Goal: Task Accomplishment & Management: Manage account settings

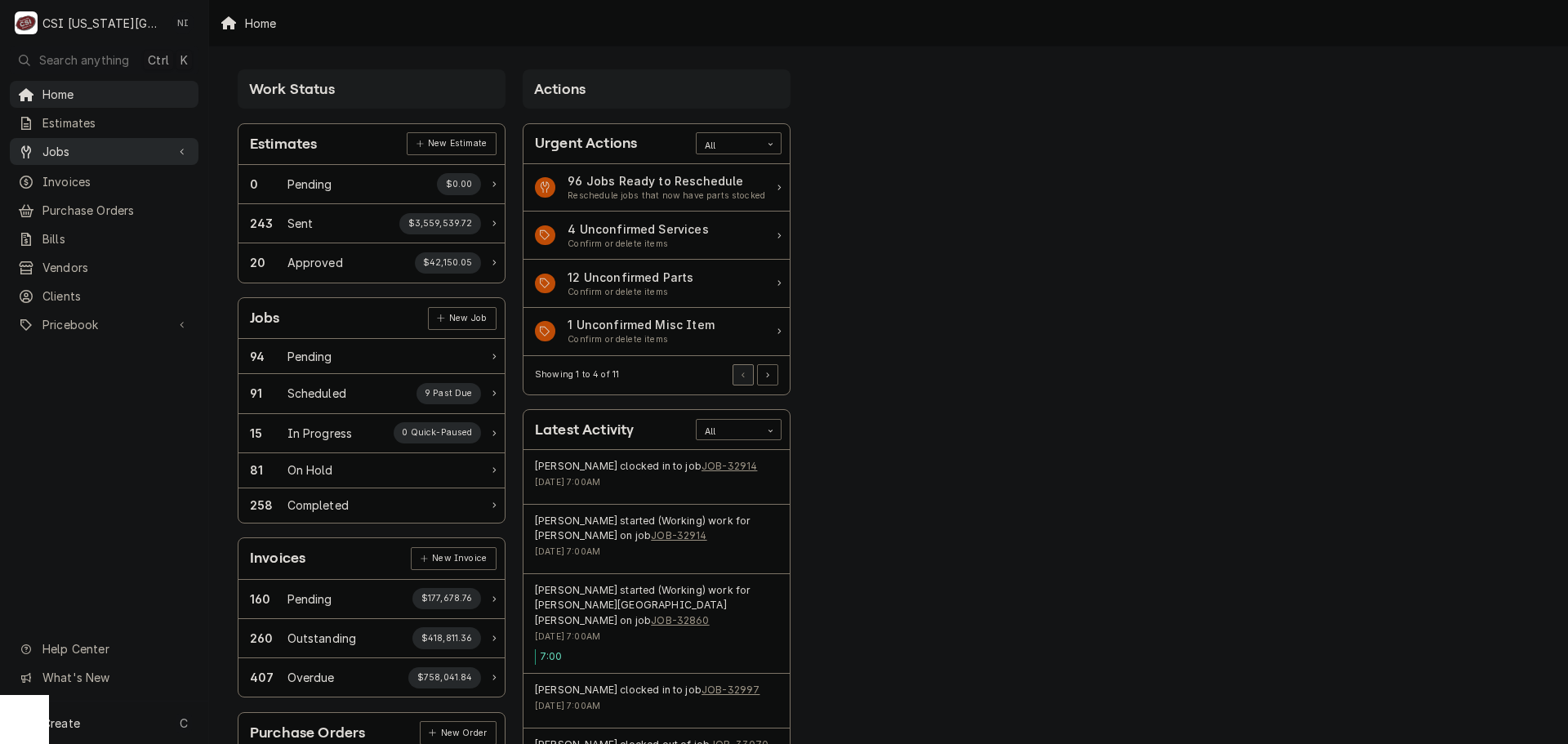
click at [129, 143] on span "Jobs" at bounding box center [104, 151] width 123 height 17
click at [92, 185] on link "Jobs" at bounding box center [104, 180] width 189 height 27
click at [97, 259] on span "Purchase Orders" at bounding box center [117, 264] width 148 height 17
click at [106, 371] on span "Pricebook" at bounding box center [104, 378] width 123 height 17
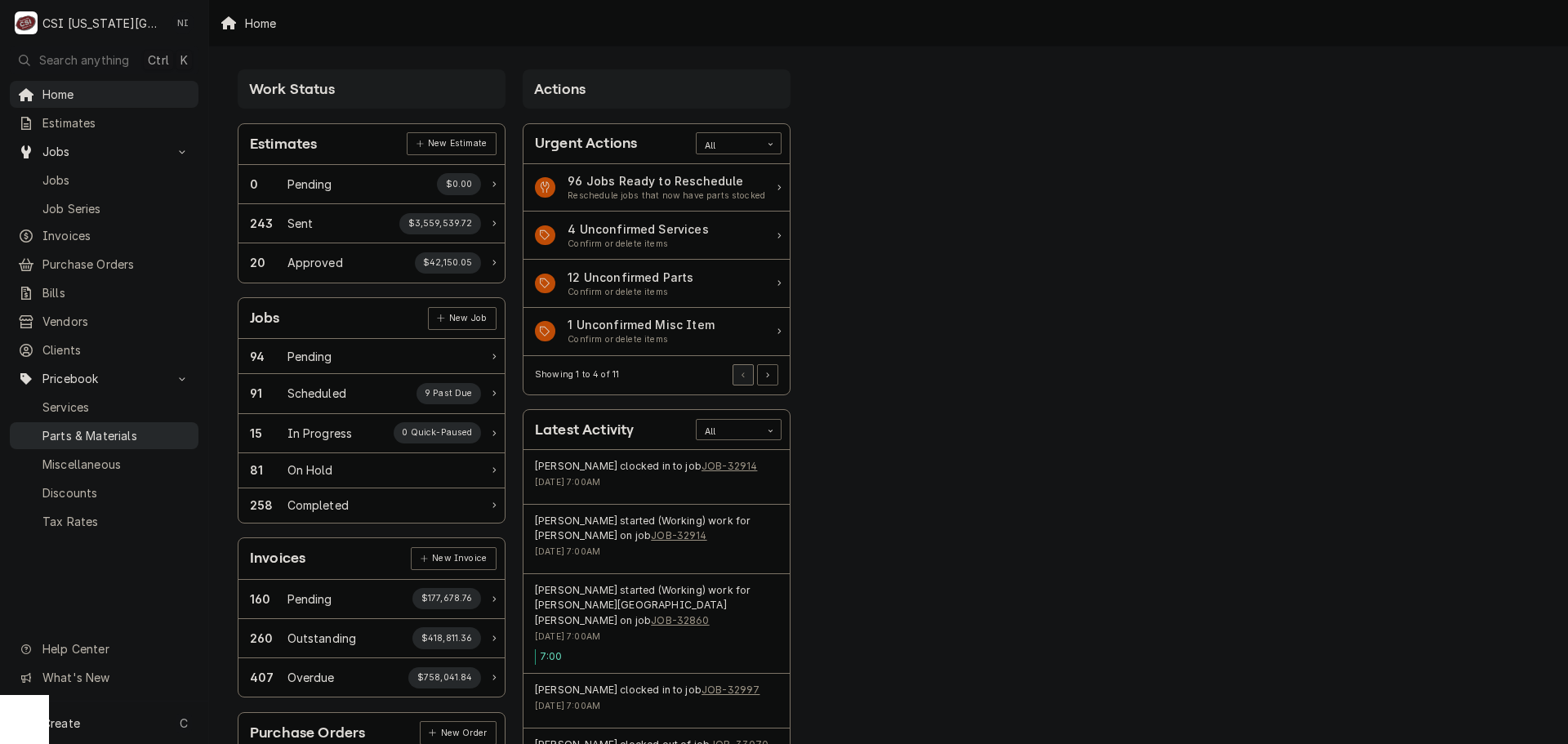
click at [104, 428] on span "Parts & Materials" at bounding box center [117, 436] width 148 height 17
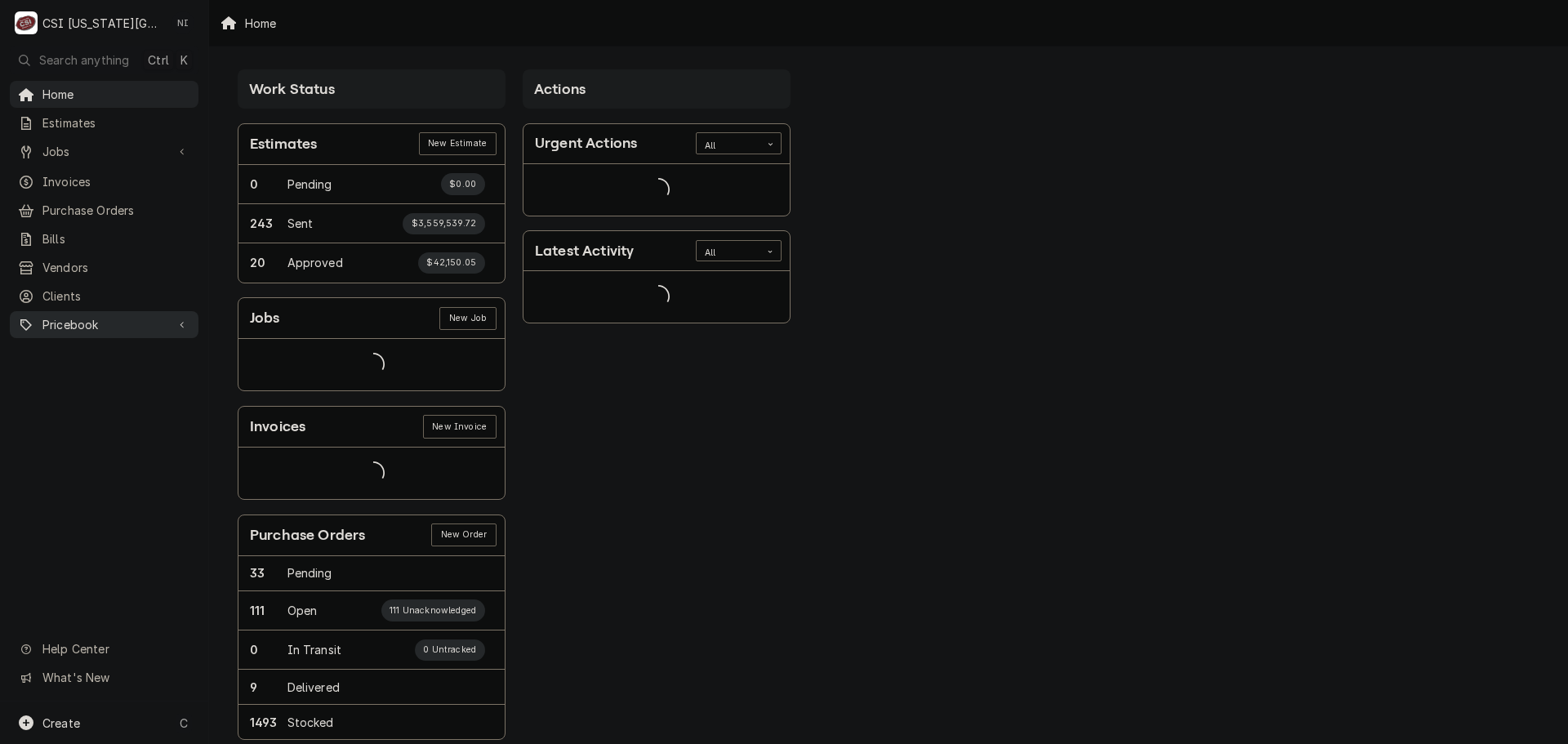
click at [126, 316] on span "Pricebook" at bounding box center [104, 325] width 123 height 17
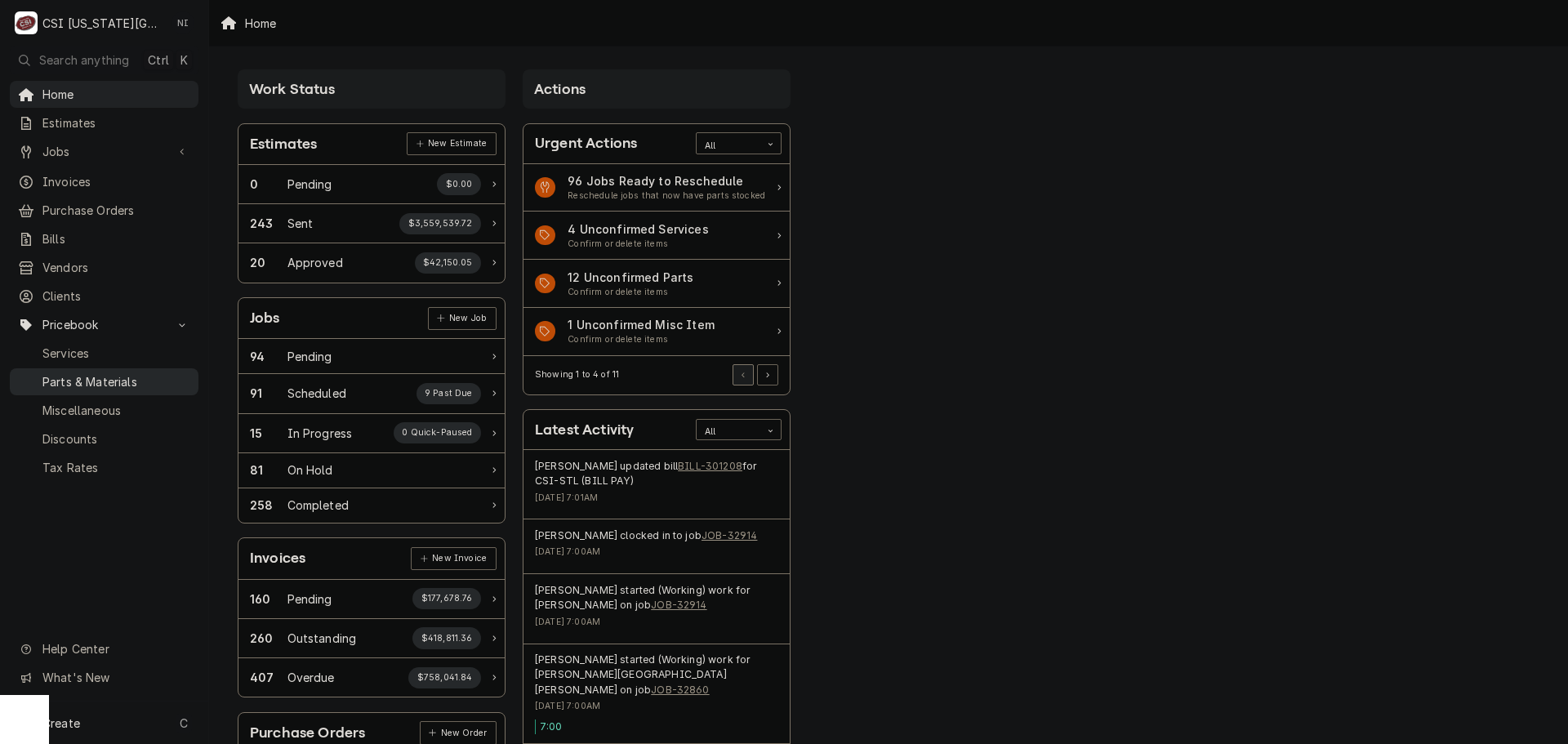
click at [130, 375] on span "Parts & Materials" at bounding box center [117, 381] width 148 height 17
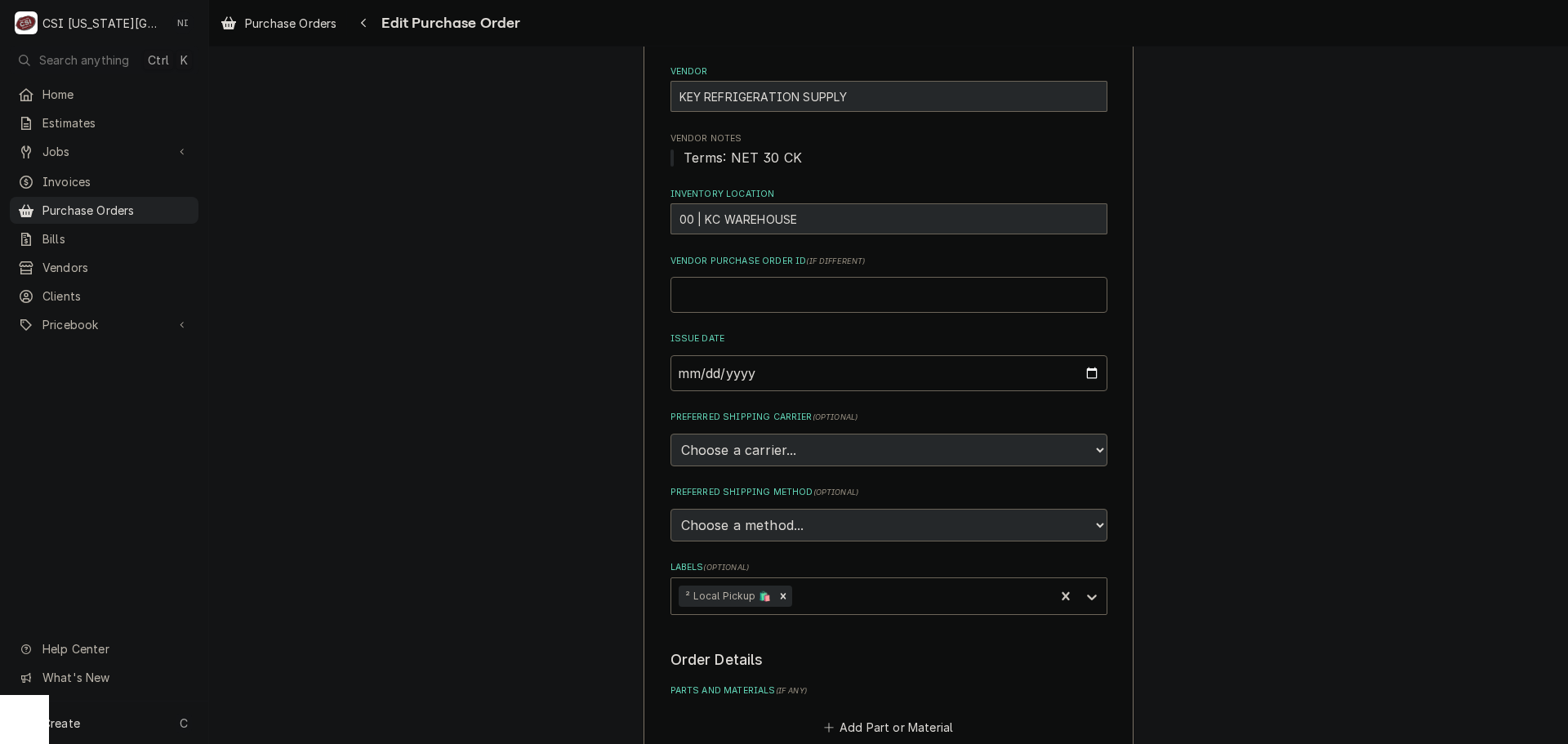
scroll to position [409, 0]
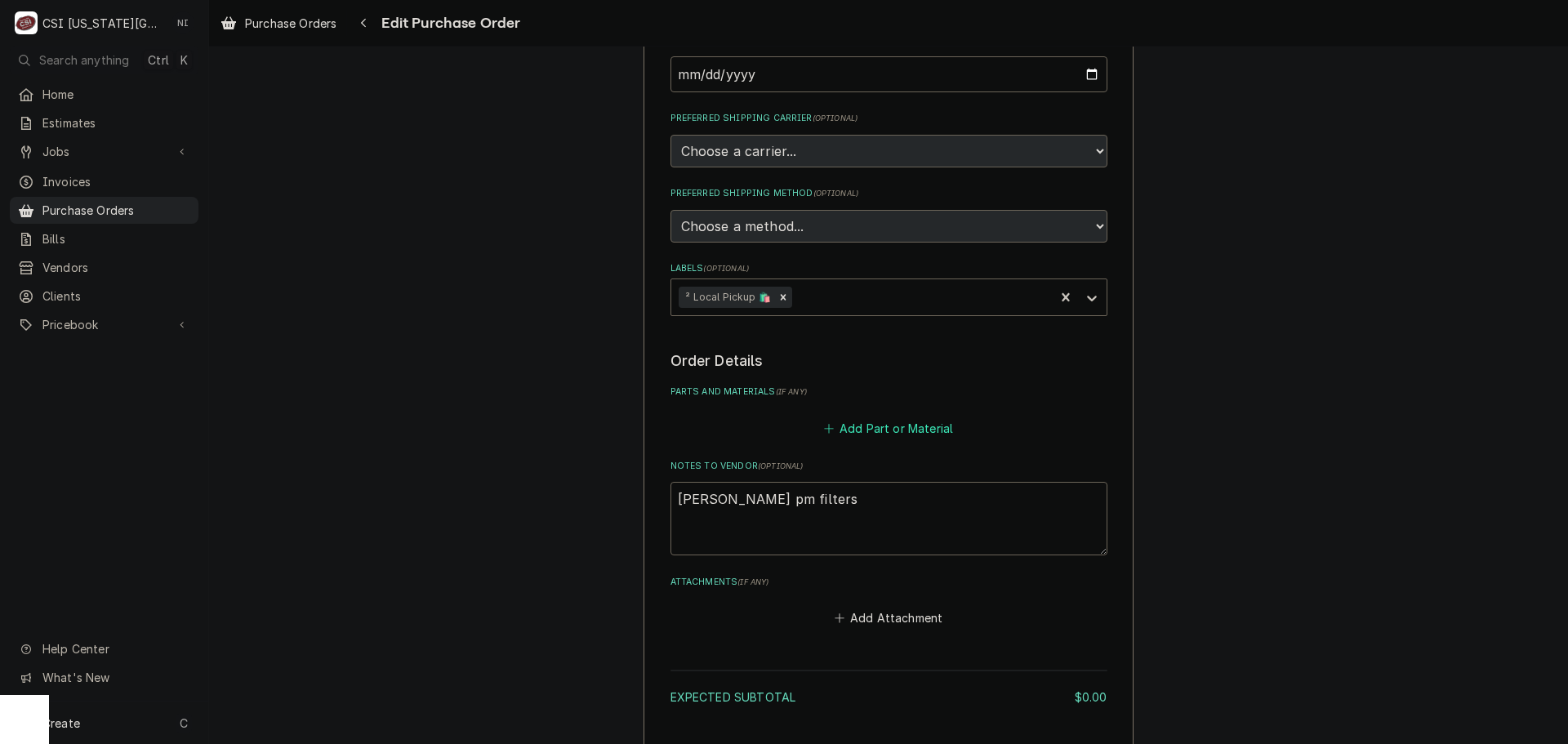
click at [847, 429] on button "Add Part or Material" at bounding box center [887, 428] width 135 height 23
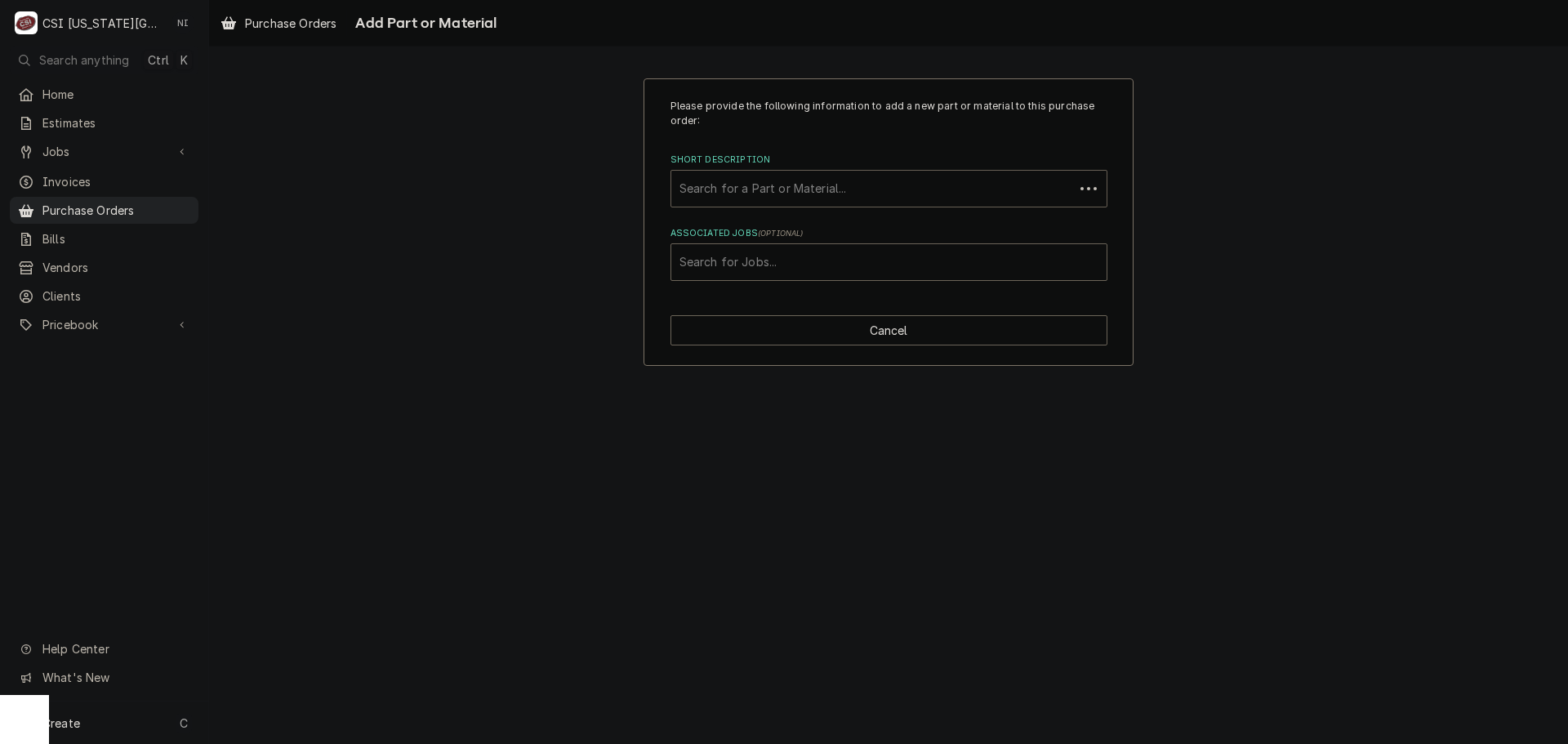
click at [792, 199] on div "Short Description" at bounding box center [873, 189] width 387 height 30
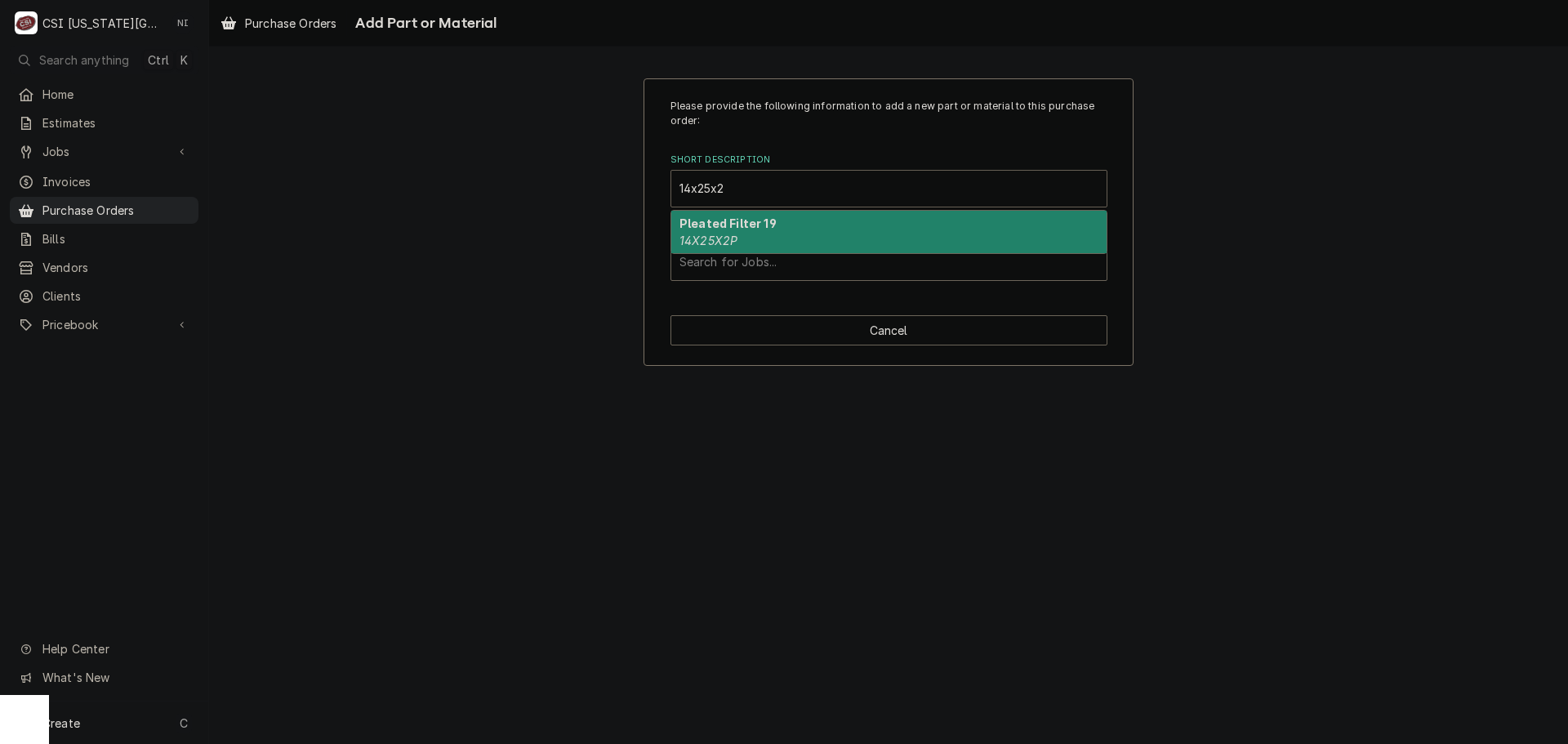
type input "14x25x2p"
click at [767, 231] on div "Pleated Filter 19 14X25X2P" at bounding box center [889, 231] width 436 height 42
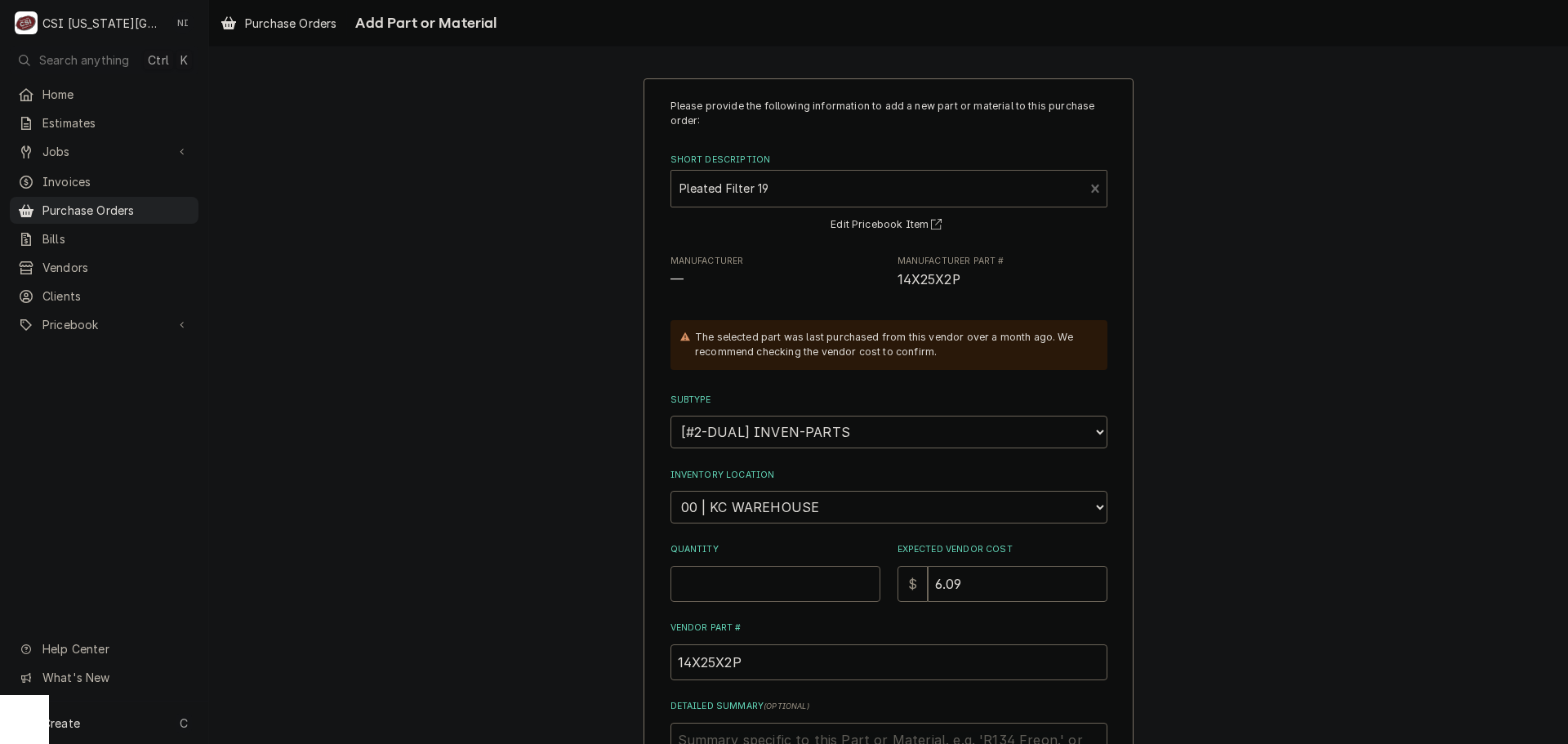
click at [763, 587] on input "Quantity" at bounding box center [775, 584] width 210 height 36
type textarea "x"
type input "2"
click at [808, 497] on select "Choose a location... 00 | KC WAREHOUSE 00 | MAIN WAREHOUSE 01 | BRIAN BREAZIER …" at bounding box center [889, 507] width 437 height 33
select select "2698"
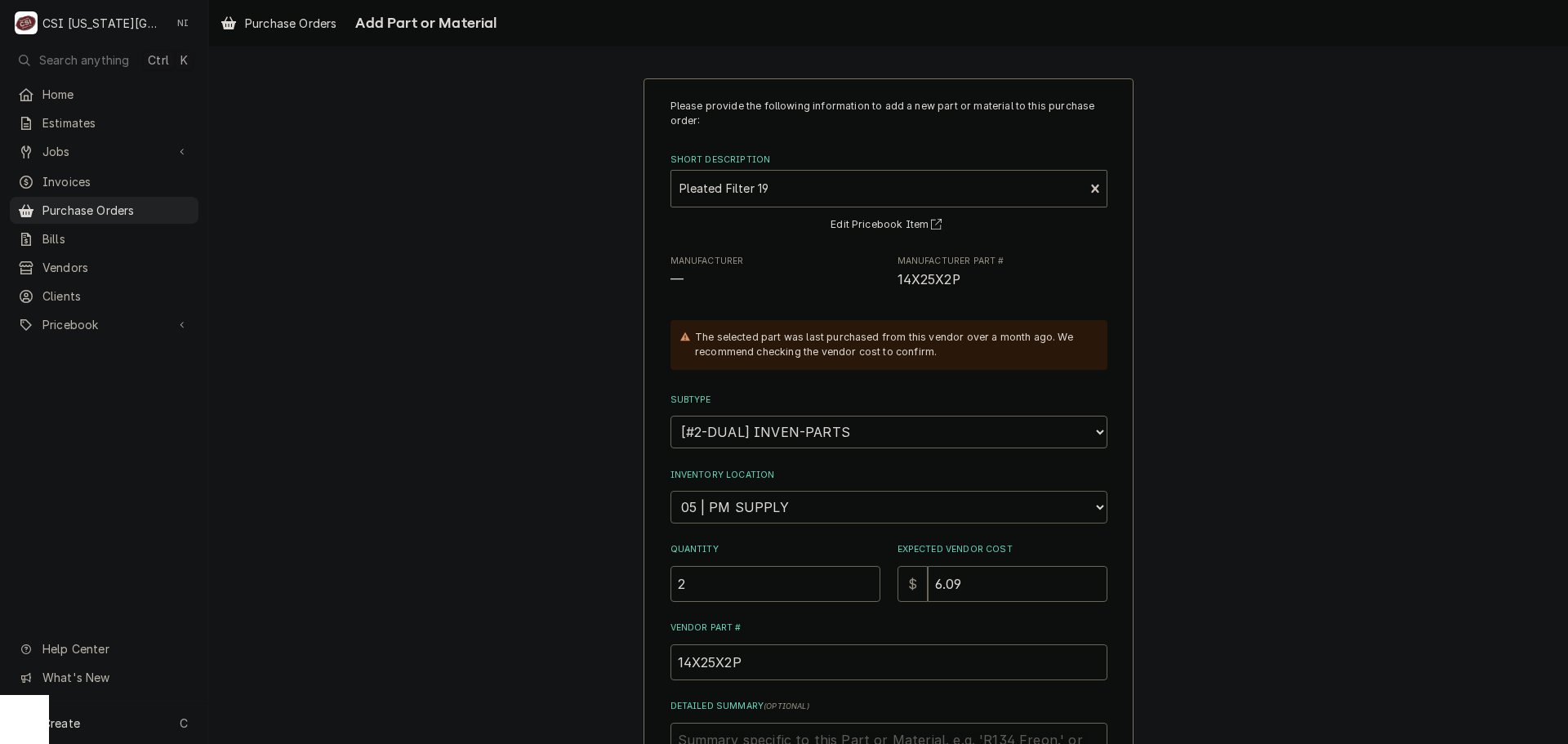
click at [671, 491] on select "Choose a location... 00 | KC WAREHOUSE 00 | MAIN WAREHOUSE 01 | BRIAN BREAZIER …" at bounding box center [889, 507] width 437 height 33
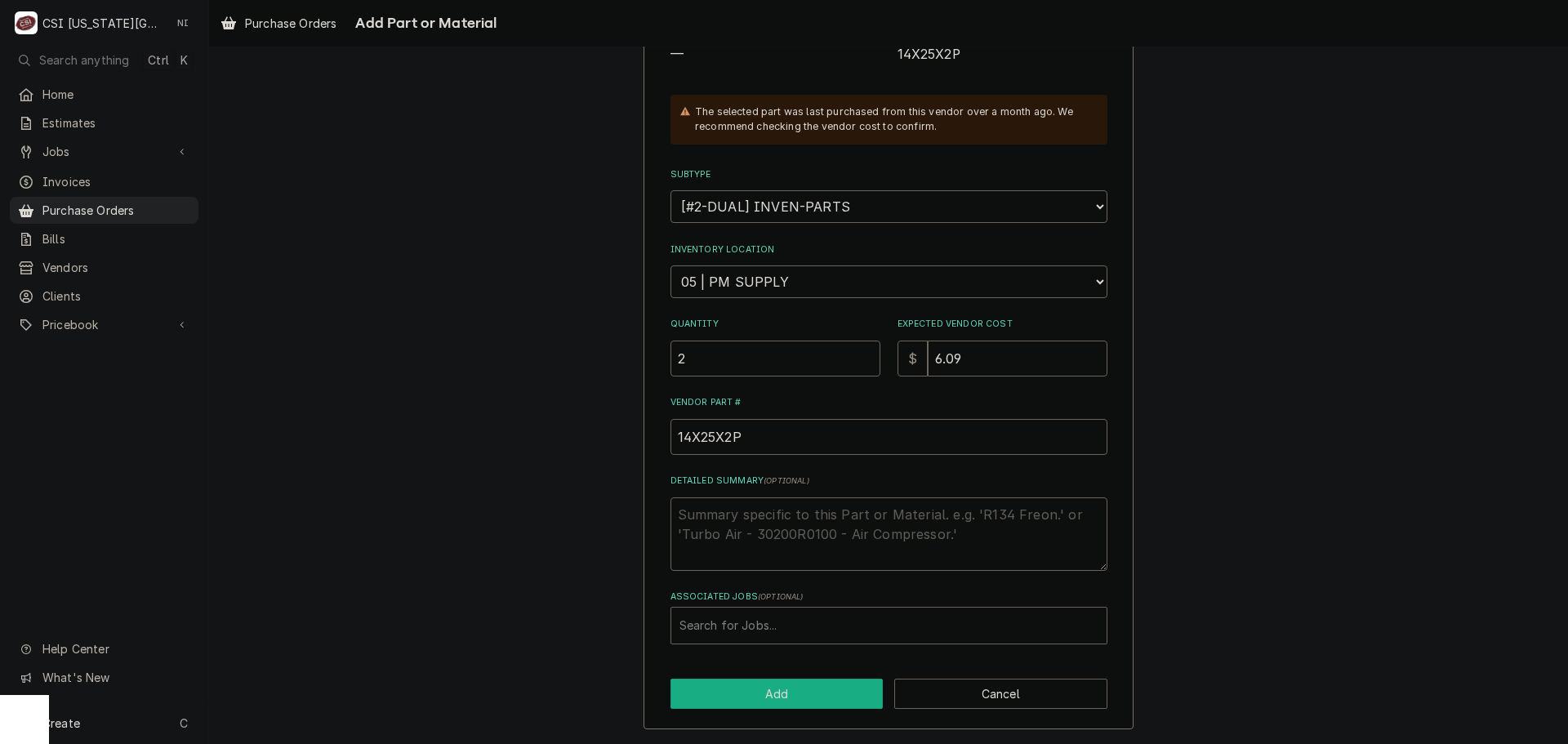
click at [810, 692] on button "Add" at bounding box center [777, 693] width 213 height 30
type textarea "x"
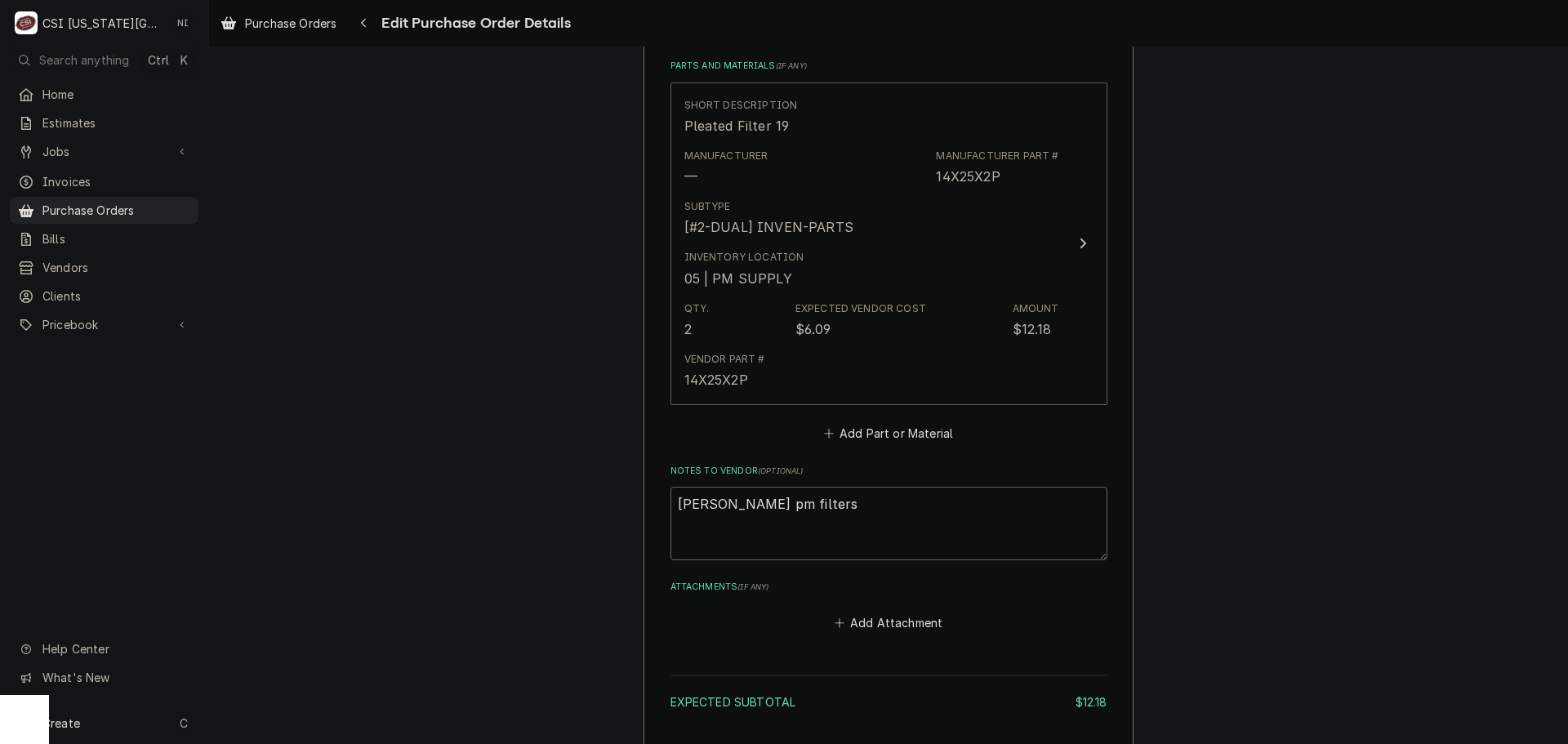
scroll to position [735, 0]
click at [859, 437] on button "Add Part or Material" at bounding box center [887, 431] width 135 height 23
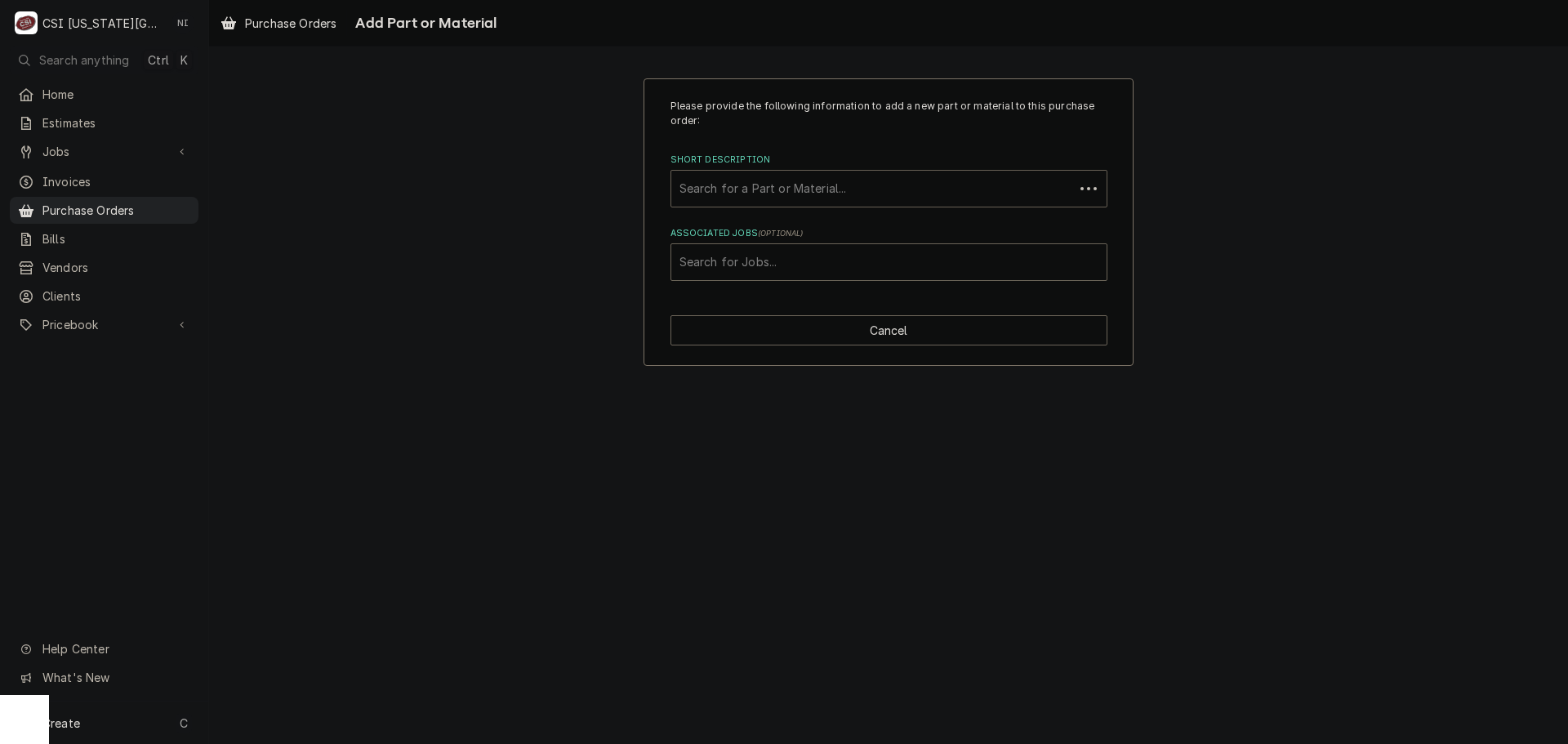
click at [834, 195] on div "Short Description" at bounding box center [873, 189] width 387 height 30
type input "18x24x2"
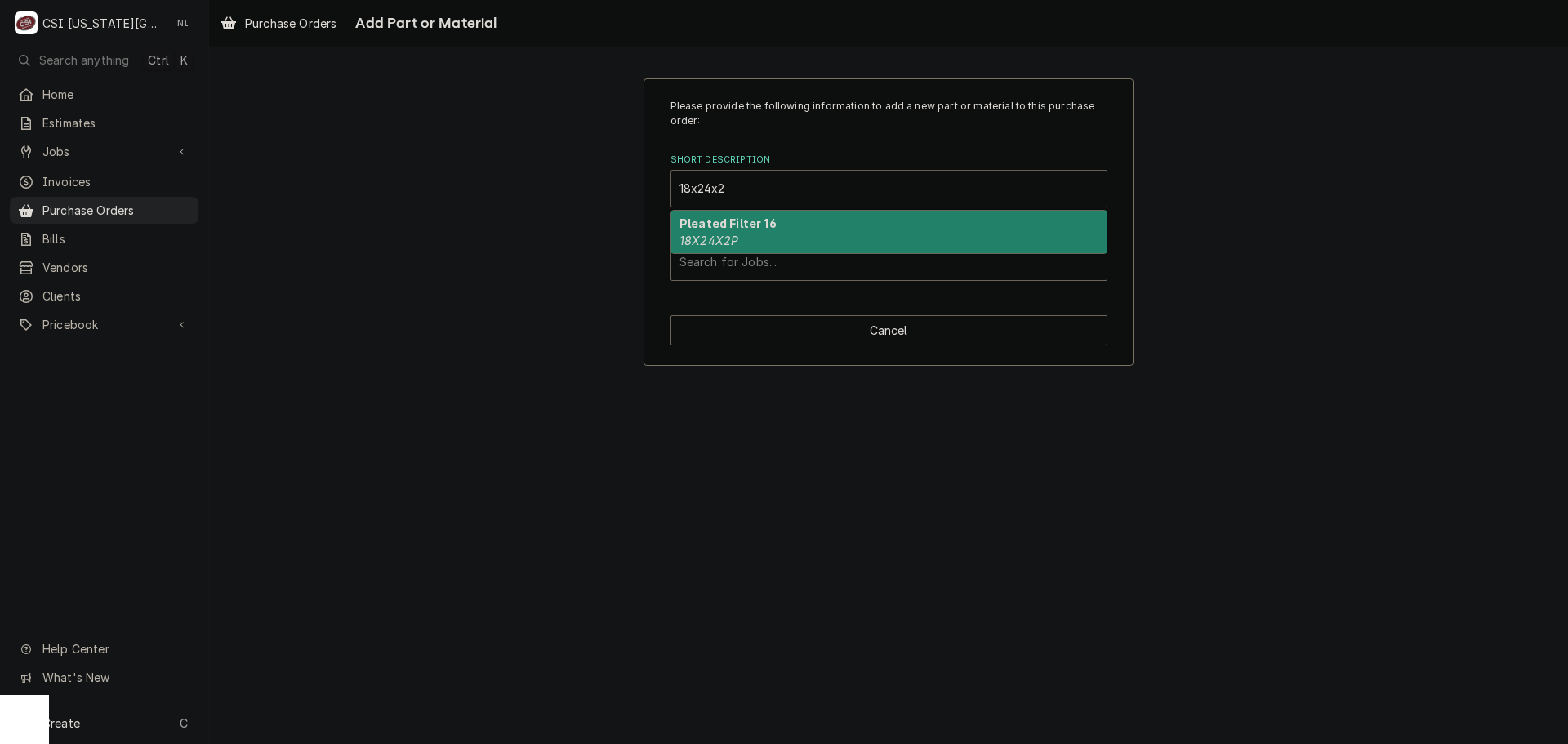
click at [884, 245] on div "Pleated Filter 16 18X24X2P" at bounding box center [889, 231] width 436 height 42
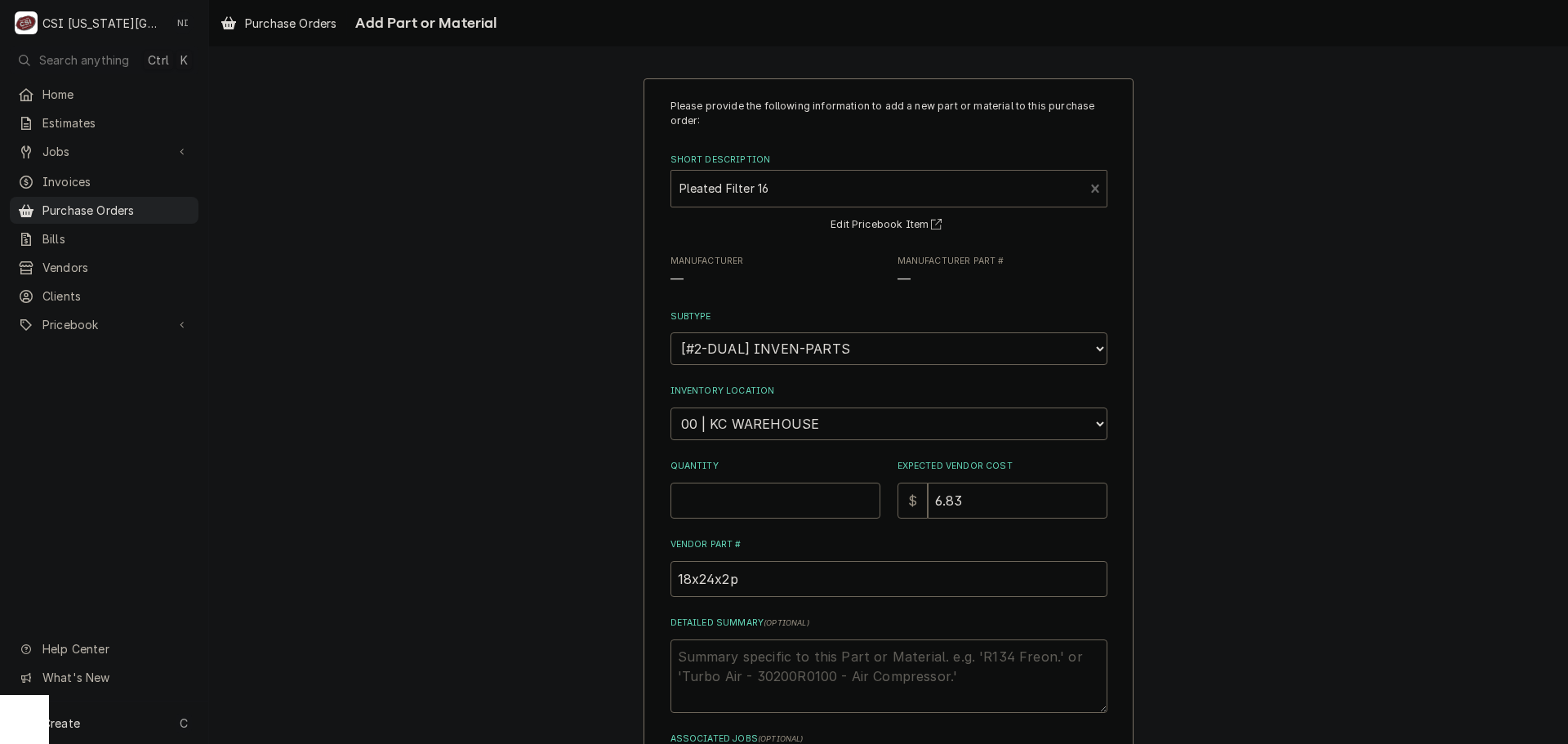
type textarea "x"
click at [800, 431] on select "Choose a location... 00 | KC WAREHOUSE 00 | MAIN WAREHOUSE 01 | BRIAN BREAZIER …" at bounding box center [889, 424] width 437 height 33
select select "2698"
click at [671, 408] on select "Choose a location... 00 | KC WAREHOUSE 00 | MAIN WAREHOUSE 01 | BRIAN BREAZIER …" at bounding box center [889, 424] width 437 height 33
click at [760, 505] on input "Quantity" at bounding box center [775, 501] width 210 height 36
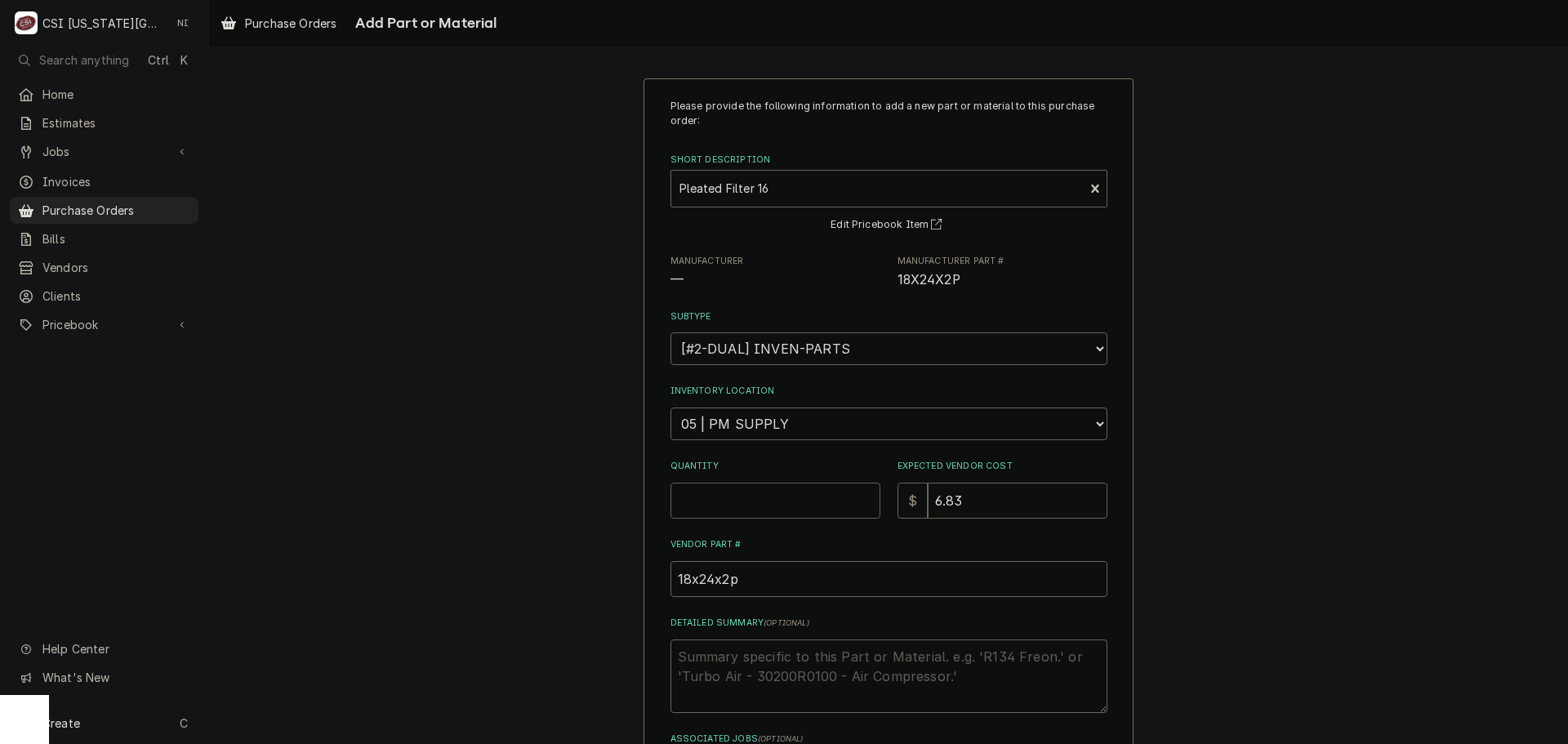
type textarea "x"
type input "4"
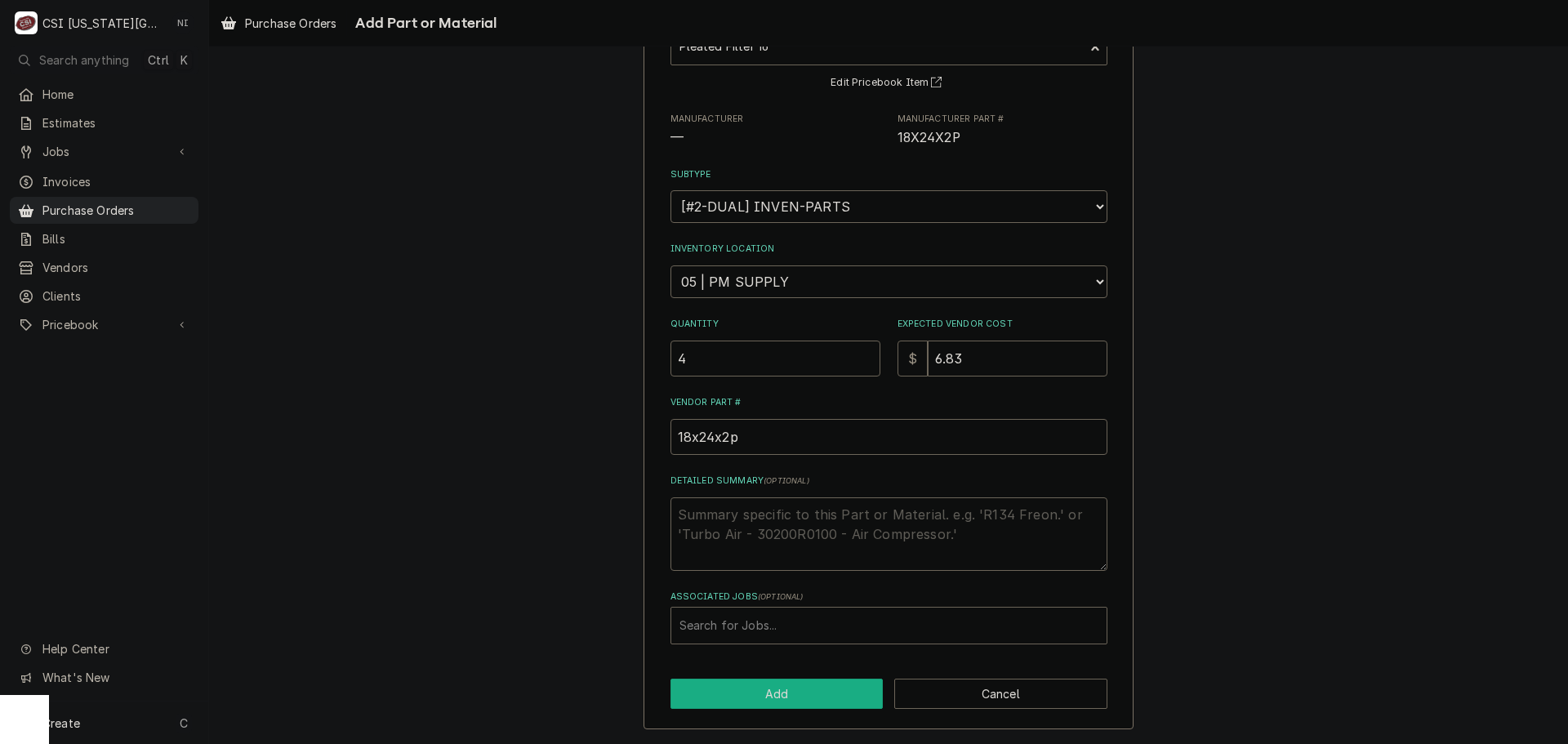
click at [784, 690] on button "Add" at bounding box center [777, 693] width 213 height 30
type textarea "x"
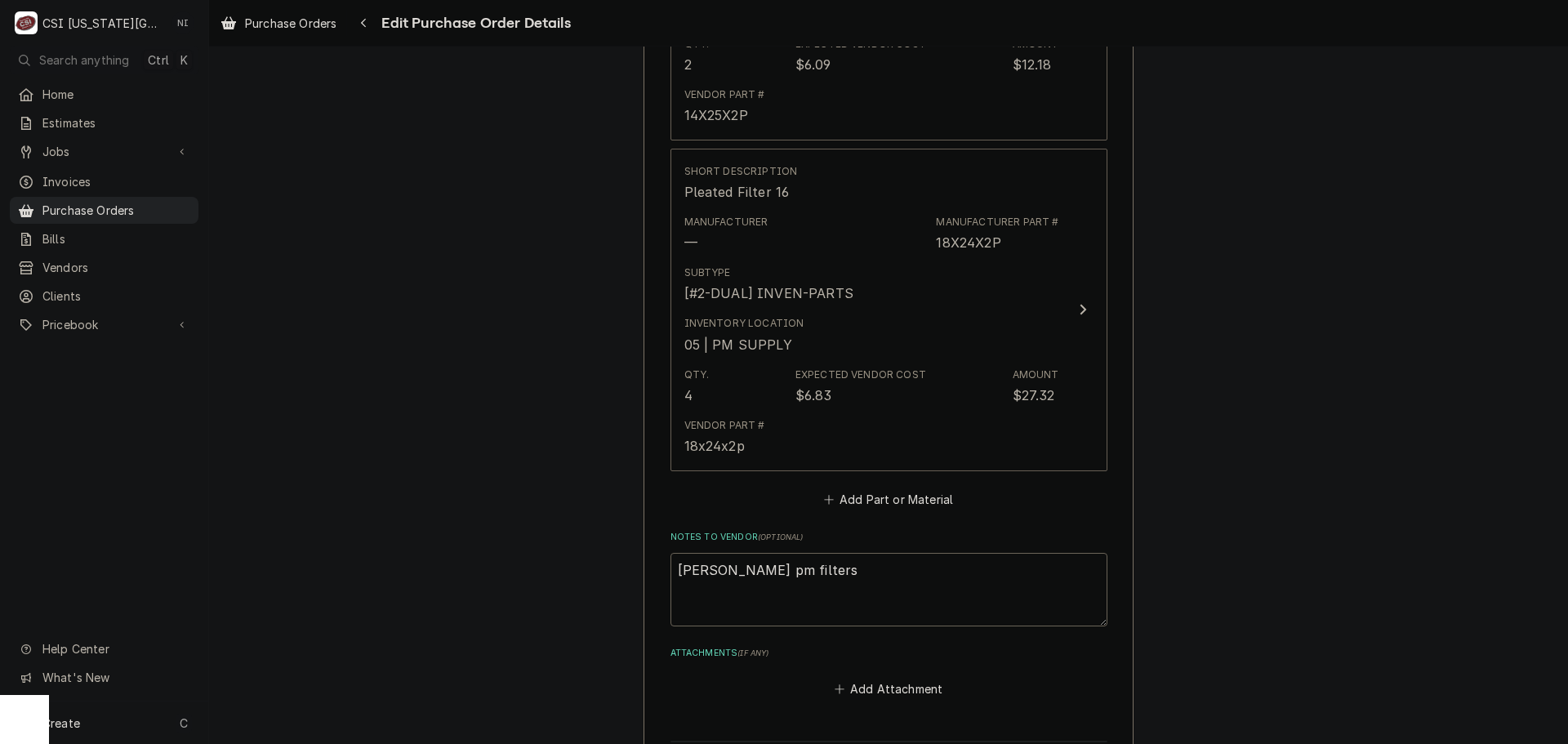
scroll to position [1206, 0]
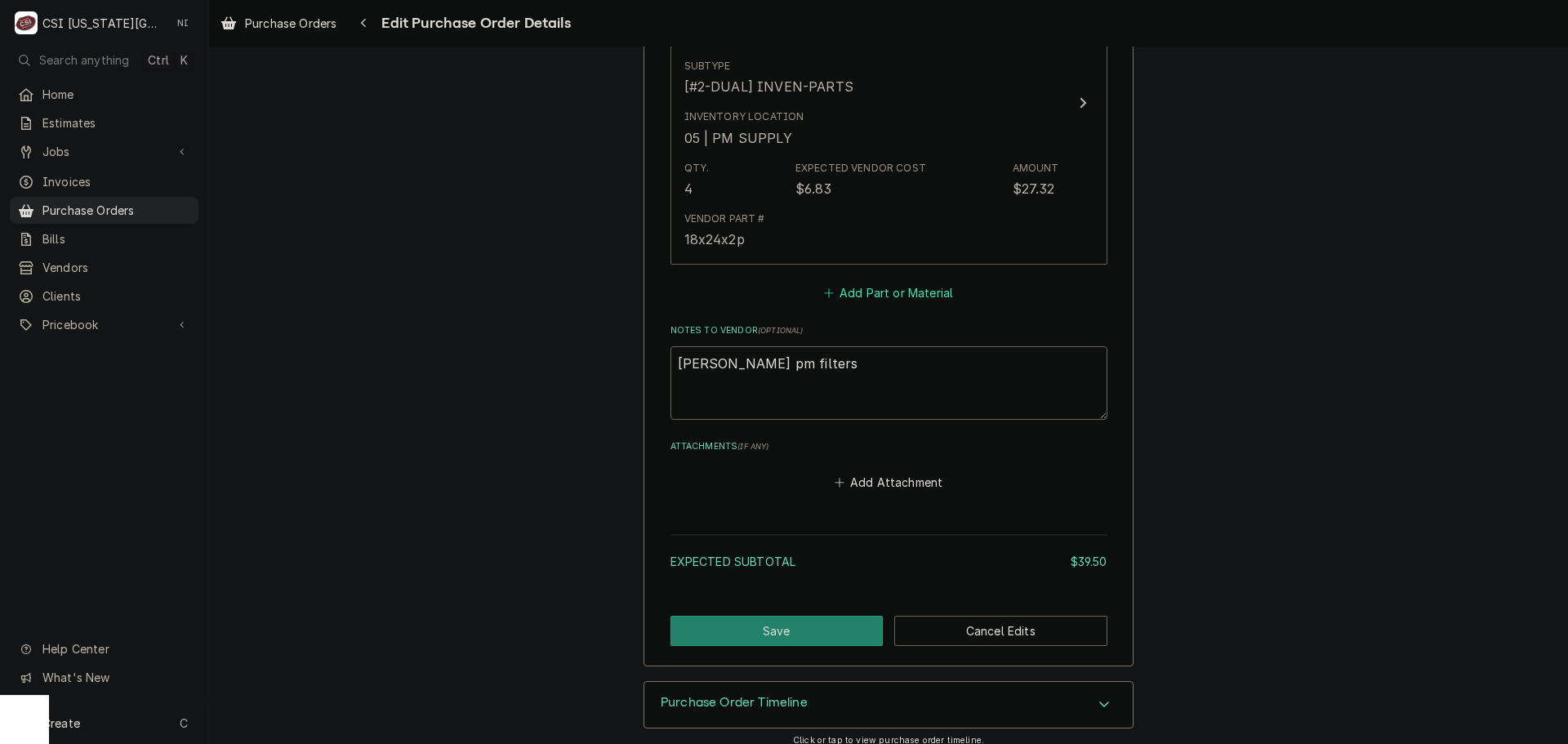
click at [886, 300] on button "Add Part or Material" at bounding box center [887, 293] width 135 height 23
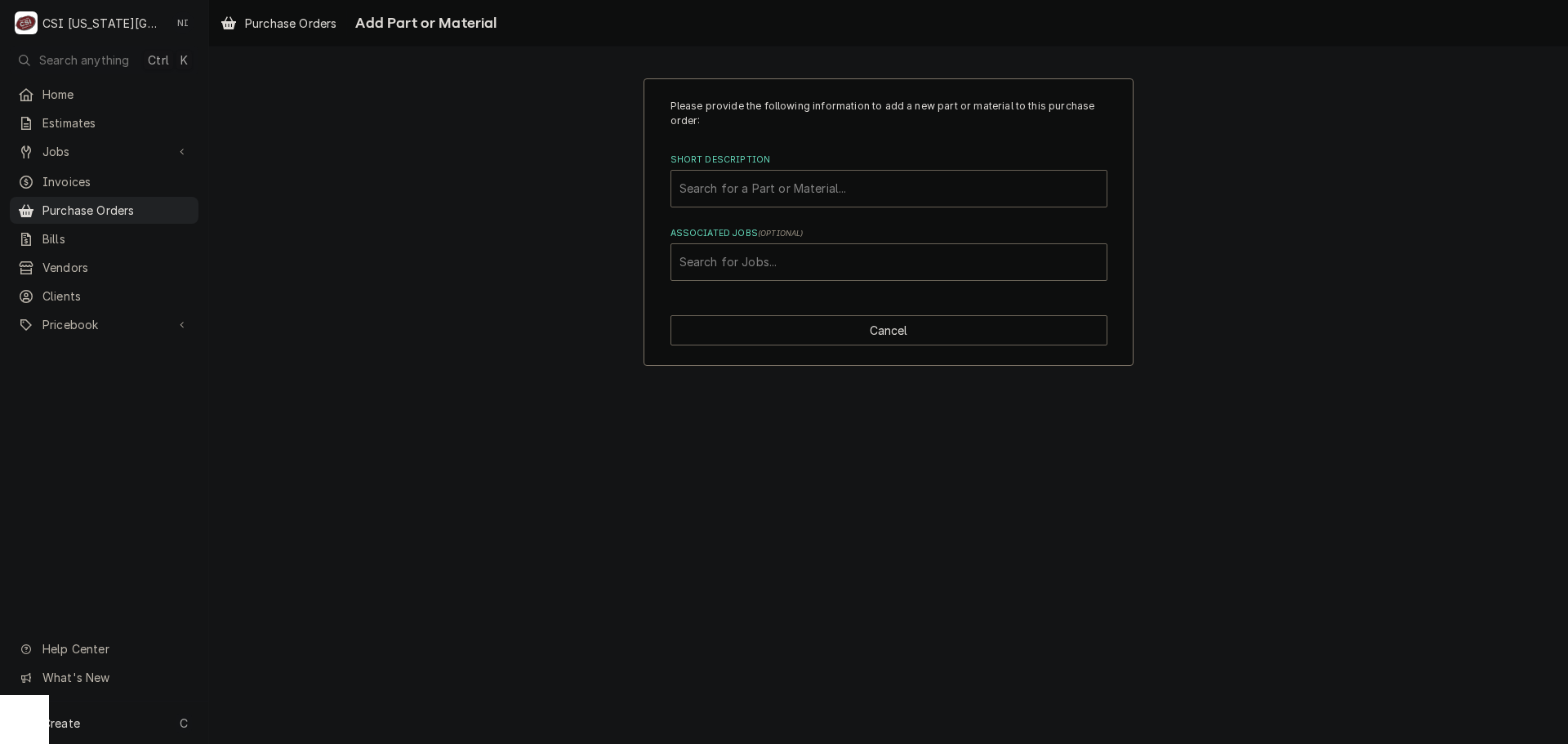
click at [821, 177] on div "Short Description" at bounding box center [889, 189] width 419 height 30
type input "15x20x2"
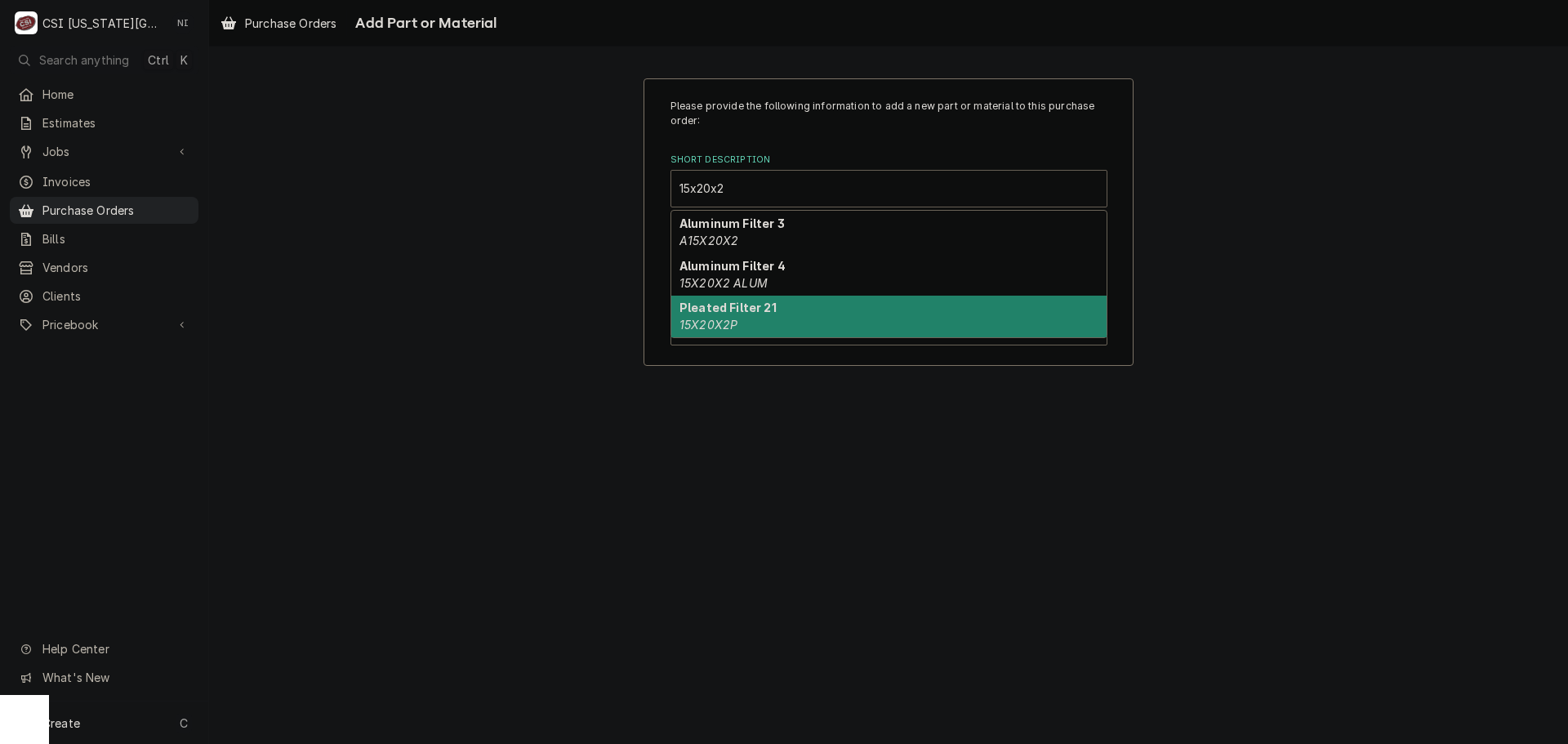
click at [765, 324] on div "Pleated Filter 21 15X20X2P" at bounding box center [889, 316] width 436 height 42
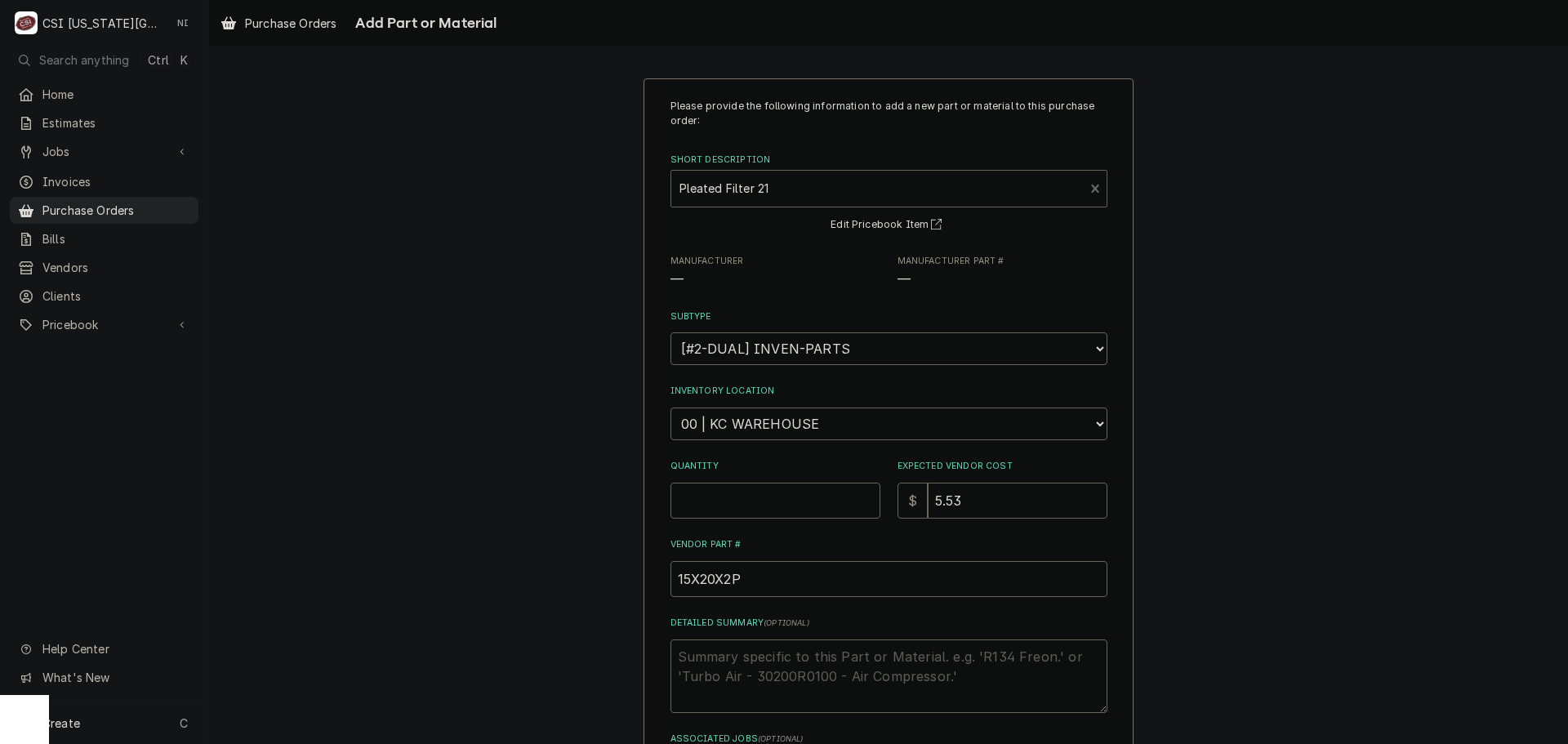
type textarea "x"
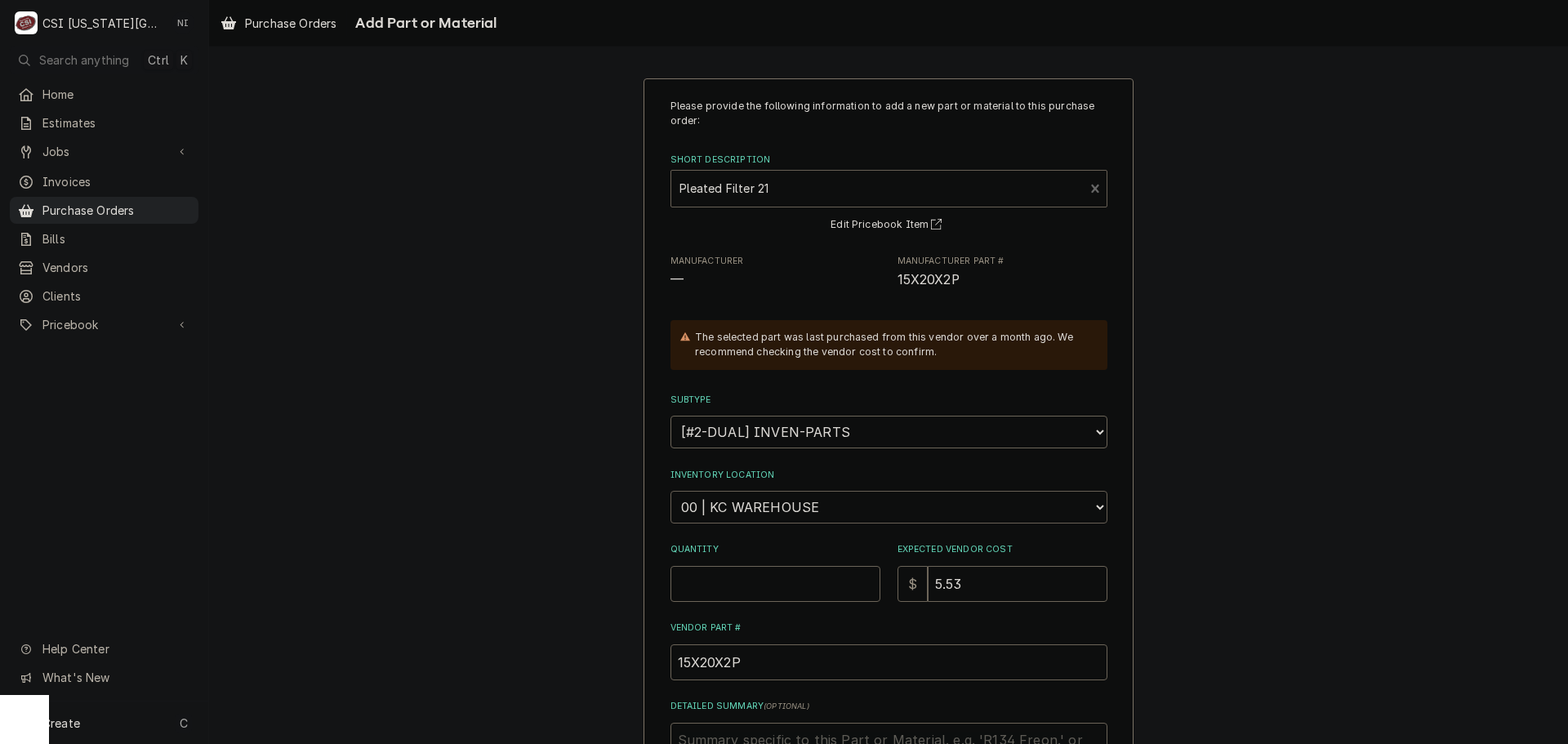
click at [749, 514] on select "Choose a location... 00 | KC WAREHOUSE 00 | MAIN WAREHOUSE 01 | BRIAN BREAZIER …" at bounding box center [889, 507] width 437 height 33
select select "2698"
click at [671, 491] on select "Choose a location... 00 | KC WAREHOUSE 00 | MAIN WAREHOUSE 01 | BRIAN BREAZIER …" at bounding box center [889, 507] width 437 height 33
click at [783, 579] on input "Quantity" at bounding box center [775, 584] width 210 height 36
type textarea "x"
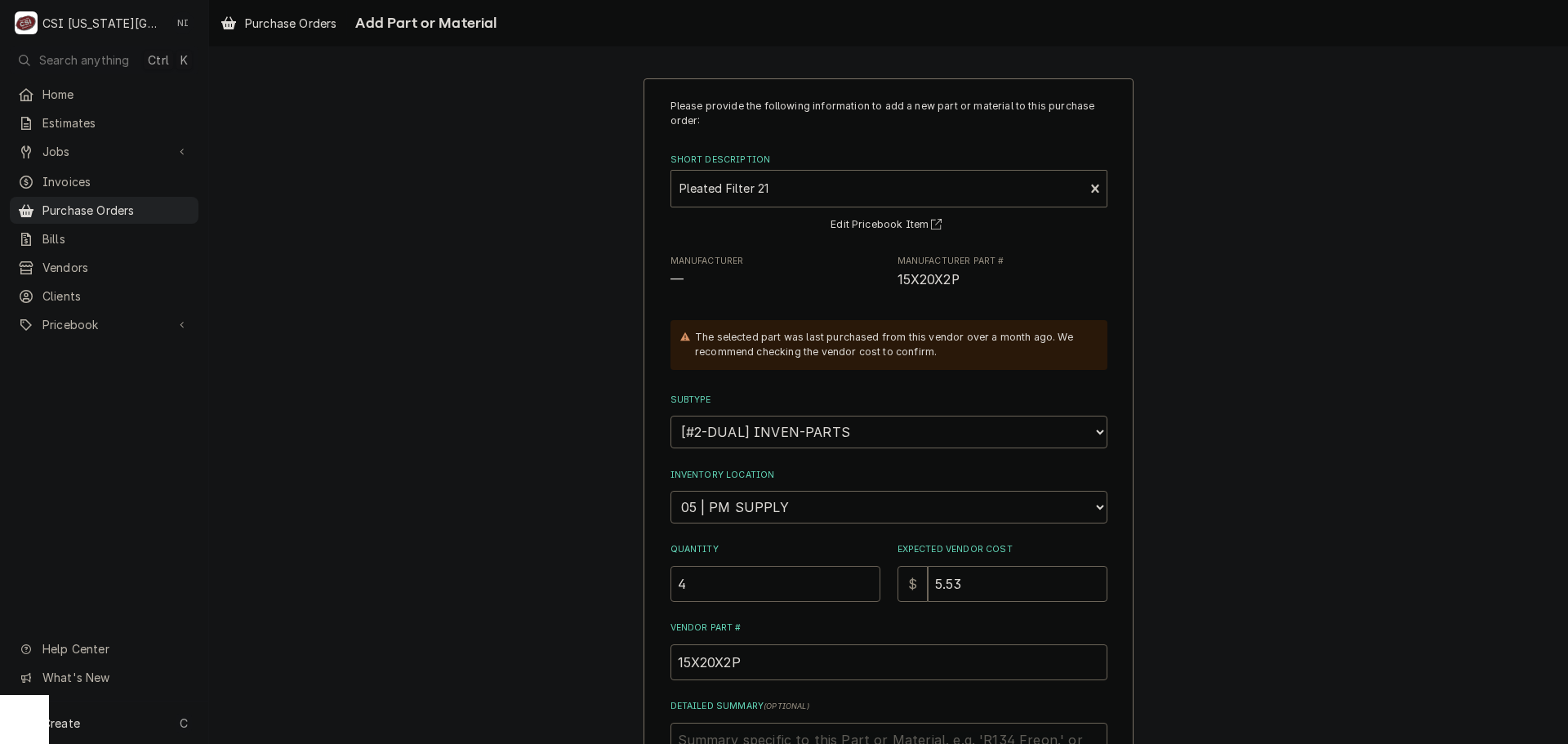
type input "4"
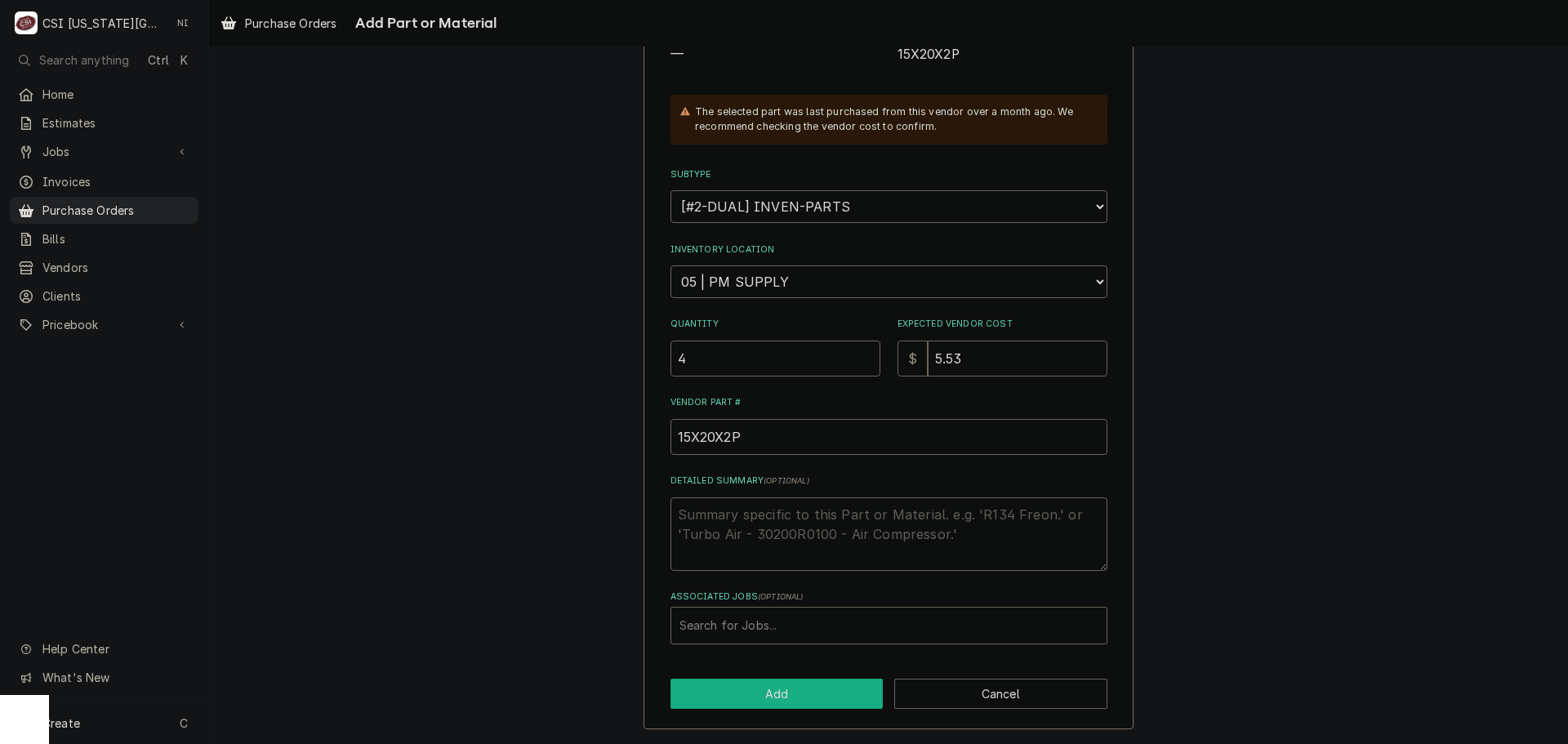
click at [787, 707] on button "Add" at bounding box center [777, 693] width 213 height 30
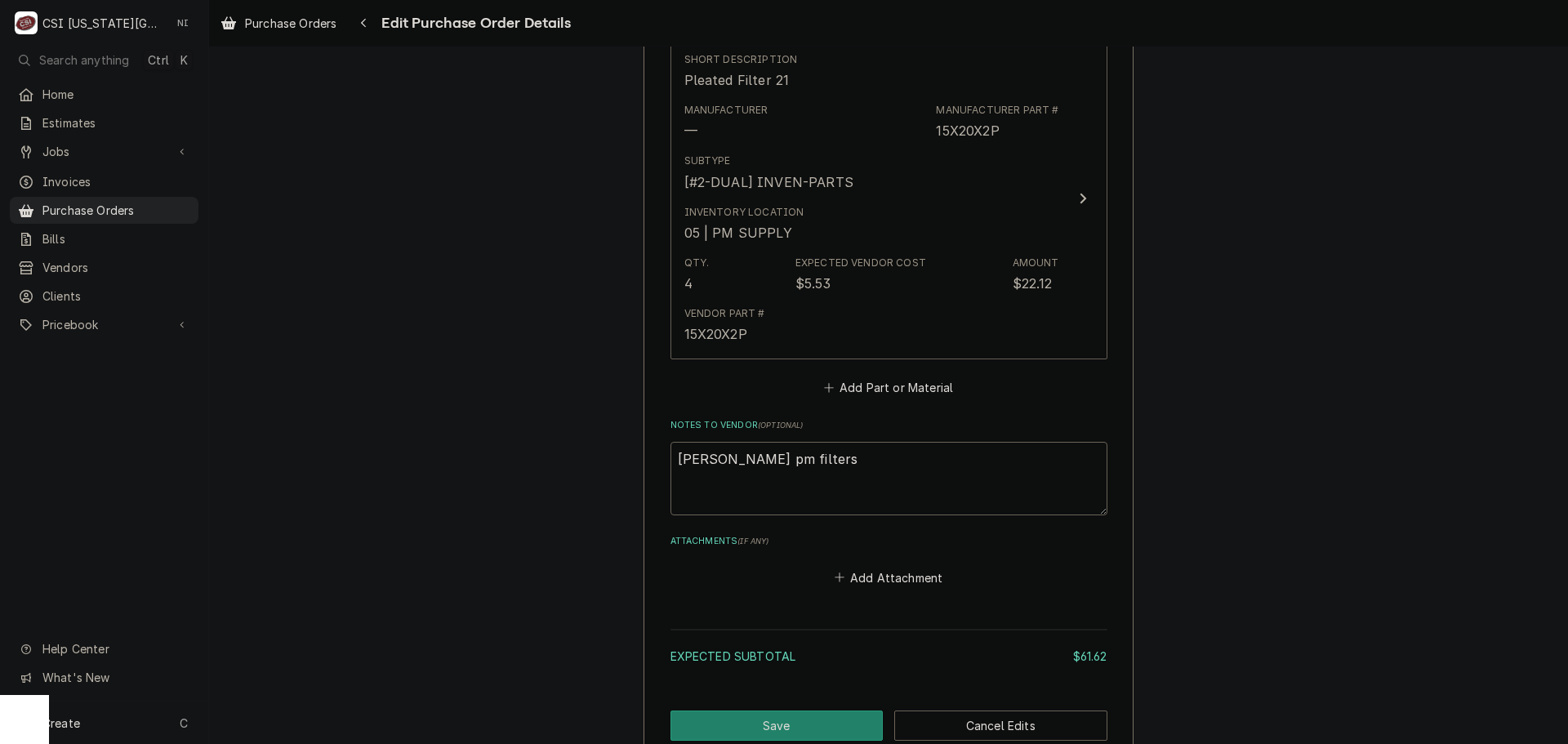
scroll to position [1550, 0]
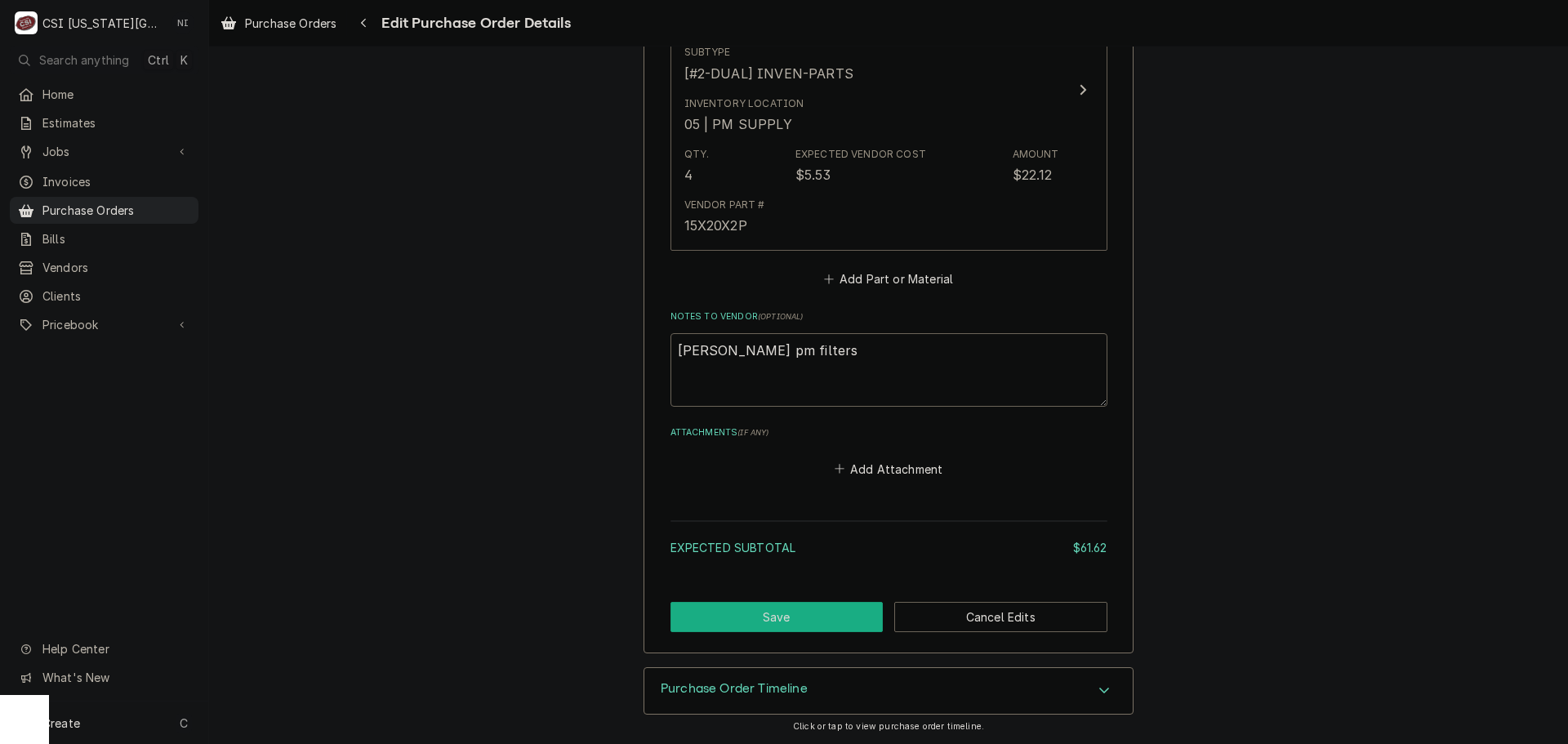
click at [865, 622] on button "Save" at bounding box center [777, 617] width 213 height 30
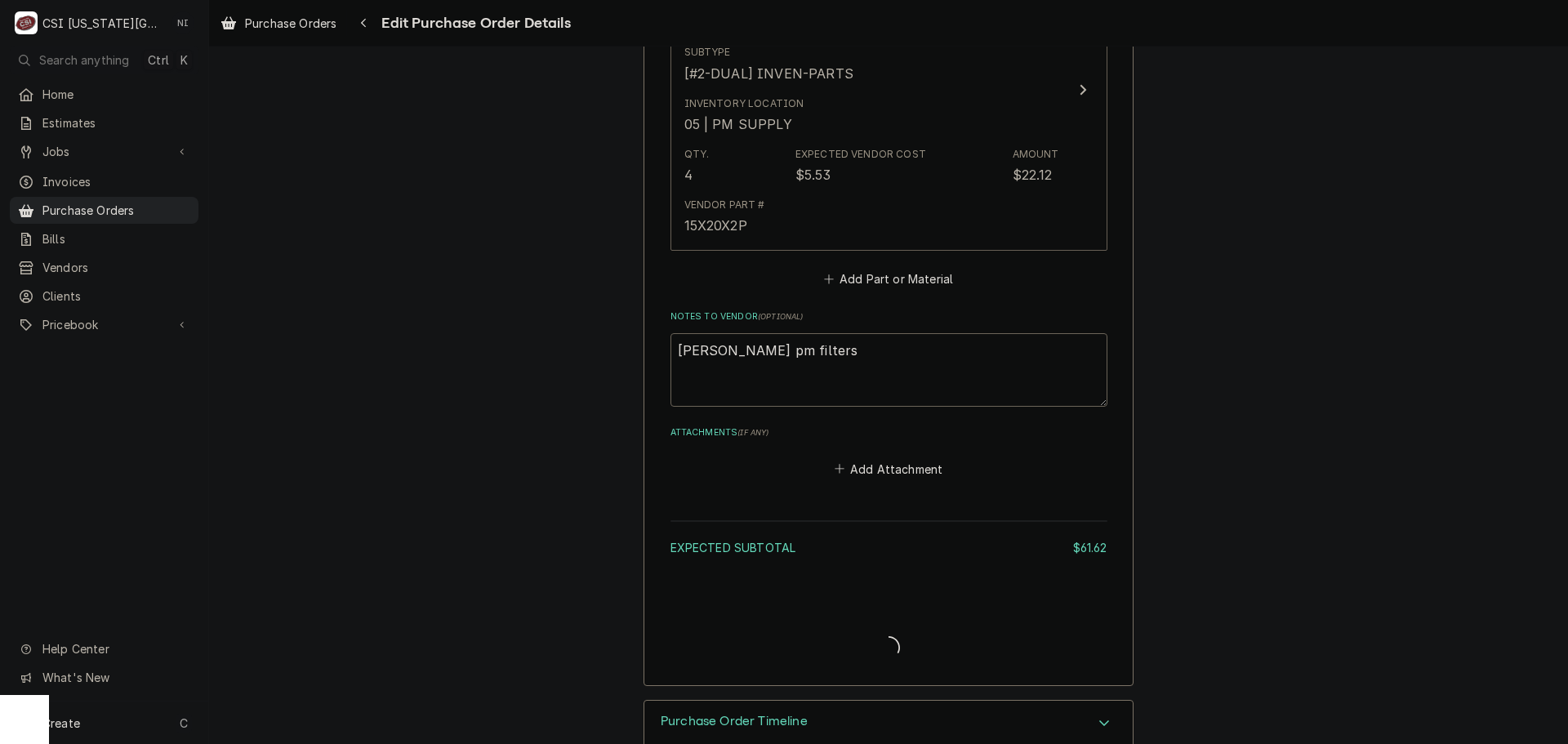
type textarea "x"
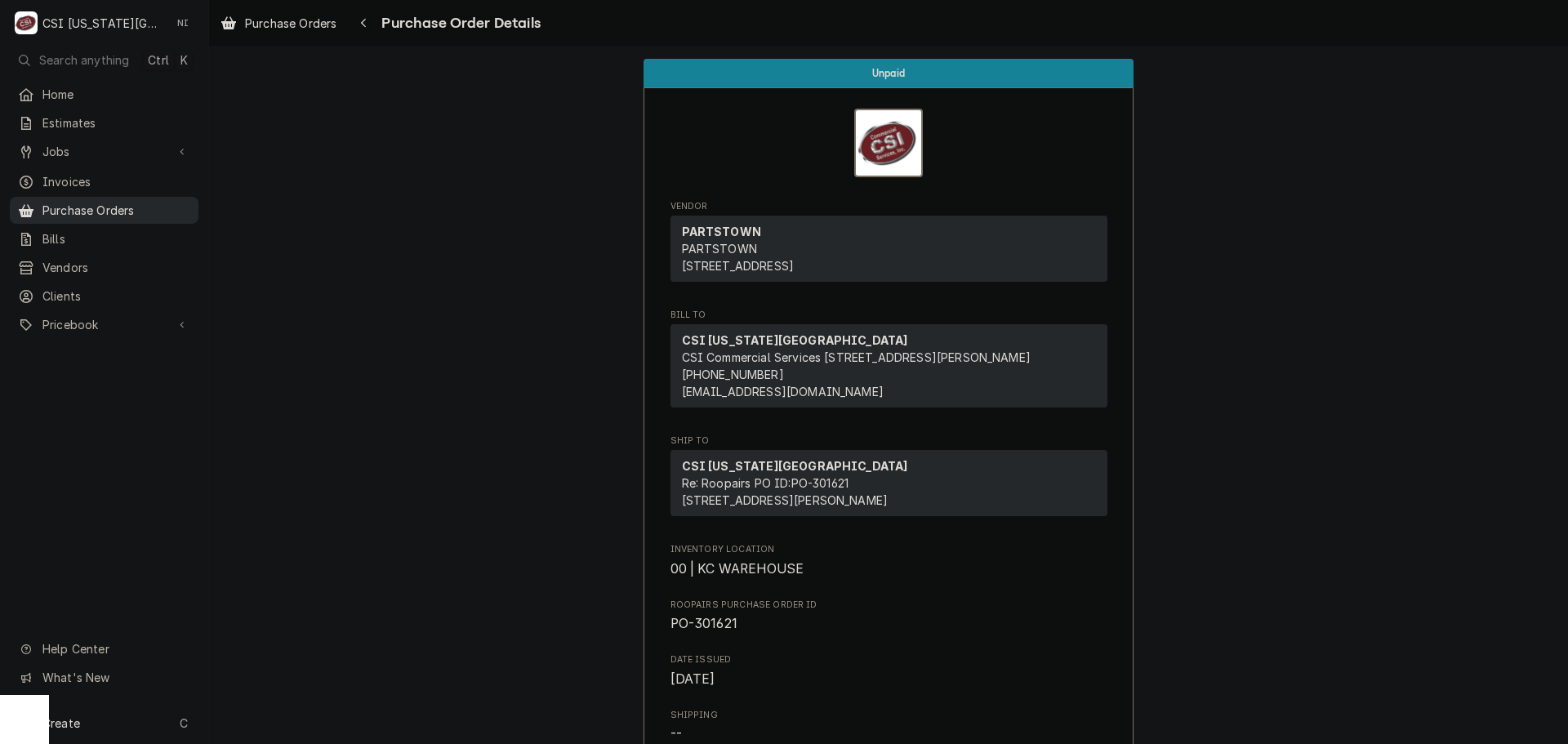
click at [87, 202] on span "Purchase Orders" at bounding box center [117, 210] width 148 height 17
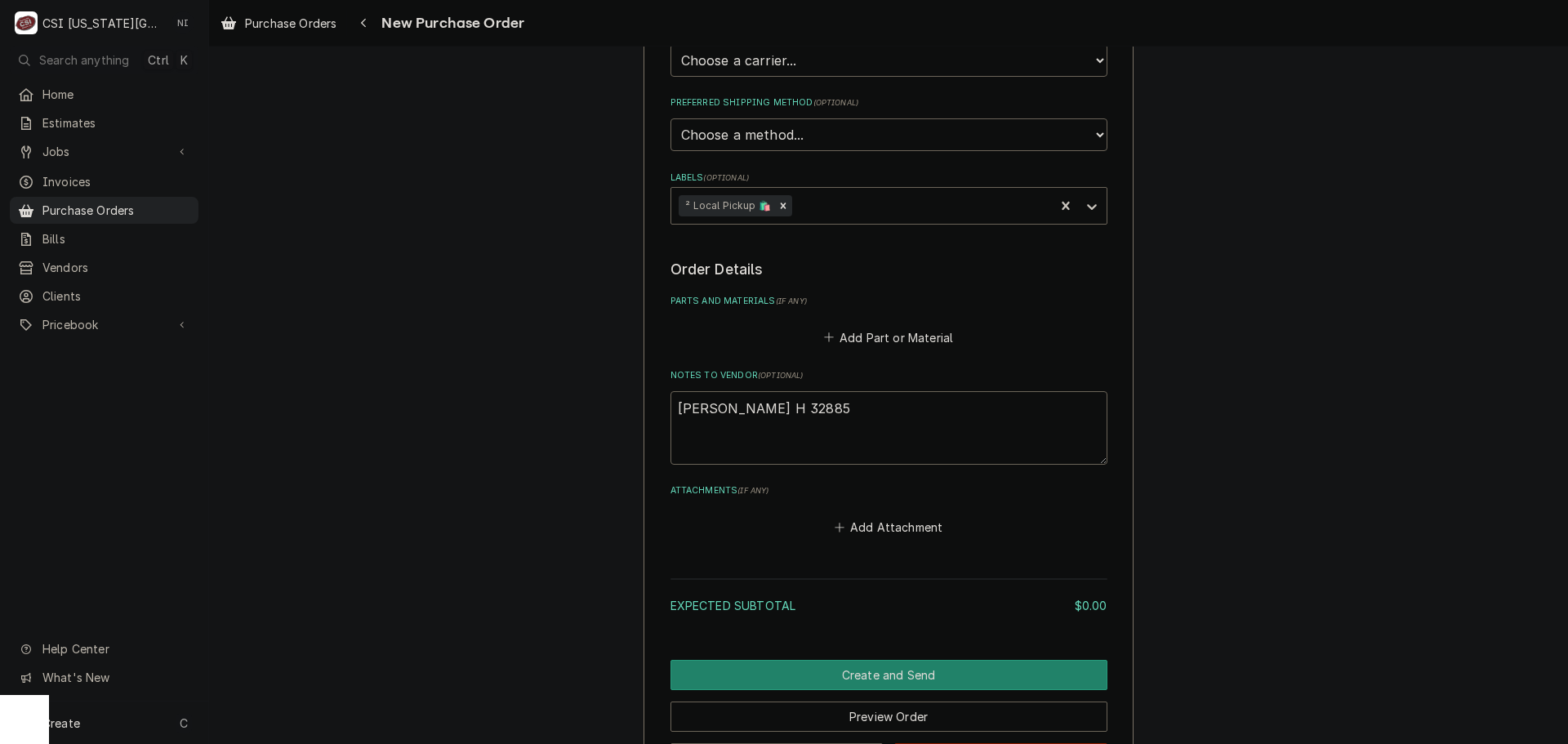
scroll to position [490, 0]
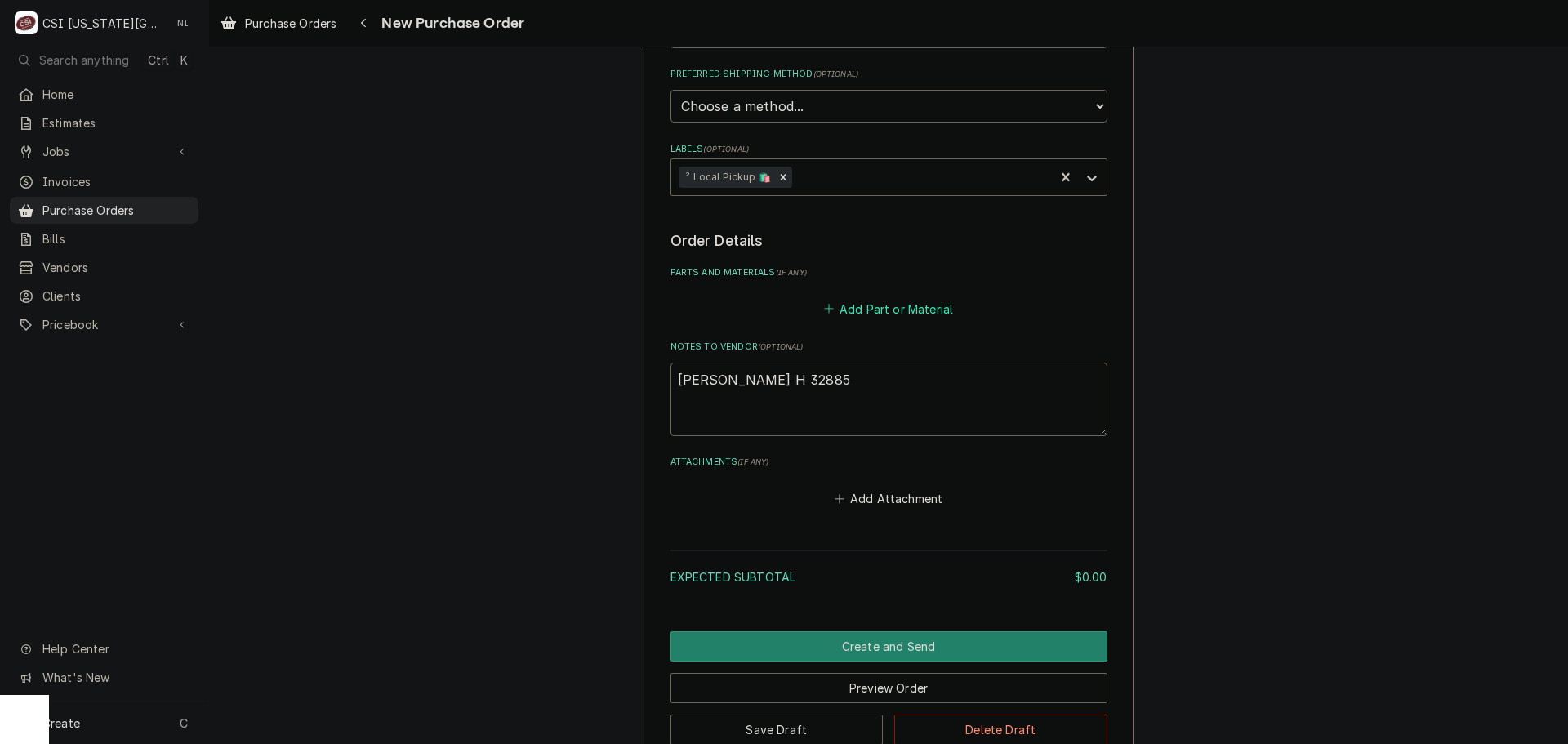
click at [890, 298] on button "Add Part or Material" at bounding box center [887, 308] width 135 height 23
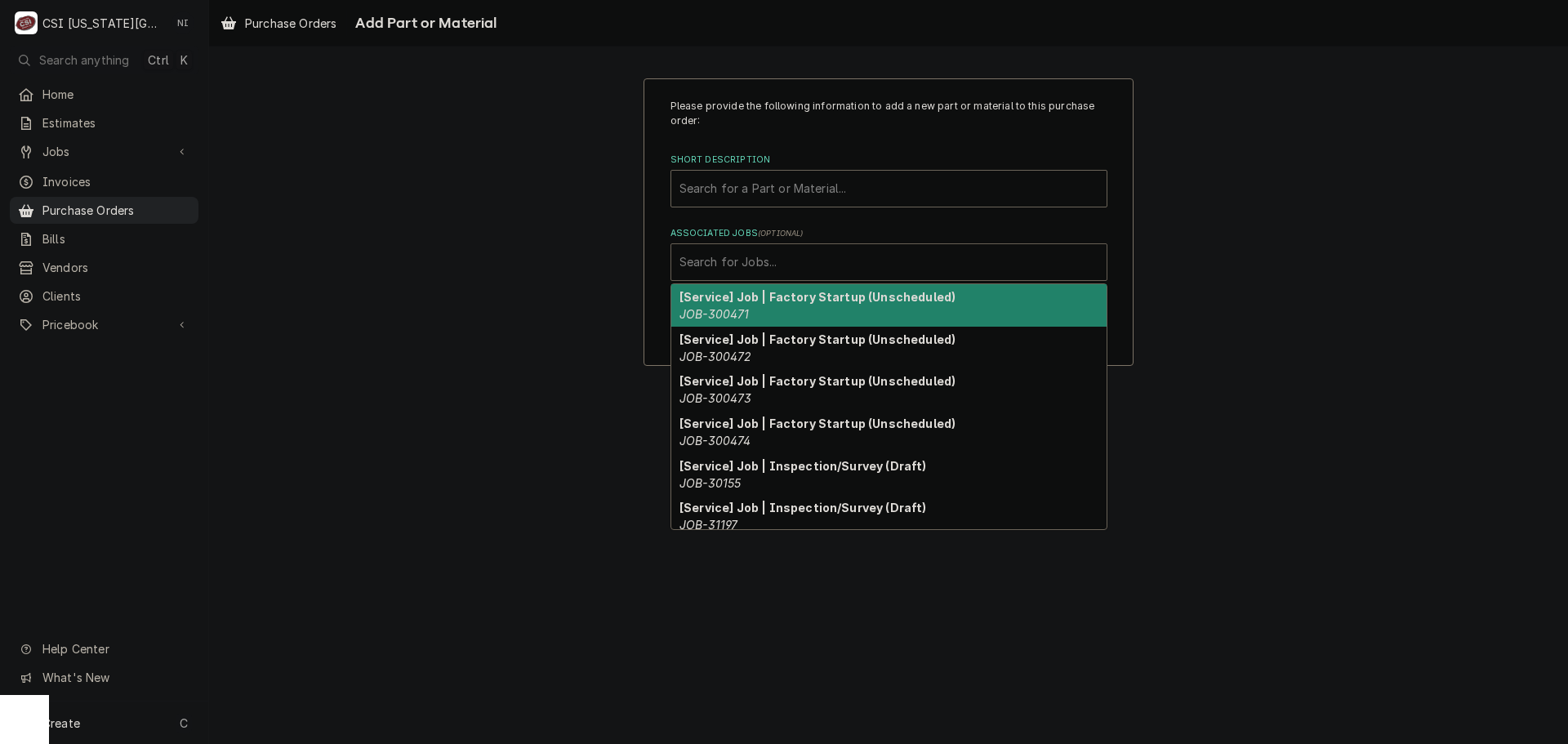
click at [855, 260] on div "Associated Jobs" at bounding box center [889, 262] width 419 height 30
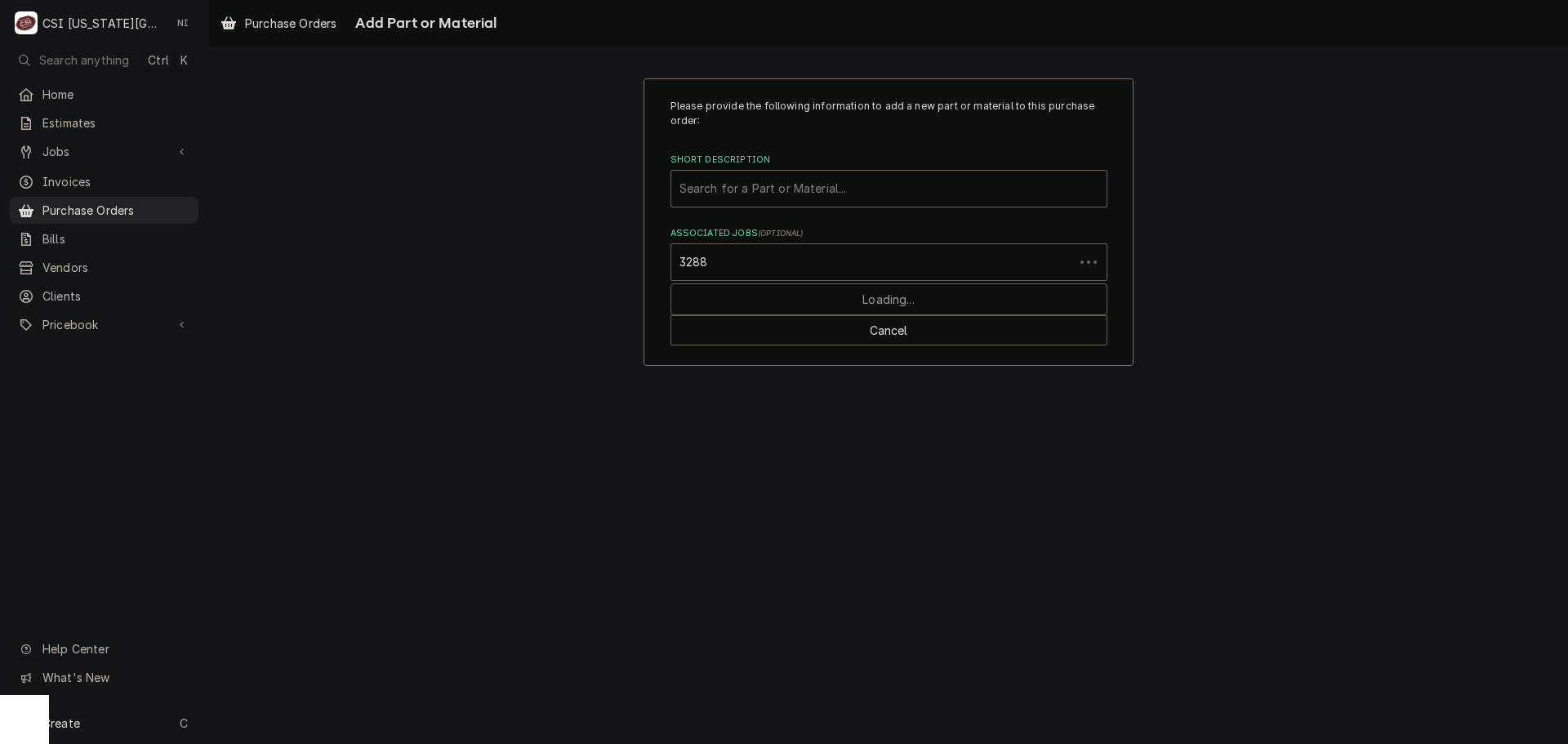
type input "32885"
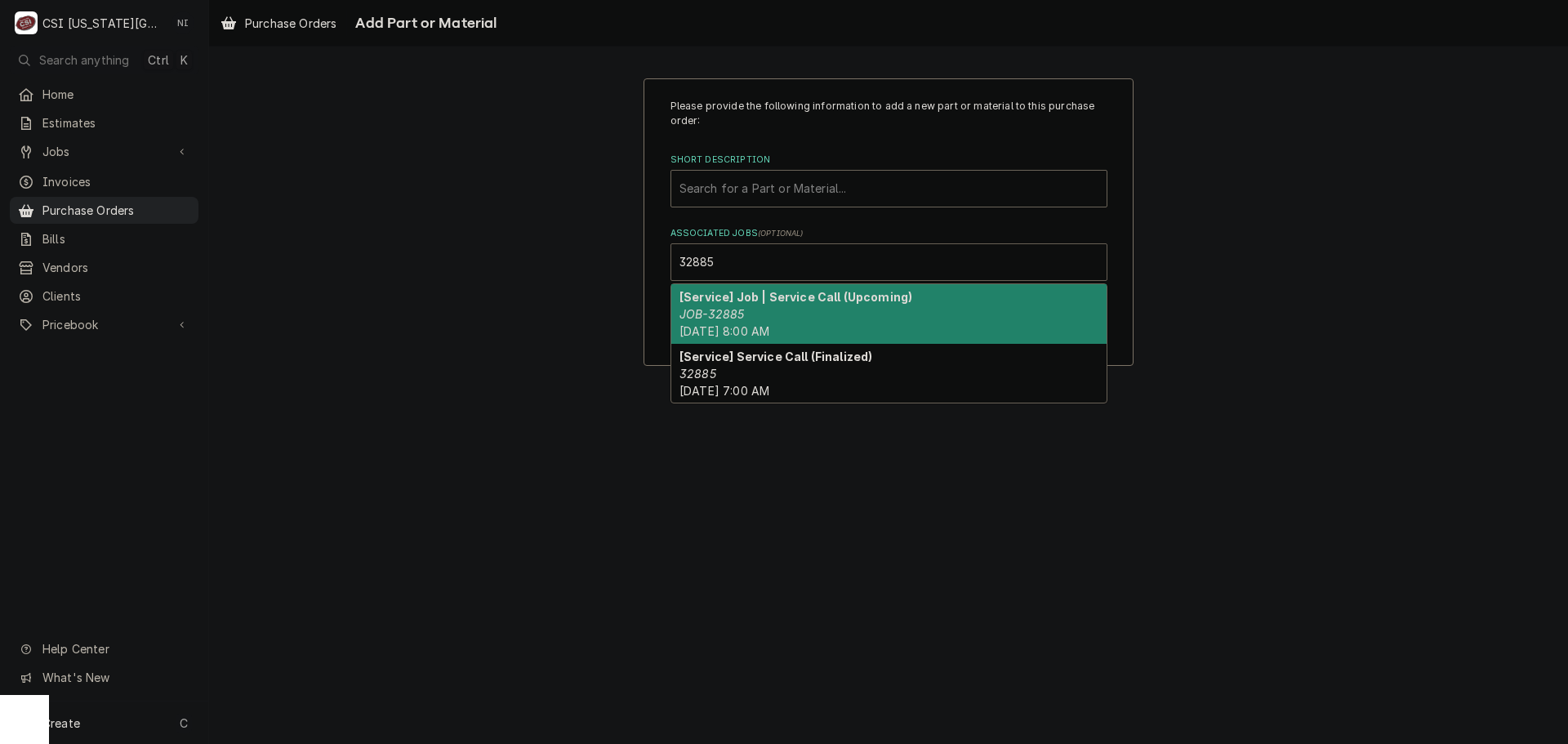
click at [743, 336] on span "Wed, Oct 1st, 2025 - 8:00 AM" at bounding box center [724, 331] width 89 height 14
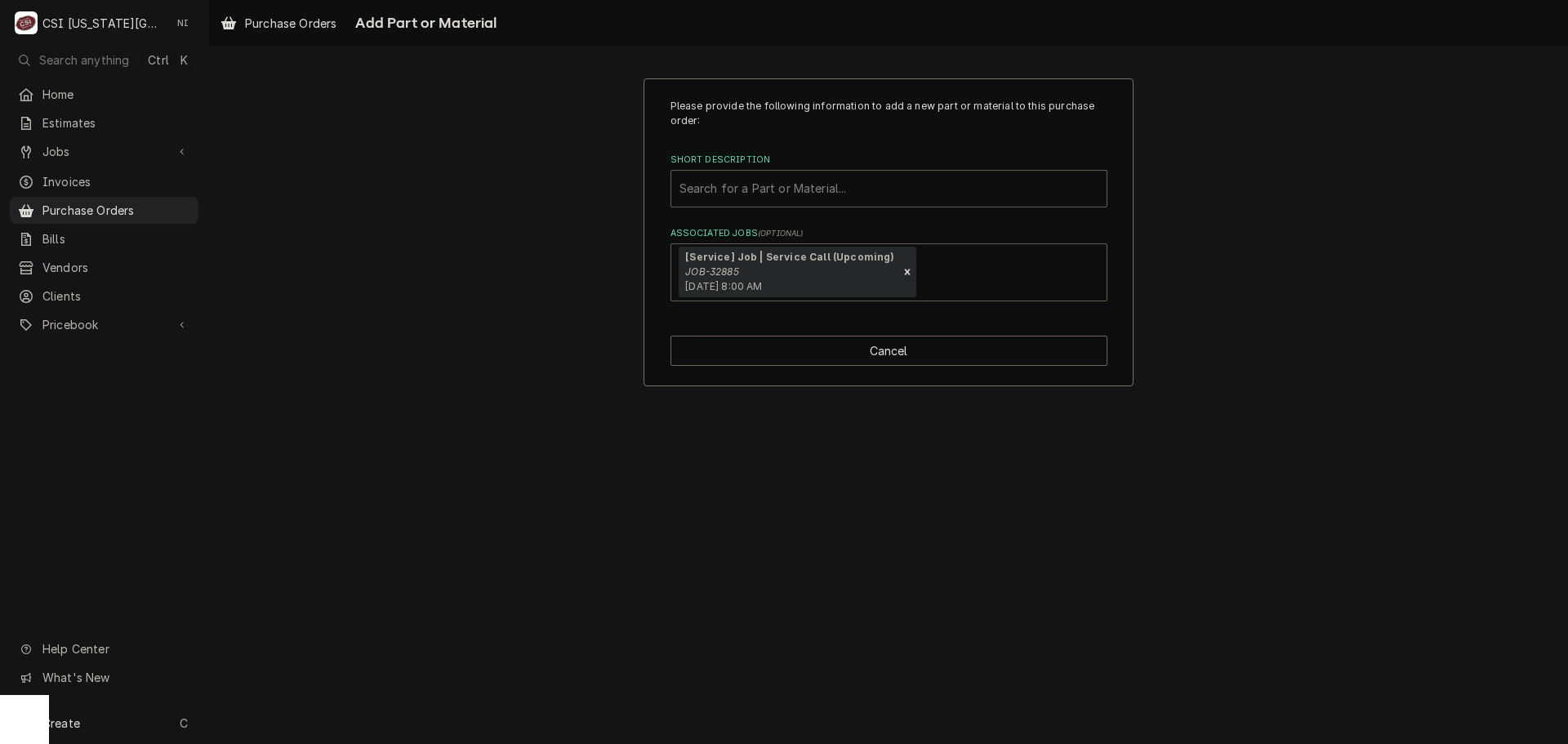
click at [794, 184] on div "Short Description" at bounding box center [889, 189] width 419 height 30
type input "r-290 ref"
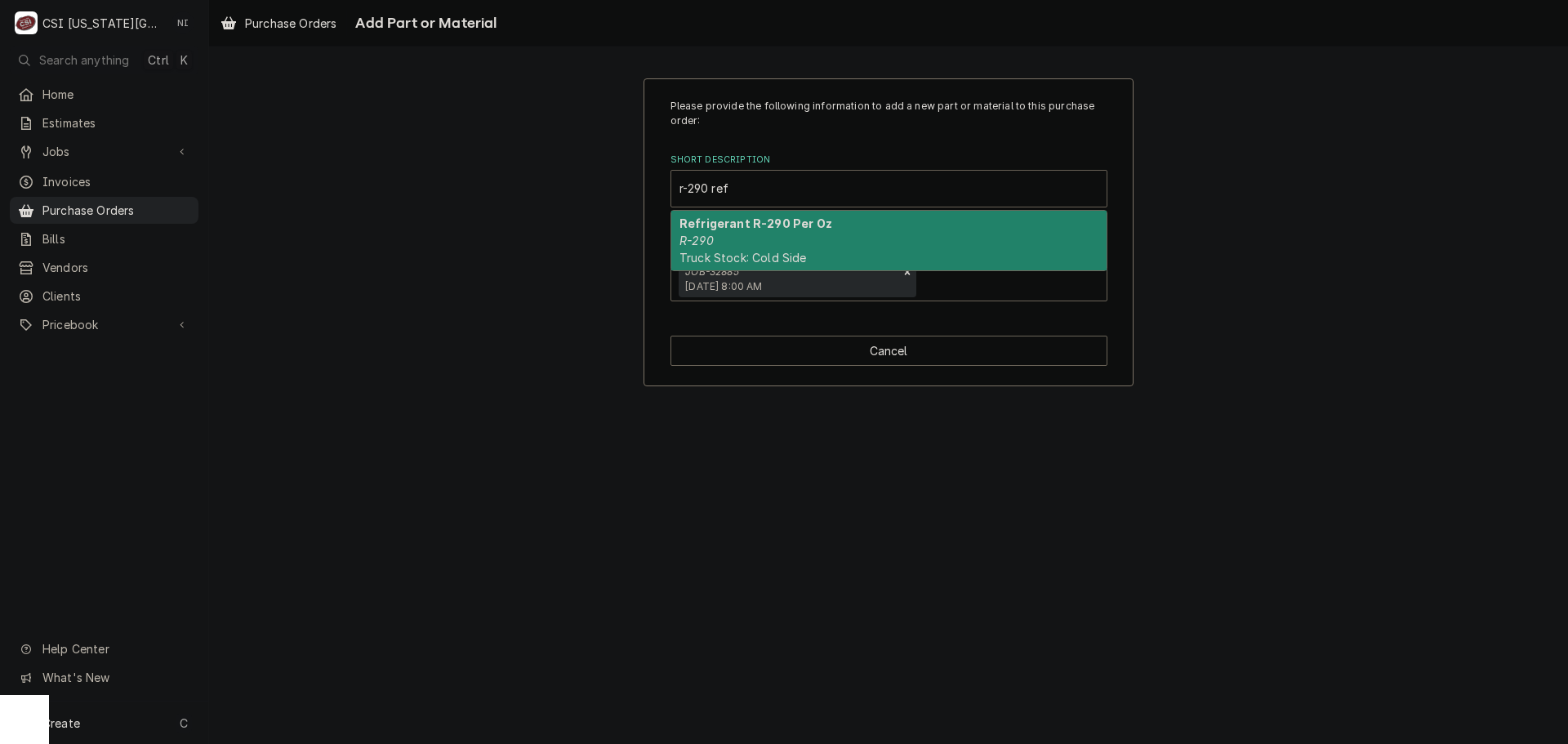
click at [737, 248] on div "Refrigerant R-290 Per Oz R-290 Truck Stock: Cold Side" at bounding box center [889, 240] width 436 height 60
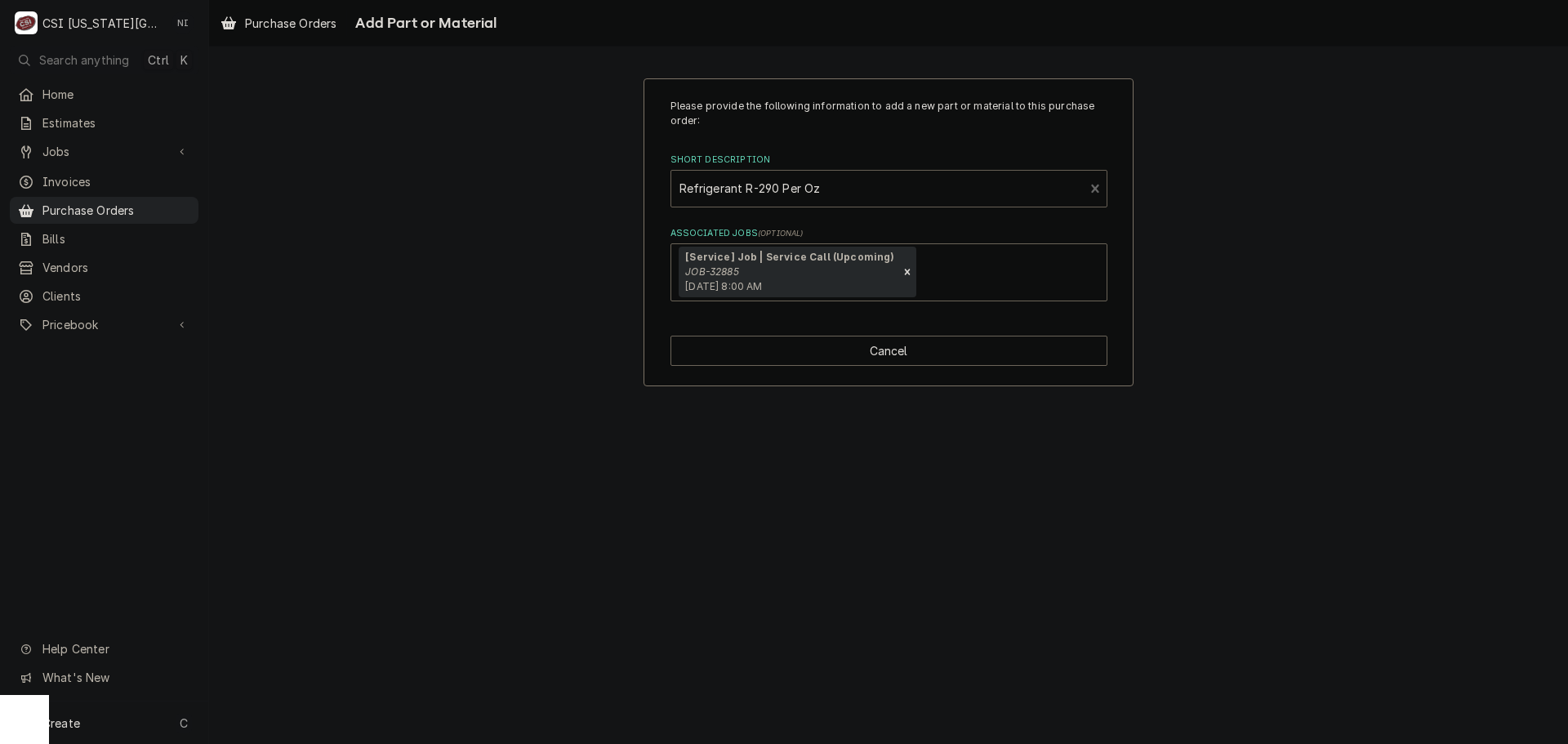
type textarea "x"
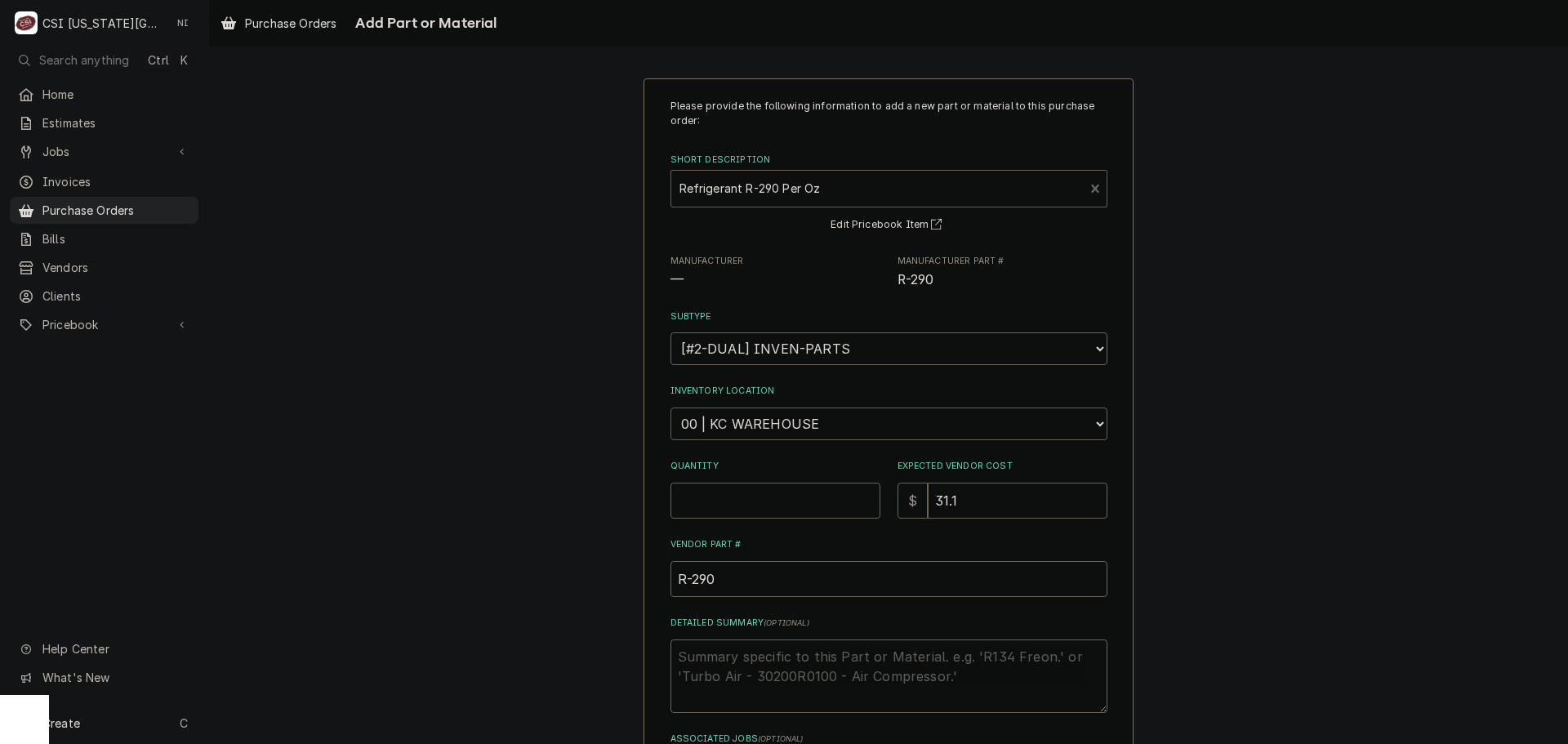
click at [768, 429] on select "Choose a location... 00 | KC WAREHOUSE 00 | MAIN WAREHOUSE 01 | BRIAN BREAZIER …" at bounding box center [889, 424] width 437 height 33
select select "2817"
click at [671, 408] on select "Choose a location... 00 | KC WAREHOUSE 00 | MAIN WAREHOUSE 01 | BRIAN BREAZIER …" at bounding box center [889, 424] width 437 height 33
click at [786, 503] on input "Quantity" at bounding box center [775, 501] width 210 height 36
type textarea "x"
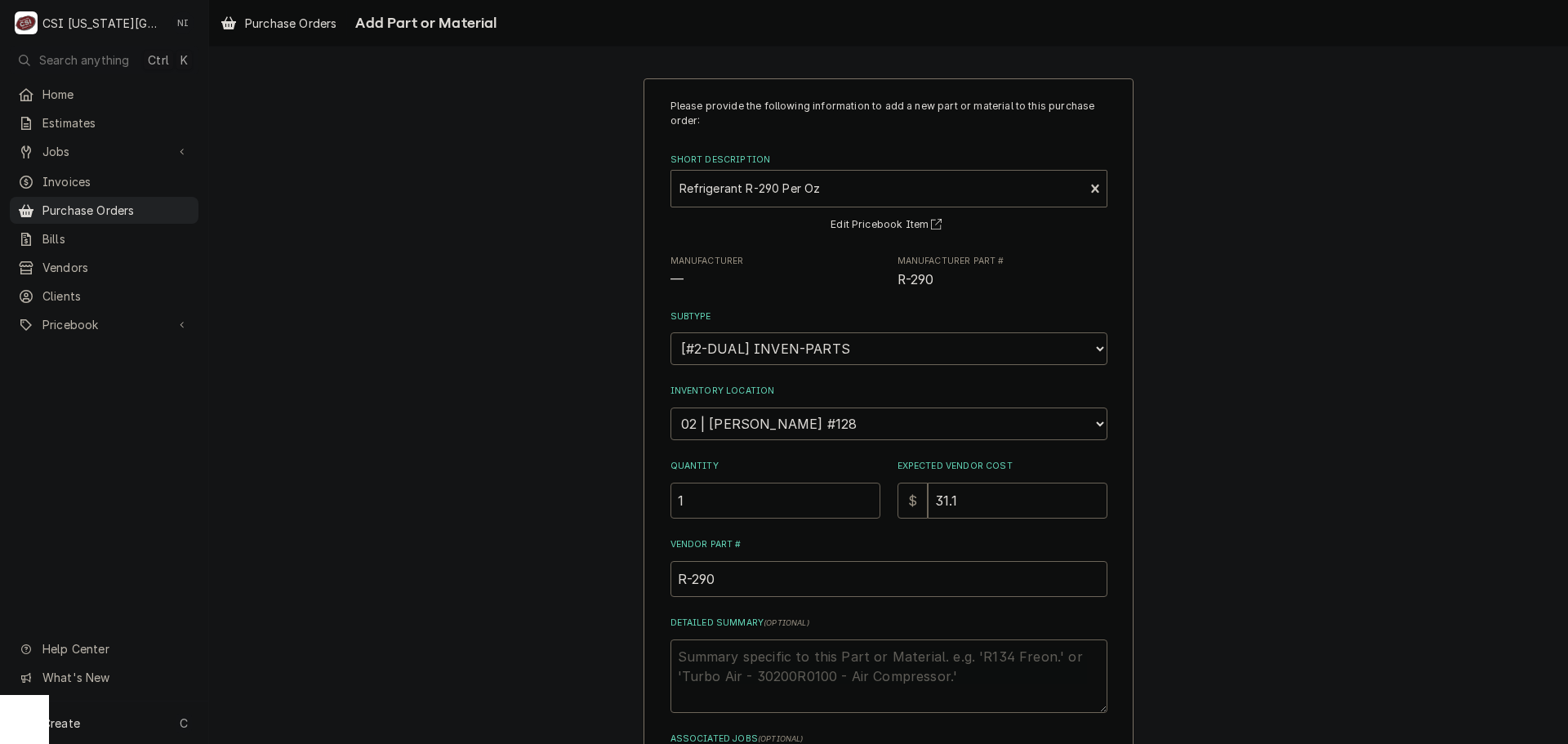
type input "1"
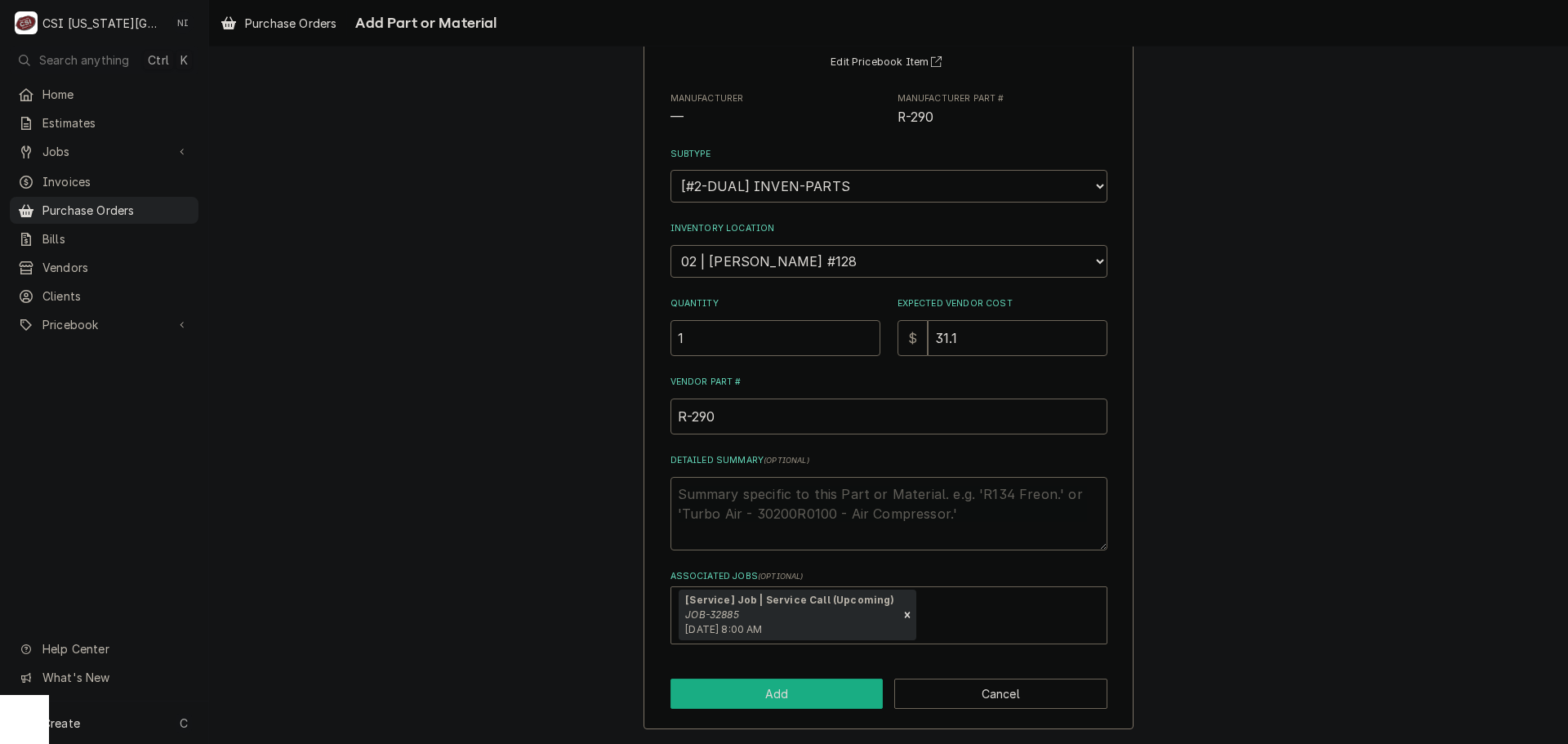
click at [815, 697] on button "Add" at bounding box center [777, 693] width 213 height 30
type textarea "x"
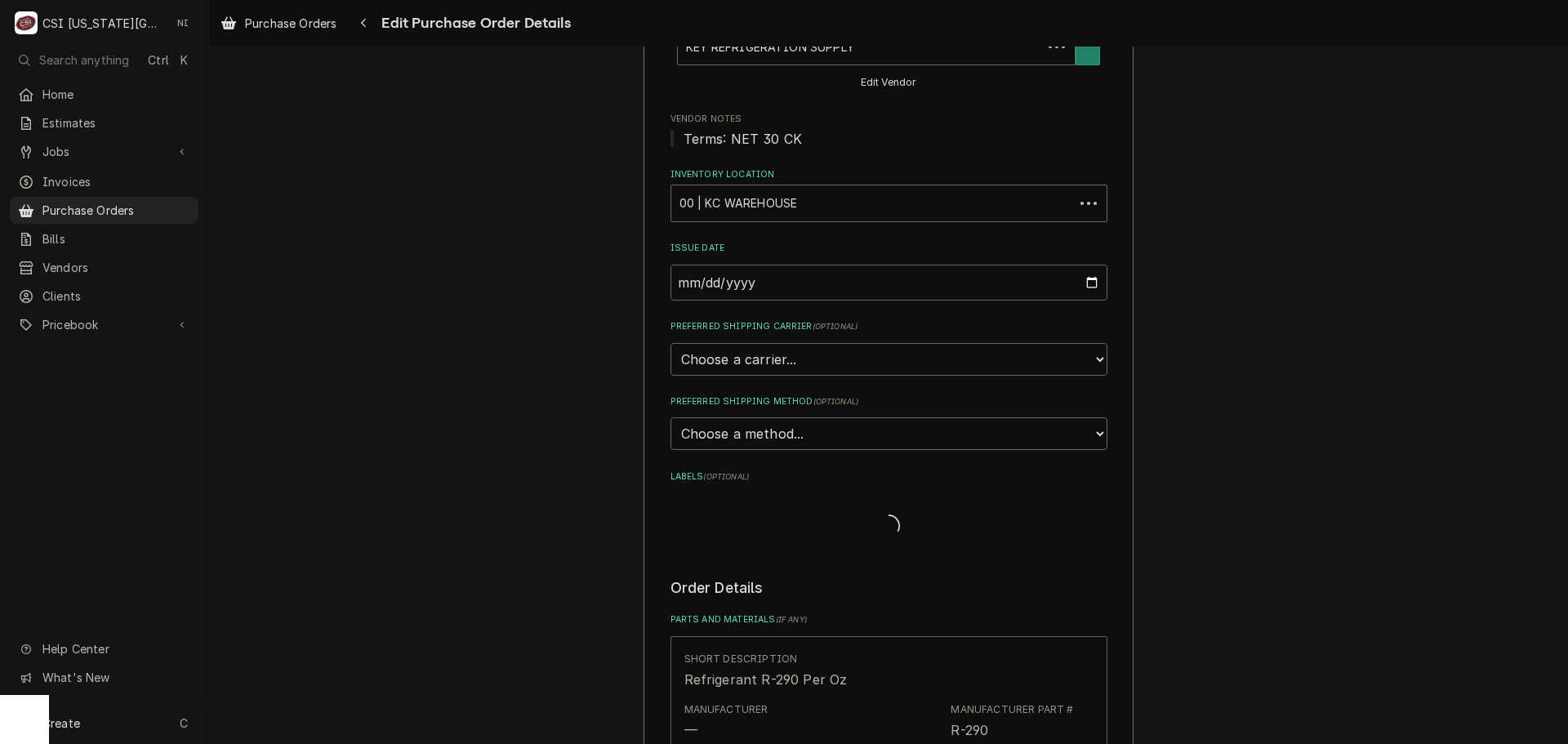
scroll to position [490, 0]
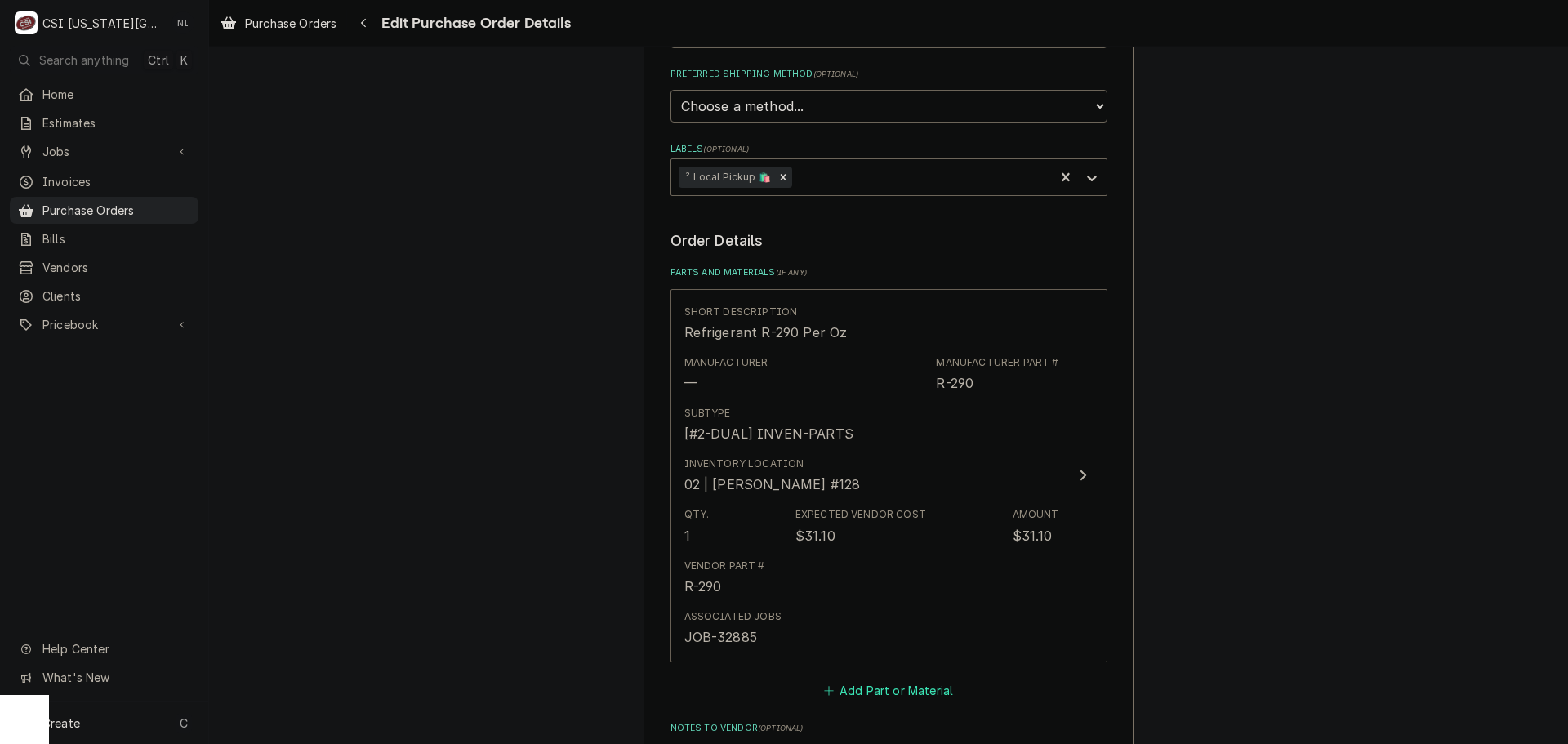
click at [860, 685] on button "Add Part or Material" at bounding box center [887, 690] width 135 height 23
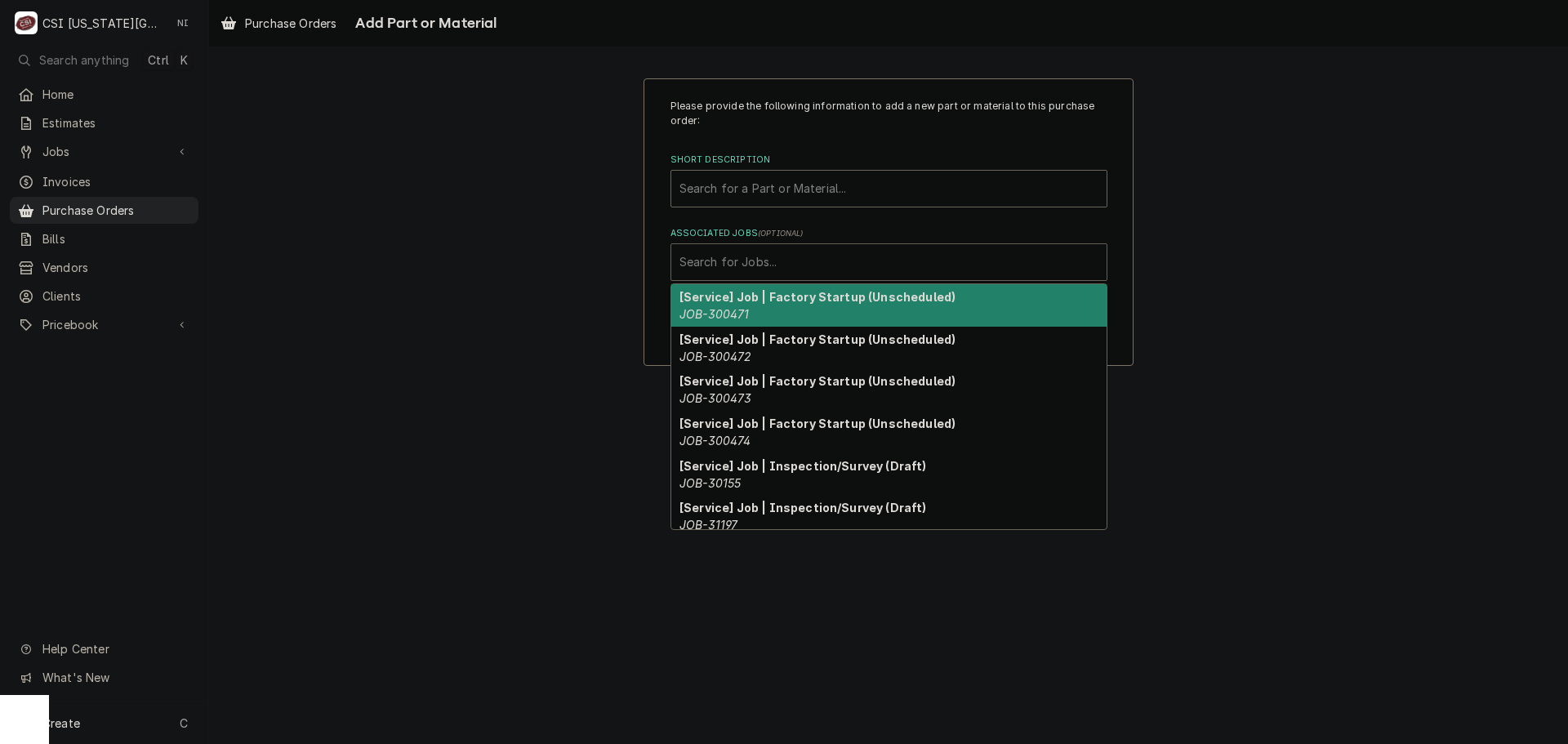
click at [803, 264] on div "Associated Jobs" at bounding box center [889, 262] width 419 height 30
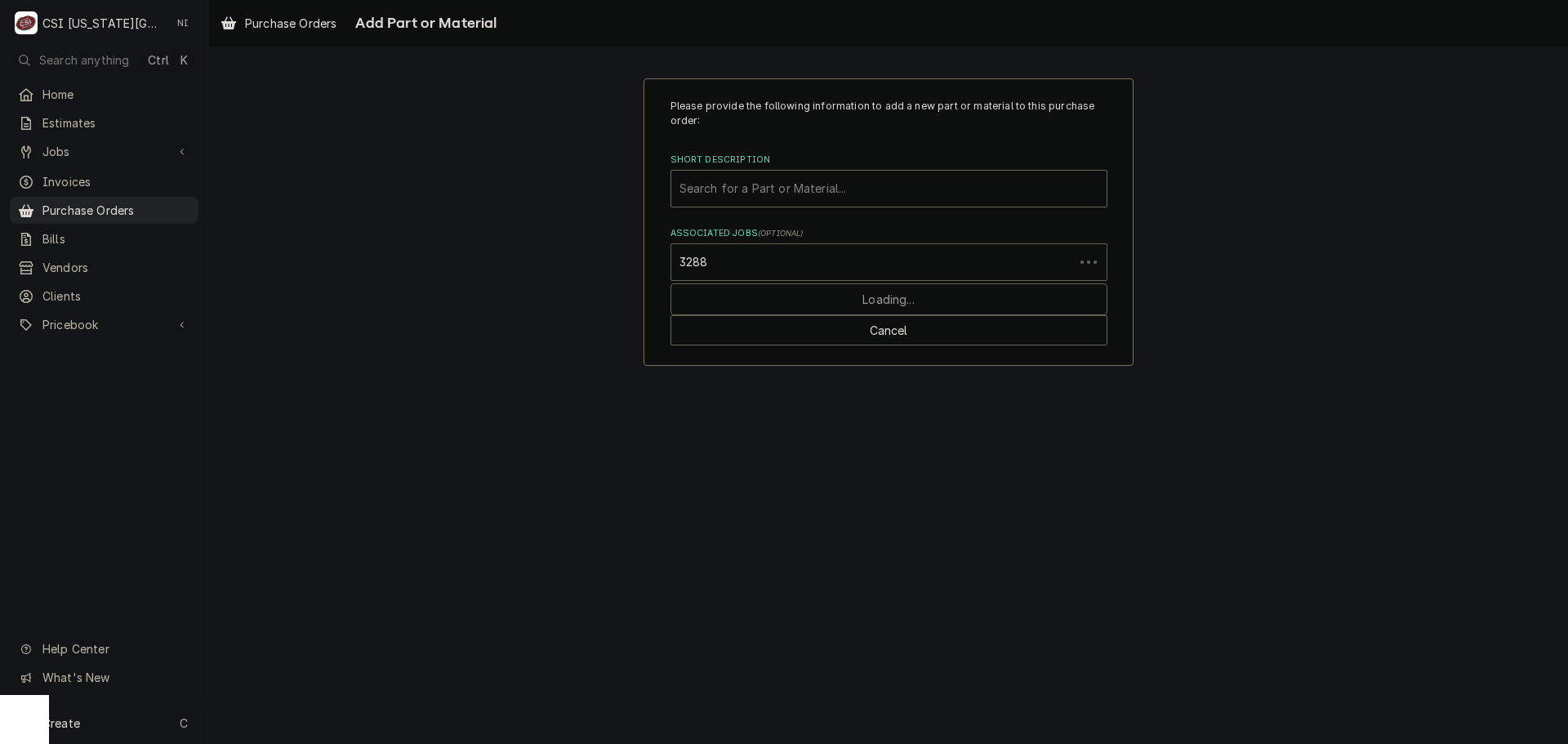
type input "32885"
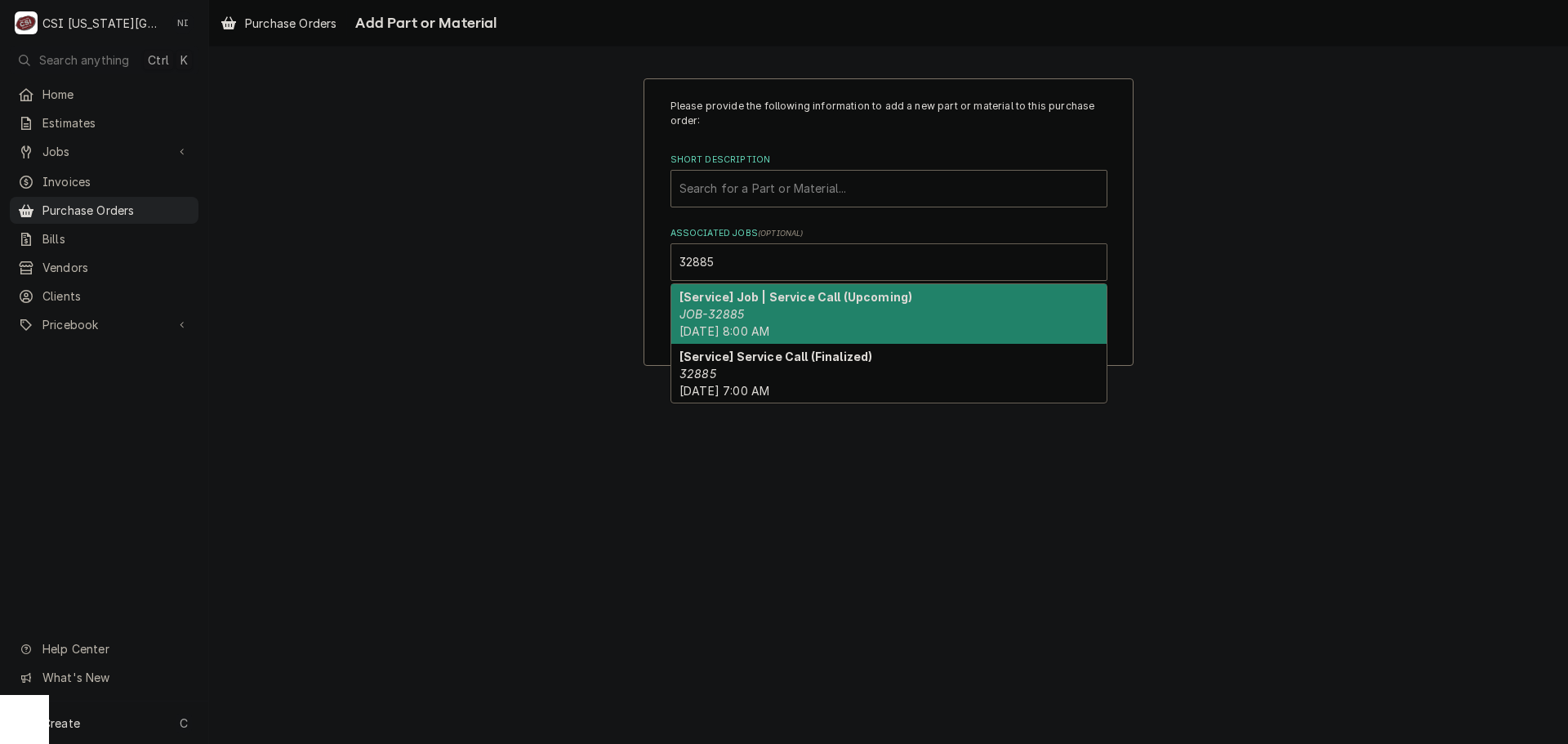
click at [821, 302] on strong "[Service] Job | Service Call (Upcoming)" at bounding box center [796, 297] width 233 height 14
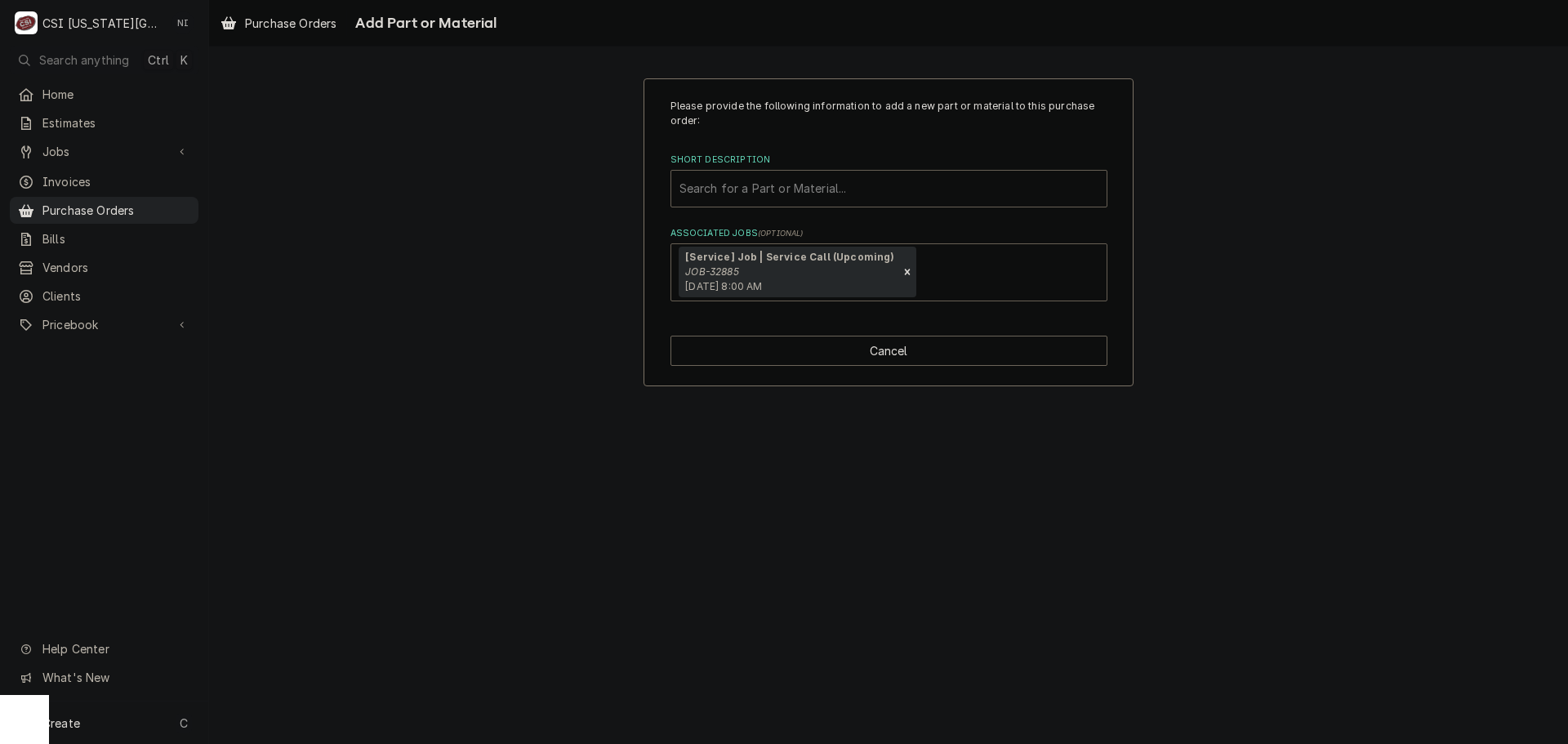
click at [783, 193] on div "Short Description" at bounding box center [889, 189] width 419 height 30
type input "misc serv"
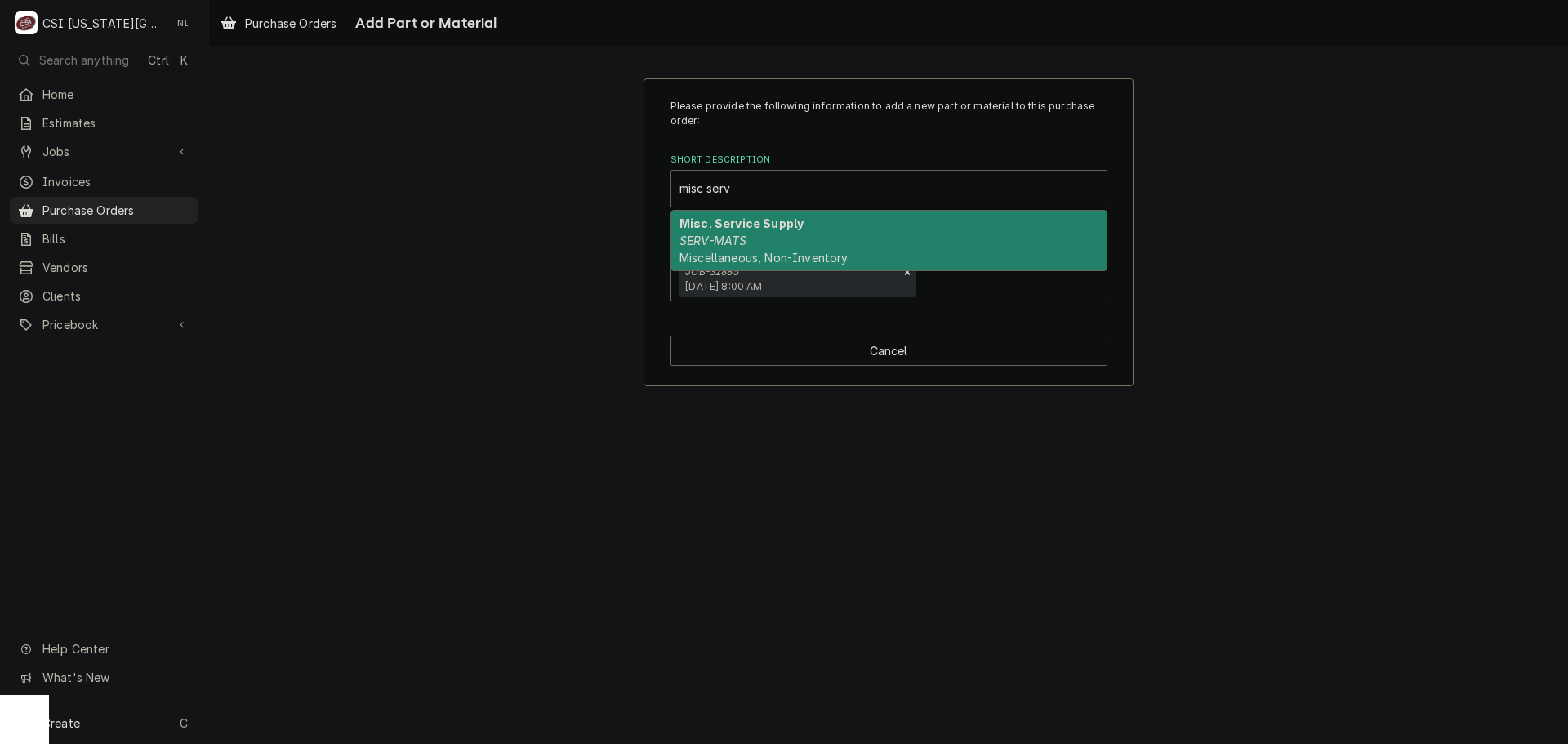
click at [822, 247] on div "Misc. Service Supply SERV-MATS Miscellaneous, Non-Inventory" at bounding box center [889, 240] width 436 height 60
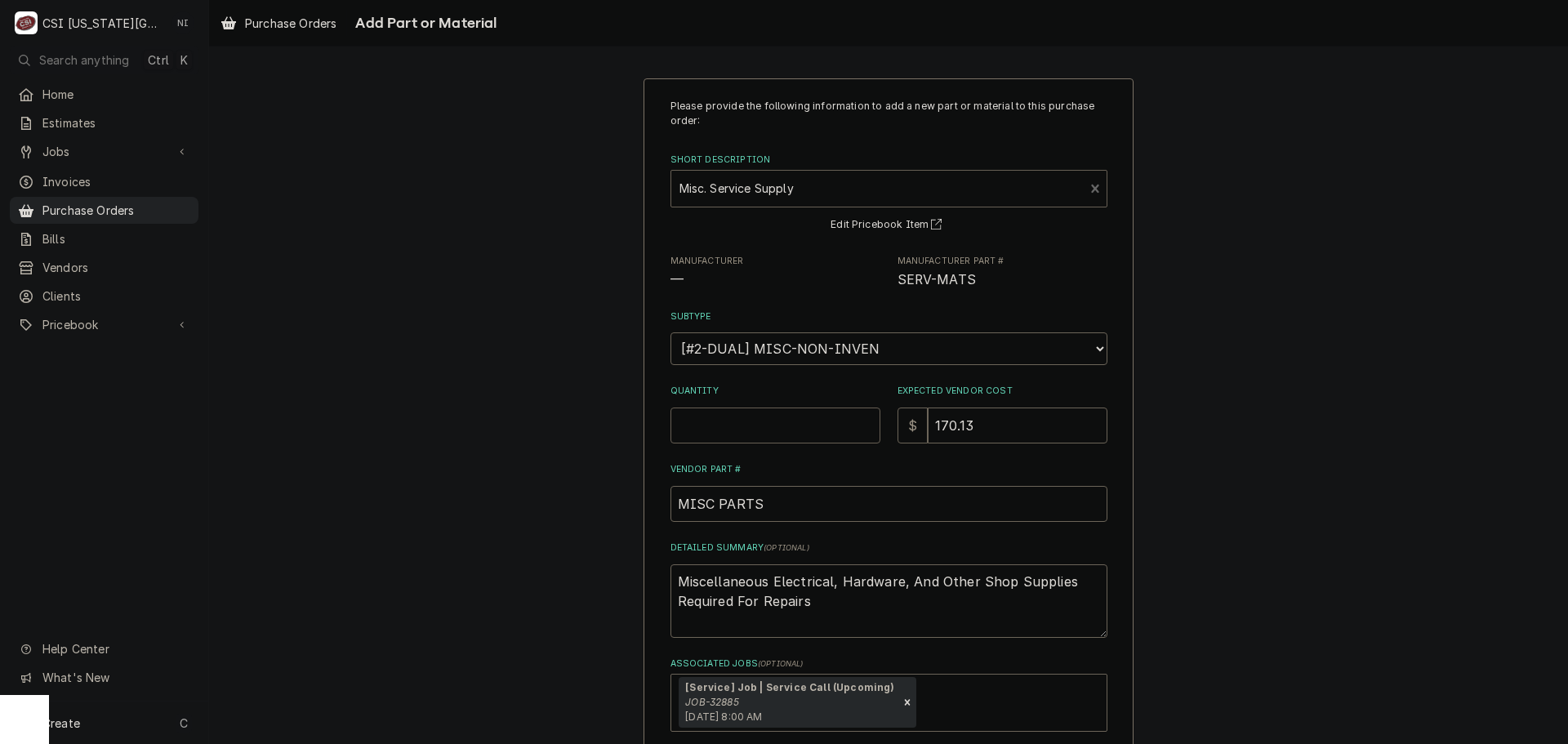
click at [726, 424] on input "Quantity" at bounding box center [775, 426] width 210 height 36
type textarea "x"
type input "1"
click at [980, 426] on input "170.13" at bounding box center [1018, 426] width 180 height 36
drag, startPoint x: 981, startPoint y: 425, endPoint x: 908, endPoint y: 431, distance: 73.2
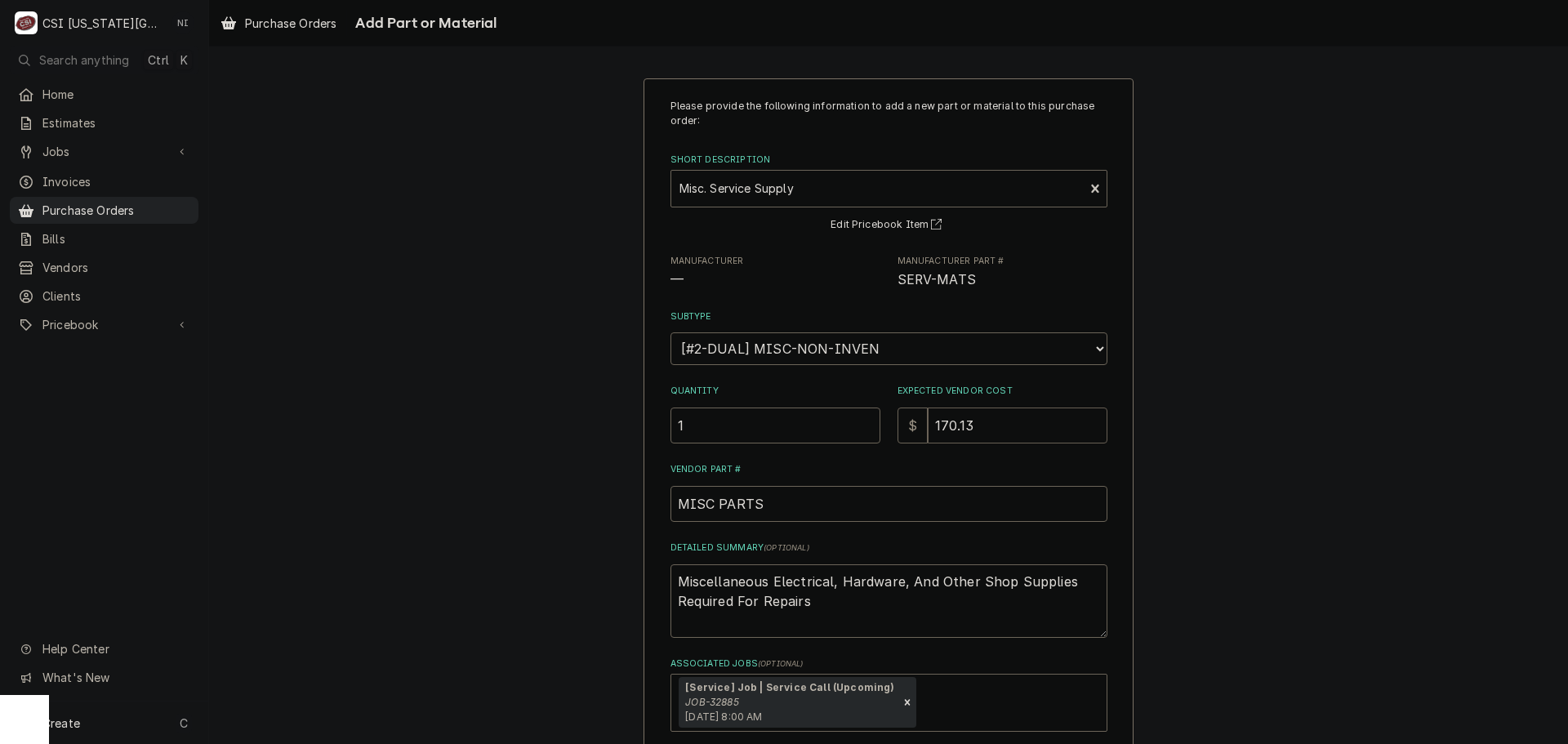
click at [908, 431] on div "$ 170.13" at bounding box center [1002, 426] width 210 height 36
click at [974, 439] on input "170.13" at bounding box center [1018, 426] width 180 height 36
type textarea "x"
type input "1"
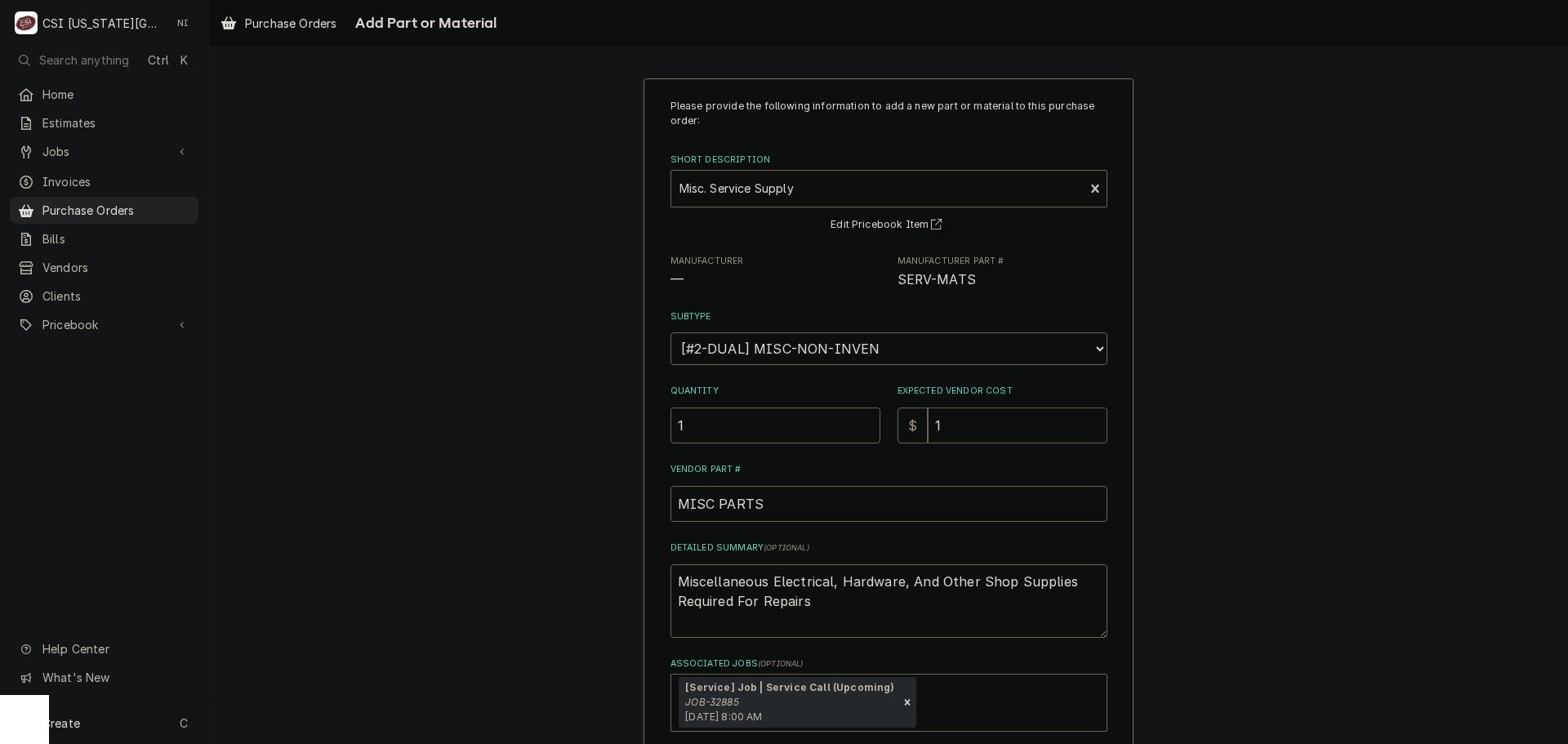
type textarea "x"
type input "10"
type textarea "x"
type input "101"
type textarea "x"
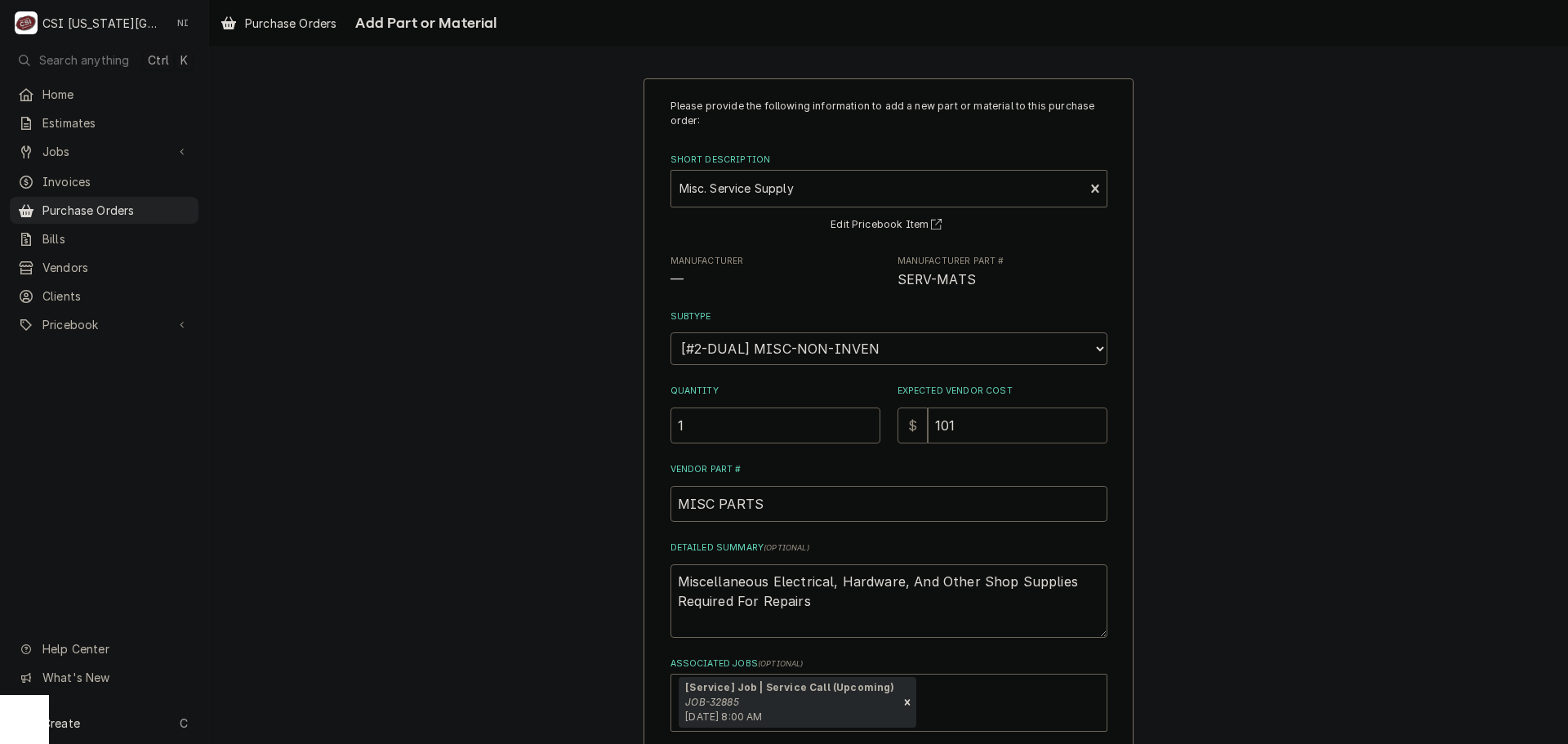
type input "101.9"
type textarea "x"
type input "101.92"
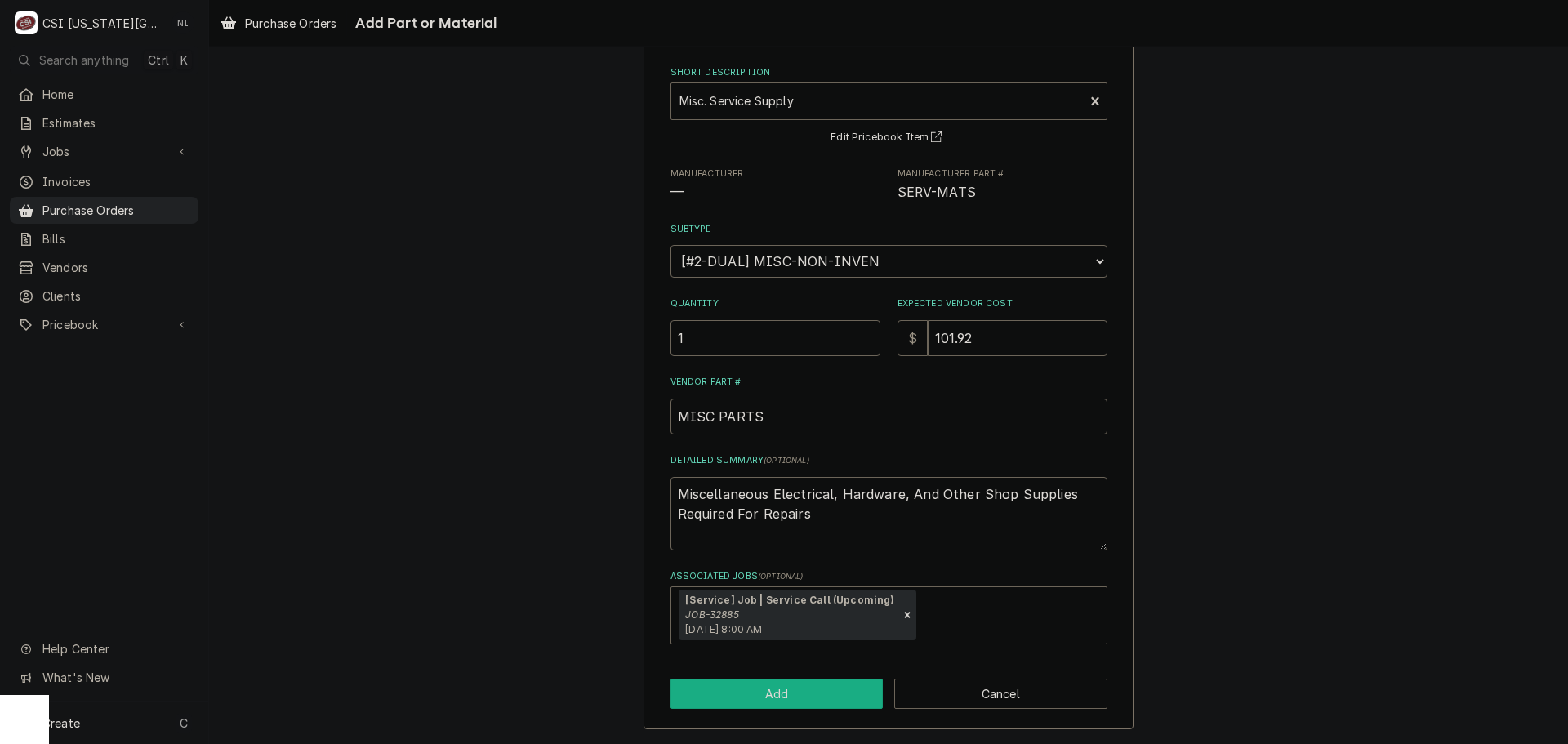
click at [822, 679] on button "Add" at bounding box center [777, 693] width 213 height 30
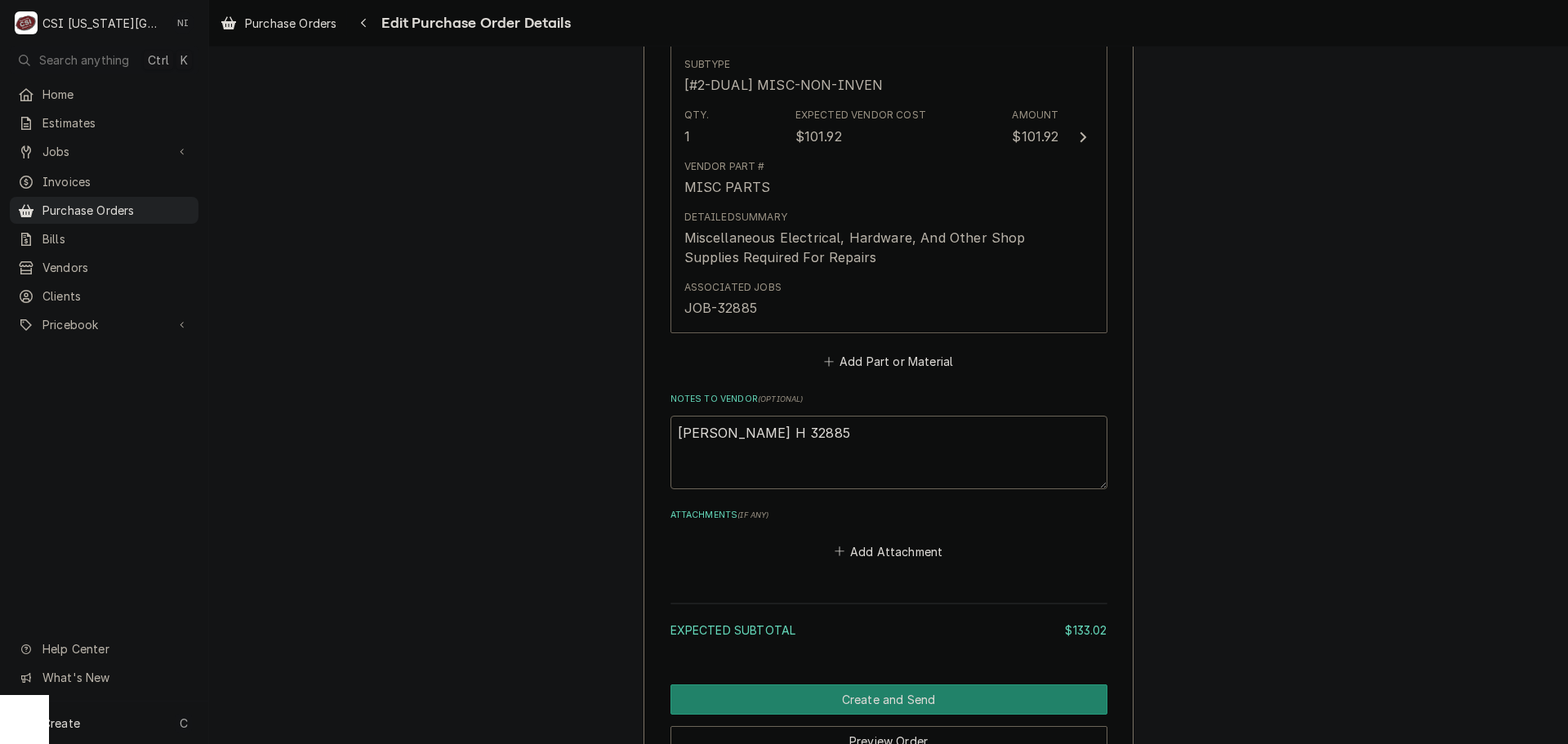
scroll to position [1387, 0]
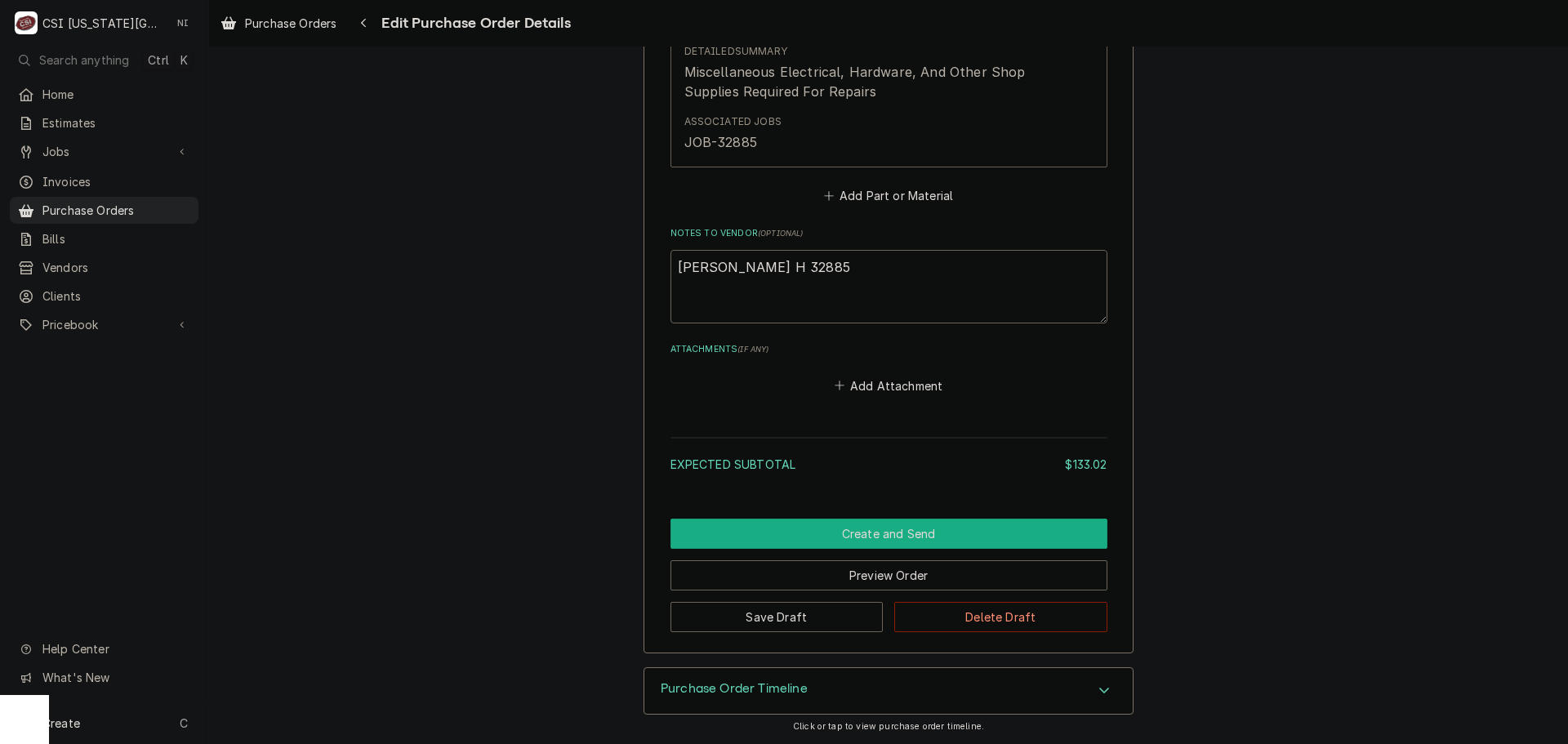
click at [840, 535] on button "Create and Send" at bounding box center [889, 533] width 437 height 30
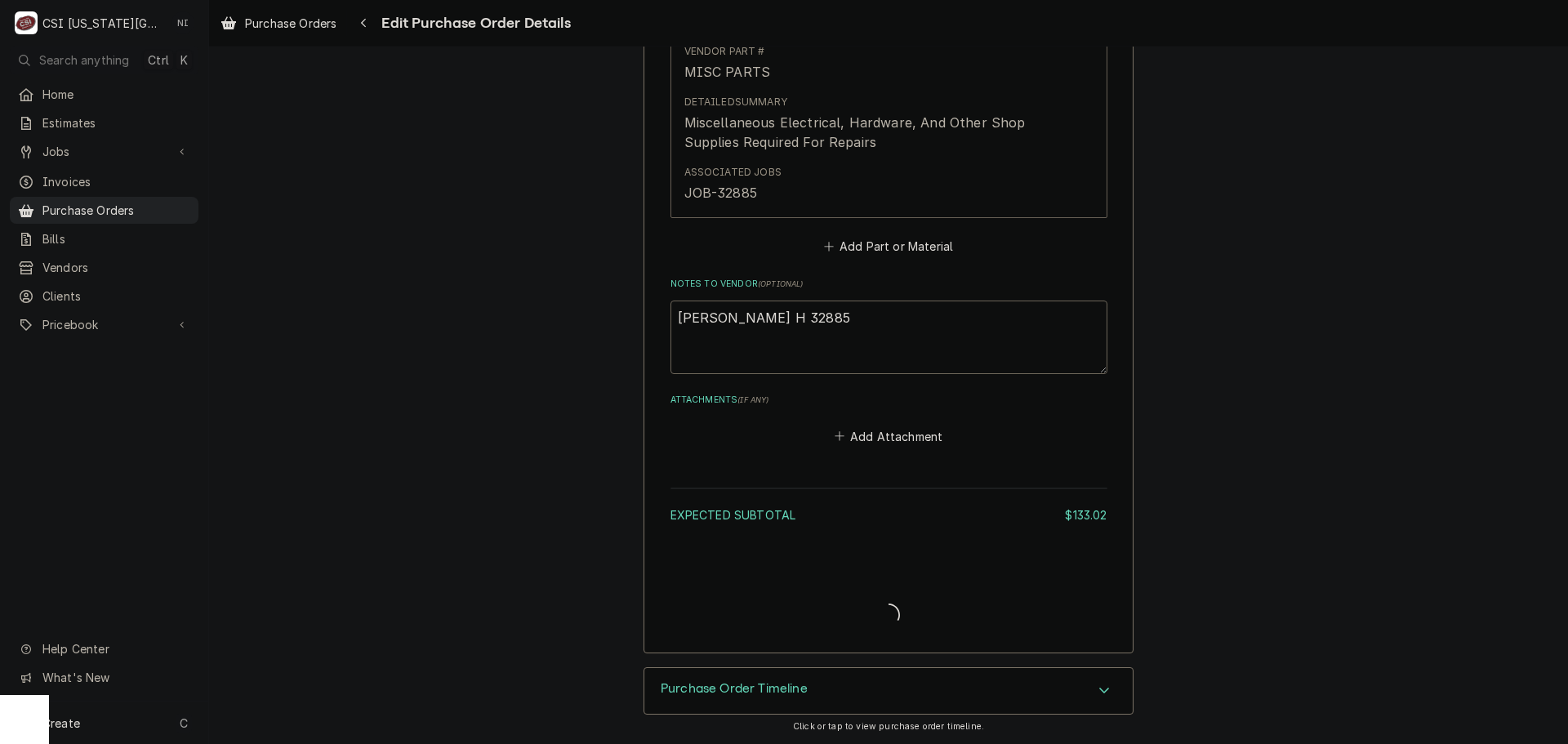
scroll to position [1336, 0]
type textarea "x"
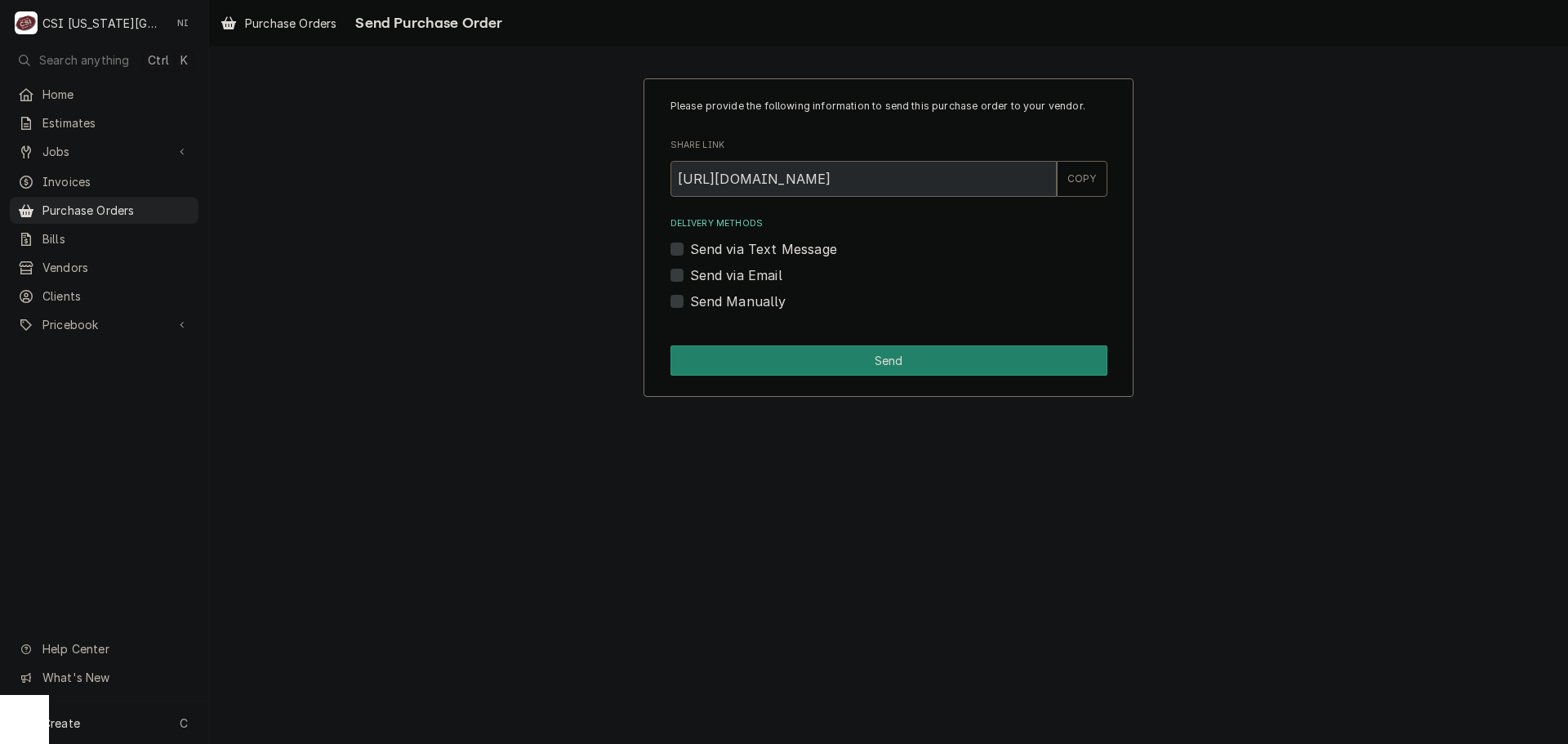
drag, startPoint x: 671, startPoint y: 300, endPoint x: 724, endPoint y: 348, distance: 71.5
click at [690, 300] on label "Send Manually" at bounding box center [738, 302] width 97 height 20
click at [690, 300] on input "Send Manually" at bounding box center [909, 310] width 437 height 36
checkbox input "true"
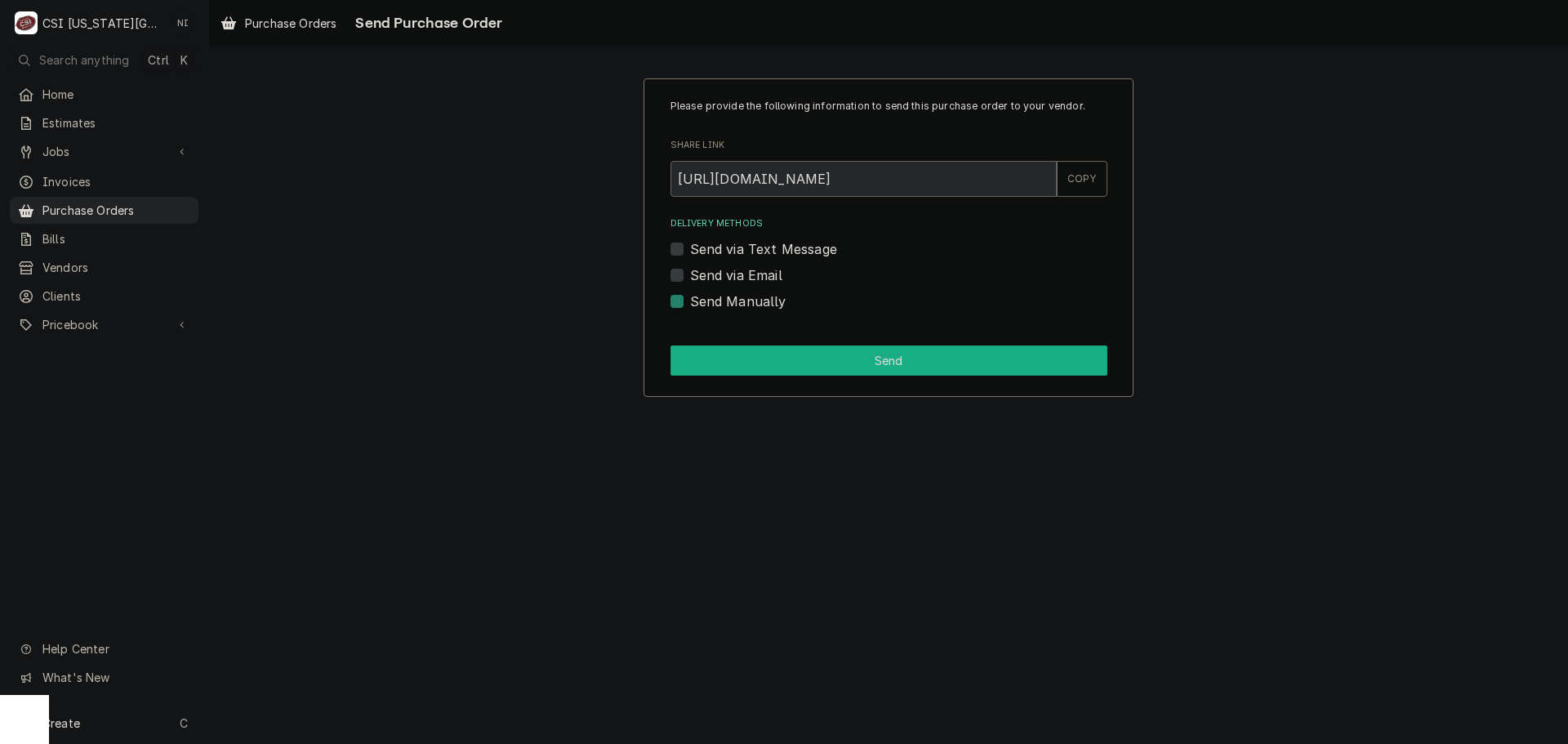
click at [724, 349] on button "Send" at bounding box center [889, 360] width 437 height 30
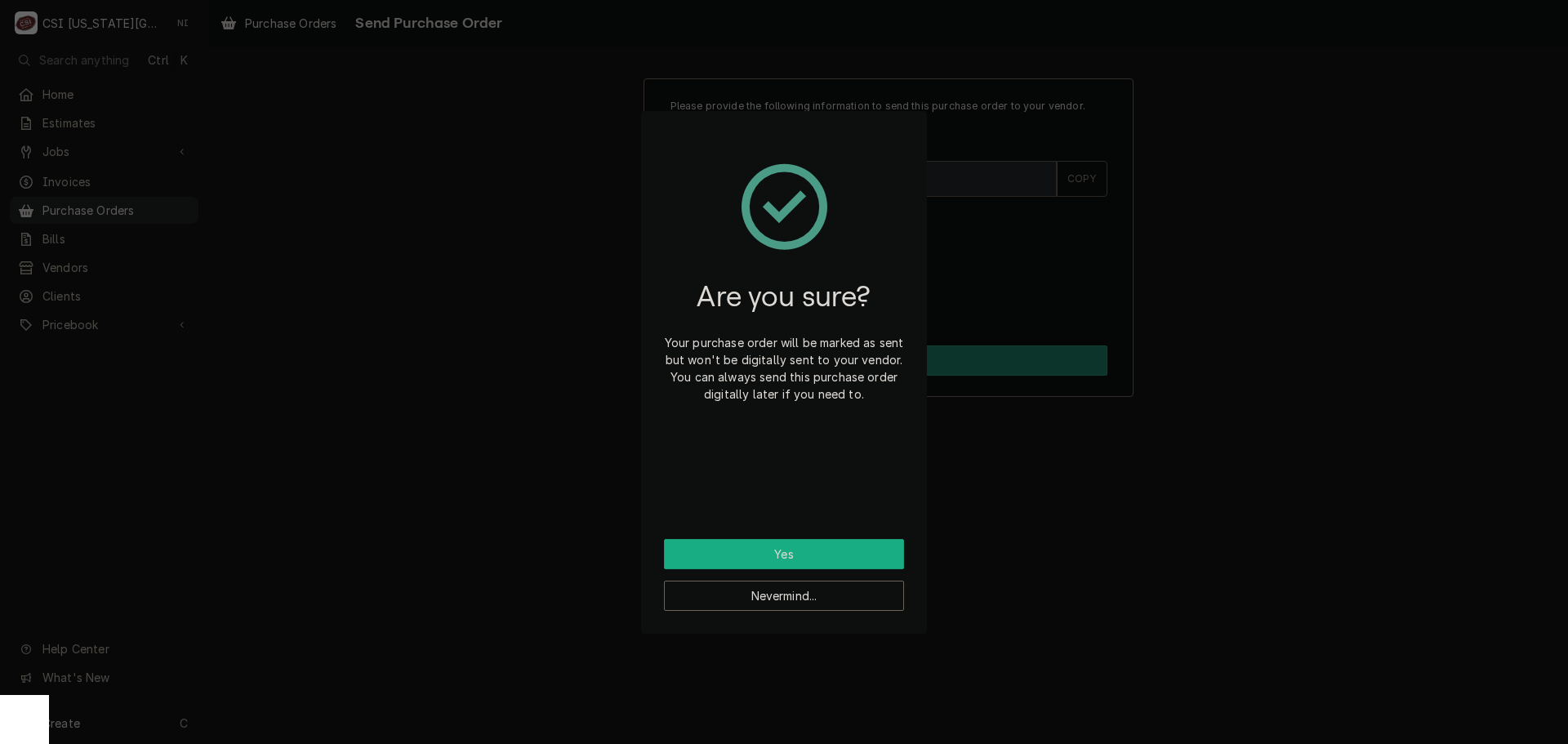
drag, startPoint x: 788, startPoint y: 550, endPoint x: 1000, endPoint y: 540, distance: 212.2
click at [789, 550] on button "Yes" at bounding box center [784, 554] width 240 height 30
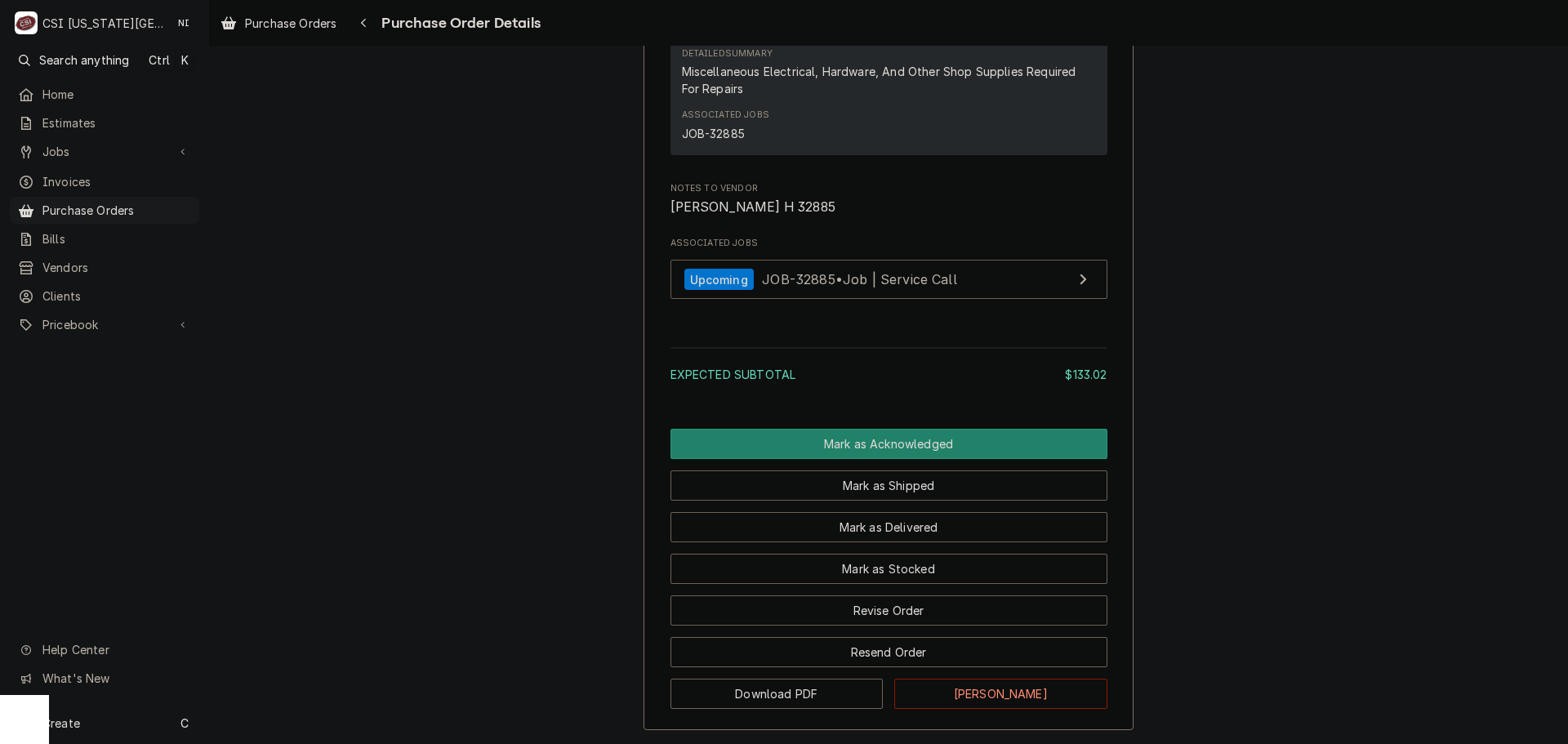
scroll to position [1634, 0]
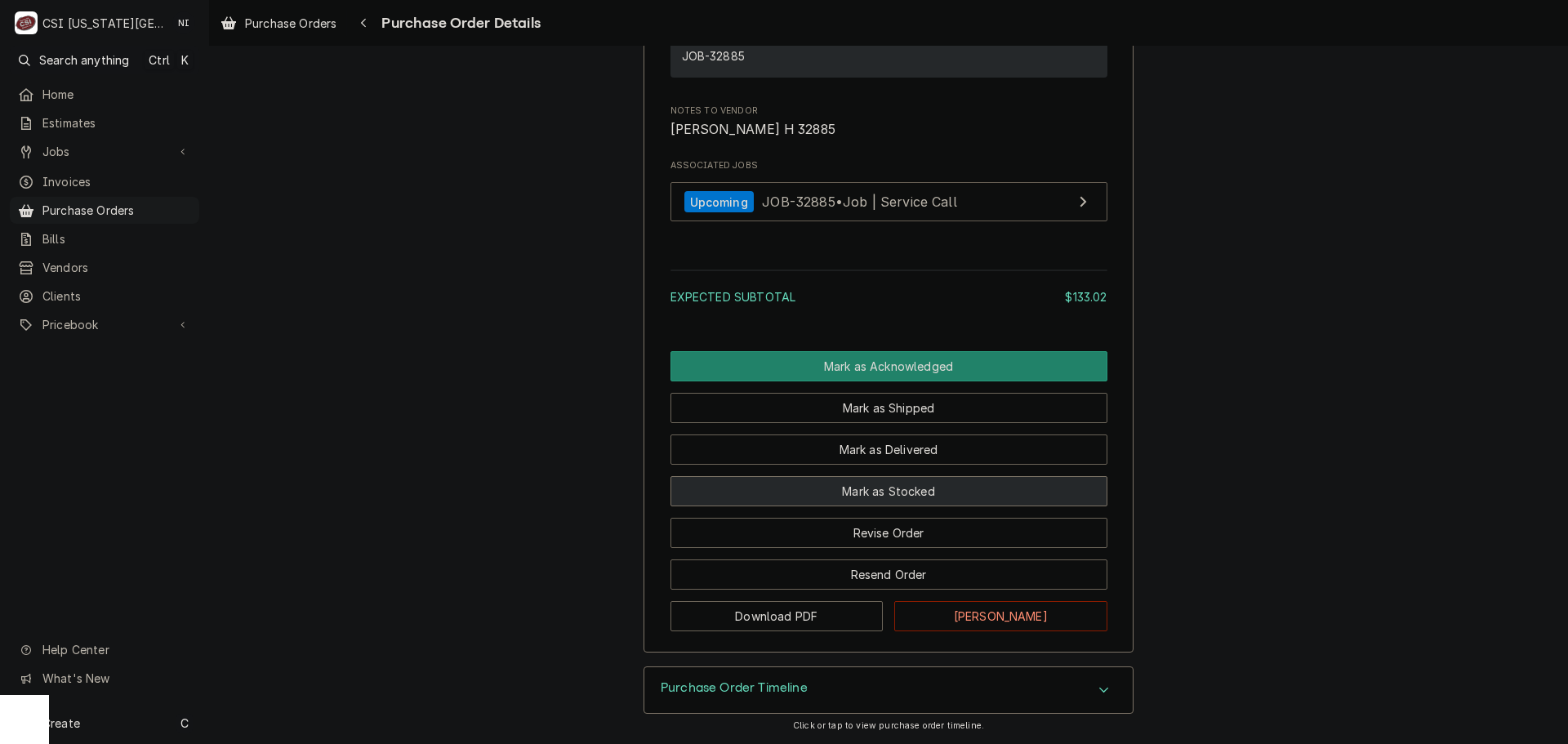
click at [878, 506] on button "Mark as Stocked" at bounding box center [889, 491] width 437 height 30
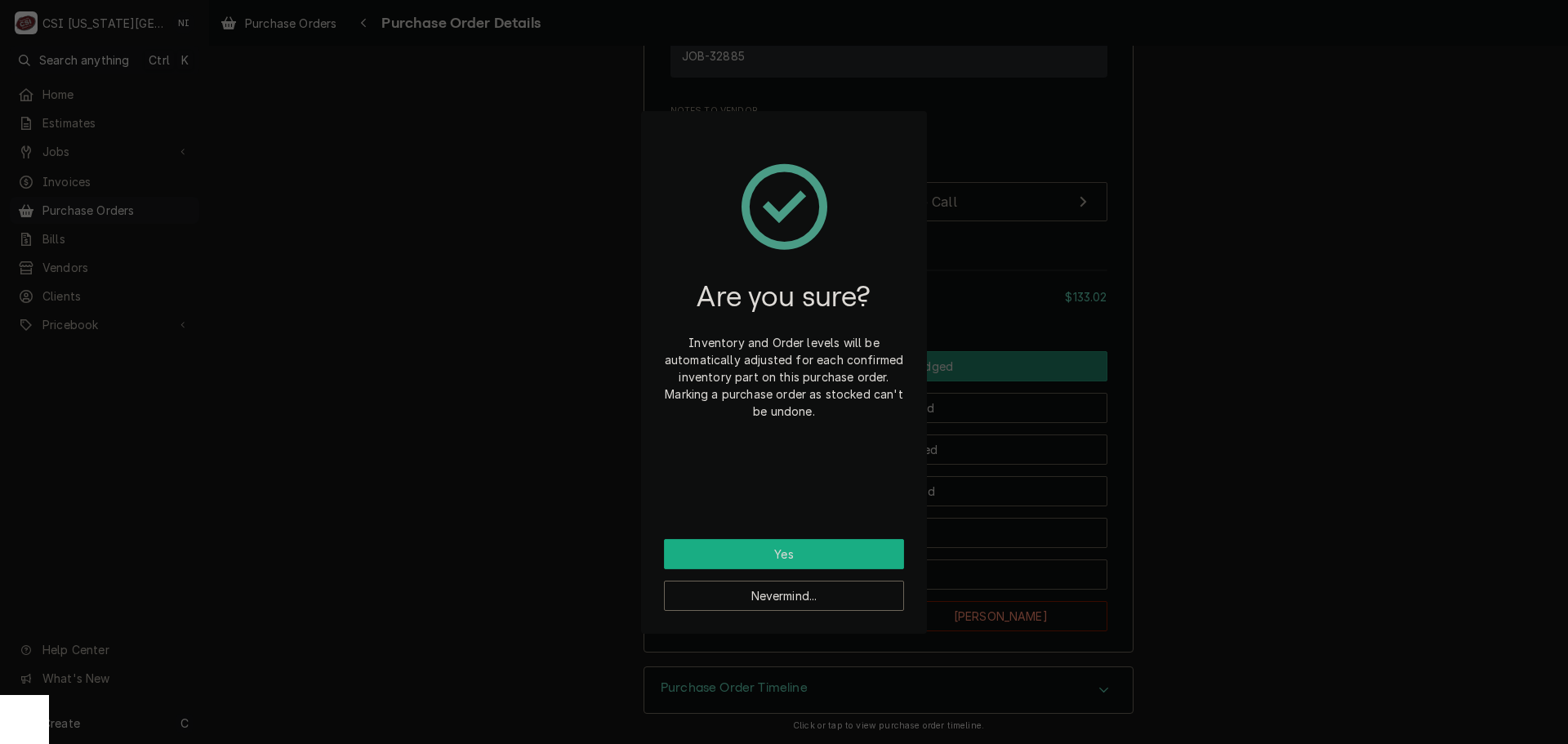
click at [795, 561] on button "Yes" at bounding box center [784, 554] width 240 height 30
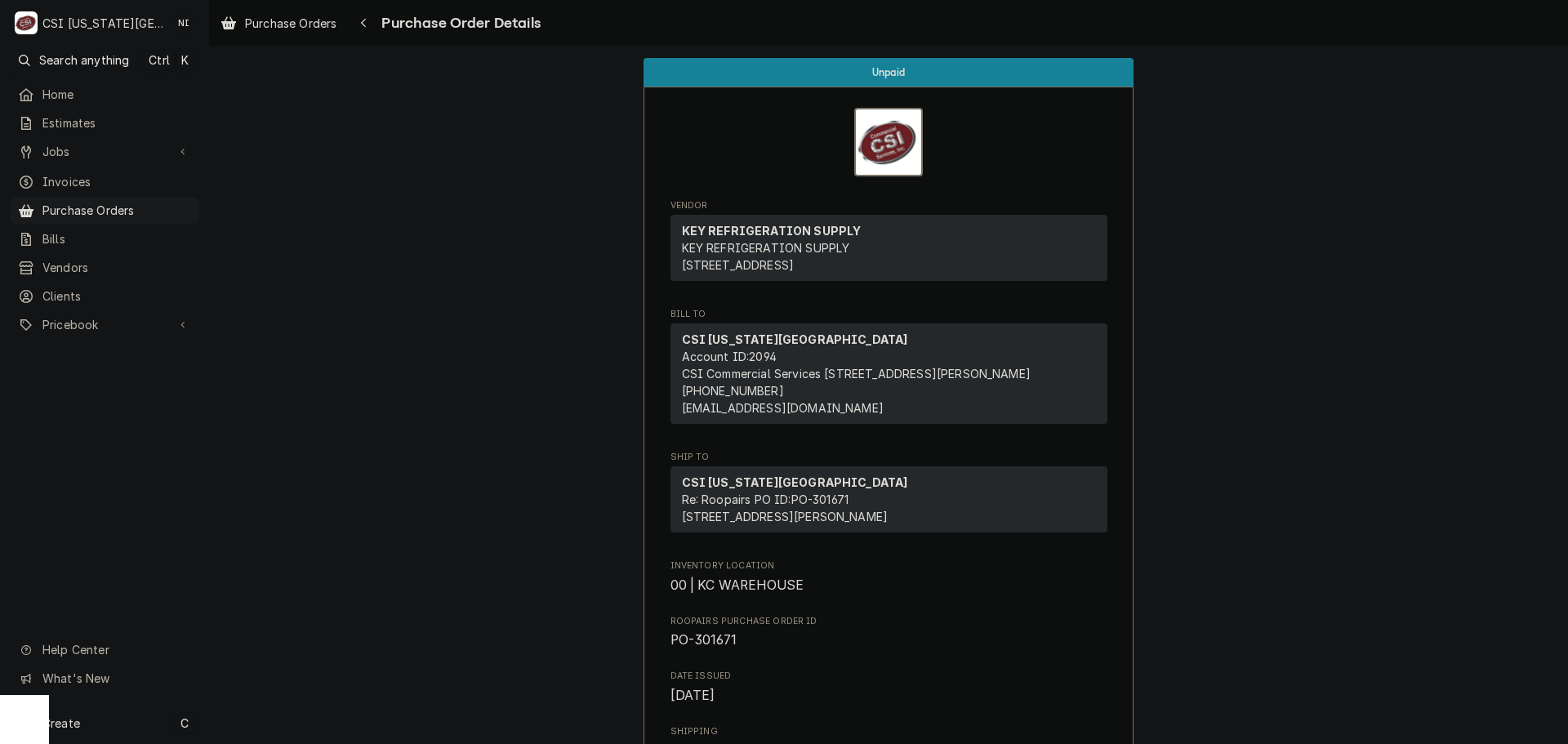
click at [161, 719] on div "Create C" at bounding box center [104, 722] width 209 height 42
click at [317, 609] on div "Purchase Order" at bounding box center [305, 610] width 109 height 17
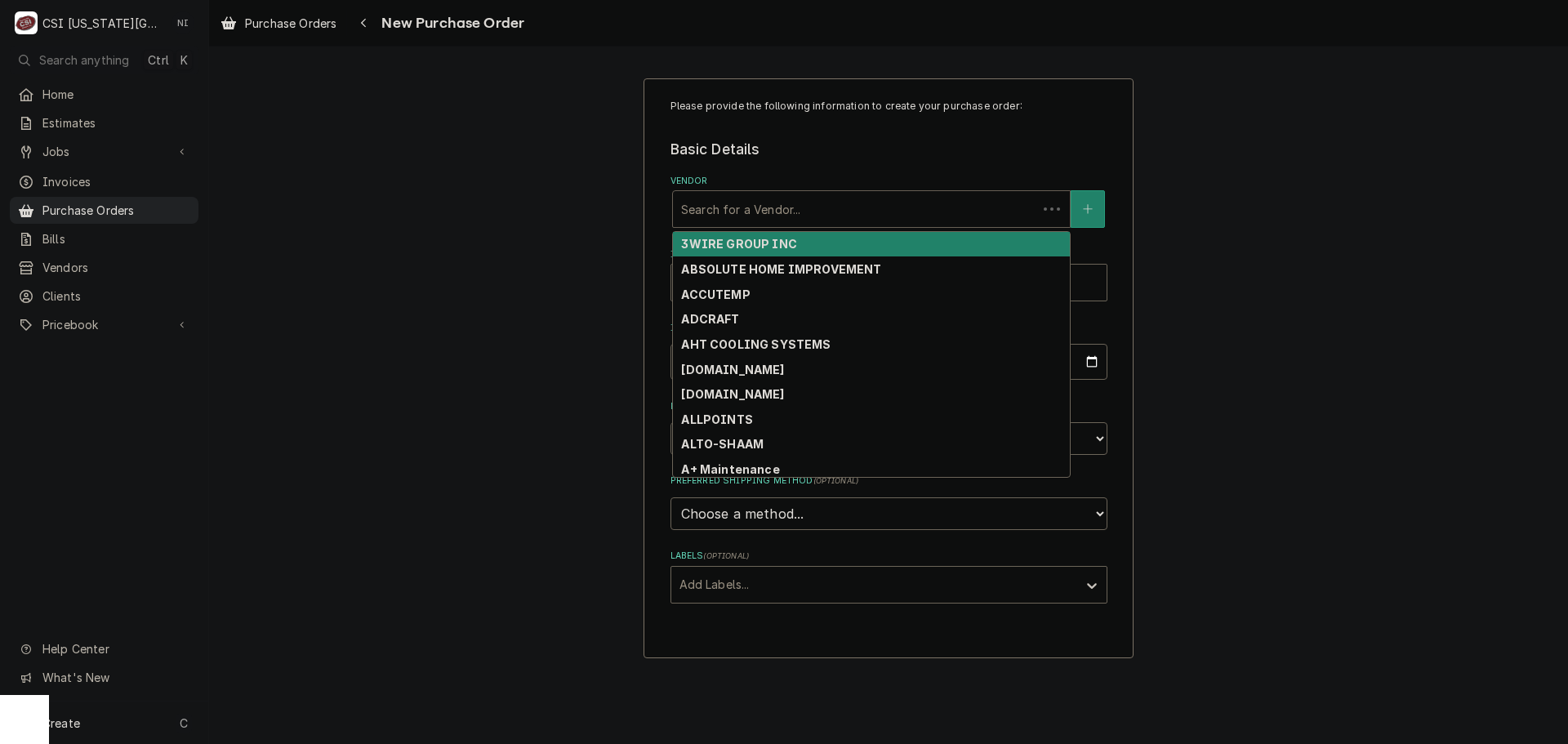
click at [781, 213] on div "Vendor" at bounding box center [855, 209] width 348 height 30
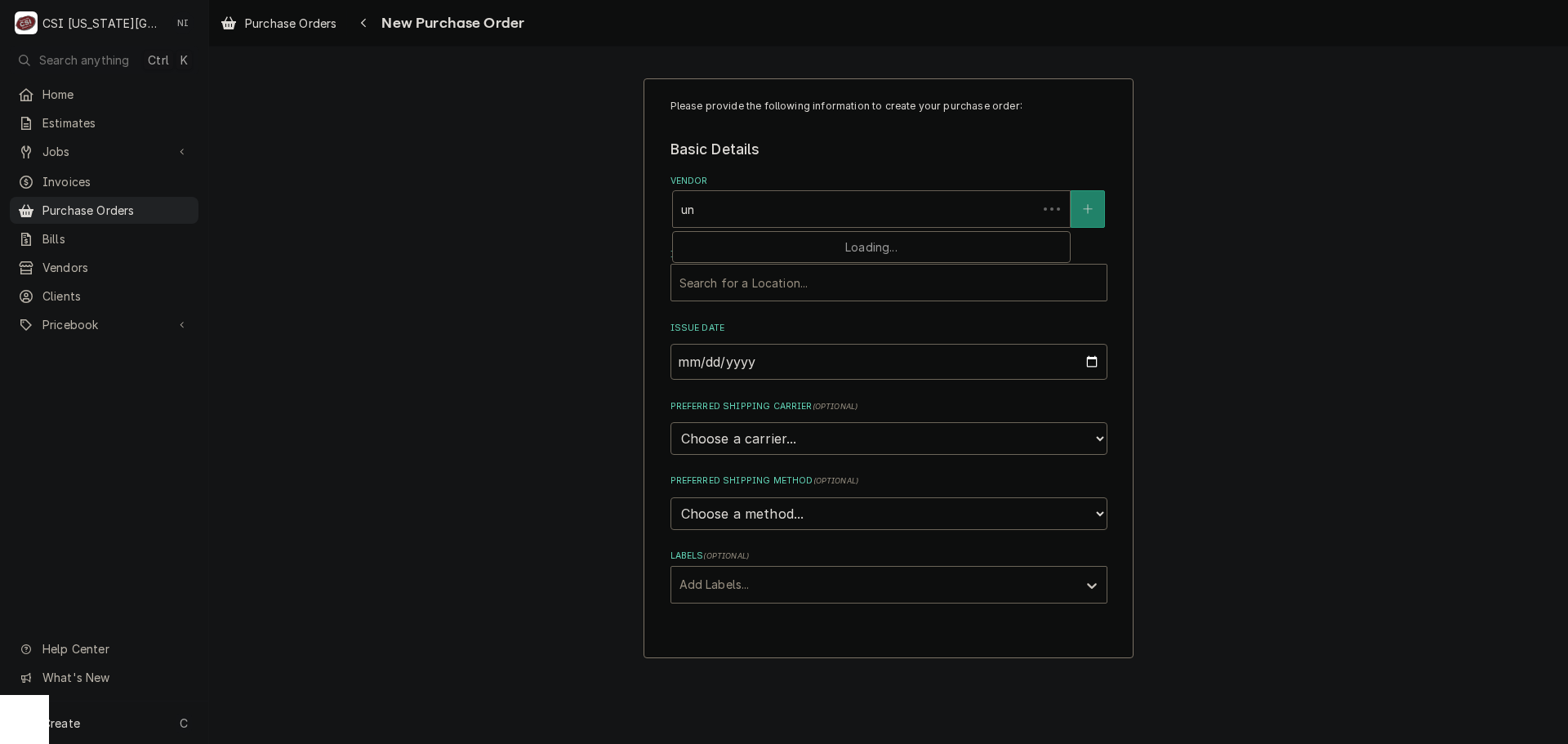
type input "u"
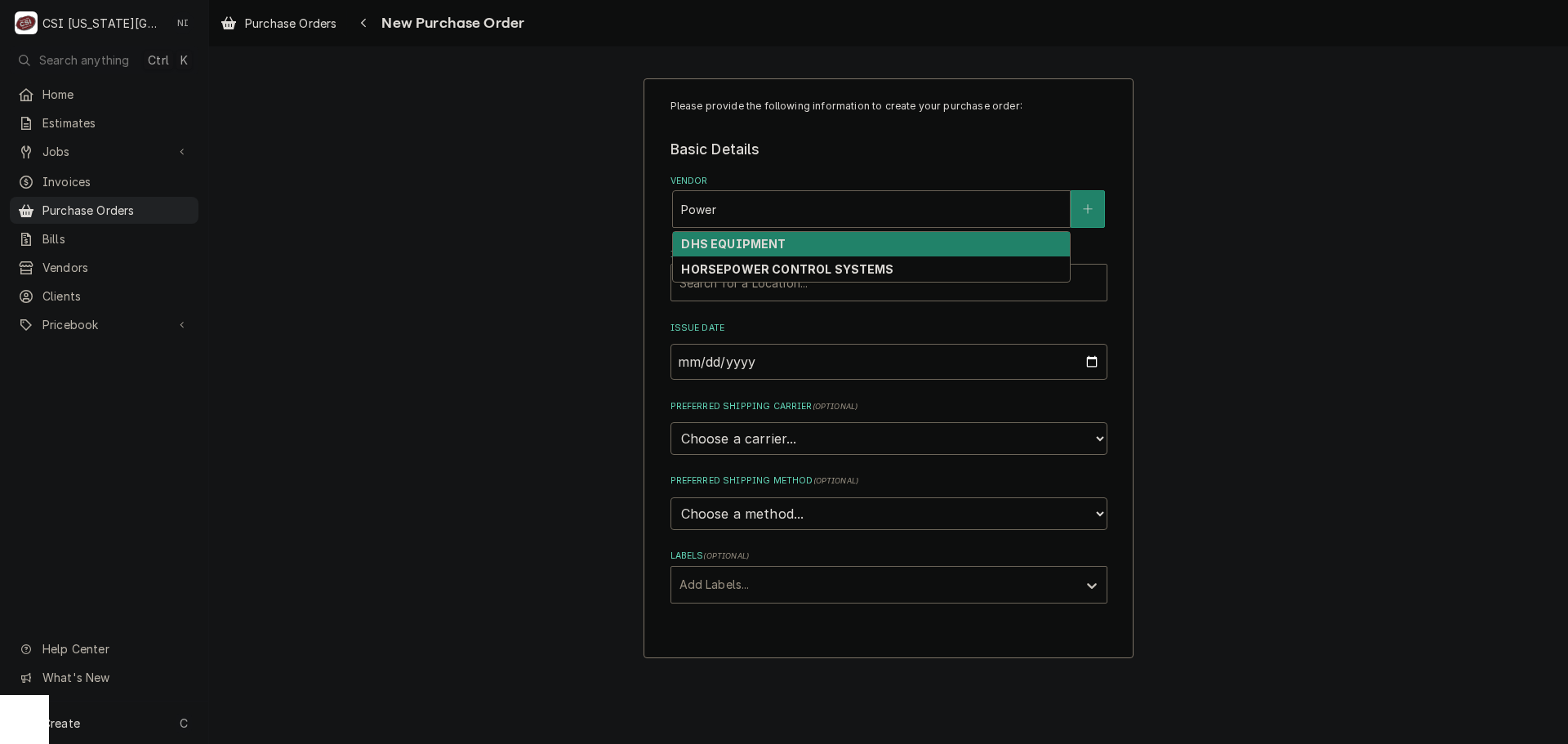
type input "Power"
click at [1390, 136] on div "Please provide the following information to create your purchase order: Basic D…" at bounding box center [888, 368] width 1359 height 609
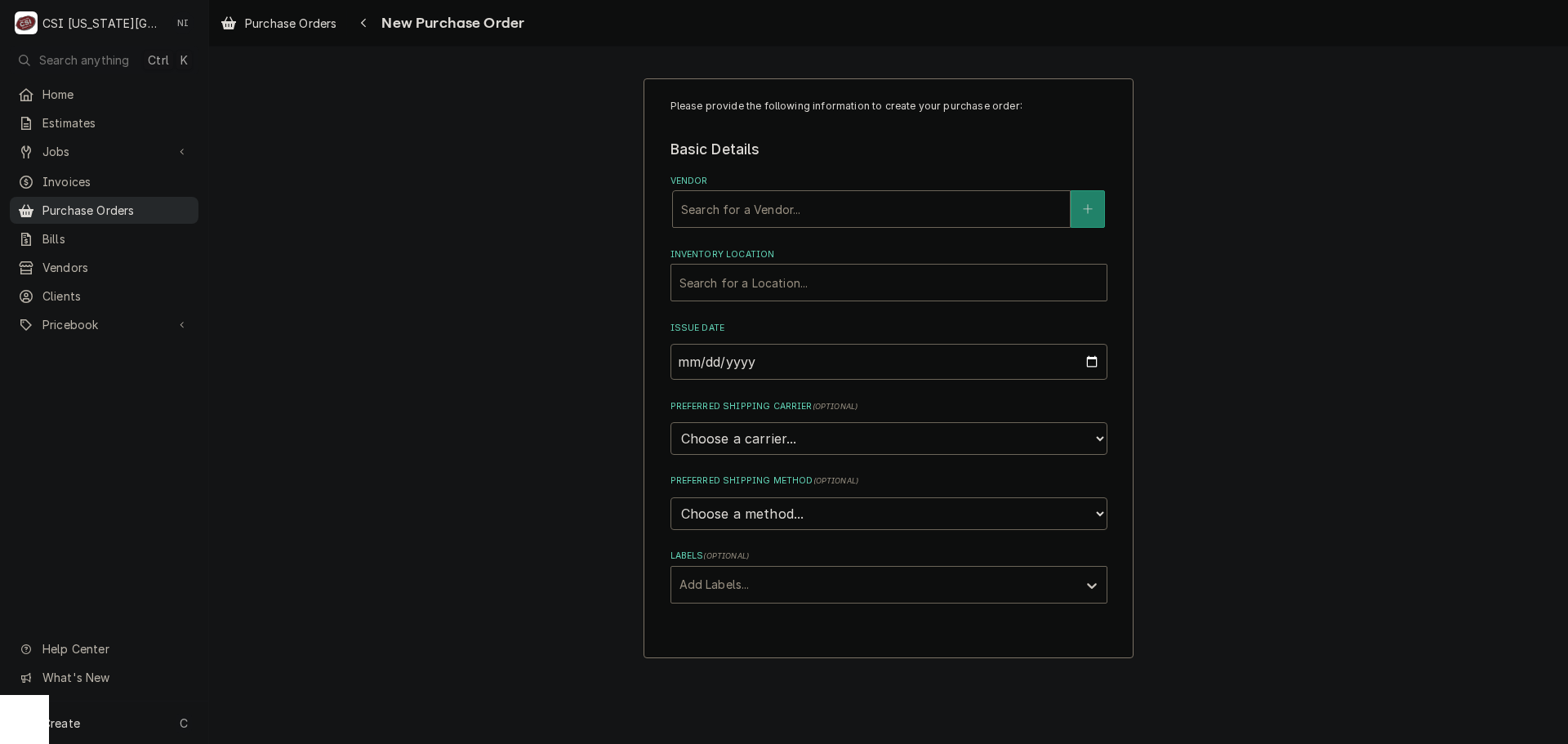
click at [173, 208] on span "Purchase Orders" at bounding box center [117, 210] width 148 height 17
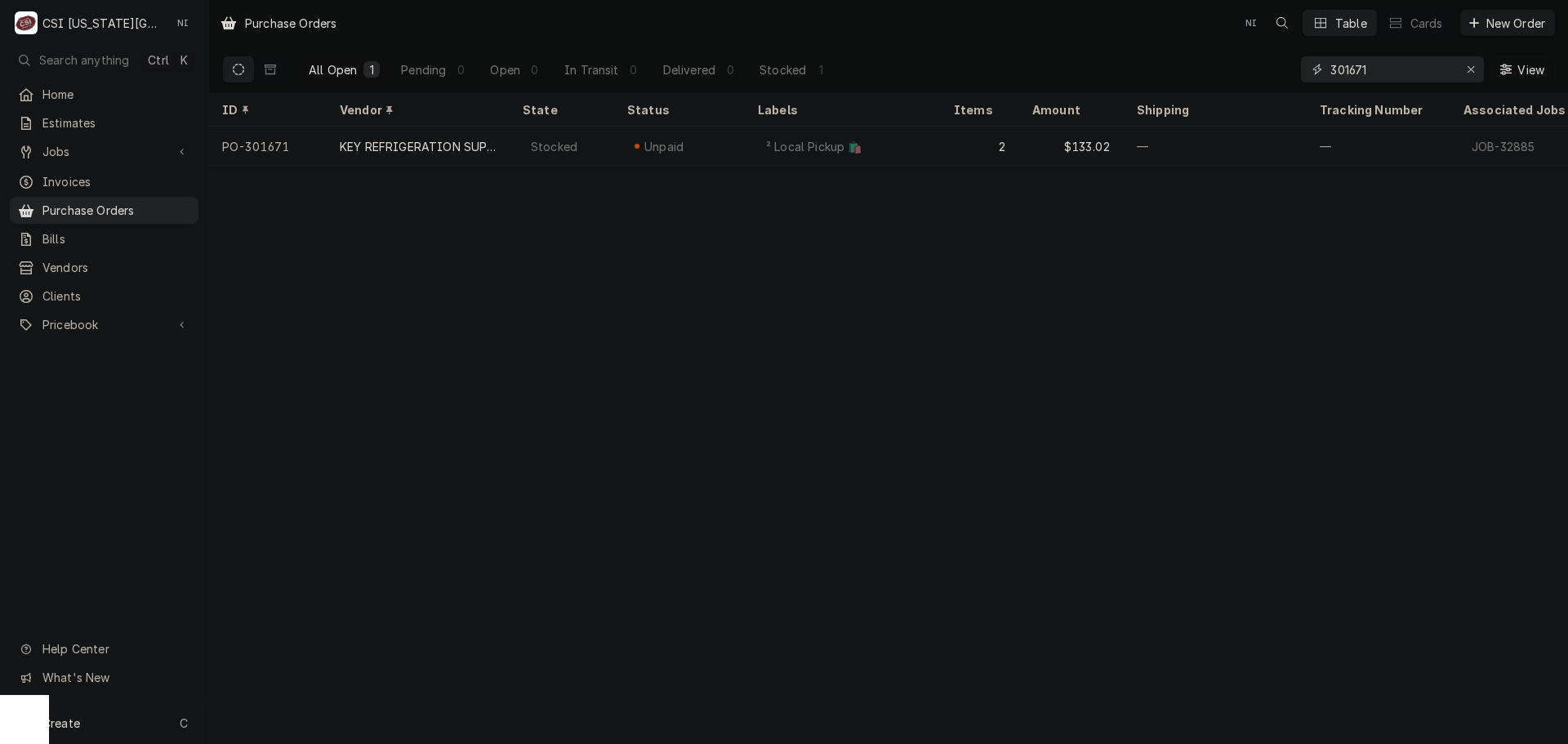
drag, startPoint x: 1397, startPoint y: 72, endPoint x: 1213, endPoint y: 85, distance: 184.5
click at [1213, 84] on div "All Open 1 Pending 0 Open 0 In Transit 0 Delivered 0 Stocked 1 301671 View" at bounding box center [888, 70] width 1333 height 46
drag, startPoint x: 1380, startPoint y: 71, endPoint x: 1359, endPoint y: 74, distance: 21.2
click at [1359, 74] on input "301606" at bounding box center [1392, 69] width 123 height 26
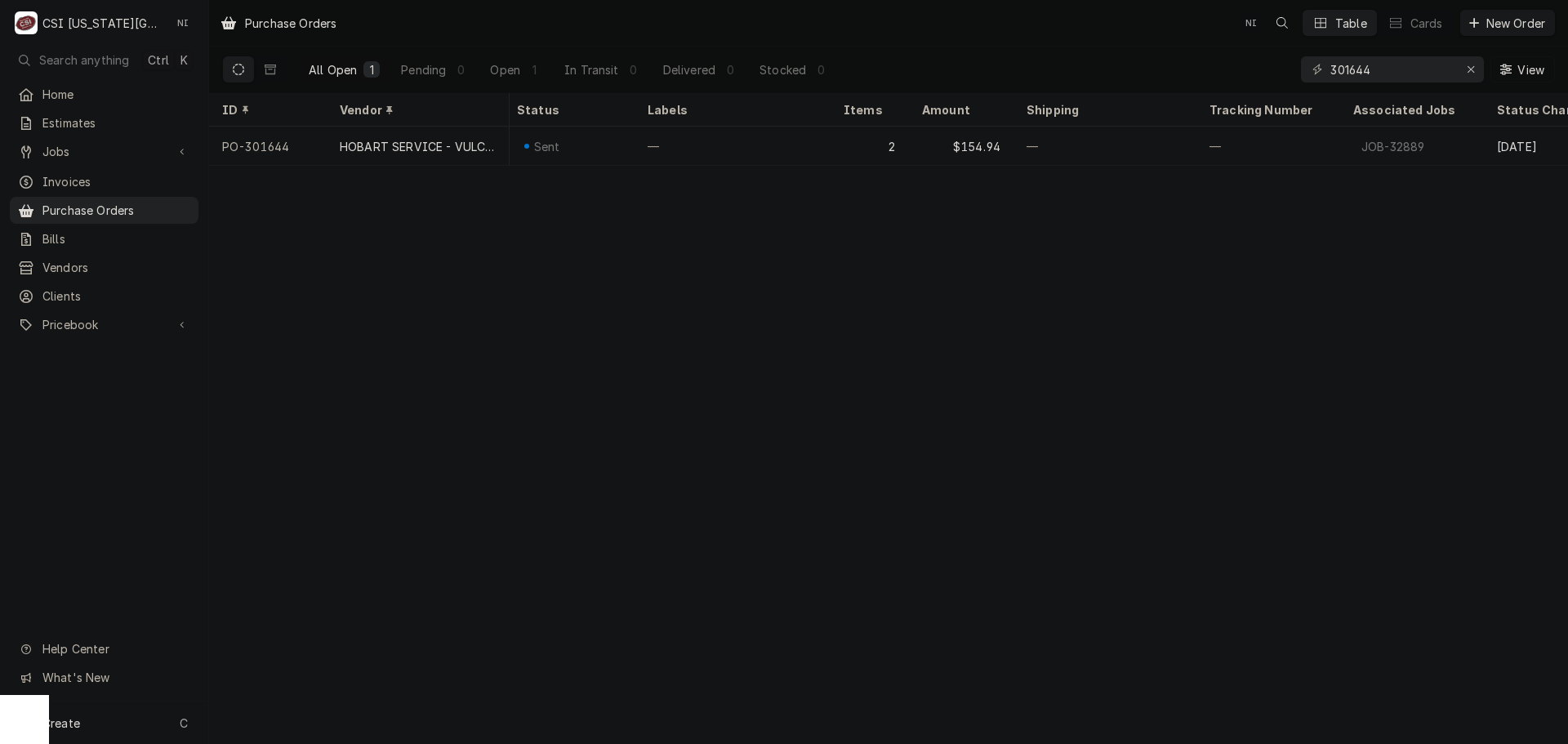
scroll to position [0, 158]
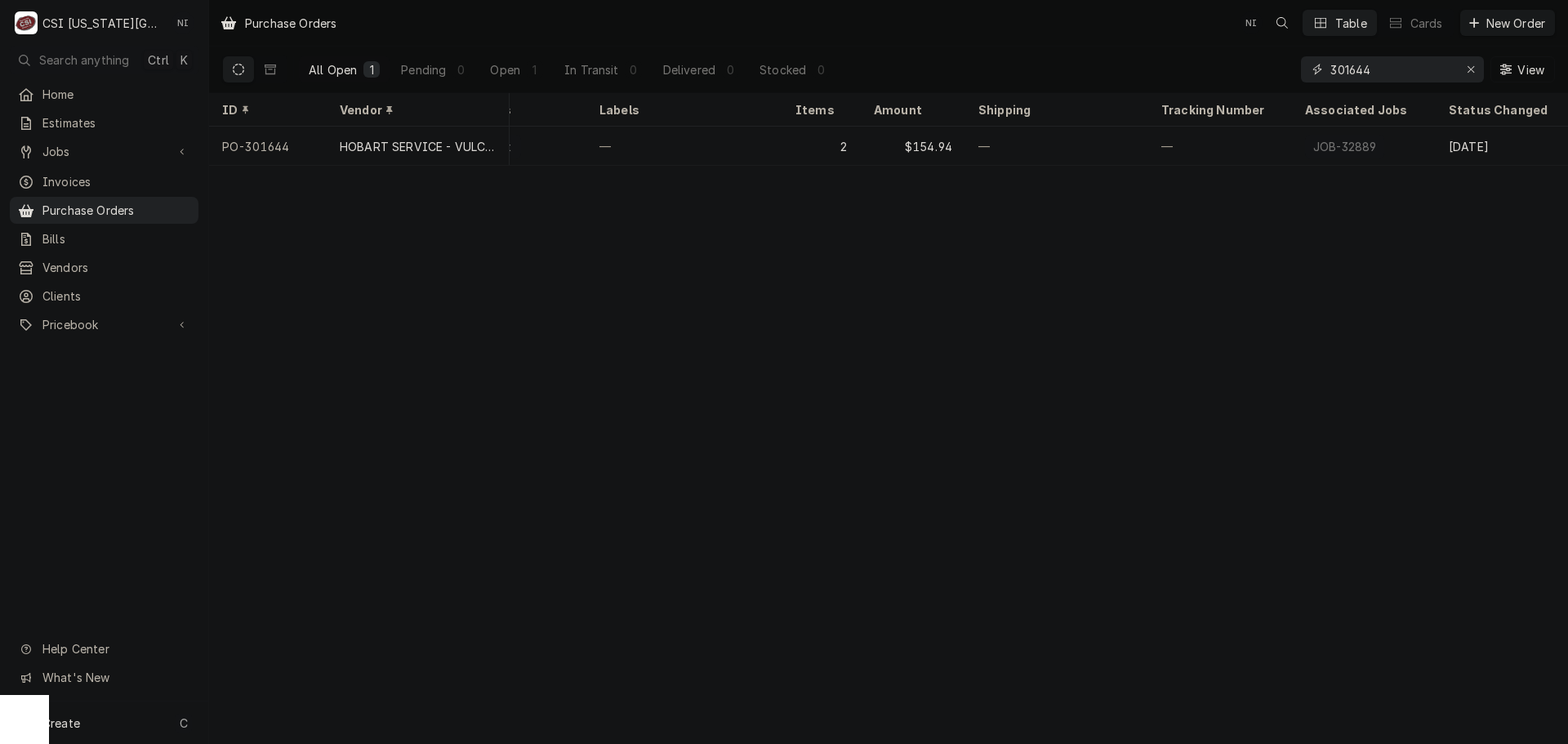
drag, startPoint x: 1382, startPoint y: 67, endPoint x: 1205, endPoint y: 75, distance: 177.2
click at [1223, 75] on div "All Open 1 Pending 0 Open 1 In Transit 0 Delivered 0 Stocked 0 301644 View" at bounding box center [888, 70] width 1333 height 46
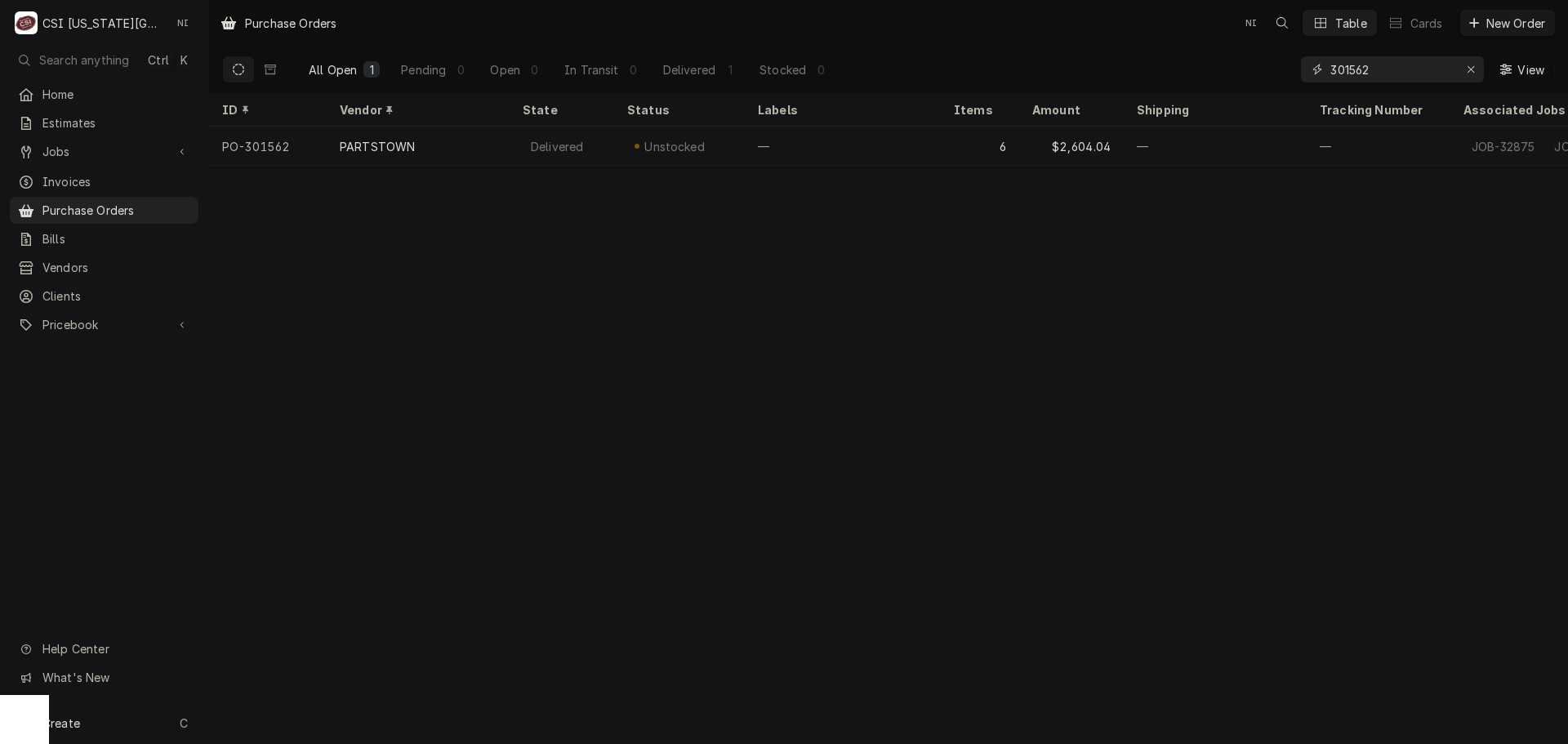
drag, startPoint x: 1279, startPoint y: 80, endPoint x: 1206, endPoint y: 84, distance: 73.1
click at [1210, 85] on div "All Open 1 Pending 0 Open 0 In Transit 0 Delivered 1 Stocked 0 301562 View" at bounding box center [888, 70] width 1333 height 46
type input "0"
drag, startPoint x: 1386, startPoint y: 69, endPoint x: 1276, endPoint y: 75, distance: 110.2
click at [1278, 75] on div "All Open 1 Pending 0 Open 0 In Transit 0 Delivered 1 Stocked 0 301593 View" at bounding box center [888, 70] width 1333 height 46
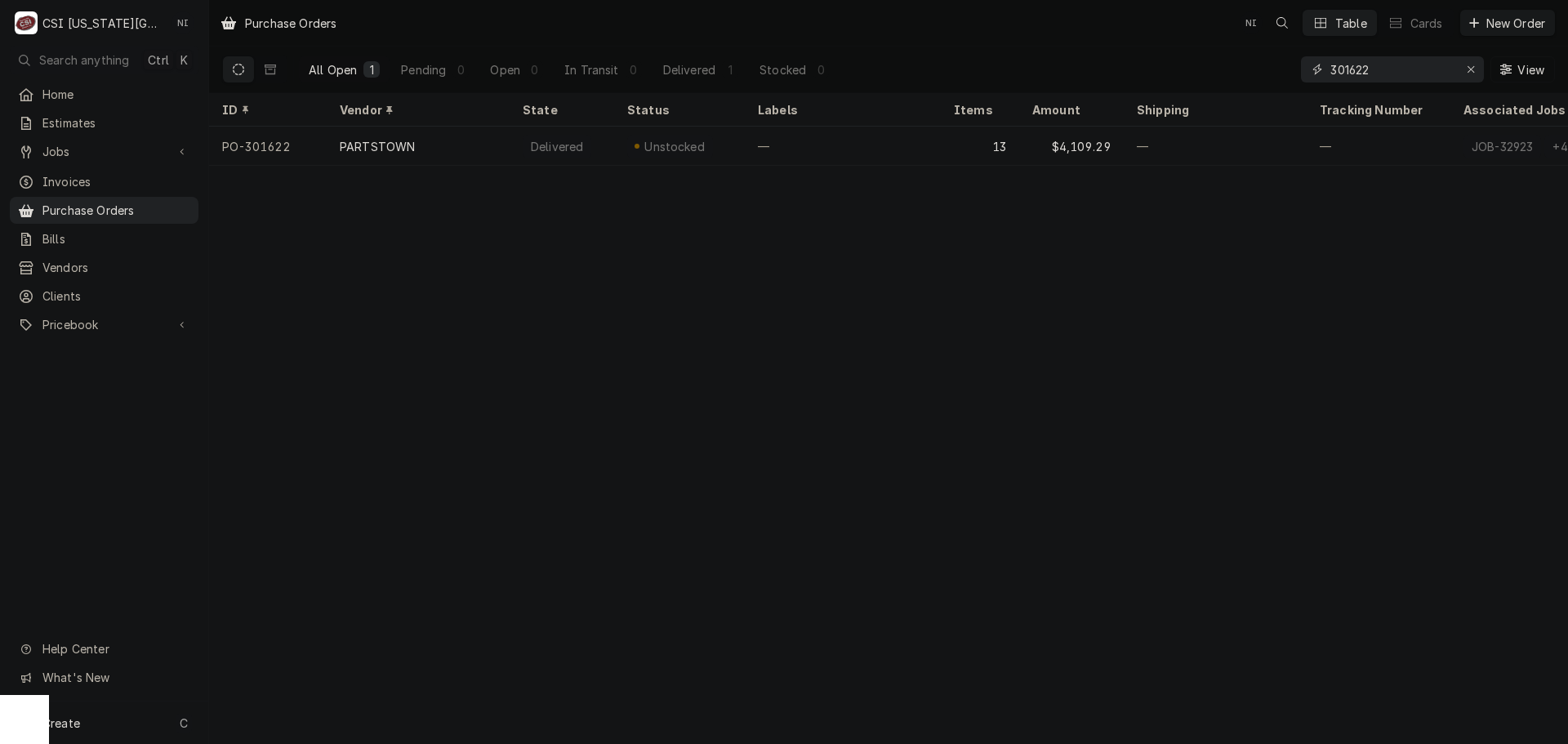
drag, startPoint x: 1382, startPoint y: 72, endPoint x: 1373, endPoint y: 72, distance: 9.0
click at [1374, 72] on input "301622" at bounding box center [1392, 69] width 123 height 26
drag, startPoint x: 1347, startPoint y: 71, endPoint x: 1277, endPoint y: 71, distance: 70.0
click at [1282, 71] on div "All Open 1 Pending 0 Open 0 In Transit 0 Delivered 1 Stocked 0 301631 View" at bounding box center [888, 70] width 1333 height 46
drag, startPoint x: 1359, startPoint y: 72, endPoint x: 1245, endPoint y: 91, distance: 115.6
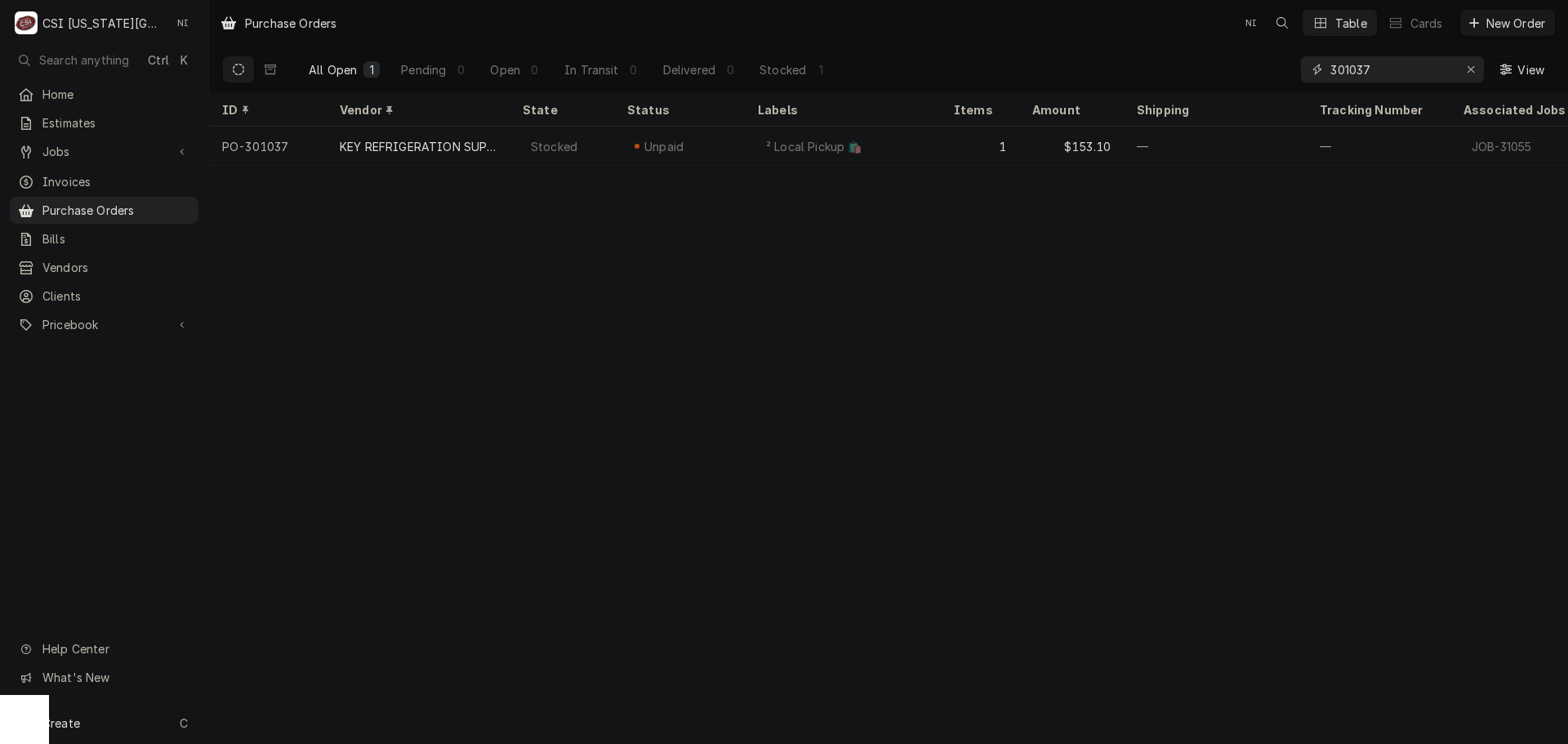
click at [1263, 83] on div "All Open 1 Pending 0 Open 0 In Transit 0 Delivered 0 Stocked 1 301037 View" at bounding box center [888, 70] width 1333 height 46
type input "301559"
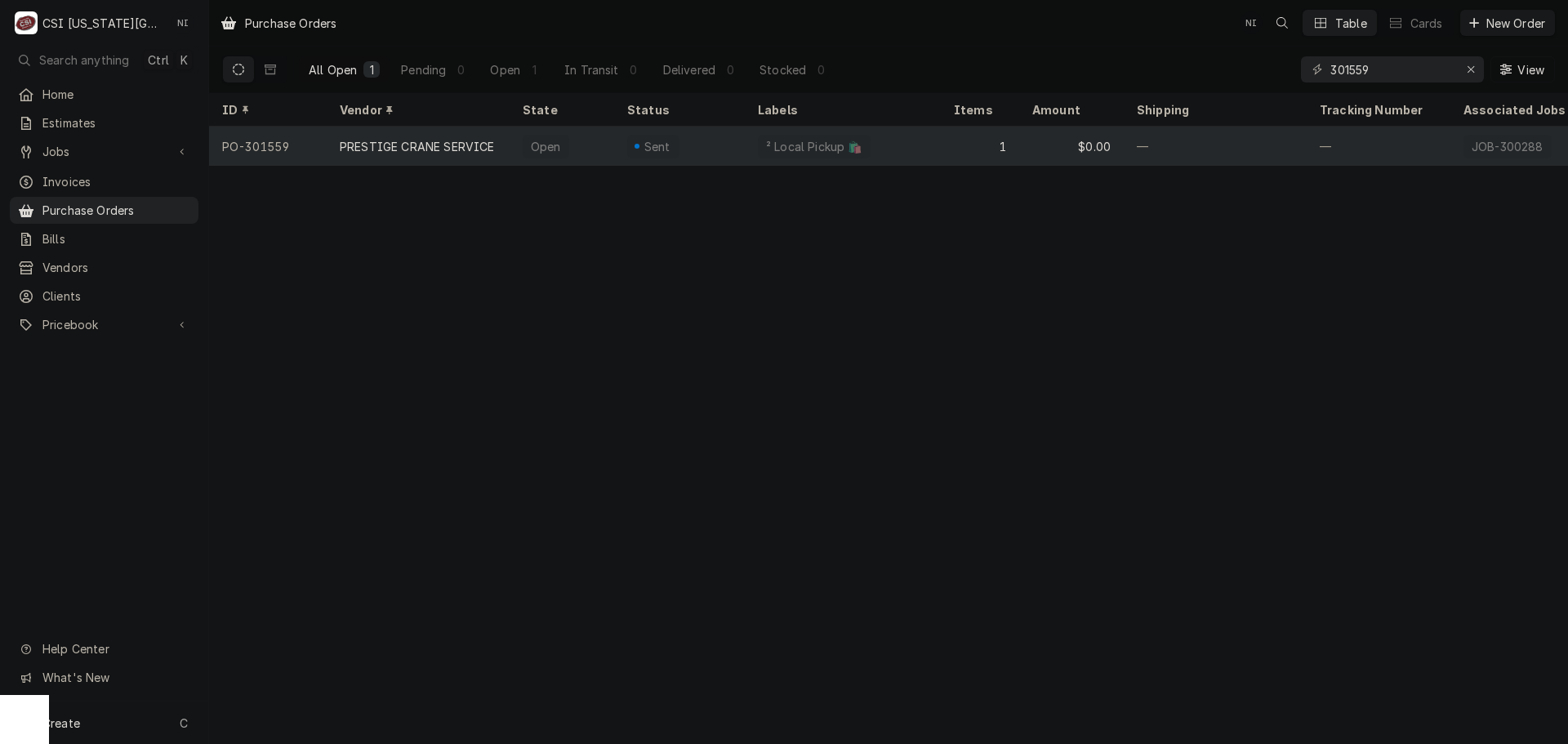
click at [939, 150] on div "² Local Pickup 🛍️" at bounding box center [842, 146] width 196 height 39
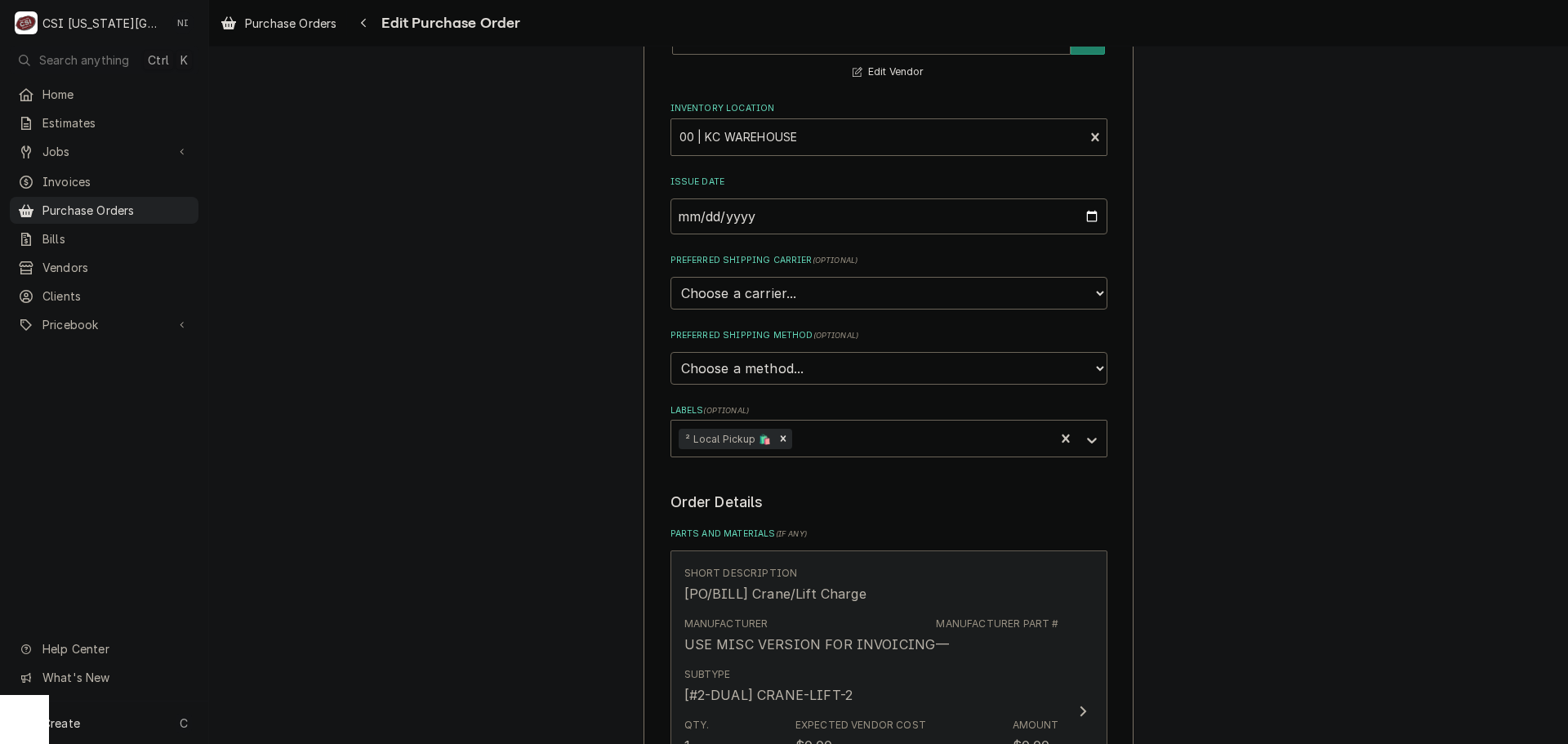
scroll to position [654, 0]
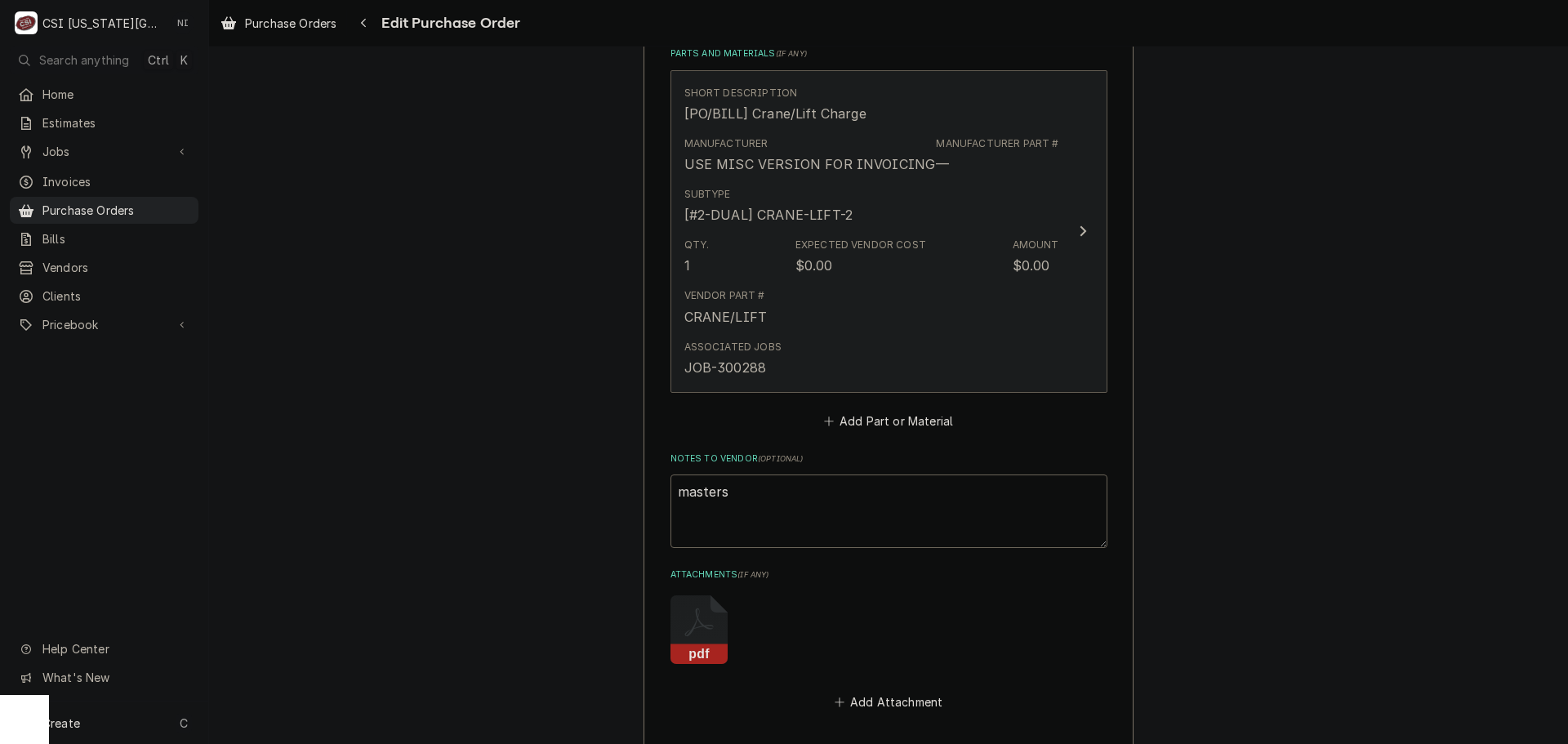
click at [936, 314] on div "Vendor Part # CRANE/LIFT" at bounding box center [871, 307] width 375 height 51
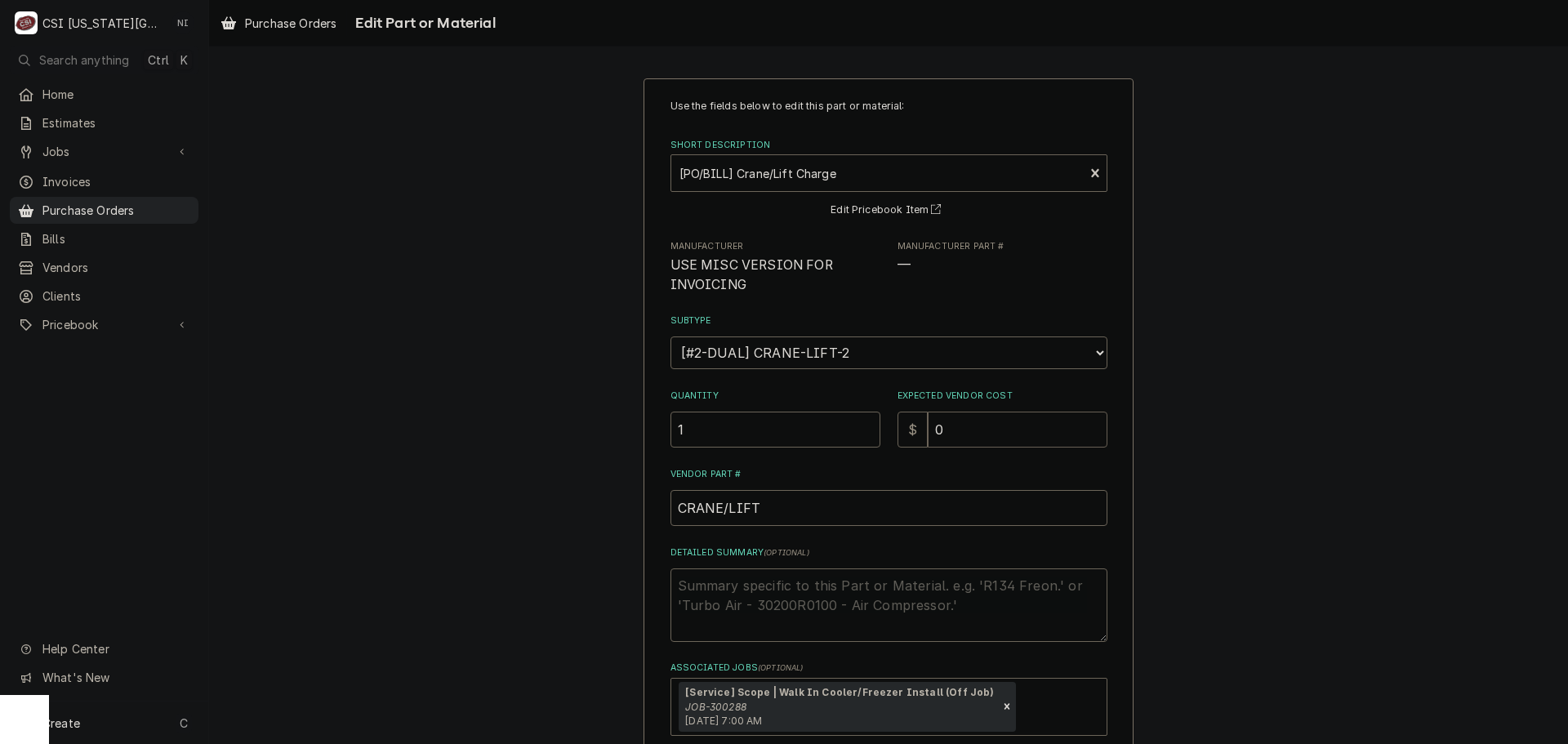
drag, startPoint x: 960, startPoint y: 438, endPoint x: 898, endPoint y: 441, distance: 62.1
click at [920, 441] on div "$ 0" at bounding box center [1002, 430] width 210 height 36
type textarea "x"
type input "5"
type textarea "x"
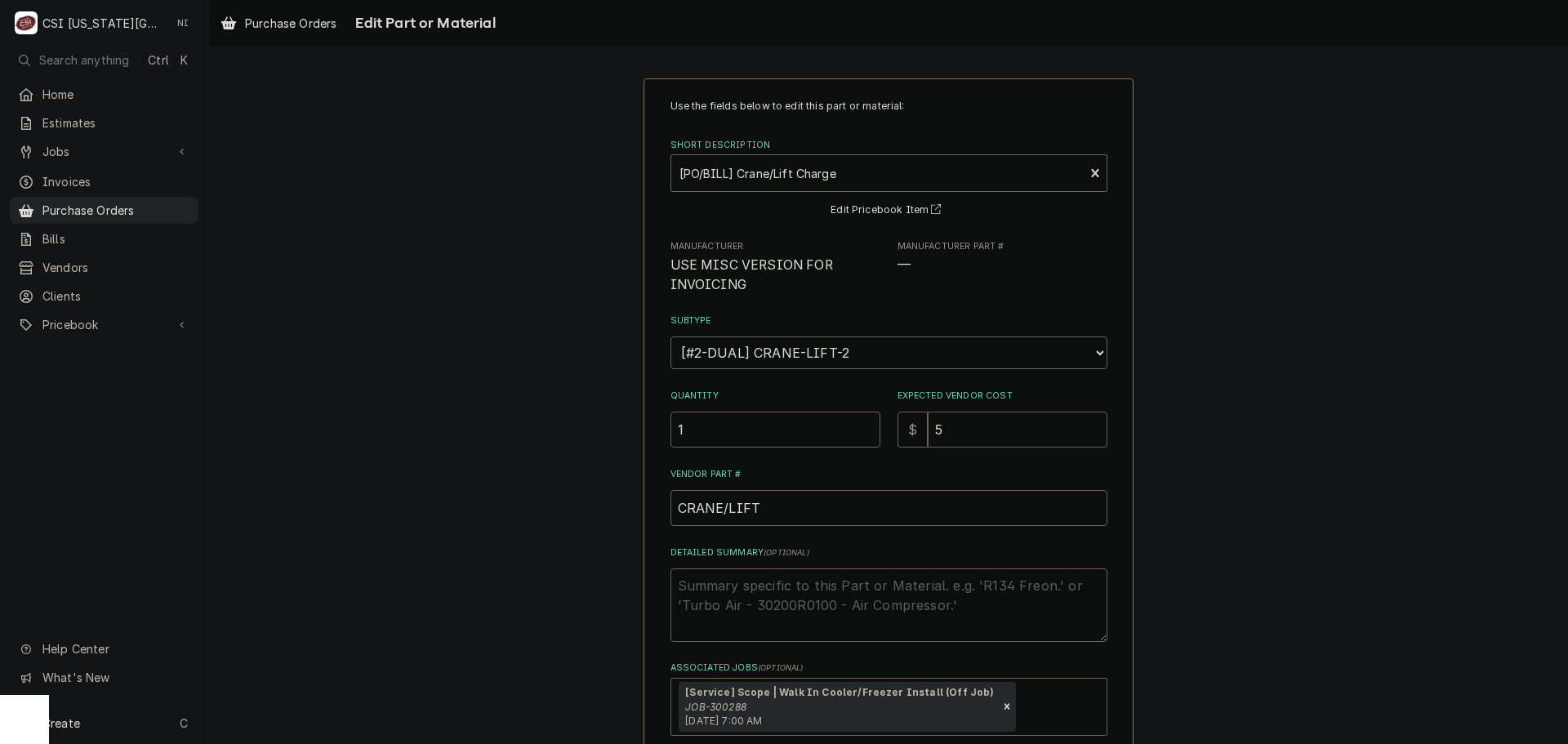
type input "52"
type textarea "x"
type input "525"
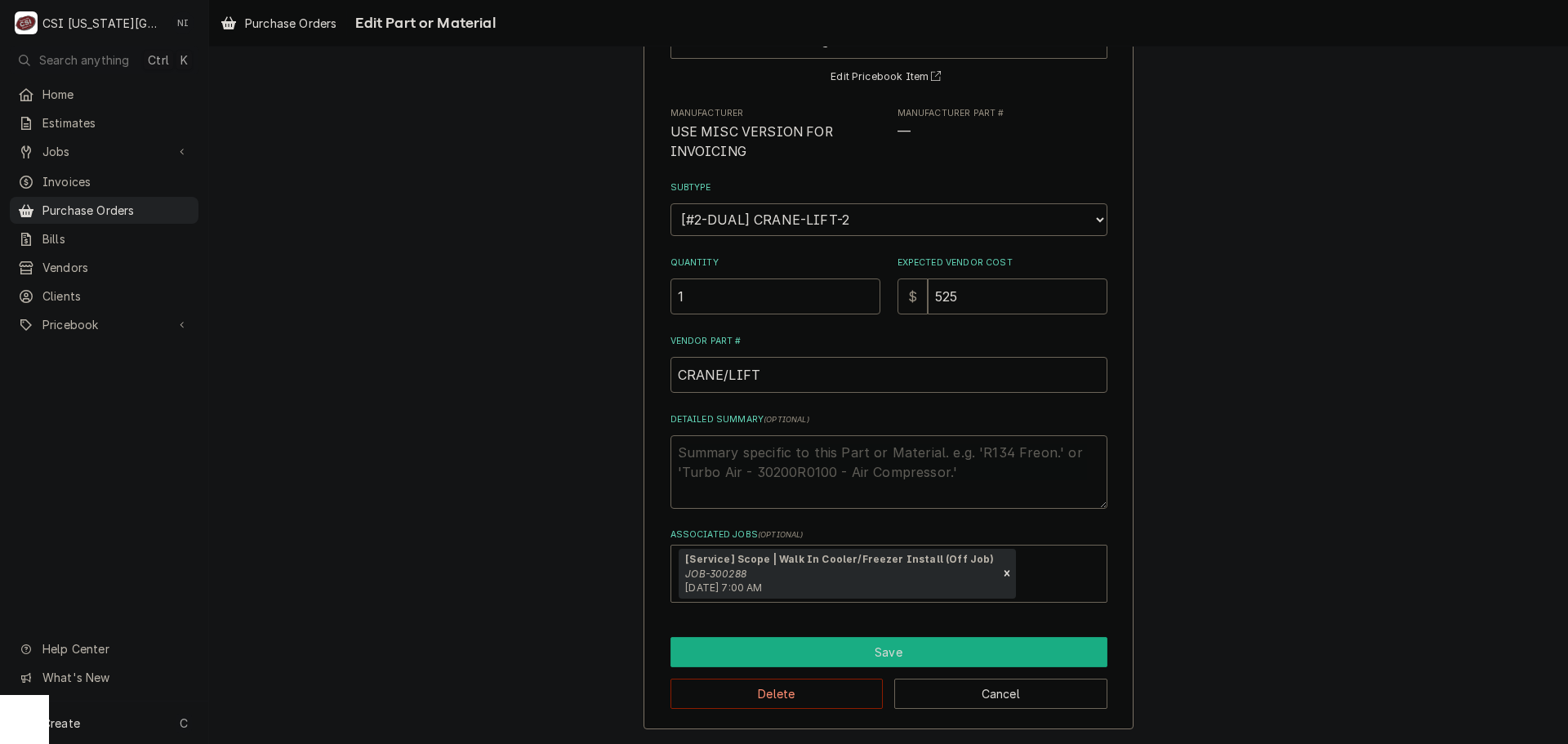
click at [752, 645] on button "Save" at bounding box center [889, 652] width 437 height 30
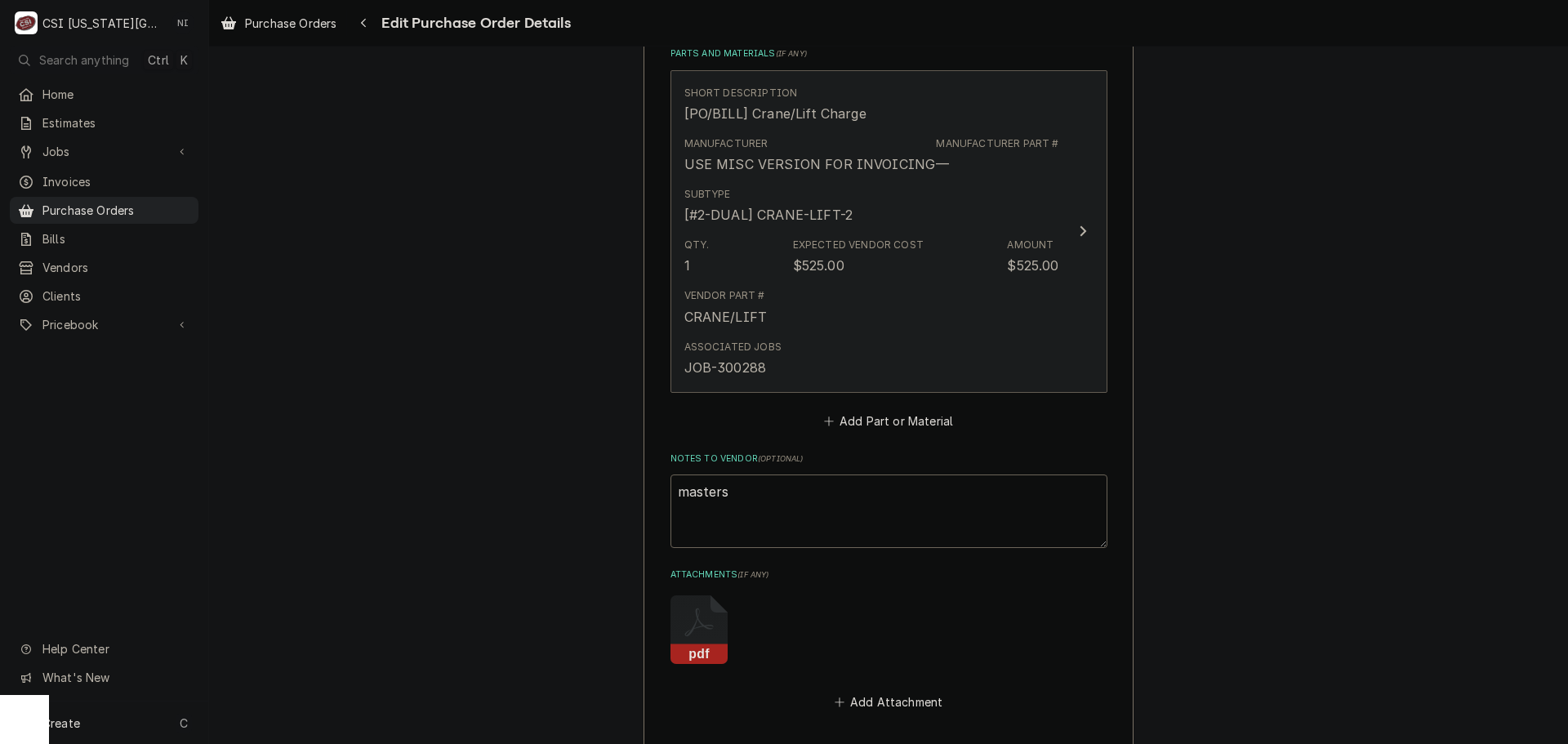
scroll to position [634, 0]
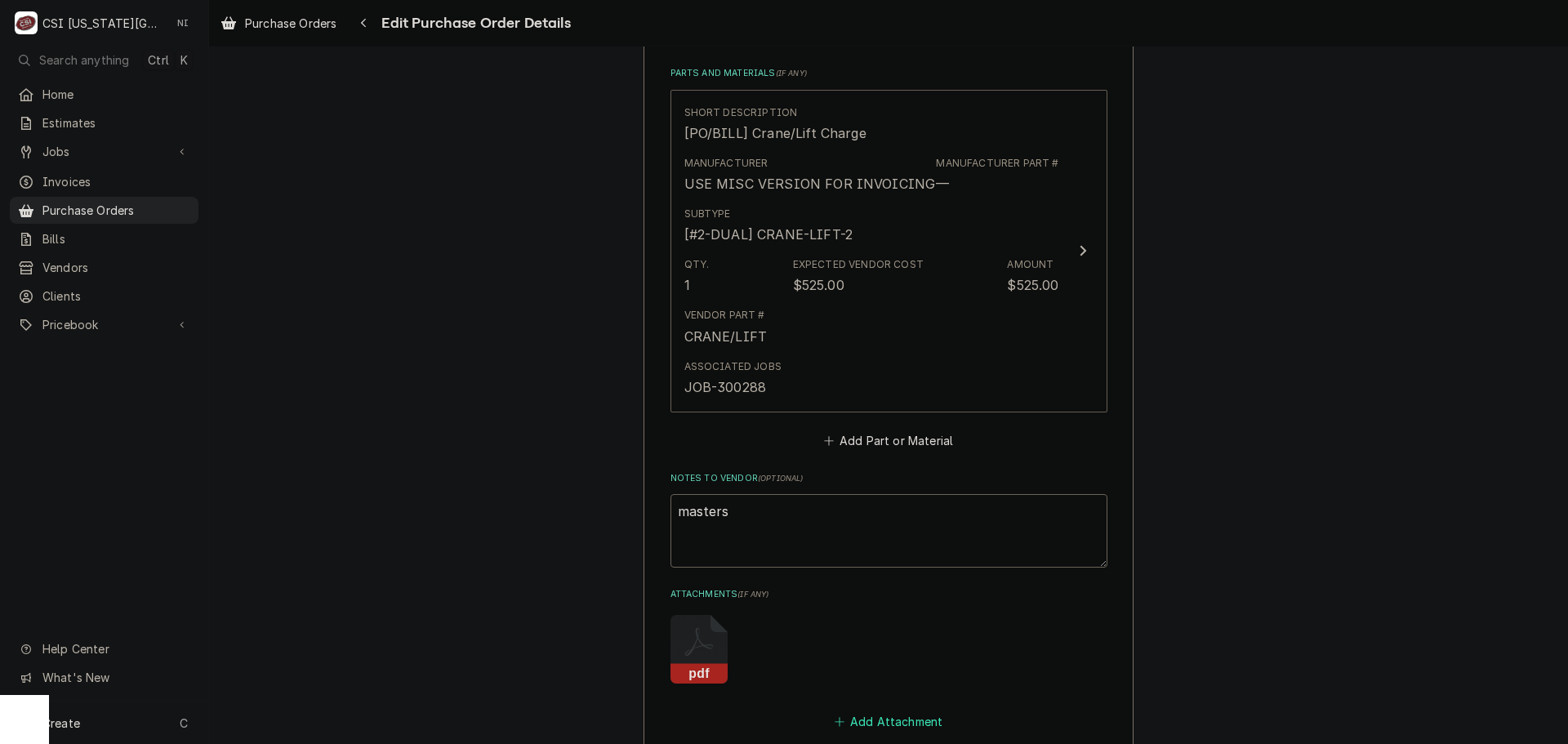
drag, startPoint x: 908, startPoint y: 718, endPoint x: 1341, endPoint y: 556, distance: 462.3
click at [909, 717] on button "Add Attachment" at bounding box center [888, 721] width 115 height 23
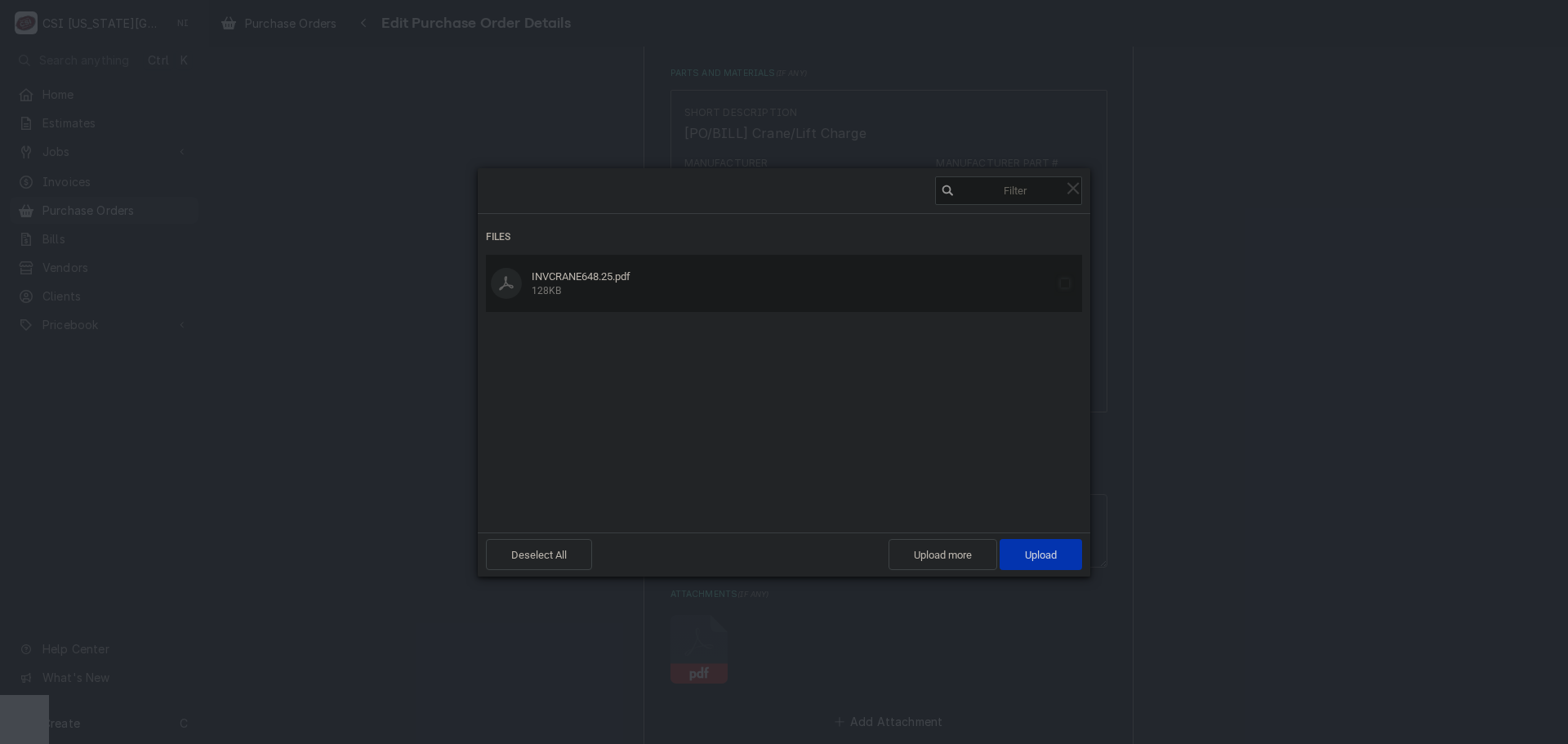
click at [1065, 284] on span at bounding box center [1065, 283] width 8 height 8
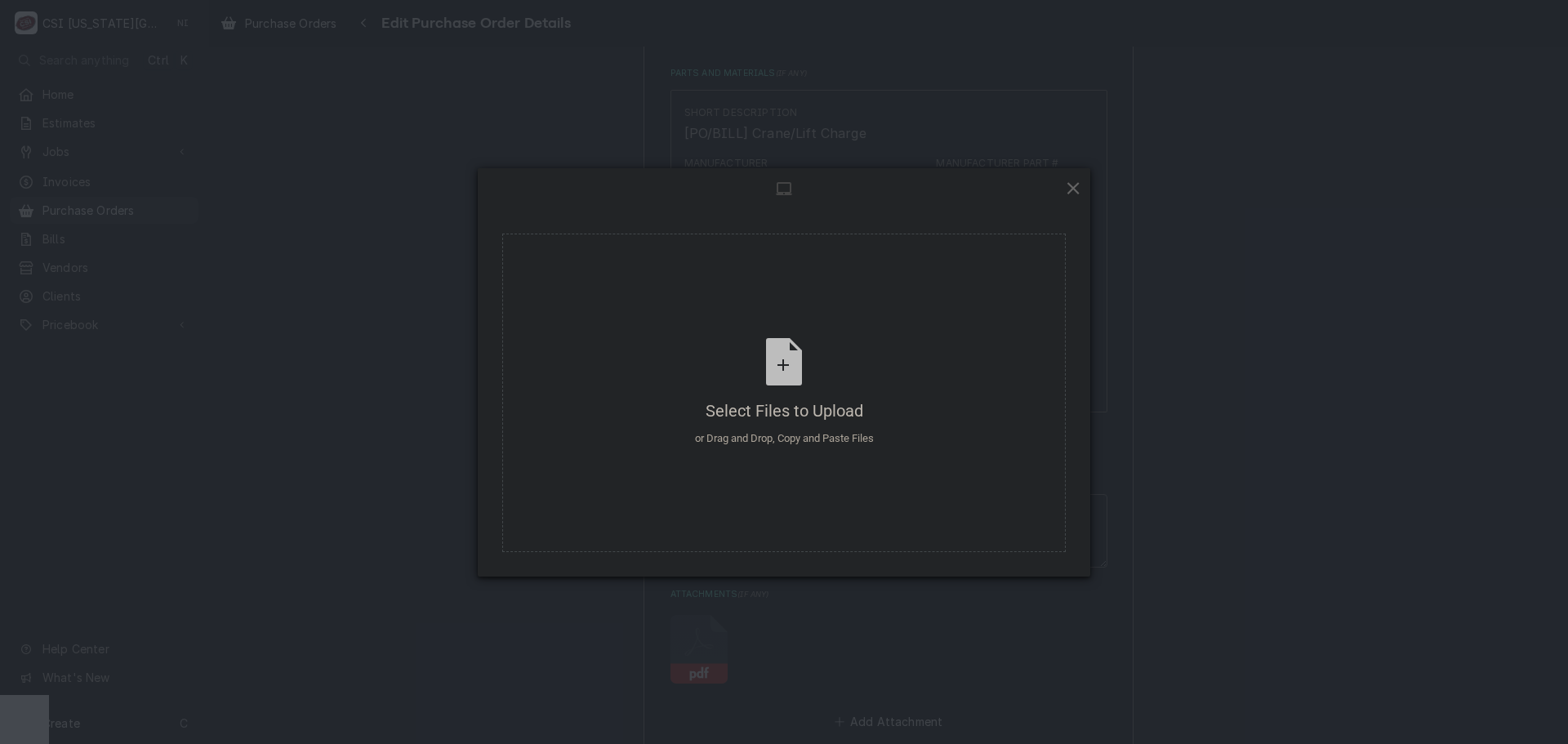
click at [1074, 184] on span at bounding box center [1074, 188] width 18 height 18
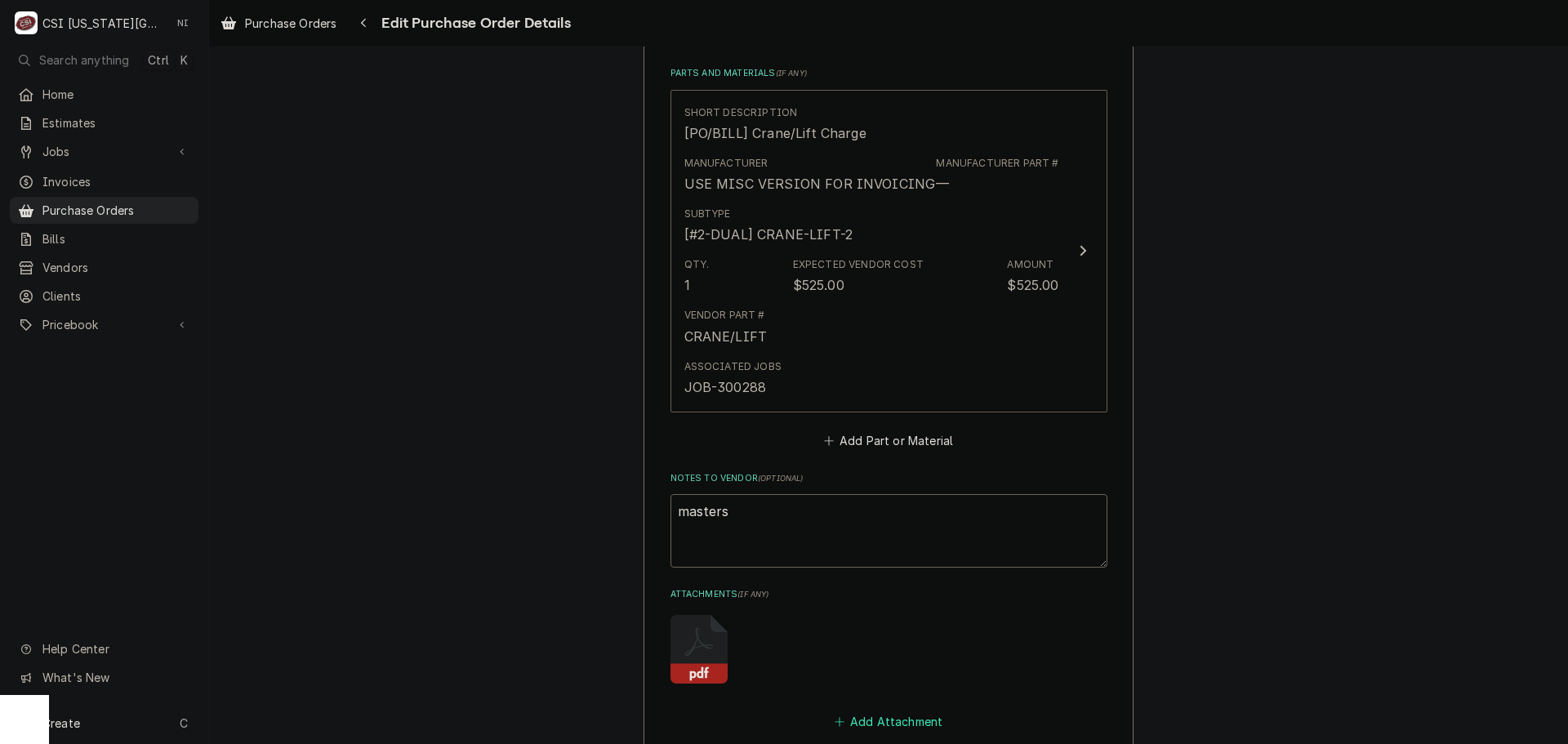
click at [912, 718] on button "Add Attachment" at bounding box center [888, 721] width 115 height 23
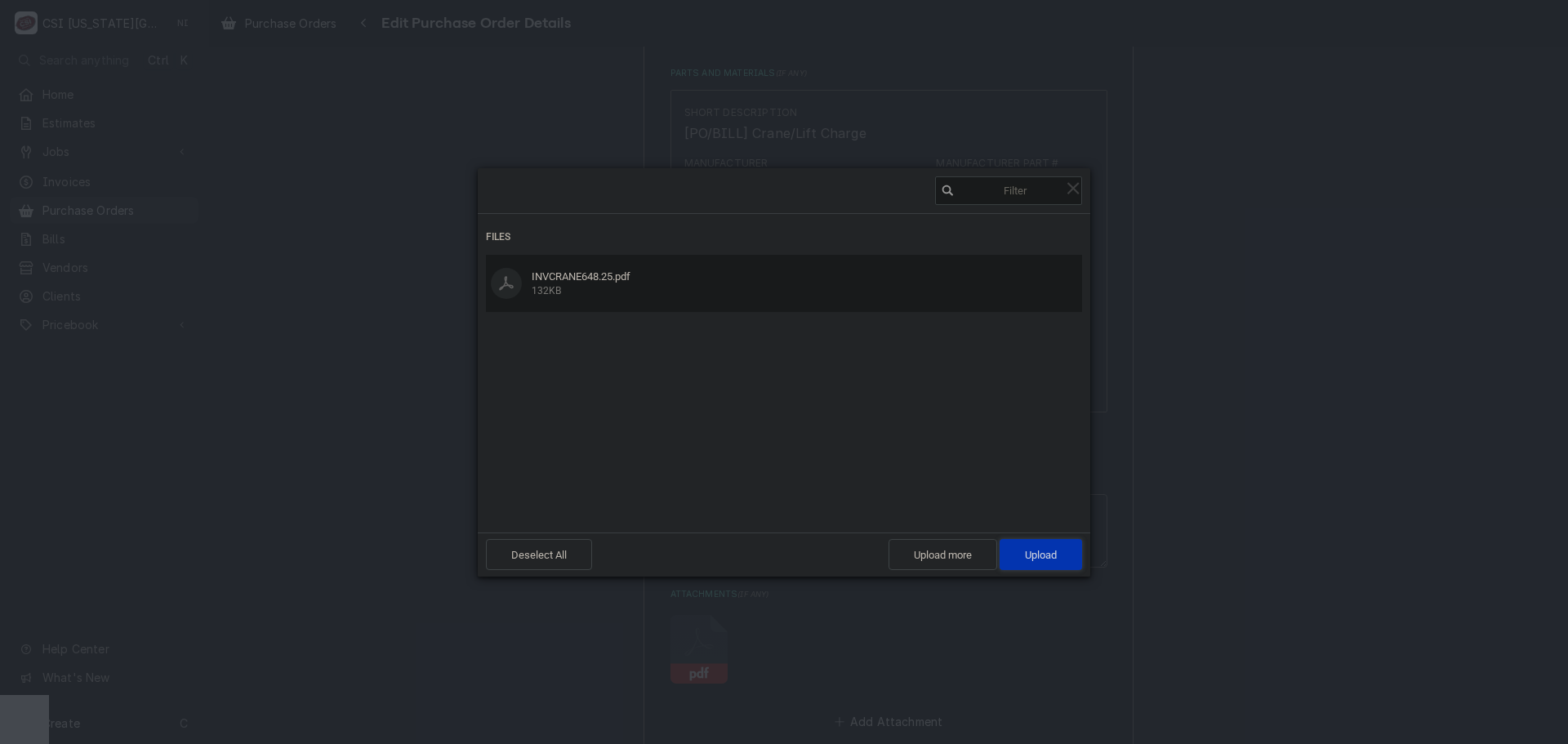
click at [1044, 562] on span "Upload 1" at bounding box center [1040, 555] width 82 height 31
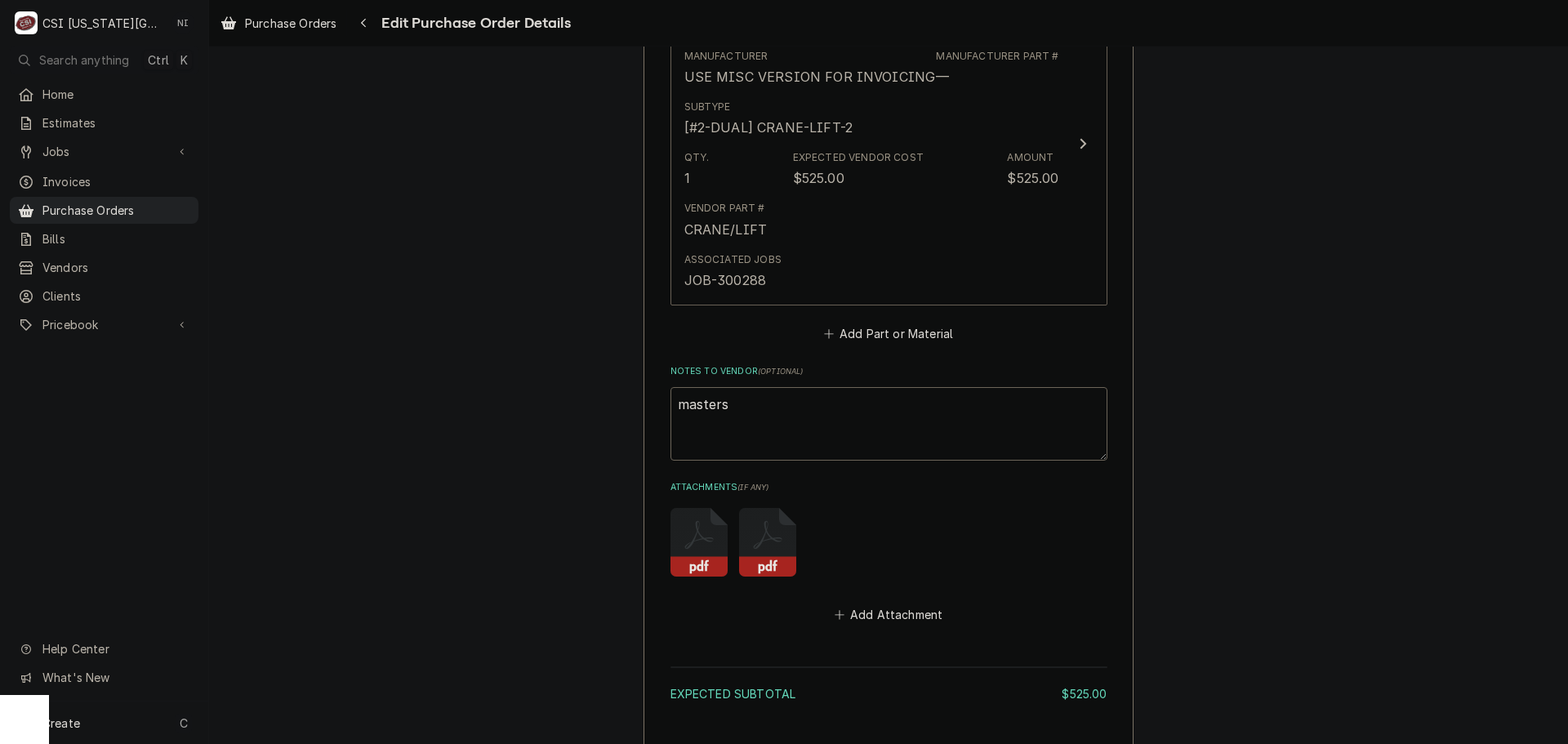
scroll to position [888, 0]
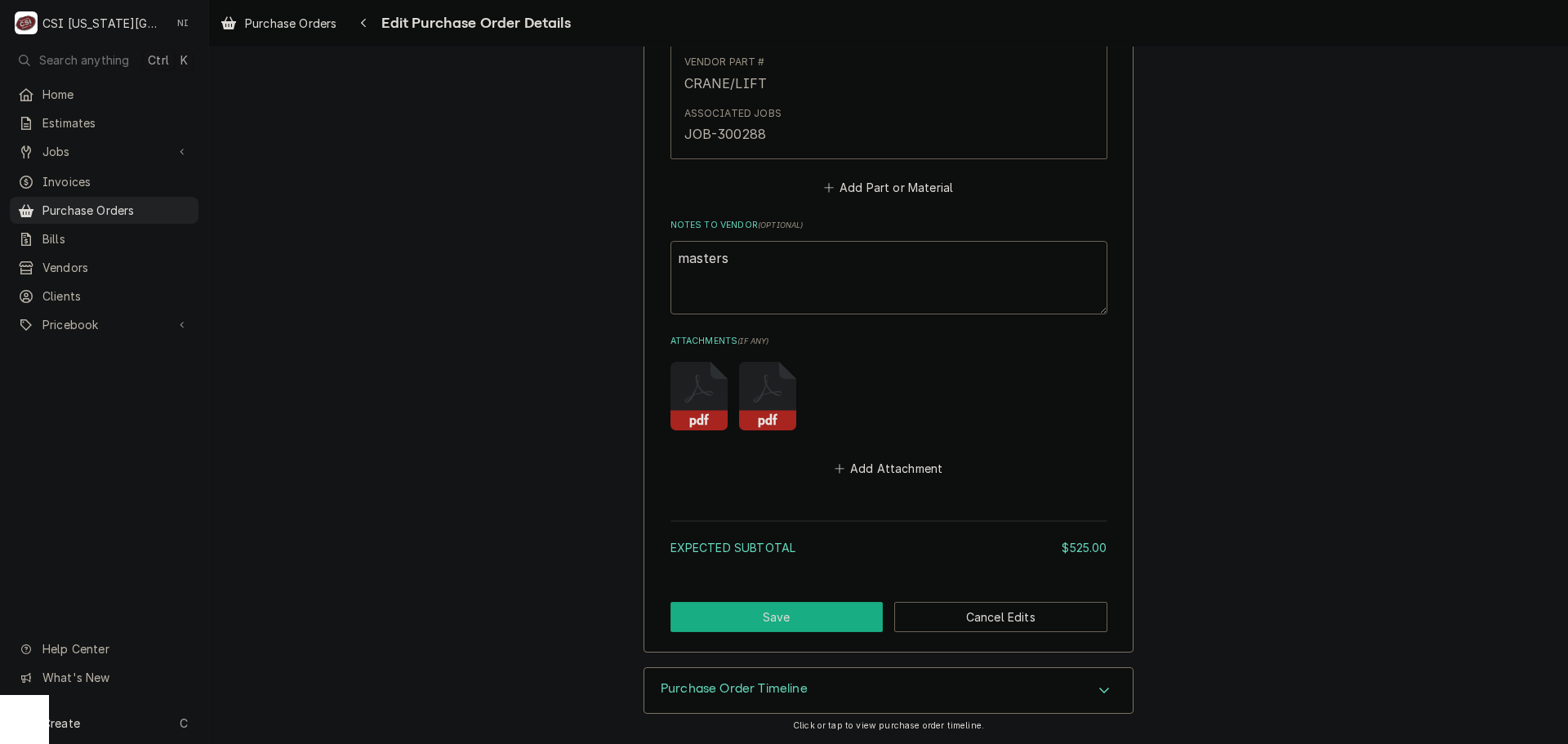
click at [777, 617] on button "Save" at bounding box center [777, 617] width 213 height 30
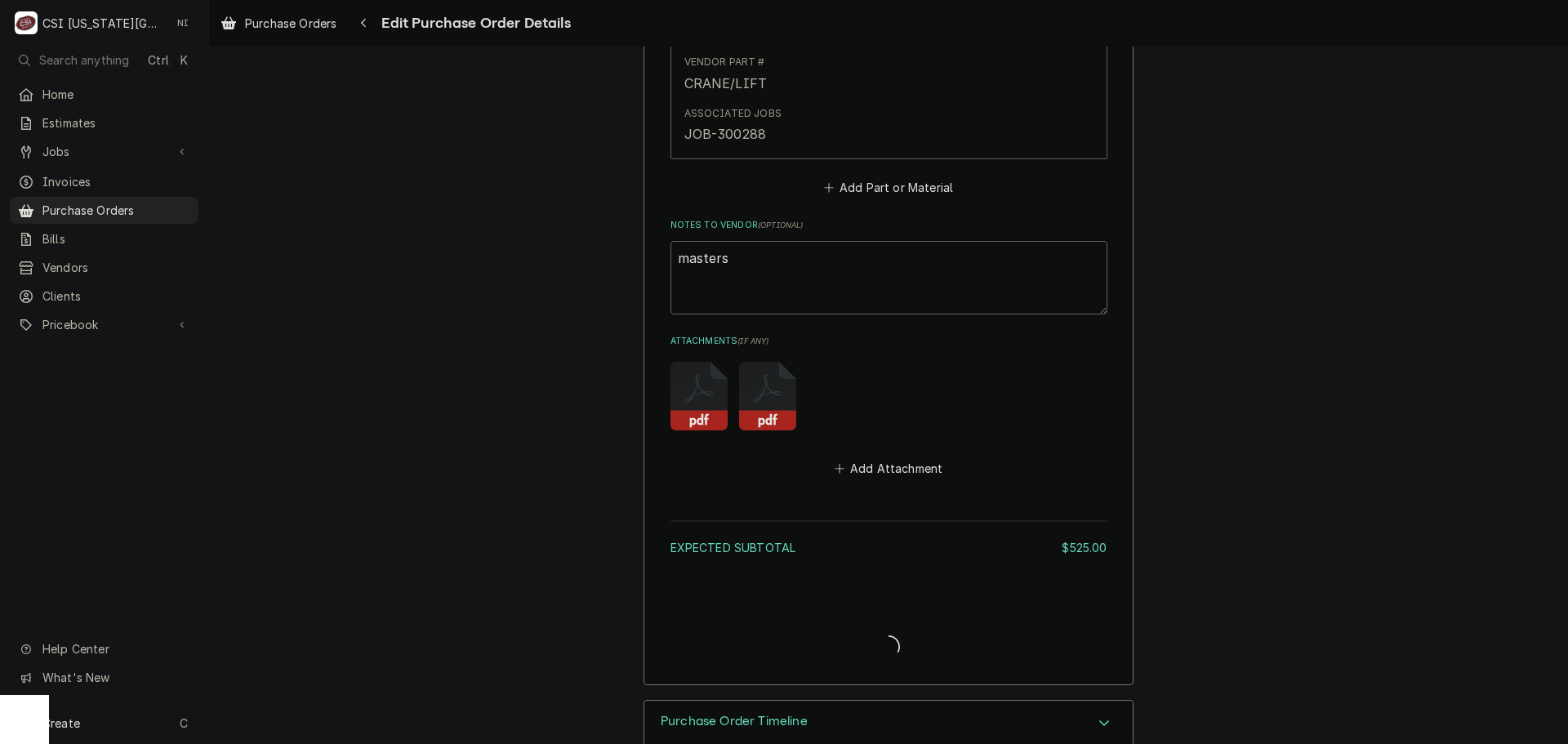
type textarea "x"
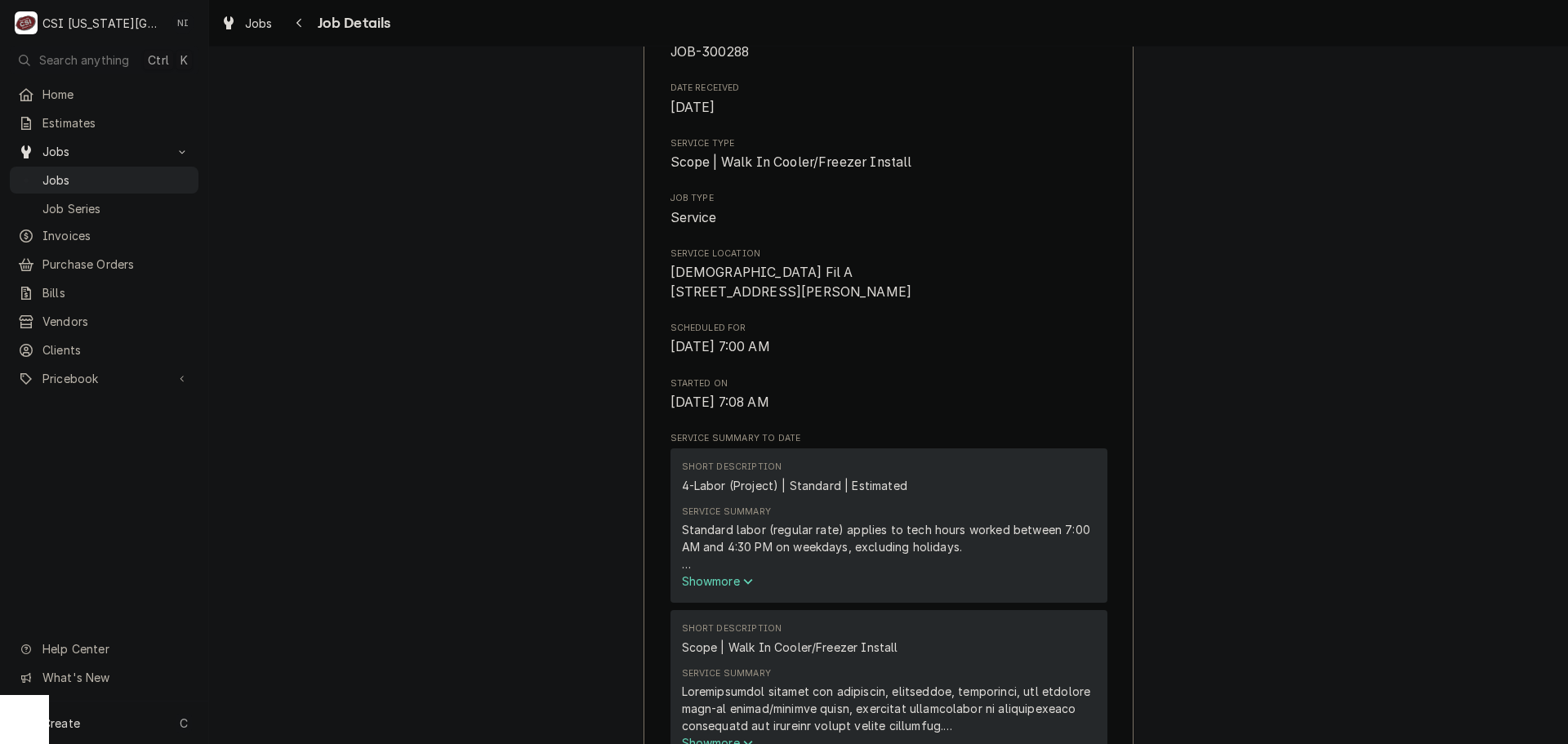
scroll to position [81, 0]
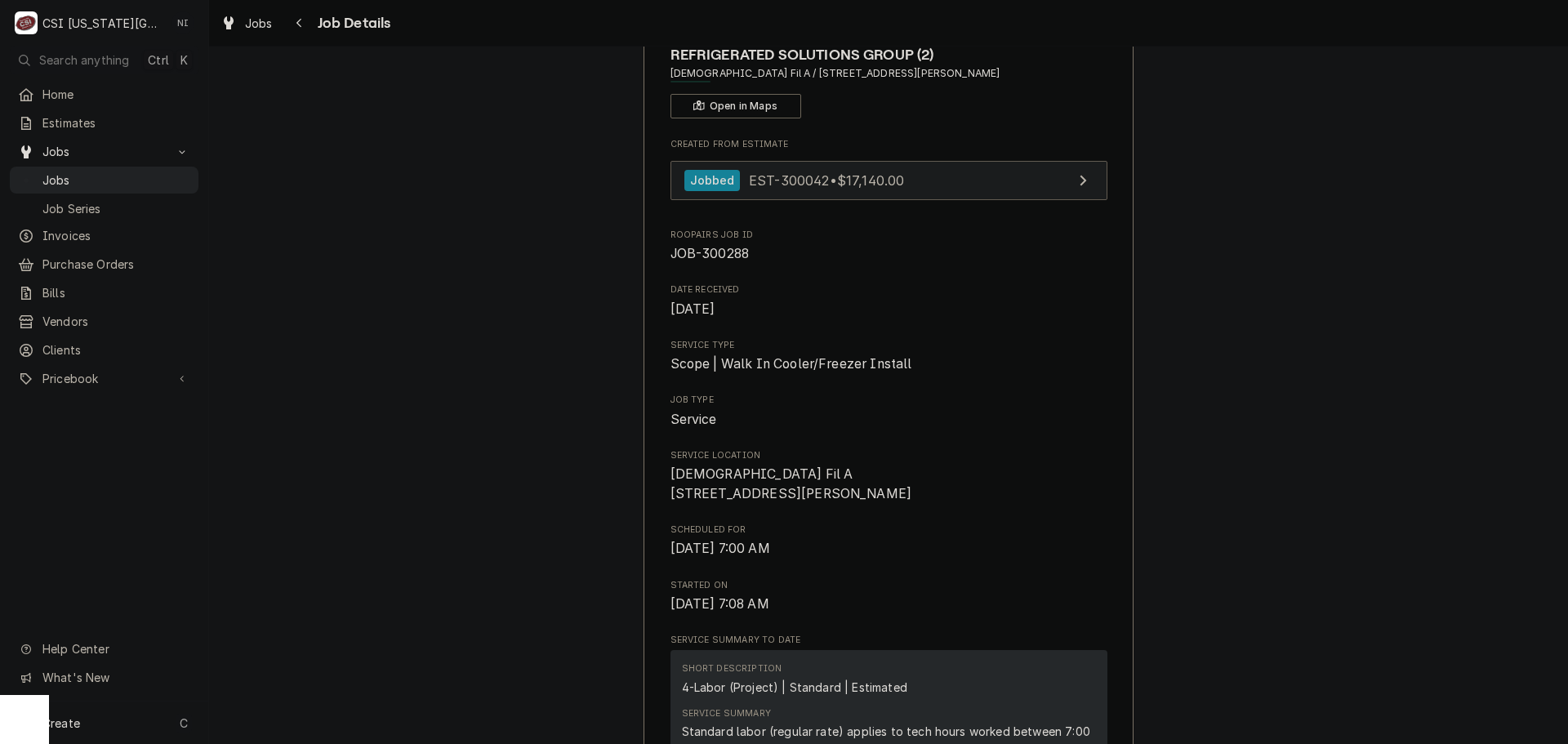
click at [929, 187] on link "Jobbed EST-300042 • $17,140.00" at bounding box center [889, 181] width 437 height 40
drag, startPoint x: 126, startPoint y: 182, endPoint x: 212, endPoint y: 199, distance: 87.7
click at [127, 183] on span "Jobs" at bounding box center [117, 180] width 148 height 17
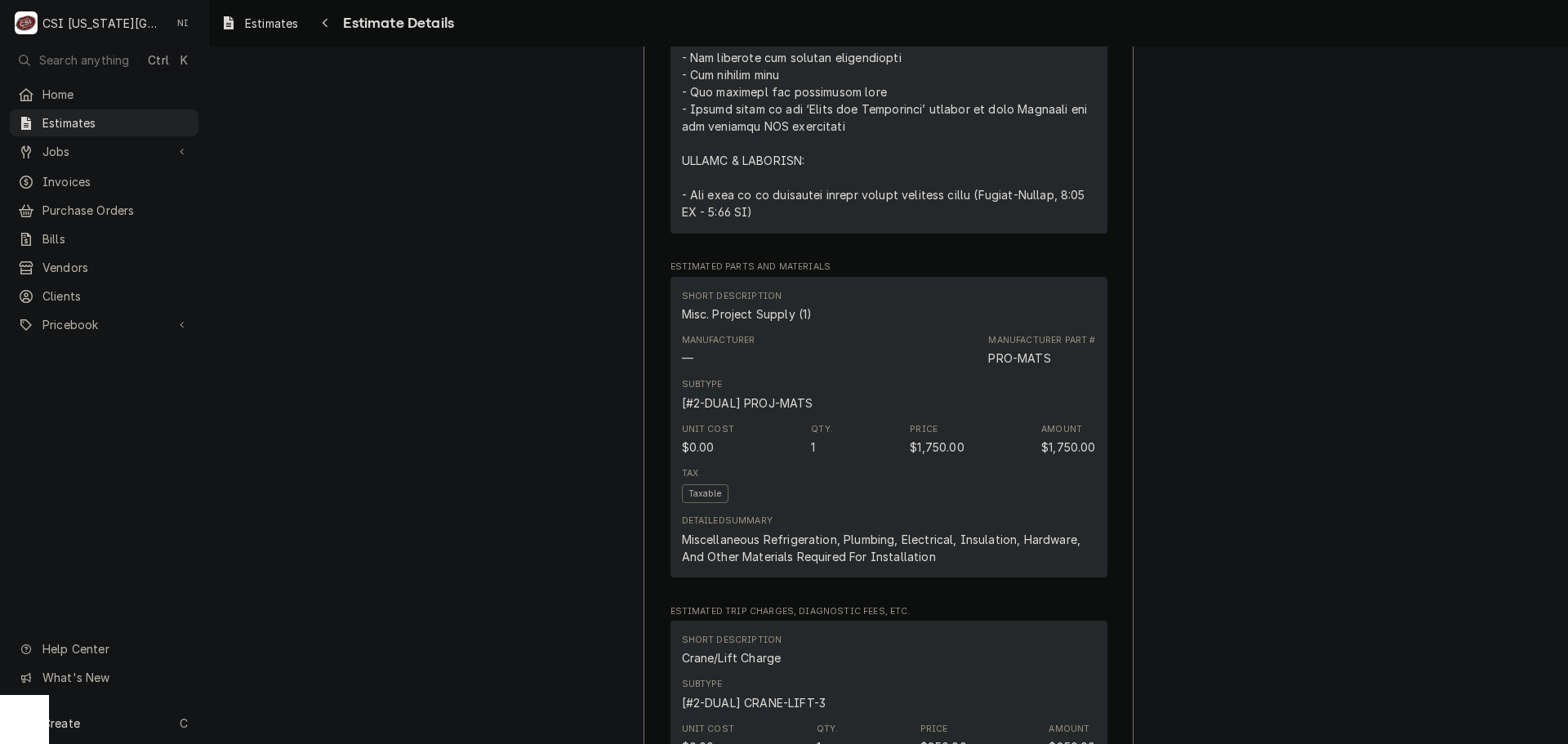
scroll to position [2288, 0]
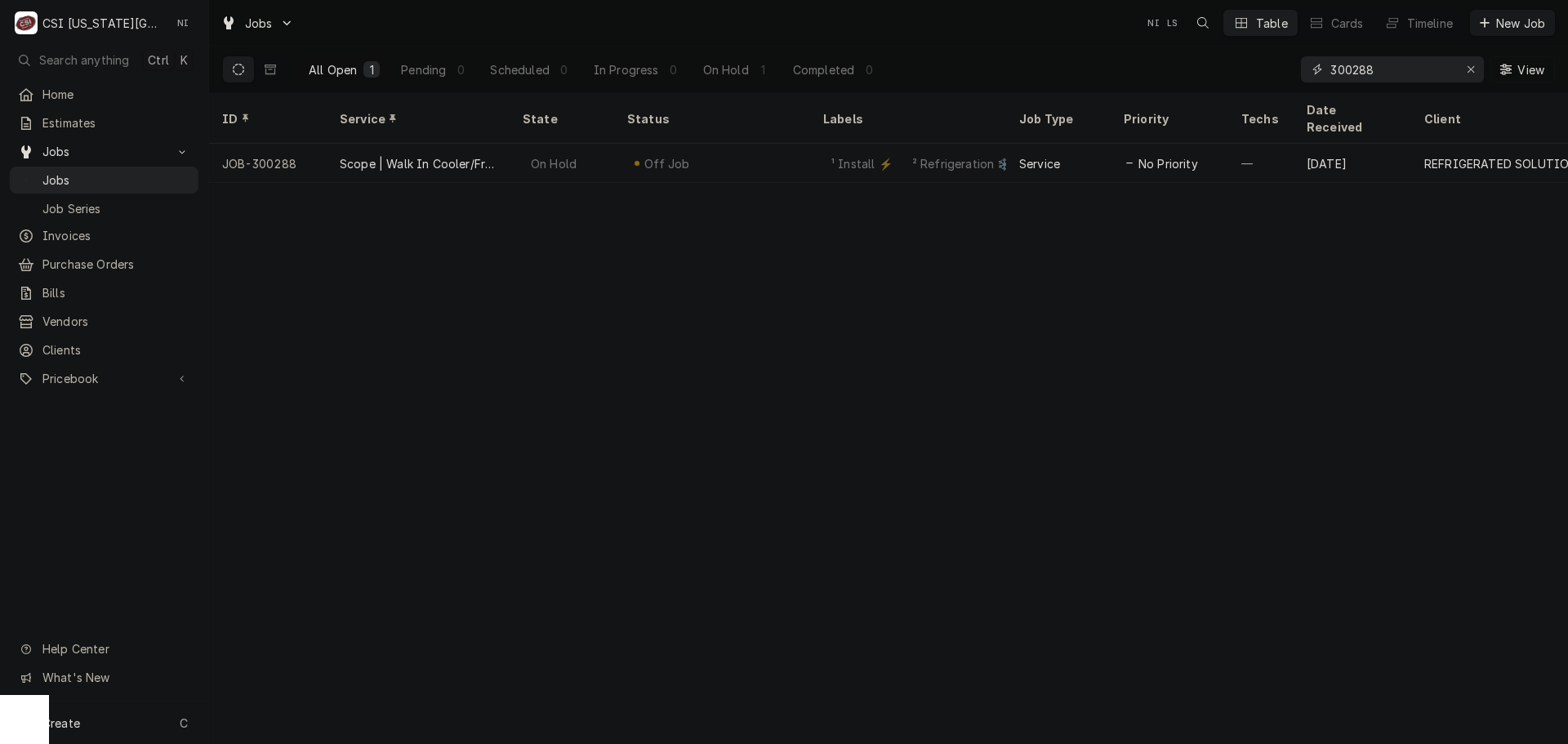
drag, startPoint x: 1381, startPoint y: 72, endPoint x: 1210, endPoint y: 72, distance: 171.0
click at [1210, 72] on div "All Open 1 Pending 0 Scheduled 0 In Progress 0 On Hold 1 Completed 0 300288 View" at bounding box center [888, 70] width 1333 height 46
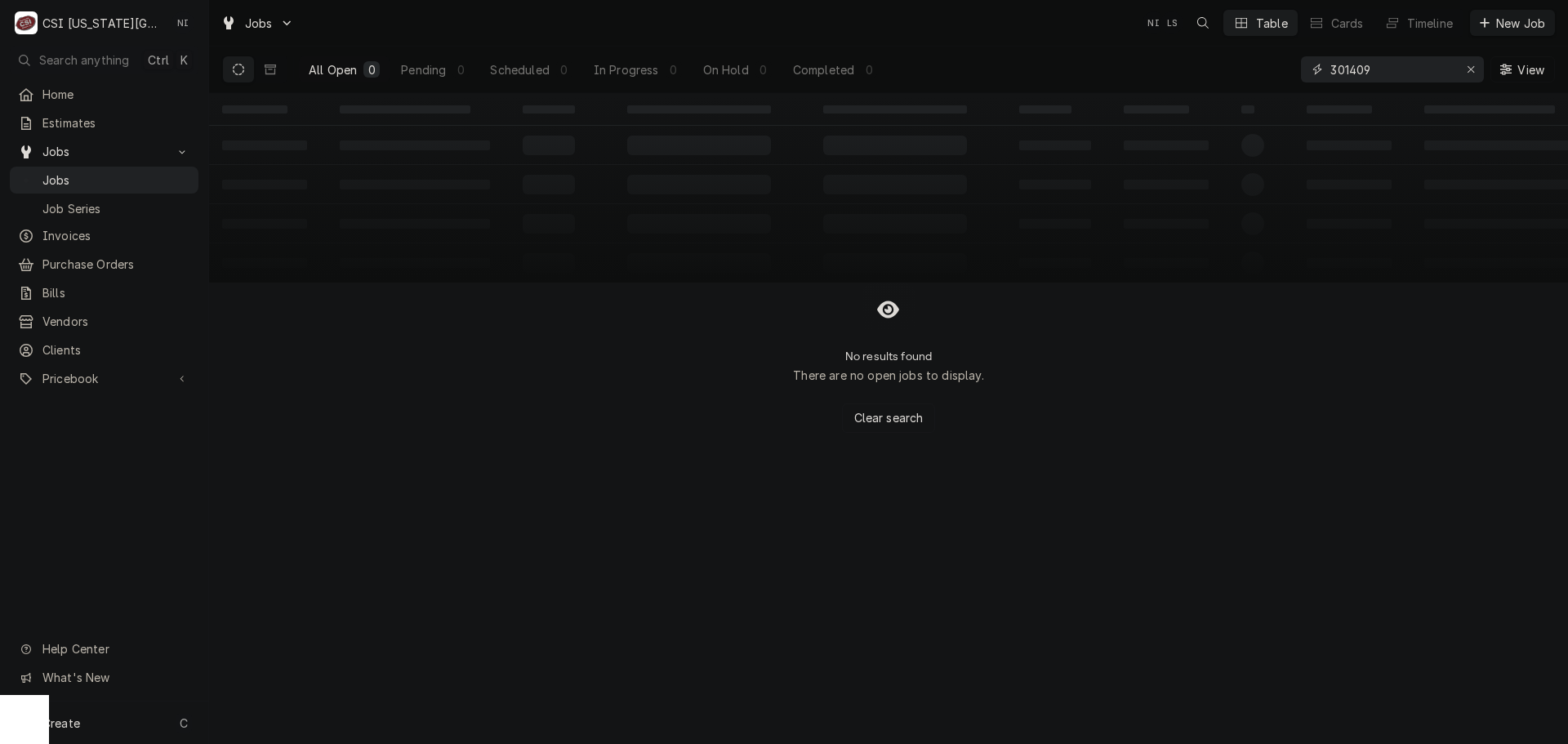
drag, startPoint x: 1263, startPoint y: 70, endPoint x: 1100, endPoint y: 75, distance: 163.1
click at [1104, 73] on div "All Open 0 Pending 0 Scheduled 0 In Progress 0 On Hold 0 Completed 0 301409 View" at bounding box center [888, 70] width 1333 height 46
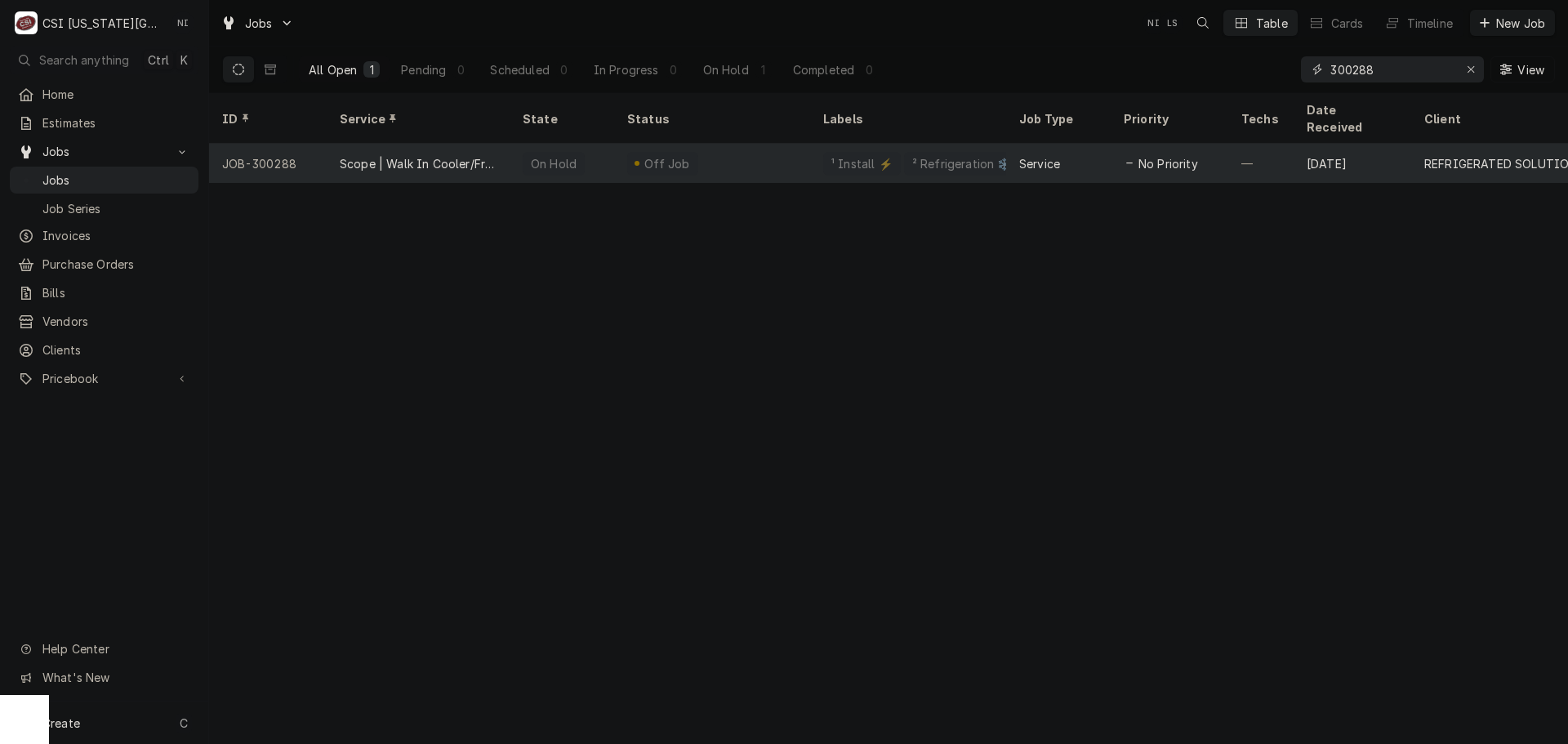
type input "300288"
click at [706, 157] on div "Off Job" at bounding box center [712, 163] width 196 height 39
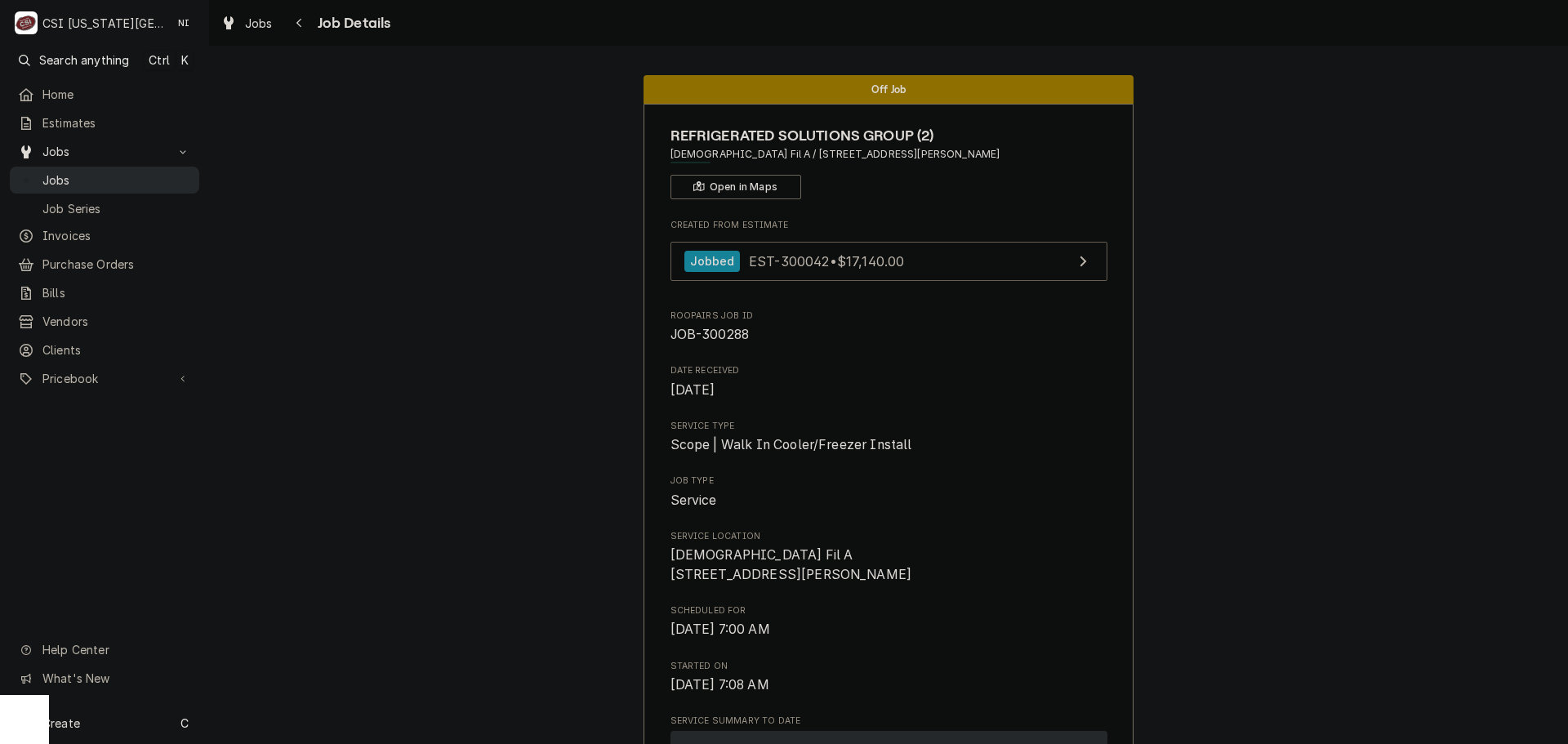
click at [108, 170] on div "Jobs" at bounding box center [104, 180] width 183 height 21
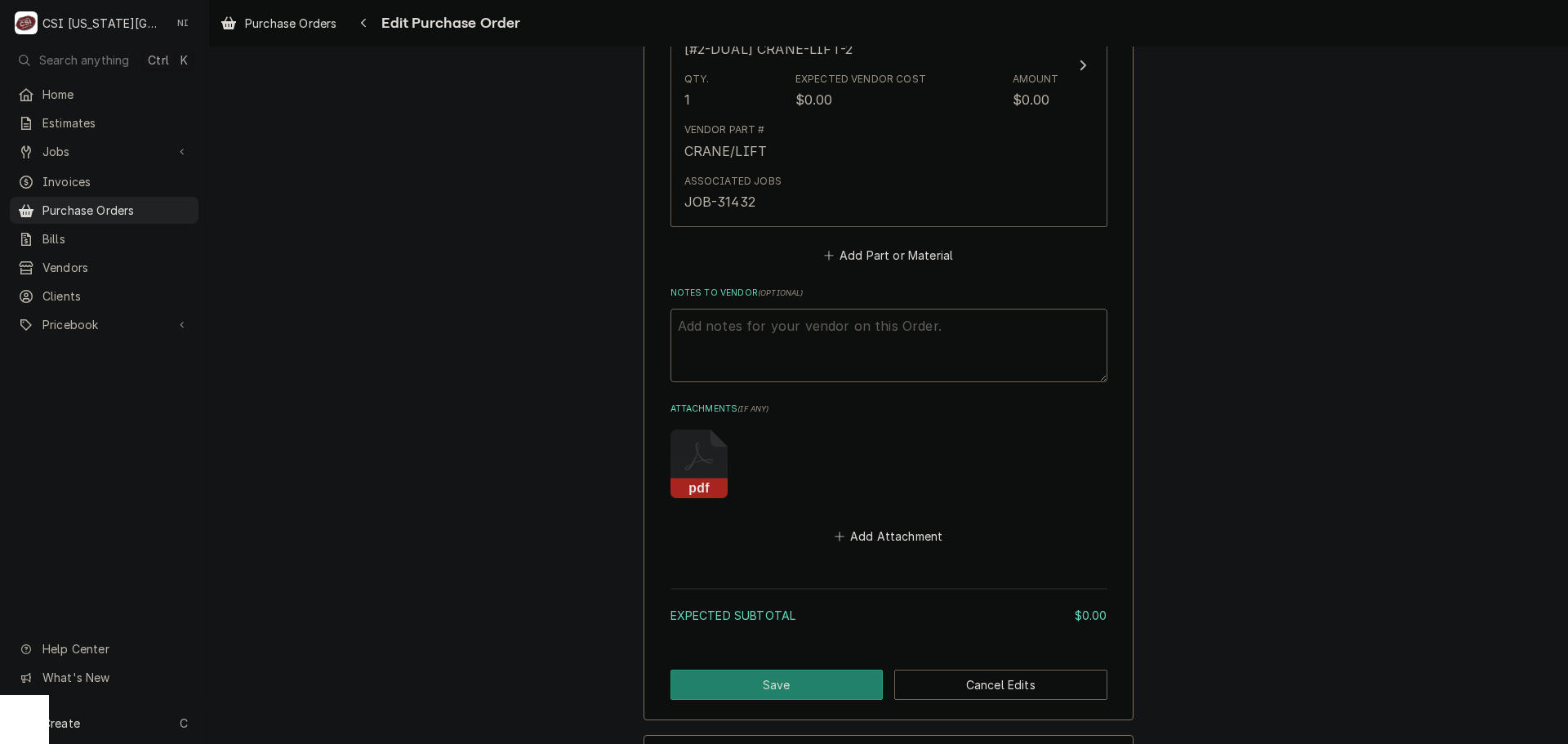
scroll to position [888, 0]
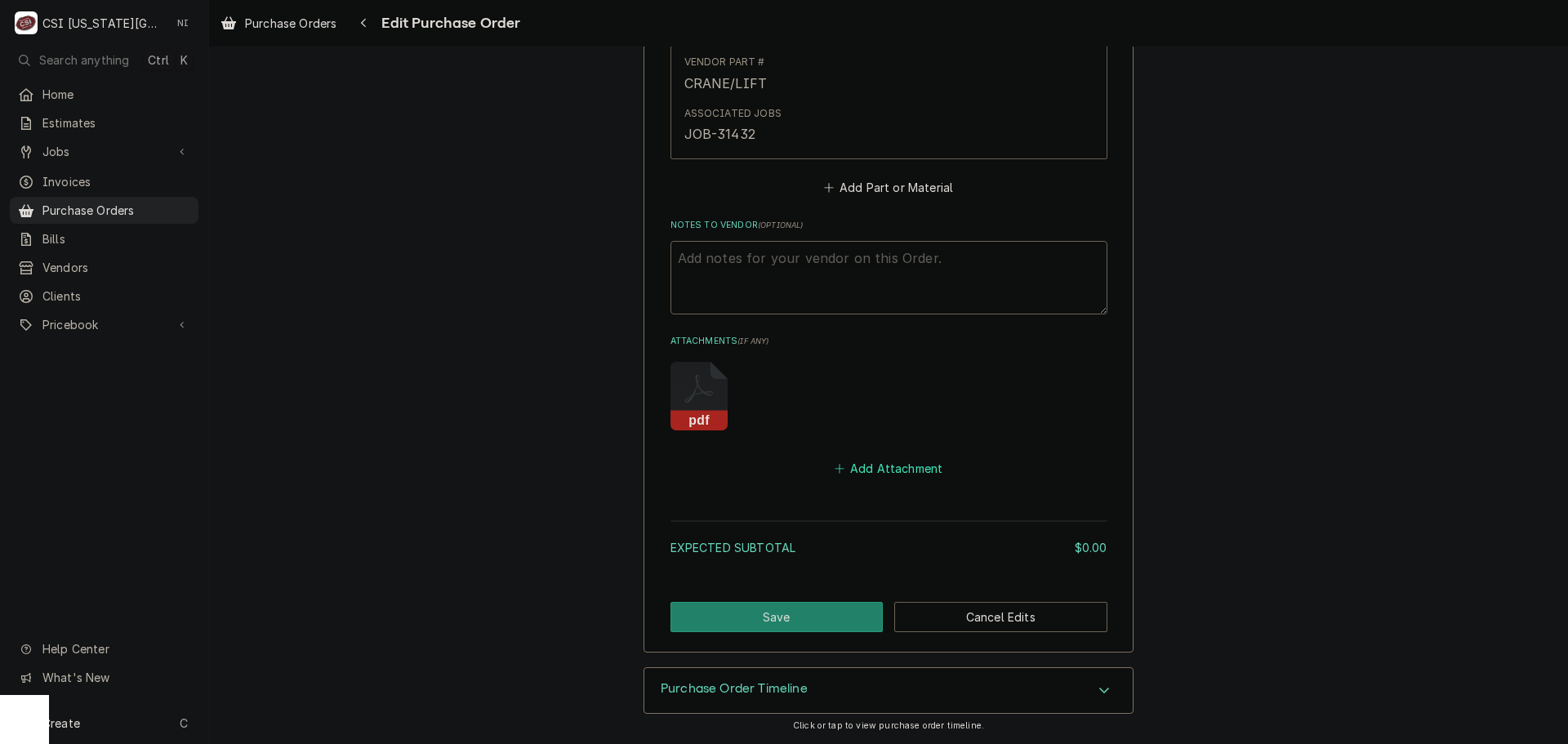
drag, startPoint x: 866, startPoint y: 464, endPoint x: 1567, endPoint y: 465, distance: 701.0
click at [867, 464] on button "Add Attachment" at bounding box center [888, 468] width 115 height 23
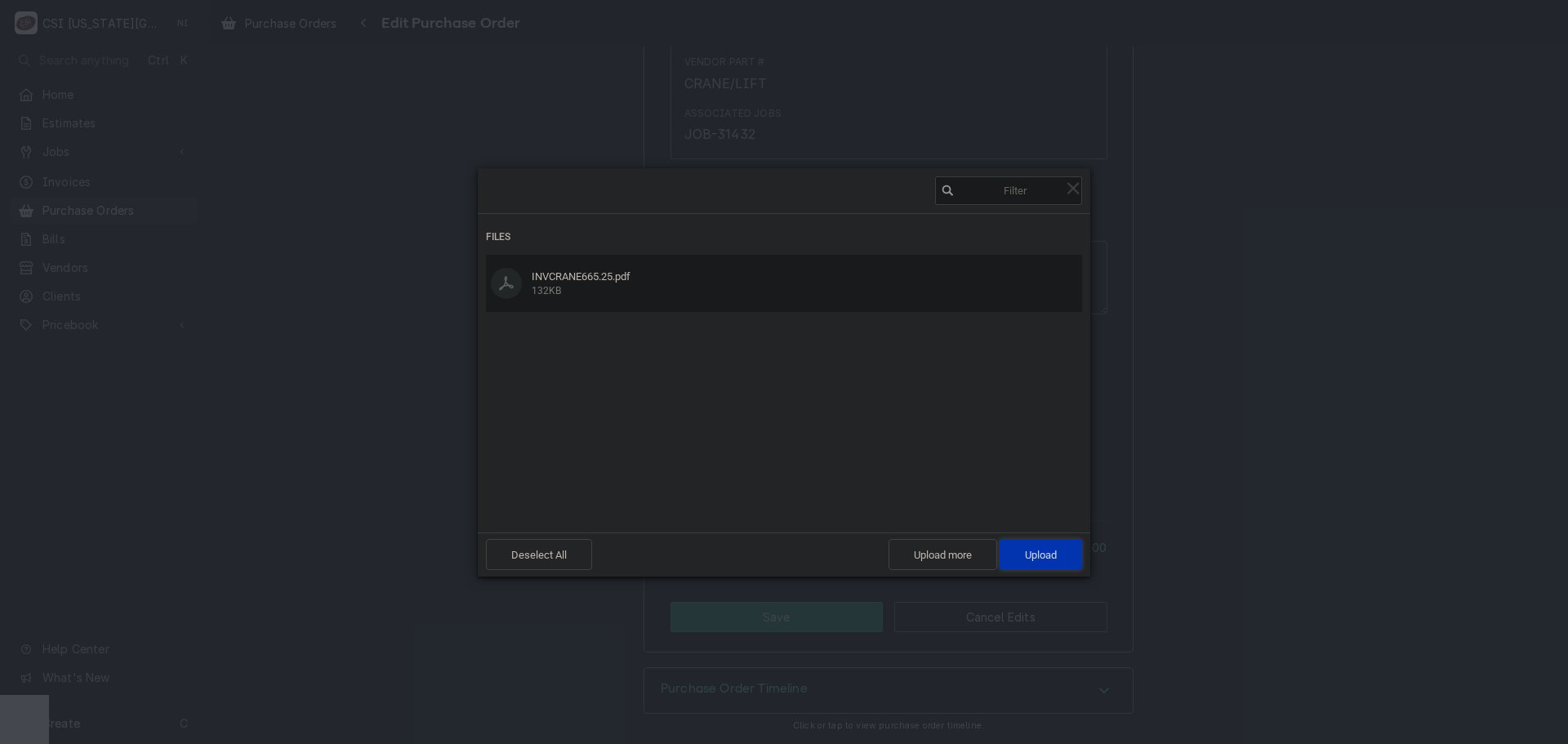
click at [1056, 564] on span "Upload 1" at bounding box center [1040, 555] width 82 height 31
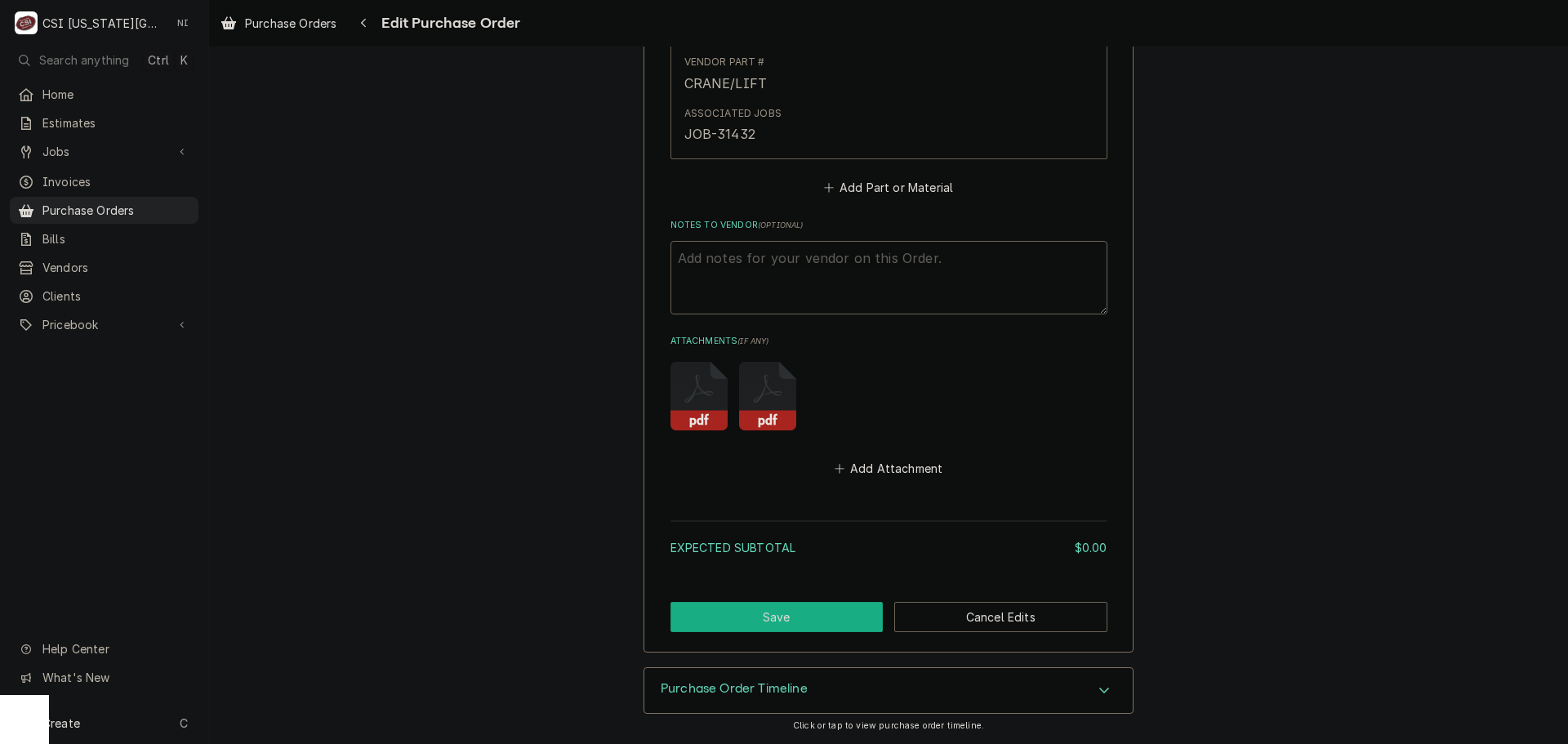
click at [812, 613] on button "Save" at bounding box center [777, 617] width 213 height 30
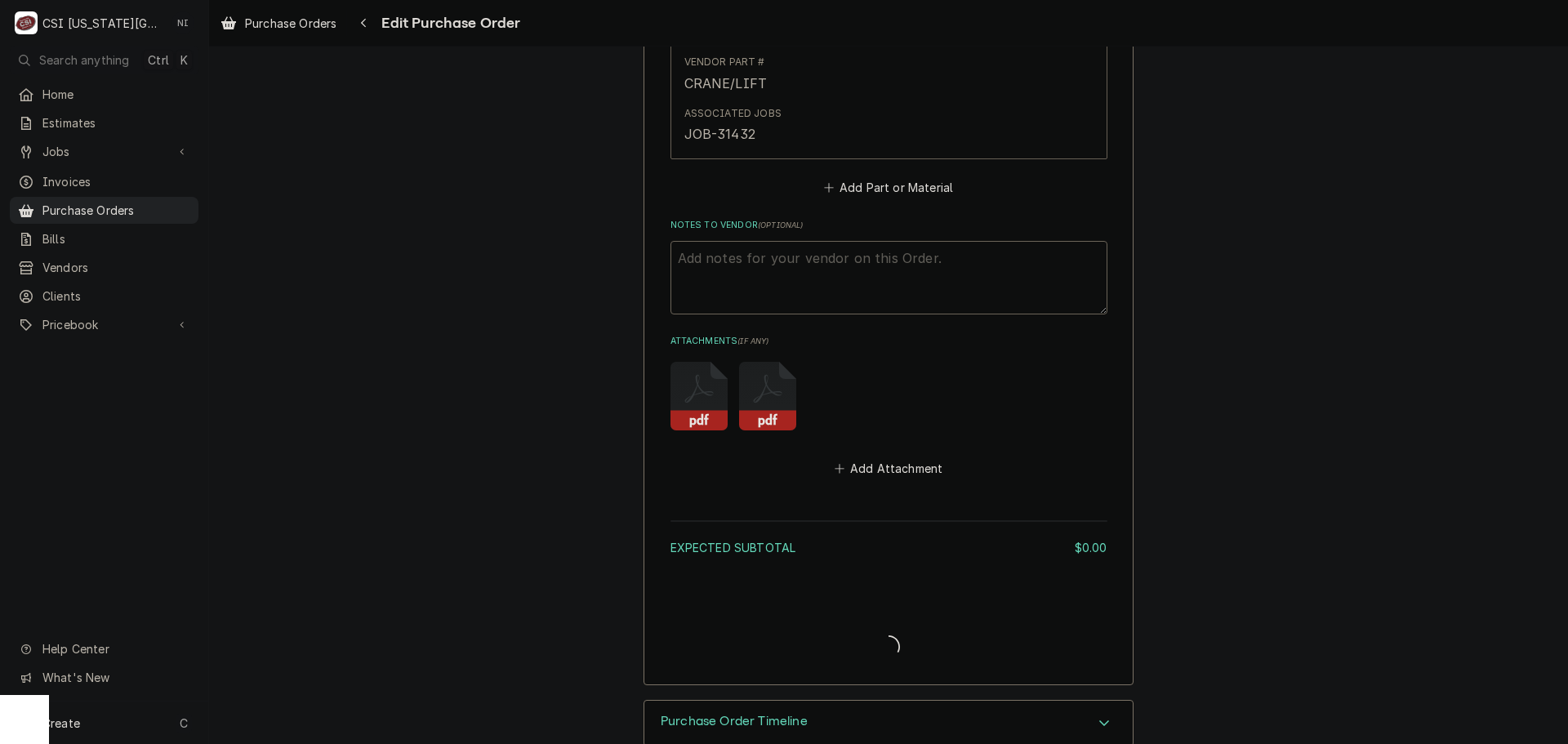
type textarea "x"
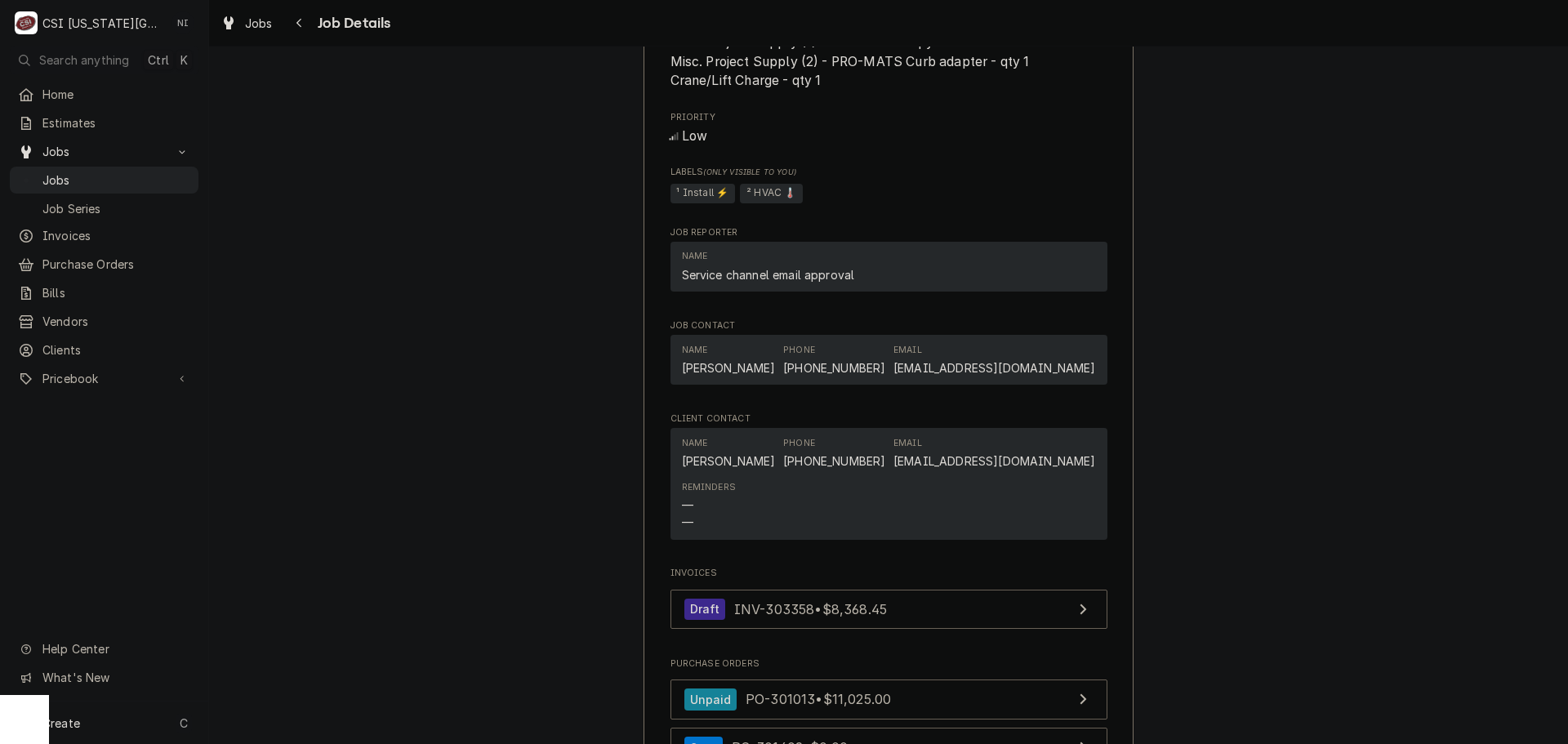
scroll to position [2124, 0]
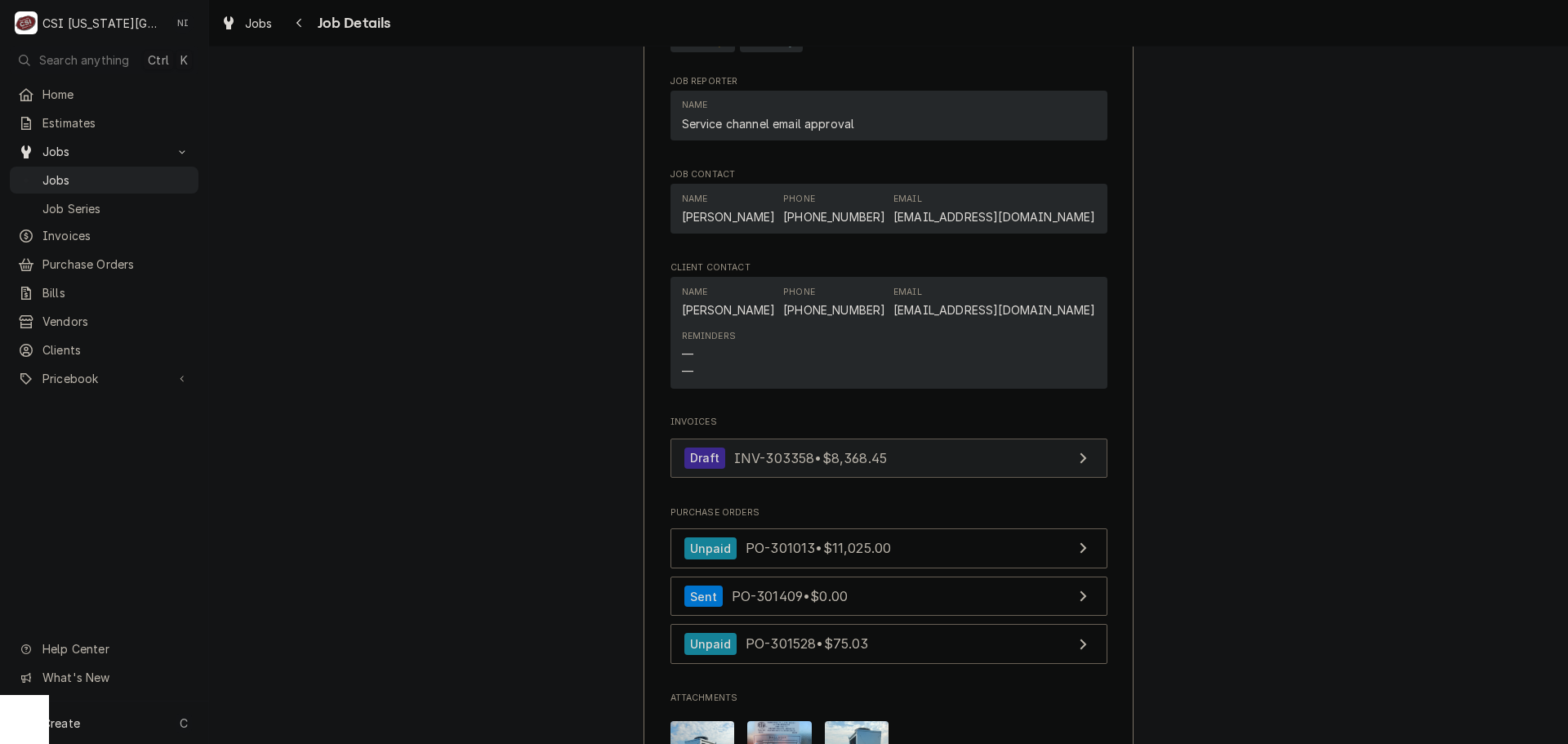
click at [914, 479] on link "Draft INV-303358 • $8,368.45" at bounding box center [889, 458] width 437 height 40
drag, startPoint x: 117, startPoint y: 172, endPoint x: 126, endPoint y: 189, distance: 19.2
click at [117, 172] on span "Jobs" at bounding box center [117, 180] width 148 height 17
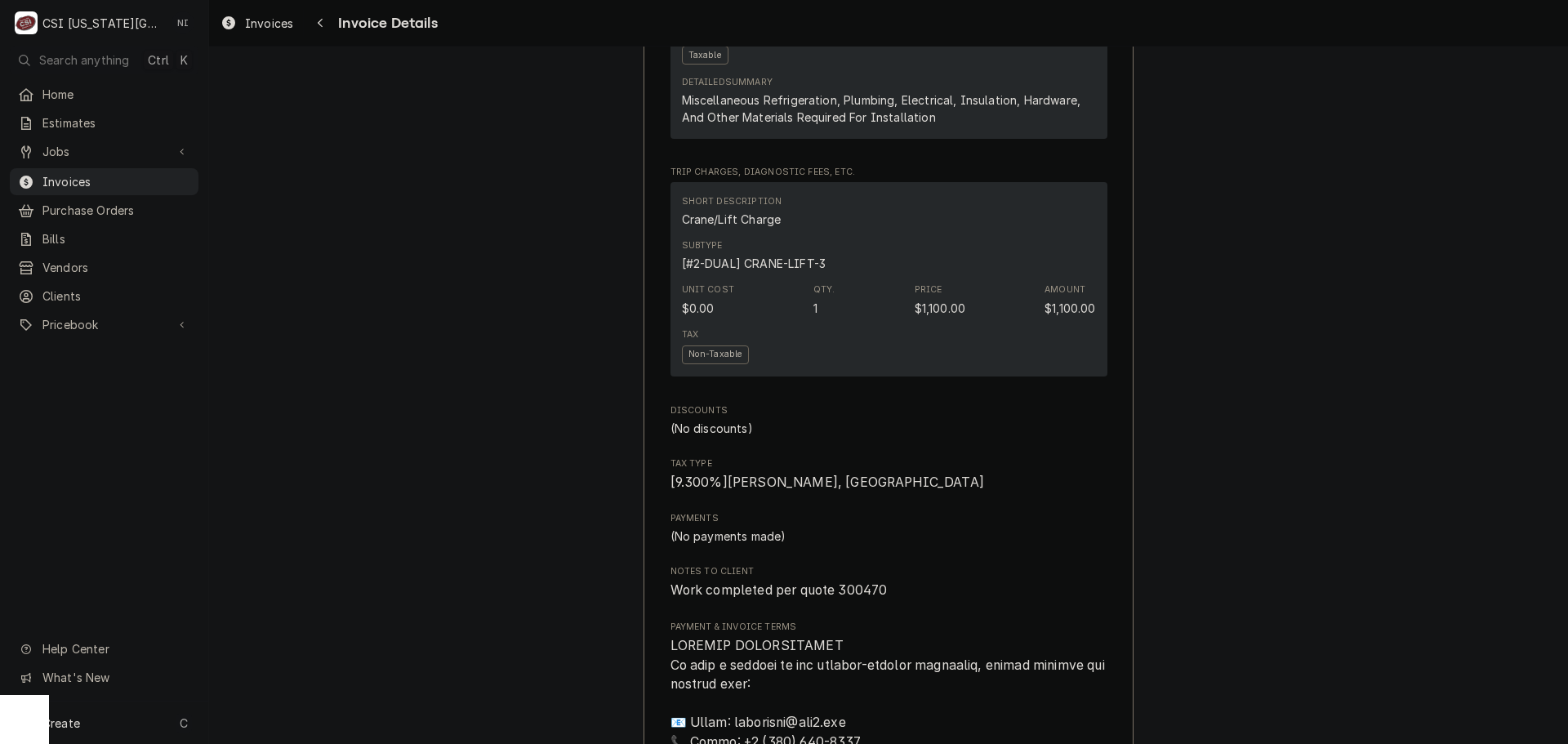
scroll to position [1797, 0]
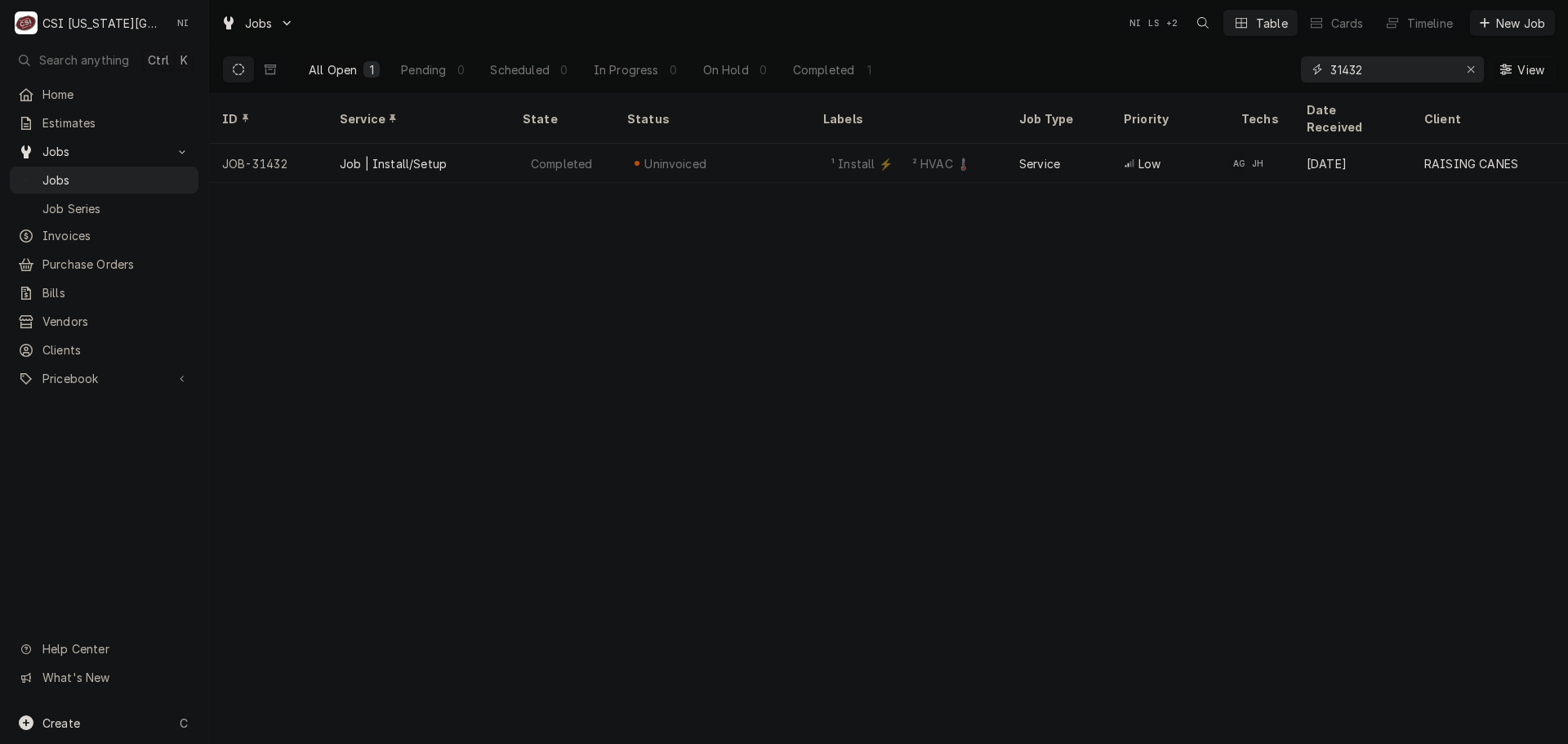
drag, startPoint x: 1365, startPoint y: 67, endPoint x: 1219, endPoint y: 82, distance: 146.8
click at [1219, 82] on div "All Open 1 Pending 0 Scheduled 0 In Progress 0 On Hold 0 Completed 1 31432 View" at bounding box center [888, 70] width 1333 height 46
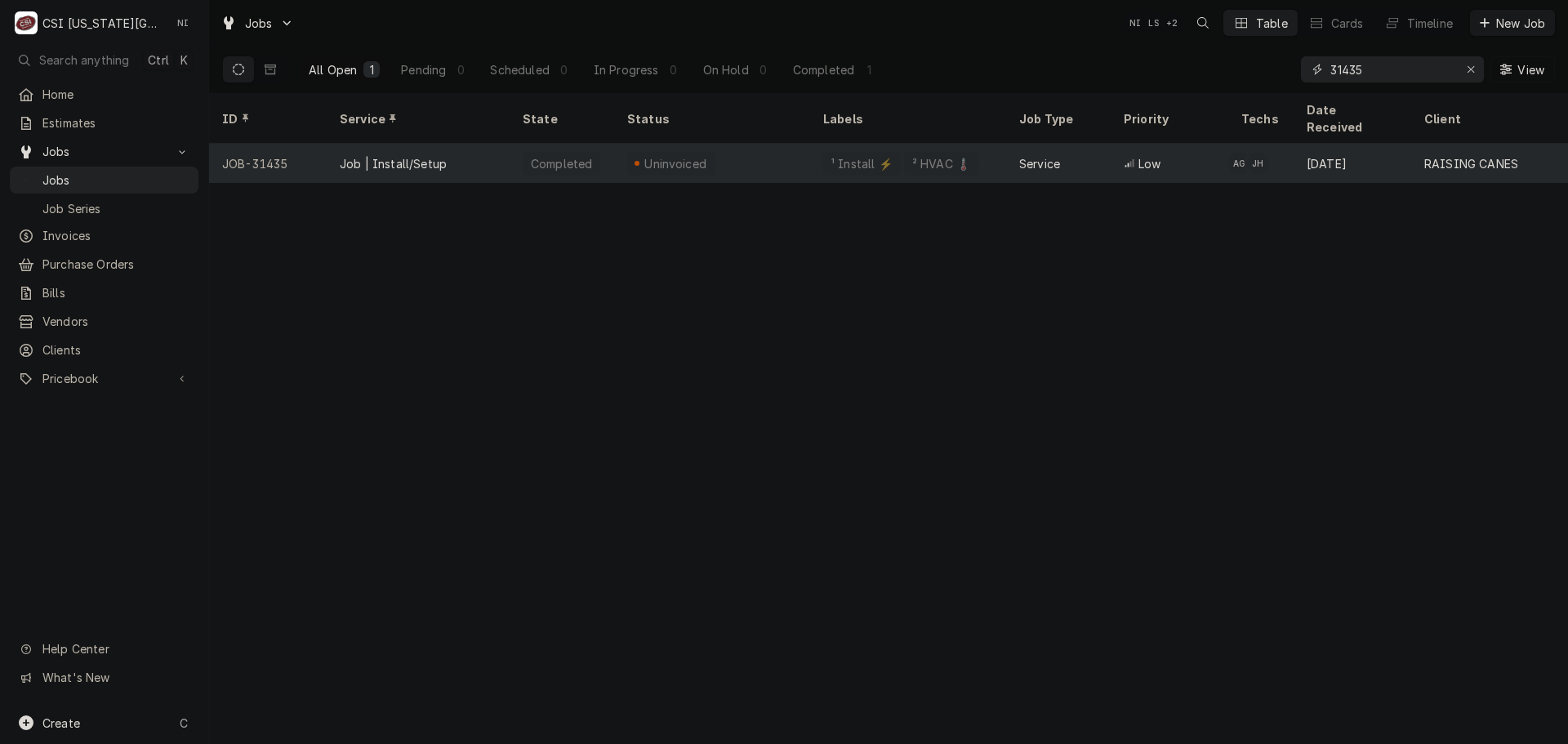
type input "31435"
click at [964, 144] on div "¹ Install ⚡️ ² HVAC 🌡️" at bounding box center [908, 163] width 196 height 39
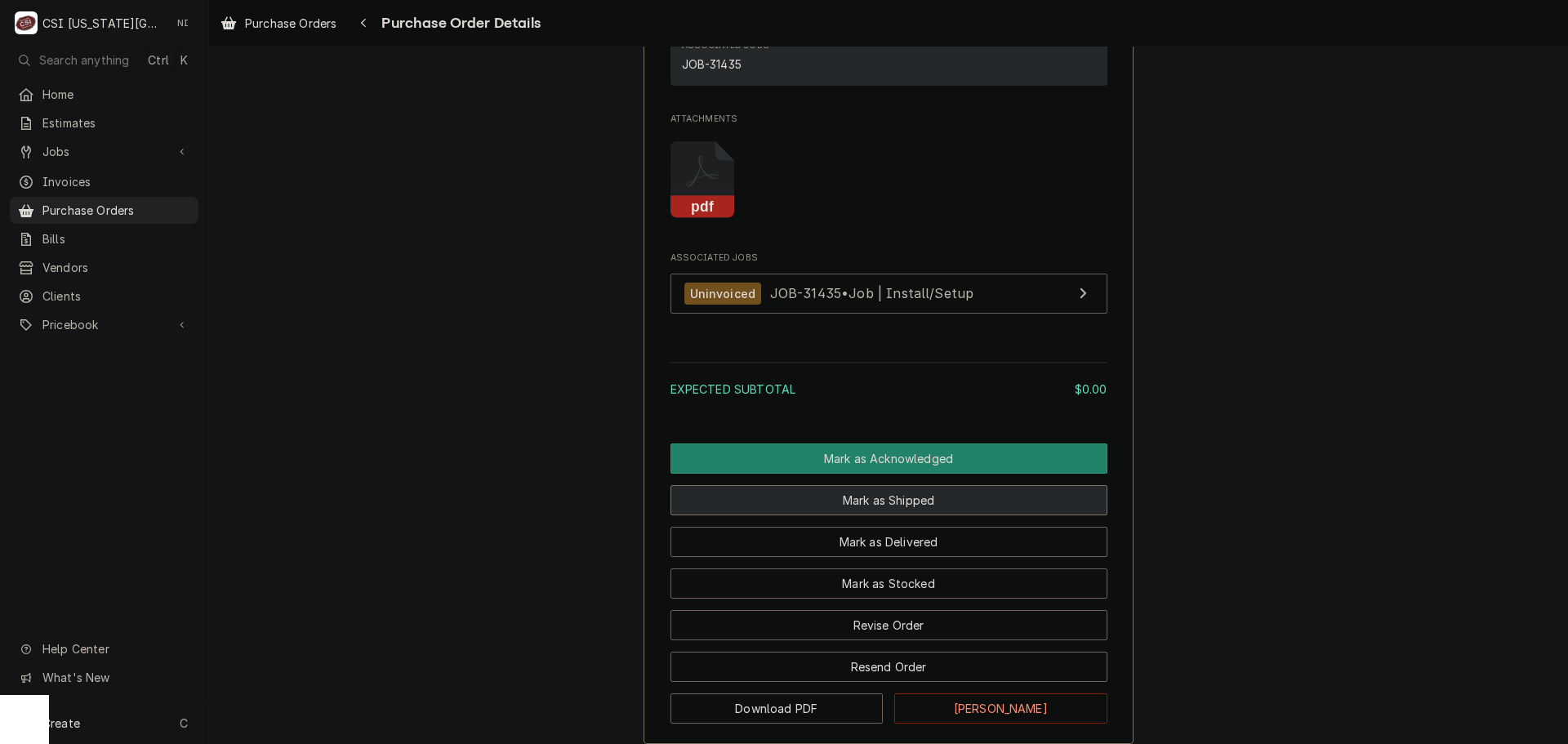
scroll to position [1144, 0]
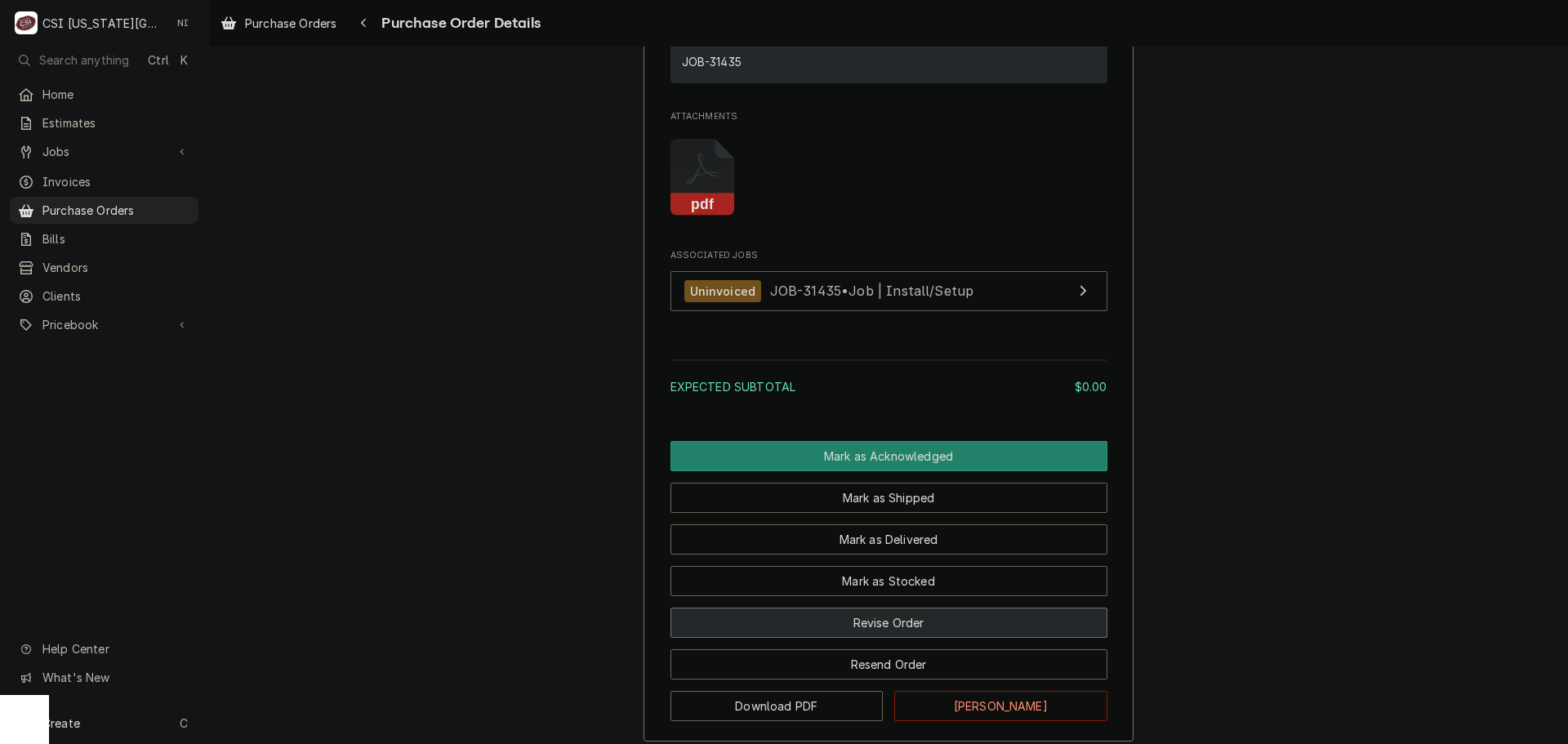
drag, startPoint x: 905, startPoint y: 678, endPoint x: 920, endPoint y: 669, distance: 17.5
click at [907, 638] on button "Revise Order" at bounding box center [889, 622] width 437 height 30
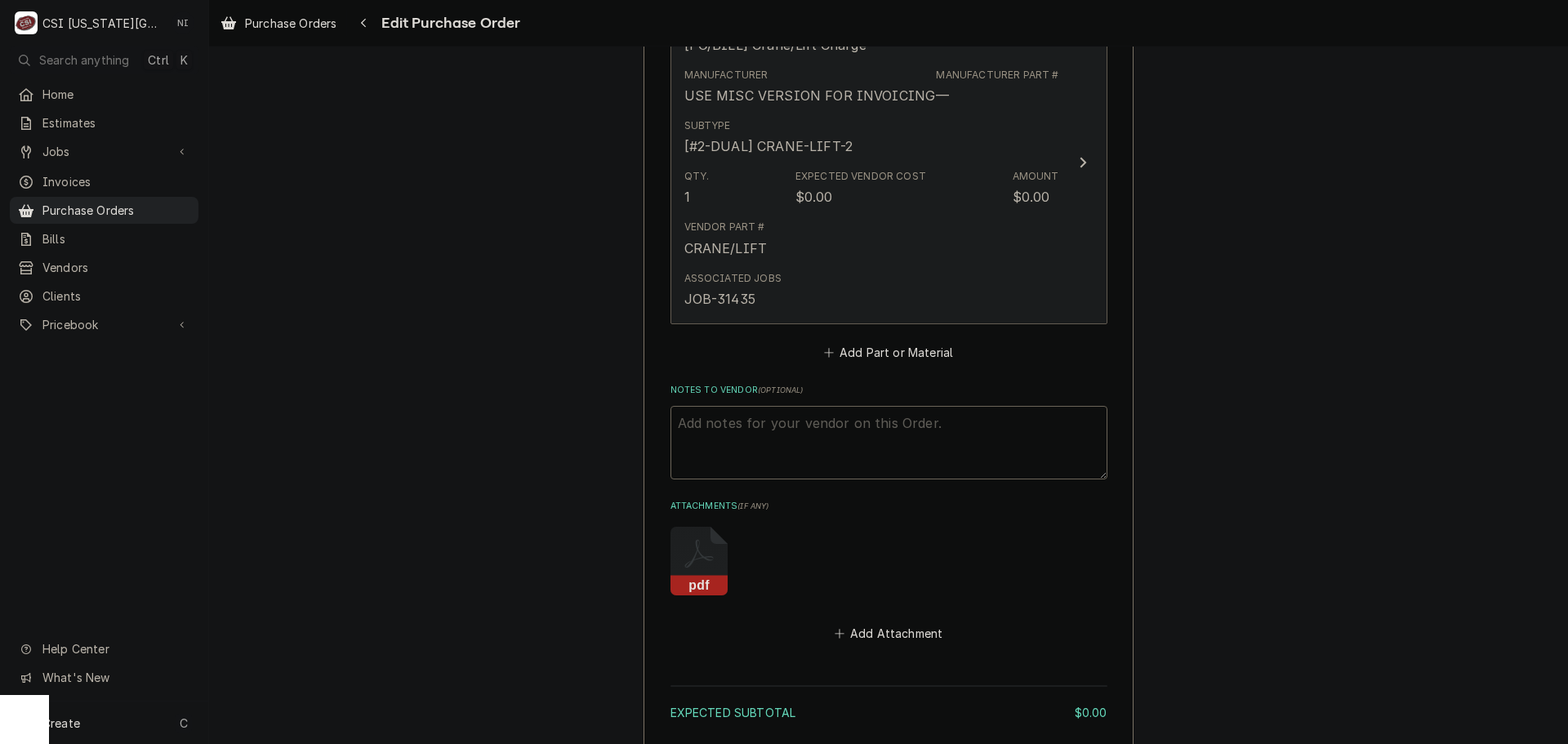
scroll to position [560, 0]
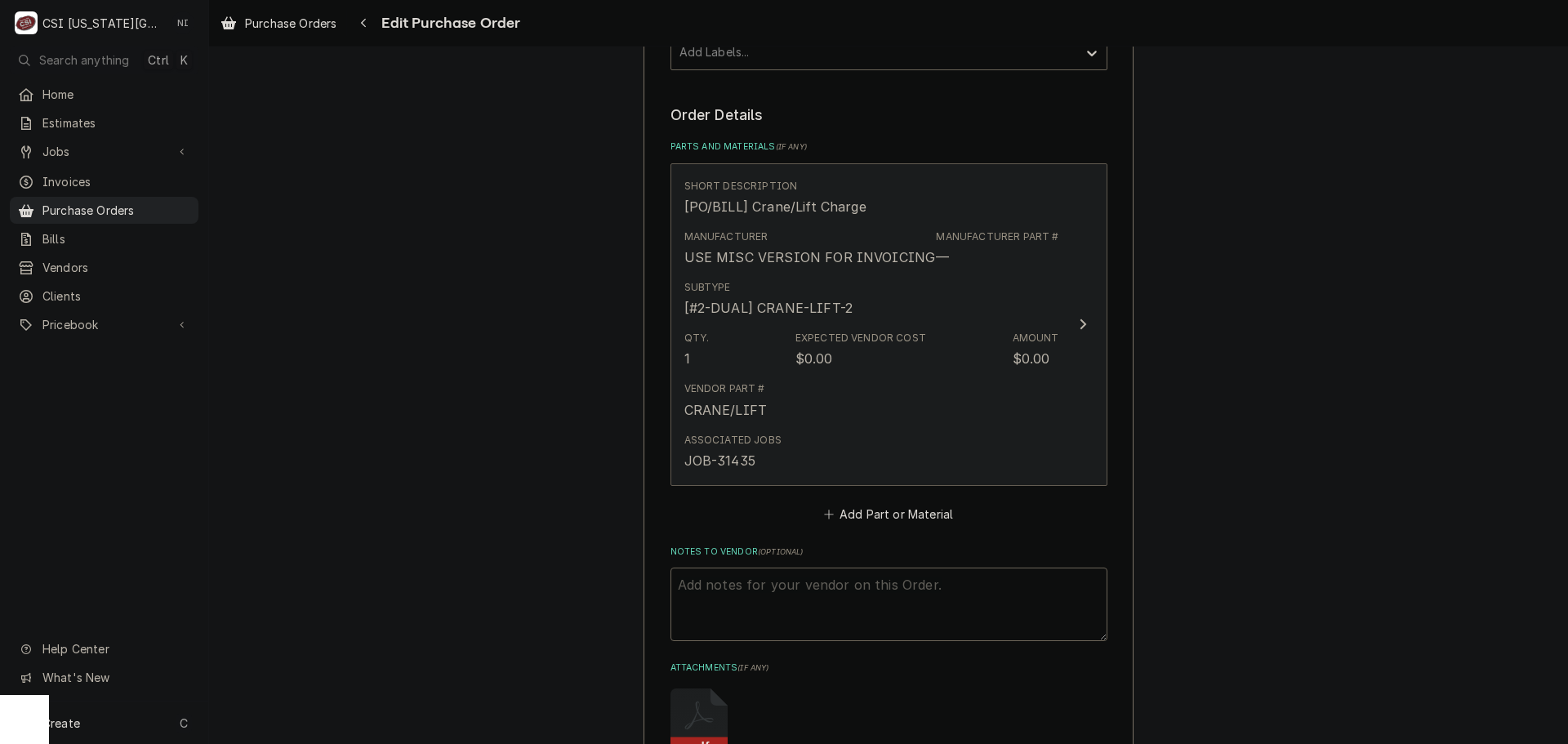
click at [952, 399] on div "Vendor Part # CRANE/LIFT" at bounding box center [871, 400] width 375 height 51
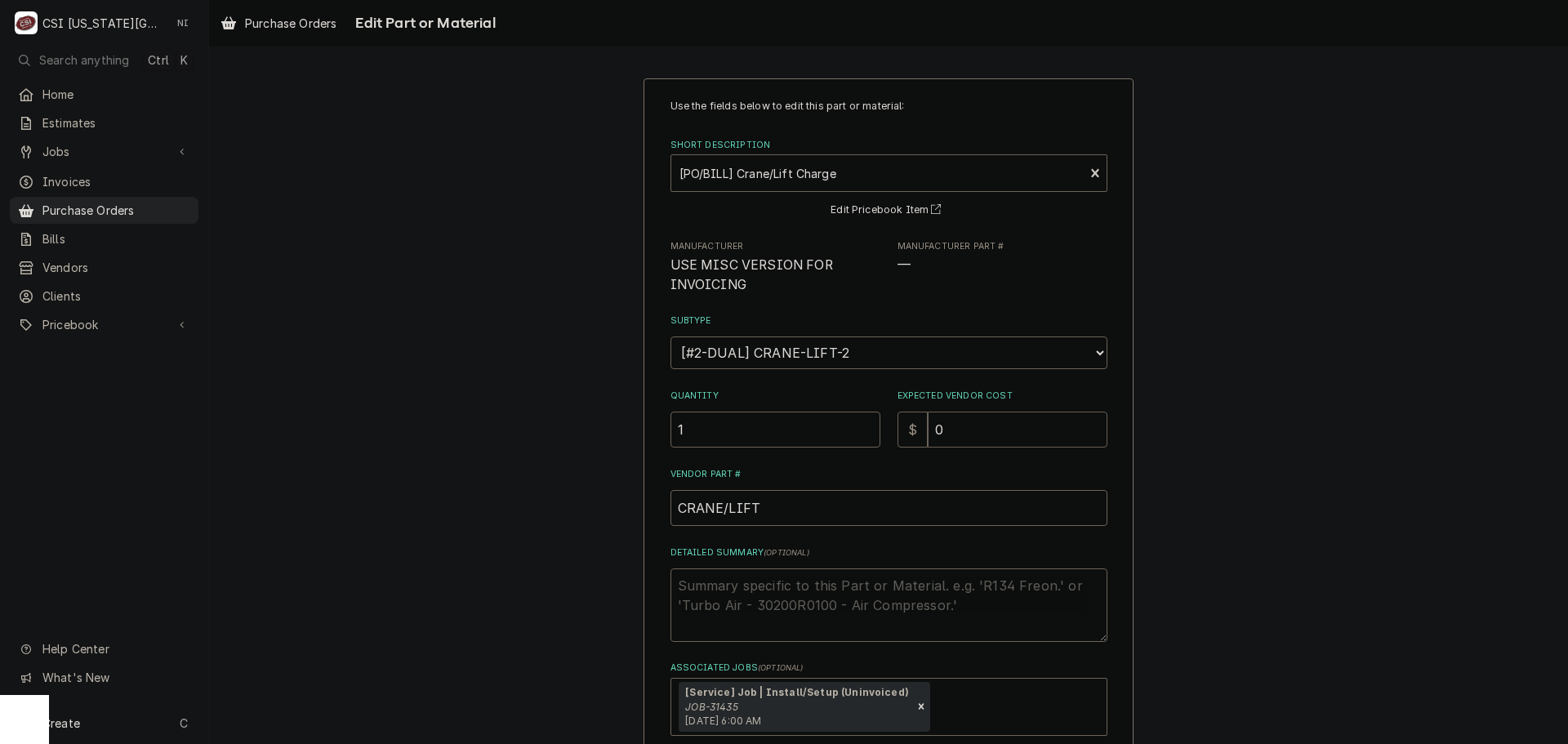
drag, startPoint x: 957, startPoint y: 440, endPoint x: 812, endPoint y: 439, distance: 145.0
click at [828, 438] on div "Quantity 1 Expected Vendor Cost $ 0" at bounding box center [889, 419] width 437 height 58
type textarea "x"
type input "5"
type textarea "x"
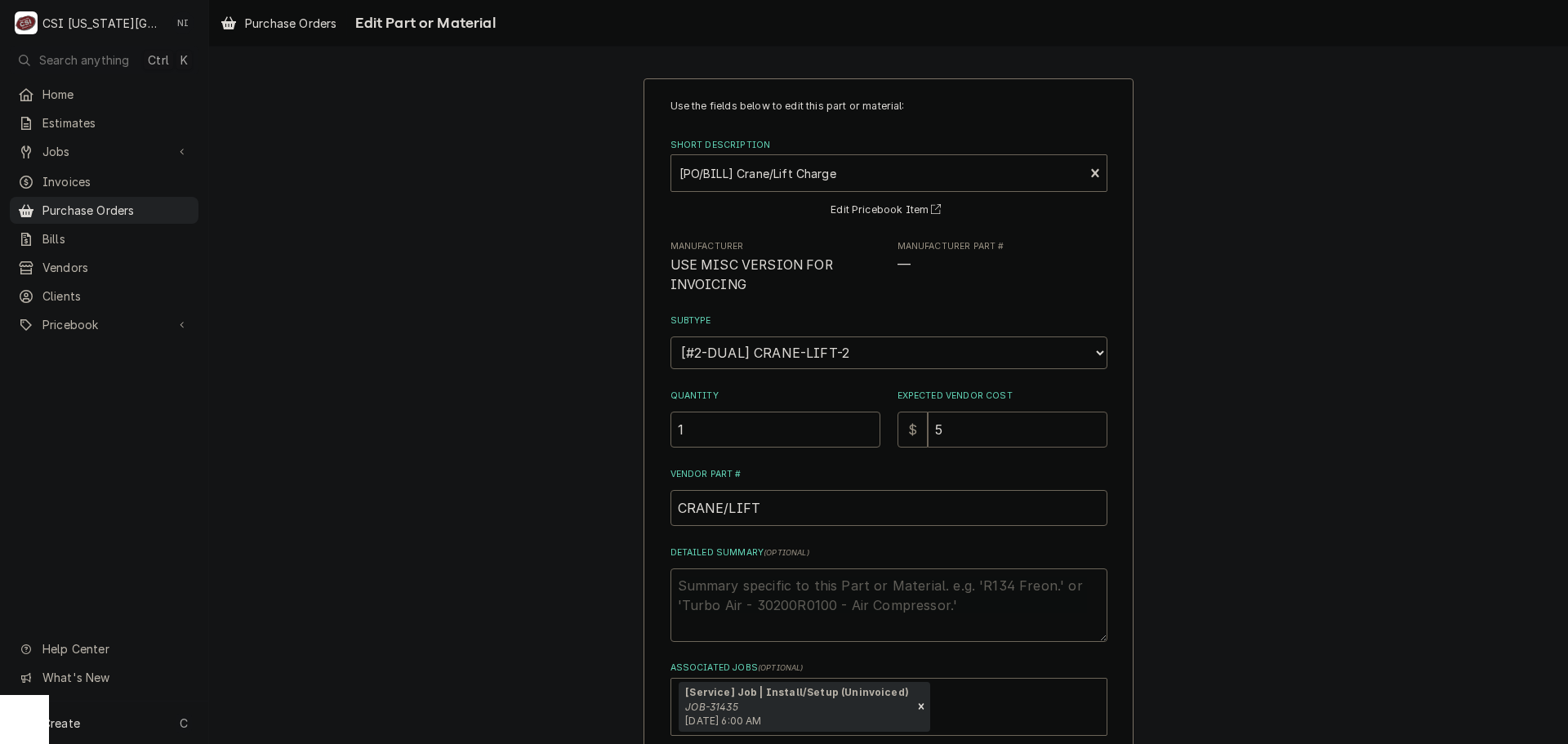
type input "57"
type textarea "x"
type input "571"
type textarea "x"
type input "571.5"
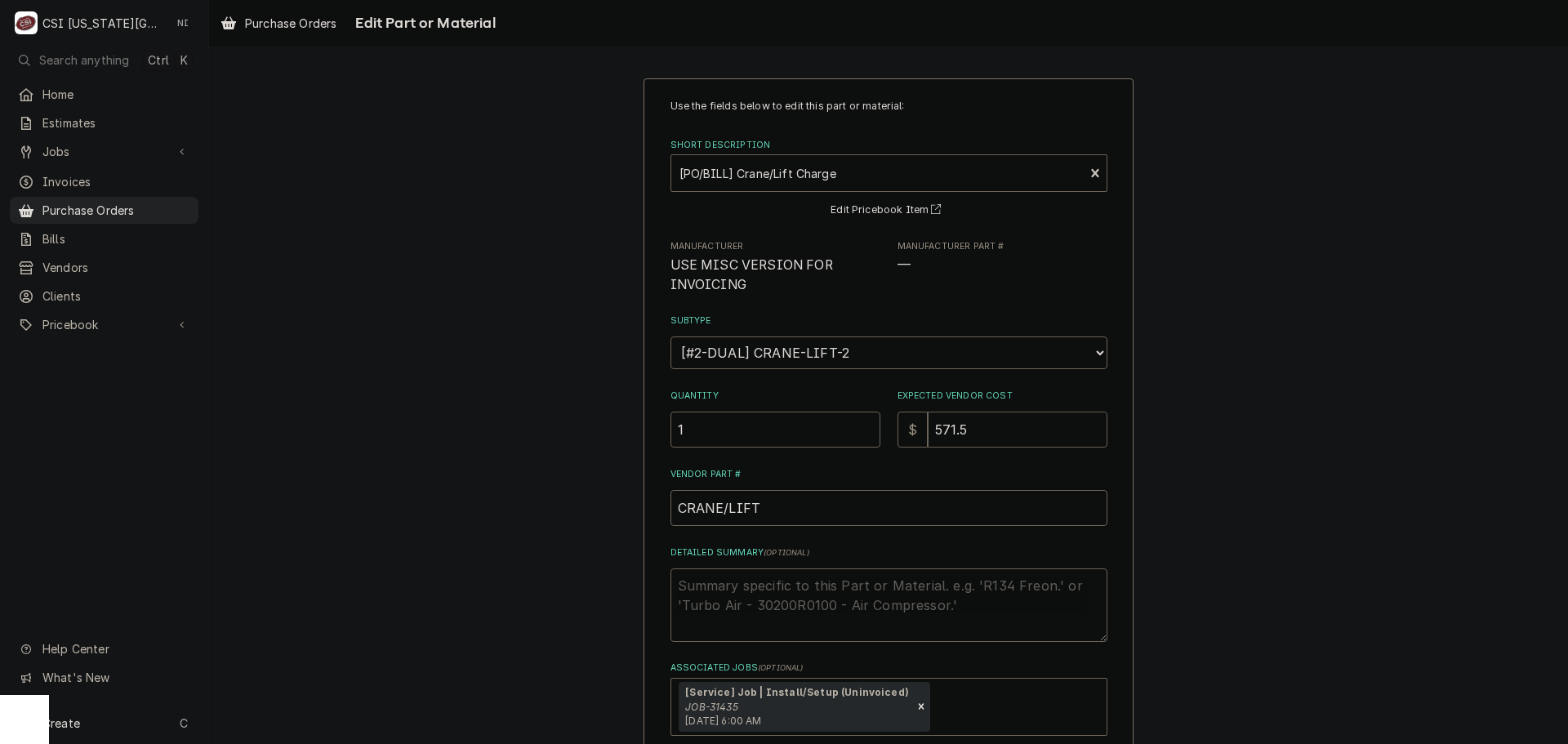
type textarea "x"
type input "571.59"
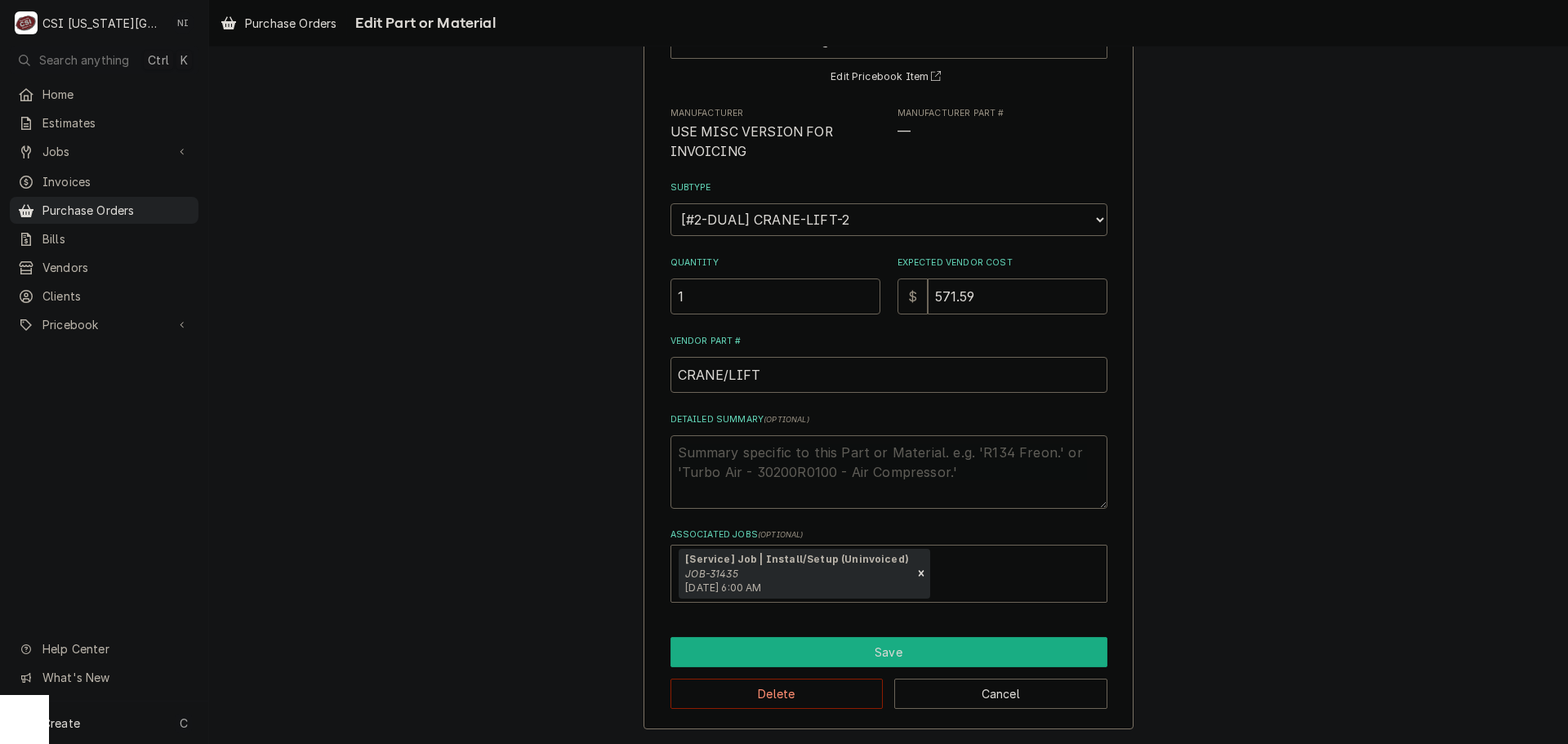
click at [851, 664] on button "Save" at bounding box center [889, 652] width 437 height 30
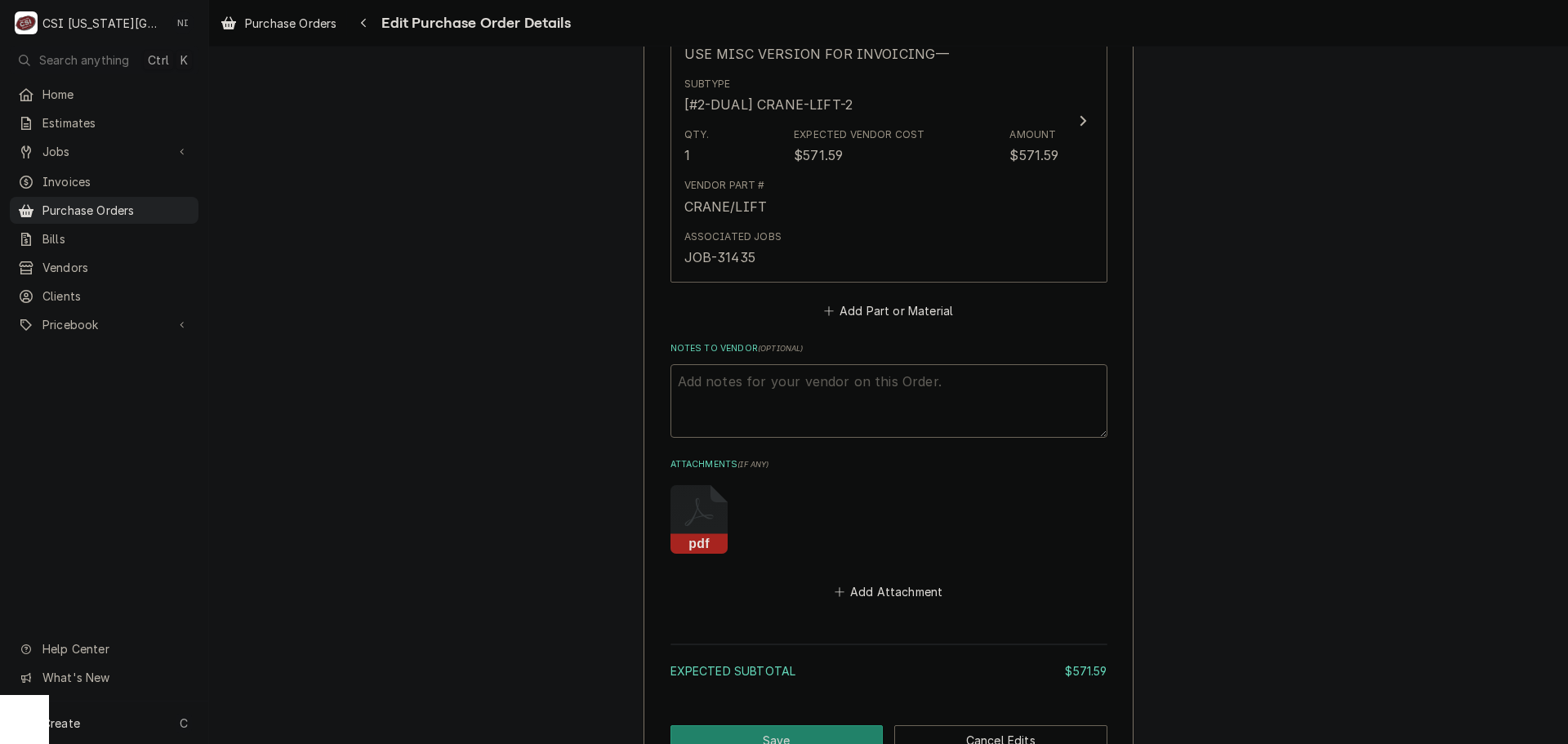
scroll to position [888, 0]
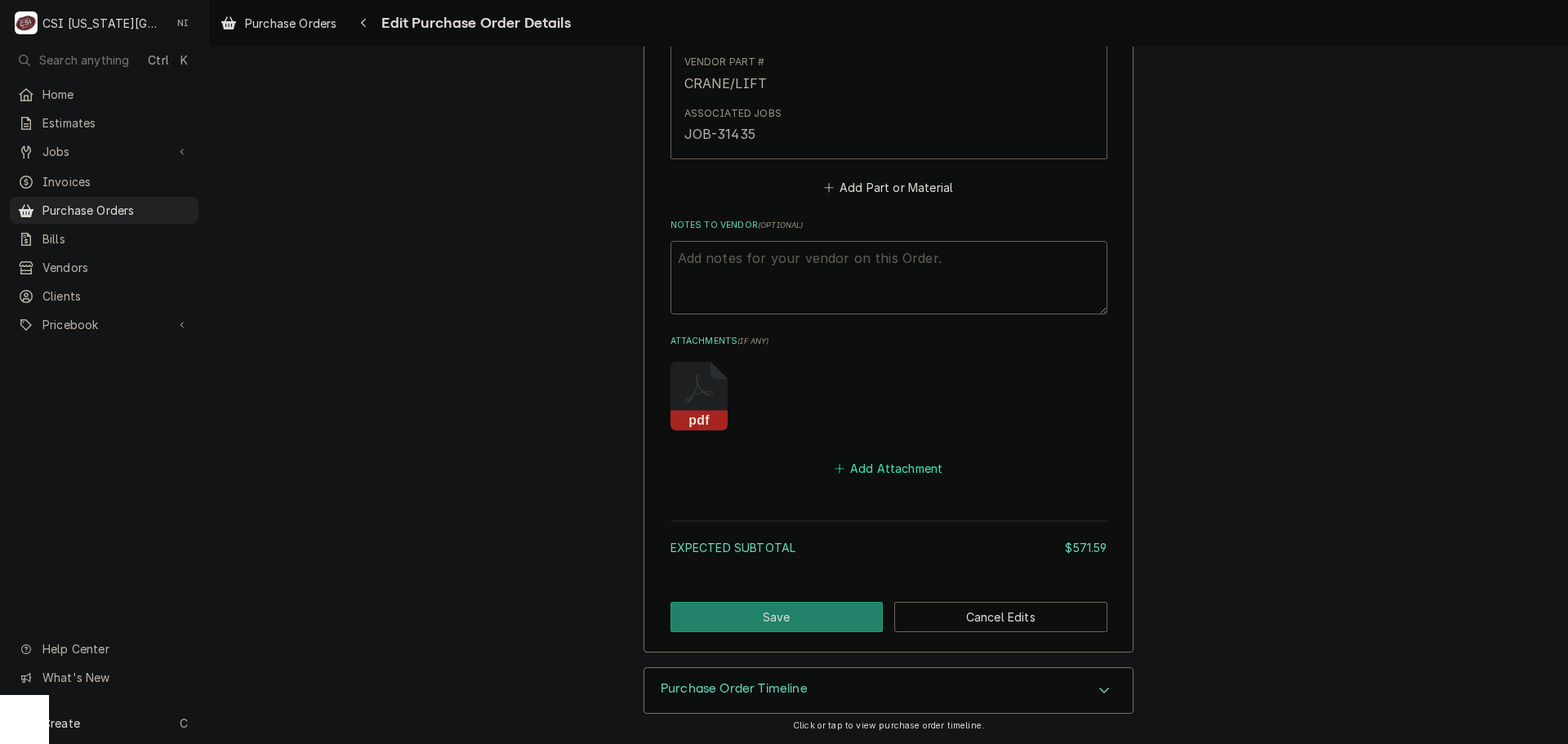
click at [911, 470] on button "Add Attachment" at bounding box center [888, 468] width 115 height 23
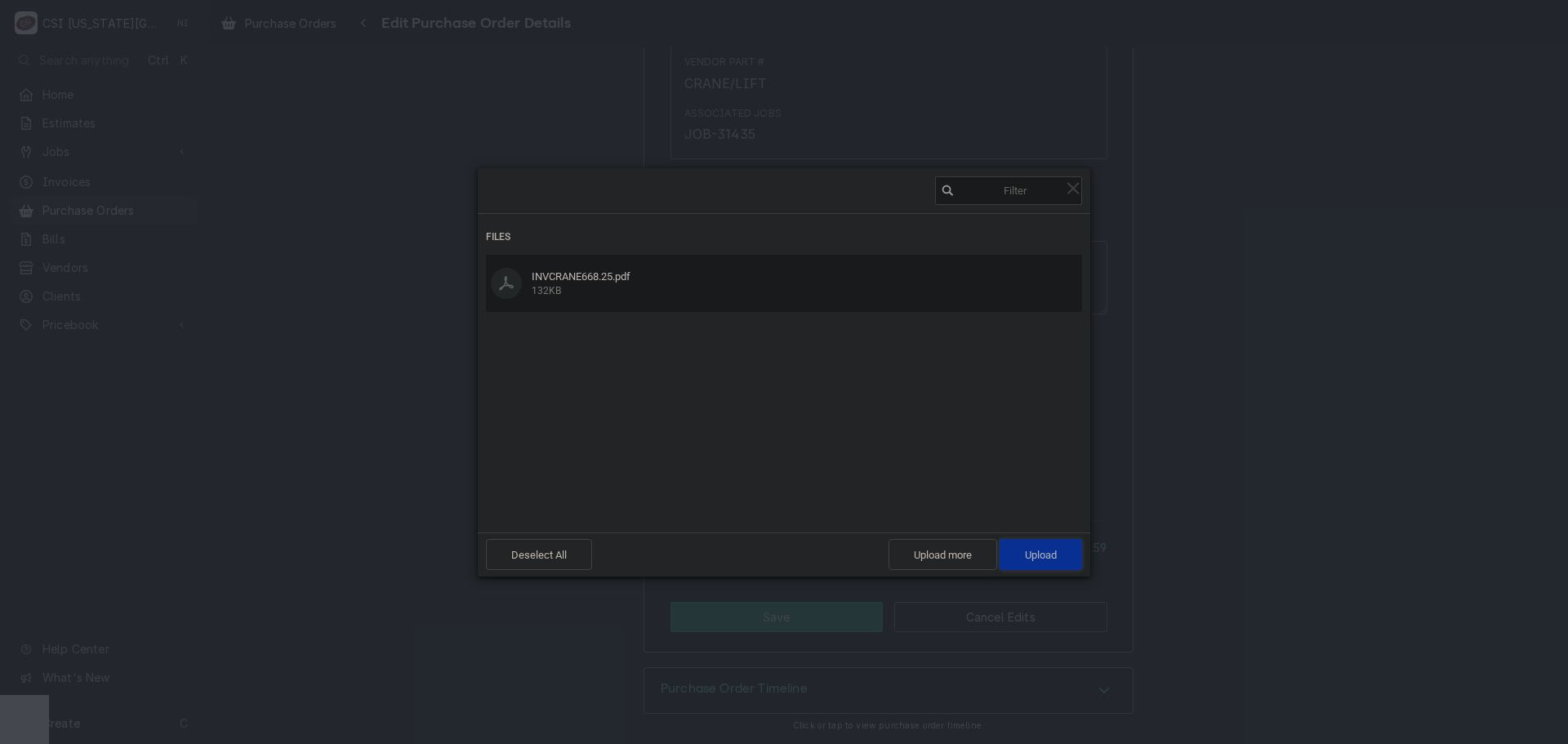
click at [1023, 560] on span "Upload 1" at bounding box center [1040, 555] width 82 height 31
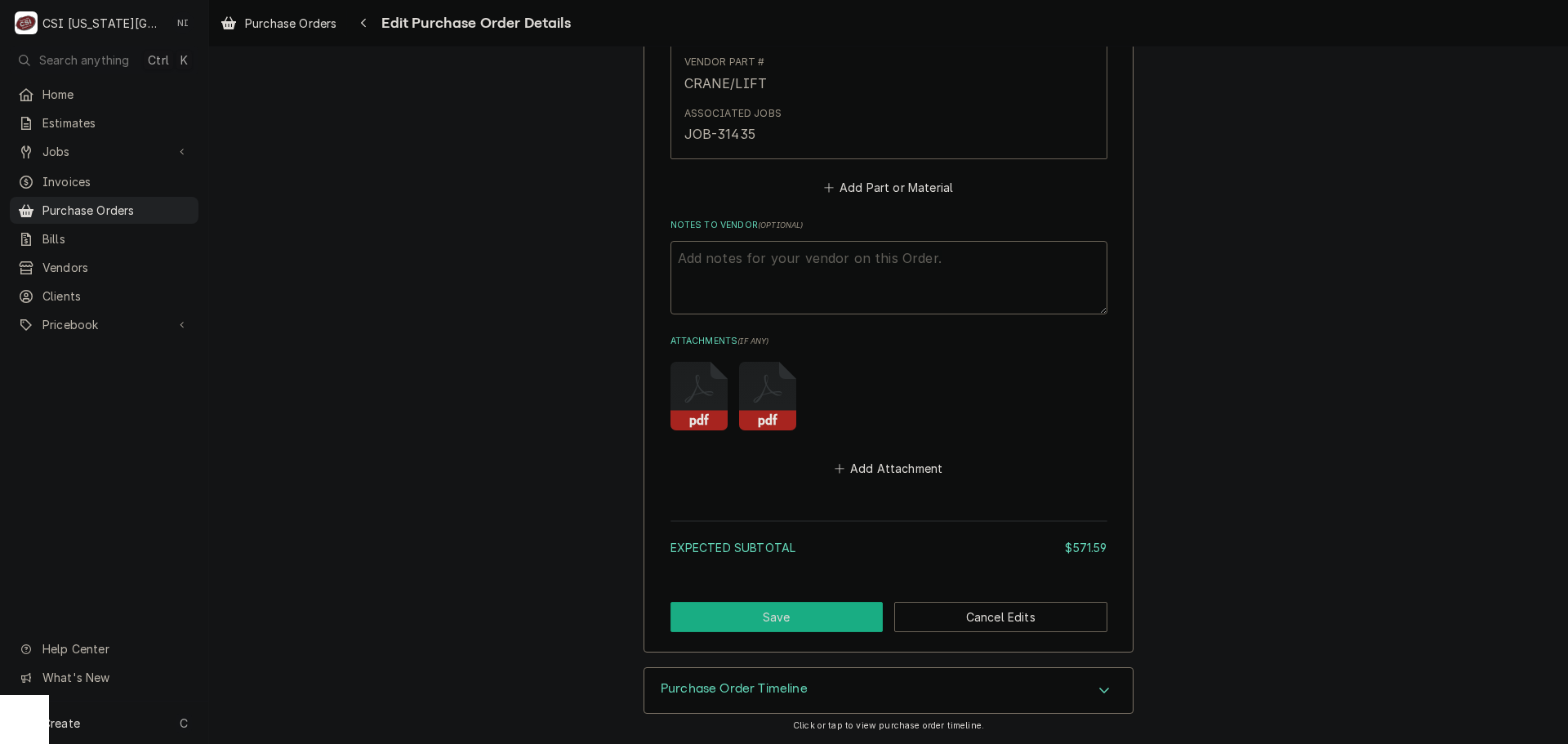
click at [835, 617] on button "Save" at bounding box center [777, 617] width 213 height 30
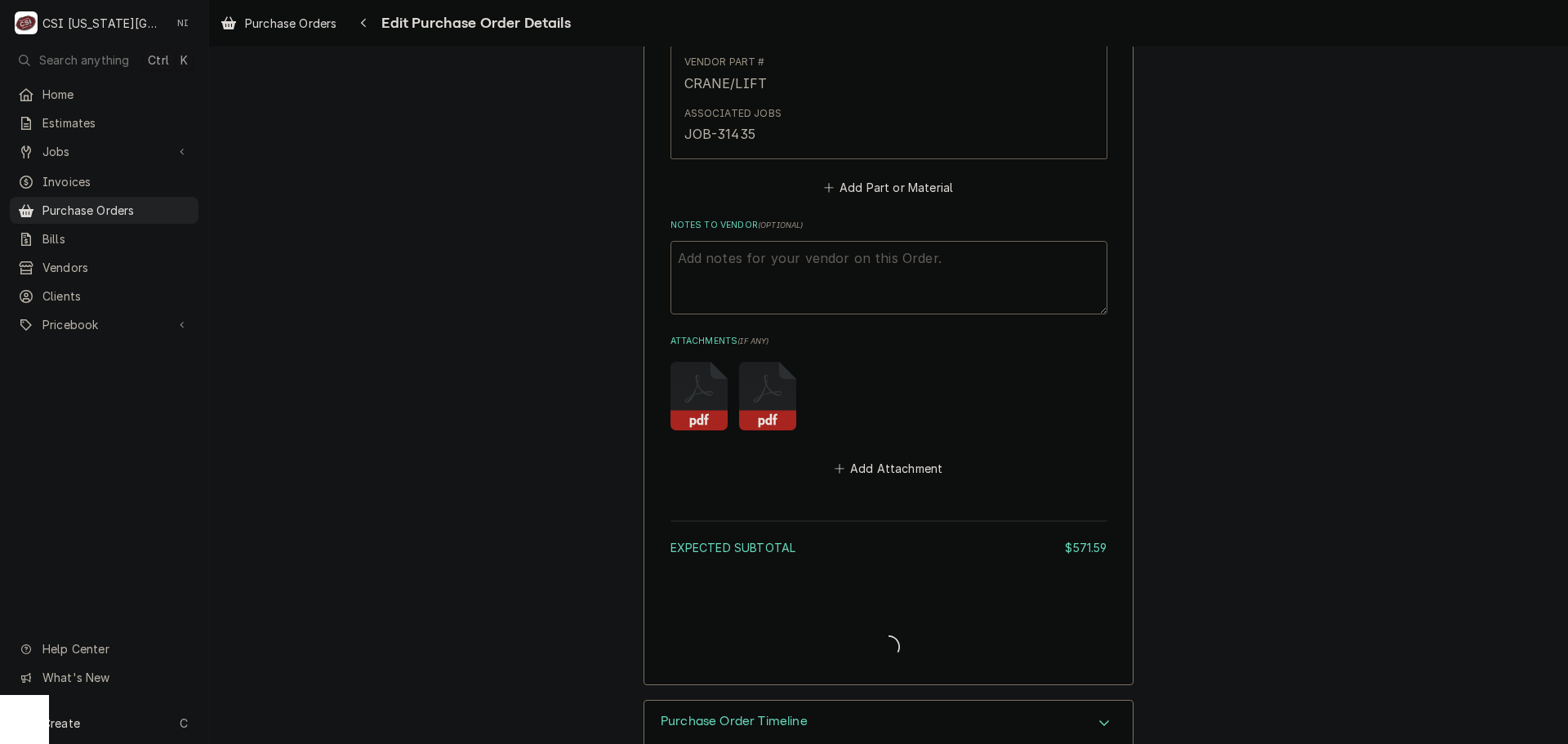
type textarea "x"
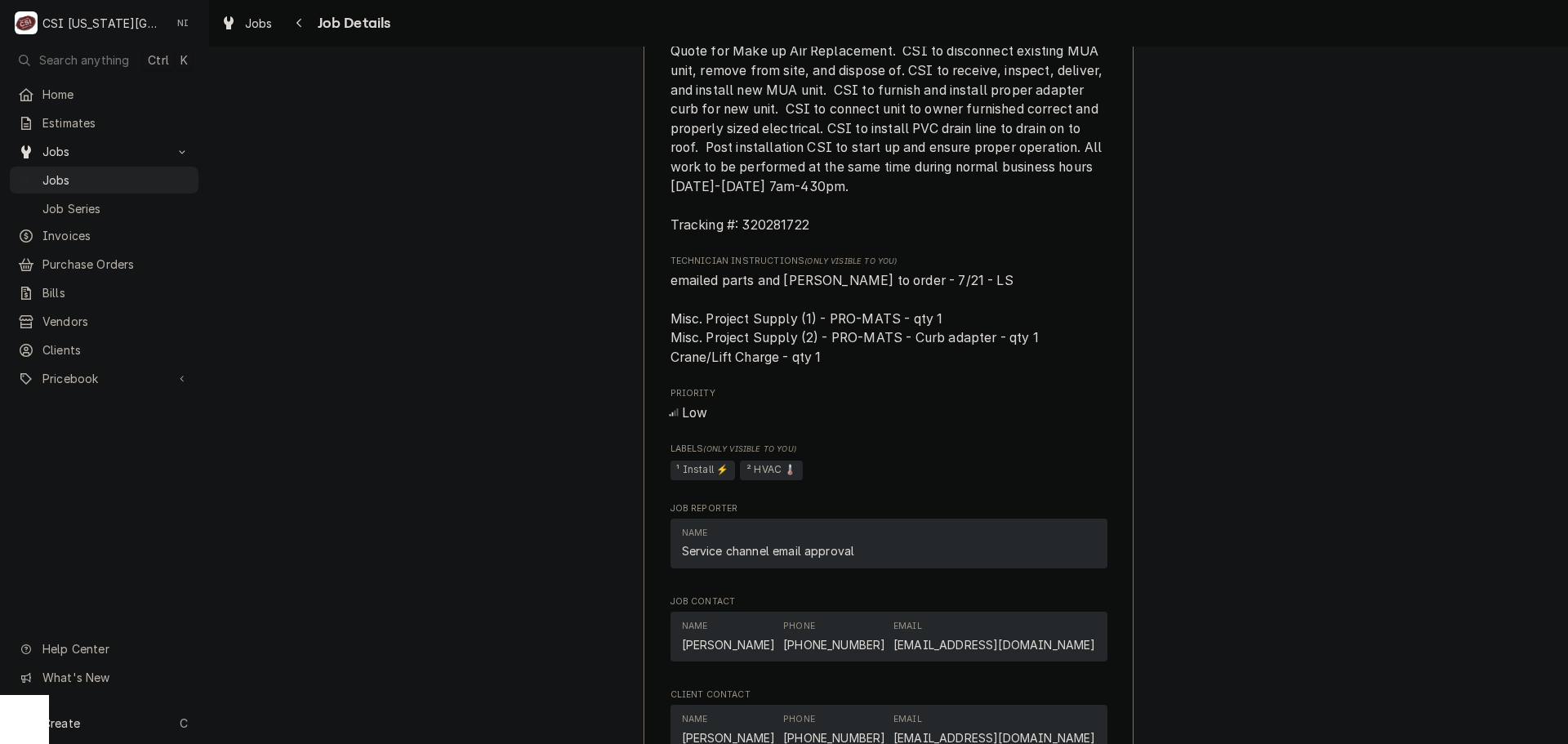
scroll to position [2124, 0]
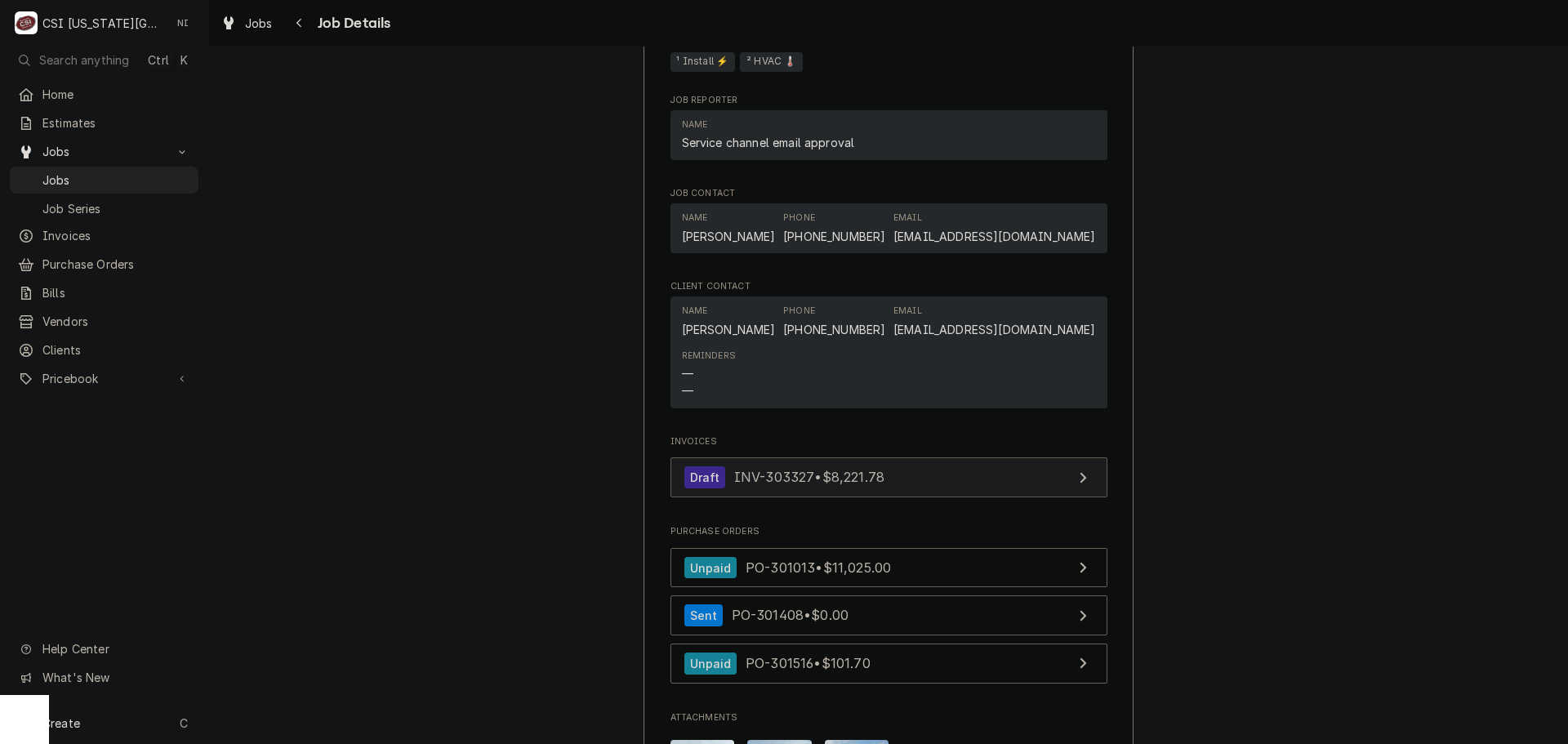
click at [952, 475] on link "Draft INV-303327 • $8,221.78" at bounding box center [889, 477] width 437 height 40
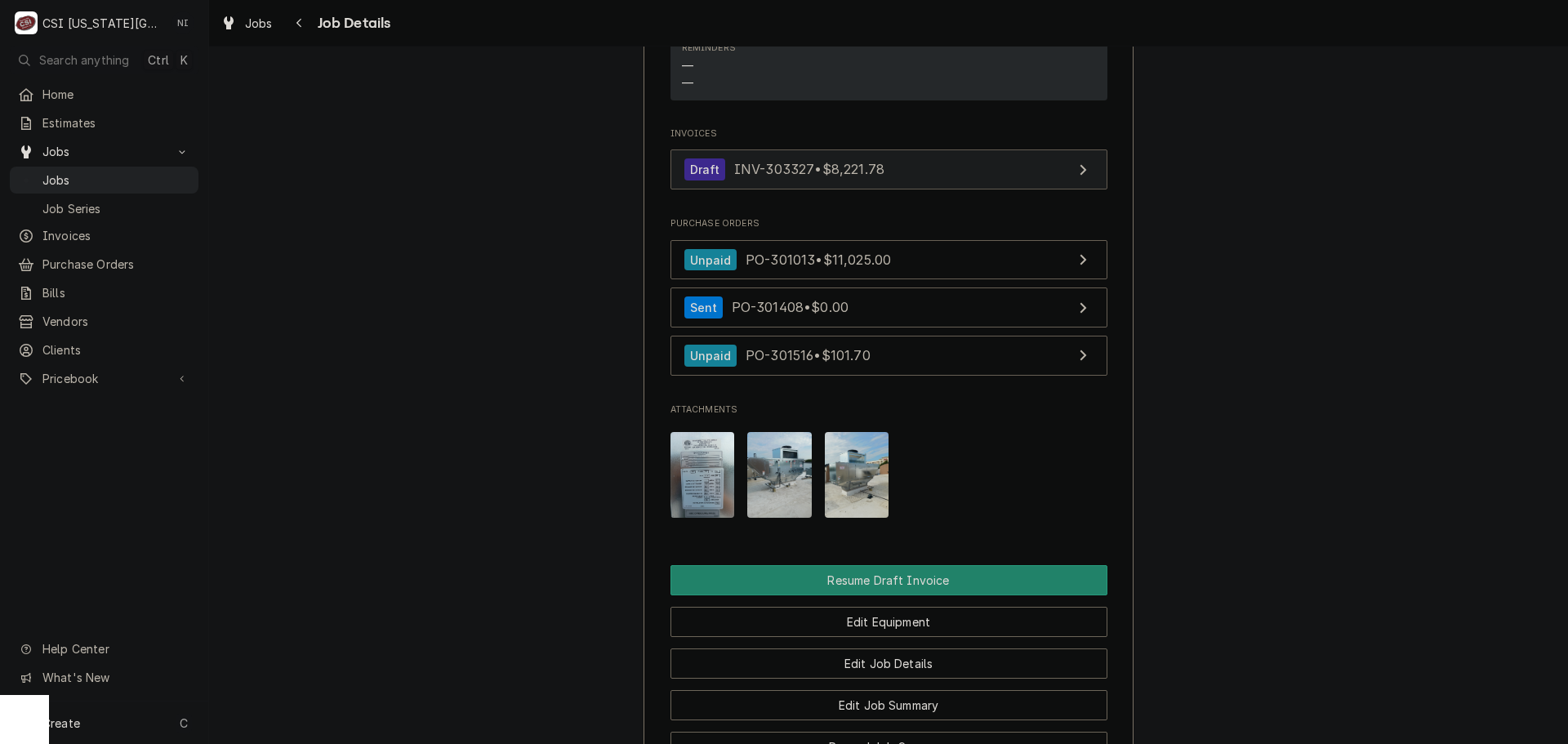
scroll to position [2697, 0]
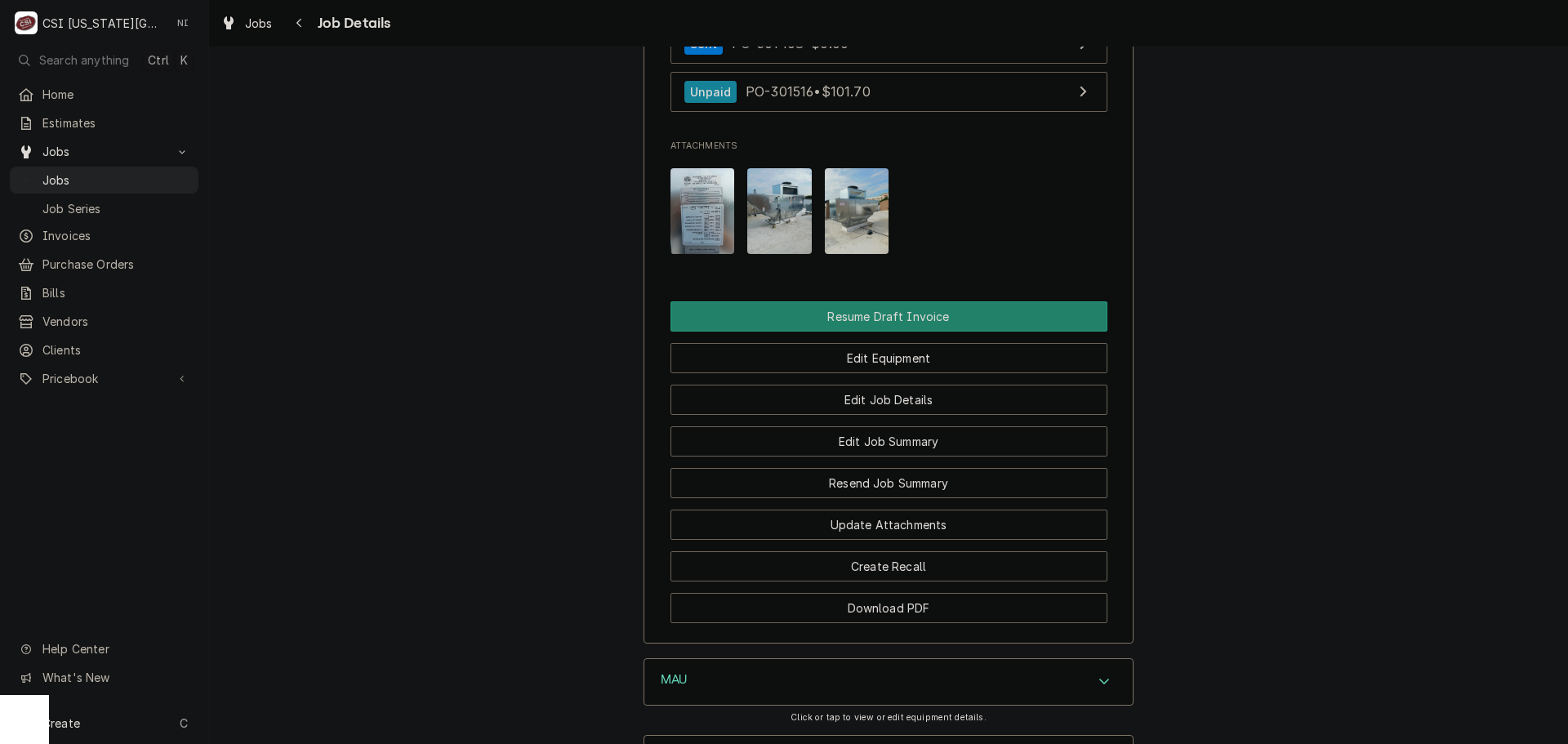
drag, startPoint x: 112, startPoint y: 174, endPoint x: 205, endPoint y: 104, distance: 116.4
click at [112, 174] on span "Jobs" at bounding box center [117, 180] width 148 height 17
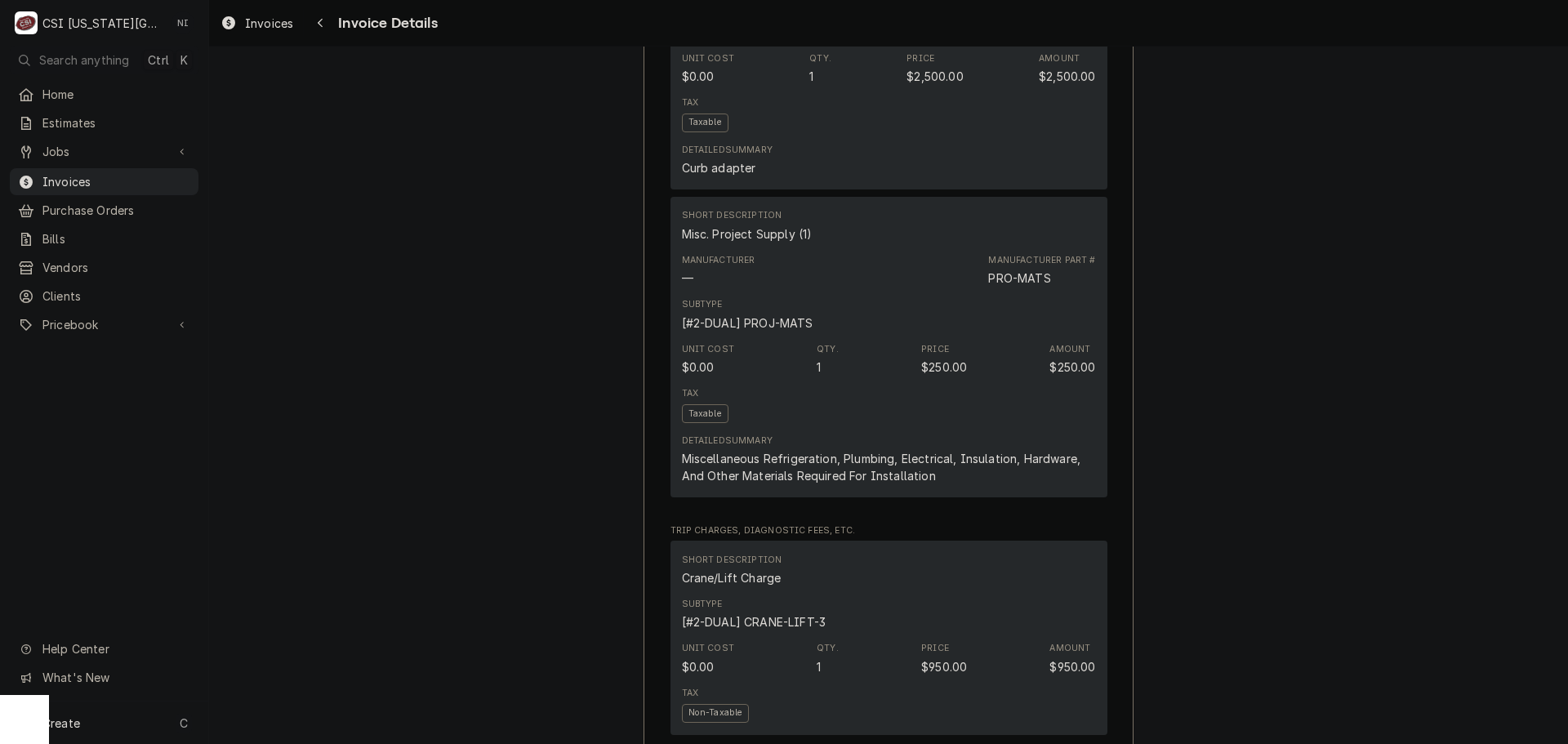
scroll to position [1797, 0]
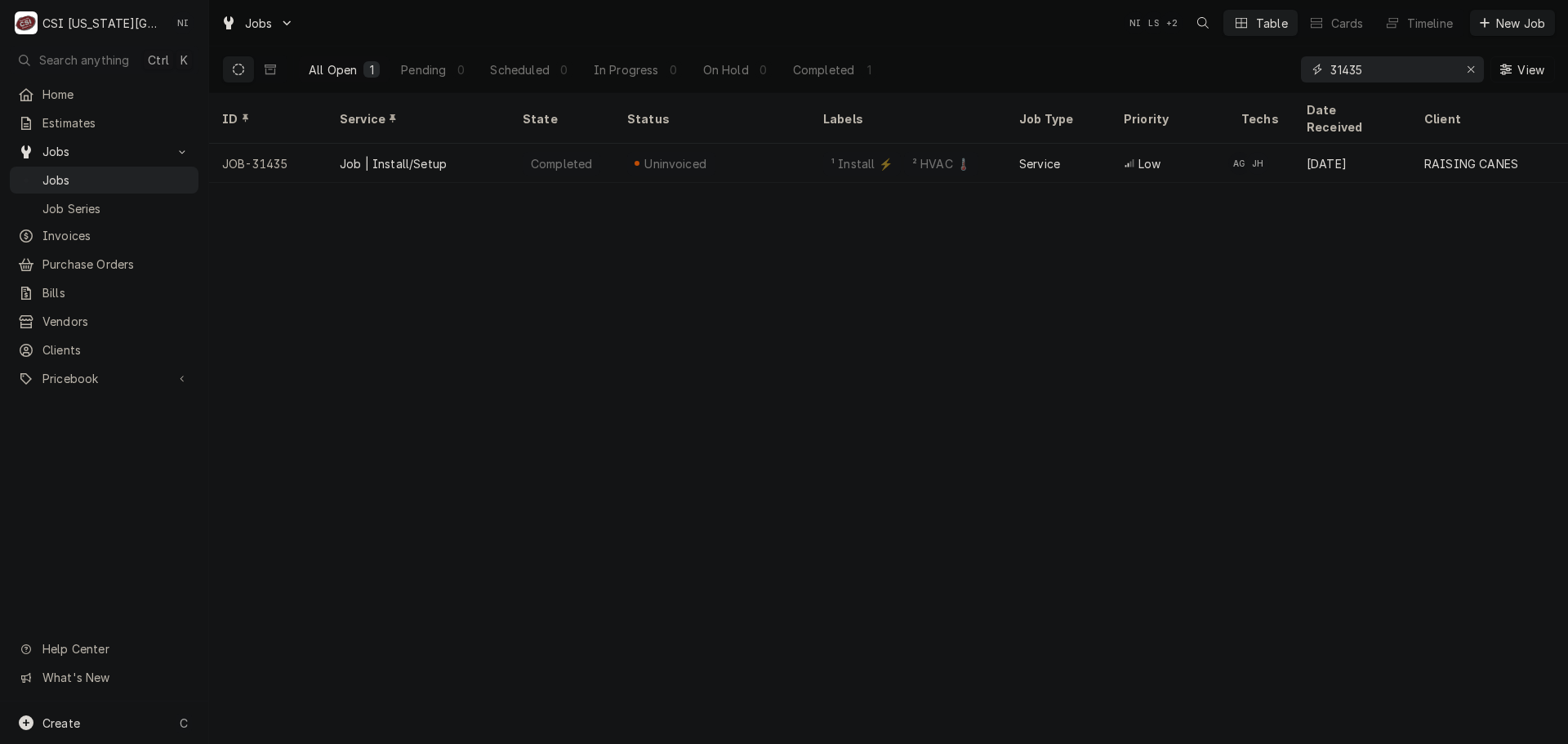
drag, startPoint x: 1416, startPoint y: 75, endPoint x: 1150, endPoint y: 64, distance: 266.2
click at [1150, 64] on div "All Open 1 Pending 0 Scheduled 0 In Progress 0 On Hold 0 Completed 1 31435 View" at bounding box center [888, 70] width 1333 height 46
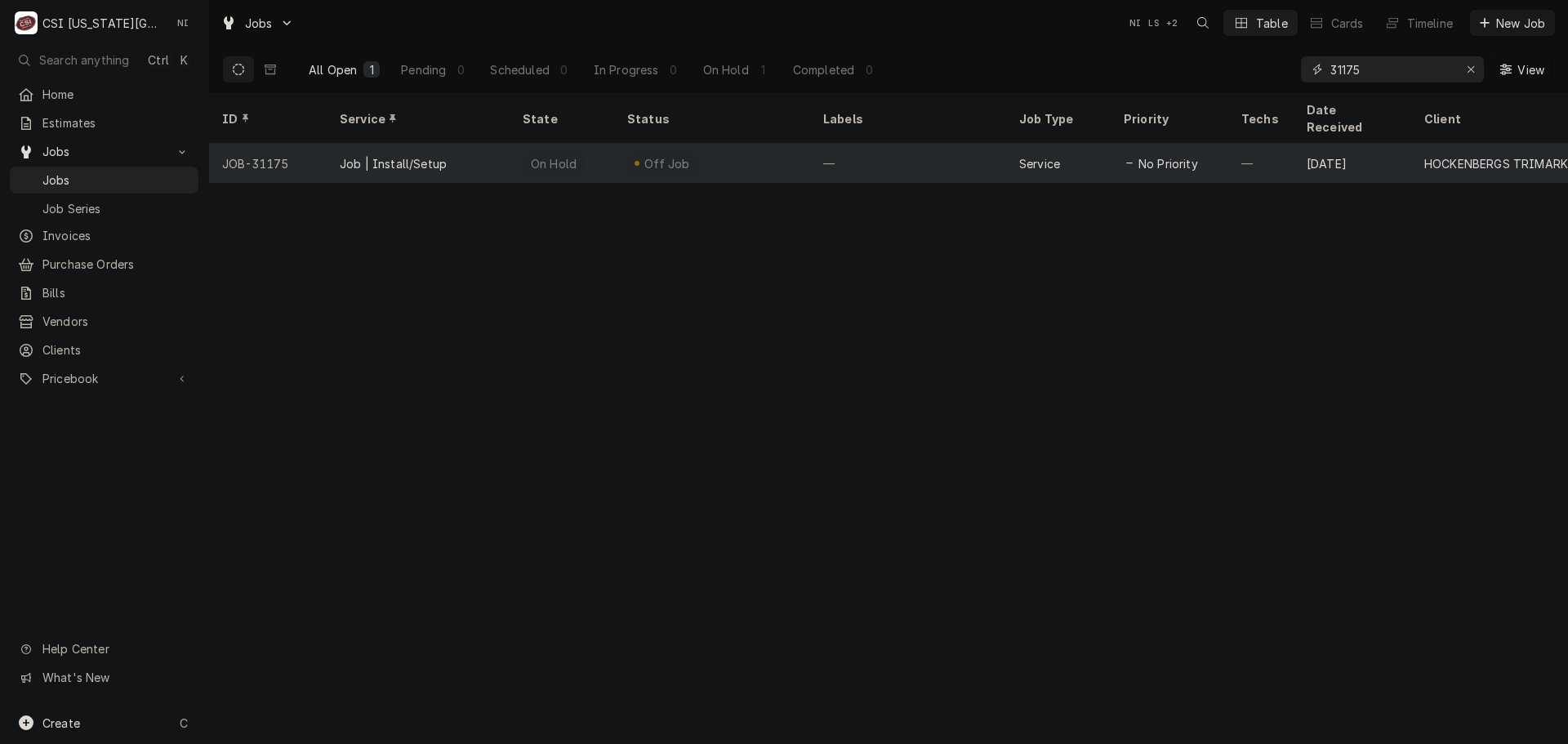
type input "31175"
click at [803, 144] on div "Off Job" at bounding box center [712, 163] width 196 height 39
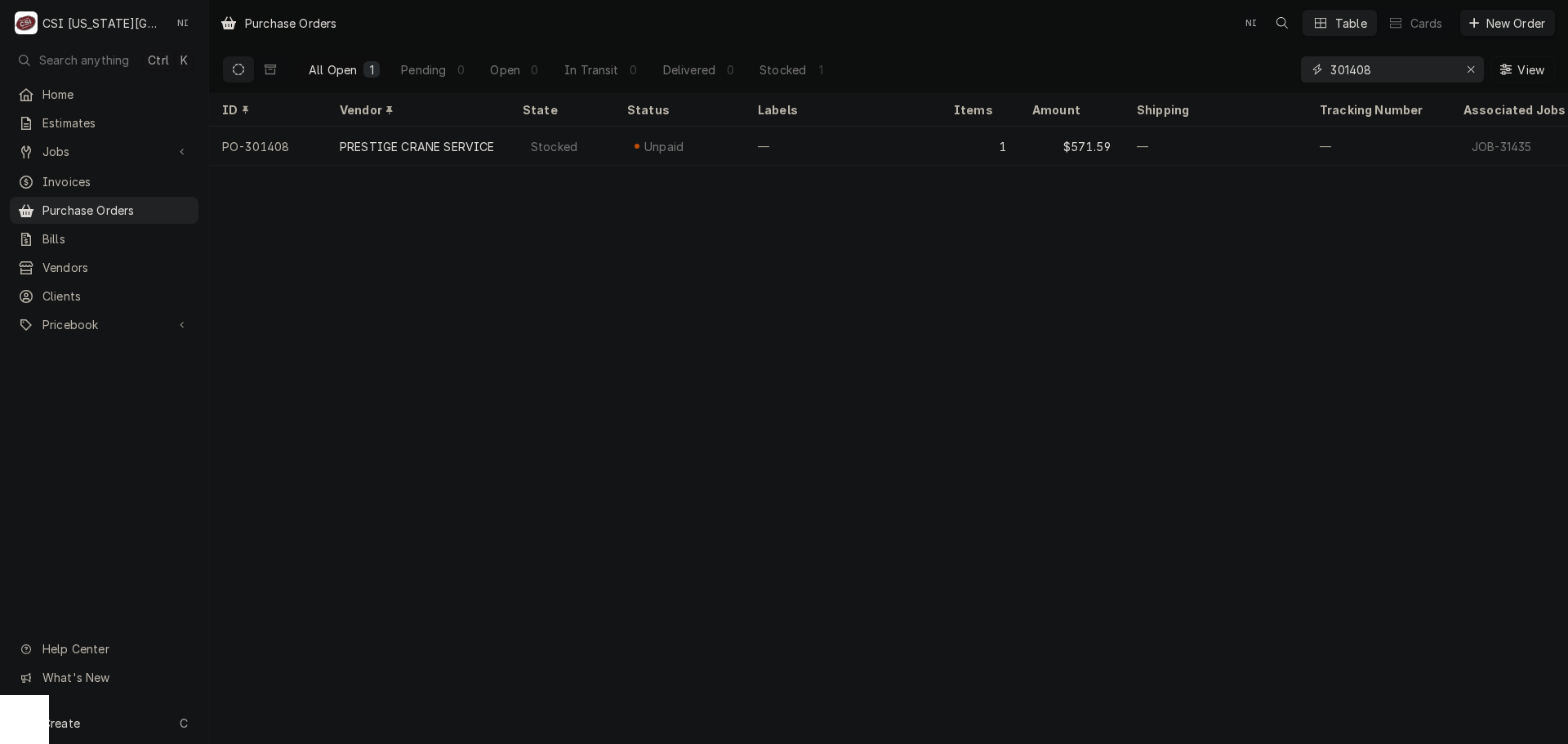
drag, startPoint x: 1411, startPoint y: 70, endPoint x: 1241, endPoint y: 71, distance: 170.0
click at [1242, 71] on div "All Open 1 Pending 0 Open 0 In Transit 0 Delivered 0 Stocked 1 301408 View" at bounding box center [888, 70] width 1333 height 46
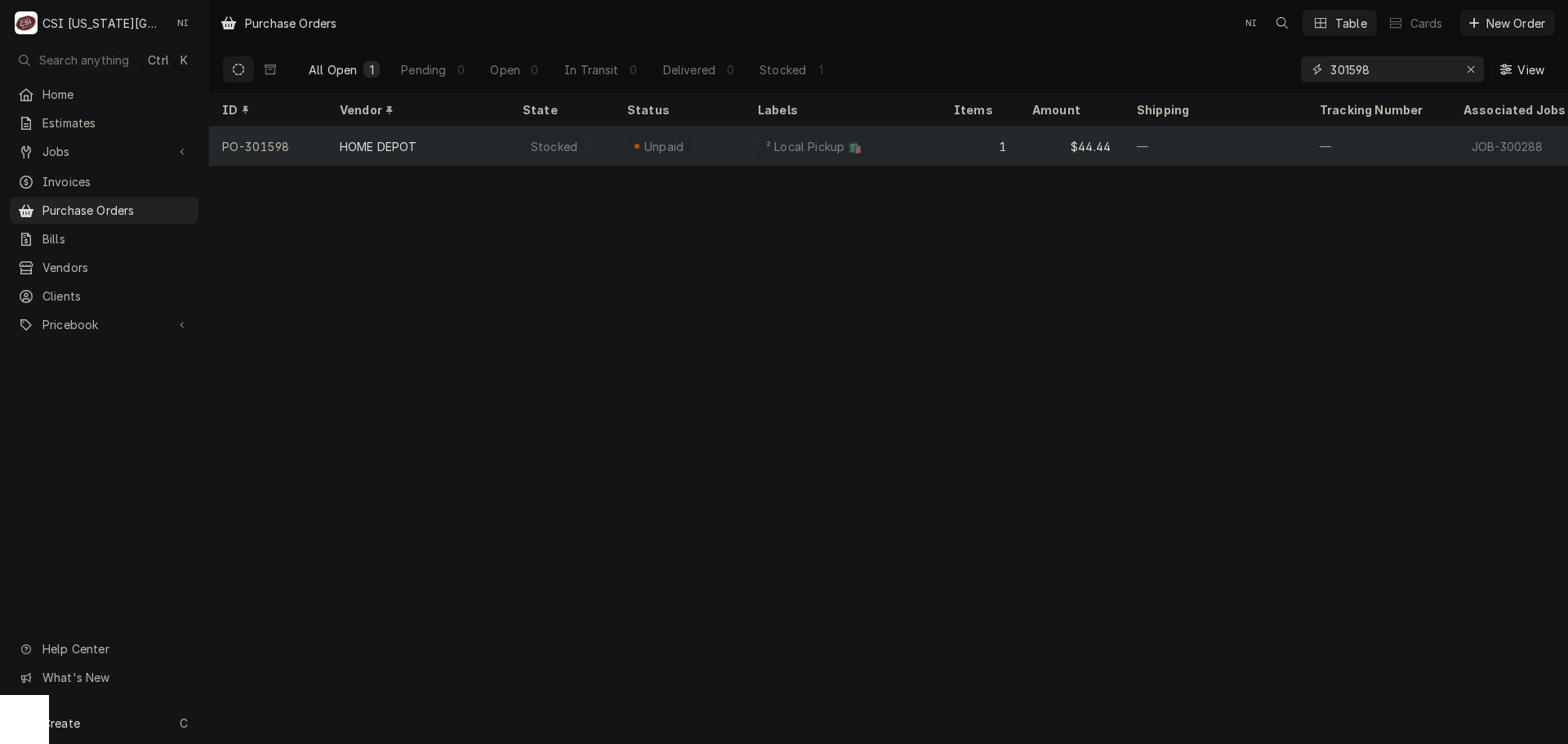
type input "301598"
click at [915, 134] on div "² Local Pickup 🛍️" at bounding box center [842, 146] width 196 height 39
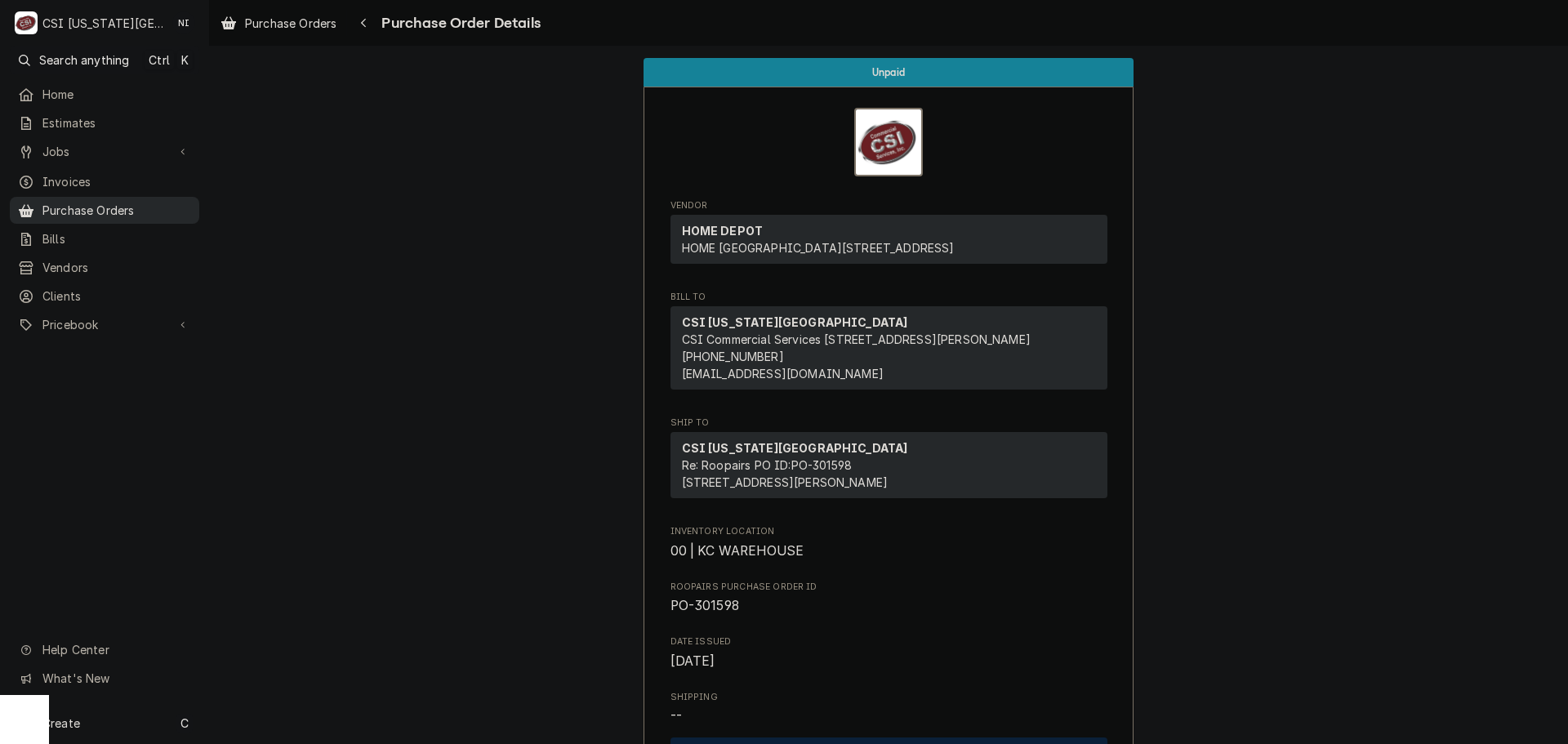
click at [101, 202] on span "Purchase Orders" at bounding box center [117, 210] width 148 height 17
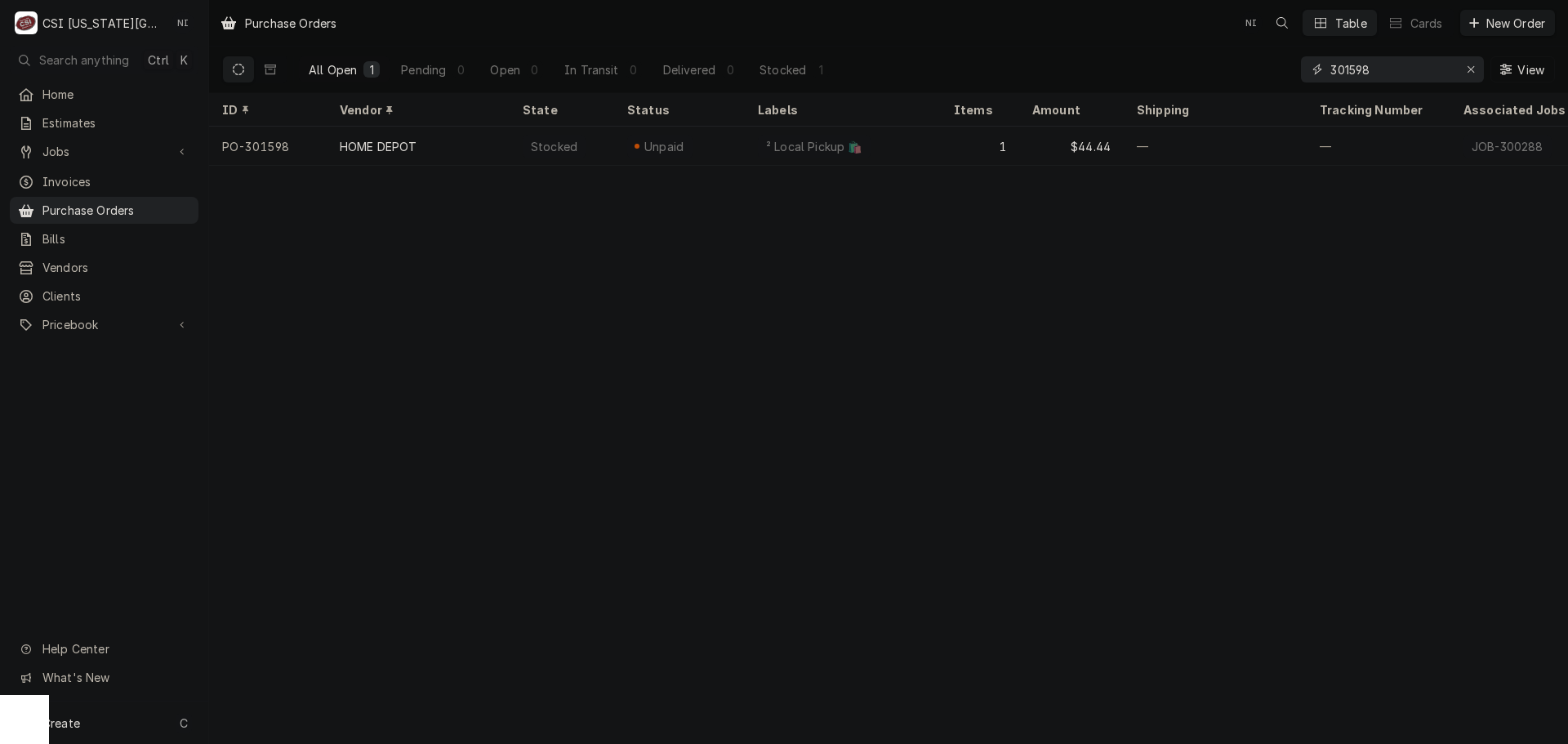
drag, startPoint x: 1380, startPoint y: 80, endPoint x: 1175, endPoint y: 80, distance: 205.0
click at [1204, 80] on div "All Open 1 Pending 0 Open 0 In Transit 0 Delivered 0 Stocked 1 301598 View" at bounding box center [888, 70] width 1333 height 46
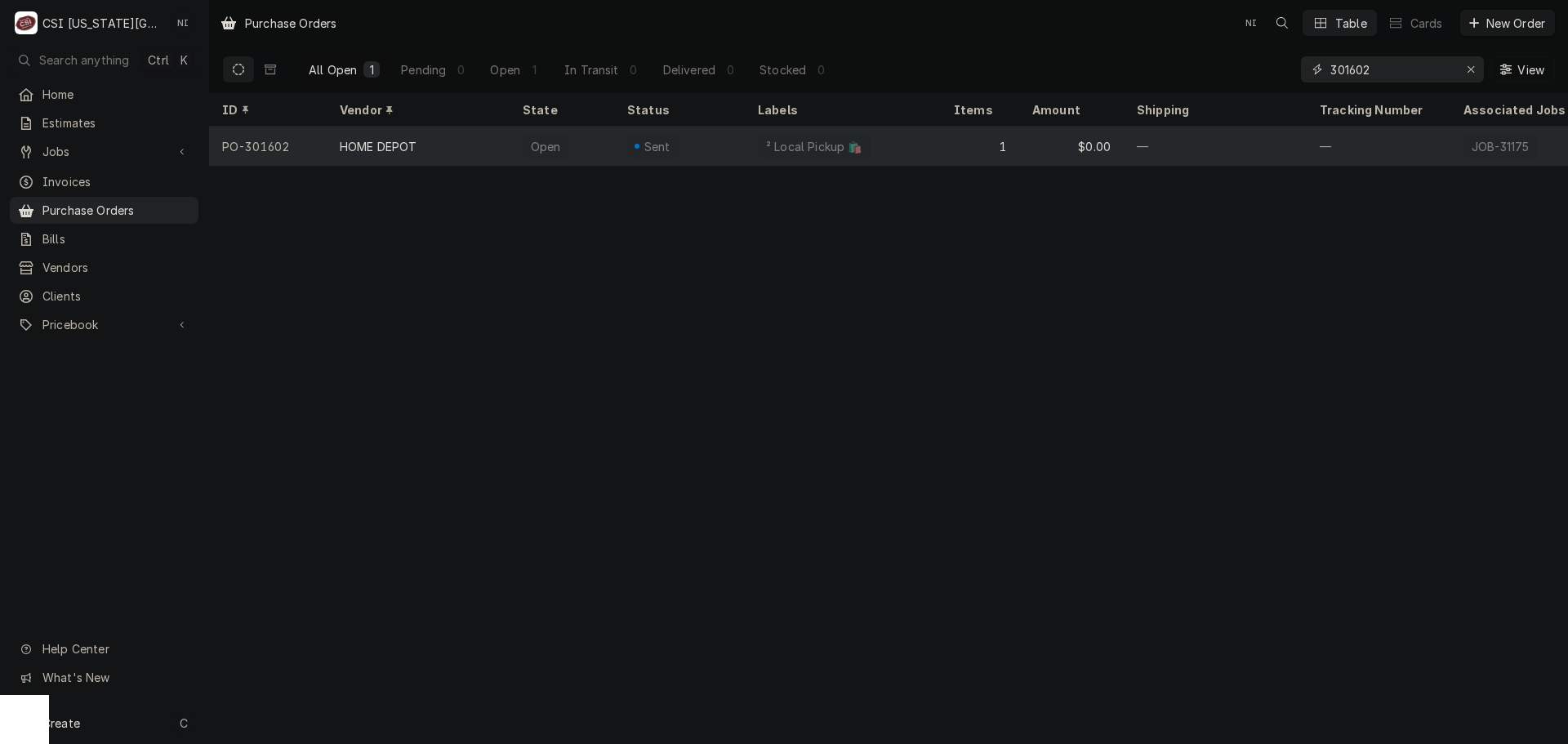
type input "301602"
click at [746, 145] on div "² Local Pickup 🛍️" at bounding box center [842, 146] width 196 height 39
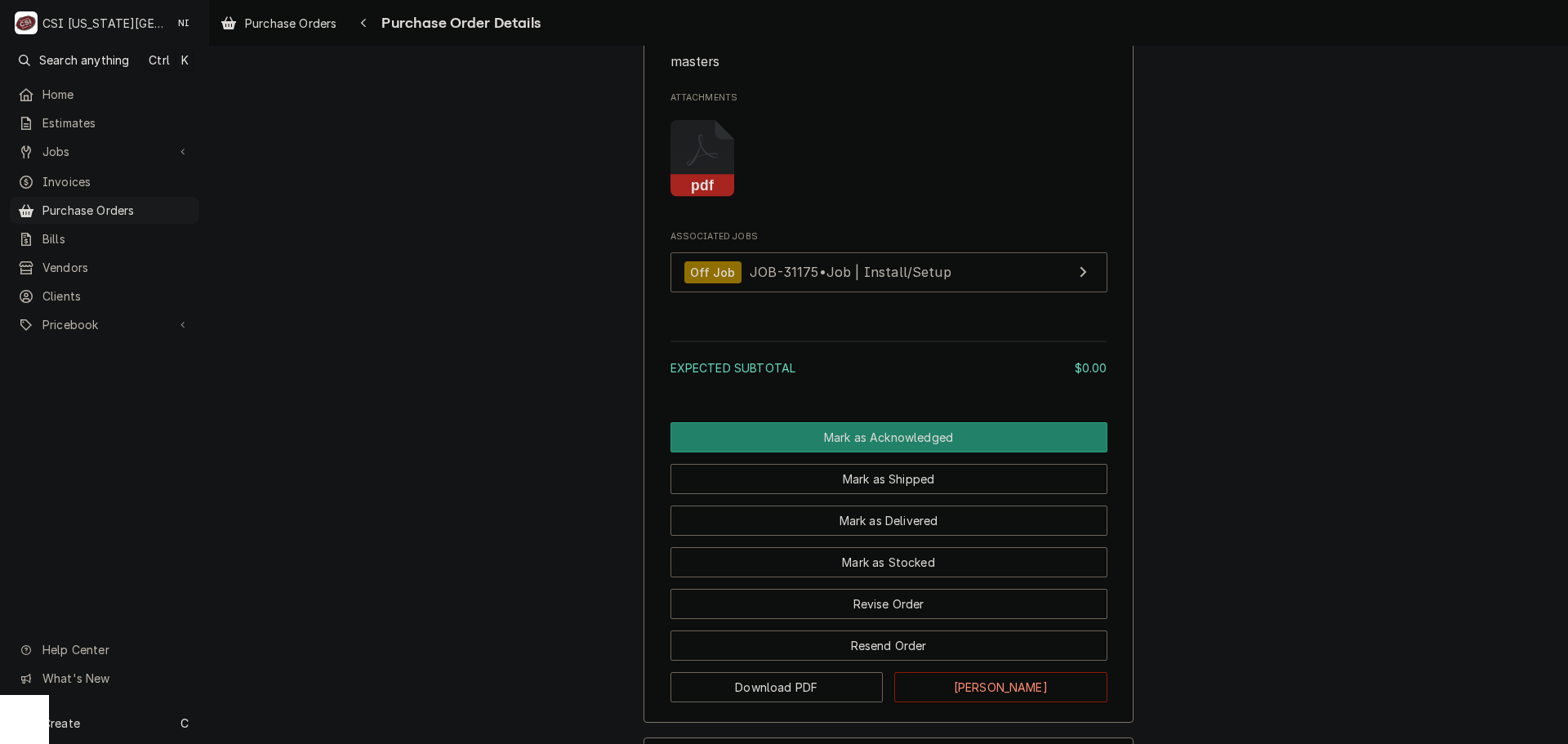
scroll to position [1399, 0]
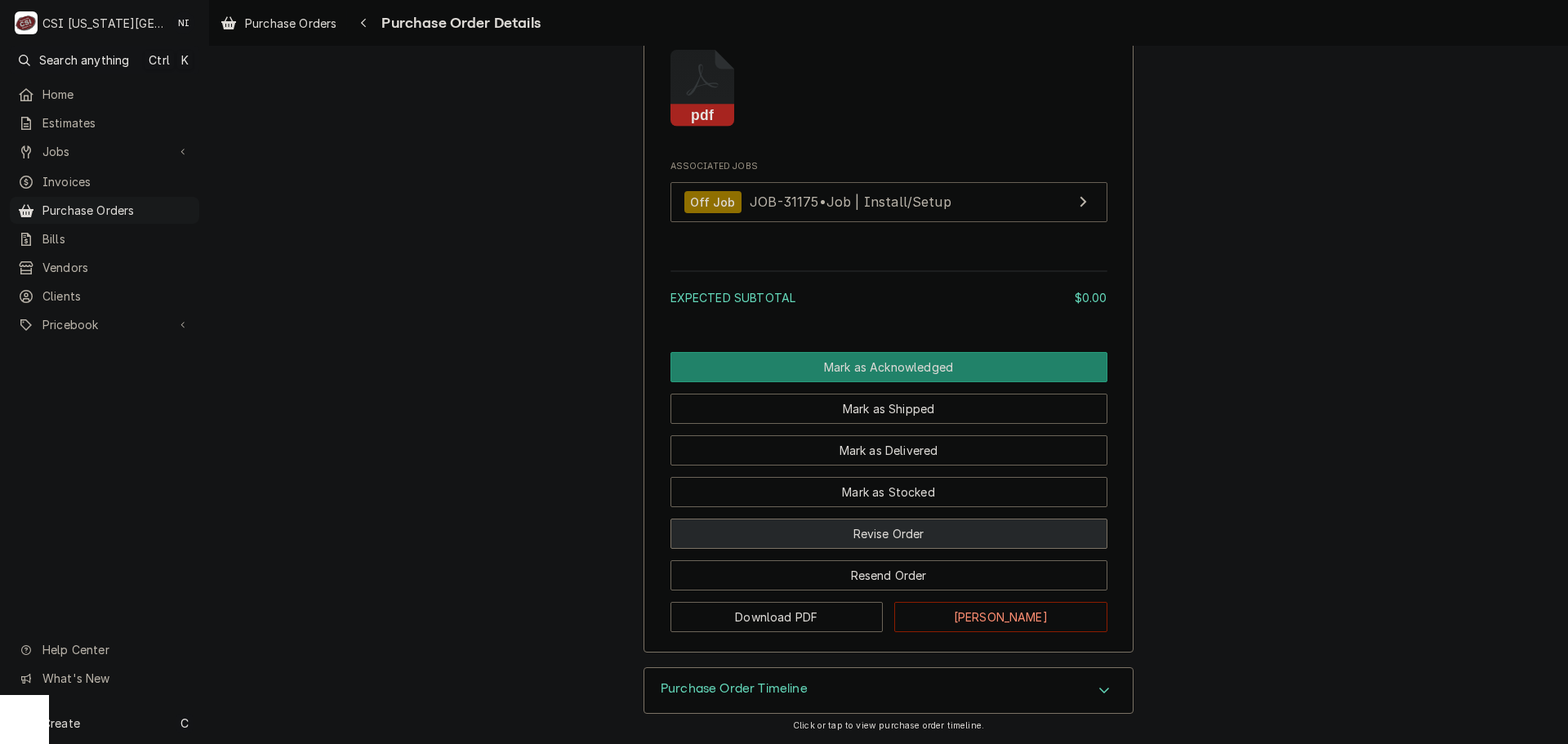
click at [923, 532] on button "Revise Order" at bounding box center [889, 533] width 437 height 30
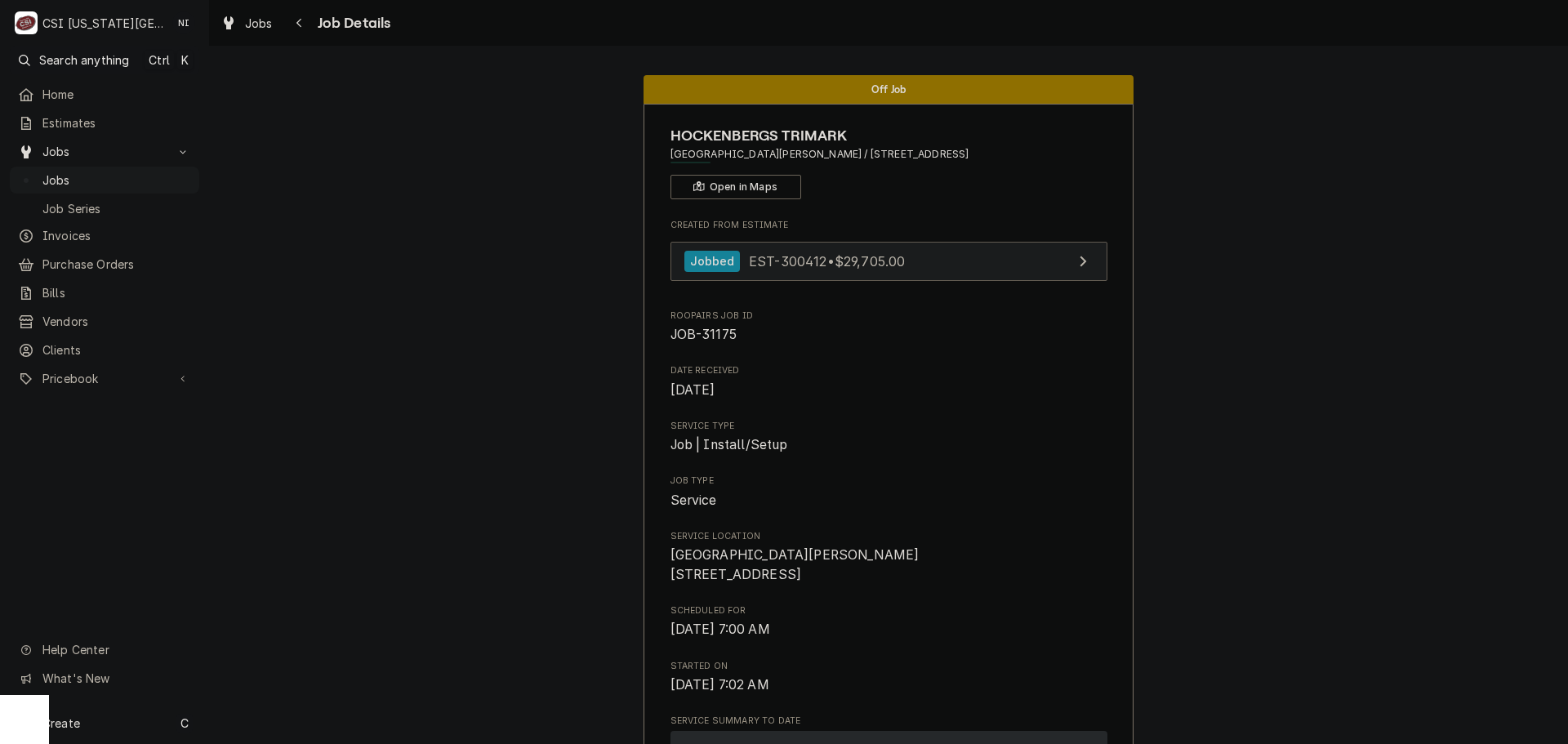
click at [945, 248] on link "Jobbed EST-300412 • $29,705.00" at bounding box center [889, 262] width 437 height 40
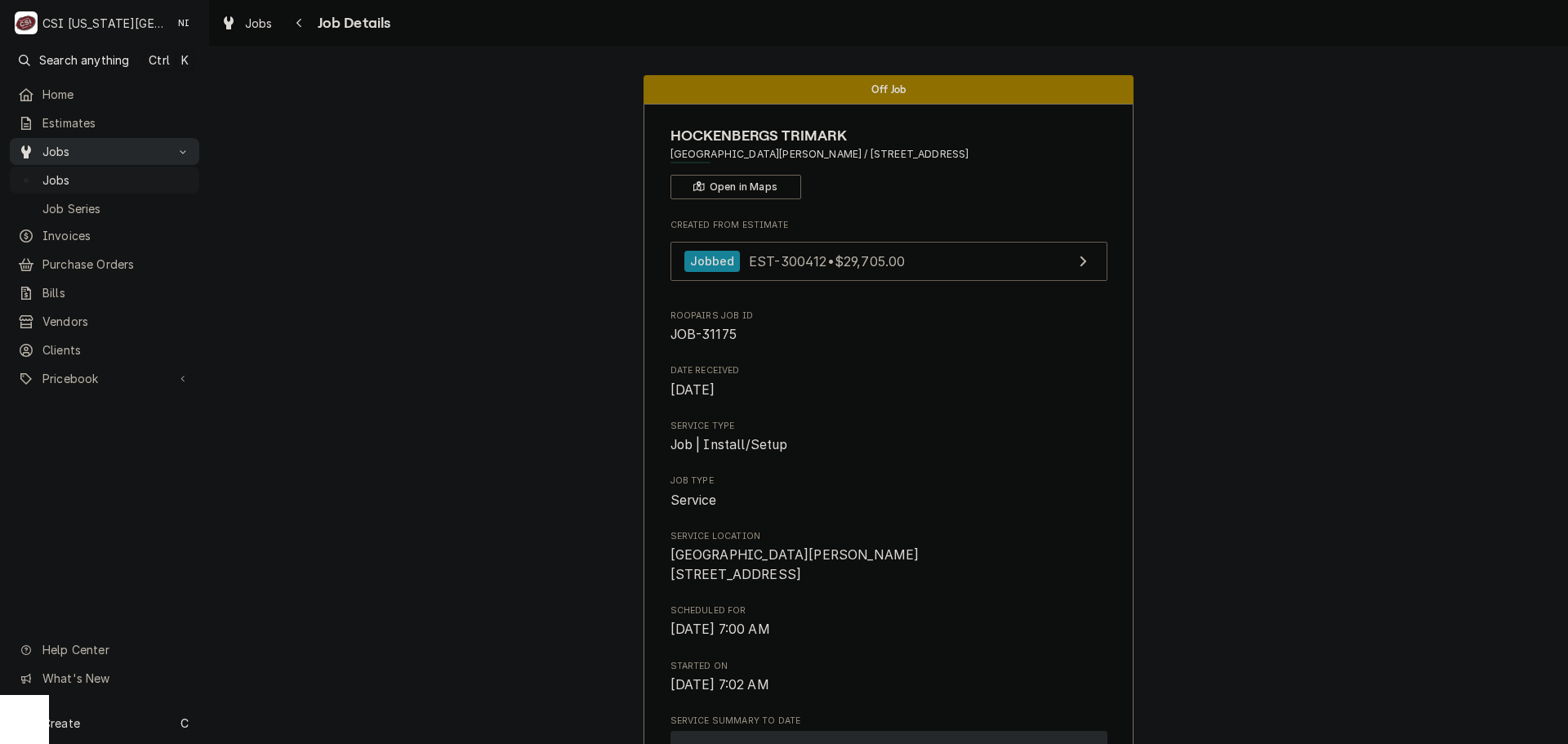
click at [155, 172] on span "Jobs" at bounding box center [117, 180] width 148 height 17
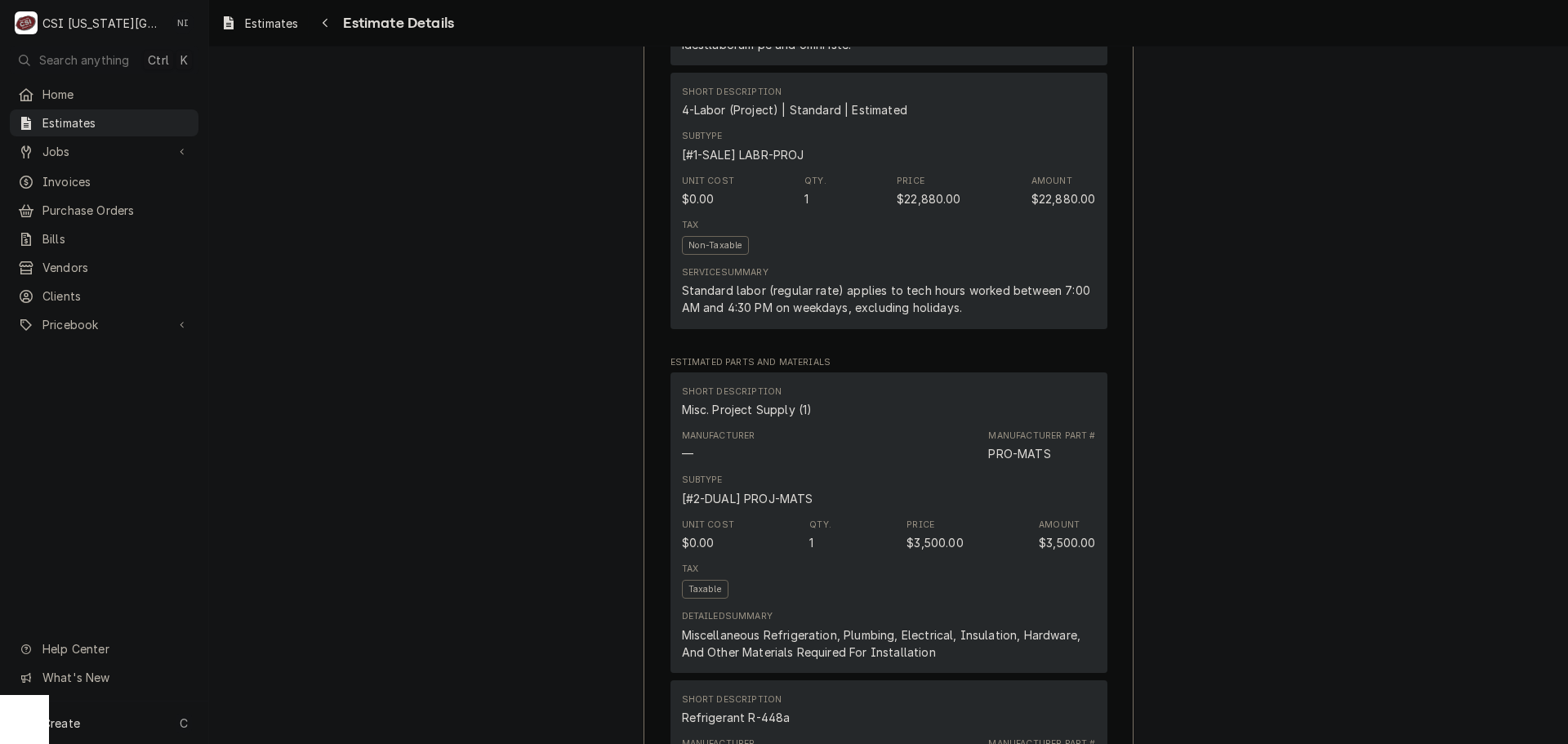
scroll to position [1797, 0]
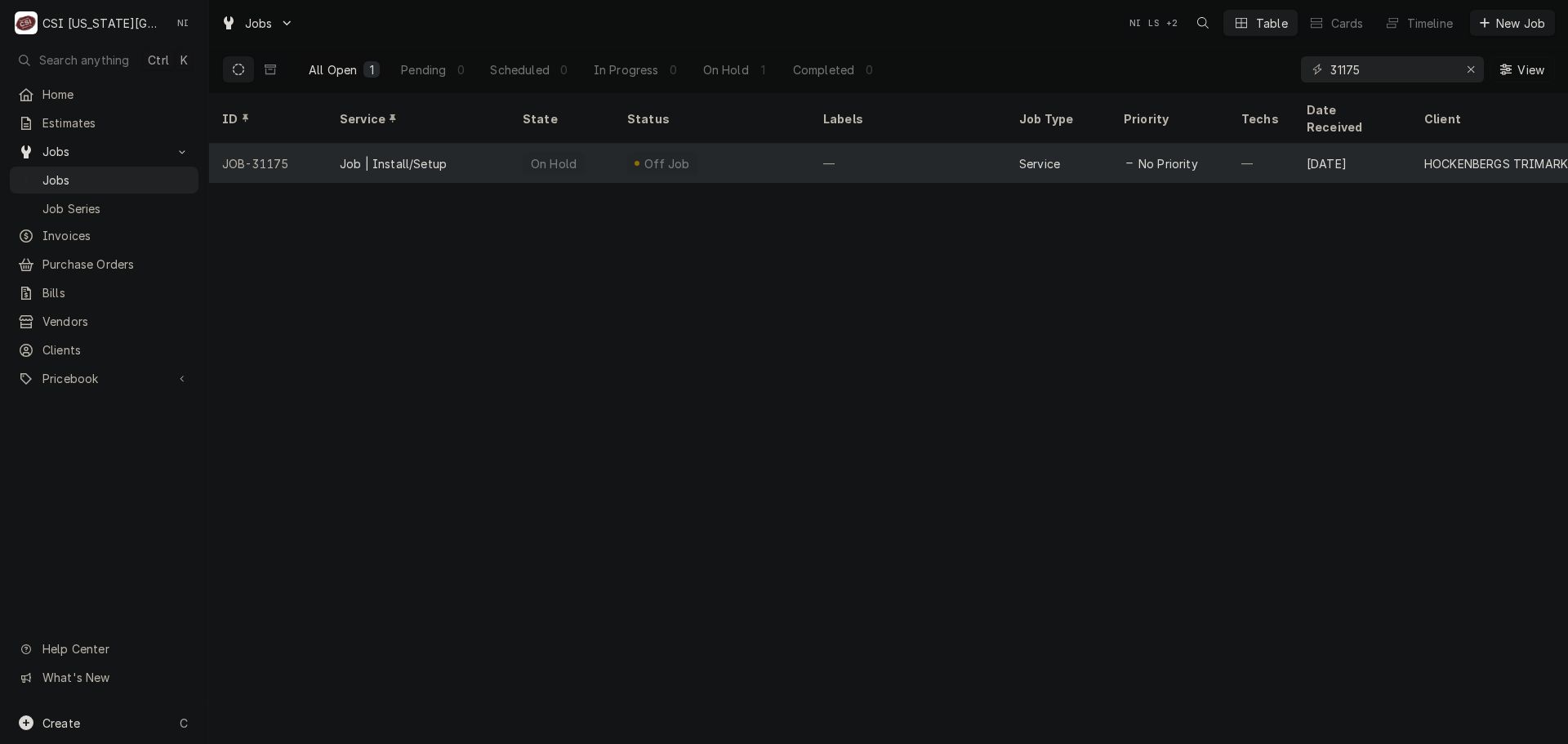
click at [588, 146] on div "On Hold" at bounding box center [562, 163] width 105 height 39
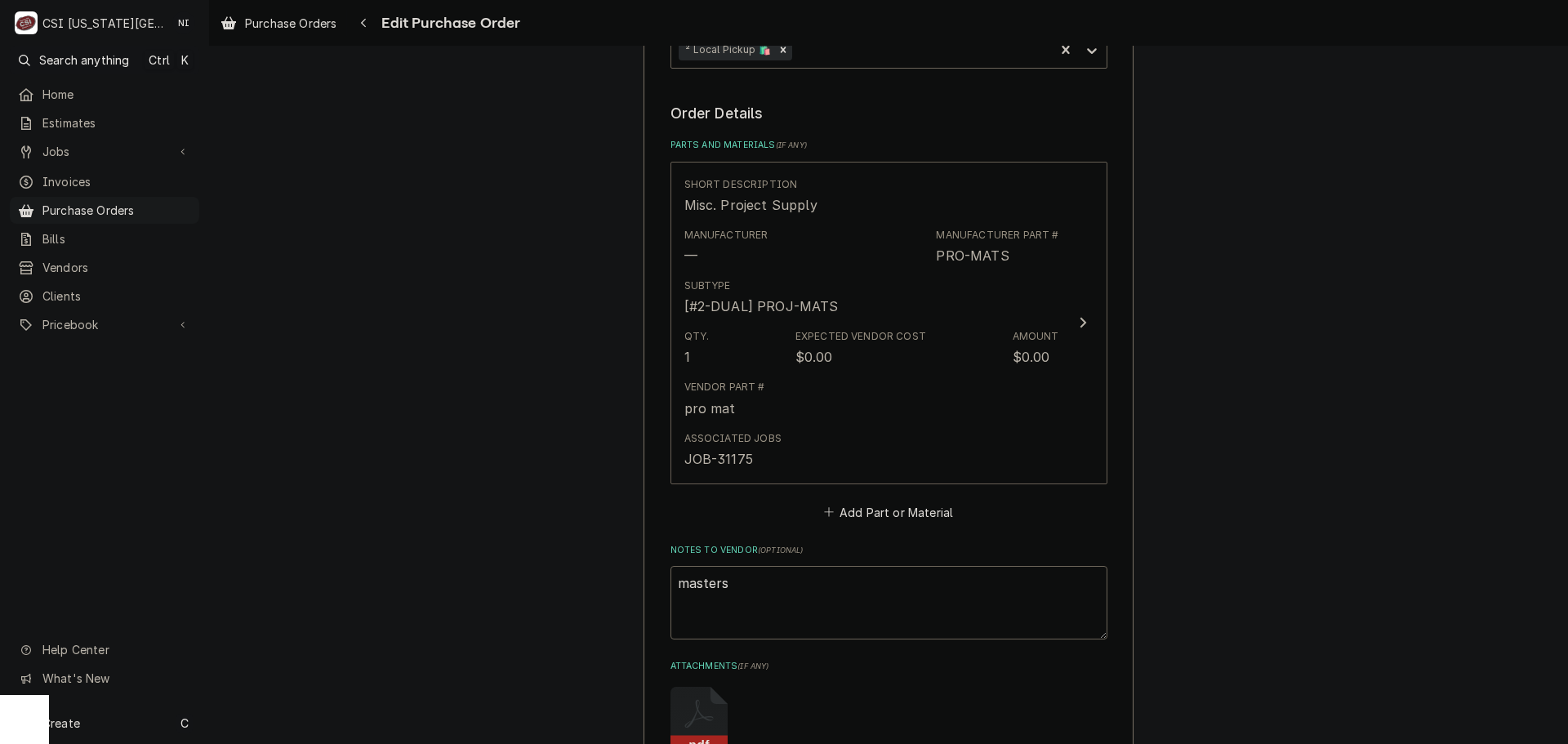
scroll to position [616, 0]
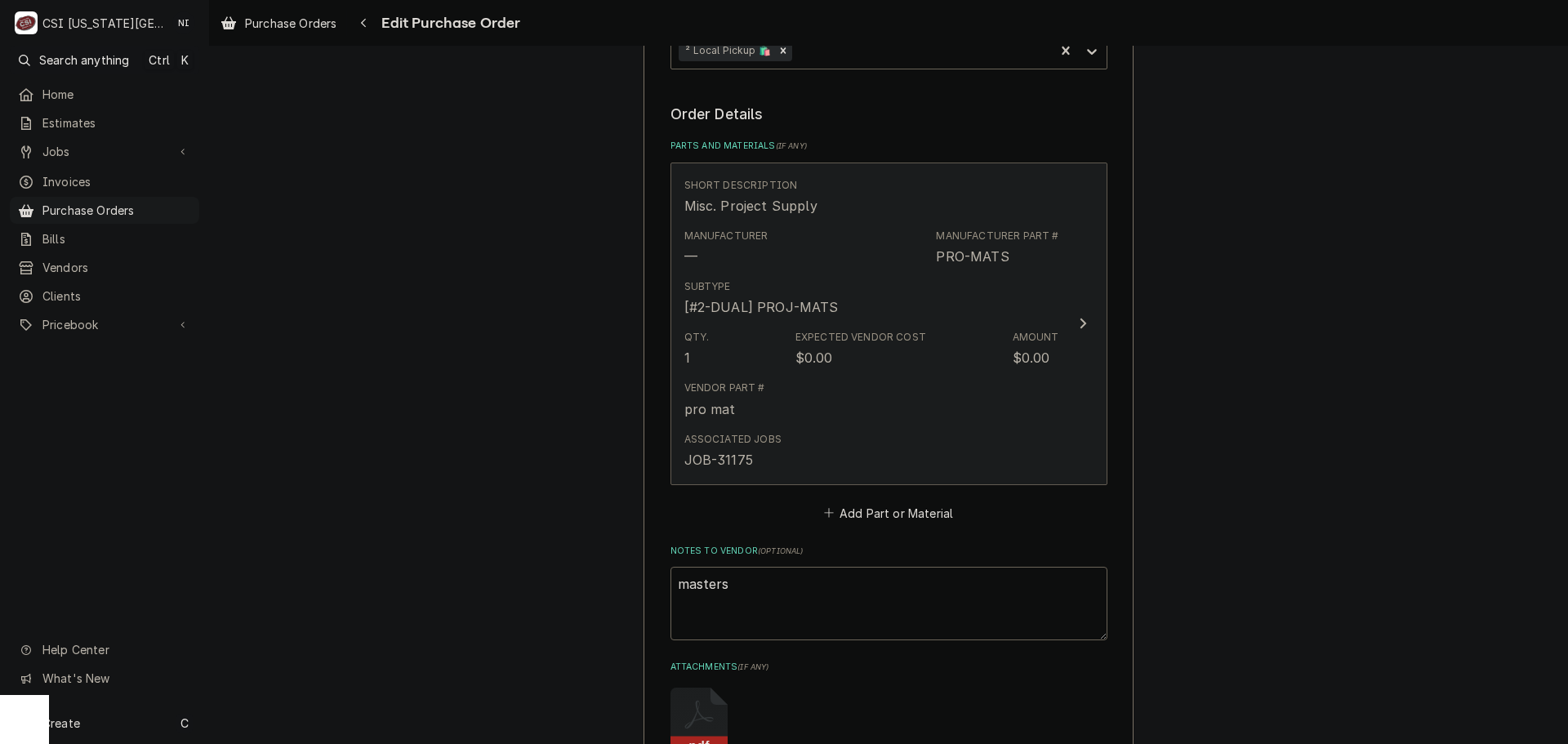
click at [1007, 426] on div "Associated Jobs JOB-31175" at bounding box center [871, 451] width 375 height 51
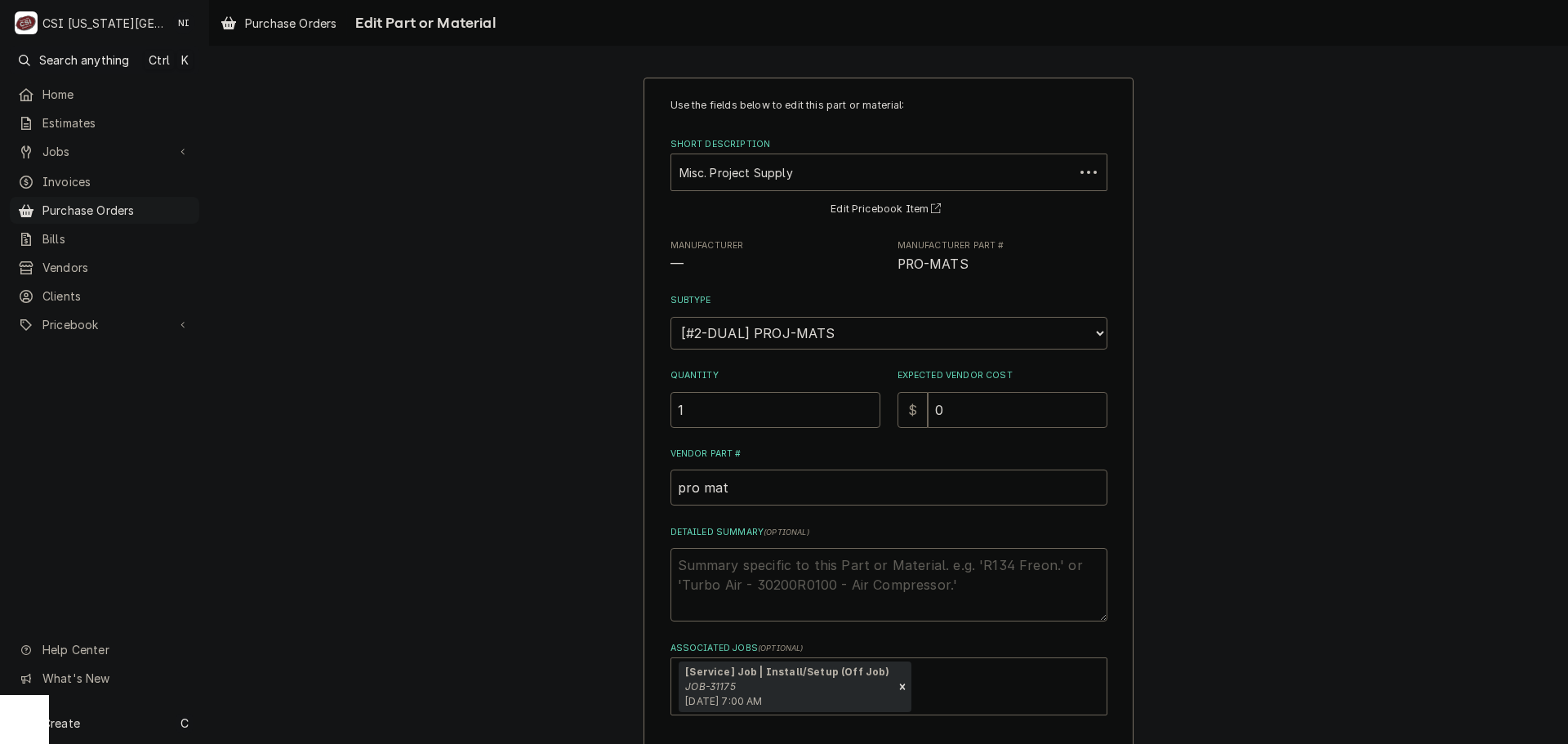
drag, startPoint x: 959, startPoint y: 410, endPoint x: 831, endPoint y: 418, distance: 128.2
click at [834, 418] on div "Quantity 1 Expected Vendor Cost $ 0" at bounding box center [889, 399] width 437 height 58
type textarea "x"
type input "4"
type textarea "x"
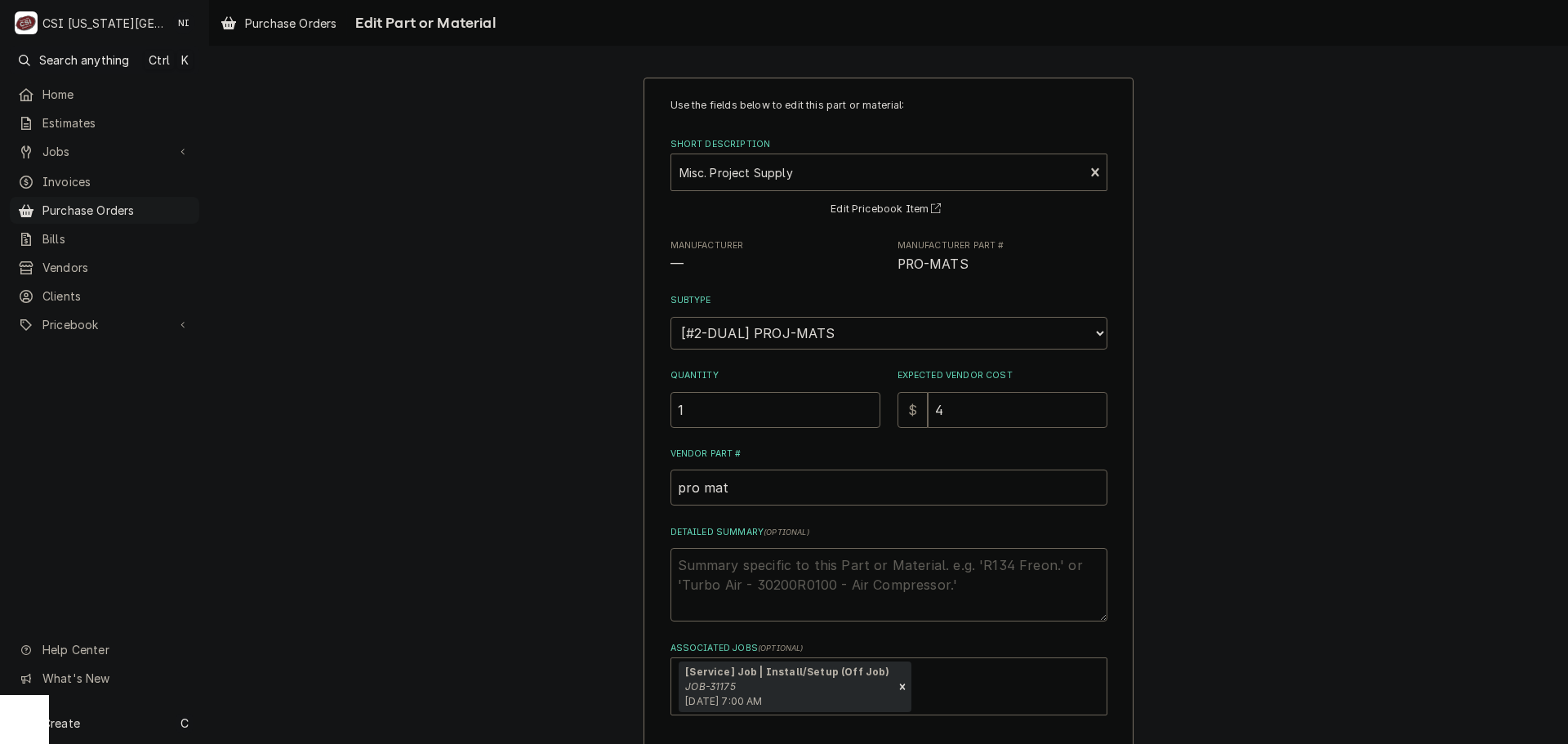
type input "48"
type textarea "x"
type input "48.2"
type textarea "x"
type input "48.24"
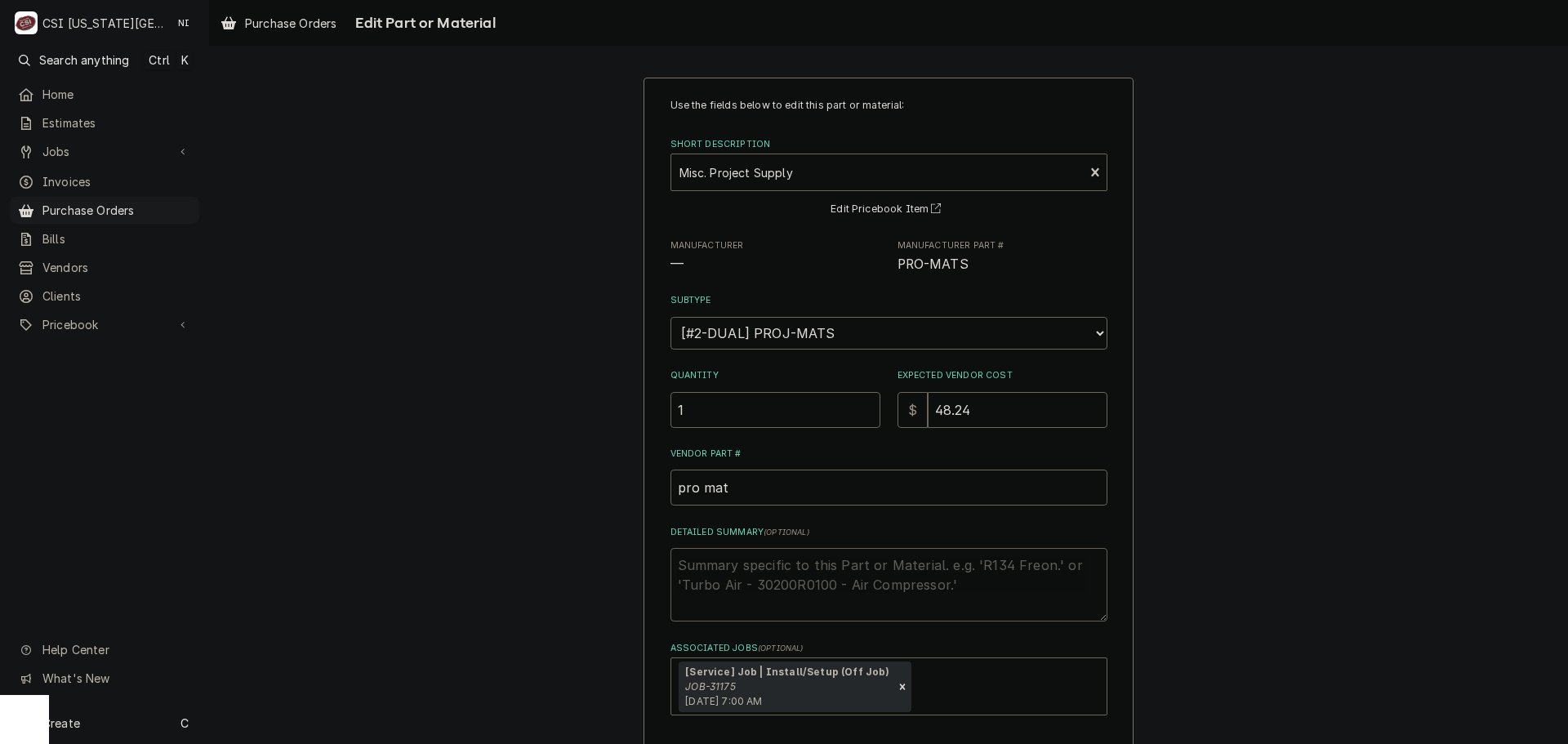
click at [818, 589] on textarea "Detailed Summary ( optional )" at bounding box center [889, 584] width 437 height 73
type textarea "x"
type textarea "f"
type textarea "x"
type textarea "fo"
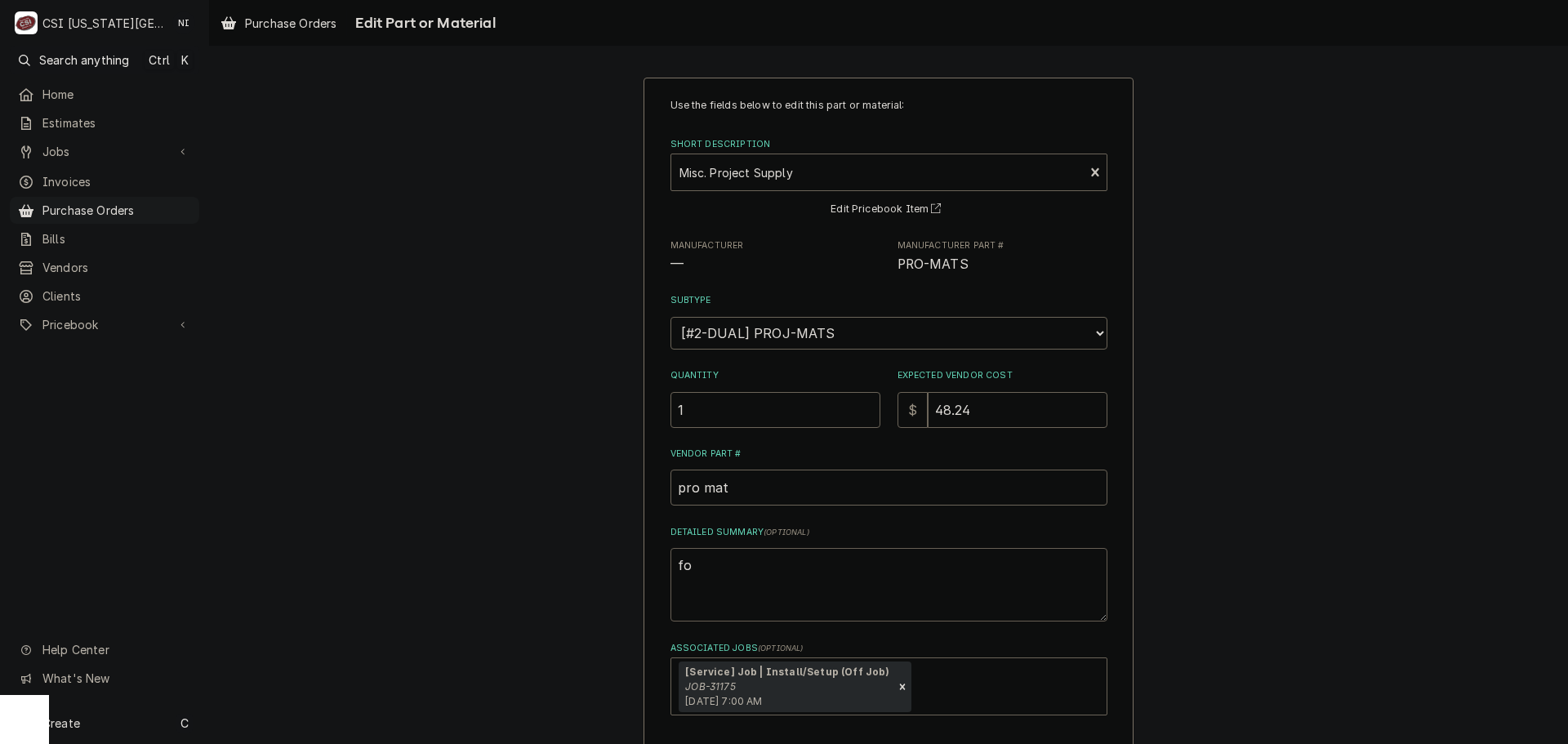
type textarea "x"
type textarea "foa"
type textarea "x"
type textarea "foam"
type textarea "x"
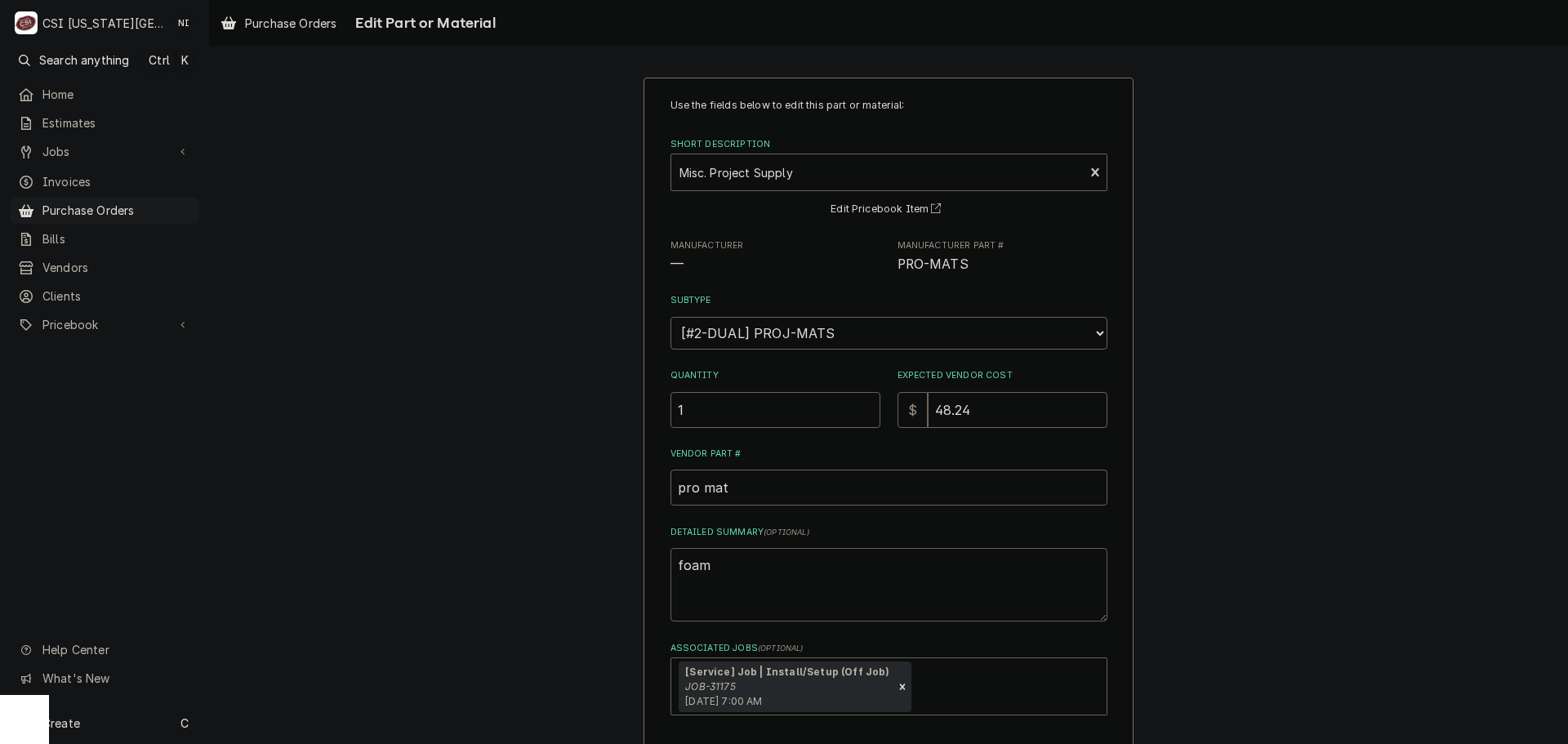
type textarea "foamu"
type textarea "x"
type textarea "foamul"
type textarea "x"
type textarea "foamula"
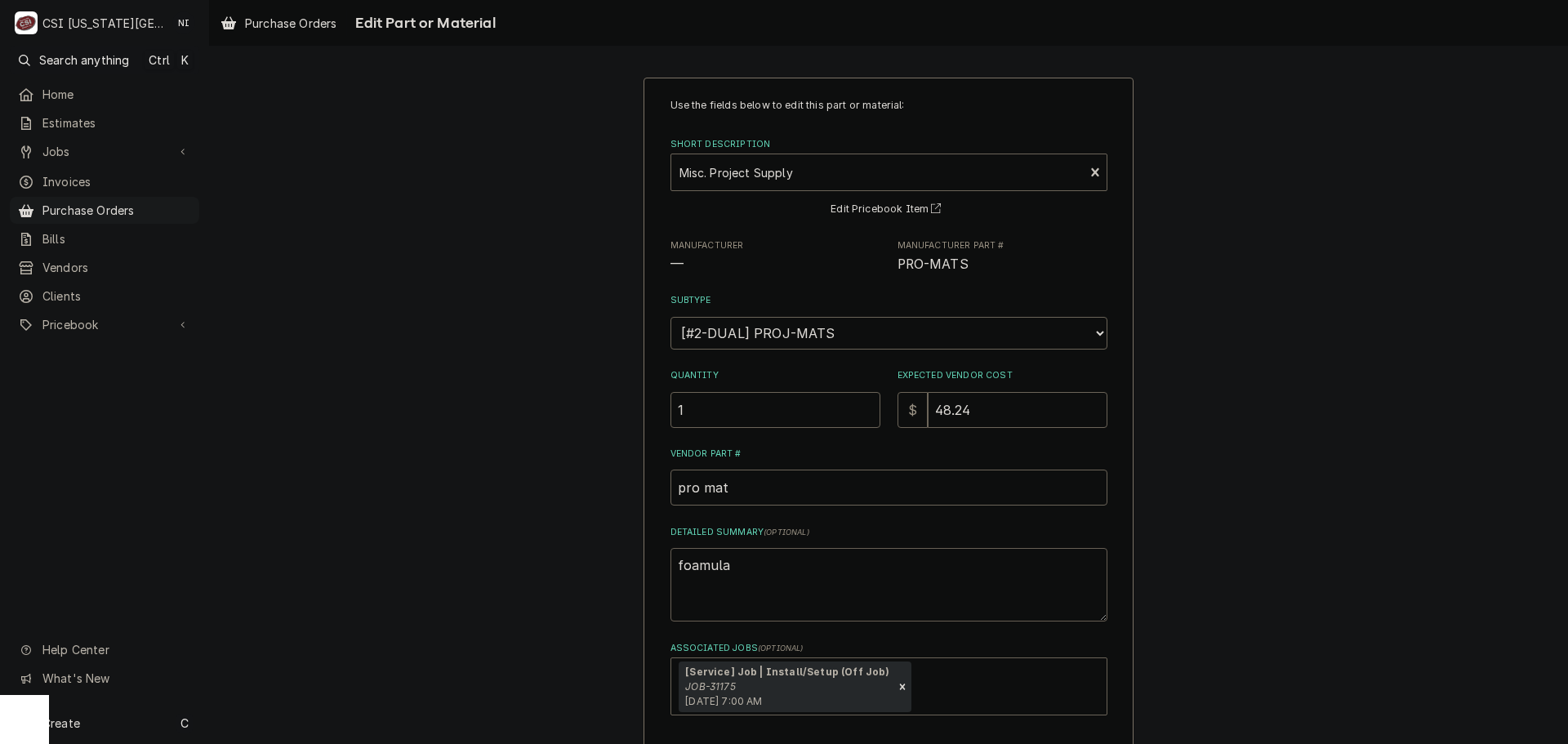
type textarea "x"
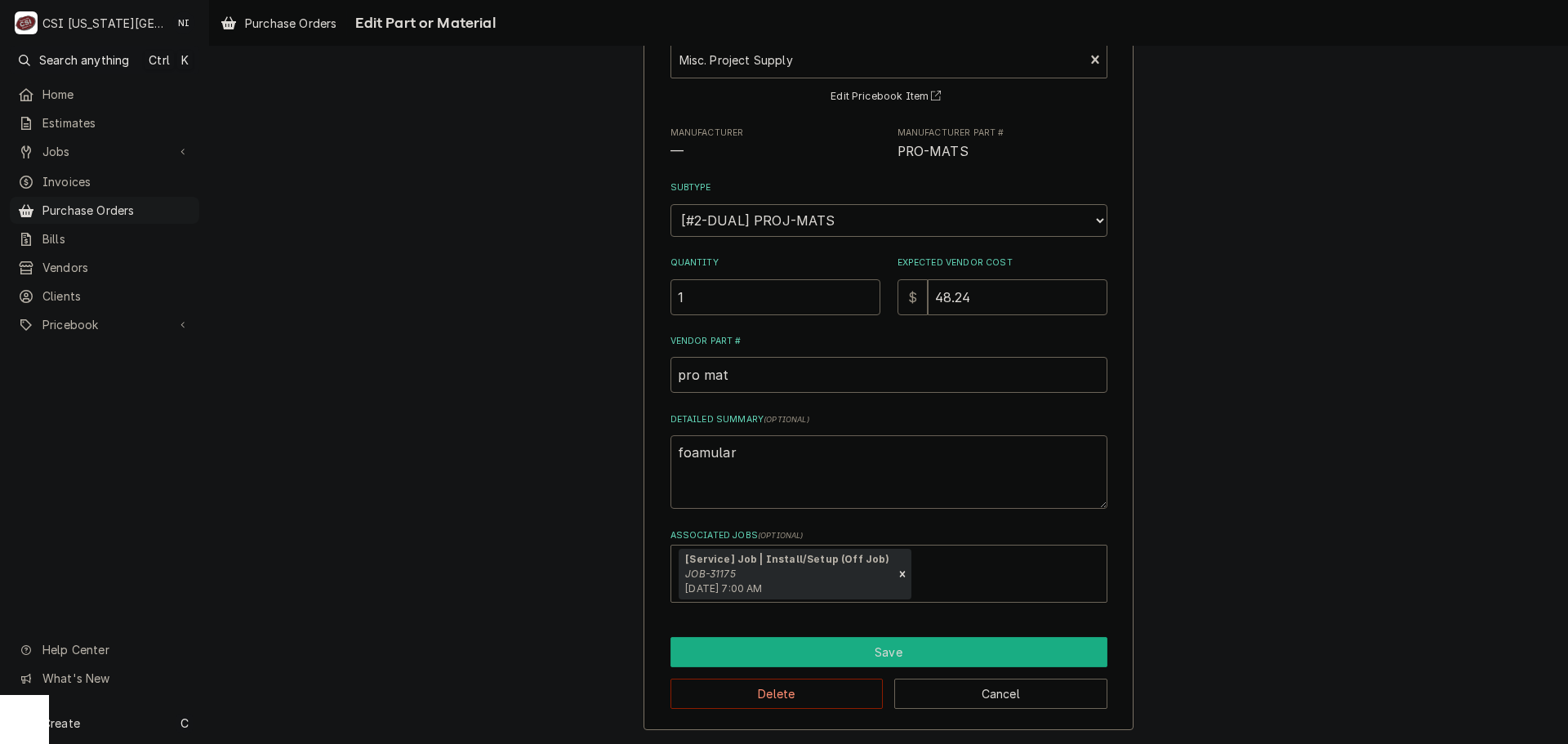
type textarea "foamular"
click at [845, 643] on button "Save" at bounding box center [889, 652] width 437 height 30
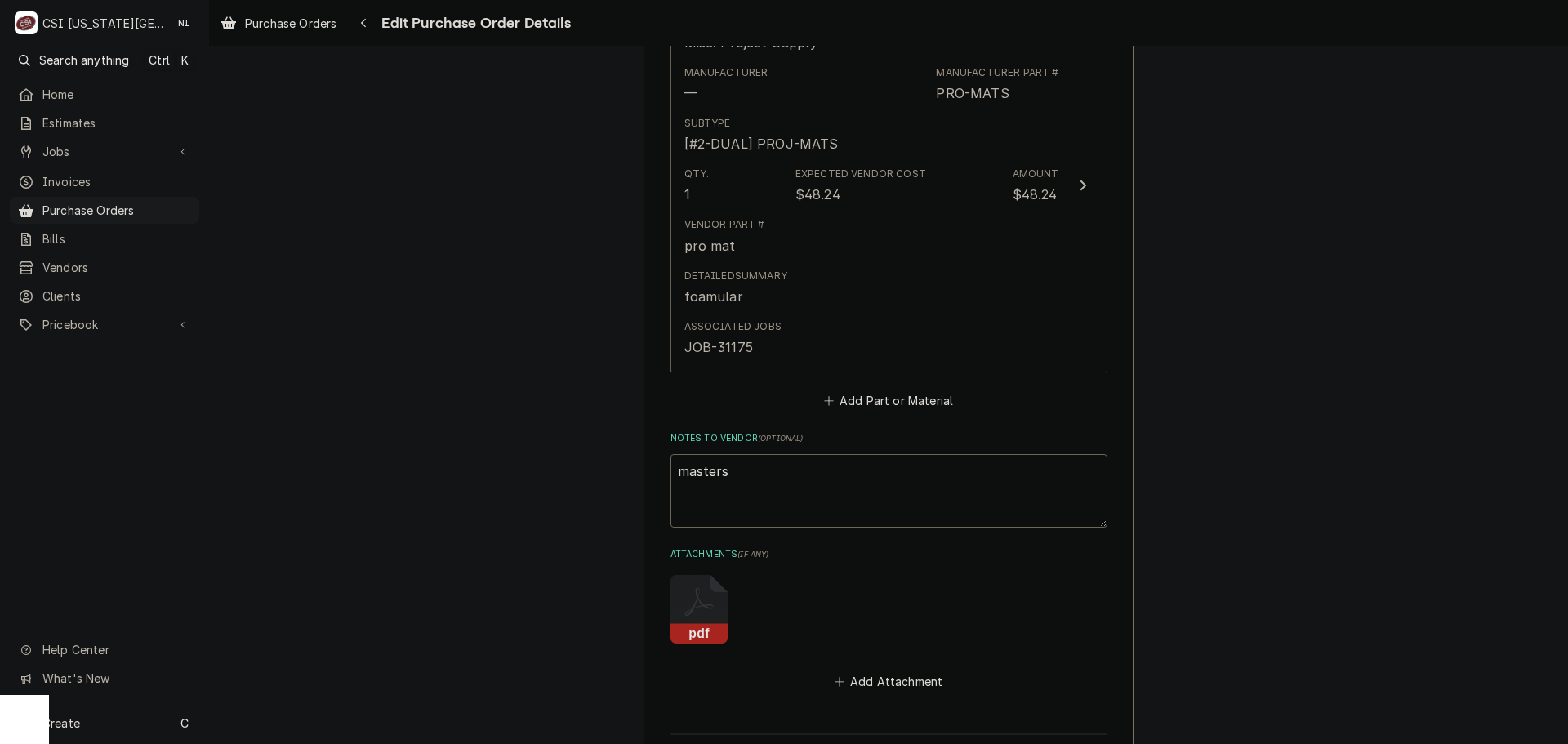
scroll to position [943, 0]
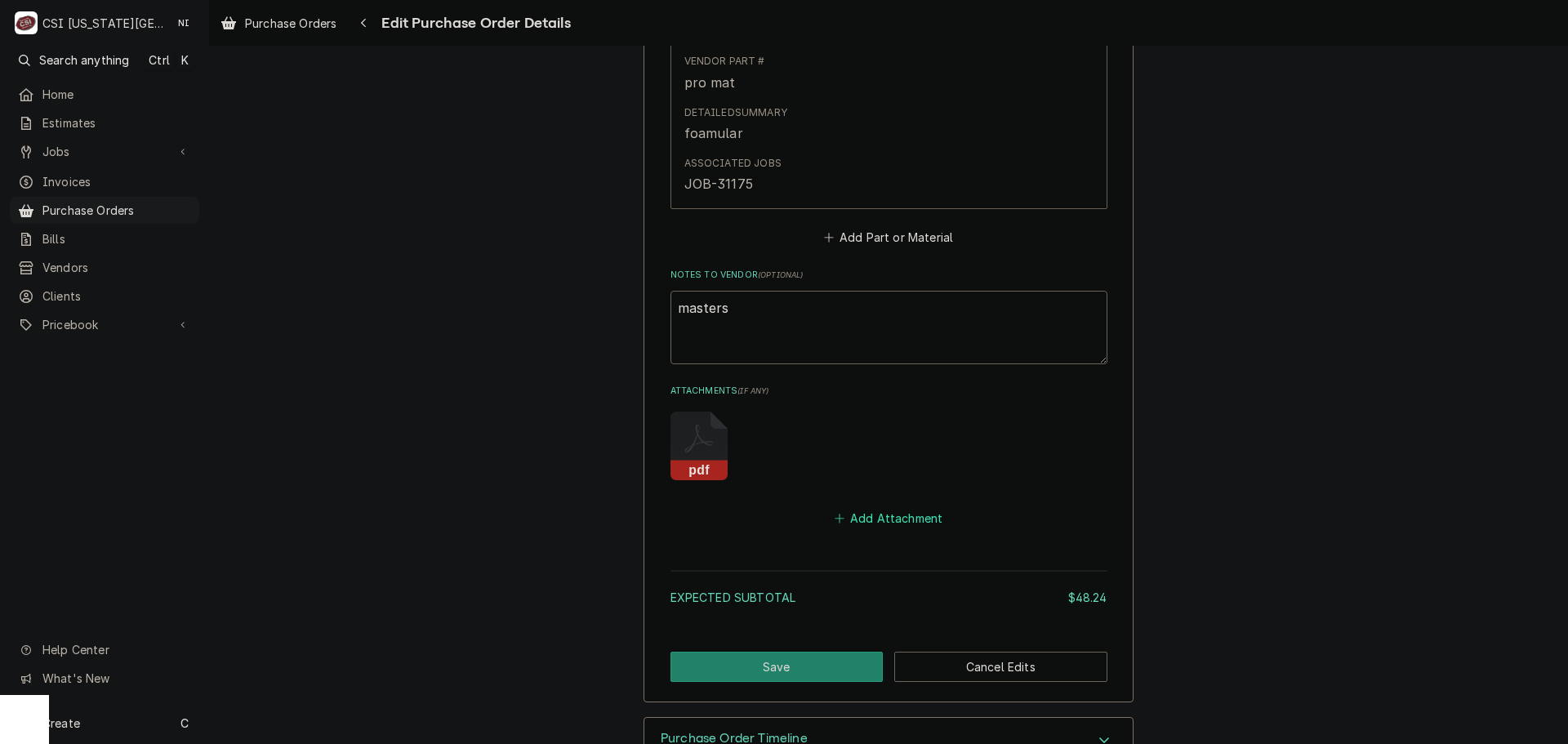
click at [914, 528] on button "Add Attachment" at bounding box center [888, 518] width 115 height 23
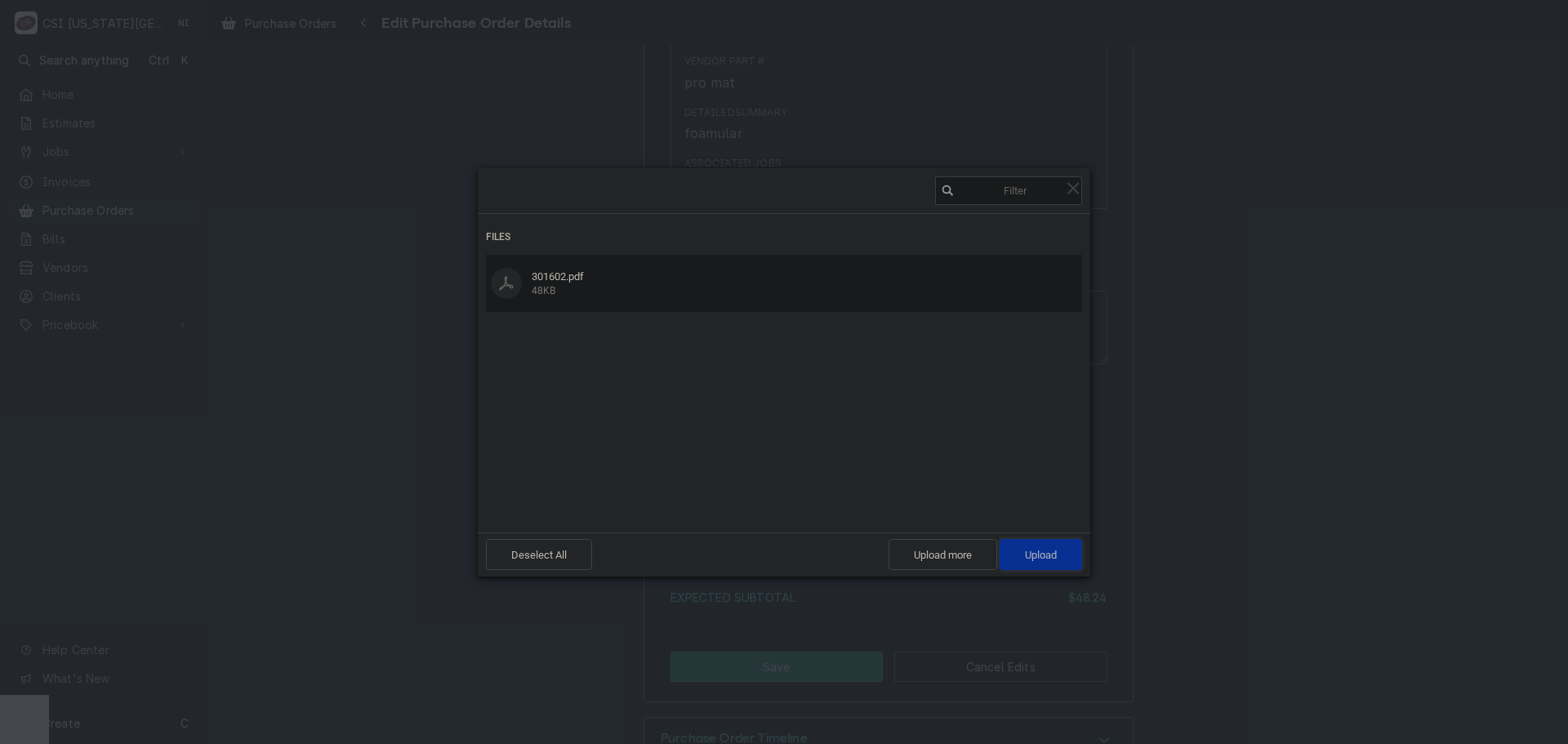
click at [1048, 558] on span "Upload 1" at bounding box center [1040, 555] width 32 height 13
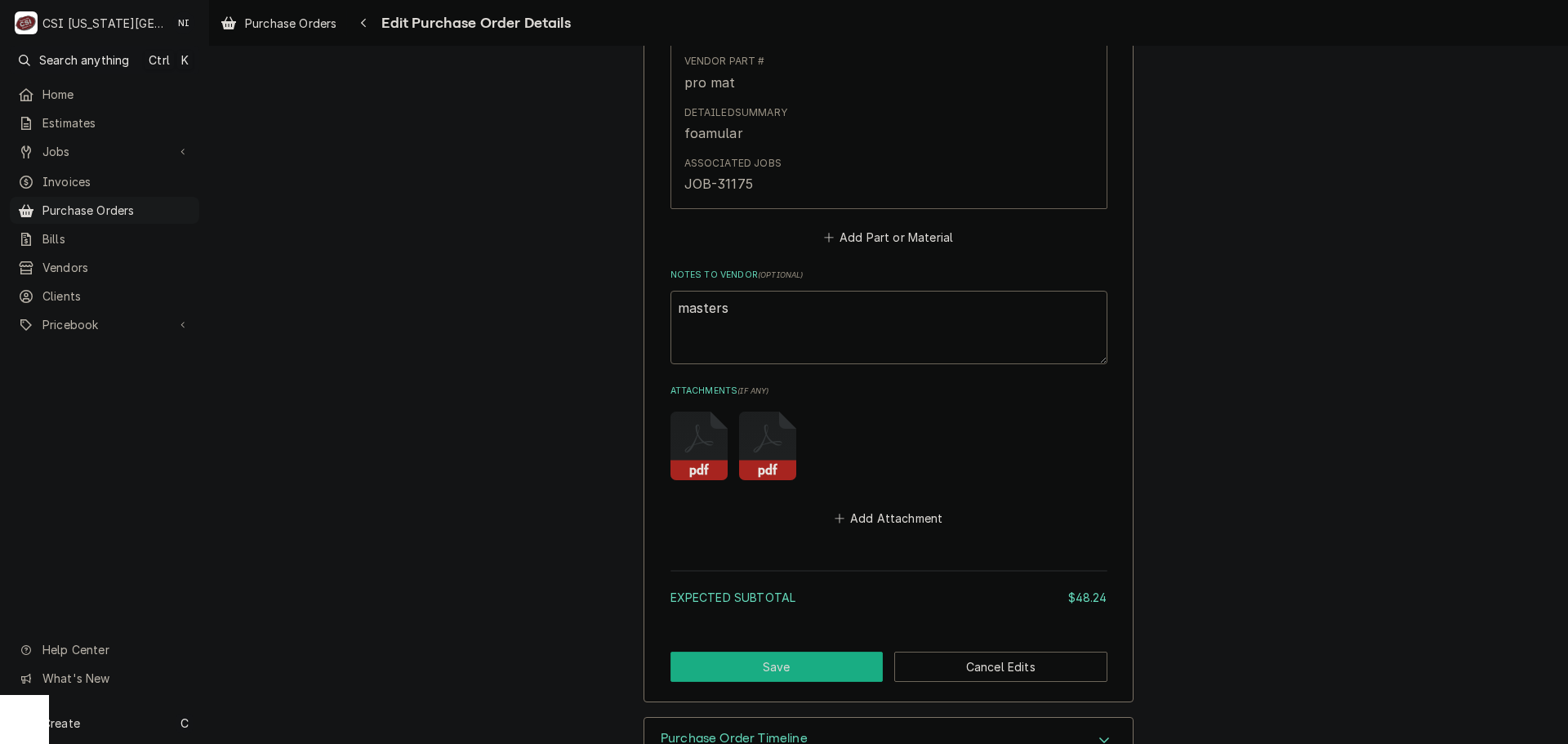
click at [819, 678] on button "Save" at bounding box center [777, 666] width 213 height 30
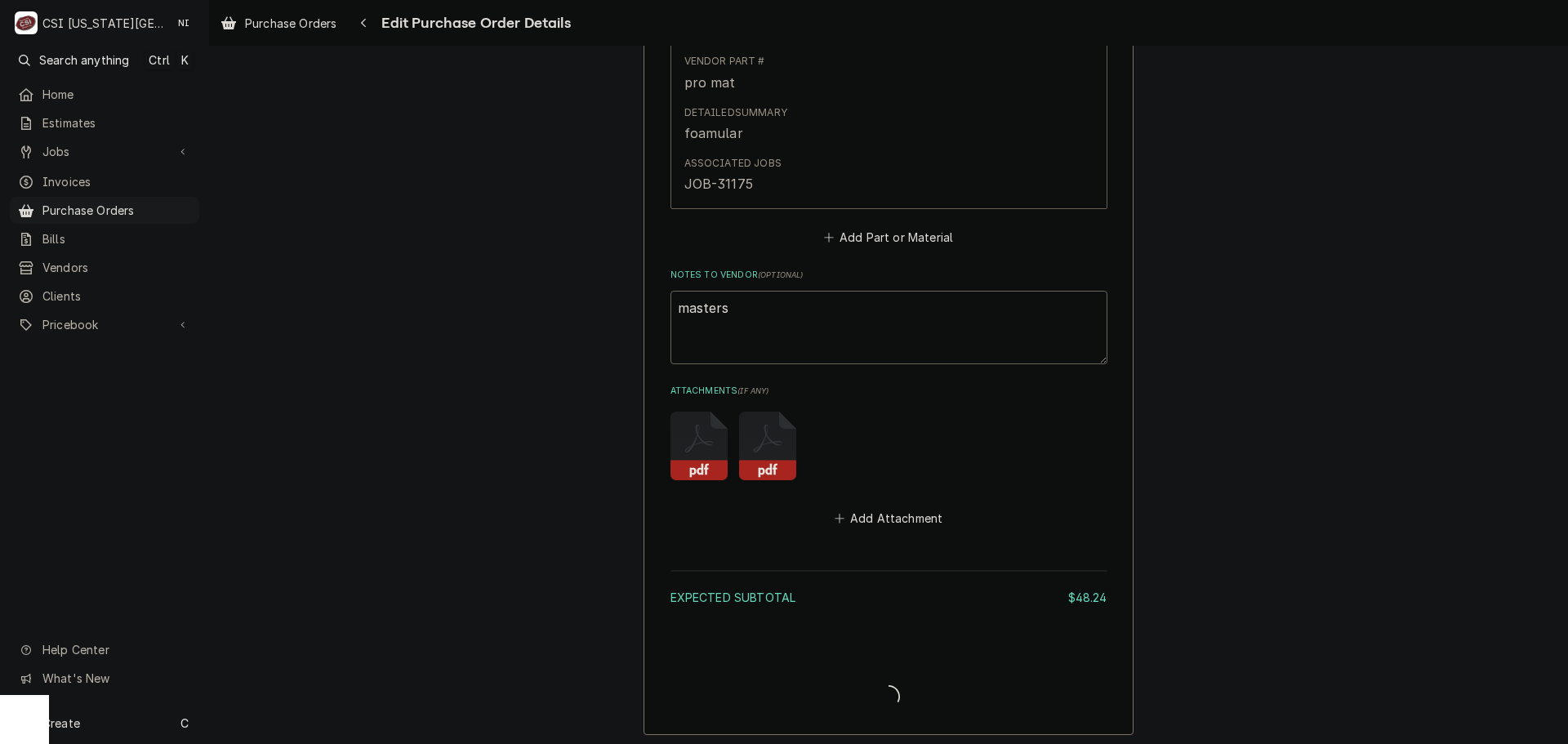
type textarea "x"
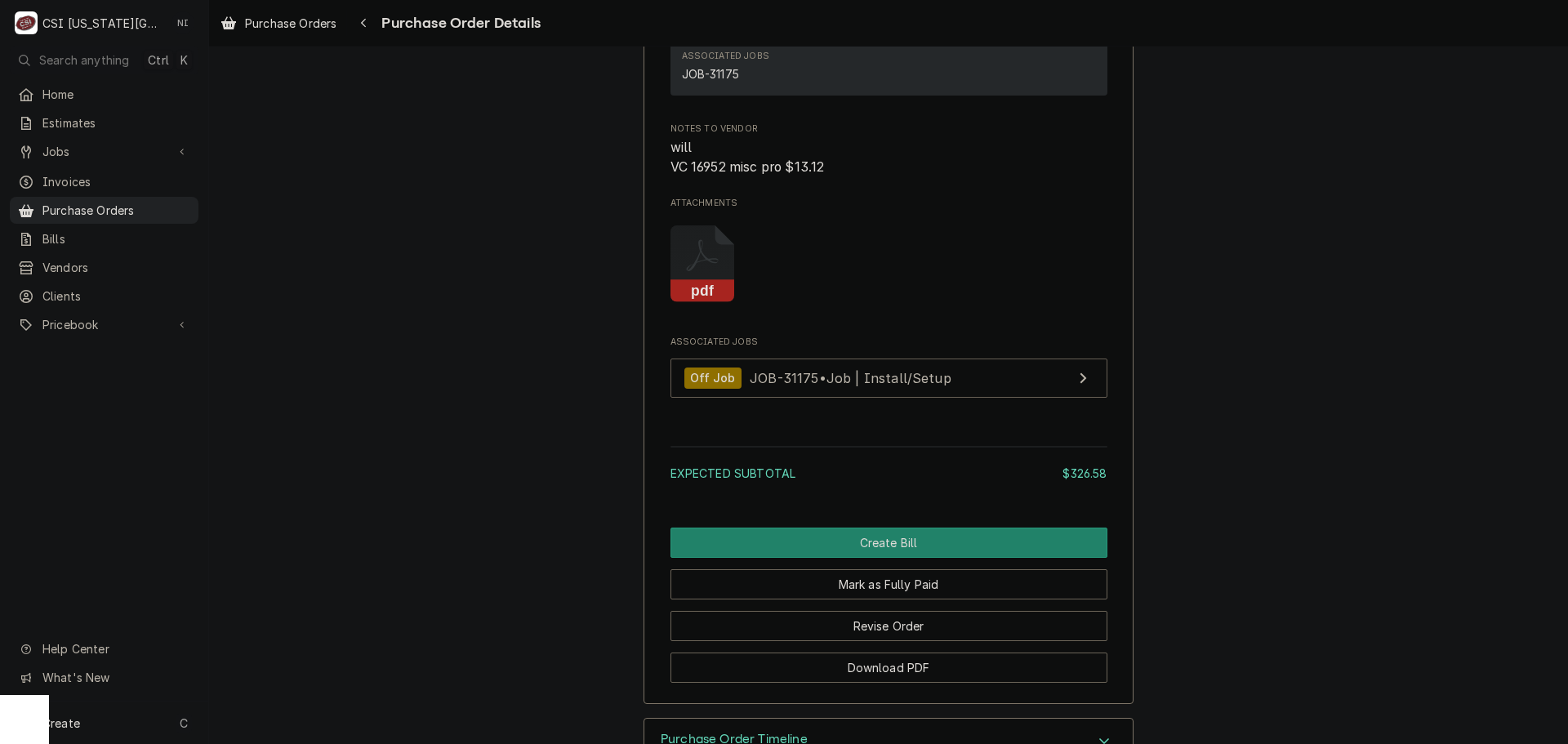
scroll to position [1545, 0]
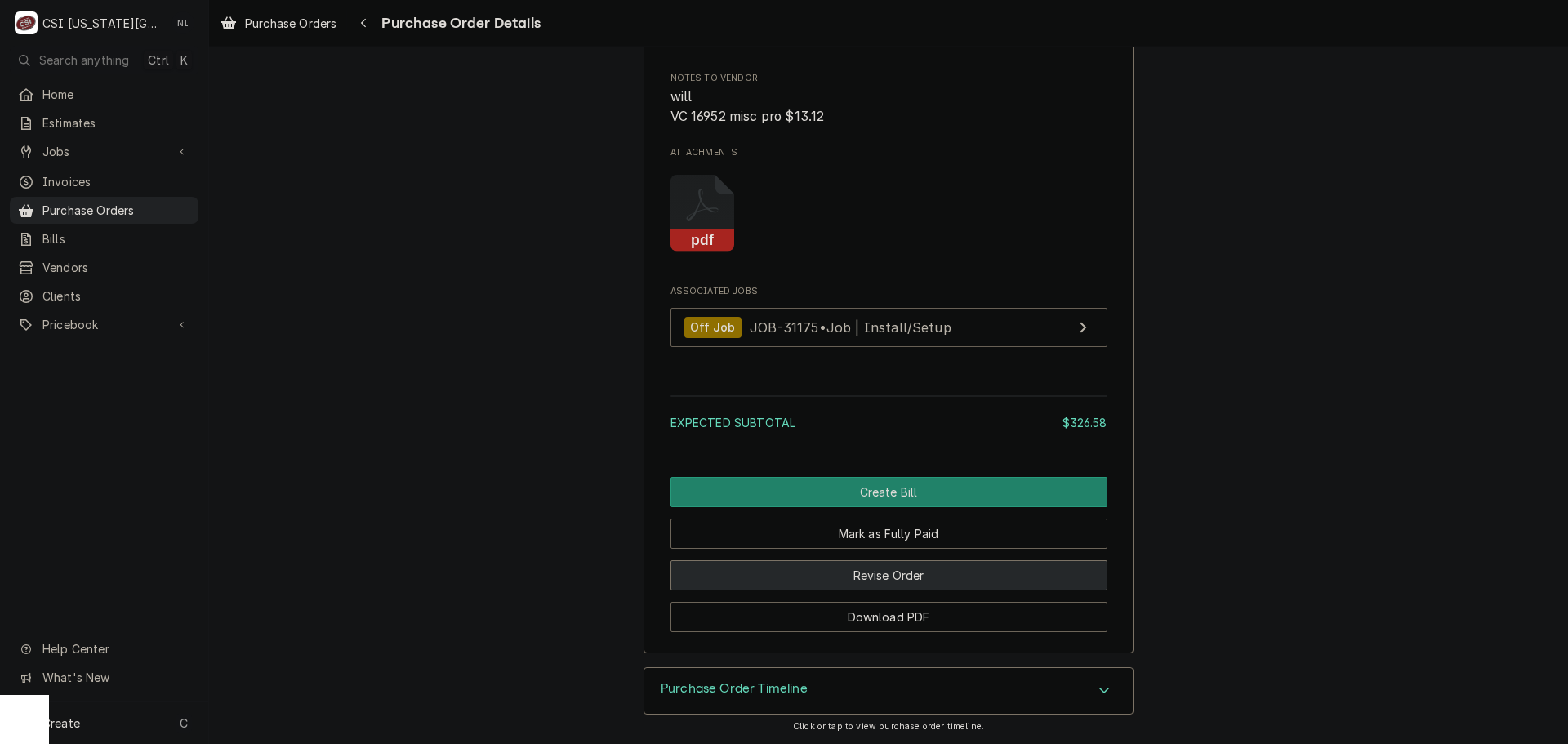
drag, startPoint x: 887, startPoint y: 570, endPoint x: 921, endPoint y: 568, distance: 34.1
click at [887, 570] on button "Revise Order" at bounding box center [889, 575] width 437 height 30
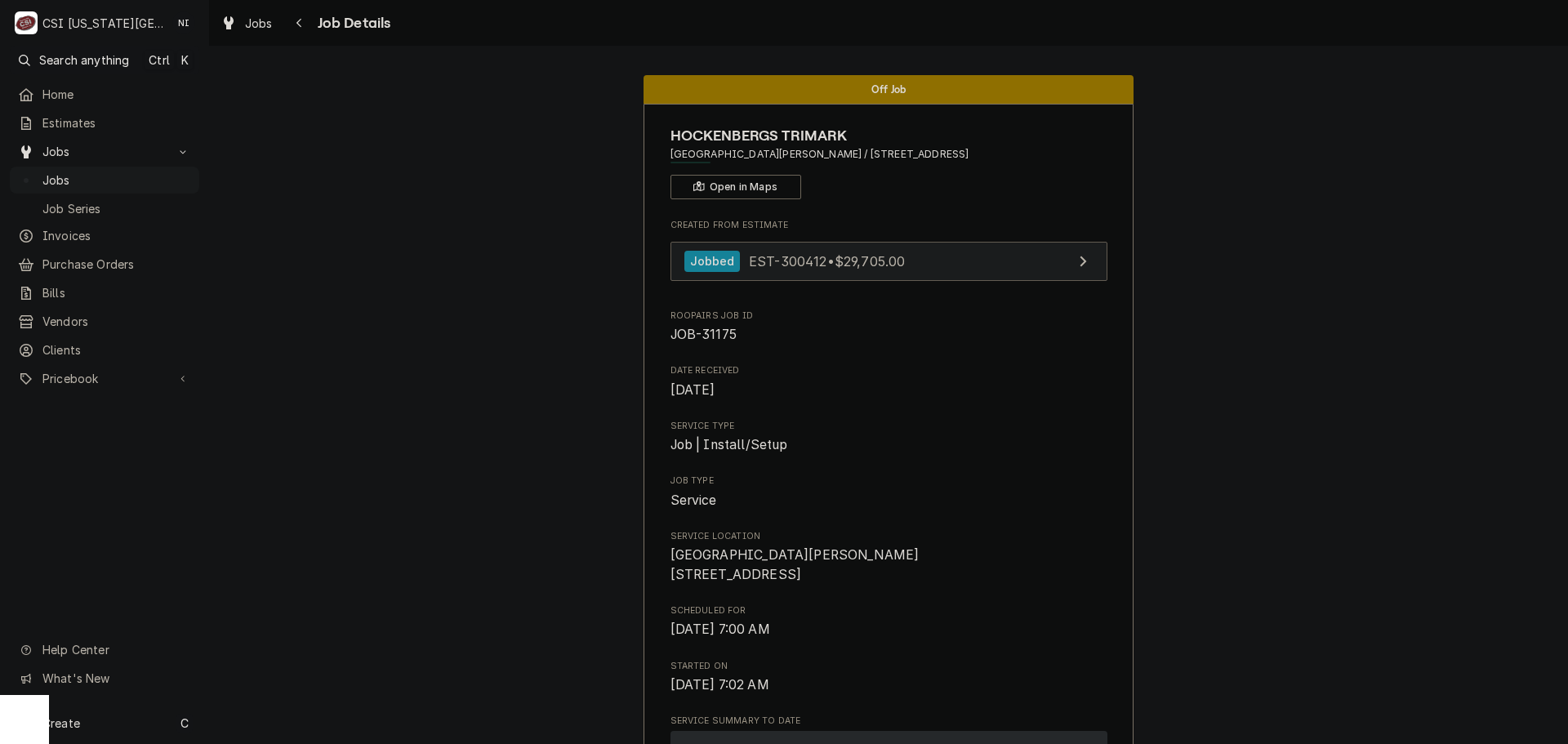
click at [976, 259] on link "Jobbed EST-300412 • $29,705.00" at bounding box center [889, 262] width 437 height 40
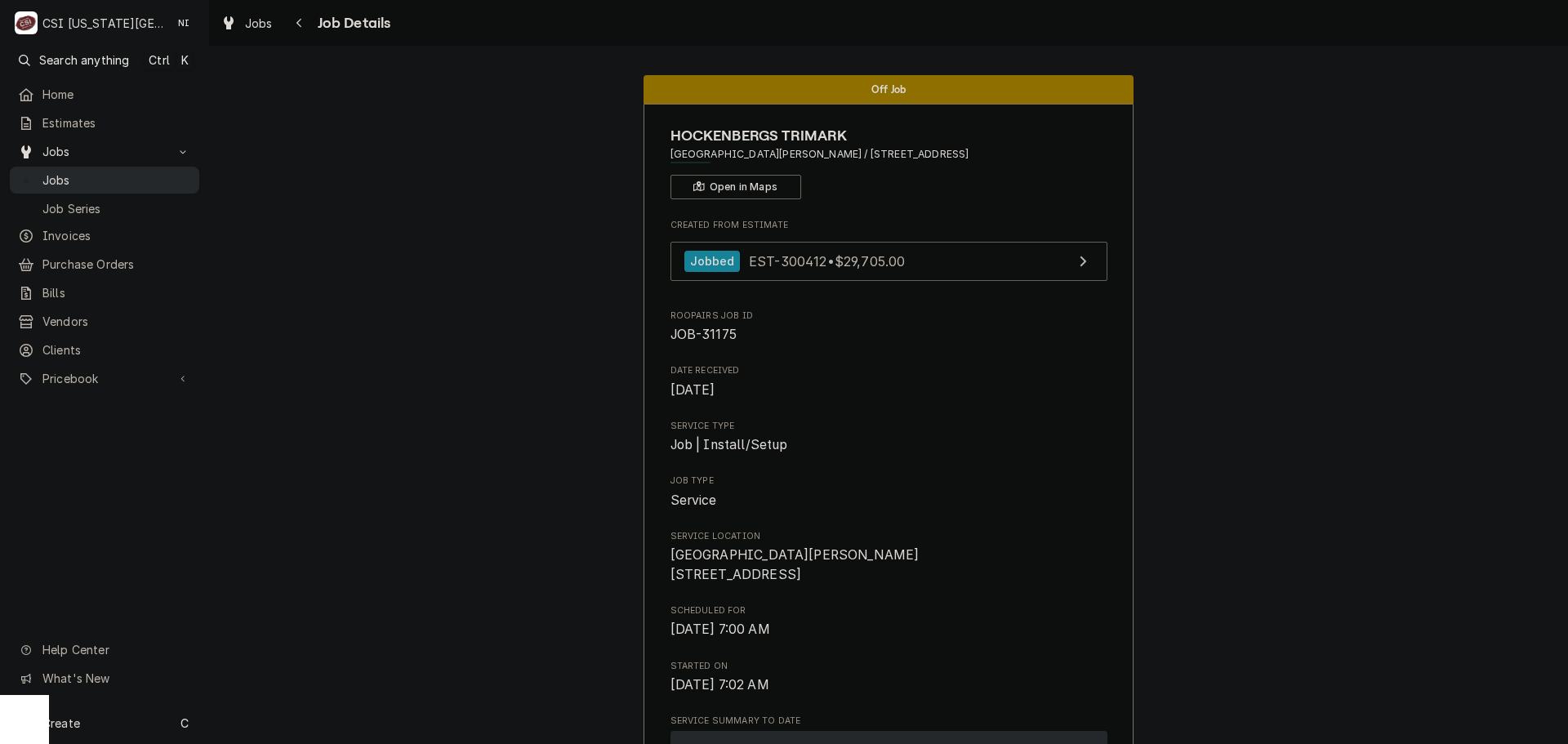
drag, startPoint x: 106, startPoint y: 167, endPoint x: 123, endPoint y: 167, distance: 17.0
click at [106, 172] on span "Jobs" at bounding box center [117, 180] width 148 height 17
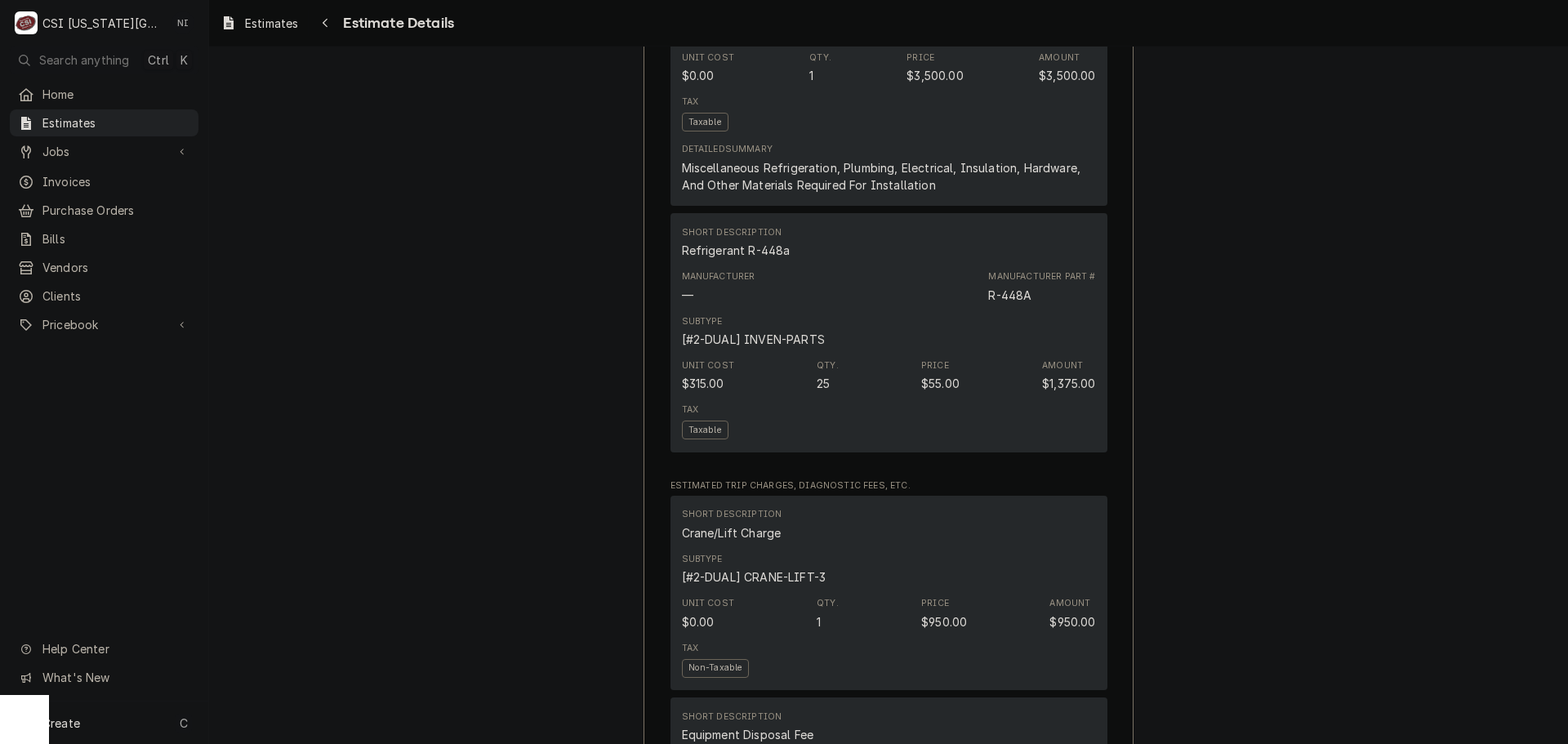
scroll to position [1716, 0]
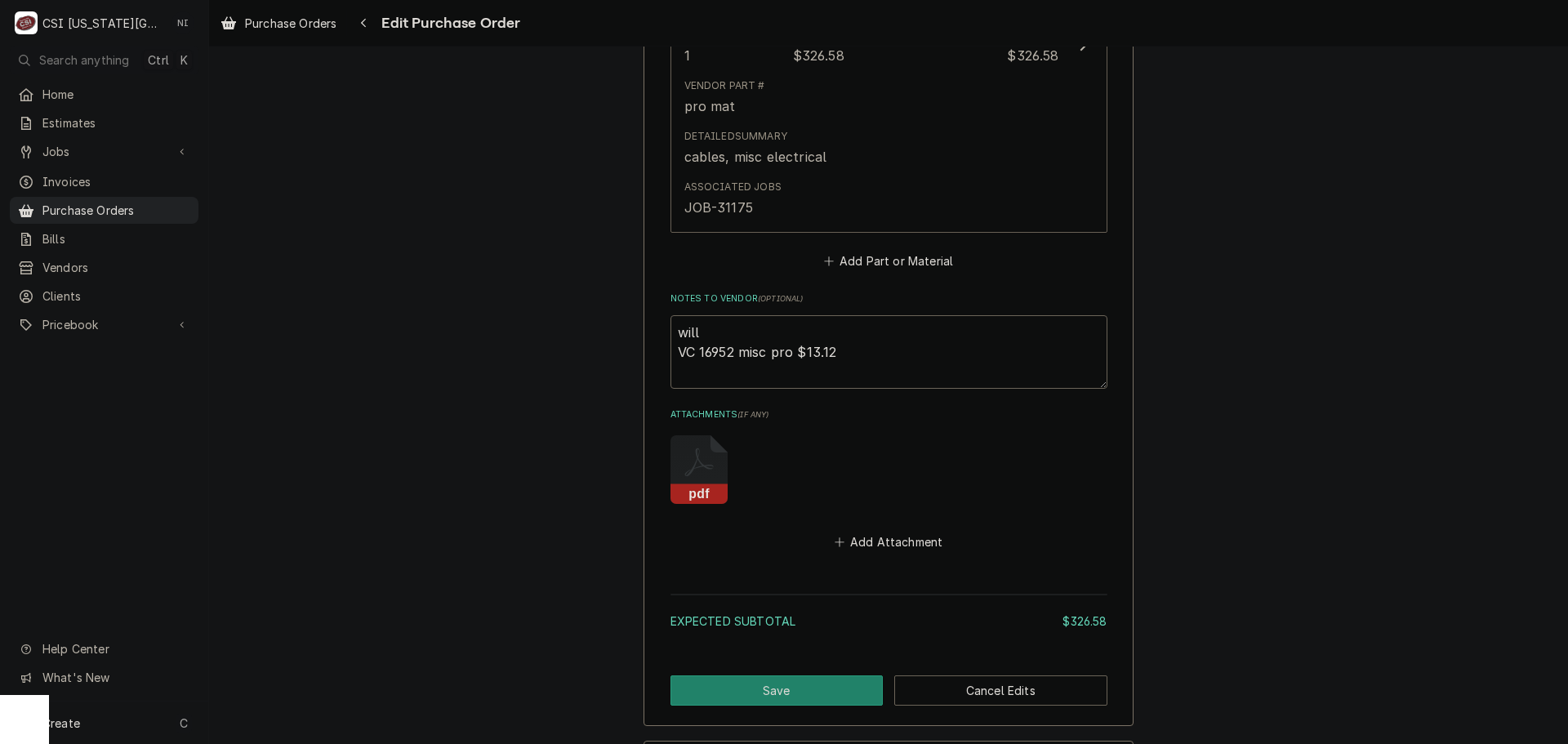
scroll to position [1031, 0]
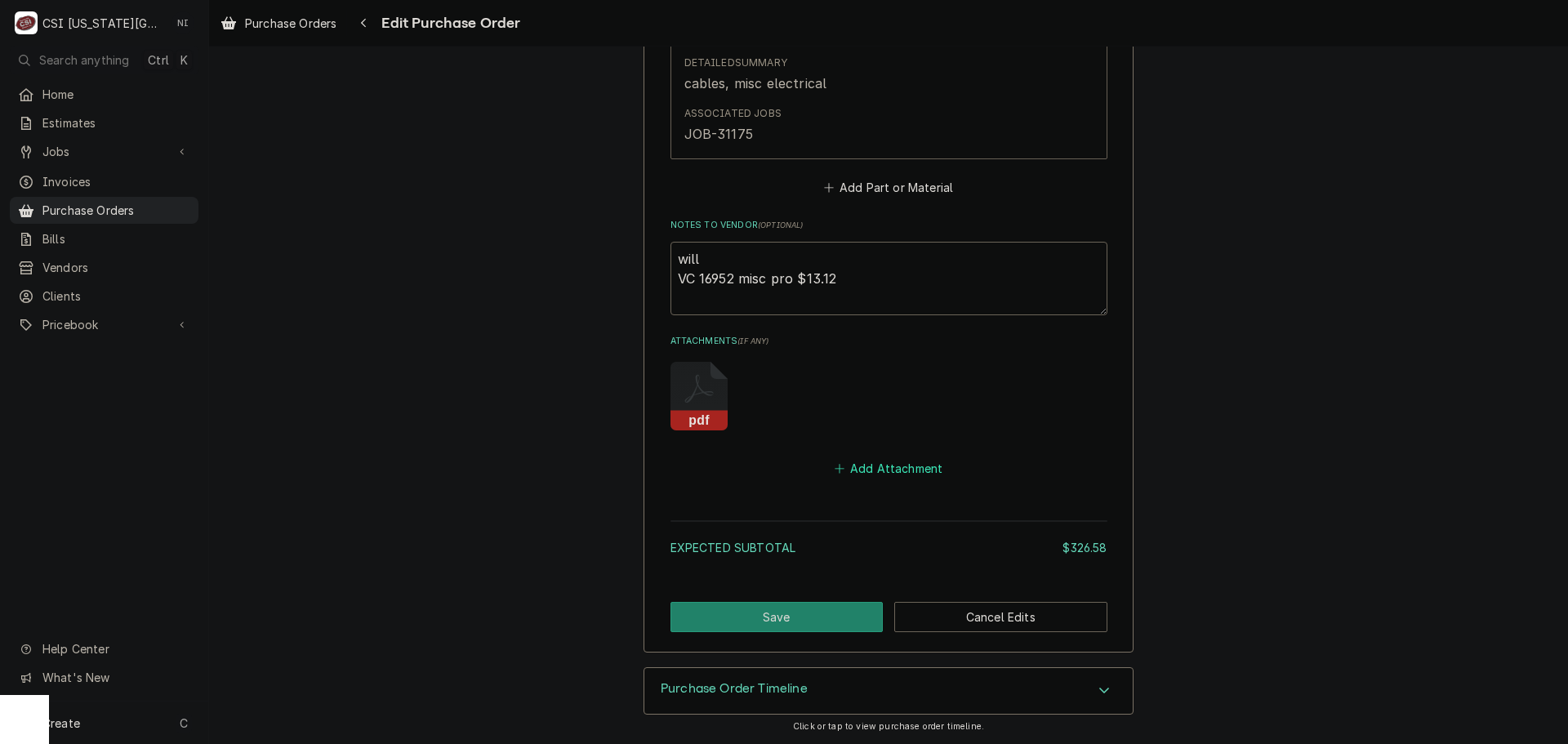
click at [909, 472] on button "Add Attachment" at bounding box center [888, 468] width 115 height 23
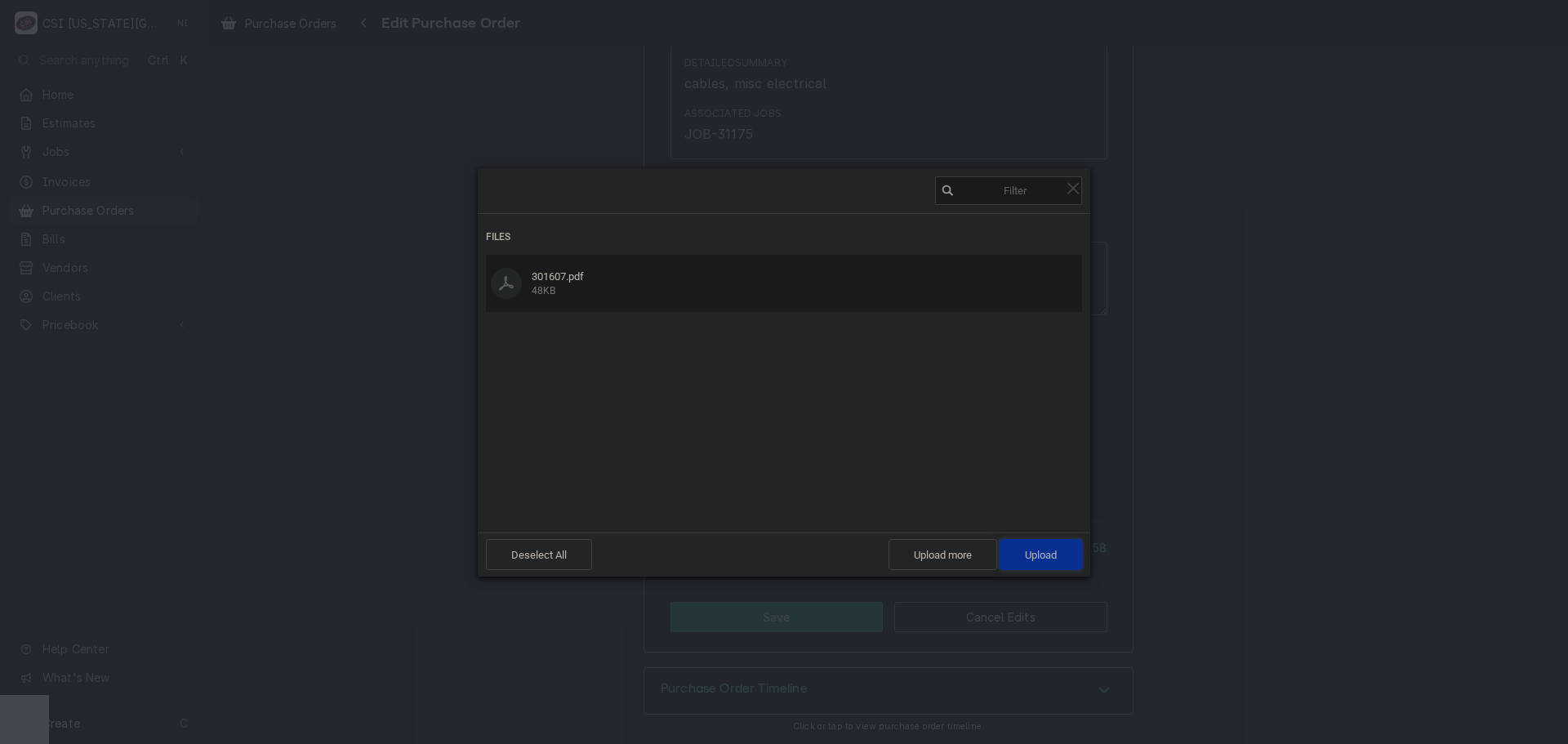
click at [1028, 565] on span "Upload 1" at bounding box center [1040, 555] width 82 height 31
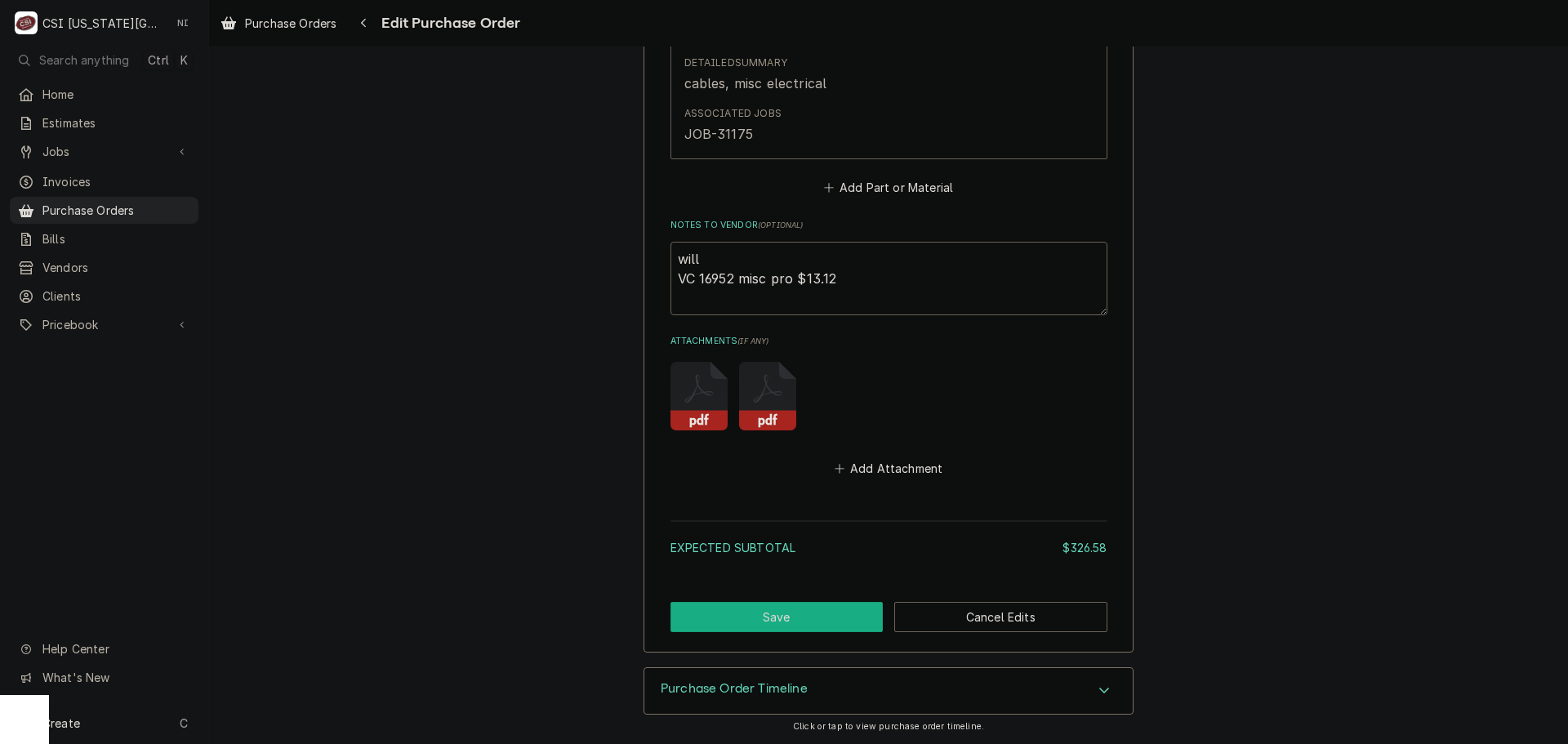
click at [837, 610] on button "Save" at bounding box center [777, 617] width 213 height 30
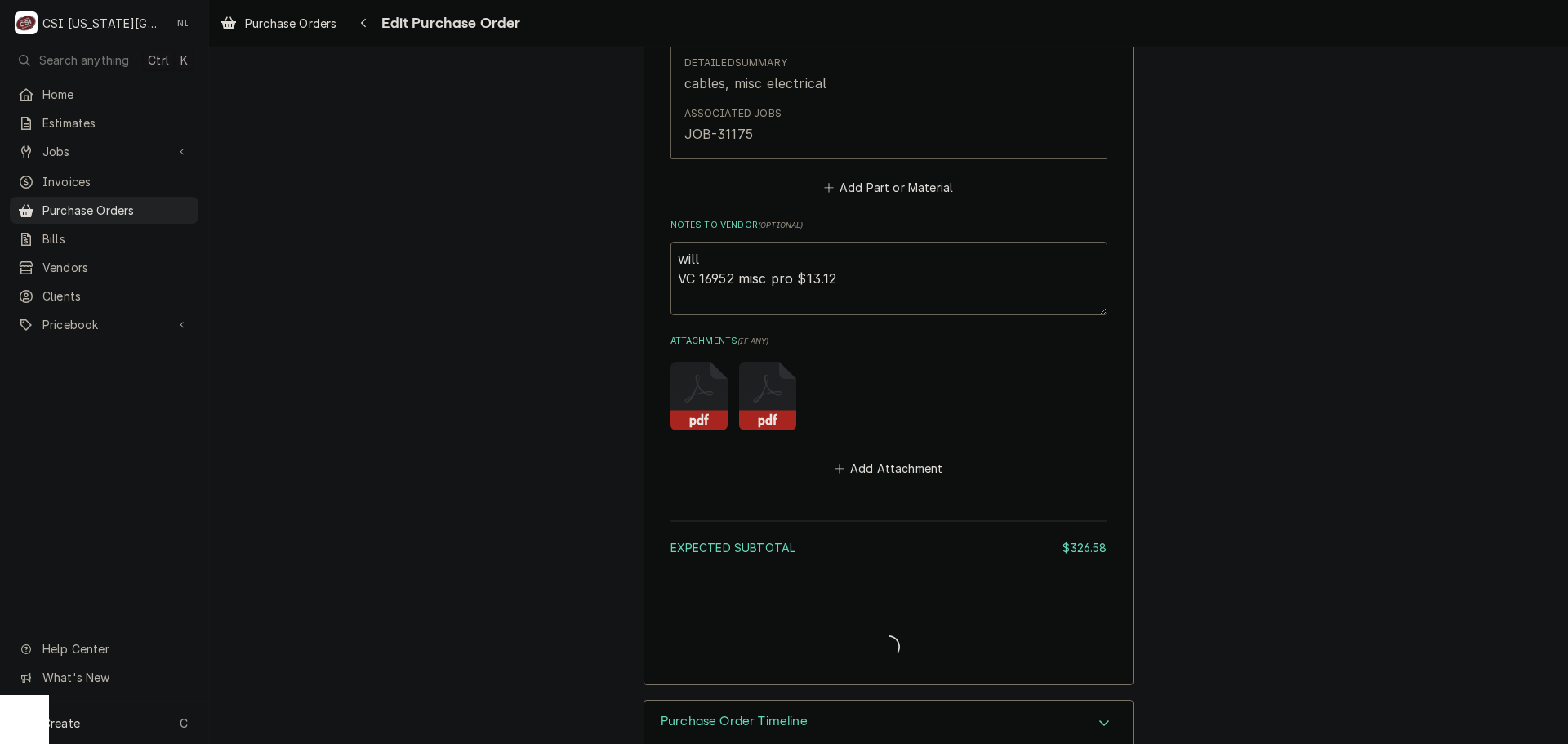
type textarea "x"
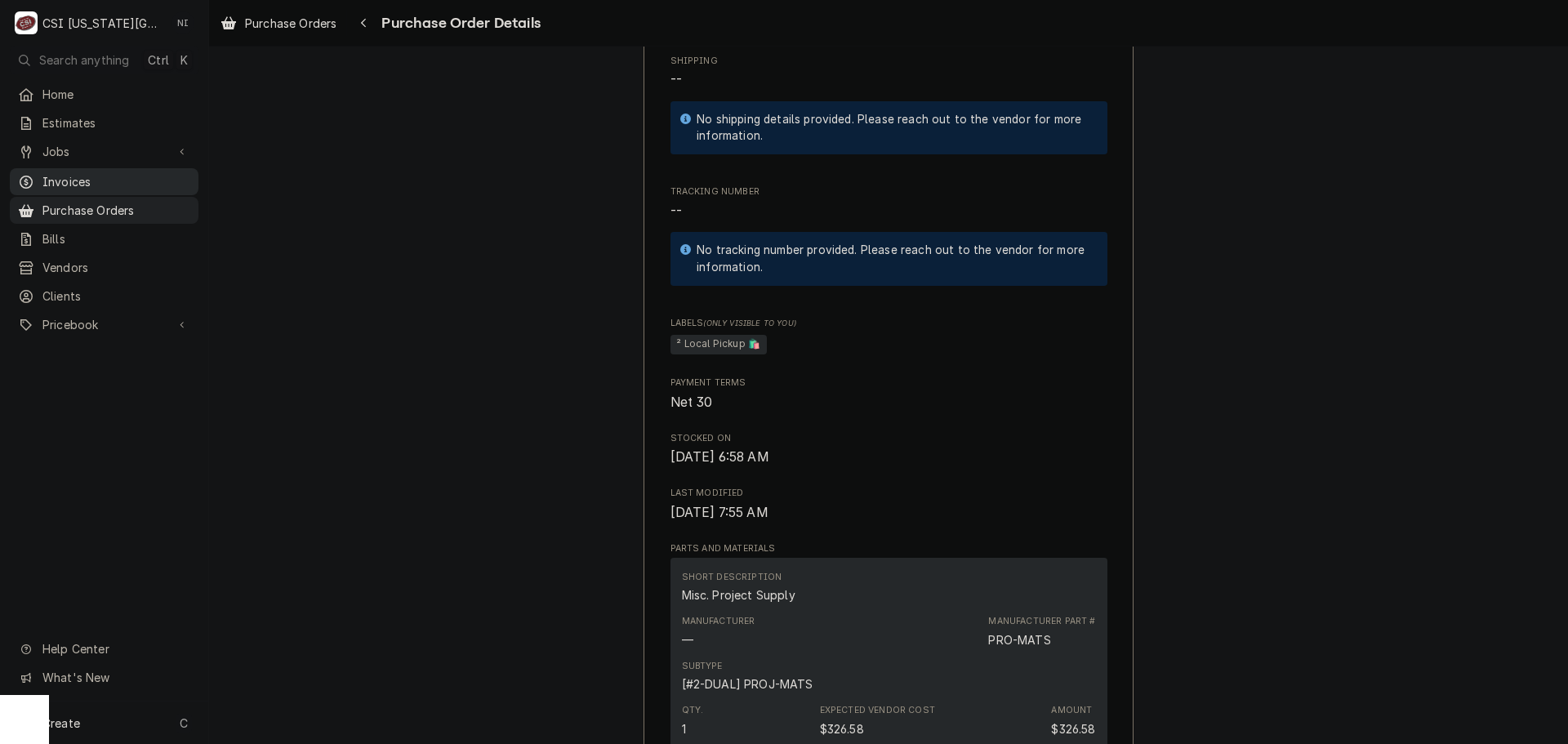
scroll to position [483, 0]
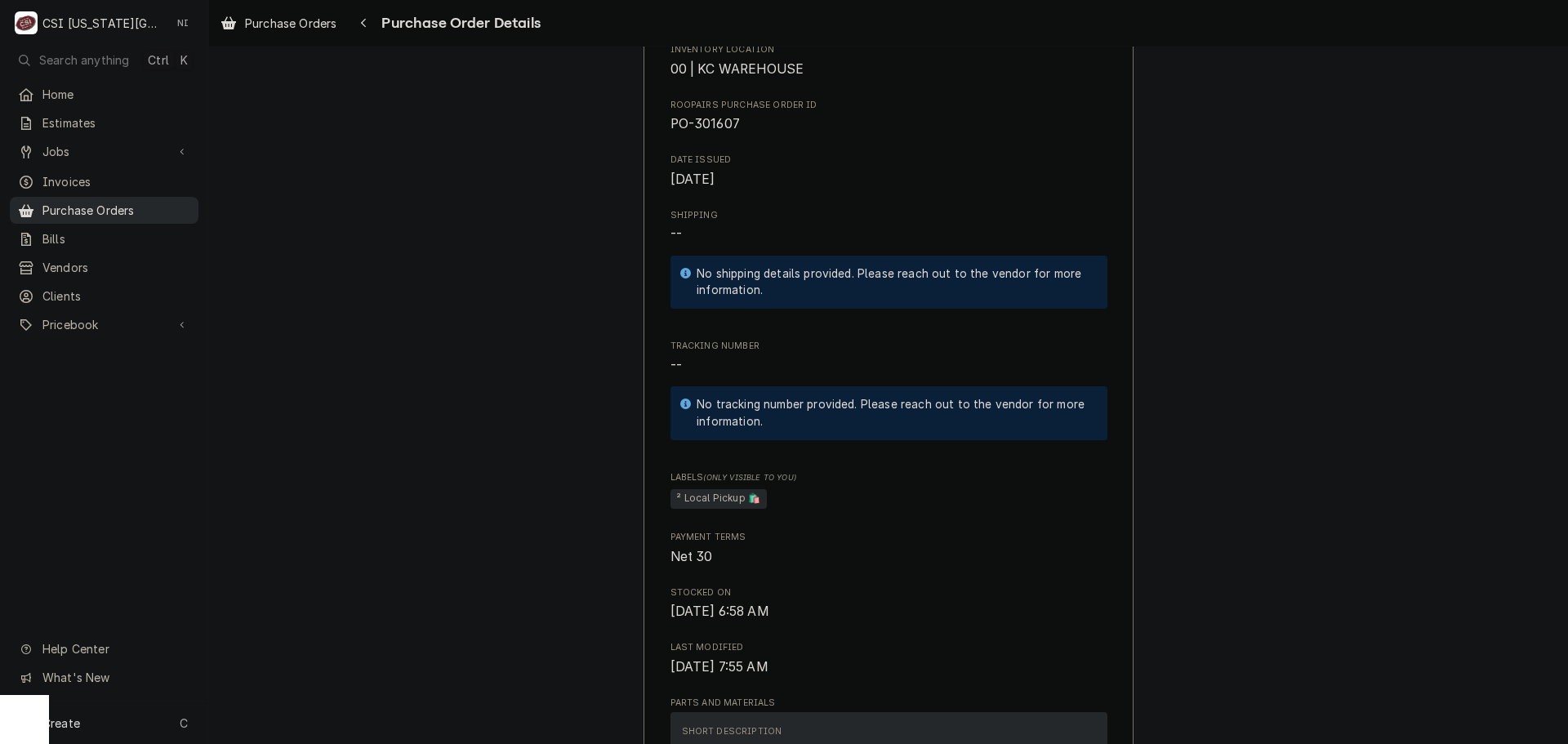
drag, startPoint x: 141, startPoint y: 212, endPoint x: 153, endPoint y: 210, distance: 12.2
click at [141, 212] on span "Purchase Orders" at bounding box center [117, 210] width 148 height 17
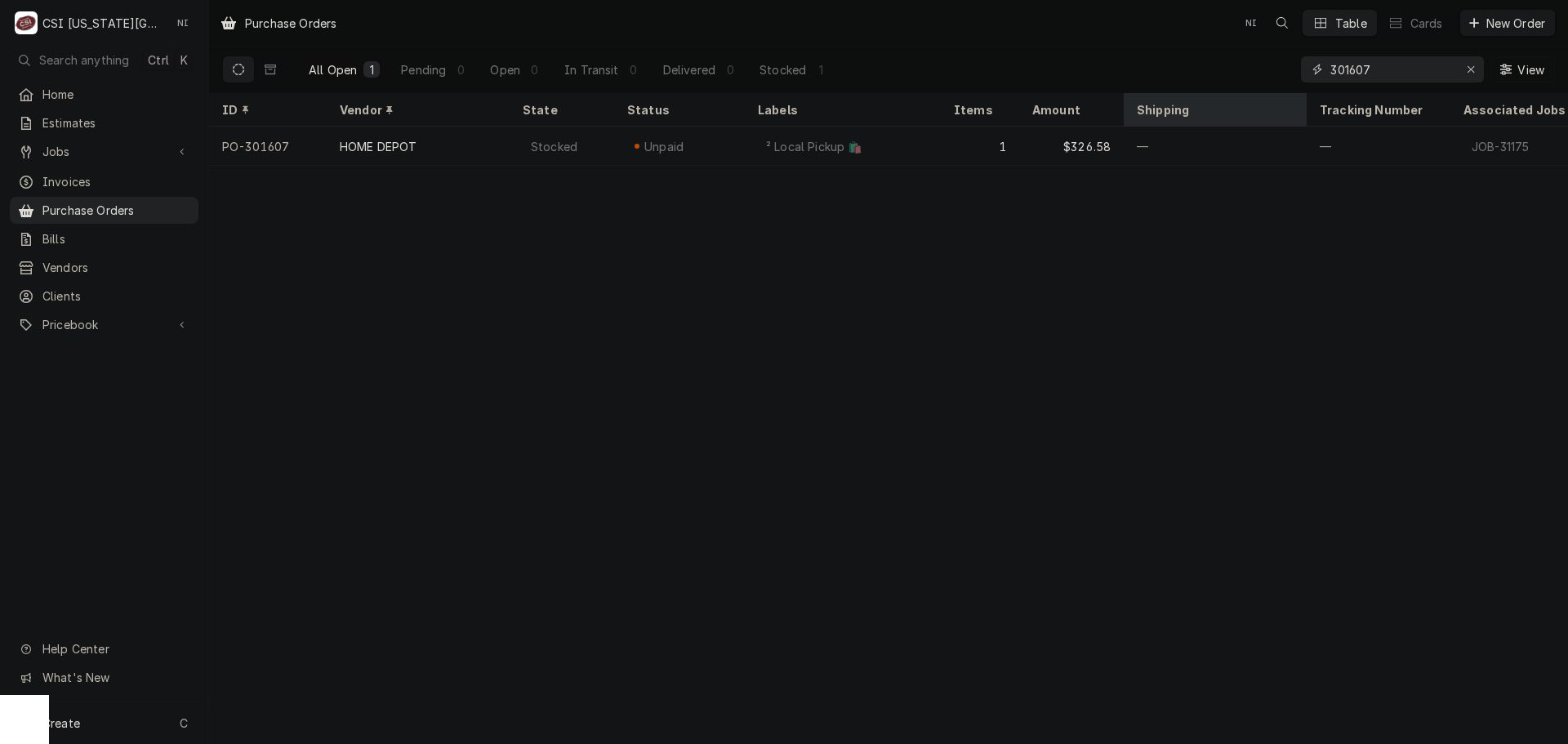
drag, startPoint x: 1337, startPoint y: 77, endPoint x: 1253, endPoint y: 94, distance: 85.7
click at [1242, 89] on div "All Open 1 Pending 0 Open 0 In Transit 0 Delivered 0 Stocked 1 301607 View" at bounding box center [888, 70] width 1333 height 46
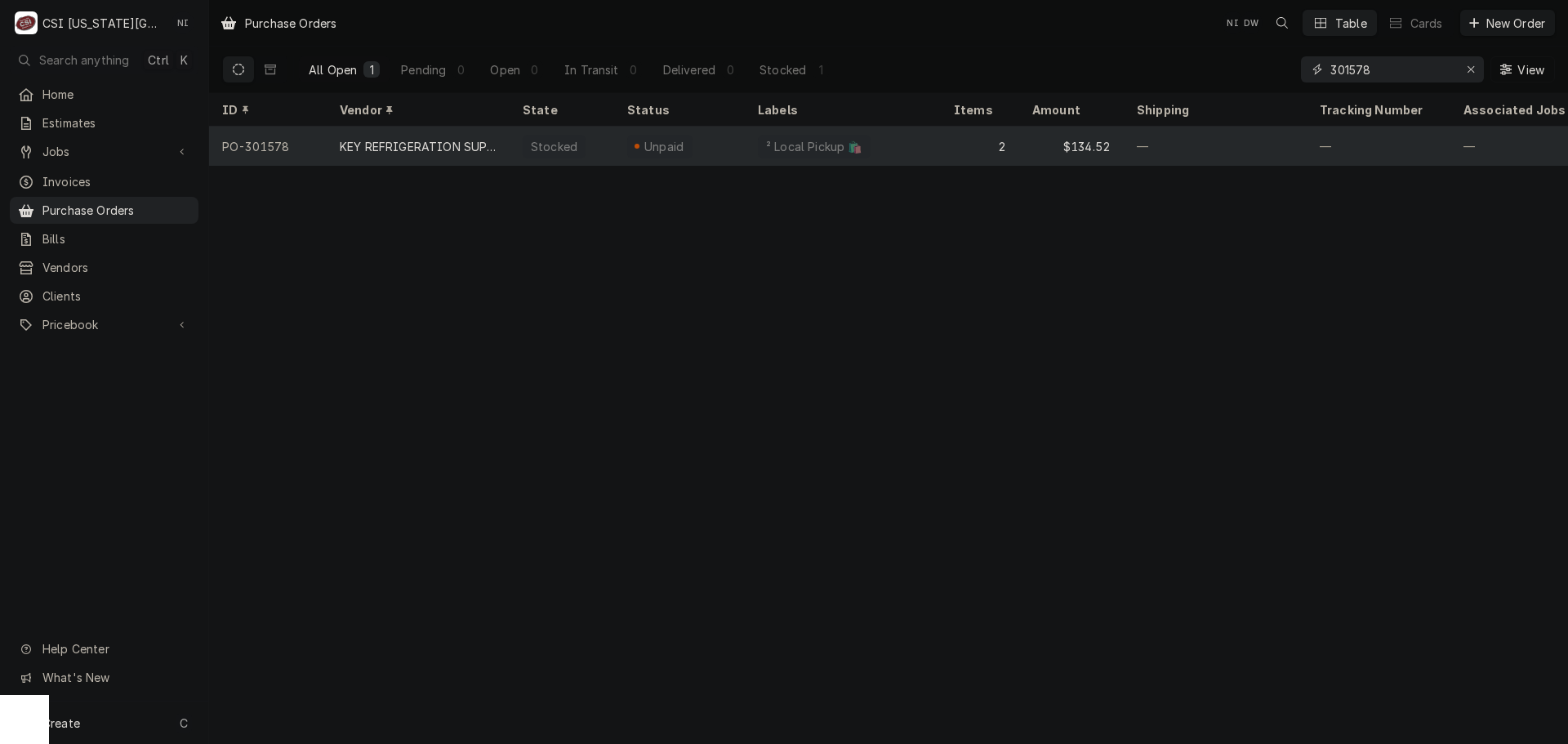
type input "301578"
click at [1187, 142] on div "—" at bounding box center [1216, 146] width 183 height 39
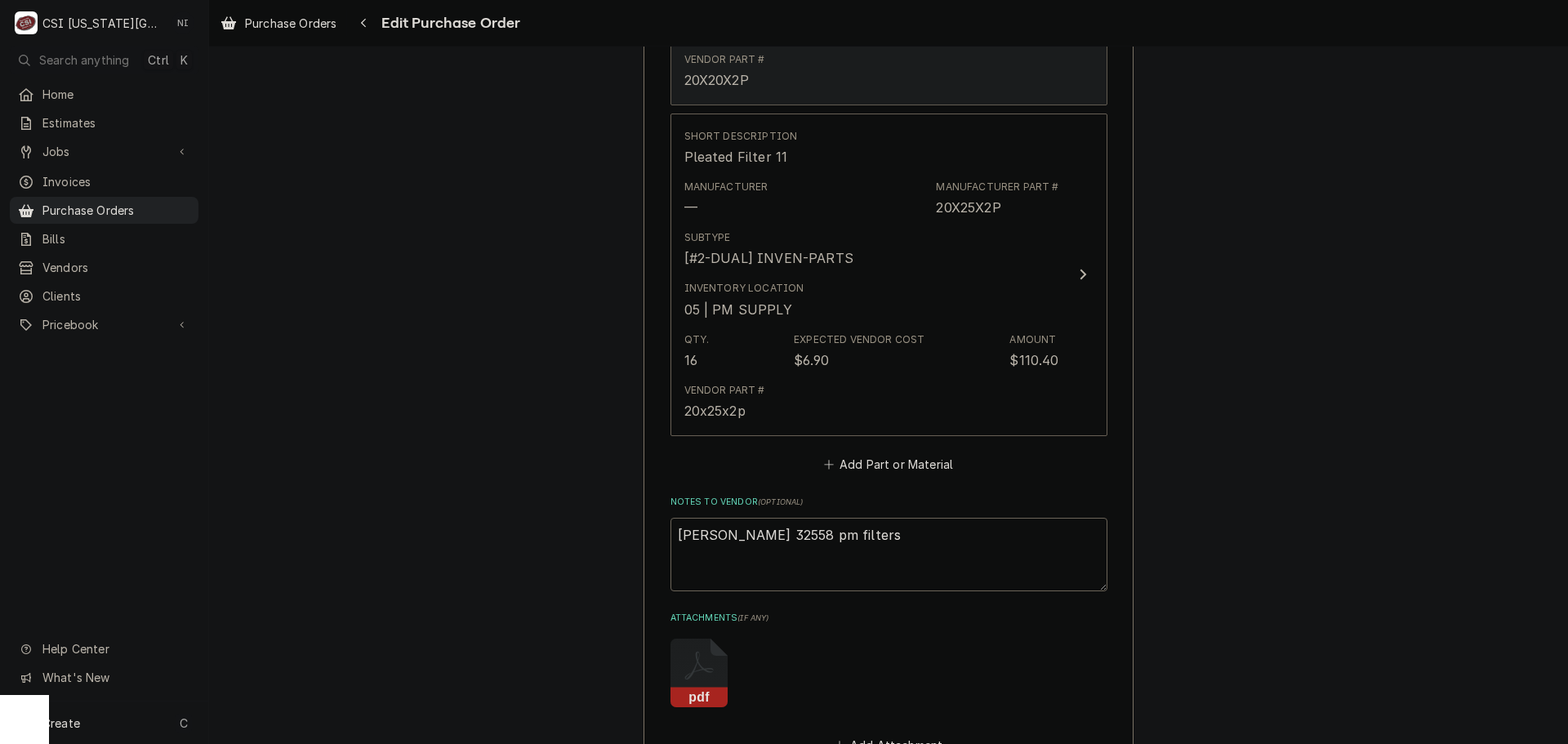
scroll to position [1307, 0]
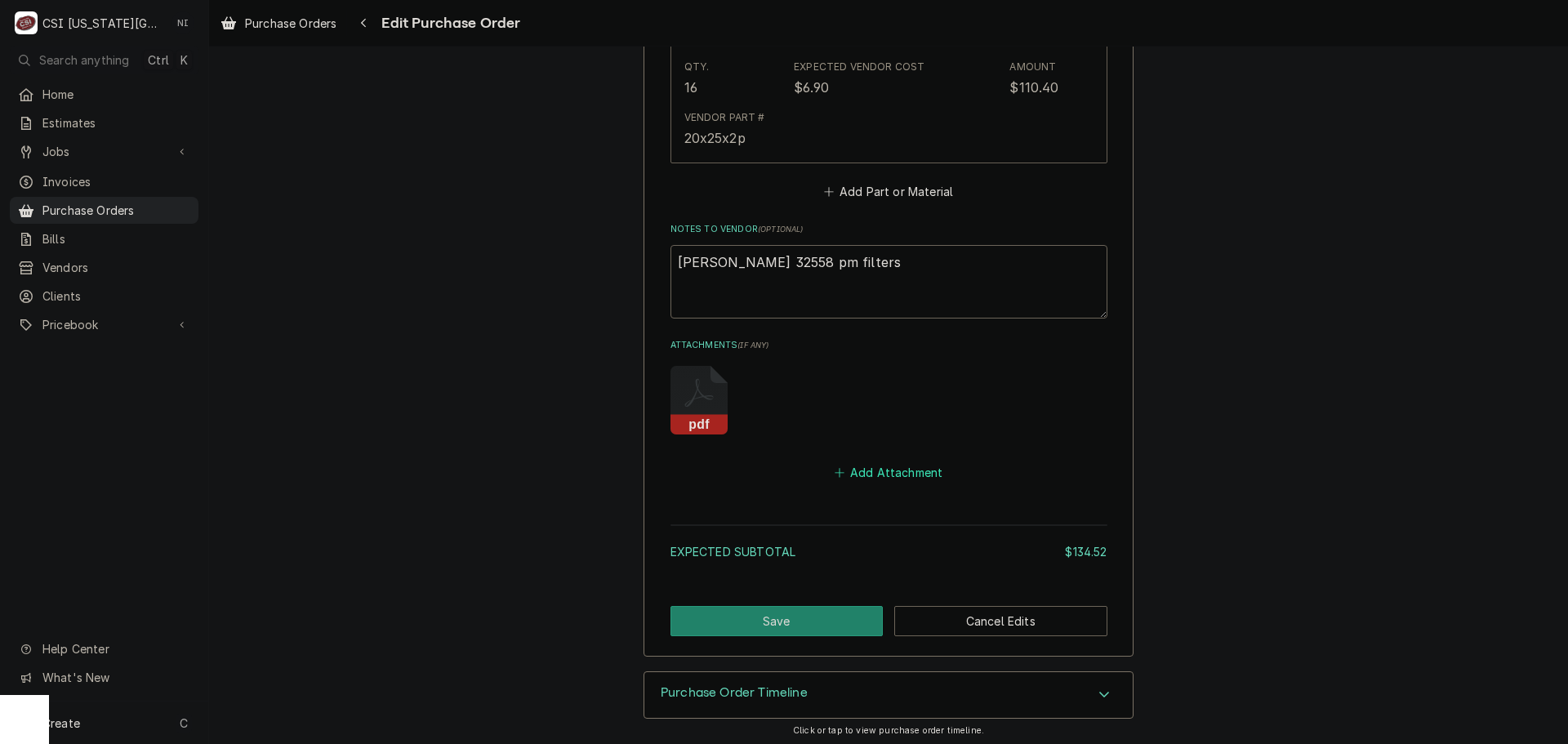
click at [869, 480] on button "Add Attachment" at bounding box center [888, 473] width 115 height 23
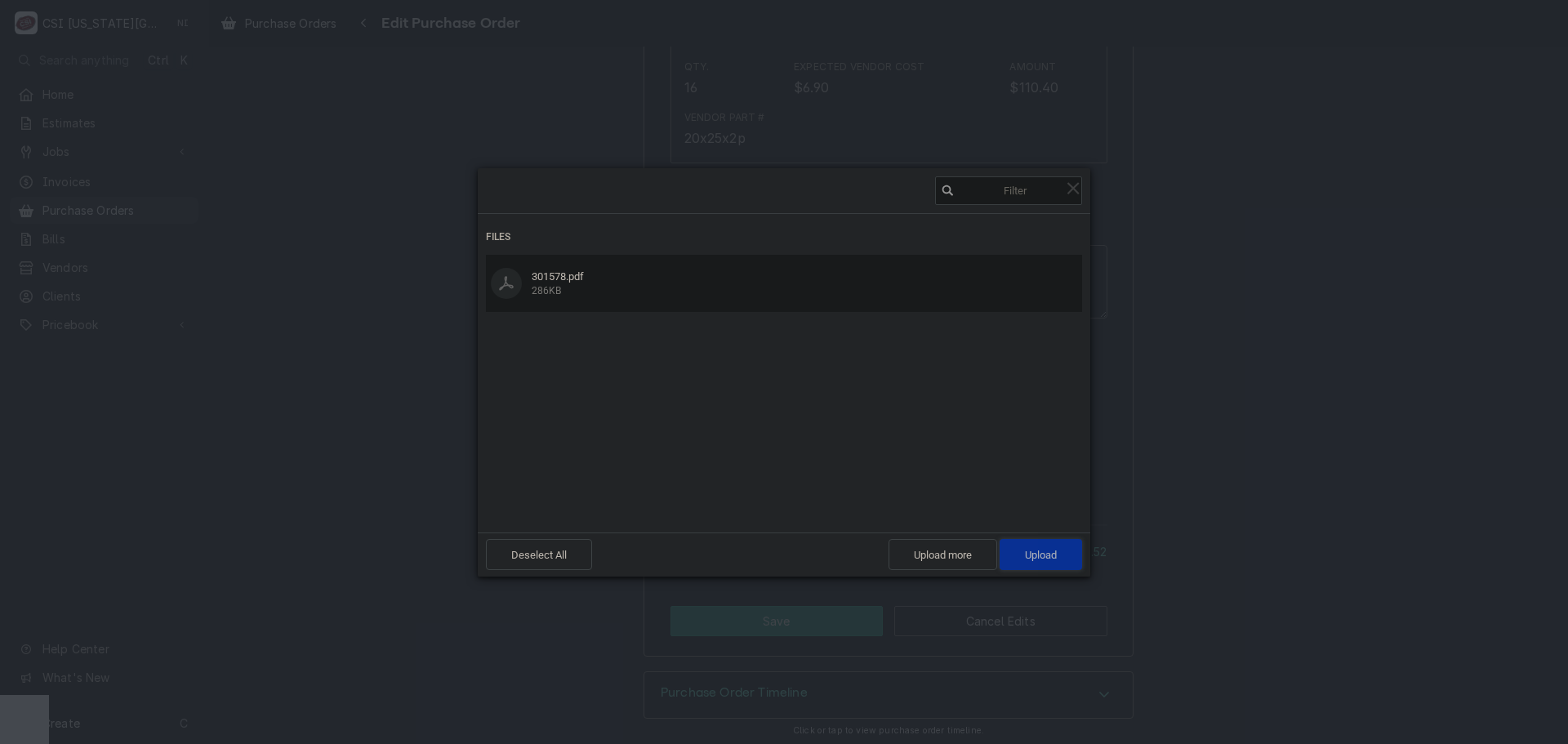
click at [1034, 563] on span "Upload 1" at bounding box center [1040, 555] width 82 height 31
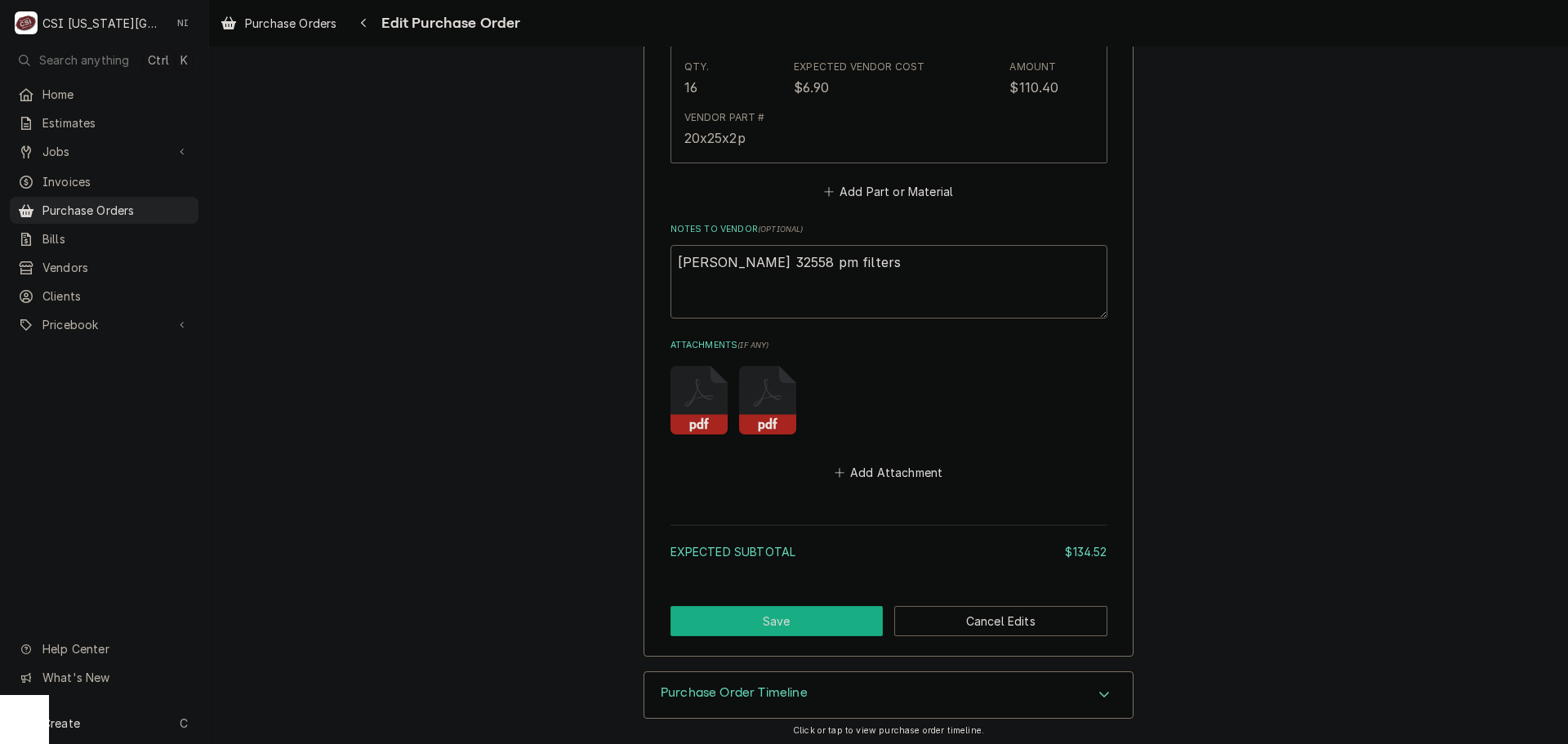
click at [736, 616] on button "Save" at bounding box center [777, 621] width 213 height 30
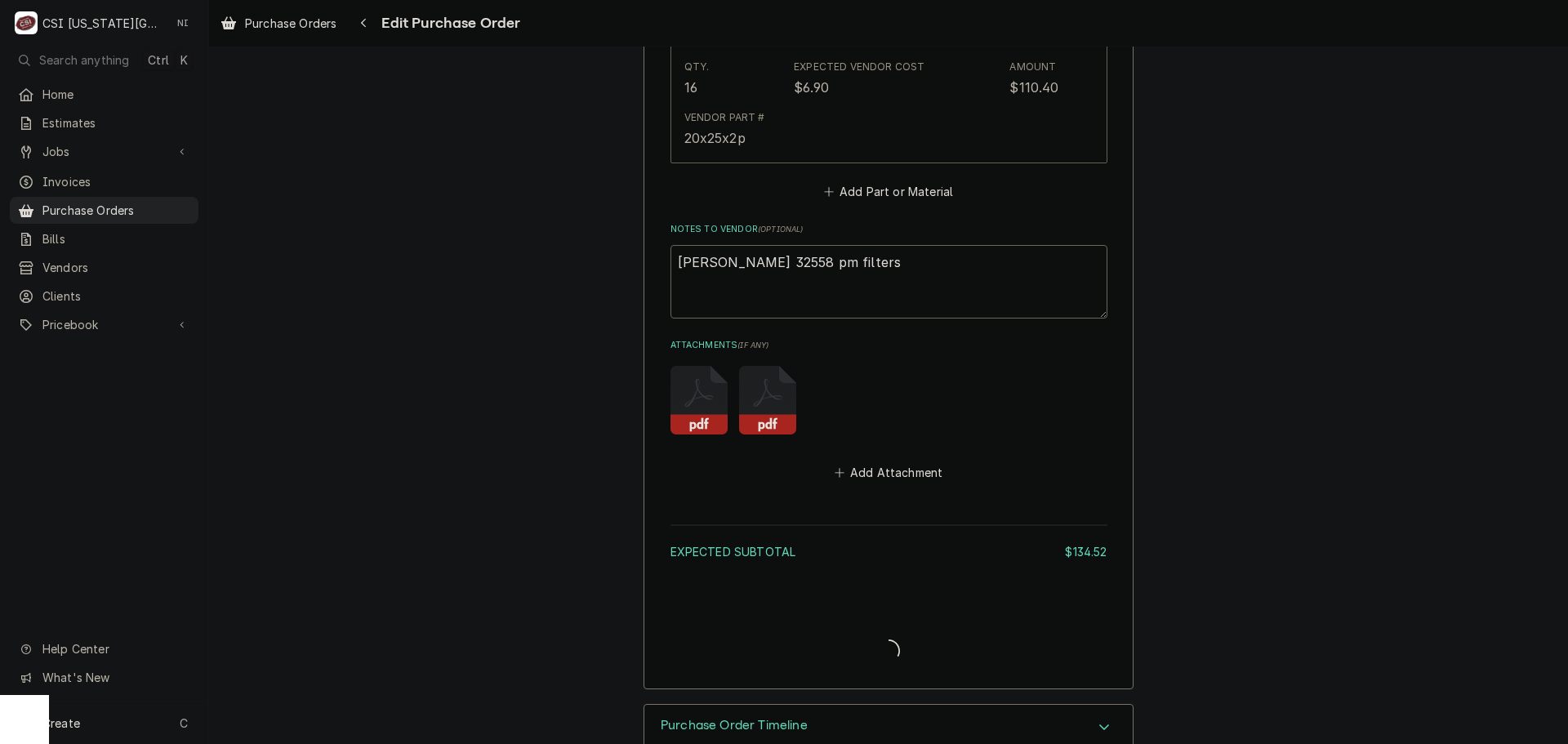
type textarea "x"
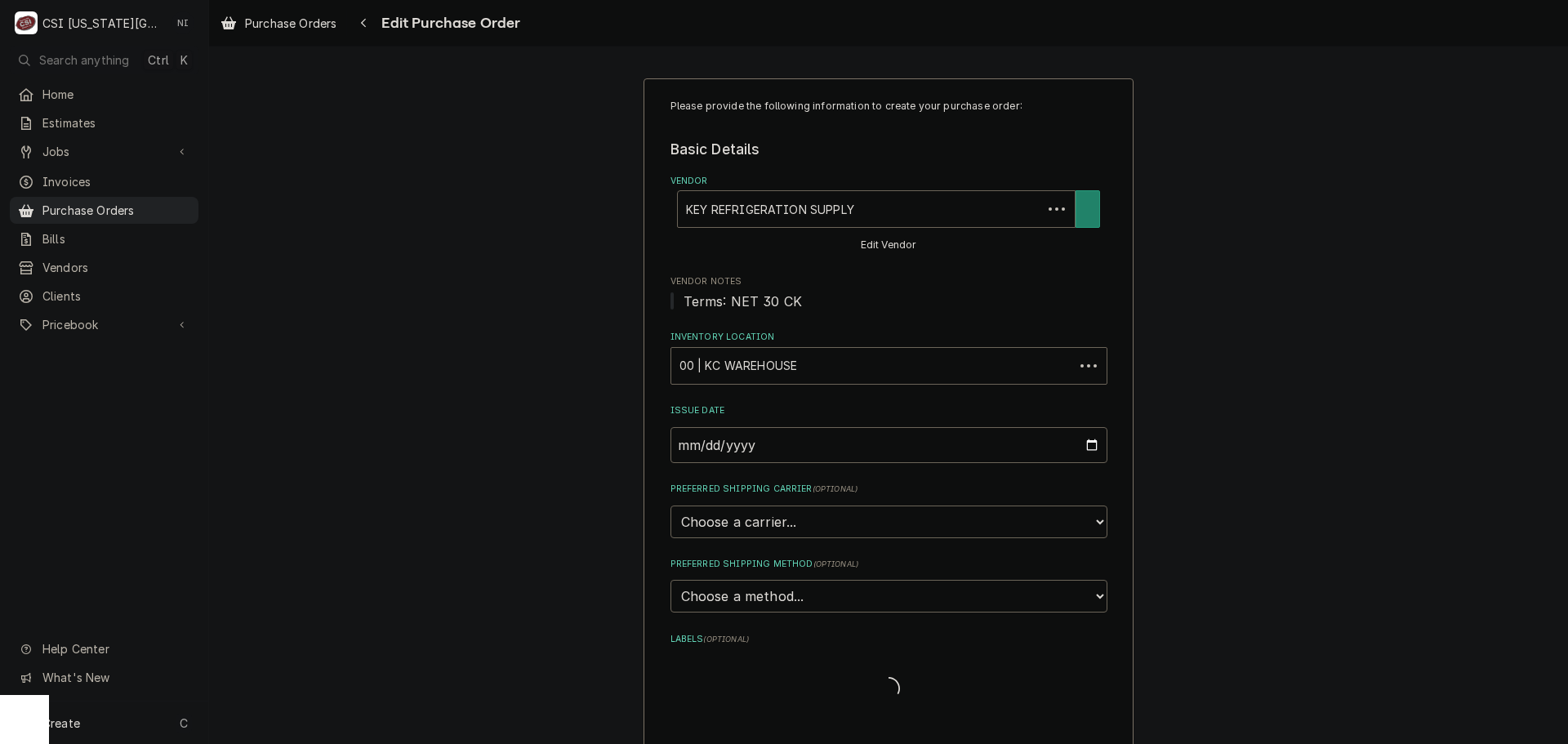
type textarea "x"
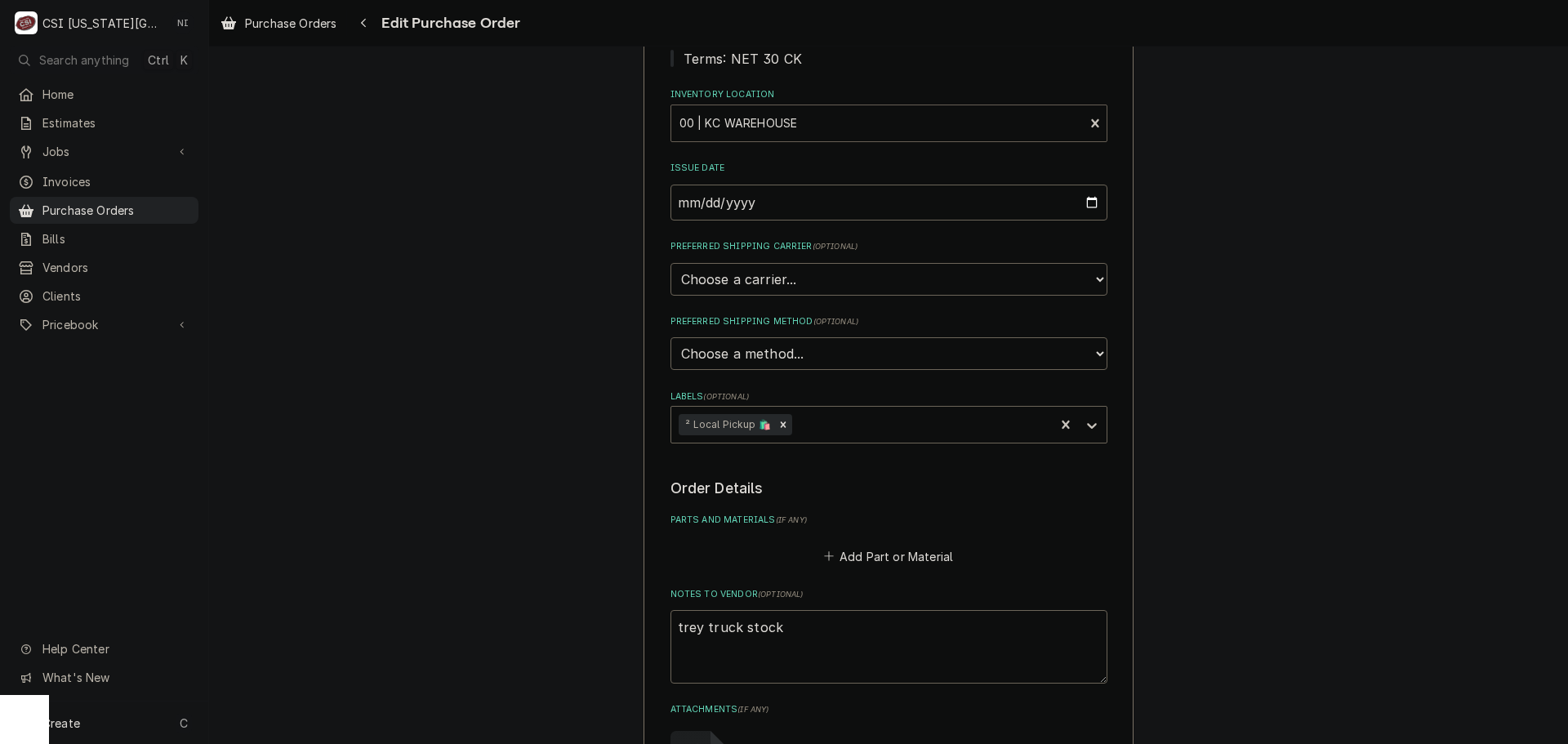
scroll to position [572, 0]
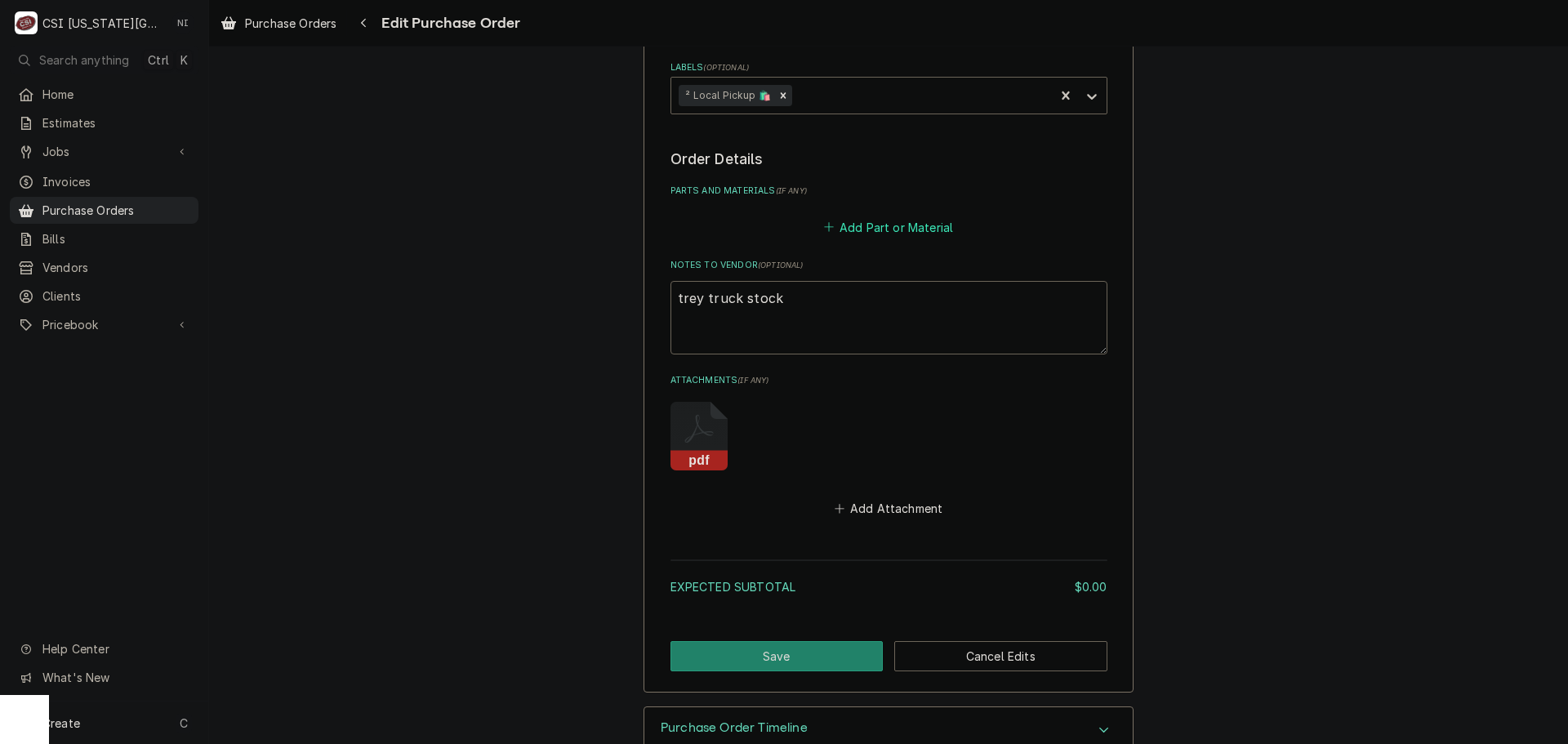
click at [898, 222] on button "Add Part or Material" at bounding box center [887, 227] width 135 height 23
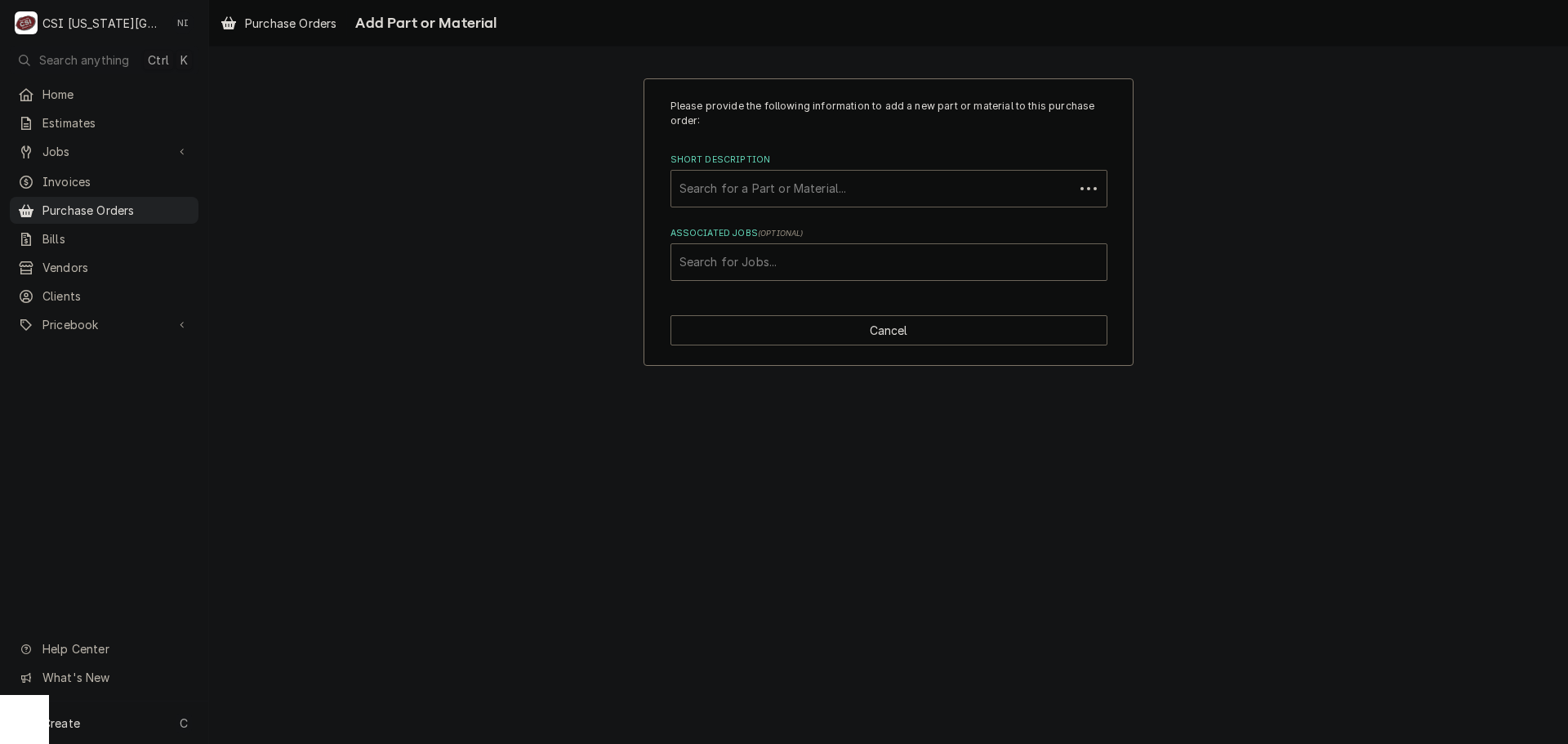
click at [795, 189] on div "Short Description" at bounding box center [873, 189] width 387 height 30
type input "filter media"
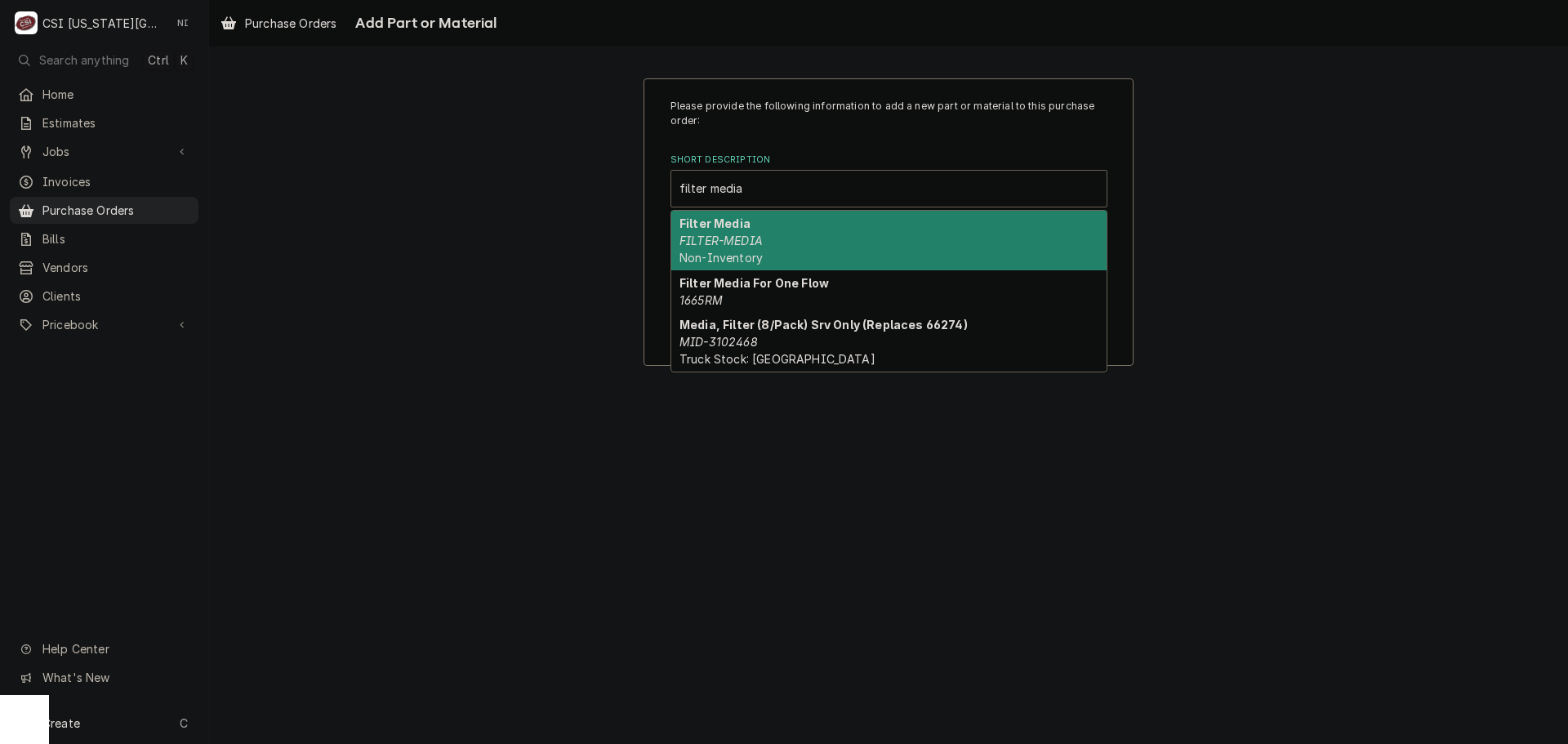
click at [803, 256] on div "Filter Media FILTER-MEDIA Non-Inventory" at bounding box center [889, 240] width 436 height 60
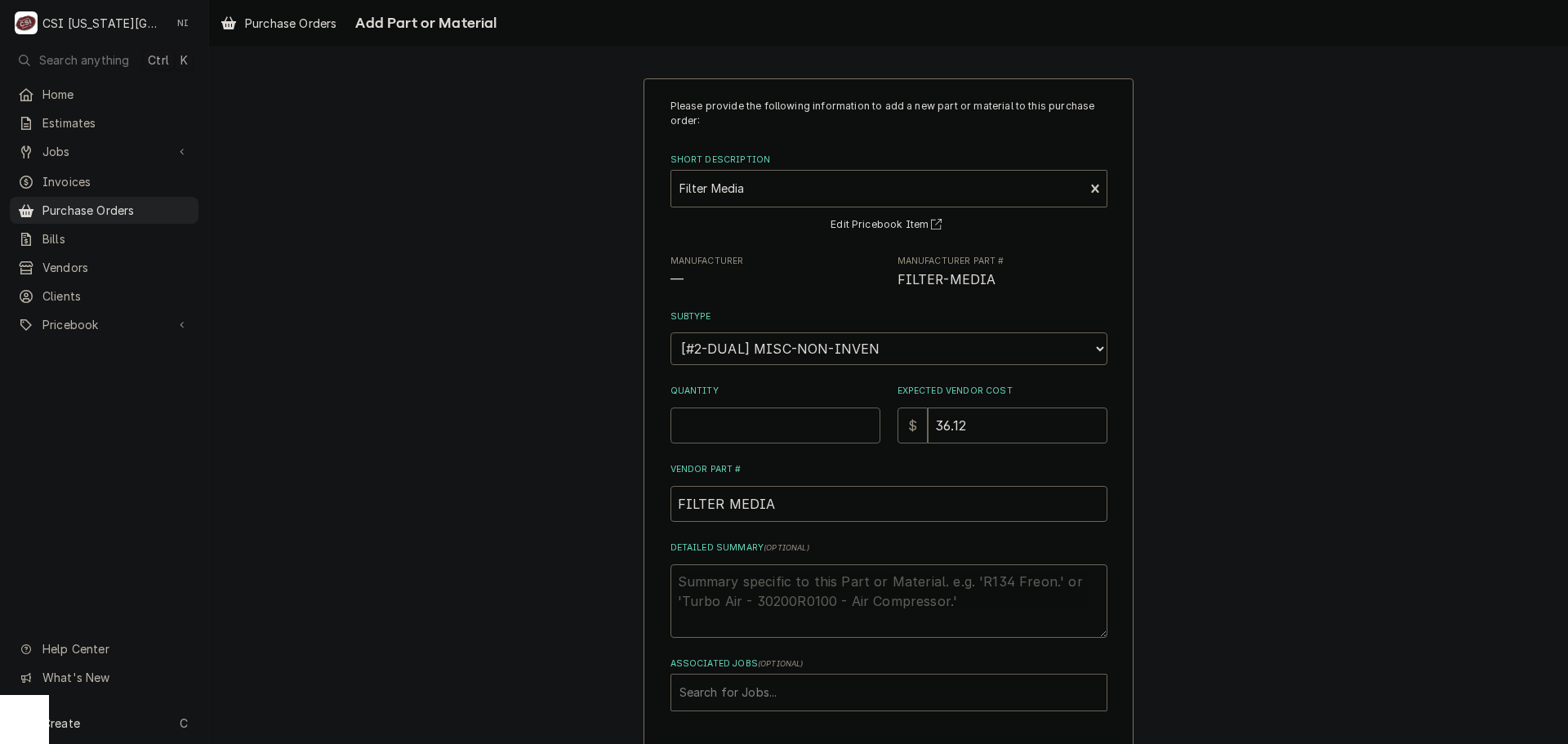
click at [738, 434] on input "Quantity" at bounding box center [775, 426] width 210 height 36
type textarea "x"
type input "1"
type textarea "x"
type input "2"
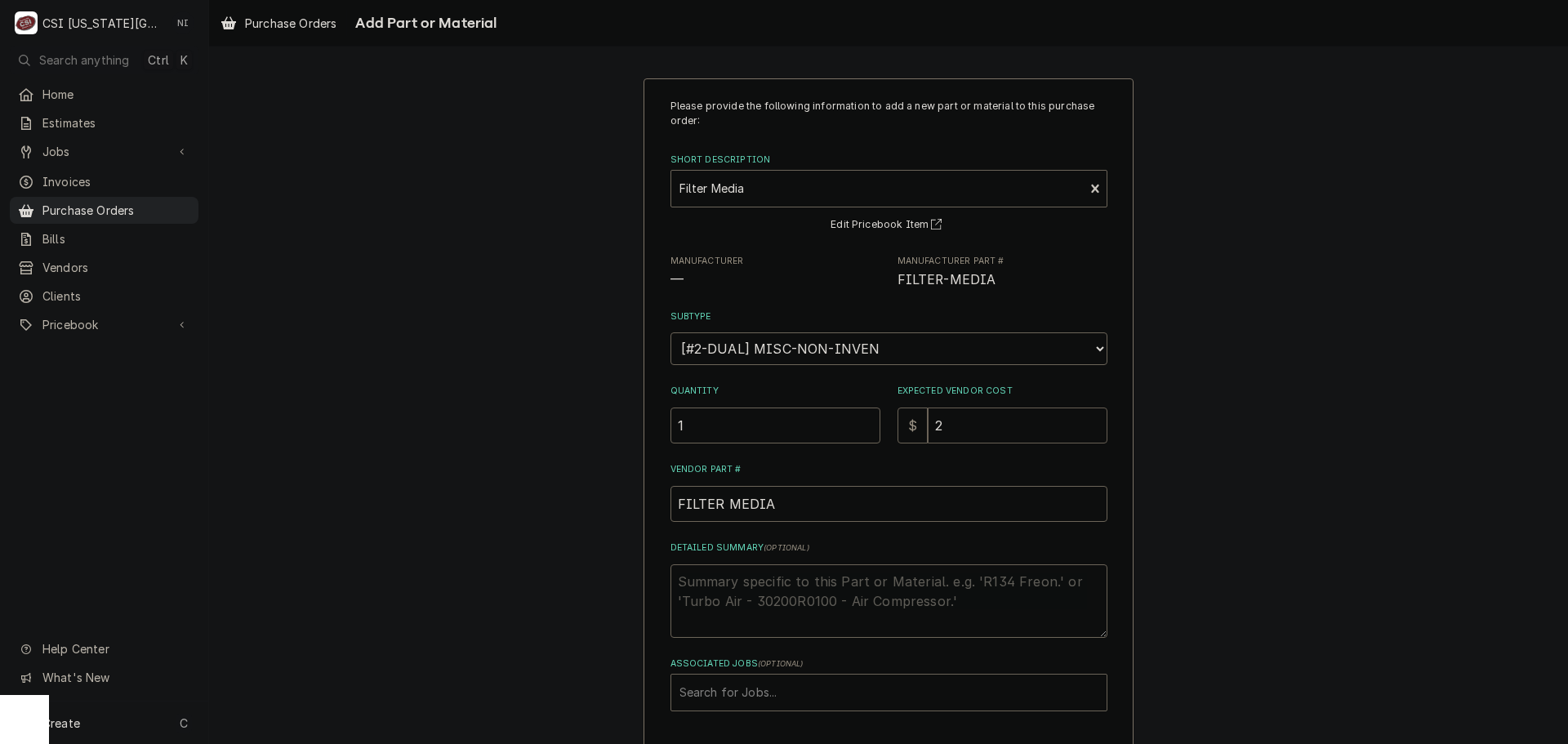
type textarea "x"
type input "22"
type textarea "x"
type input "22.8"
type textarea "x"
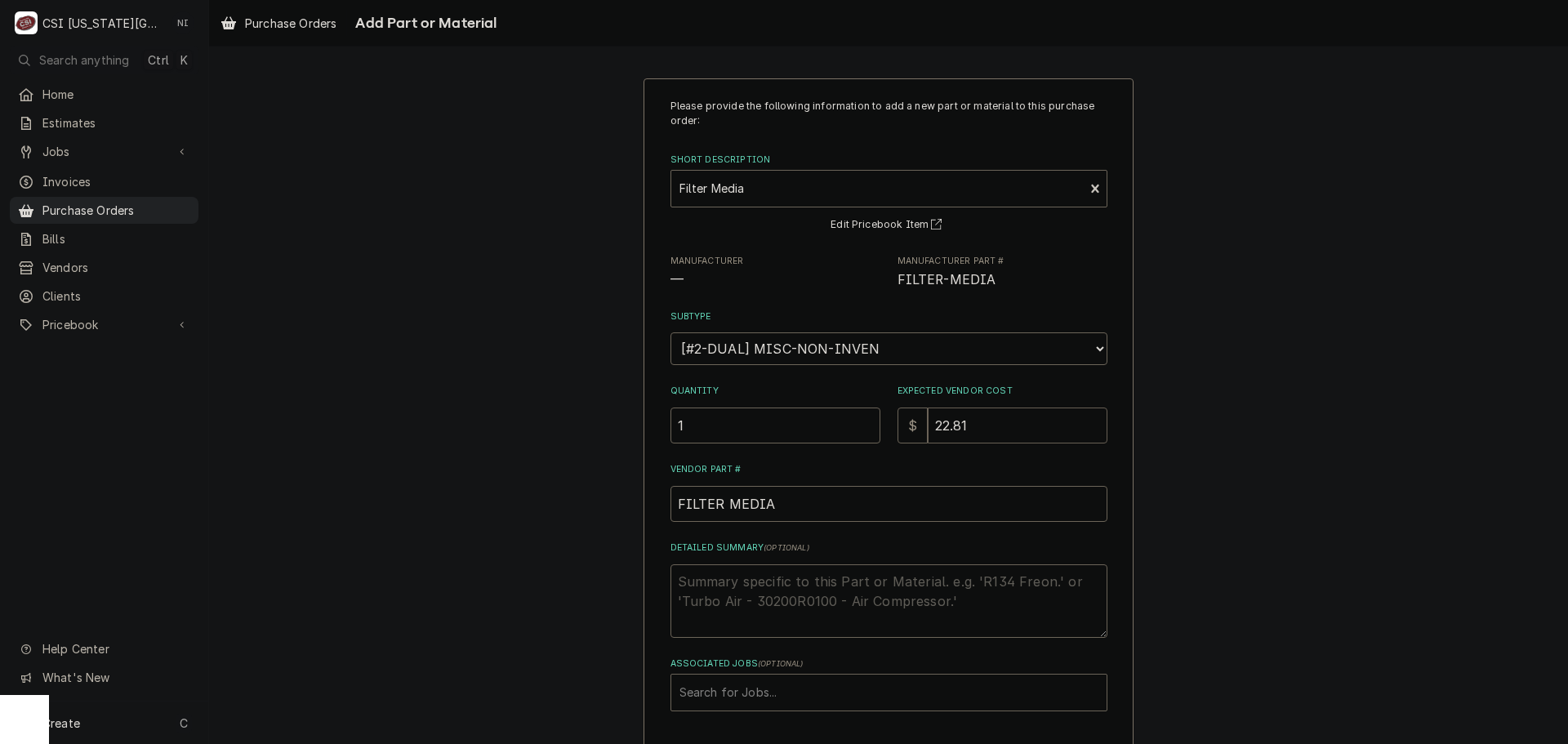
type input "22.81"
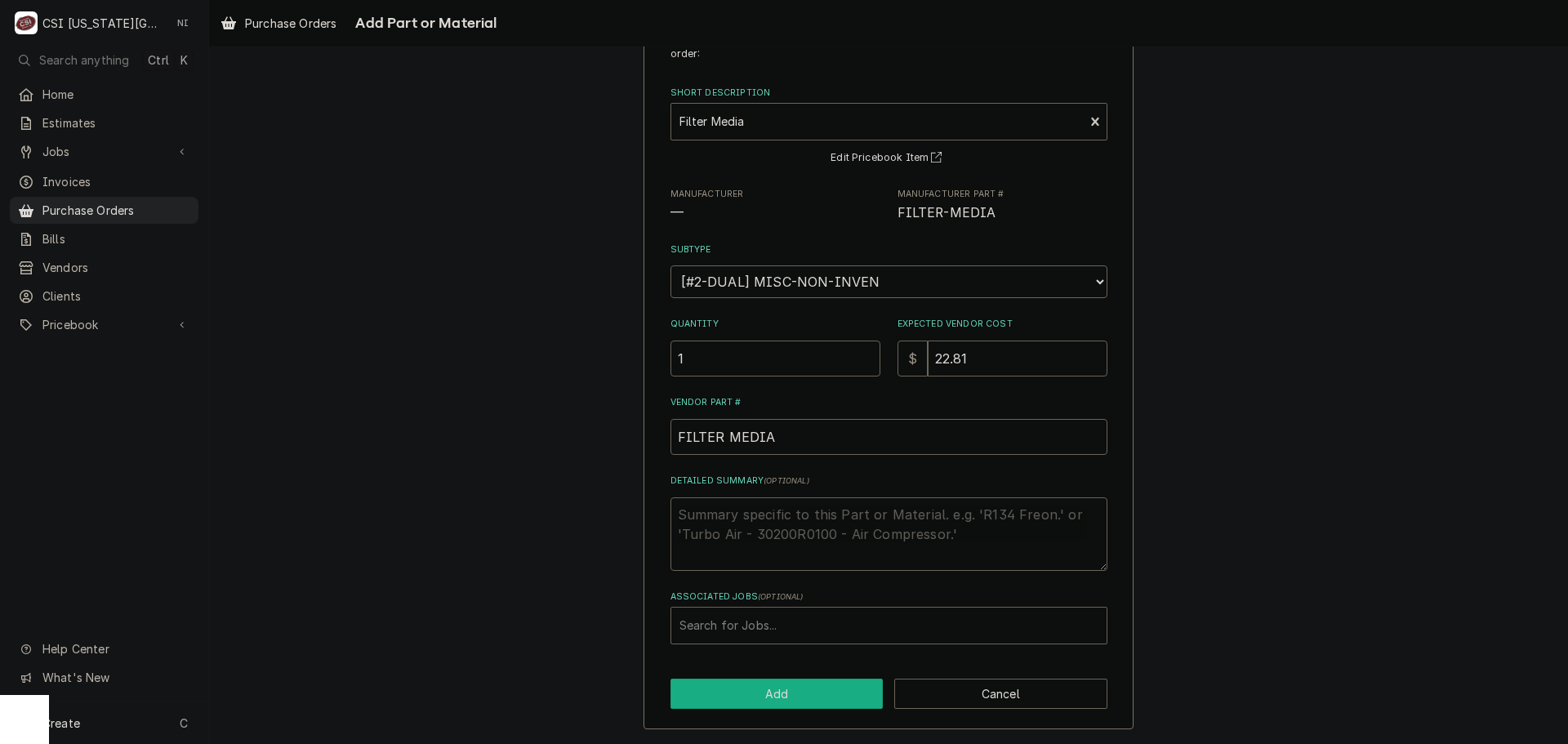
click at [763, 688] on button "Add" at bounding box center [777, 693] width 213 height 30
type textarea "x"
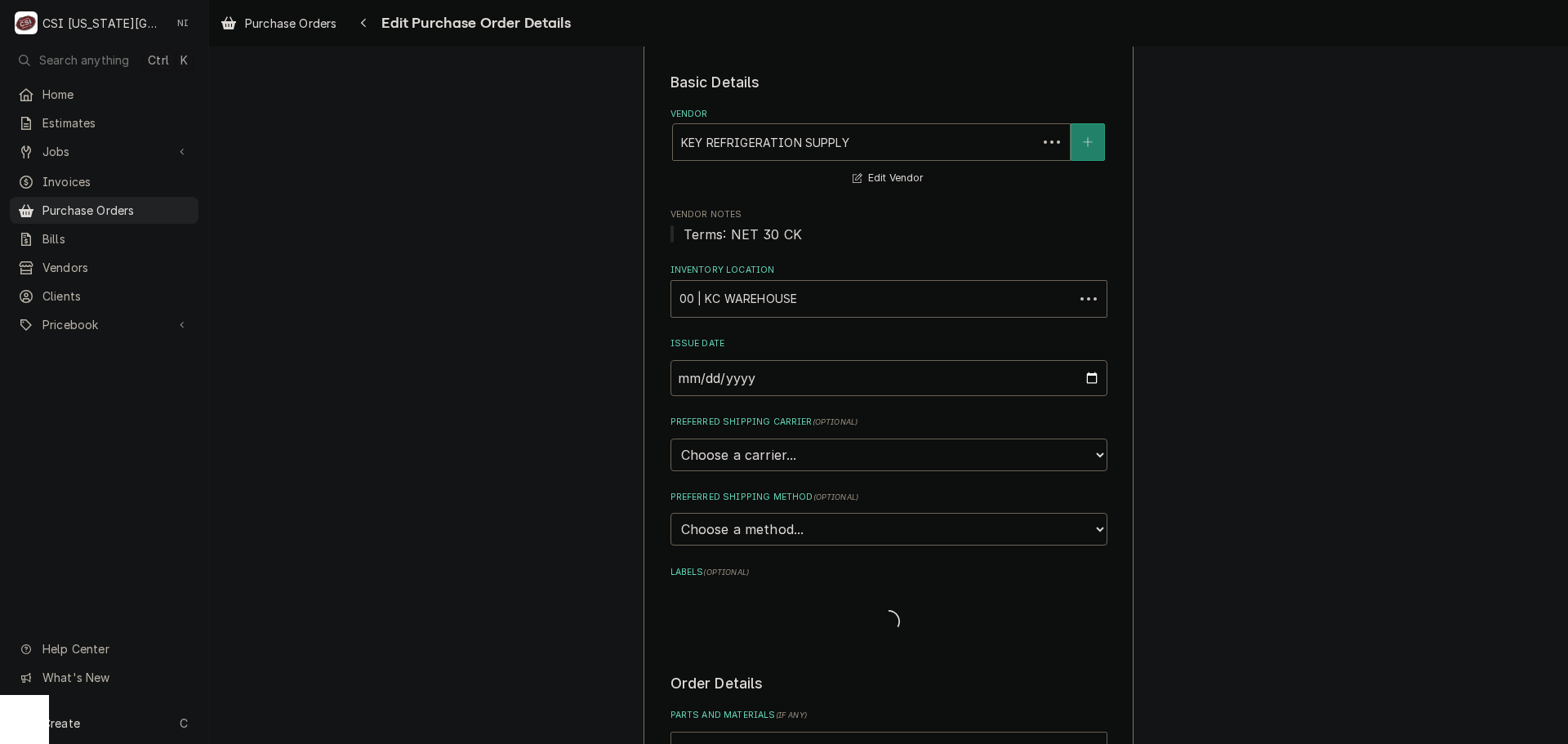
scroll to position [572, 0]
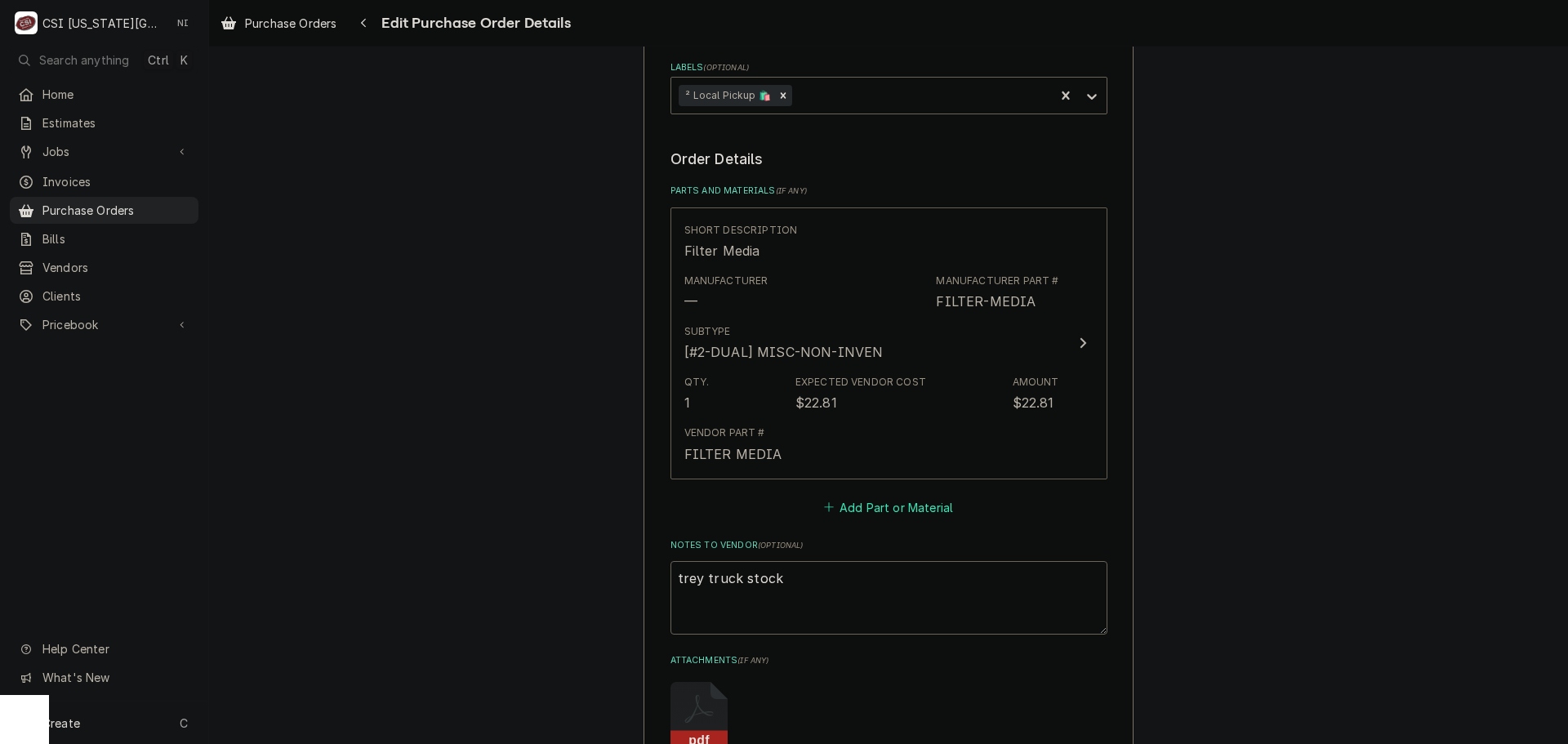
click at [829, 500] on button "Add Part or Material" at bounding box center [887, 507] width 135 height 23
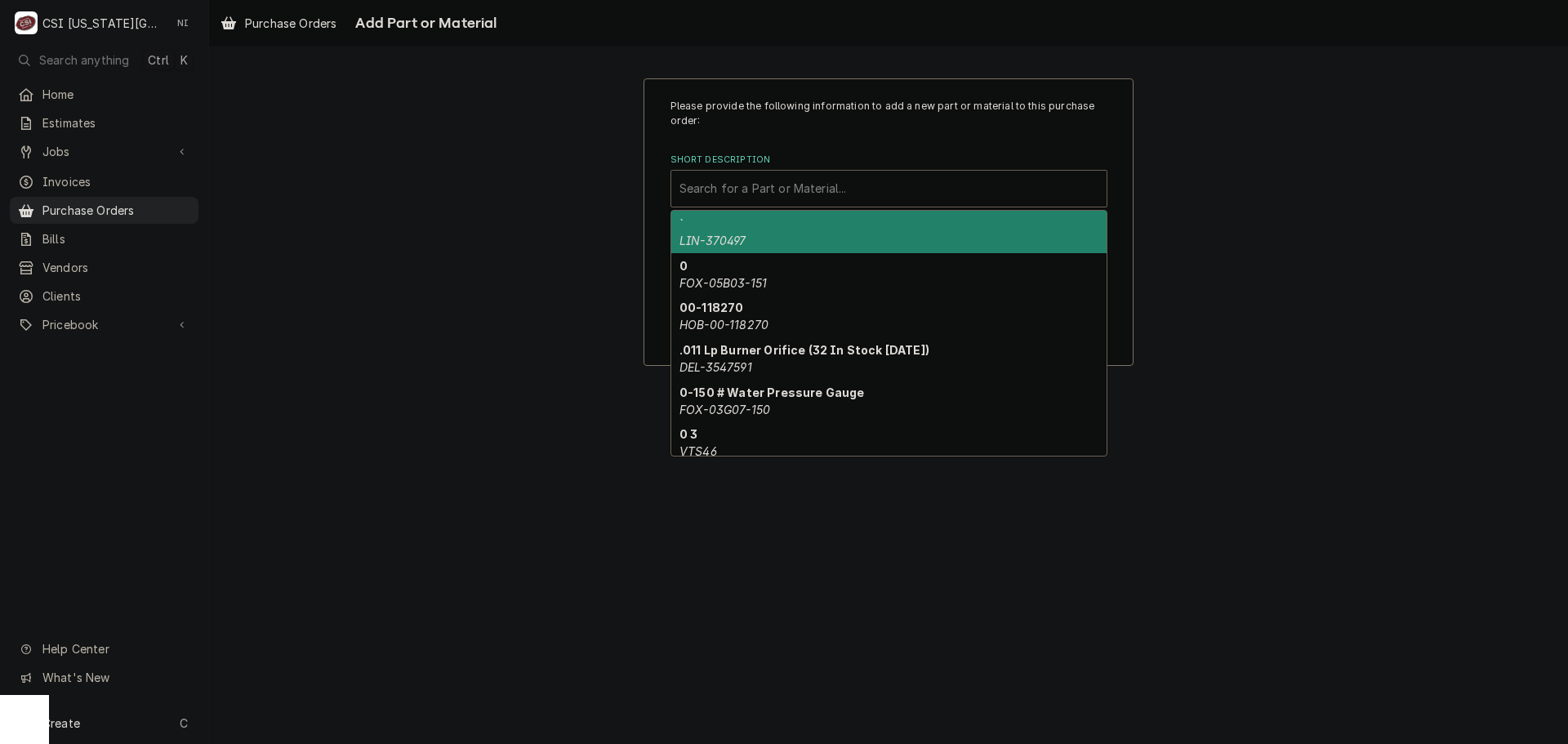
click at [802, 198] on div "Short Description" at bounding box center [889, 189] width 419 height 30
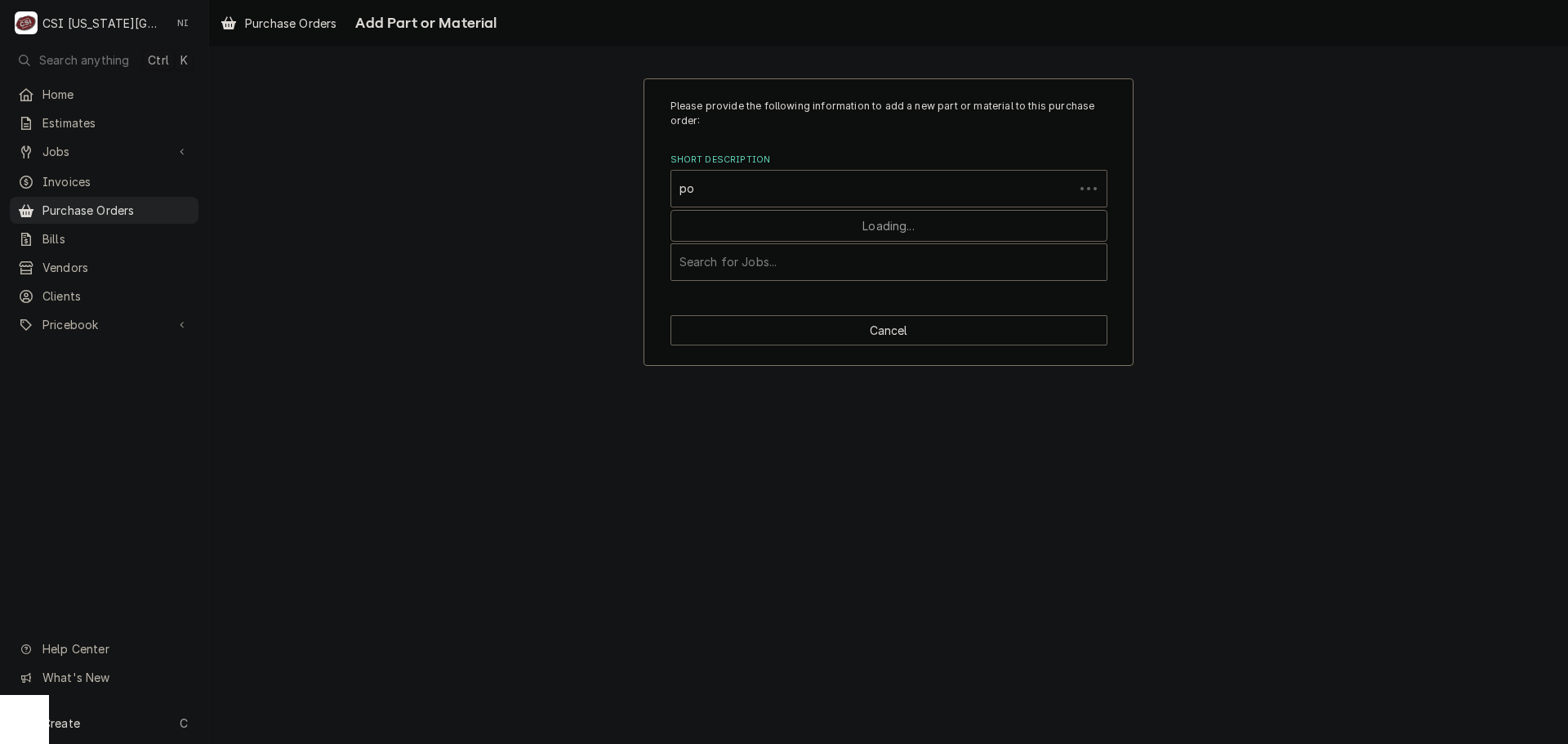
type input "p"
type input "misc pro"
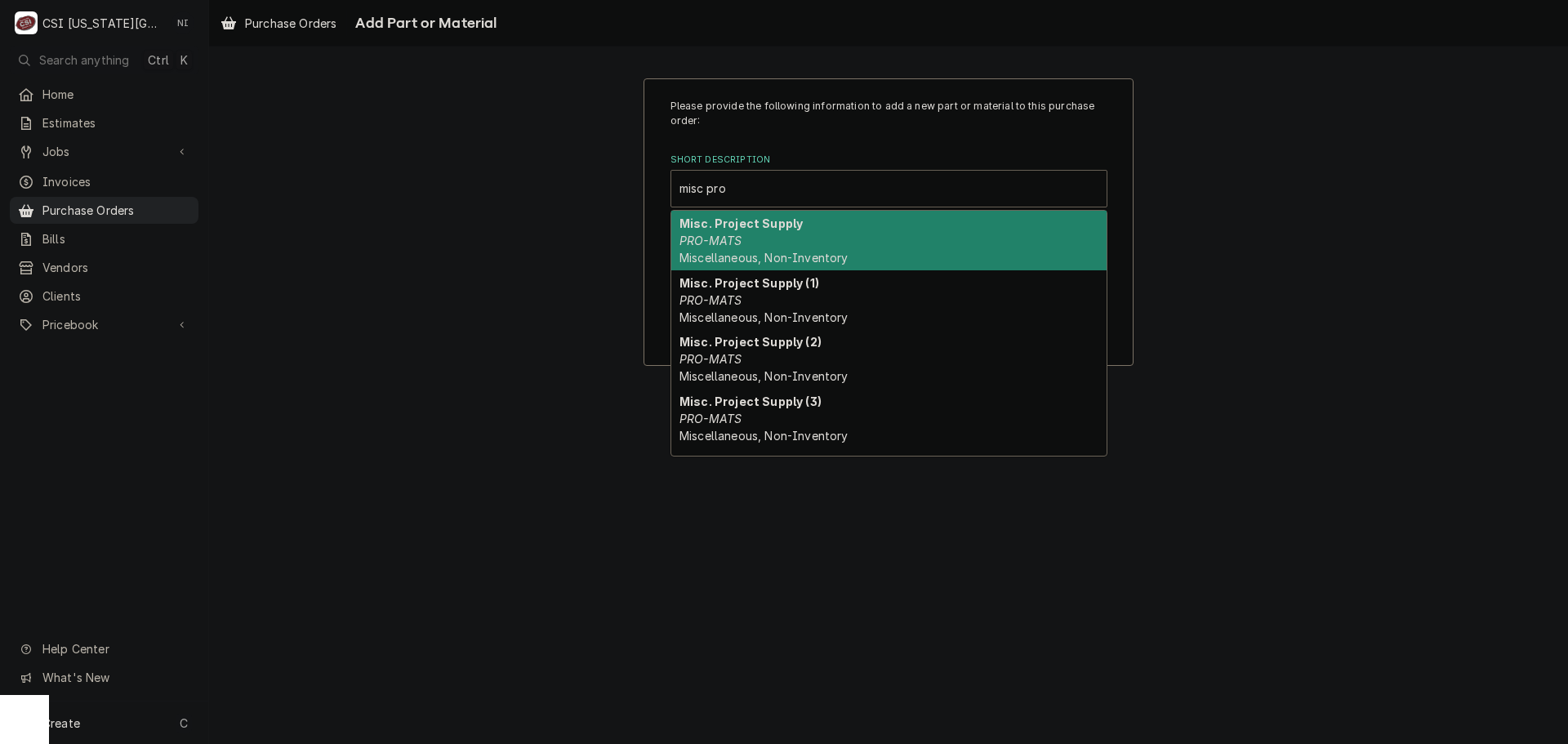
click at [771, 231] on div "Misc. Project Supply PRO-MATS Miscellaneous, Non-Inventory" at bounding box center [889, 240] width 436 height 60
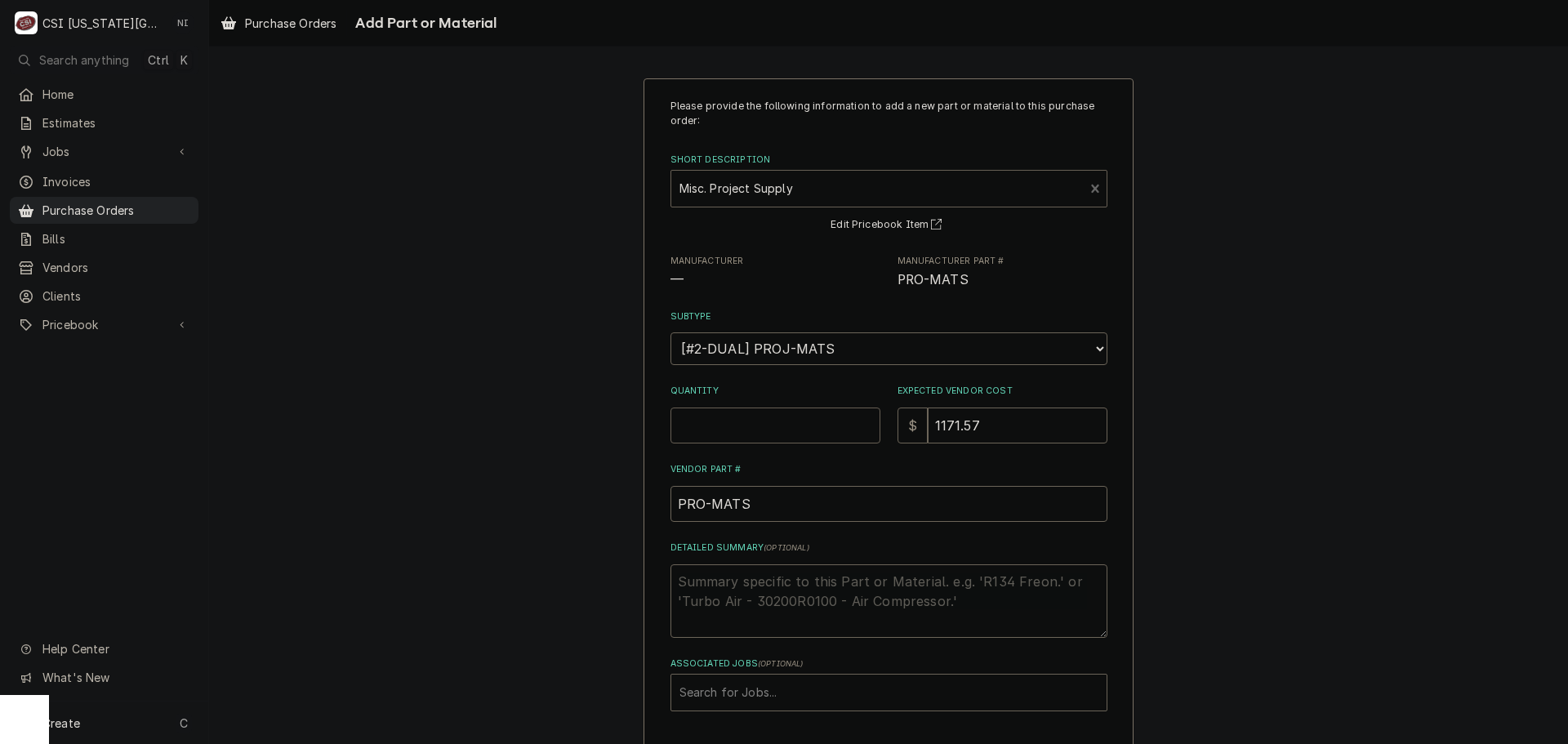
click at [735, 420] on input "Quantity" at bounding box center [775, 426] width 210 height 36
type textarea "x"
type input "1"
click at [1026, 425] on input "1171.57" at bounding box center [1018, 426] width 180 height 36
drag, startPoint x: 1004, startPoint y: 420, endPoint x: 871, endPoint y: 417, distance: 133.0
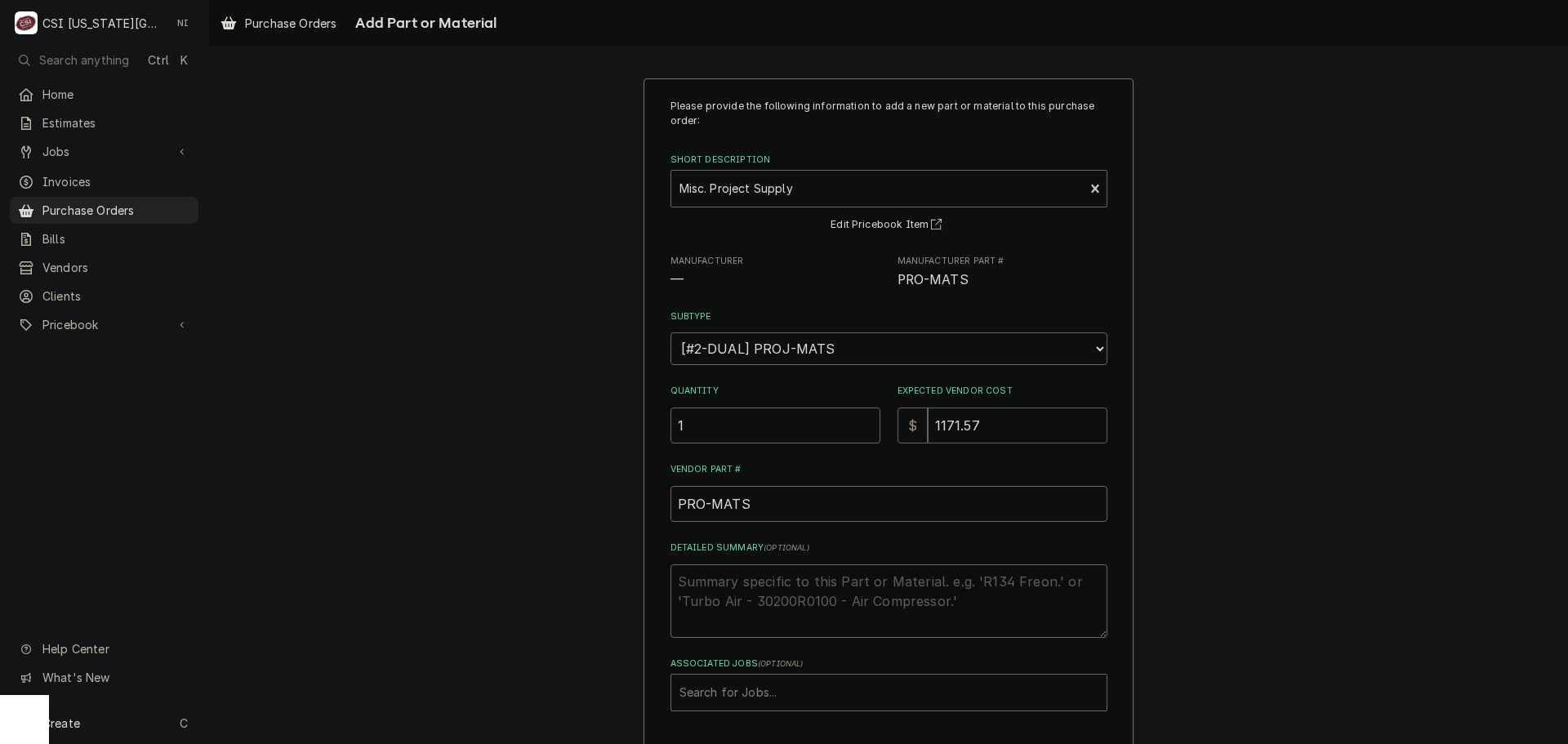
click at [878, 417] on div "Quantity 1 Expected Vendor Cost $ 1171.57" at bounding box center [889, 414] width 437 height 58
type textarea "x"
type input "3"
type textarea "x"
type input "36"
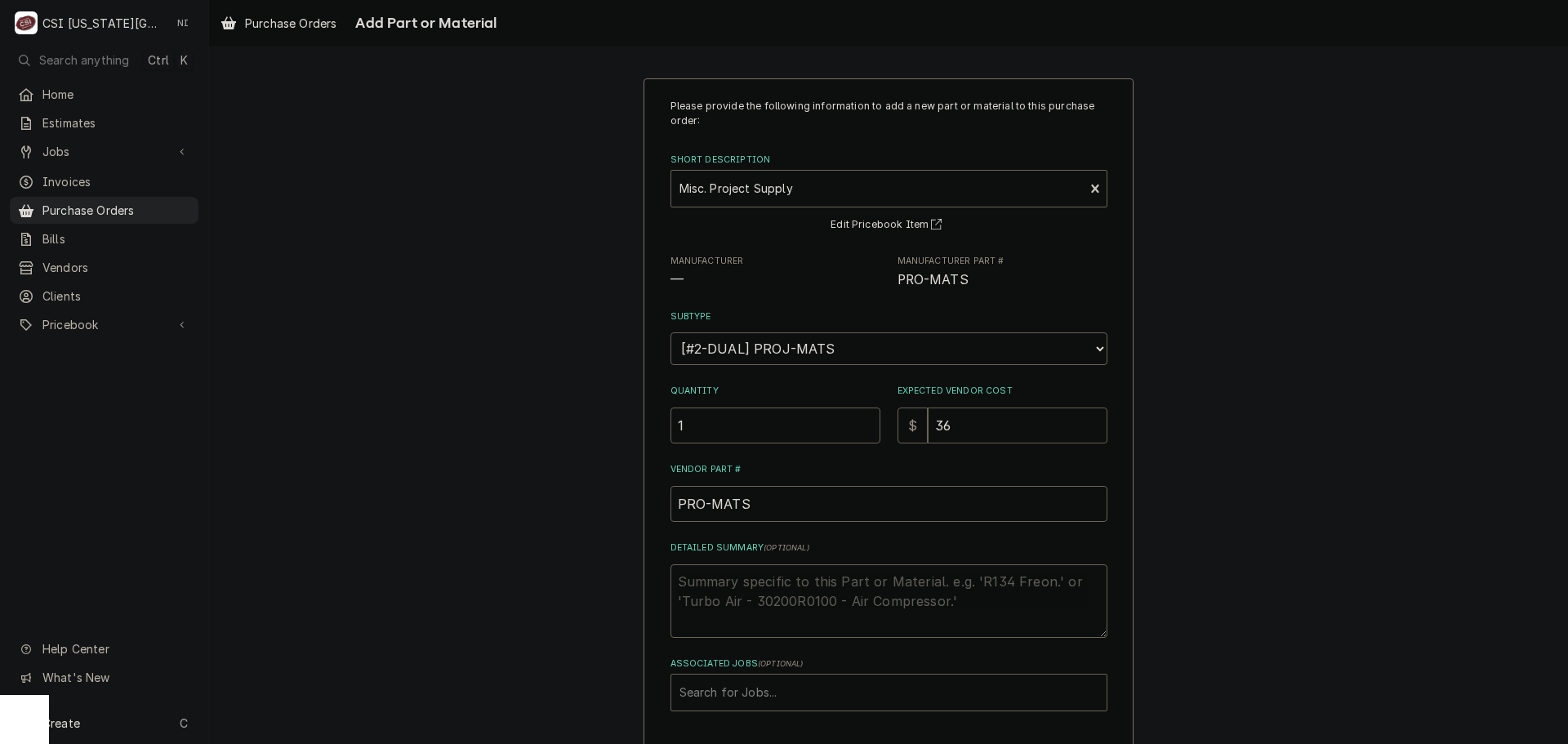
type textarea "x"
type input "36.3"
type textarea "x"
type input "36.30"
click at [757, 590] on textarea "Detailed Summary ( optional )" at bounding box center [889, 601] width 437 height 73
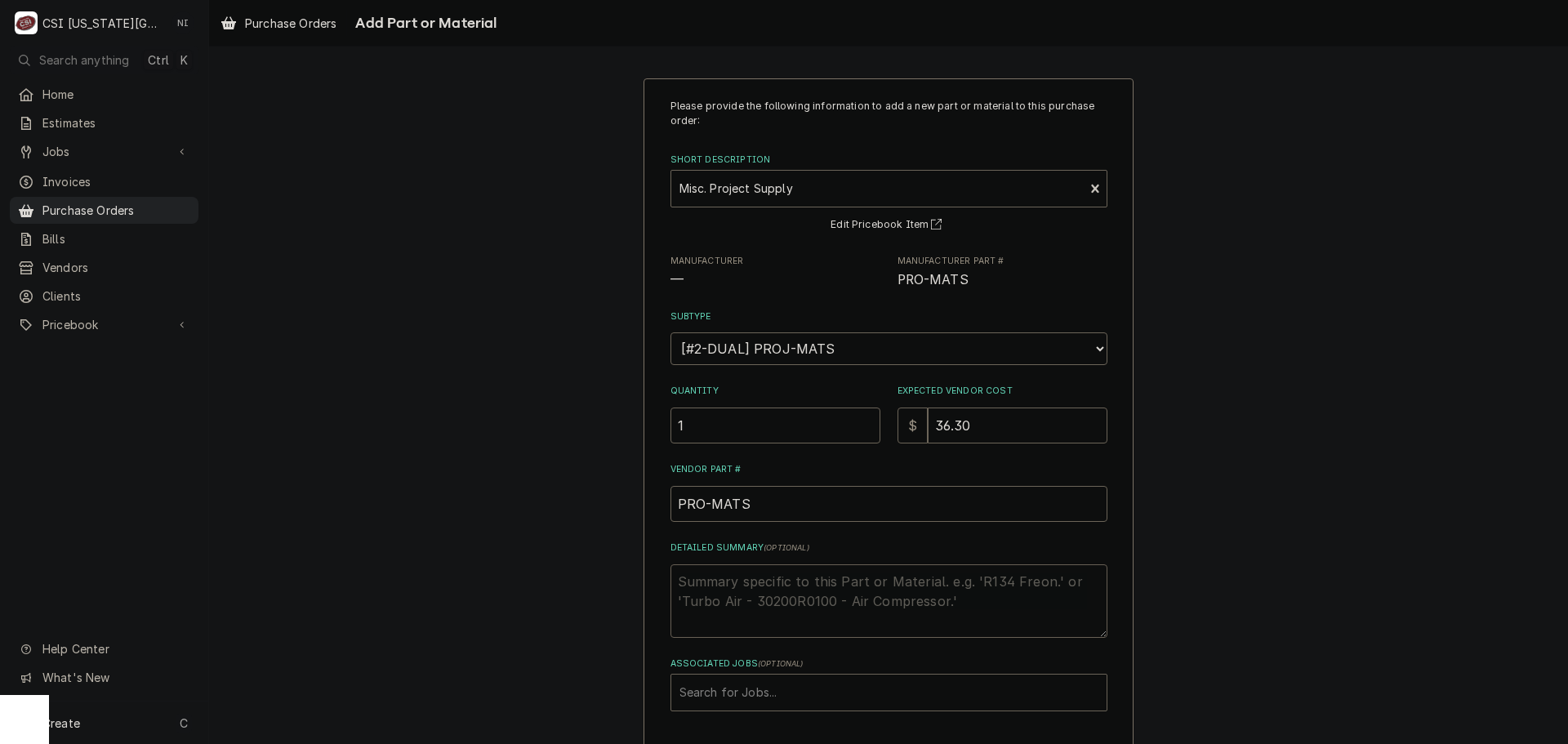
type textarea "x"
type textarea "a"
type textarea "x"
type textarea "ac"
type textarea "x"
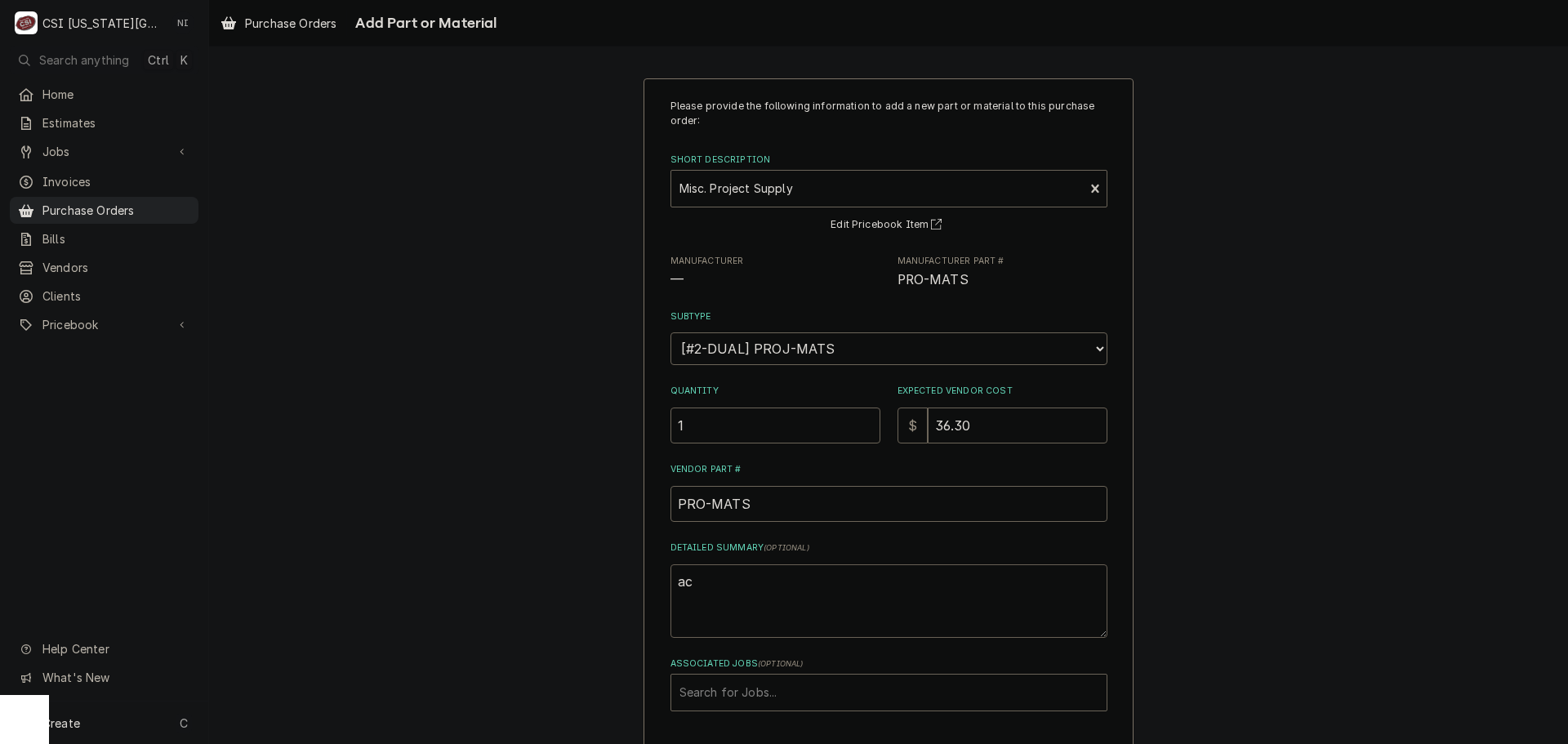
type textarea "acc"
type textarea "x"
type textarea "acce"
type textarea "x"
type textarea "acces"
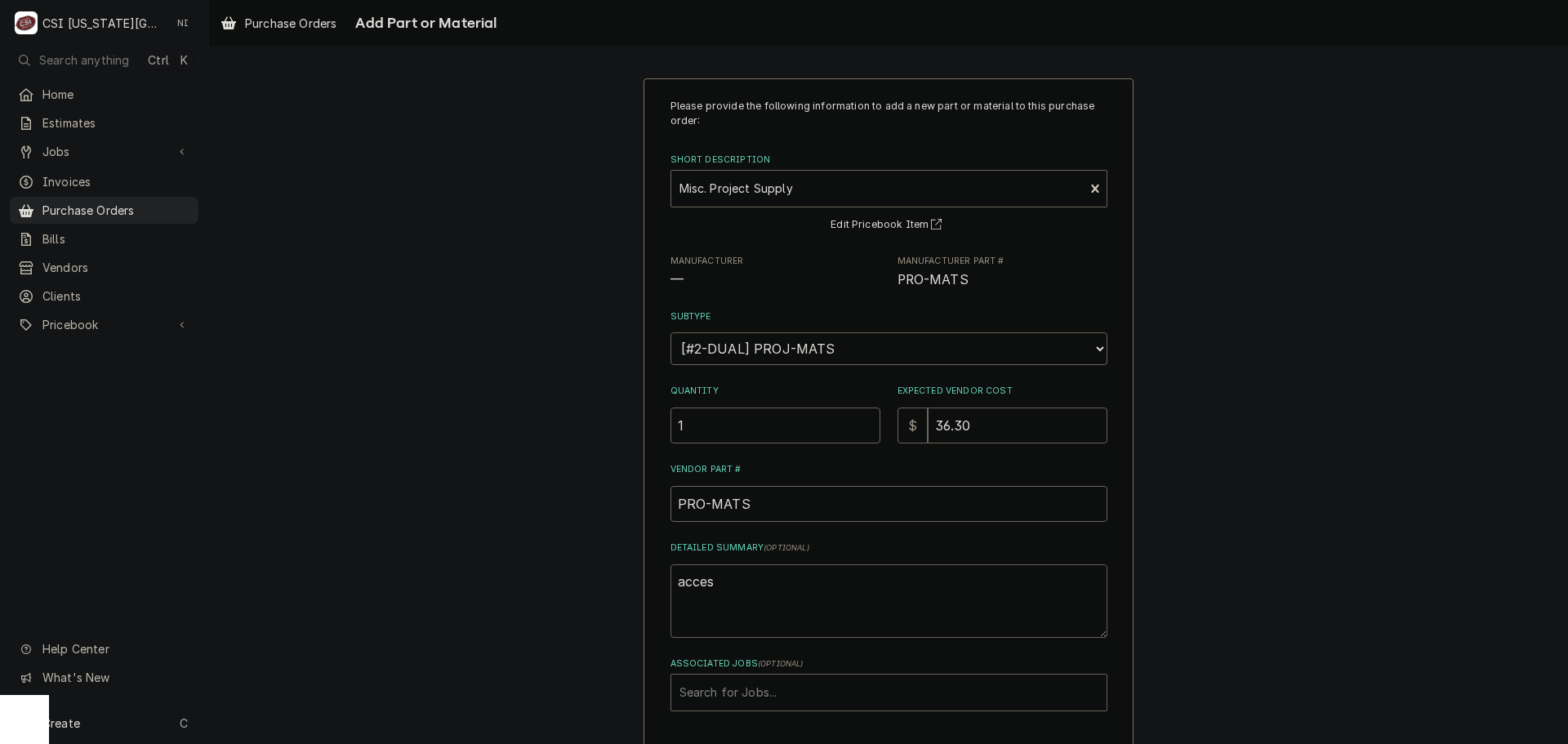
type textarea "x"
type textarea "access"
type textarea "x"
type textarea "access"
type textarea "x"
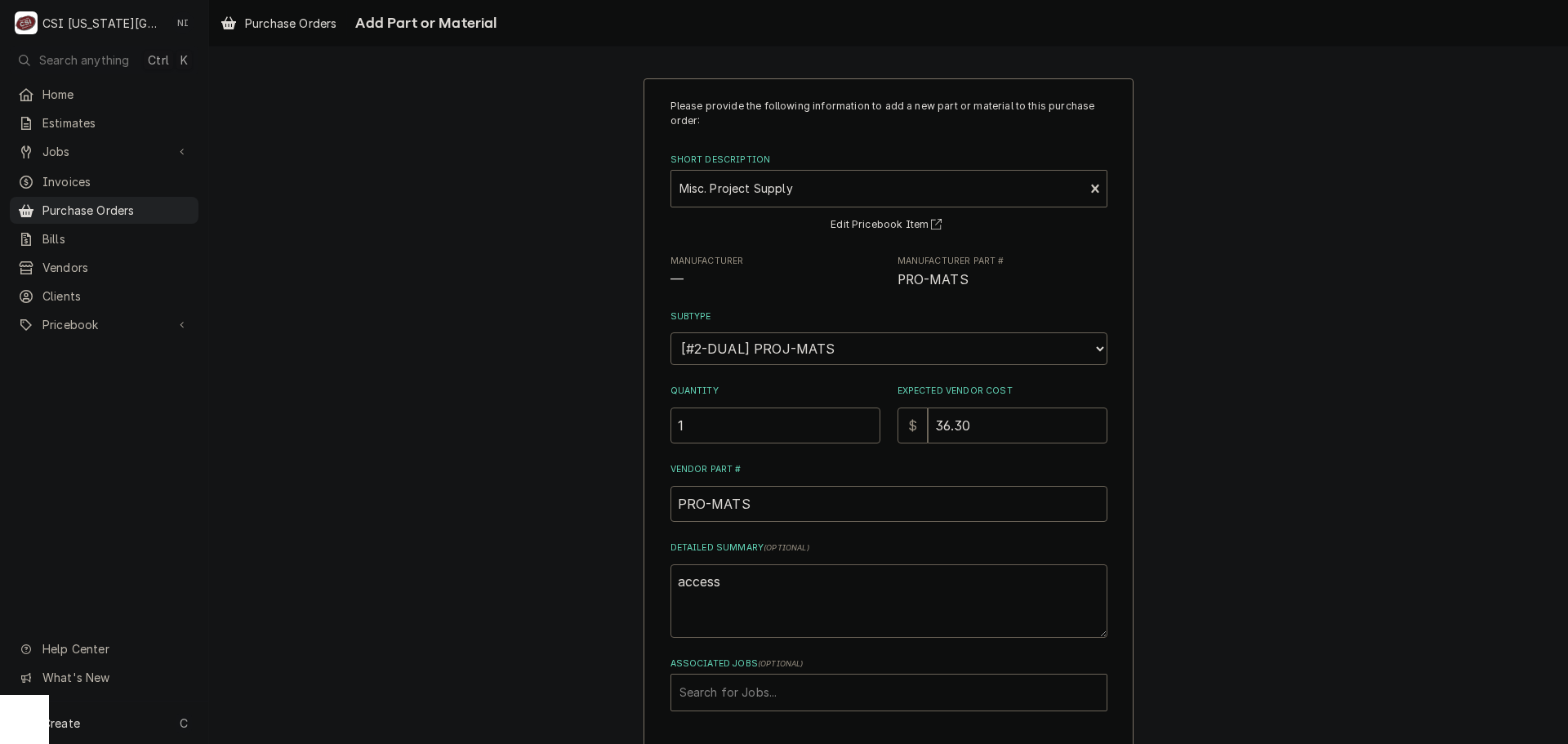
type textarea "access f"
type textarea "x"
type textarea "access fi"
type textarea "x"
type textarea "access fit"
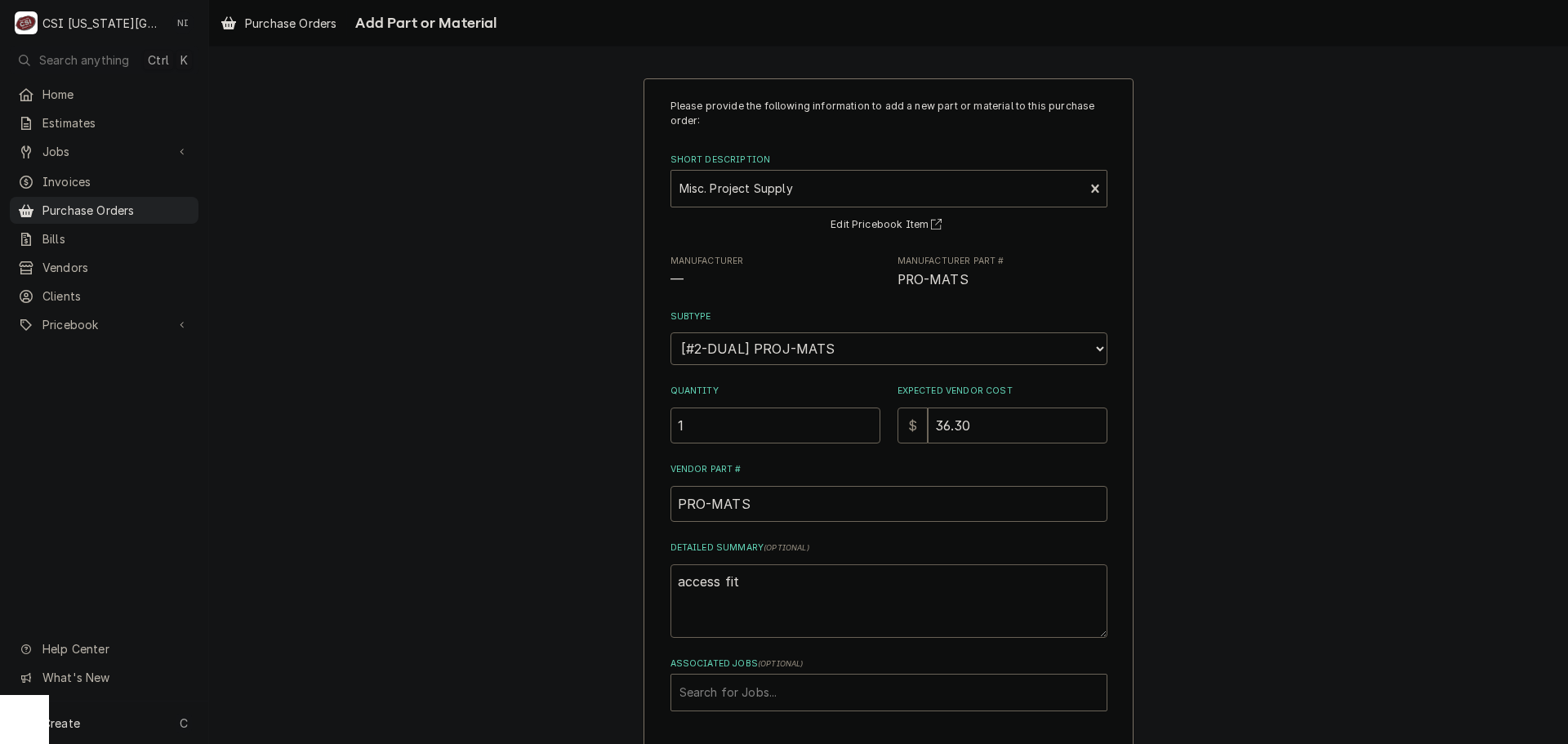
type textarea "x"
type textarea "access fitt"
type textarea "x"
type textarea "access fitti"
type textarea "x"
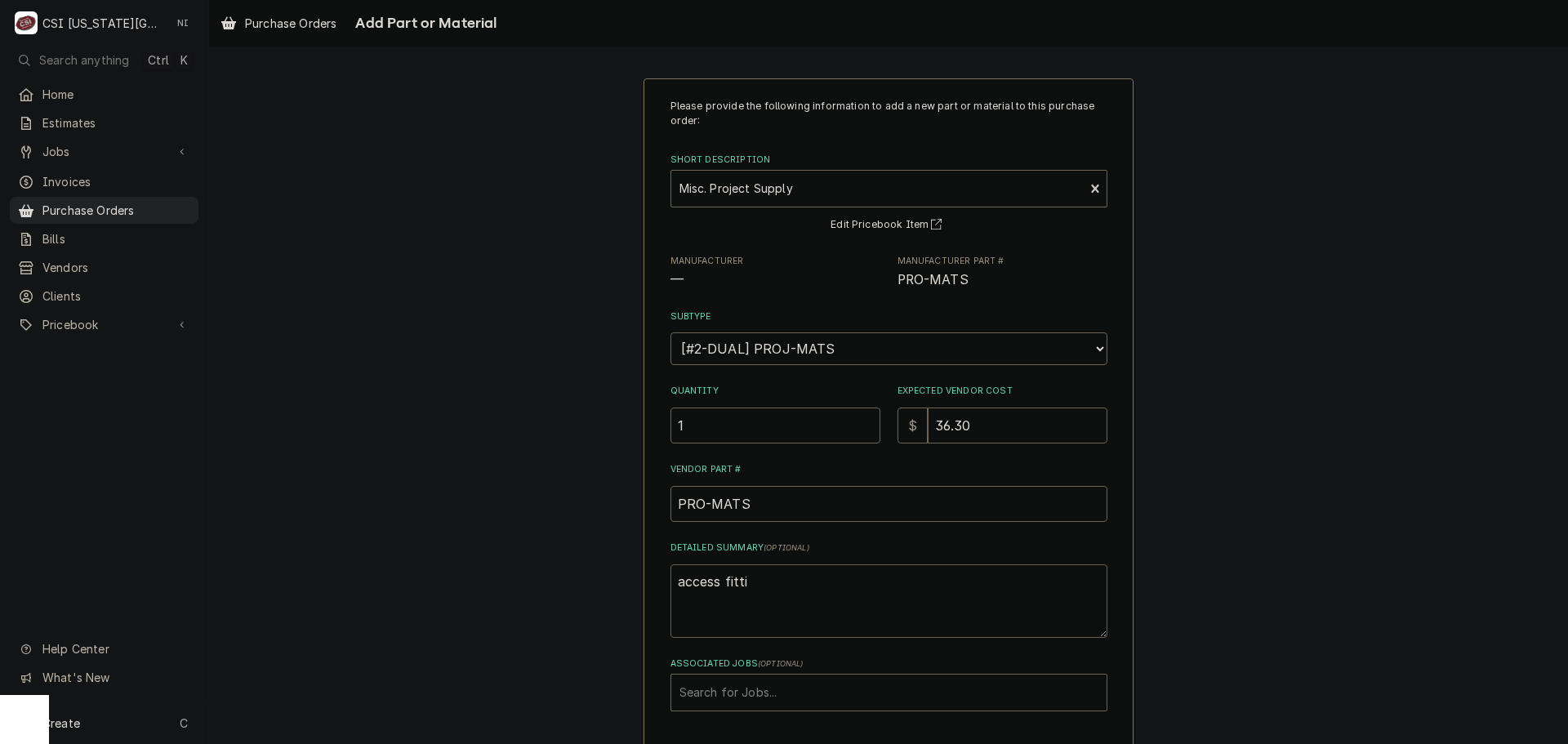
type textarea "access fittin"
type textarea "x"
type textarea "access fitting"
type textarea "x"
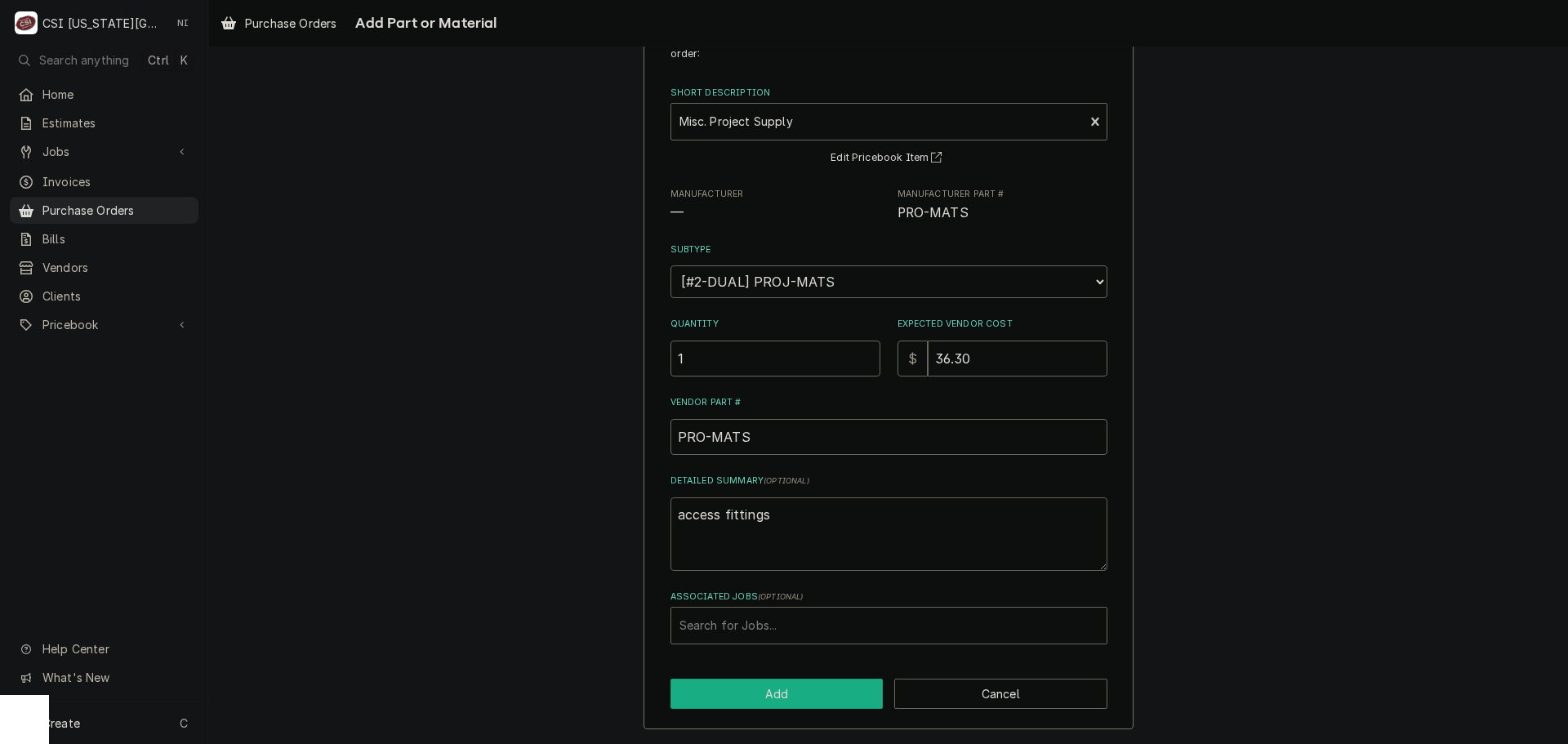
type textarea "access fittings"
click at [777, 695] on button "Add" at bounding box center [777, 693] width 213 height 30
type textarea "x"
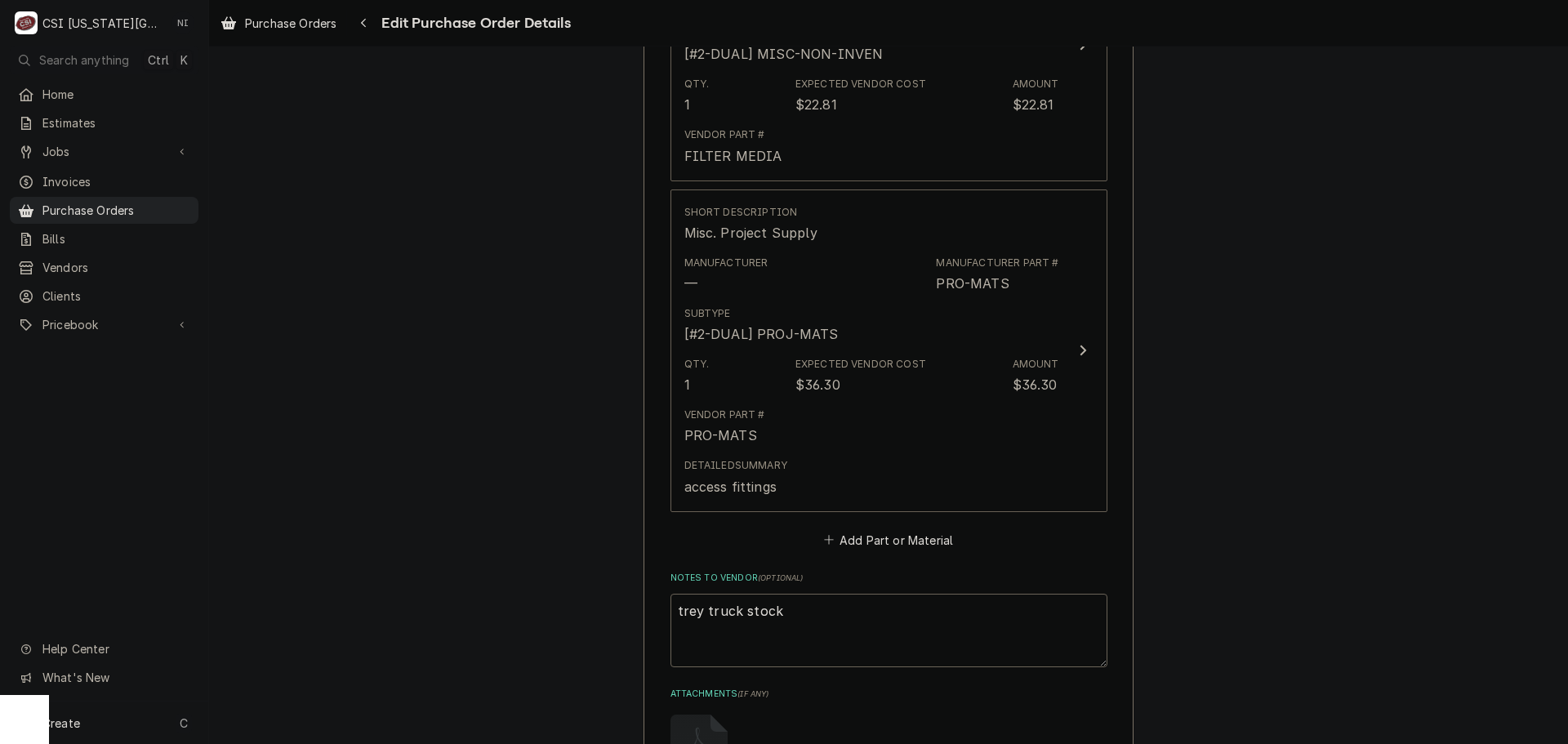
scroll to position [899, 0]
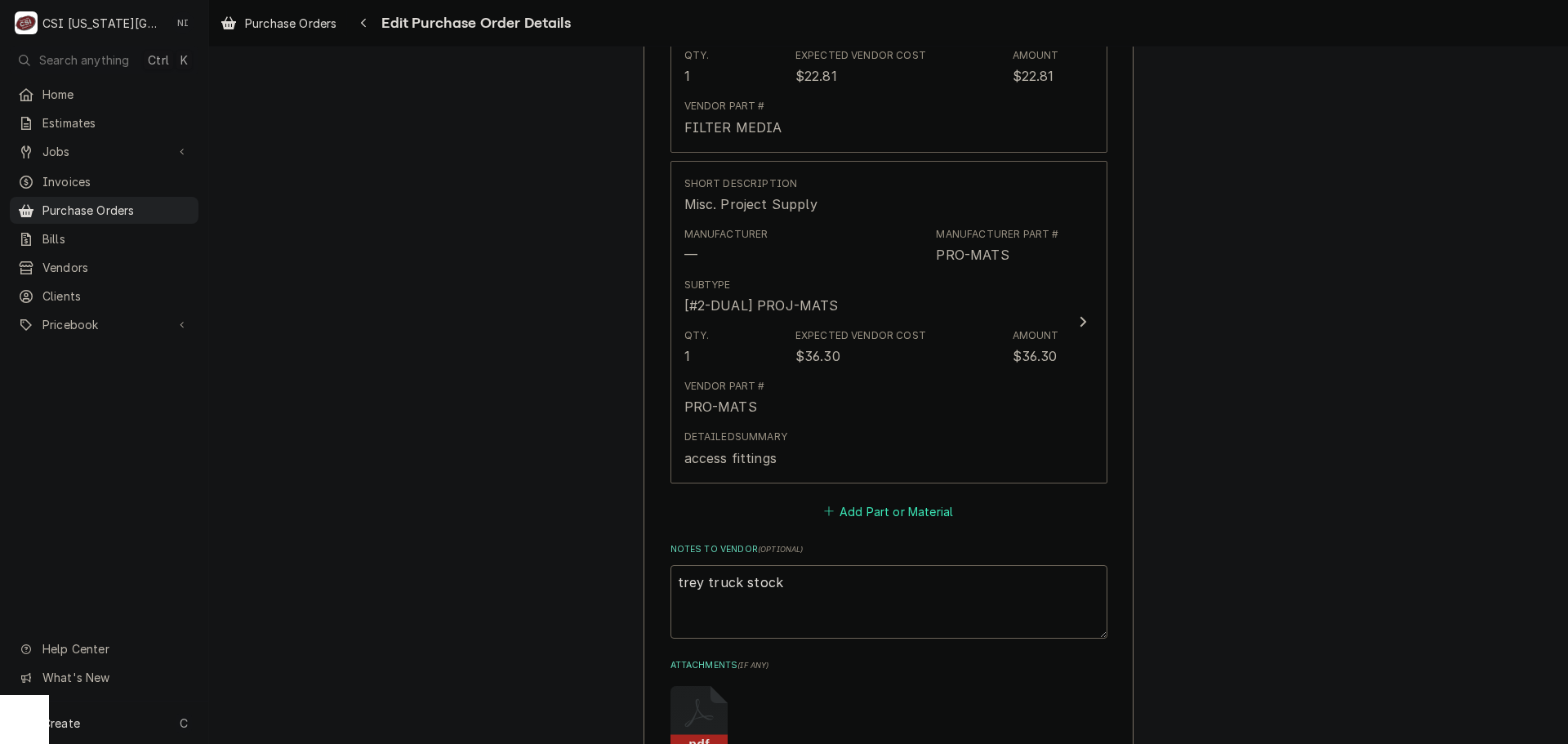
click at [870, 519] on button "Add Part or Material" at bounding box center [887, 511] width 135 height 23
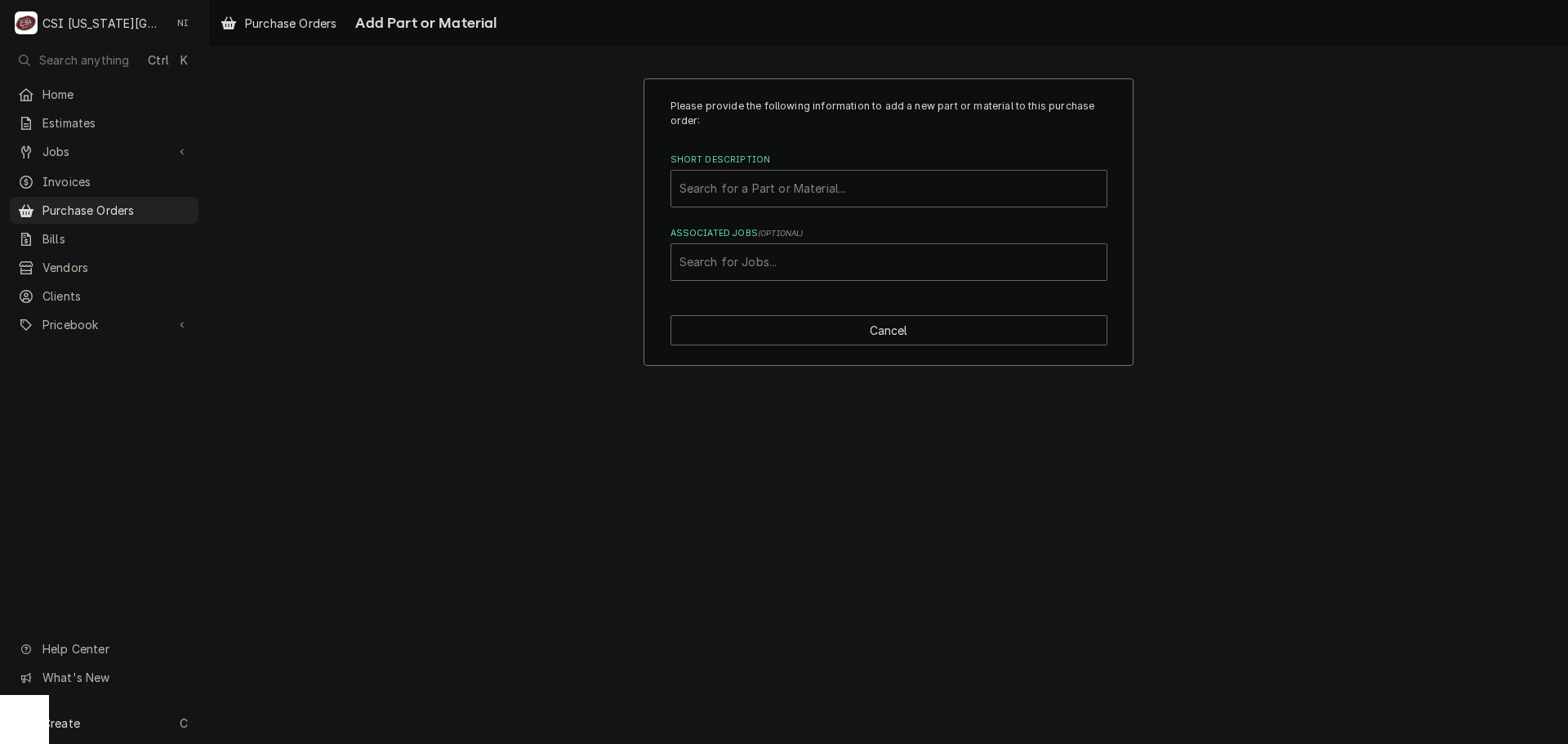
click at [766, 195] on div "Short Description" at bounding box center [889, 189] width 419 height 30
type input "cr55440"
click at [735, 190] on div "Short Description" at bounding box center [889, 189] width 419 height 30
type input "r"
type input "cr45"
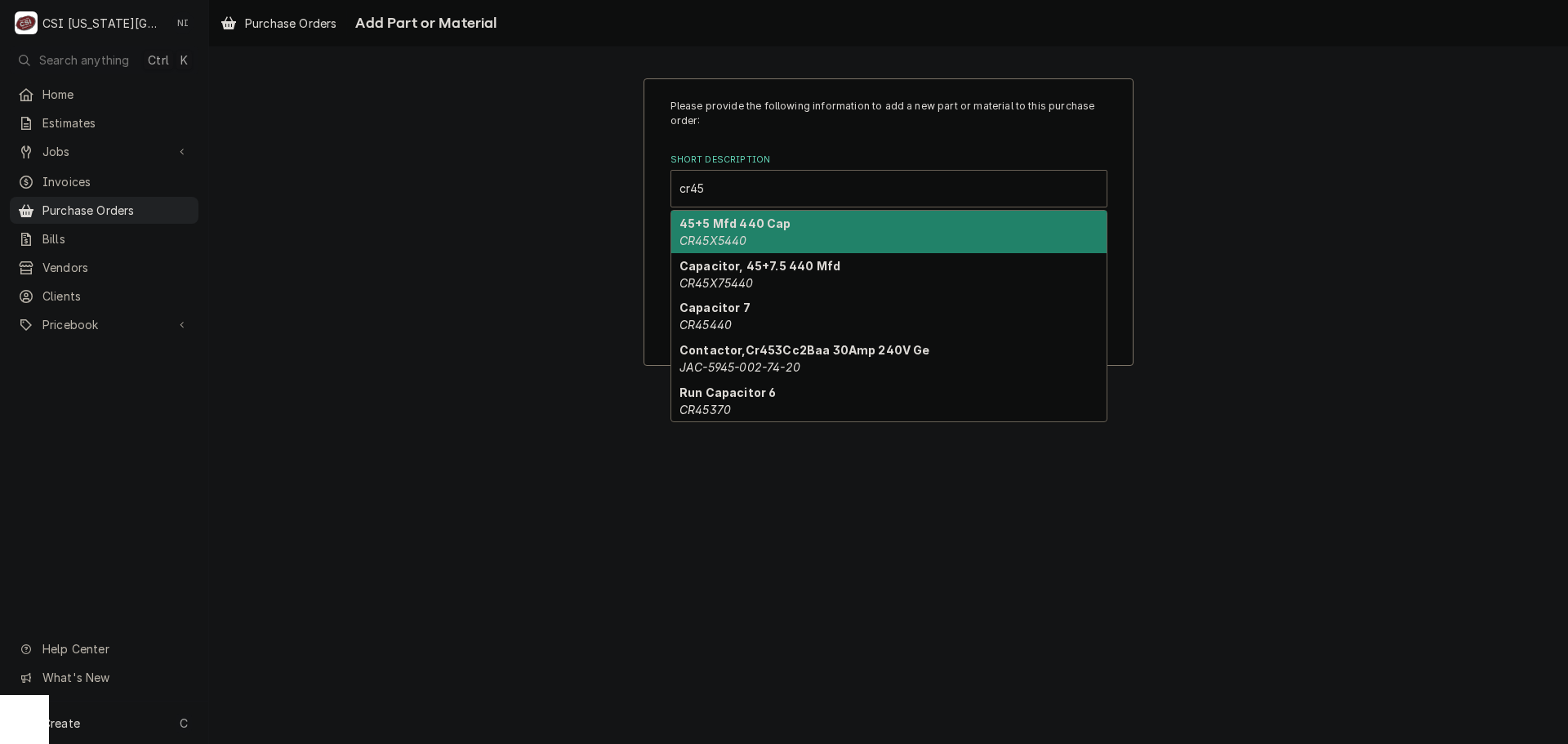
click at [736, 228] on strong "45+5 Mfd 440 Cap" at bounding box center [736, 223] width 112 height 14
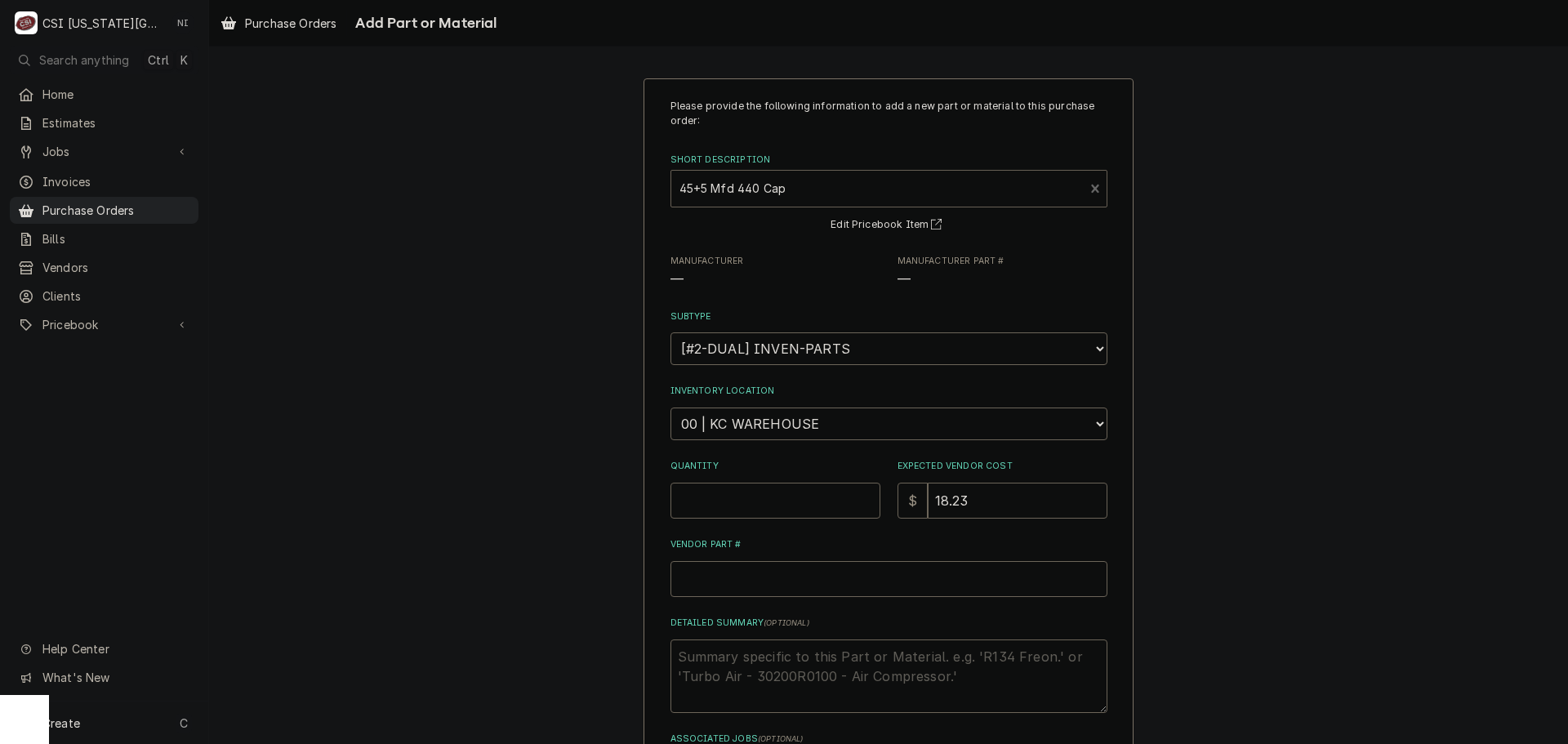
type textarea "x"
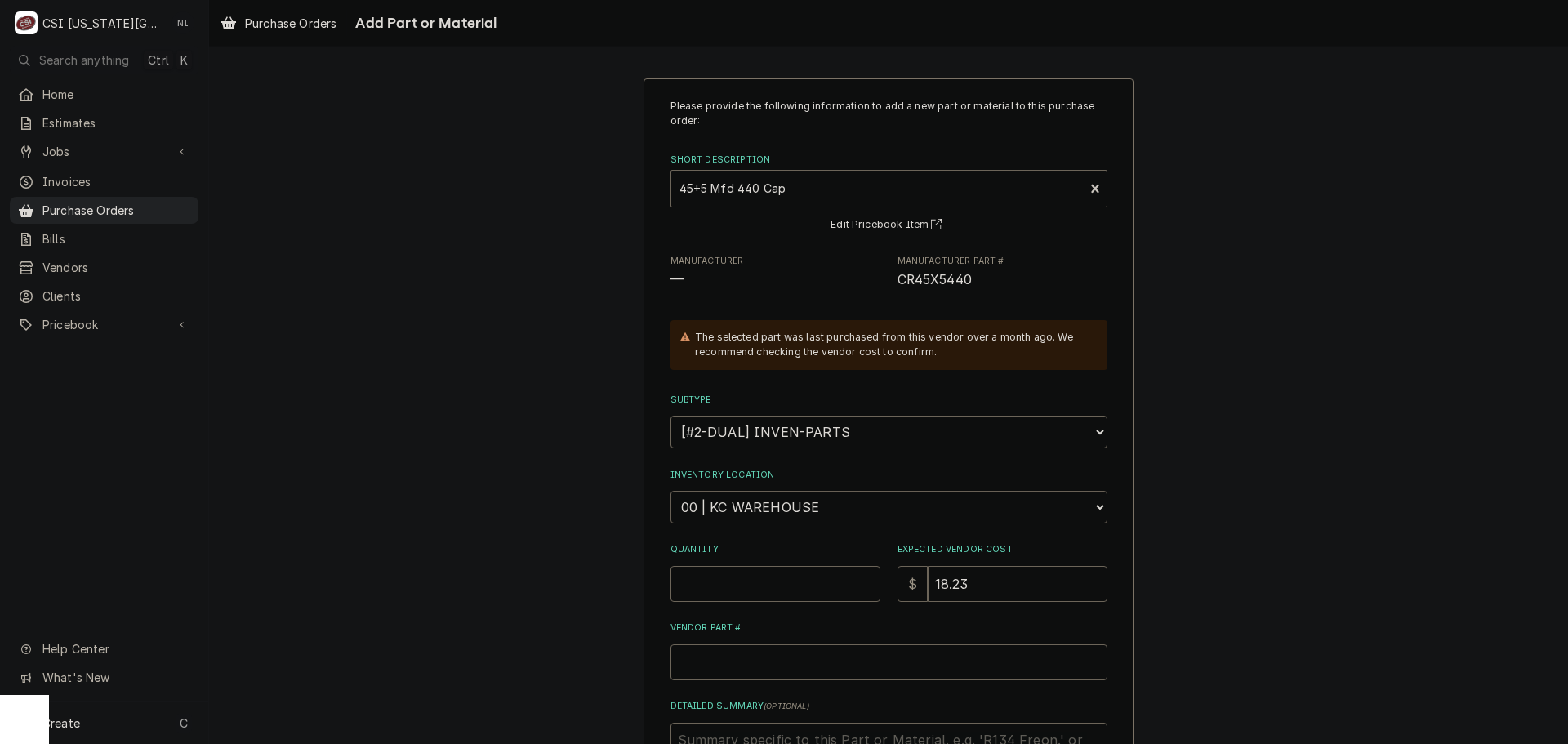
drag, startPoint x: 812, startPoint y: 506, endPoint x: 812, endPoint y: 494, distance: 12.0
click at [812, 506] on select "Choose a location... 00 | KC WAREHOUSE 00 | MAIN WAREHOUSE 01 | [PERSON_NAME] #…" at bounding box center [889, 507] width 437 height 33
select select "2761"
click at [671, 491] on select "Choose a location... 00 | KC WAREHOUSE 00 | MAIN WAREHOUSE 01 | [PERSON_NAME] #…" at bounding box center [889, 507] width 437 height 33
click at [779, 581] on input "Quantity" at bounding box center [775, 584] width 210 height 36
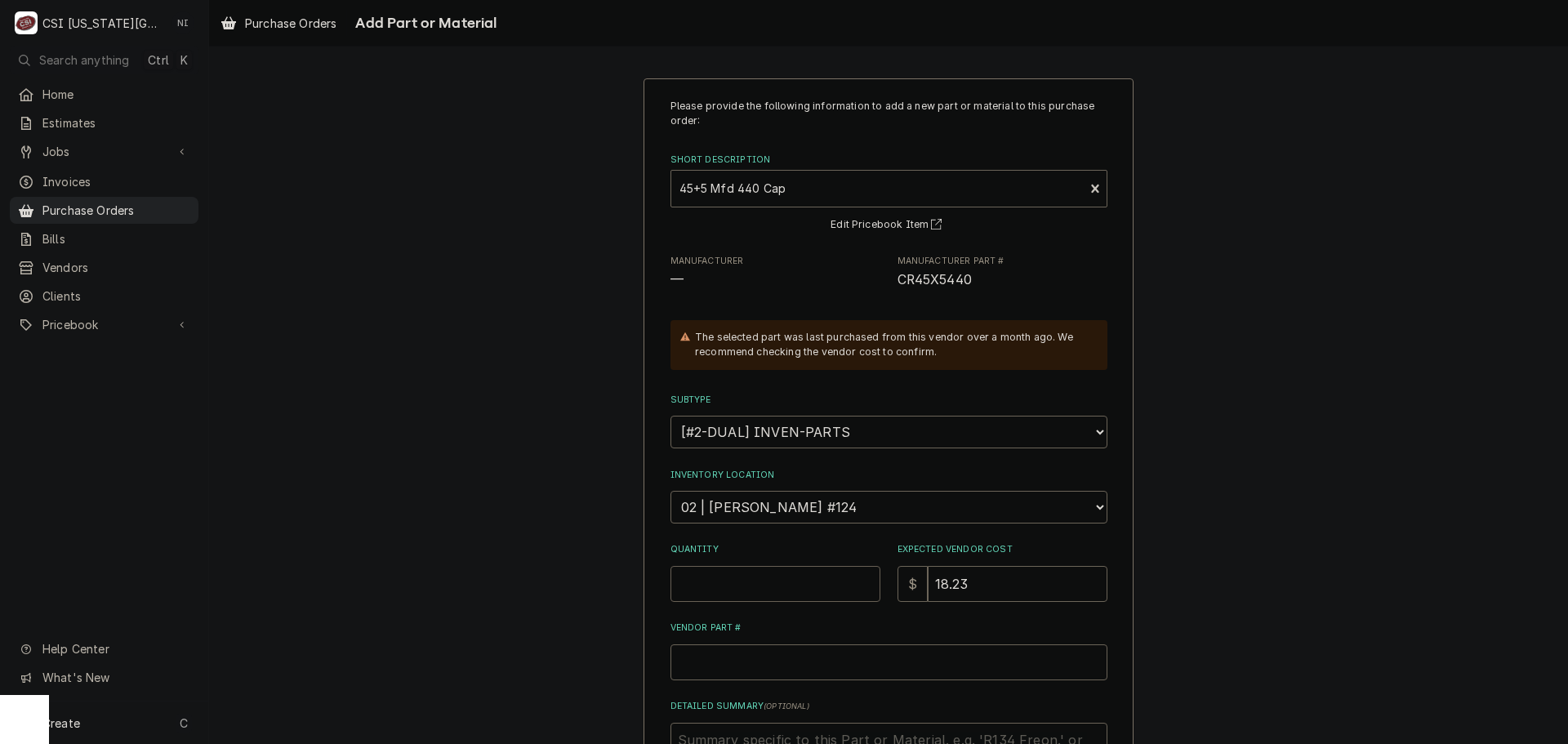
type textarea "x"
type input "1"
type textarea "x"
type input "1"
type textarea "x"
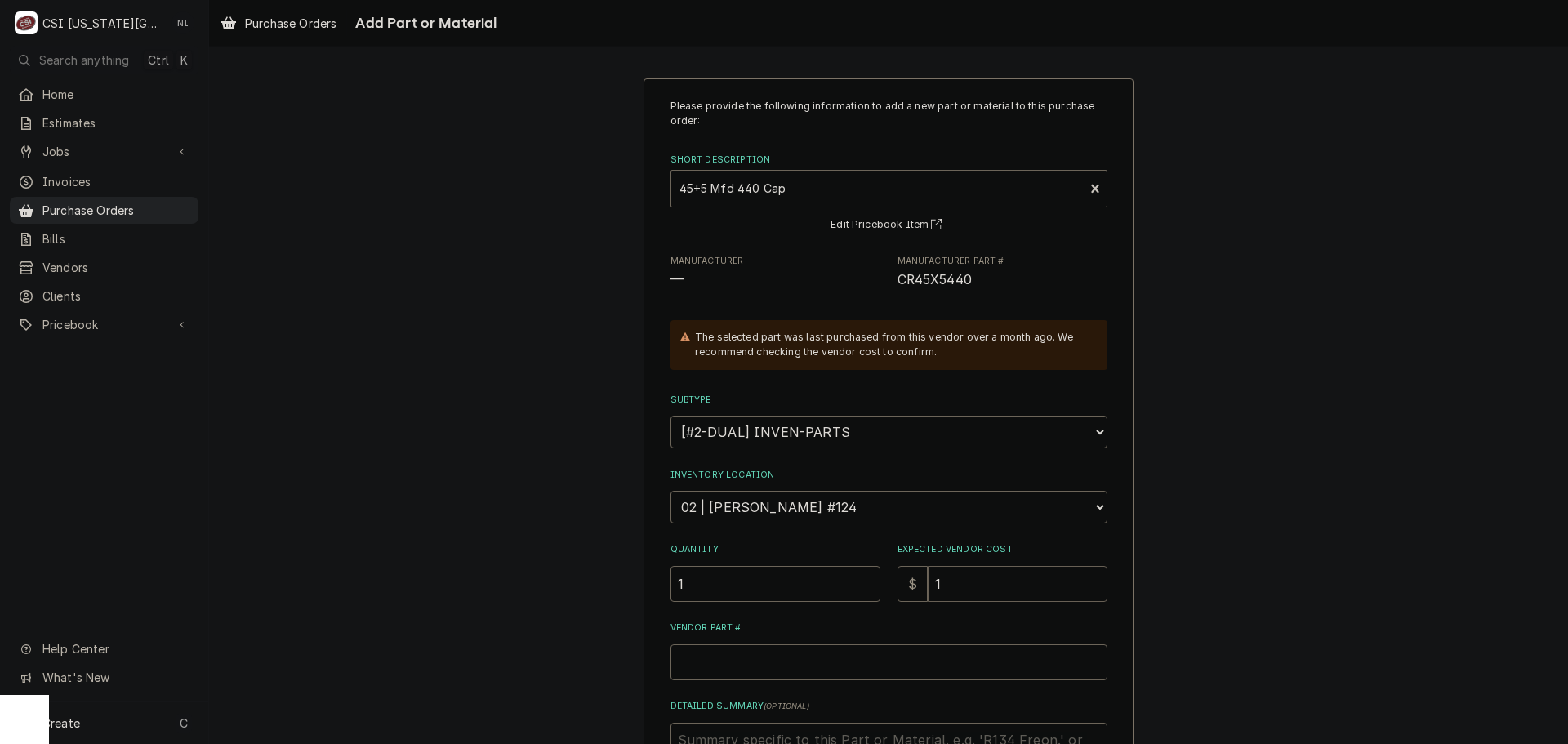
type input "19"
type textarea "x"
type input "19.3"
type textarea "x"
type input "19.34"
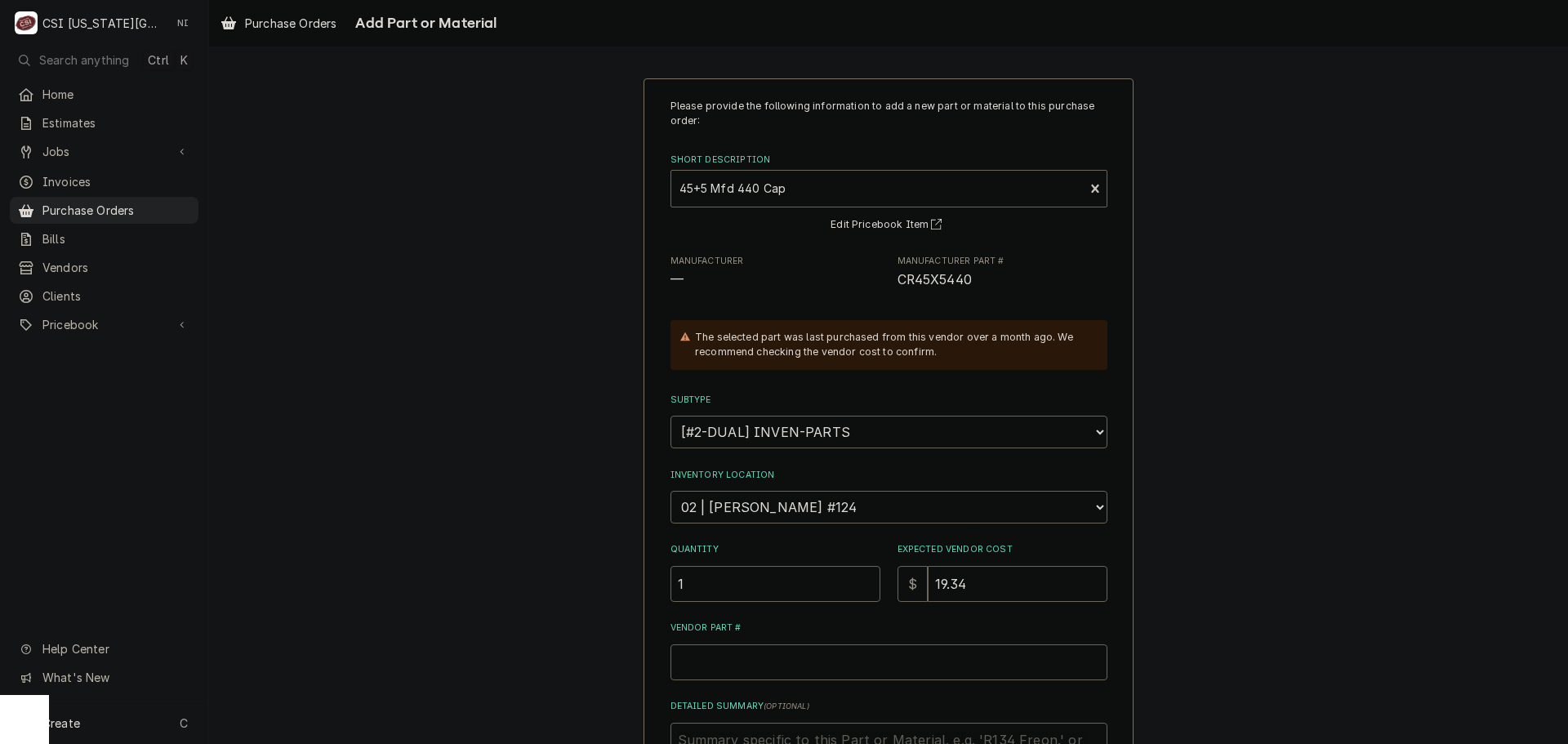
click at [918, 276] on span "CR45X5440" at bounding box center [934, 279] width 74 height 15
copy span "CR45X5440"
click at [781, 654] on input "Vendor Part #" at bounding box center [889, 663] width 437 height 36
paste input "CR45X5440"
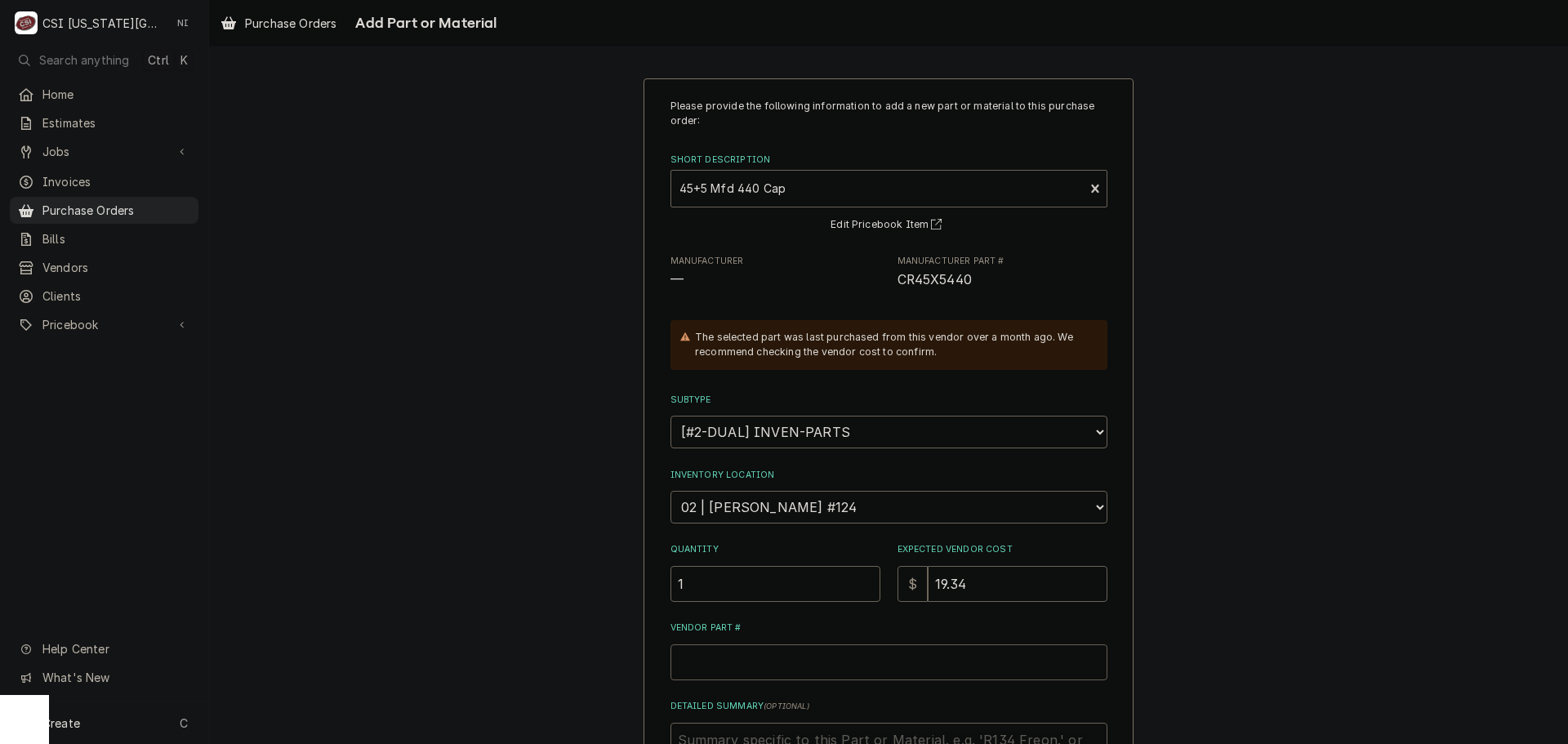
type textarea "x"
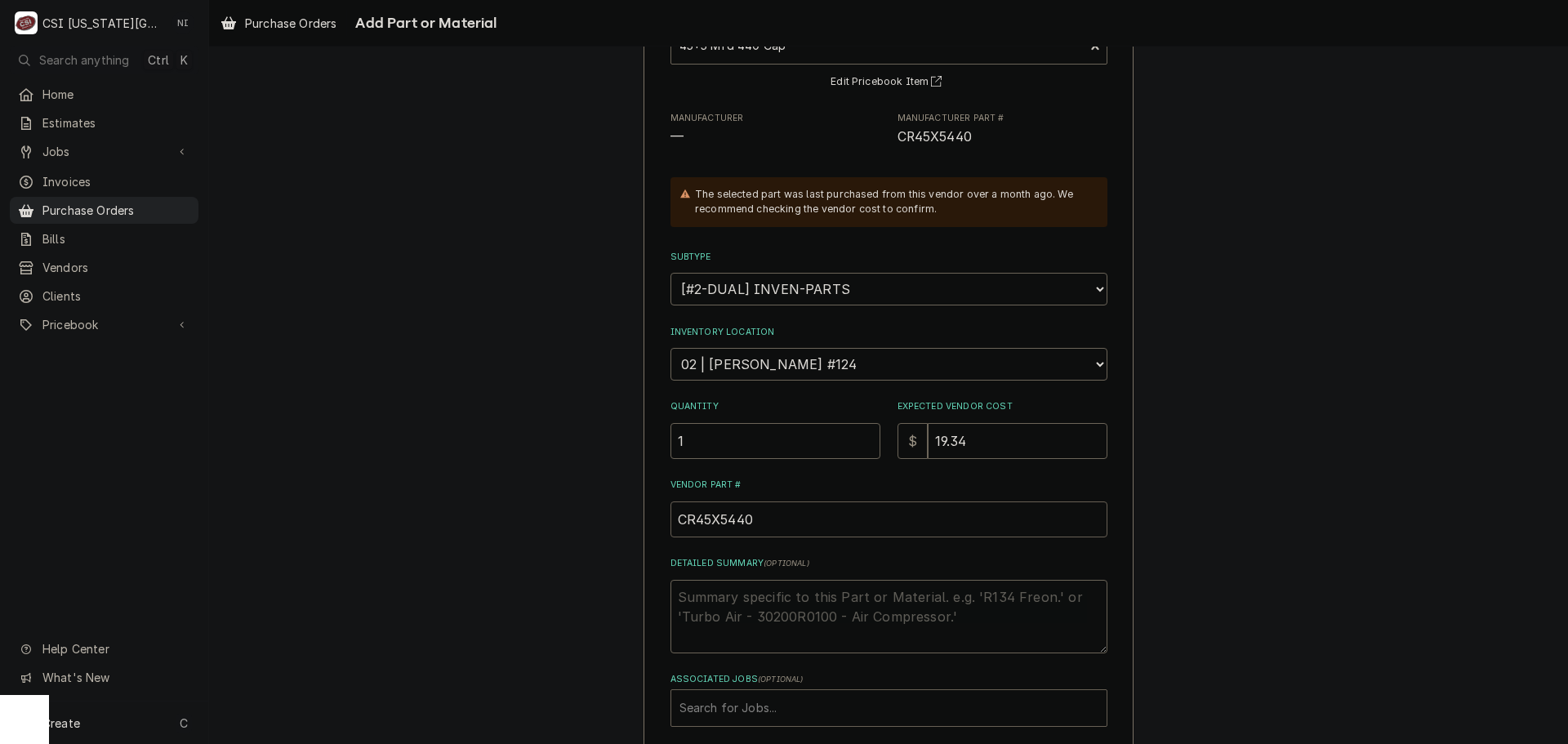
scroll to position [225, 0]
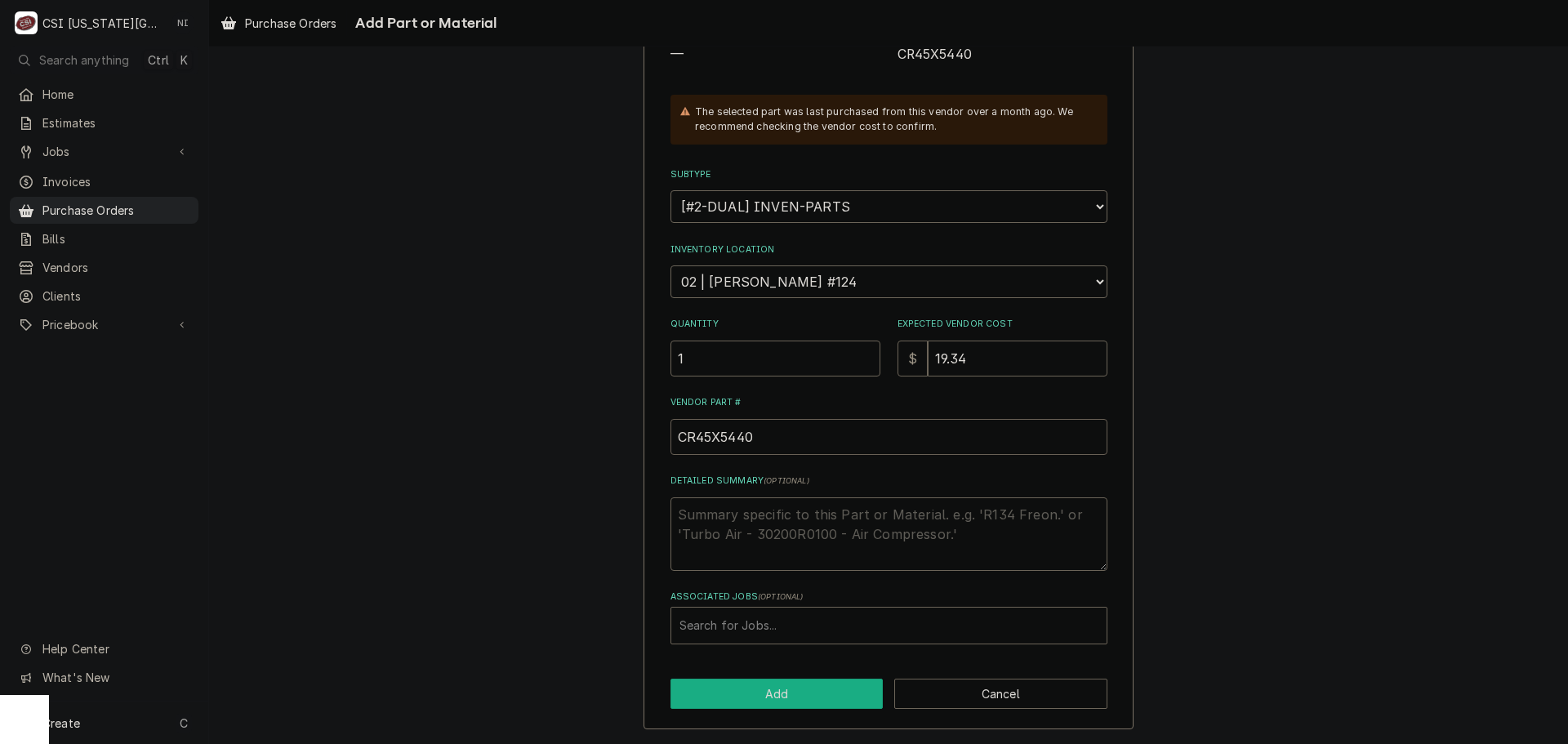
type input "CR45X5440"
click at [802, 687] on button "Add" at bounding box center [777, 693] width 213 height 30
type textarea "x"
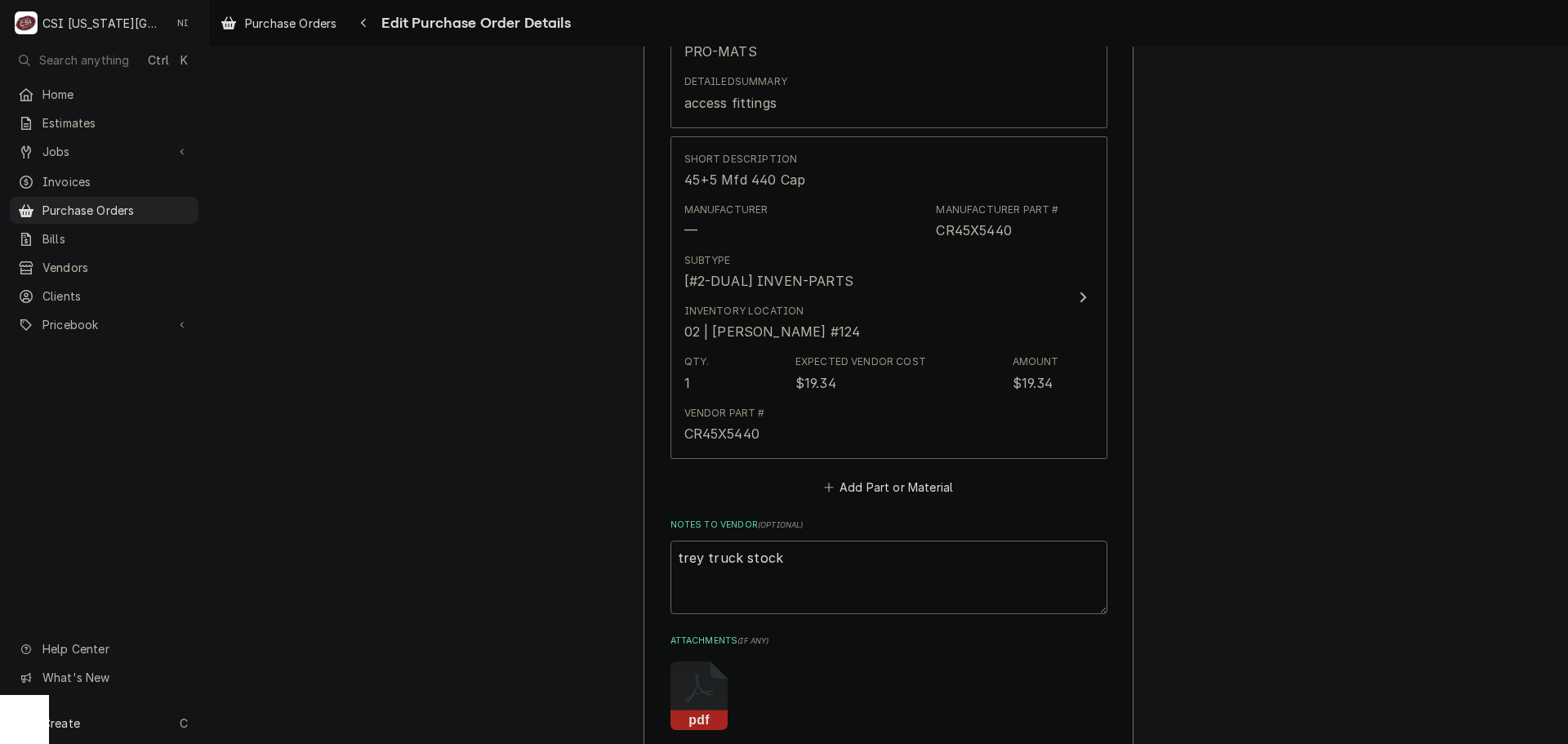
scroll to position [1257, 0]
click at [850, 490] on button "Add Part or Material" at bounding box center [887, 484] width 135 height 23
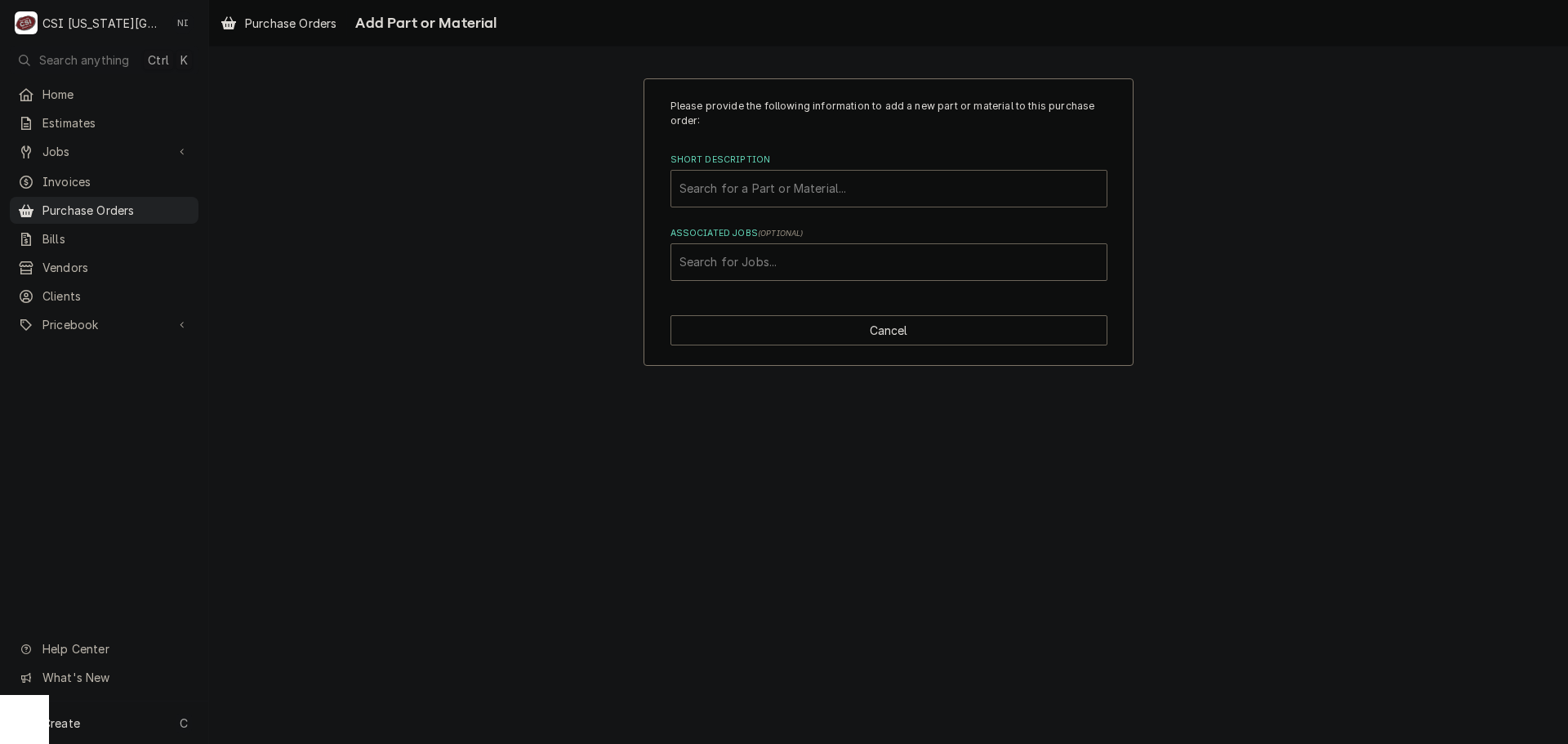
click at [811, 192] on div "Short Description" at bounding box center [889, 189] width 419 height 30
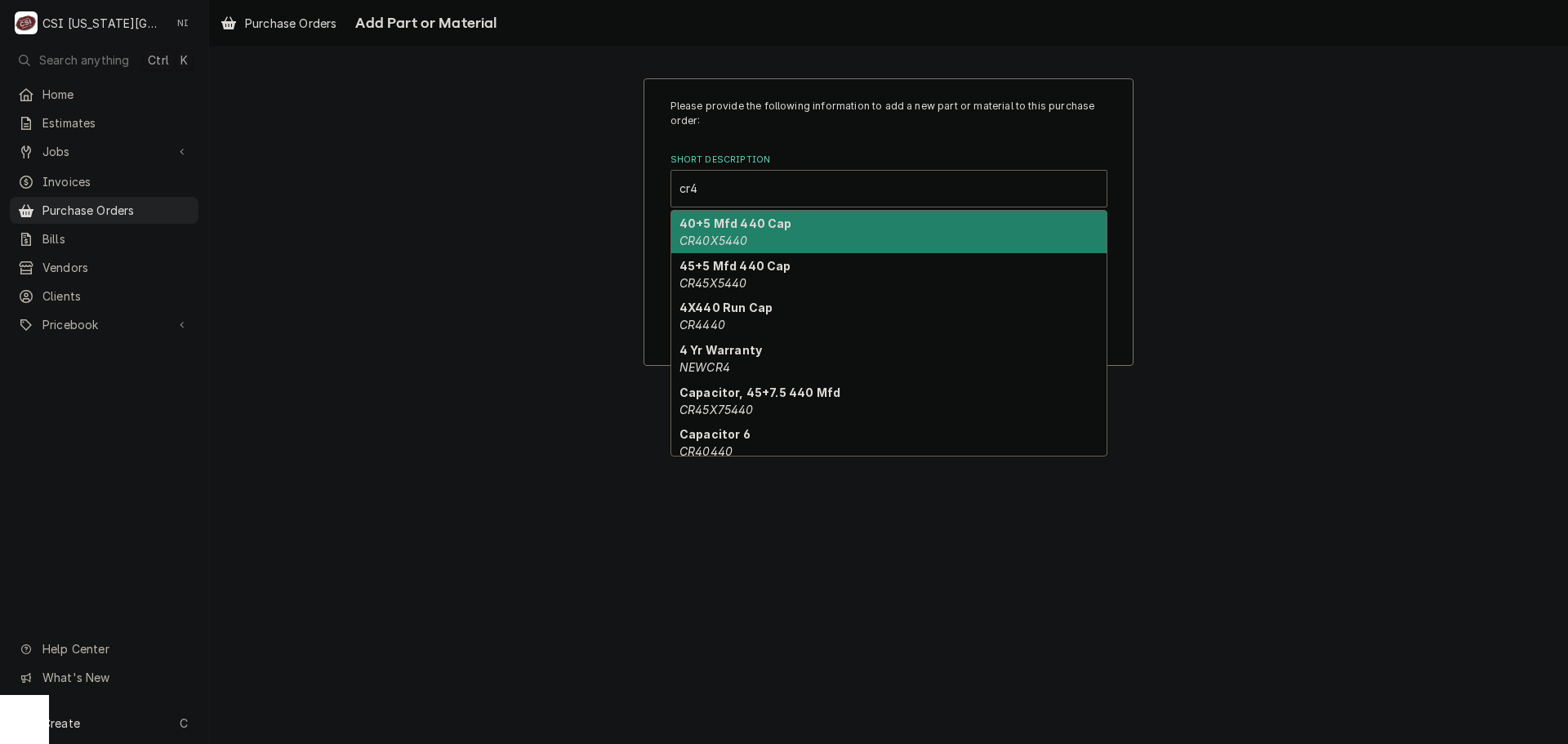
type input "cr44"
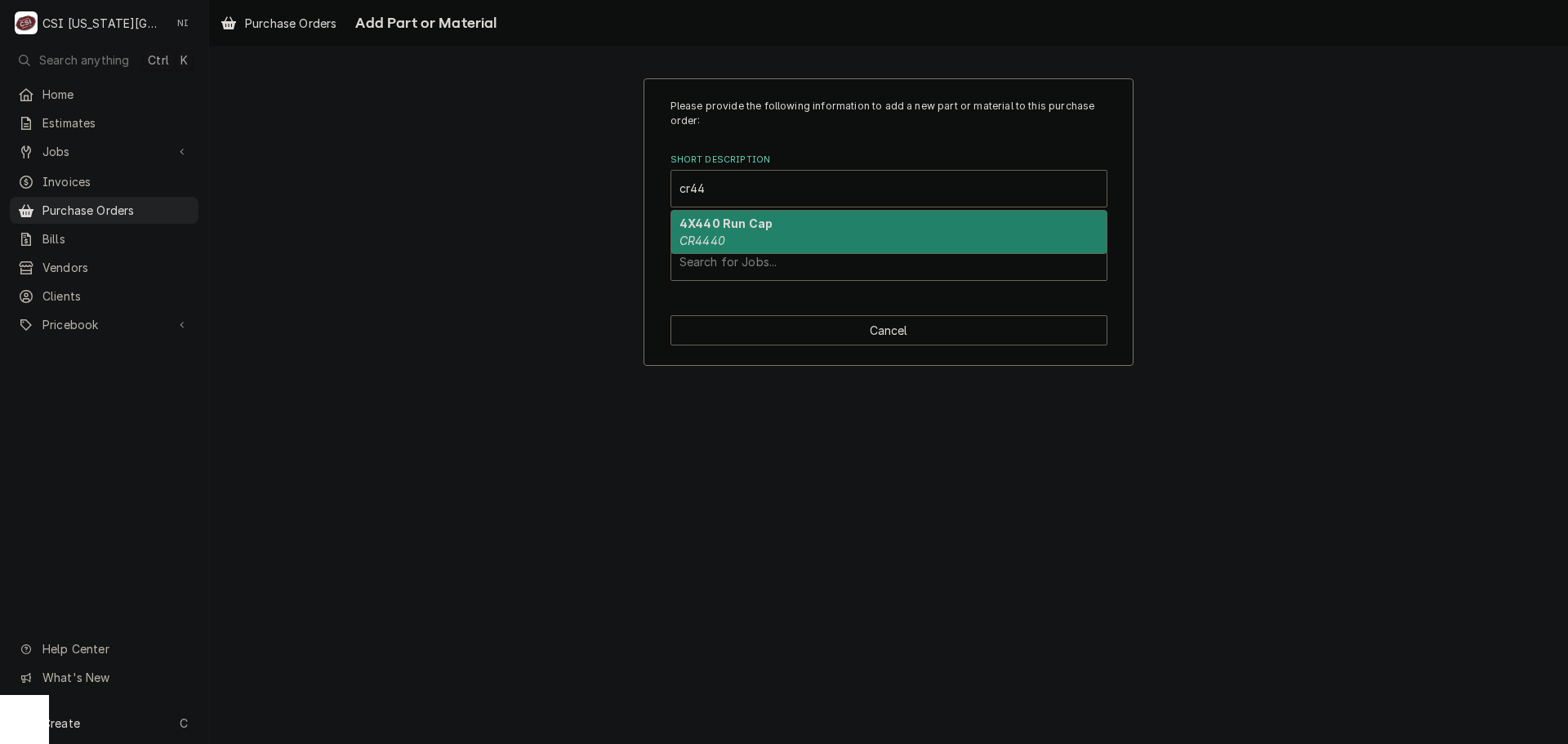
click at [757, 231] on strong "4X440 Run Cap" at bounding box center [726, 223] width 93 height 14
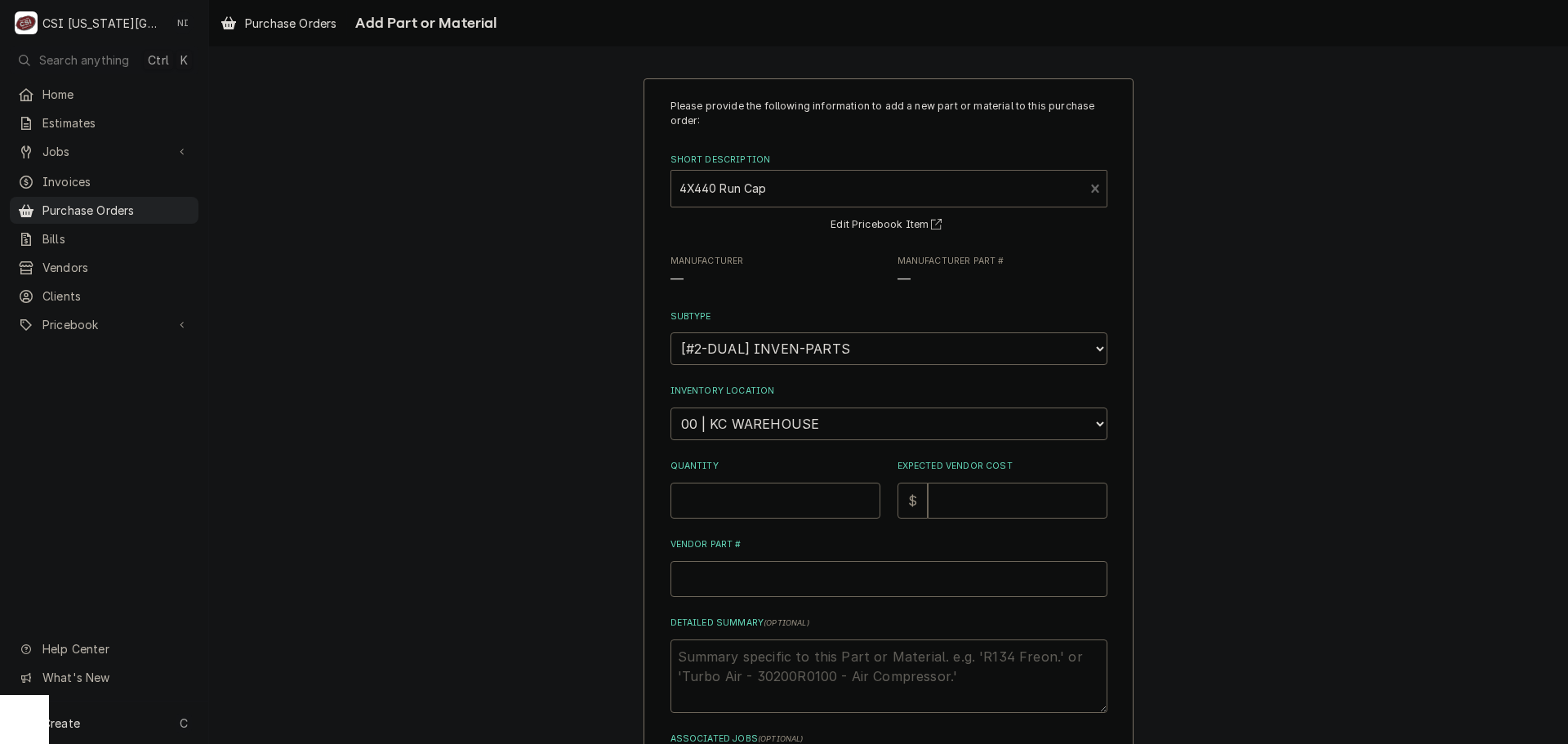
type textarea "x"
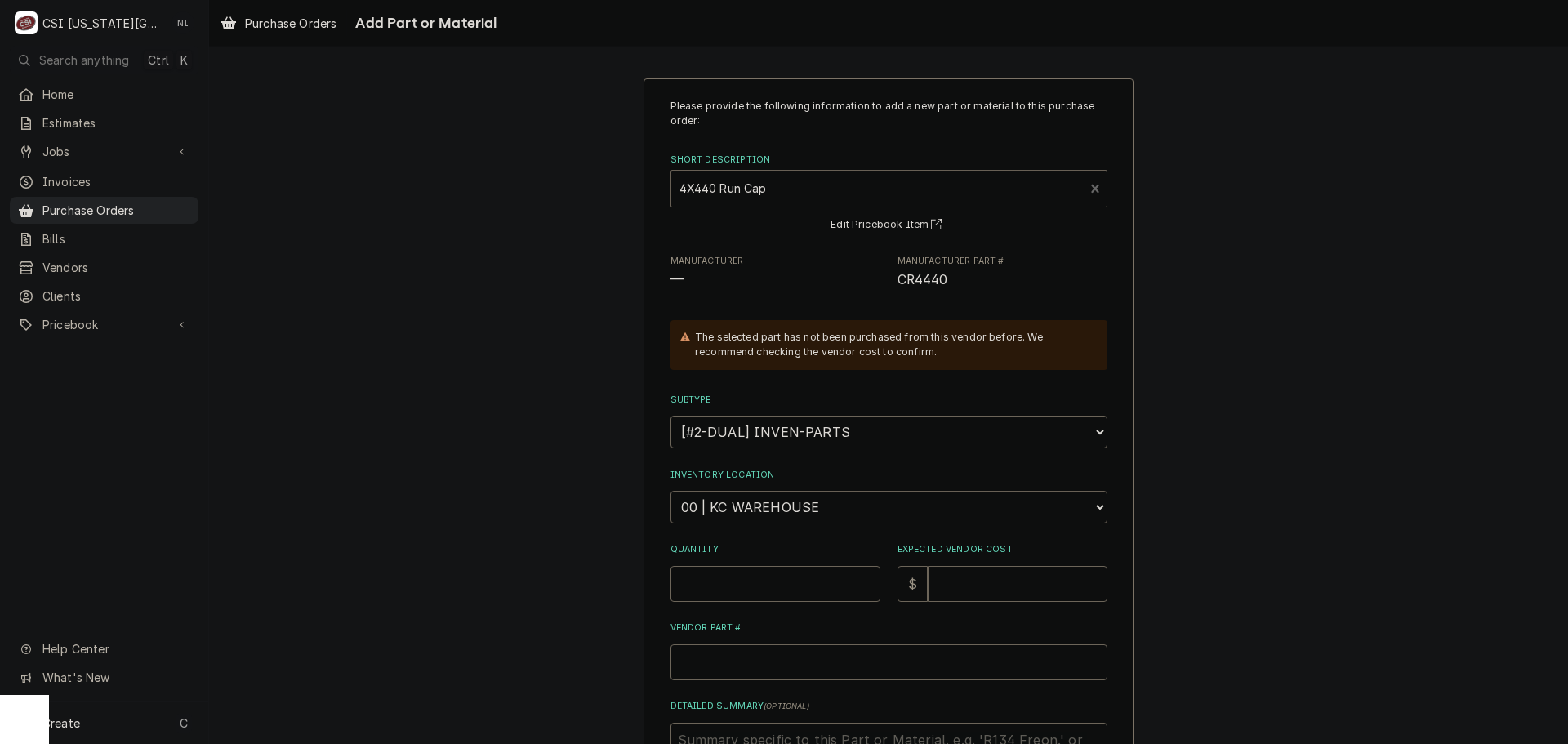
drag, startPoint x: 794, startPoint y: 518, endPoint x: 797, endPoint y: 506, distance: 12.4
click at [794, 518] on select "Choose a location... 00 | KC WAREHOUSE 00 | MAIN WAREHOUSE 01 | BRIAN BREAZIER …" at bounding box center [889, 507] width 437 height 33
select select "2761"
click at [671, 491] on select "Choose a location... 00 | KC WAREHOUSE 00 | MAIN WAREHOUSE 01 | BRIAN BREAZIER …" at bounding box center [889, 507] width 437 height 33
click at [771, 570] on input "Quantity" at bounding box center [775, 584] width 210 height 36
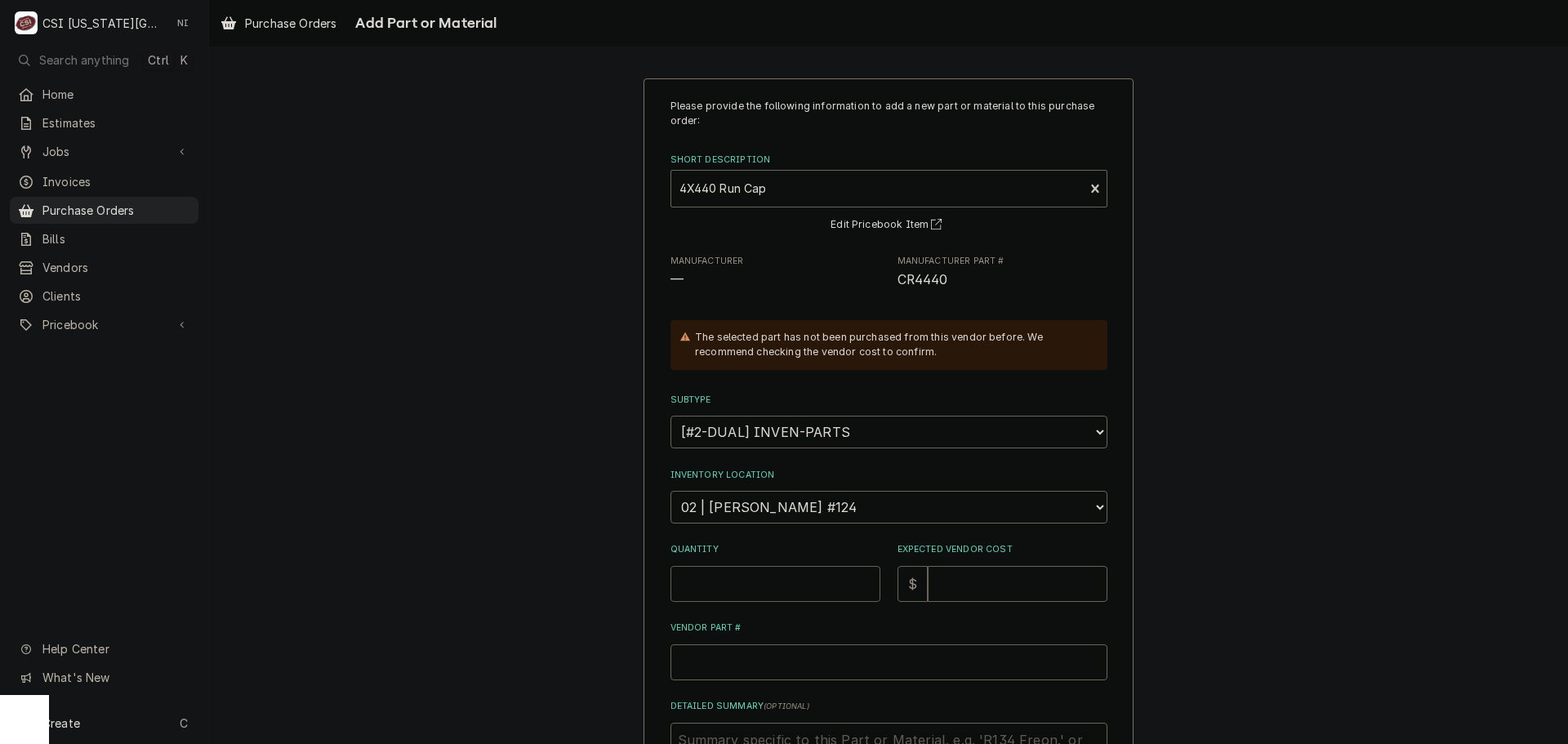
type textarea "x"
type input "1"
type textarea "x"
type input "7"
type textarea "x"
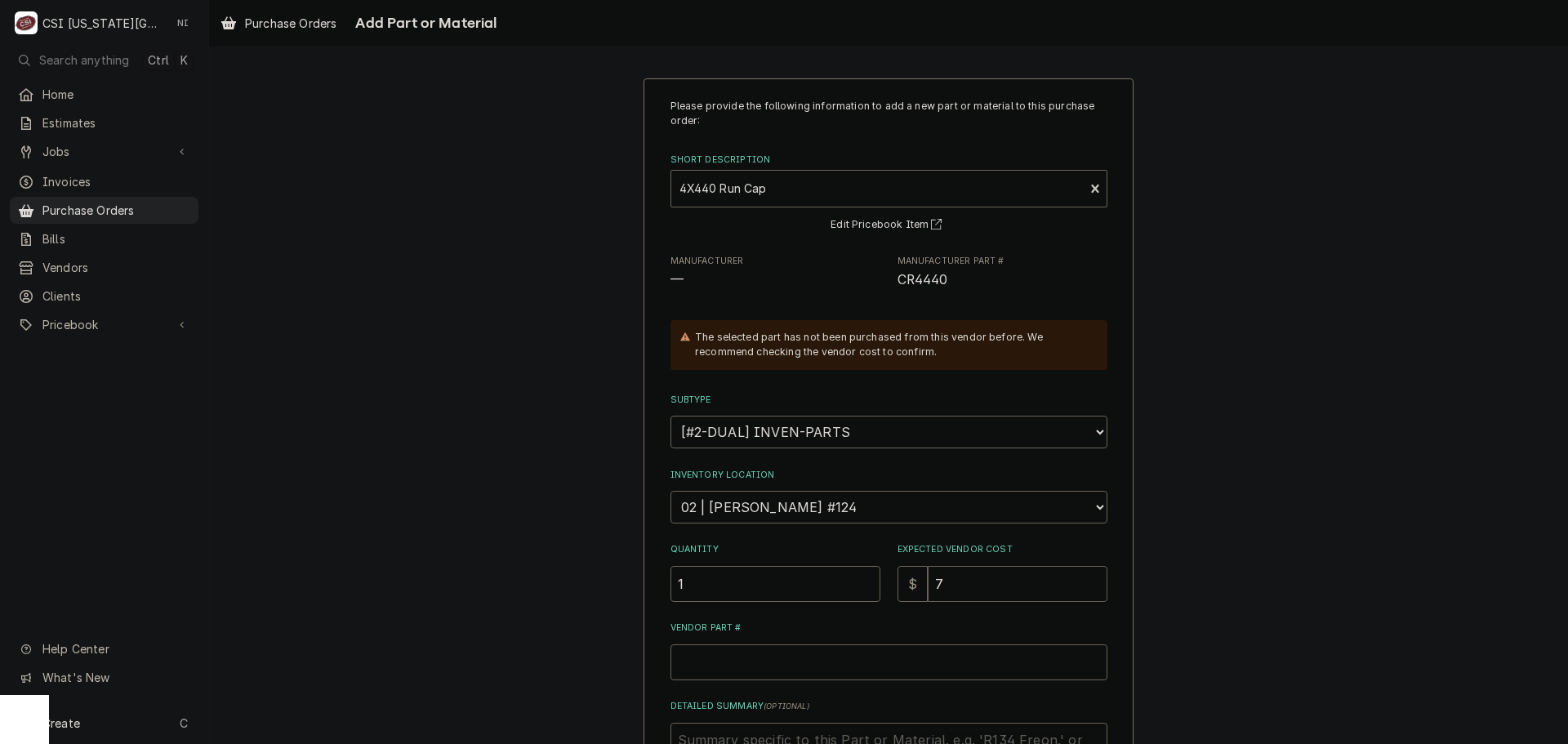
type input "7.6"
type textarea "x"
type input "7.68"
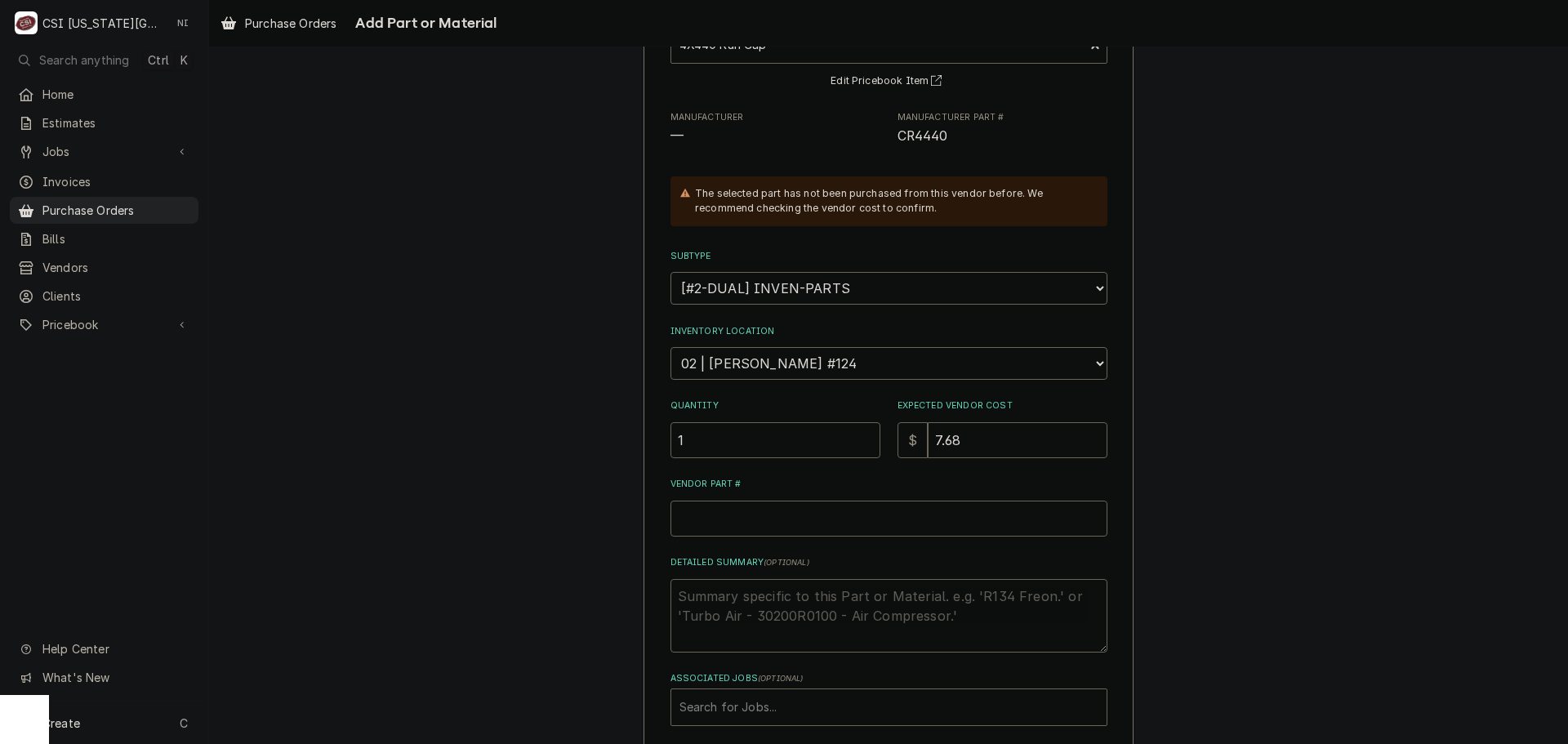
scroll to position [225, 0]
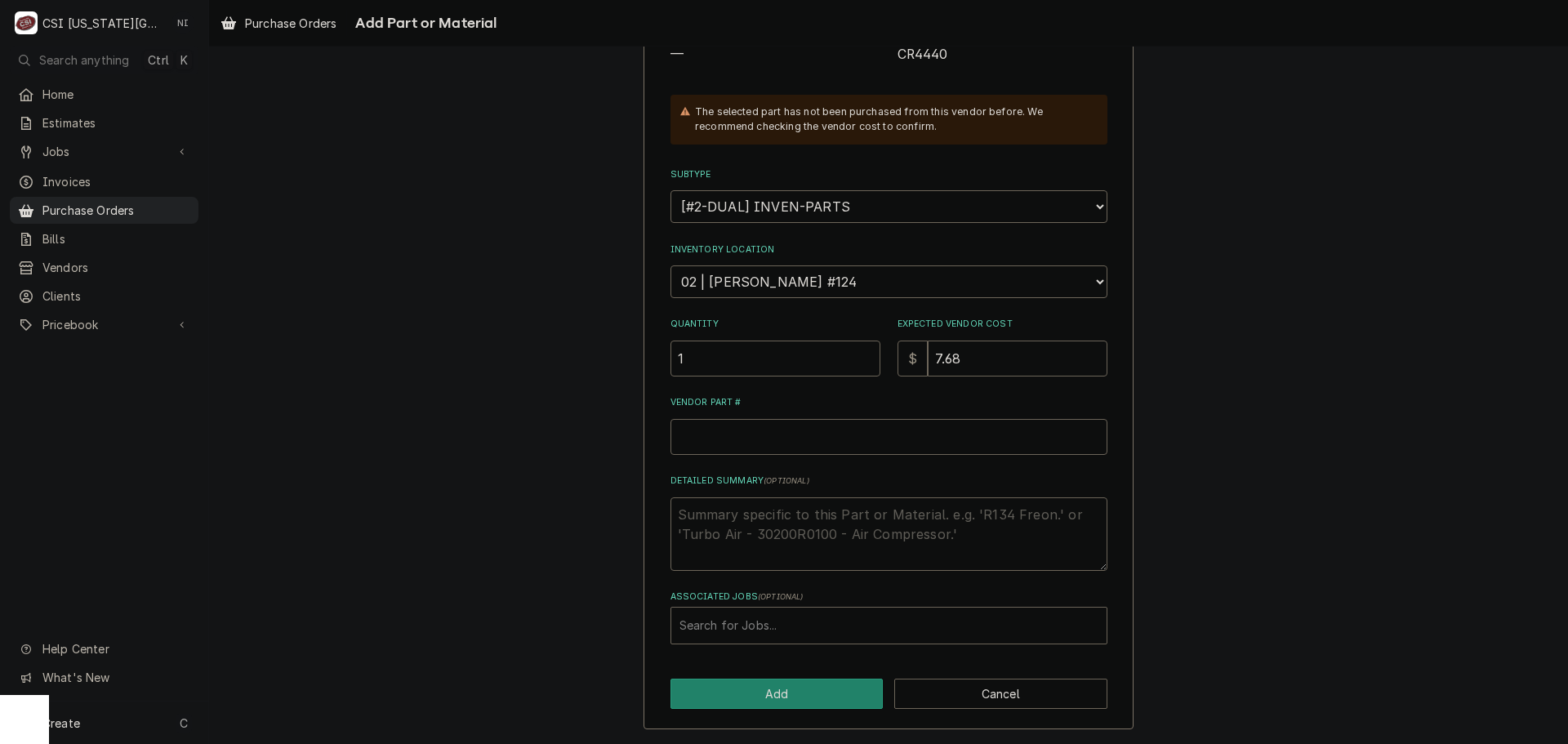
click at [924, 54] on span "CR4440" at bounding box center [923, 54] width 51 height 15
copy span "CR4440"
click at [797, 438] on input "Vendor Part #" at bounding box center [889, 438] width 437 height 36
paste input "CR4440"
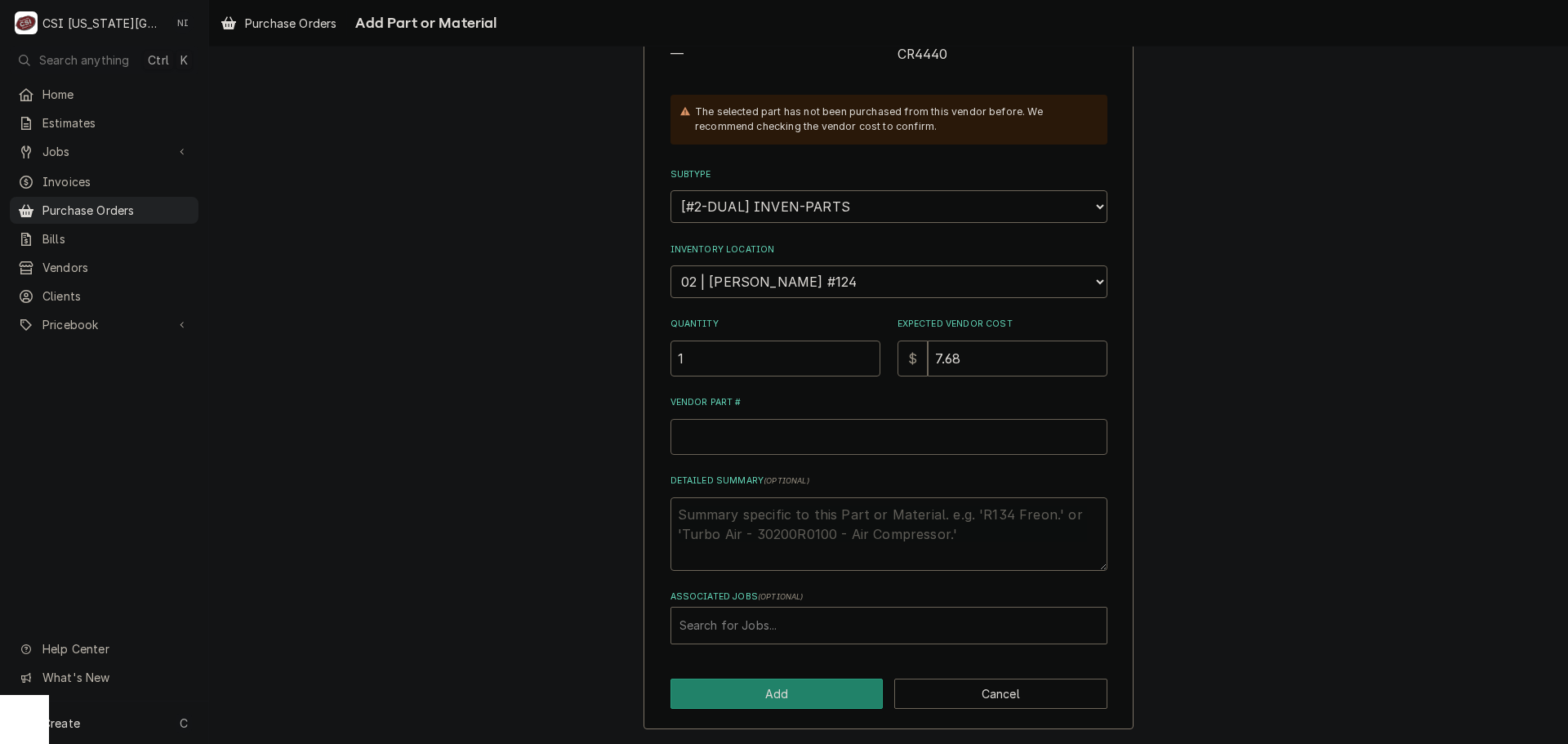
type textarea "x"
type input "CR4440"
click at [777, 686] on button "Add" at bounding box center [777, 693] width 213 height 30
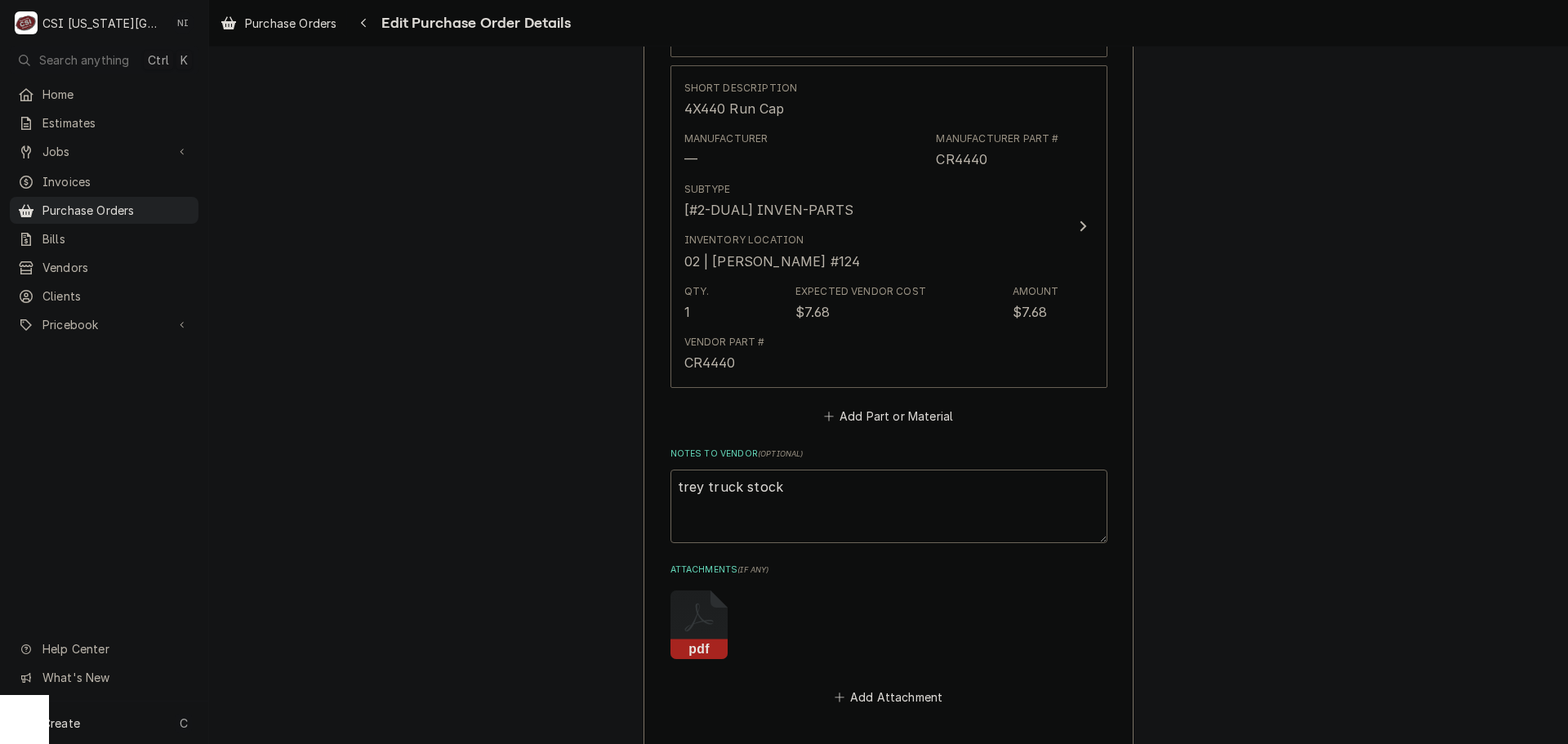
scroll to position [1666, 0]
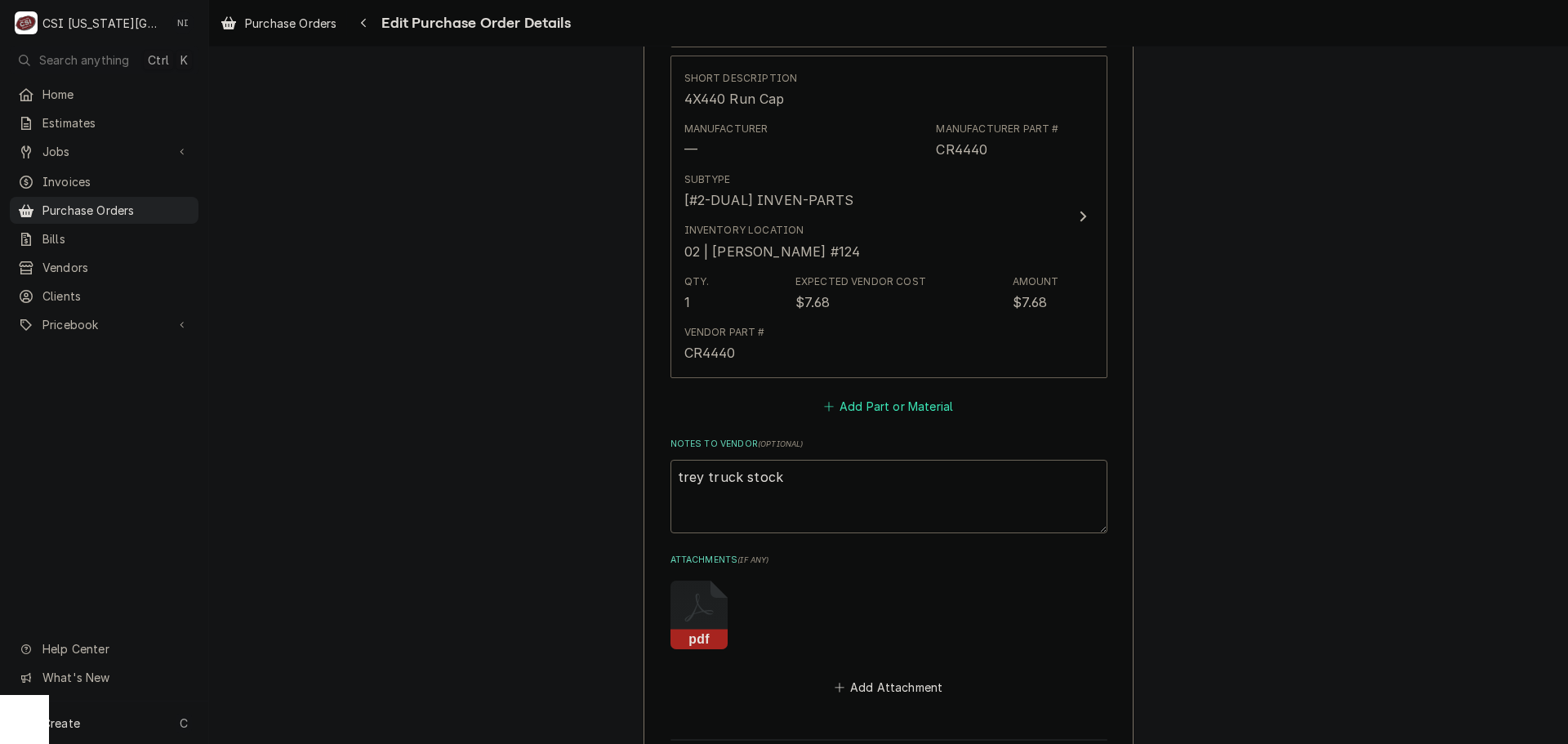
type textarea "x"
click at [865, 410] on button "Add Part or Material" at bounding box center [887, 406] width 135 height 23
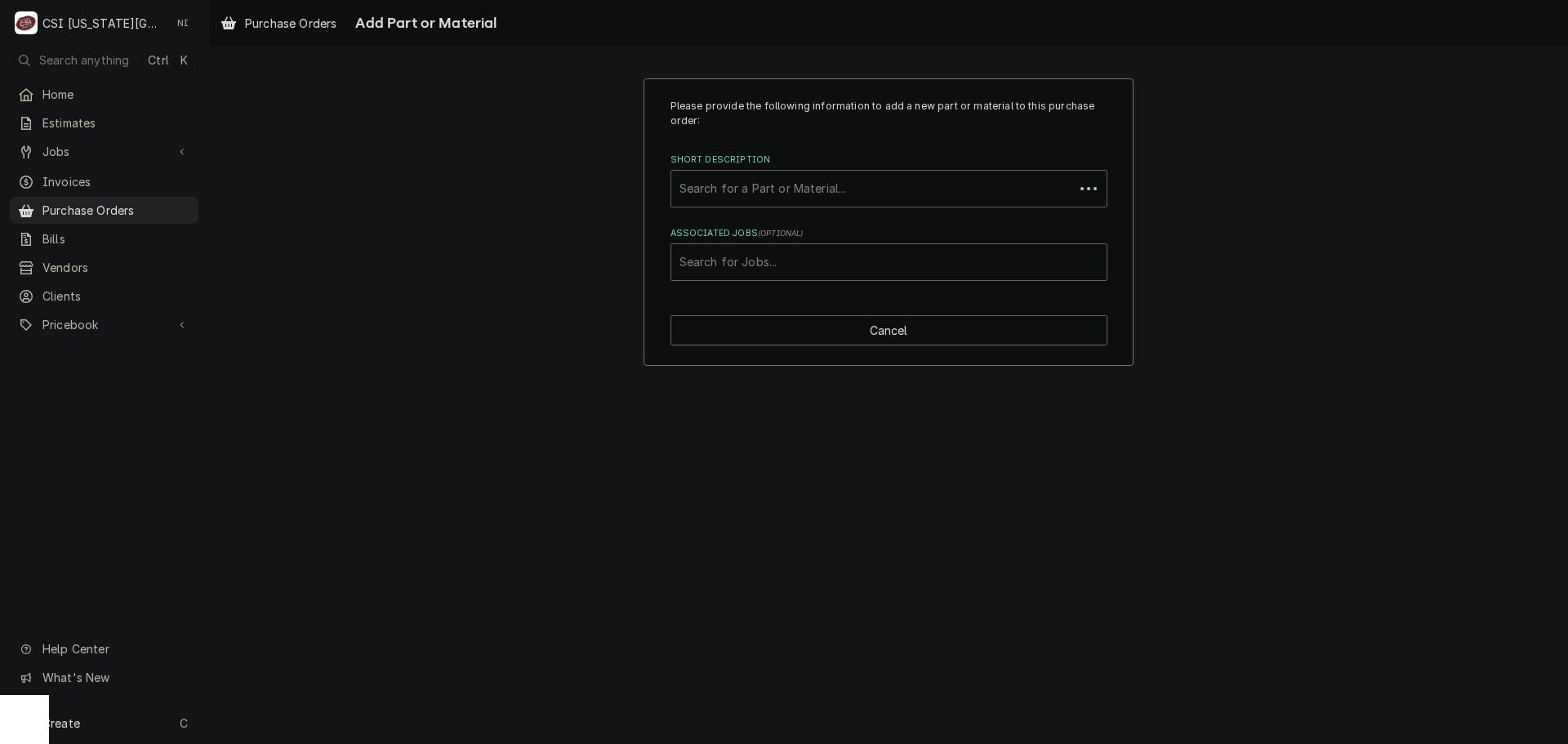
drag, startPoint x: 822, startPoint y: 179, endPoint x: 822, endPoint y: 191, distance: 12.0
click at [822, 185] on div "Short Description" at bounding box center [873, 189] width 387 height 30
type input "CR55440"
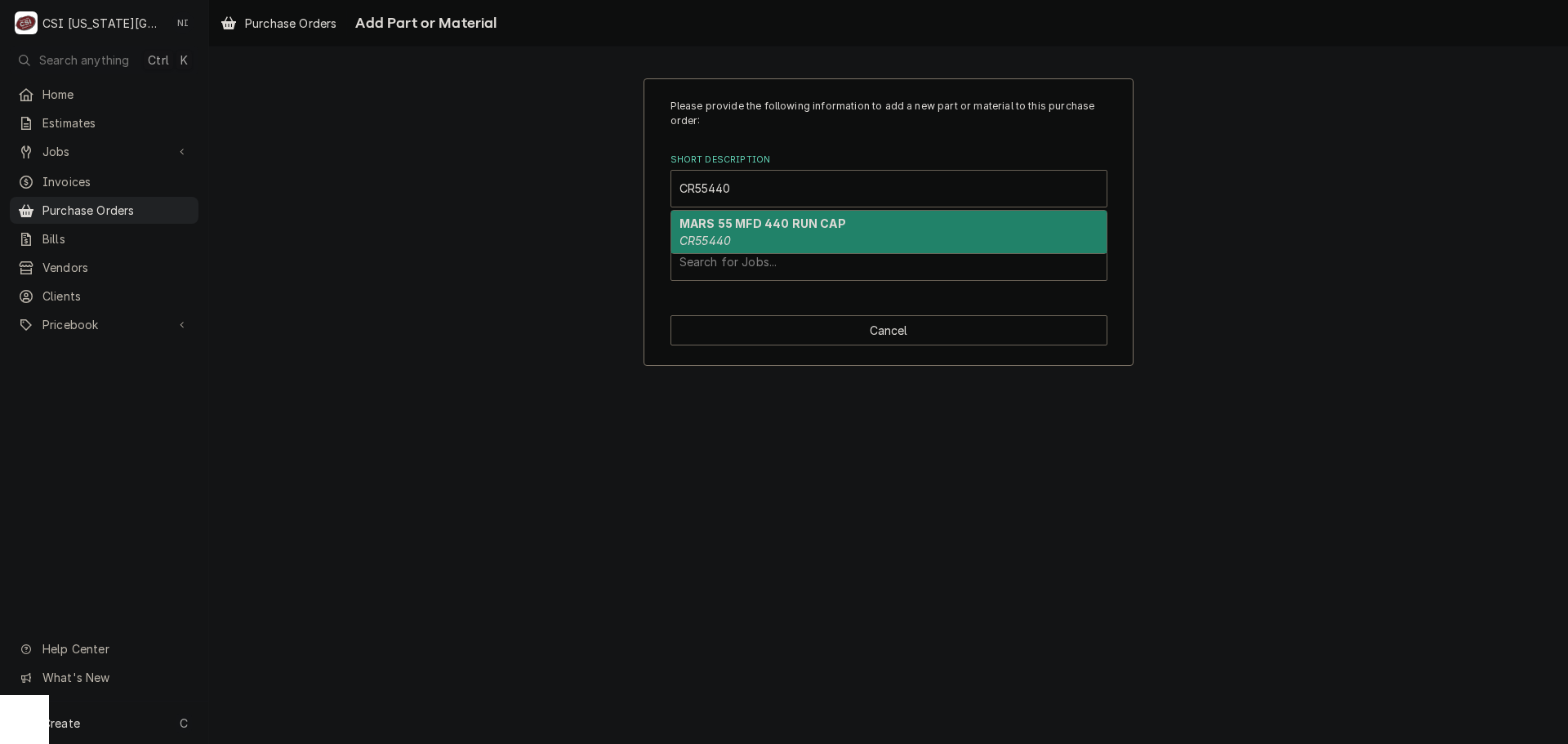
drag, startPoint x: 779, startPoint y: 225, endPoint x: 766, endPoint y: 255, distance: 32.7
click at [778, 225] on strong "MARS 55 MFD 440 RUN CAP" at bounding box center [763, 223] width 166 height 14
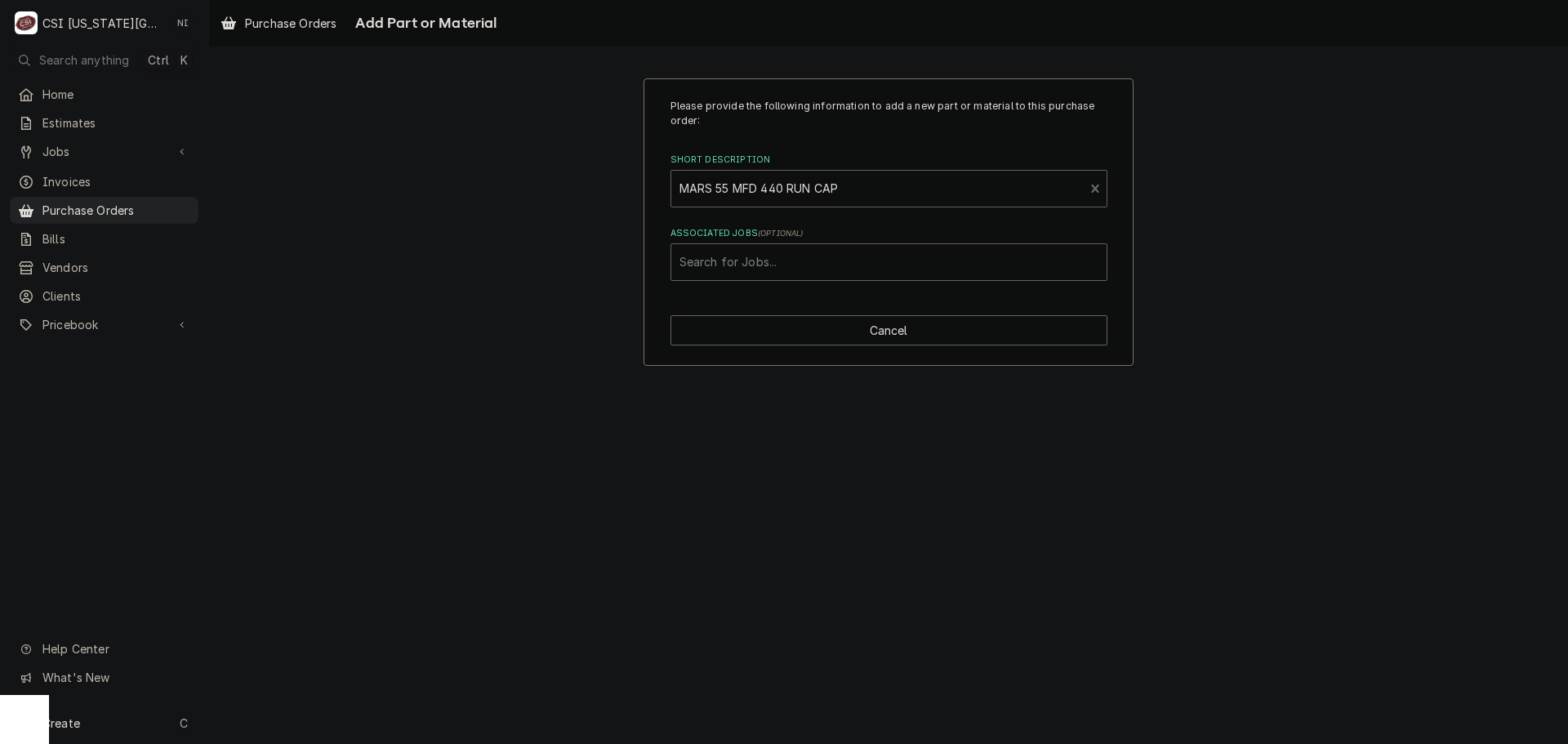
type textarea "x"
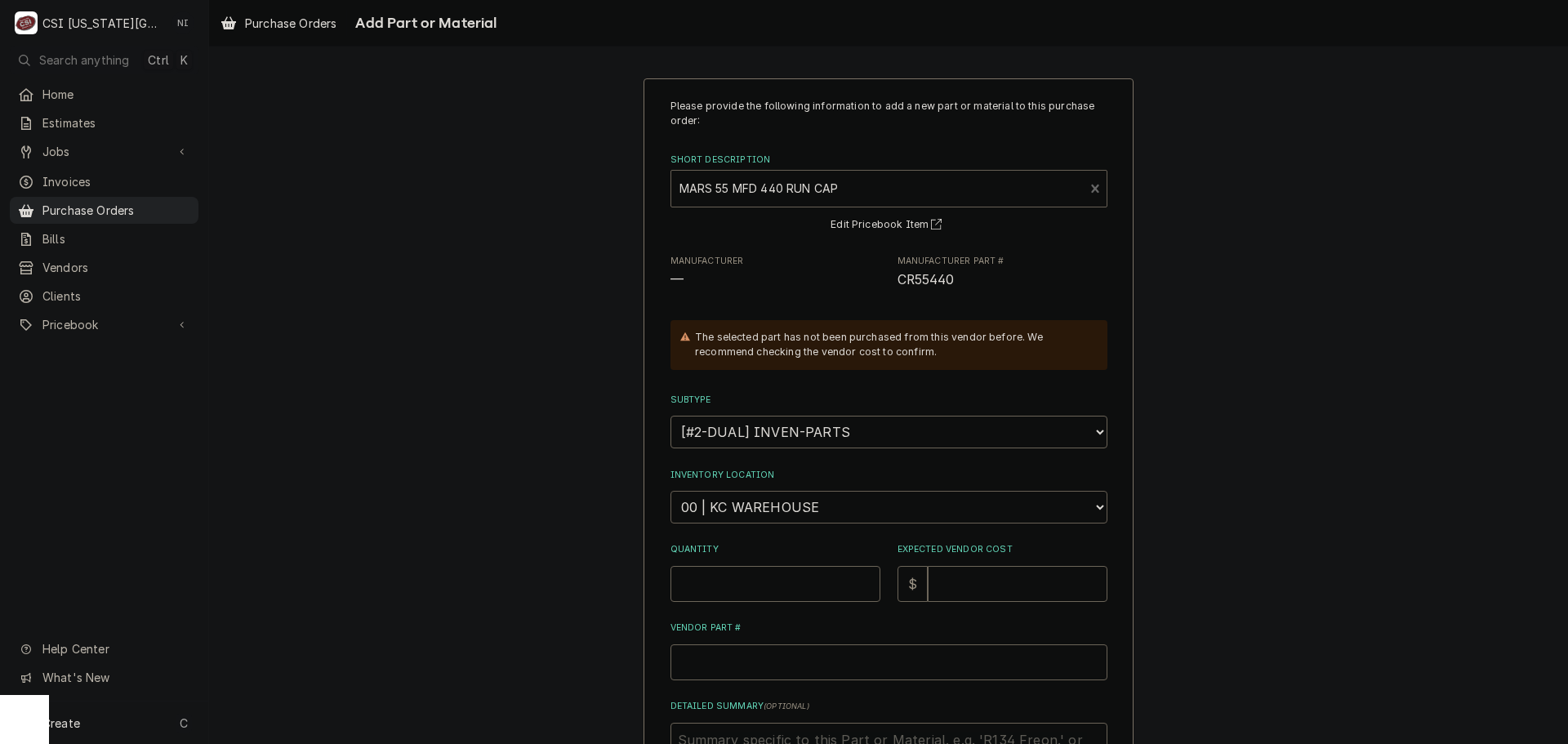
drag, startPoint x: 761, startPoint y: 504, endPoint x: 778, endPoint y: 504, distance: 17.0
click at [762, 504] on select "Choose a location... 00 | KC WAREHOUSE 00 | MAIN WAREHOUSE 01 | BRIAN BREAZIER …" at bounding box center [889, 507] width 437 height 33
select select "2761"
click at [671, 491] on select "Choose a location... 00 | KC WAREHOUSE 00 | MAIN WAREHOUSE 01 | BRIAN BREAZIER …" at bounding box center [889, 507] width 437 height 33
click at [761, 582] on input "Quantity" at bounding box center [775, 584] width 210 height 36
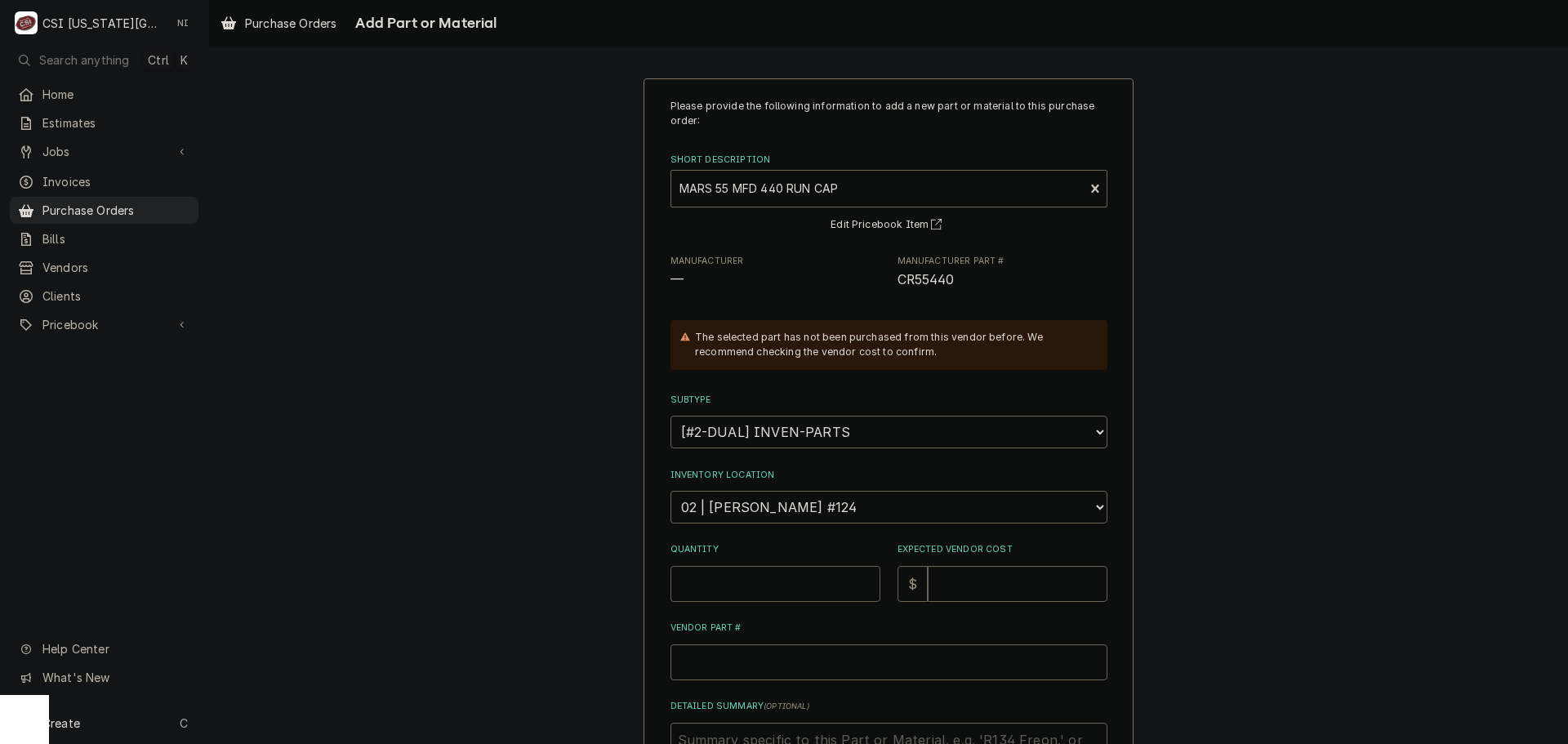
type textarea "x"
type input "1"
type textarea "x"
type input "2"
type textarea "x"
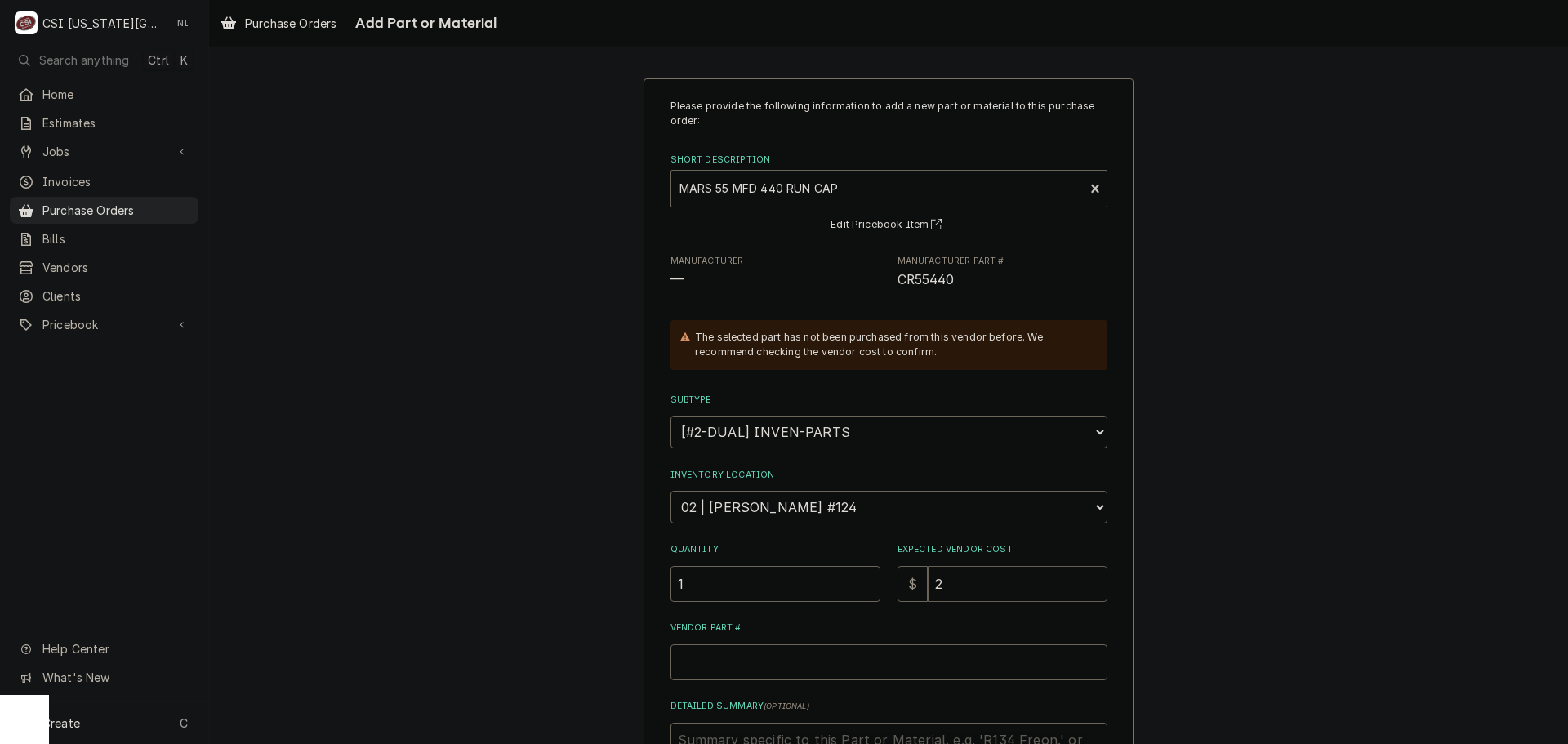
type input "24"
type textarea "x"
type input "24.3"
type textarea "x"
type input "24.30"
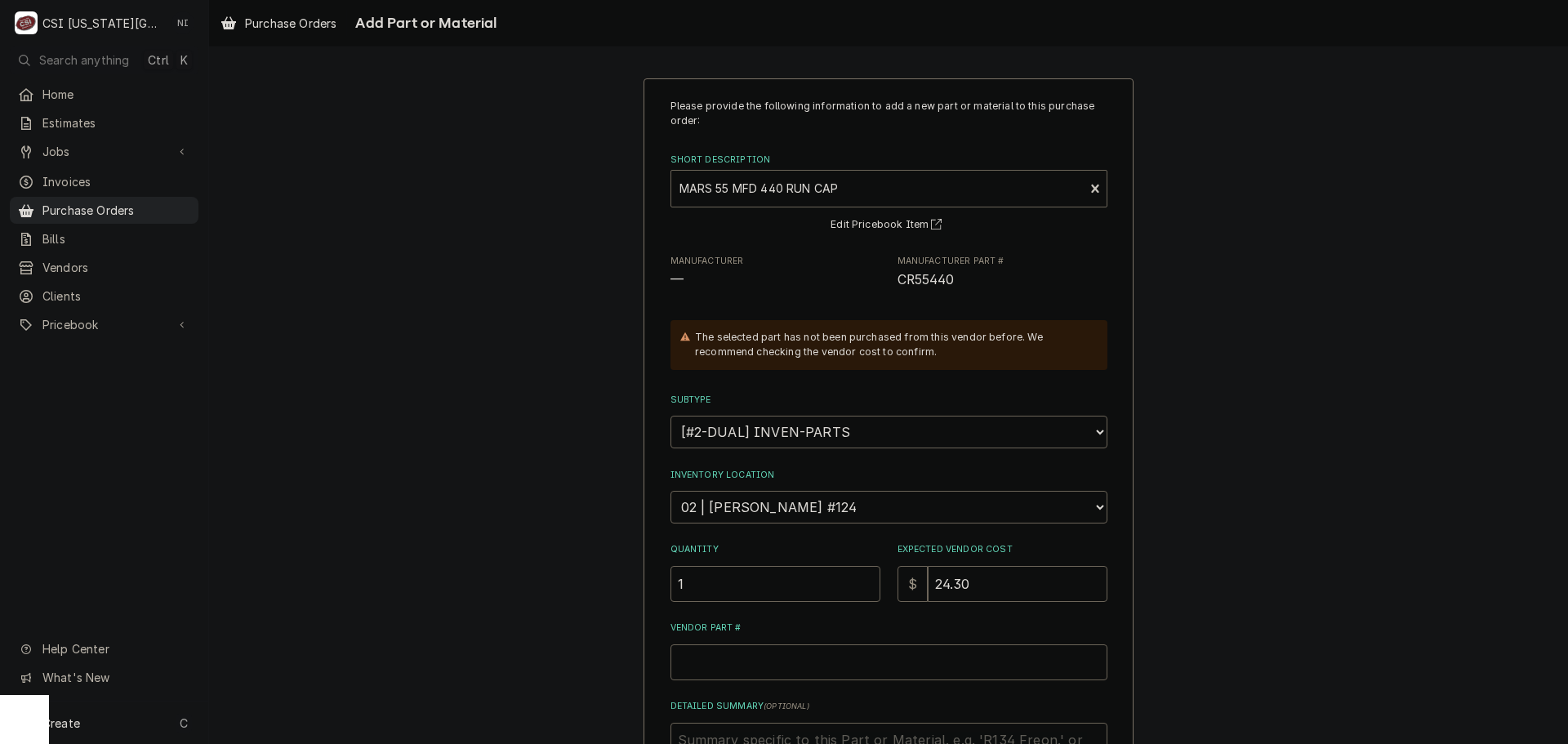
click at [934, 285] on span "CR55440" at bounding box center [925, 279] width 57 height 15
copy span "CR55440"
click at [758, 662] on input "Vendor Part #" at bounding box center [889, 663] width 437 height 36
paste input "CR55440"
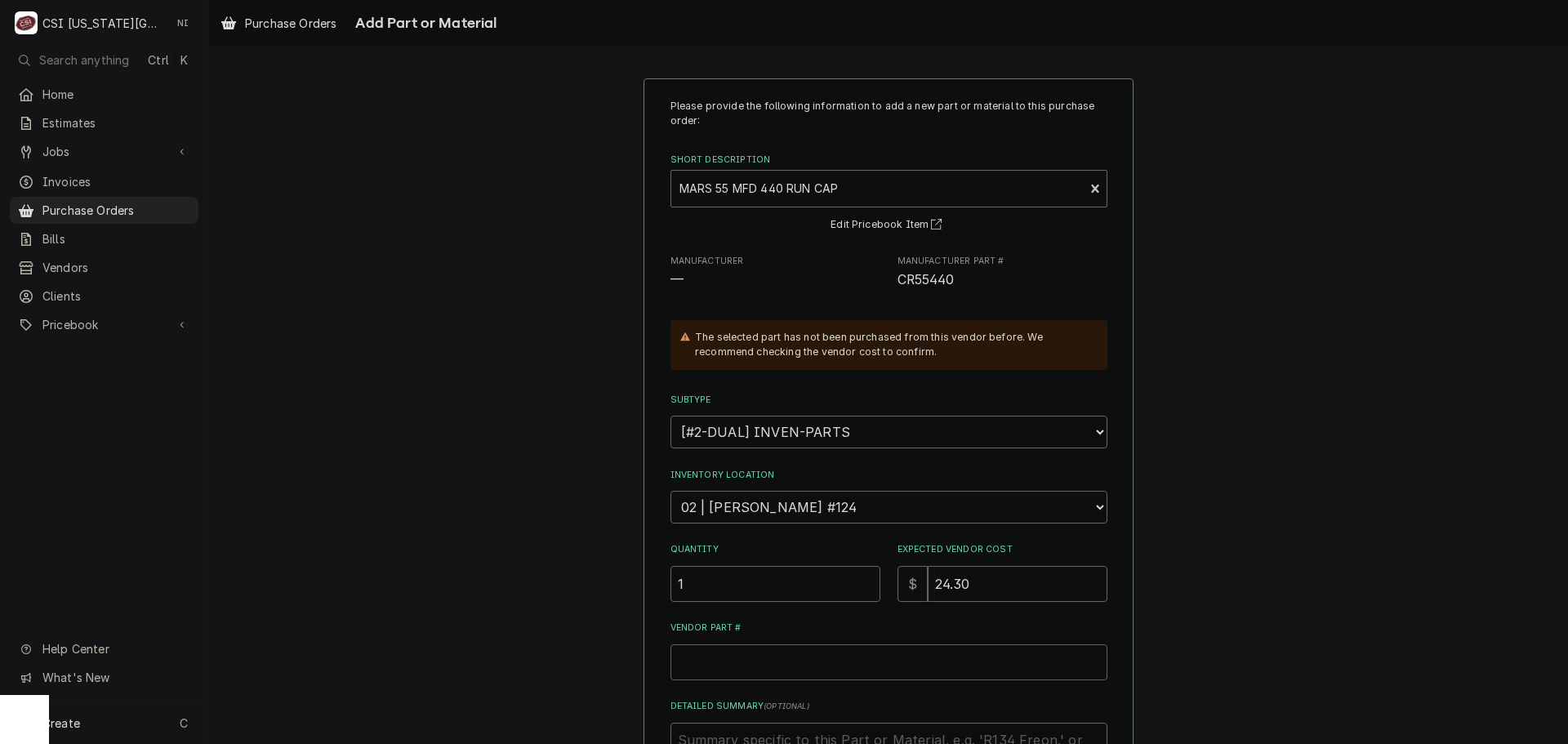
type textarea "x"
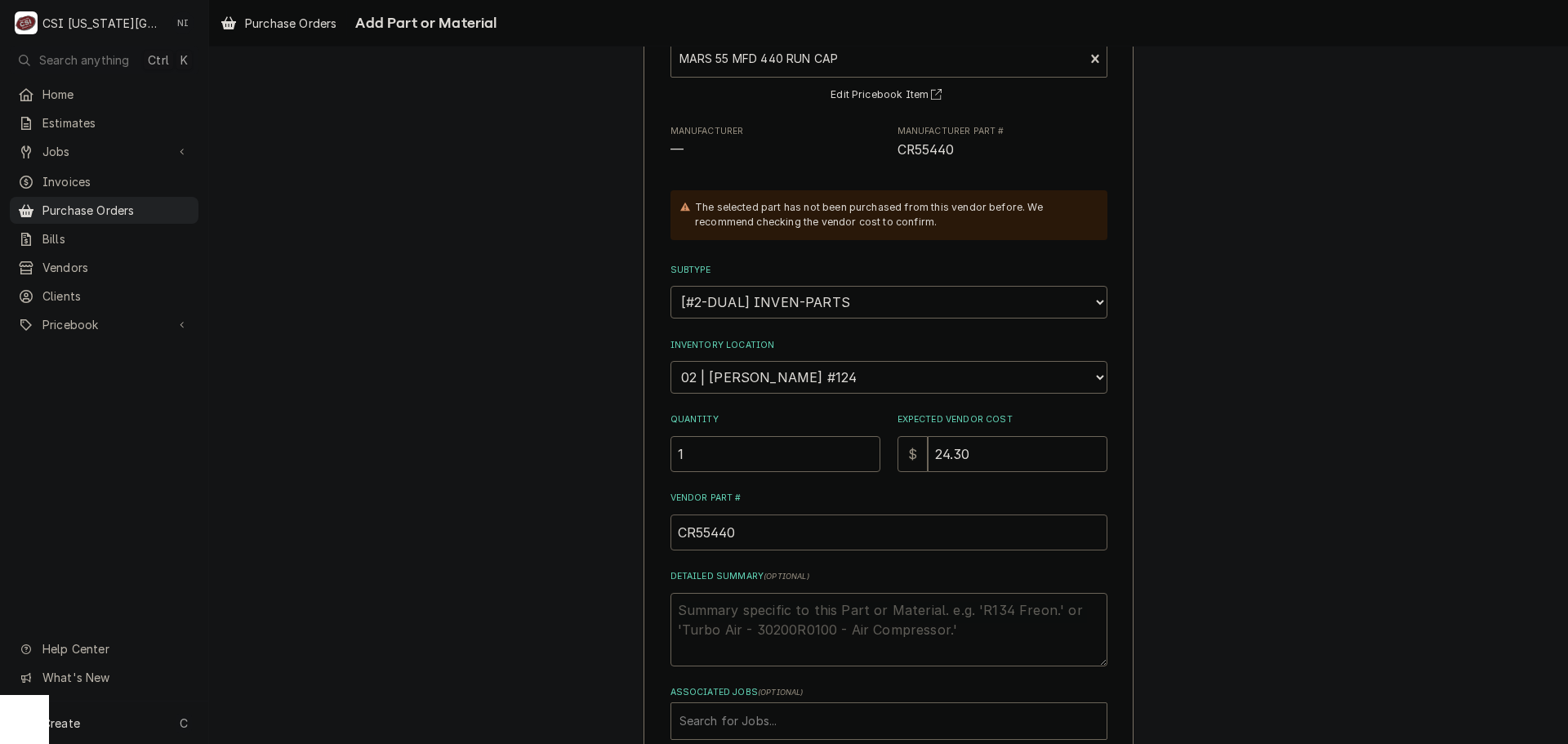
scroll to position [225, 0]
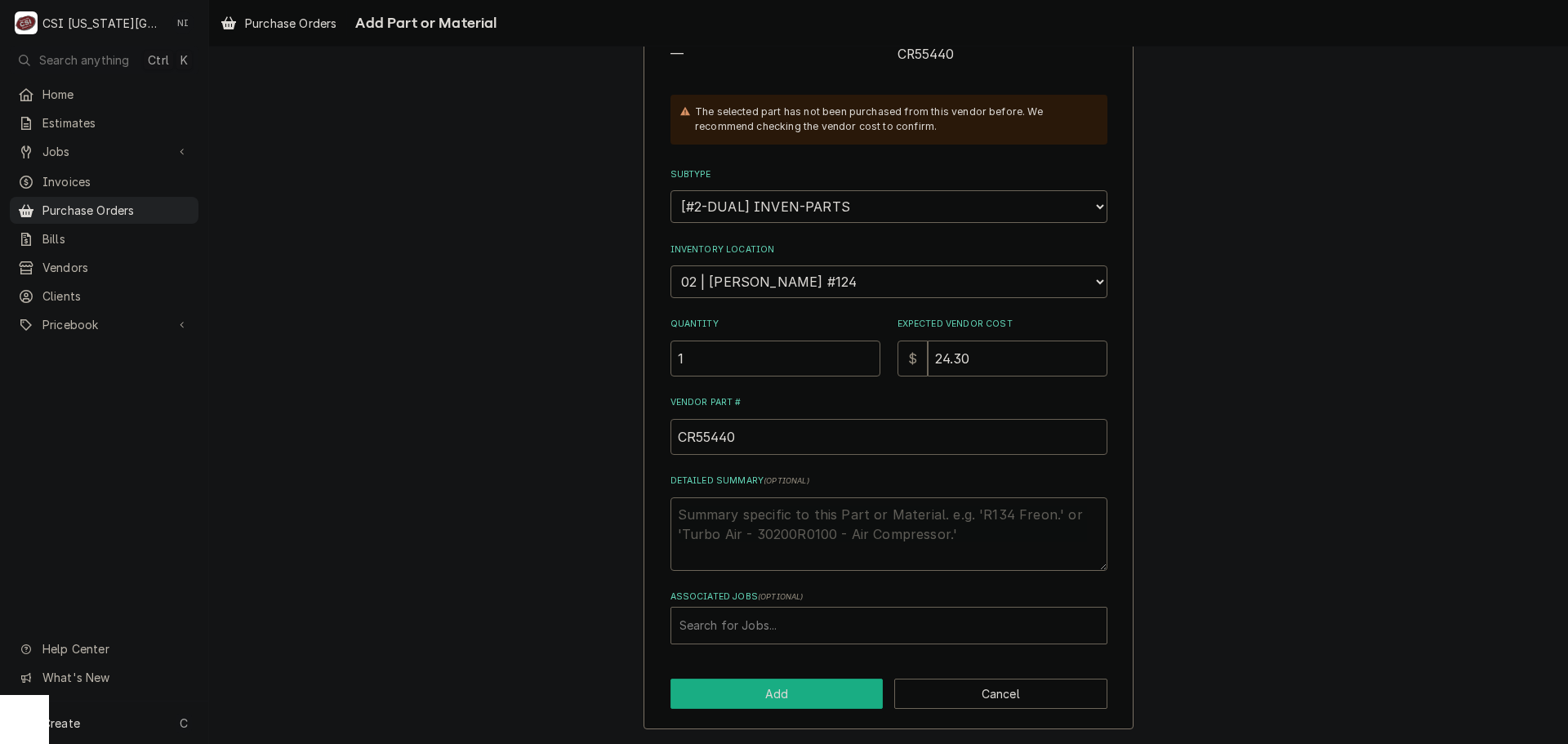
type input "CR55440"
click at [766, 703] on button "Add" at bounding box center [777, 693] width 213 height 30
type textarea "x"
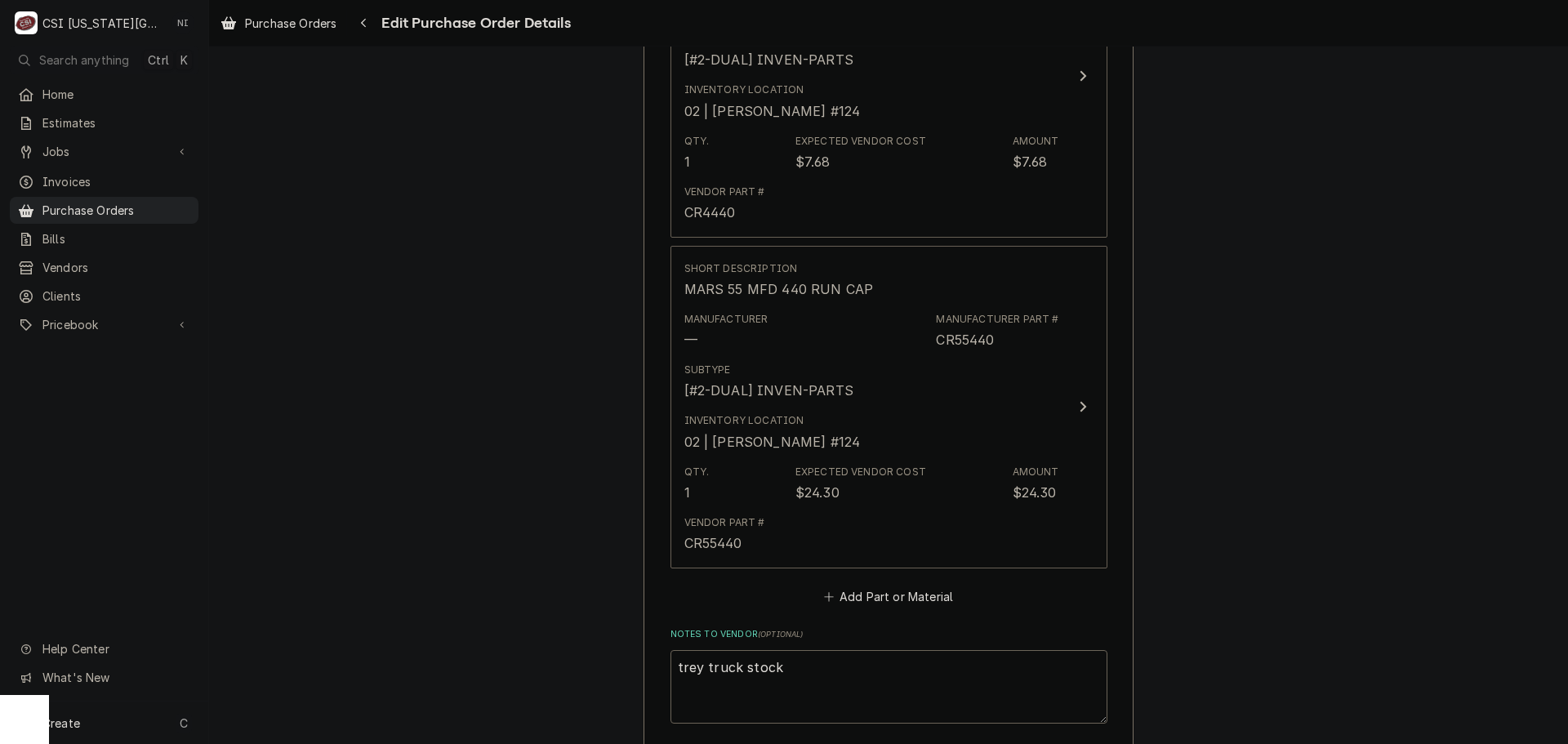
scroll to position [2215, 0]
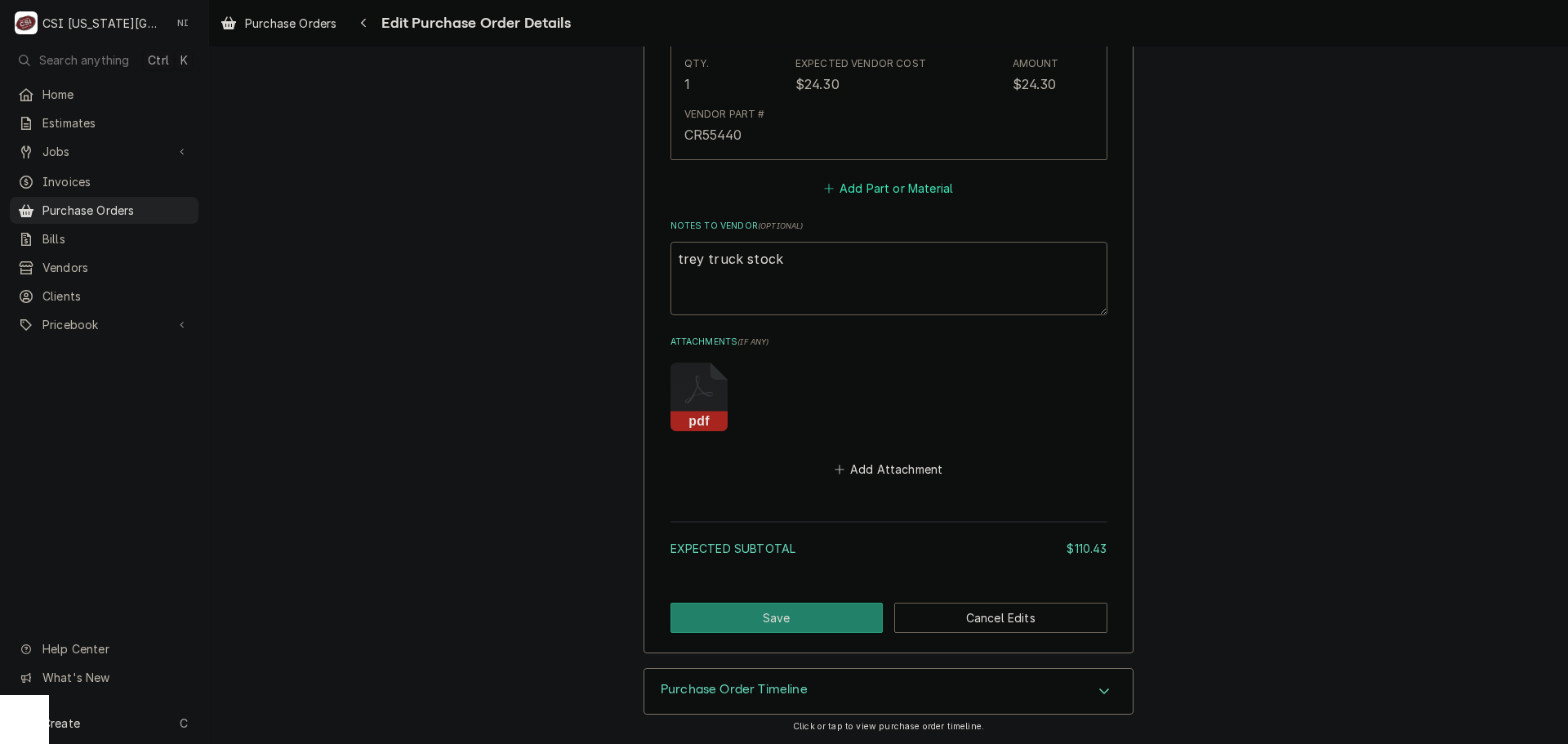
click at [908, 193] on button "Add Part or Material" at bounding box center [887, 188] width 135 height 23
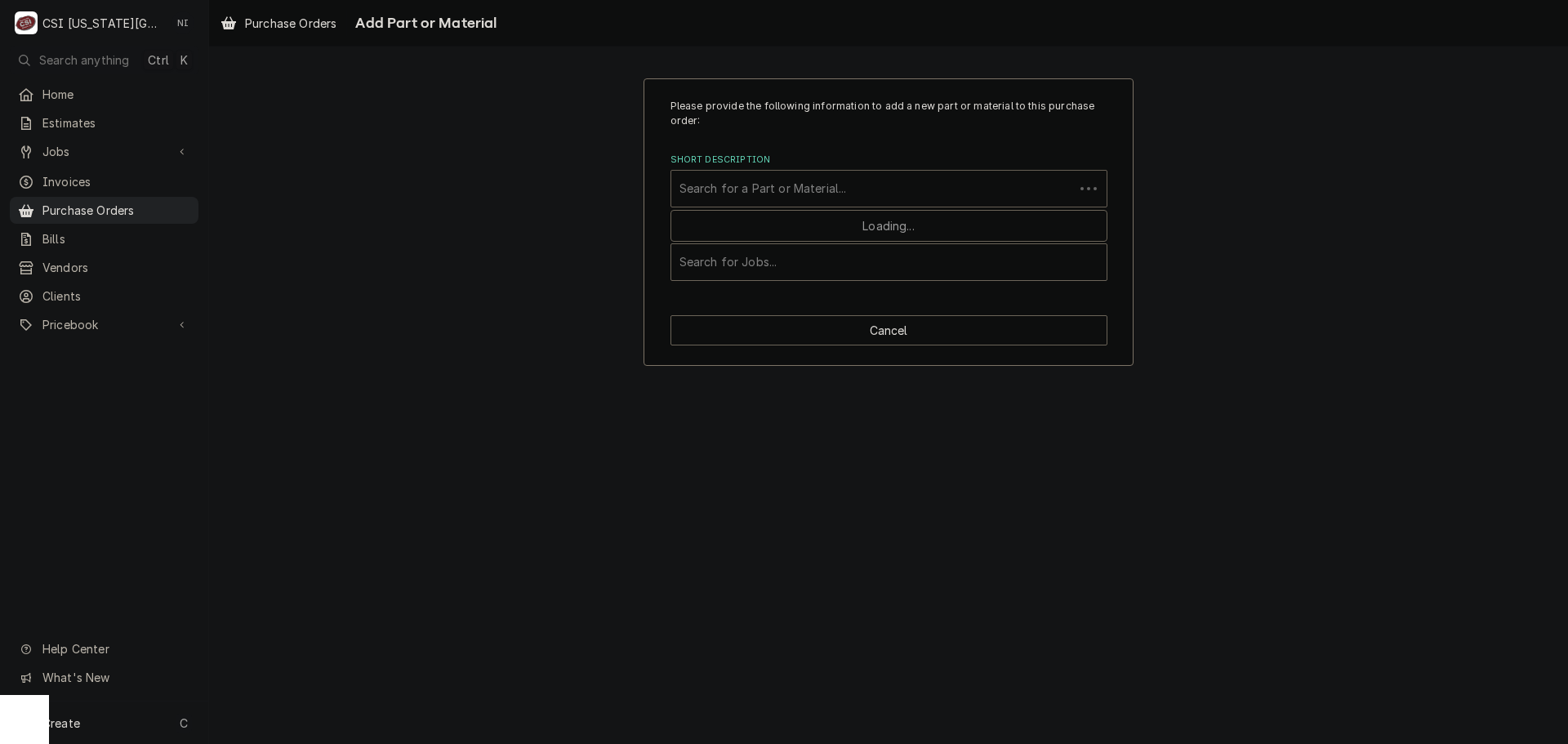
drag, startPoint x: 850, startPoint y: 183, endPoint x: 882, endPoint y: 232, distance: 58.5
click at [850, 184] on div "Short Description" at bounding box center [873, 189] width 387 height 30
type input "R-449 REF"
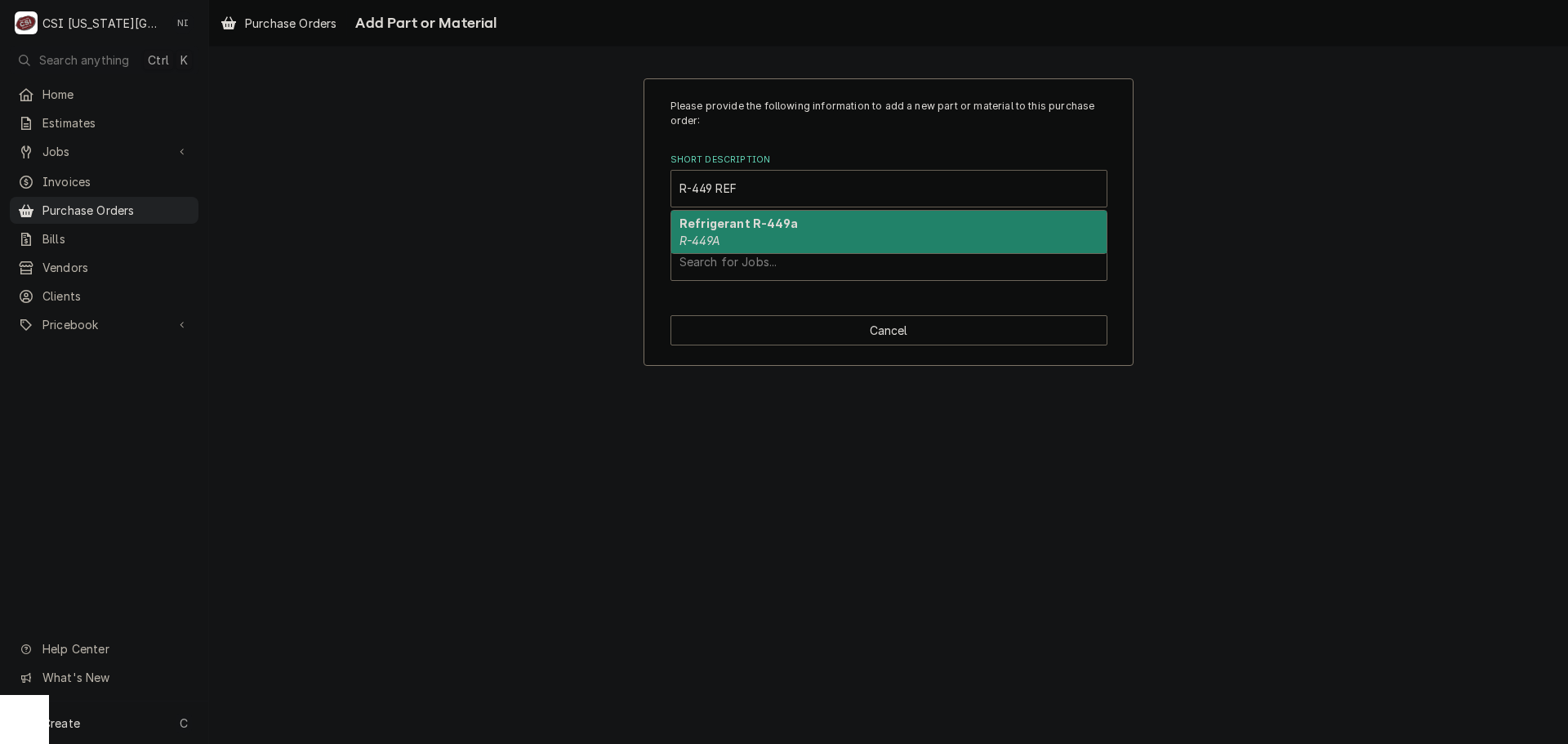
click at [772, 239] on div "Refrigerant R-449a R-449A" at bounding box center [889, 231] width 436 height 42
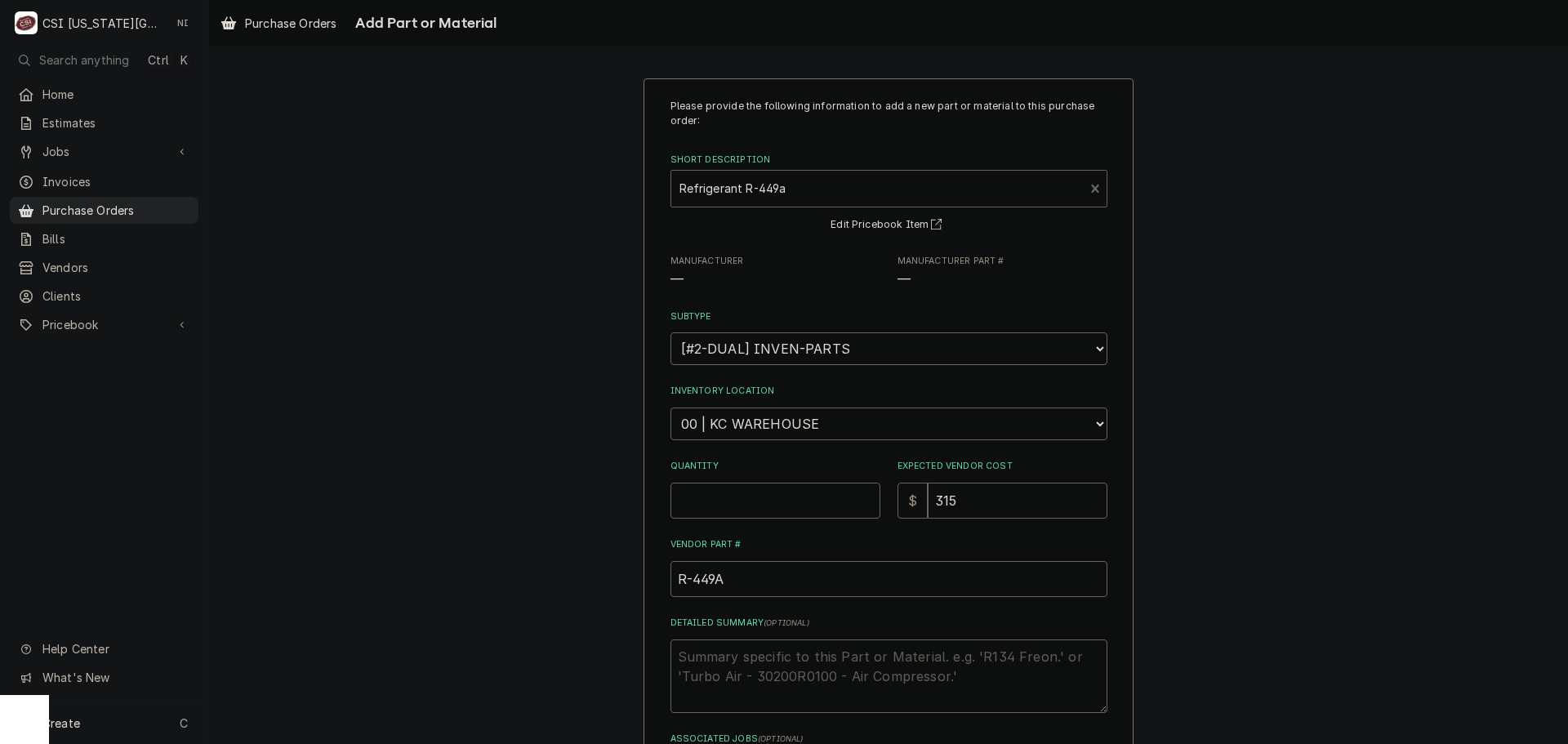
type textarea "x"
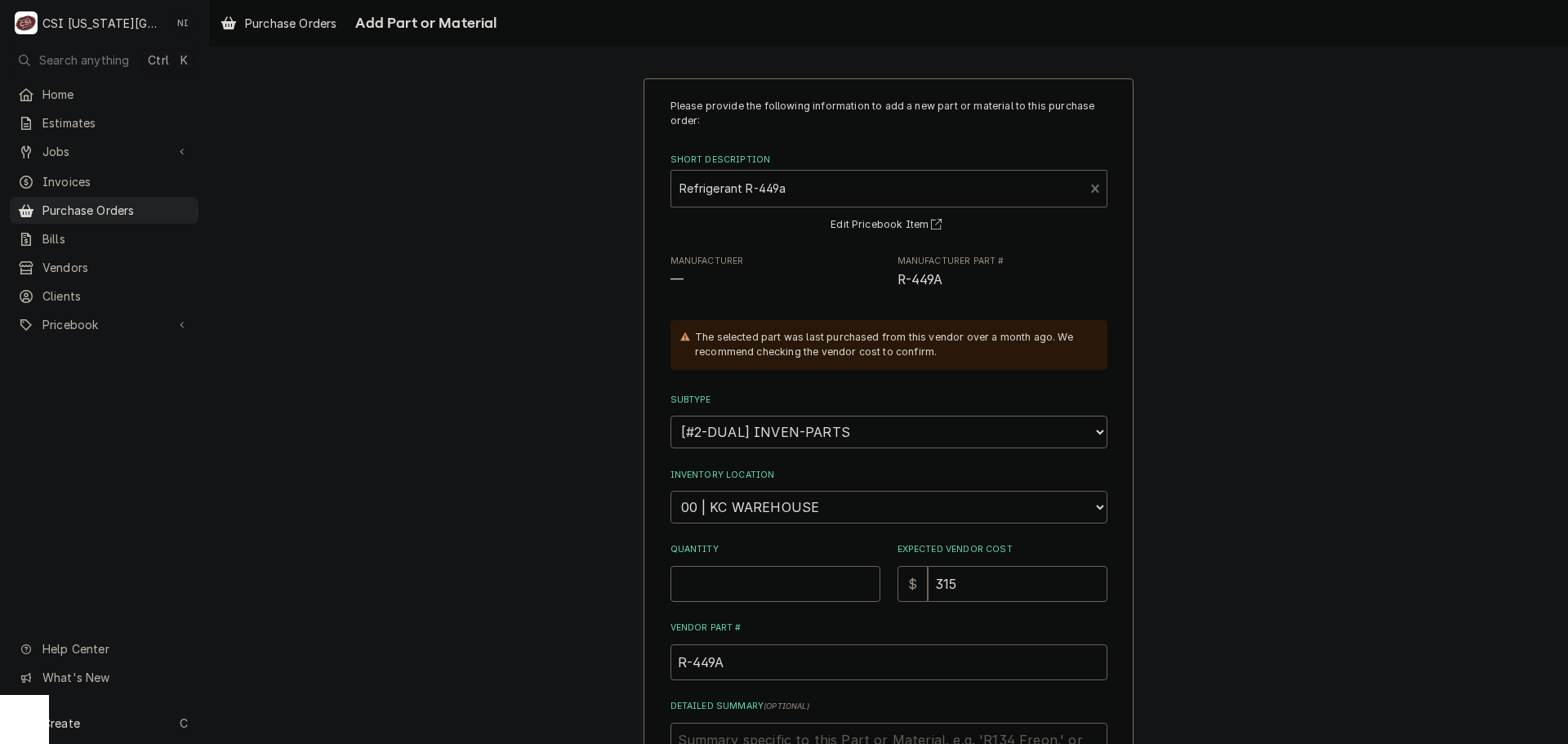
drag, startPoint x: 765, startPoint y: 504, endPoint x: 763, endPoint y: 492, distance: 12.2
click at [765, 504] on select "Choose a location... 00 | KC WAREHOUSE 00 | MAIN WAREHOUSE 01 | BRIAN BREAZIER …" at bounding box center [889, 507] width 437 height 33
select select "2709"
click at [671, 491] on select "Choose a location... 00 | KC WAREHOUSE 00 | MAIN WAREHOUSE 01 | BRIAN BREAZIER …" at bounding box center [889, 507] width 437 height 33
click at [776, 589] on input "Quantity" at bounding box center [775, 584] width 210 height 36
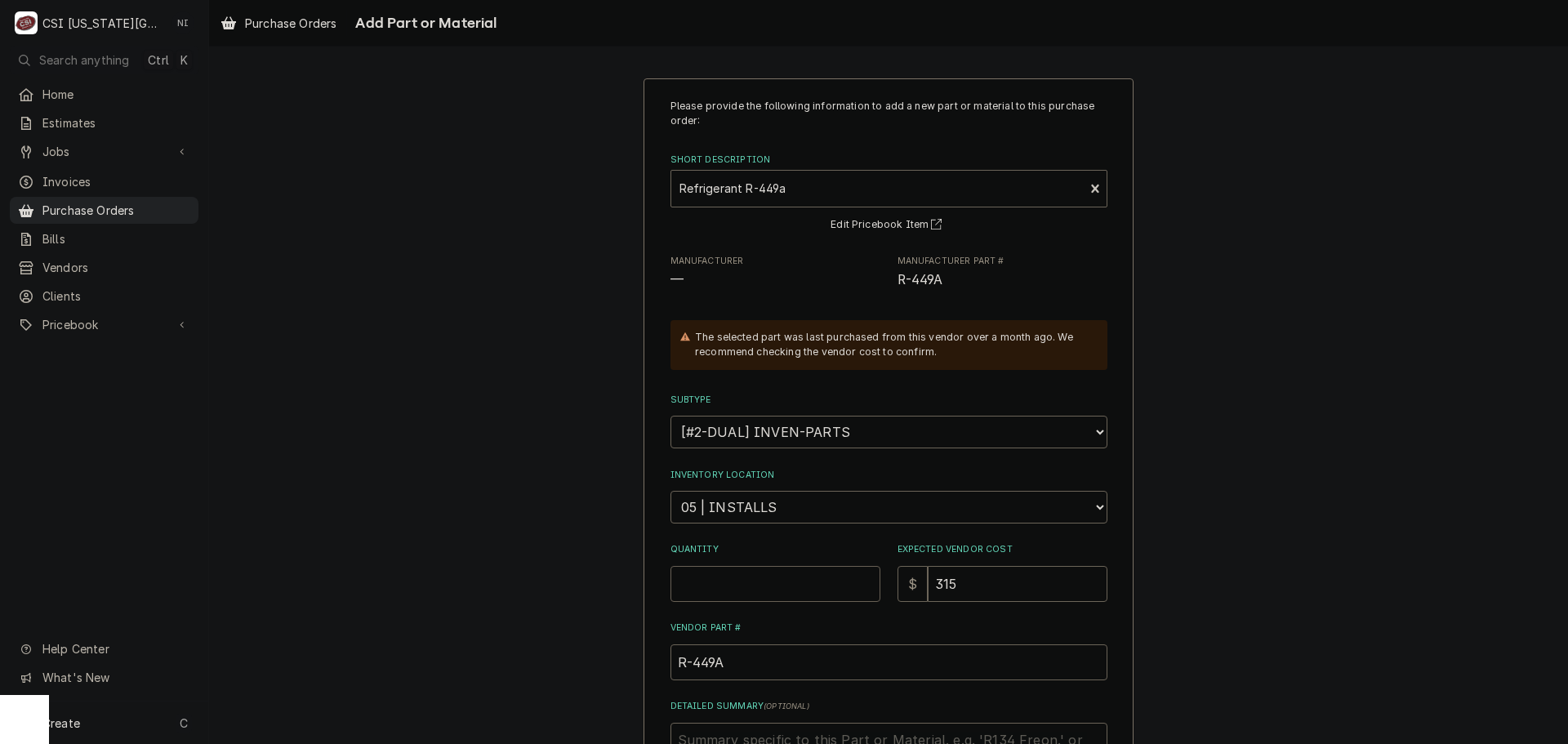
type textarea "x"
type input "1"
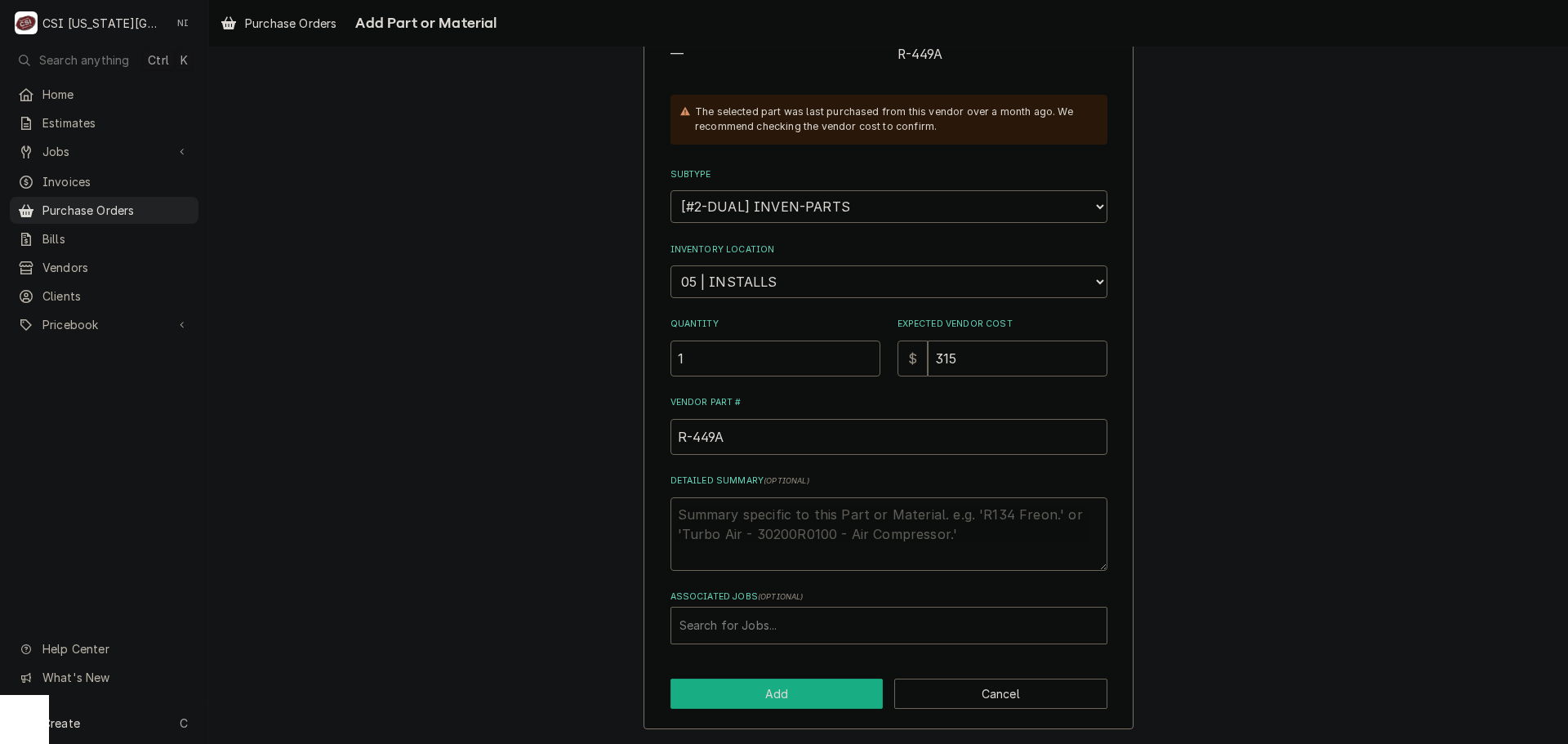
click at [762, 694] on button "Add" at bounding box center [777, 693] width 213 height 30
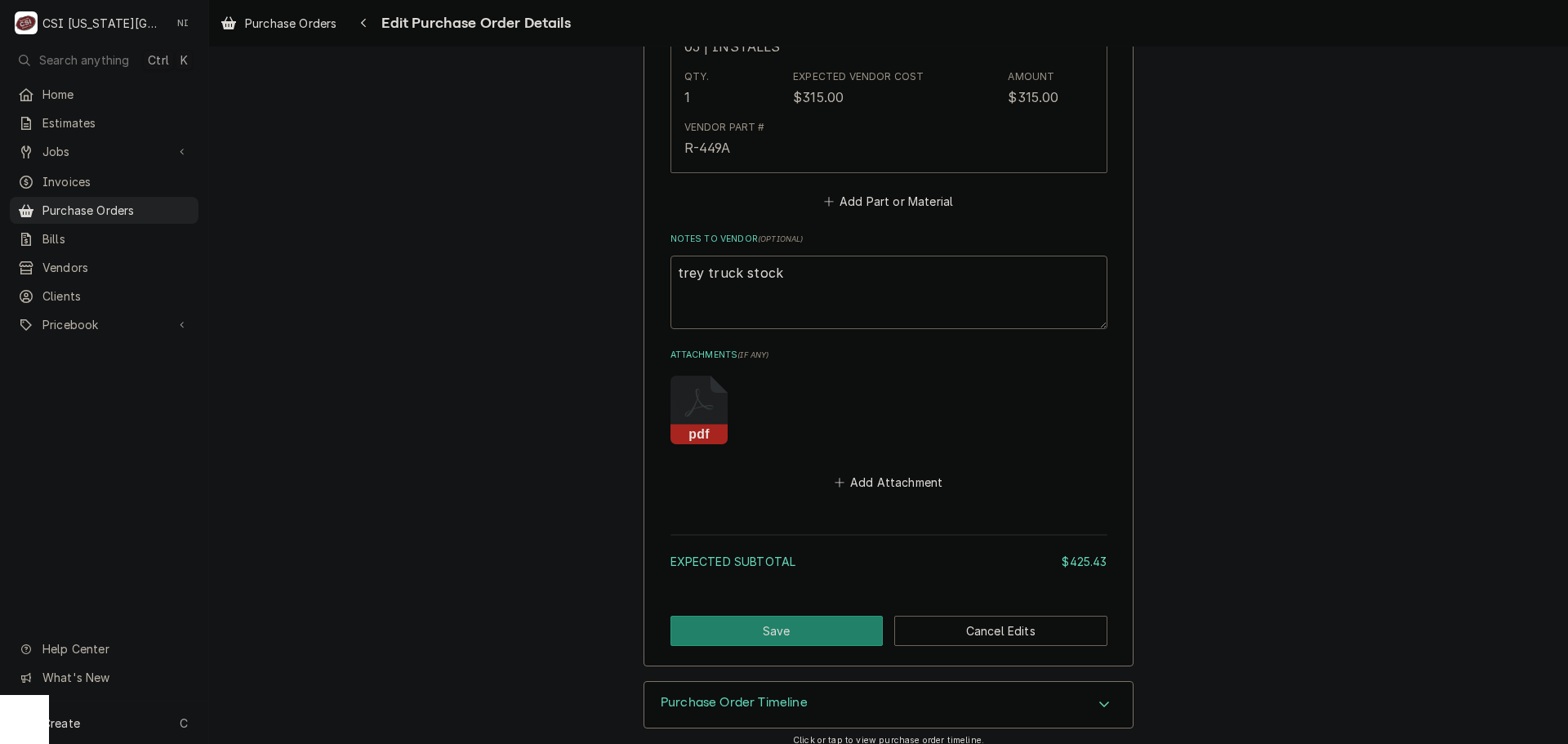
scroll to position [2547, 0]
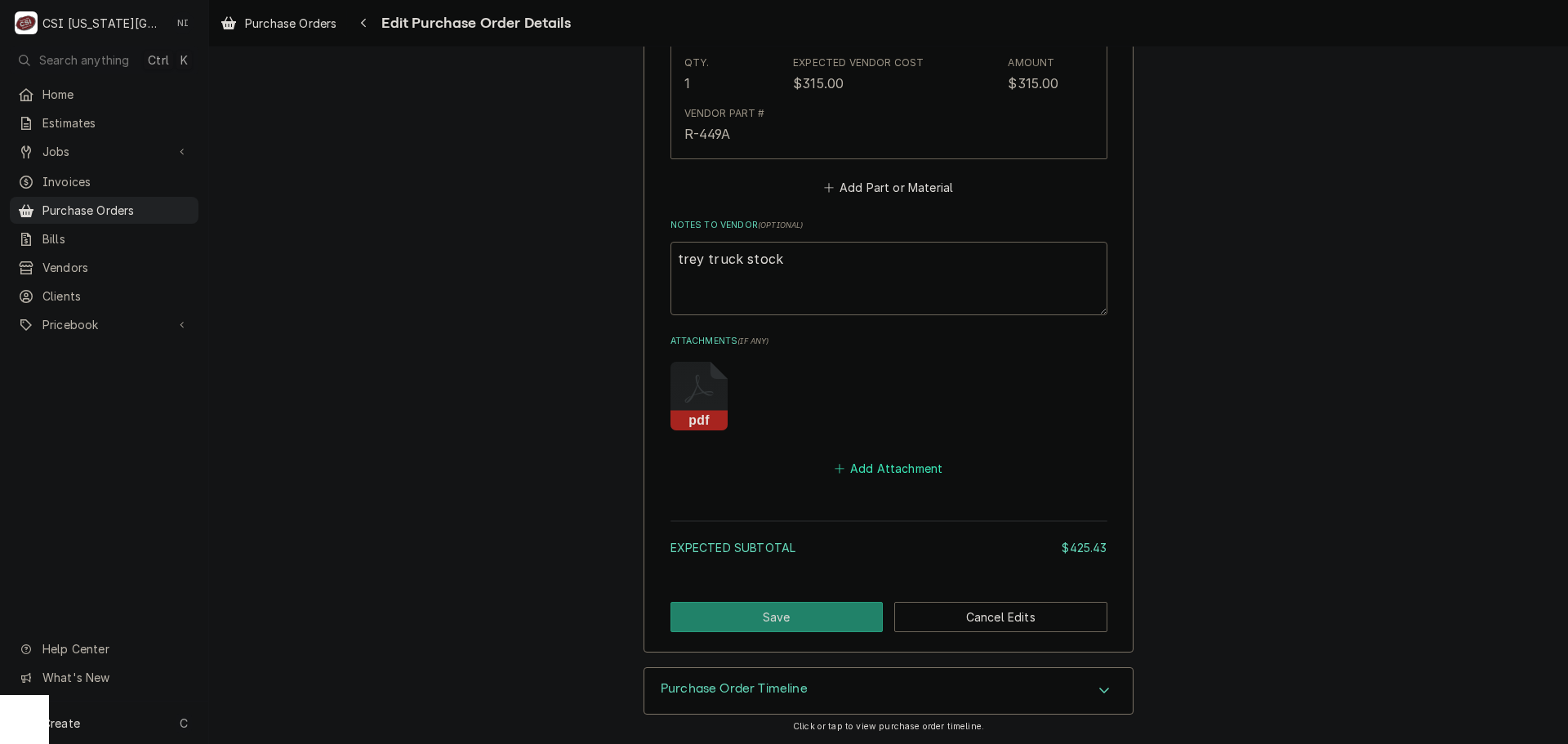
click at [902, 466] on button "Add Attachment" at bounding box center [888, 468] width 115 height 23
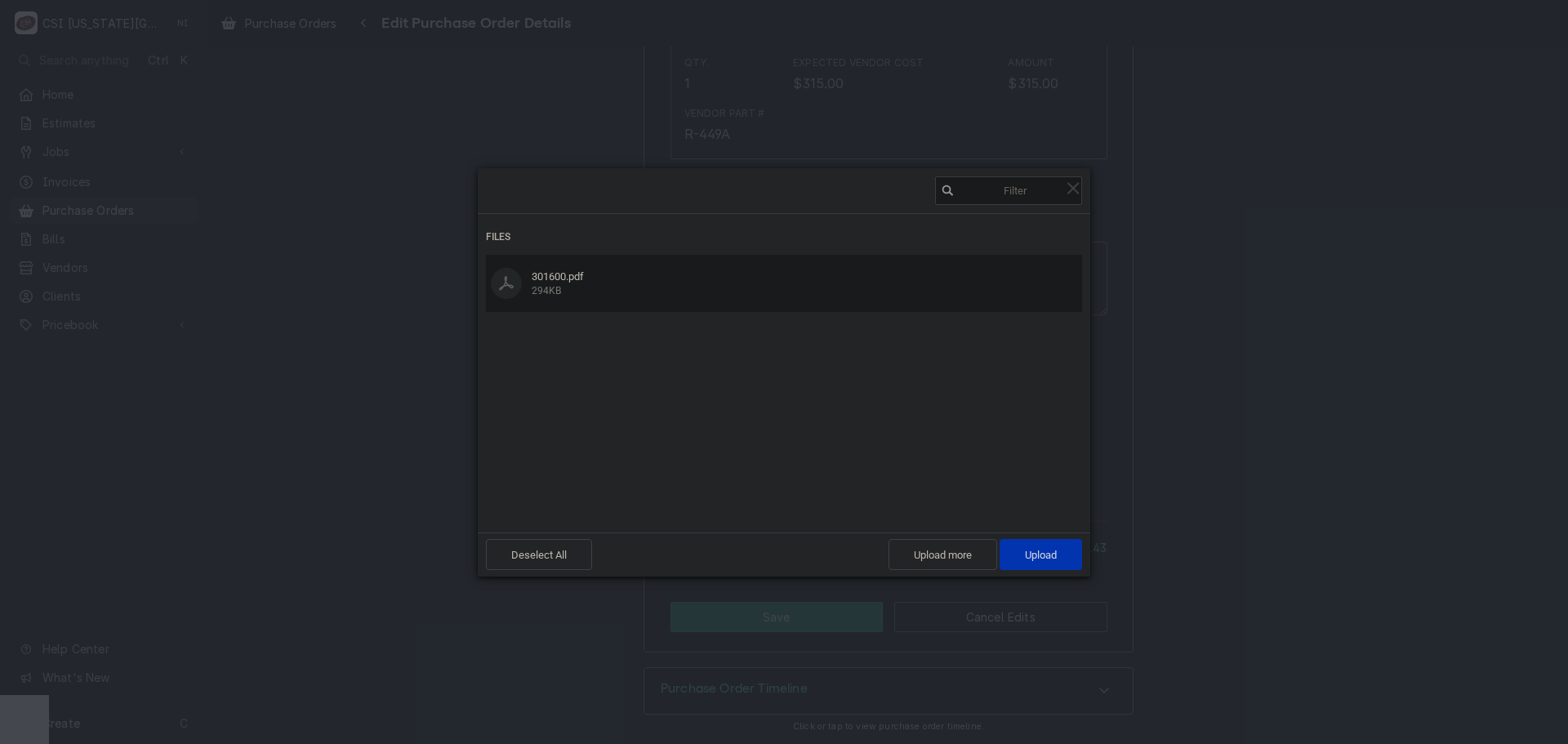
click at [1066, 570] on div "Deselect All Upload more Upload 1" at bounding box center [784, 555] width 596 height 31
click at [1069, 557] on span "Upload 1" at bounding box center [1040, 555] width 82 height 31
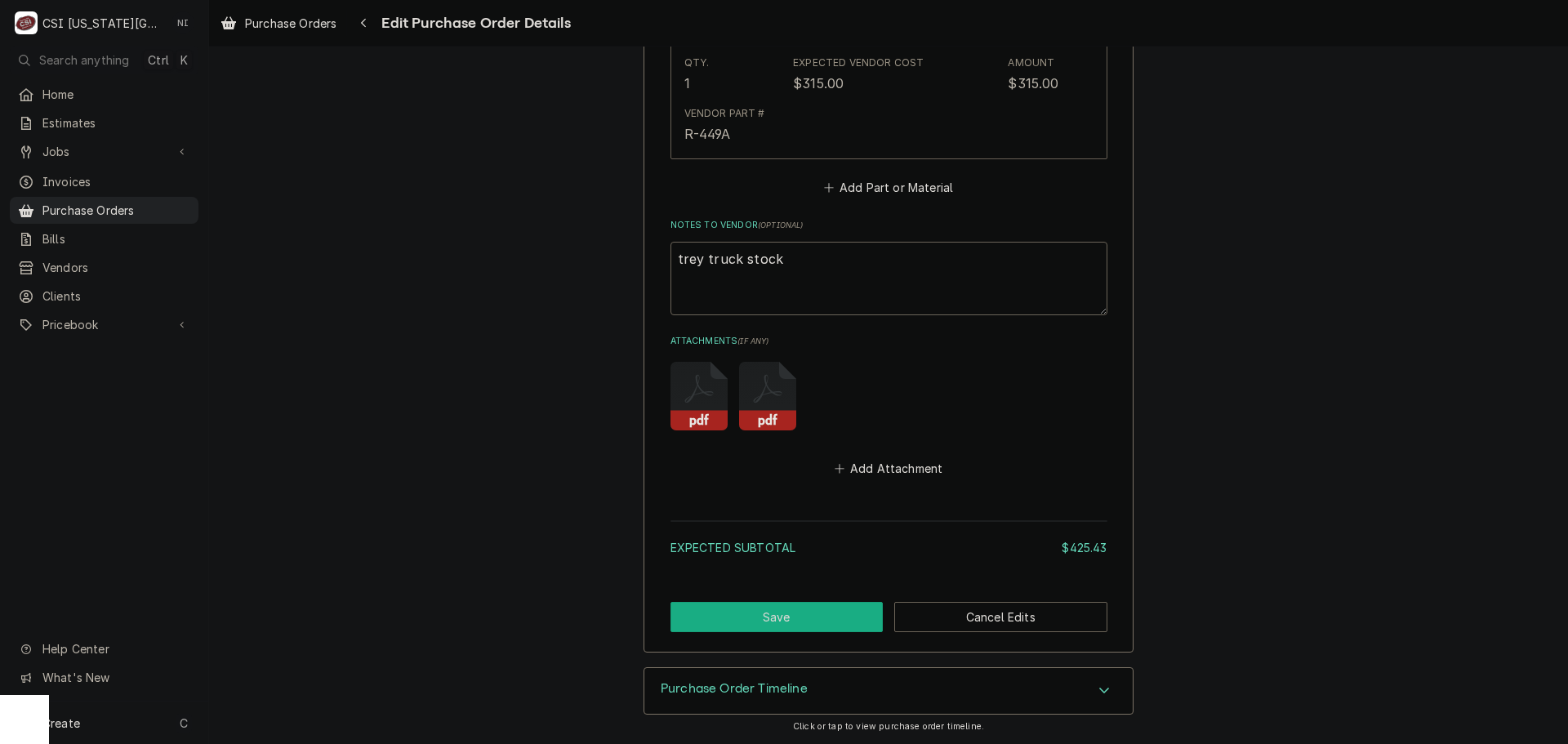
click at [827, 623] on button "Save" at bounding box center [777, 617] width 213 height 30
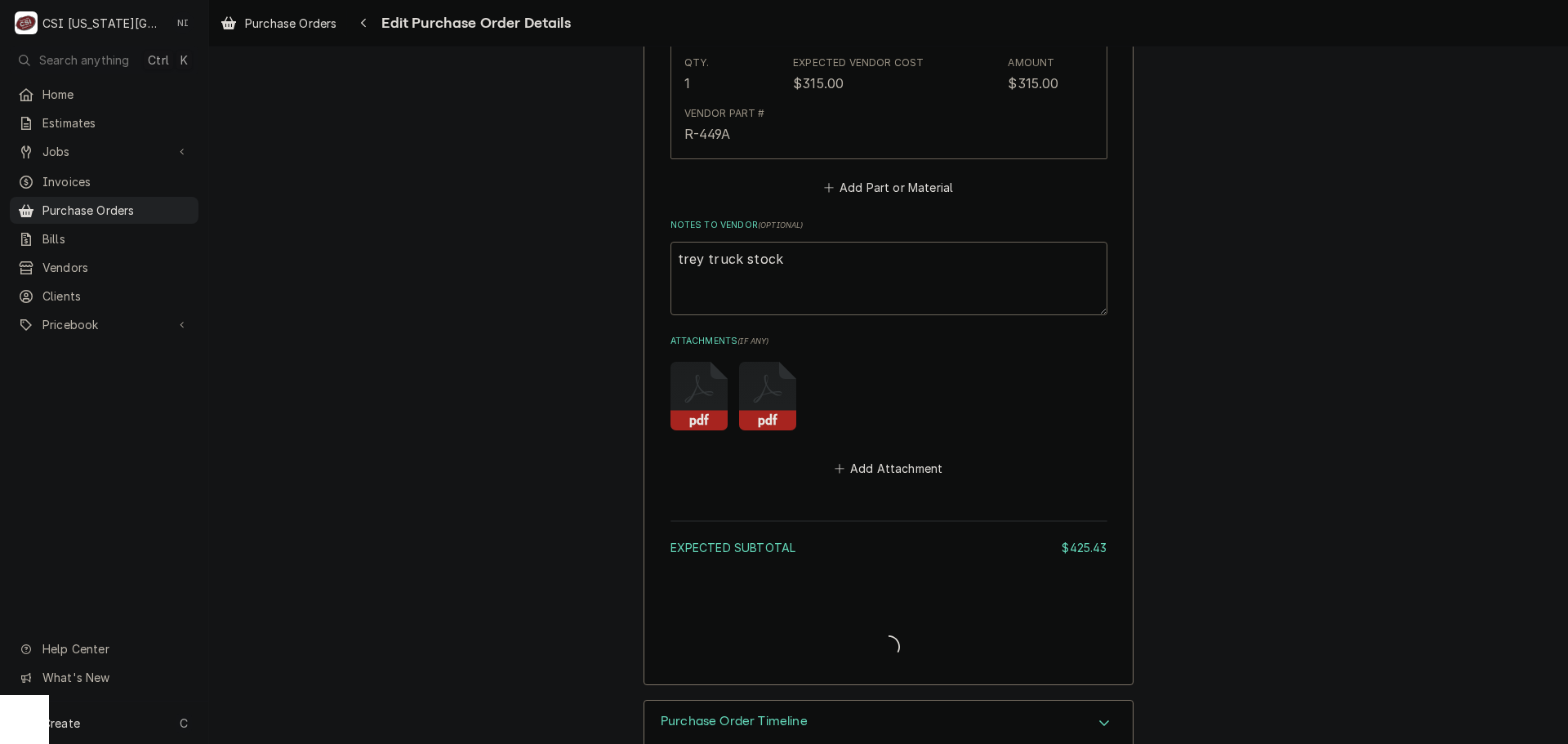
type textarea "x"
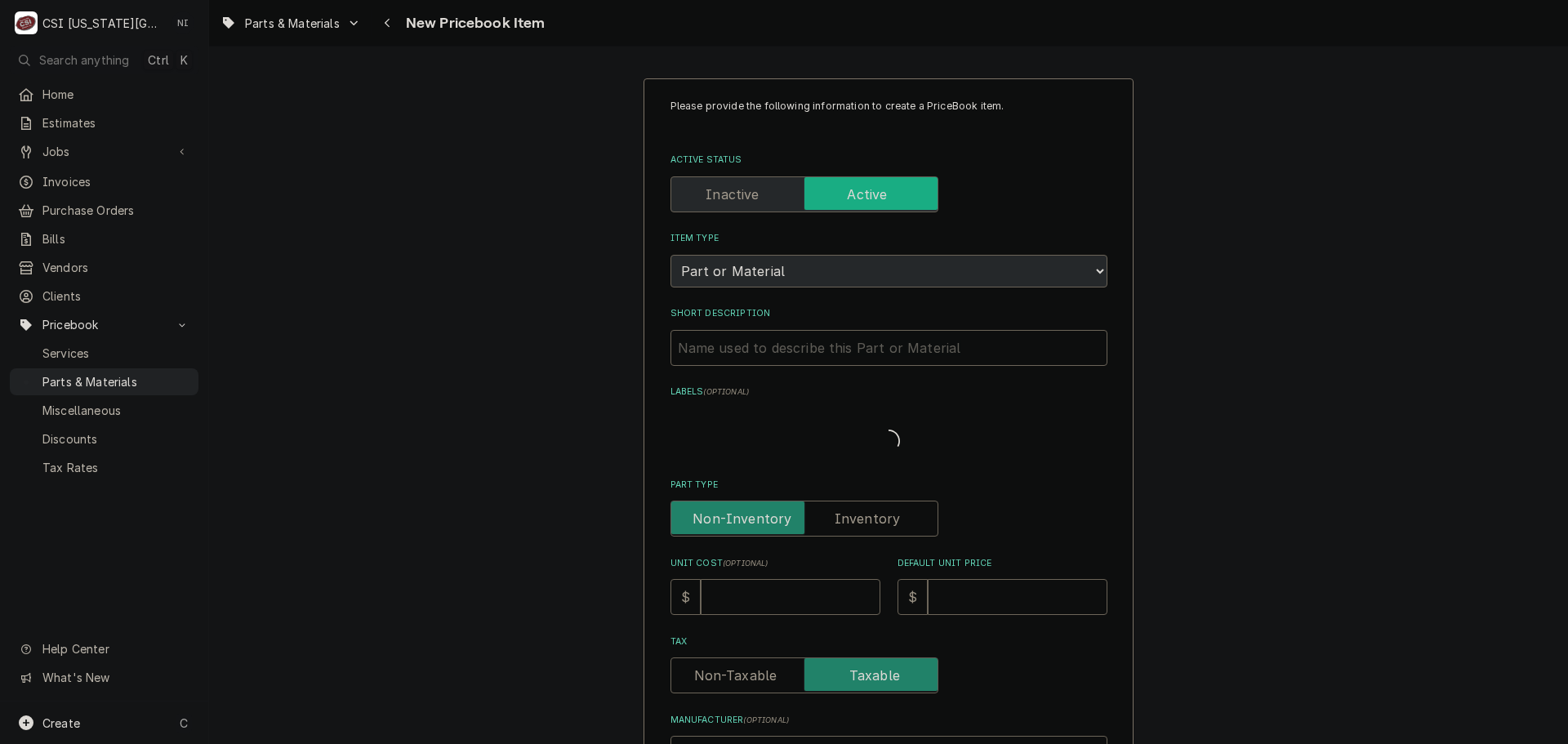
type textarea "x"
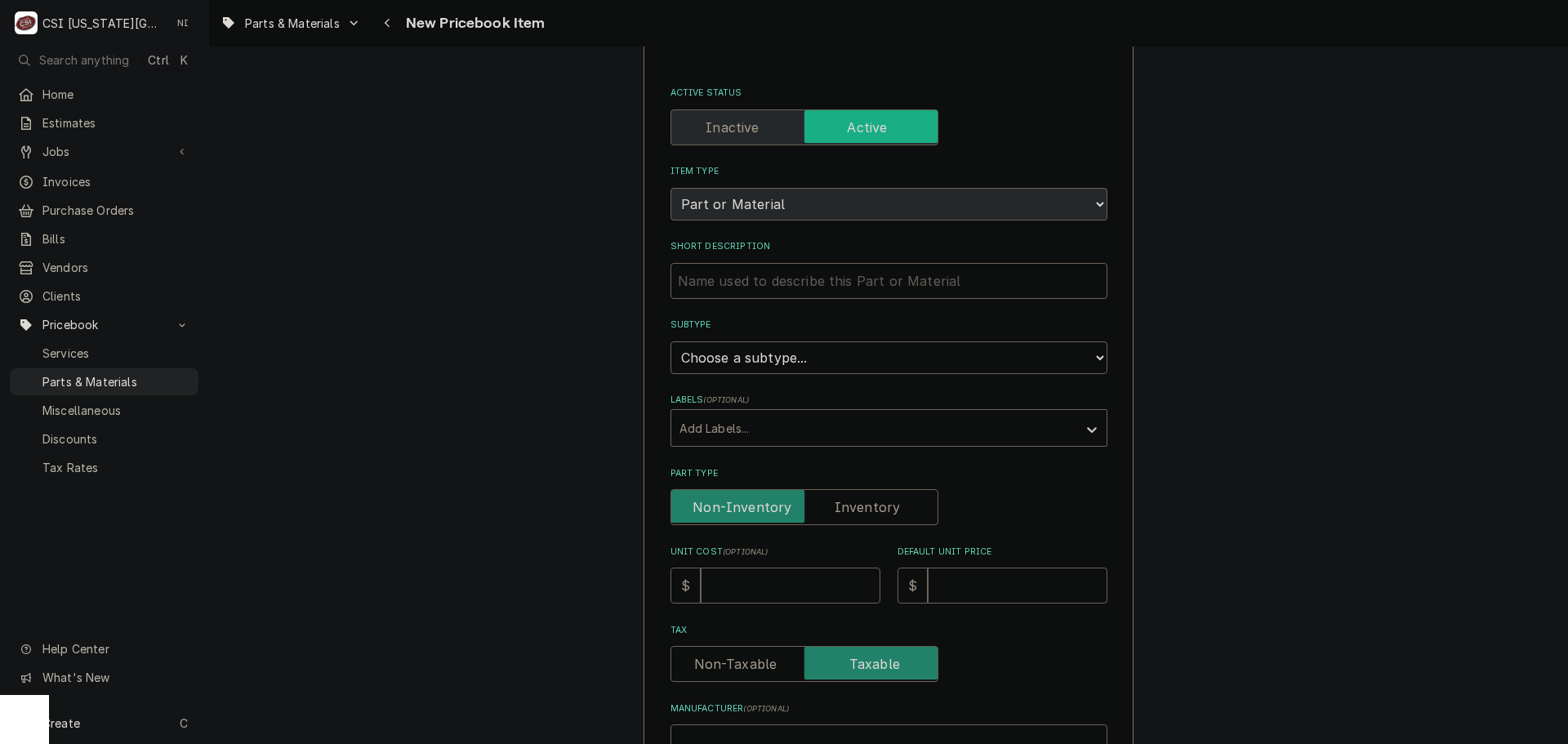
scroll to position [327, 0]
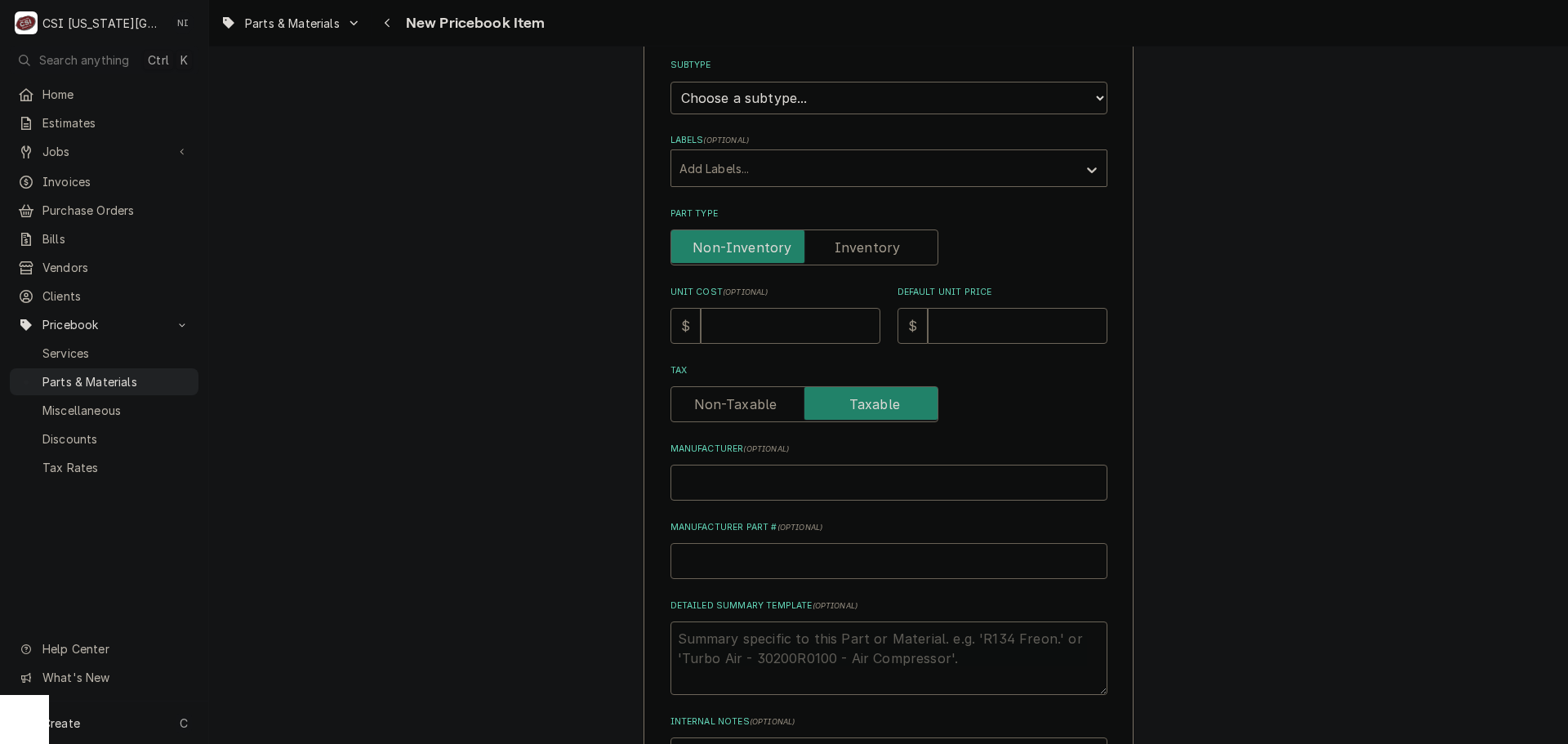
click at [760, 555] on input "Manufacturer Part # ( optional )" at bounding box center [889, 561] width 437 height 36
type input "C"
type textarea "x"
type input "CR"
type textarea "x"
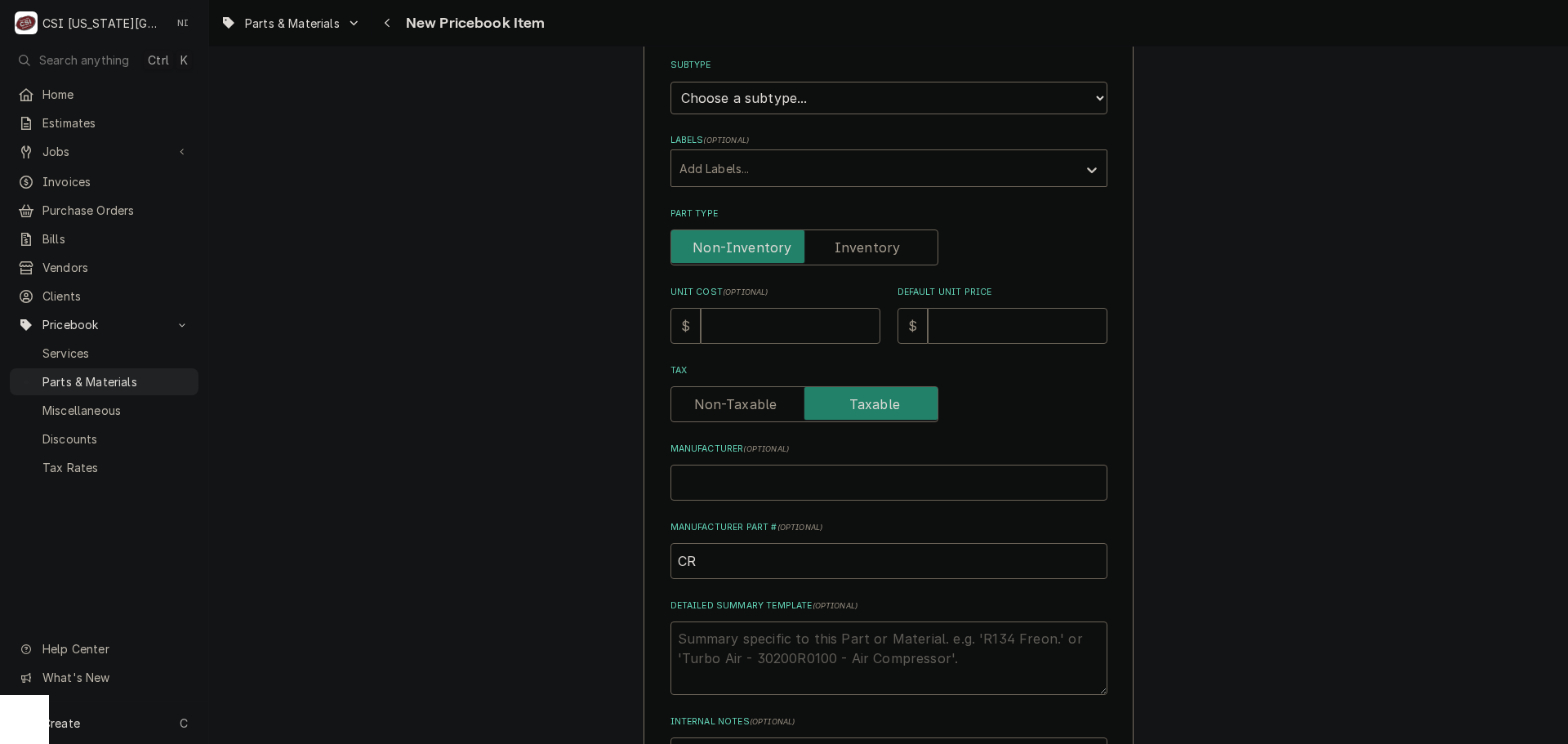
type input "CR5"
type textarea "x"
type input "CR55"
type textarea "x"
type input "CR554"
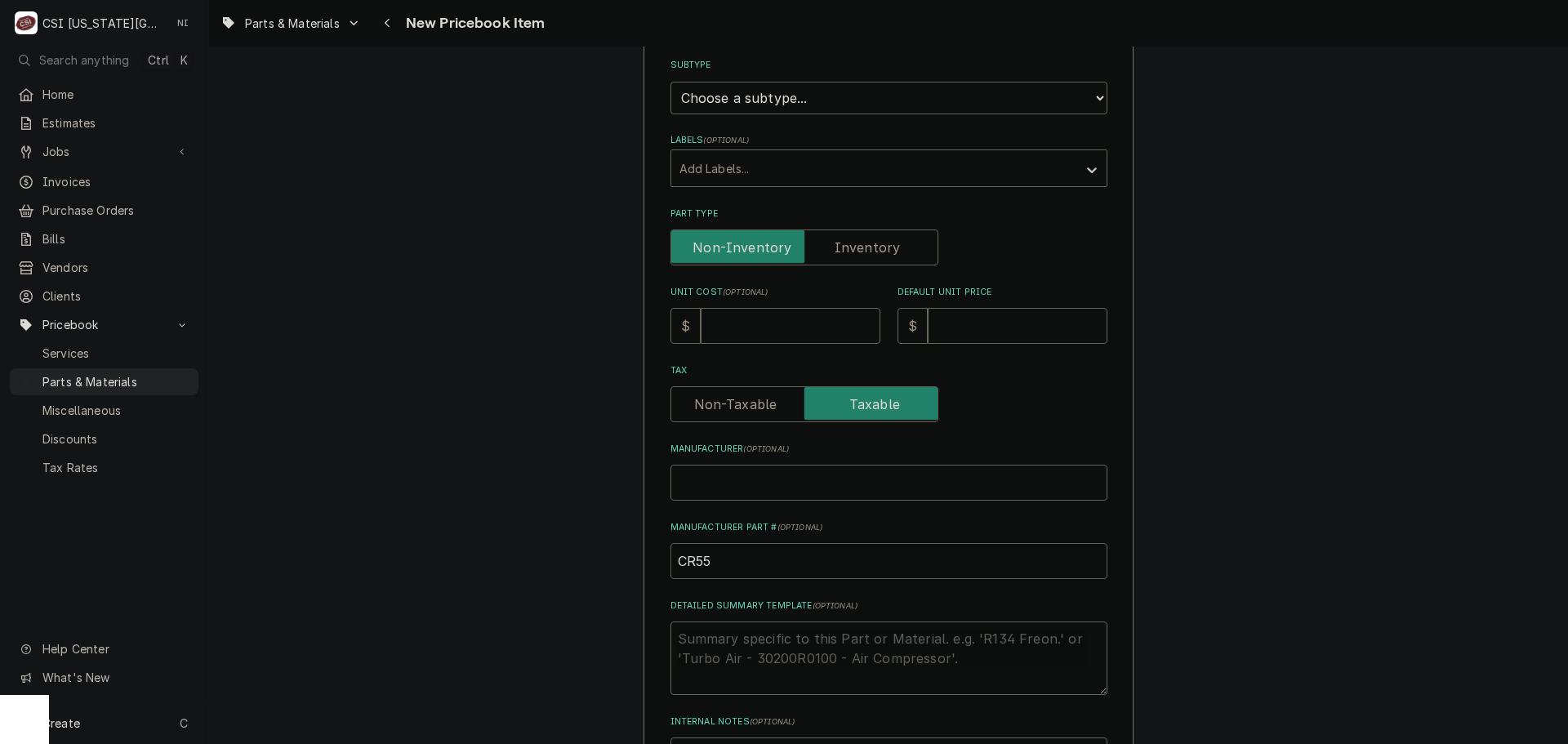
type textarea "x"
type input "CR5544"
type textarea "x"
type input "CR55440"
type textarea "x"
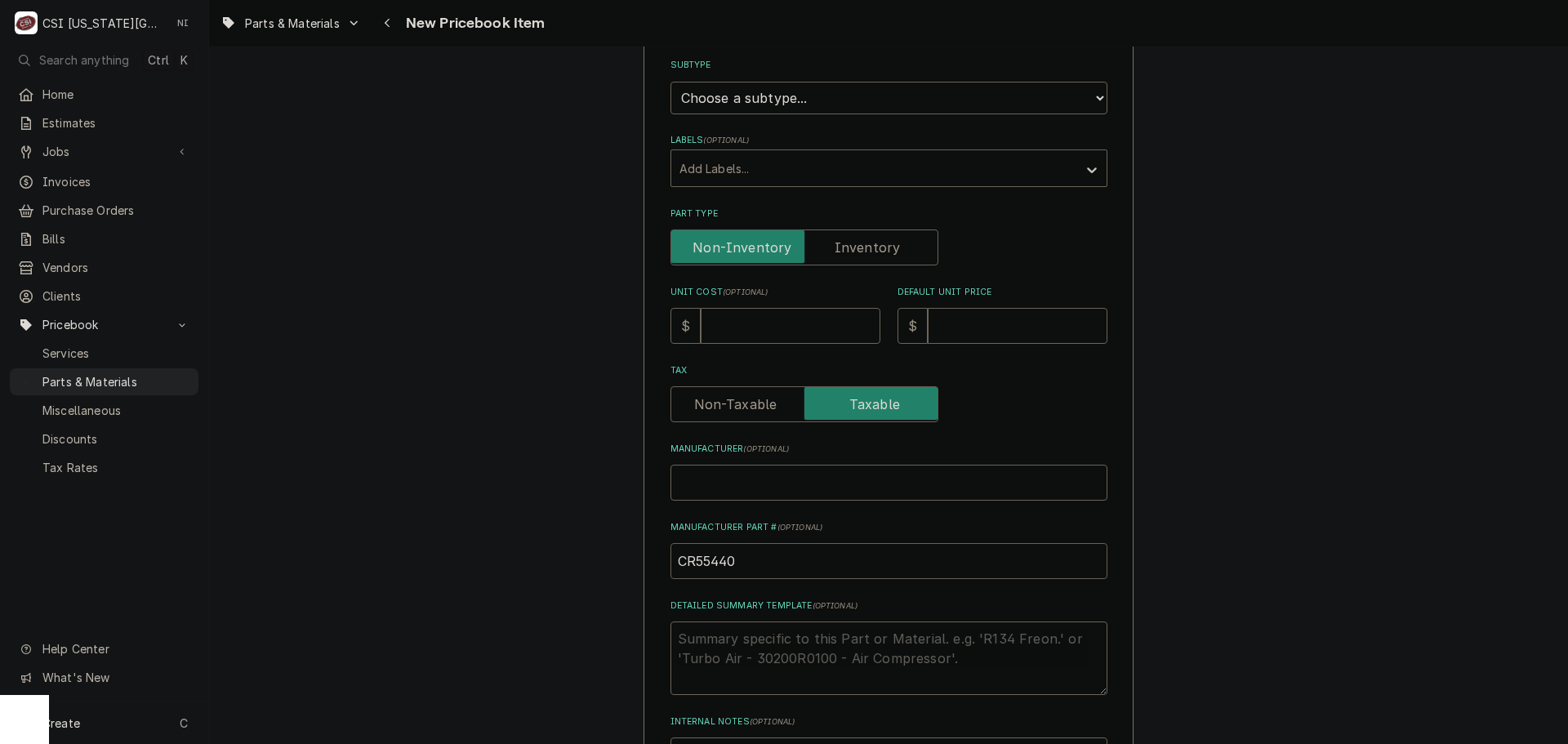
type input "CR55440"
click at [777, 321] on input "Unit Cost ( optional )" at bounding box center [790, 326] width 180 height 36
type input "2"
type textarea "x"
type input "24"
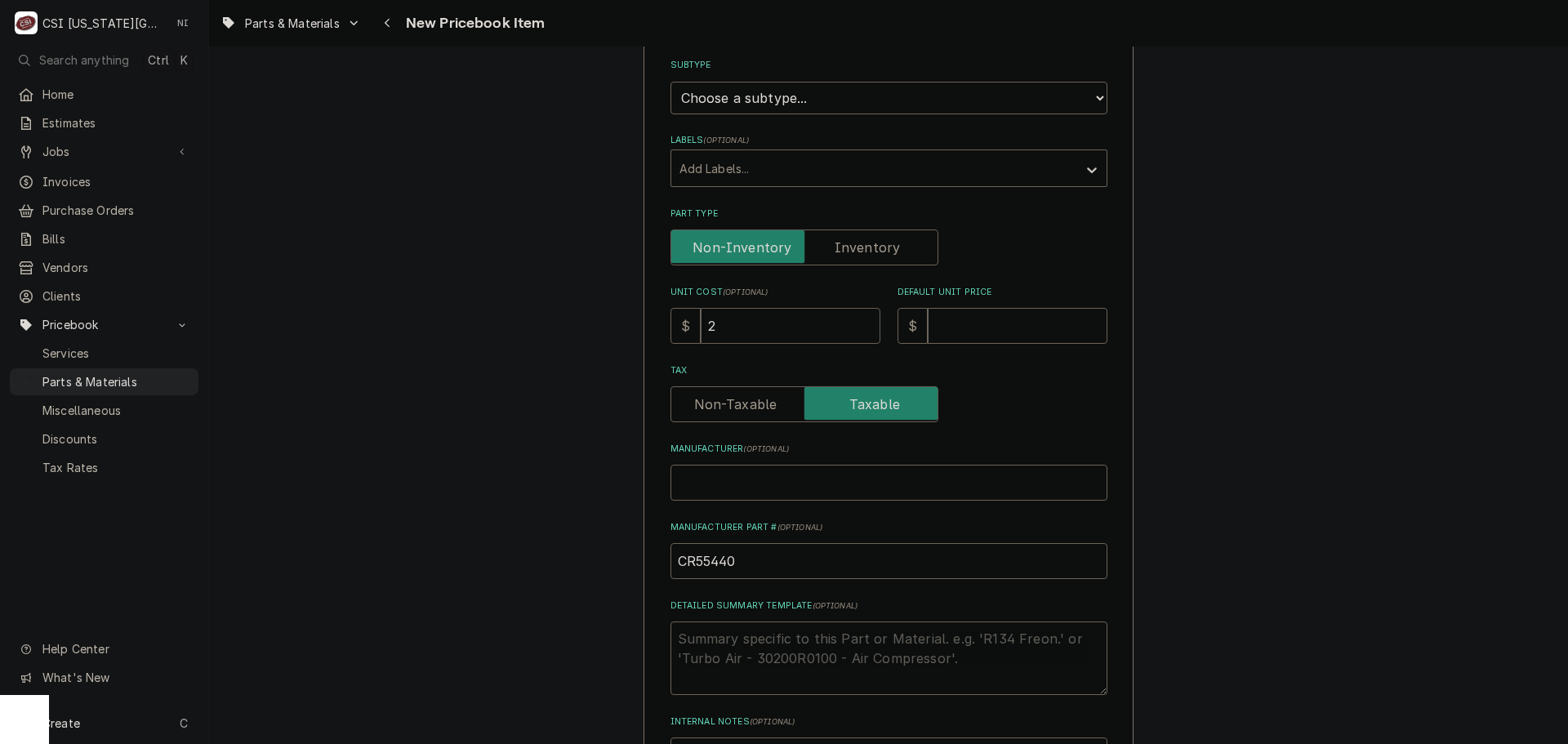
type textarea "x"
type input "24.3"
type textarea "x"
type input "24.30"
type textarea "x"
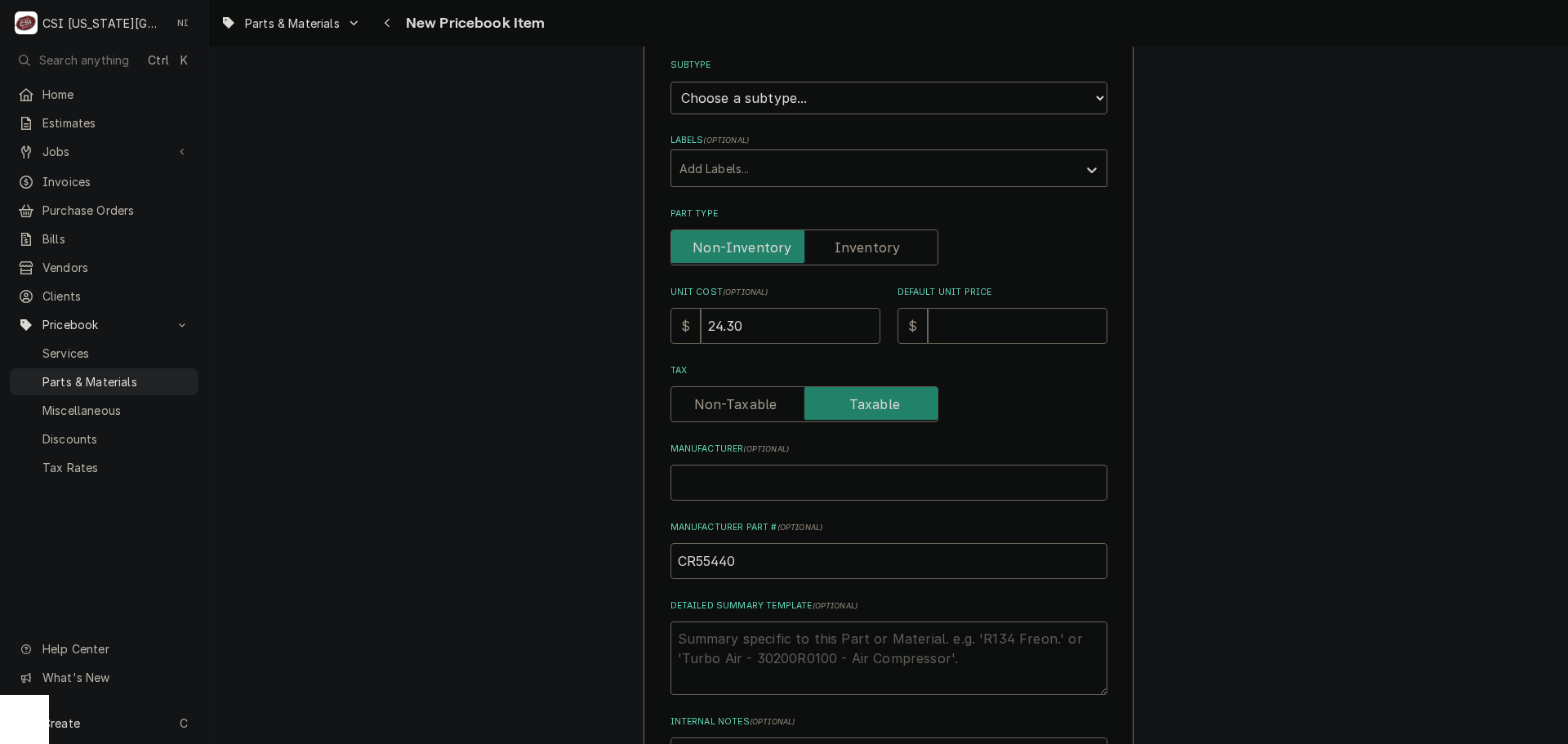
type input "24.30"
type input "1"
type textarea "x"
type input "12"
type textarea "x"
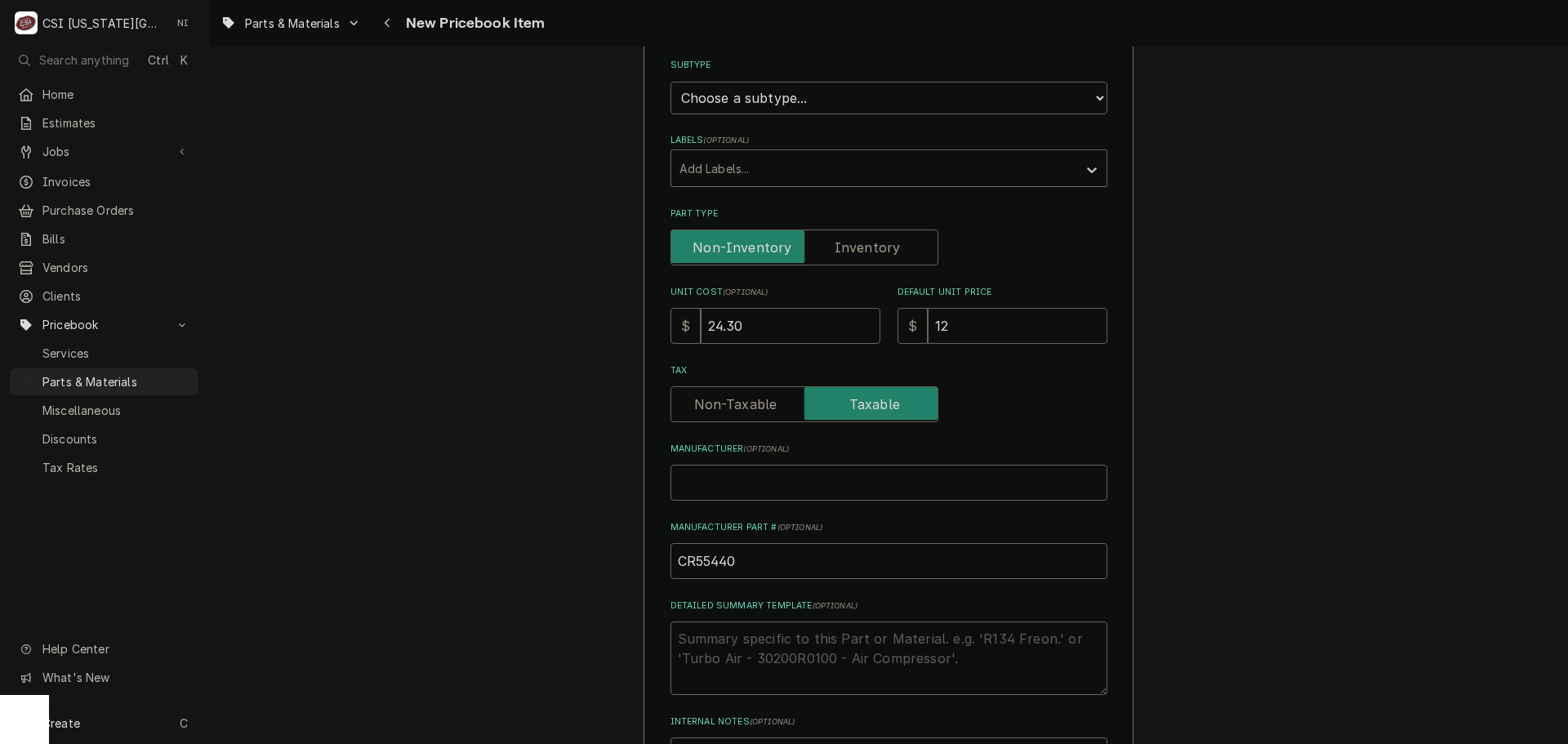
type input "121"
type textarea "x"
click at [972, 323] on input "121" at bounding box center [1018, 326] width 180 height 36
drag, startPoint x: 937, startPoint y: 323, endPoint x: 883, endPoint y: 320, distance: 54.1
click at [883, 320] on div "Unit Cost ( optional ) $ 24.30 Default Unit Price $ 121" at bounding box center [889, 315] width 437 height 58
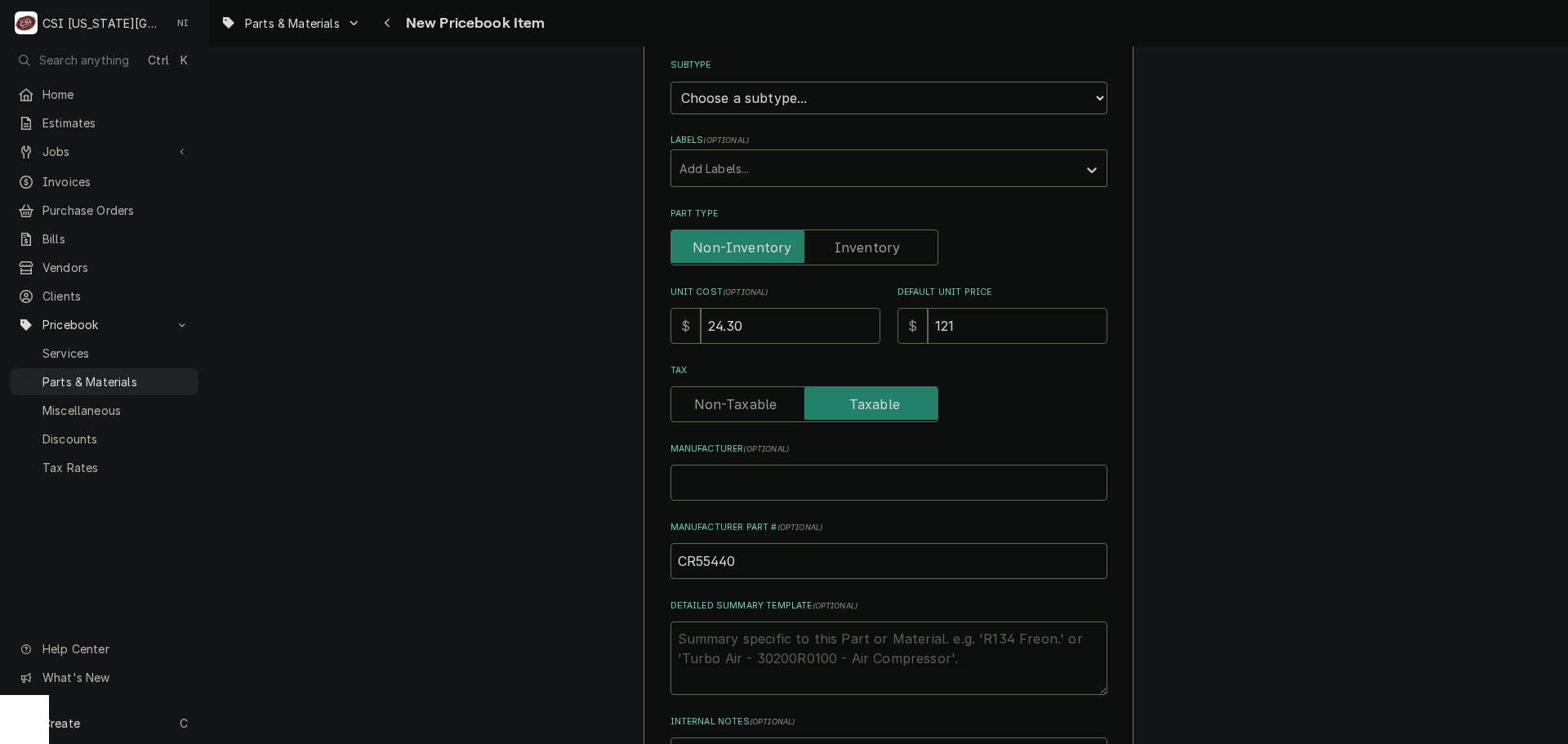
click at [975, 332] on input "121" at bounding box center [1018, 326] width 180 height 36
drag, startPoint x: 972, startPoint y: 330, endPoint x: 811, endPoint y: 318, distance: 161.4
click at [812, 318] on div "Unit Cost ( optional ) $ 24.30 Default Unit Price $ 121" at bounding box center [889, 315] width 437 height 58
type input "4"
type textarea "x"
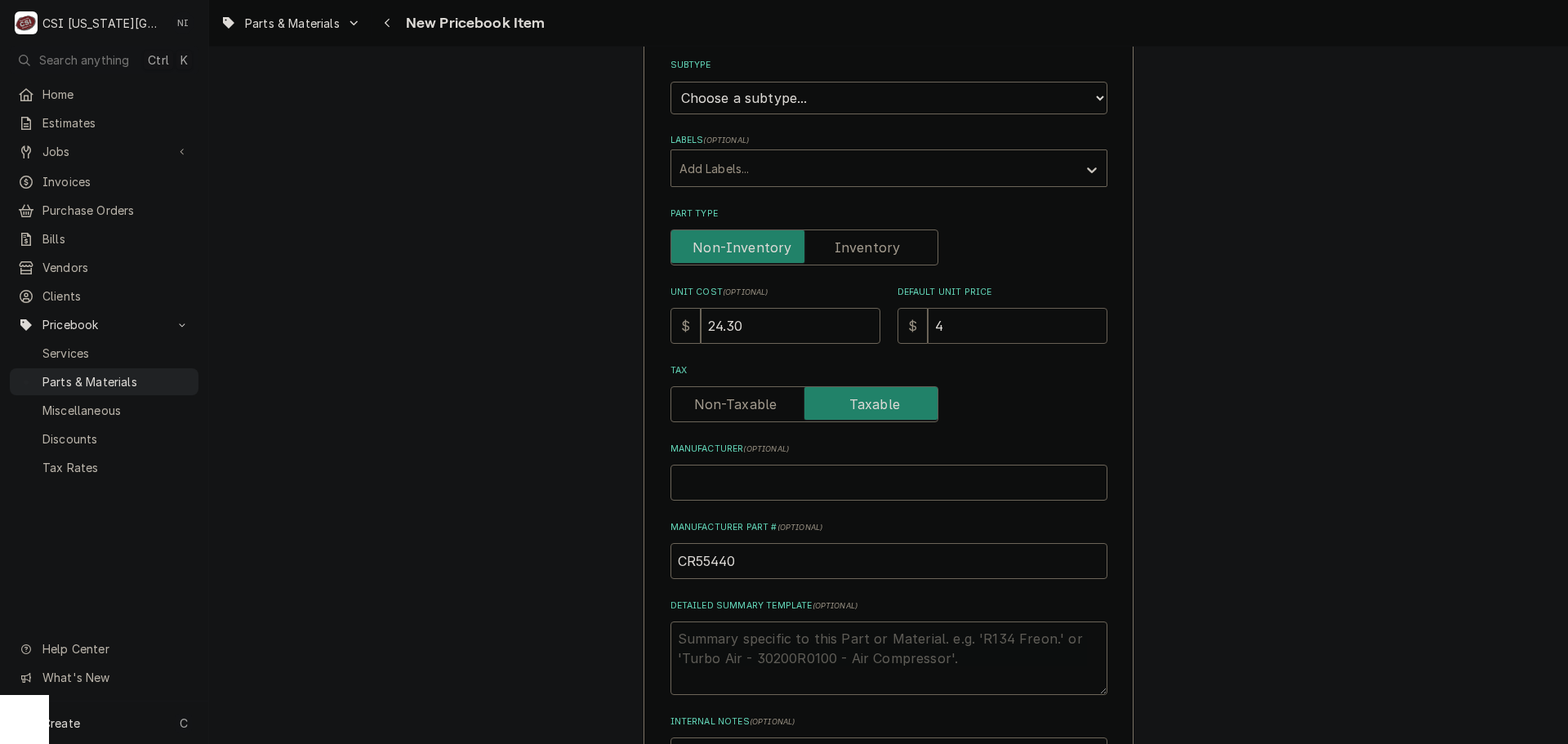
type input "48"
type textarea "x"
type input "48.3"
type textarea "x"
type input "48.30"
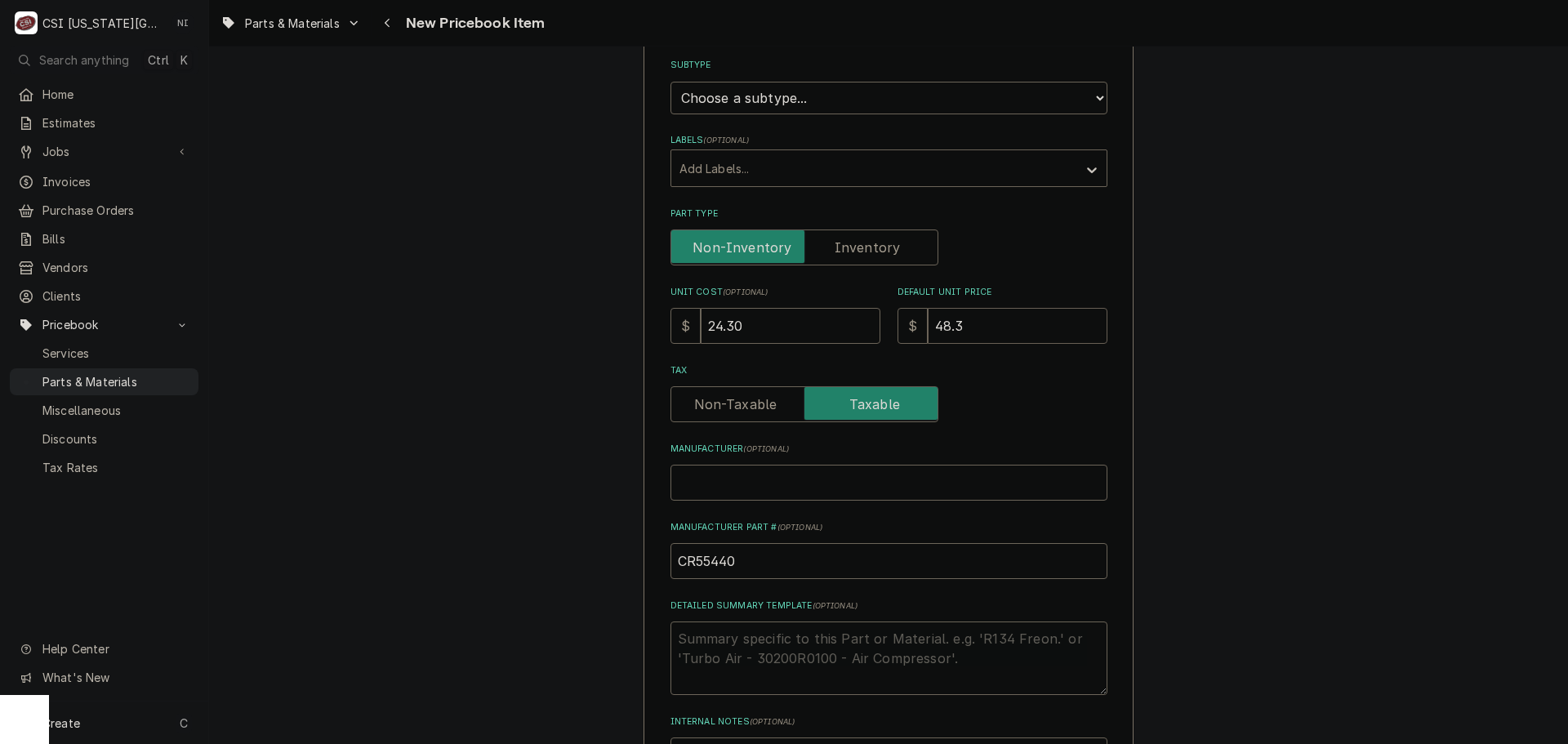
type textarea "x"
type input "48.3"
type textarea "x"
type input "48"
type textarea "x"
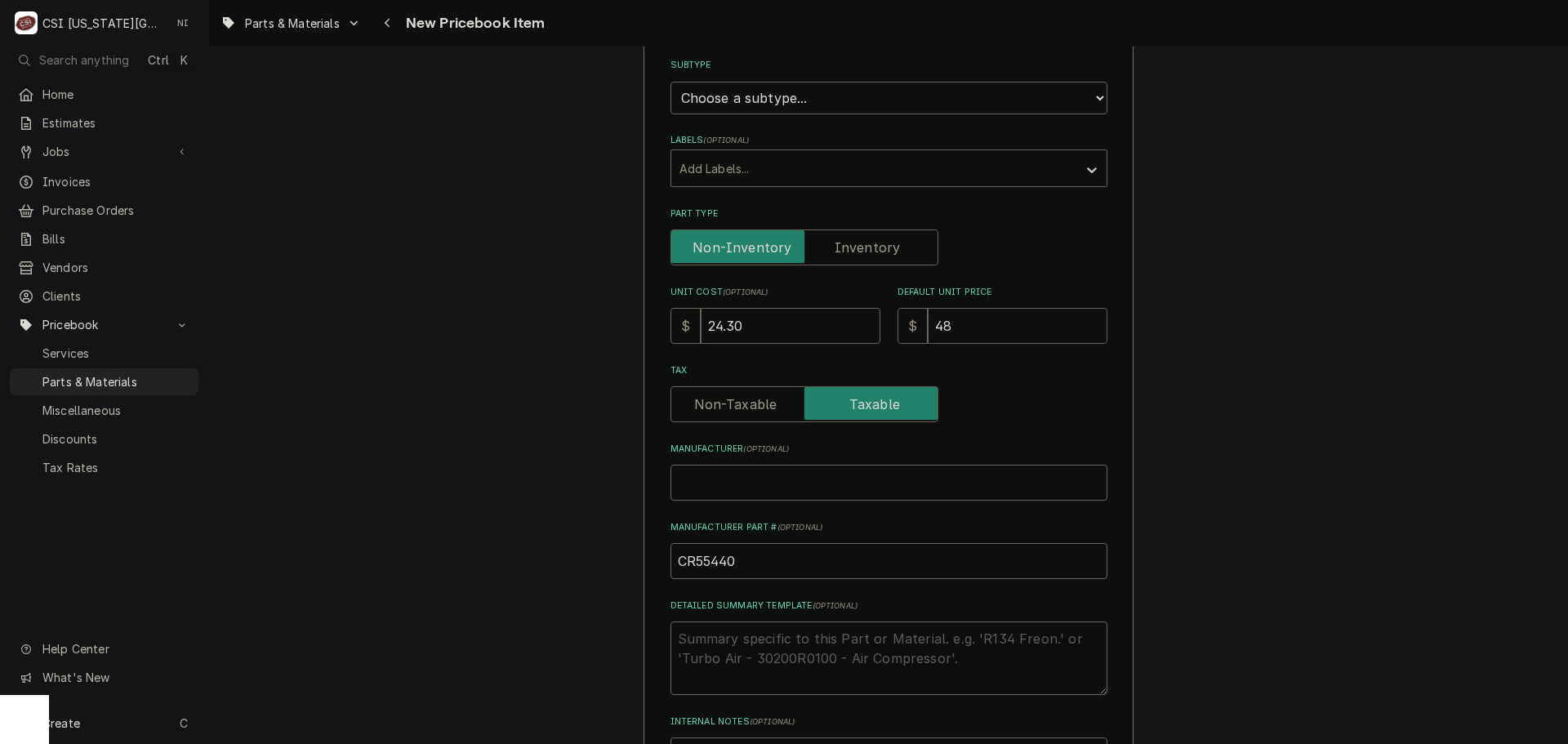
type input "48.6"
type textarea "x"
type input "48.60"
type textarea "x"
type input "48.60"
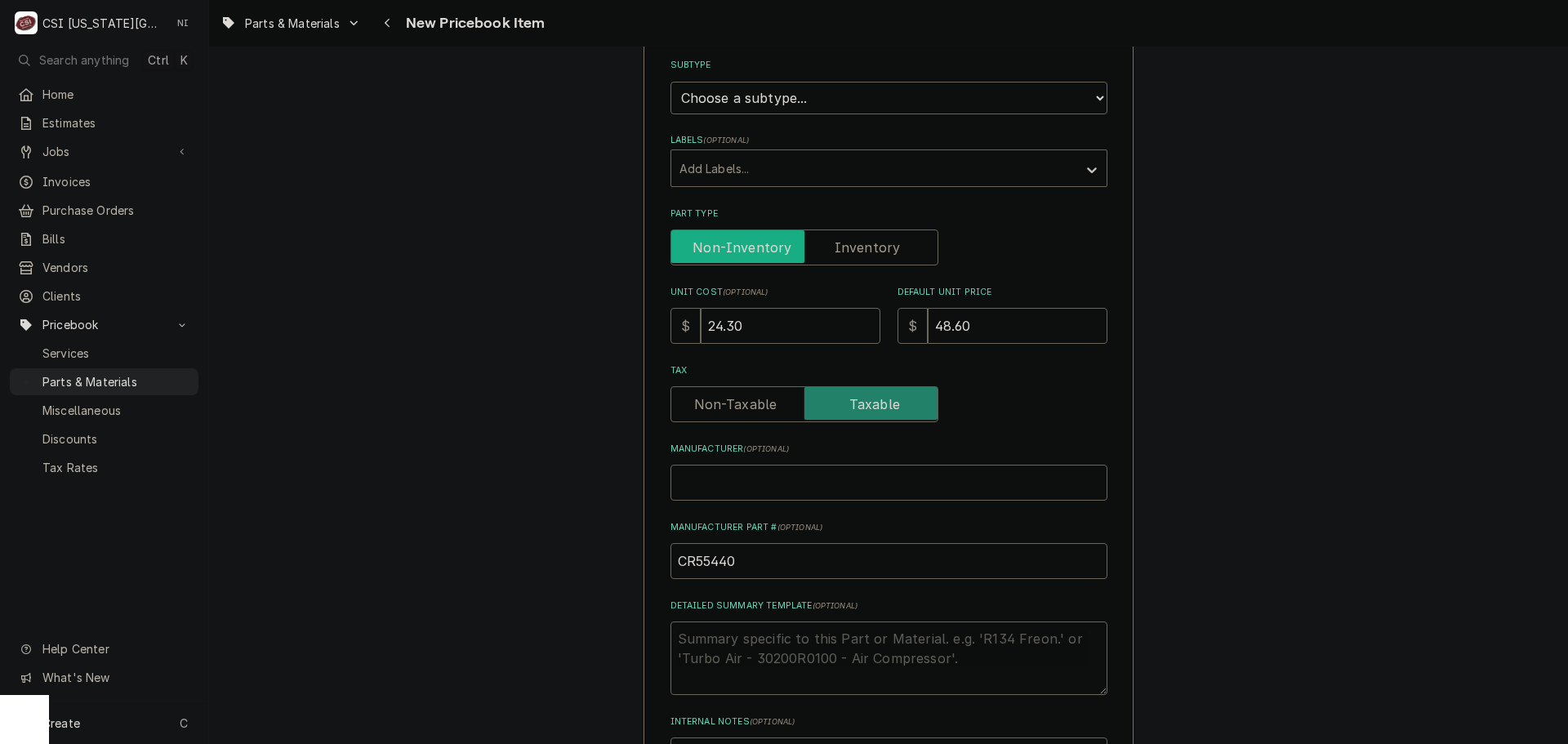
click at [837, 231] on input "Part Type" at bounding box center [804, 248] width 253 height 36
checkbox input "true"
type textarea "x"
click at [829, 102] on select "Choose a subtype... [#2-DUAL] AFTERHRS-WH-CHG-2 [#2-DUAL] [PERSON_NAME]-EQUIP […" at bounding box center [889, 98] width 437 height 33
select select "45"
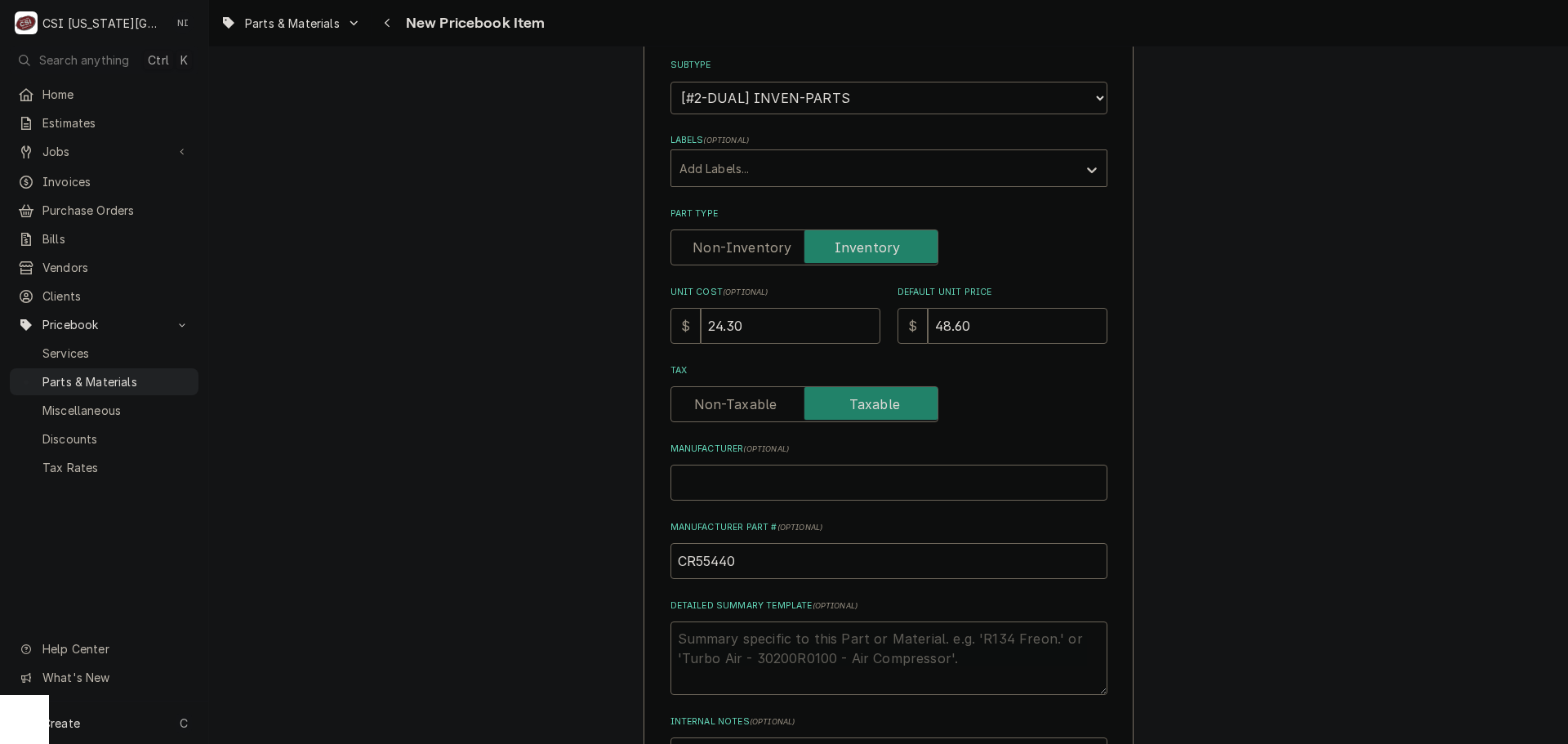
click at [671, 81] on select "Choose a subtype... [#2-DUAL] AFTERHRS-WH-CHG-2 [#2-DUAL] [PERSON_NAME]-EQUIP […" at bounding box center [889, 98] width 437 height 33
type textarea "x"
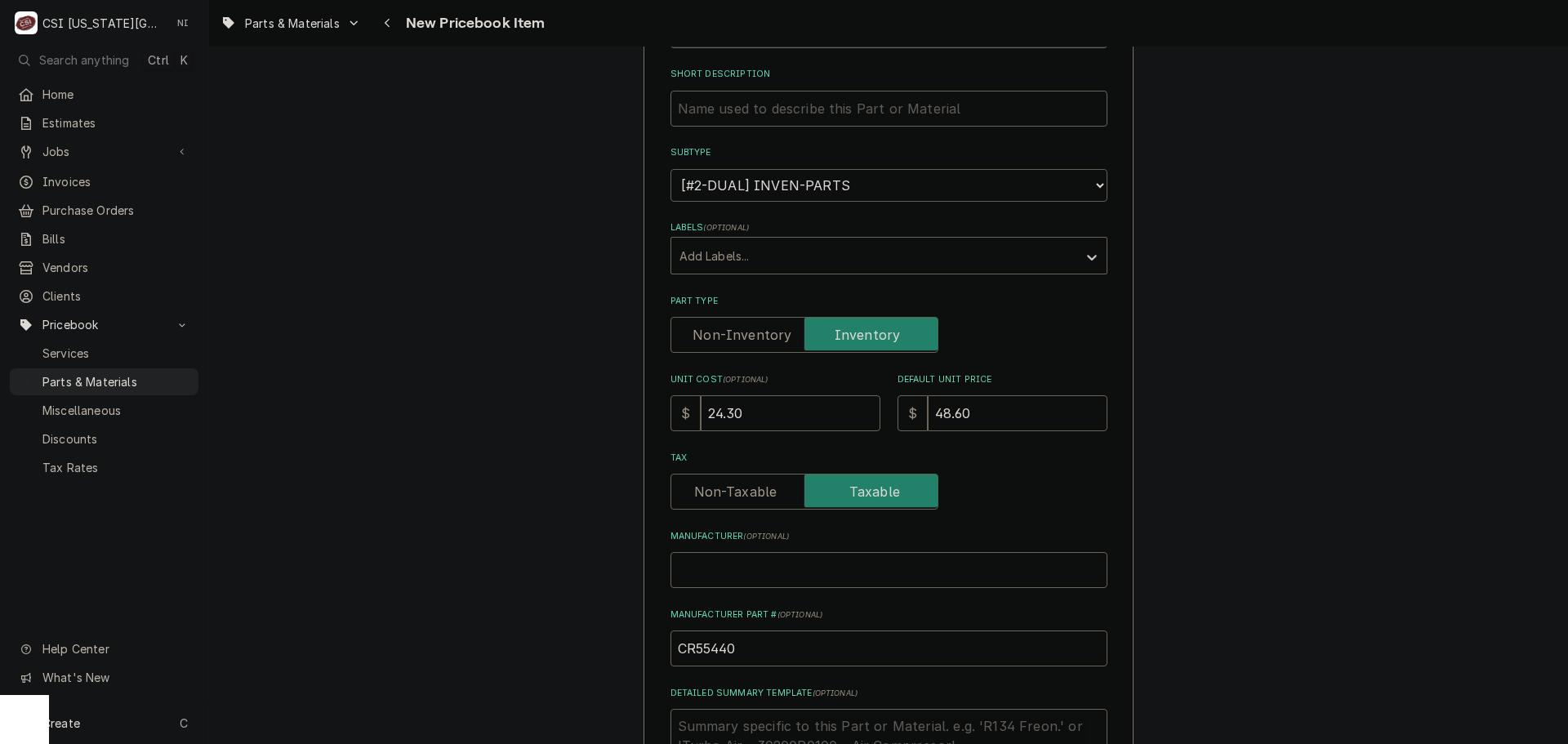
scroll to position [81, 0]
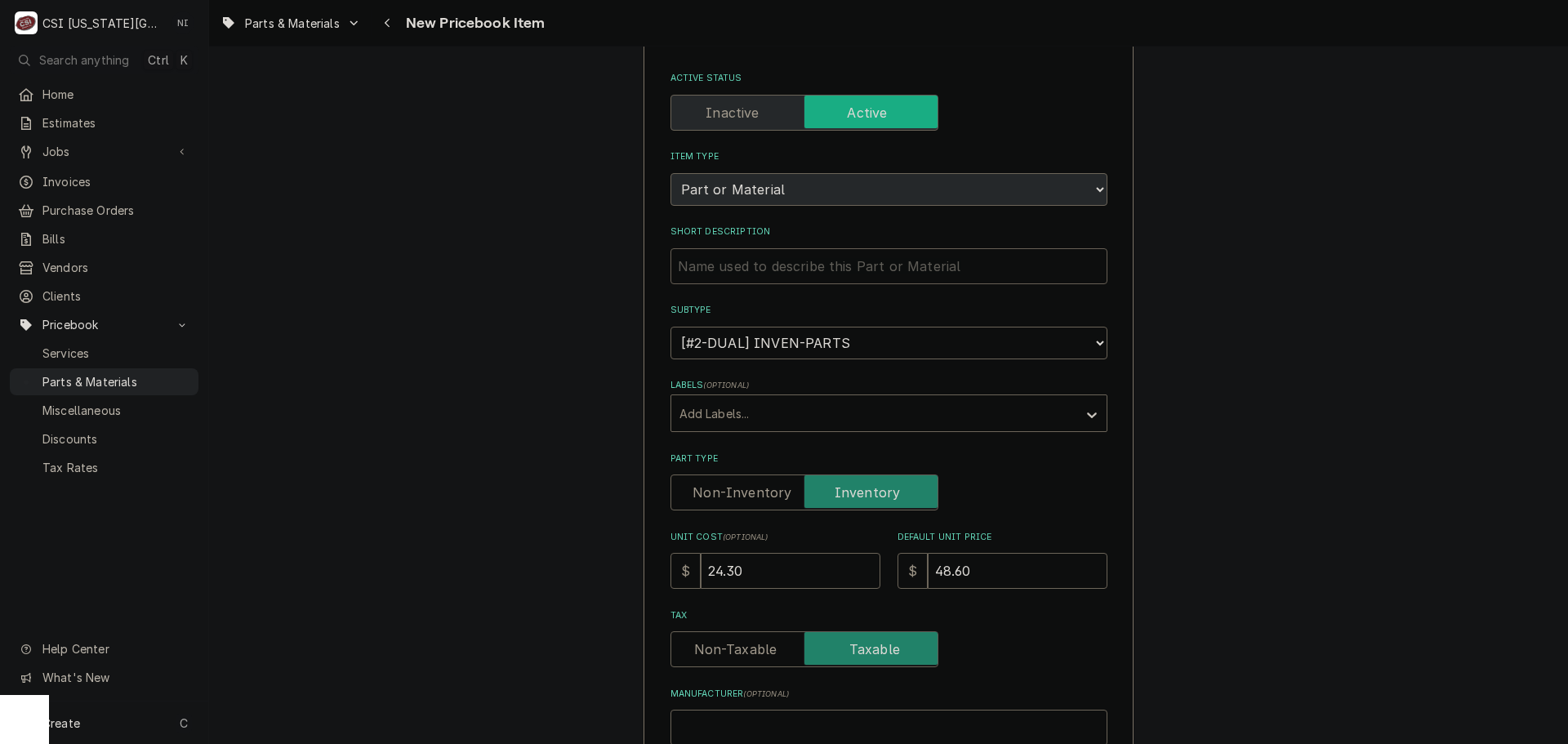
click at [760, 262] on input "Short Description" at bounding box center [889, 267] width 437 height 36
paste input "MARS 55 MFD 440 RUN CAP 1"
type input "MARS 55 MFD 440 RUN CAP 1"
type textarea "x"
type input "MARS 55 MFD 440 RUN CAP"
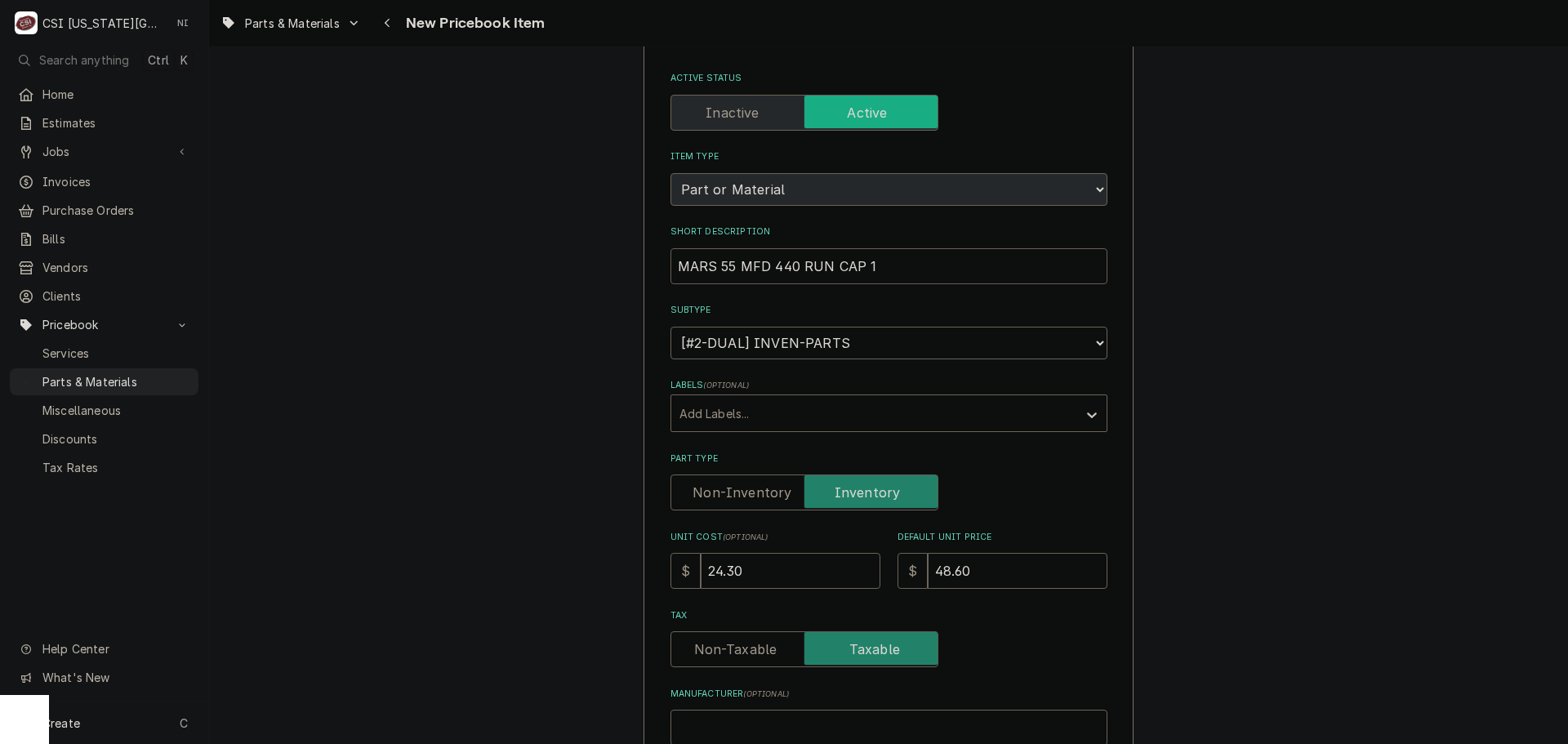
type textarea "x"
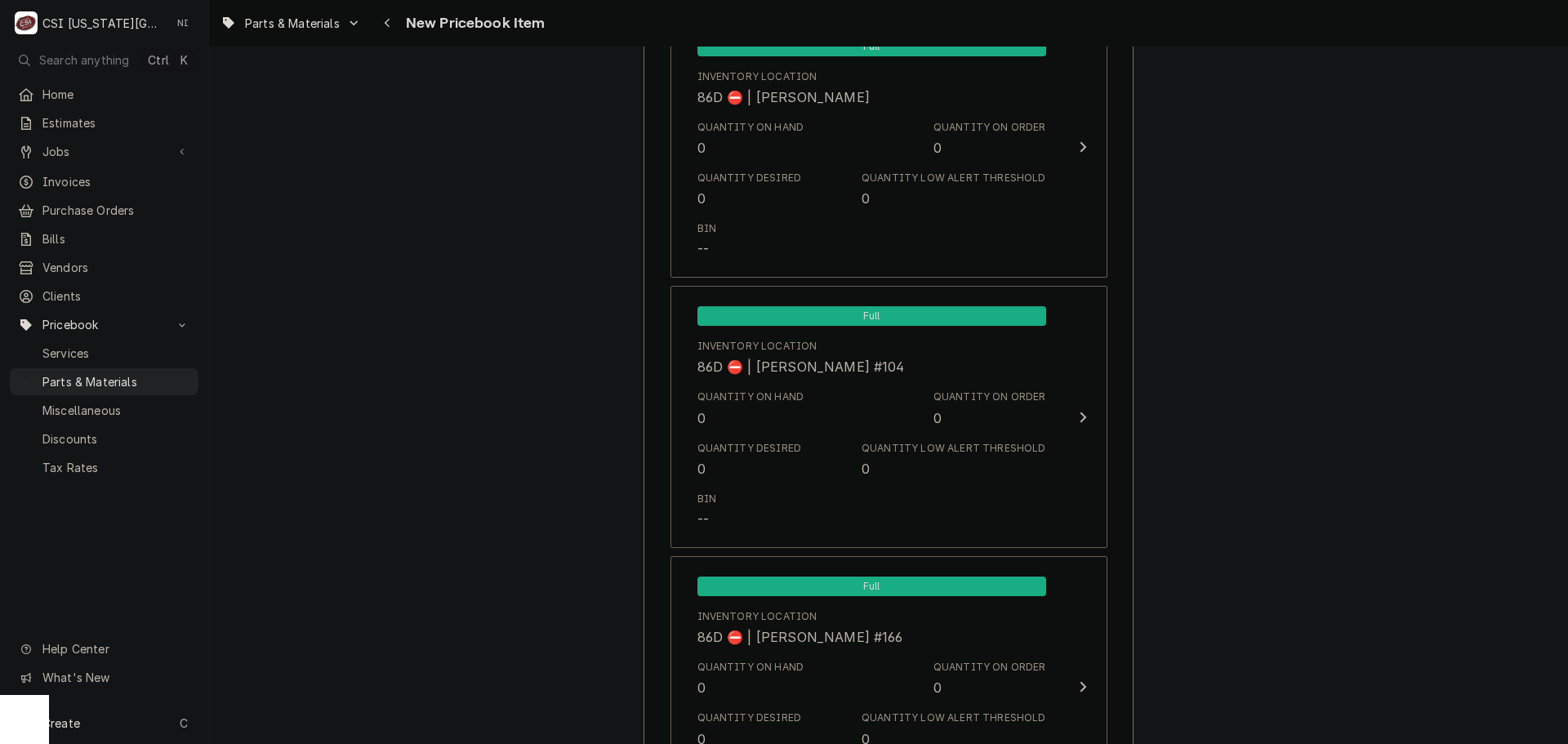
scroll to position [15473, 0]
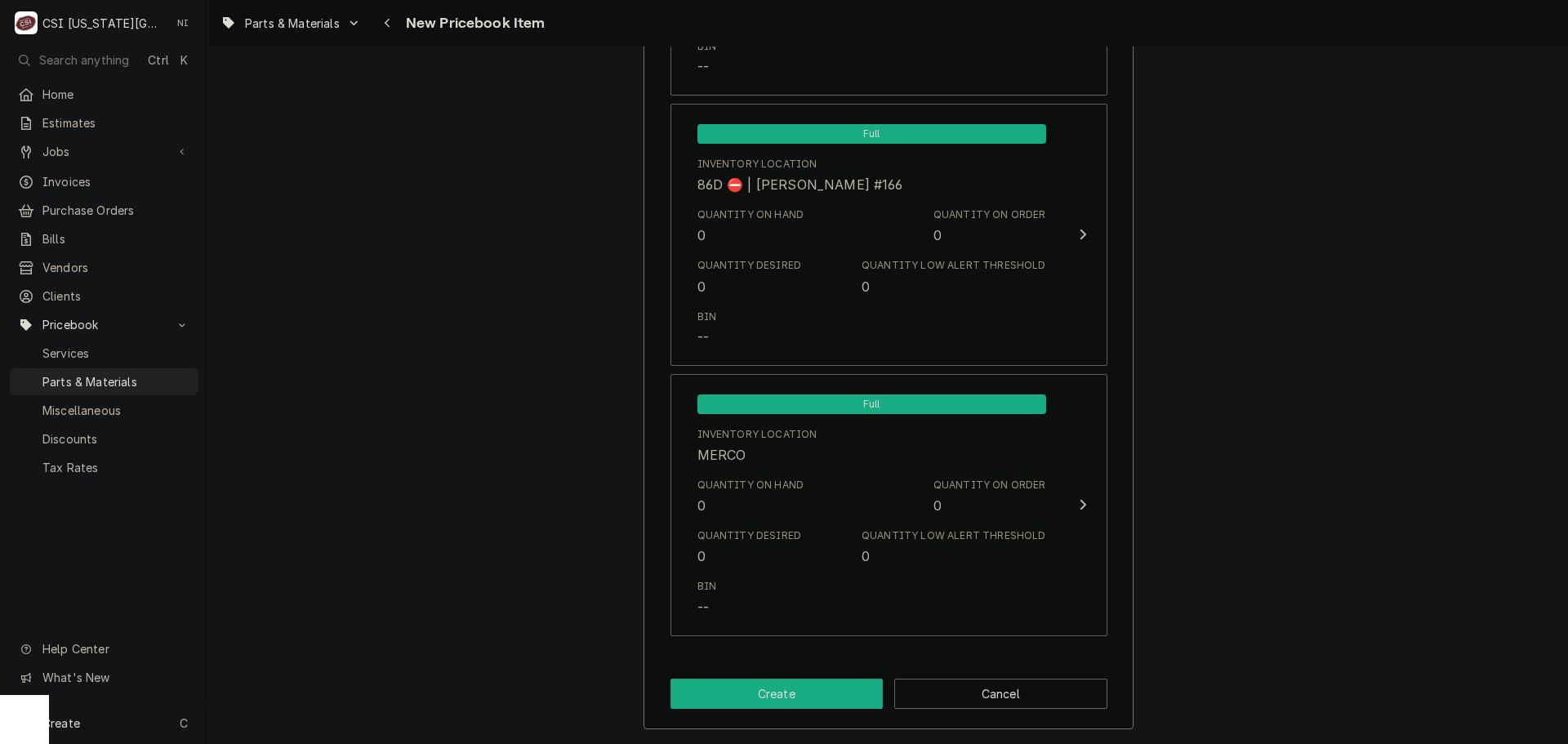
type input "MARS 55 MFD 440 RUN CAP"
drag, startPoint x: 801, startPoint y: 692, endPoint x: 710, endPoint y: 291, distance: 411.2
click at [802, 692] on button "Create" at bounding box center [777, 693] width 213 height 30
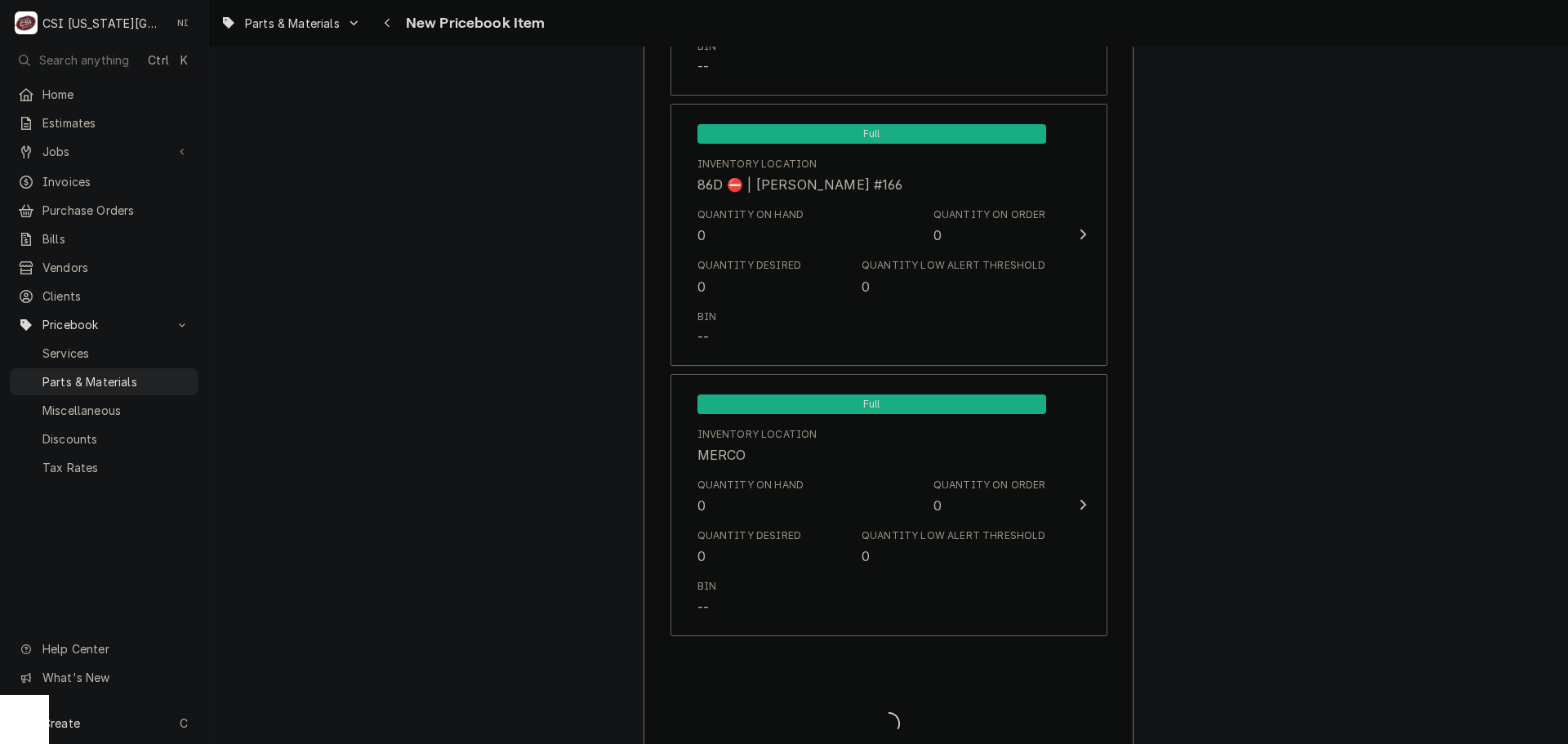
type textarea "x"
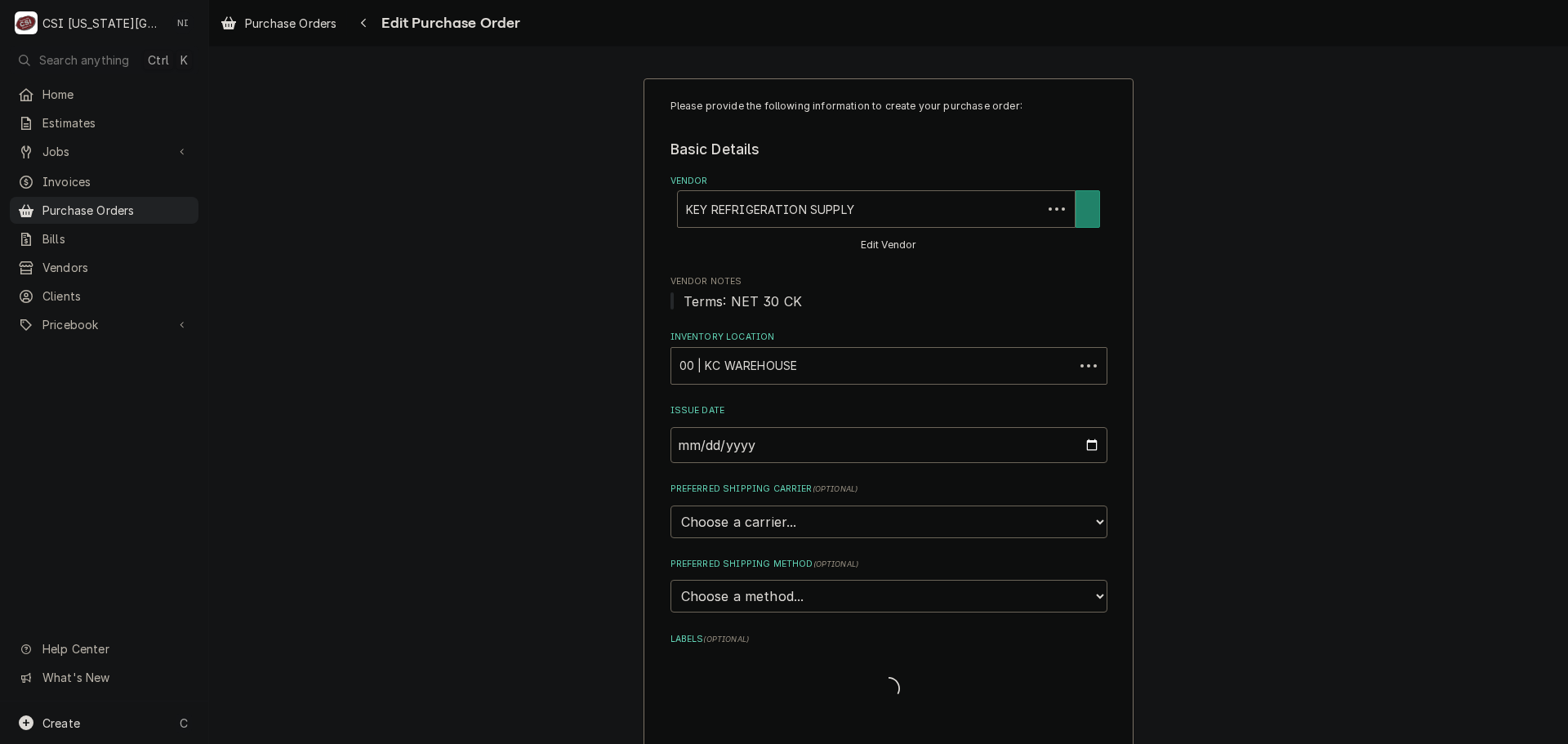
type textarea "x"
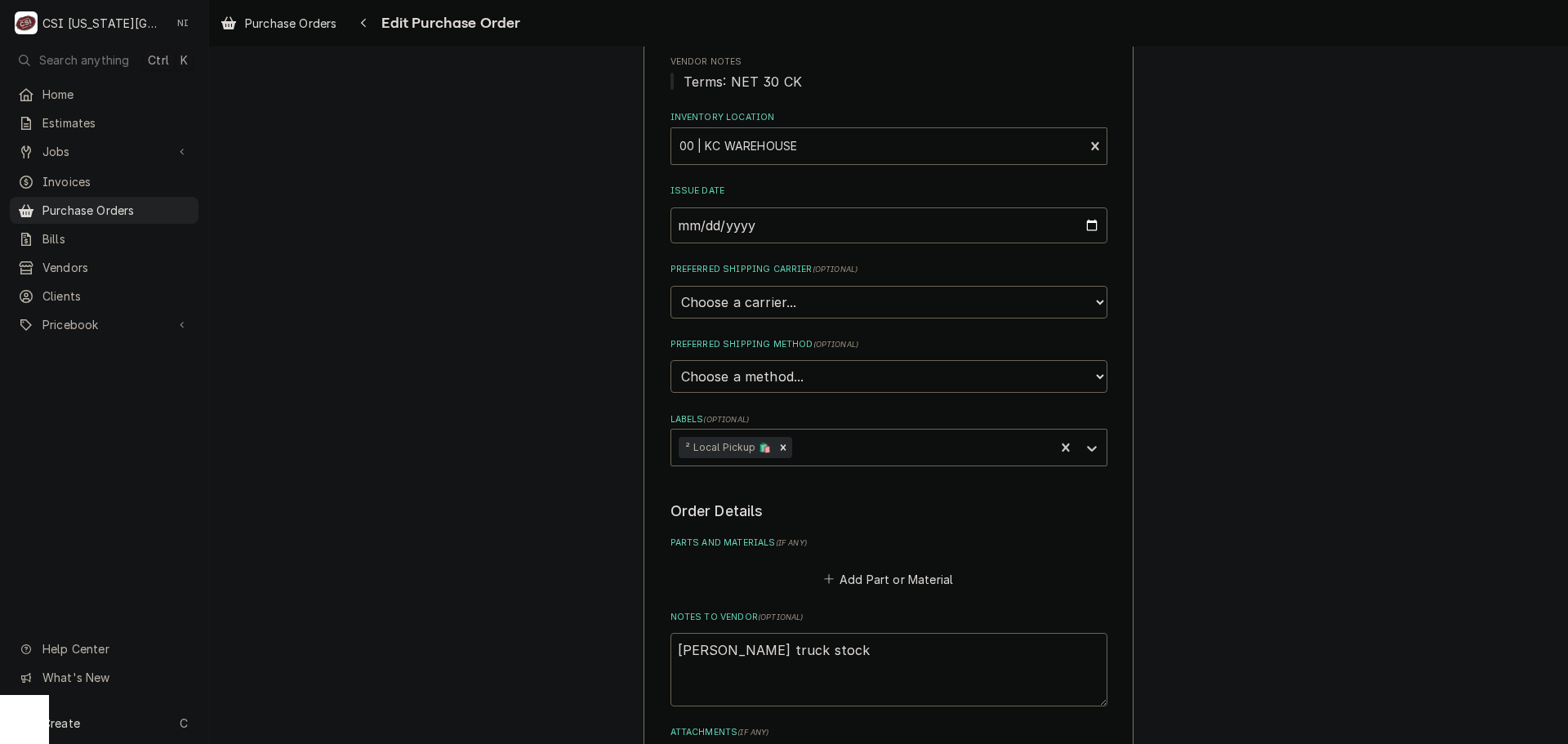
scroll to position [612, 0]
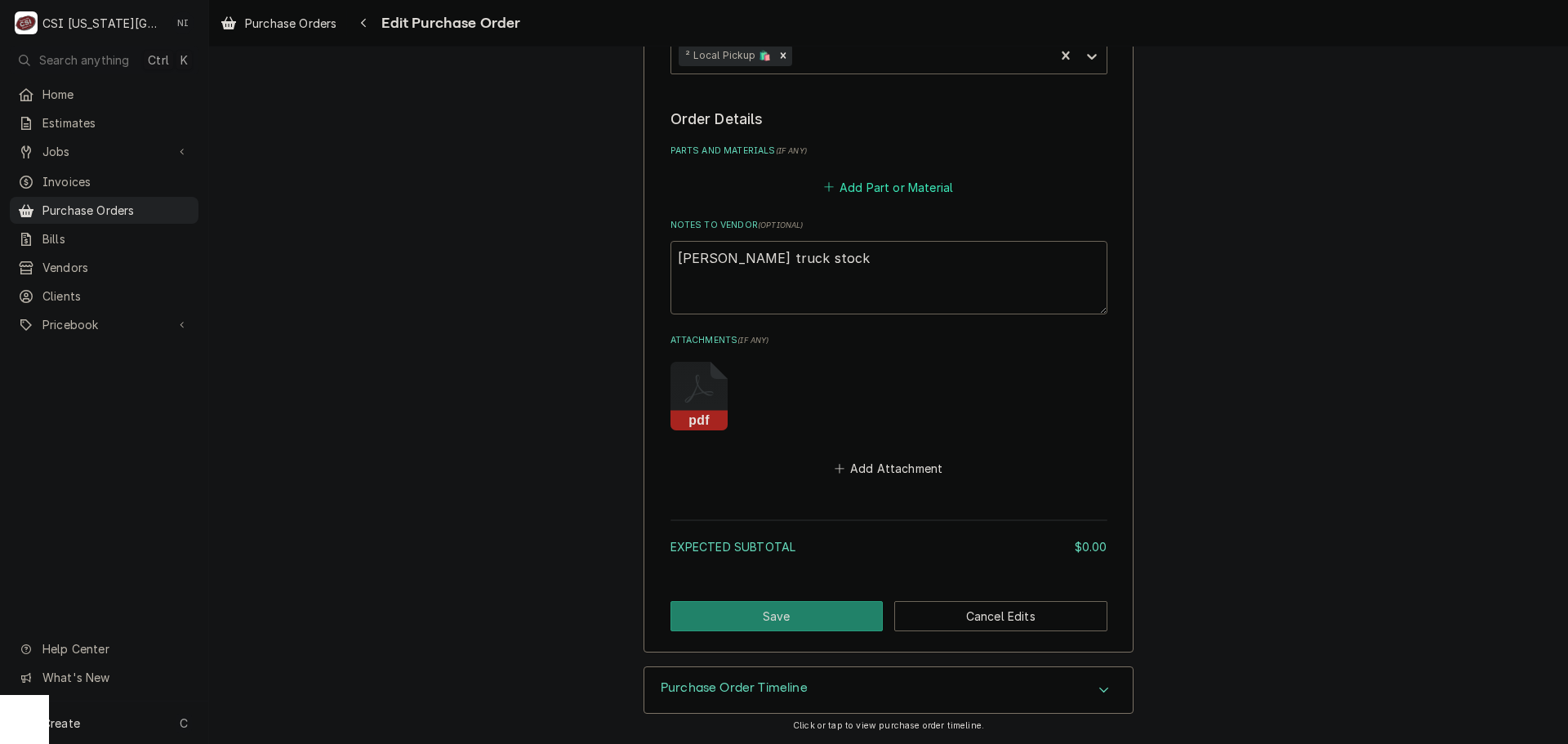
click at [867, 195] on button "Add Part or Material" at bounding box center [887, 186] width 135 height 23
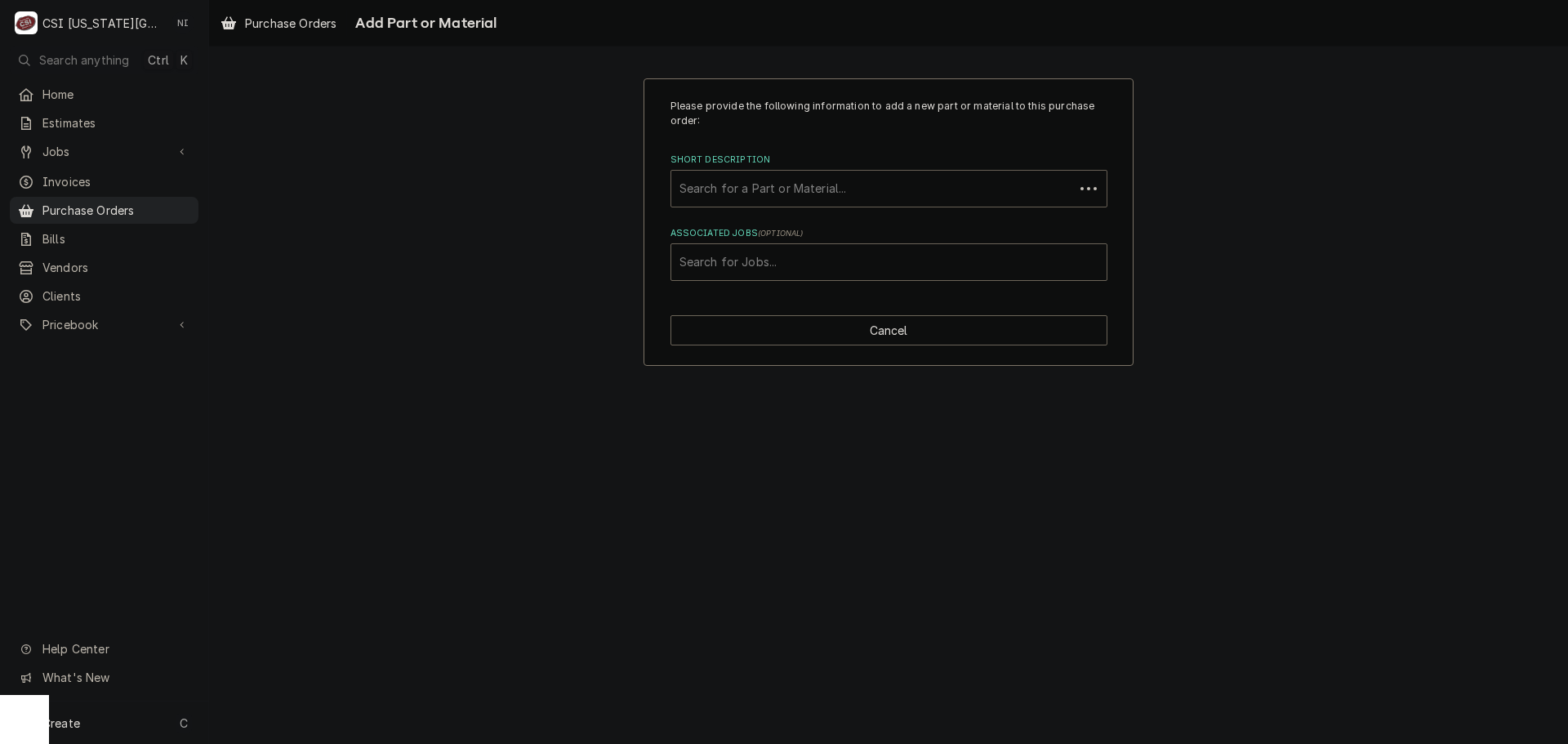
click at [793, 183] on div "Short Description" at bounding box center [873, 189] width 387 height 30
type input "QTM1"
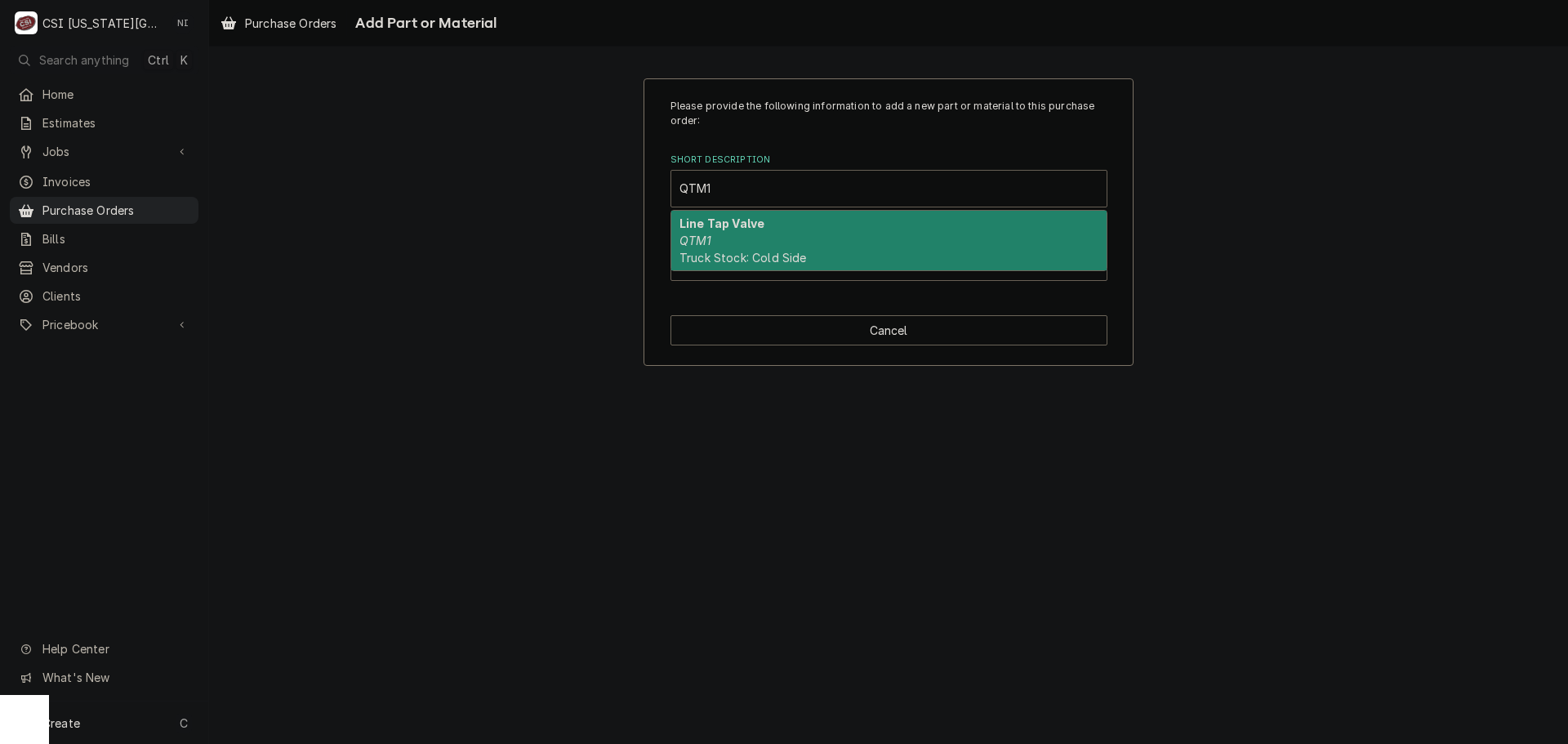
click at [737, 259] on span "Truck Stock: Cold Side" at bounding box center [743, 257] width 127 height 14
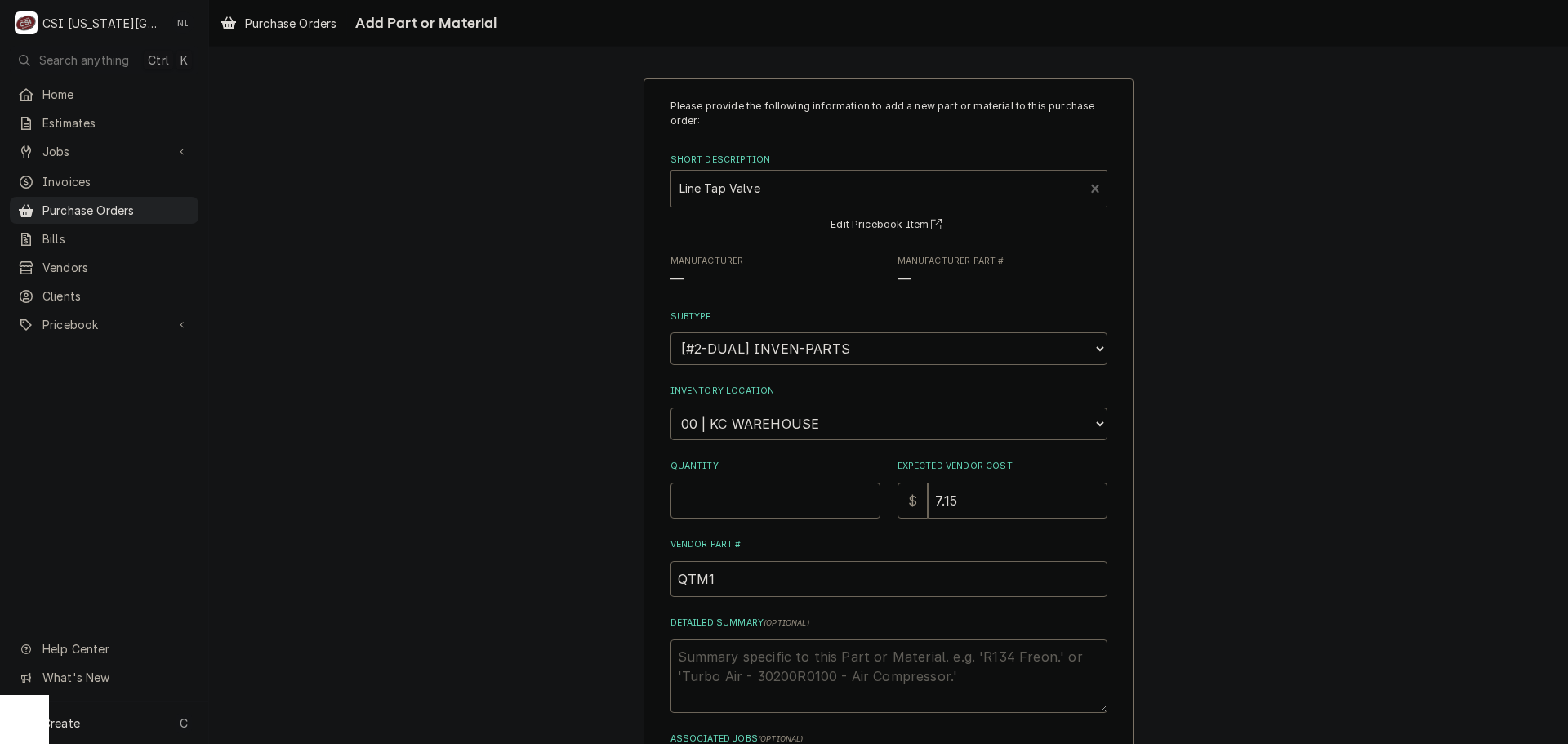
type textarea "x"
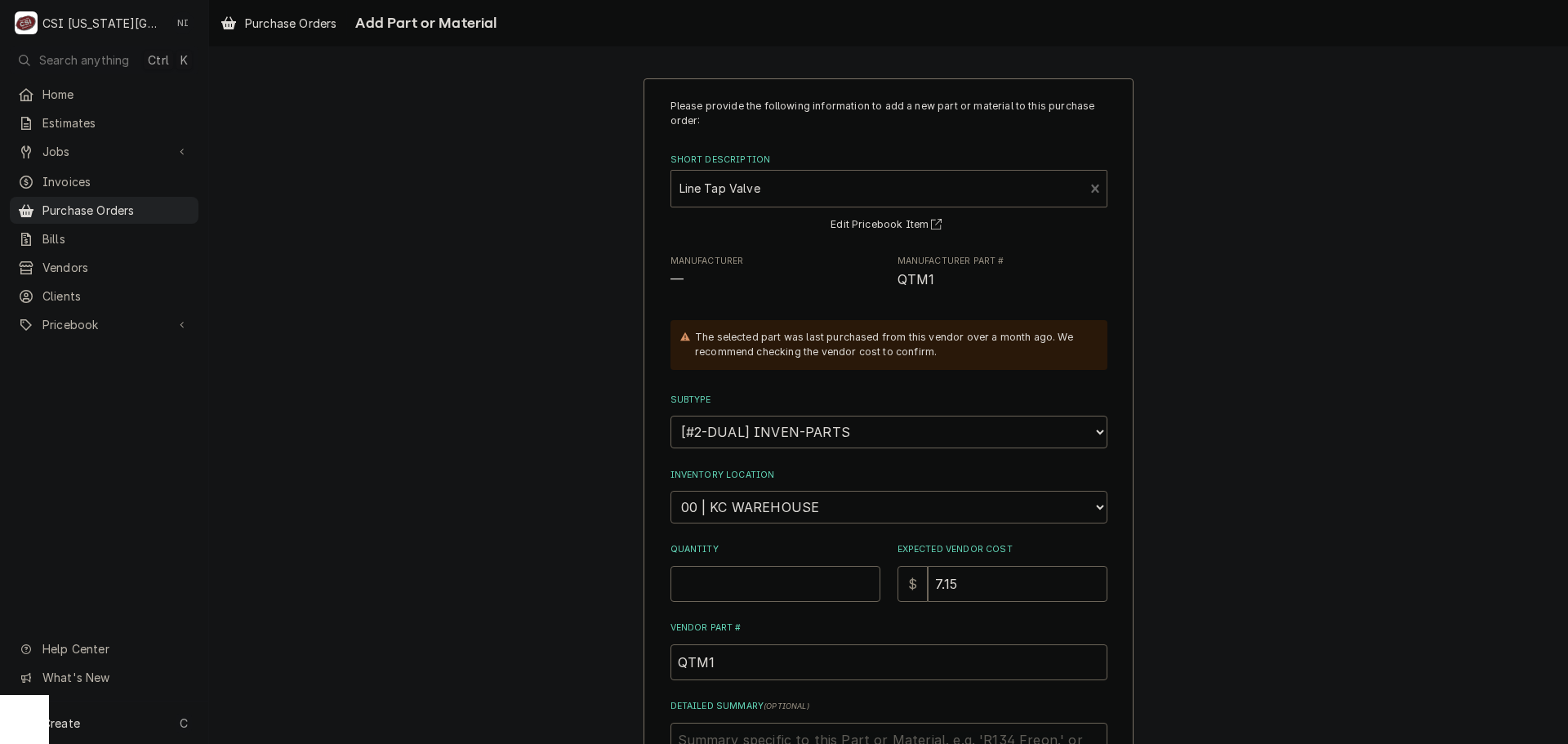
click at [761, 505] on select "Choose a location... 00 | KC WAREHOUSE 00 | MAIN WAREHOUSE 01 | [PERSON_NAME] #…" at bounding box center [889, 507] width 437 height 33
select select "2820"
click at [671, 491] on select "Choose a location... 00 | KC WAREHOUSE 00 | MAIN WAREHOUSE 01 | [PERSON_NAME] #…" at bounding box center [889, 507] width 437 height 33
click at [761, 577] on input "Quantity" at bounding box center [775, 584] width 210 height 36
type textarea "x"
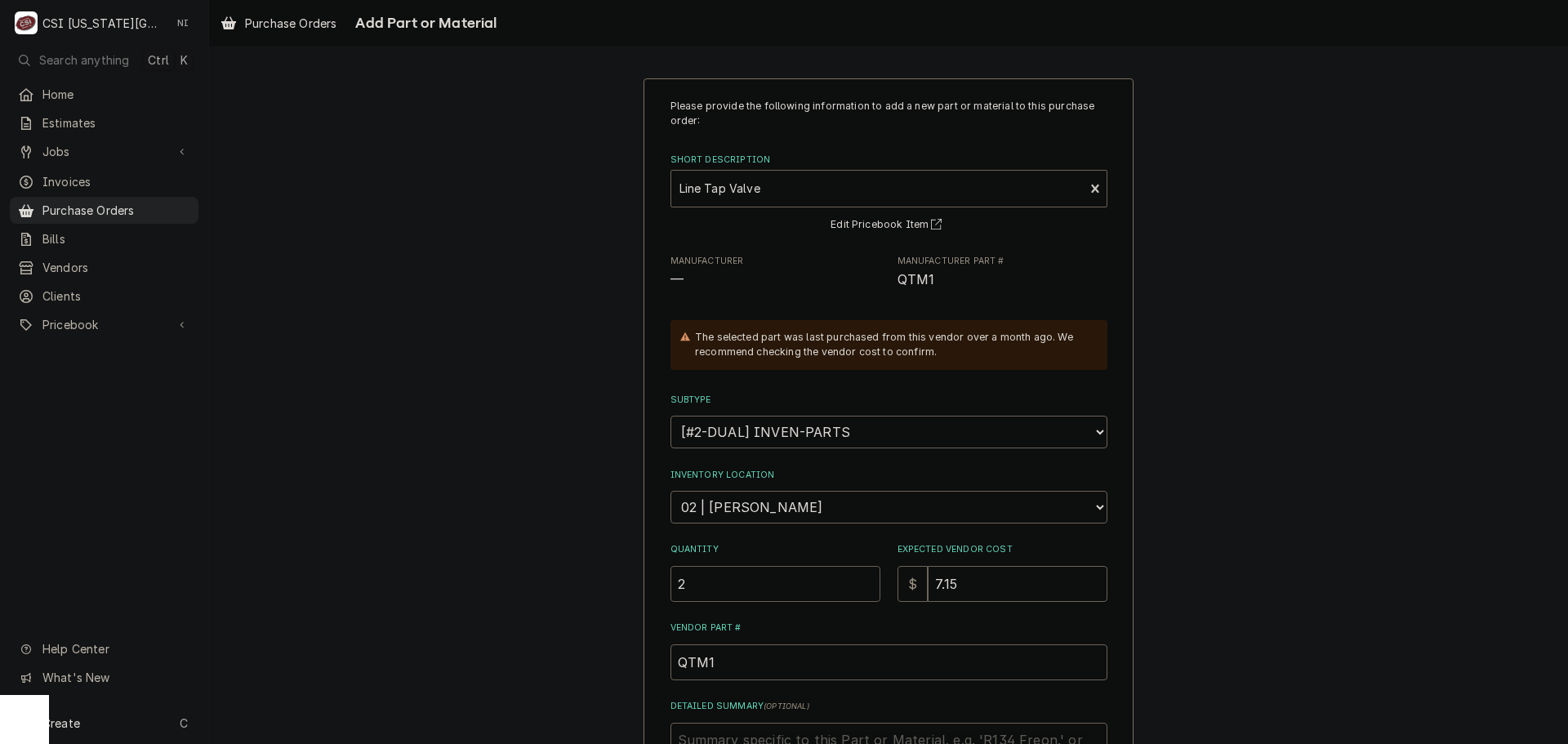
type input "2"
type textarea "x"
type input "7"
type textarea "x"
type input "7.1"
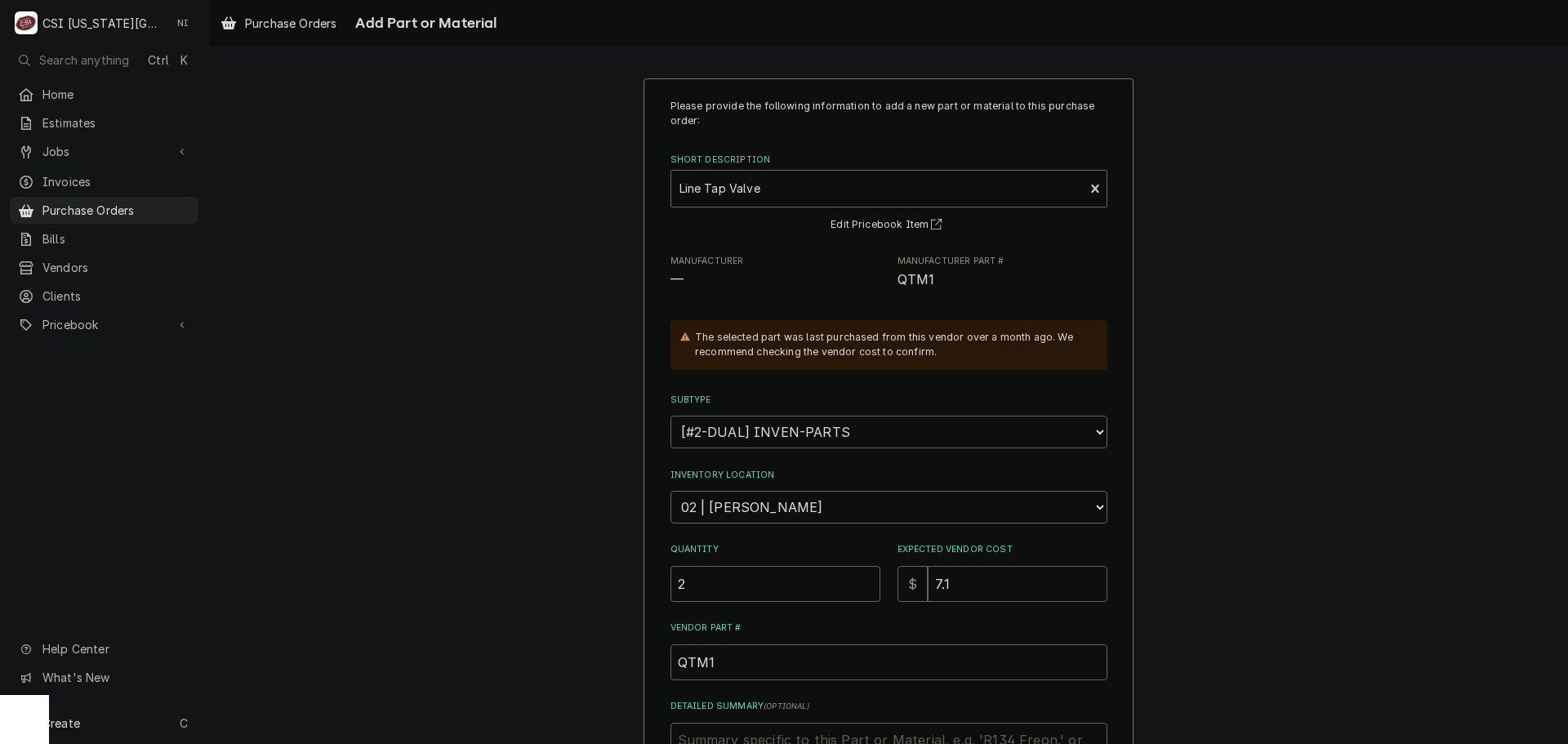
type textarea "x"
type input "7.15"
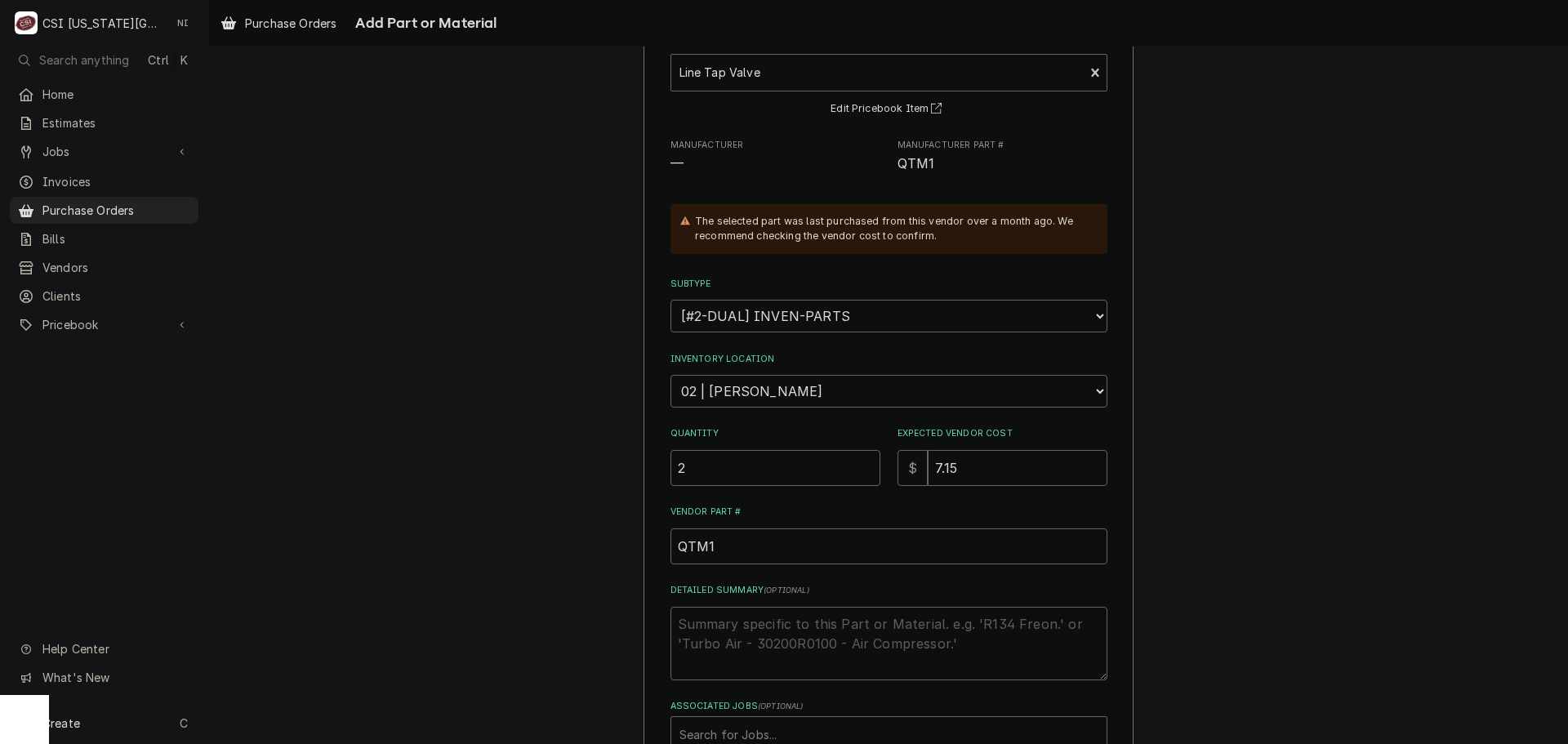
scroll to position [225, 0]
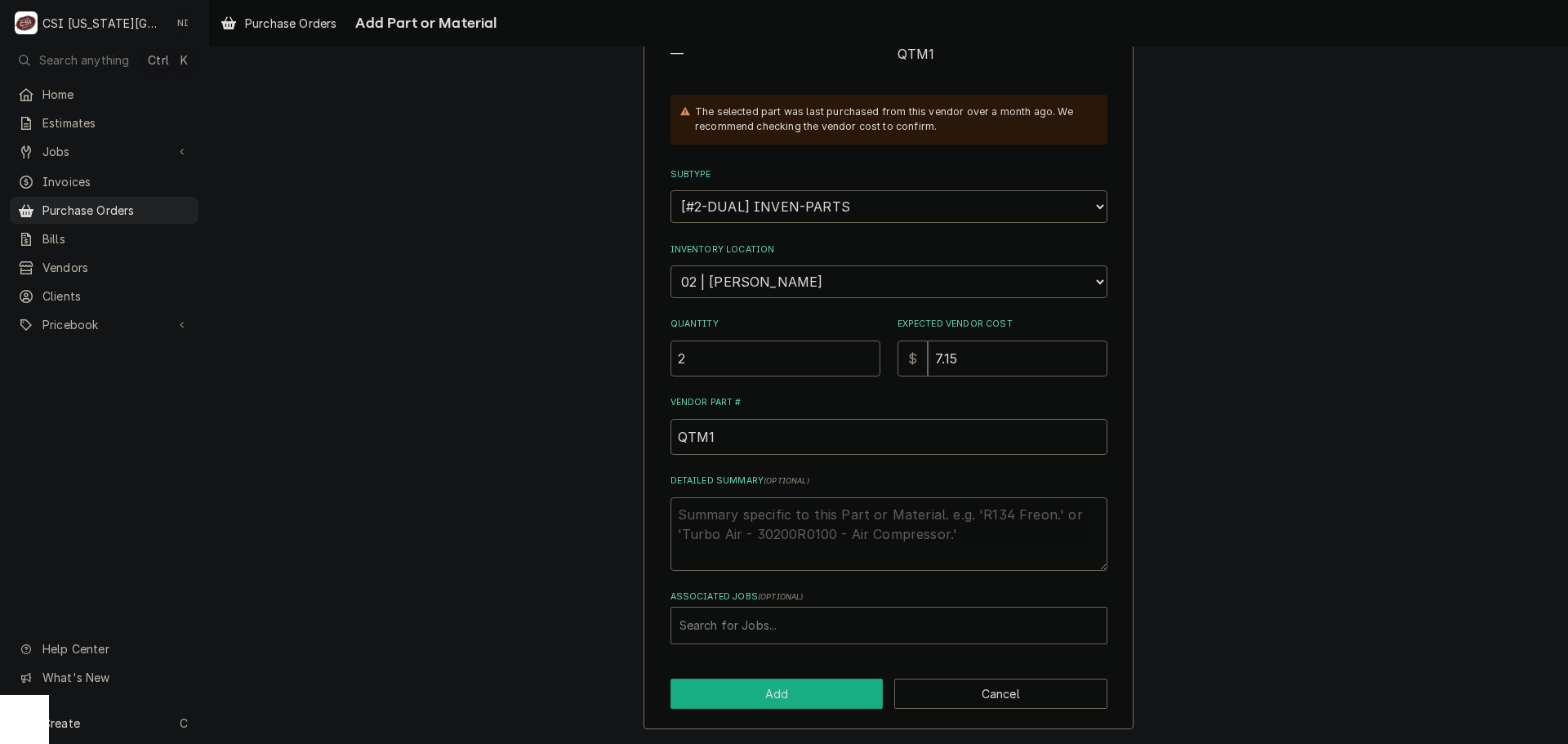
click at [804, 696] on button "Add" at bounding box center [777, 693] width 213 height 30
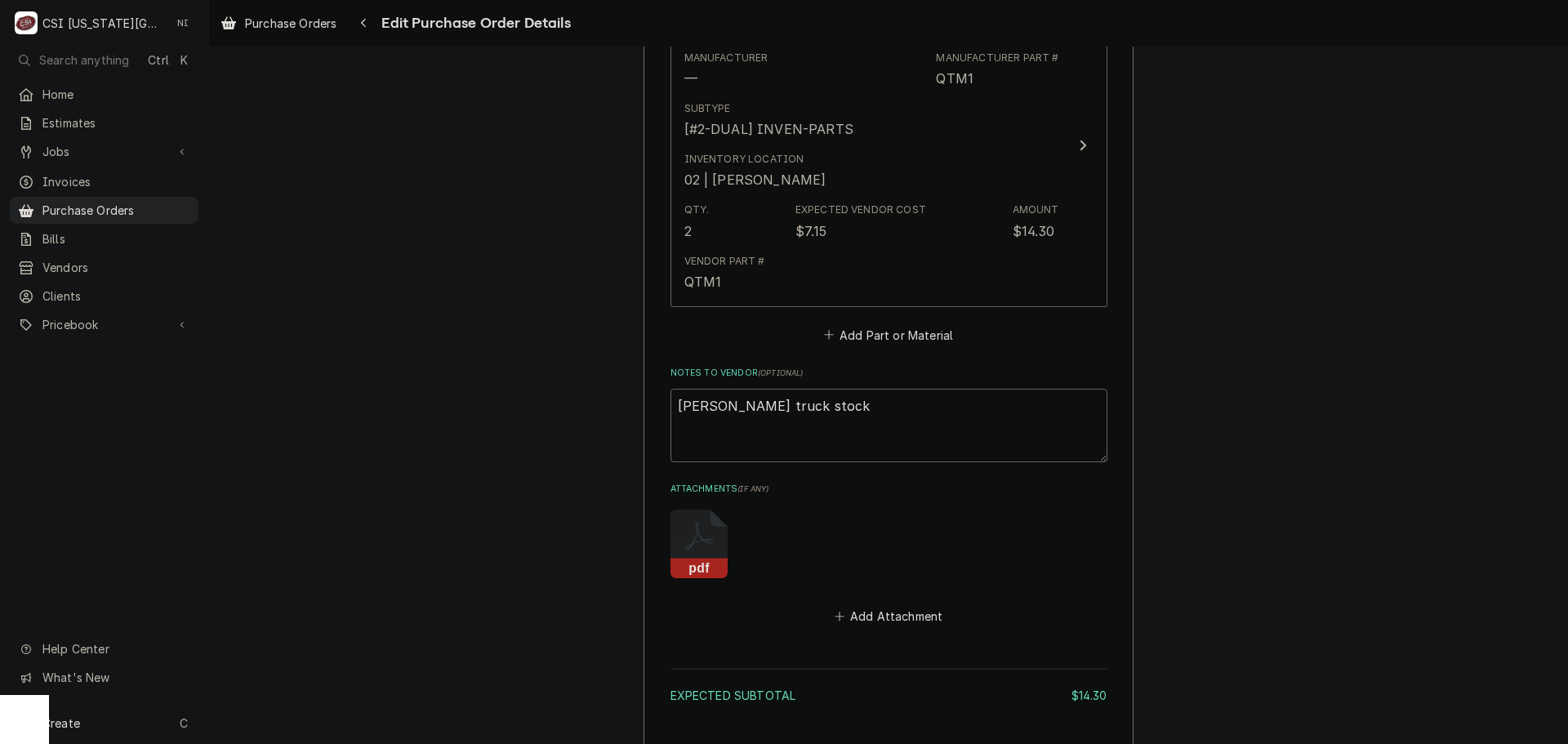
scroll to position [943, 0]
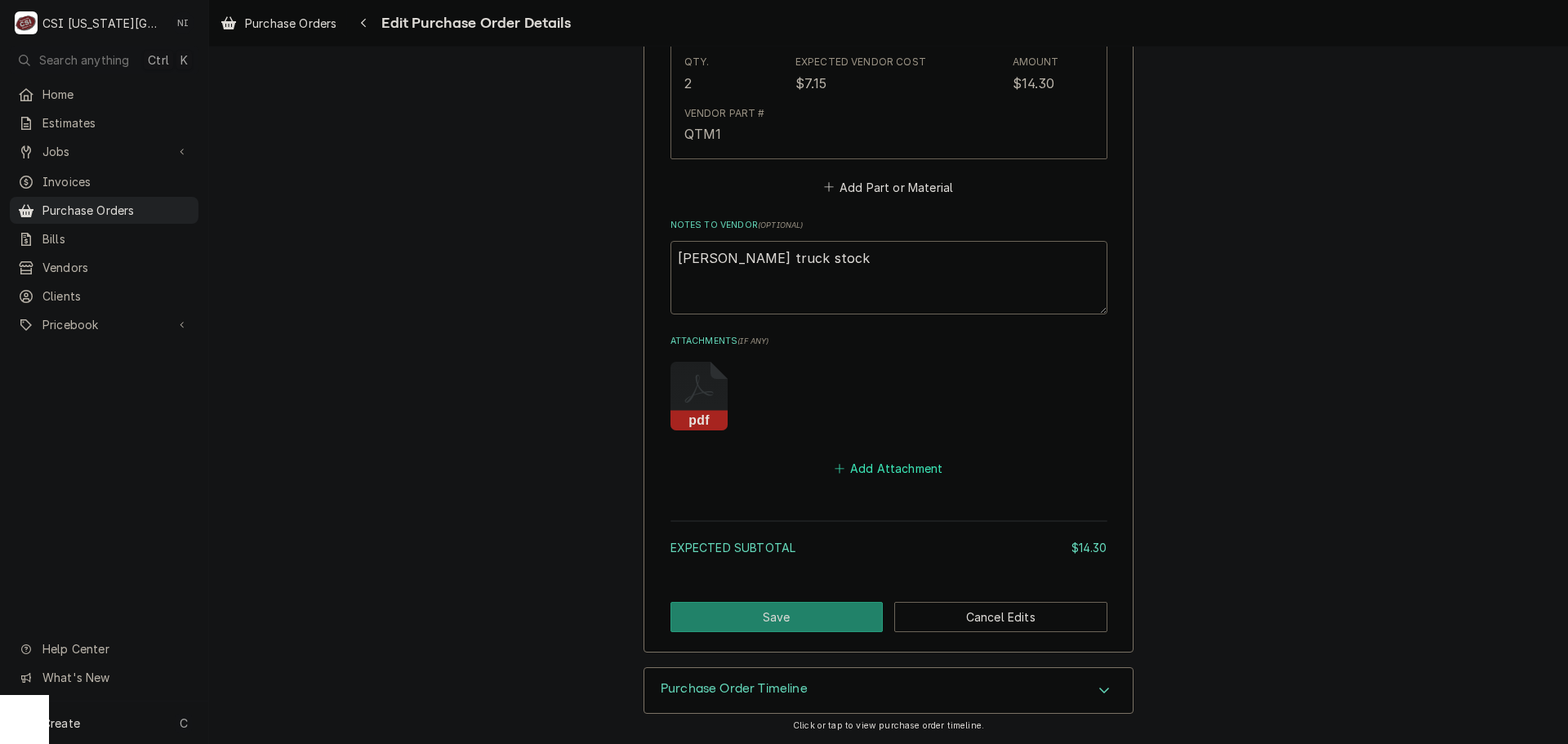
click at [850, 473] on button "Add Attachment" at bounding box center [888, 468] width 115 height 23
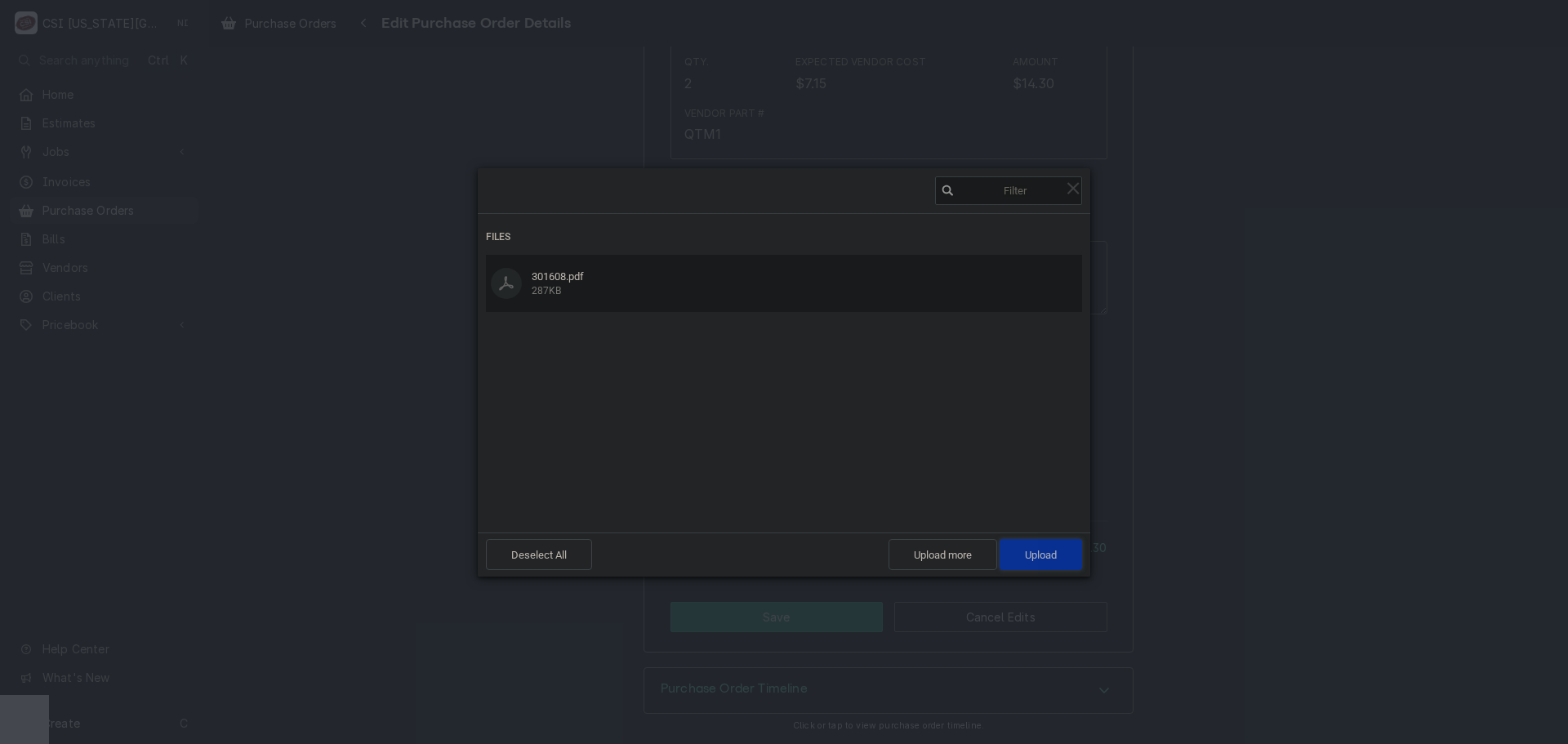
click at [1049, 554] on span "Upload 1" at bounding box center [1040, 555] width 32 height 13
type textarea "x"
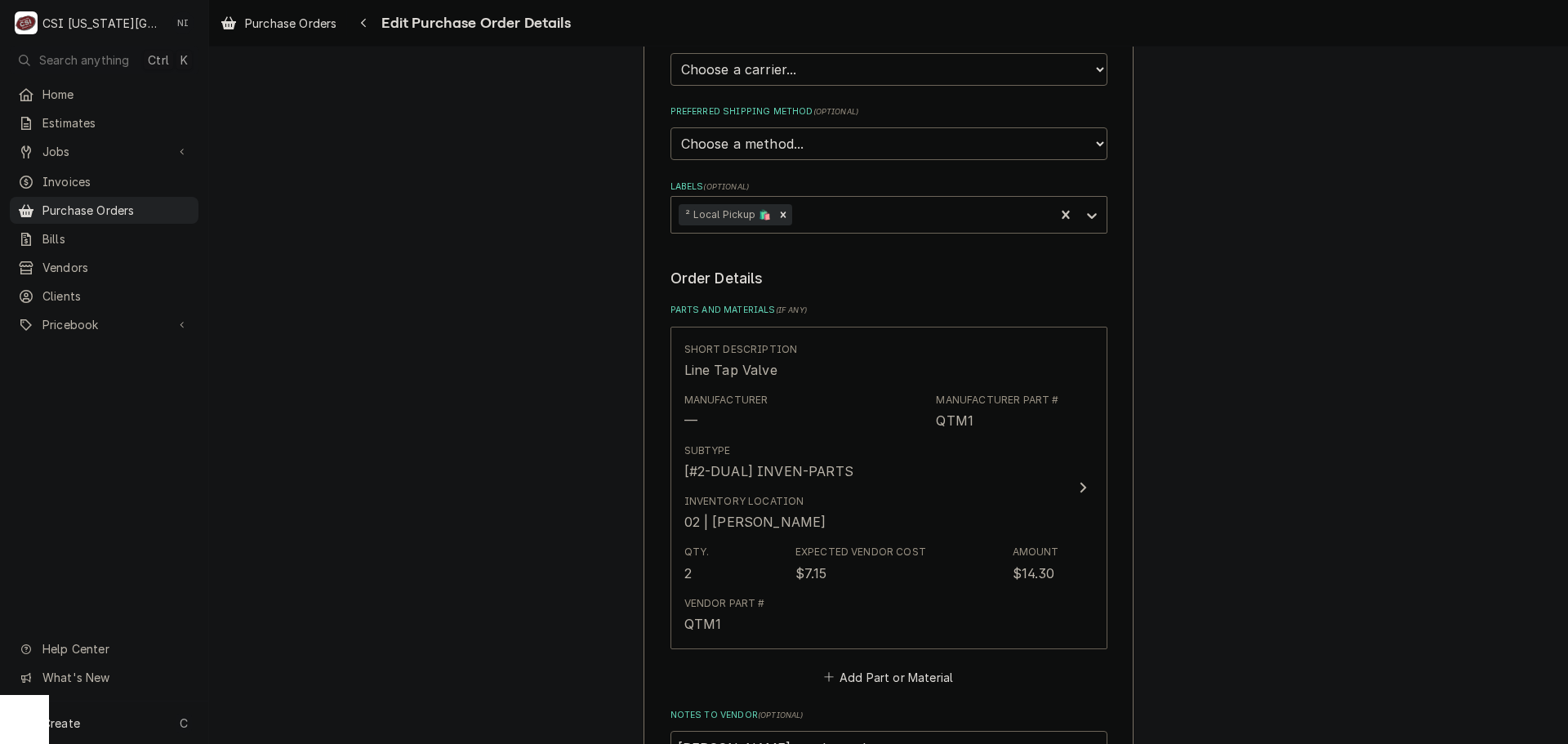
scroll to position [862, 0]
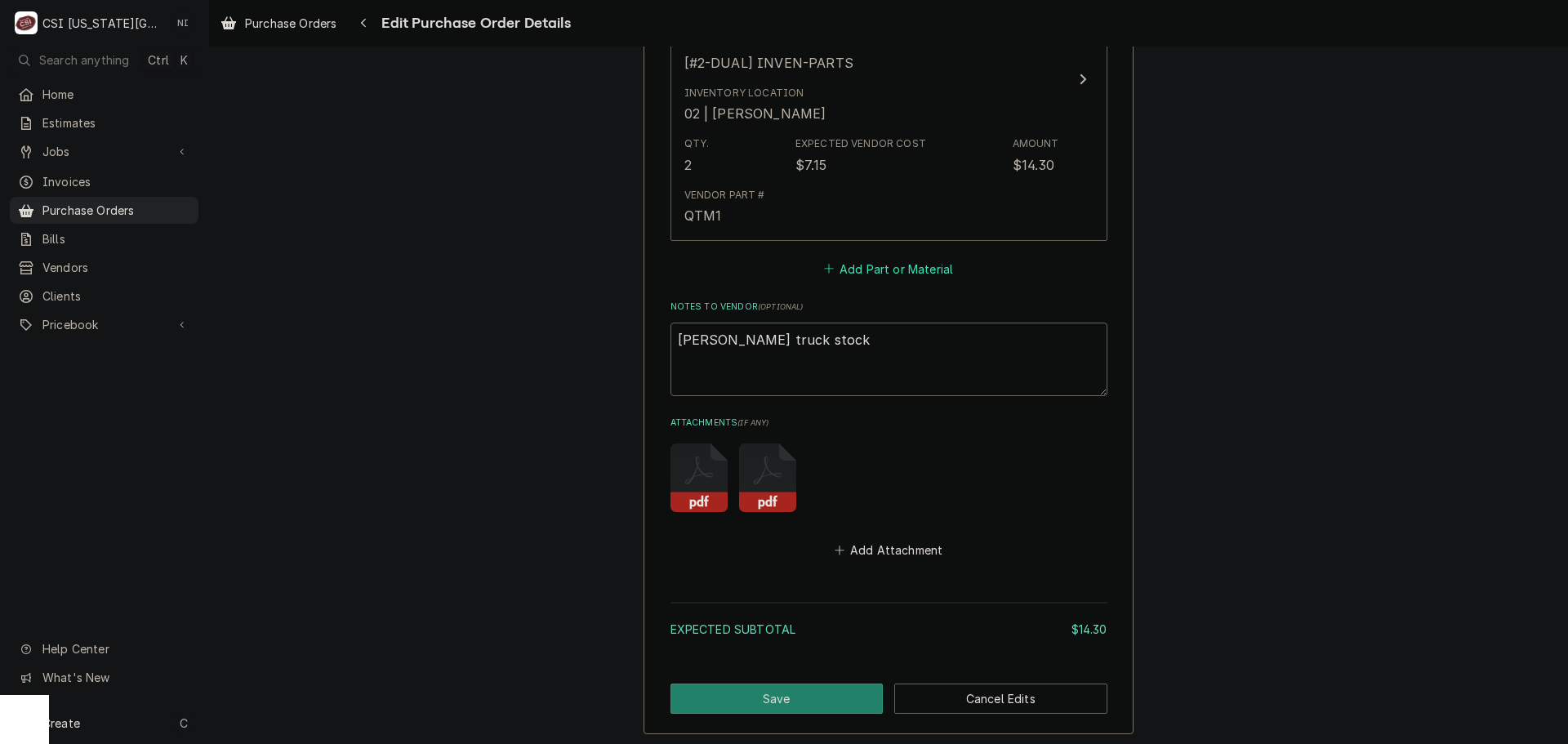
click at [860, 271] on button "Add Part or Material" at bounding box center [887, 268] width 135 height 23
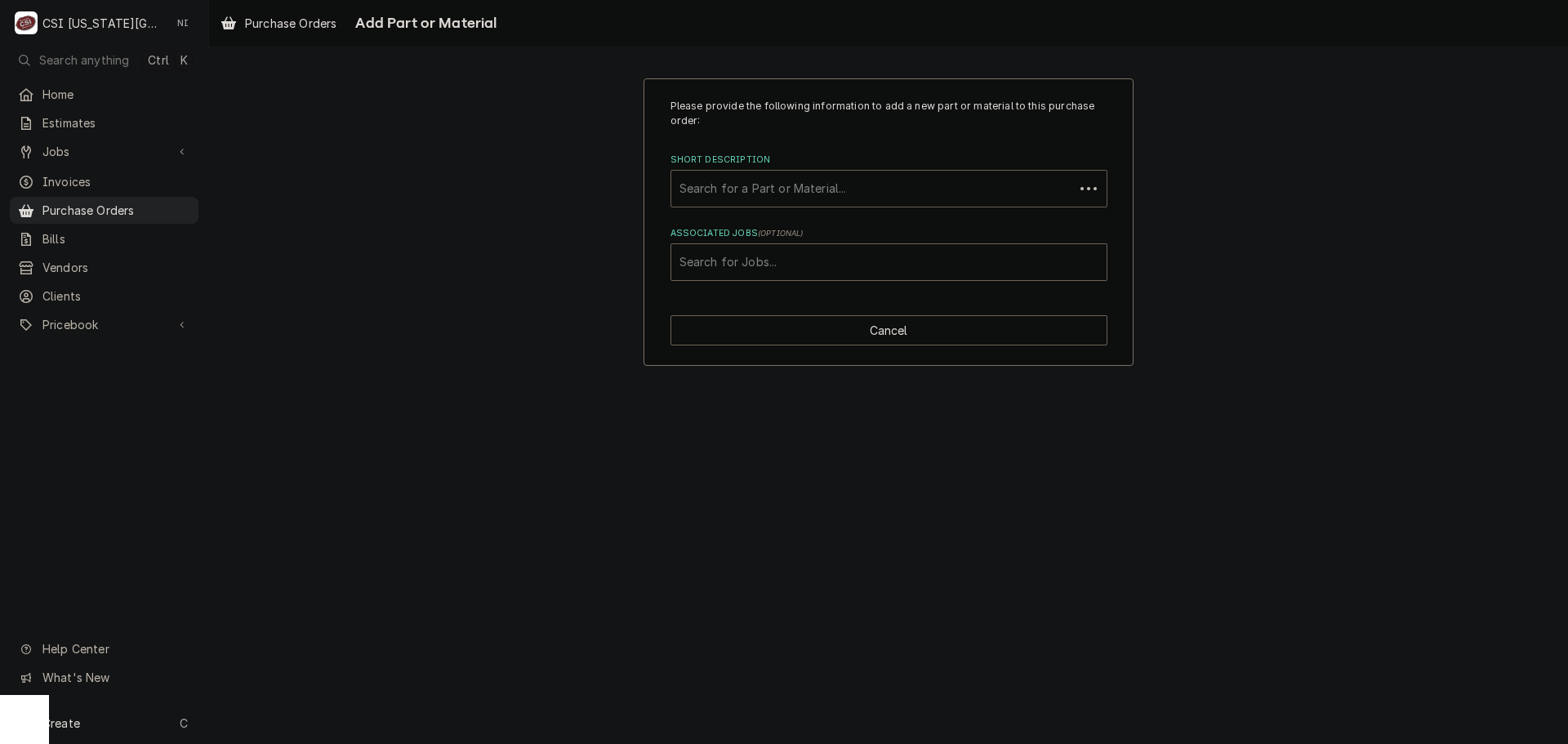
click at [765, 185] on div "Short Description" at bounding box center [873, 189] width 387 height 30
type input "a"
type input "qtm2"
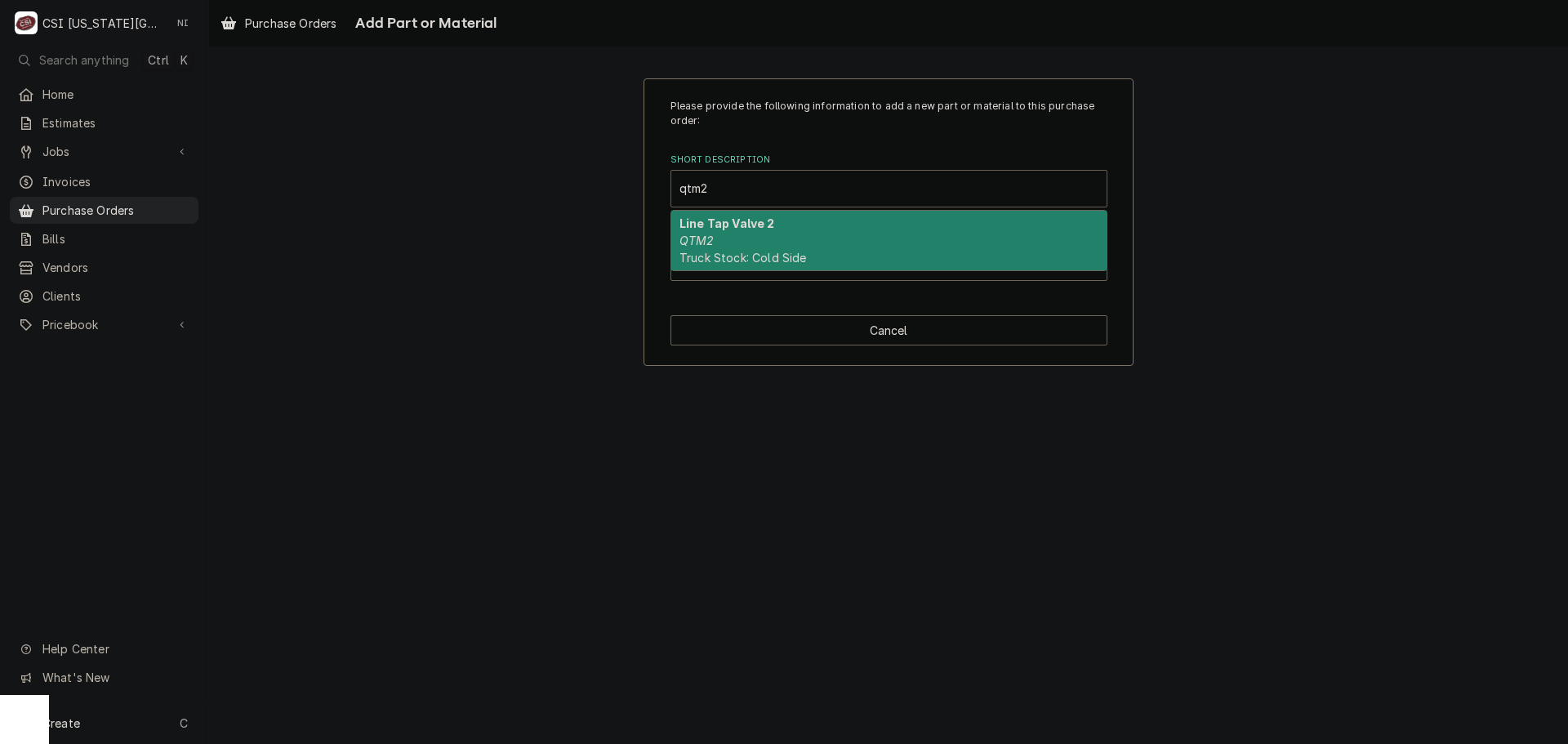
click at [703, 238] on em "QTM2" at bounding box center [697, 240] width 35 height 14
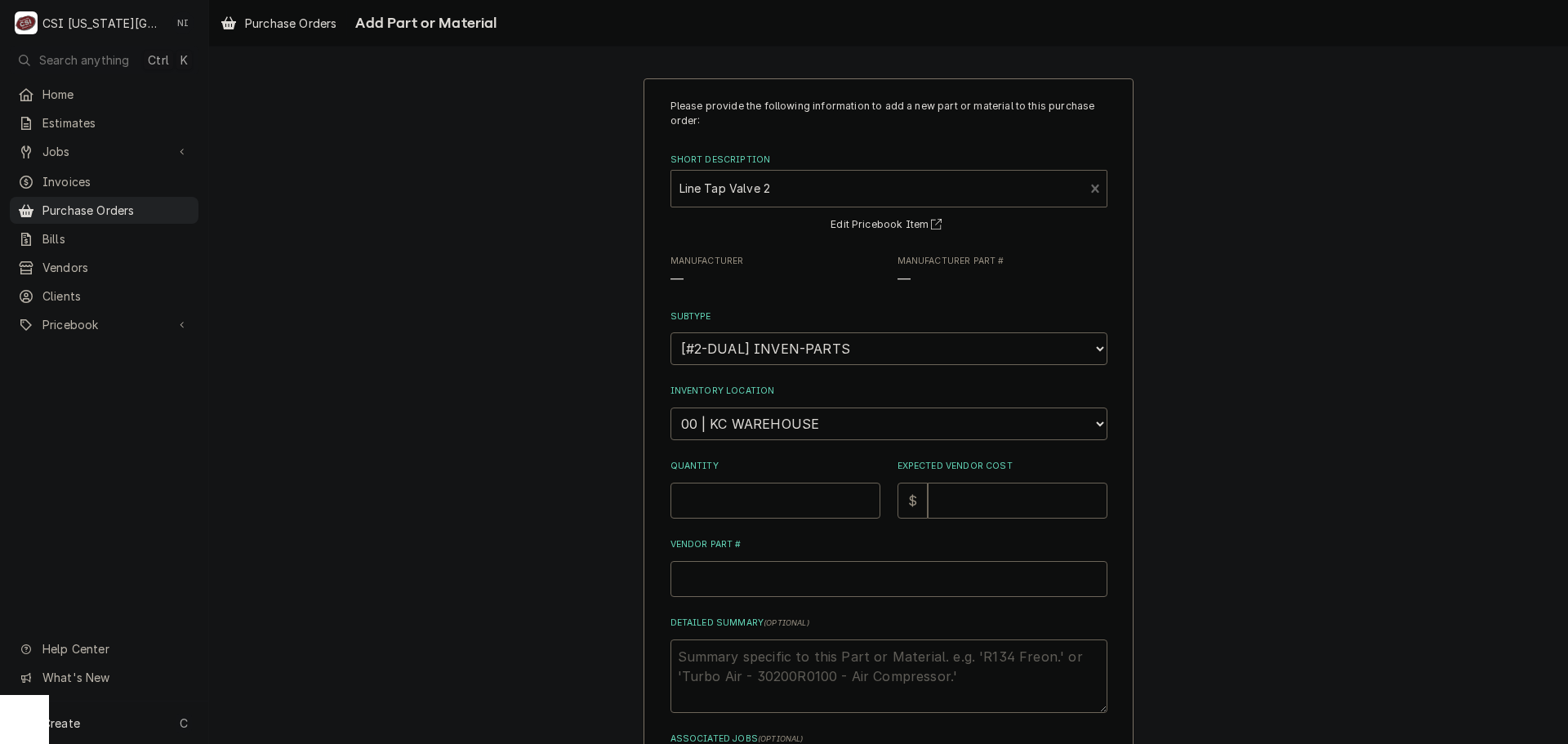
type textarea "x"
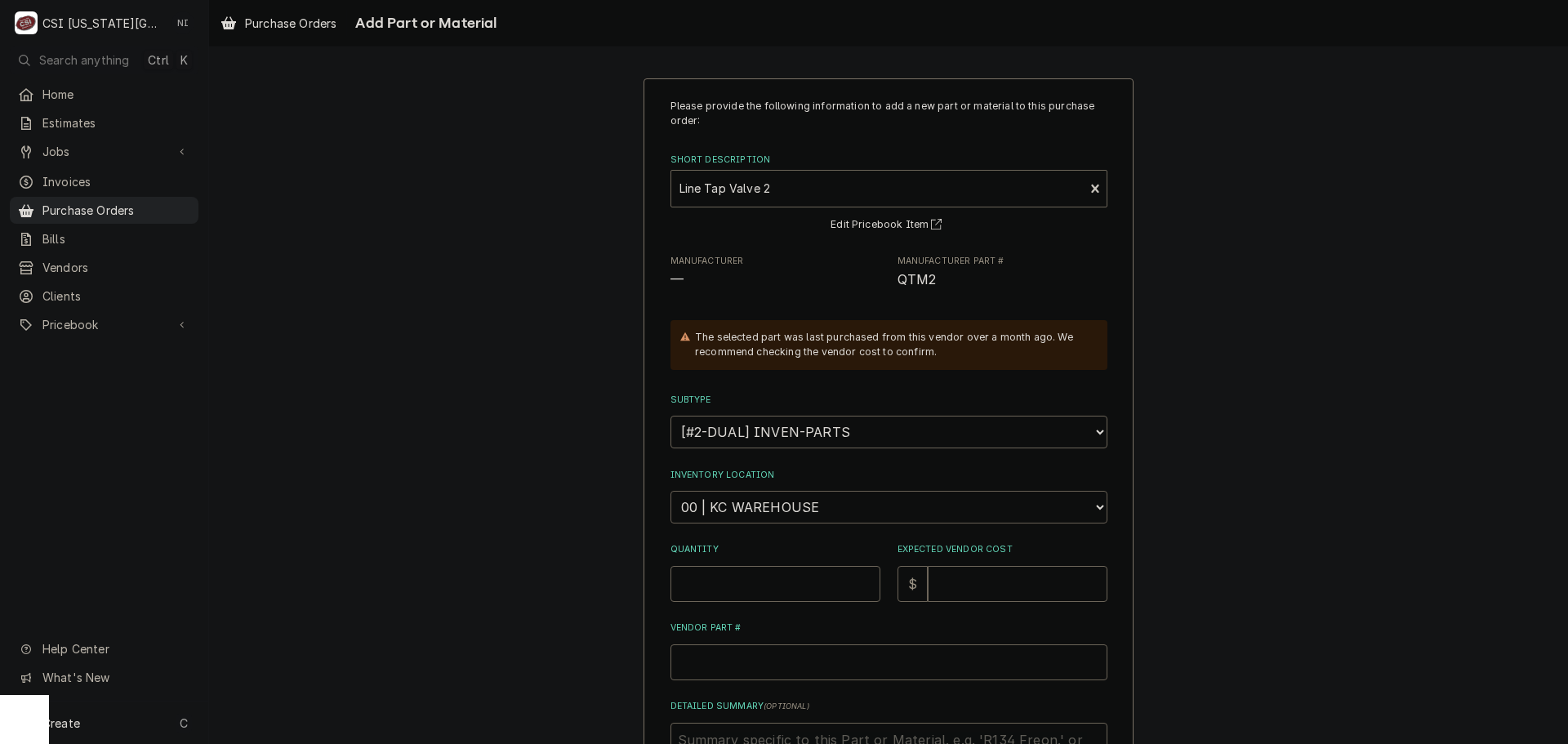
click at [803, 509] on select "Choose a location... 00 | KC WAREHOUSE 00 | MAIN WAREHOUSE 01 | [PERSON_NAME] #…" at bounding box center [889, 507] width 437 height 33
select select "2820"
click at [671, 491] on select "Choose a location... 00 | KC WAREHOUSE 00 | MAIN WAREHOUSE 01 | [PERSON_NAME] #…" at bounding box center [889, 507] width 437 height 33
click at [773, 578] on input "Quantity" at bounding box center [775, 584] width 210 height 36
type textarea "x"
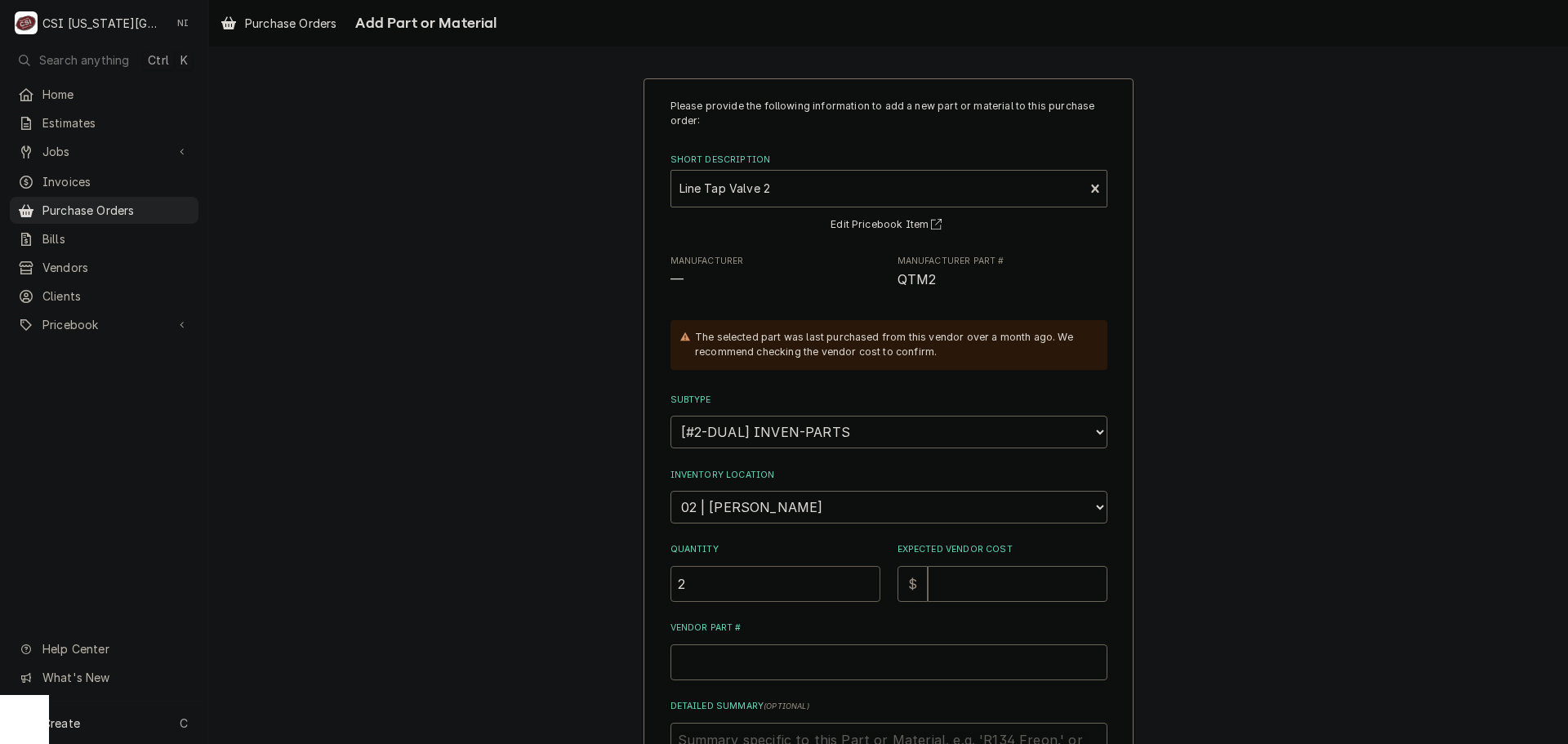
type input "2"
type textarea "x"
type input "7"
type textarea "x"
type input "7.7"
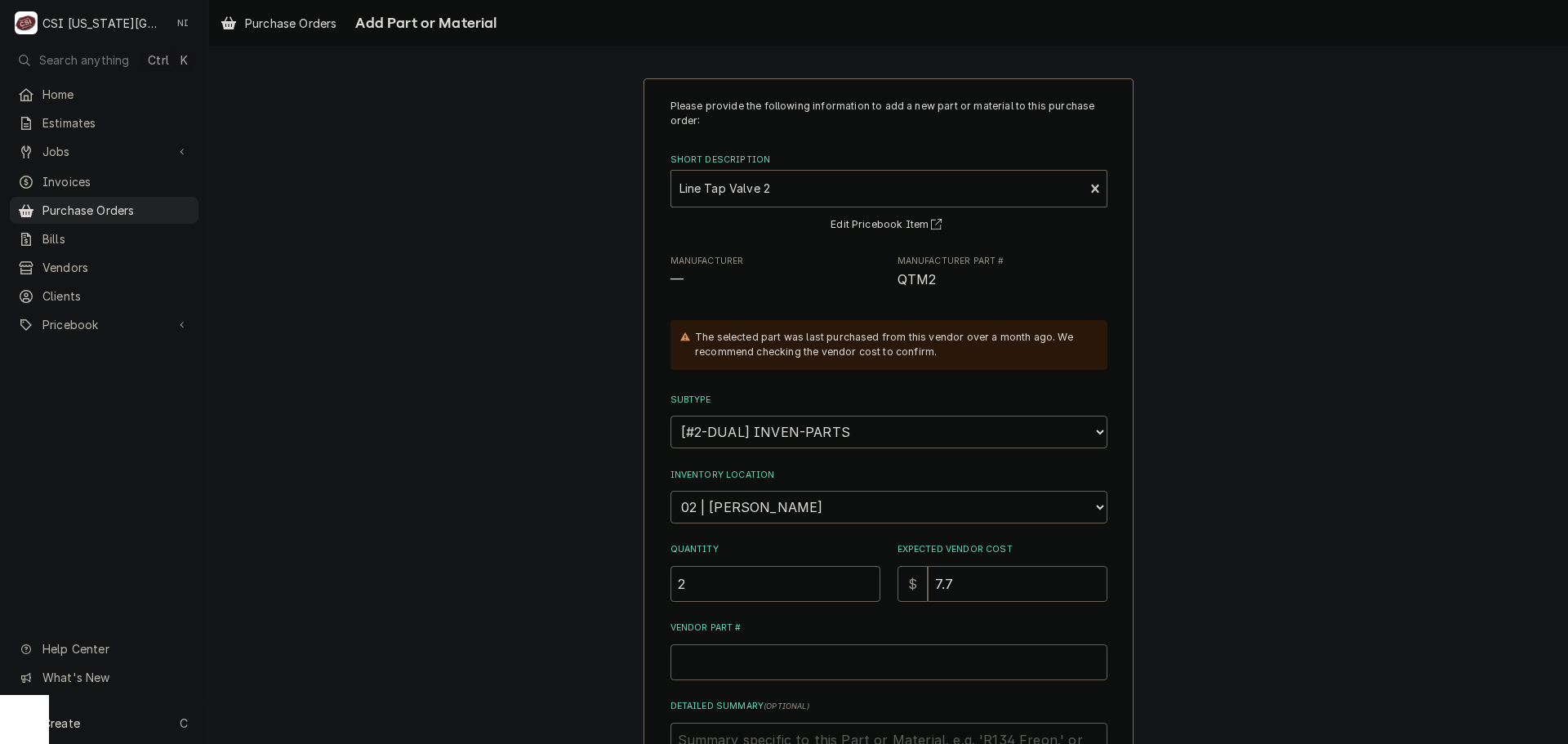
type textarea "x"
type input "7.72"
click at [911, 282] on span "QTM2" at bounding box center [916, 279] width 39 height 15
click at [831, 653] on html "C CSI Kansas City NI Search anything Ctrl K Home Estimates Jobs Jobs Job Series…" at bounding box center [784, 372] width 1568 height 744
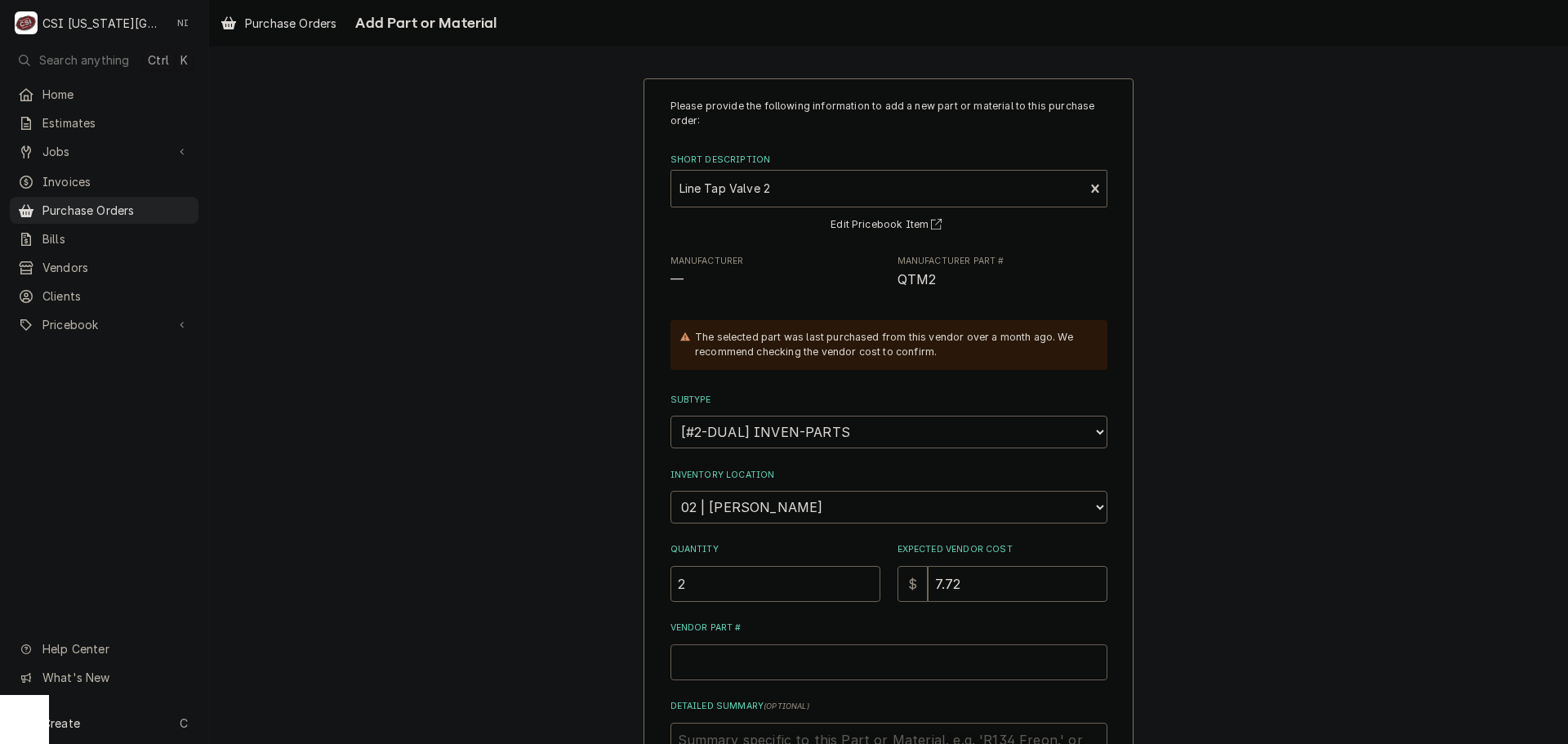
paste input "CR55440"
type textarea "x"
type input "CR55440"
click at [902, 273] on span "QTM2" at bounding box center [916, 279] width 39 height 15
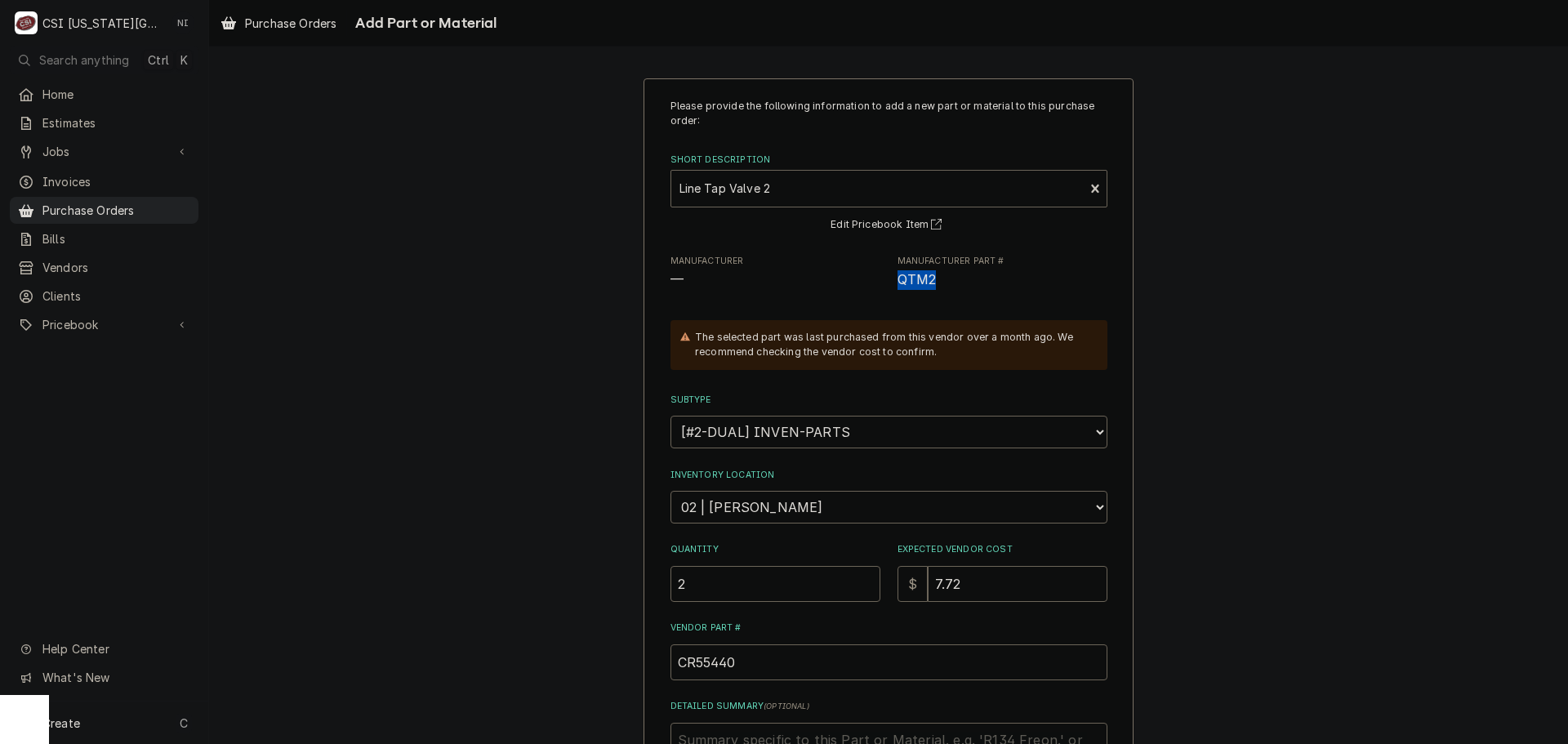
copy span "QTM2"
drag, startPoint x: 605, startPoint y: 647, endPoint x: 536, endPoint y: 632, distance: 70.6
click at [533, 633] on div "Please provide the following information to add a new part or material to this …" at bounding box center [888, 516] width 1359 height 906
paste input "QTM2"
type textarea "x"
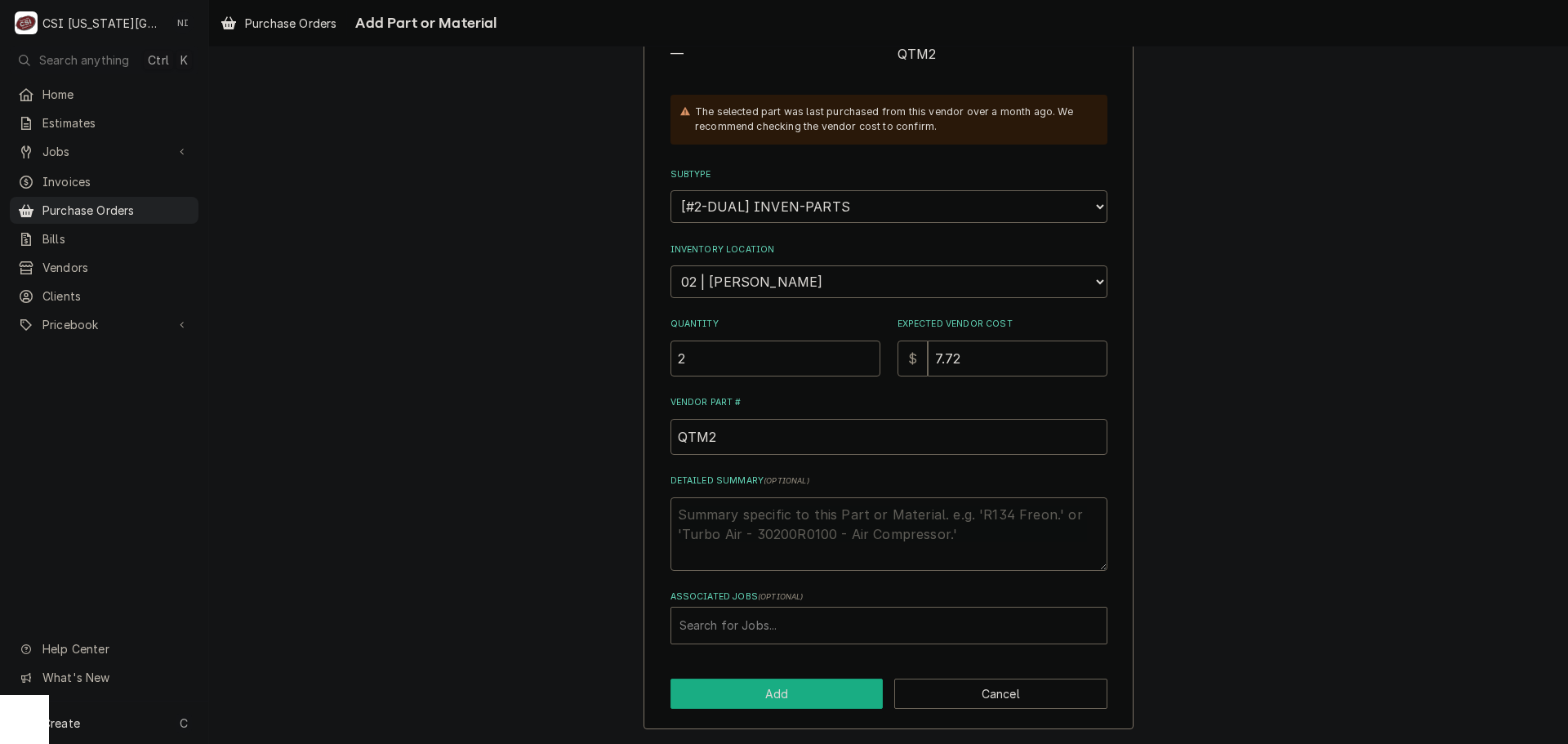
type input "QTM2"
click at [763, 702] on button "Add" at bounding box center [777, 693] width 213 height 30
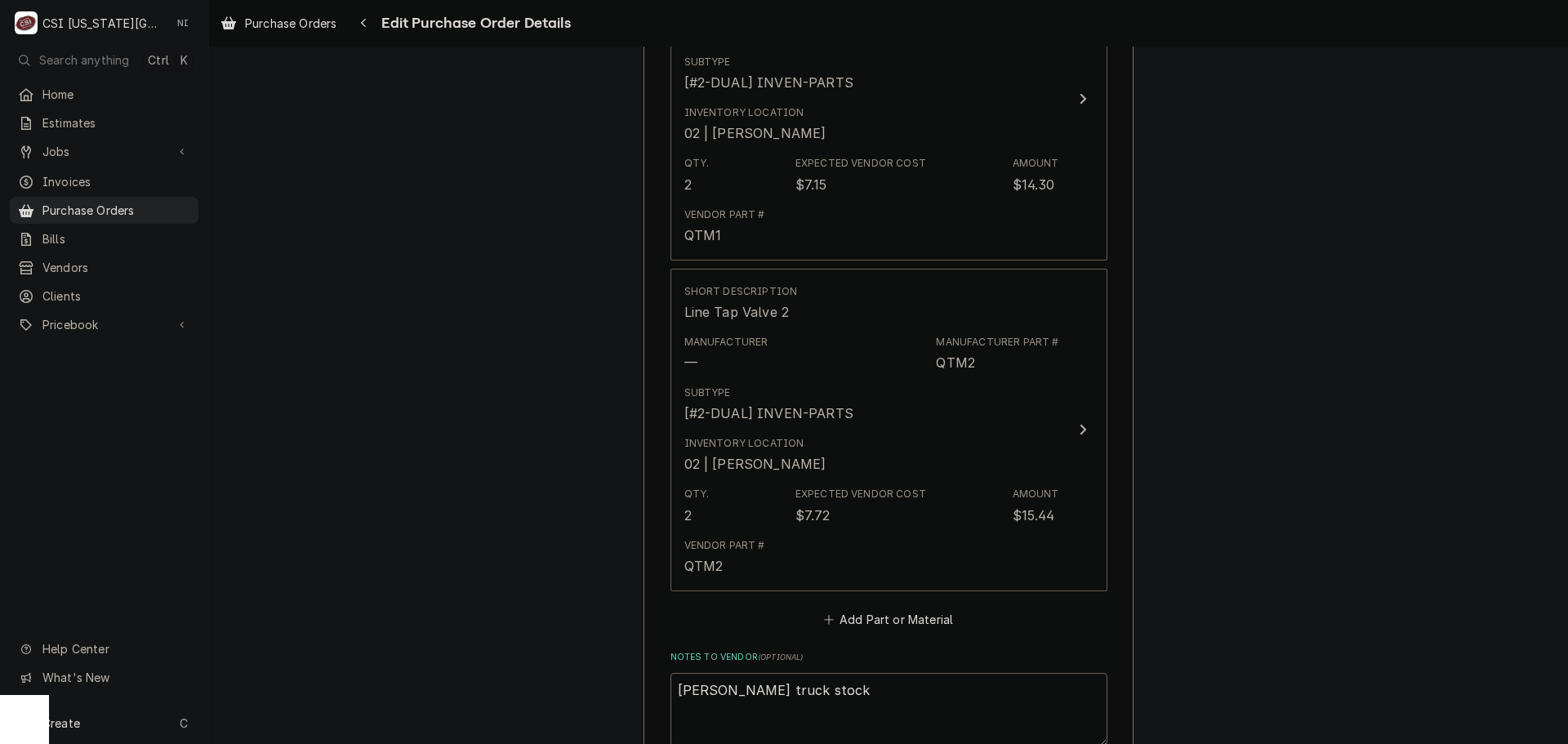
scroll to position [1274, 0]
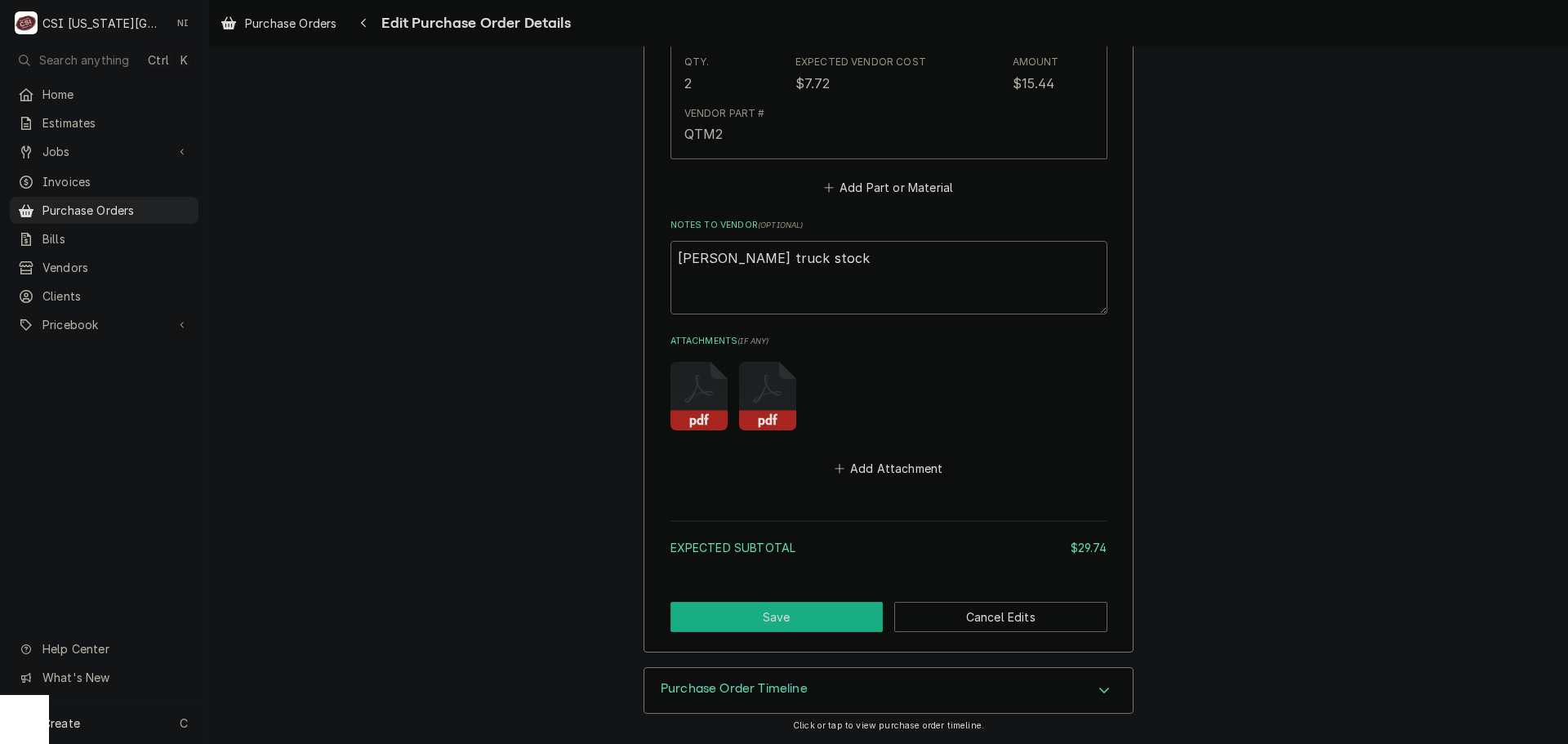
click at [785, 608] on button "Save" at bounding box center [777, 617] width 213 height 30
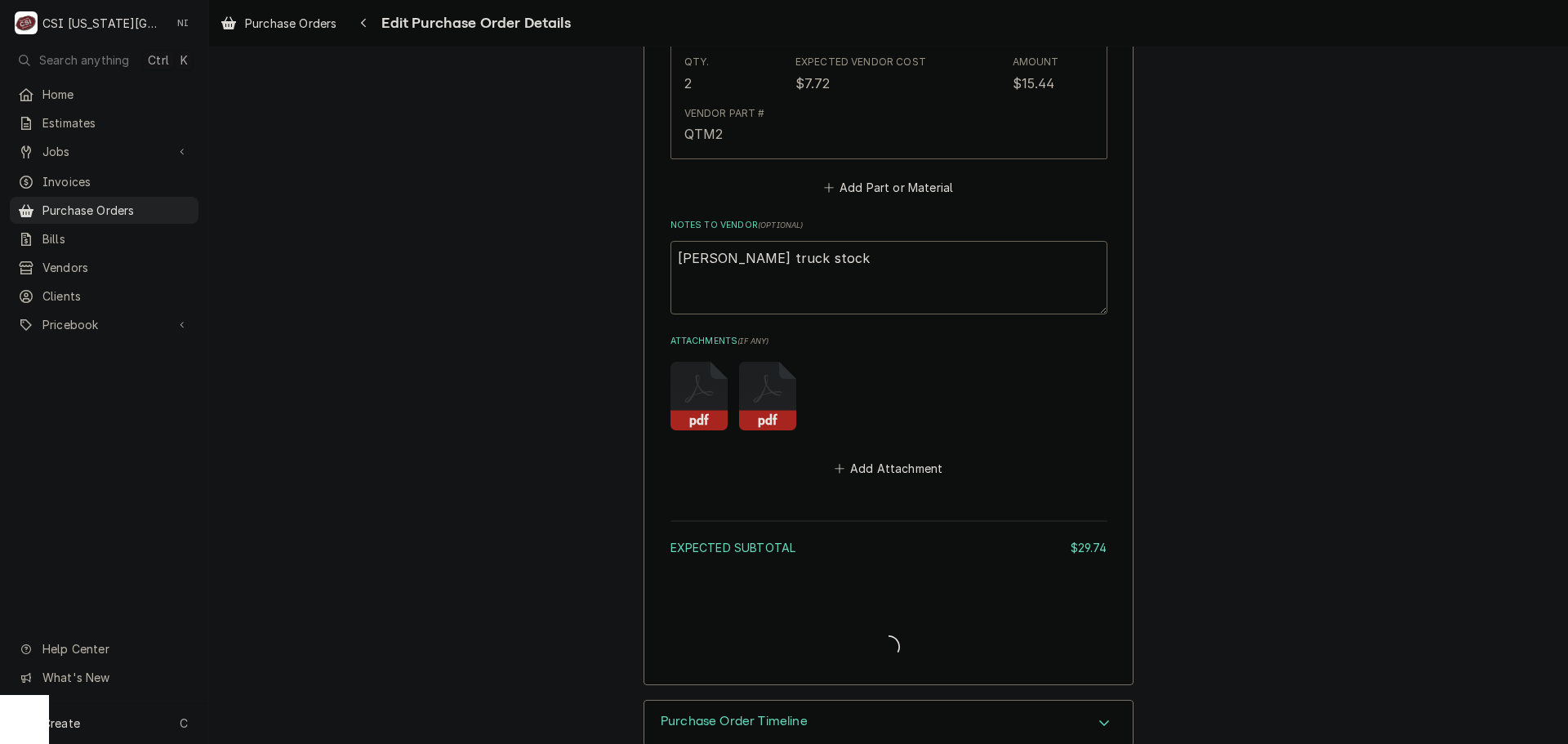
type textarea "x"
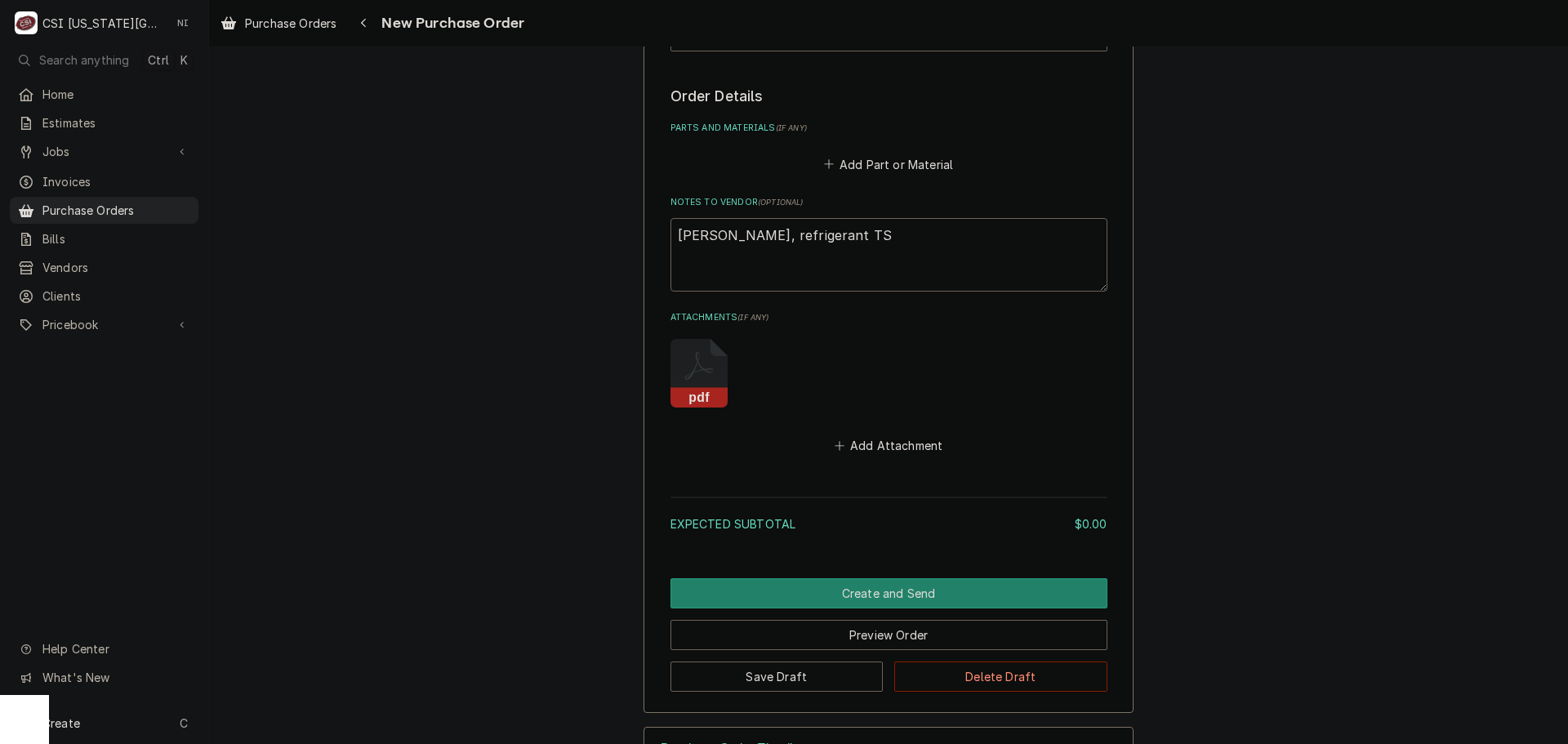
scroll to position [695, 0]
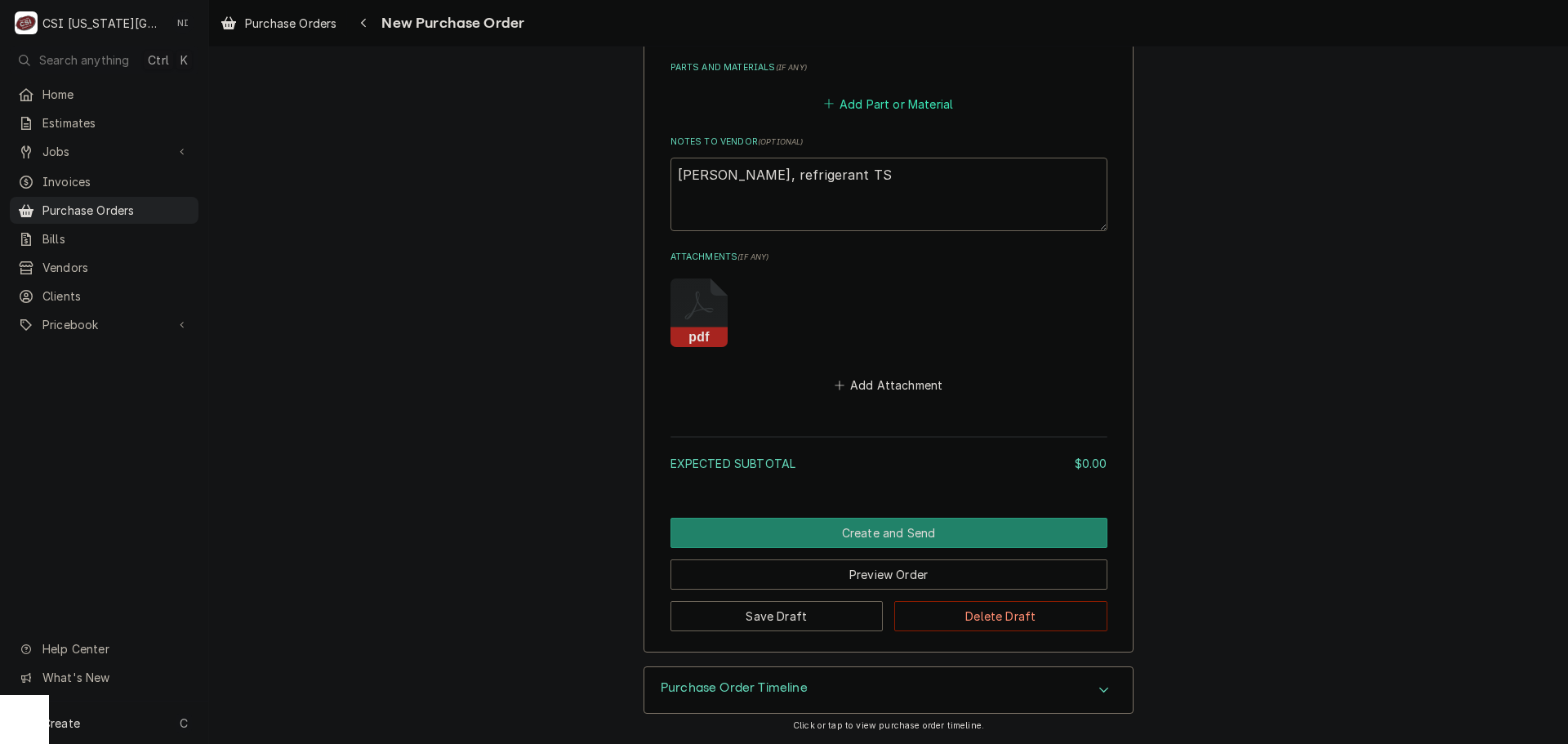
click at [894, 107] on button "Add Part or Material" at bounding box center [887, 103] width 135 height 23
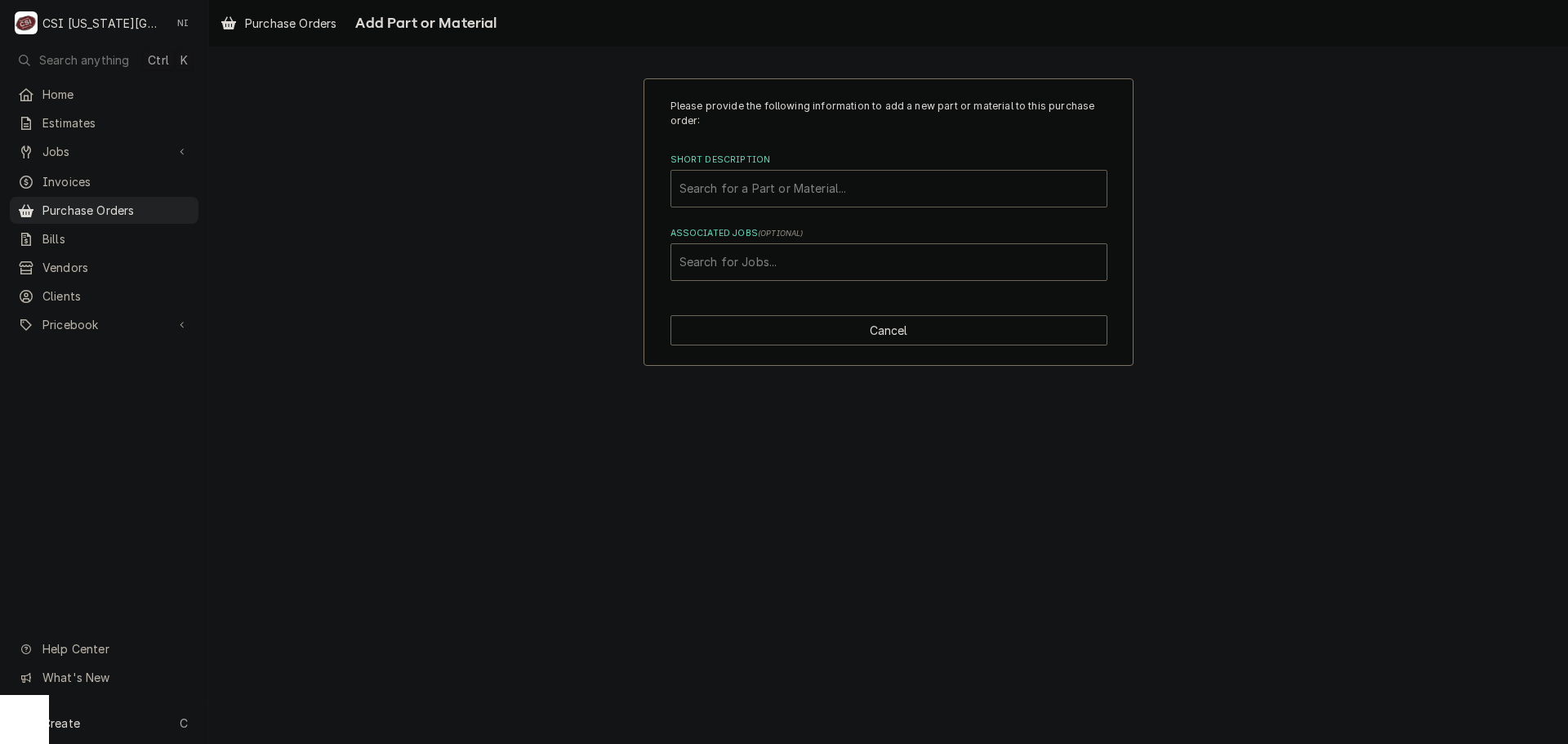
click at [787, 194] on div "Short Description" at bounding box center [889, 189] width 419 height 30
type input "misc serv"
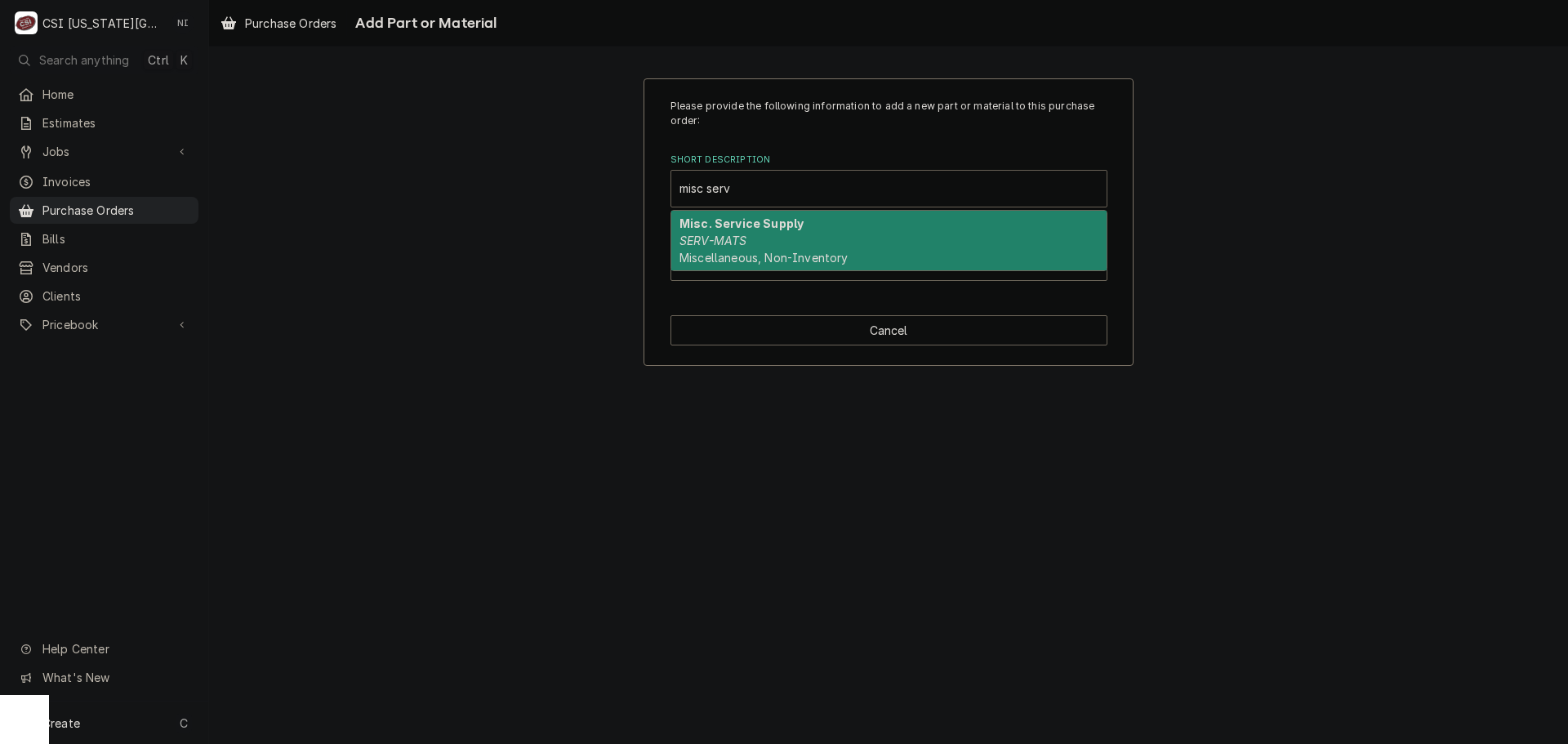
click at [765, 231] on div "Misc. Service Supply SERV-MATS Miscellaneous, Non-Inventory" at bounding box center [889, 240] width 436 height 60
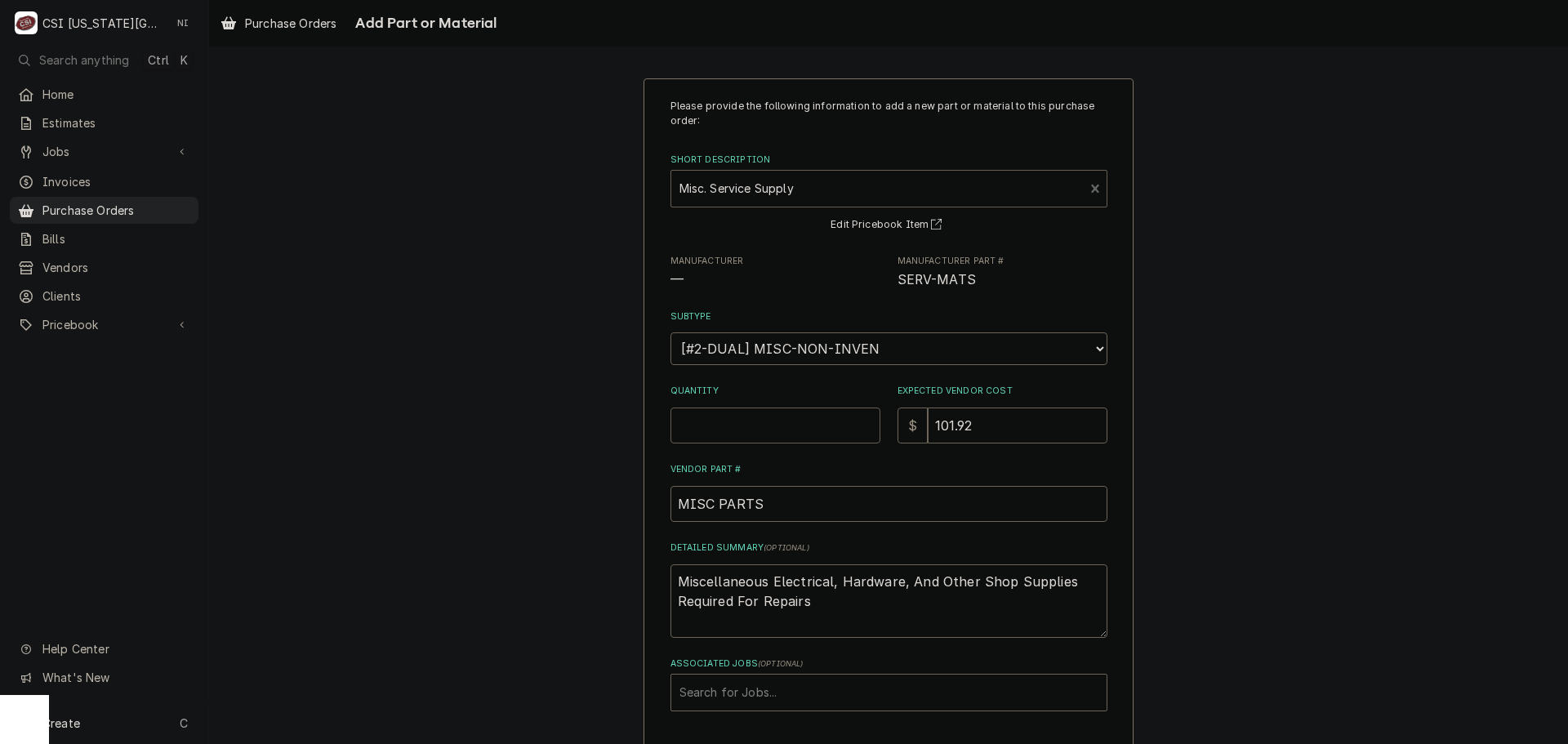
click at [735, 429] on input "Quantity" at bounding box center [775, 426] width 210 height 36
type textarea "x"
type input "1"
click at [989, 428] on input "101.92" at bounding box center [1018, 426] width 180 height 36
drag, startPoint x: 989, startPoint y: 428, endPoint x: 878, endPoint y: 425, distance: 111.0
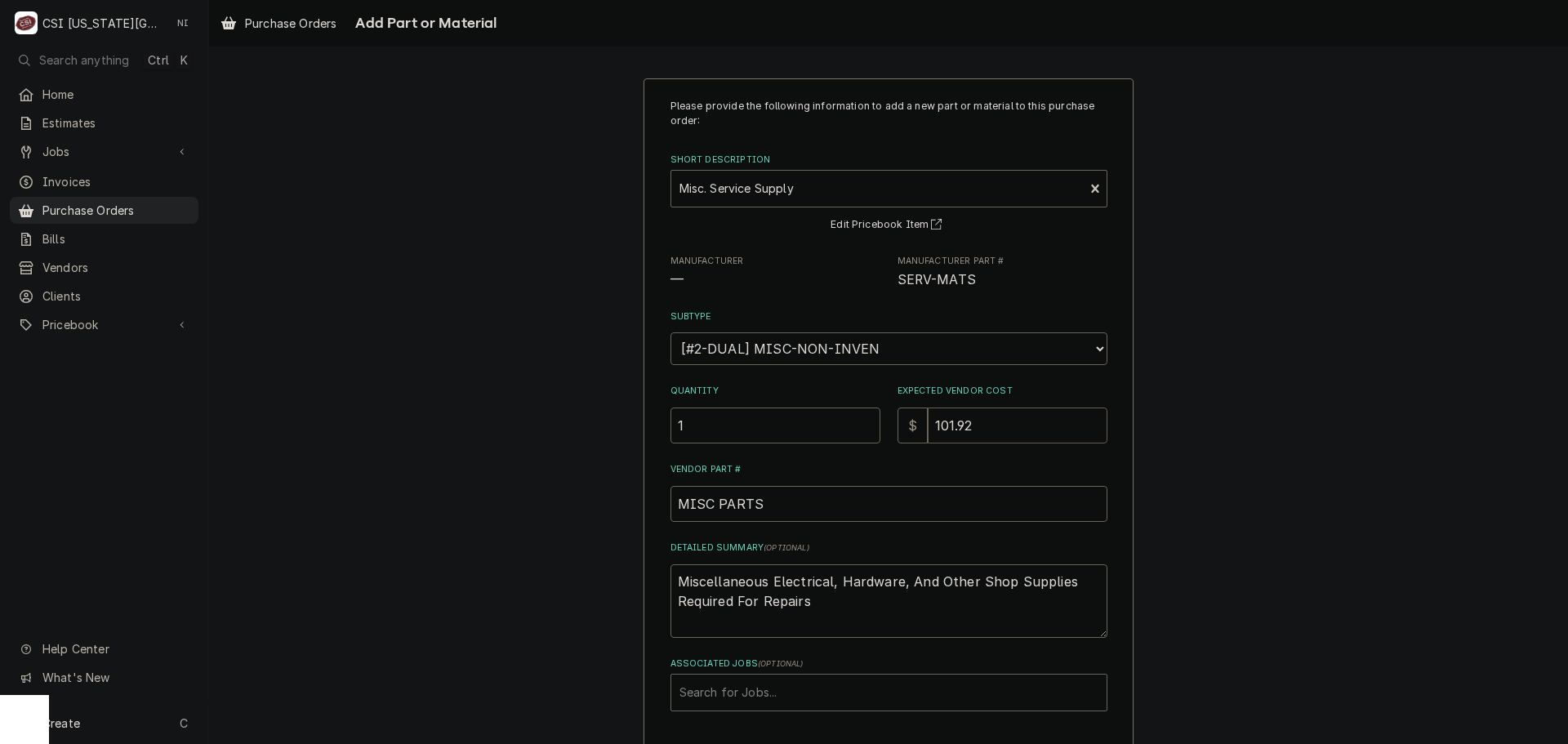
click at [884, 427] on div "Quantity 1 Expected Vendor Cost $ 101.92" at bounding box center [889, 414] width 437 height 58
type textarea "x"
type input "1"
type textarea "x"
type input "12"
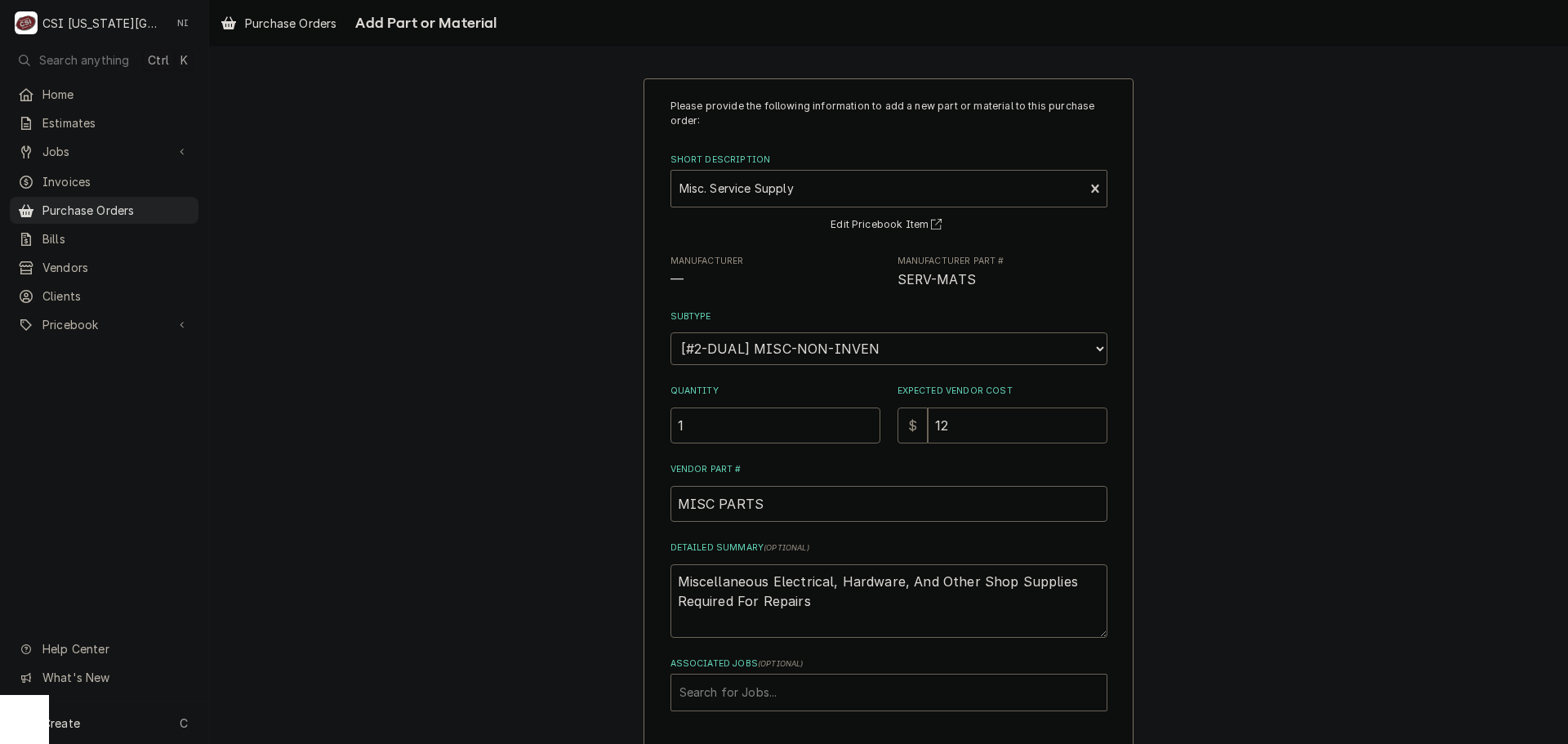
type textarea "x"
type input "12.3"
type textarea "x"
type input "12.36"
drag, startPoint x: 807, startPoint y: 599, endPoint x: 443, endPoint y: 527, distance: 371.1
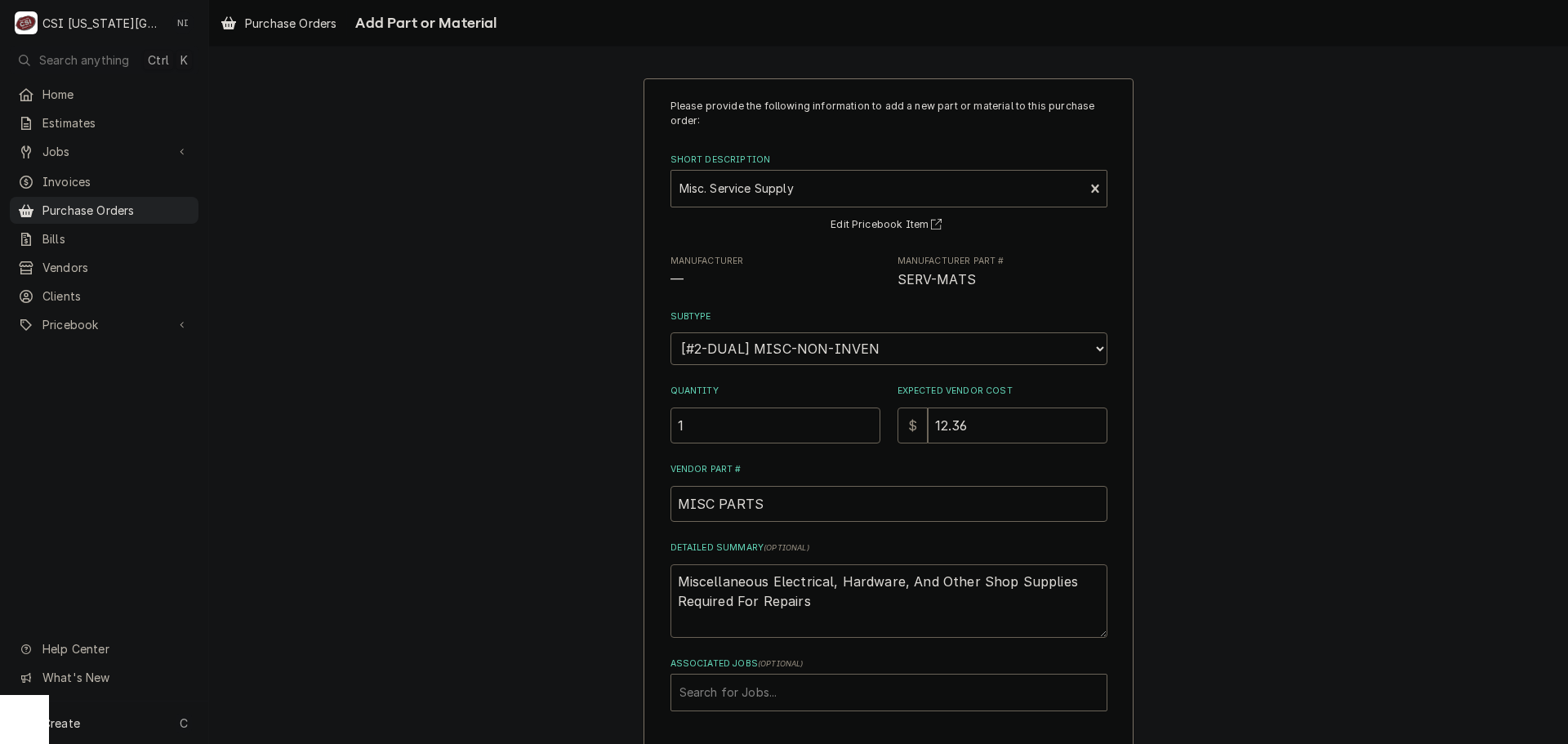
click at [443, 527] on div "Please provide the following information to add a new part or material to this …" at bounding box center [888, 437] width 1359 height 748
type textarea "x"
type textarea "A"
type textarea "x"
type textarea "AA"
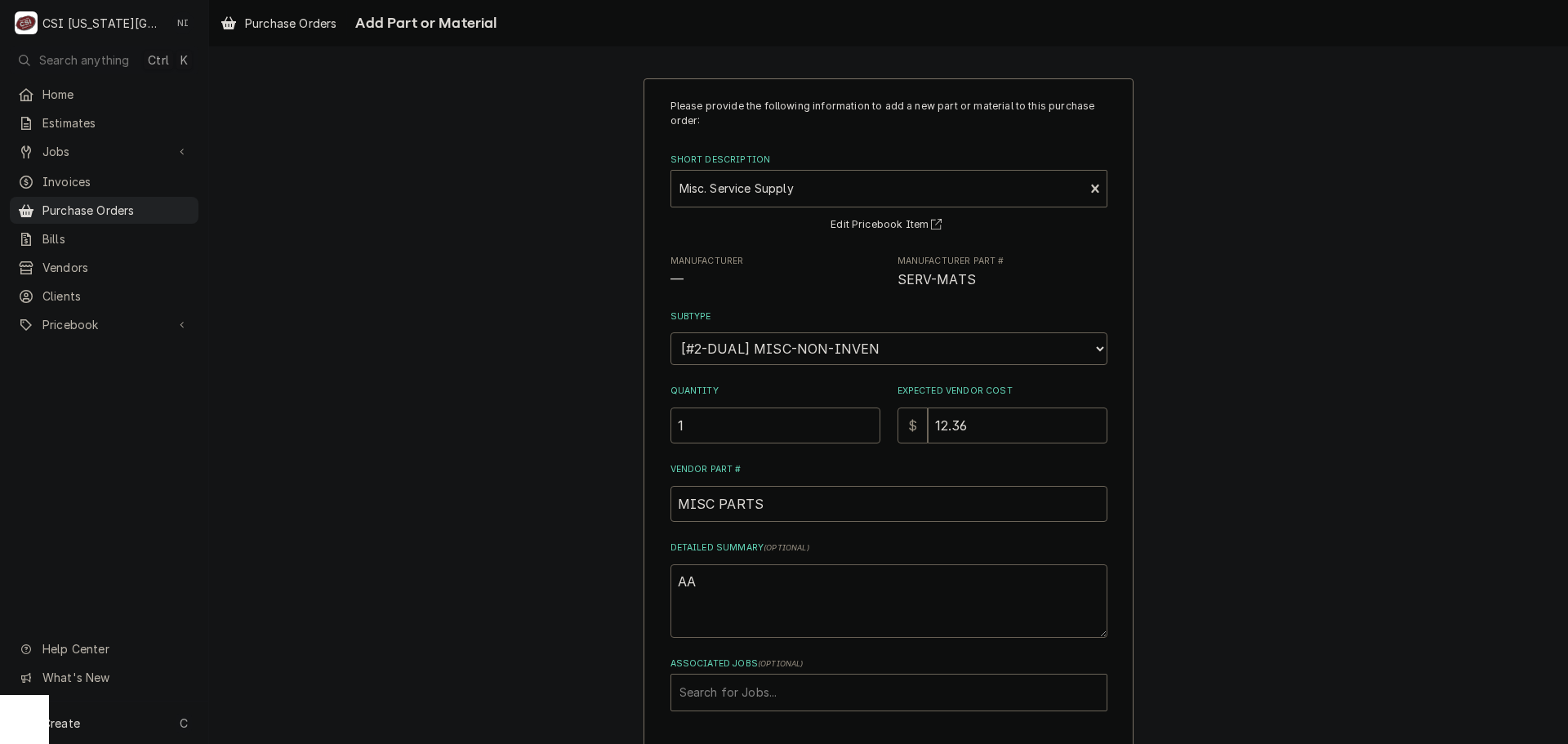
type textarea "x"
type textarea "AA"
type textarea "x"
type textarea "AA an"
type textarea "x"
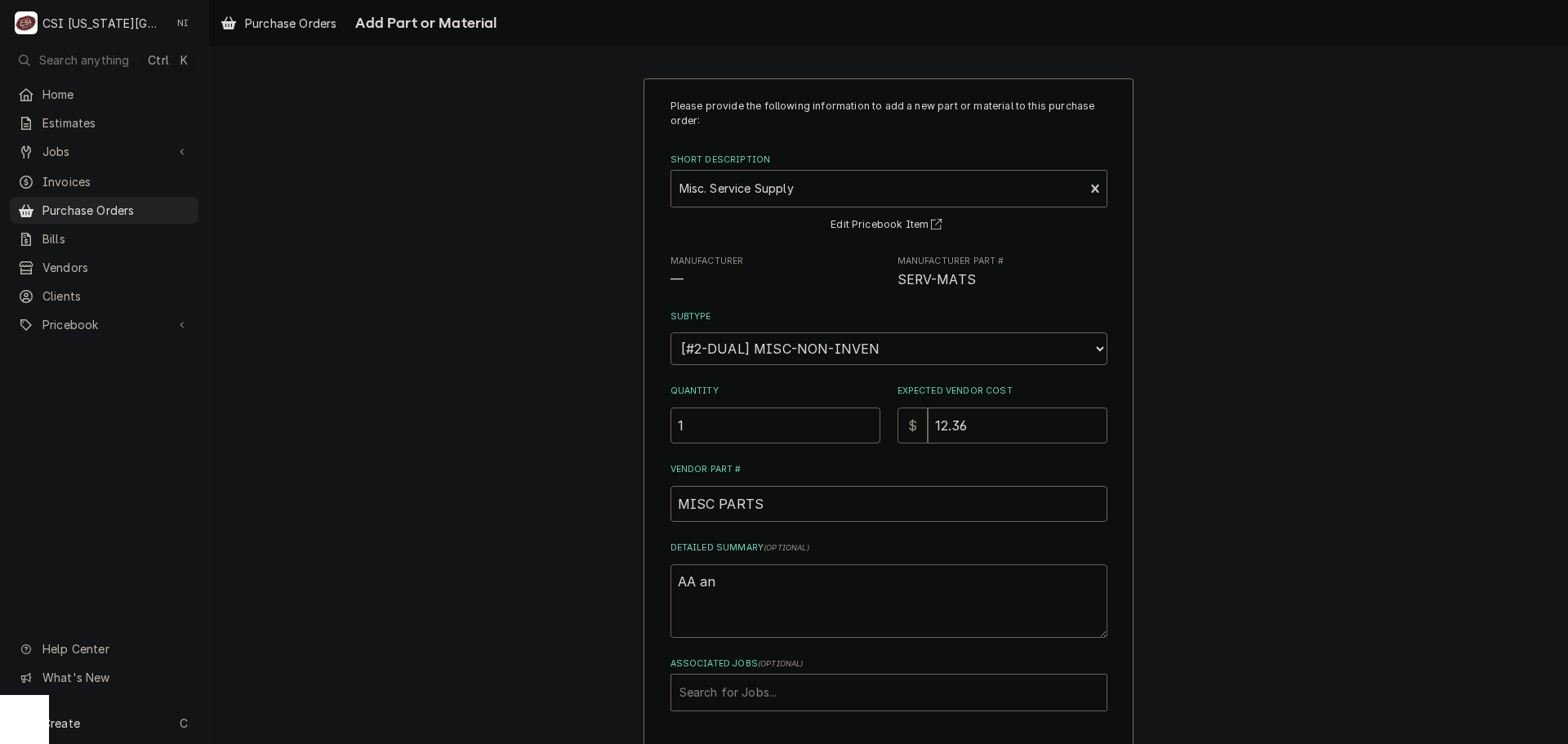
type textarea "AA and"
type textarea "x"
type textarea "AA and"
type textarea "x"
type textarea "AA and A"
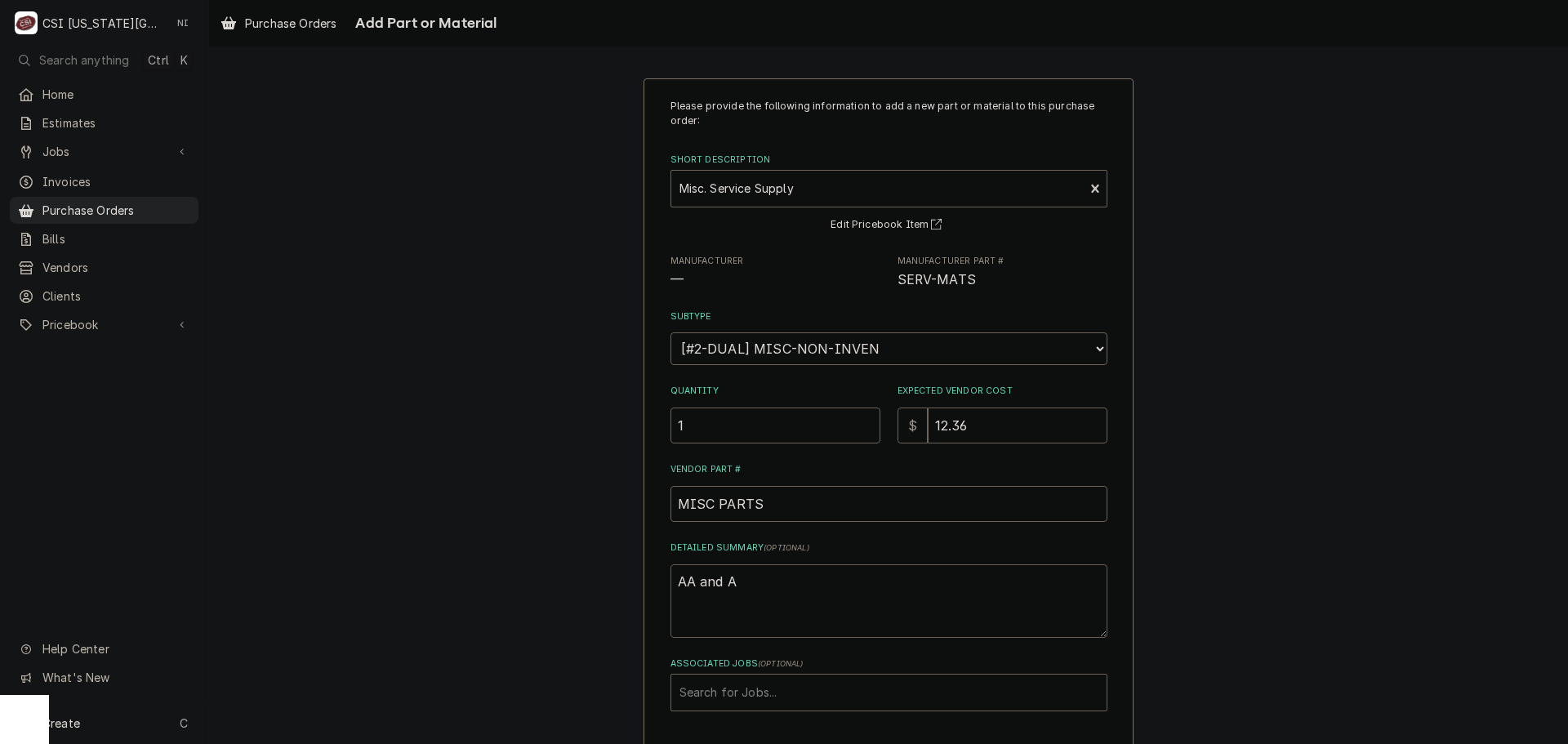
type textarea "x"
type textarea "AA and AA"
type textarea "x"
type textarea "AA and AAA"
type textarea "x"
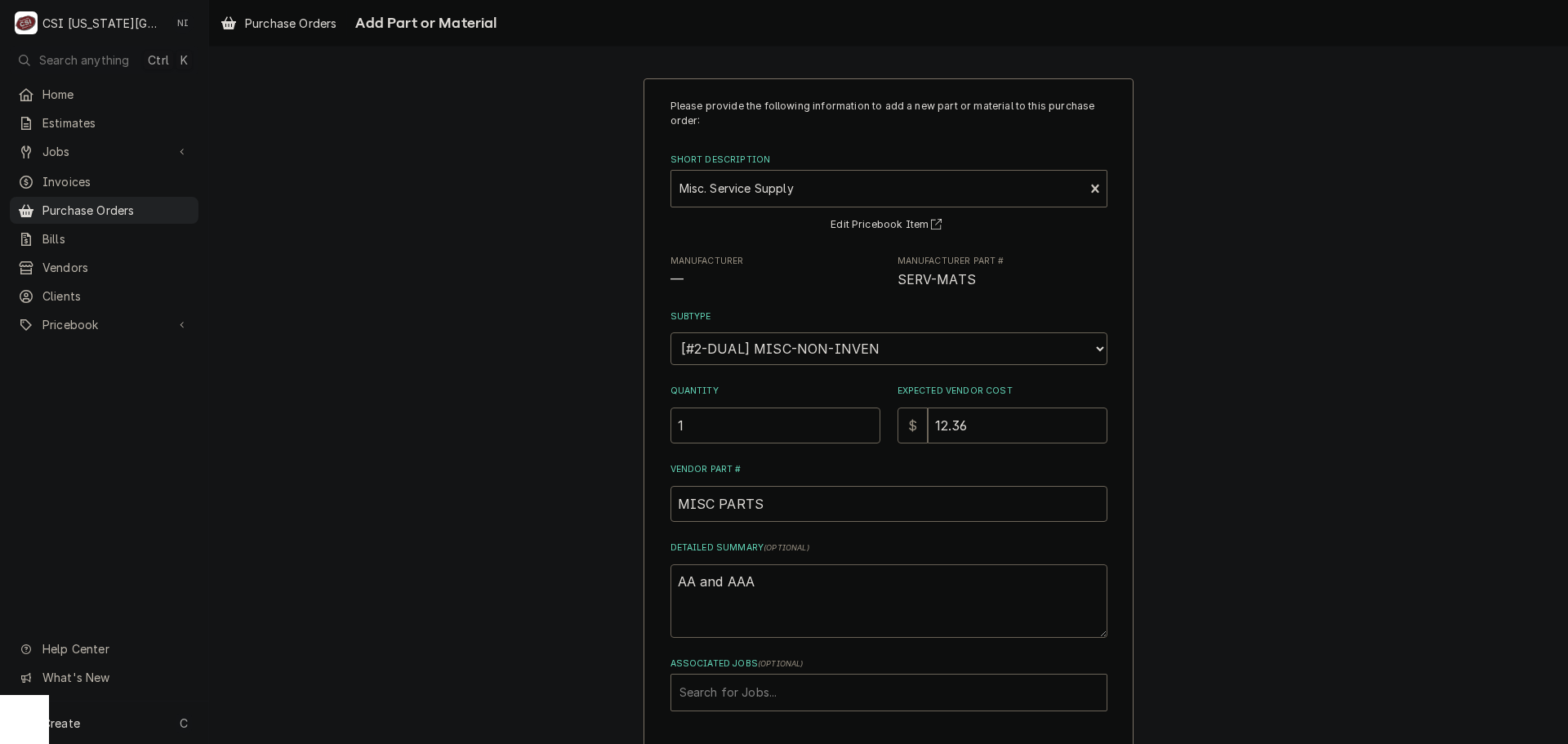
type textarea "AA and AAA"
type textarea "x"
type textarea "AA and AAA b"
type textarea "x"
type textarea "AA and AAA ba"
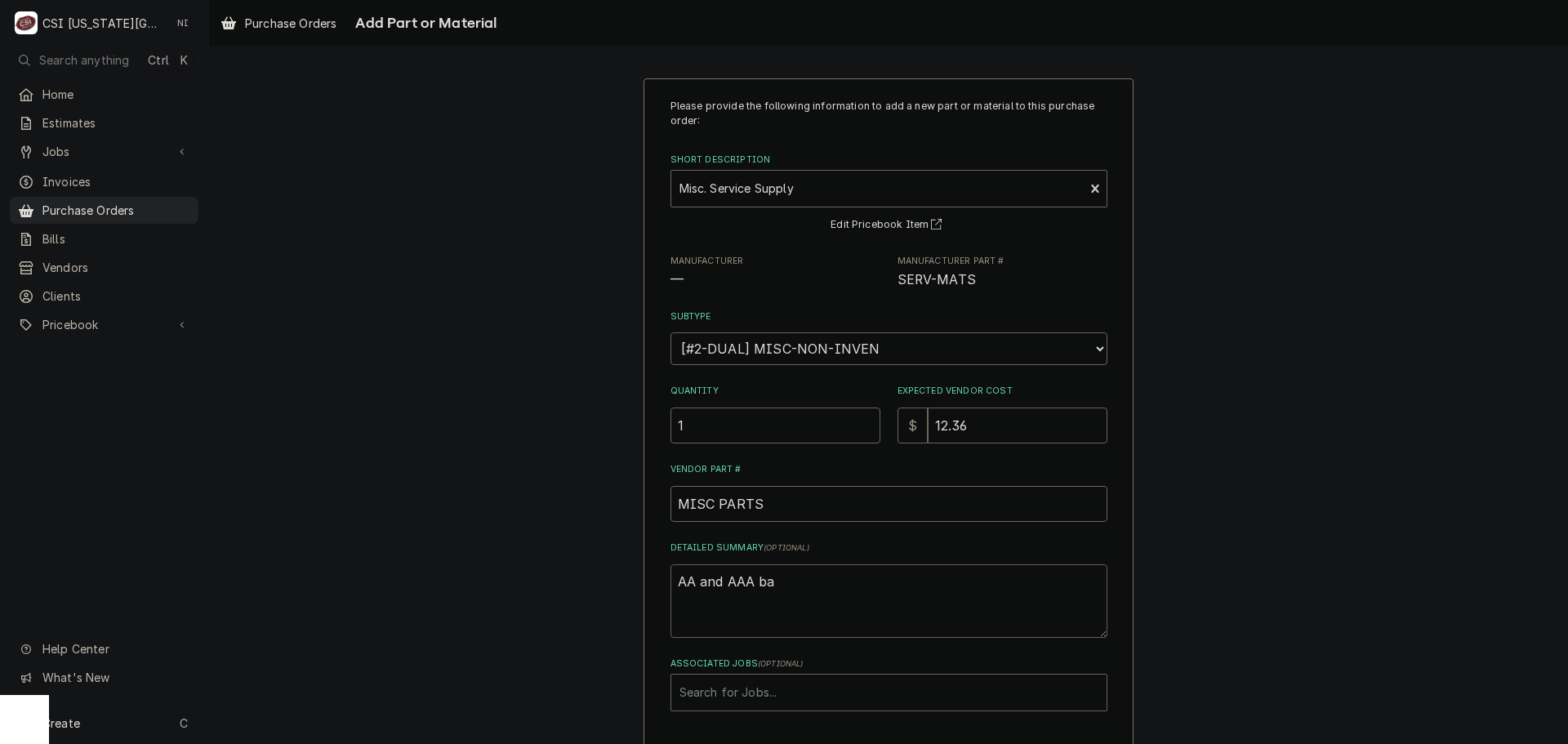
type textarea "x"
type textarea "AA and AAA bat"
type textarea "x"
type textarea "AA and AAA batt"
type textarea "x"
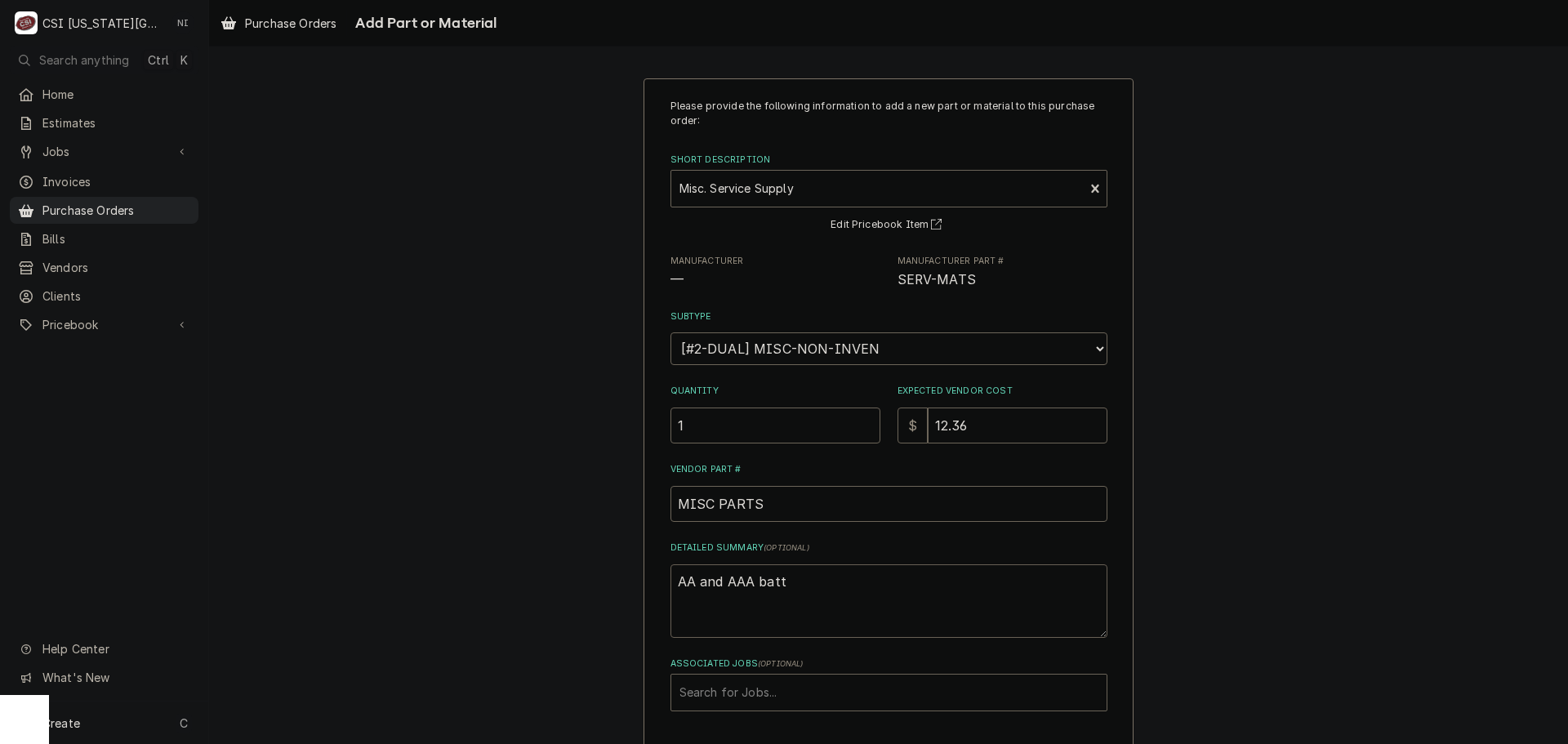
type textarea "AA and AAA bat"
type textarea "x"
type textarea "AA and AAA batt"
type textarea "x"
type textarea "AA and AAA batte"
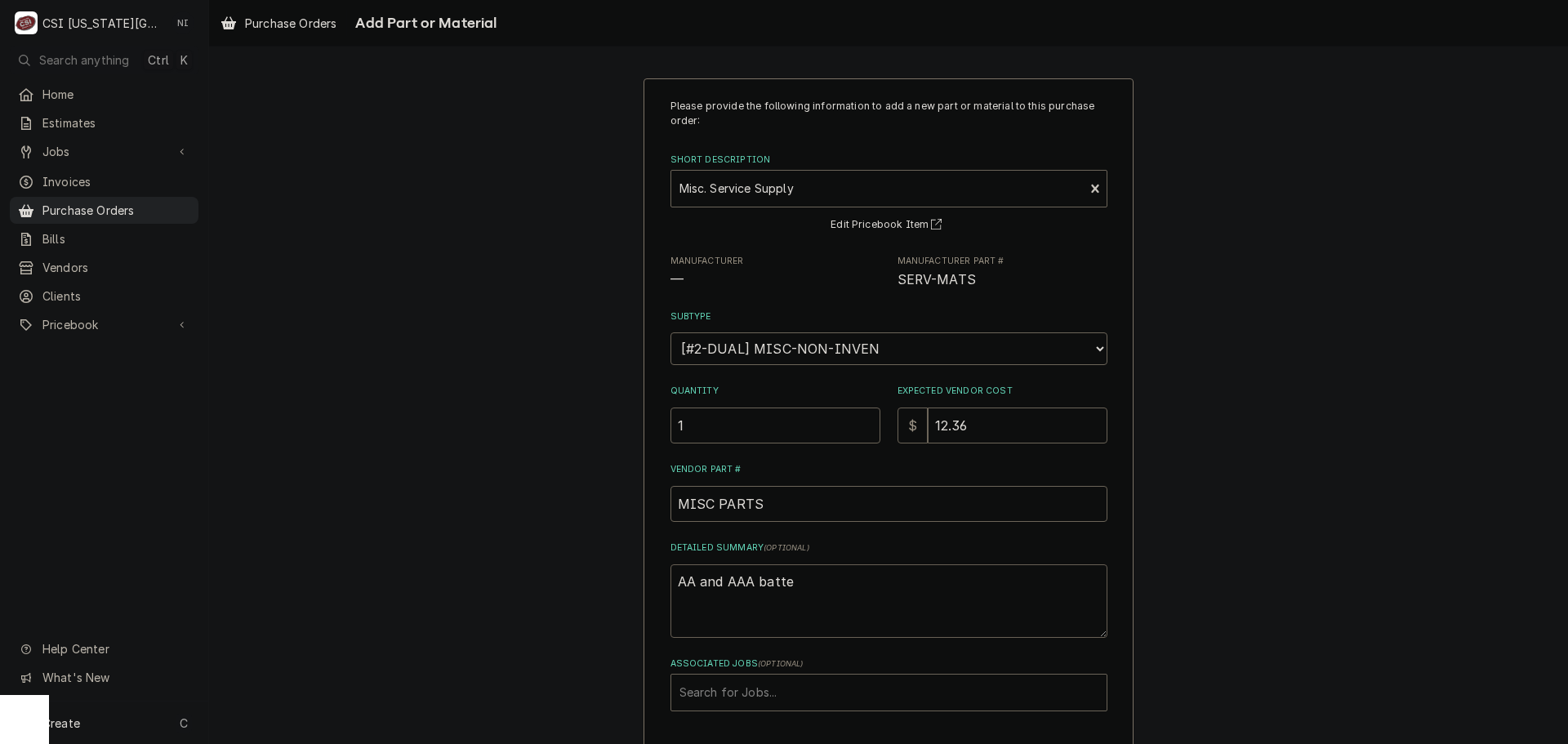
type textarea "x"
type textarea "AA and AAA batter"
type textarea "x"
type textarea "AA and AAA batteri"
type textarea "x"
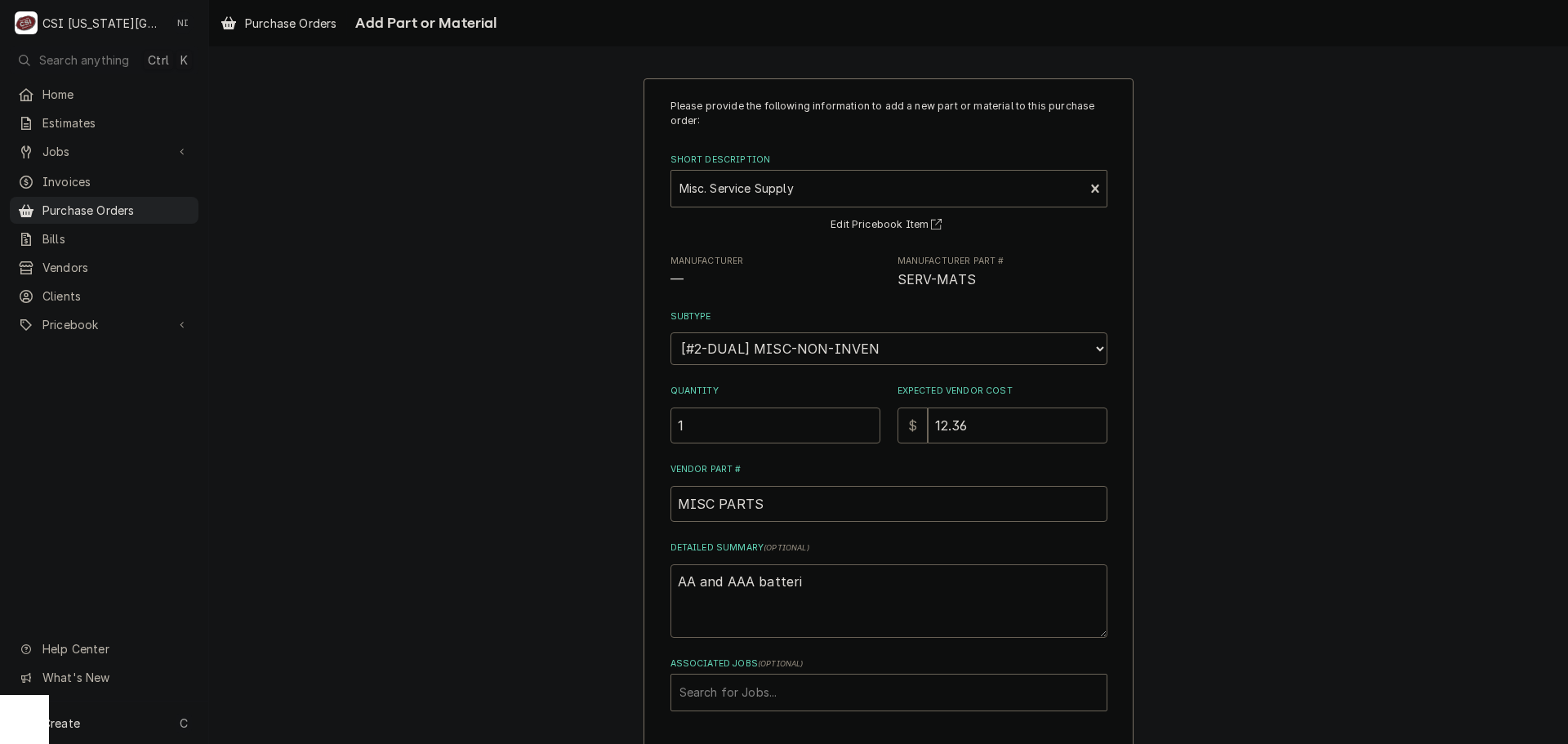
type textarea "AA and AAA batterie"
type textarea "x"
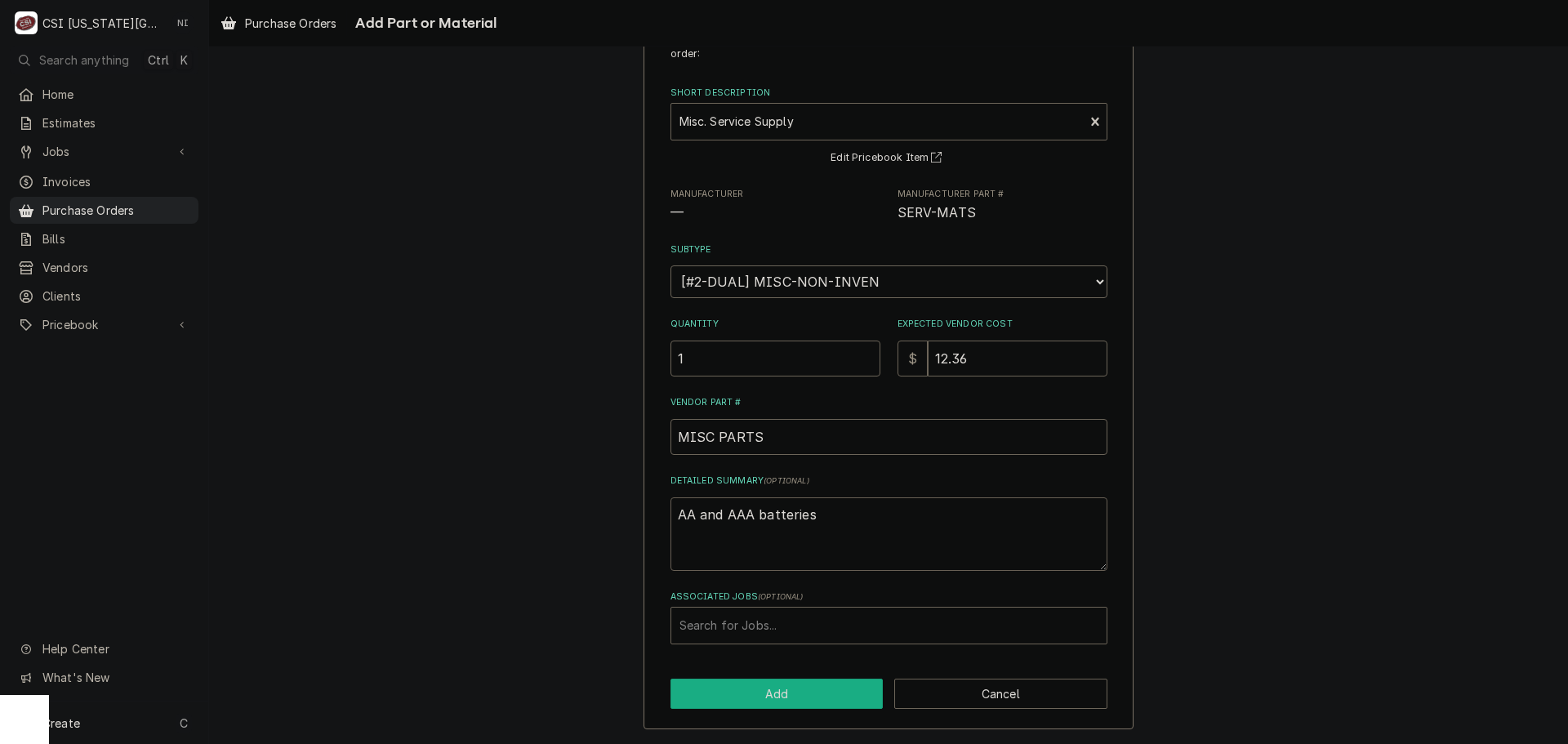
type textarea "AA and AAA batteries"
click at [795, 692] on button "Add" at bounding box center [777, 693] width 213 height 30
type textarea "x"
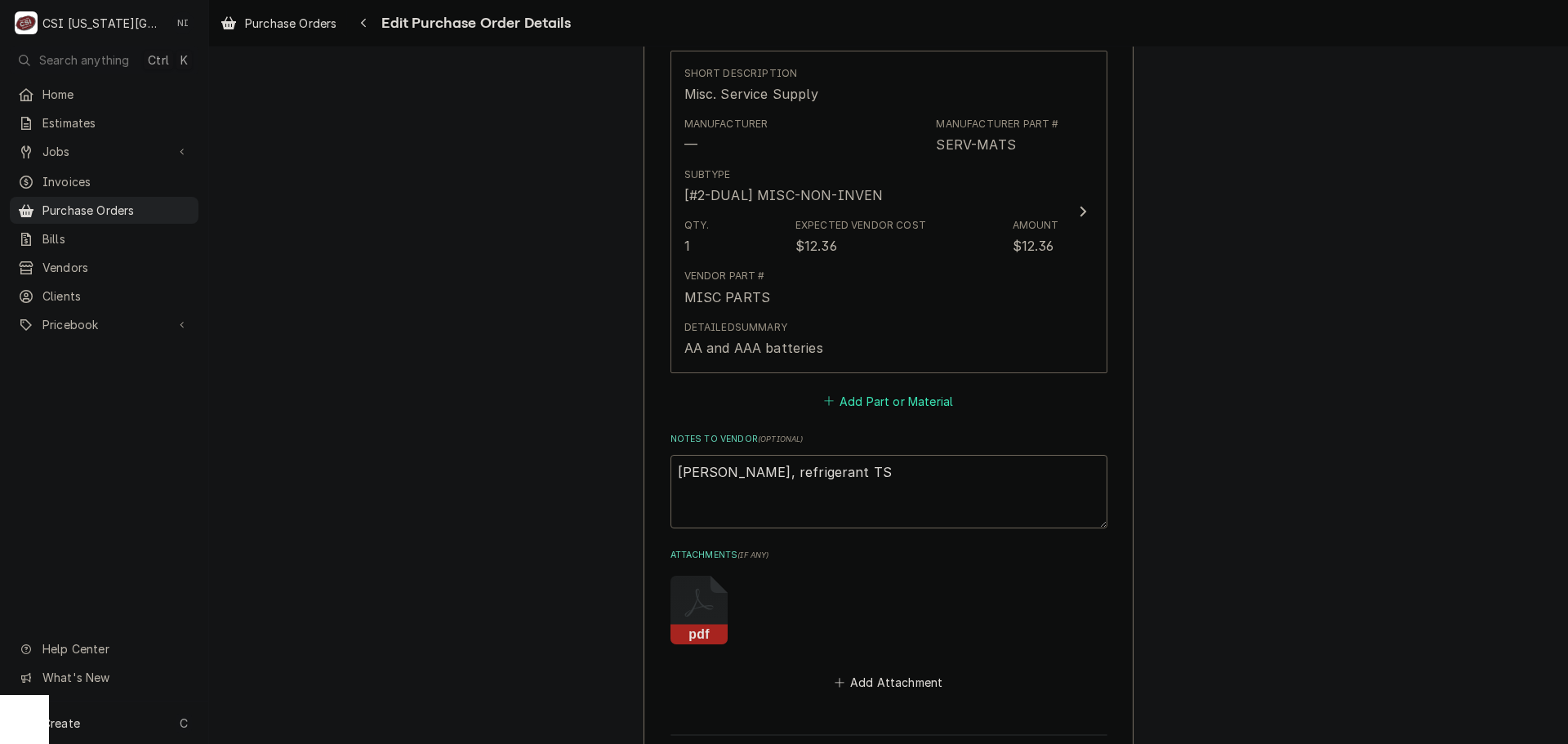
scroll to position [758, 0]
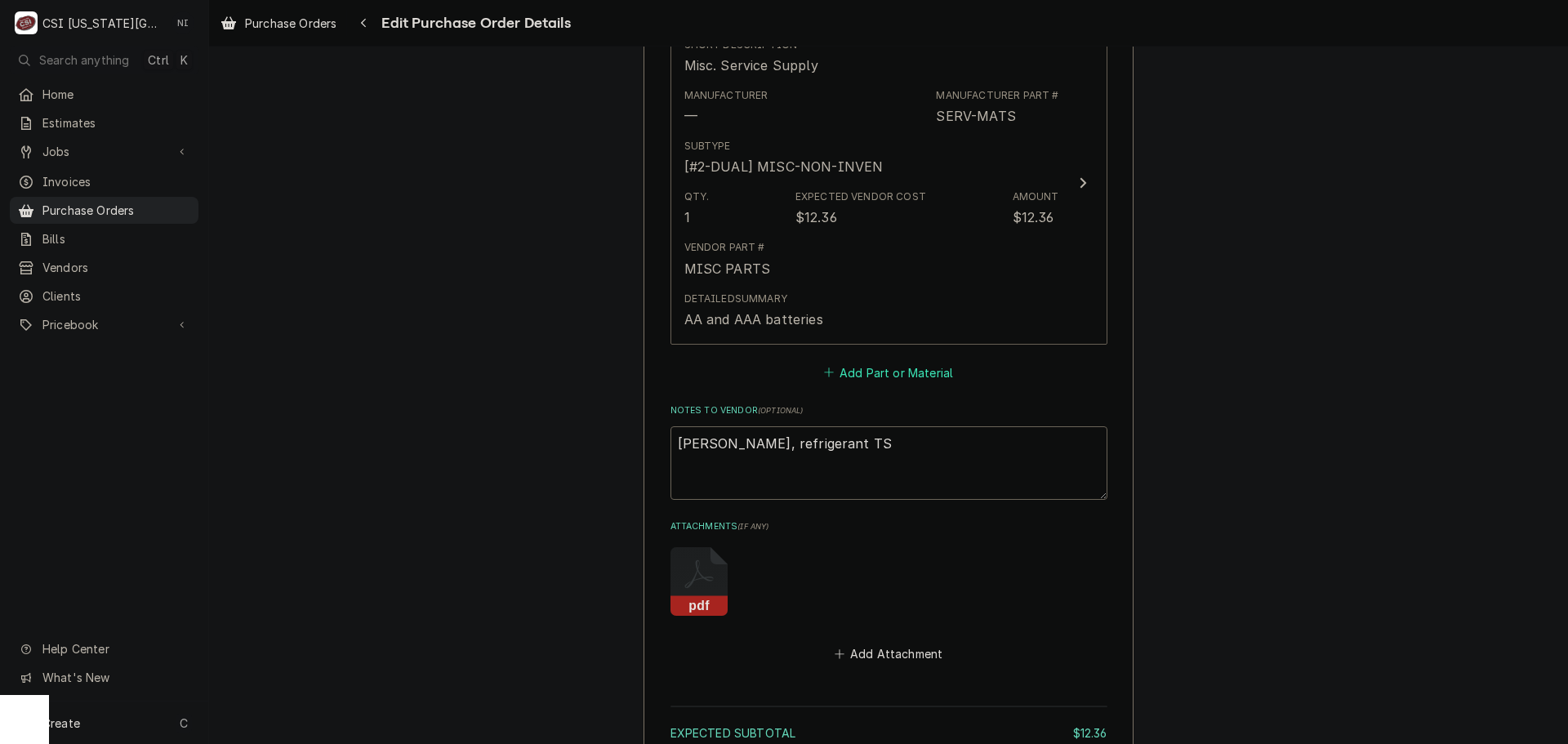
click at [902, 369] on button "Add Part or Material" at bounding box center [887, 372] width 135 height 23
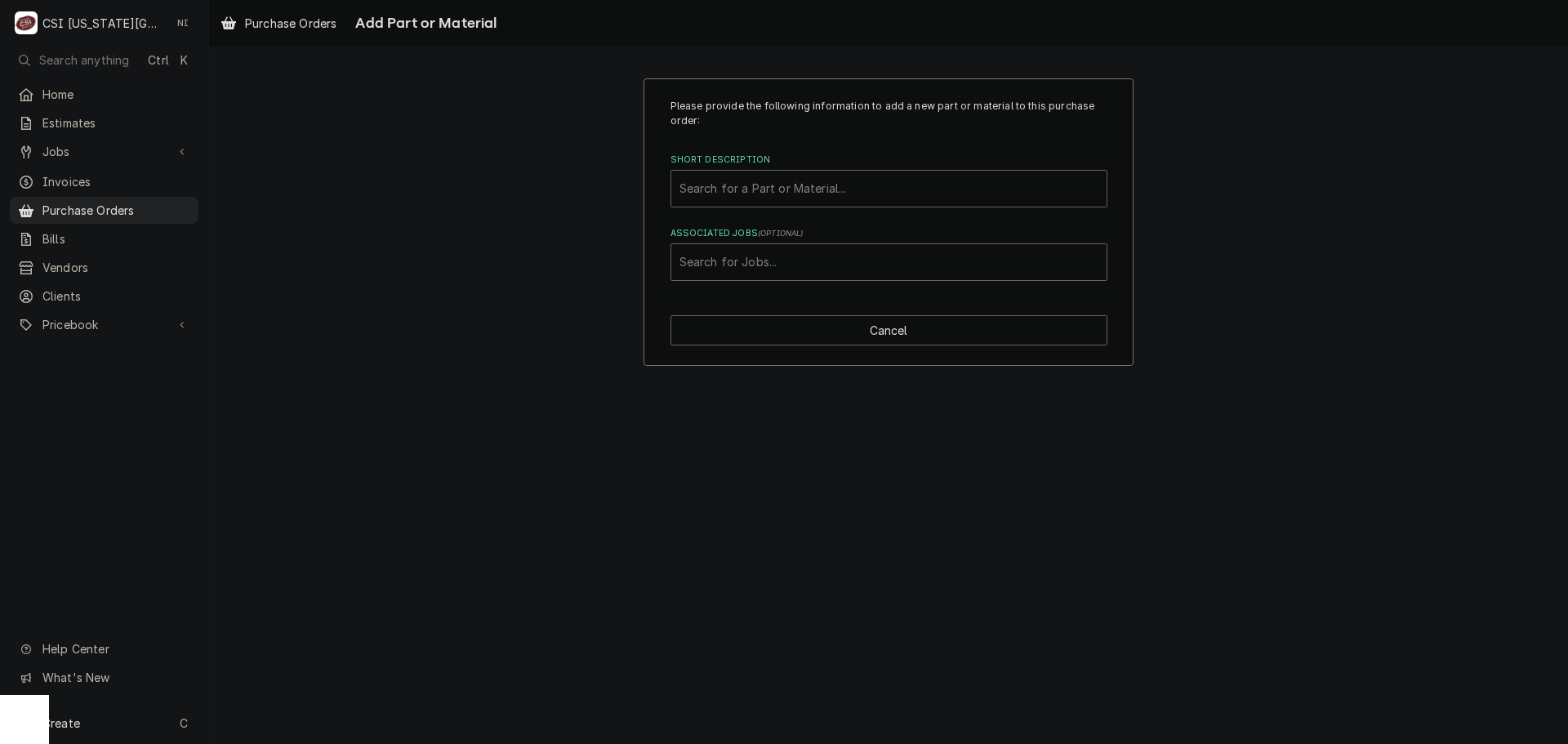
click at [811, 192] on div "Short Description" at bounding box center [889, 189] width 419 height 30
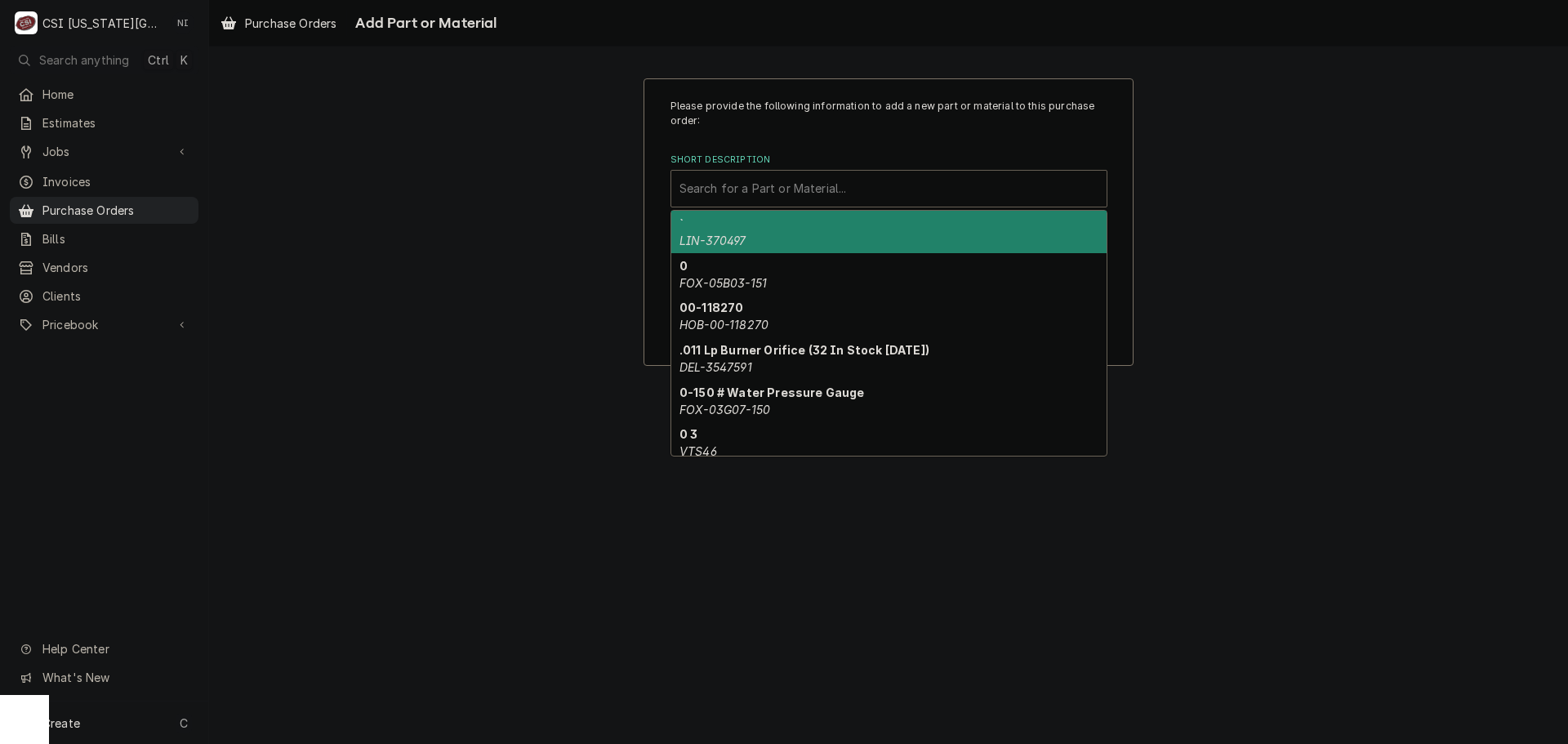
type input "r"
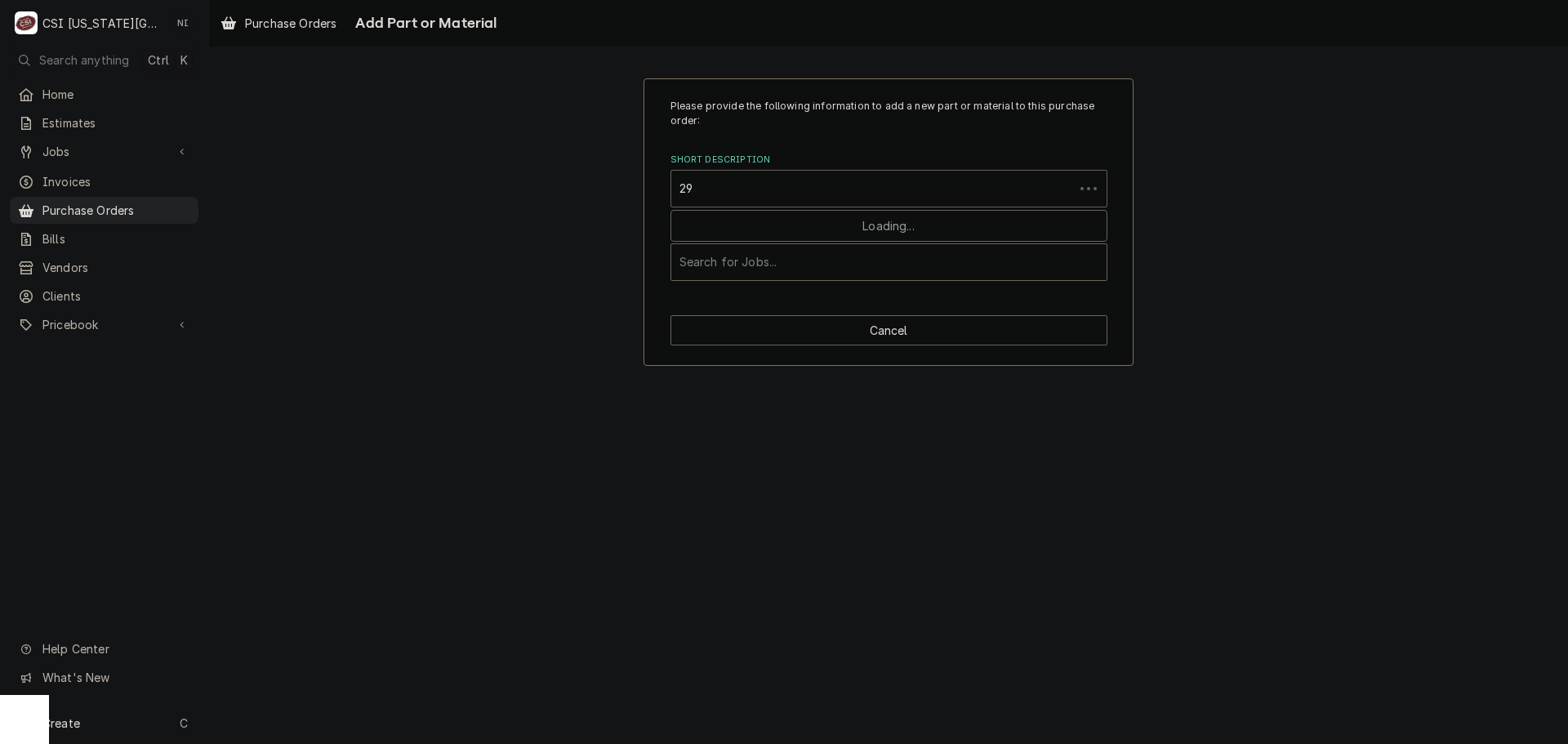
type input "2"
type input "r-290 ref"
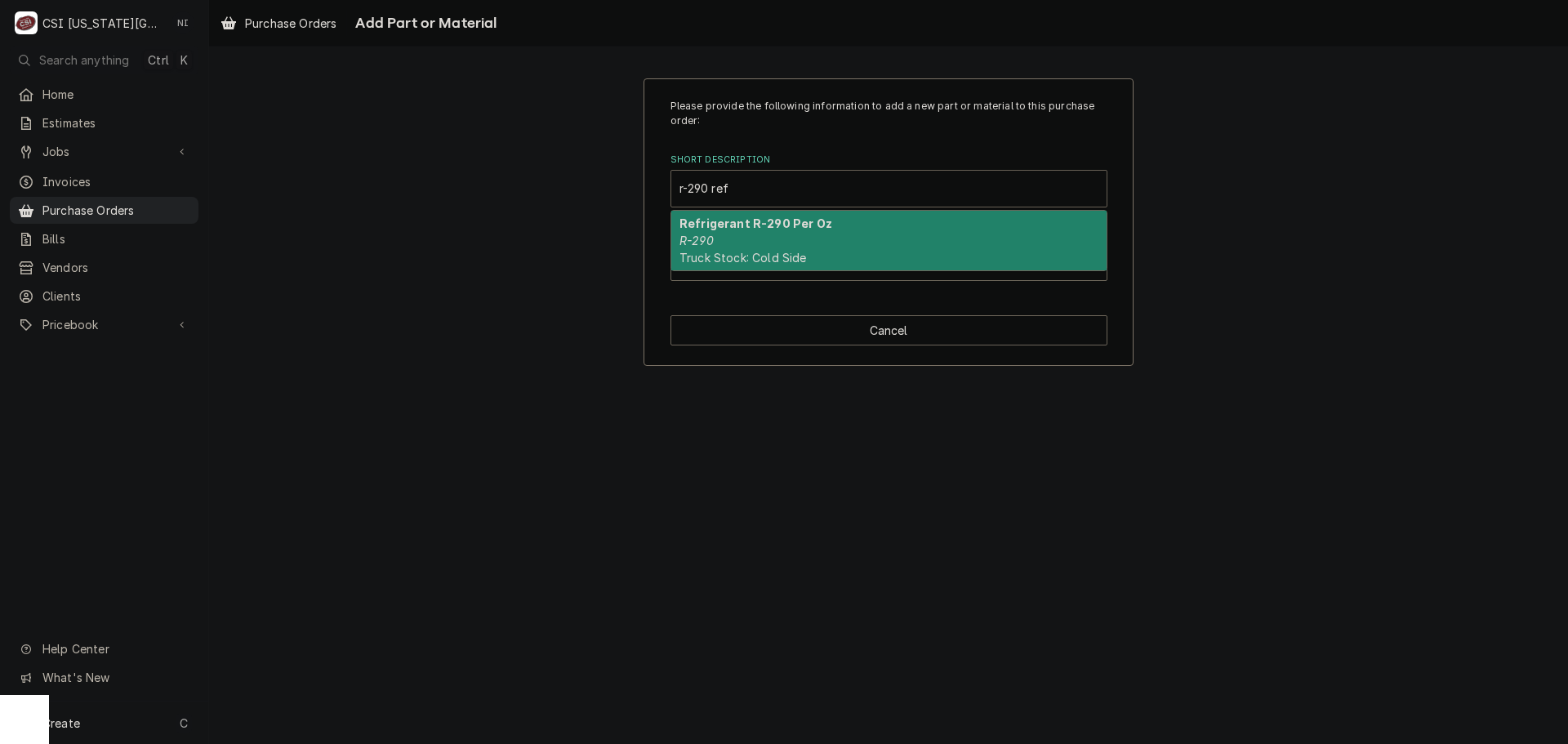
click at [756, 226] on strong "Refrigerant R-290 Per Oz" at bounding box center [756, 223] width 153 height 14
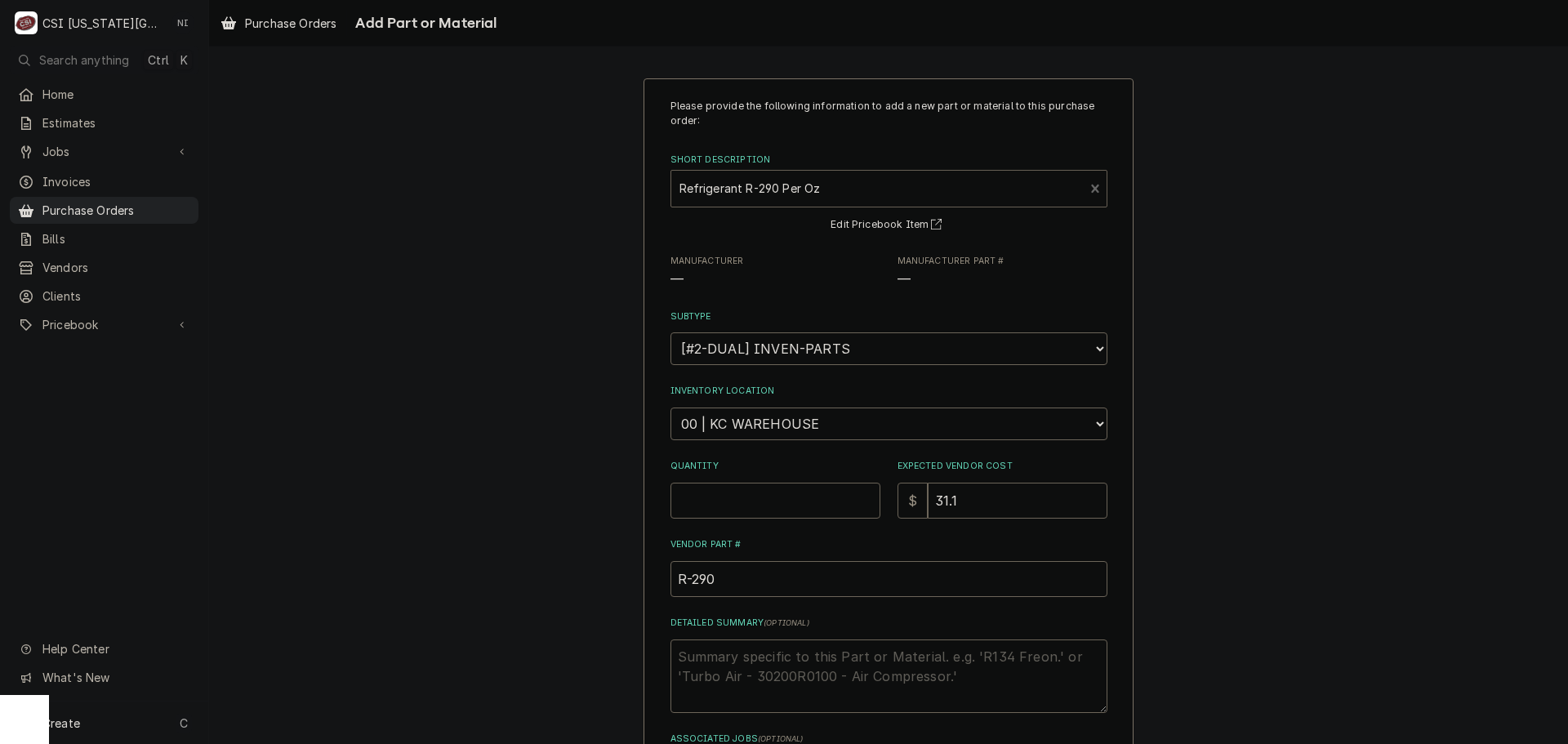
type textarea "x"
click at [775, 425] on select "Choose a location... 00 | KC WAREHOUSE 00 | MAIN WAREHOUSE 01 | [PERSON_NAME] #…" at bounding box center [889, 424] width 437 height 33
select select "2872"
click at [671, 408] on select "Choose a location... 00 | KC WAREHOUSE 00 | MAIN WAREHOUSE 01 | [PERSON_NAME] #…" at bounding box center [889, 424] width 437 height 33
click at [784, 496] on input "Quantity" at bounding box center [775, 501] width 210 height 36
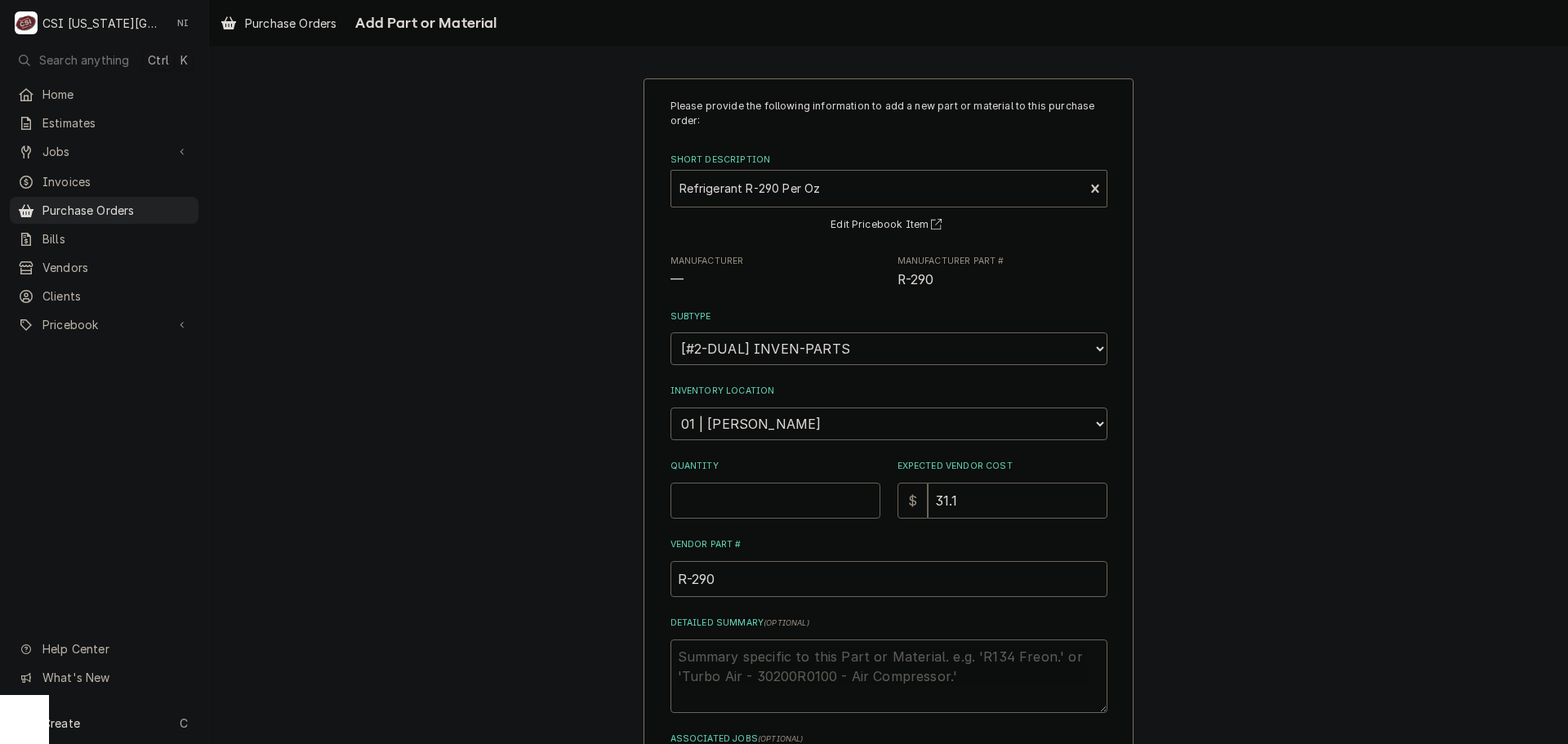
type textarea "x"
type input "1"
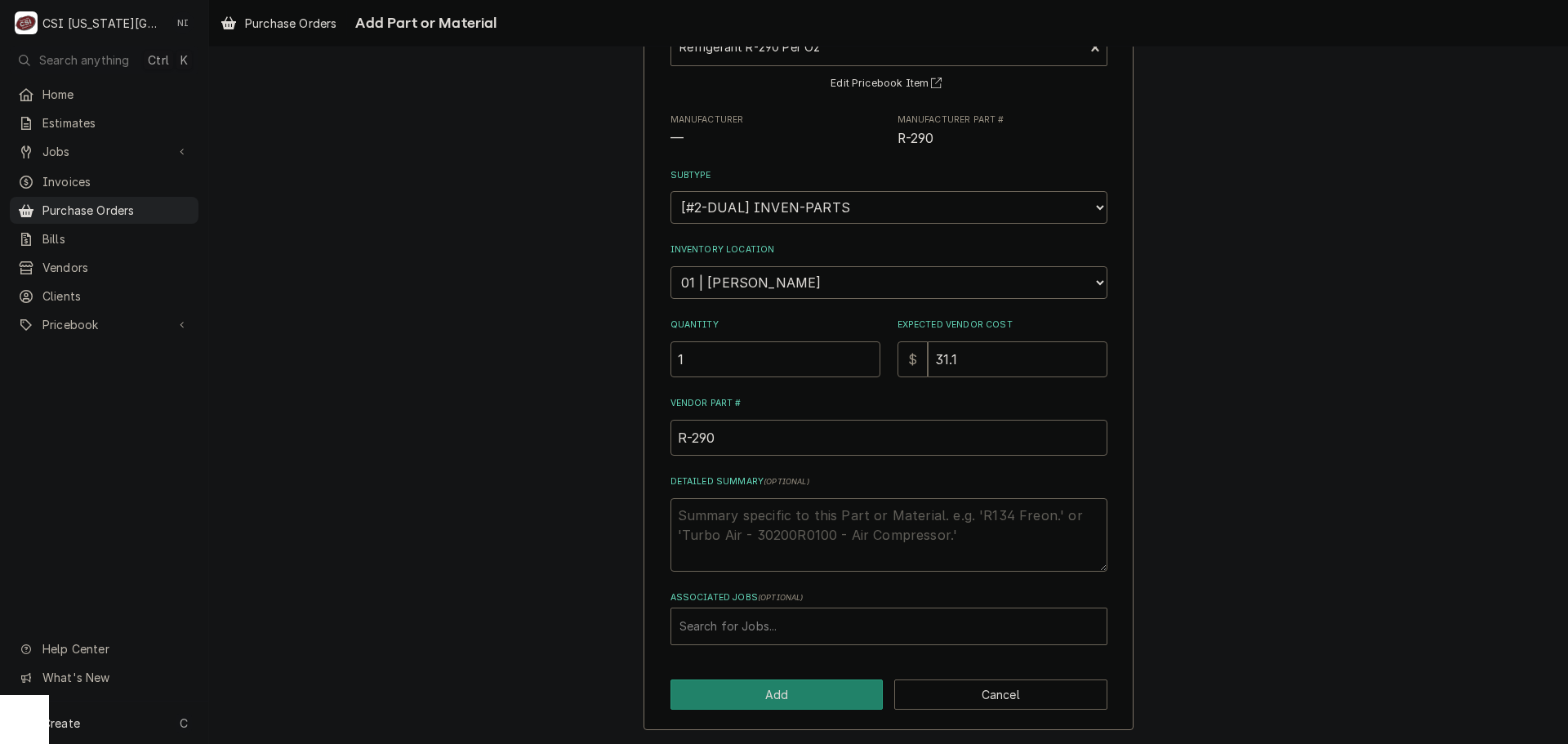
scroll to position [142, 0]
click at [822, 692] on button "Add" at bounding box center [777, 693] width 213 height 30
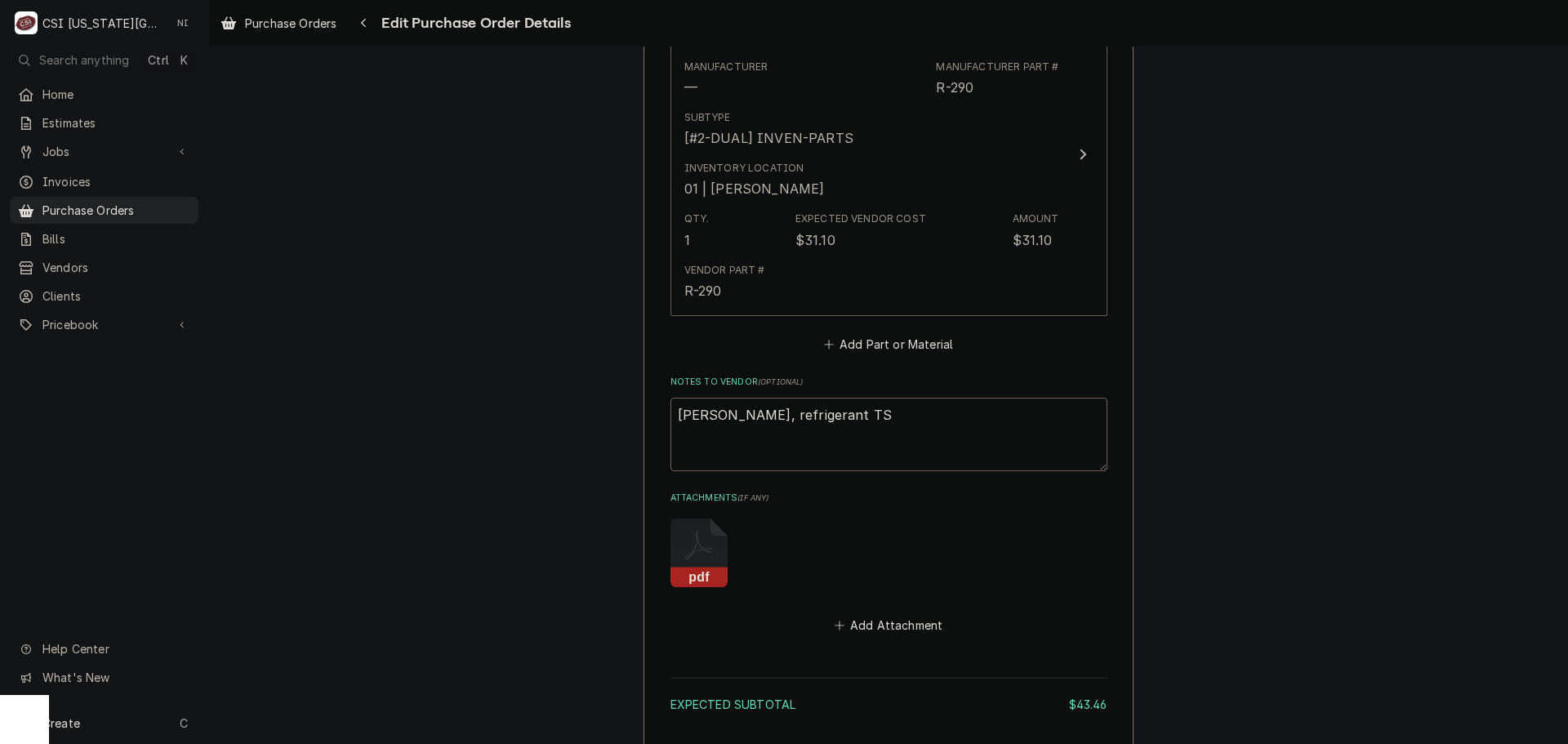
scroll to position [1310, 0]
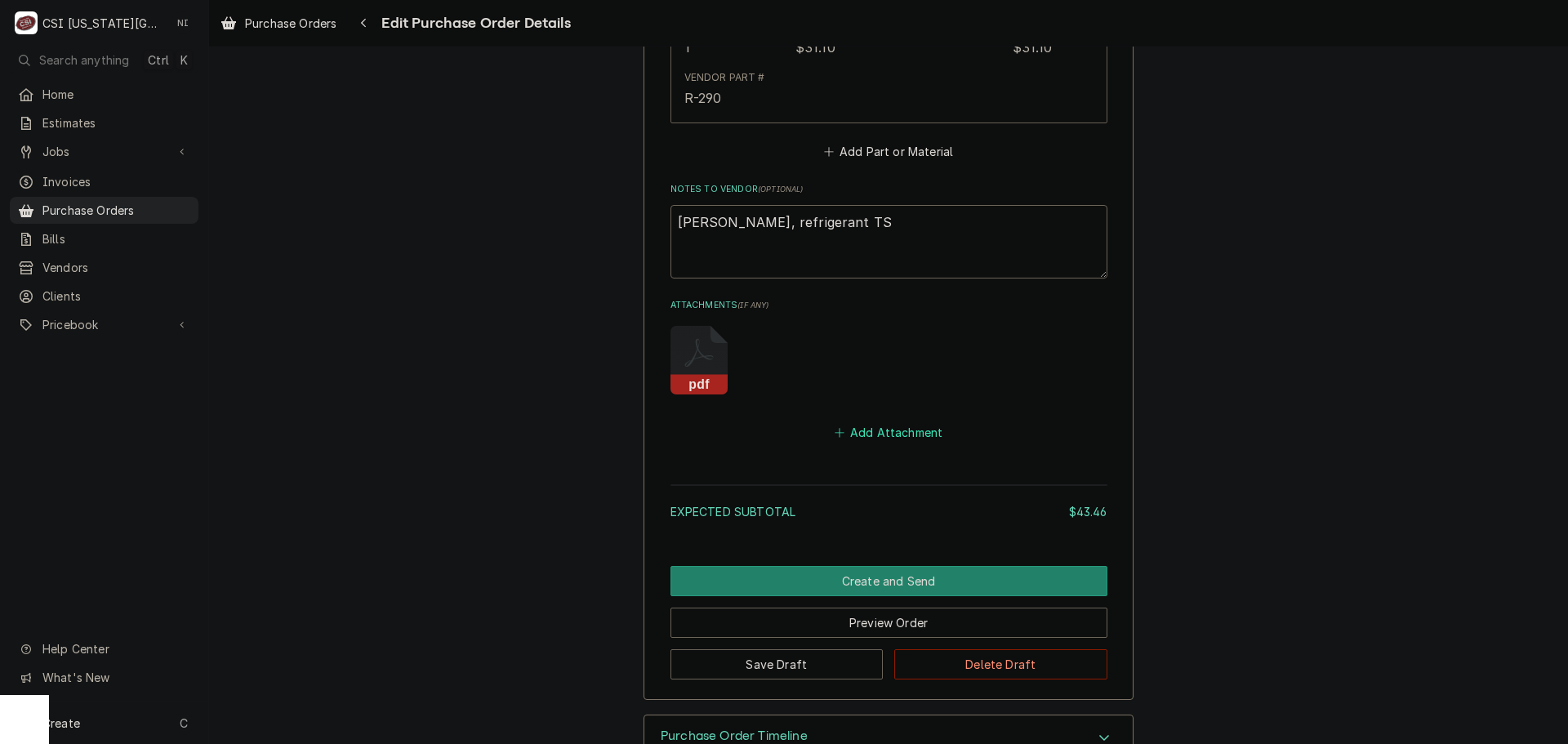
click at [904, 429] on button "Add Attachment" at bounding box center [888, 432] width 115 height 23
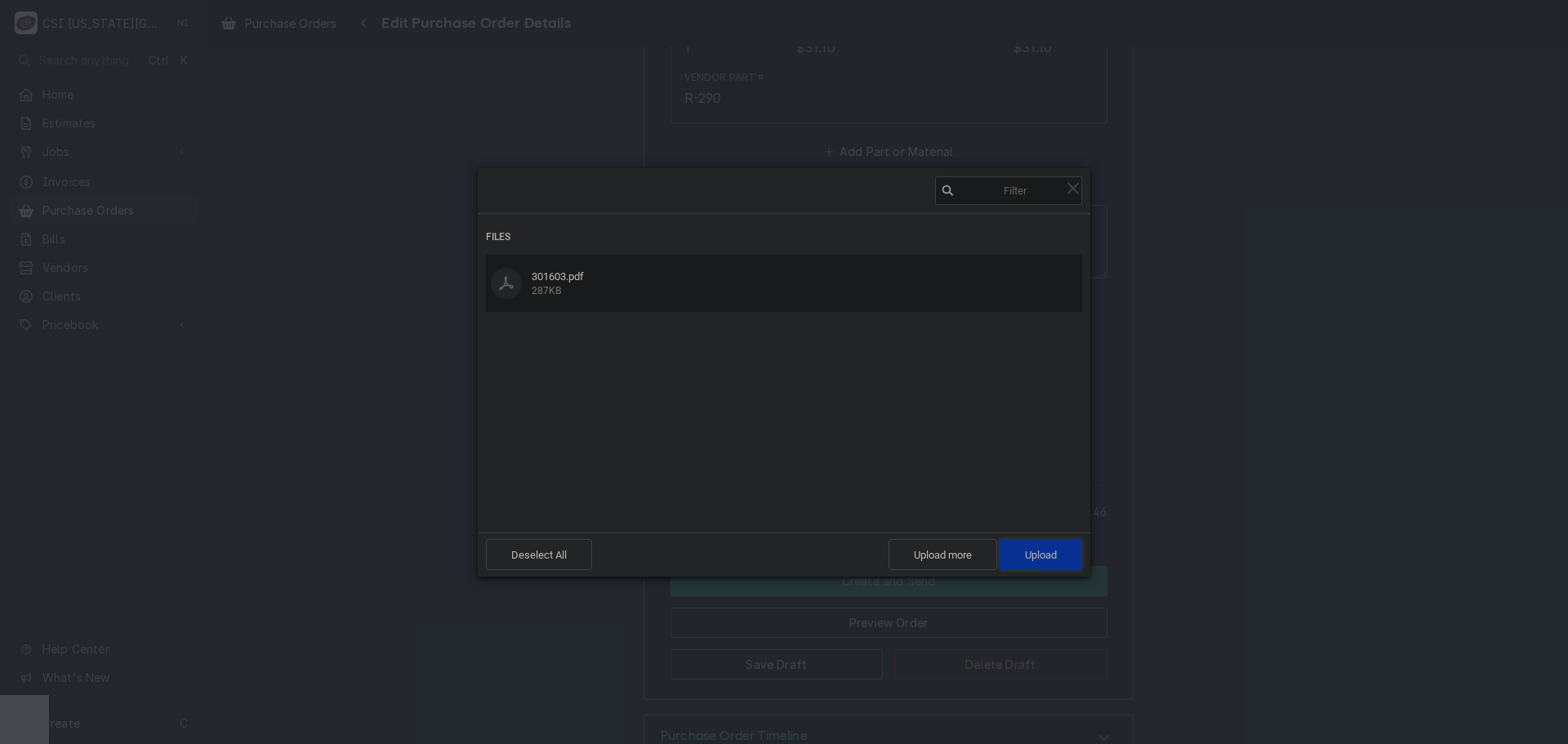
click at [1026, 570] on span "Upload 1" at bounding box center [1040, 555] width 82 height 31
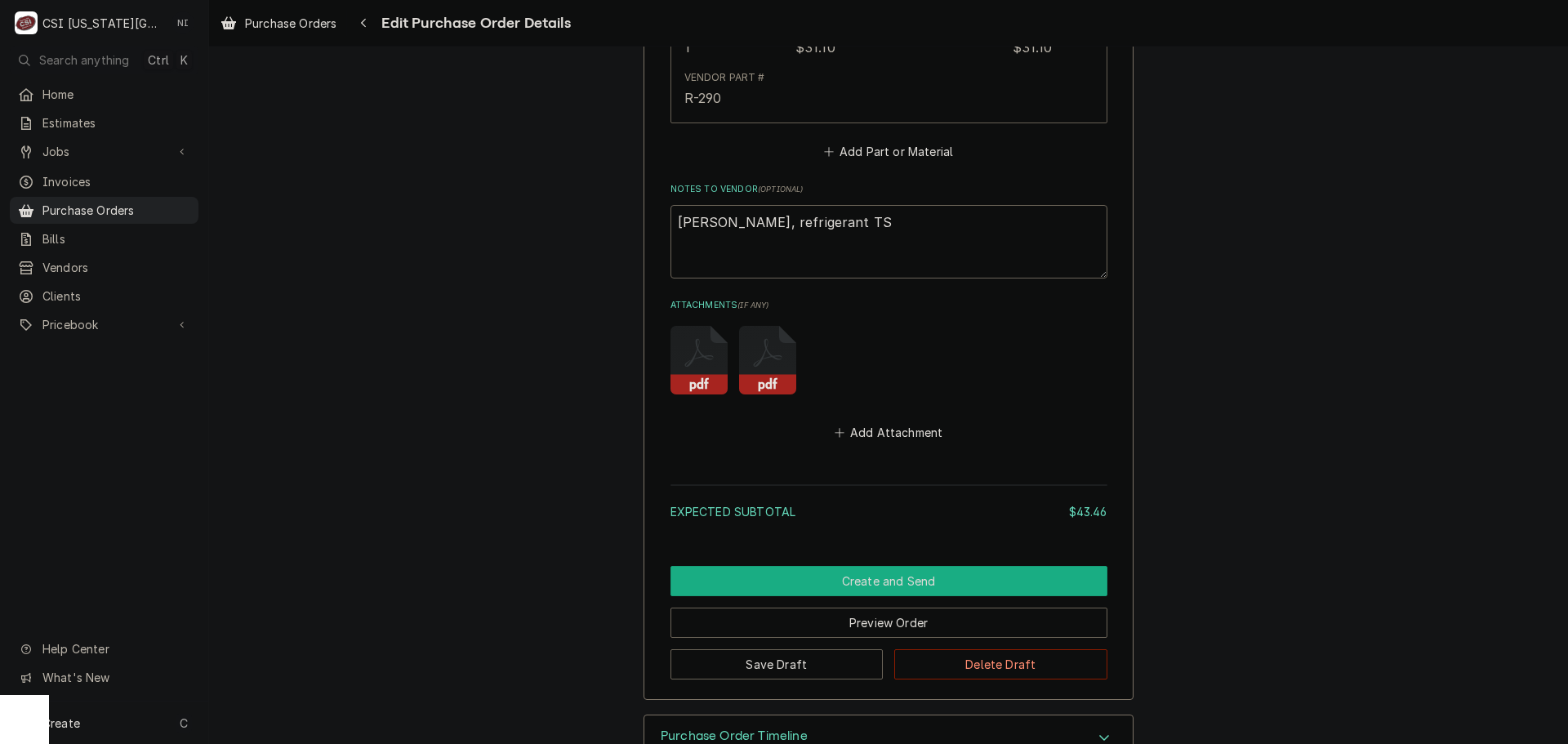
click at [882, 577] on button "Create and Send" at bounding box center [889, 580] width 437 height 30
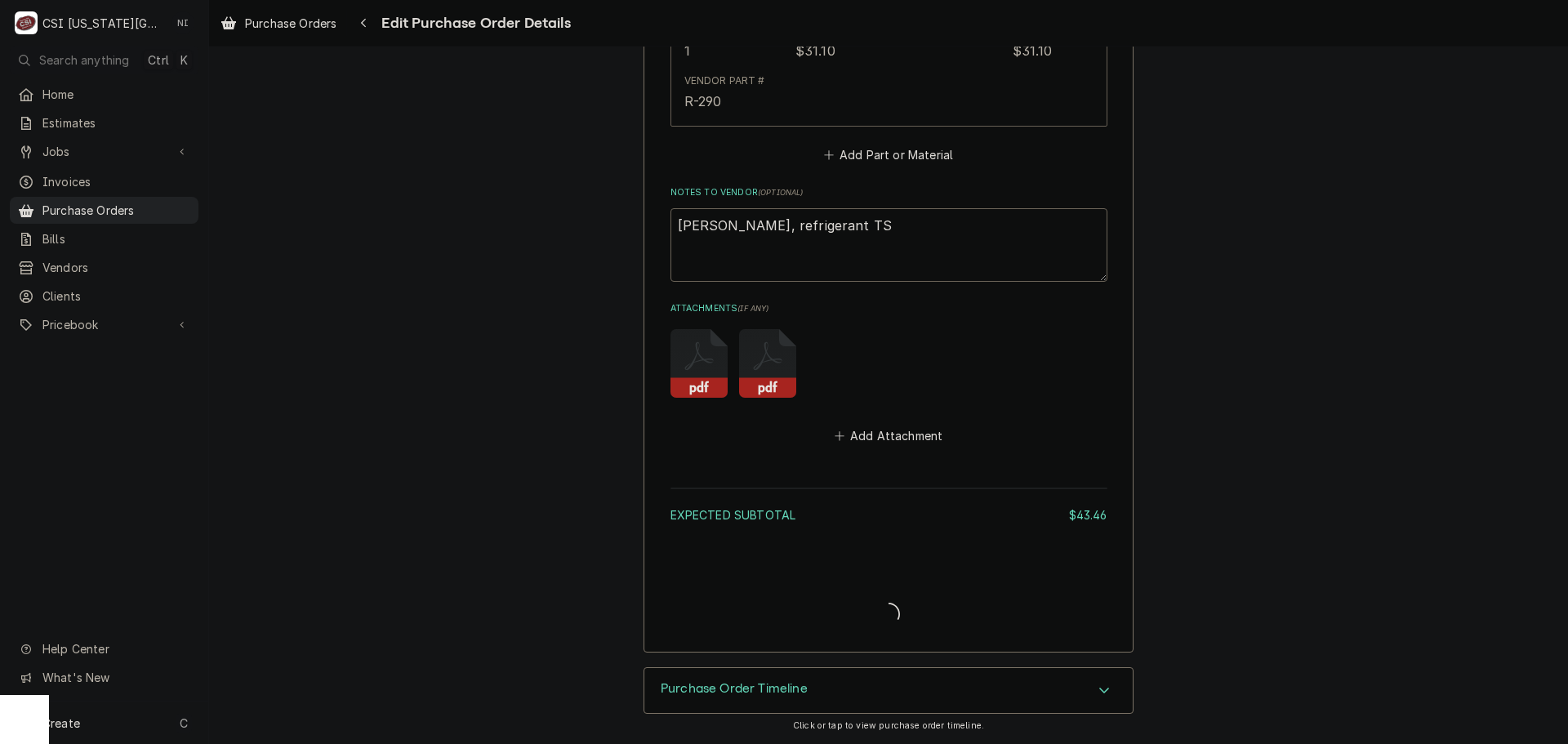
scroll to position [1306, 0]
type textarea "x"
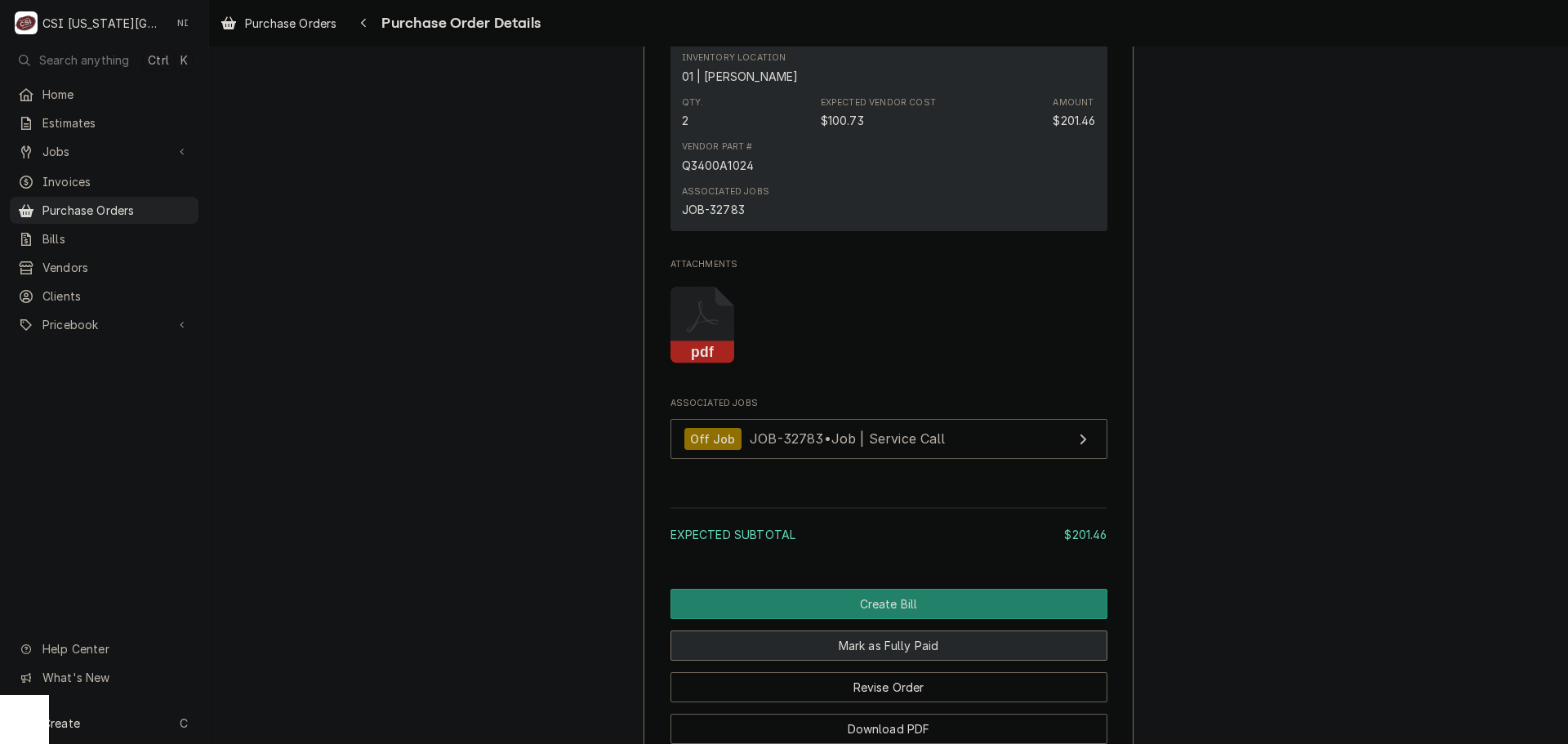
scroll to position [1488, 0]
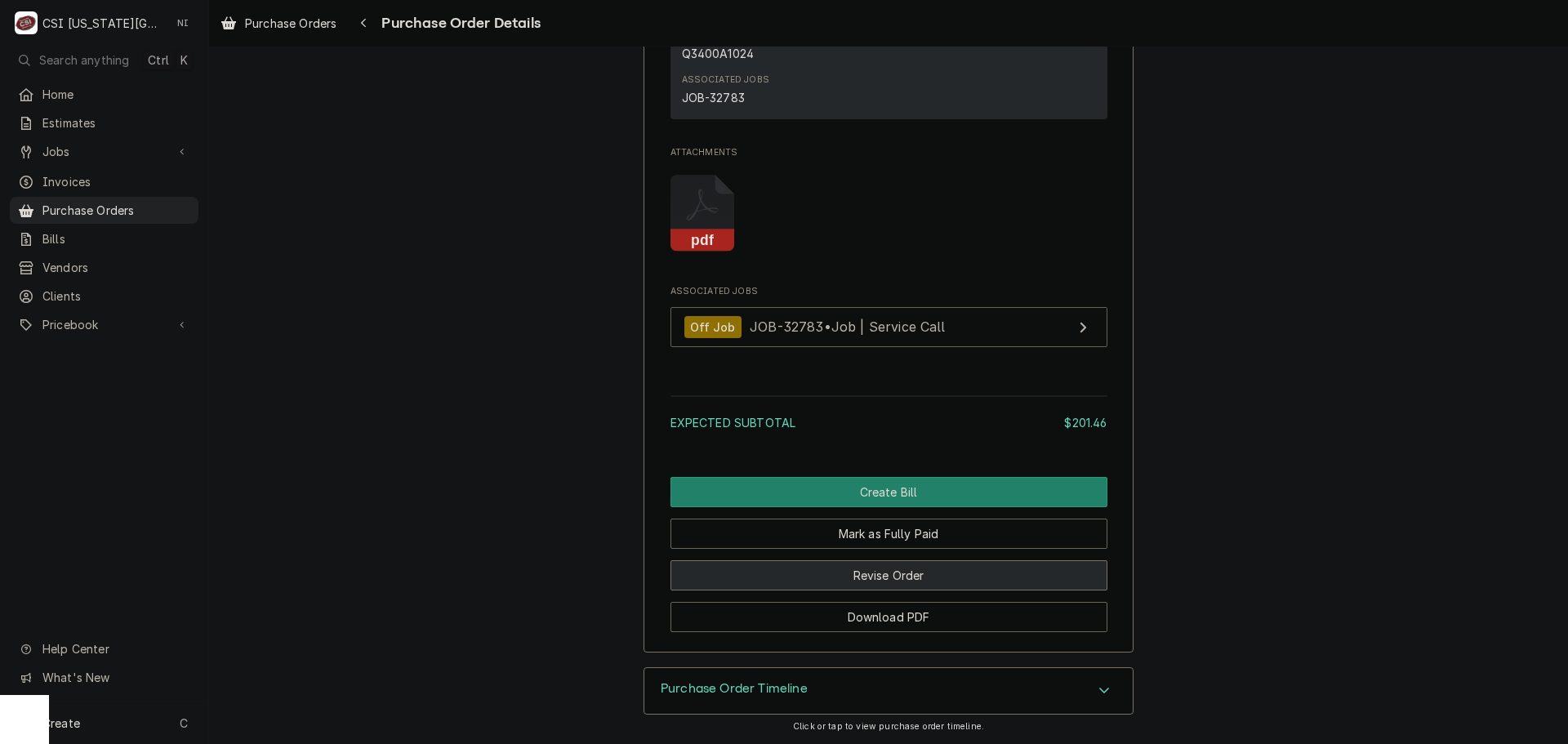
click at [930, 579] on button "Revise Order" at bounding box center [889, 575] width 437 height 30
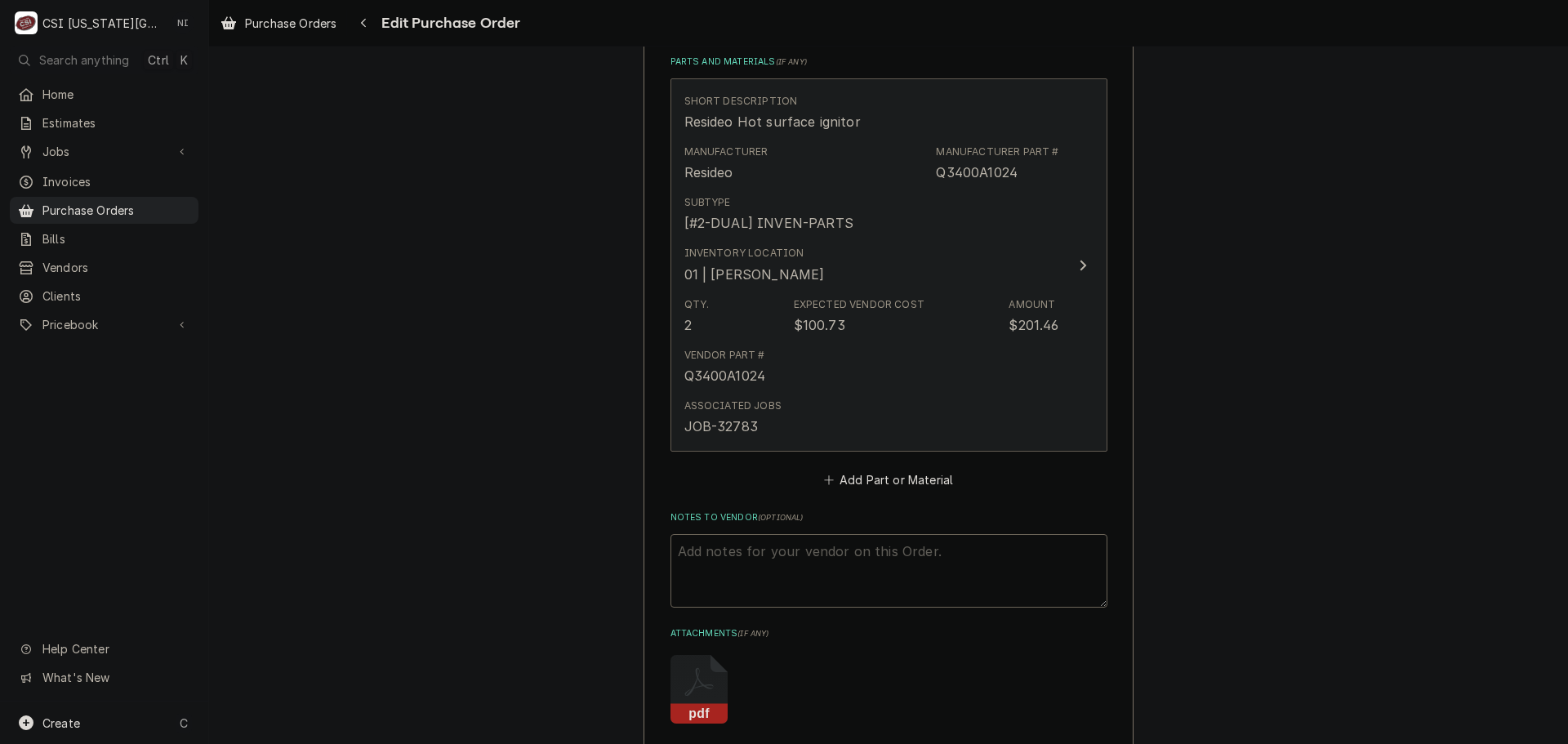
scroll to position [975, 0]
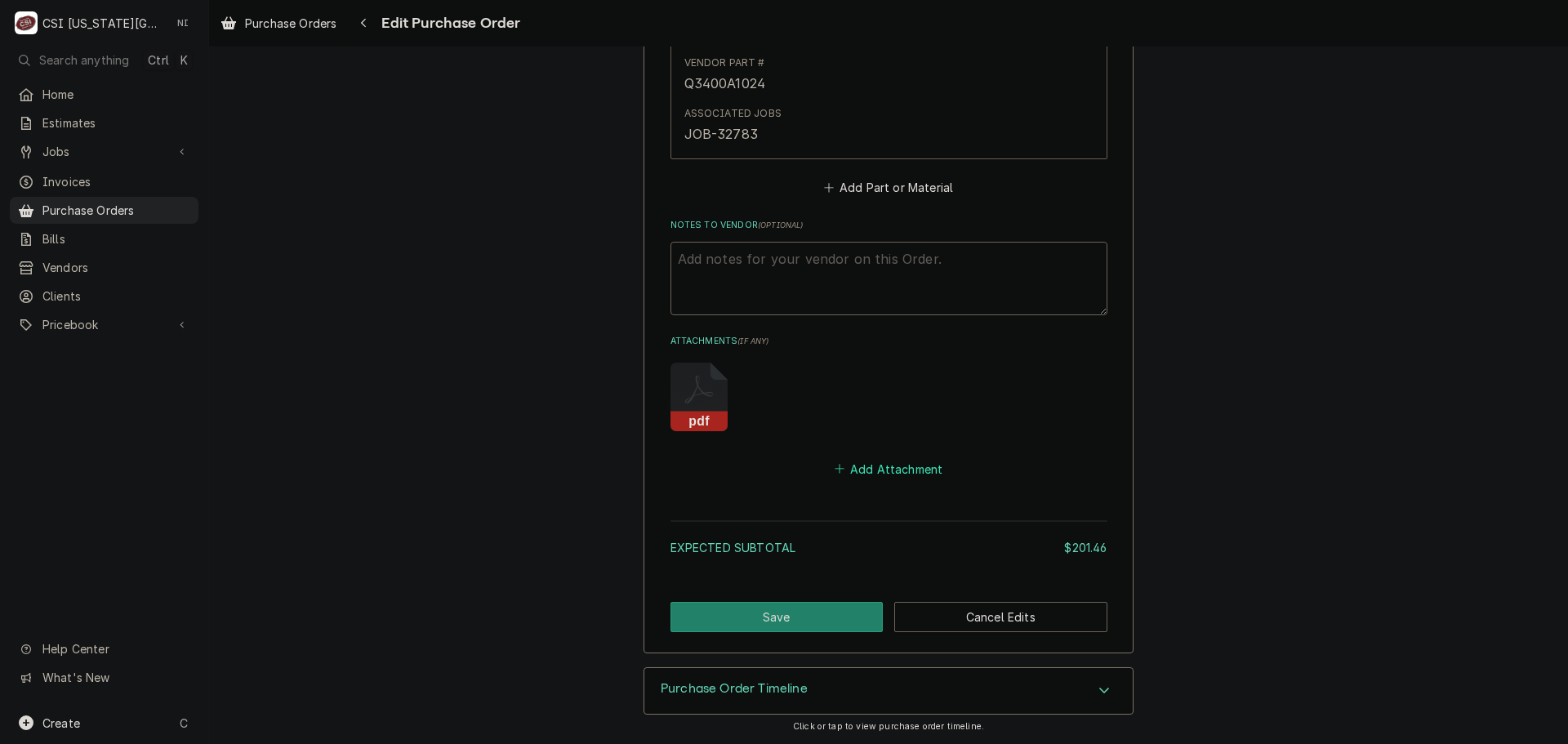
drag, startPoint x: 886, startPoint y: 472, endPoint x: 1547, endPoint y: 498, distance: 661.5
click at [886, 472] on button "Add Attachment" at bounding box center [888, 468] width 115 height 23
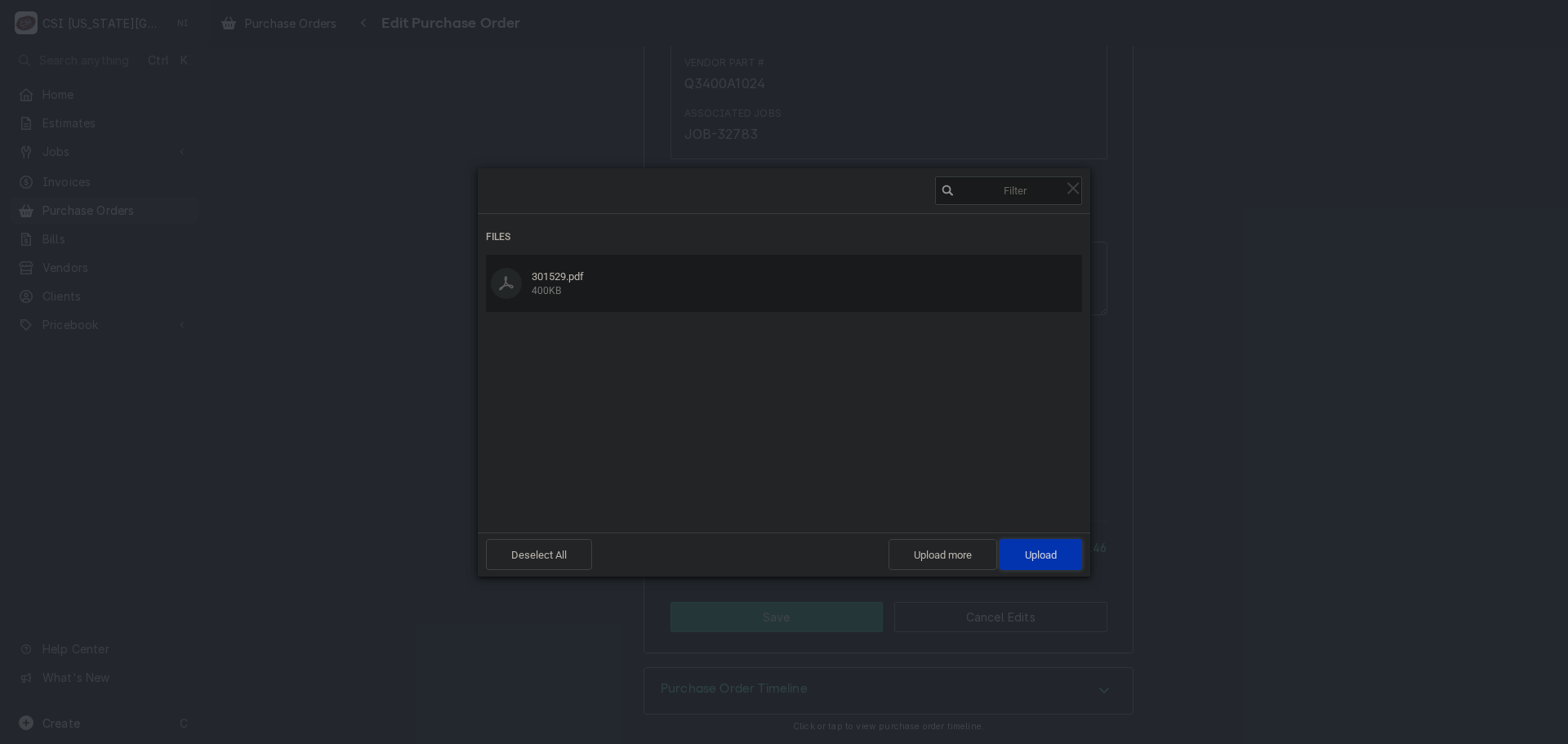
drag, startPoint x: 1032, startPoint y: 554, endPoint x: 1150, endPoint y: 536, distance: 119.4
click at [1032, 554] on span "Upload 1" at bounding box center [1040, 555] width 32 height 13
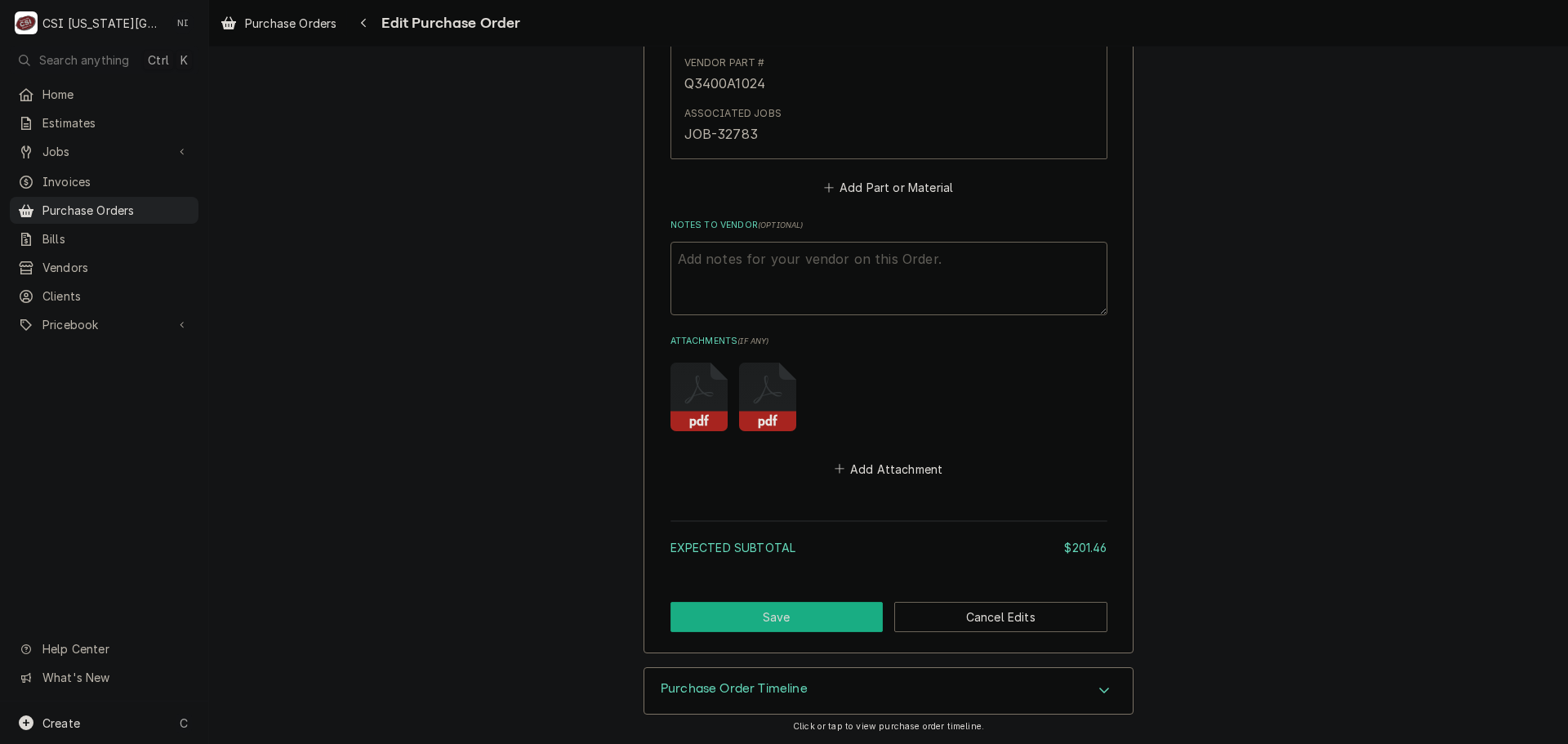
click at [820, 615] on button "Save" at bounding box center [777, 617] width 213 height 30
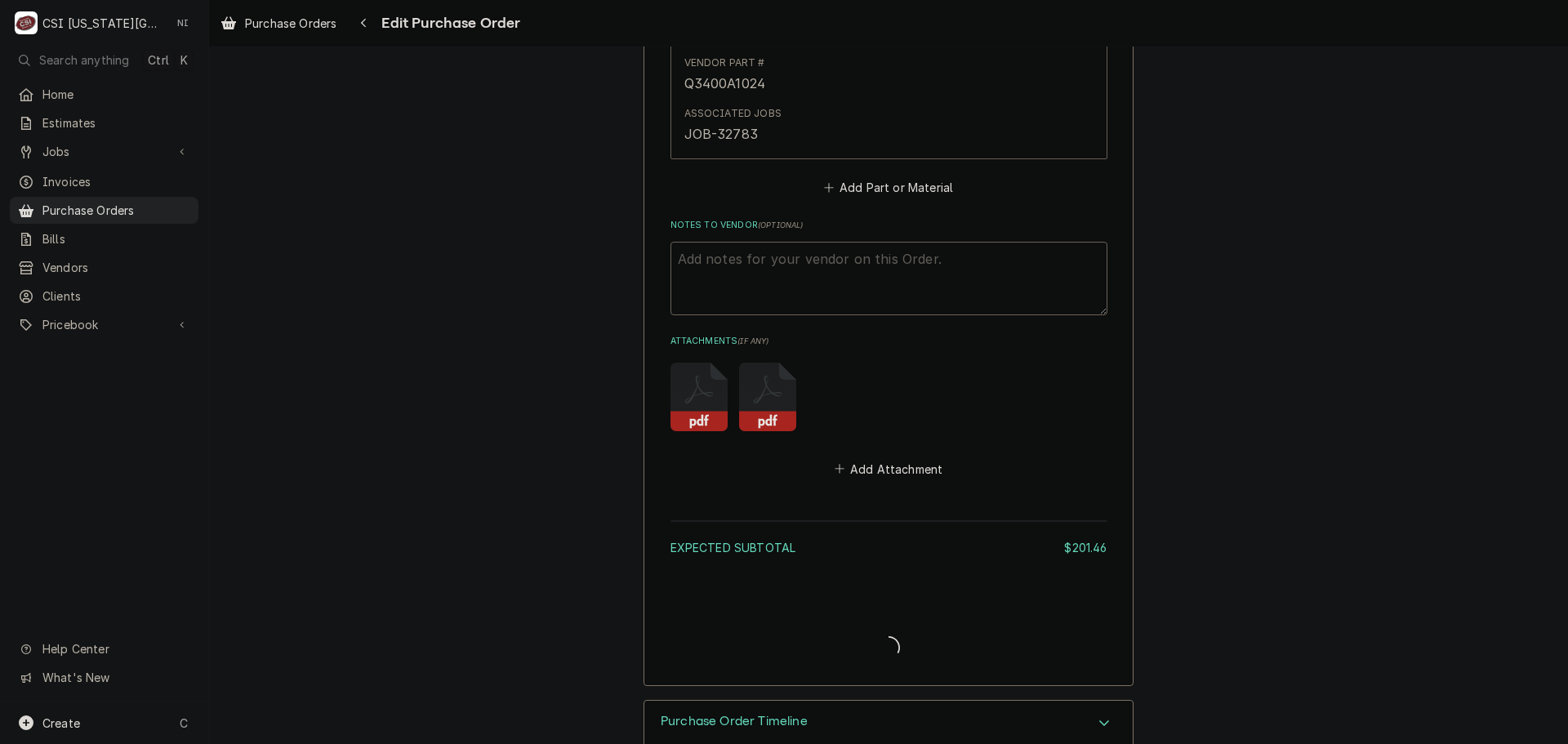
type textarea "x"
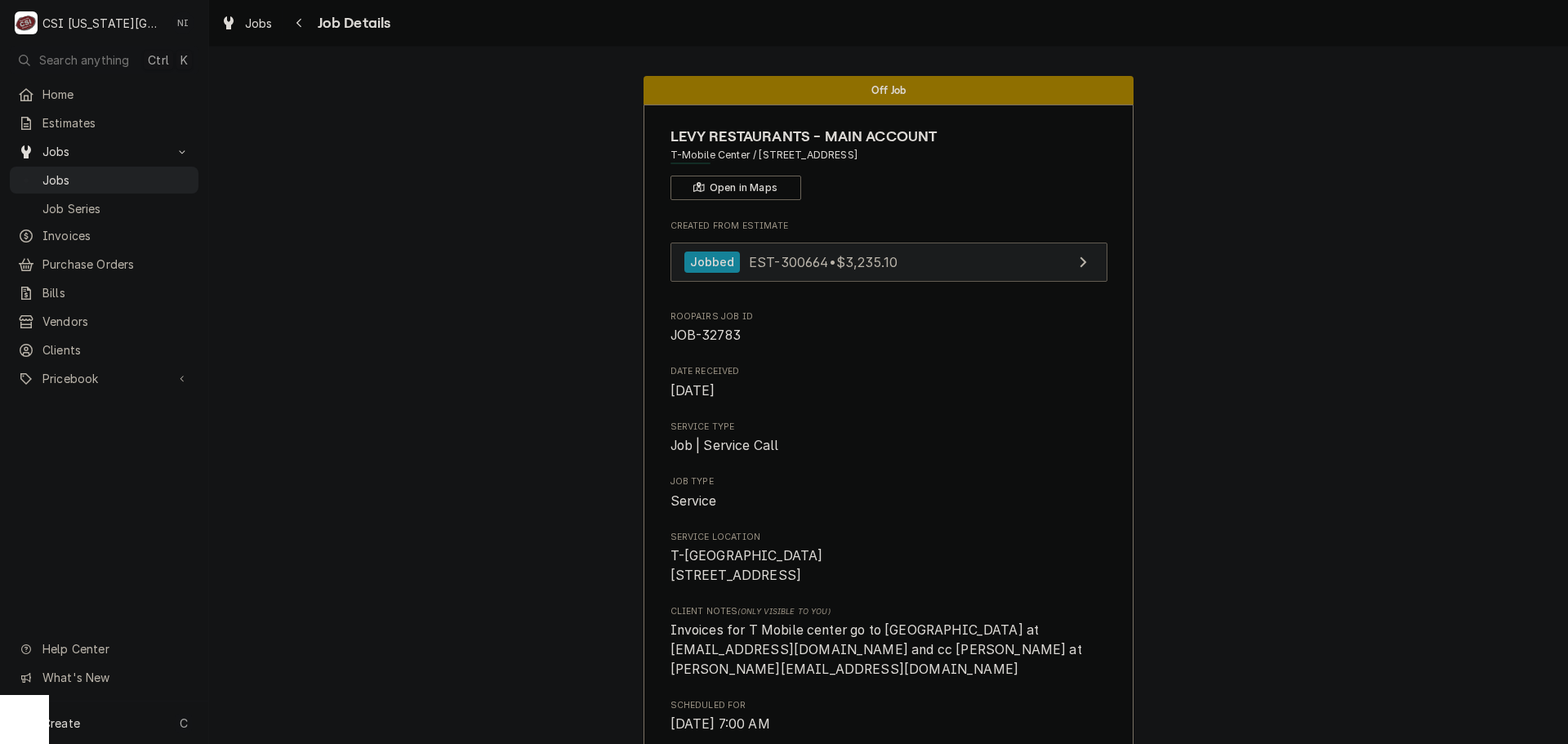
click at [896, 253] on link "Jobbed EST-300664 • $3,235.10" at bounding box center [889, 262] width 437 height 40
click at [129, 173] on span "Jobs" at bounding box center [117, 180] width 148 height 17
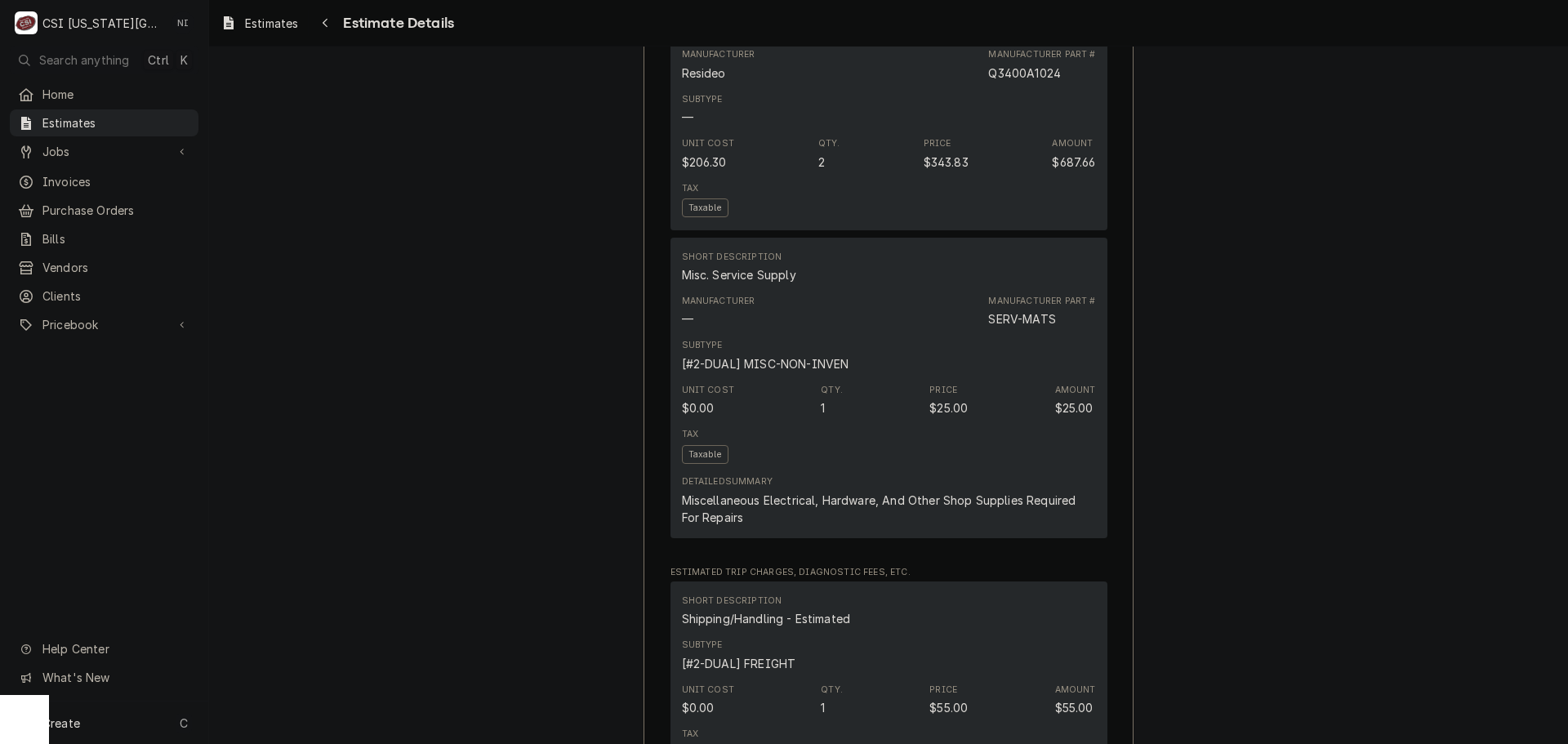
scroll to position [1797, 0]
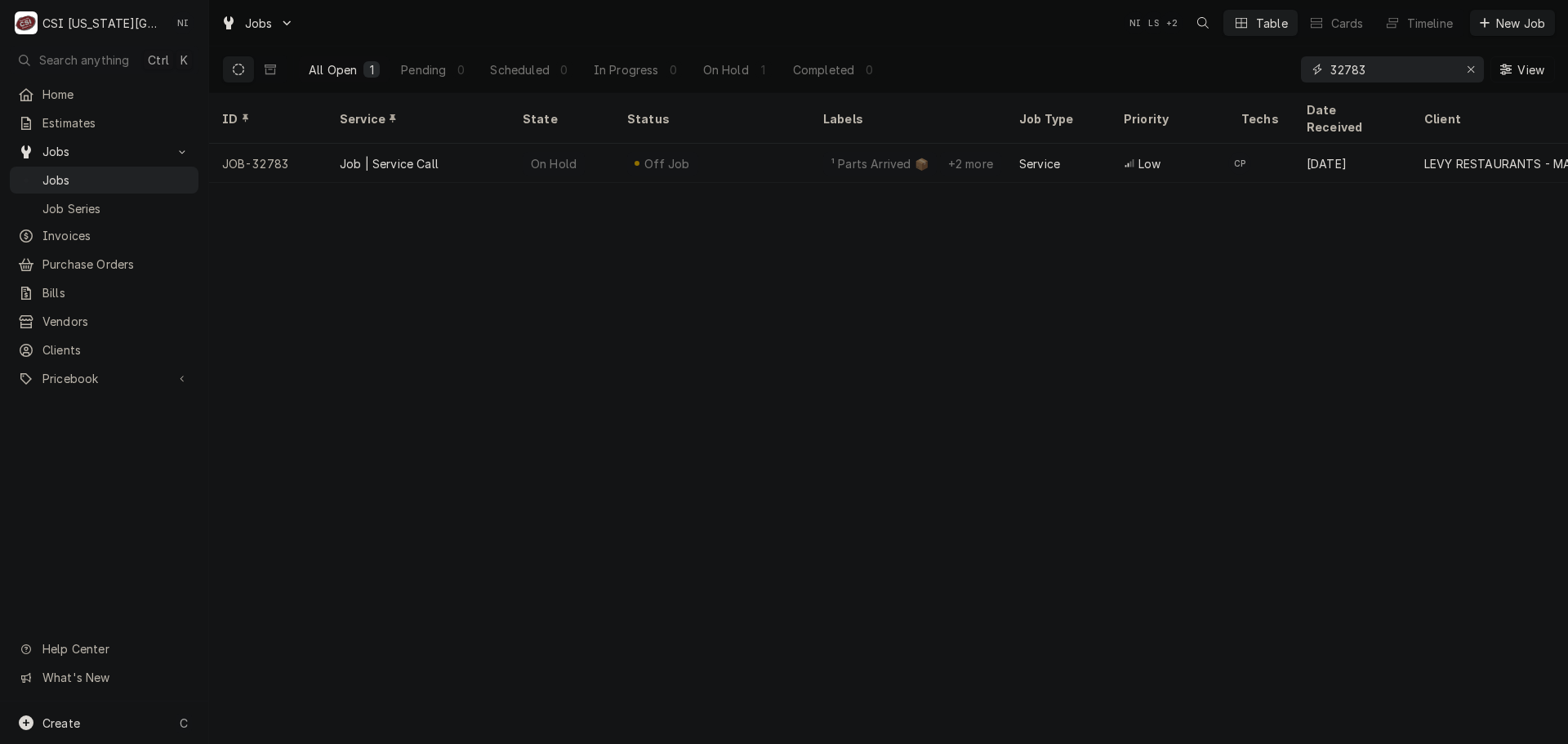
drag, startPoint x: 1312, startPoint y: 71, endPoint x: 1215, endPoint y: 72, distance: 97.0
click at [1213, 72] on div "All Open 1 Pending 0 Scheduled 0 In Progress 0 On Hold 1 Completed 0 32783 View" at bounding box center [888, 70] width 1333 height 46
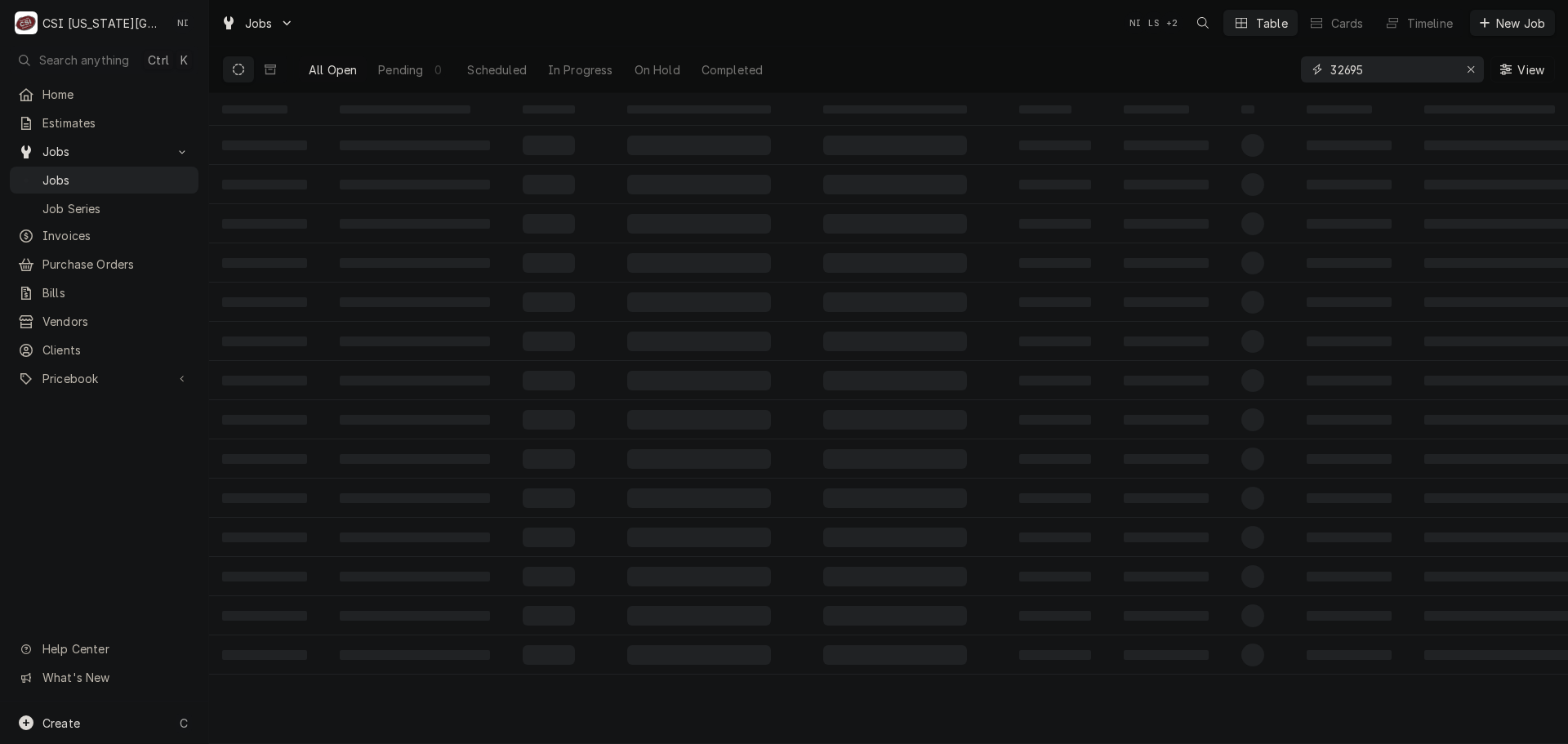
type input "32695"
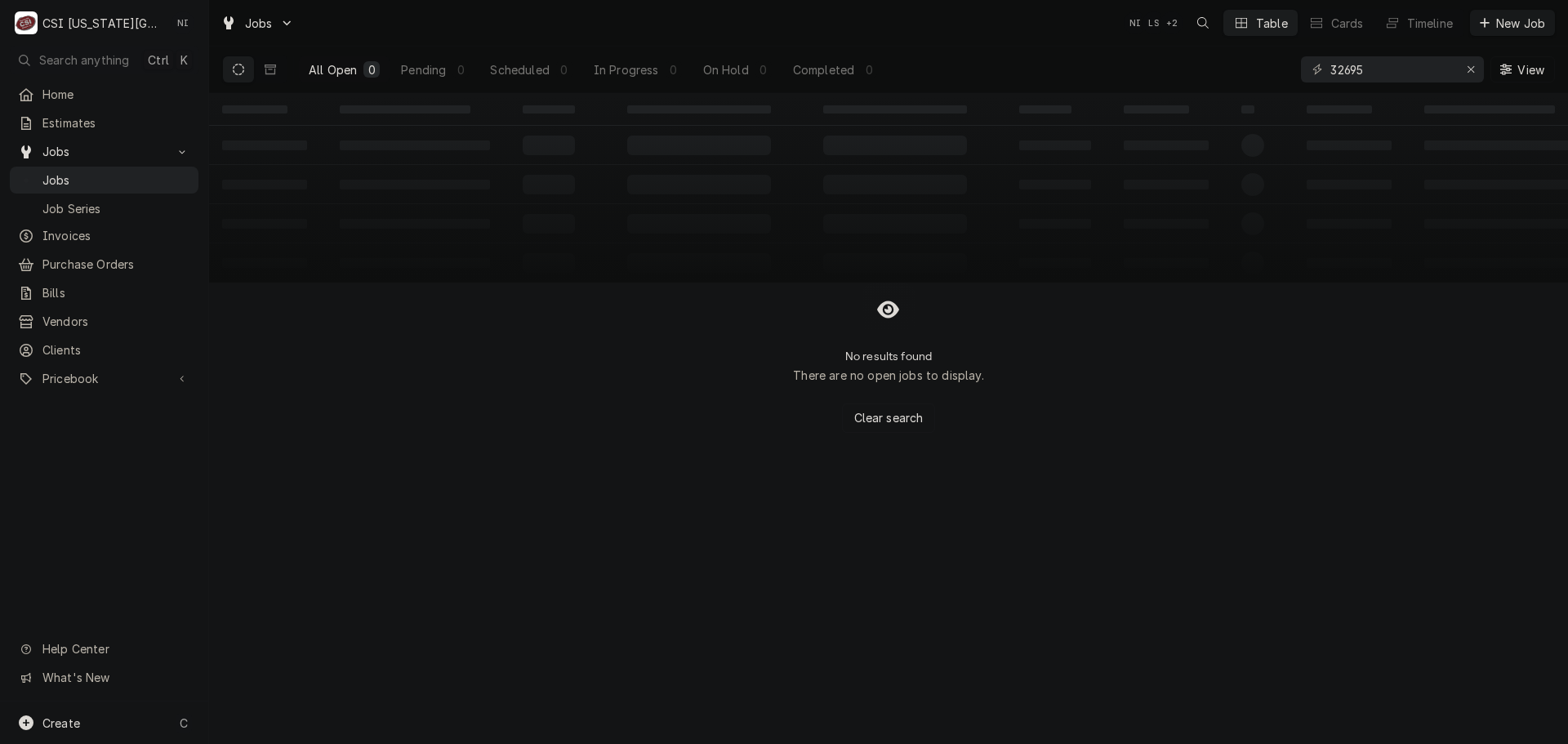
drag, startPoint x: 269, startPoint y: 68, endPoint x: 376, endPoint y: 1, distance: 126.2
click at [271, 67] on icon "Dynamic Content Wrapper" at bounding box center [270, 69] width 12 height 12
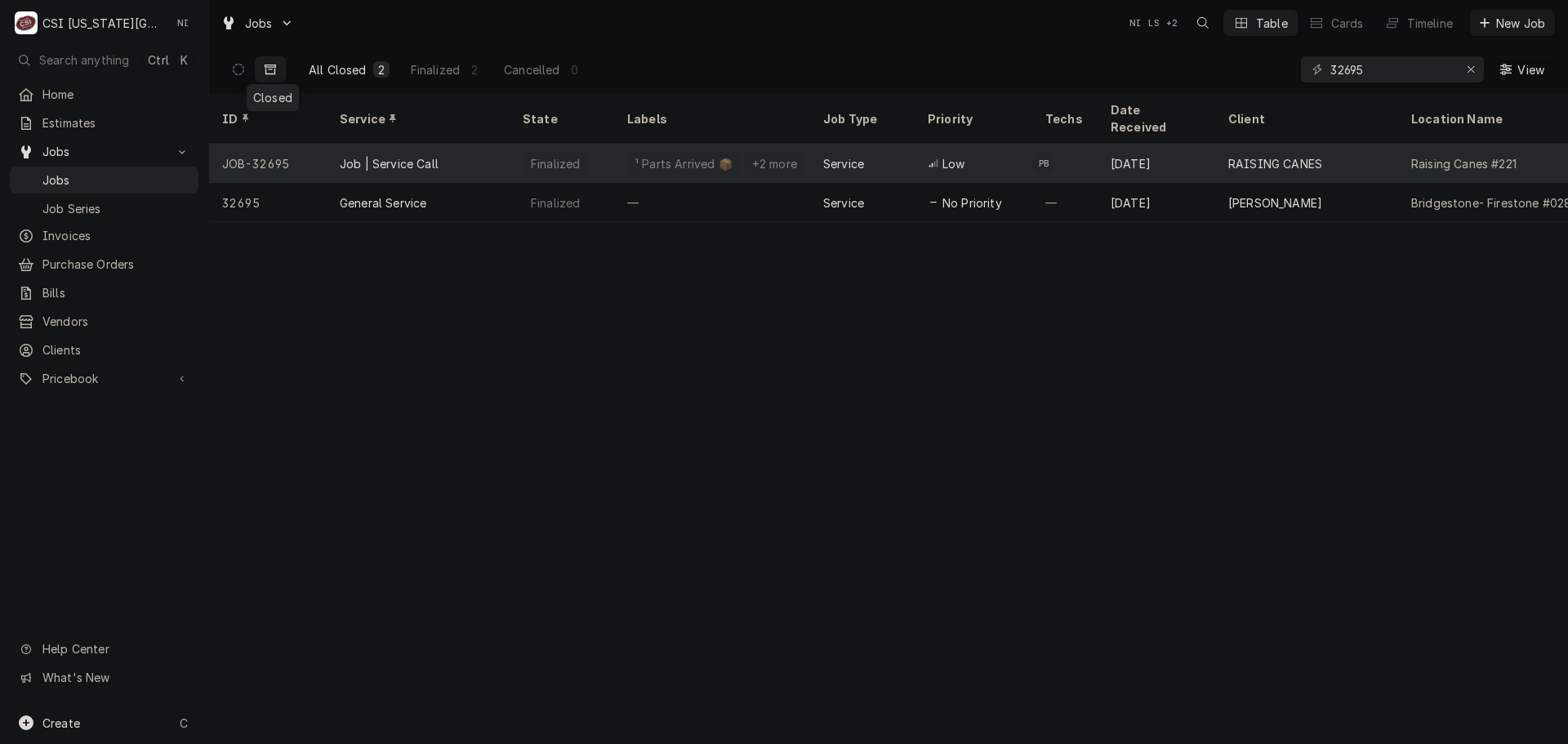
click at [529, 152] on div "Finalized" at bounding box center [555, 164] width 65 height 24
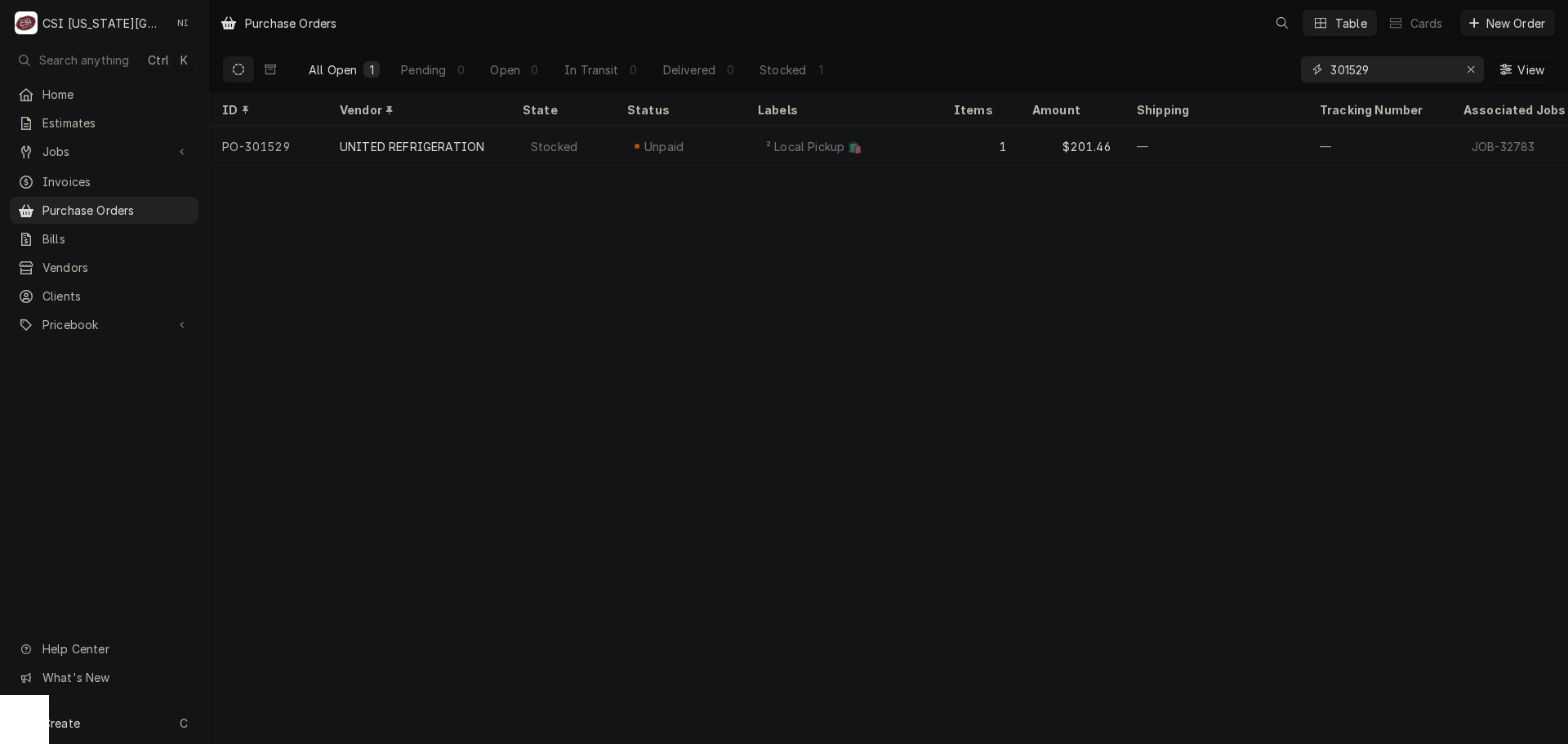
drag, startPoint x: 1378, startPoint y: 70, endPoint x: 1244, endPoint y: 82, distance: 134.5
click at [1244, 82] on div "All Open 1 Pending 0 Open 0 In Transit 0 Delivered 0 Stocked 1 301529 View" at bounding box center [888, 70] width 1333 height 46
type input "301613"
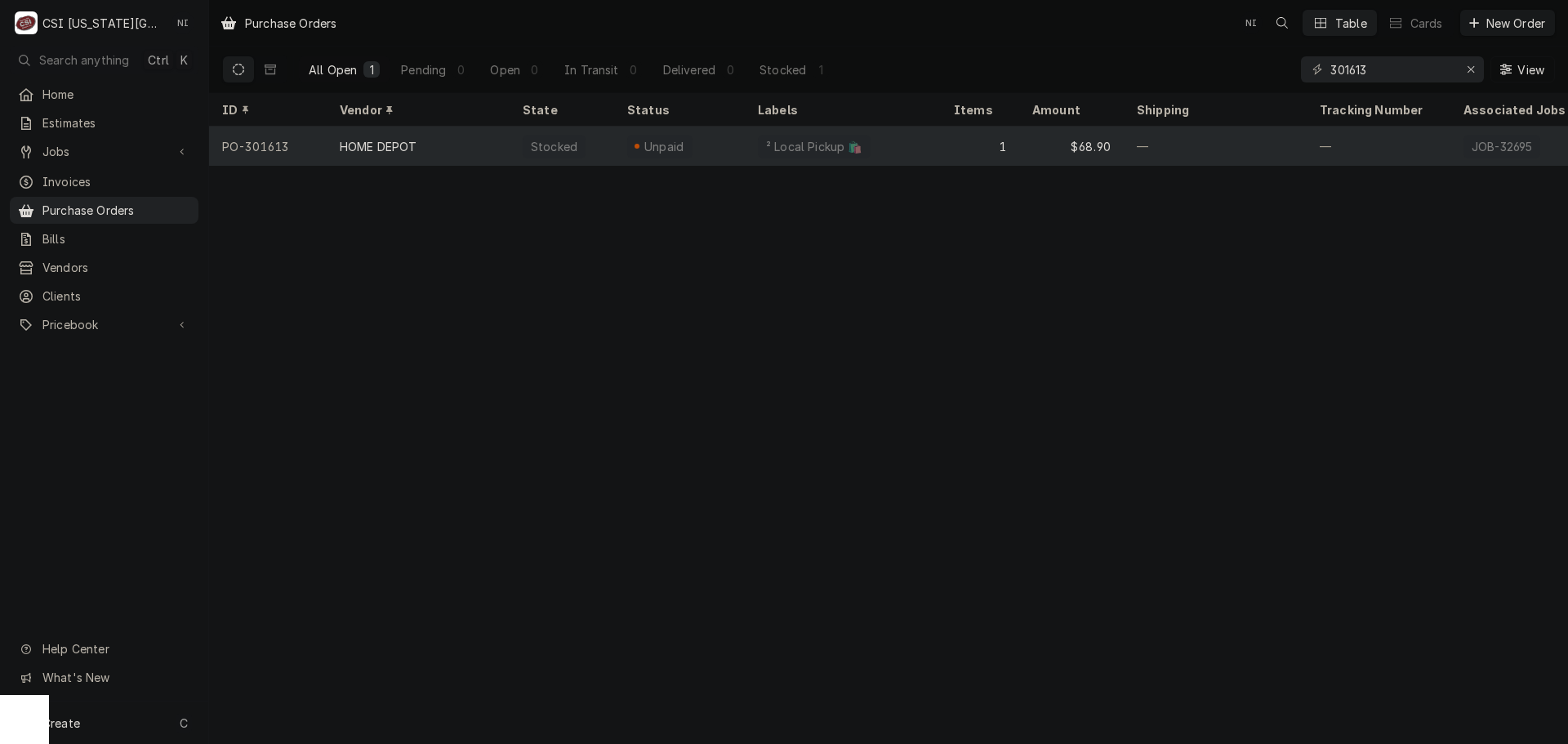
click at [491, 139] on div "HOME DEPOT" at bounding box center [418, 146] width 183 height 39
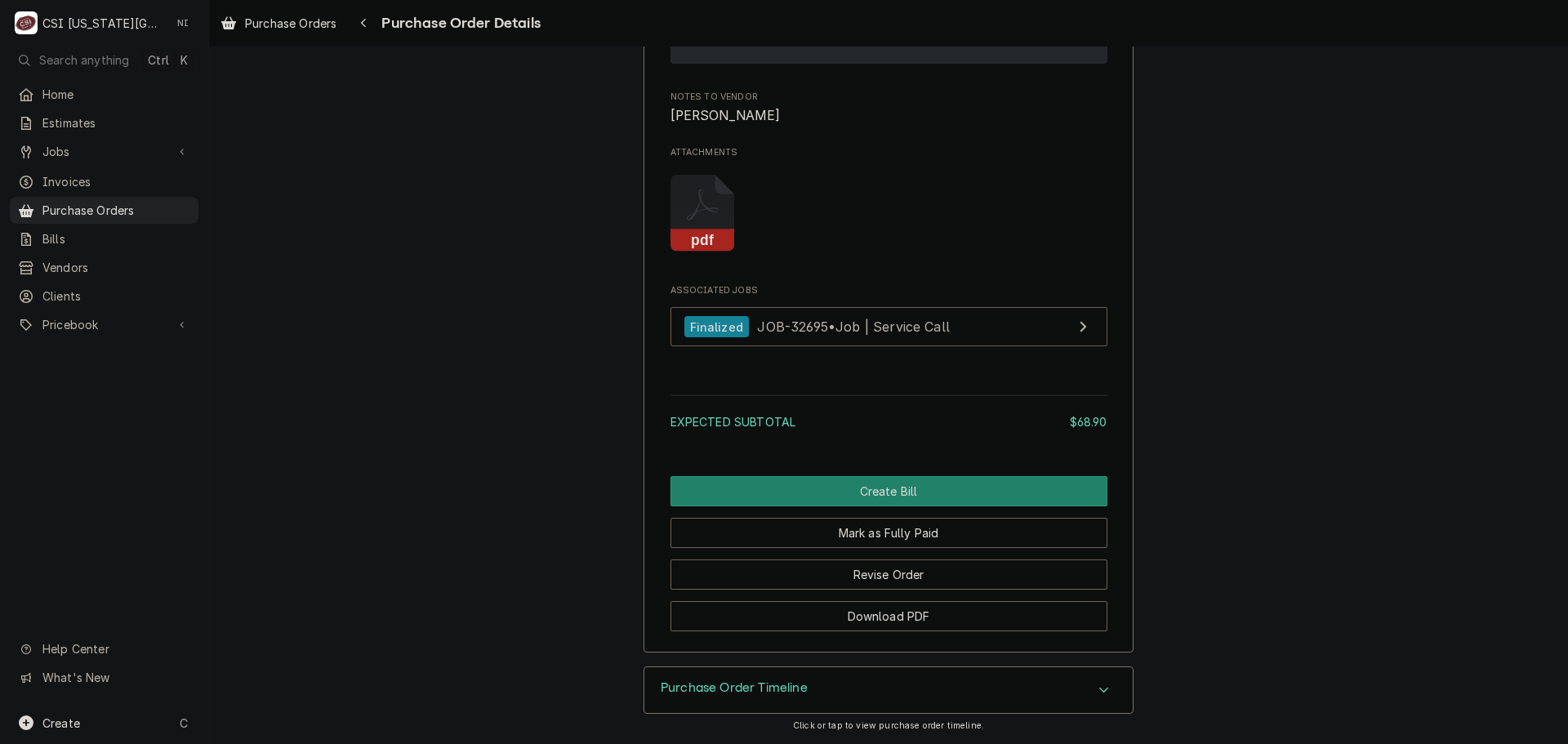
scroll to position [1526, 0]
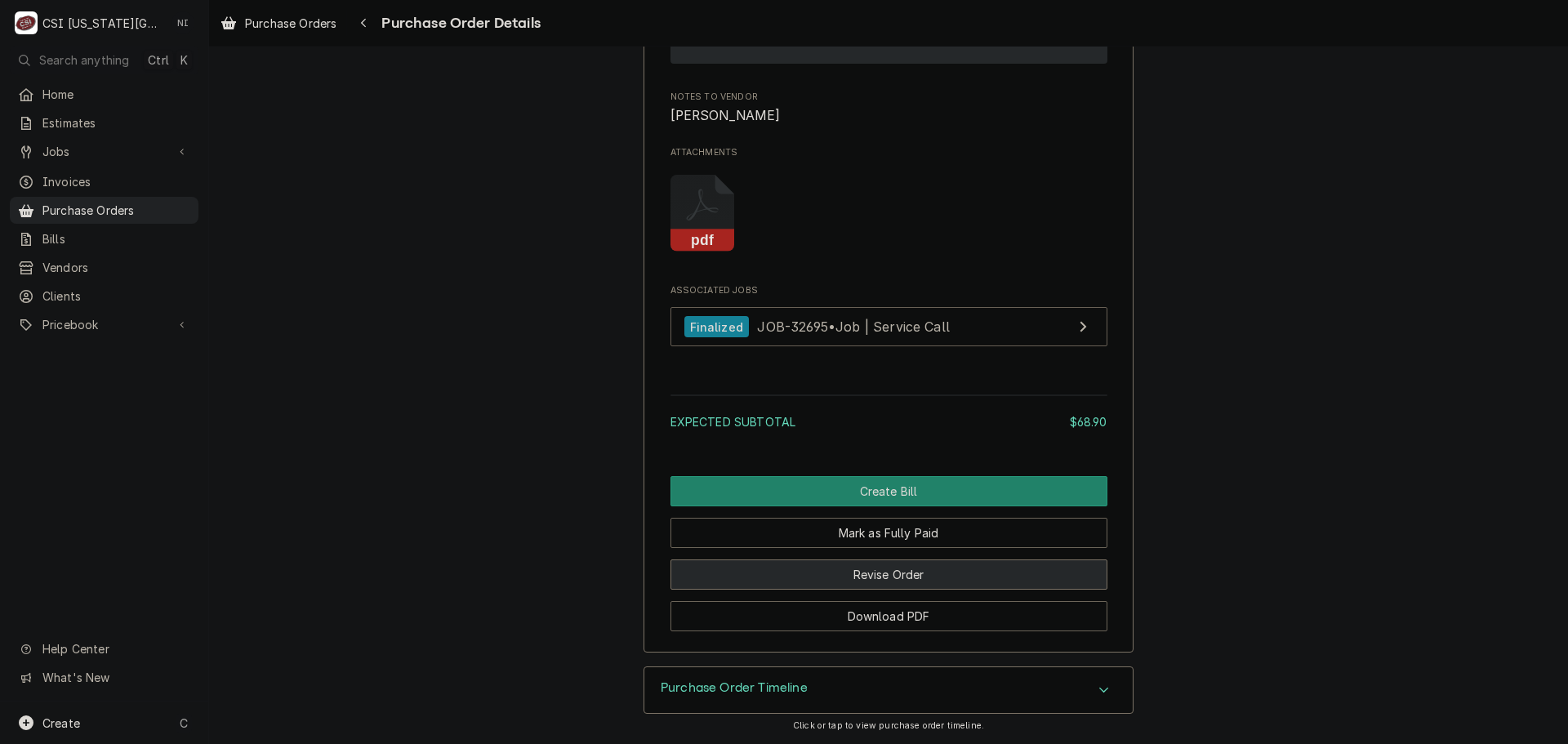
click at [890, 564] on button "Revise Order" at bounding box center [889, 574] width 437 height 30
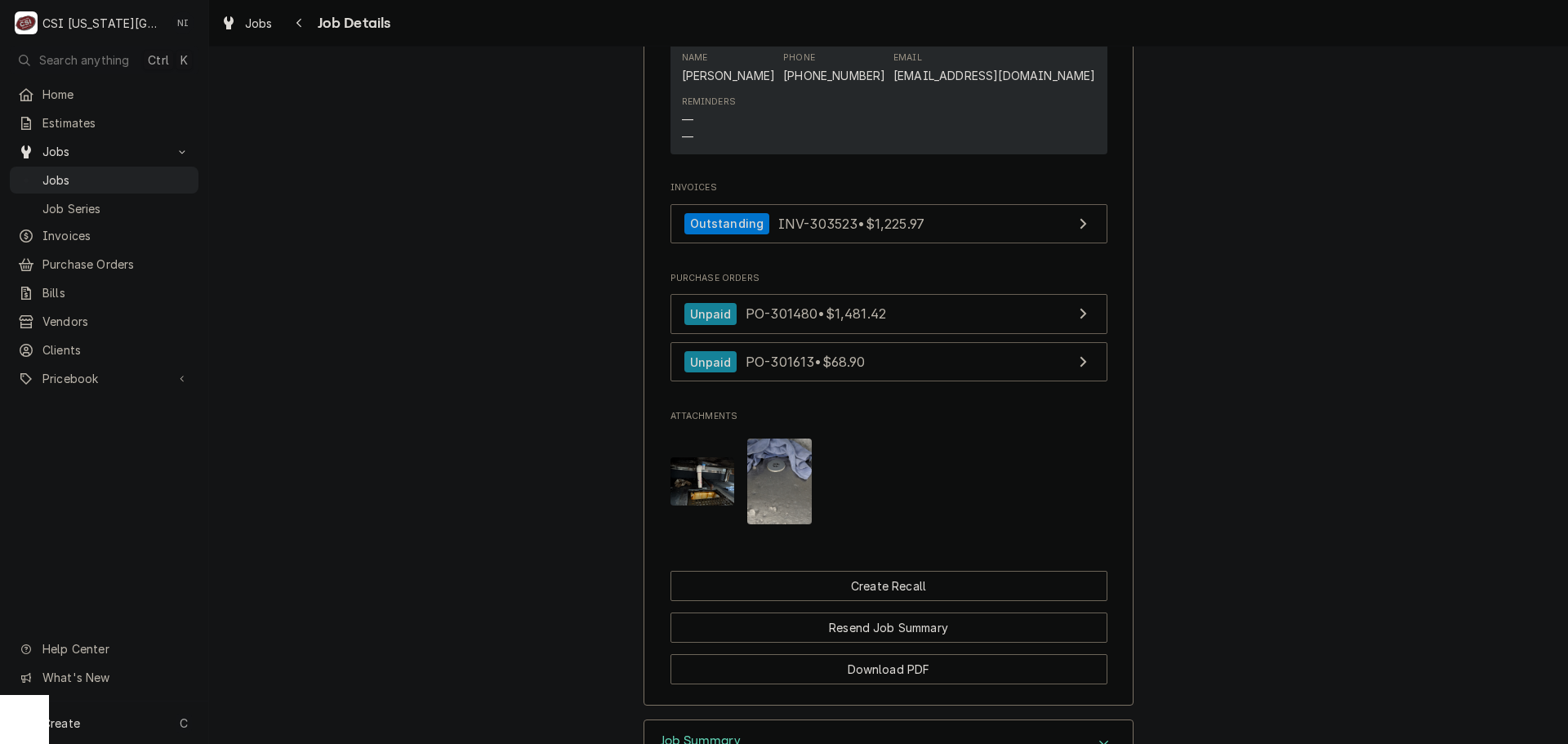
scroll to position [2206, 0]
click at [894, 211] on link "Outstanding INV-303523 • $1,225.97" at bounding box center [889, 226] width 437 height 40
click at [162, 172] on span "Jobs" at bounding box center [117, 180] width 148 height 17
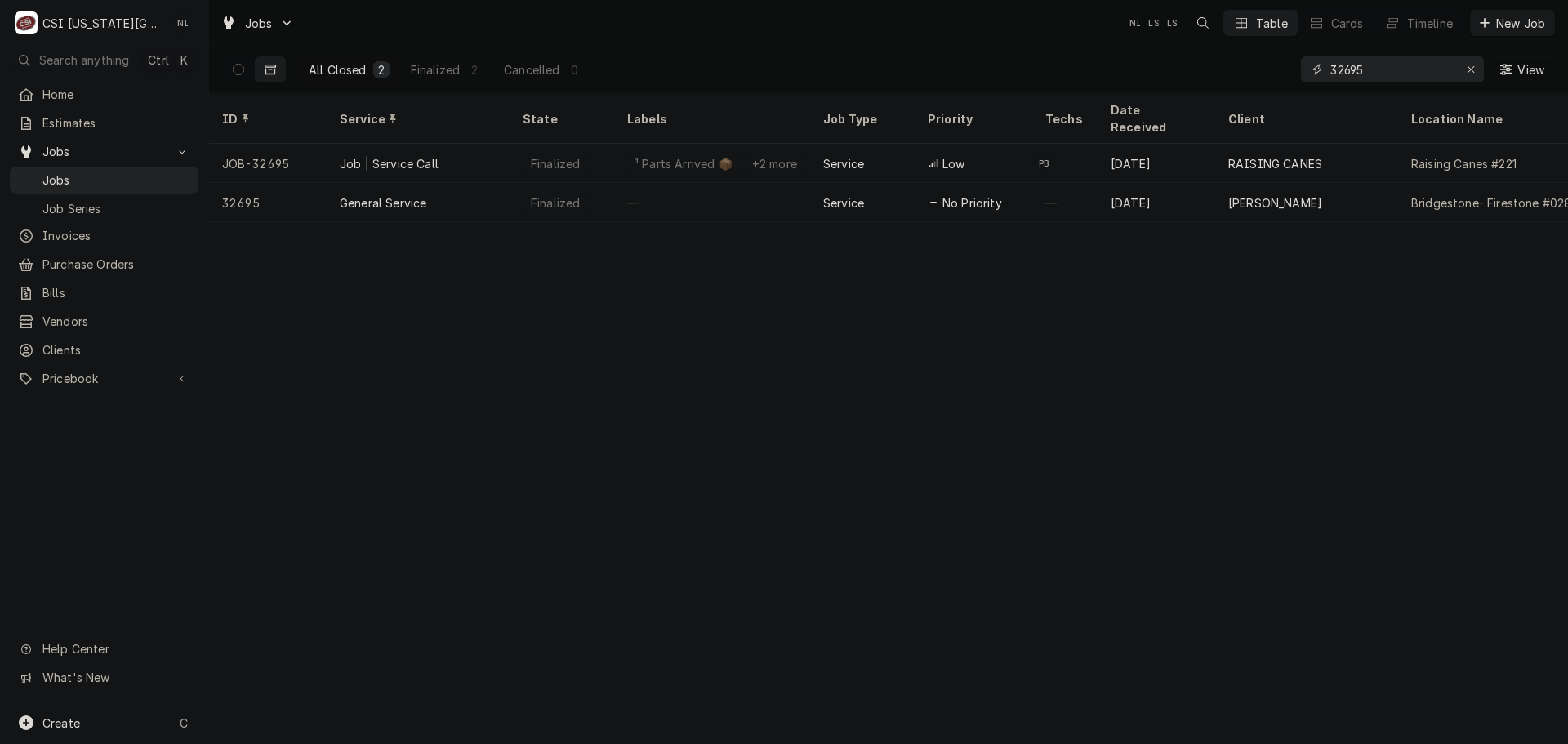
drag, startPoint x: 1380, startPoint y: 66, endPoint x: 1150, endPoint y: 60, distance: 230.1
click at [1190, 63] on div "All Closed 2 Finalized 2 Cancelled 0 32695 View" at bounding box center [888, 70] width 1333 height 46
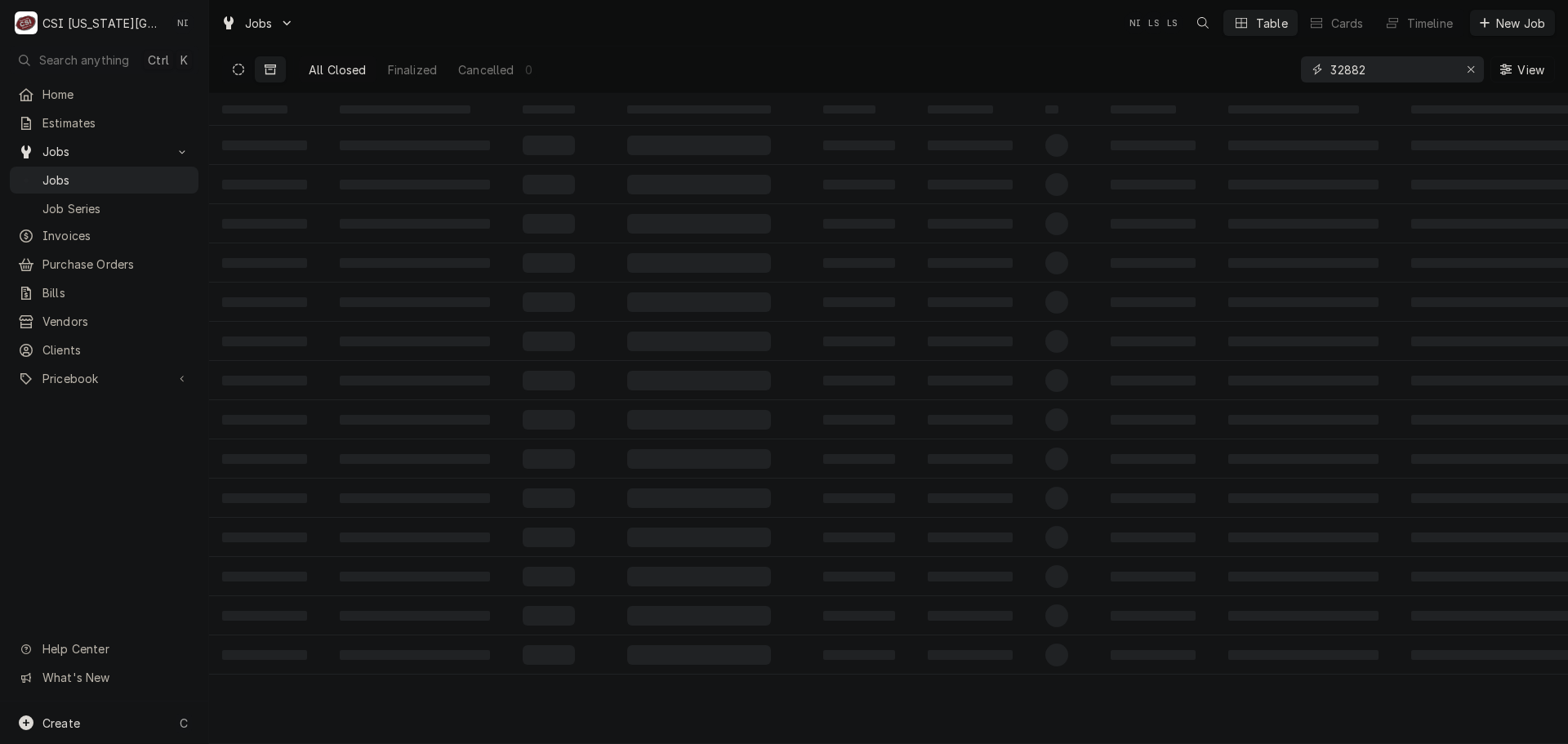
type input "32882"
click at [238, 69] on icon "Dynamic Content Wrapper" at bounding box center [239, 69] width 12 height 12
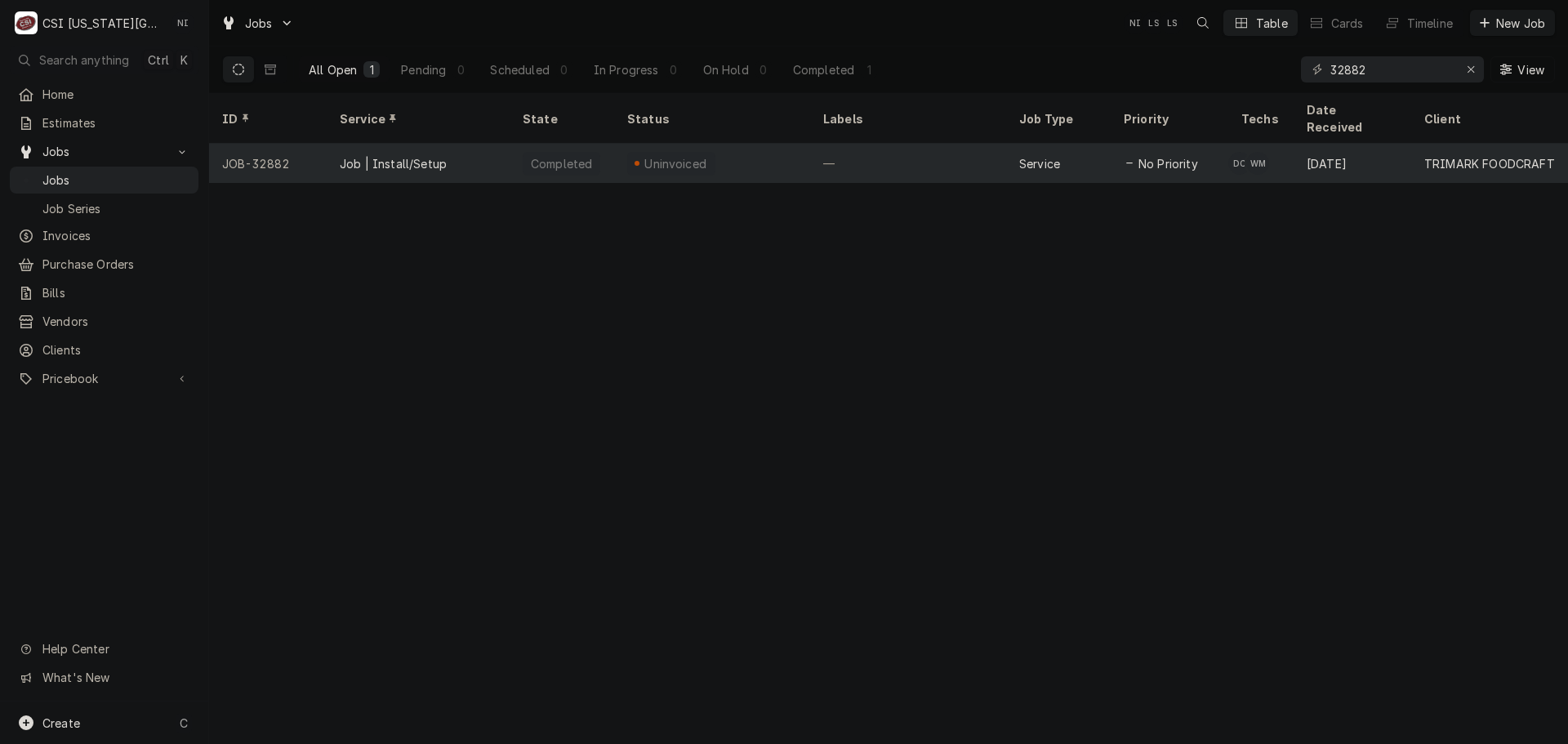
drag, startPoint x: 708, startPoint y: 157, endPoint x: 684, endPoint y: 147, distance: 26.0
click at [707, 156] on div "Uninvoiced" at bounding box center [712, 163] width 196 height 39
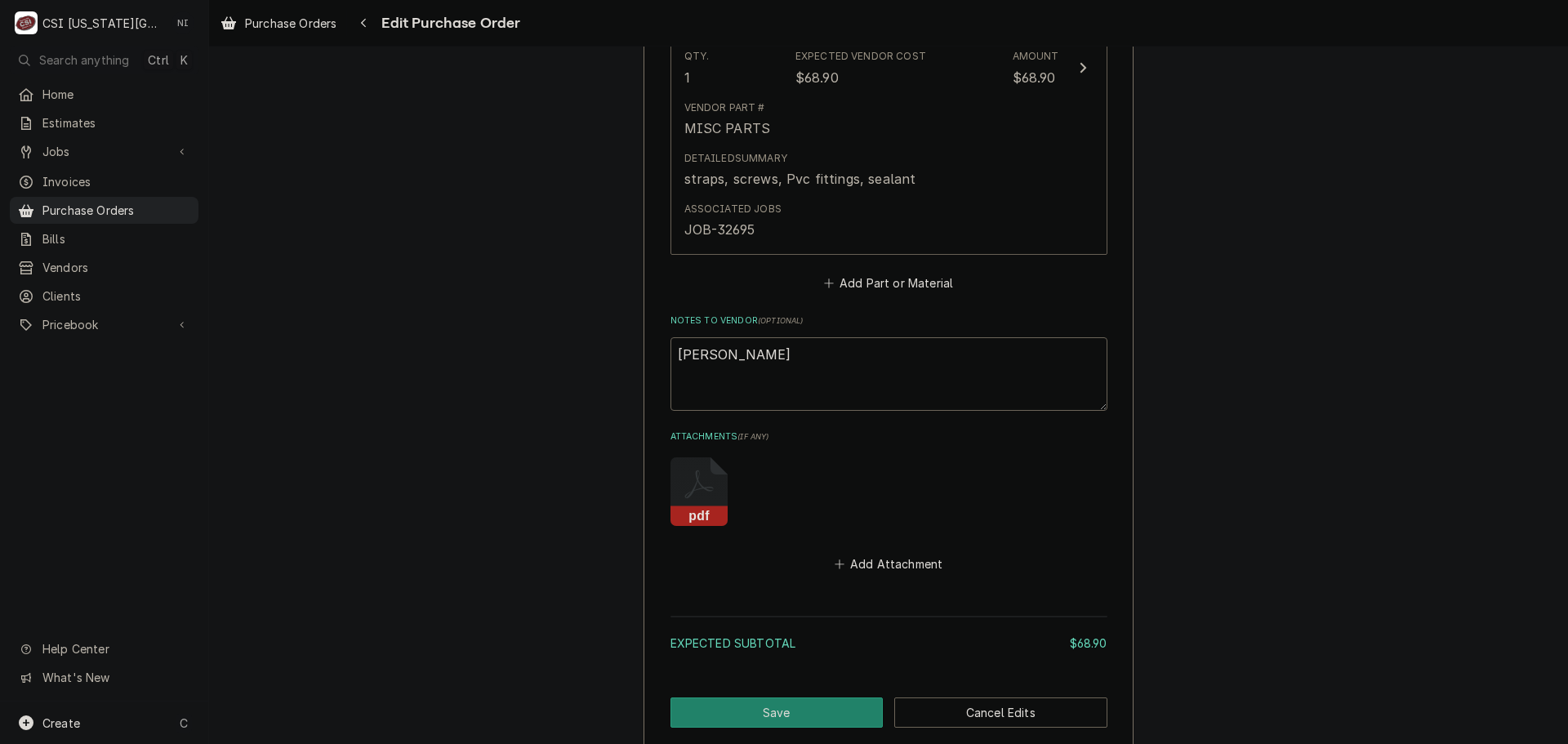
scroll to position [1031, 0]
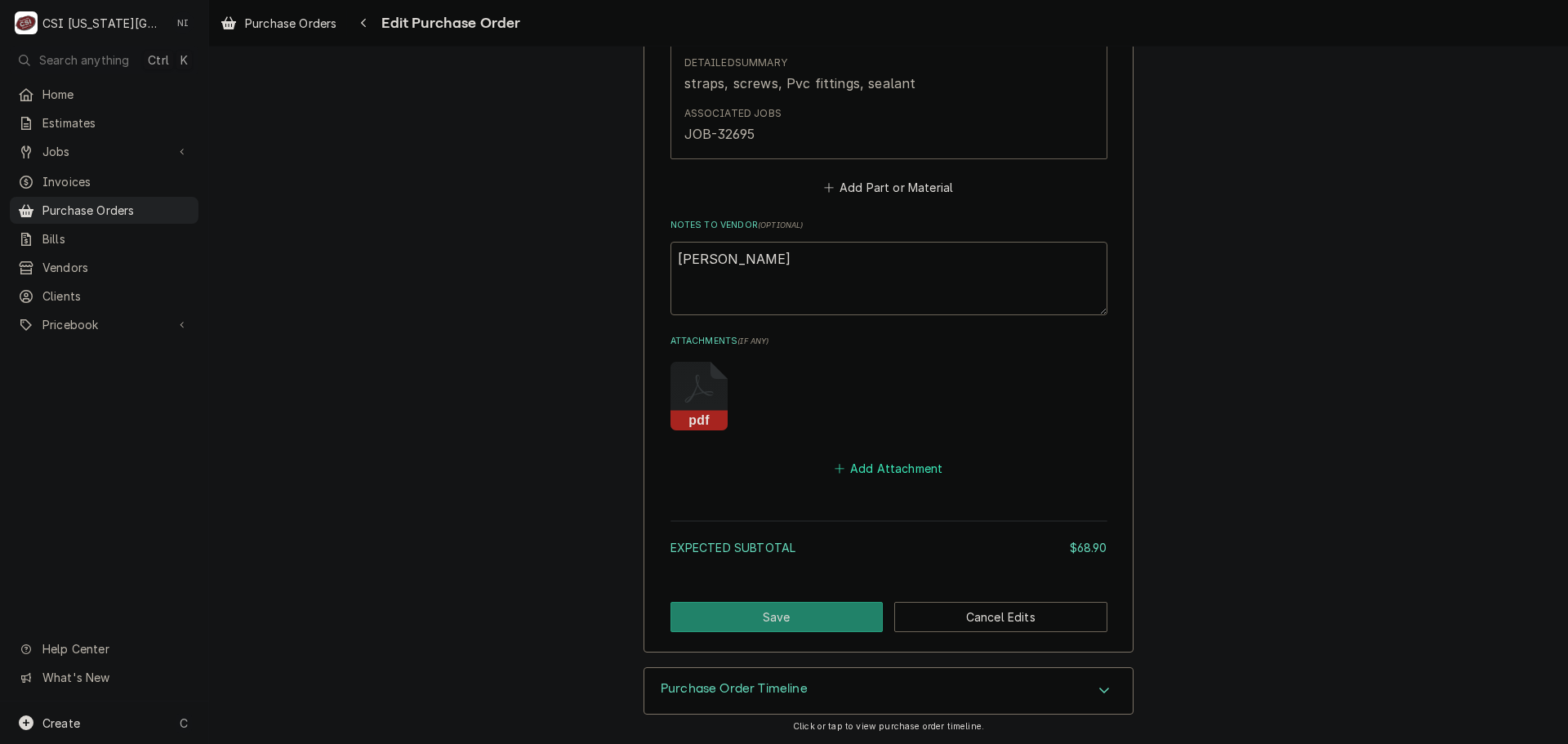
drag, startPoint x: 918, startPoint y: 461, endPoint x: 1552, endPoint y: 521, distance: 636.8
click at [918, 463] on button "Add Attachment" at bounding box center [888, 468] width 115 height 23
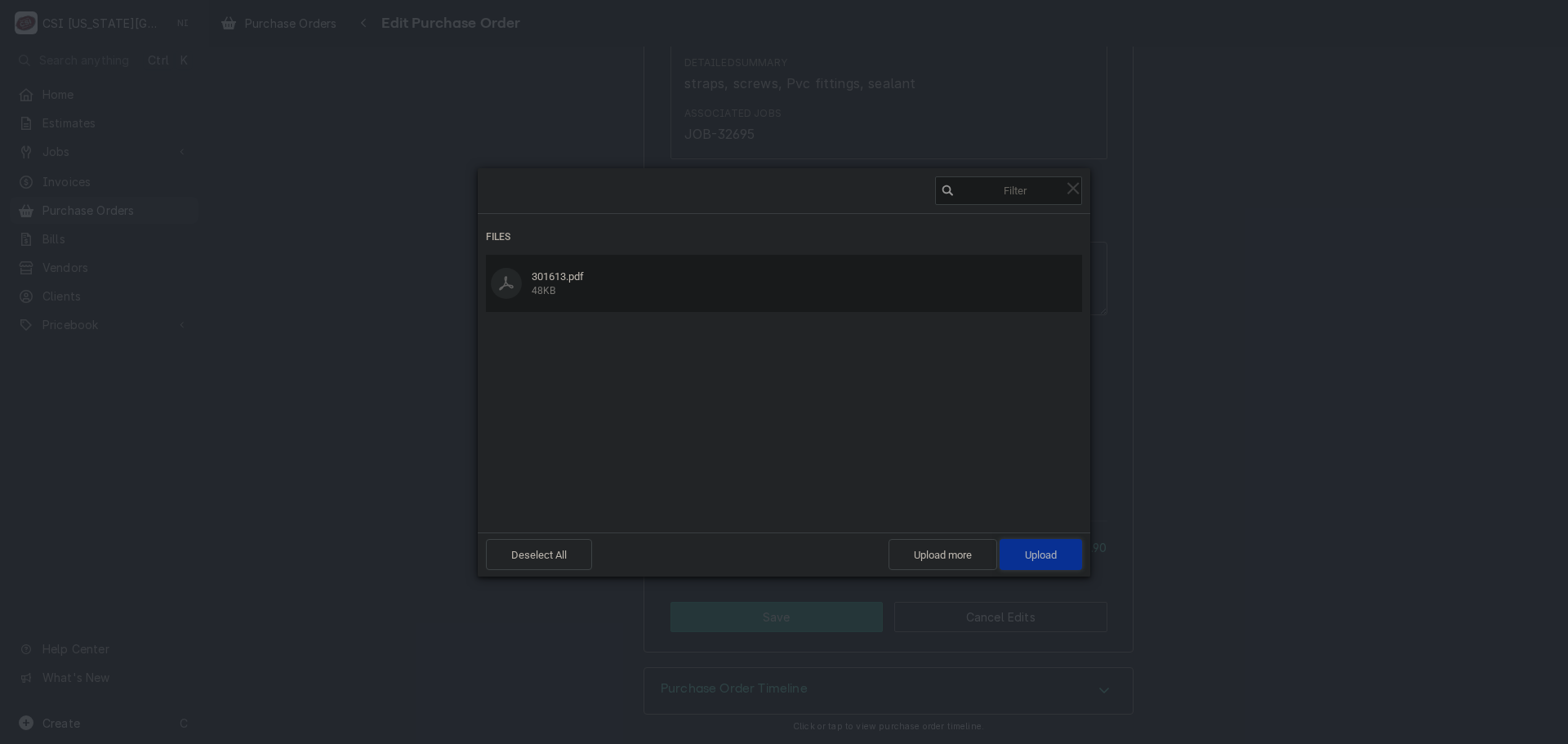
click at [1039, 549] on span "Upload 1" at bounding box center [1040, 555] width 32 height 13
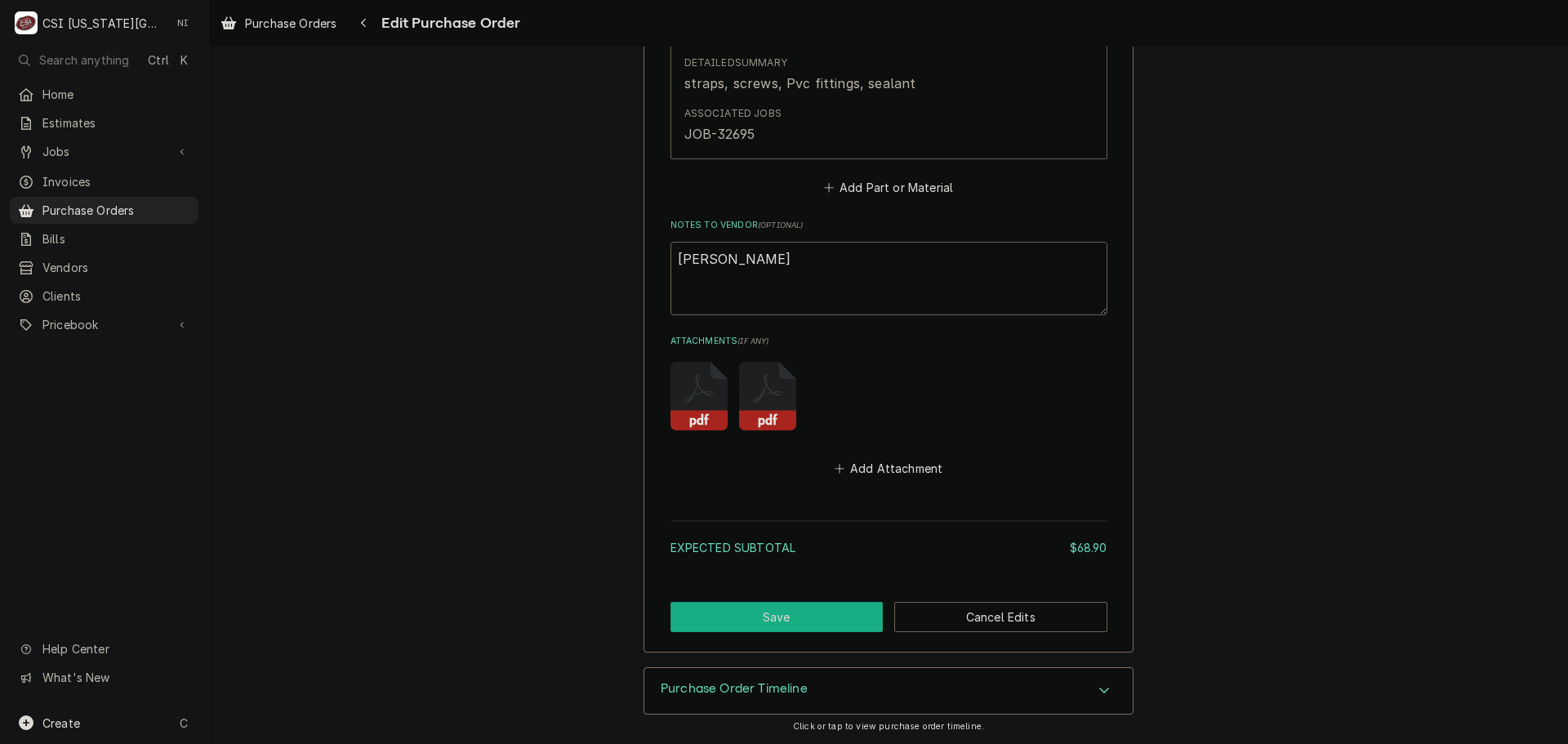
click at [811, 617] on button "Save" at bounding box center [777, 617] width 213 height 30
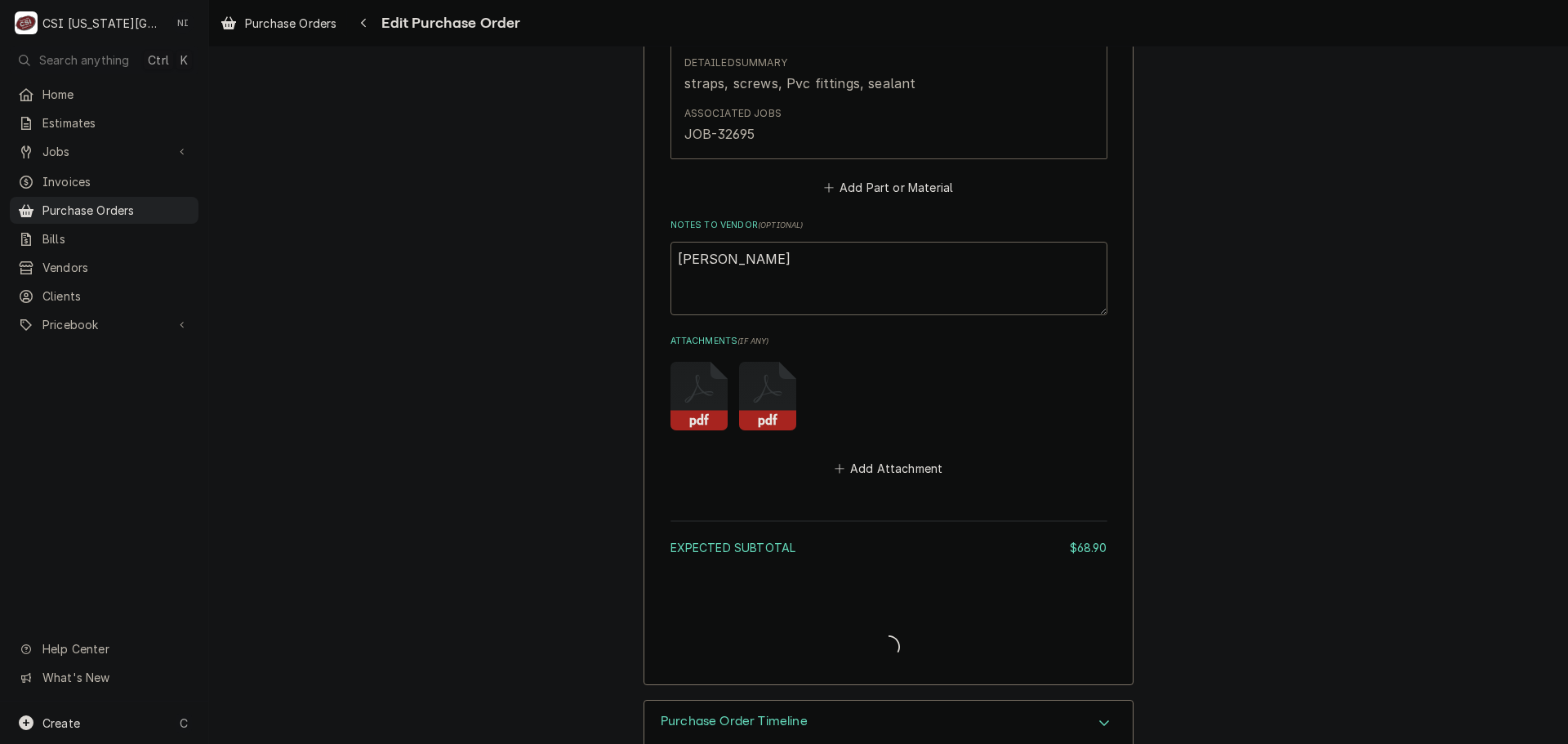
type textarea "x"
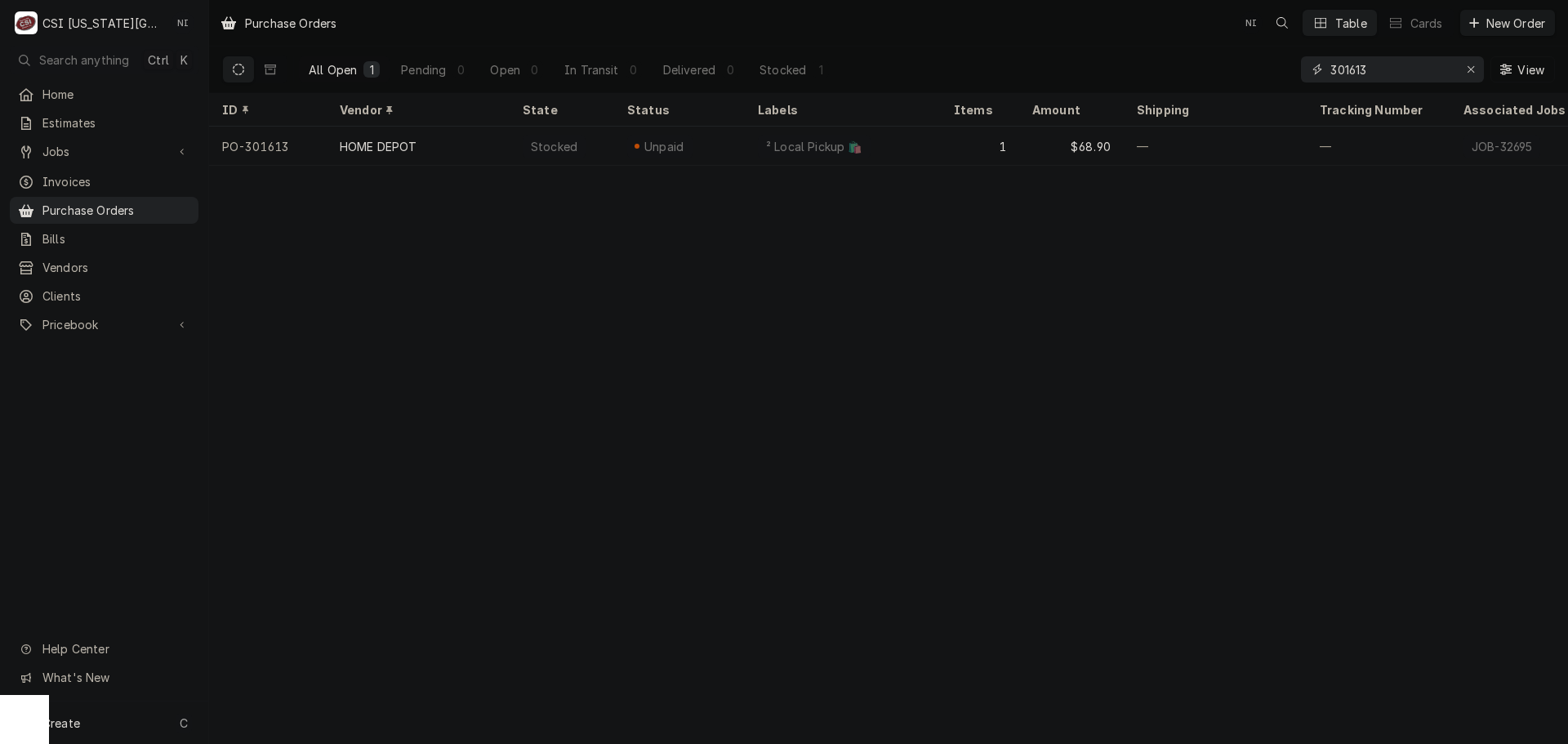
click at [1380, 72] on input "301613" at bounding box center [1392, 69] width 123 height 26
type input "301615"
click at [929, 148] on div "² Local Pickup 🛍️" at bounding box center [842, 146] width 196 height 39
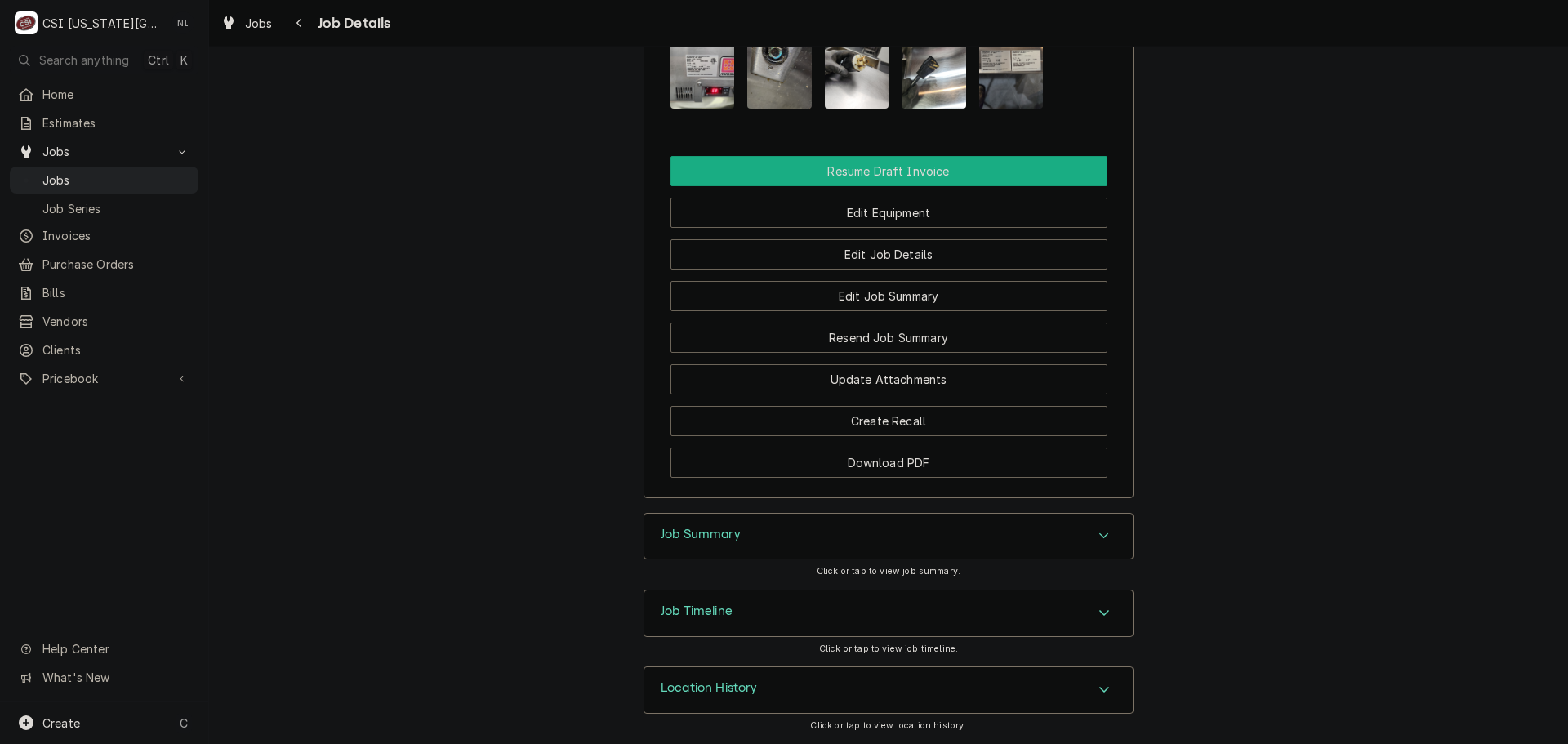
scroll to position [1254, 0]
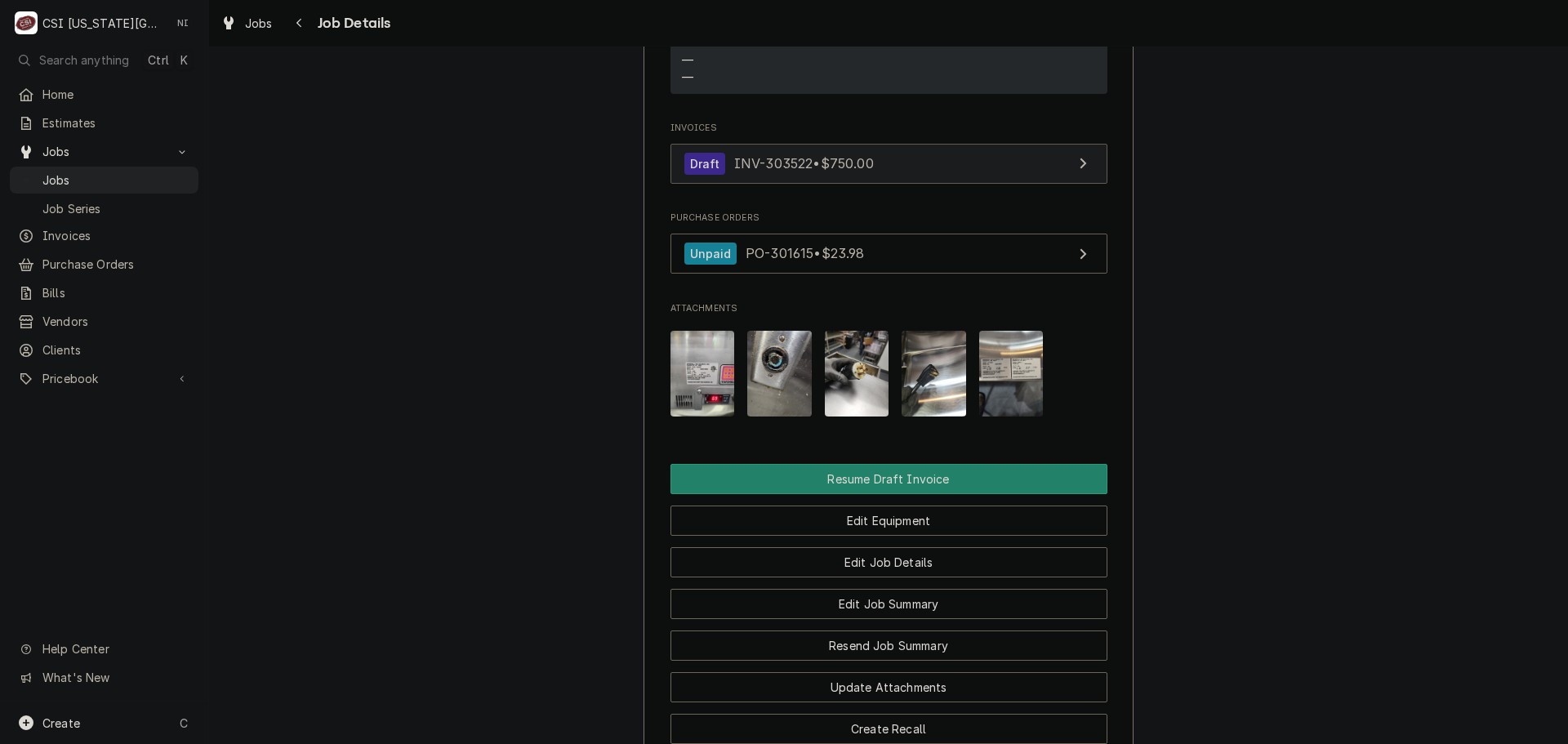
click at [855, 172] on span "INV-303522 • $750.00" at bounding box center [804, 164] width 140 height 16
drag, startPoint x: 170, startPoint y: 178, endPoint x: 290, endPoint y: 95, distance: 145.9
click at [170, 178] on span "Jobs" at bounding box center [117, 180] width 148 height 17
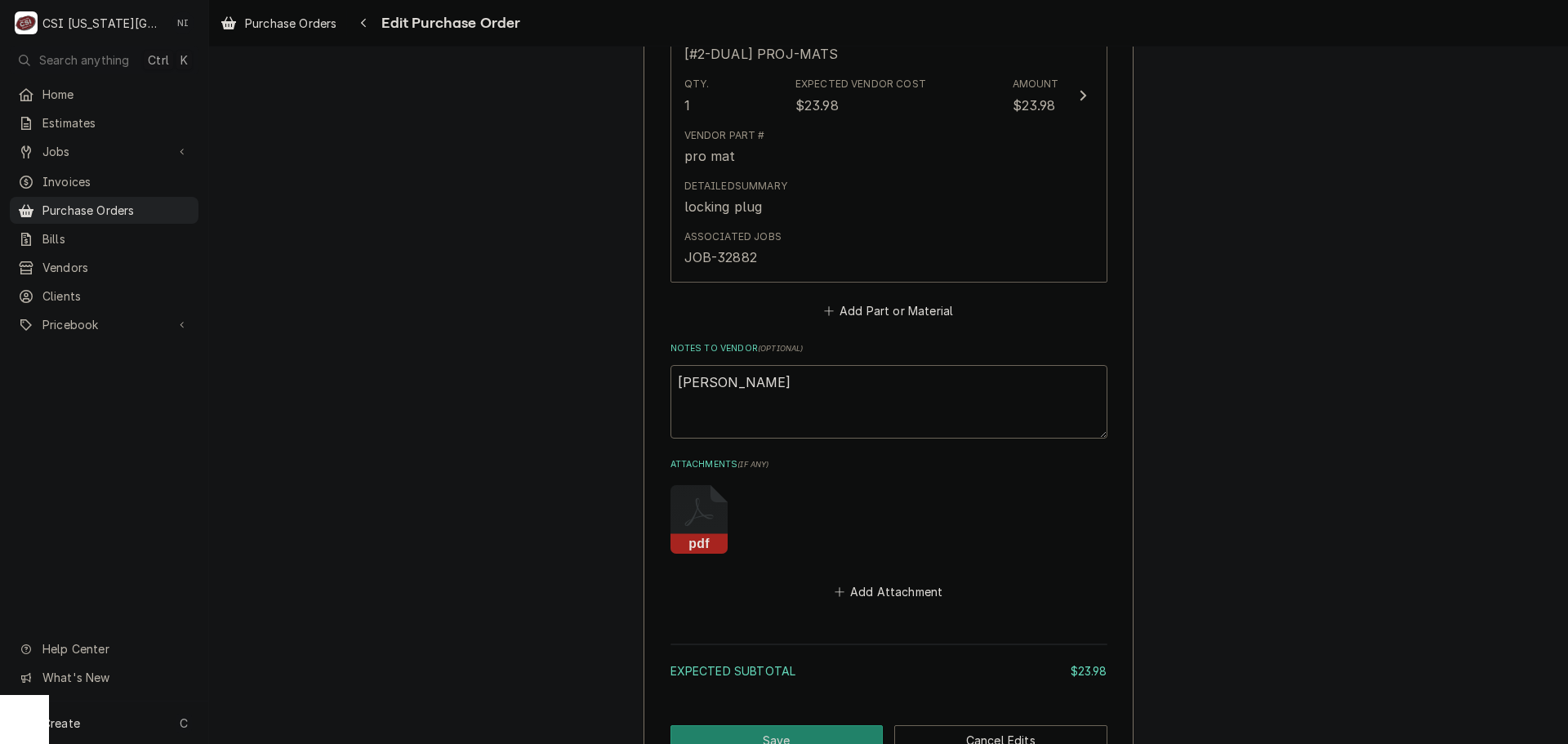
scroll to position [1031, 0]
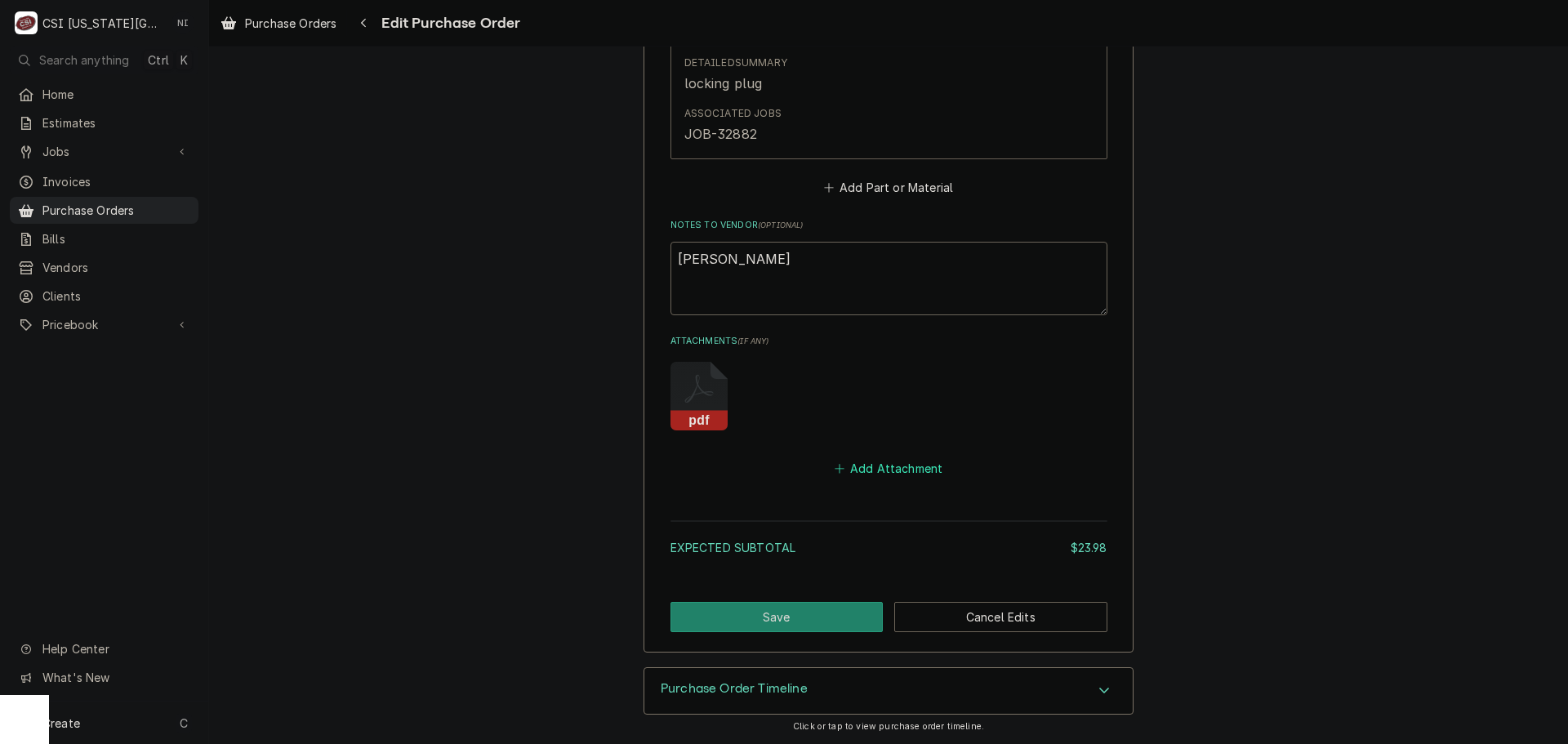
drag, startPoint x: 917, startPoint y: 469, endPoint x: 1525, endPoint y: 573, distance: 616.8
click at [919, 469] on button "Add Attachment" at bounding box center [888, 468] width 115 height 23
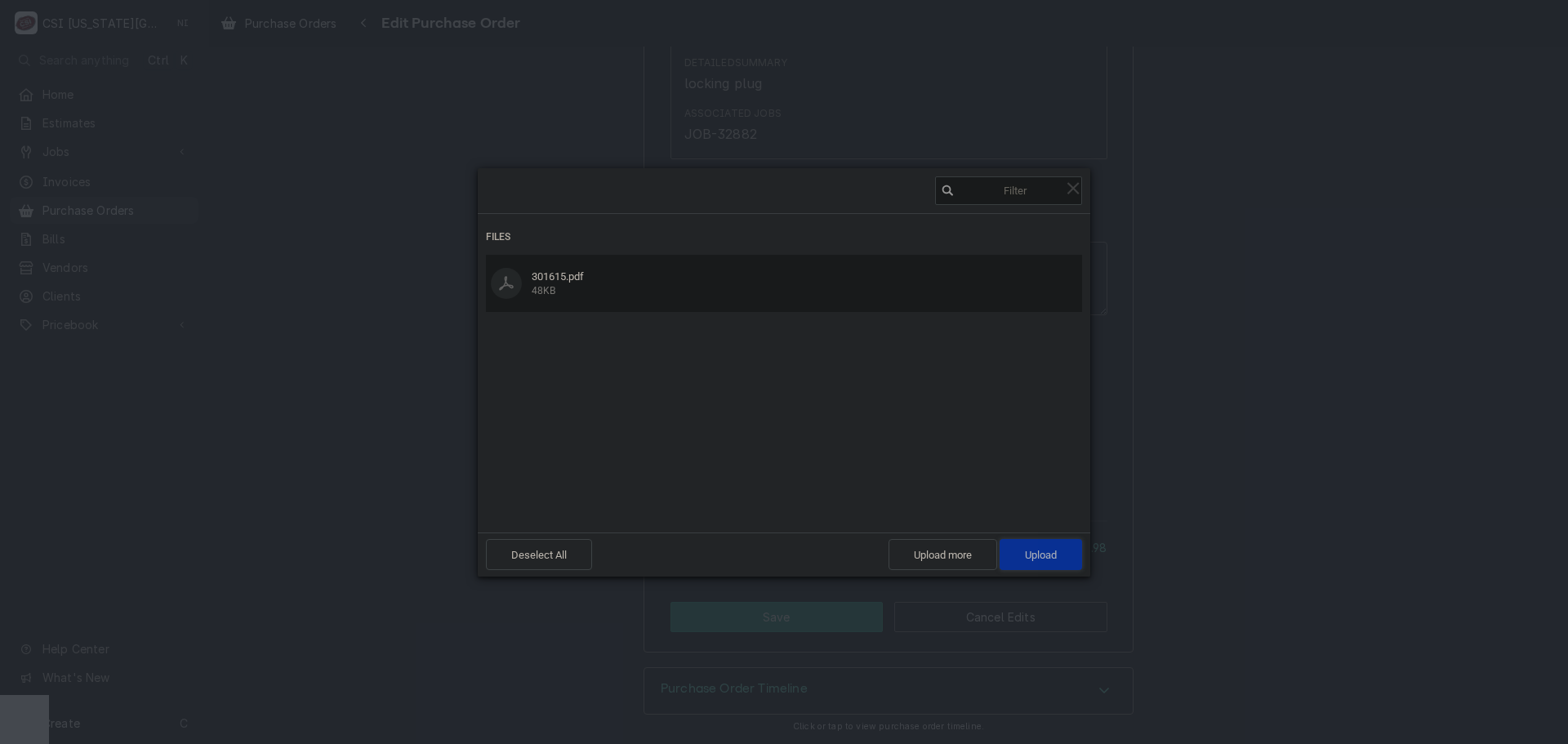
click at [1066, 554] on span "Upload 1" at bounding box center [1040, 555] width 82 height 31
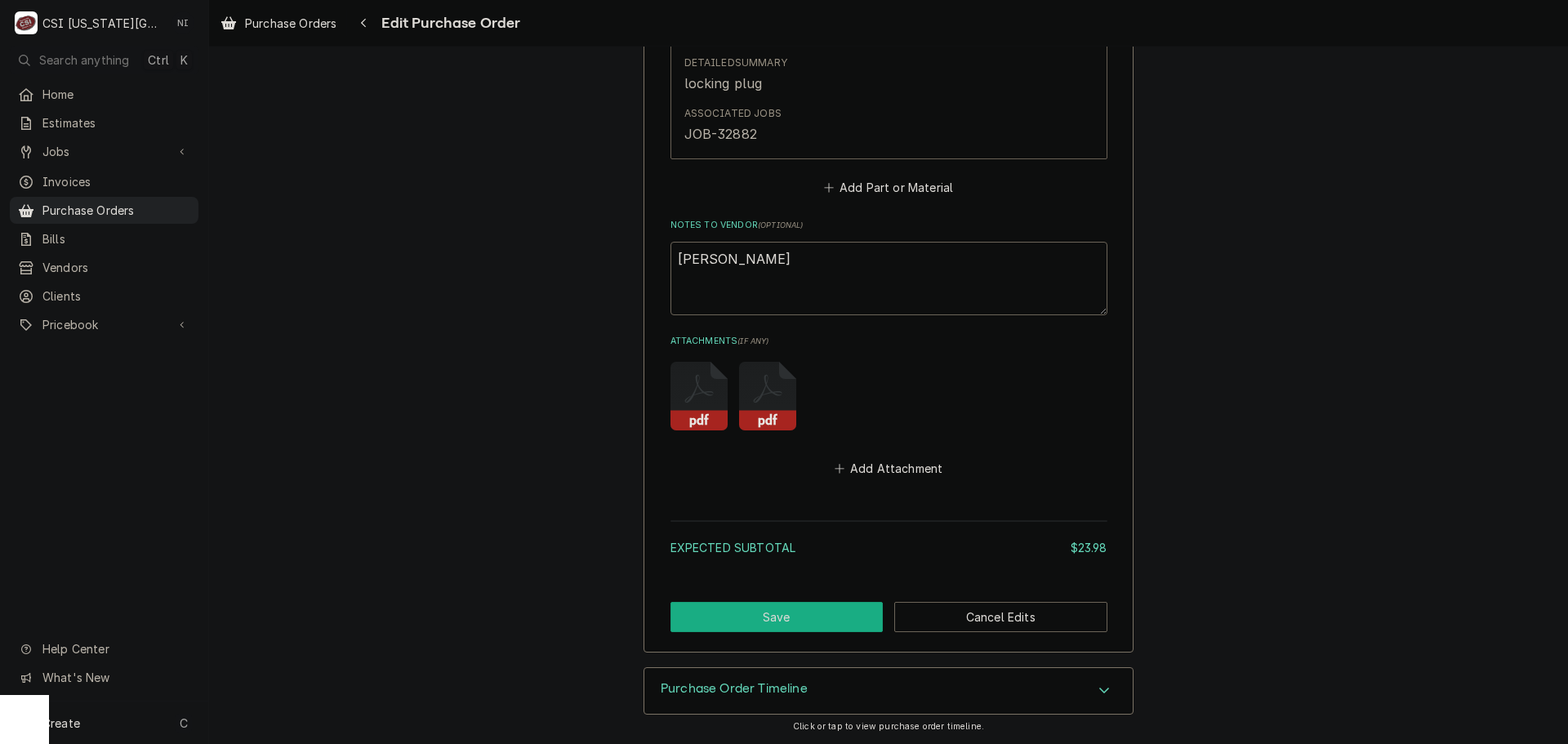
click at [814, 613] on button "Save" at bounding box center [777, 617] width 213 height 30
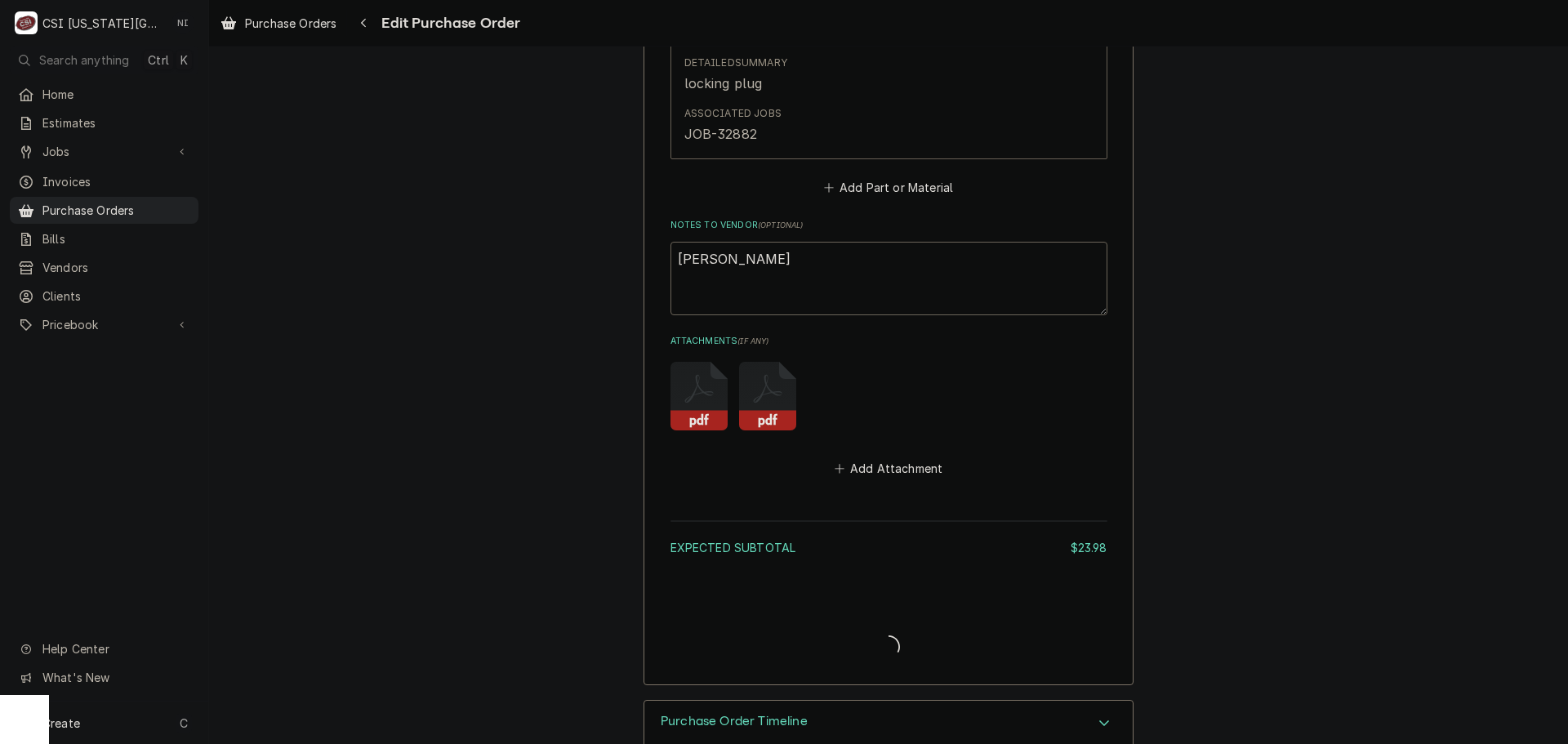
type textarea "x"
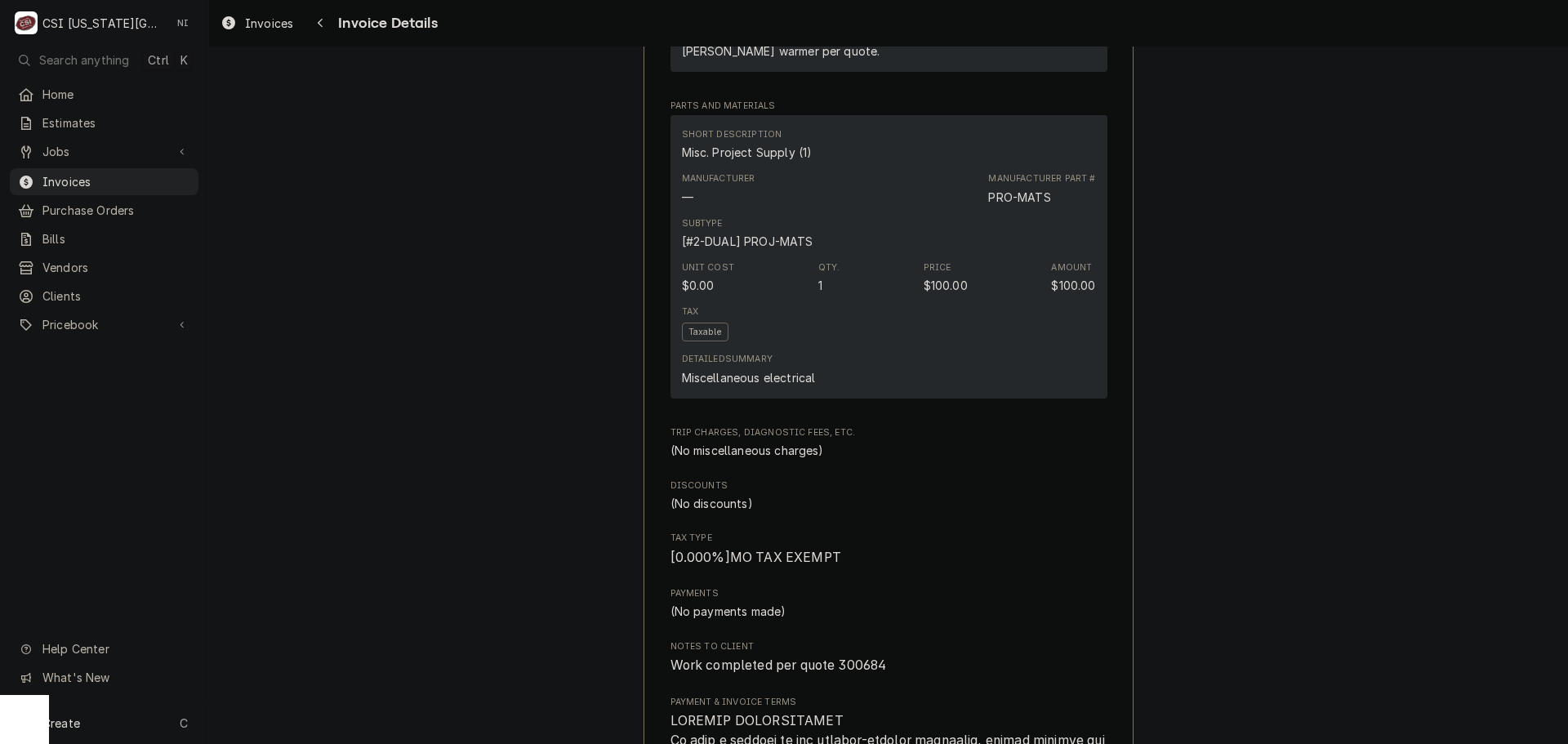
scroll to position [1879, 0]
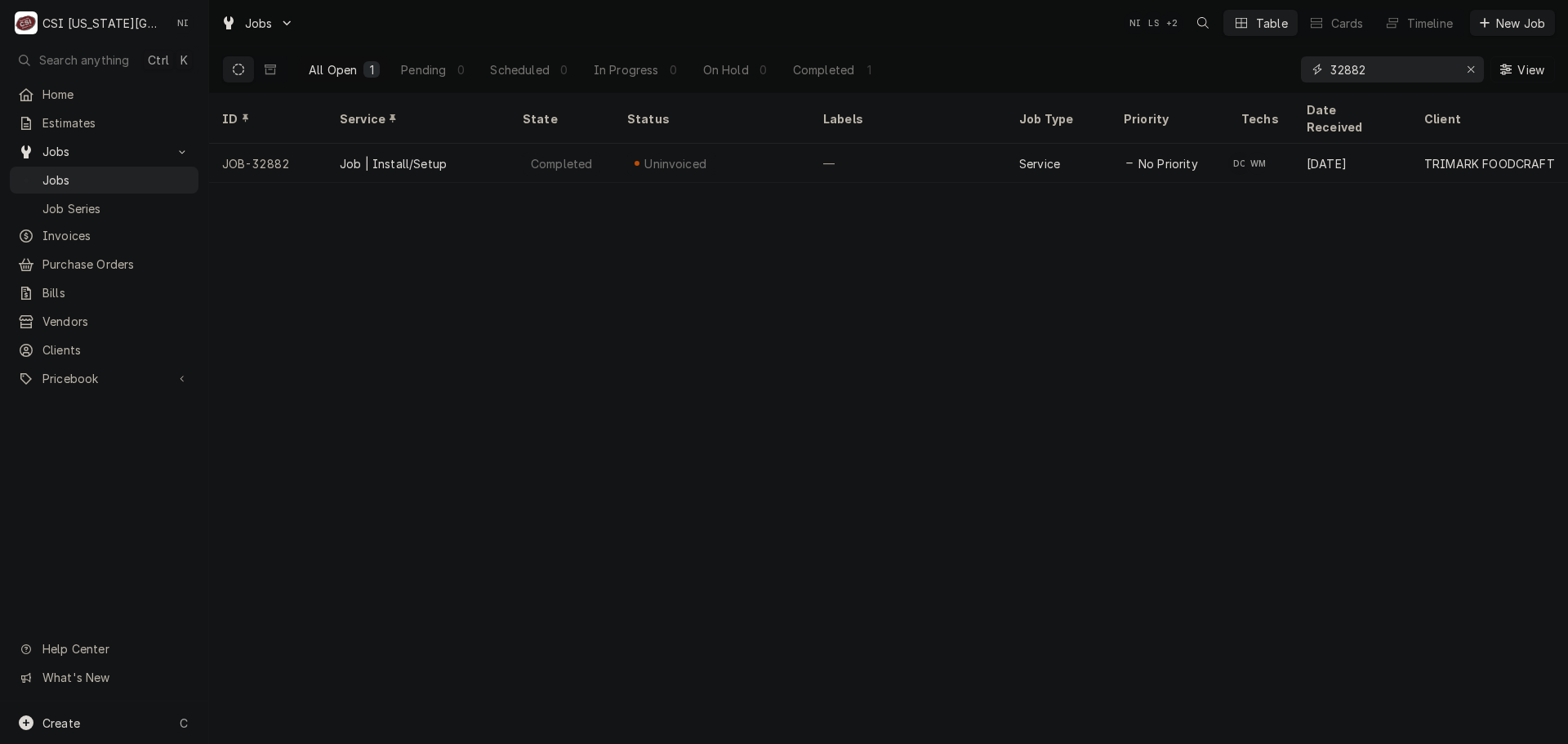
drag, startPoint x: 1395, startPoint y: 67, endPoint x: 1160, endPoint y: 78, distance: 235.3
click at [1162, 78] on div "All Open 1 Pending 0 Scheduled 0 In Progress 0 On Hold 0 Completed 1 32882 View" at bounding box center [888, 70] width 1333 height 46
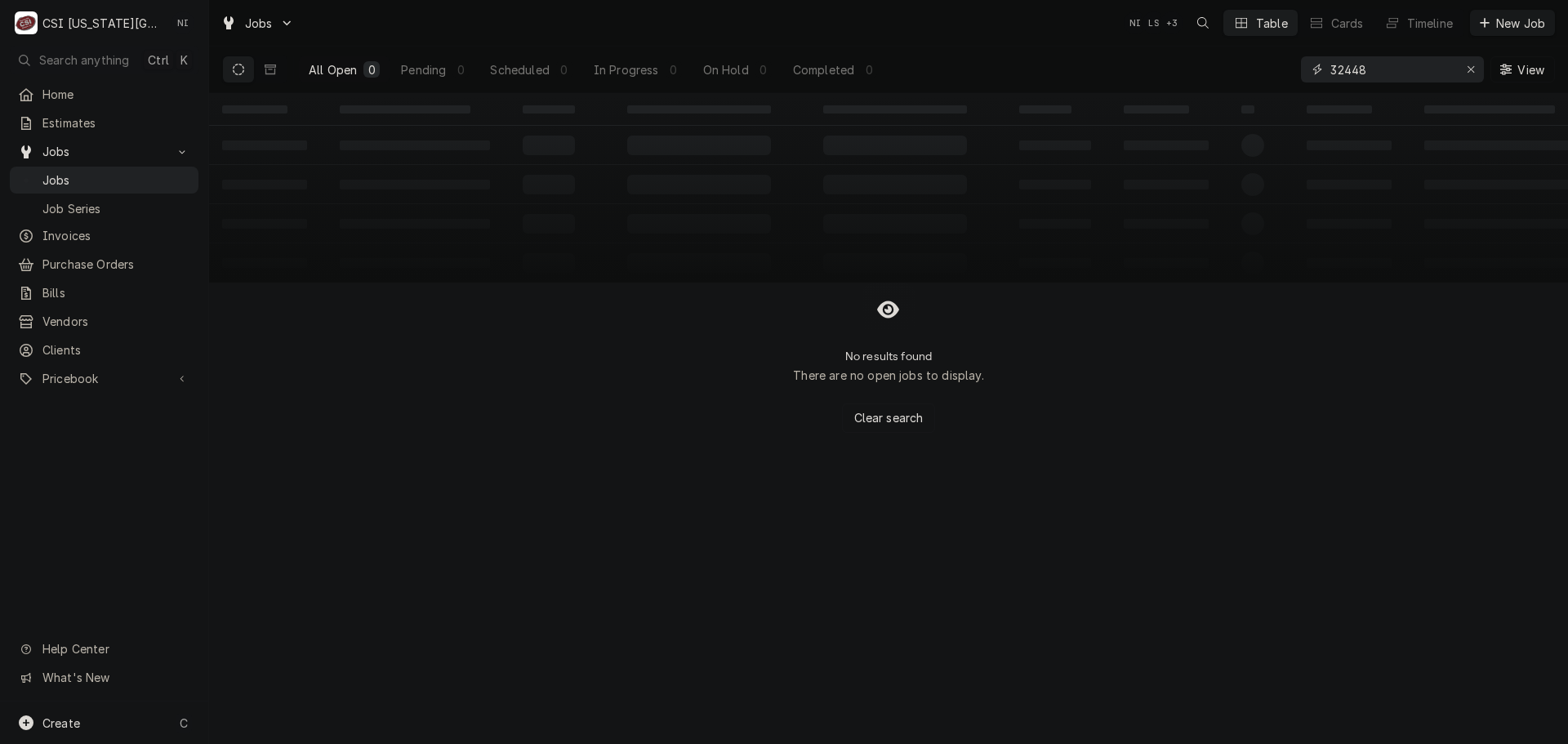
type input "32448"
click at [265, 73] on icon "Dynamic Content Wrapper" at bounding box center [270, 69] width 12 height 12
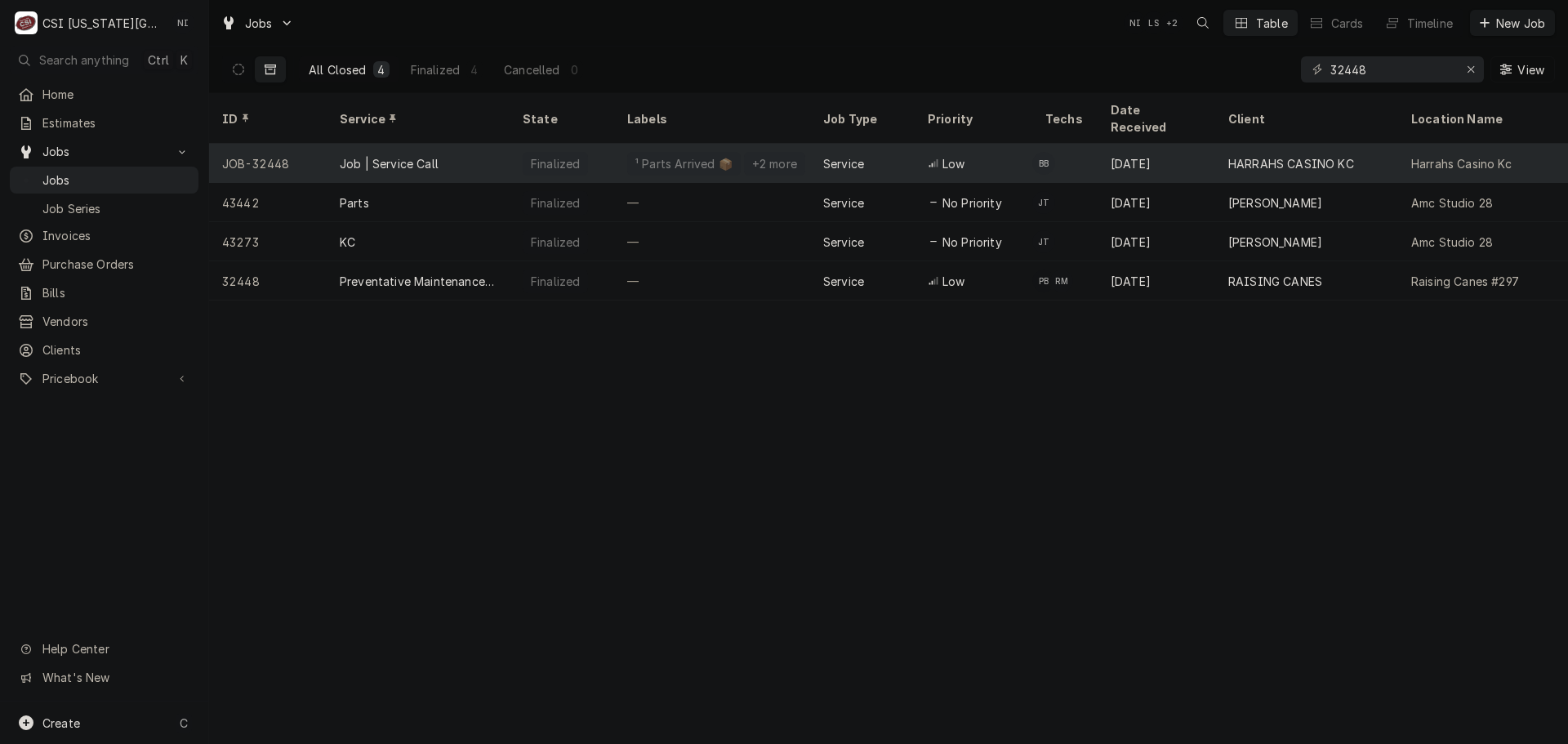
click at [465, 144] on div "Job | Service Call" at bounding box center [418, 163] width 183 height 39
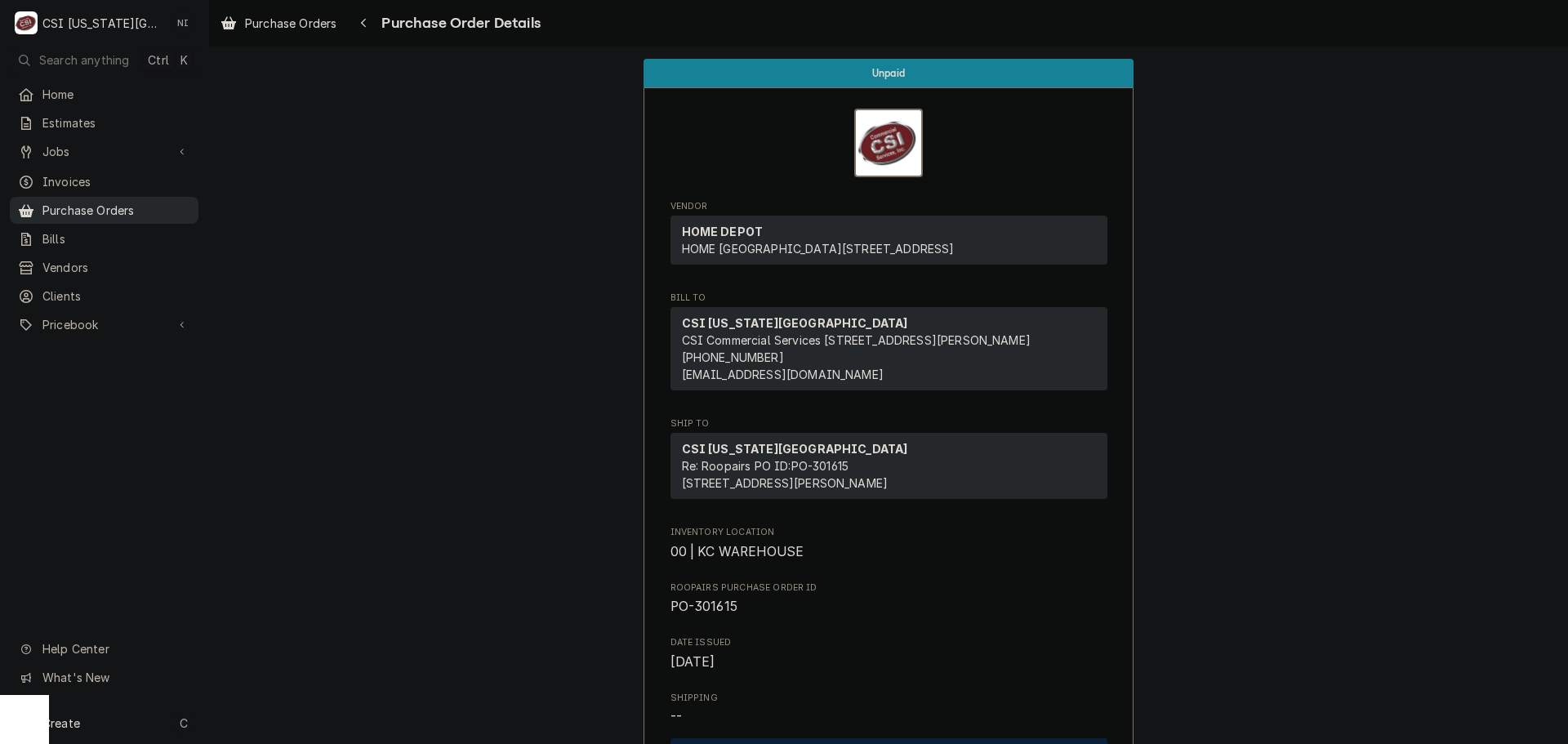
click at [164, 204] on span "Purchase Orders" at bounding box center [117, 210] width 148 height 17
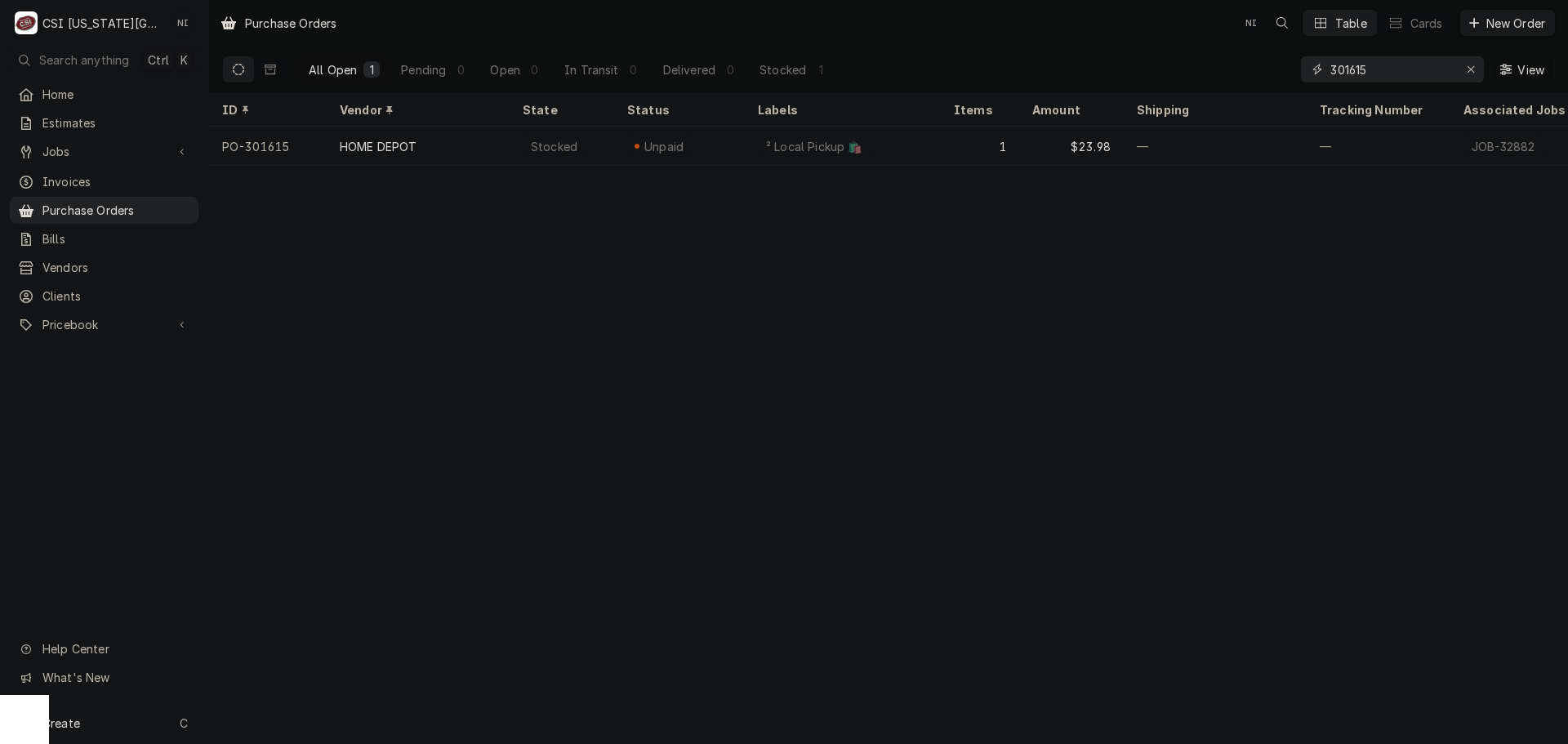
click at [1373, 69] on input "301615" at bounding box center [1392, 69] width 123 height 26
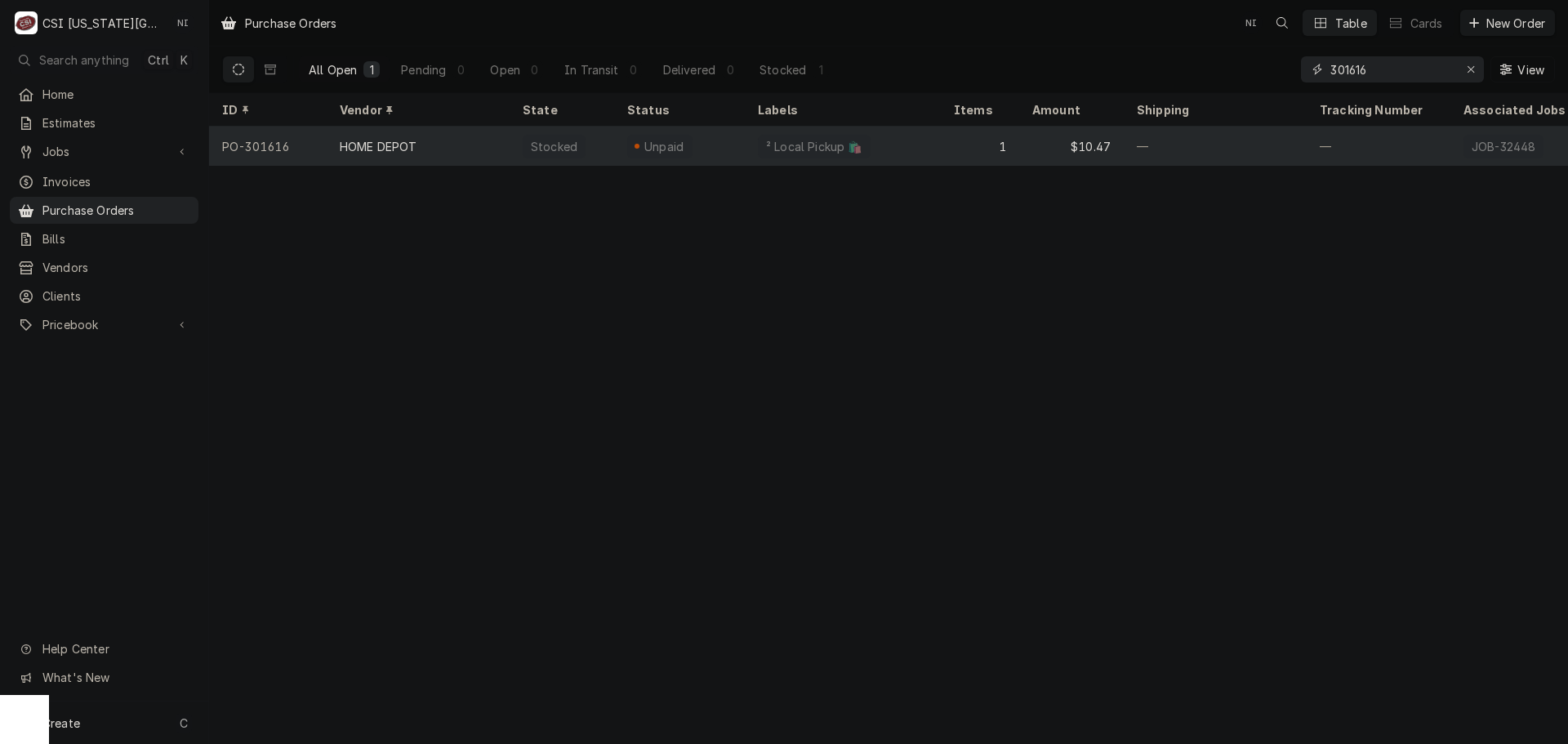
type input "301616"
click at [899, 152] on div "² Local Pickup 🛍️" at bounding box center [842, 146] width 196 height 39
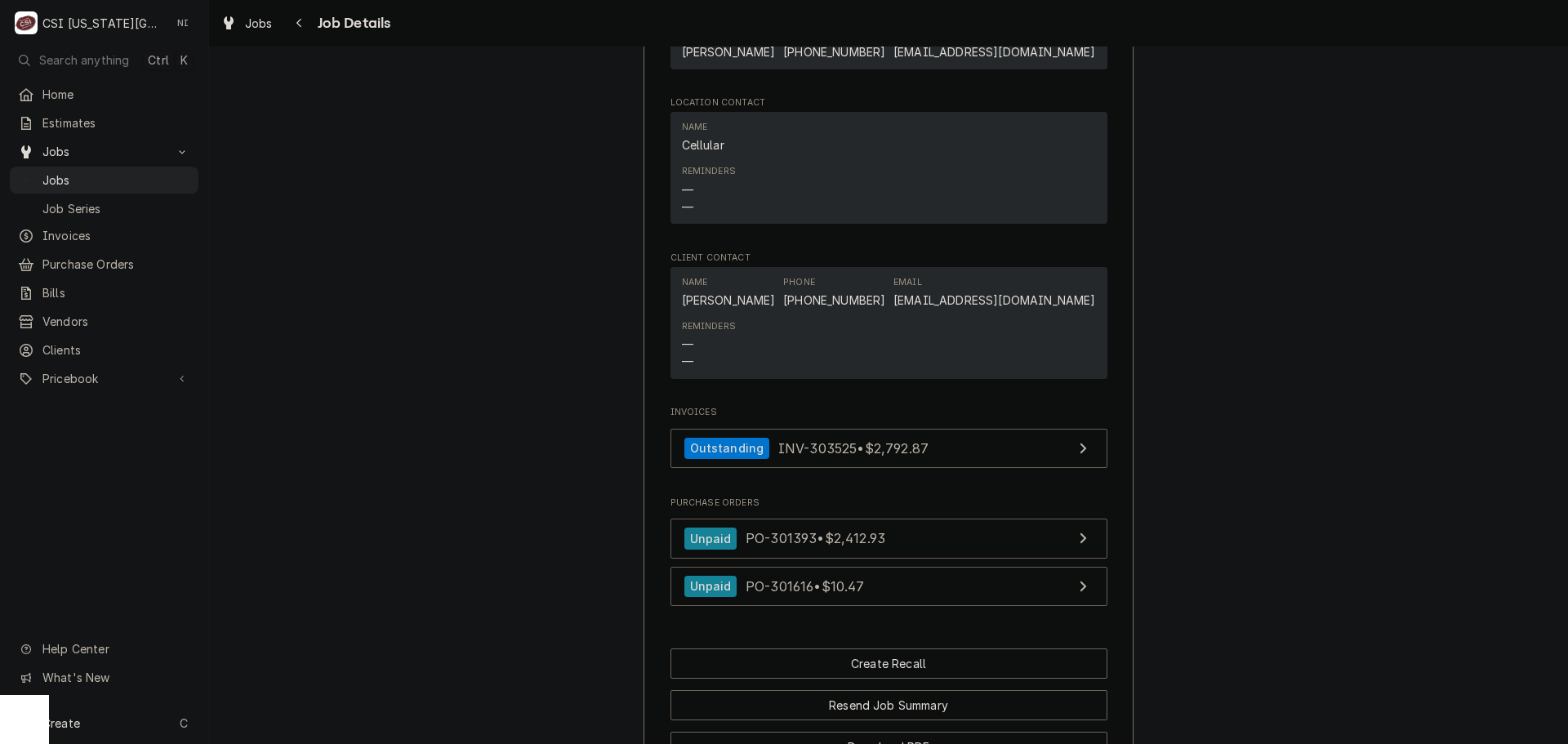
scroll to position [2043, 0]
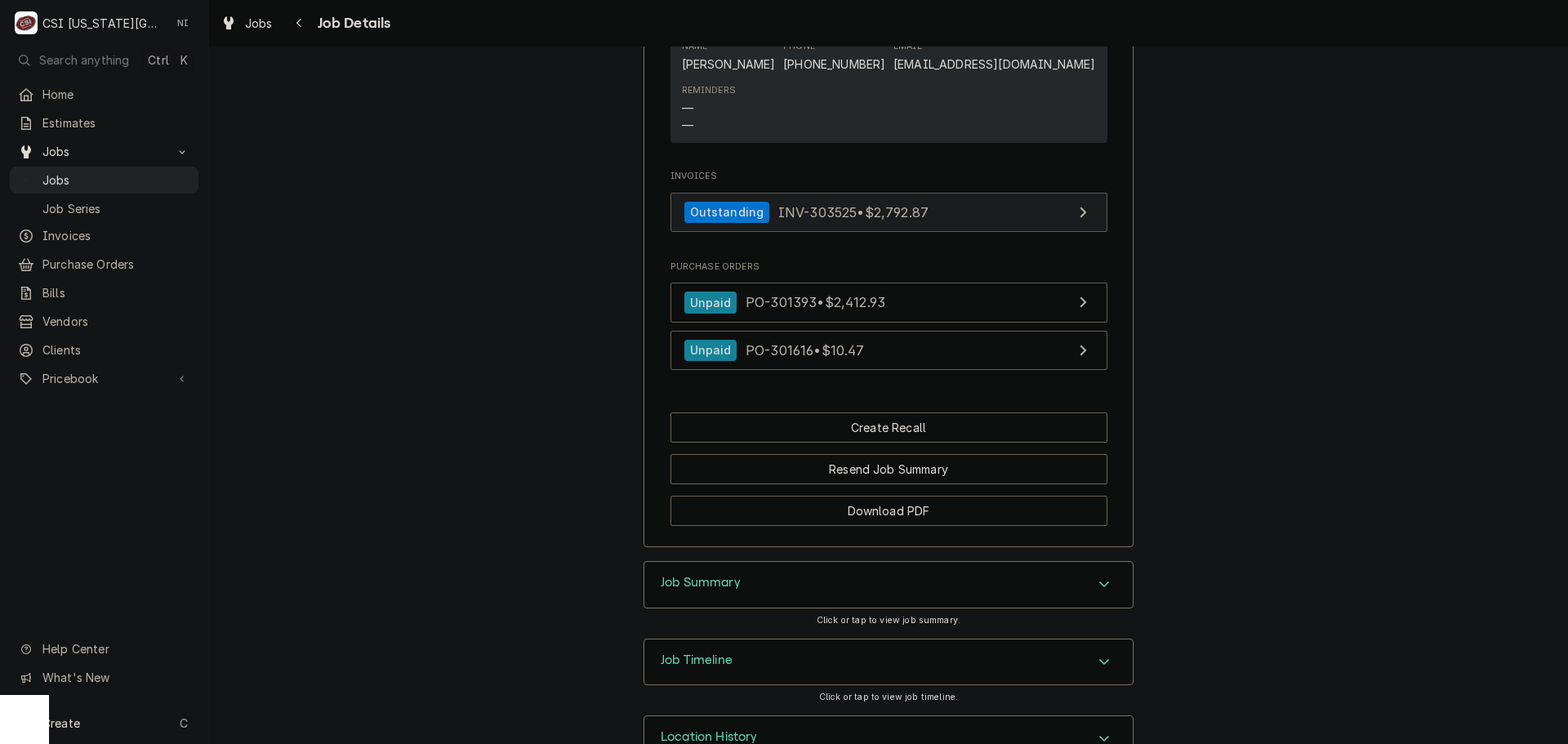
click at [947, 213] on link "Outstanding INV-303525 • $2,792.87" at bounding box center [889, 212] width 437 height 40
click at [156, 172] on span "Jobs" at bounding box center [117, 180] width 148 height 17
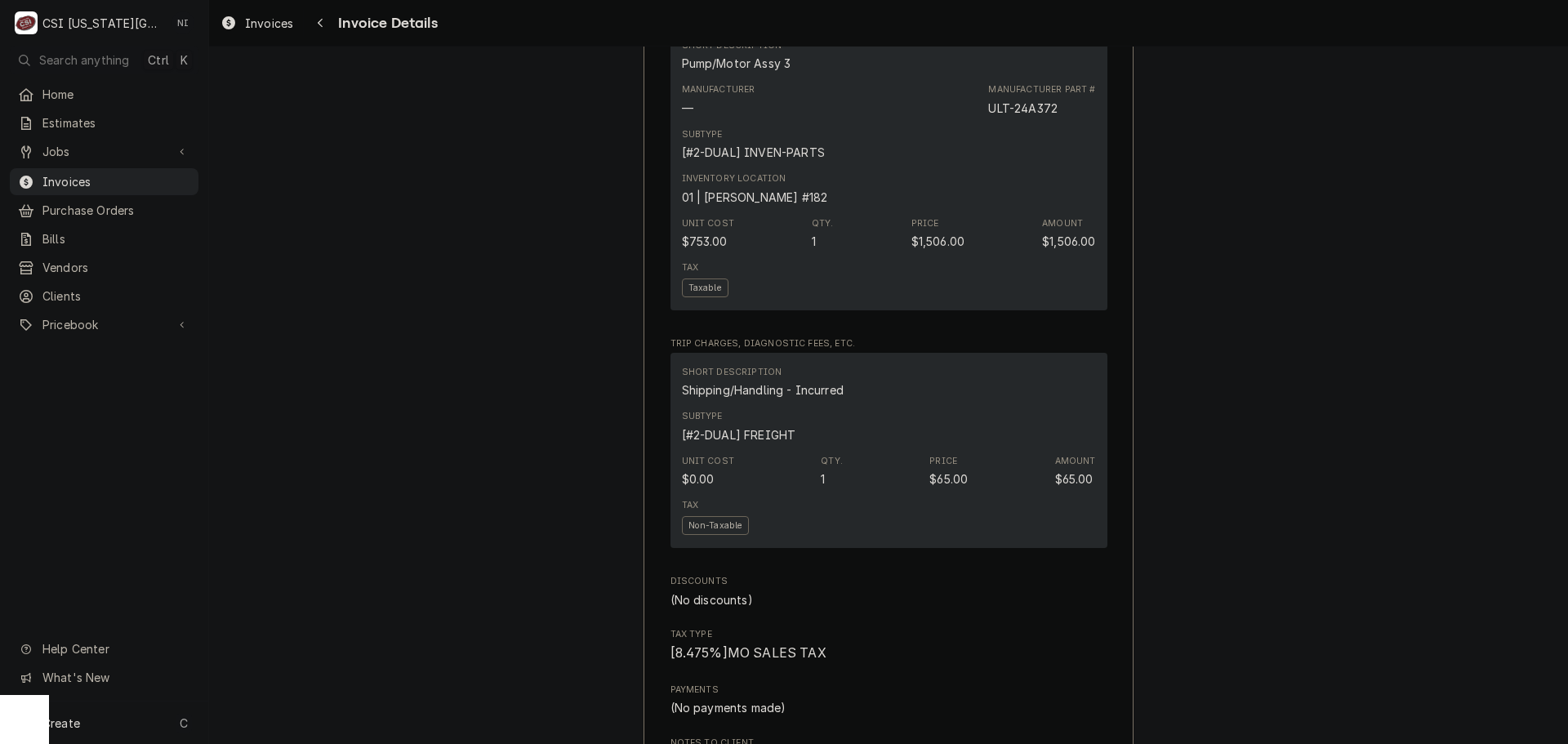
scroll to position [1144, 0]
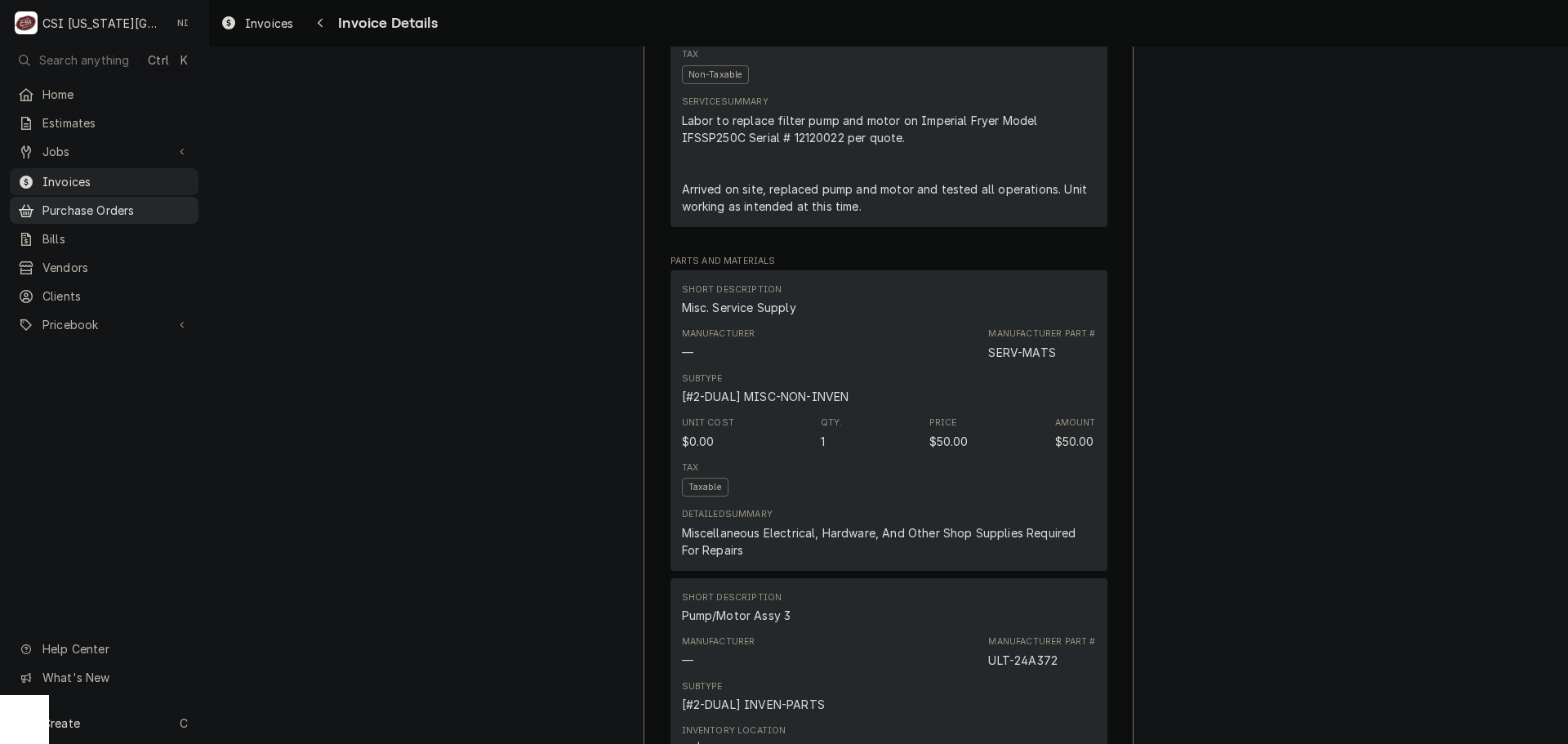
click at [115, 203] on span "Purchase Orders" at bounding box center [117, 210] width 148 height 17
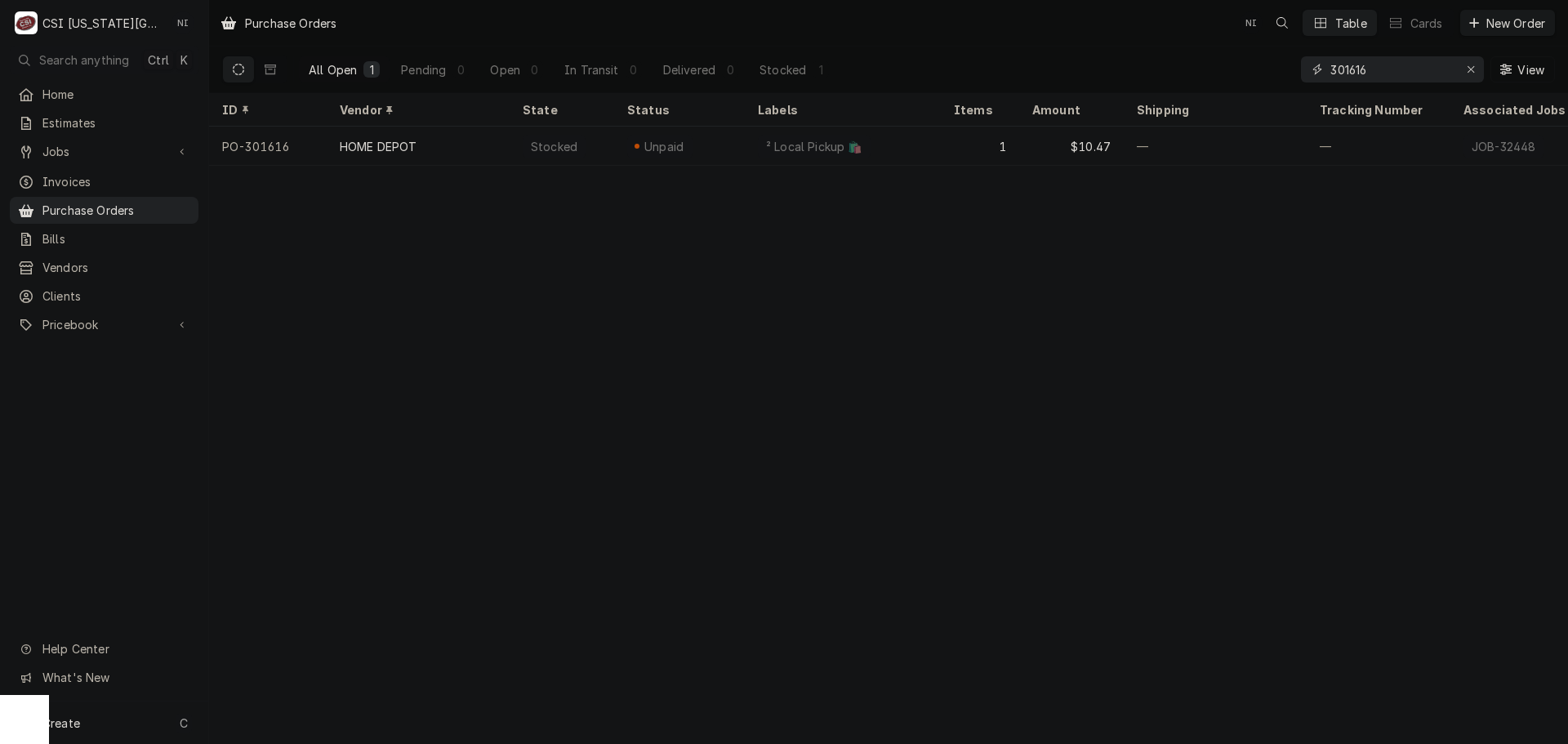
click at [1376, 65] on input "301616" at bounding box center [1392, 69] width 123 height 26
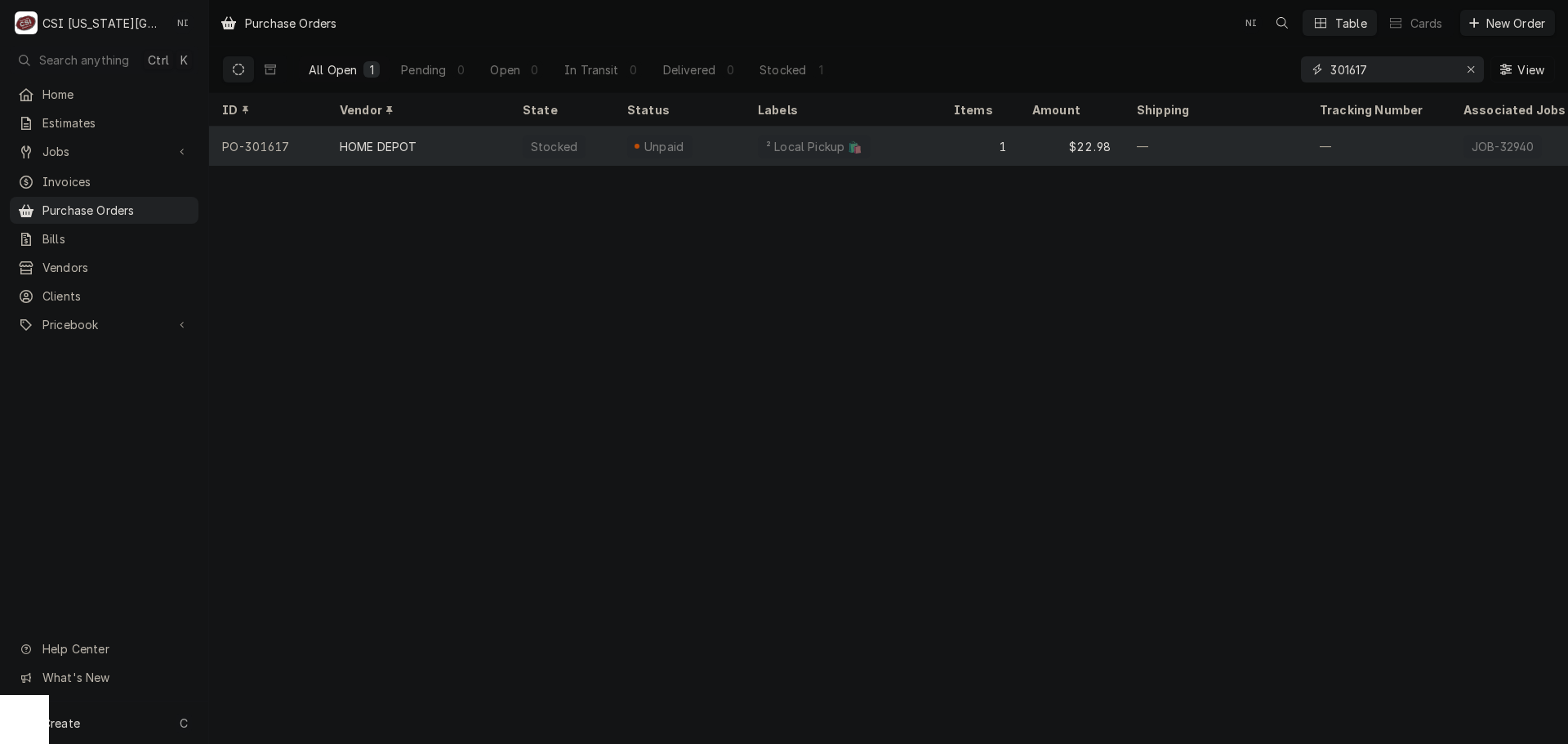
type input "301617"
click at [913, 153] on div "² Local Pickup 🛍️" at bounding box center [842, 146] width 196 height 39
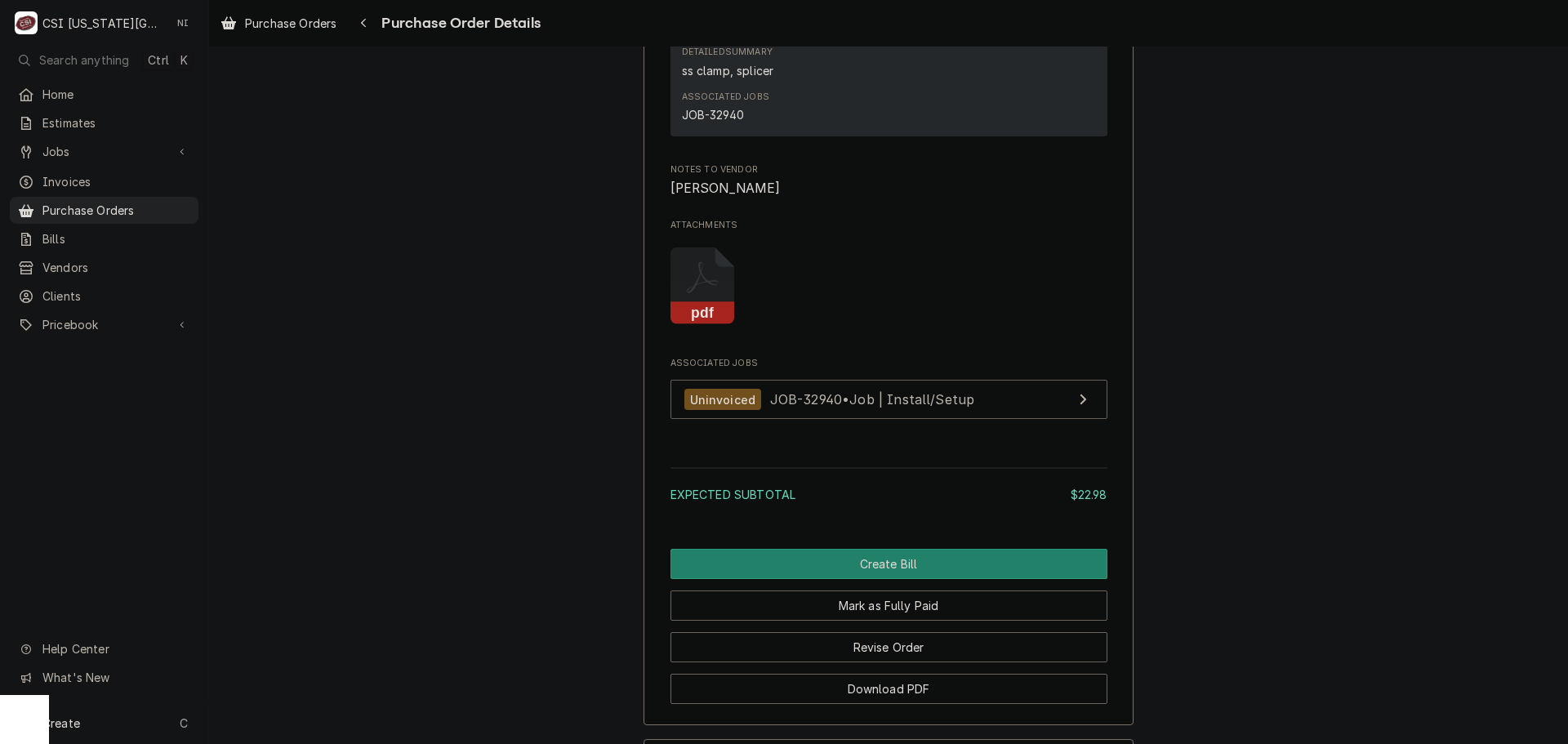
scroll to position [1526, 0]
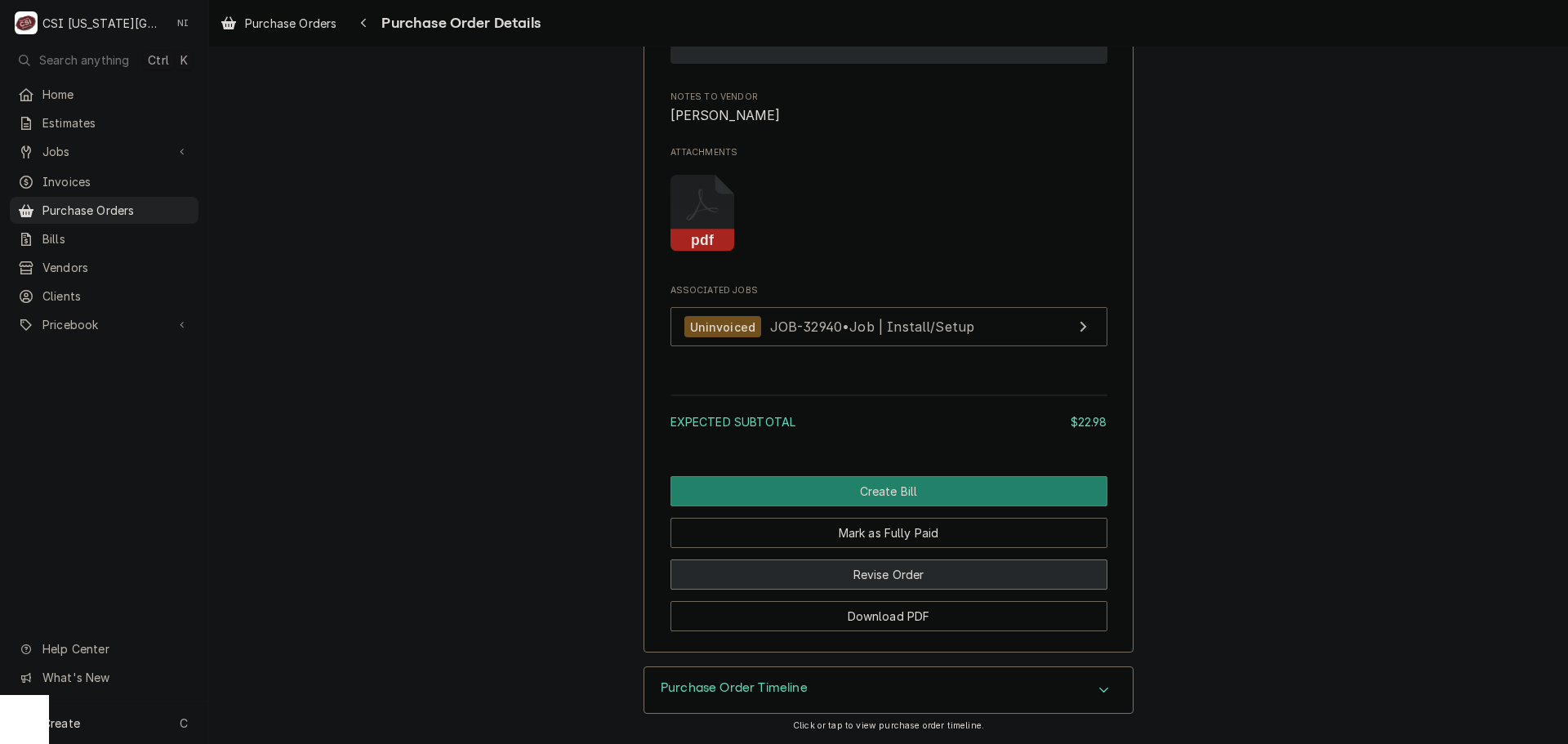
click at [893, 582] on button "Revise Order" at bounding box center [889, 574] width 437 height 30
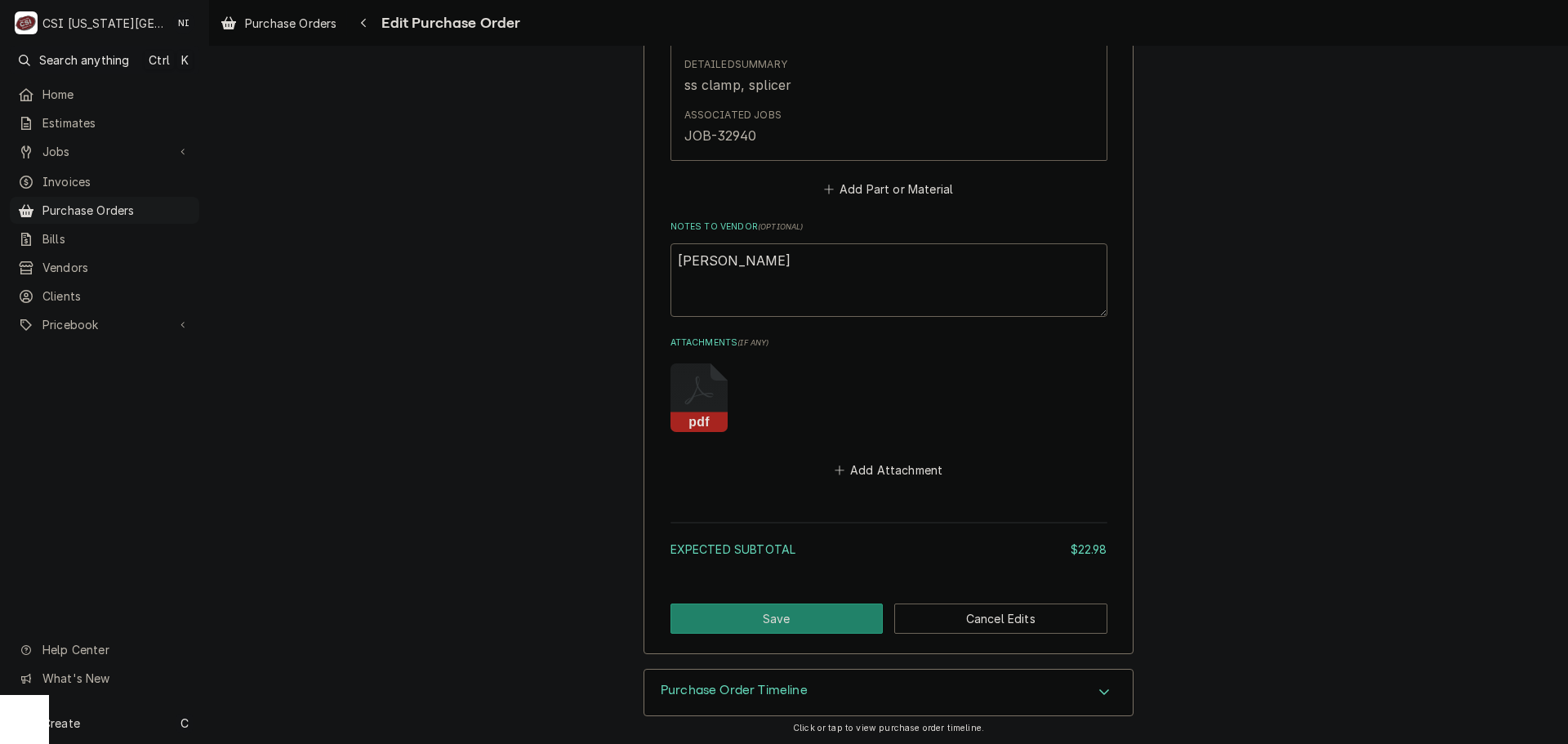
scroll to position [1031, 0]
drag, startPoint x: 881, startPoint y: 473, endPoint x: 940, endPoint y: 491, distance: 61.7
click at [881, 473] on button "Add Attachment" at bounding box center [888, 468] width 115 height 23
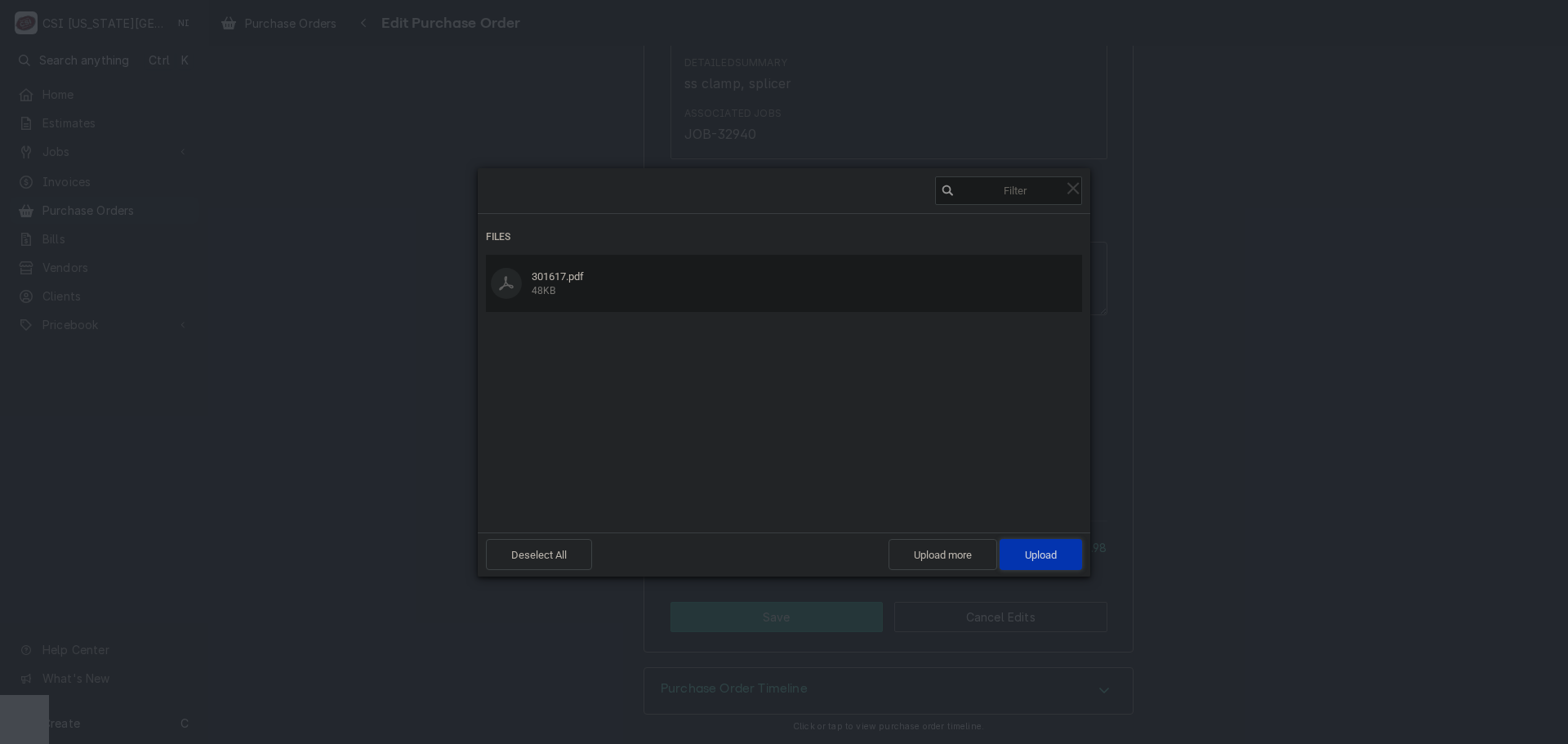
drag, startPoint x: 1054, startPoint y: 557, endPoint x: 1070, endPoint y: 548, distance: 18.4
click at [1057, 554] on span "Upload 1" at bounding box center [1040, 555] width 82 height 31
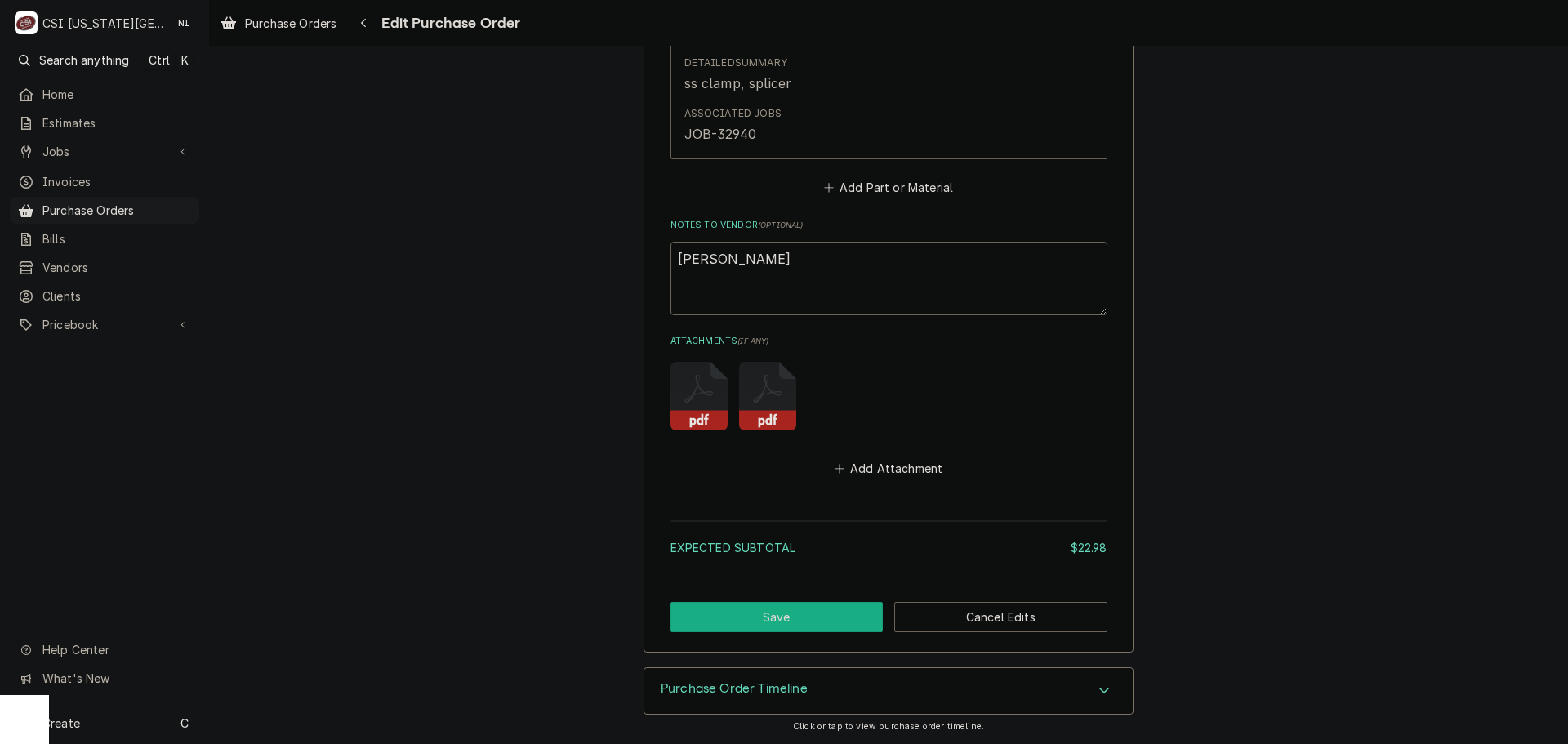
click at [798, 628] on button "Save" at bounding box center [777, 617] width 213 height 30
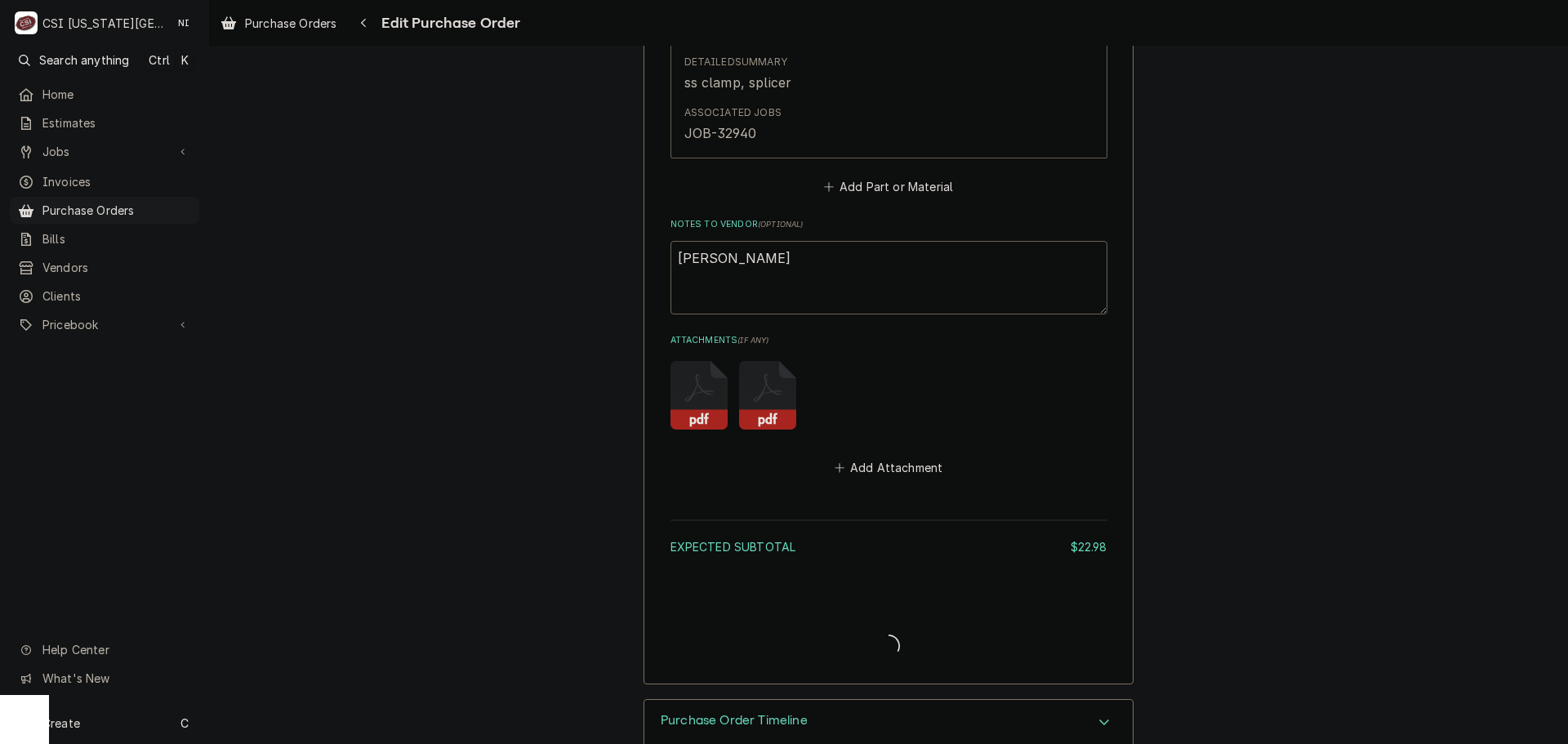
type textarea "x"
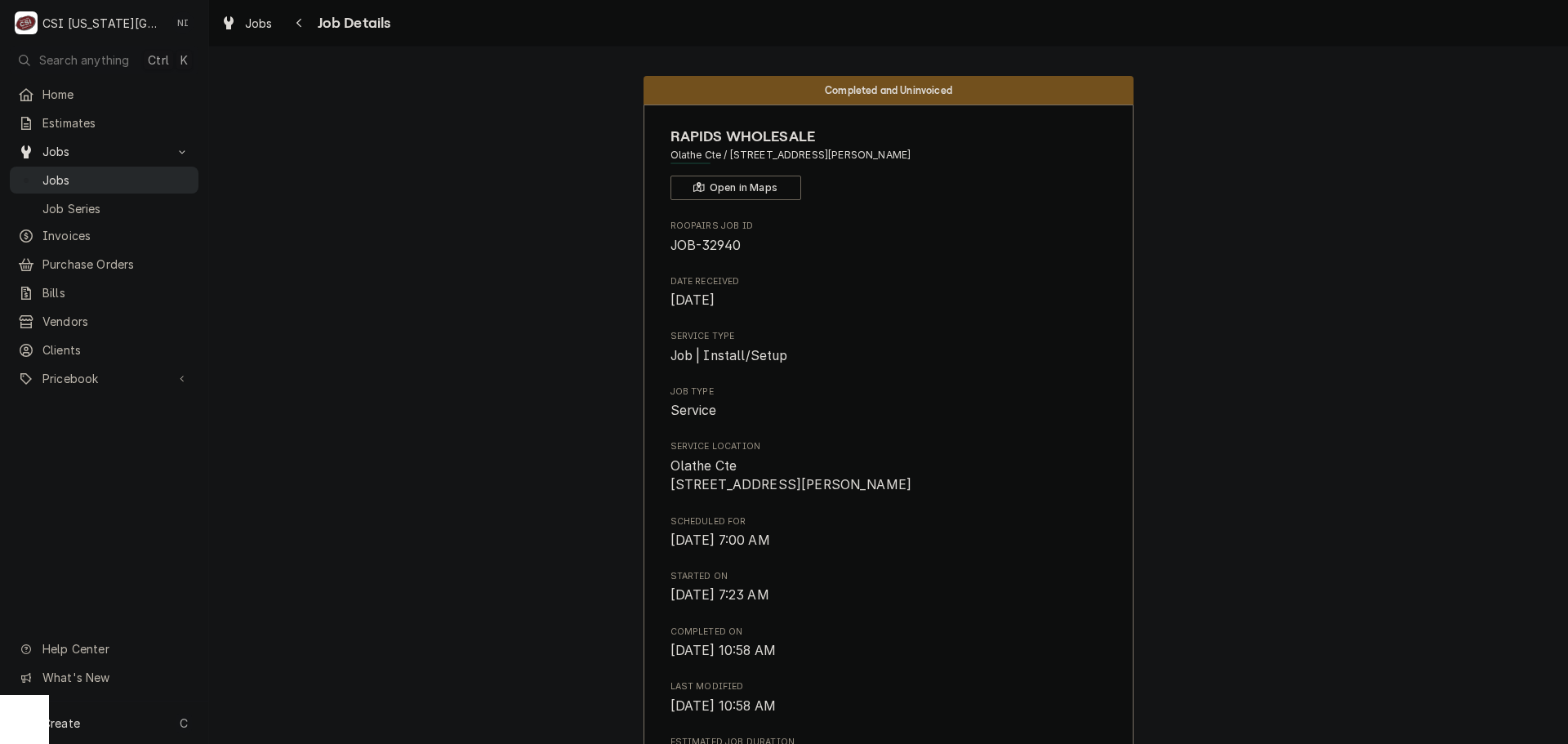
click at [98, 173] on span "Jobs" at bounding box center [117, 180] width 148 height 17
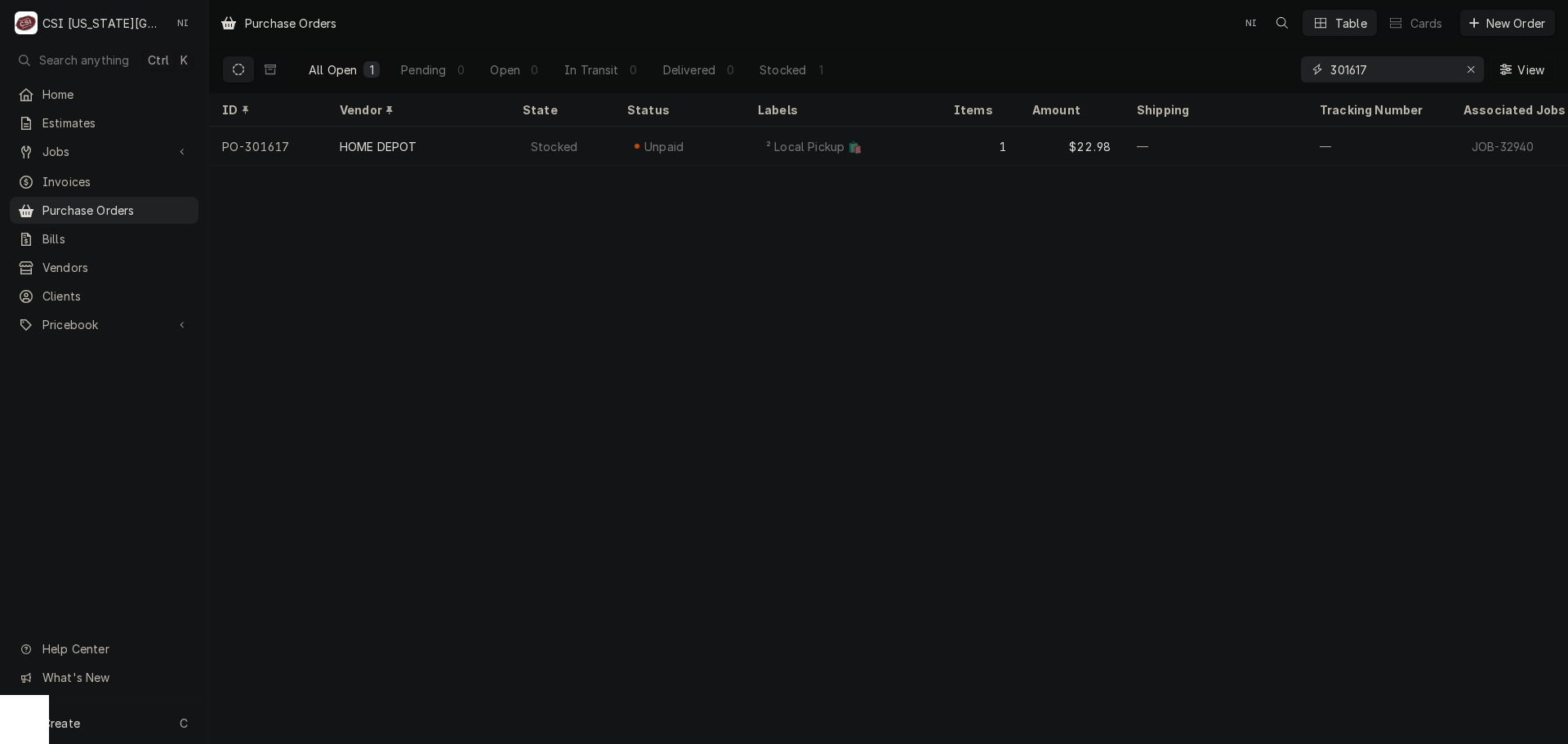
click at [1374, 71] on input "301617" at bounding box center [1392, 69] width 123 height 26
type input "301618"
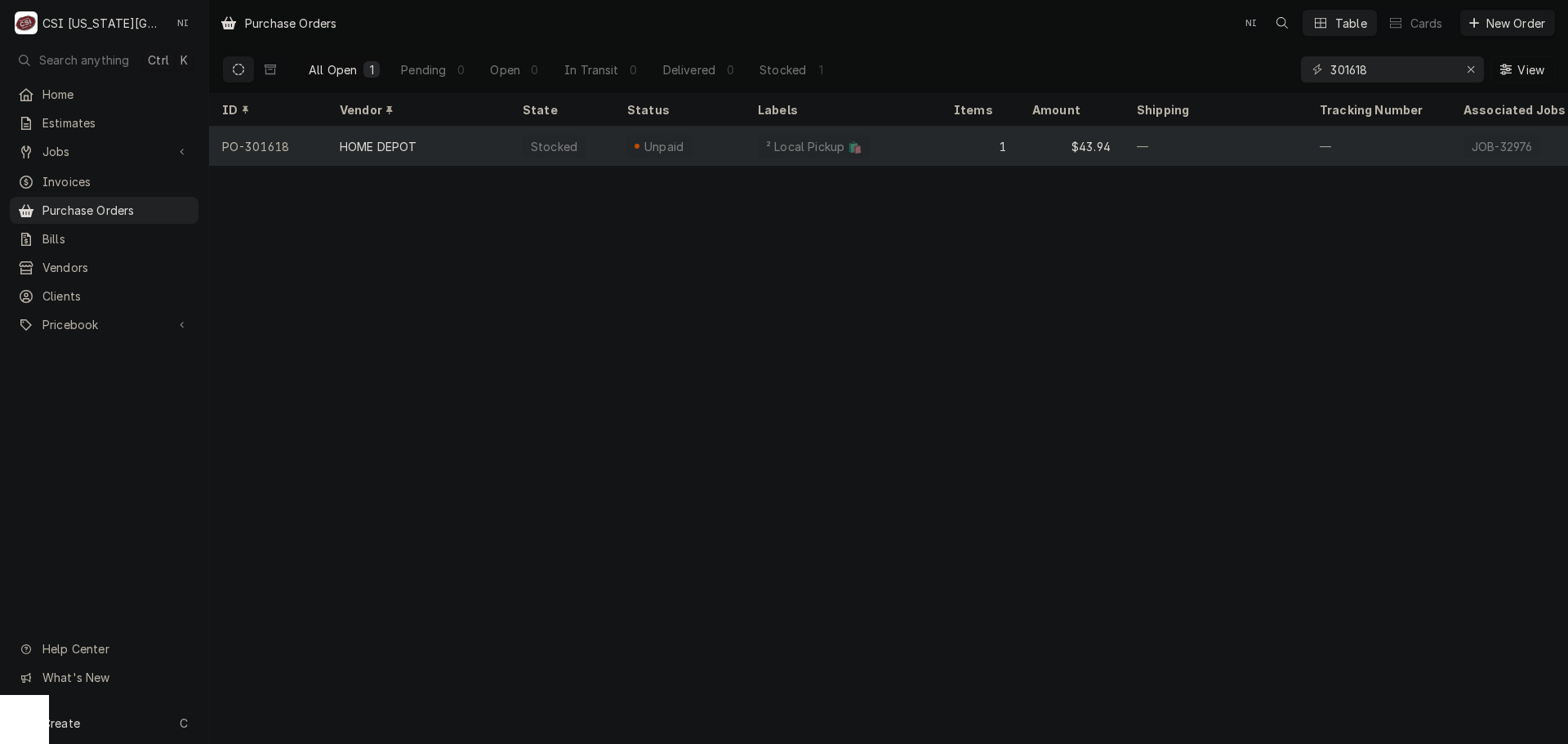
click at [853, 146] on div "² Local Pickup 🛍️" at bounding box center [814, 146] width 113 height 24
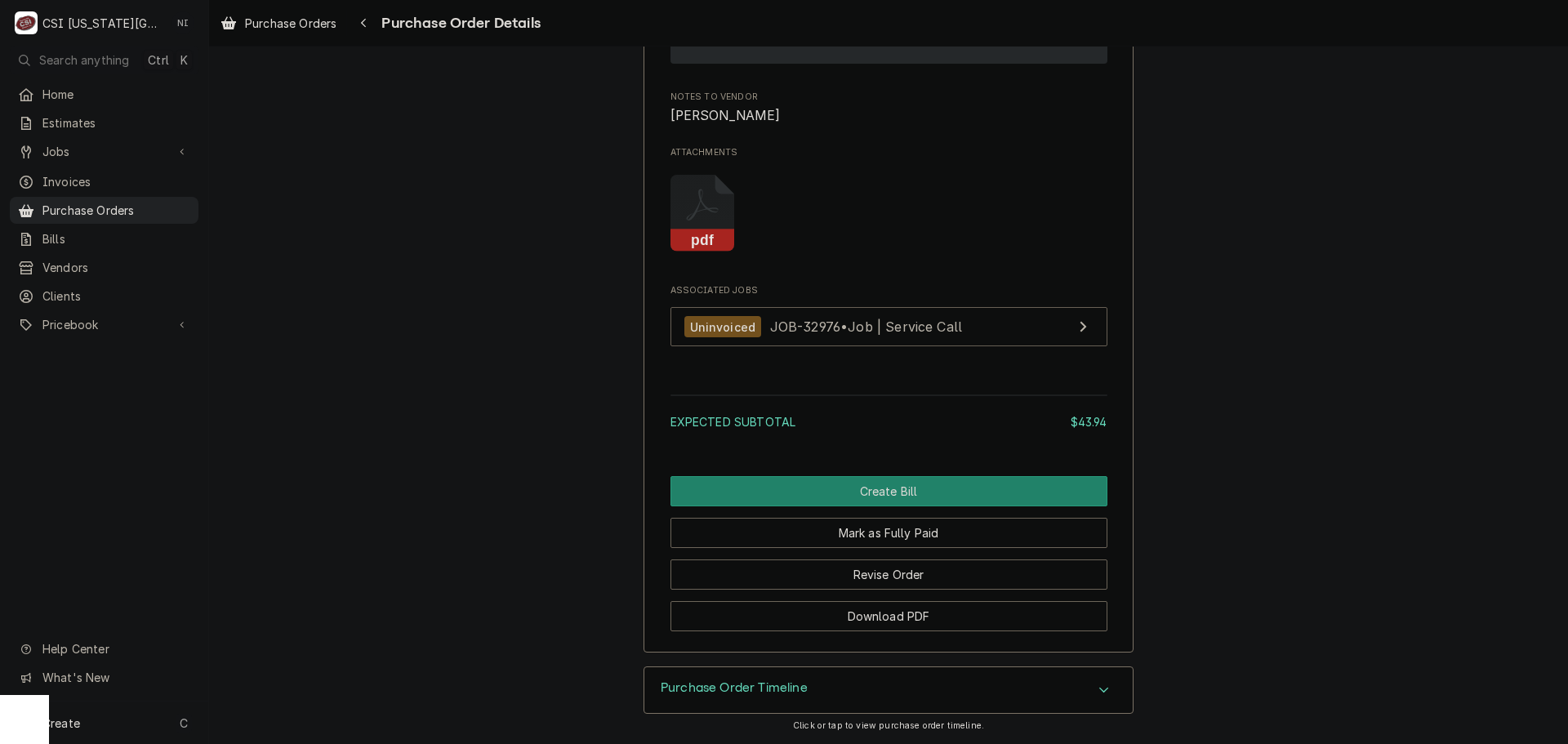
scroll to position [1526, 0]
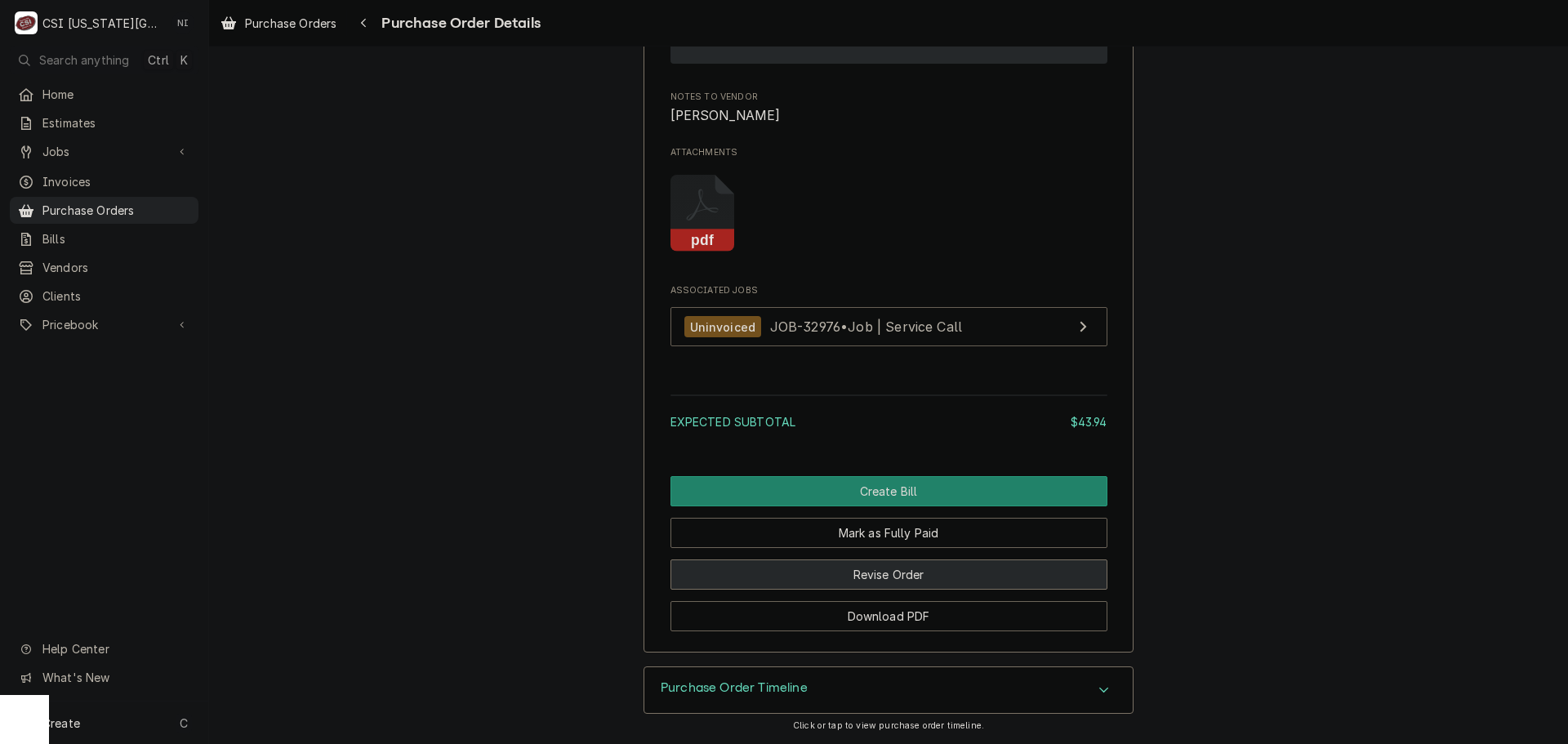
drag, startPoint x: 864, startPoint y: 582, endPoint x: 872, endPoint y: 578, distance: 8.9
click at [864, 582] on button "Revise Order" at bounding box center [889, 574] width 437 height 30
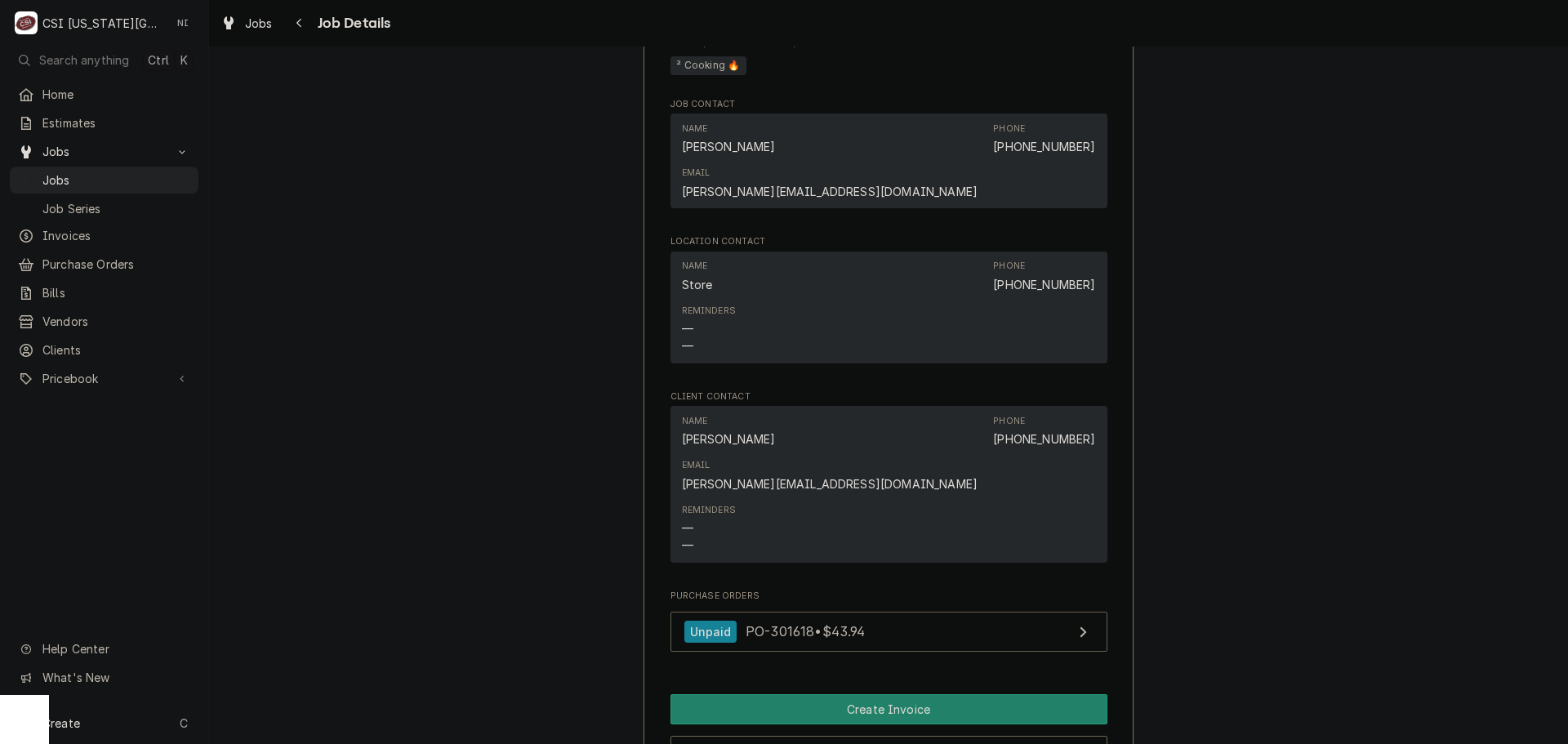
scroll to position [1307, 0]
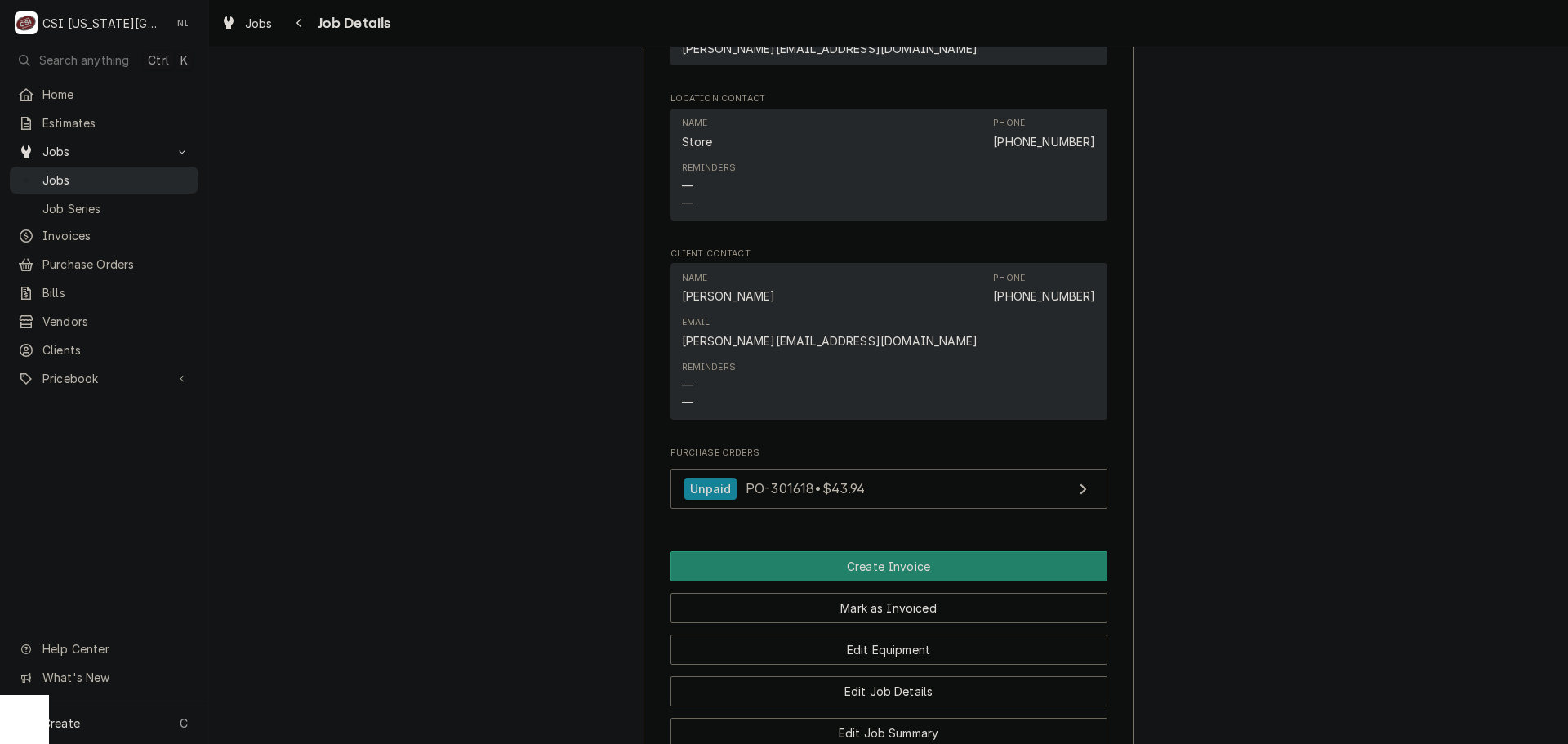
drag, startPoint x: 89, startPoint y: 171, endPoint x: 296, endPoint y: 13, distance: 260.4
click at [90, 172] on span "Jobs" at bounding box center [117, 180] width 148 height 17
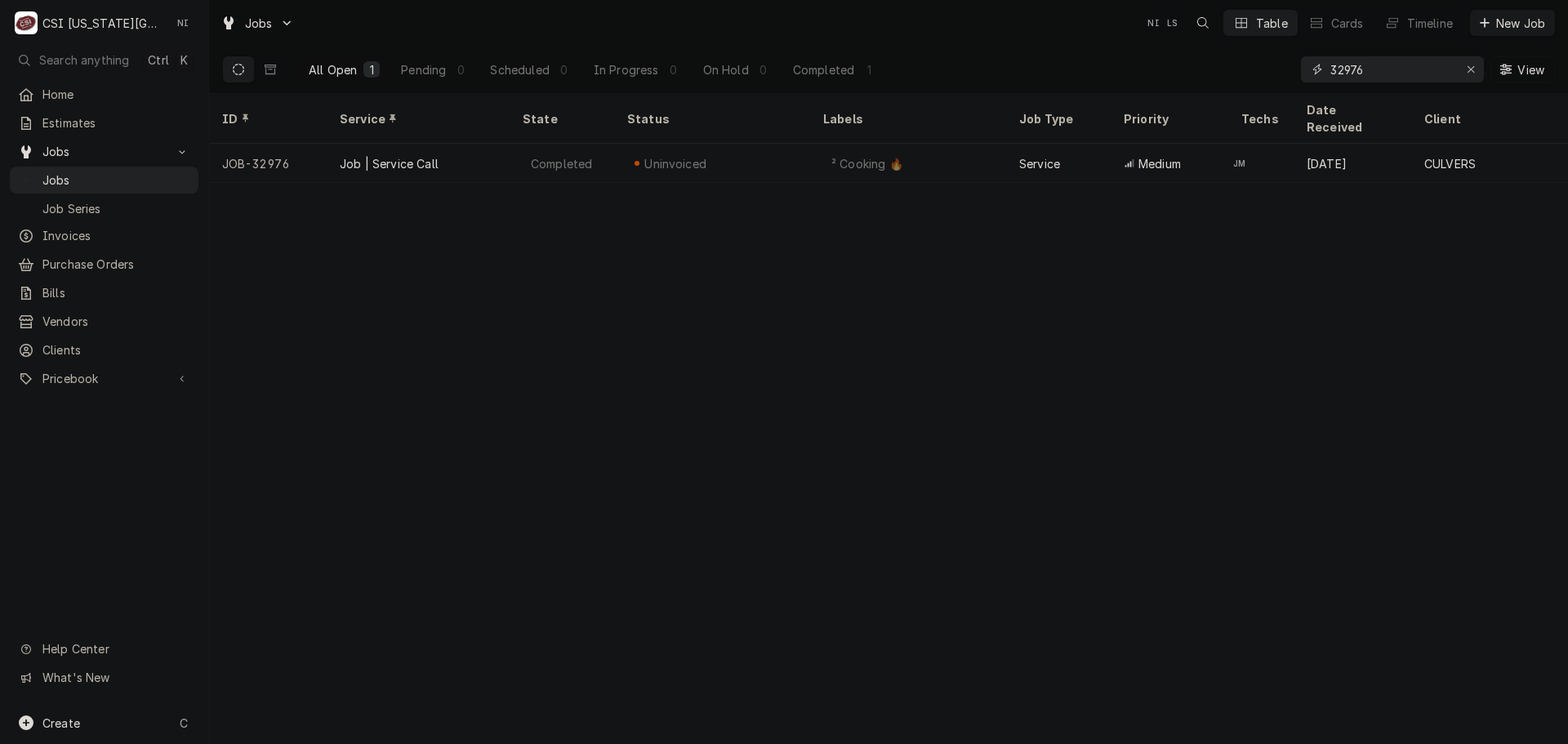
drag, startPoint x: 1372, startPoint y: 67, endPoint x: 1140, endPoint y: 63, distance: 232.0
click at [1150, 70] on div "All Open 1 Pending 0 Scheduled 0 In Progress 0 On Hold 0 Completed 1 32976 View" at bounding box center [888, 70] width 1333 height 46
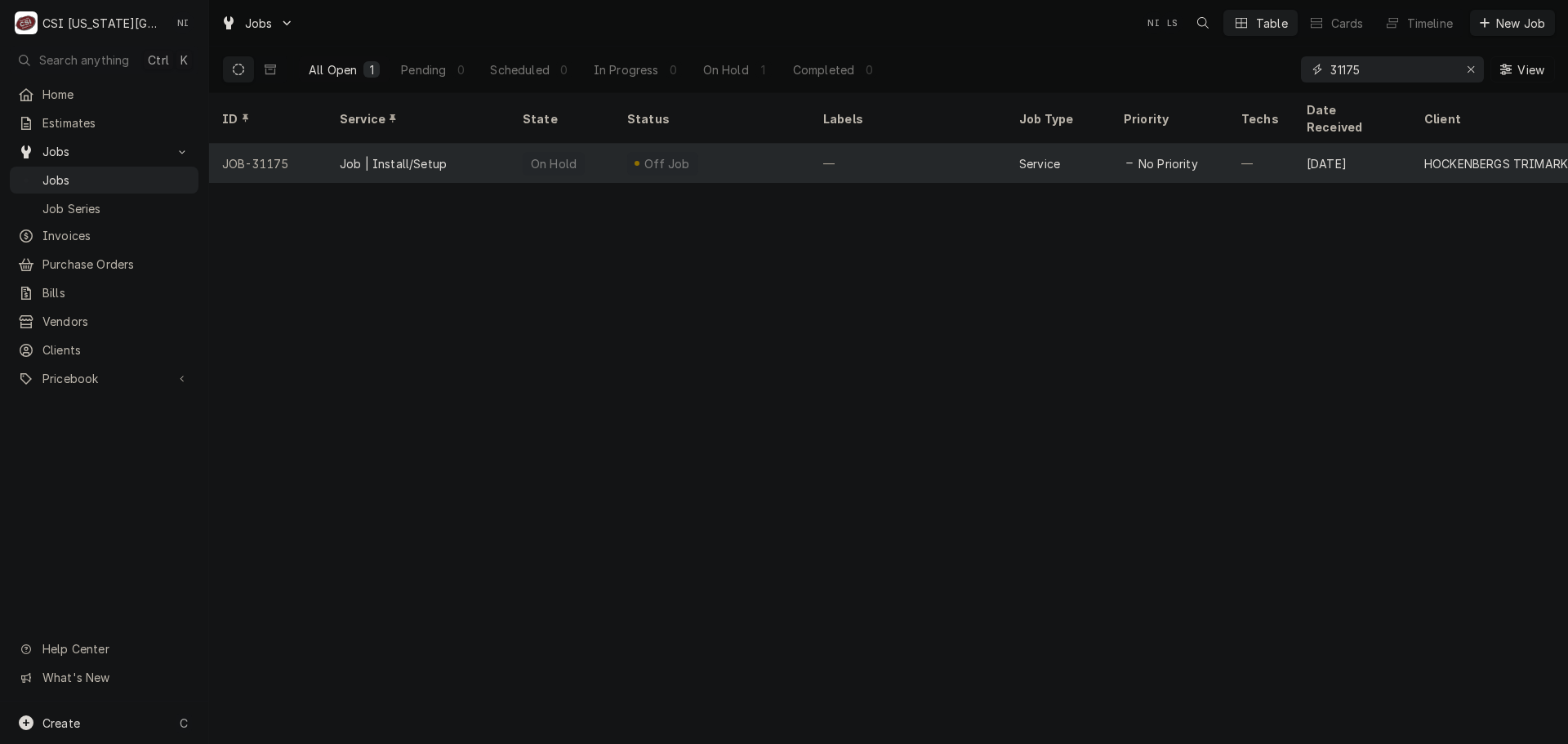
type input "31175"
click at [731, 144] on div "Off Job" at bounding box center [712, 163] width 196 height 39
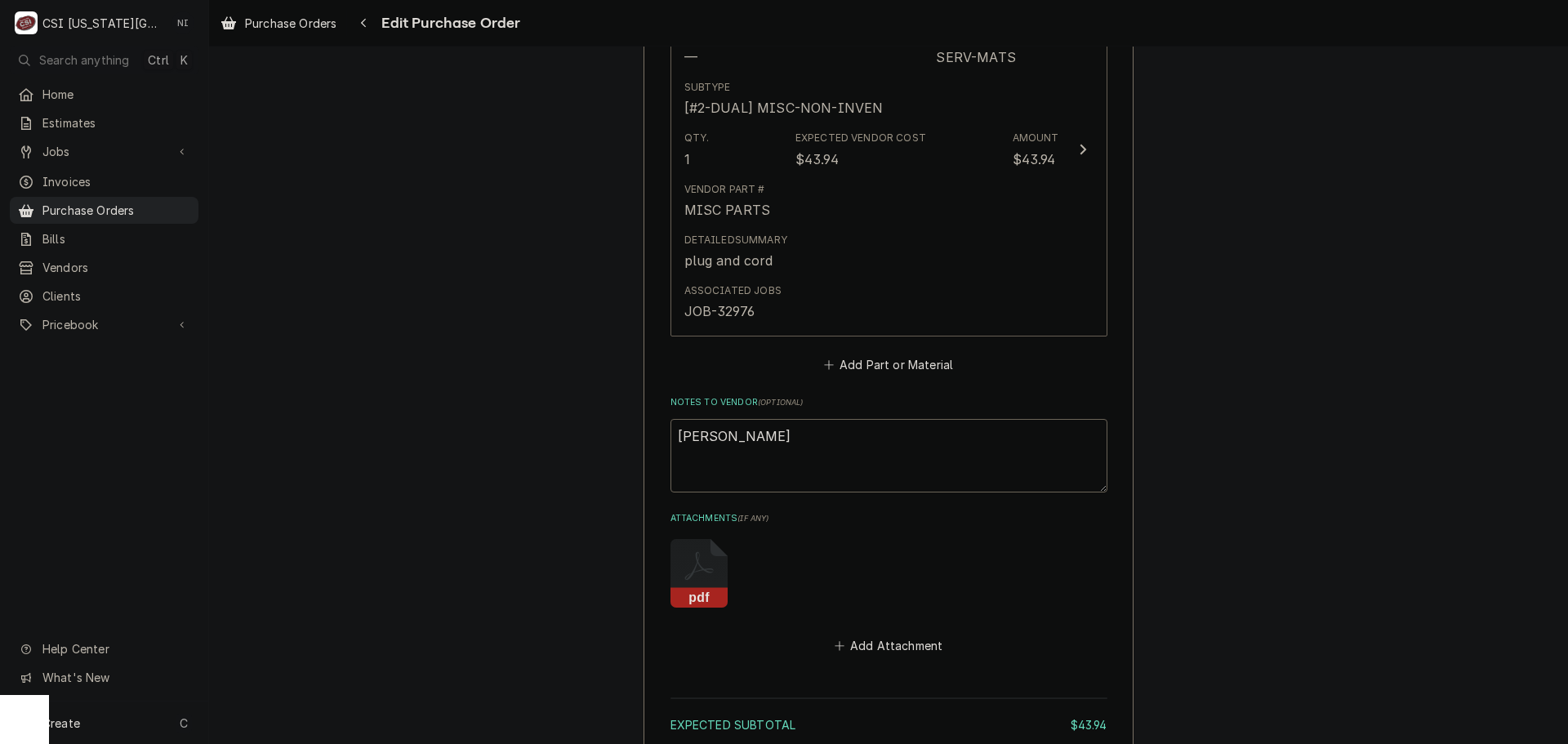
scroll to position [981, 0]
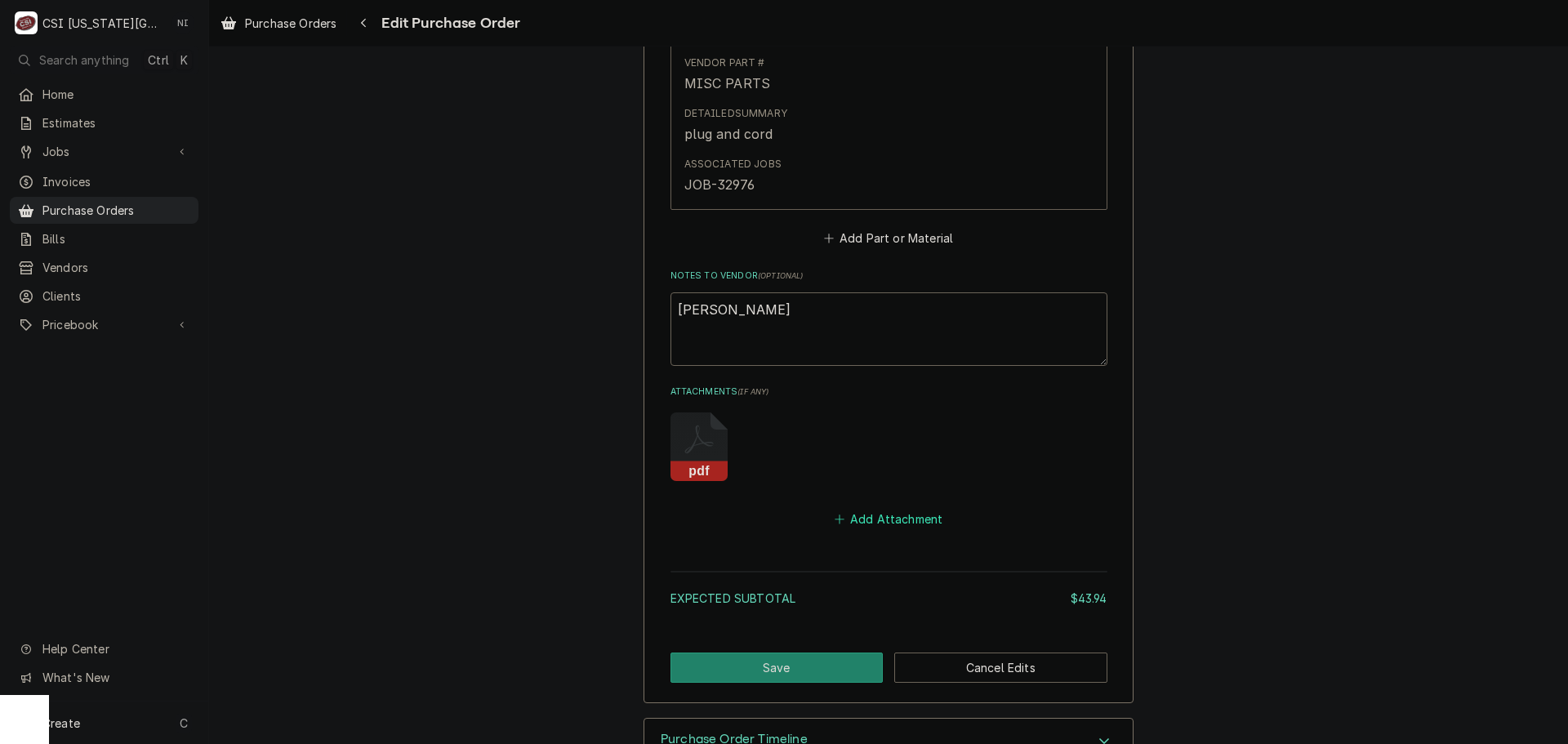
drag, startPoint x: 881, startPoint y: 523, endPoint x: 1554, endPoint y: 475, distance: 674.7
click at [882, 523] on button "Add Attachment" at bounding box center [888, 519] width 115 height 23
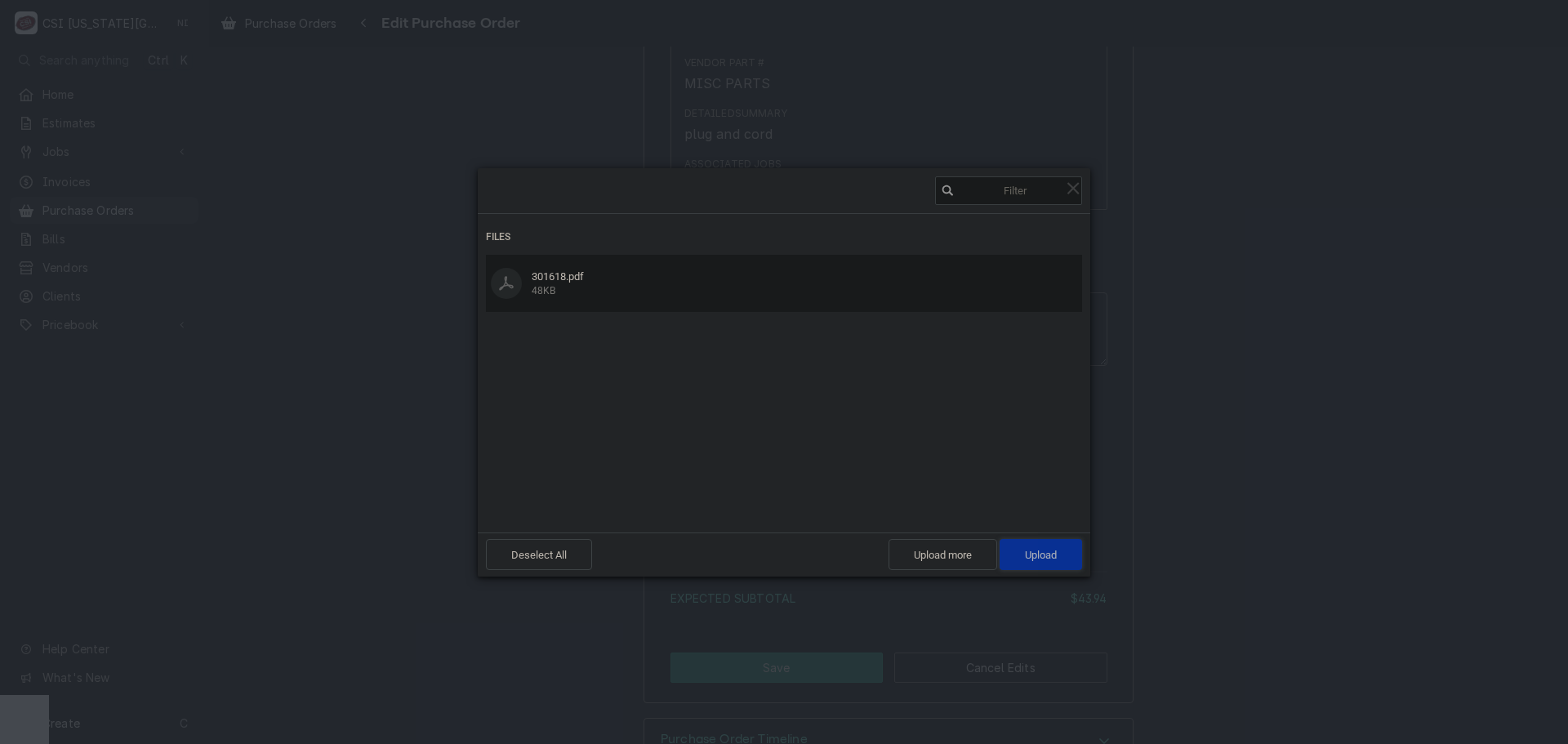
click at [1028, 555] on span "Upload 1" at bounding box center [1040, 555] width 32 height 13
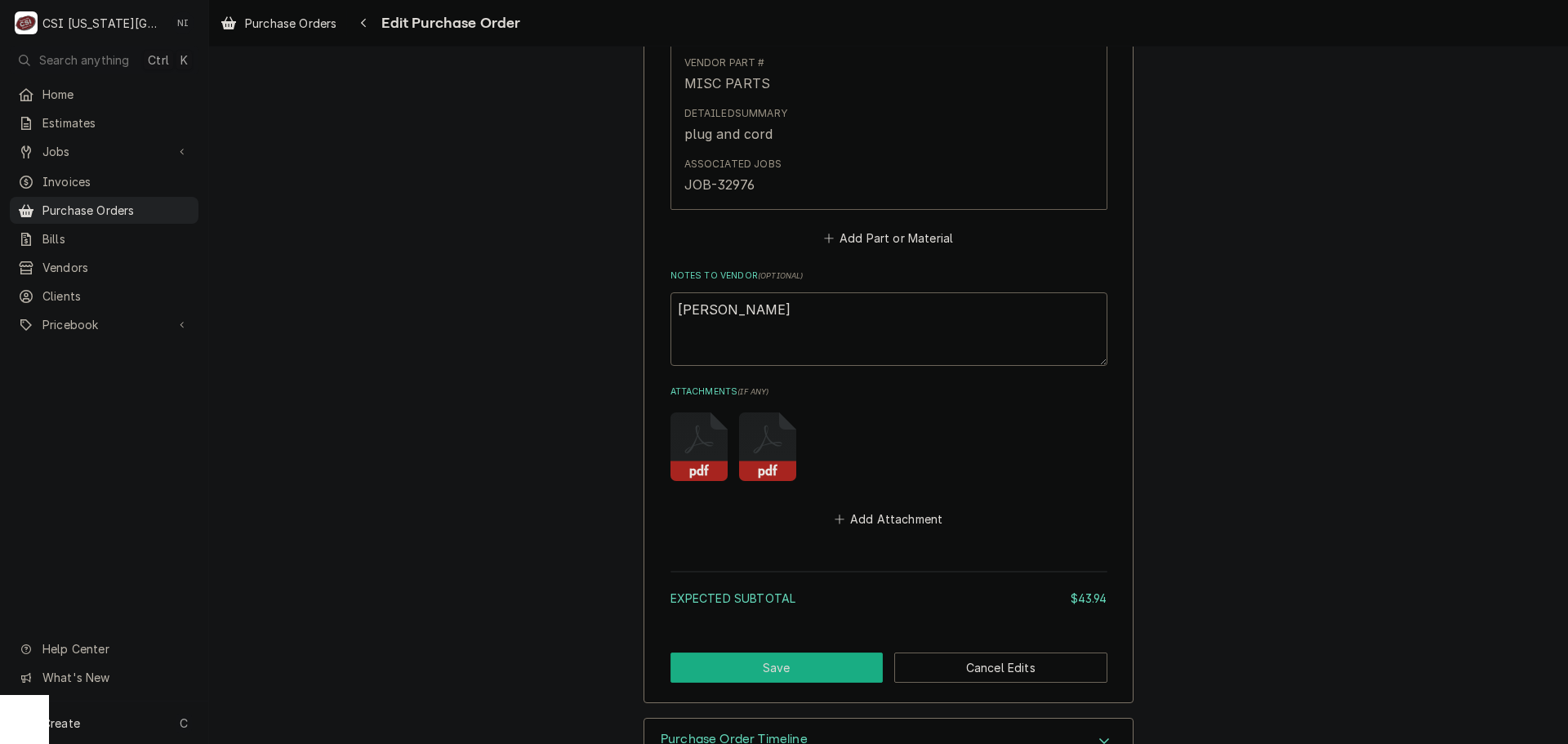
click at [844, 665] on button "Save" at bounding box center [777, 667] width 213 height 30
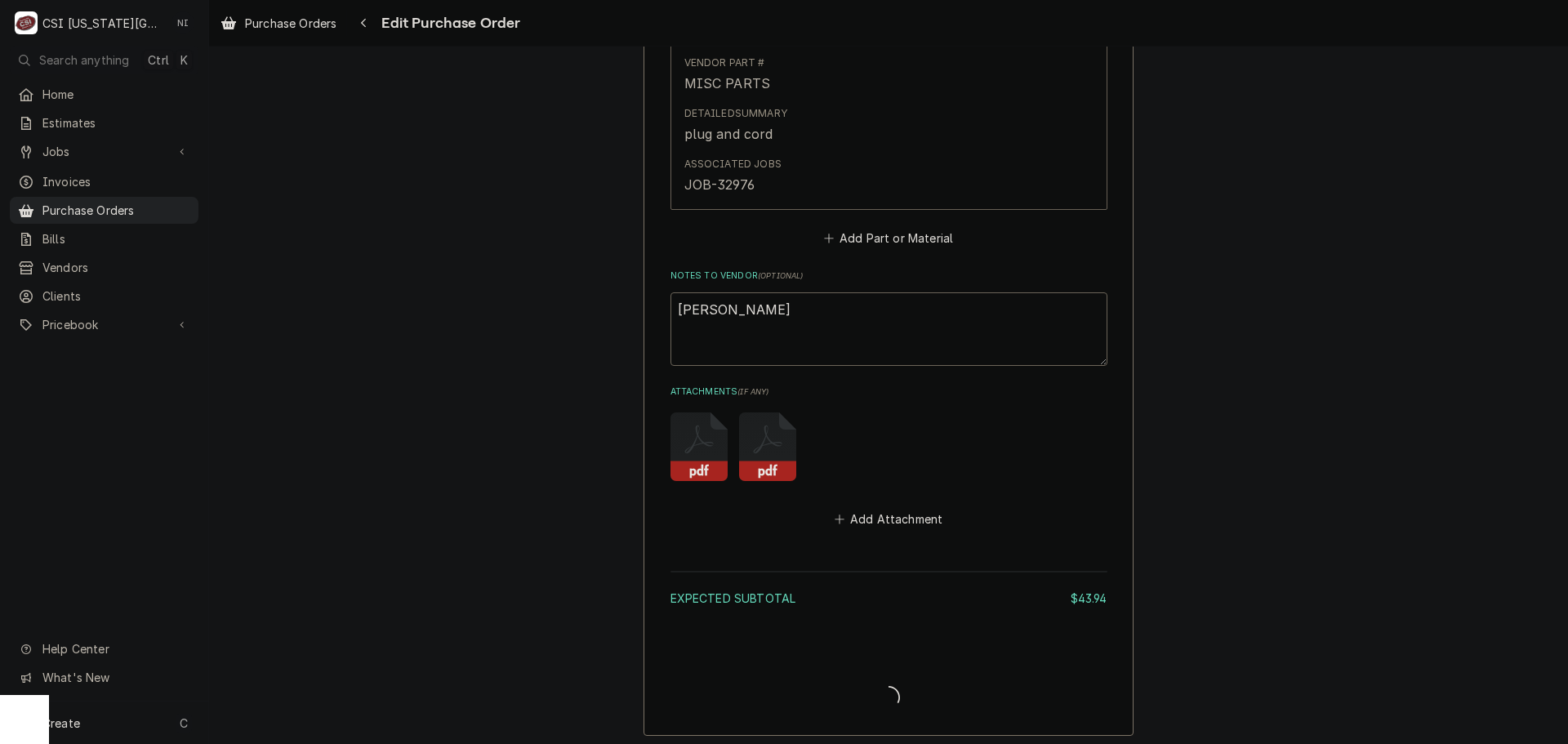
type textarea "x"
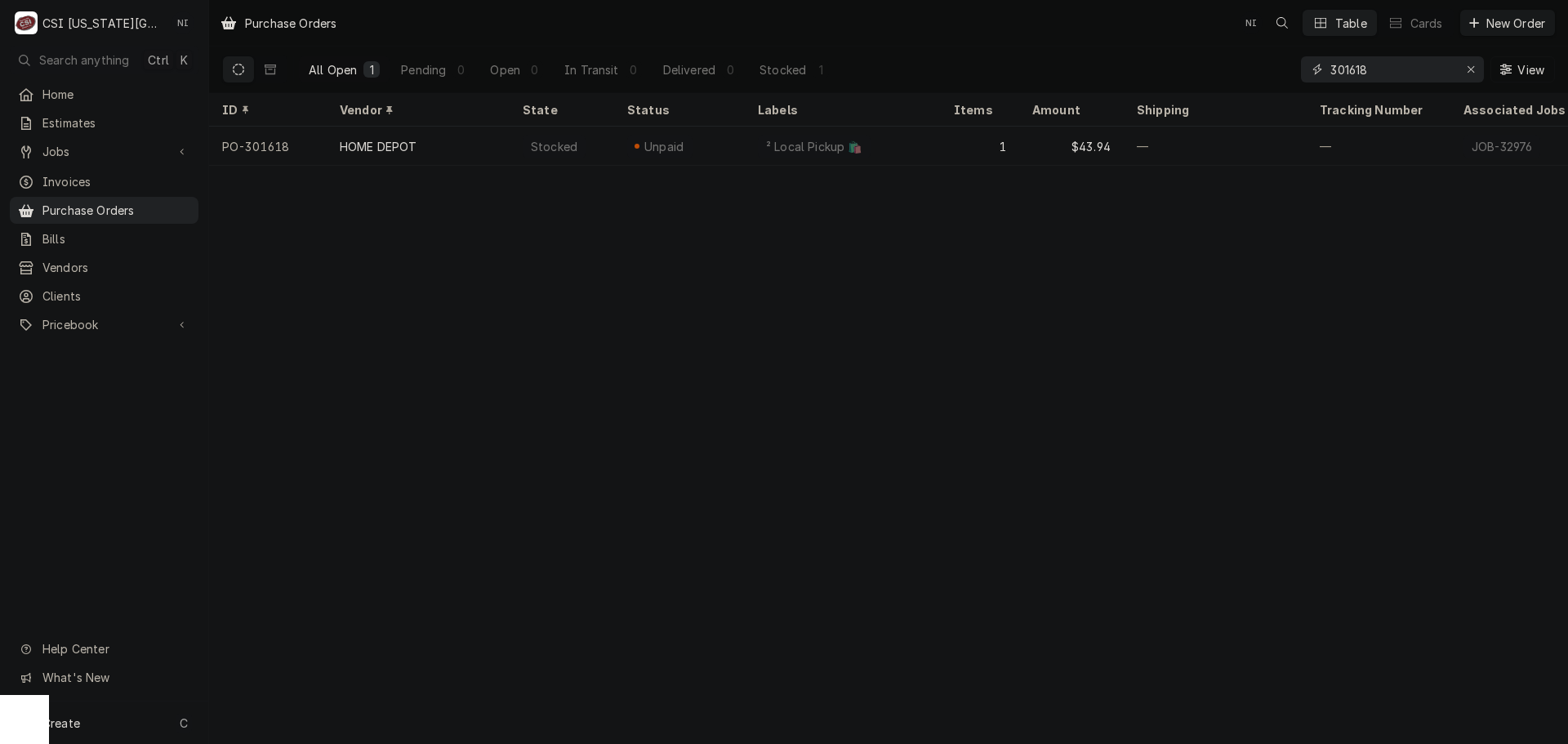
click at [1390, 71] on input "301618" at bounding box center [1392, 69] width 123 height 26
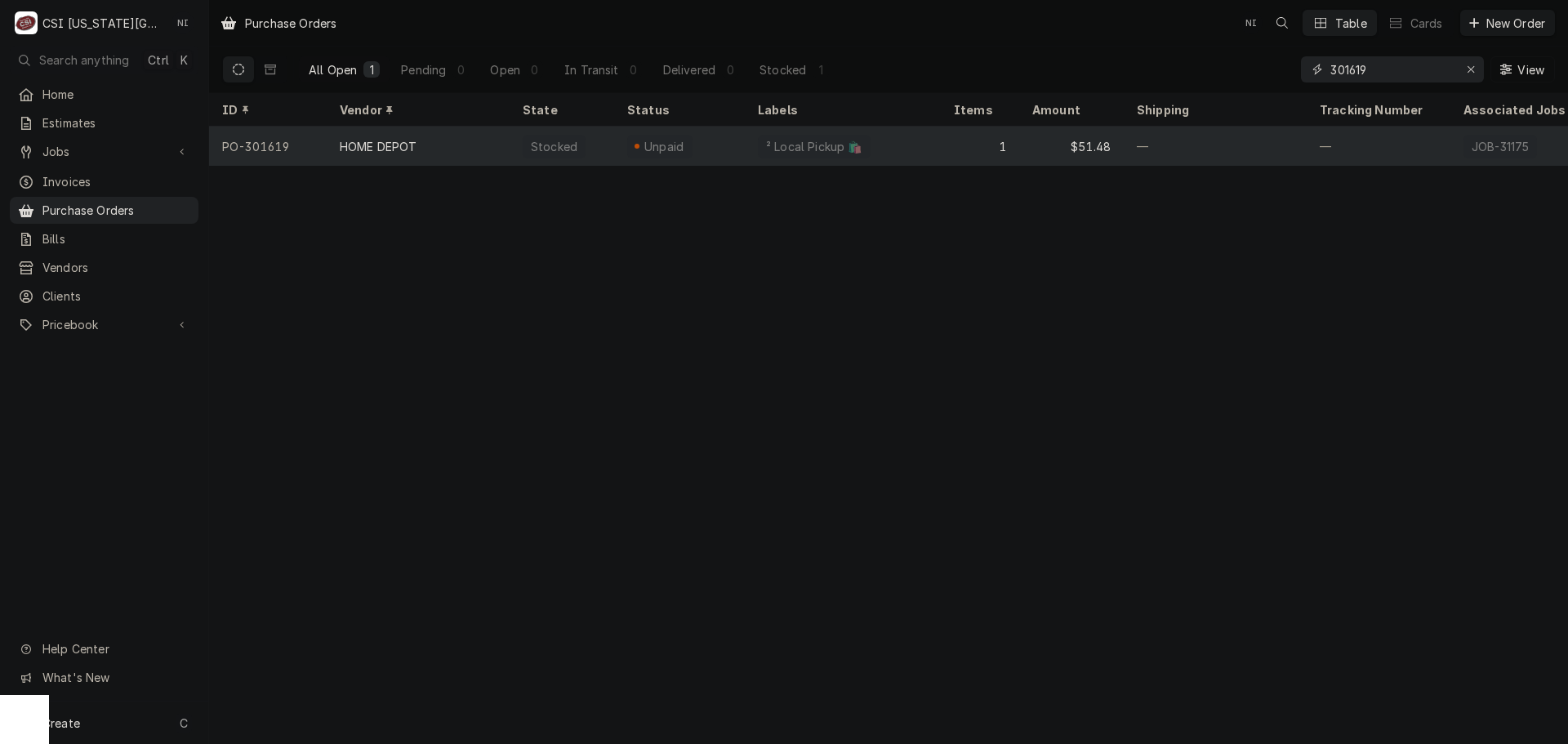
type input "301619"
click at [921, 146] on div "² Local Pickup 🛍️" at bounding box center [842, 146] width 196 height 39
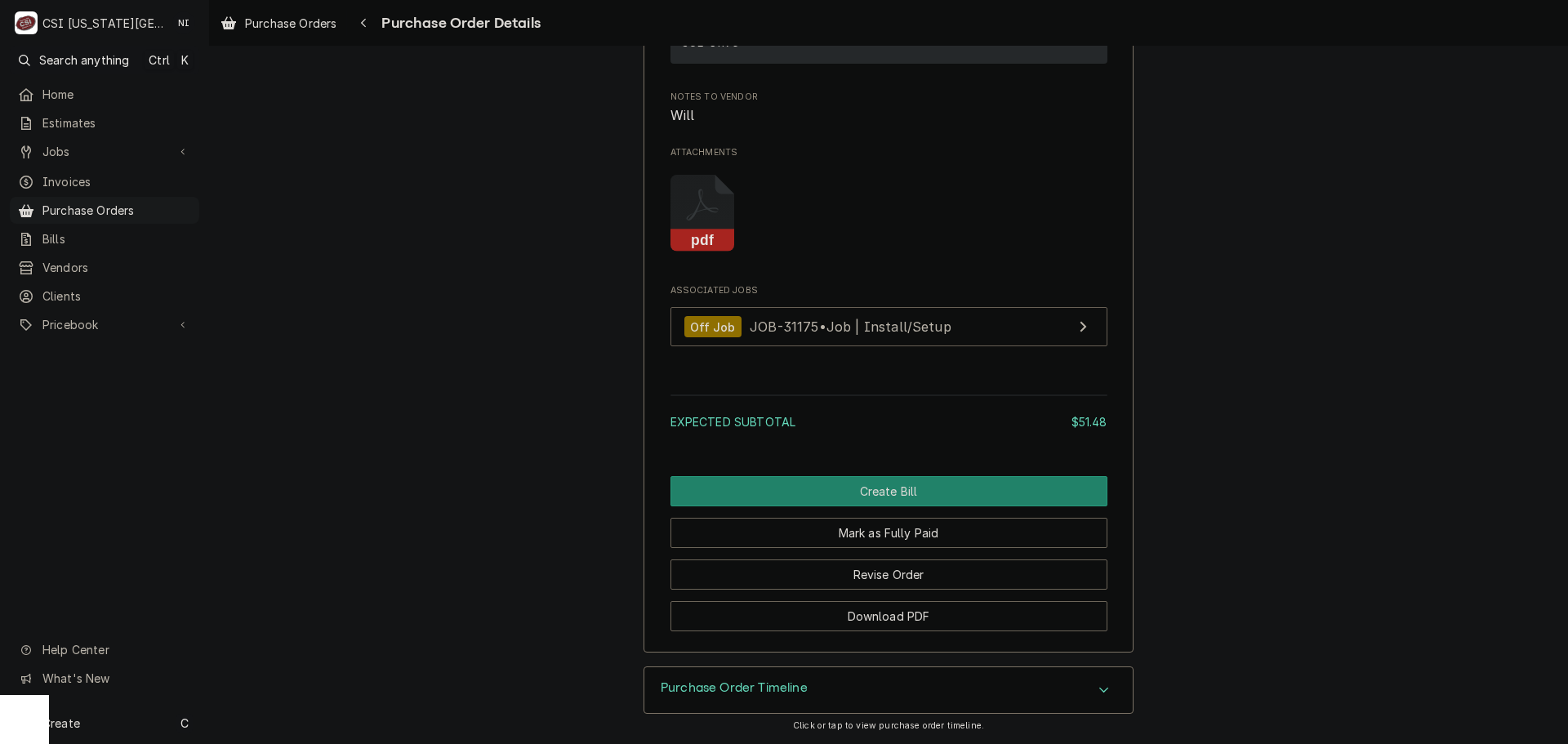
scroll to position [1526, 0]
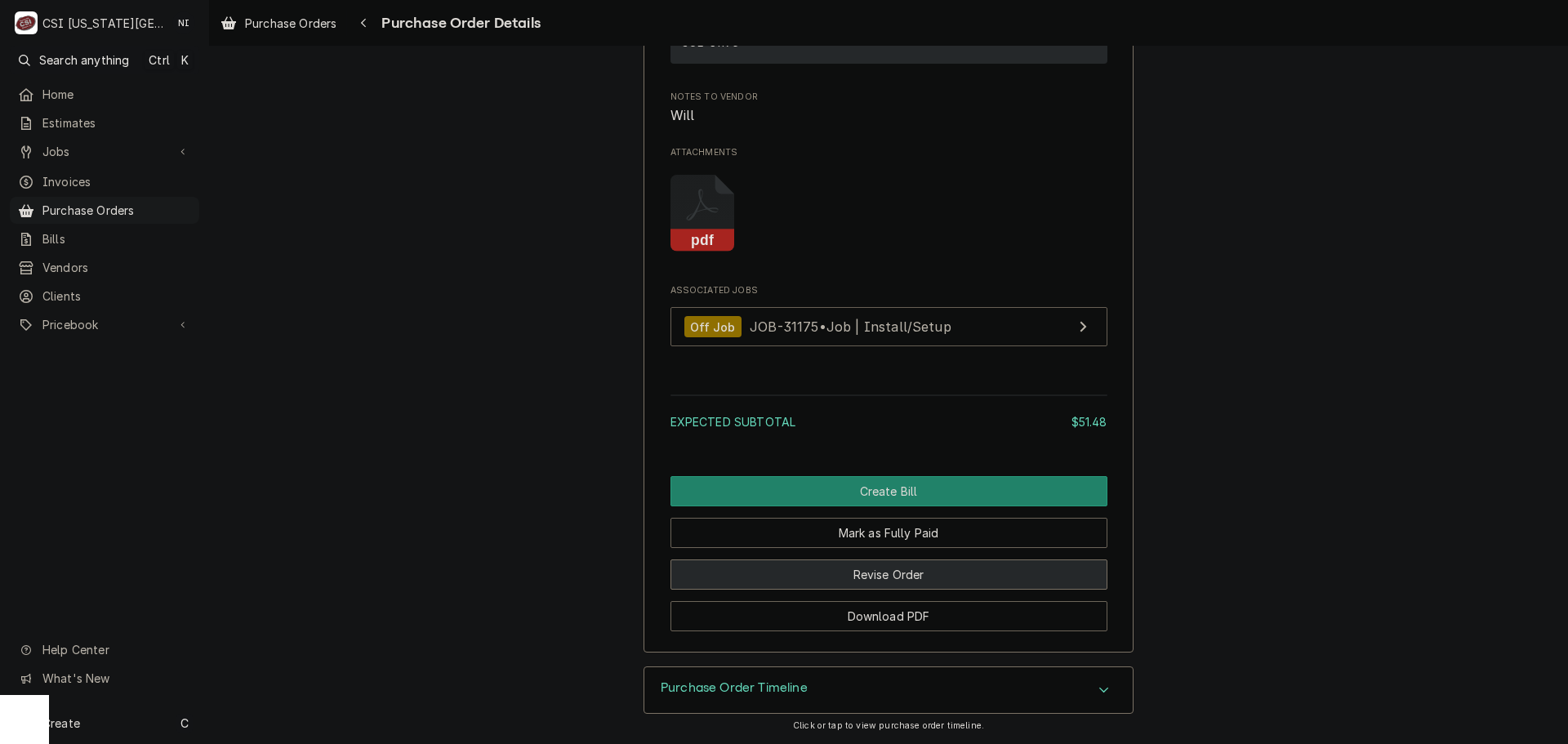
click at [906, 585] on button "Revise Order" at bounding box center [889, 574] width 437 height 30
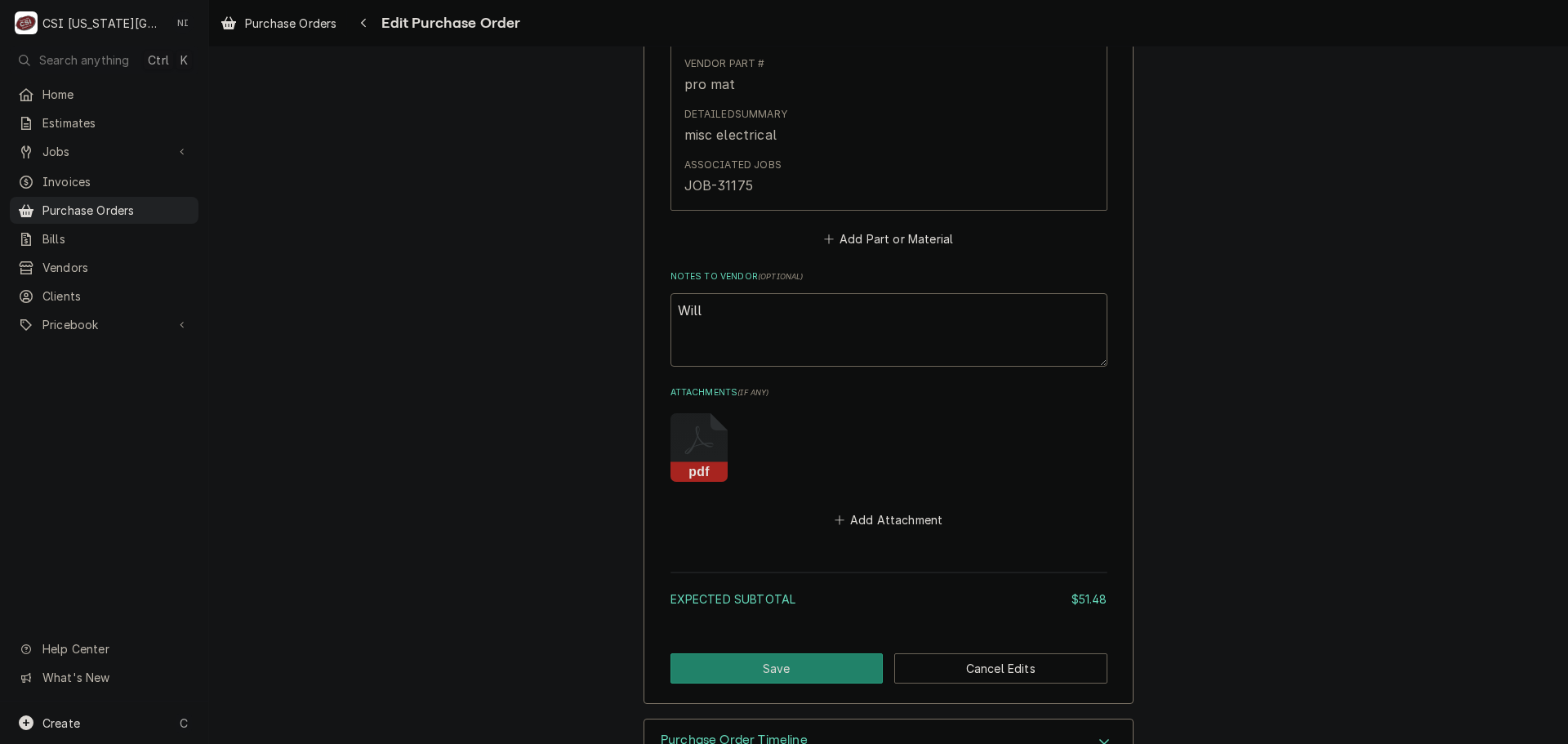
scroll to position [1031, 0]
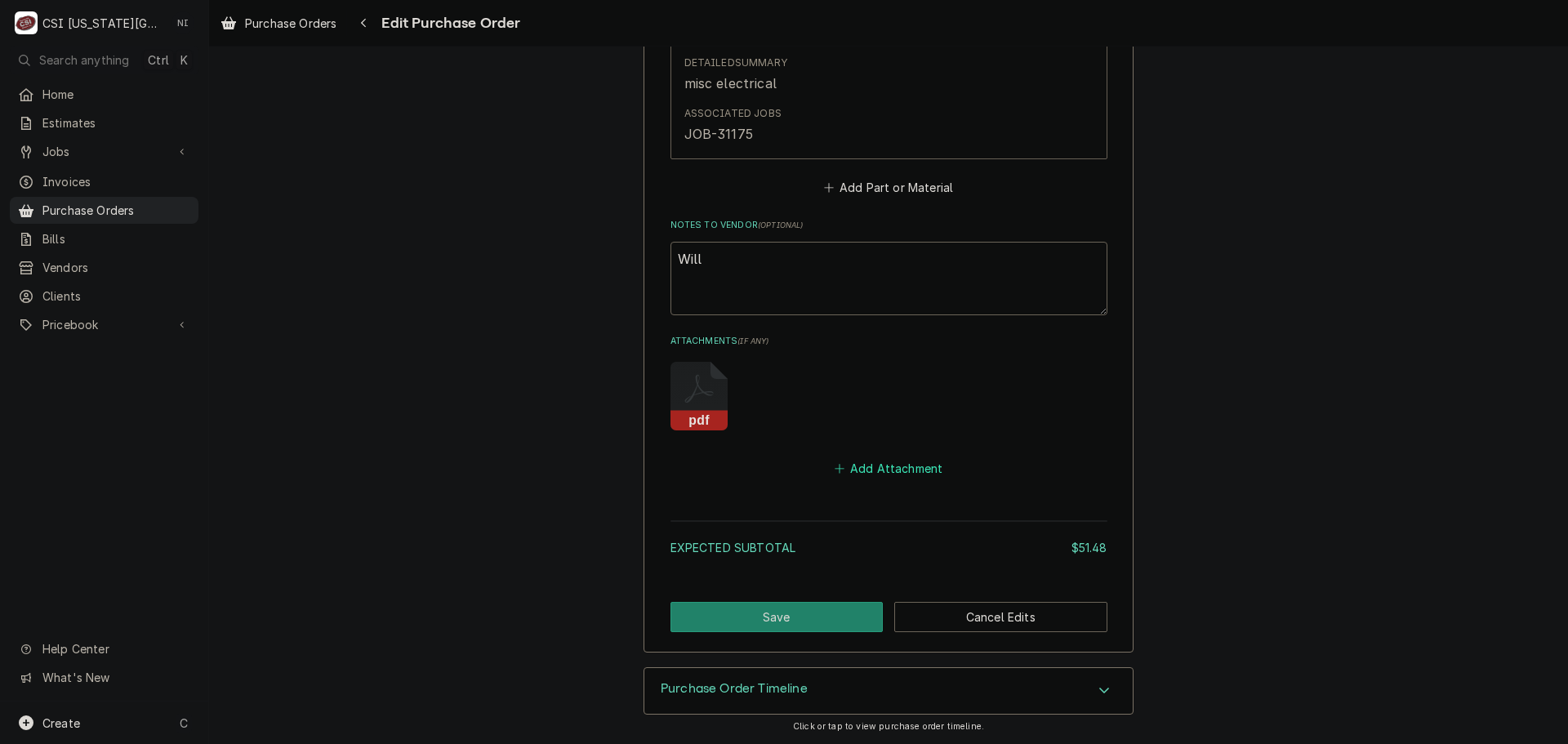
click at [887, 465] on button "Add Attachment" at bounding box center [888, 468] width 115 height 23
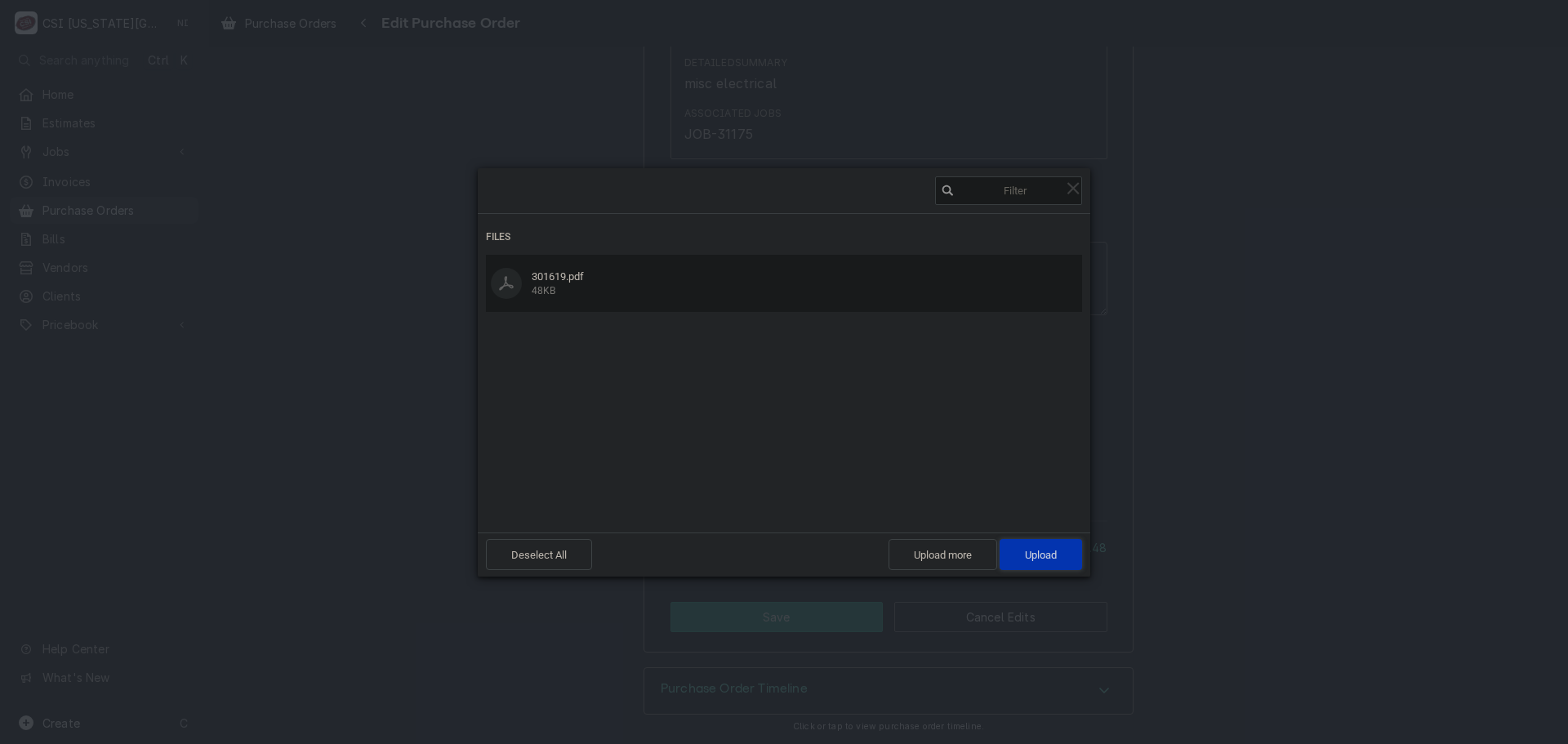
click at [1038, 548] on span "Upload 1" at bounding box center [1040, 555] width 82 height 31
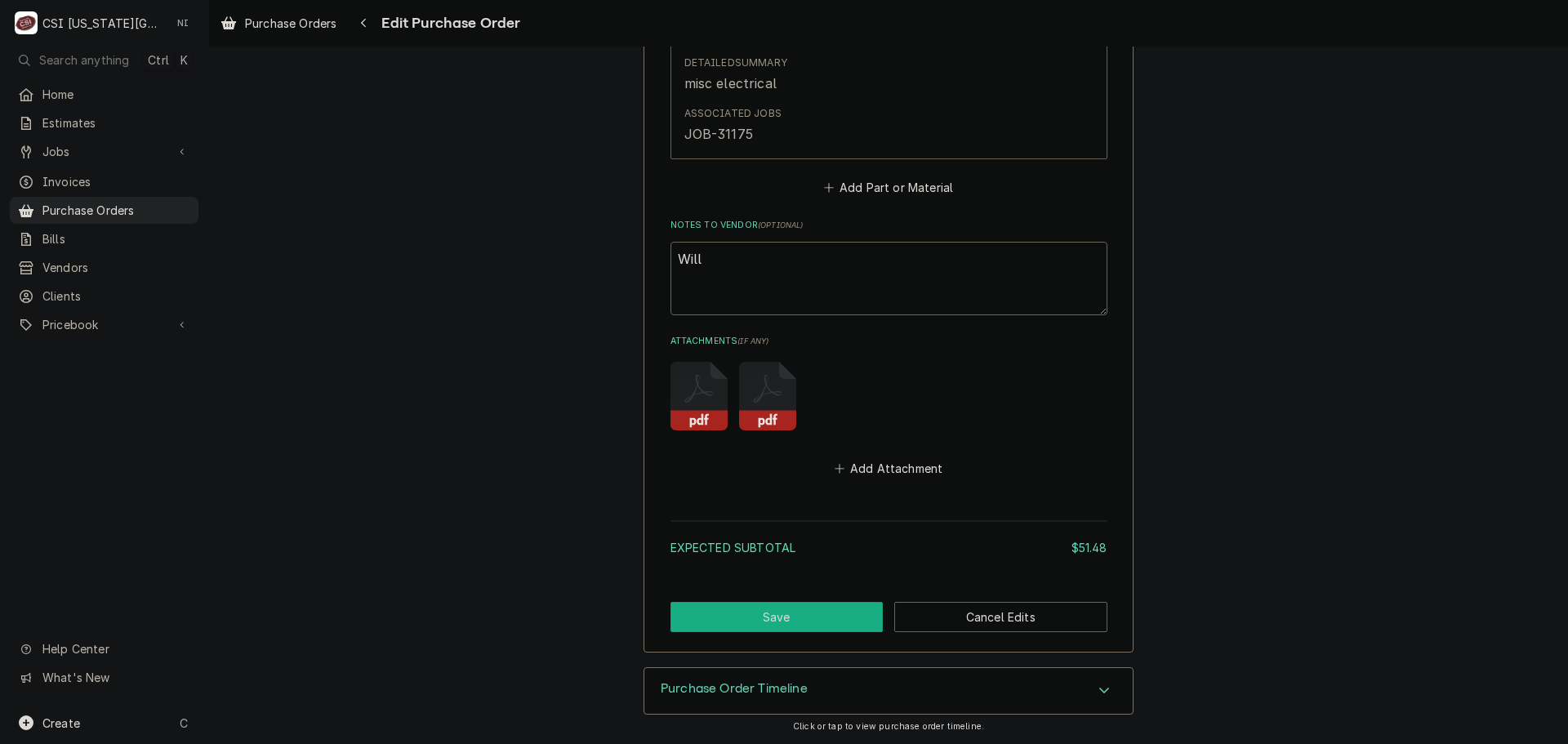
click at [775, 609] on button "Save" at bounding box center [777, 617] width 213 height 30
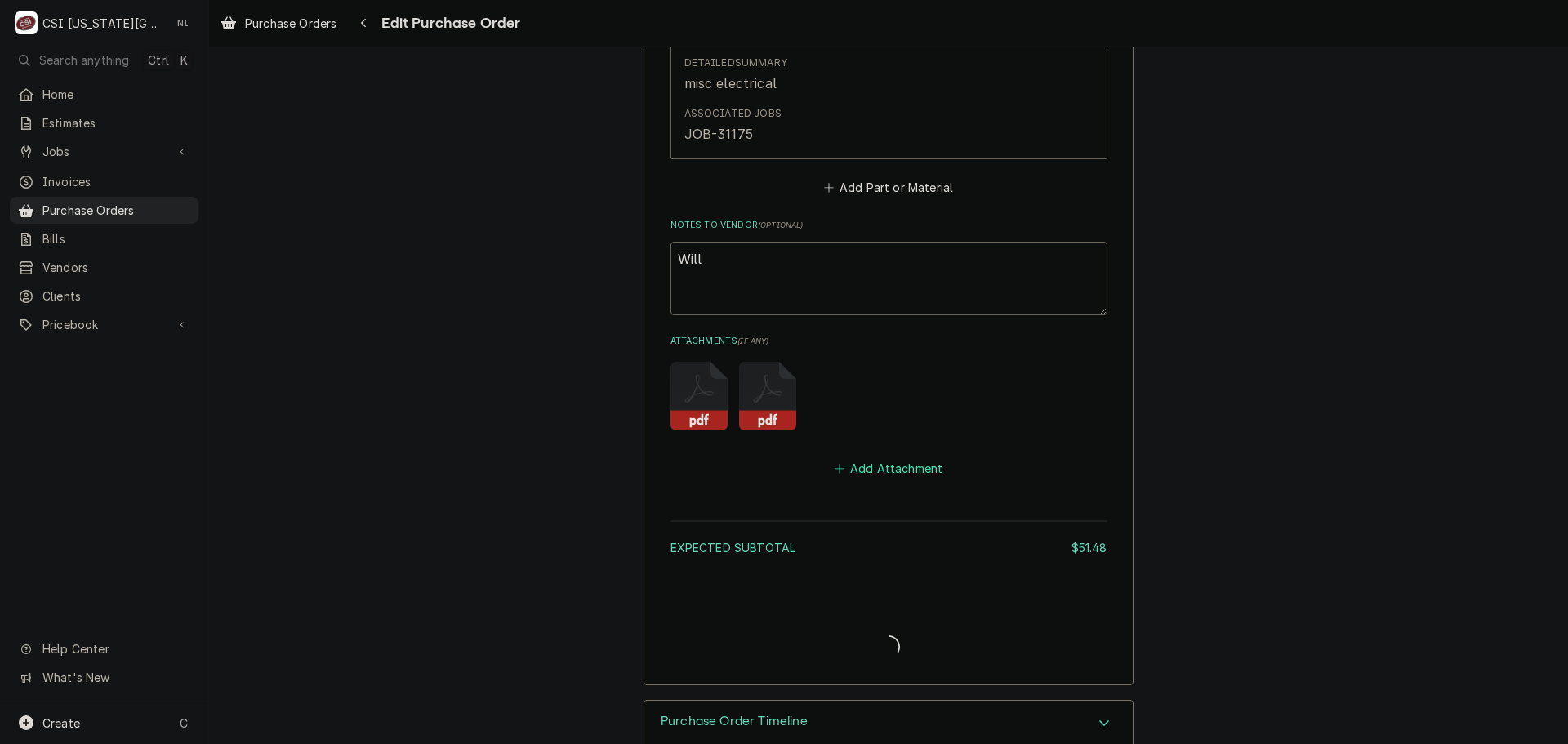
type textarea "x"
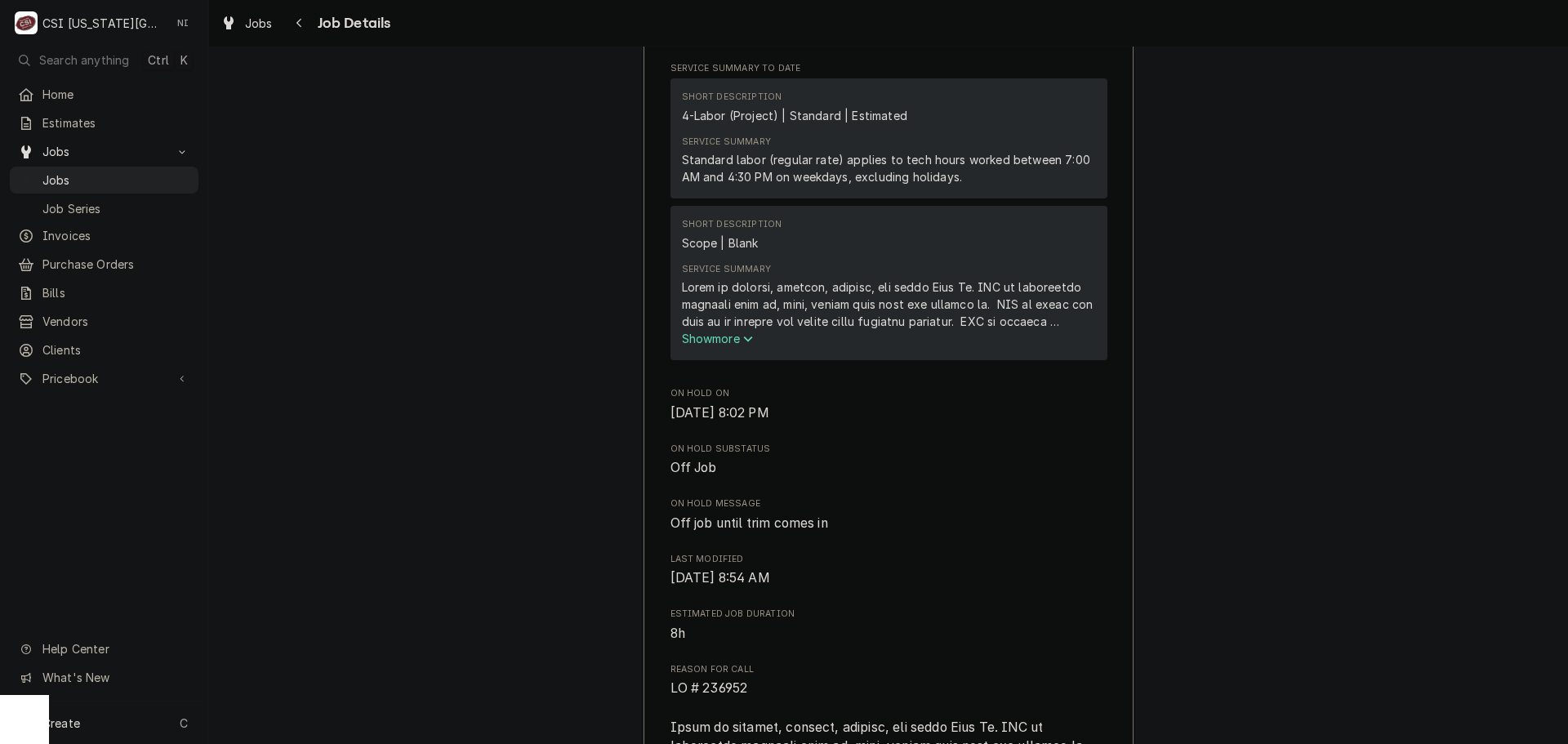
scroll to position [81, 0]
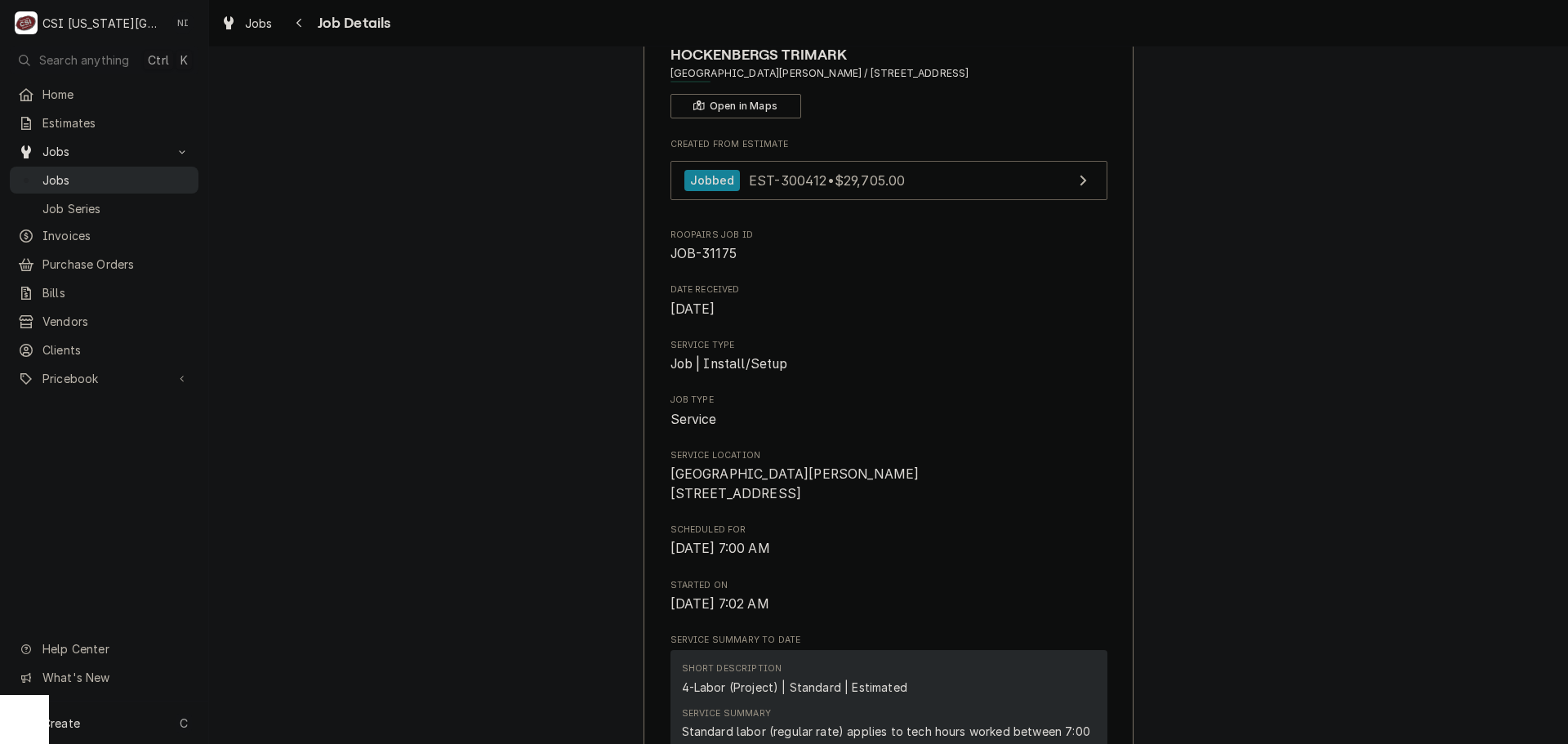
click at [165, 175] on span "Jobs" at bounding box center [117, 180] width 148 height 17
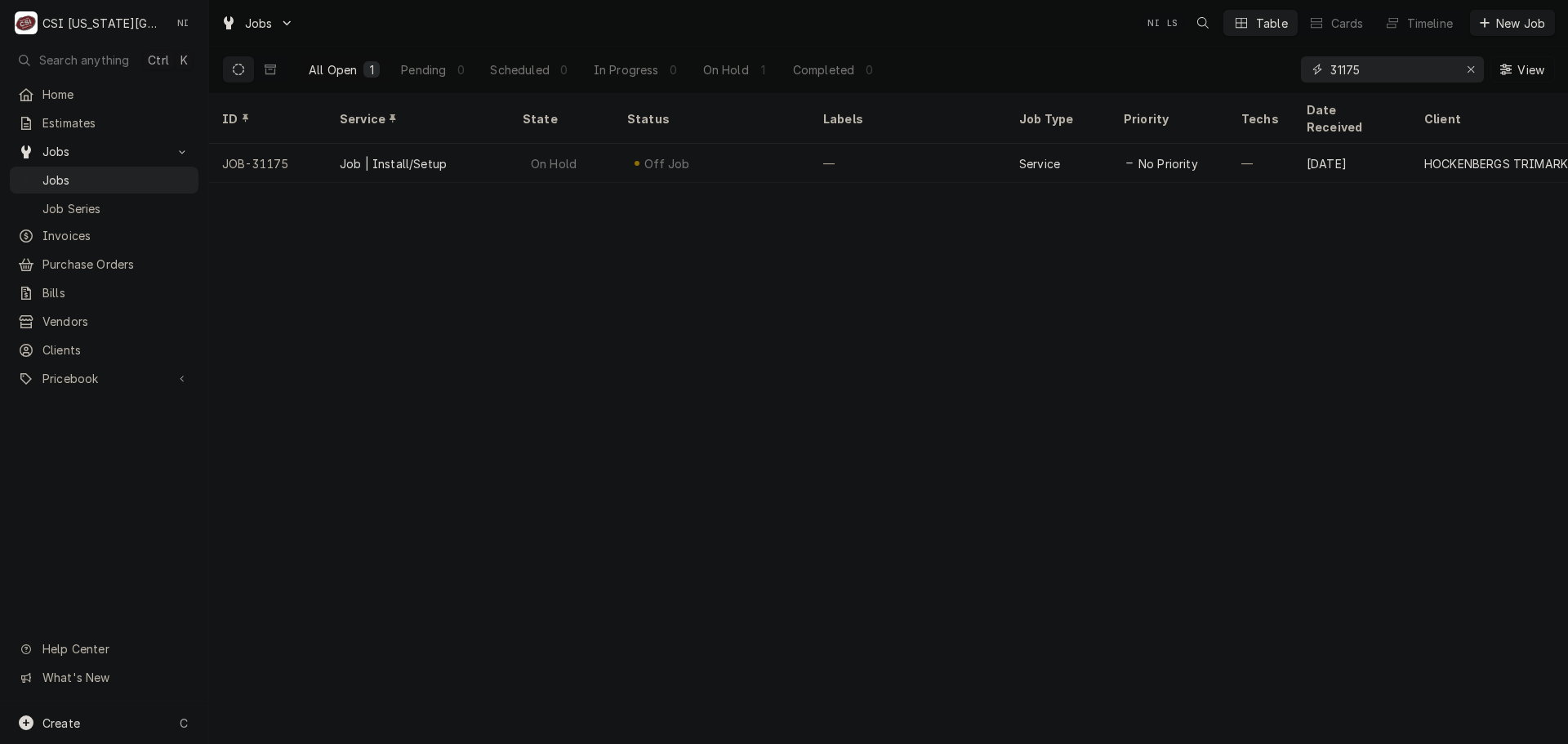
drag, startPoint x: 1394, startPoint y: 69, endPoint x: 1099, endPoint y: 72, distance: 295.0
click at [1123, 72] on div "All Open 1 Pending 0 Scheduled 0 In Progress 0 On Hold 1 Completed 0 31175 View" at bounding box center [888, 70] width 1333 height 46
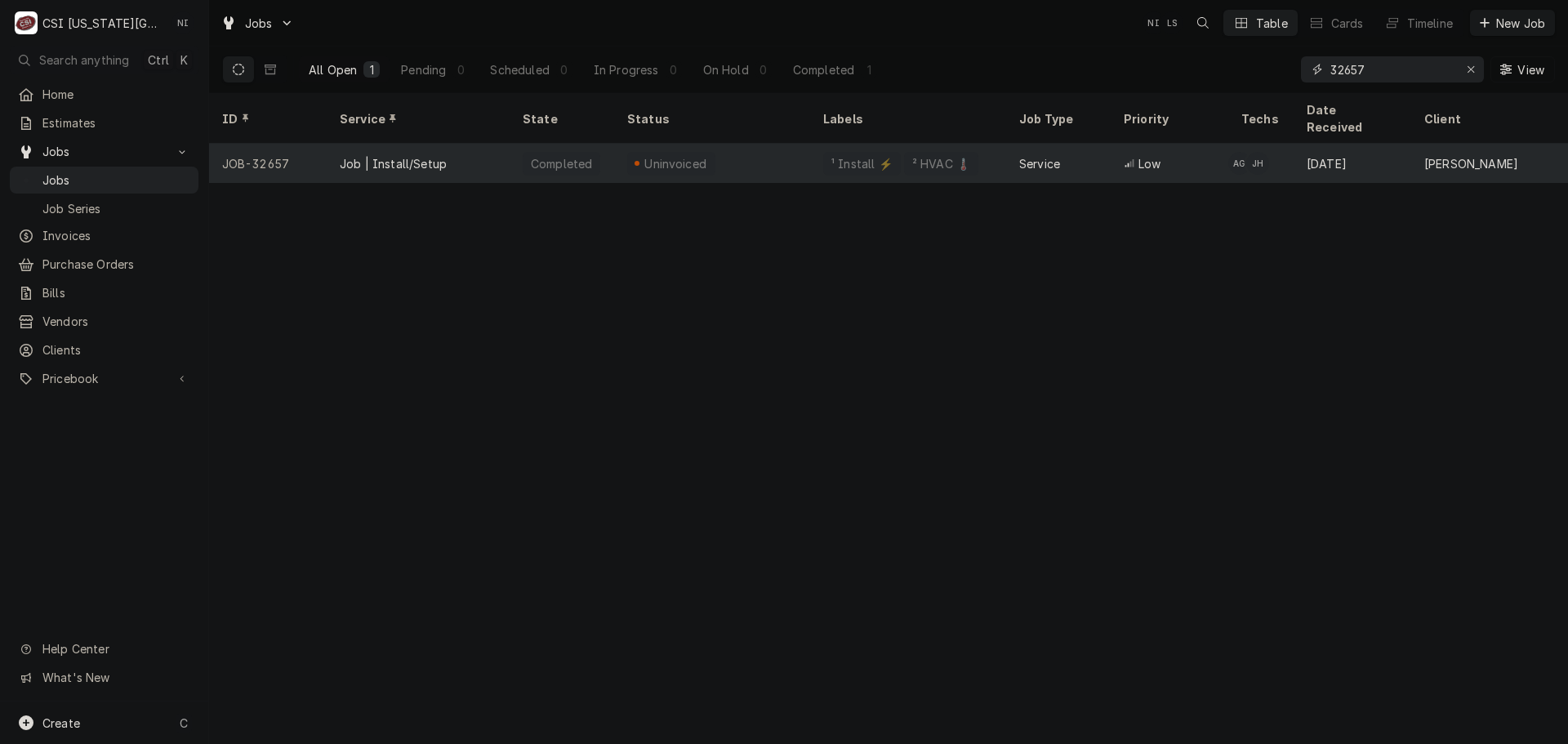
type input "32657"
click at [680, 155] on div "Uninvoiced" at bounding box center [675, 164] width 66 height 17
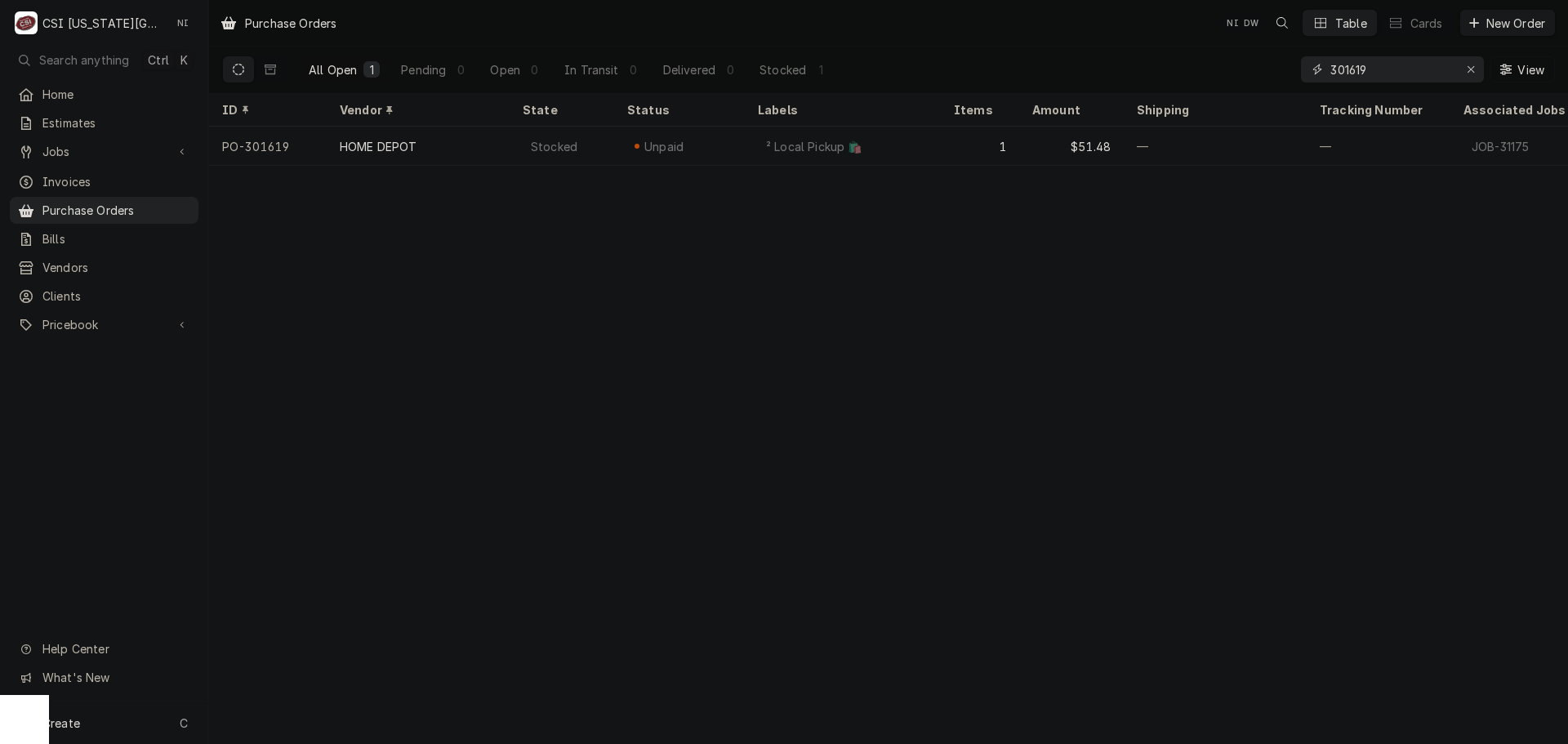
click at [1392, 69] on input "301619" at bounding box center [1392, 69] width 123 height 26
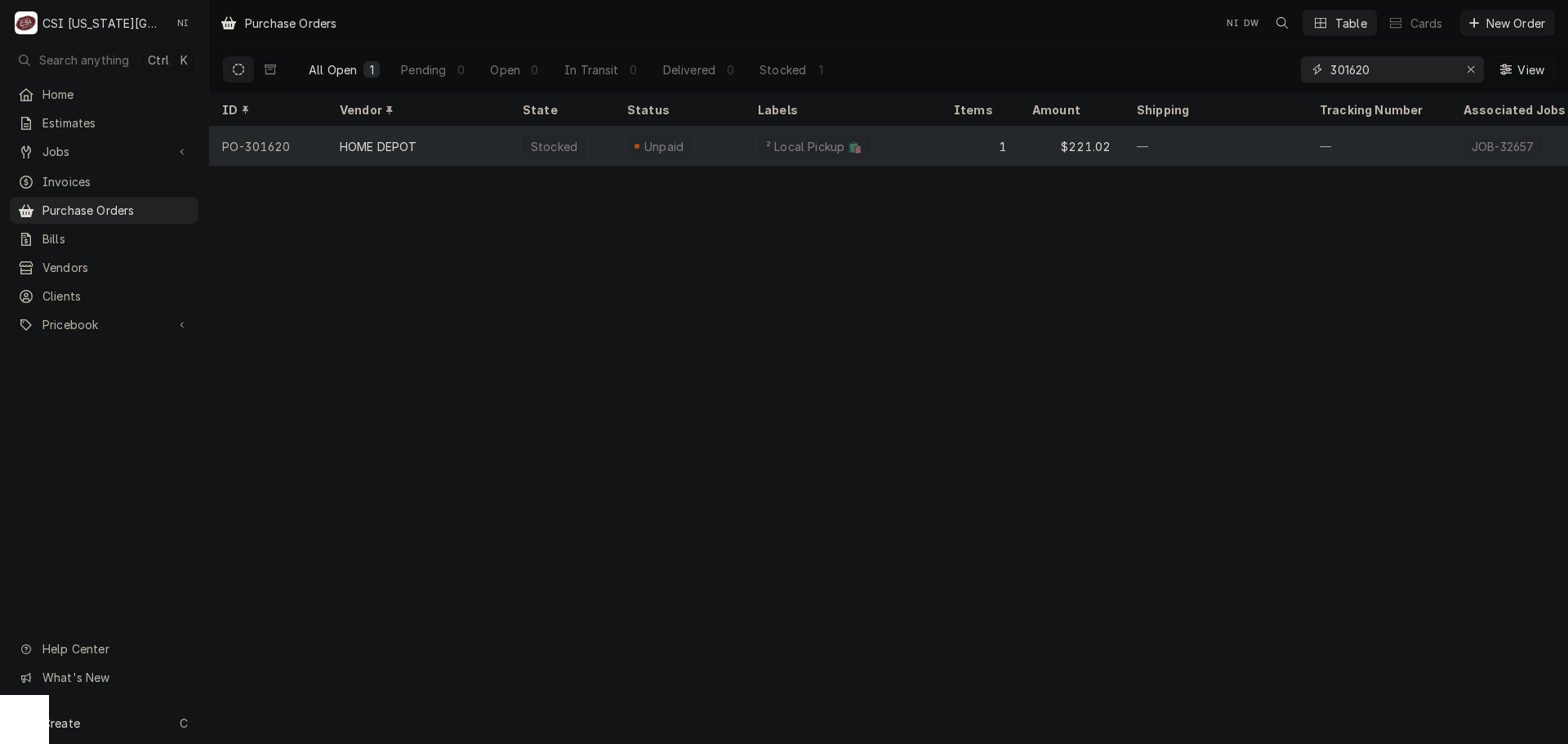
type input "301620"
click at [888, 136] on div "² Local Pickup 🛍️" at bounding box center [842, 146] width 196 height 39
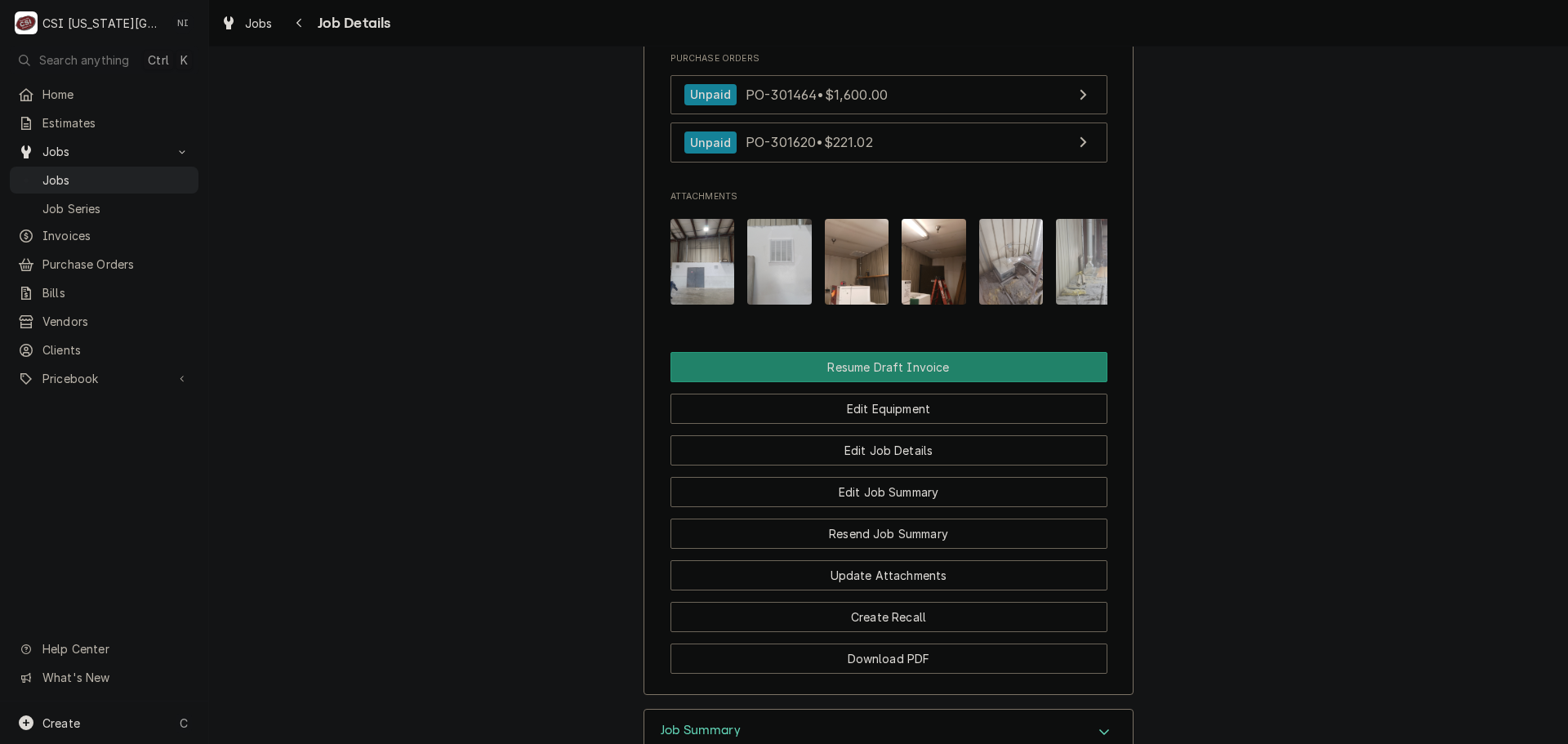
scroll to position [1797, 0]
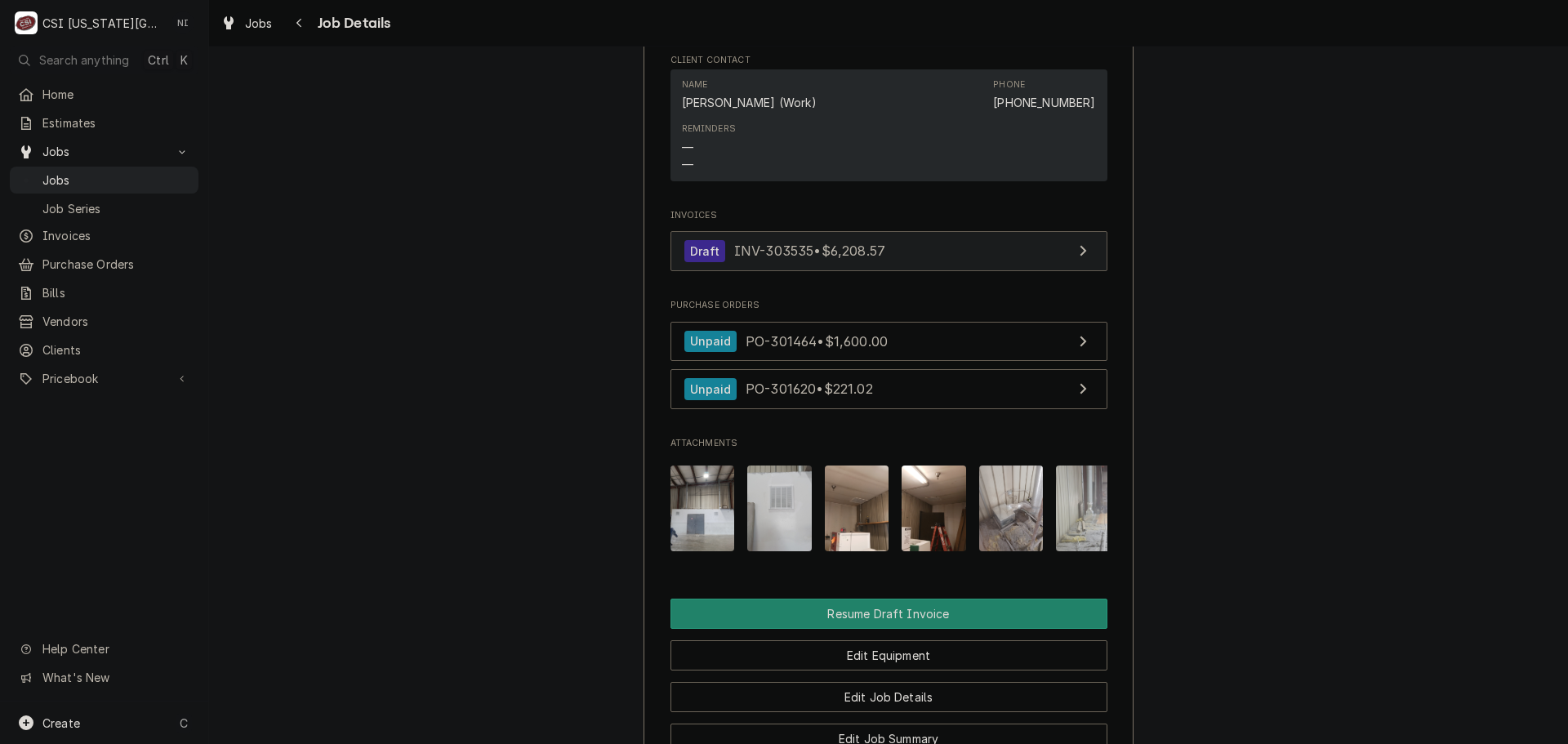
click at [905, 268] on link "Draft INV-303535 • $6,208.57" at bounding box center [889, 251] width 437 height 40
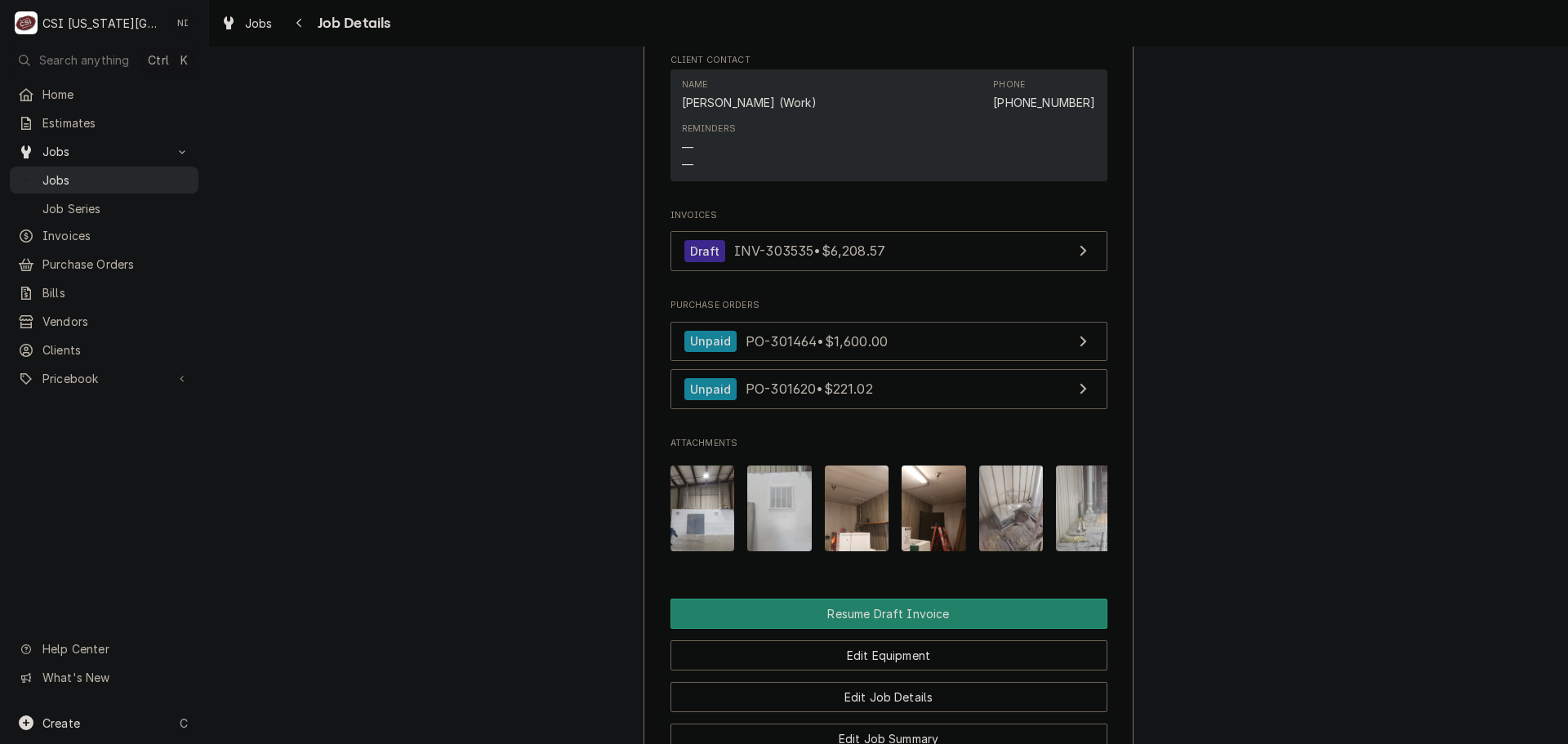
drag, startPoint x: 76, startPoint y: 191, endPoint x: 97, endPoint y: 180, distance: 23.7
click at [79, 189] on div "Jobs Job Series" at bounding box center [104, 193] width 189 height 54
click at [99, 177] on span "Jobs" at bounding box center [117, 180] width 148 height 17
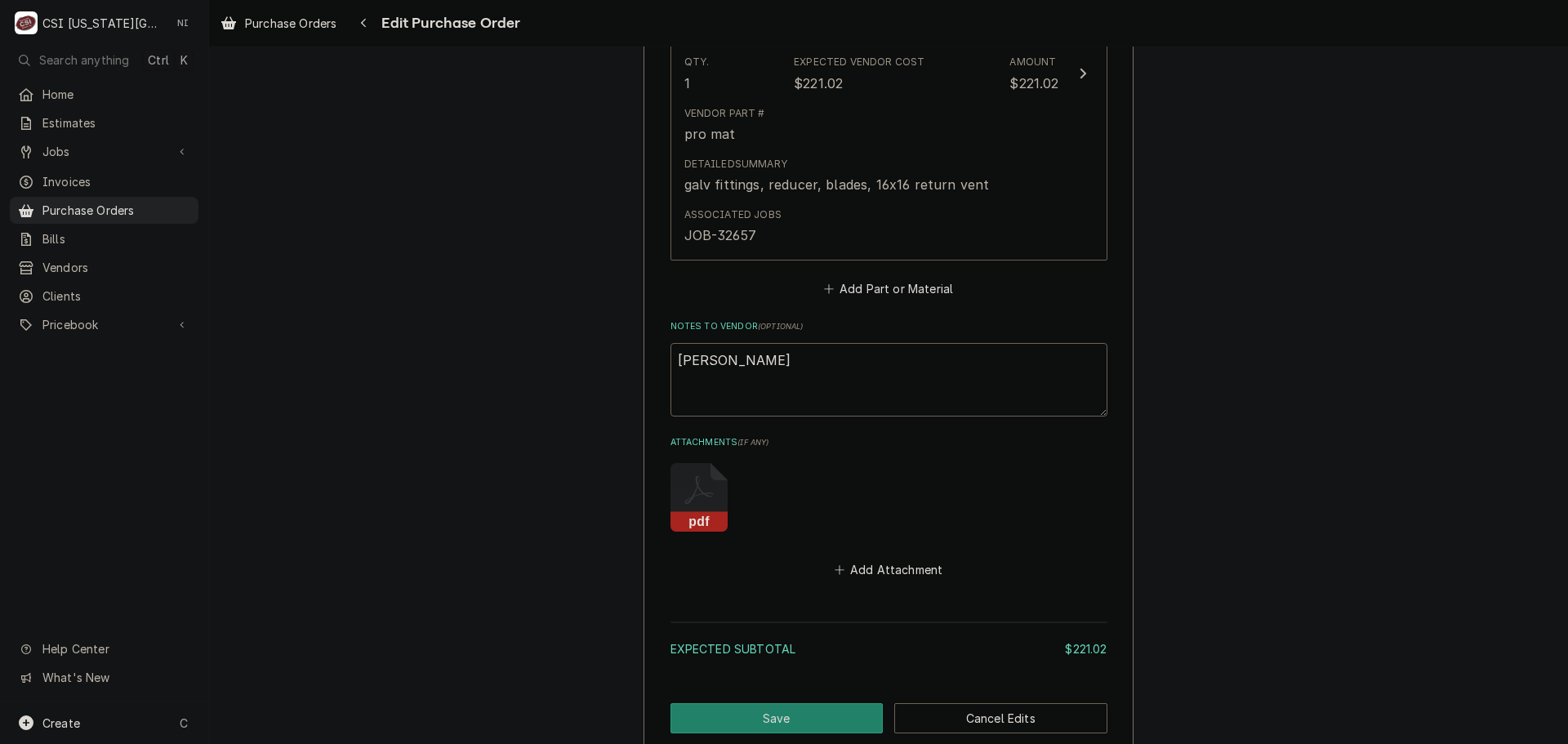
scroll to position [1031, 0]
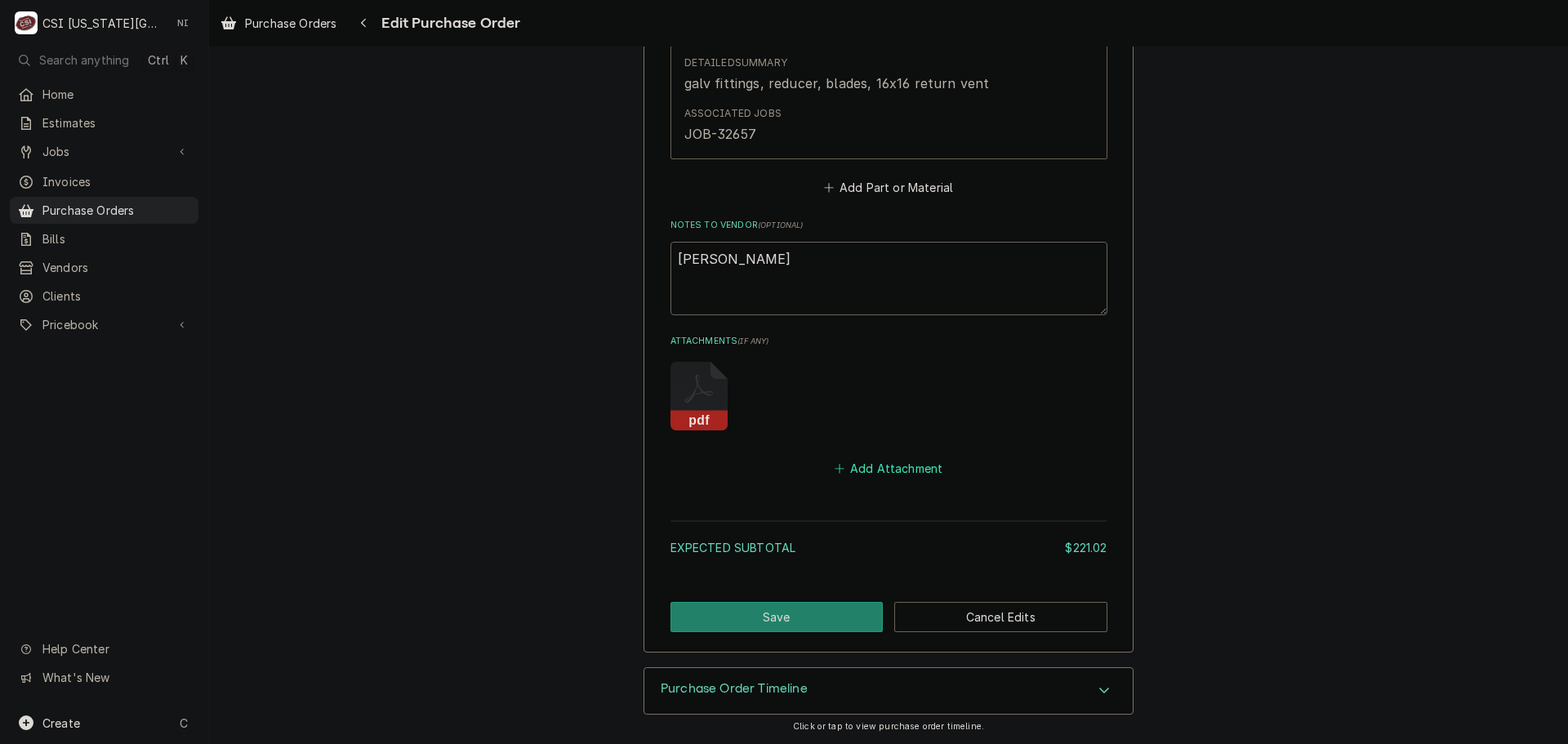
click at [915, 466] on button "Add Attachment" at bounding box center [888, 468] width 115 height 23
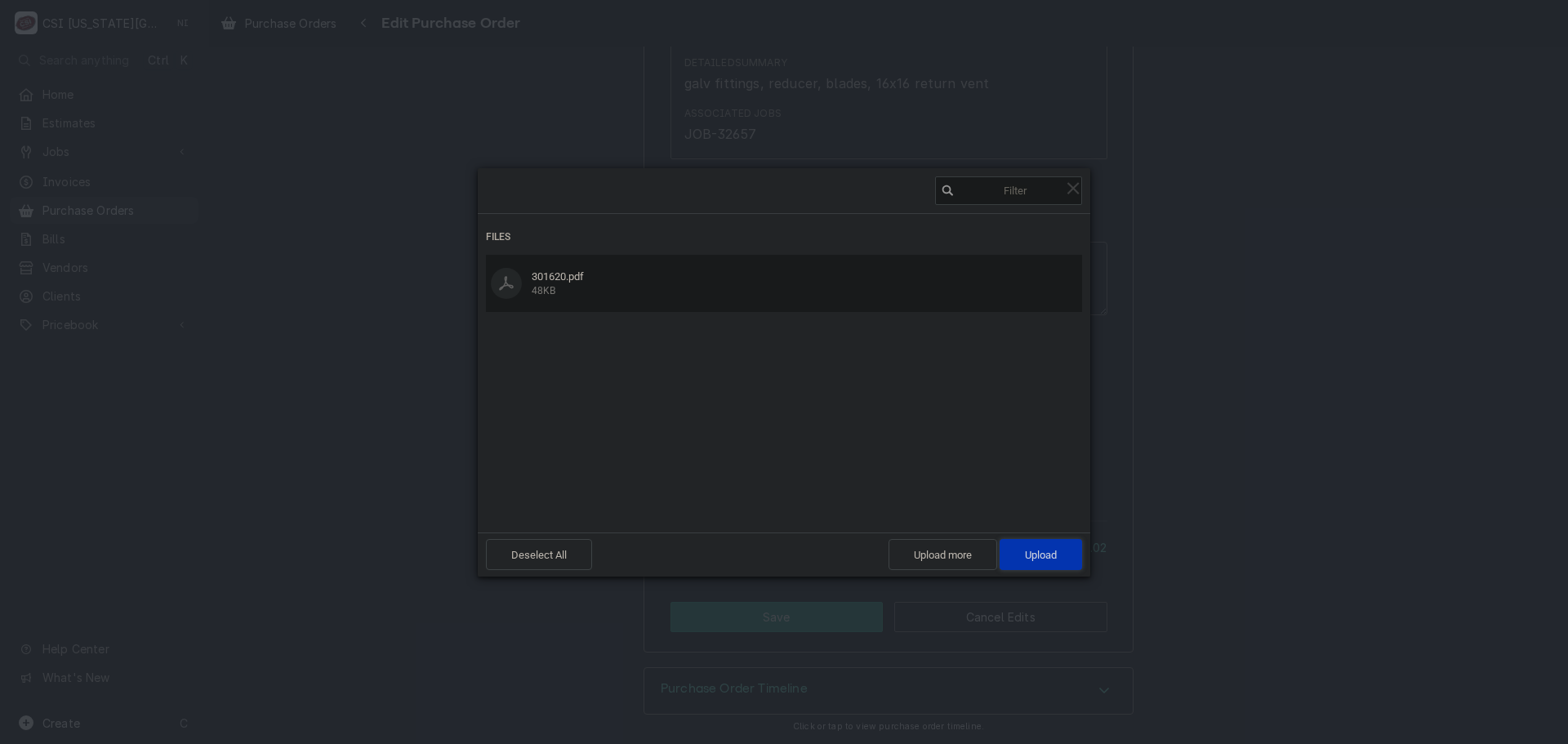
drag, startPoint x: 1030, startPoint y: 548, endPoint x: 1188, endPoint y: 540, distance: 158.2
click at [1031, 549] on span "Upload 1" at bounding box center [1040, 555] width 32 height 13
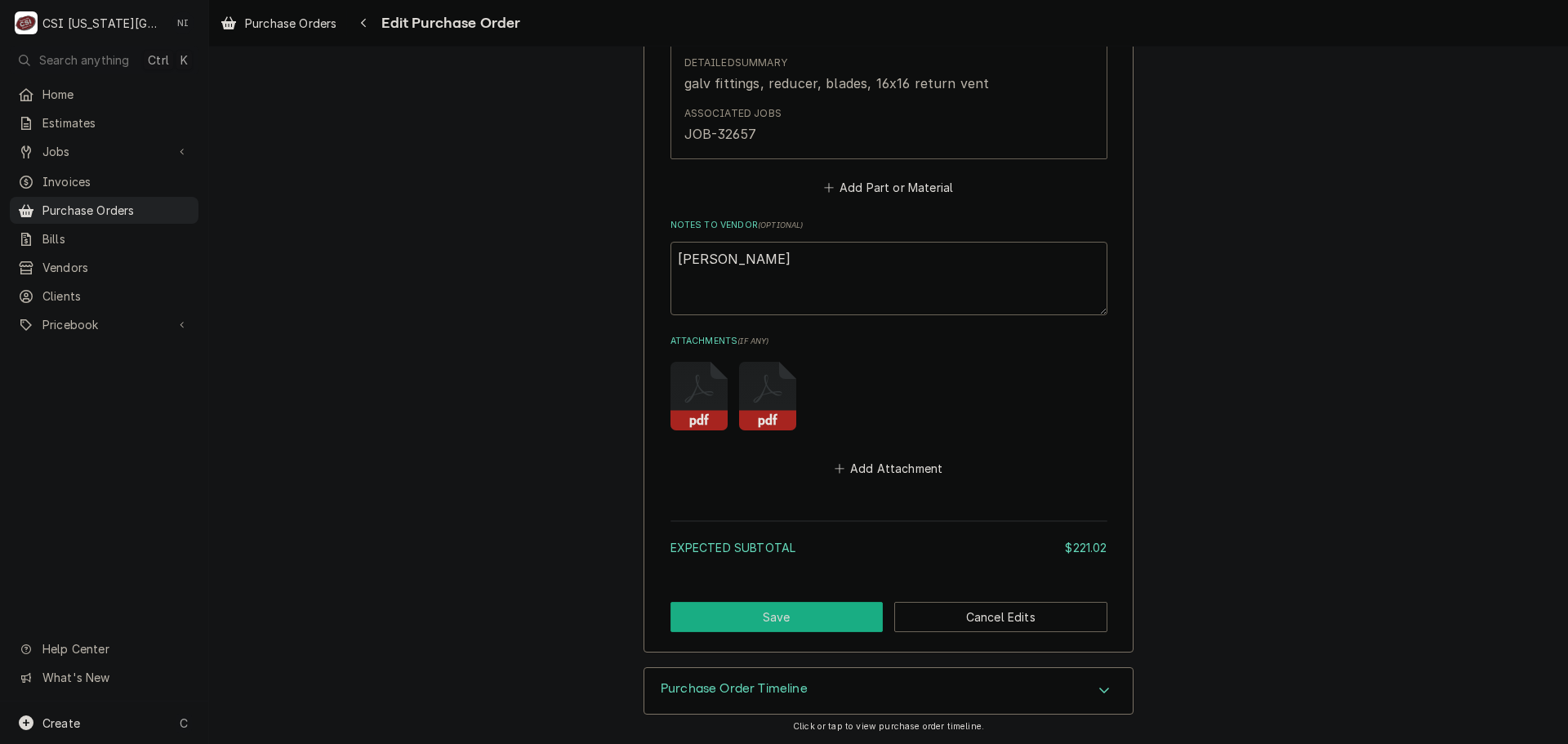
click at [825, 612] on button "Save" at bounding box center [777, 617] width 213 height 30
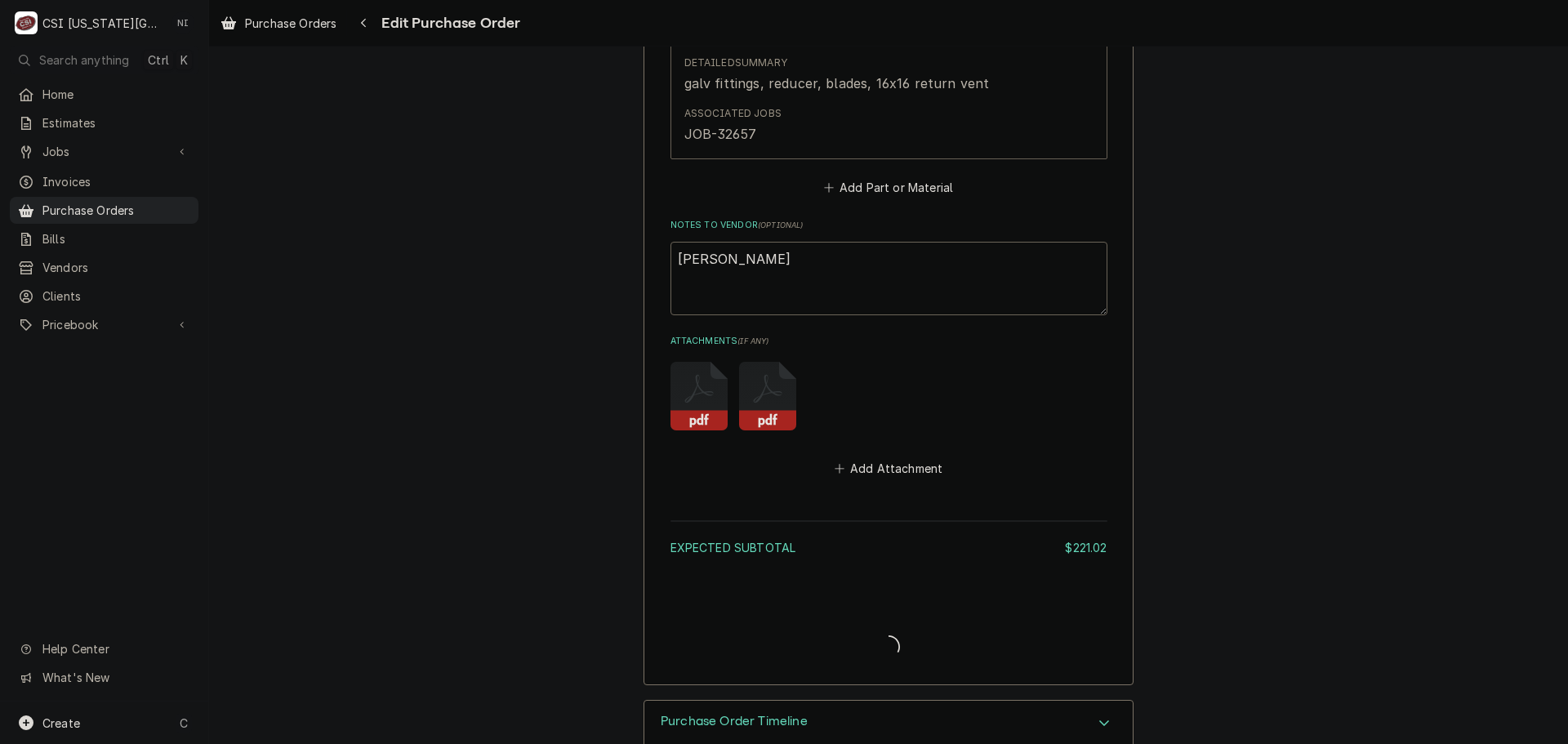
type textarea "x"
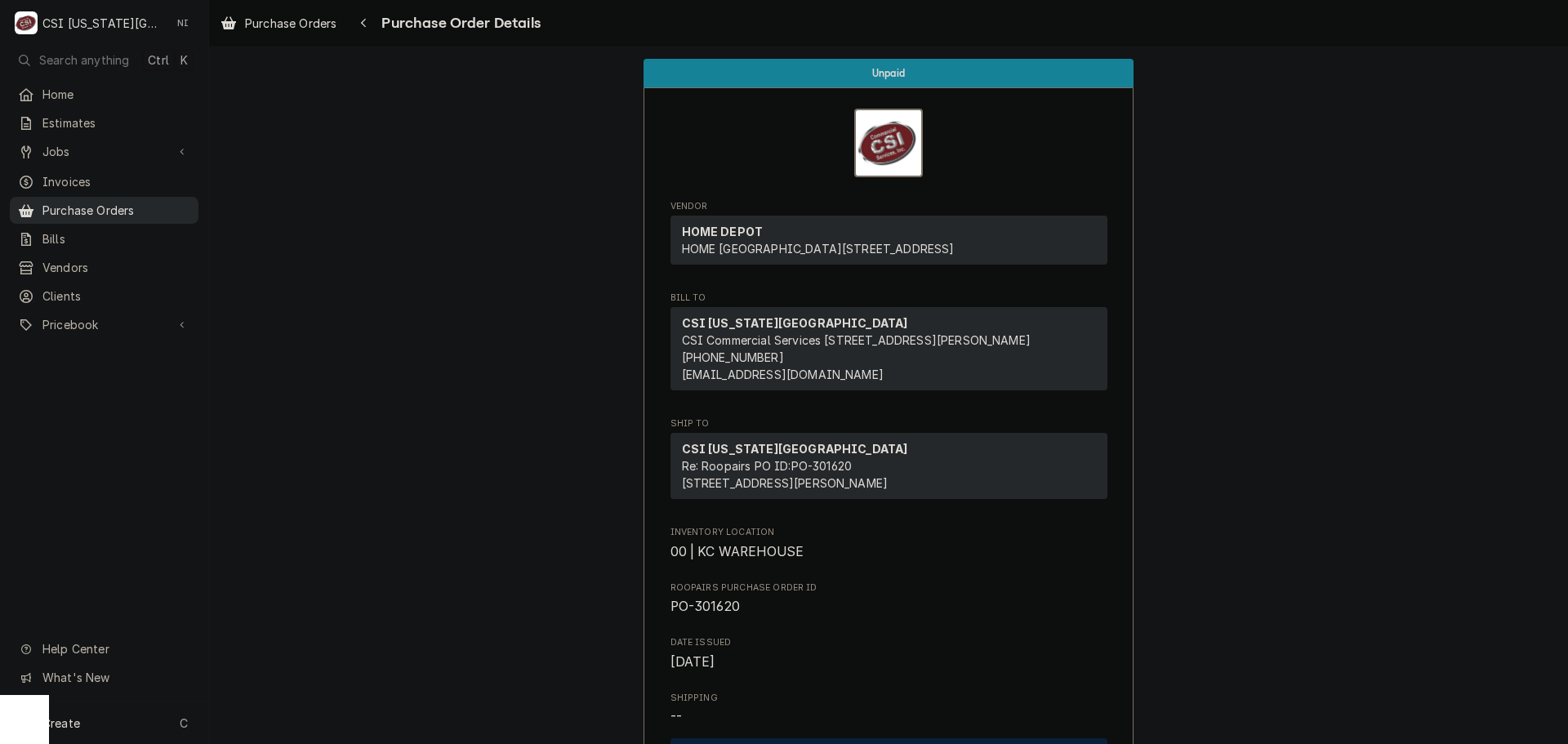
click at [131, 202] on span "Purchase Orders" at bounding box center [117, 210] width 148 height 17
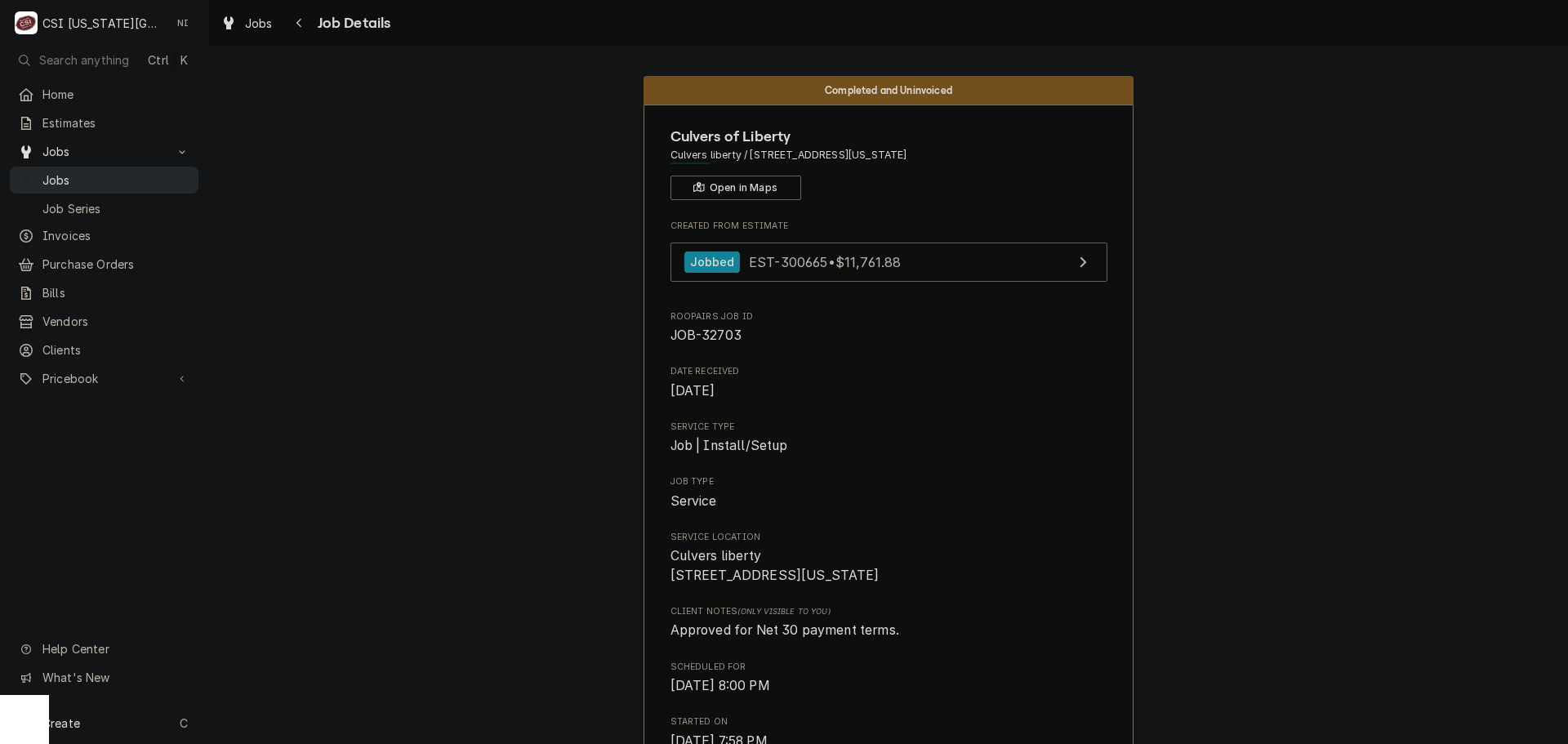
click at [155, 172] on span "Jobs" at bounding box center [117, 180] width 148 height 17
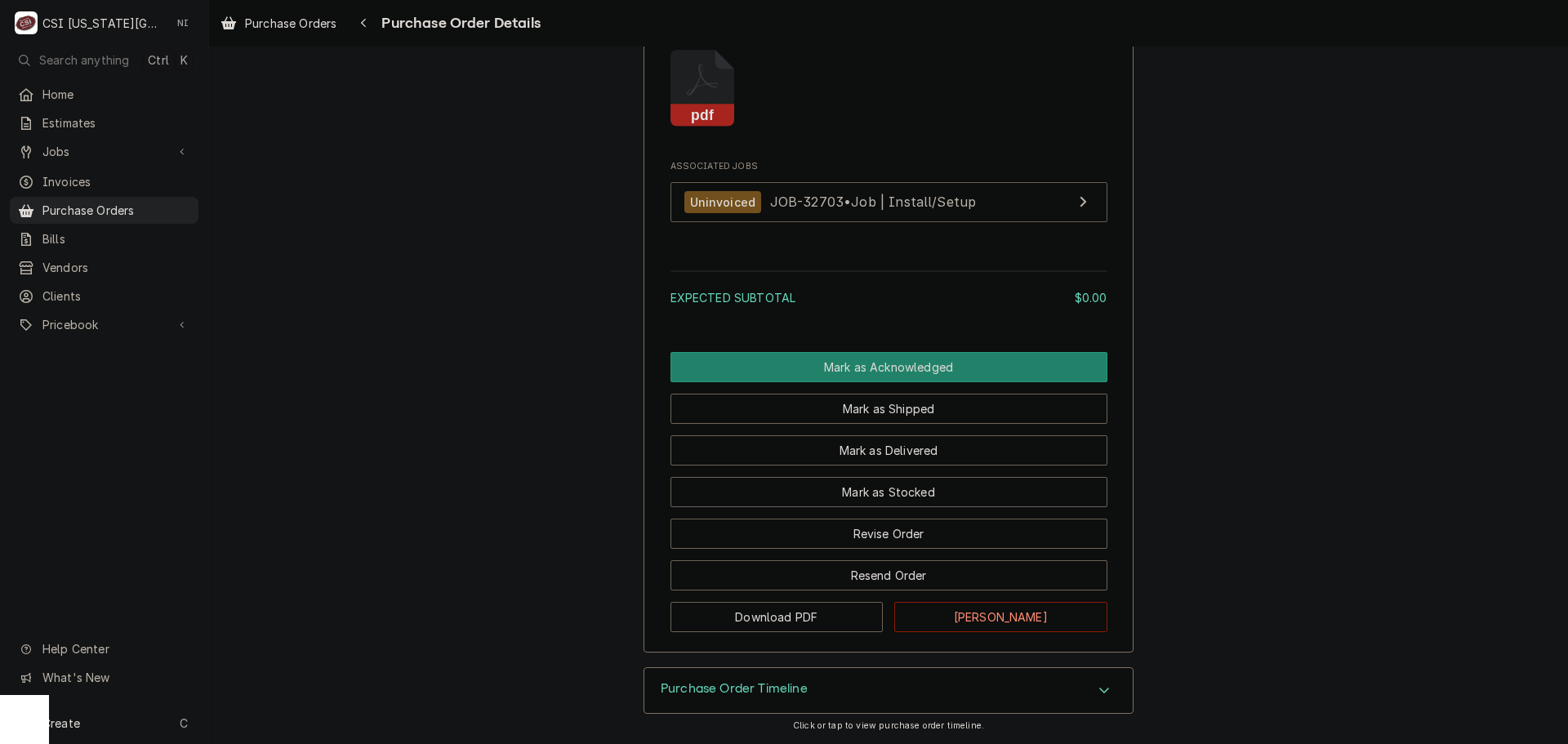
scroll to position [1399, 0]
click at [874, 533] on button "Revise Order" at bounding box center [889, 533] width 437 height 30
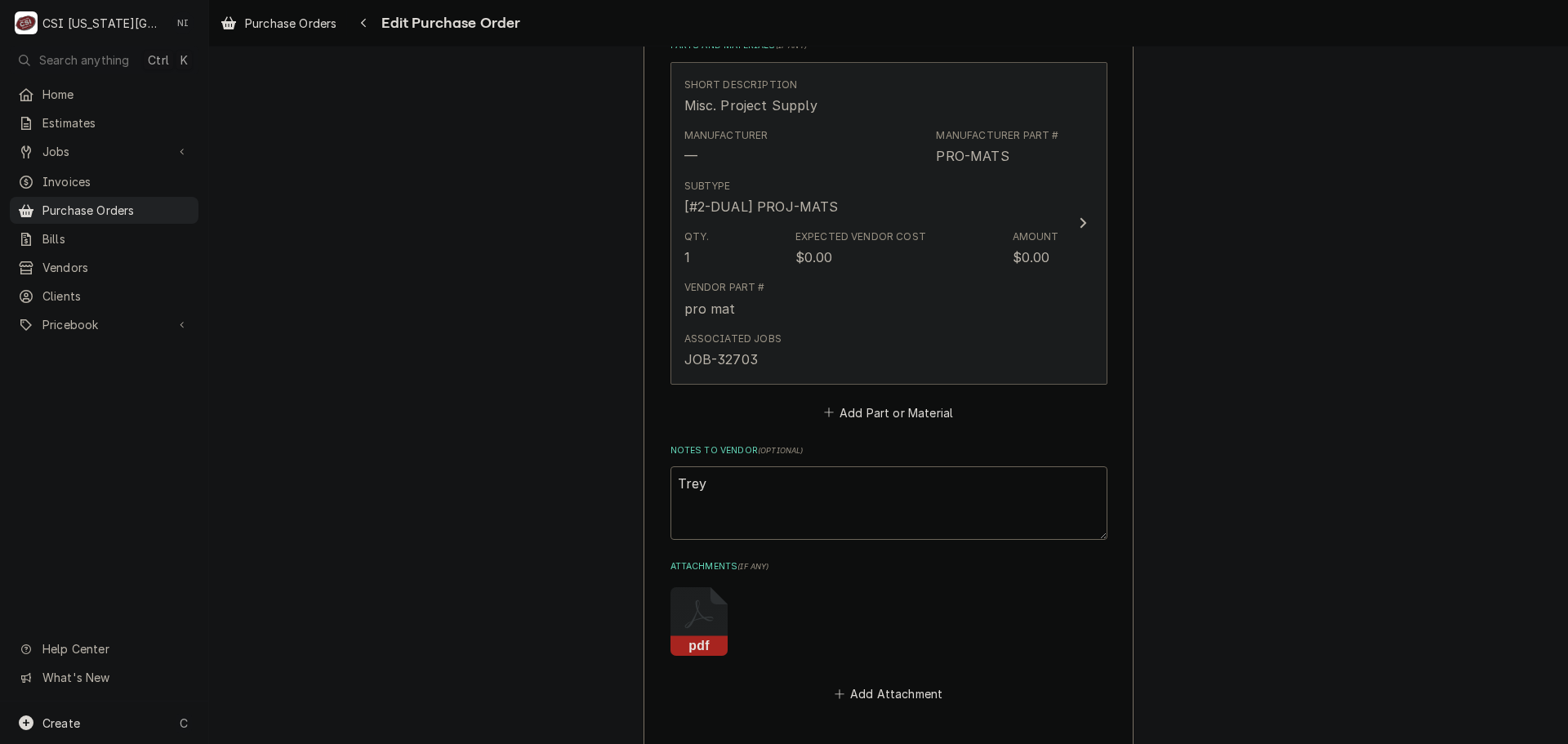
scroll to position [735, 0]
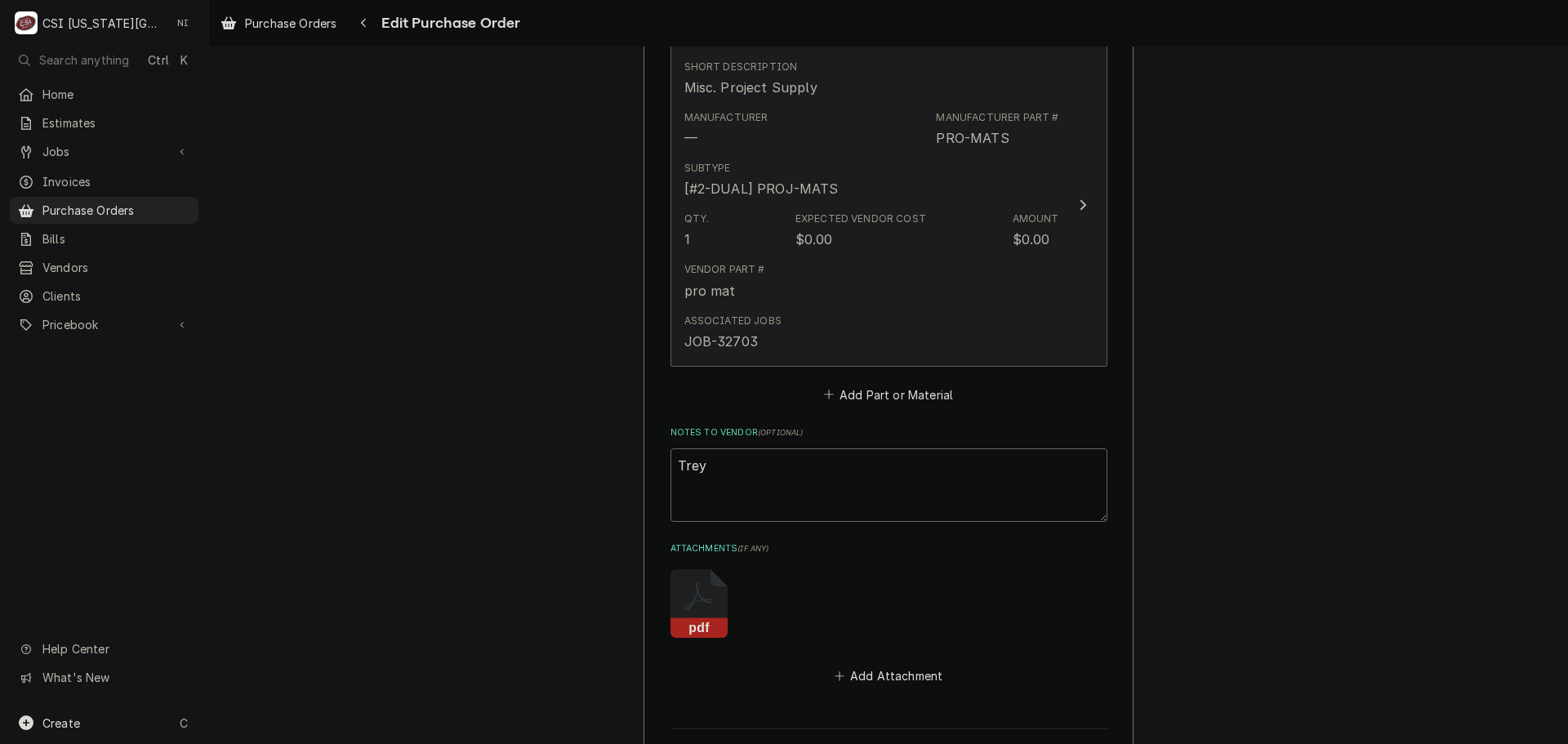
click at [905, 329] on div "Associated Jobs JOB-32703" at bounding box center [871, 333] width 375 height 51
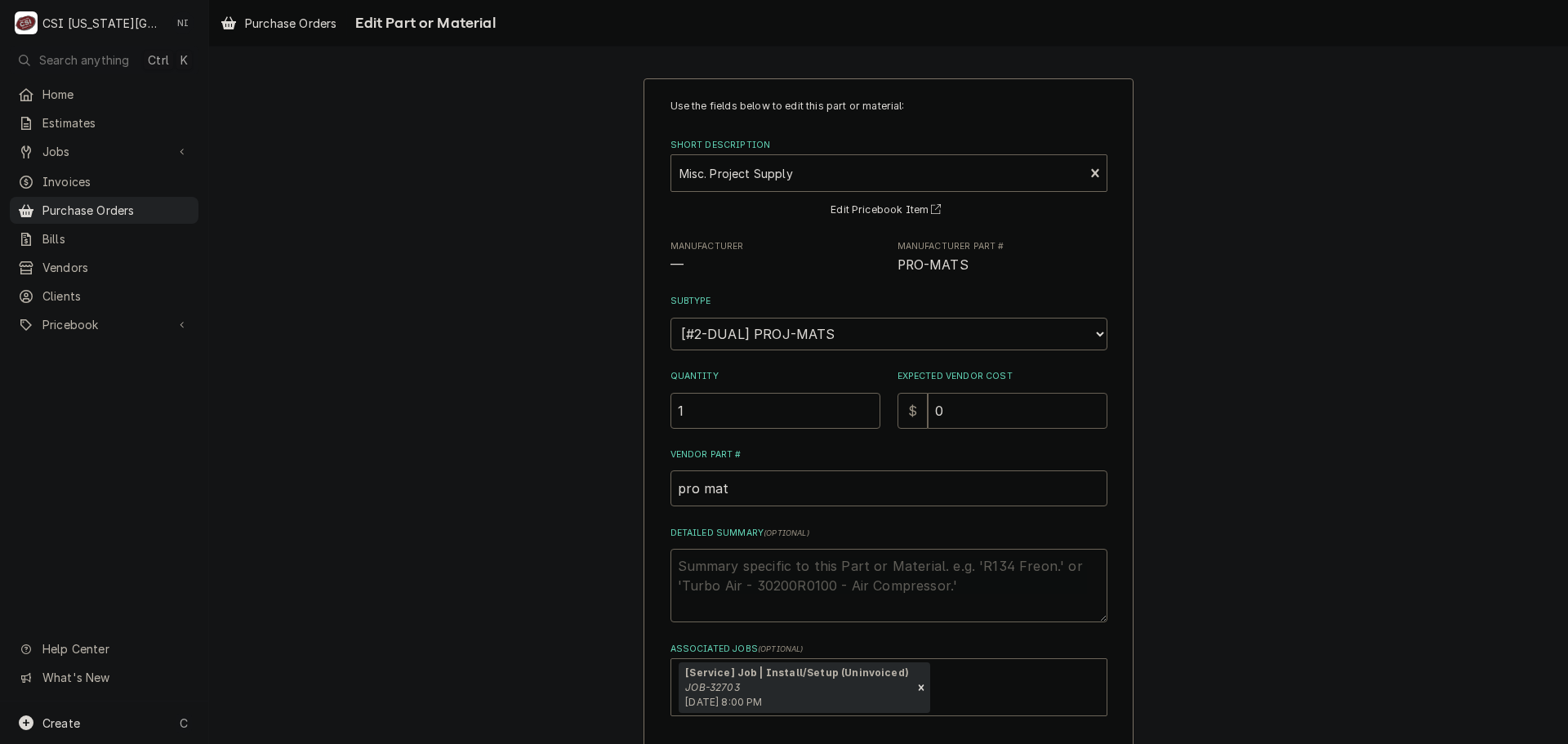
drag, startPoint x: 949, startPoint y: 415, endPoint x: 857, endPoint y: 408, distance: 92.3
click at [859, 408] on div "Quantity 1 Expected Vendor Cost $ 0" at bounding box center [889, 399] width 437 height 58
type textarea "x"
type input "4"
type textarea "x"
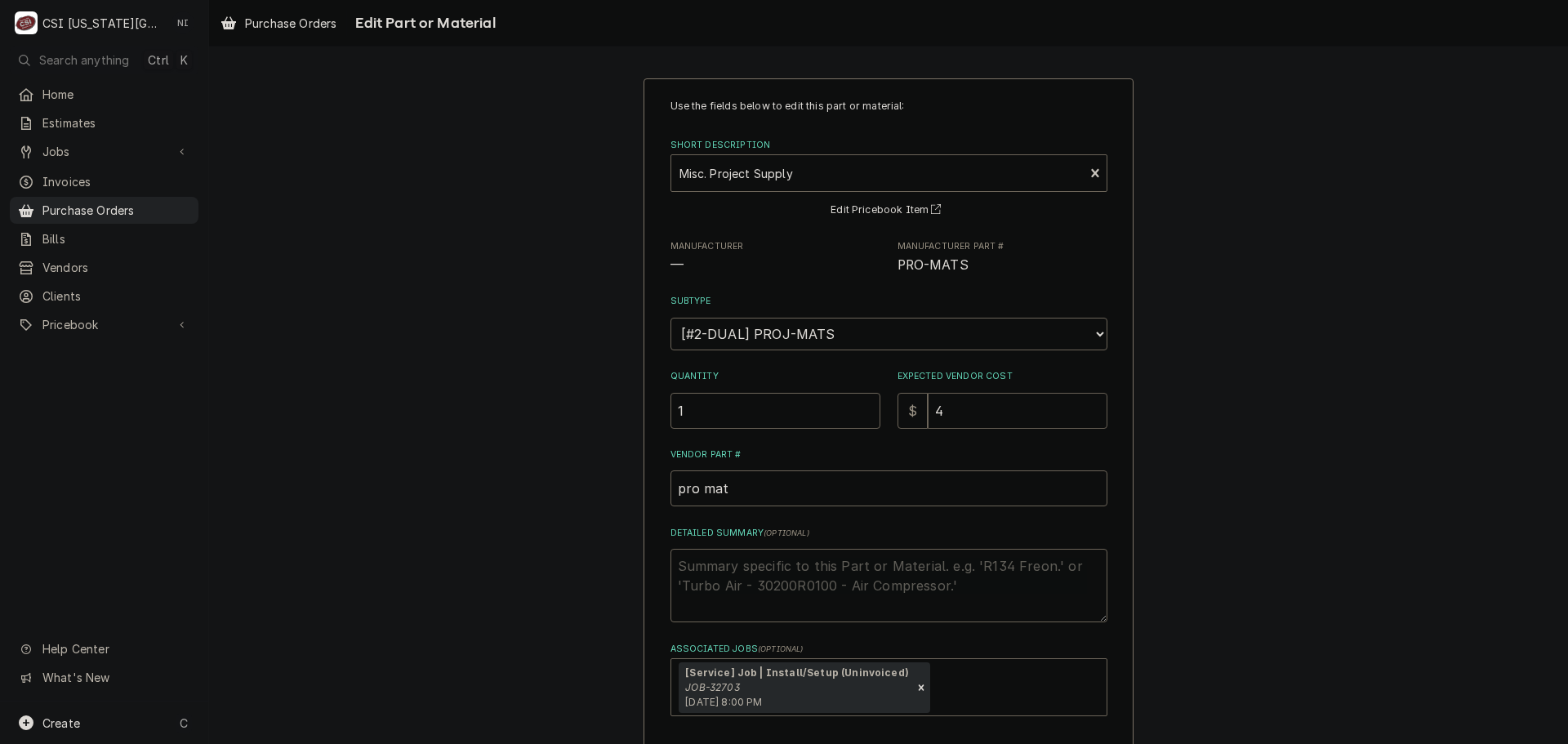
type input "44"
type textarea "x"
type input "446"
type textarea "x"
type input "4463"
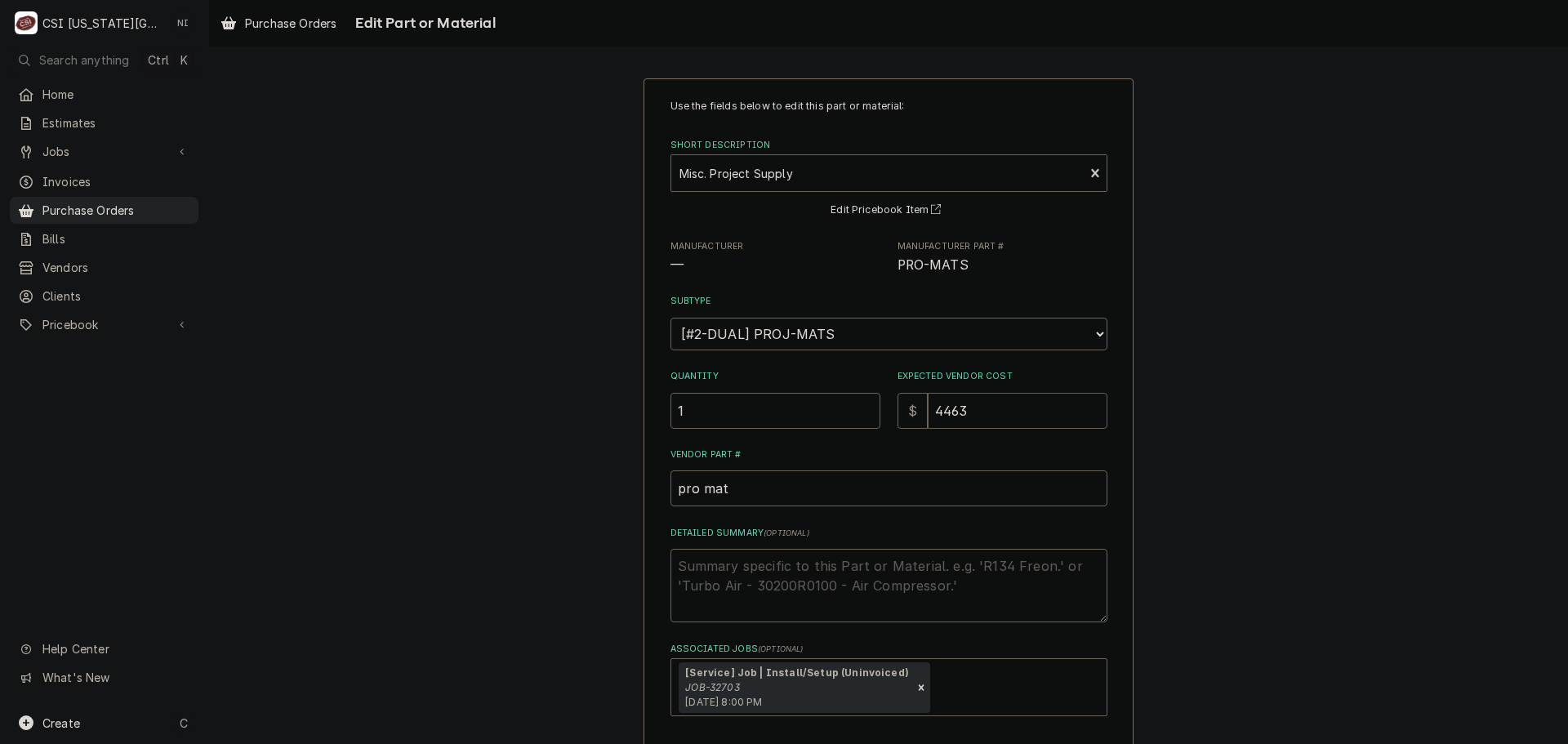
type textarea "x"
type input "446"
type textarea "x"
type input "446.1"
type textarea "x"
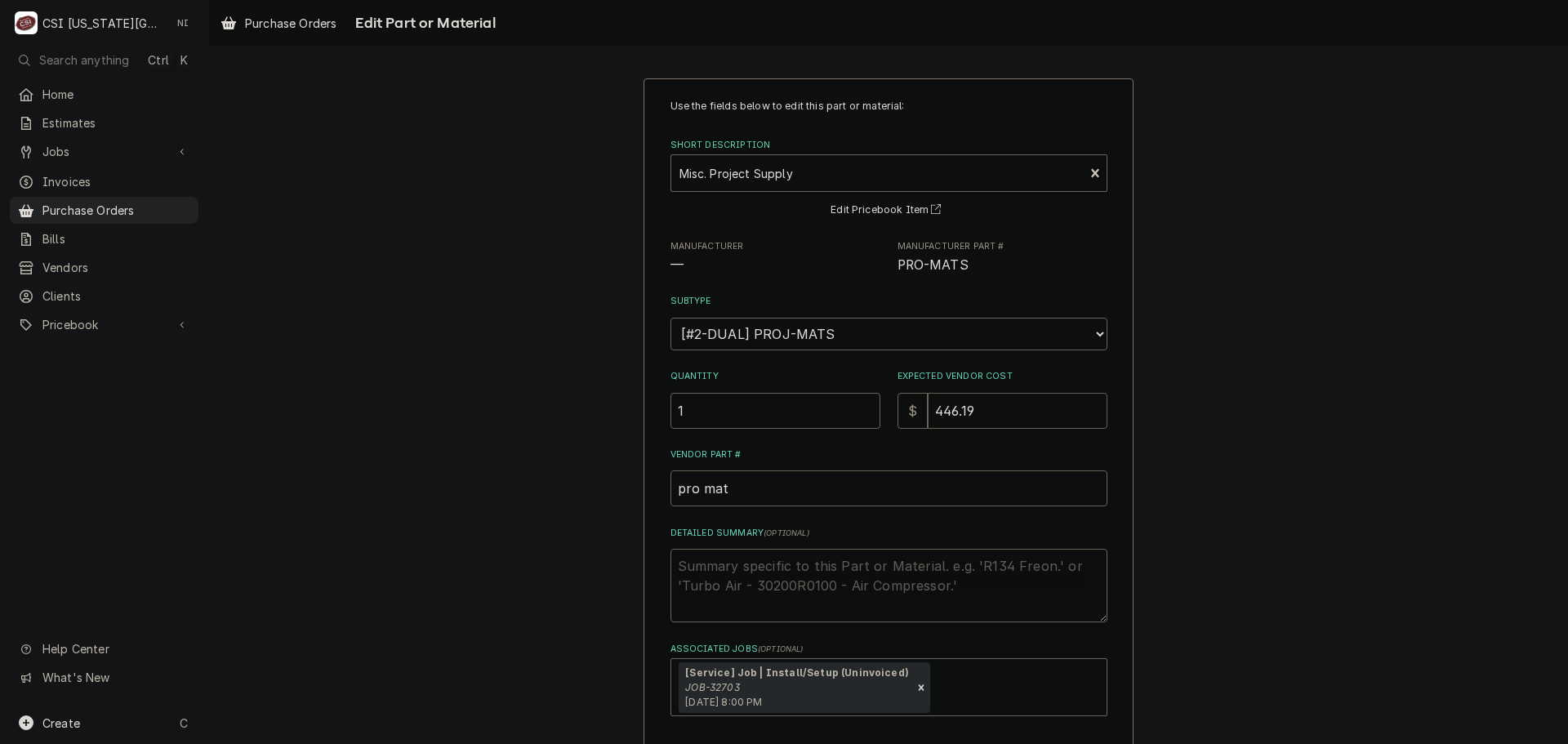
type input "446.19"
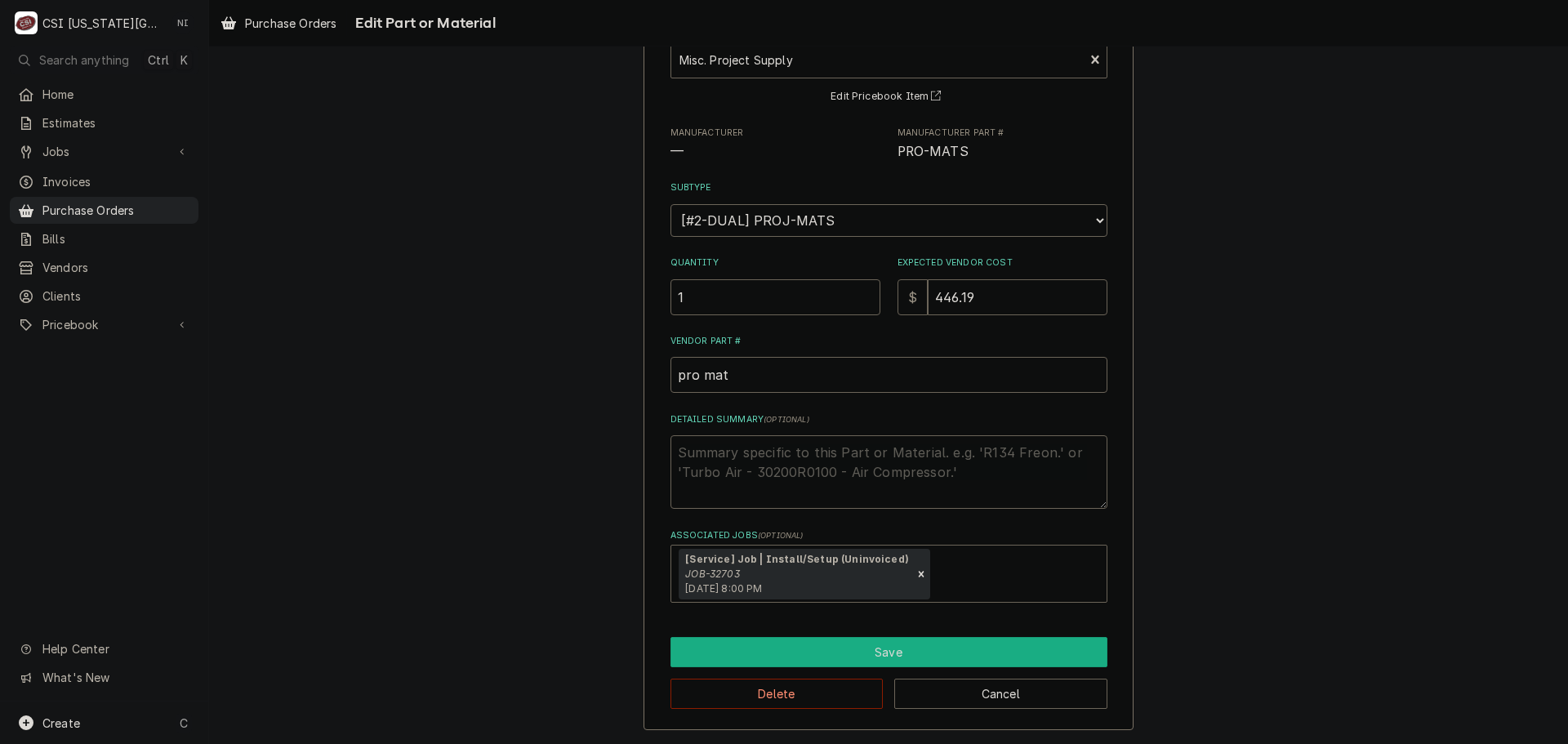
click at [818, 641] on button "Save" at bounding box center [889, 652] width 437 height 30
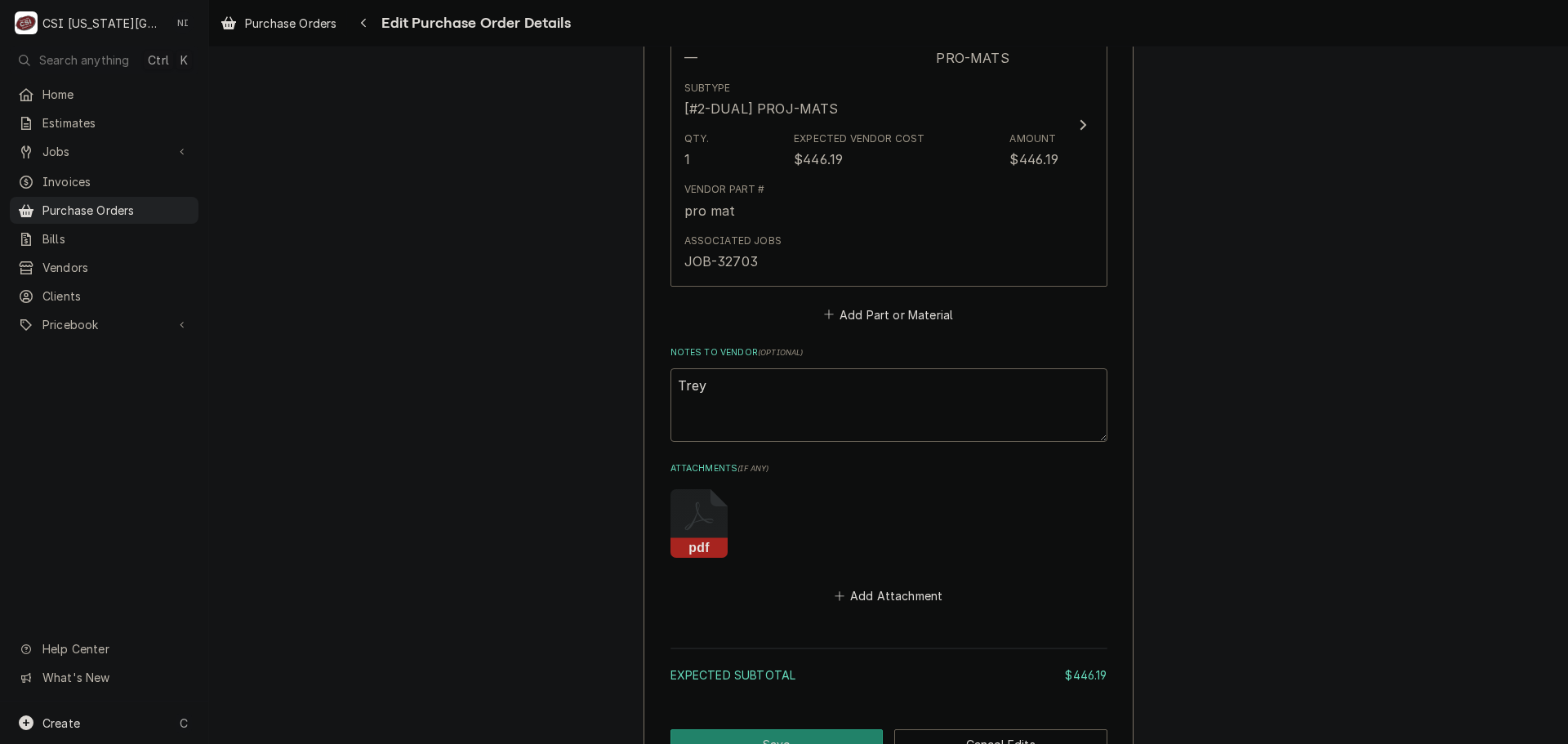
scroll to position [943, 0]
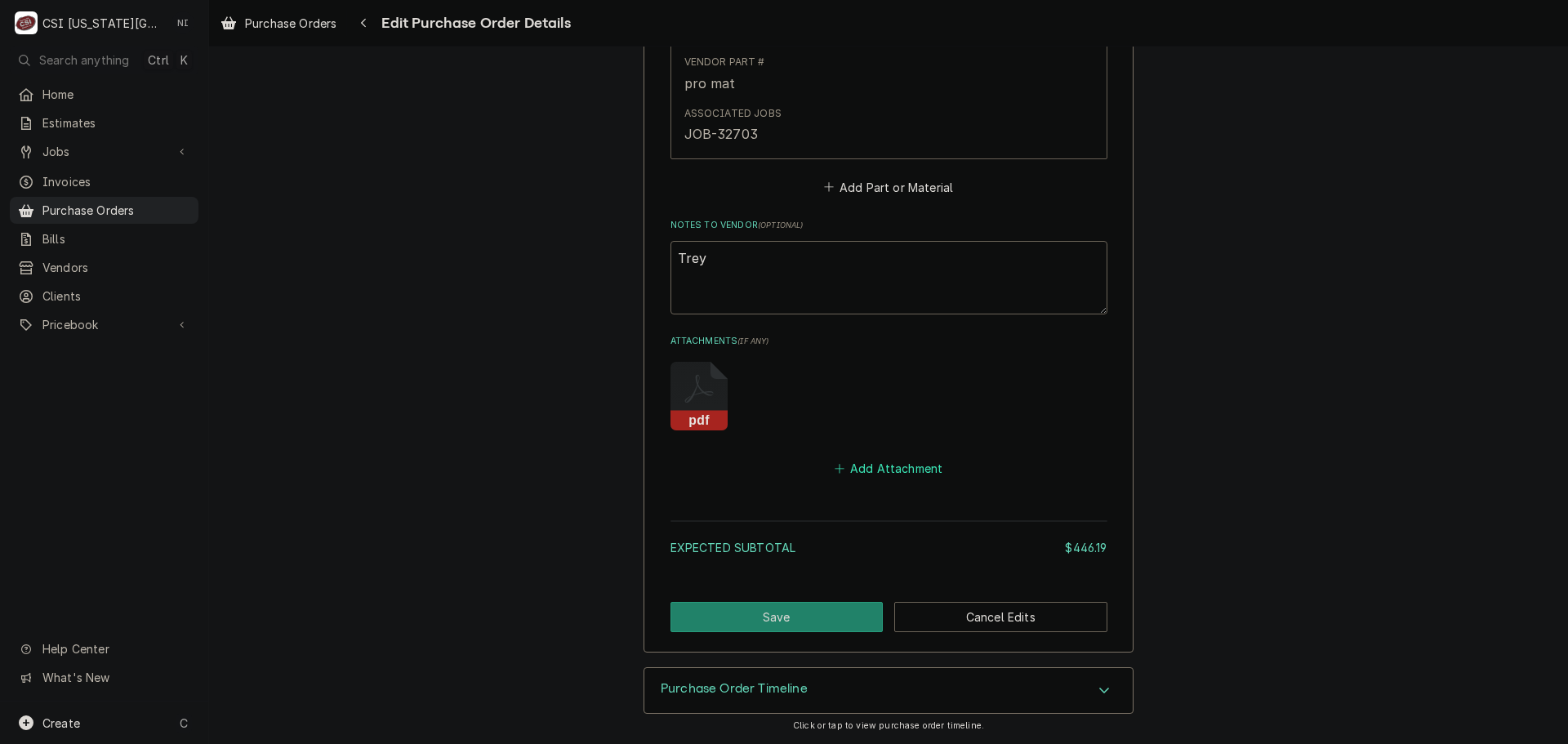
drag, startPoint x: 928, startPoint y: 470, endPoint x: 1550, endPoint y: 465, distance: 622.0
click at [935, 470] on button "Add Attachment" at bounding box center [888, 468] width 115 height 23
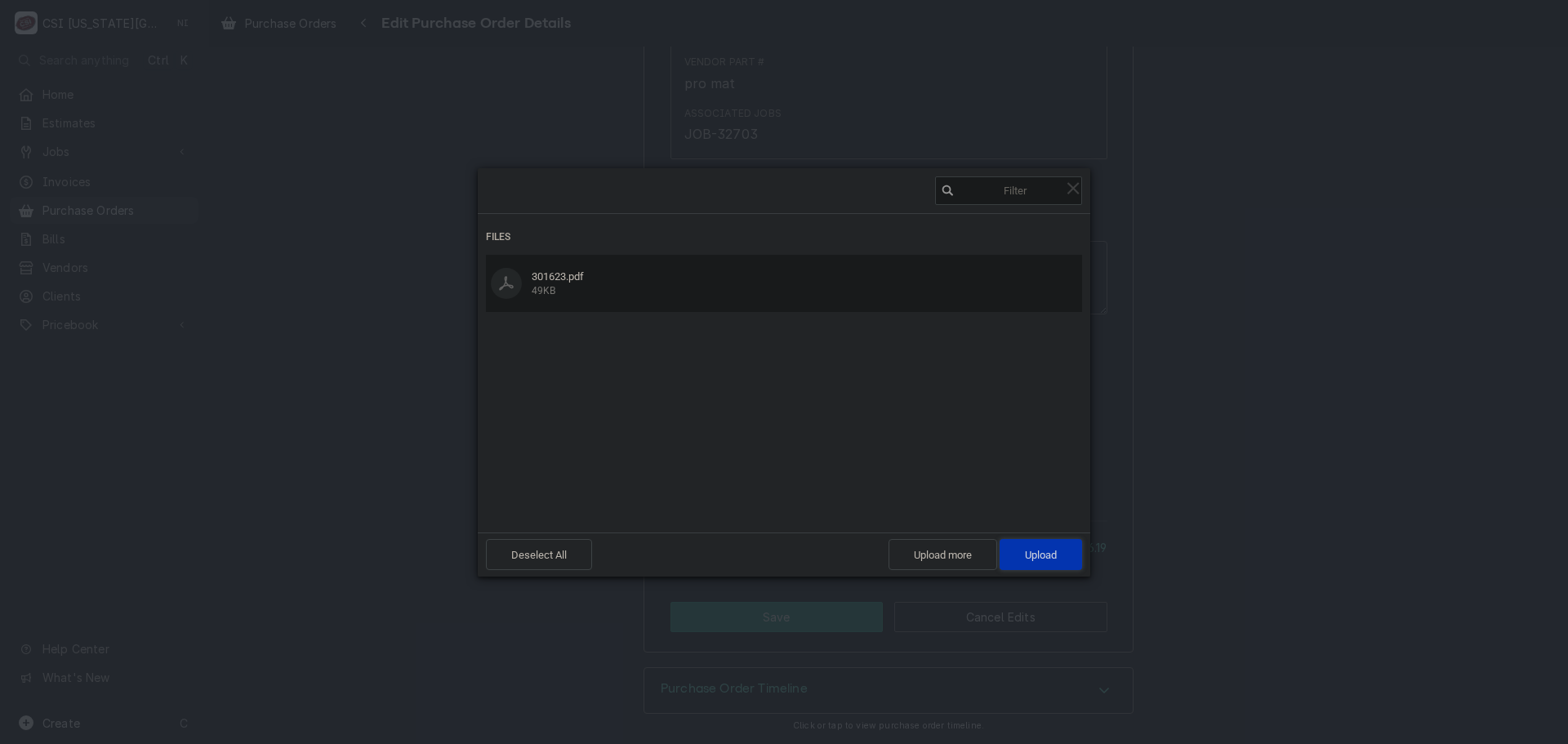
drag, startPoint x: 1064, startPoint y: 570, endPoint x: 1069, endPoint y: 563, distance: 8.6
click at [1064, 570] on span "Upload 1" at bounding box center [1040, 555] width 82 height 31
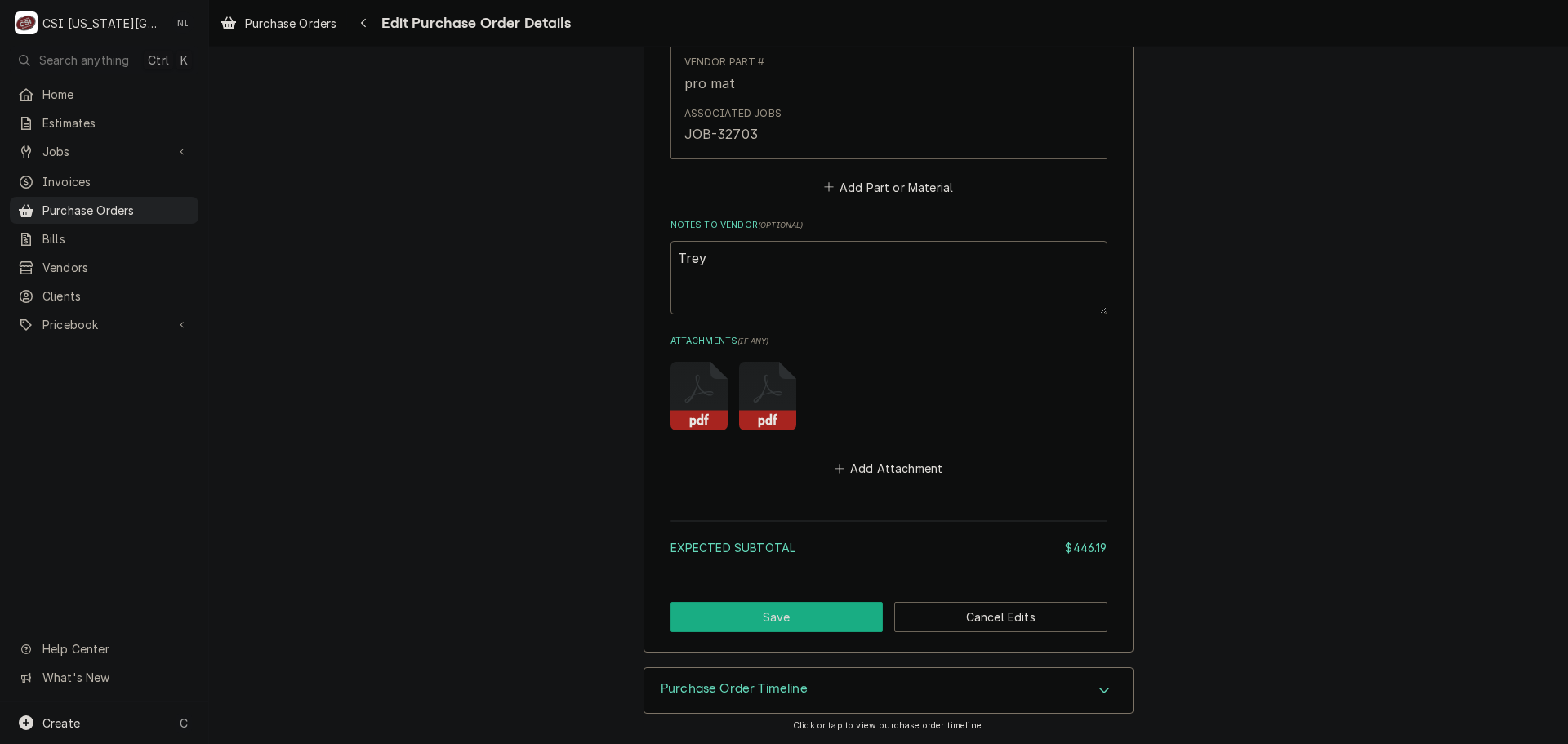
click at [819, 615] on button "Save" at bounding box center [777, 617] width 213 height 30
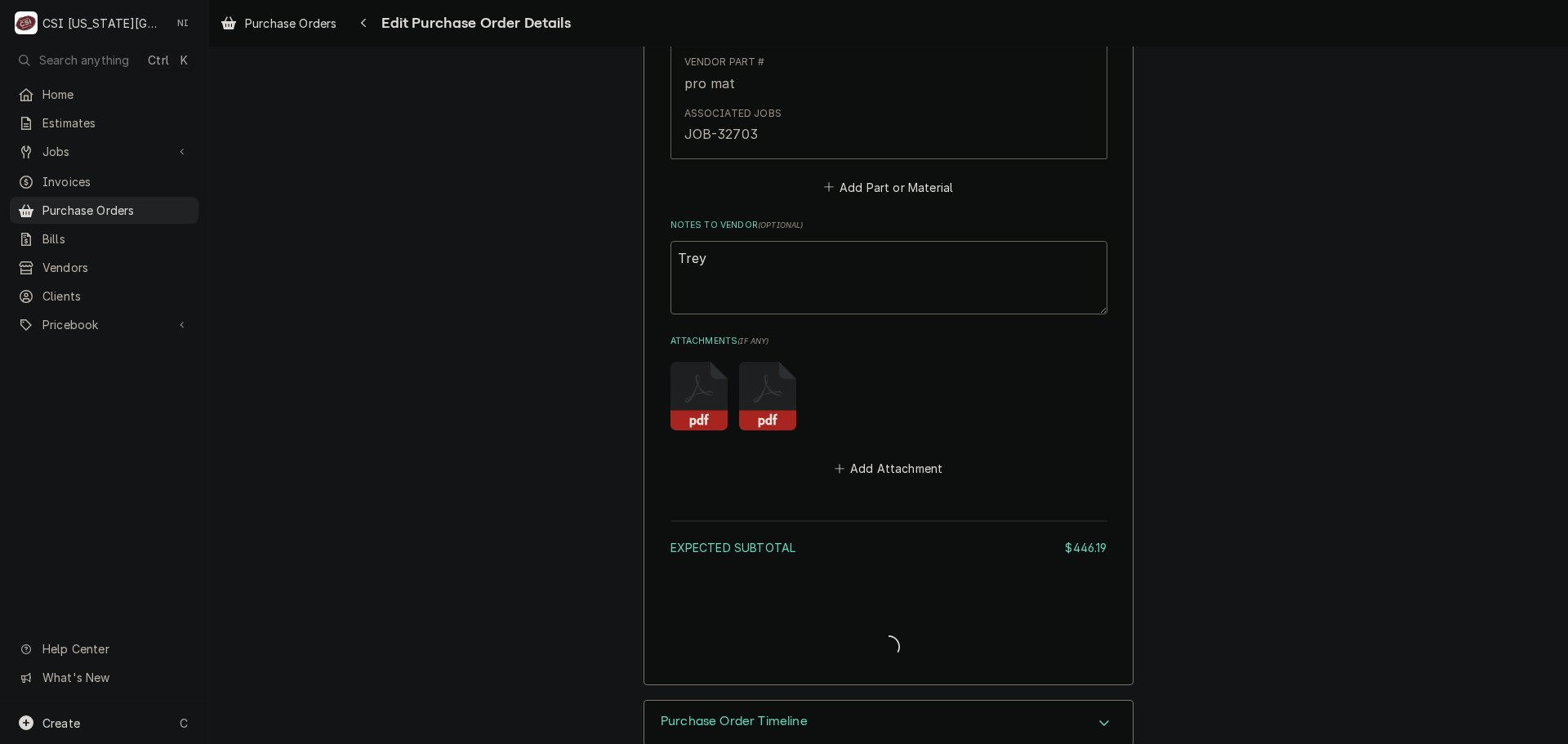
type textarea "x"
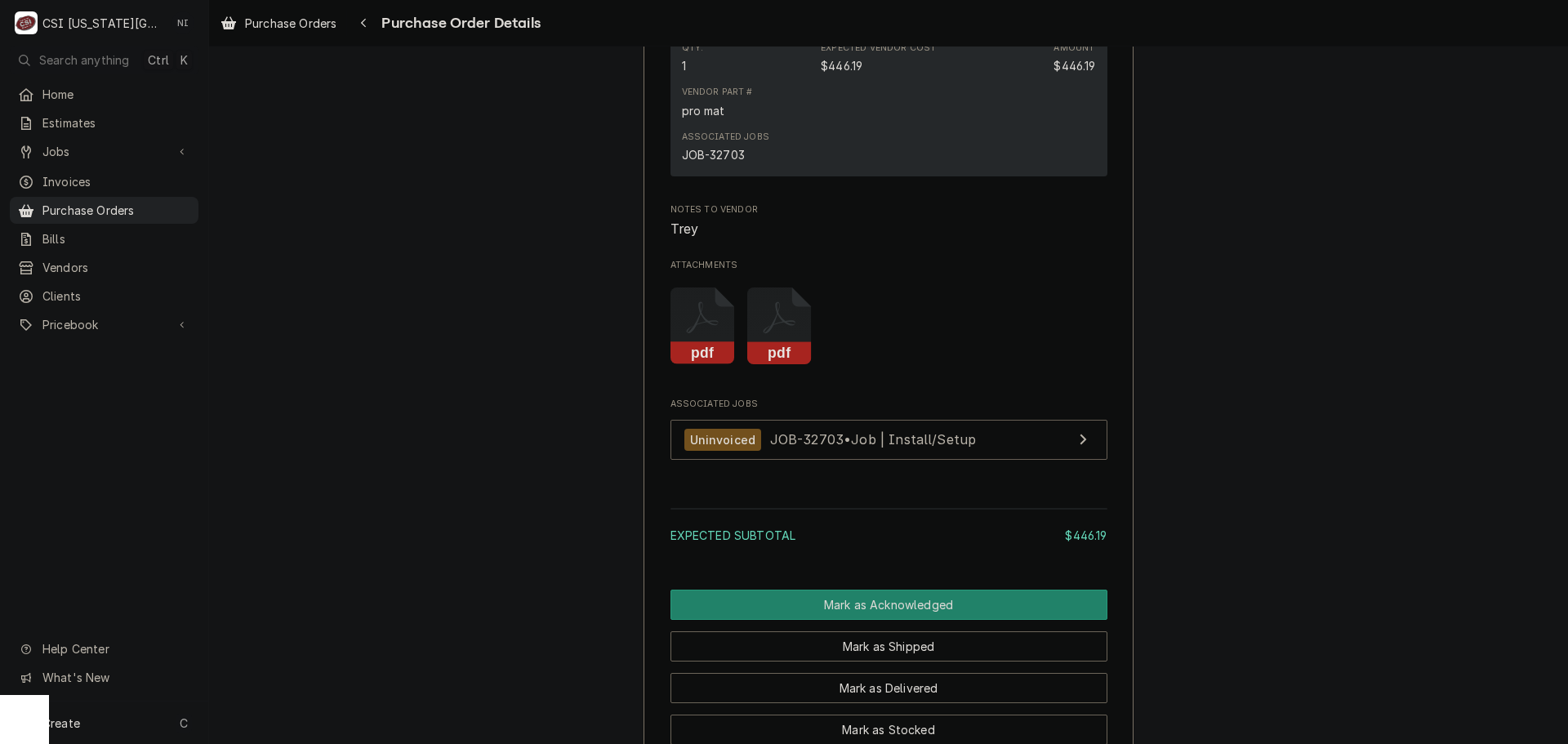
scroll to position [1399, 0]
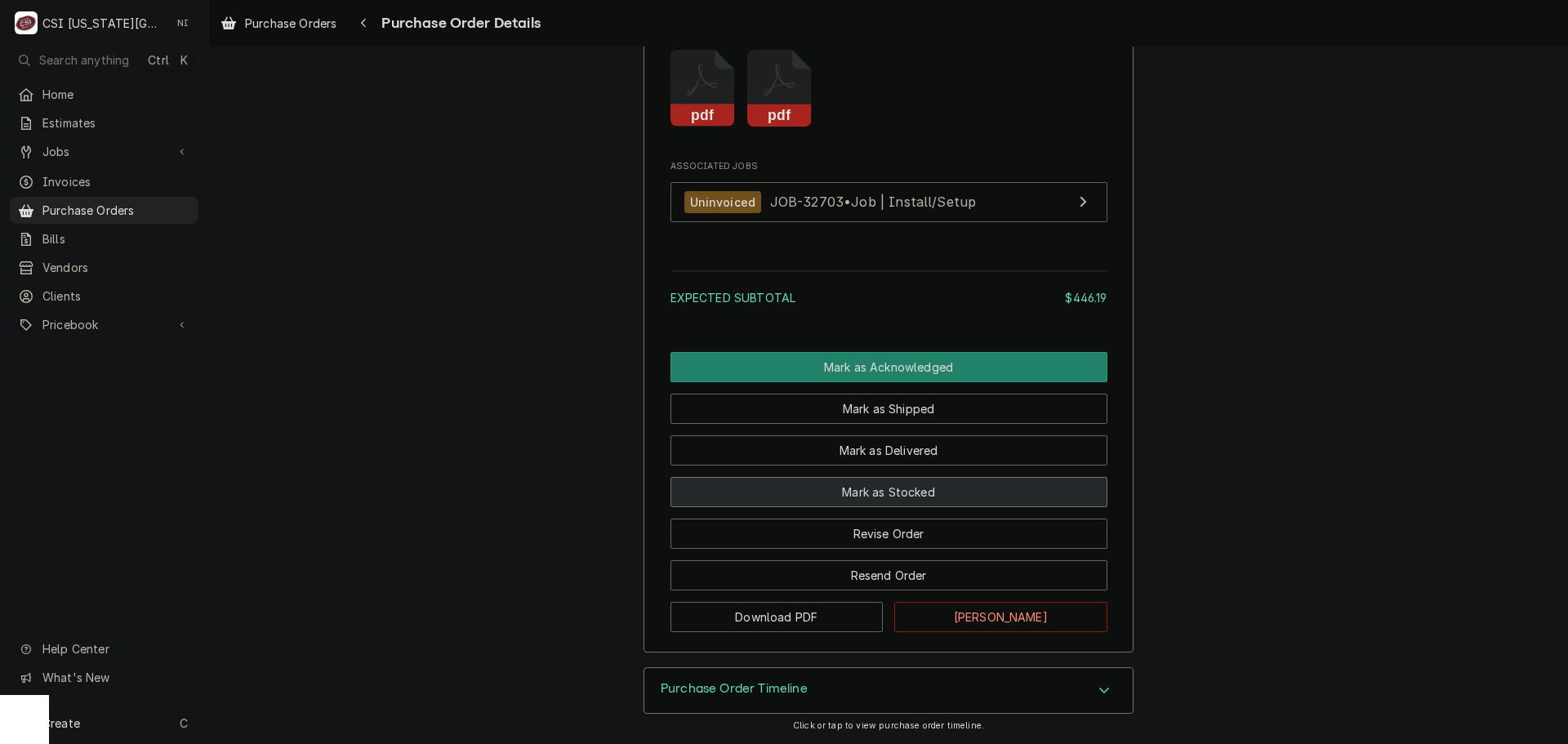
click at [891, 494] on button "Mark as Stocked" at bounding box center [889, 492] width 437 height 30
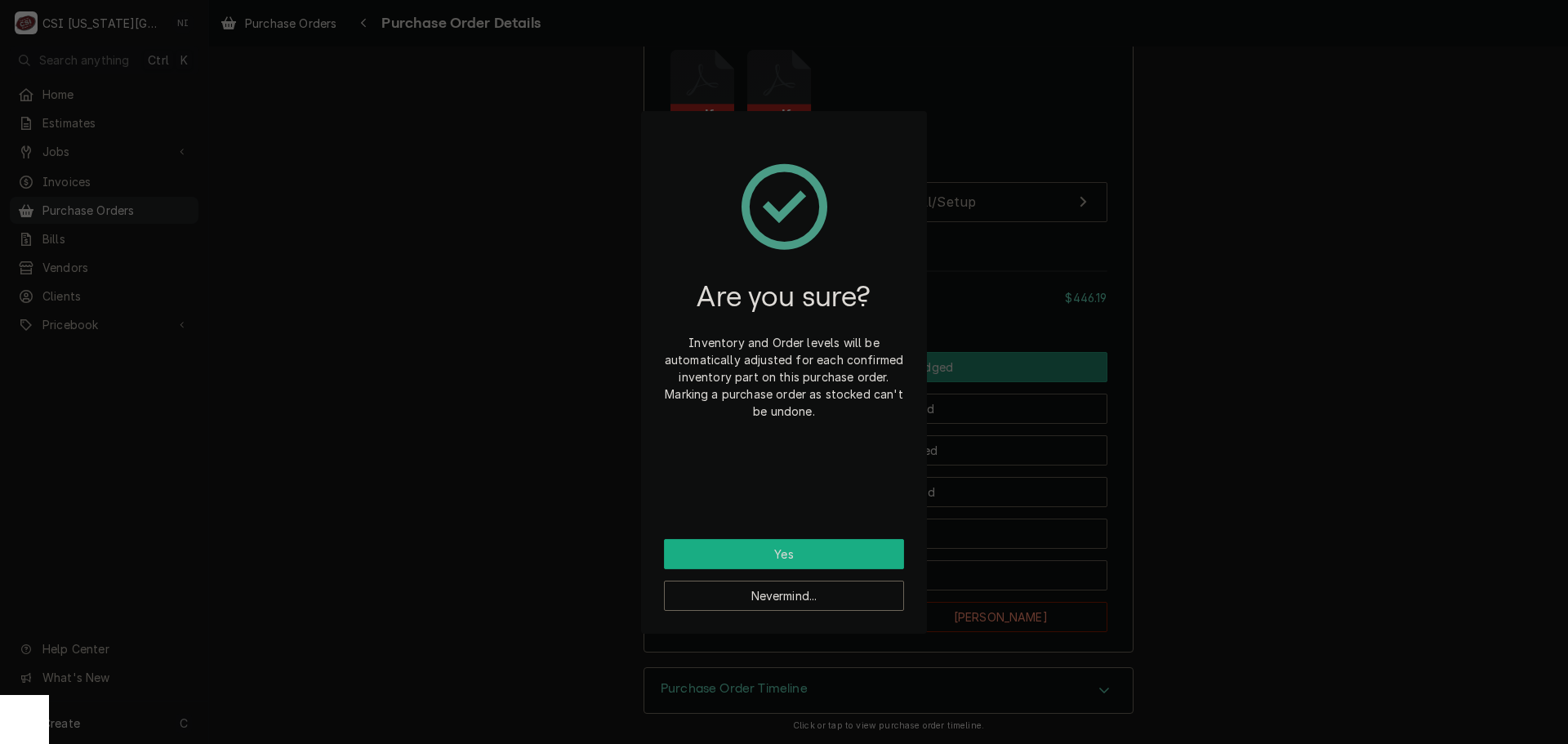
click at [760, 555] on button "Yes" at bounding box center [784, 554] width 240 height 30
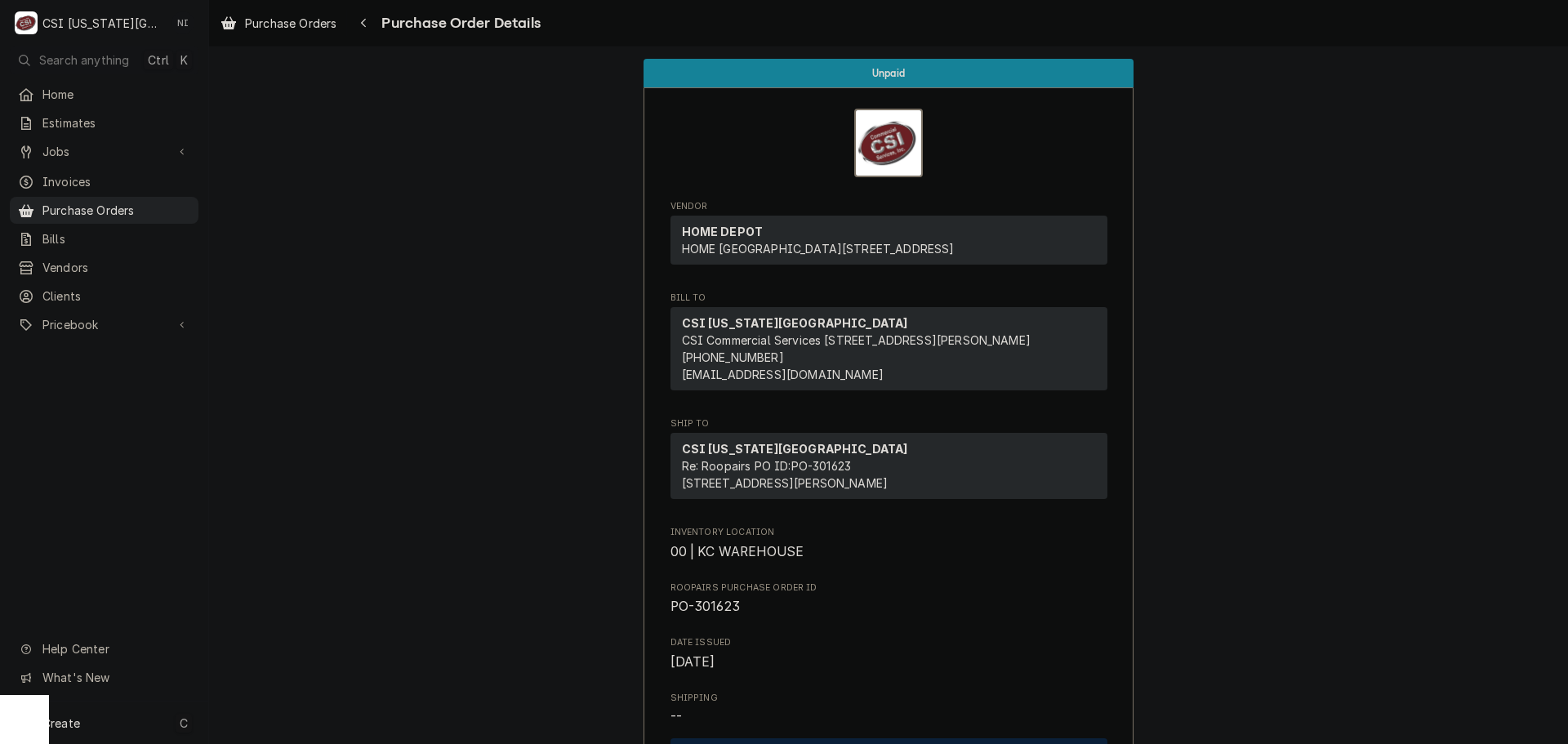
drag, startPoint x: 120, startPoint y: 726, endPoint x: 171, endPoint y: 720, distance: 51.4
click at [120, 726] on div "Create C" at bounding box center [104, 722] width 208 height 42
click at [330, 605] on div "Purchase Order" at bounding box center [305, 610] width 109 height 17
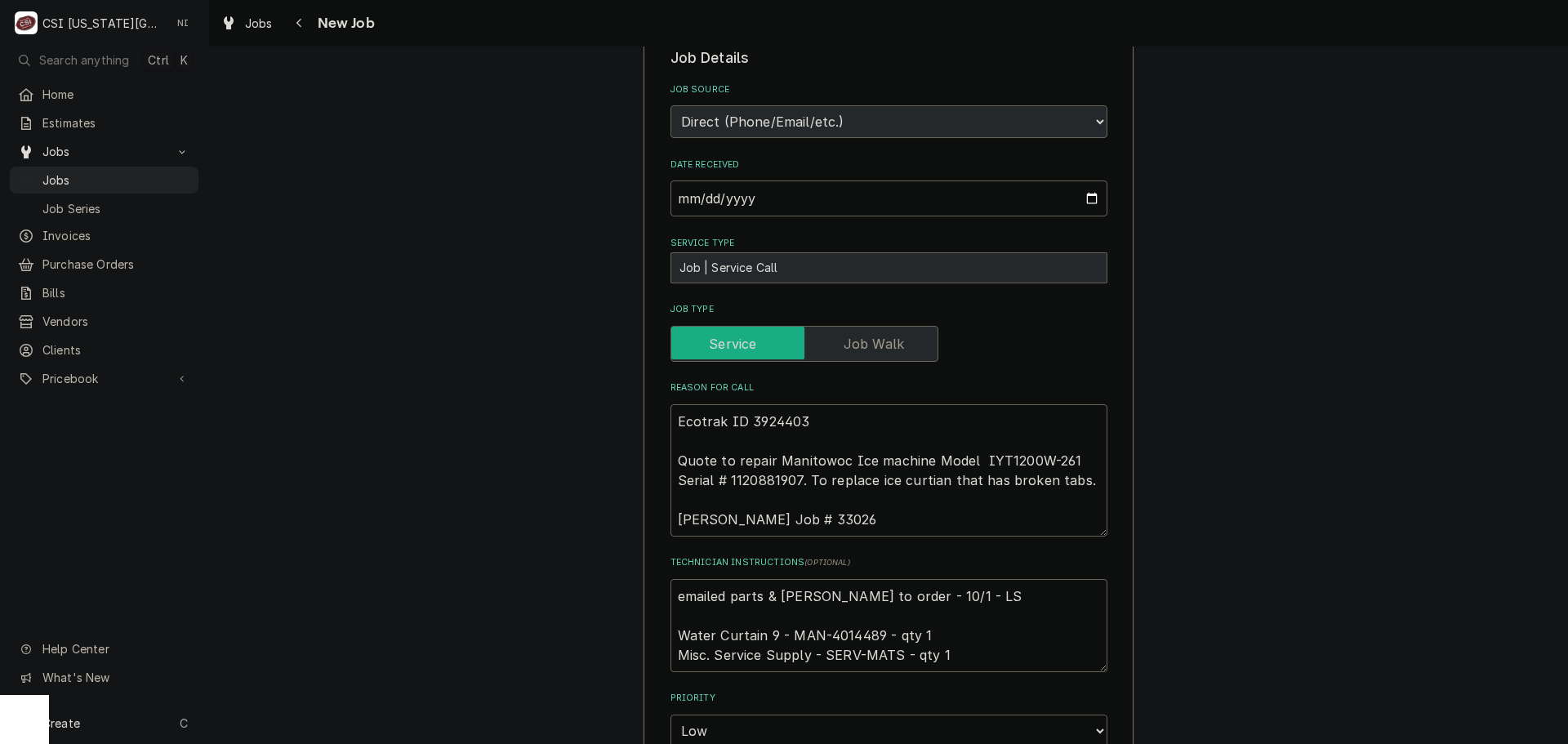
scroll to position [981, 0]
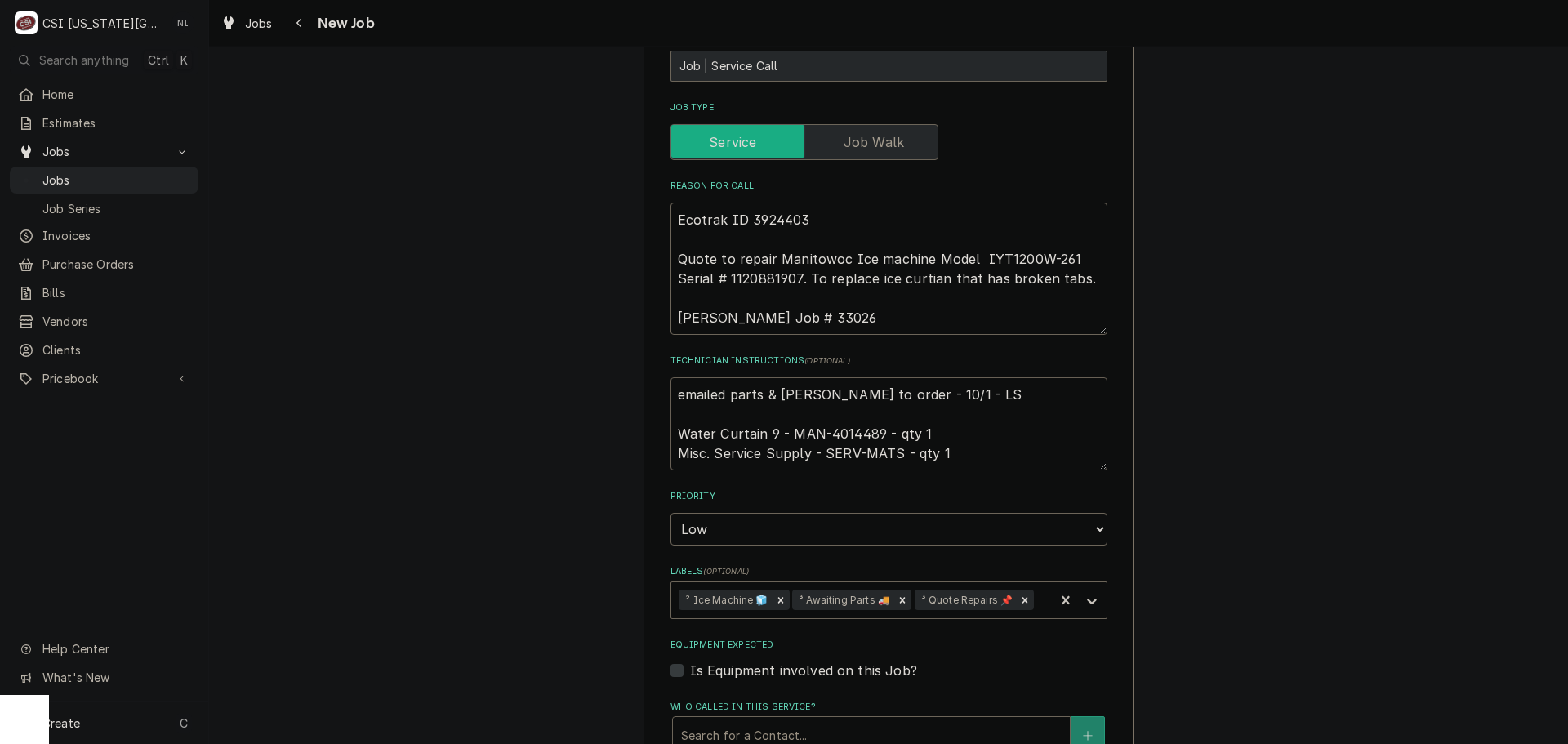
drag, startPoint x: 874, startPoint y: 394, endPoint x: 828, endPoint y: 395, distance: 46.0
click at [828, 395] on textarea "emailed parts & [PERSON_NAME] to order - 10/1 - LS Water Curtain 9 - MAN-401448…" at bounding box center [889, 424] width 437 height 93
click at [848, 396] on textarea "emailed parts & lindy to order - 10/1 - LS Water Curtain 9 - MAN-4014489 - qty …" at bounding box center [889, 424] width 437 height 93
click at [848, 395] on textarea "emailed parts & lindy to order - 10/1 - LS Water Curtain 9 - MAN-4014489 - qty …" at bounding box center [889, 424] width 437 height 93
click at [673, 378] on textarea "emailed parts & lindy to order - 10/1 - LS Water Curtain 9 - MAN-4014489 - qty …" at bounding box center [889, 424] width 437 height 93
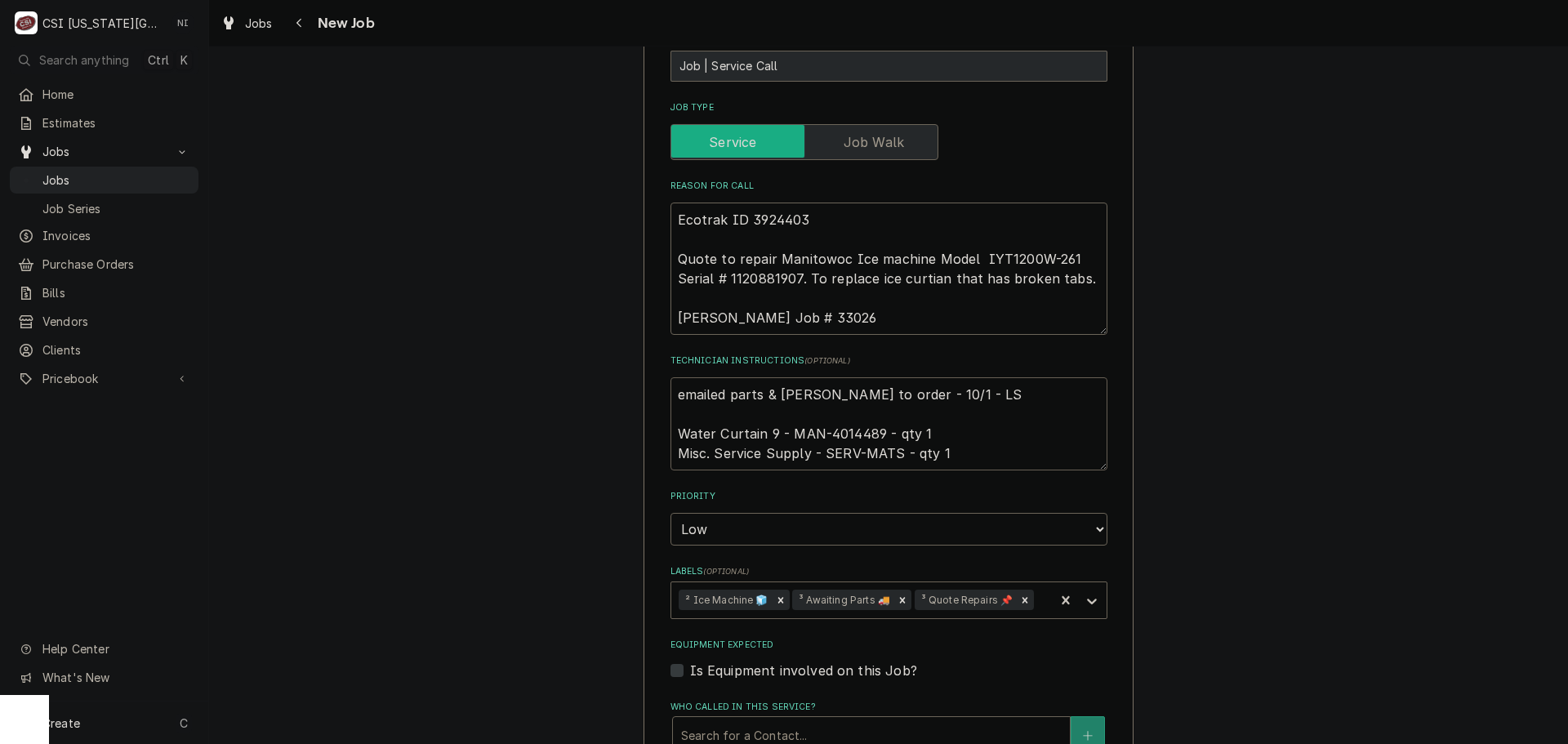
type textarea "x"
type textarea "emailed parts & lindy to order - 10/1 - LS Water Curtain 9 - MAN-4014489 - qty …"
type textarea "x"
type textarea "emailed parts & lindy to order - 10/1 - LS Water Curtain 9 - MAN-4014489 - qty …"
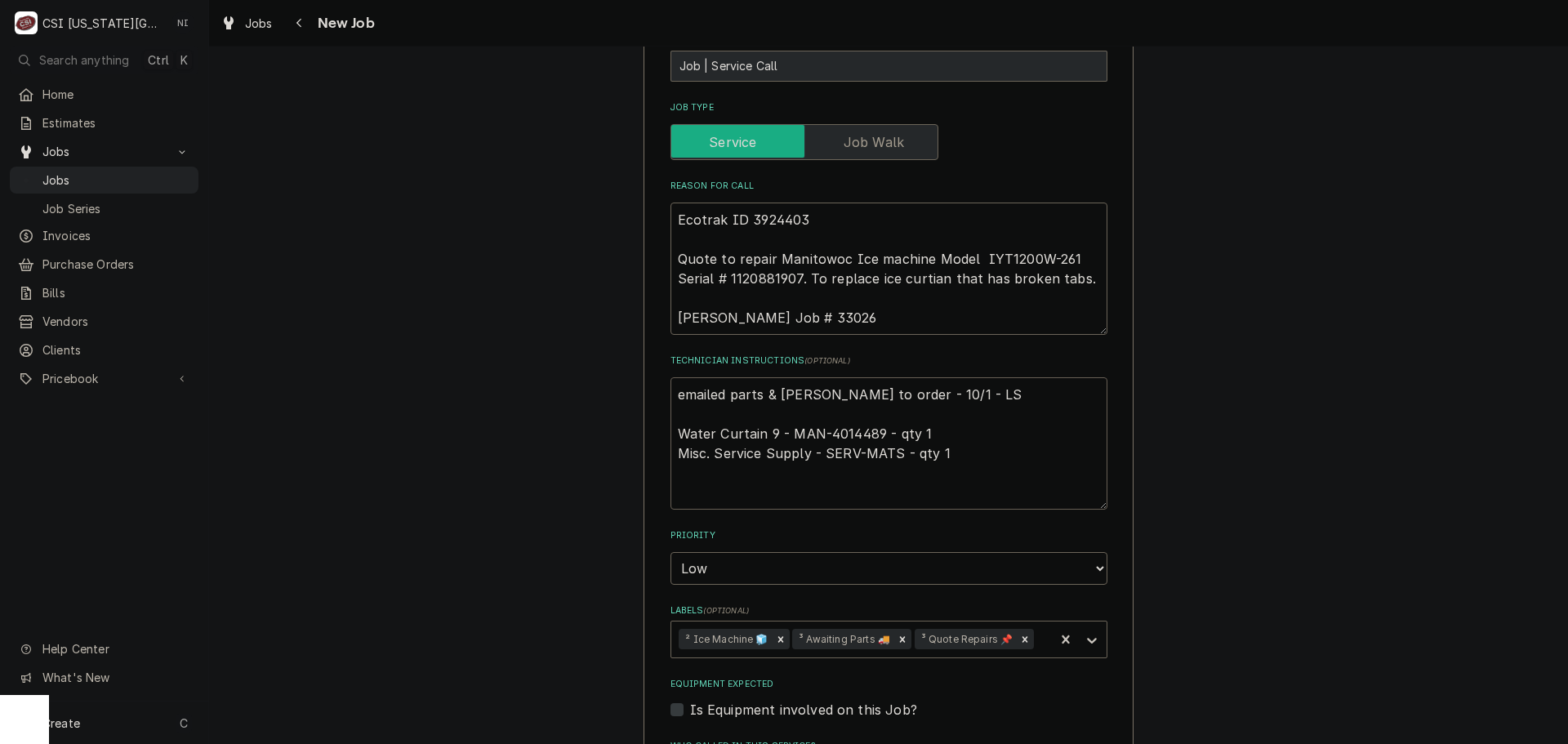
type textarea "x"
click at [785, 378] on textarea "emailed parts & lindy to order - 10/1 - LS Water Curtain 9 - MAN-4014489 - qty …" at bounding box center [889, 444] width 437 height 132
type textarea "P emailed parts & lindy to order - 10/1 - LS Water Curtain 9 - MAN-4014489 - qt…"
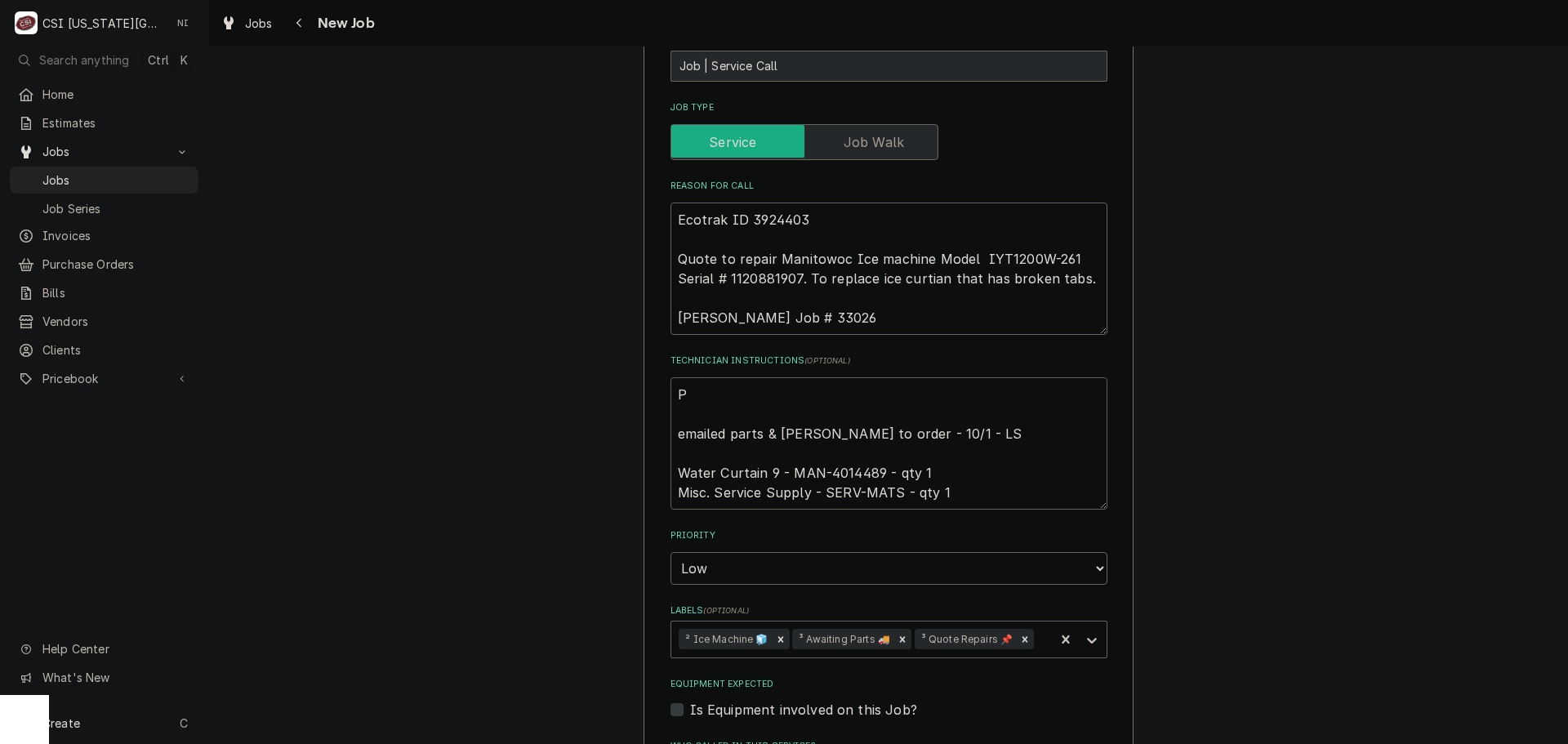
type textarea "x"
type textarea "Pa emailed parts & lindy to order - 10/1 - LS Water Curtain 9 - MAN-4014489 - q…"
type textarea "x"
type textarea "Parr emailed parts & lindy to order - 10/1 - LS Water Curtain 9 - MAN-4014489 -…"
type textarea "x"
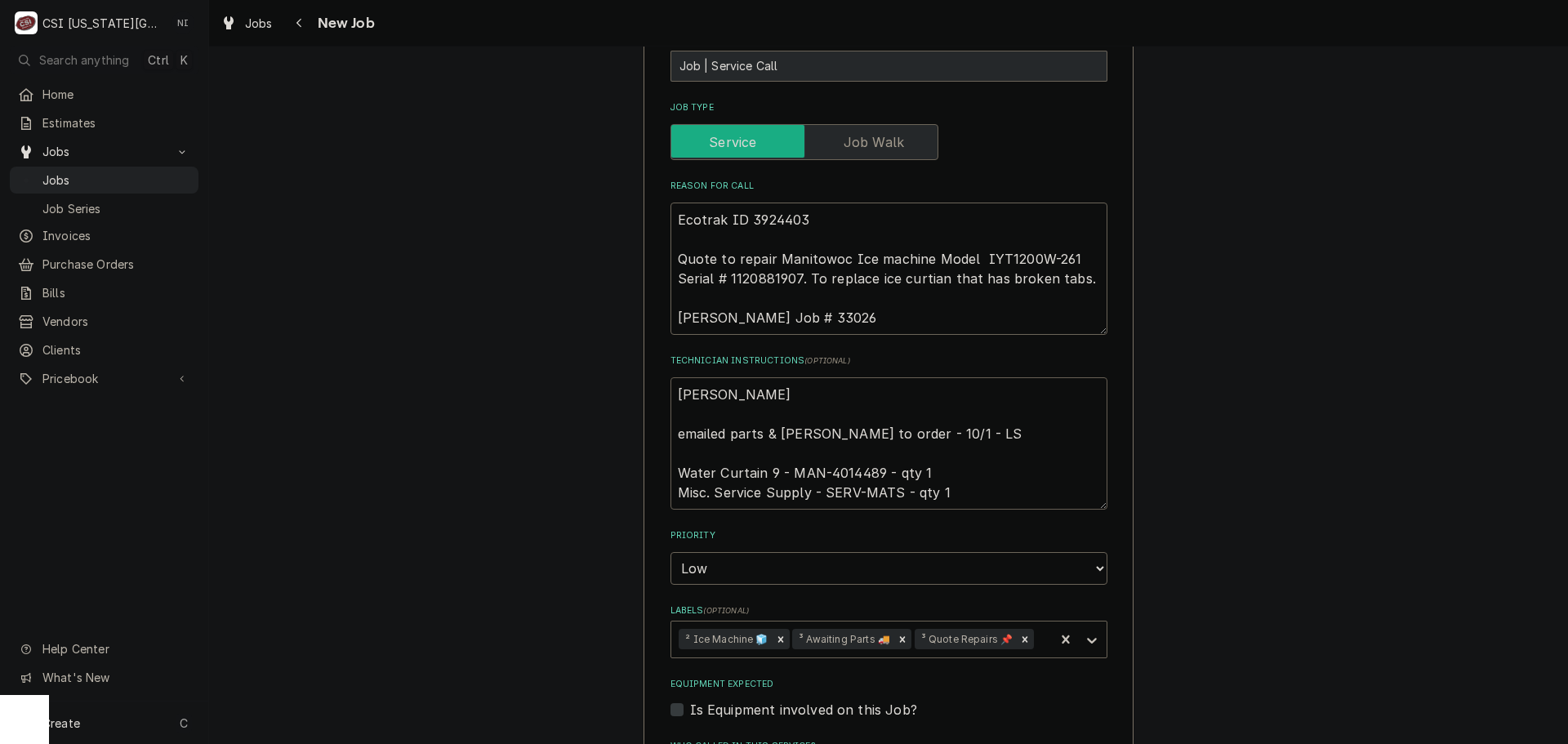
type textarea "Parrt emailed parts & lindy to order - 10/1 - LS Water Curtain 9 - MAN-4014489 …"
type textarea "x"
type textarea "Parrts emailed parts & lindy to order - 10/1 - LS Water Curtain 9 - MAN-4014489…"
type textarea "x"
type textarea "Parrts emailed parts & lindy to order - 10/1 - LS Water Curtain 9 - MAN-4014489…"
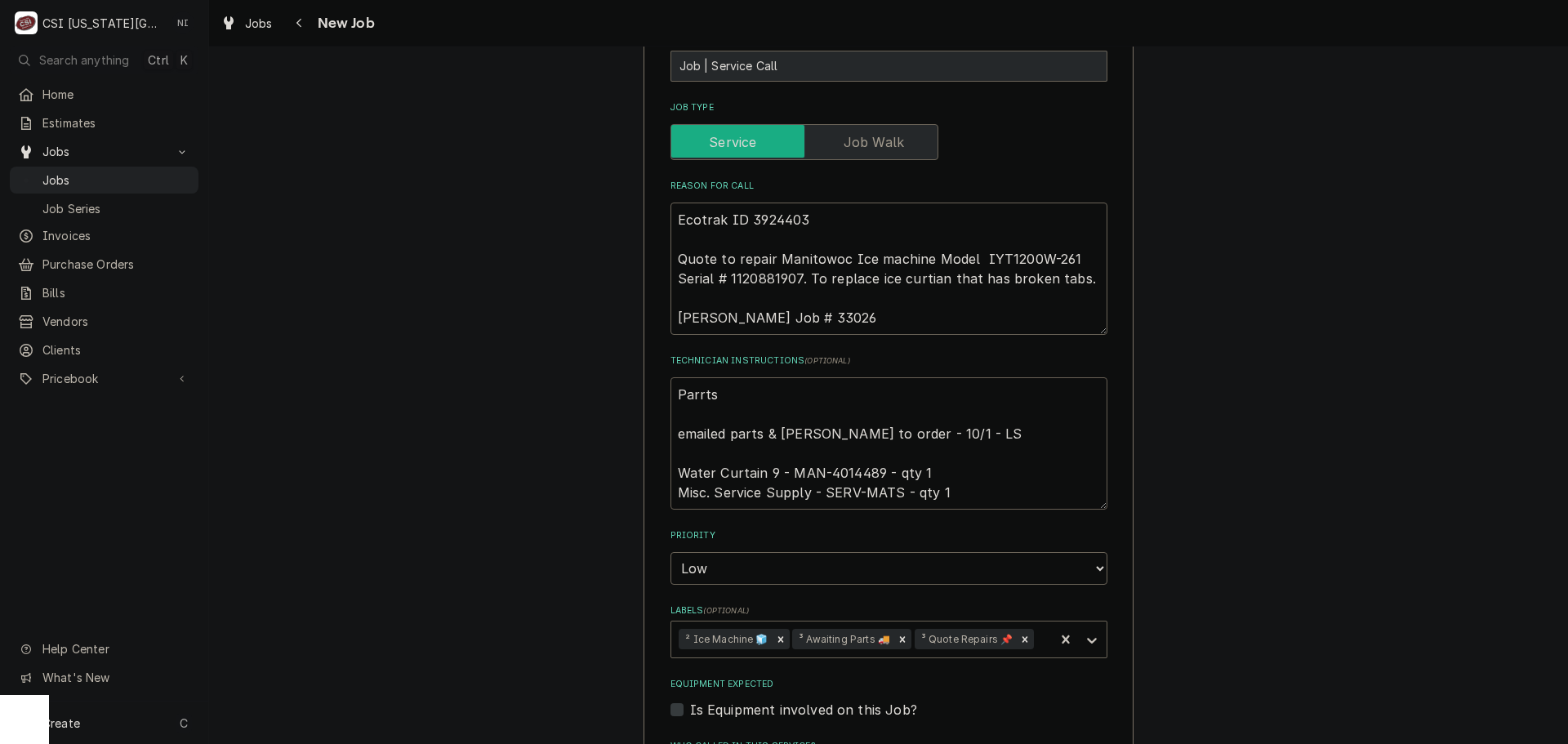
type textarea "x"
type textarea "Parrt emailed parts & lindy to order - 10/1 - LS Water Curtain 9 - MAN-4014489 …"
type textarea "x"
type textarea "Parr emailed parts & lindy to order - 10/1 - LS Water Curtain 9 - MAN-4014489 -…"
type textarea "x"
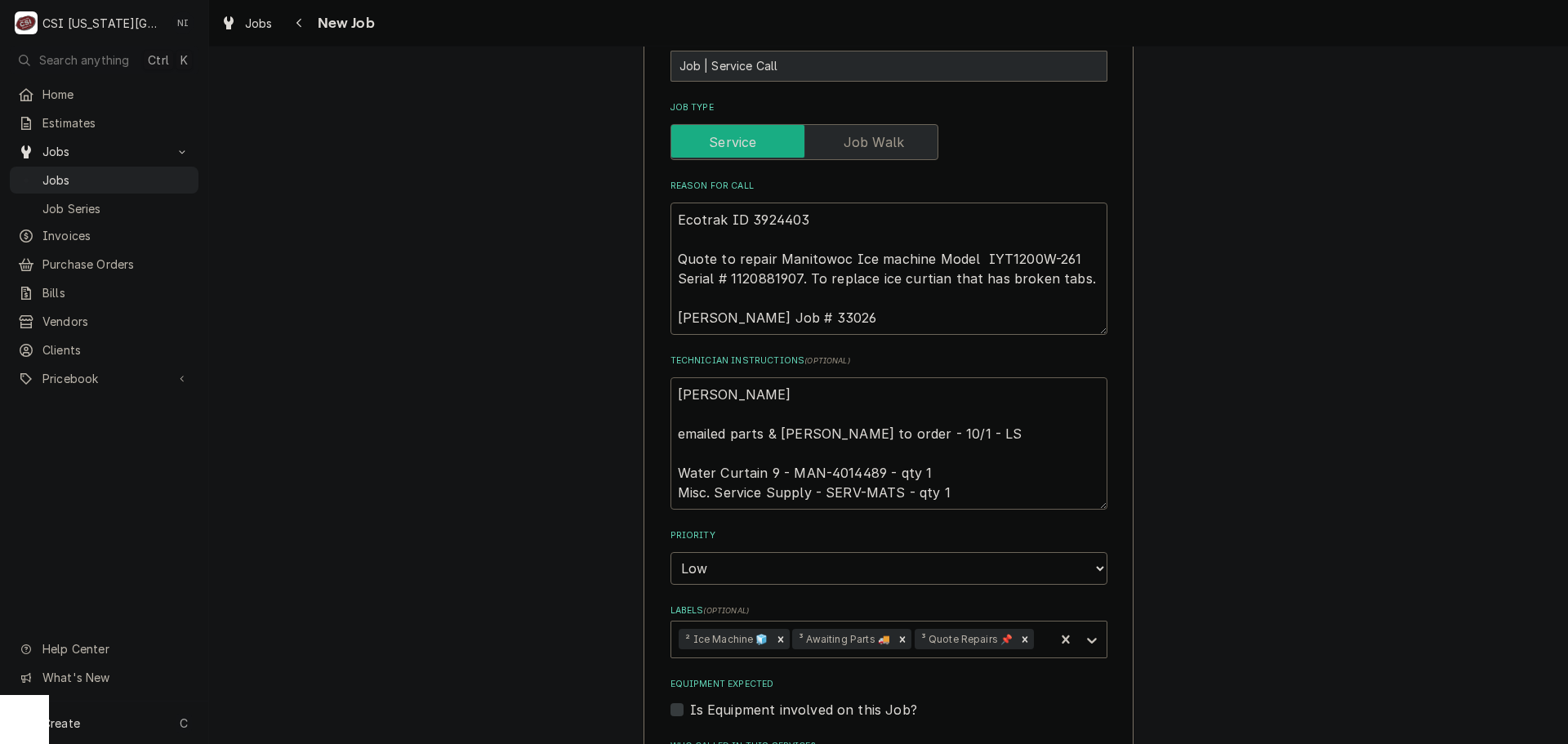
type textarea "Par emailed parts & lindy to order - 10/1 - LS Water Curtain 9 - MAN-4014489 - …"
type textarea "x"
type textarea "Part emailed parts & lindy to order - 10/1 - LS Water Curtain 9 - MAN-4014489 -…"
type textarea "x"
type textarea "Parts emailed parts & lindy to order - 10/1 - LS Water Curtain 9 - MAN-4014489 …"
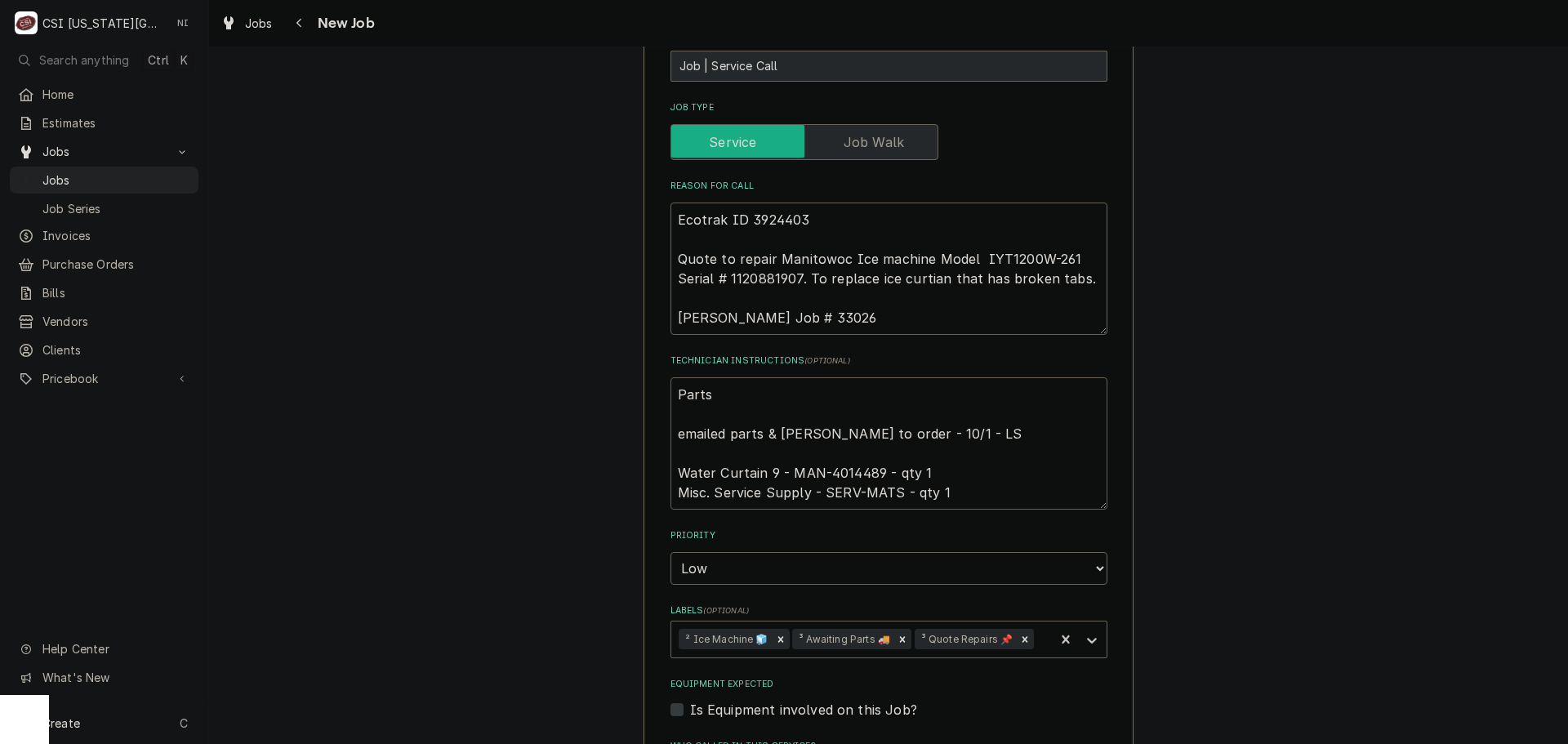
type textarea "x"
type textarea "Parts emailed parts & lindy to order - 10/1 - LS Water Curtain 9 - MAN-4014489 …"
type textarea "x"
type textarea "Parts o emailed parts & lindy to order - 10/1 - LS Water Curtain 9 - MAN-401448…"
type textarea "x"
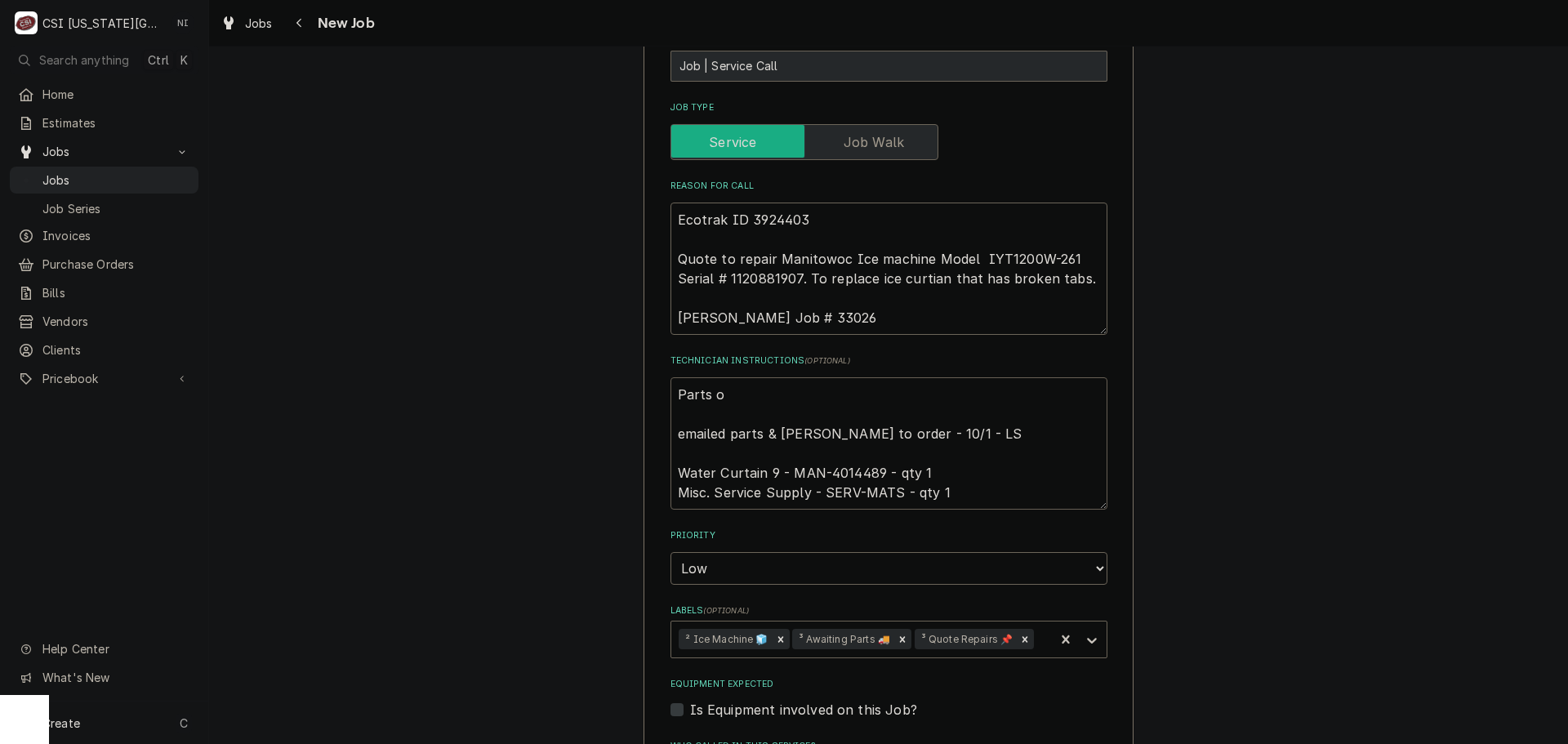
type textarea "Parts or emailed parts & lindy to order - 10/1 - LS Water Curtain 9 - MAN-40144…"
type textarea "x"
type textarea "Parts ord emailed parts & lindy to order - 10/1 - LS Water Curtain 9 - MAN-4014…"
type textarea "x"
type textarea "Parts orde emailed parts & lindy to order - 10/1 - LS Water Curtain 9 - MAN-401…"
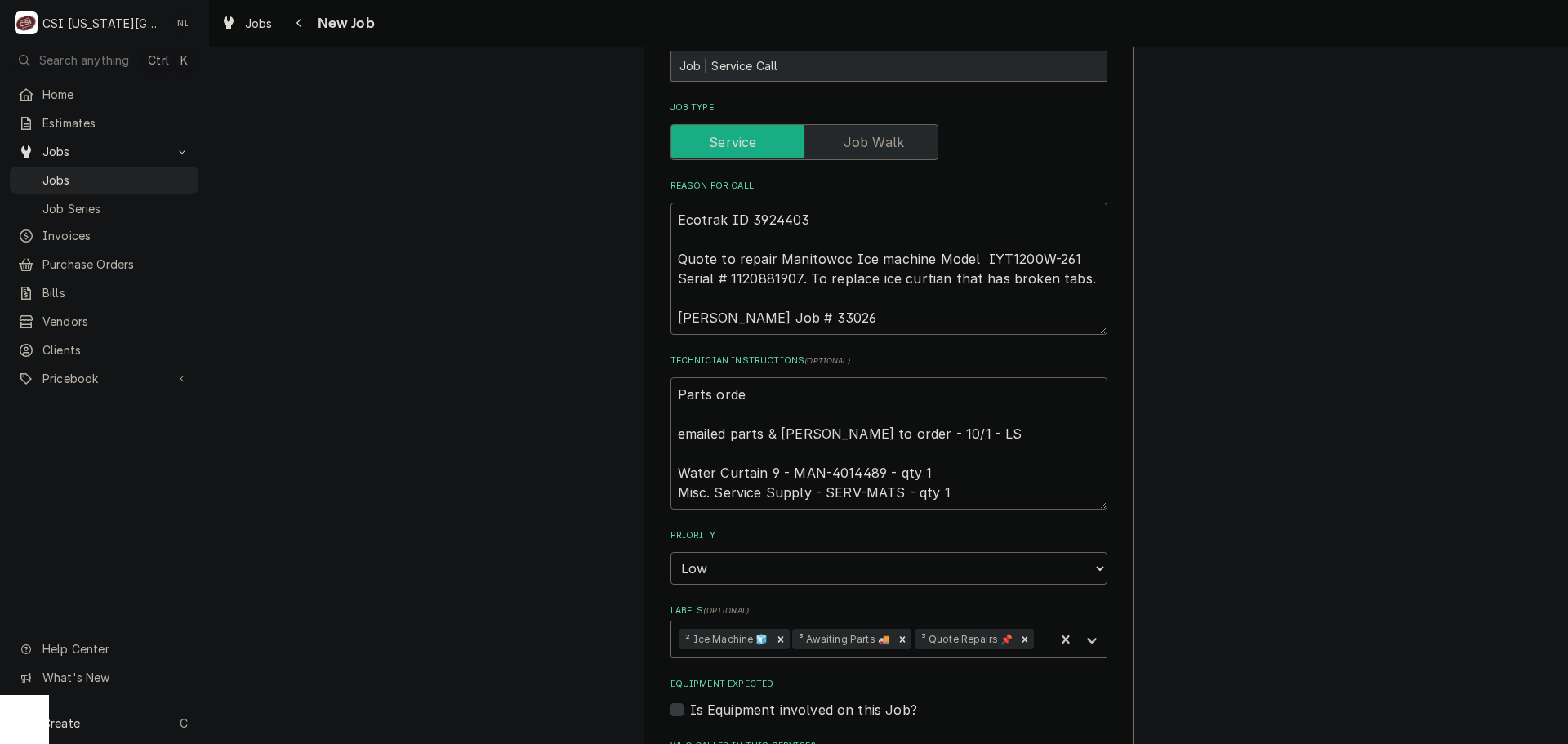
type textarea "x"
type textarea "Parts order emailed parts & lindy to order - 10/1 - LS Water Curtain 9 - MAN-40…"
type textarea "x"
type textarea "Parts ordere emailed parts & lindy to order - 10/1 - LS Water Curtain 9 - MAN-4…"
type textarea "x"
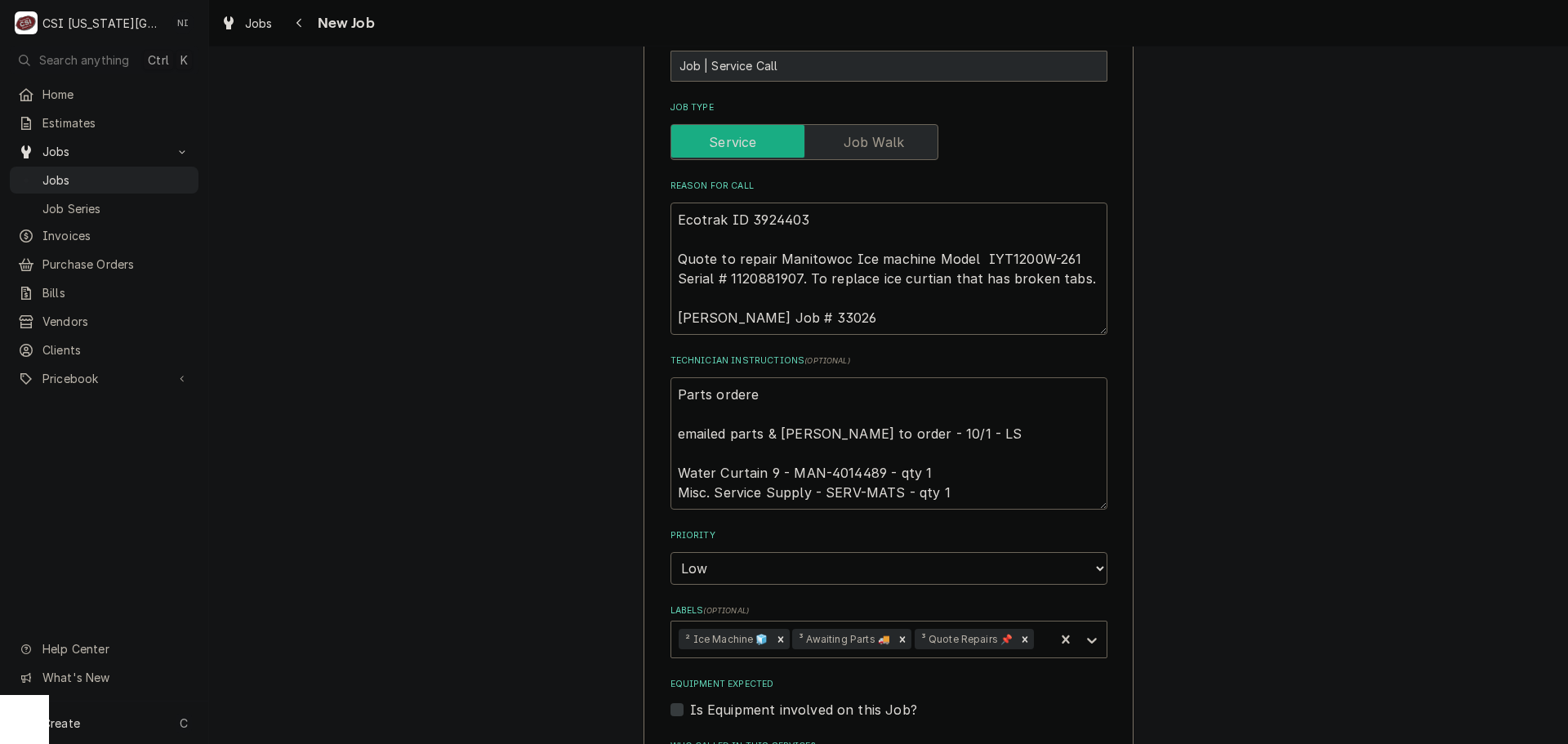
type textarea "Parts ordered emailed parts & lindy to order - 10/1 - LS Water Curtain 9 - MAN-…"
type textarea "x"
type textarea "Parts ordered emailed parts & lindy to order - 10/1 - LS Water Curtain 9 - MAN-…"
type textarea "x"
type textarea "Parts ordered o emailed parts & lindy to order - 10/1 - LS Water Curtain 9 - MA…"
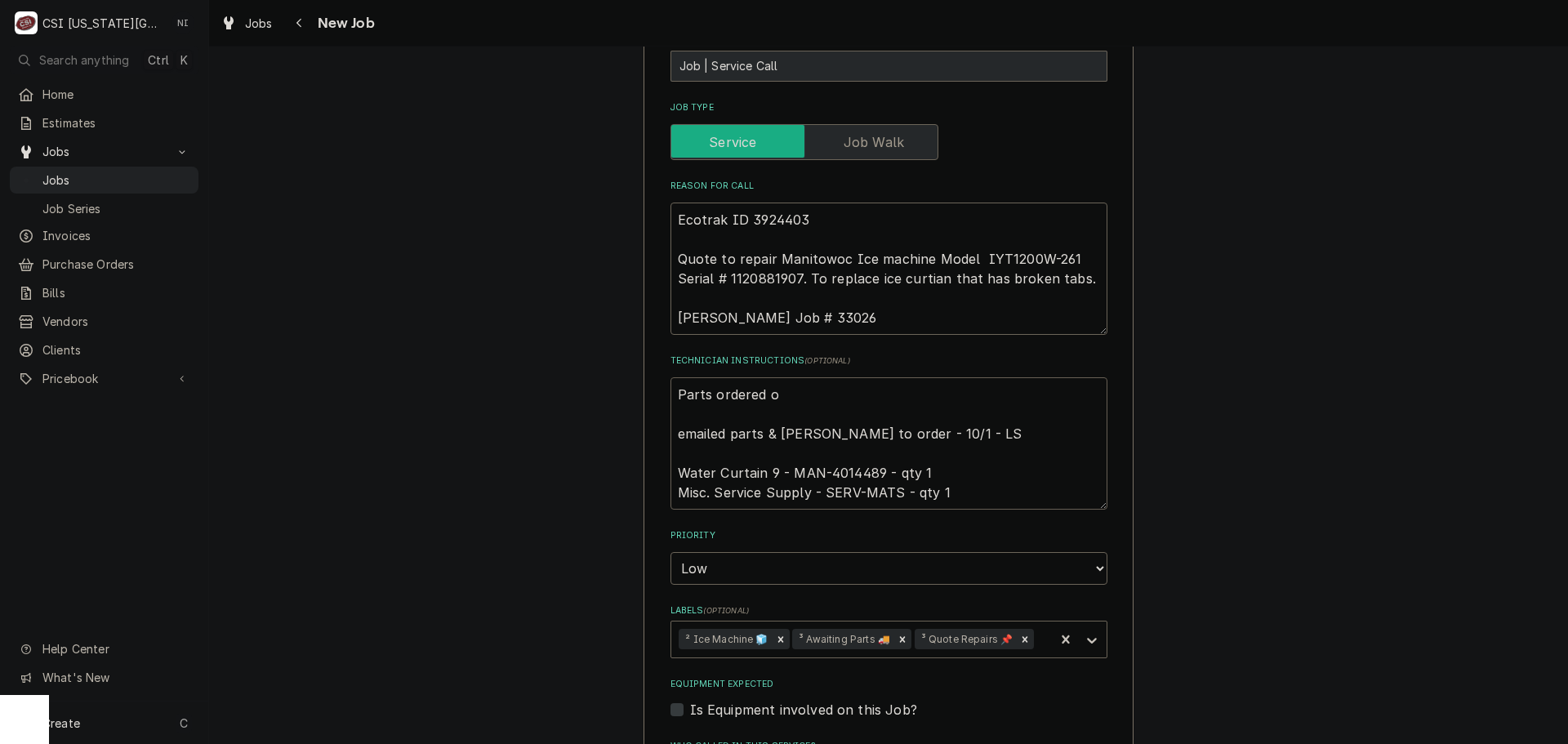
type textarea "x"
type textarea "Parts ordered on emailed parts & lindy to order - 10/1 - LS Water Curtain 9 - M…"
type textarea "x"
type textarea "Parts ordered on emailed parts & lindy to order - 10/1 - LS Water Curtain 9 - M…"
type textarea "x"
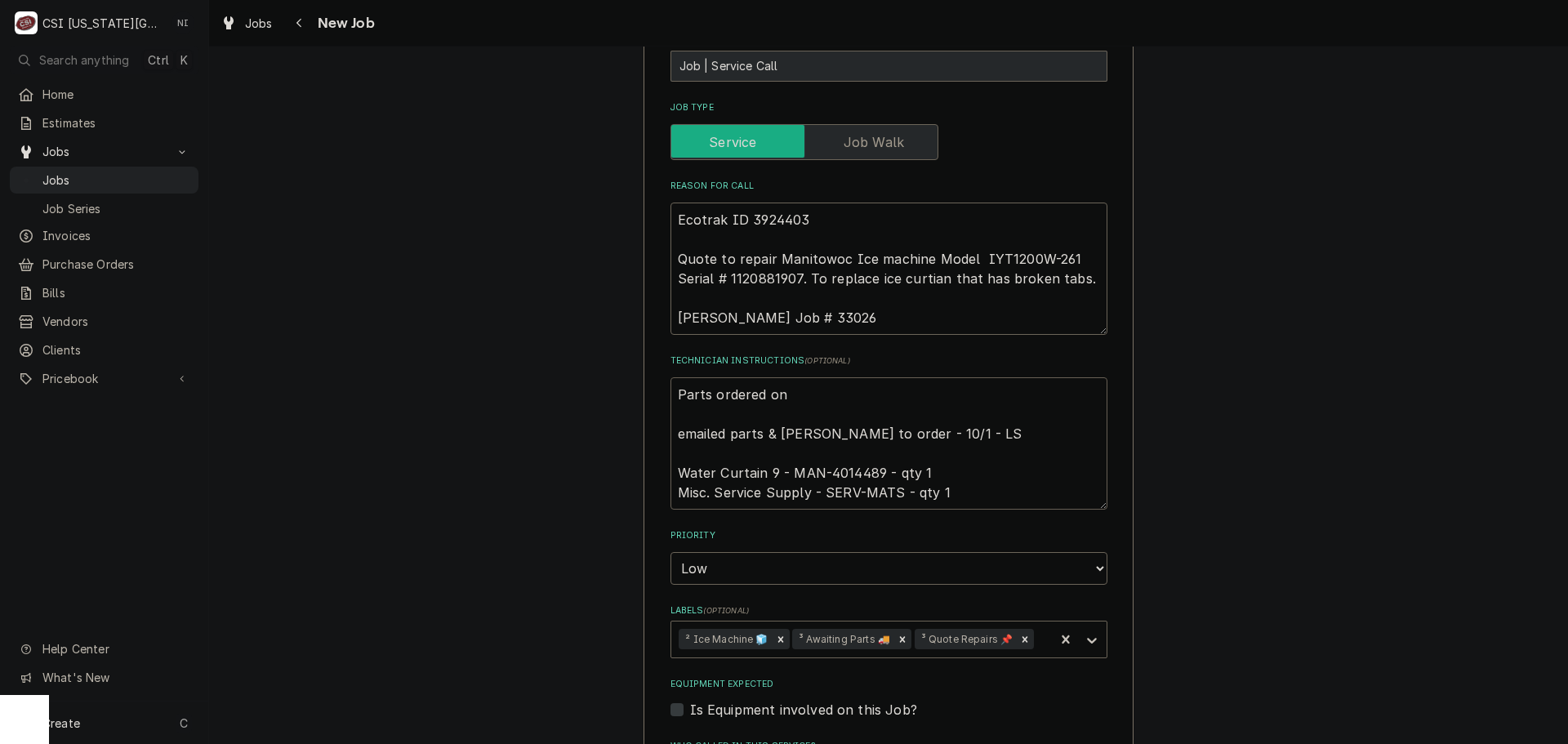
type textarea "Parts ordered on P emailed parts & lindy to order - 10/1 - LS Water Curtain 9 -…"
type textarea "x"
type textarea "Parts ordered on PO emailed parts & lindy to order - 10/1 - LS Water Curtain 9 …"
type textarea "x"
type textarea "Parts ordered on PO emailed parts & lindy to order - 10/1 - LS Water Curtain 9 …"
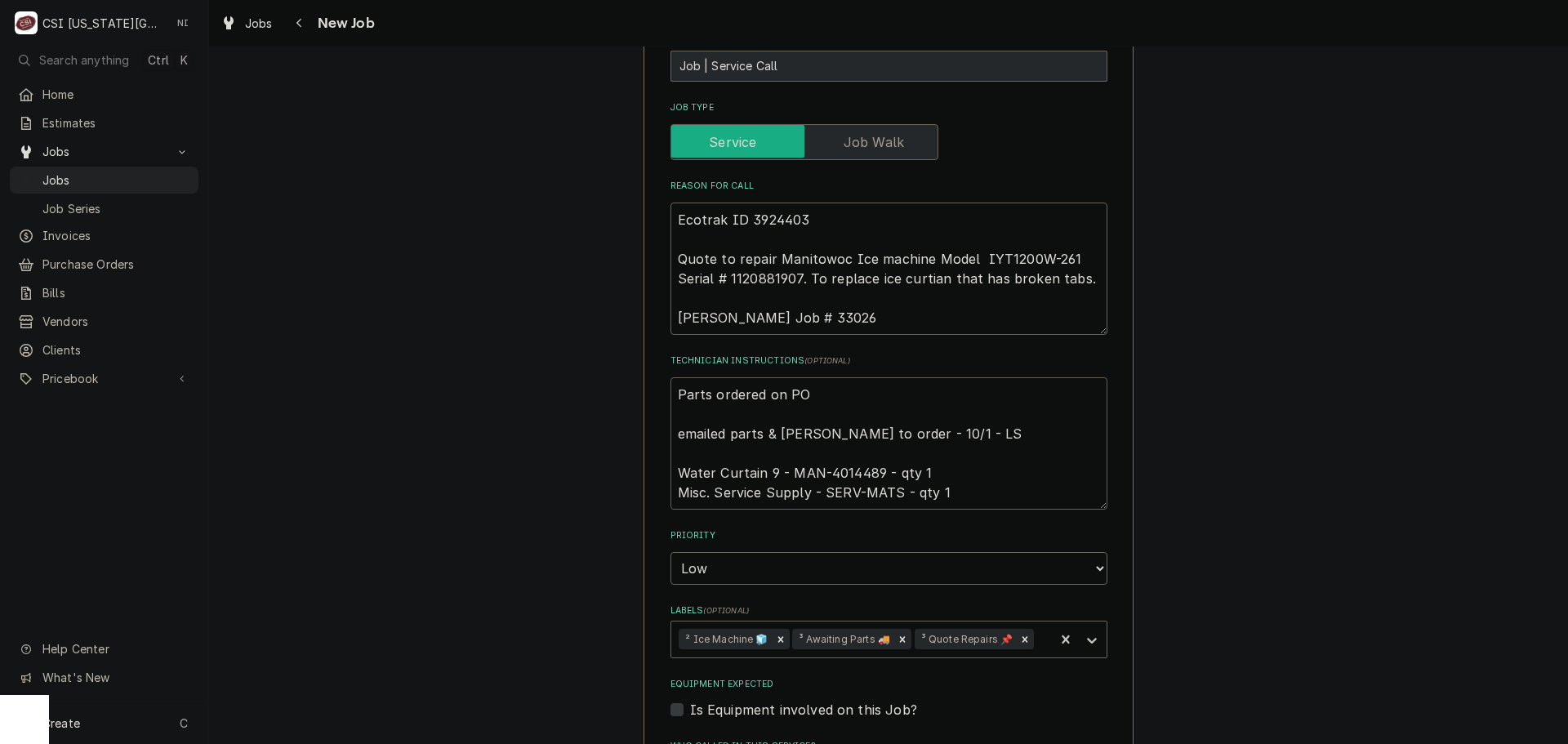
type textarea "x"
type textarea "Parts ordered on PO 3 emailed parts & lindy to order - 10/1 - LS Water Curtain …"
type textarea "x"
type textarea "Parts ordered on PO 30 emailed parts & lindy to order - 10/1 - LS Water Curtain…"
type textarea "x"
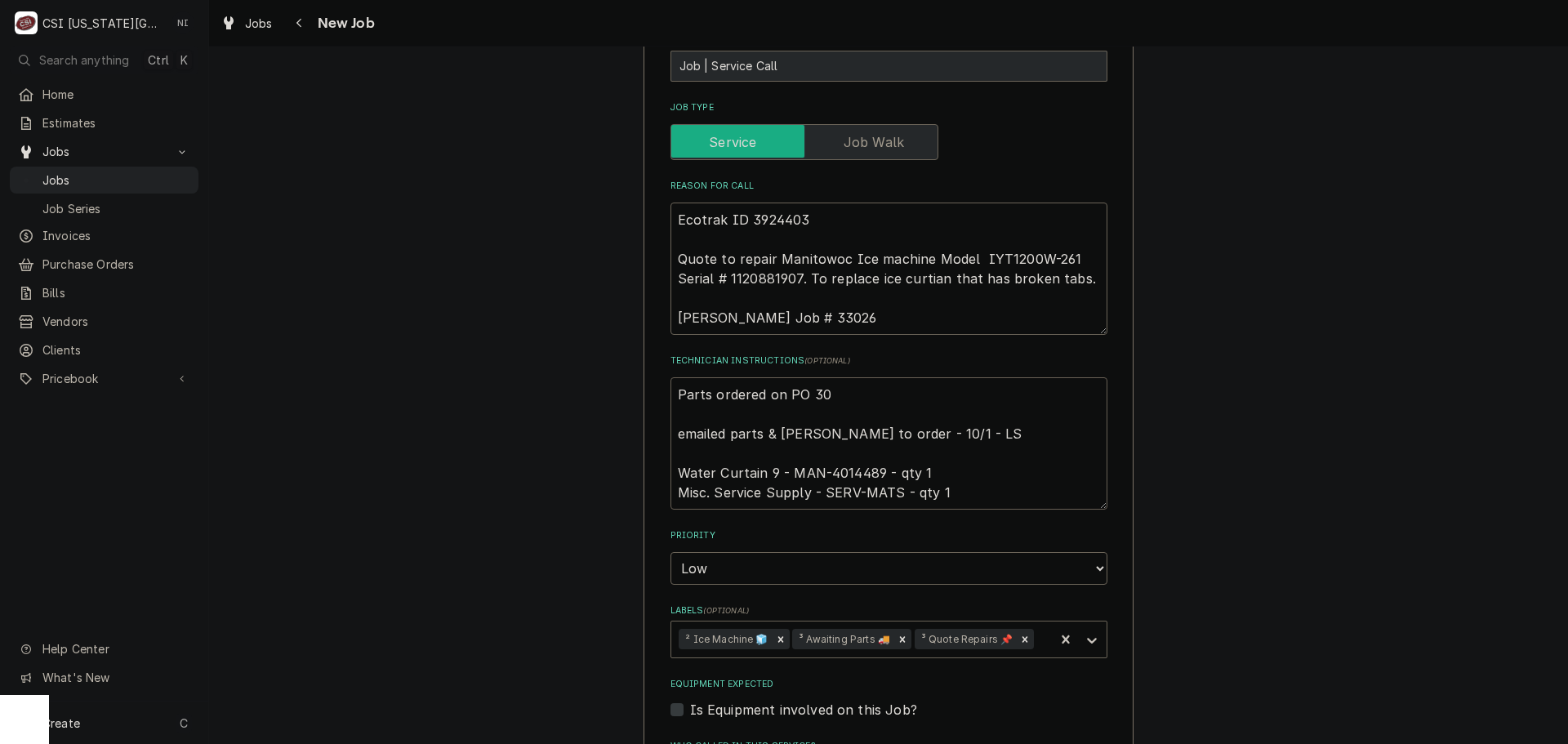
type textarea "Parts ordered on PO 301 emailed parts & lindy to order - 10/1 - LS Water Curtai…"
type textarea "x"
type textarea "Parts ordered on PO 3016 emailed parts & lindy to order - 10/1 - LS Water Curta…"
type textarea "x"
type textarea "Parts ordered on PO 30167 emailed parts & lindy to order - 10/1 - LS Water Curt…"
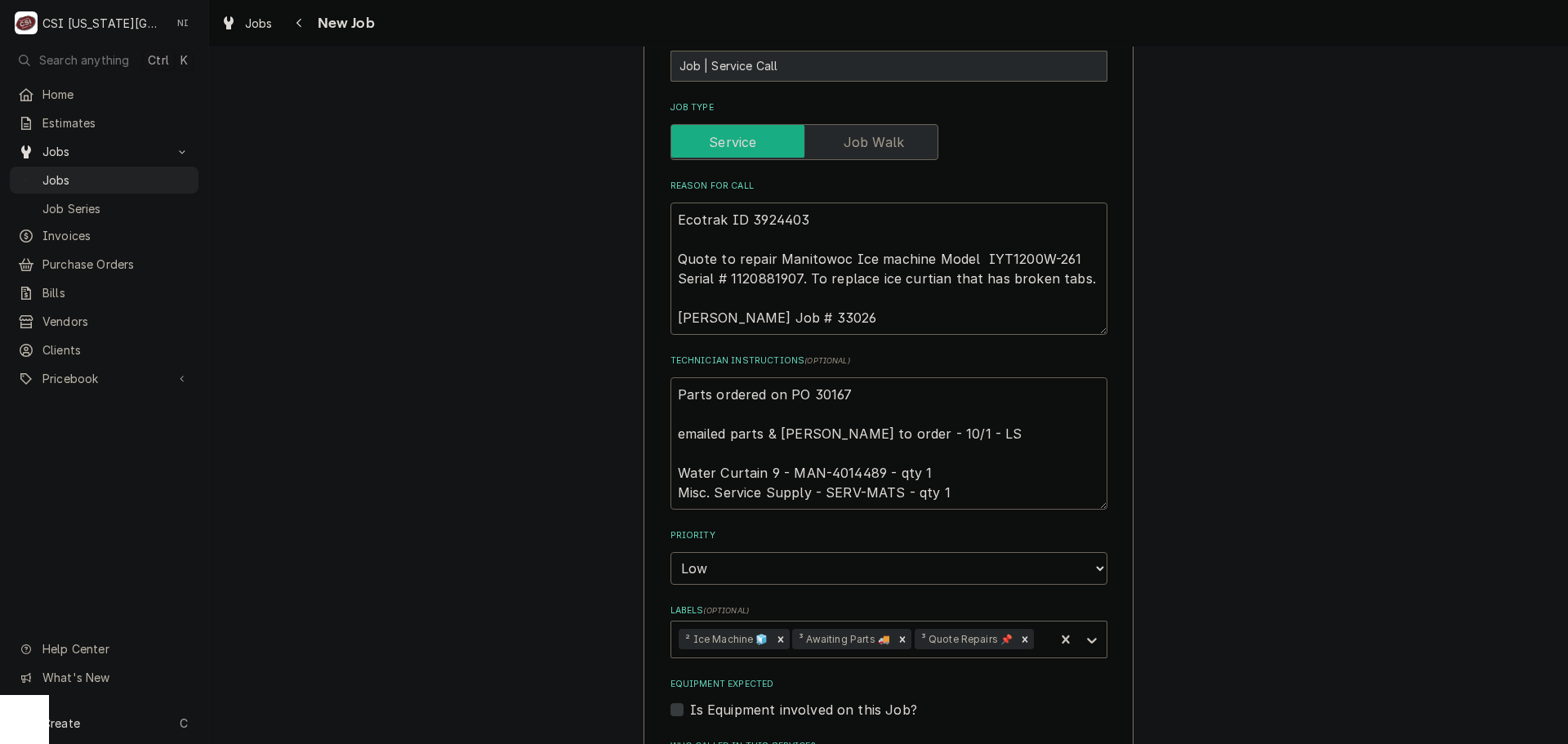
type textarea "x"
type textarea "Parts ordered on PO 301677 emailed parts & lindy to order - 10/1 - LS Water Cur…"
type textarea "x"
type textarea "Parts ordered on PO 301677 emailed parts & lindy to order - 10/1 - LS Water Cur…"
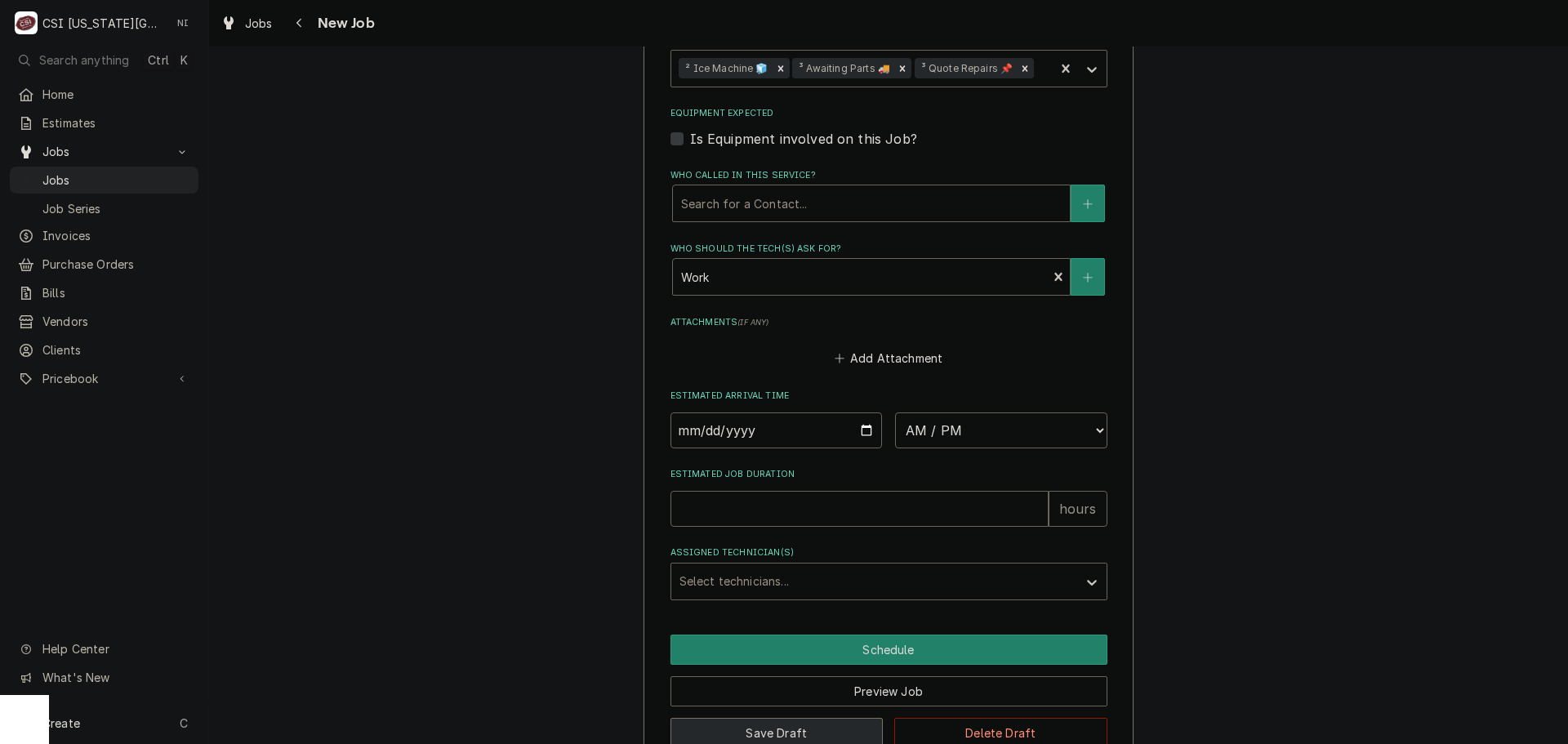
drag, startPoint x: 803, startPoint y: 688, endPoint x: 1544, endPoint y: 504, distance: 763.5
click at [803, 718] on button "Save Draft" at bounding box center [777, 732] width 213 height 30
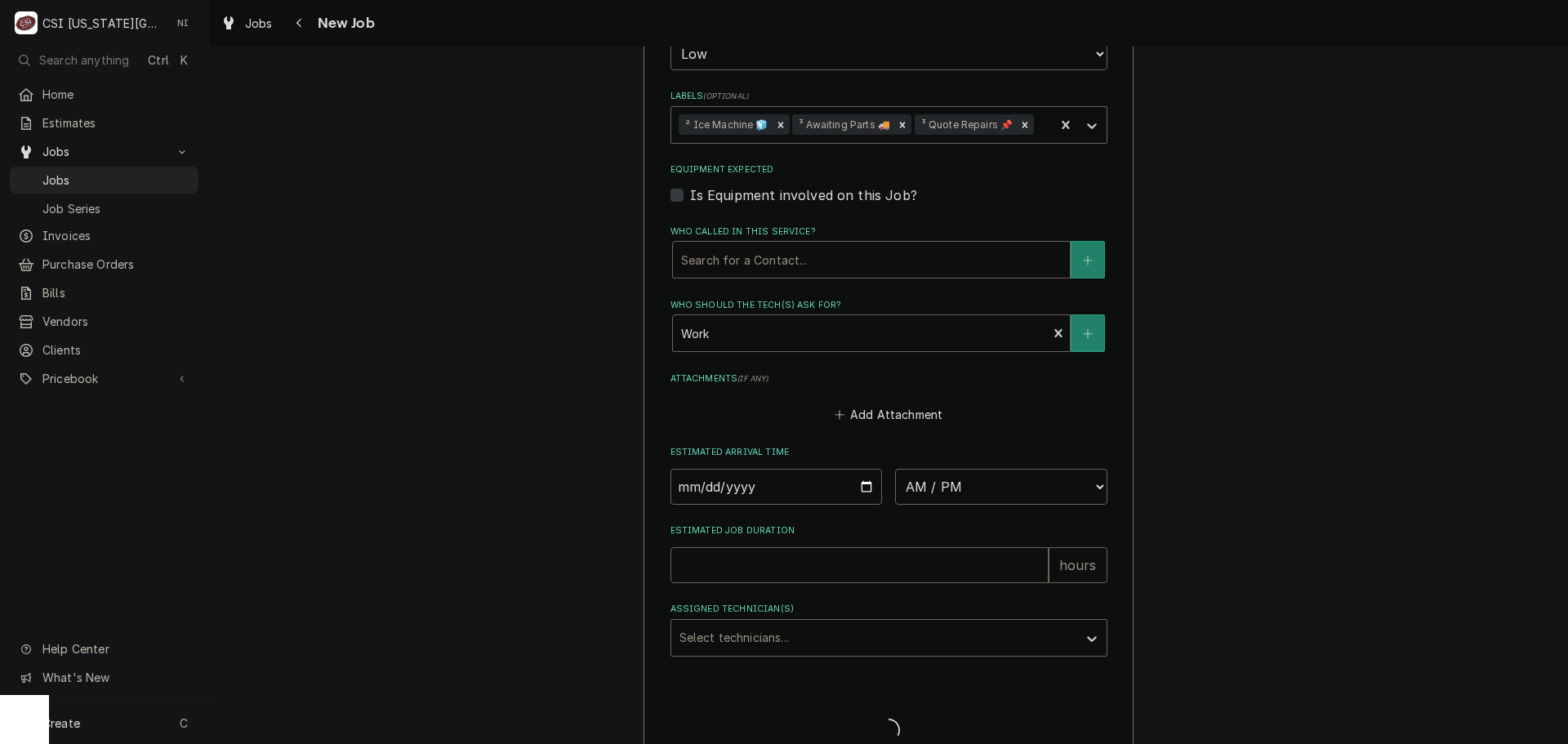
type textarea "x"
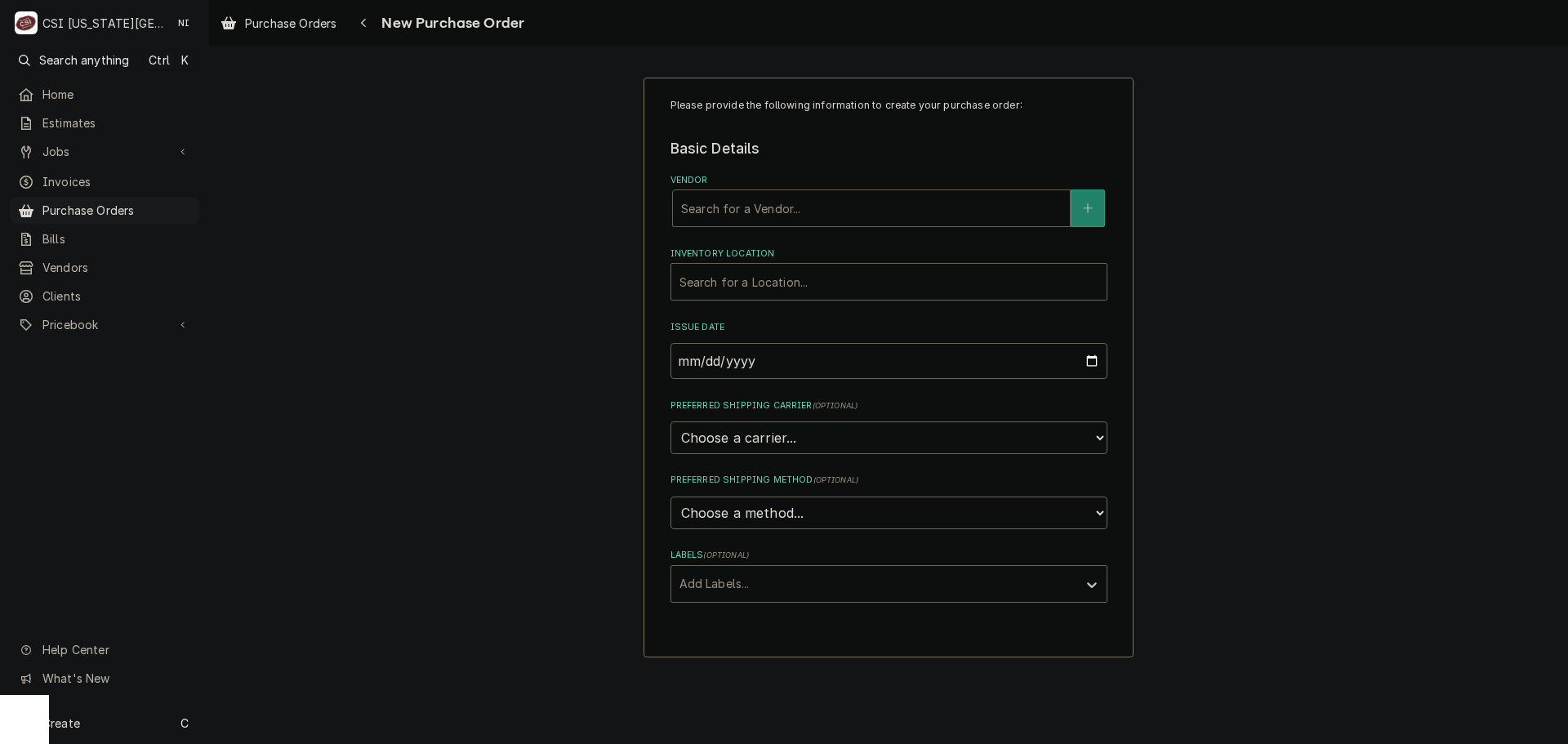
click at [811, 210] on div "Vendor" at bounding box center [871, 208] width 380 height 30
type input "key"
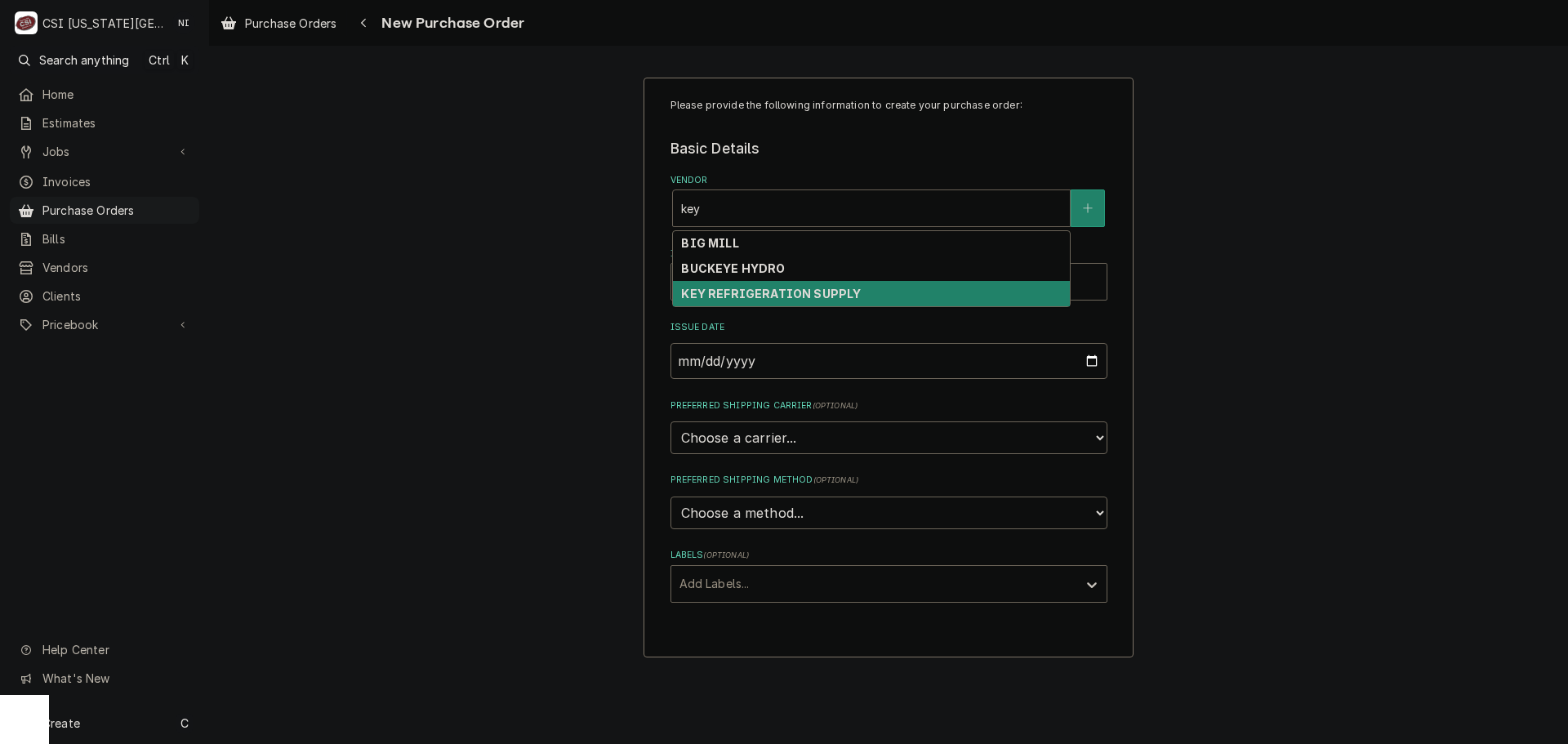
click at [754, 292] on strong "KEY REFRIGERATION SUPPLY" at bounding box center [771, 293] width 180 height 14
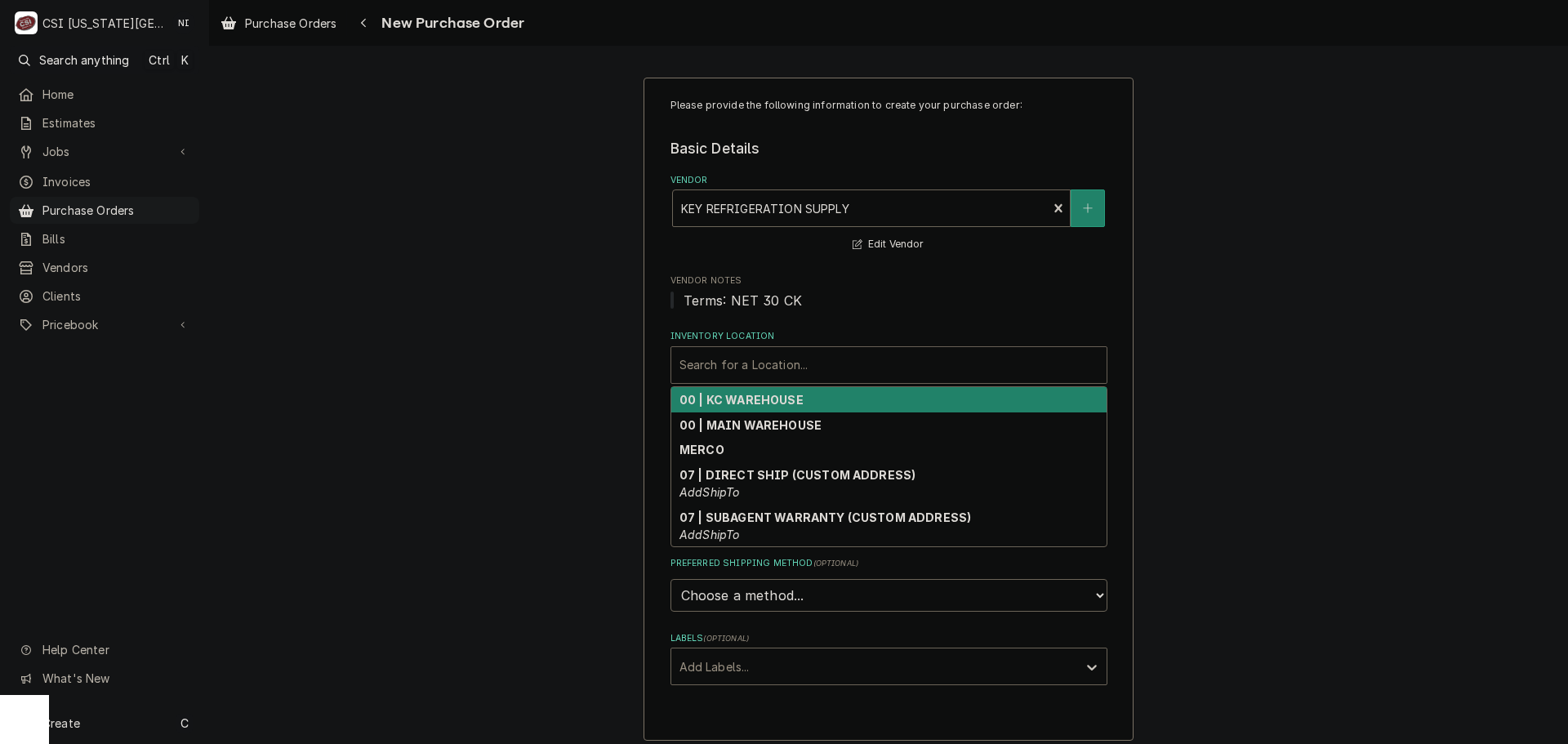
click at [773, 370] on div "Inventory Location" at bounding box center [889, 365] width 419 height 30
click at [735, 403] on strong "00 | KC WAREHOUSE" at bounding box center [741, 400] width 124 height 14
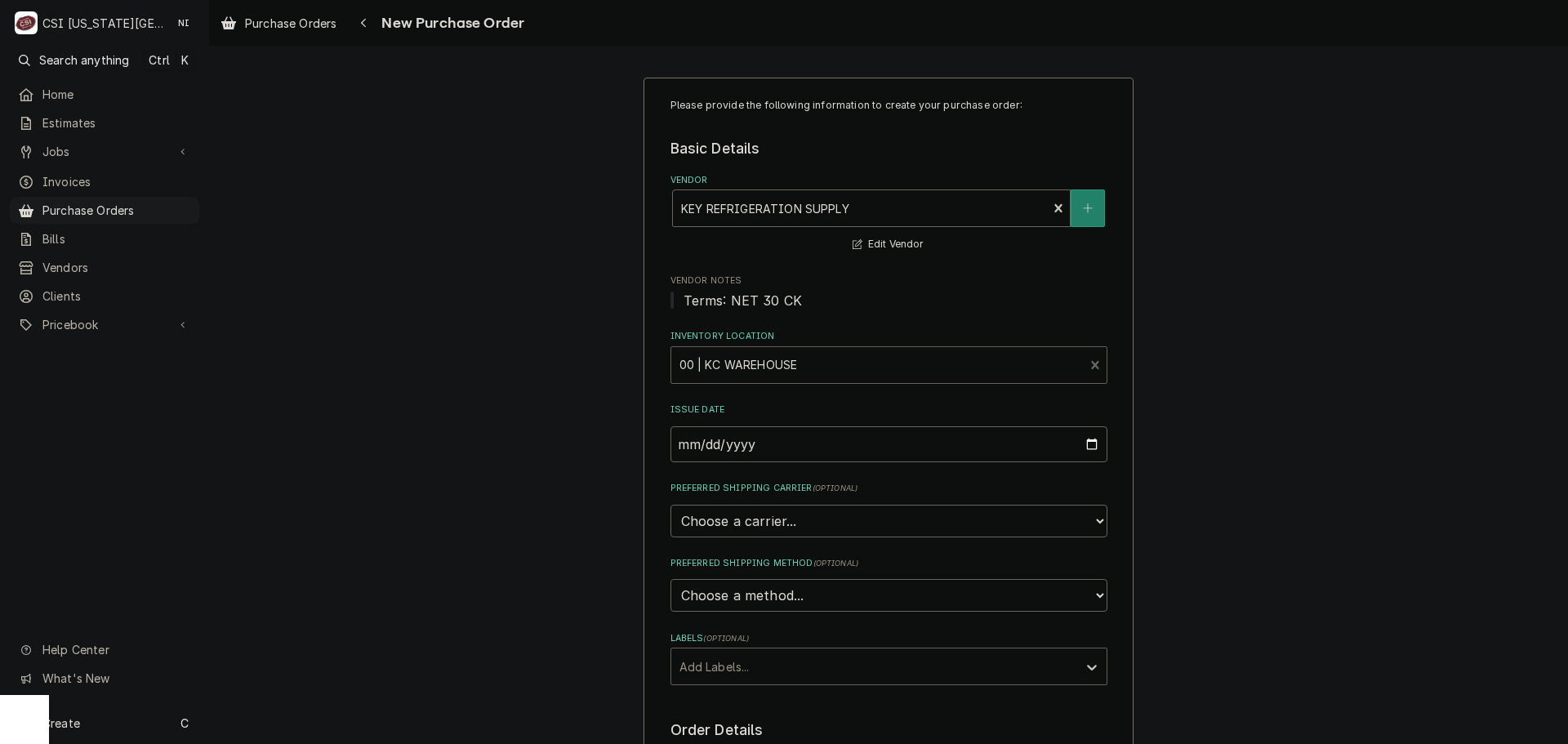
click at [756, 664] on div "Labels" at bounding box center [874, 666] width 390 height 30
click at [749, 724] on div "² Local Pickup 🛍️" at bounding box center [889, 728] width 436 height 25
type textarea "x"
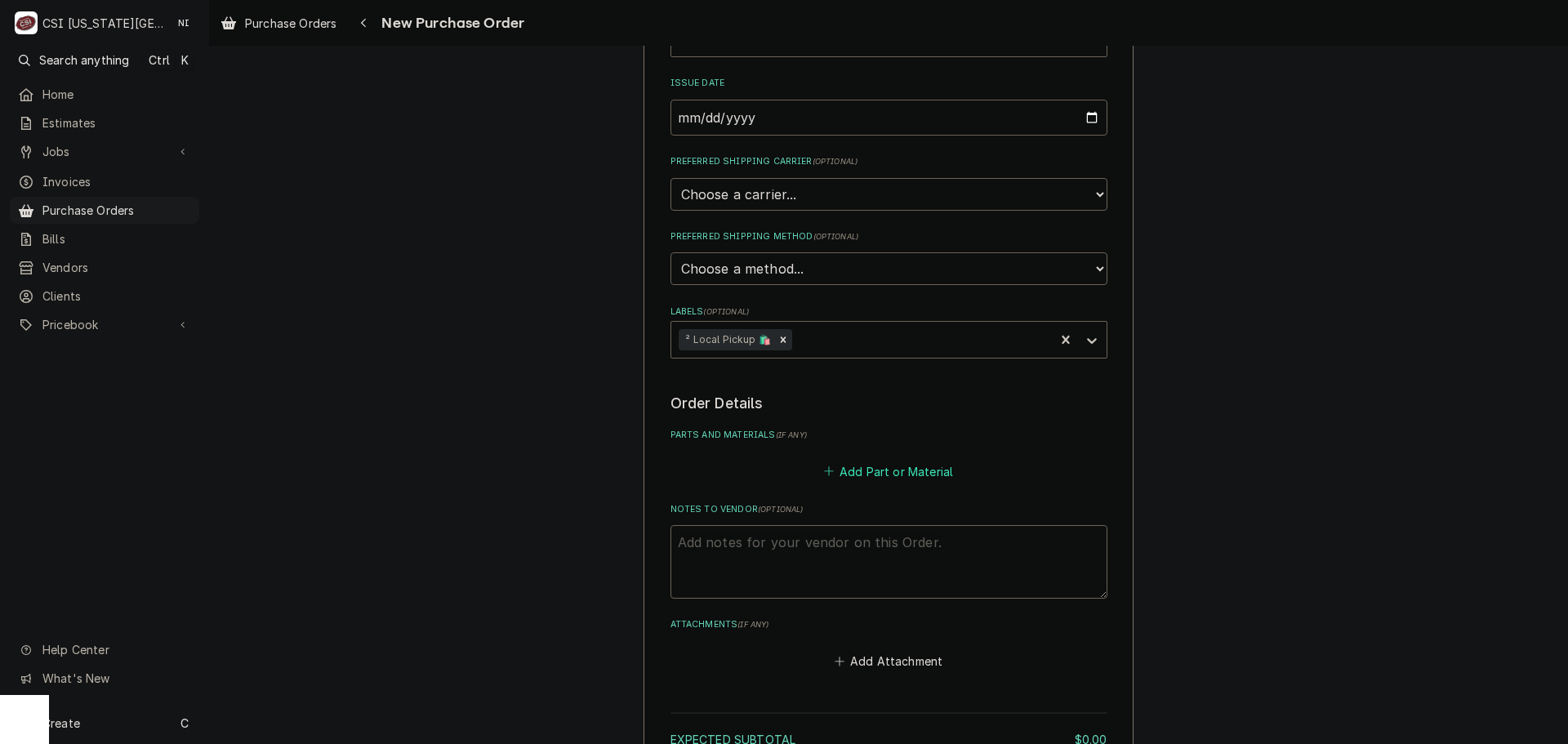
click at [905, 483] on button "Add Part or Material" at bounding box center [887, 471] width 135 height 23
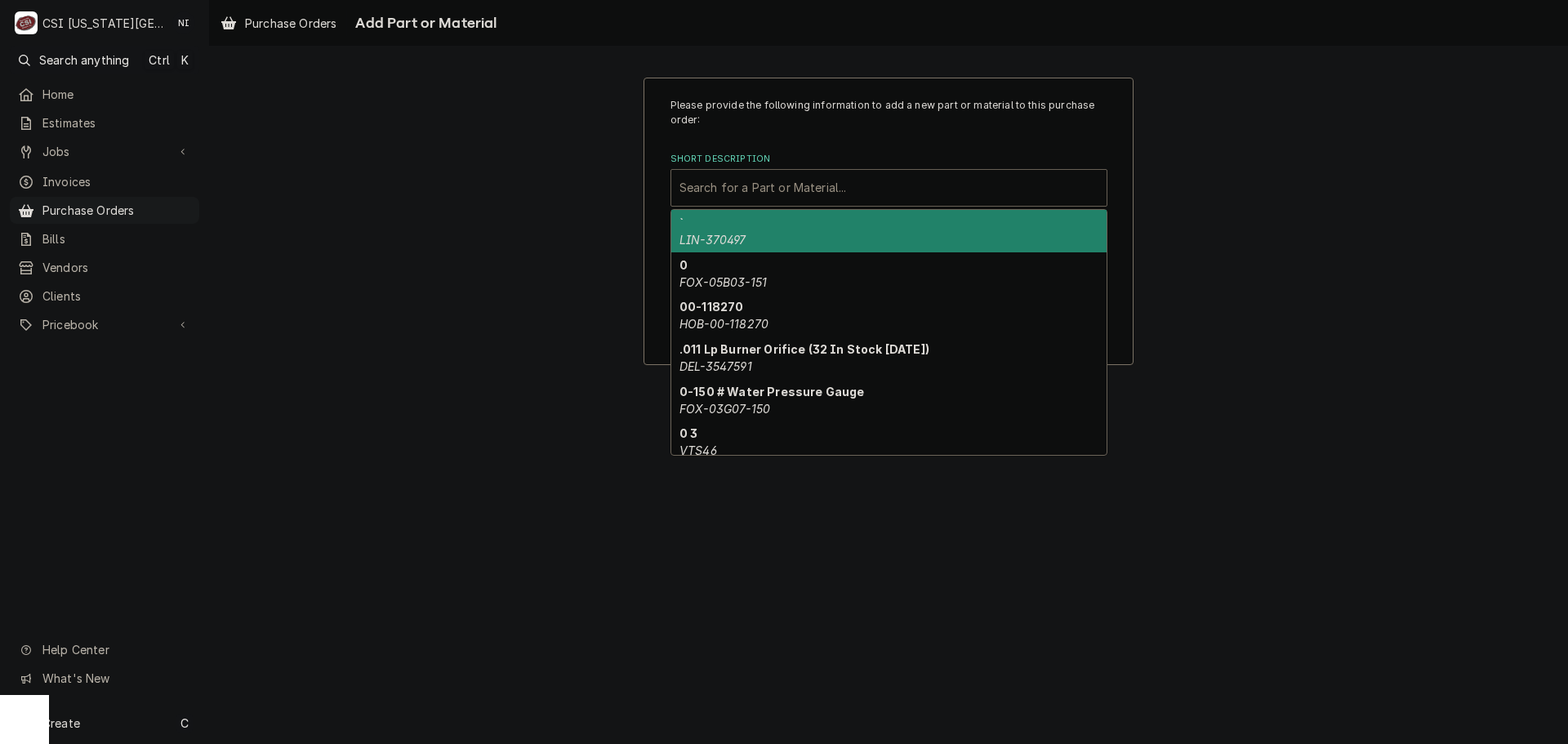
click at [782, 197] on div "Short Description" at bounding box center [889, 188] width 419 height 30
paste input "4014489"
type input "4014489"
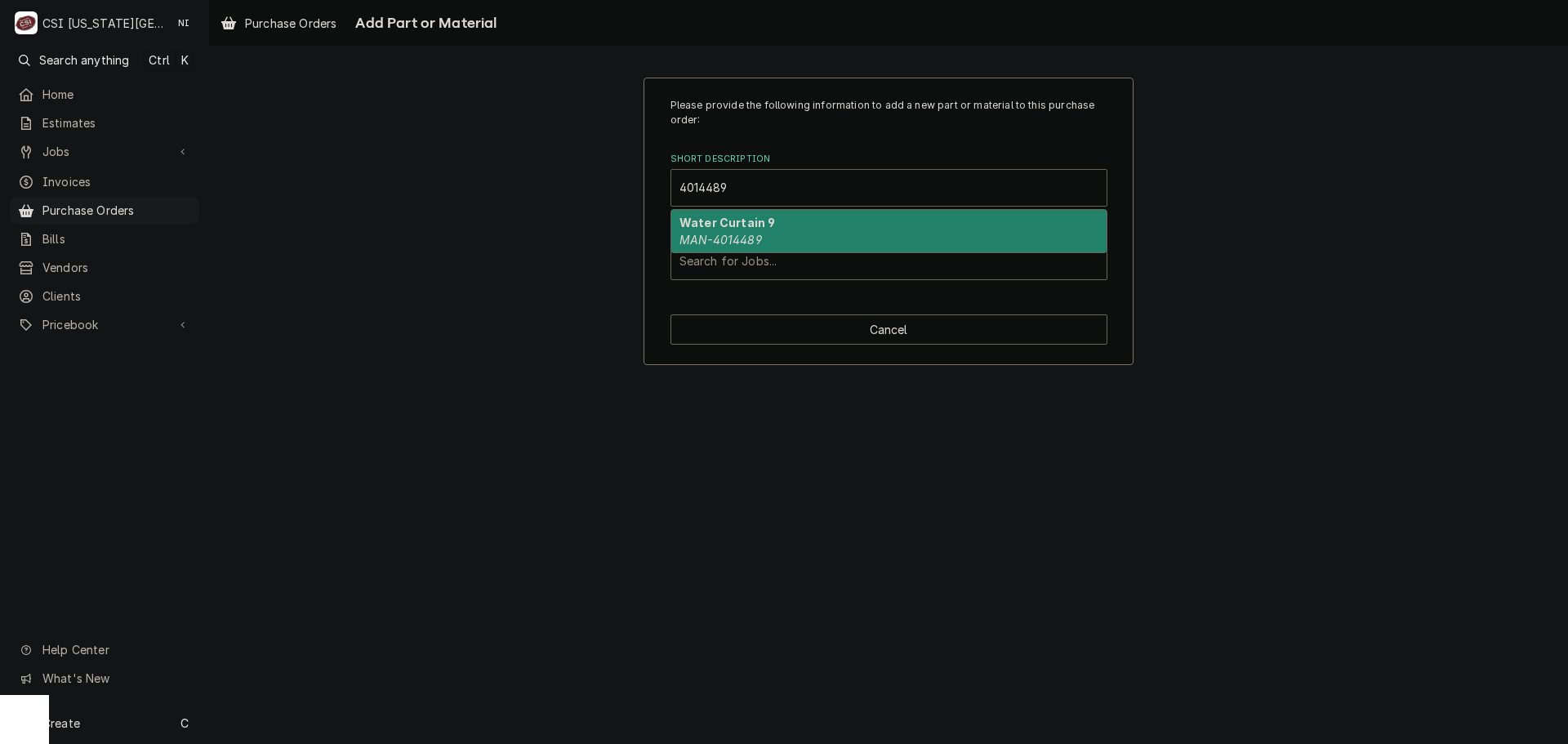
click at [736, 230] on strong "Water Curtain 9" at bounding box center [728, 222] width 96 height 14
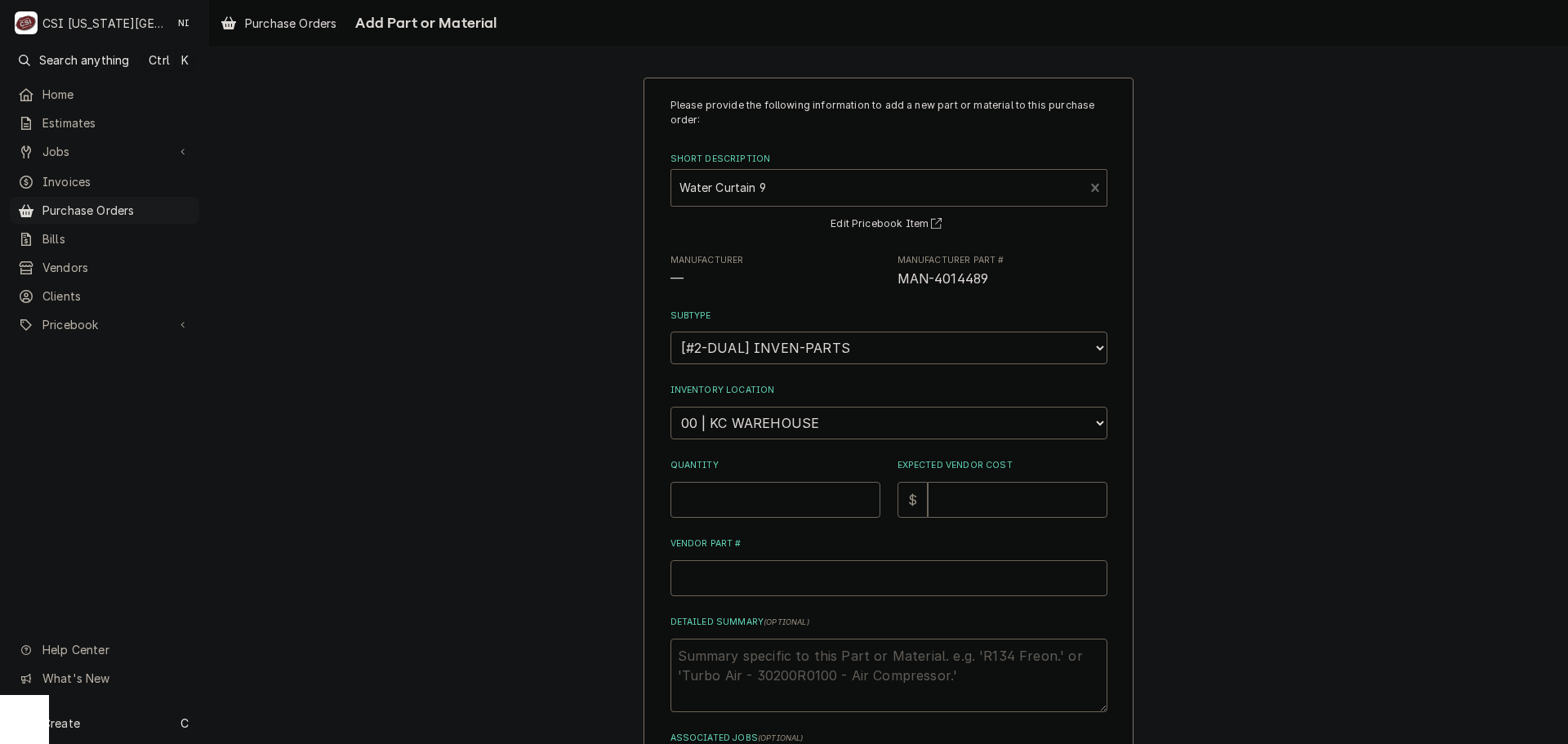
type textarea "x"
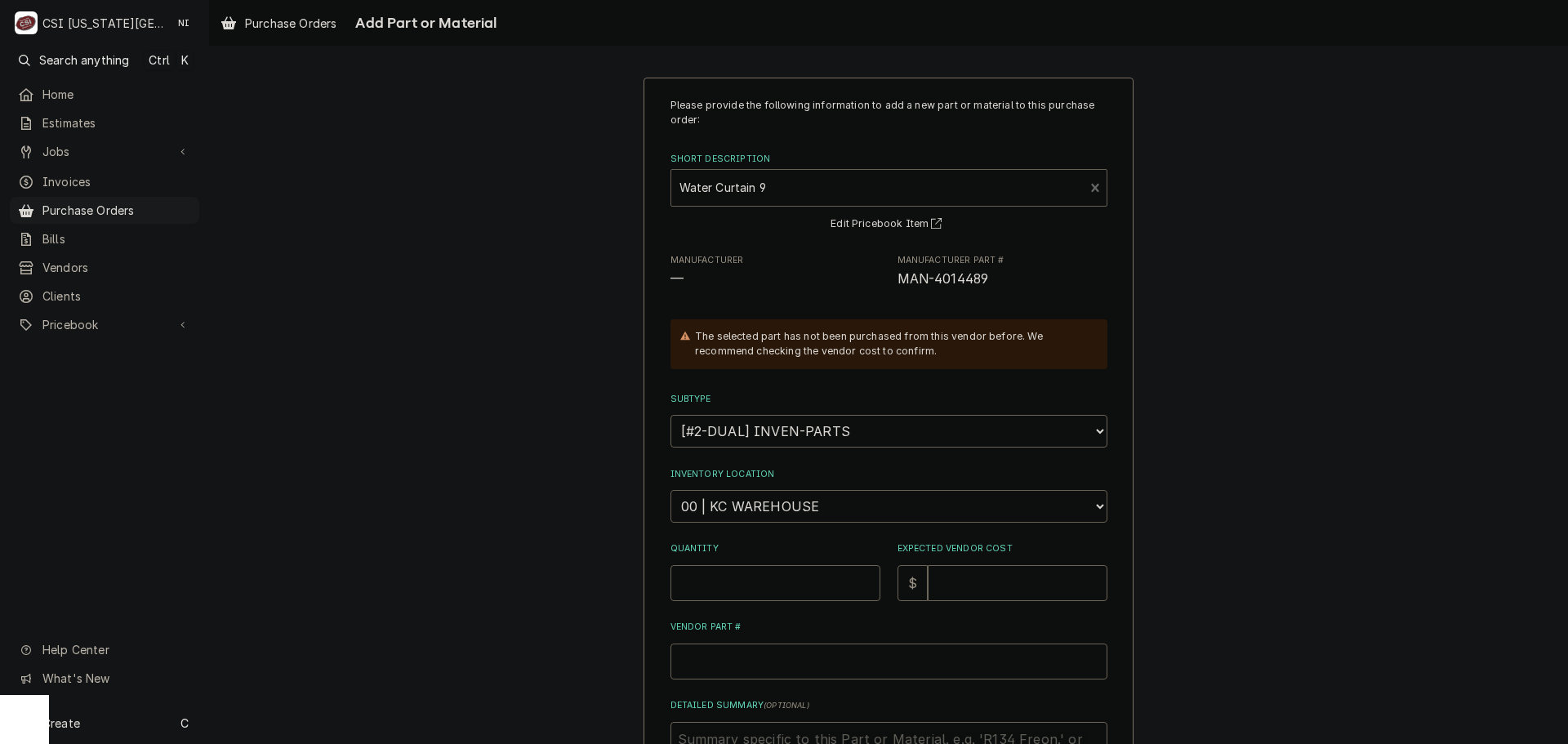
click at [766, 510] on select "Choose a location... 00 | KC WAREHOUSE 00 | MAIN WAREHOUSE 01 | BRIAN BREAZIER …" at bounding box center [889, 506] width 437 height 33
select select "2760"
click at [671, 490] on select "Choose a location... 00 | KC WAREHOUSE 00 | MAIN WAREHOUSE 01 | BRIAN BREAZIER …" at bounding box center [889, 506] width 437 height 33
type textarea "x"
drag, startPoint x: 807, startPoint y: 500, endPoint x: 807, endPoint y: 491, distance: 9.0
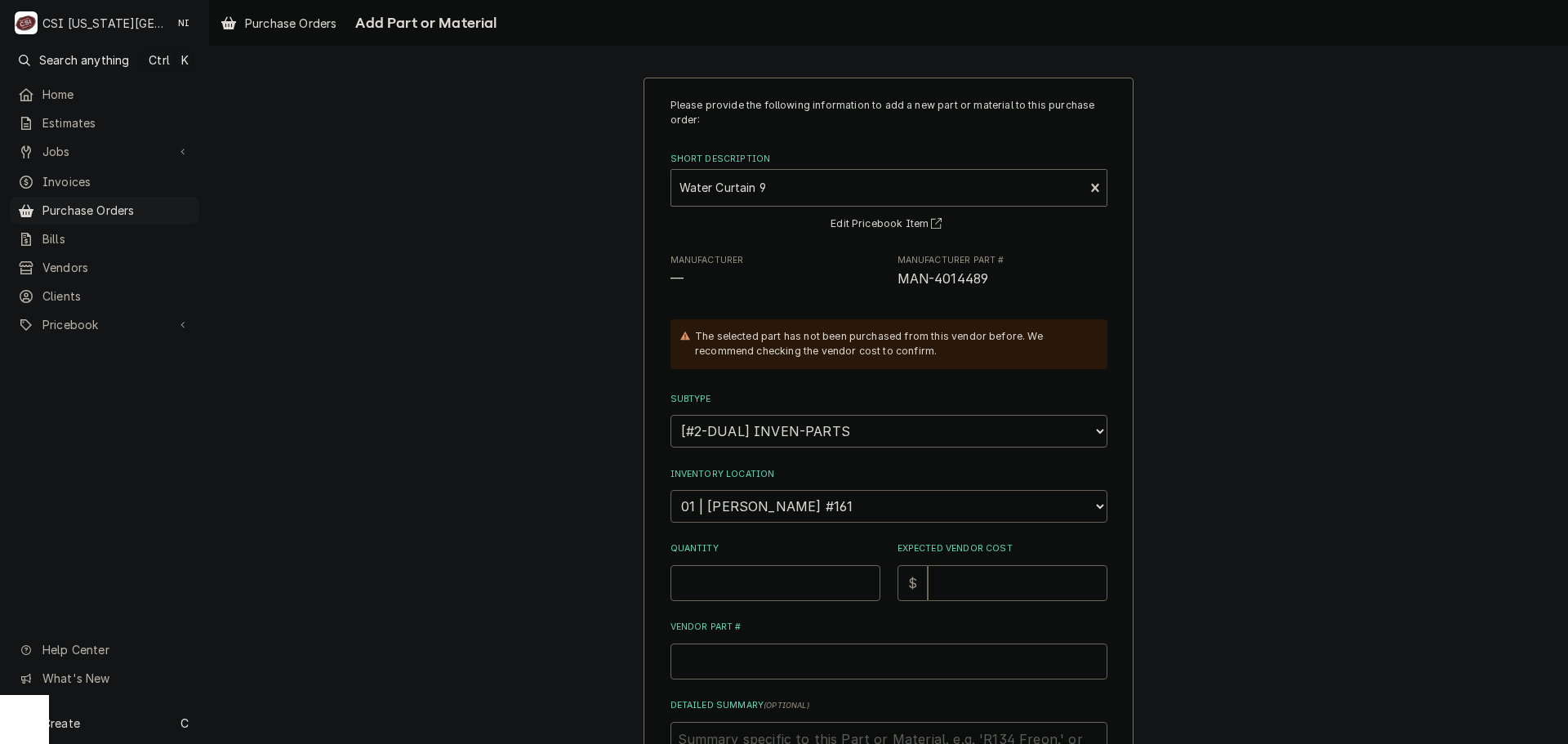
click at [807, 500] on select "Choose a location... 00 | KC WAREHOUSE 00 | MAIN WAREHOUSE 01 | BRIAN BREAZIER …" at bounding box center [889, 506] width 437 height 33
select select "2800"
click at [671, 490] on select "Choose a location... 00 | KC WAREHOUSE 00 | MAIN WAREHOUSE 01 | BRIAN BREAZIER …" at bounding box center [889, 506] width 437 height 33
click at [763, 578] on input "Quantity" at bounding box center [775, 583] width 210 height 36
type textarea "x"
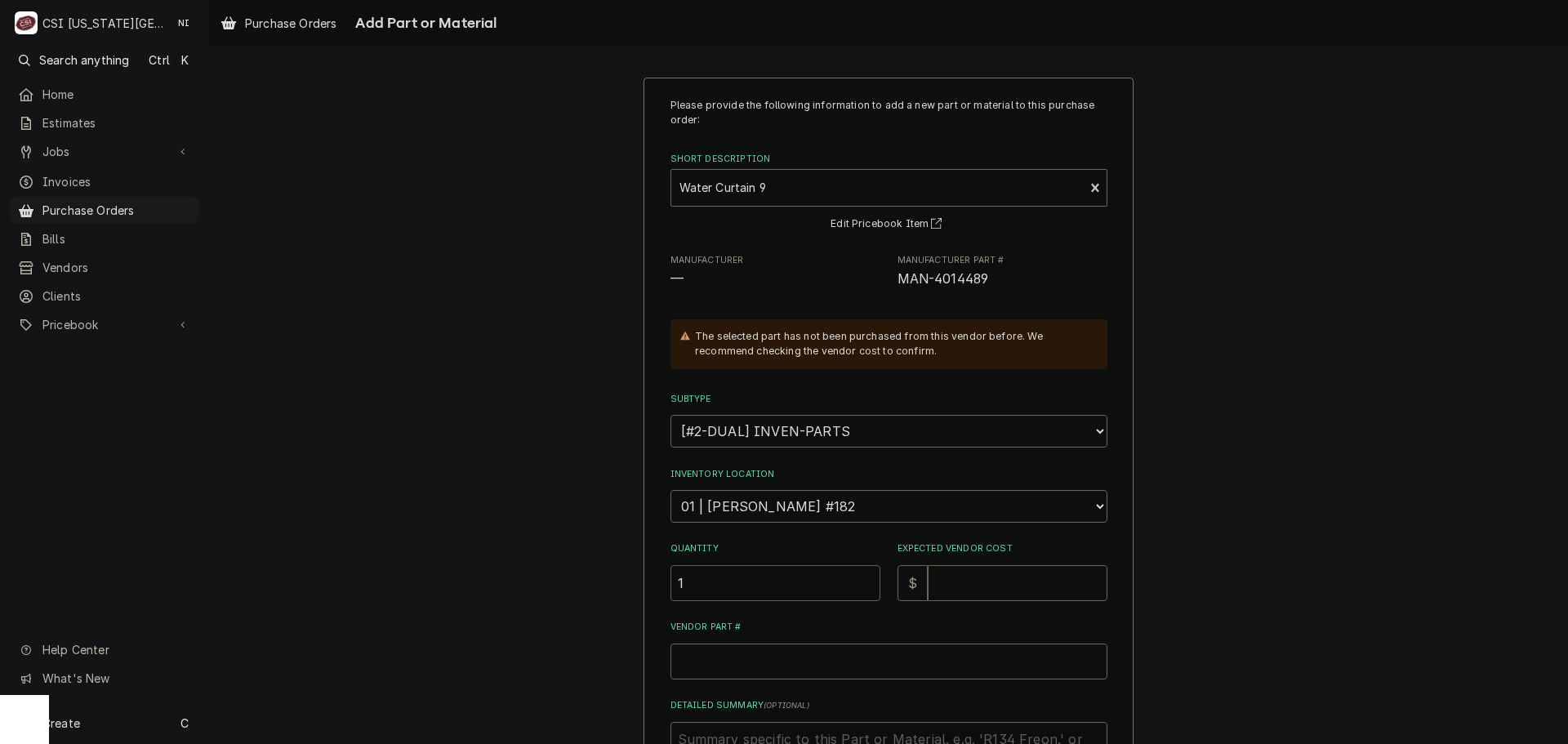
type input "1"
click at [959, 574] on input "Expected Vendor Cost" at bounding box center [1018, 583] width 180 height 36
type textarea "x"
type input "2"
type textarea "x"
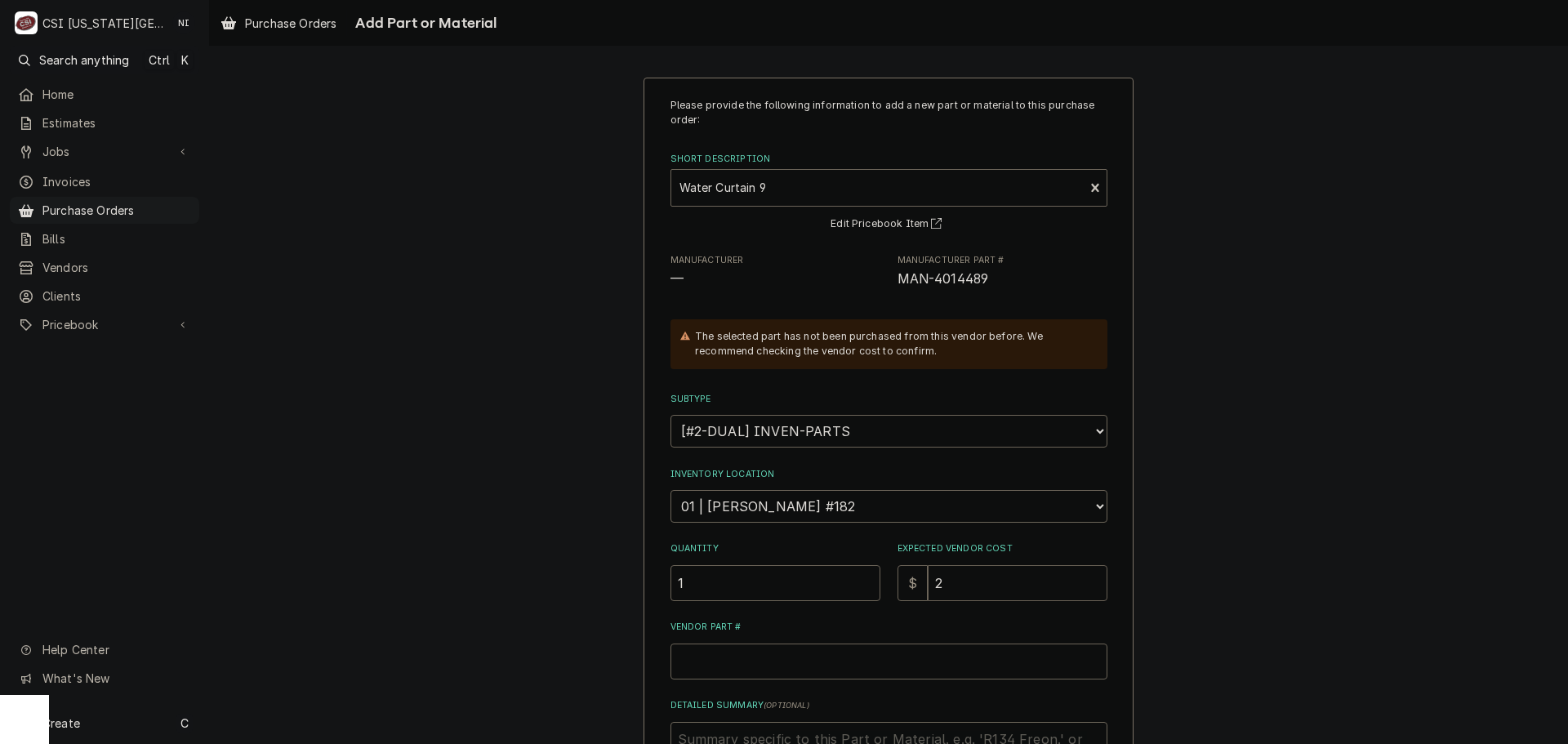
type input "21"
type textarea "x"
type input "215"
type textarea "x"
type input "215.4"
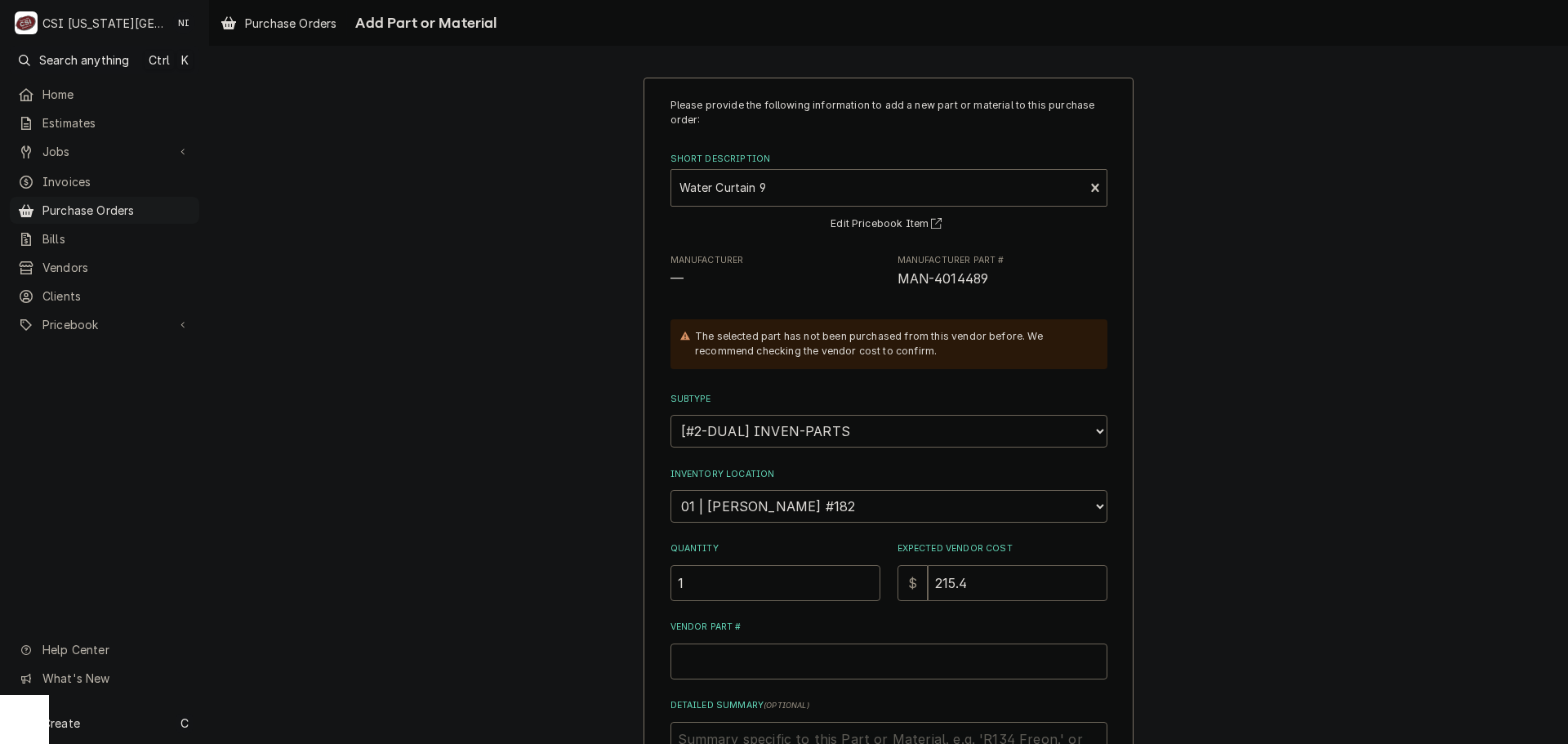
type textarea "x"
type input "215.40"
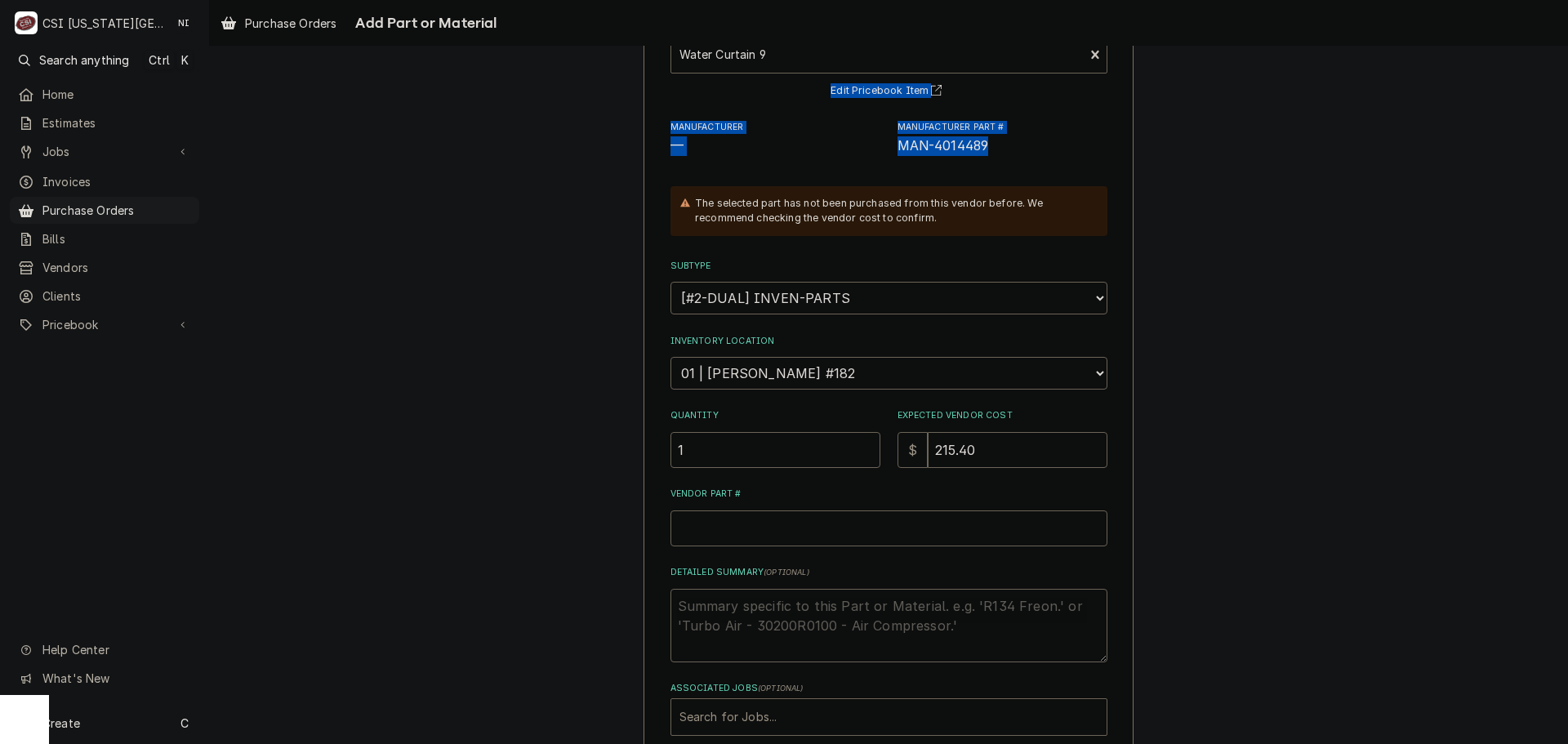
scroll to position [128, 0]
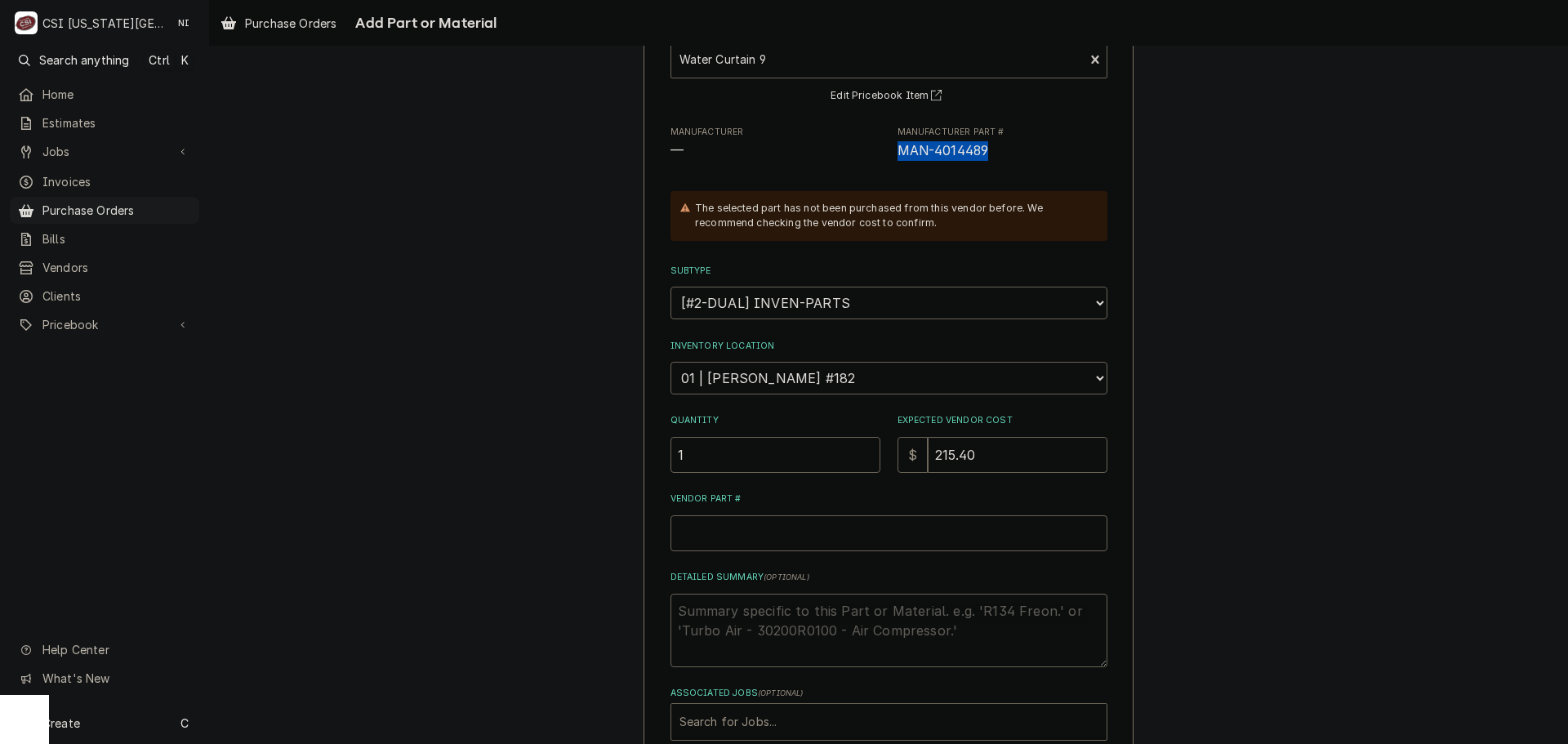
drag, startPoint x: 1001, startPoint y: 56, endPoint x: 890, endPoint y: 159, distance: 151.4
click at [890, 159] on div "Manufacturer — Manufacturer Part # MAN-4014489" at bounding box center [889, 143] width 437 height 35
copy span "MAN-4014489"
click at [740, 535] on input "Vendor Part #" at bounding box center [889, 533] width 437 height 36
paste input "MAN-4014489"
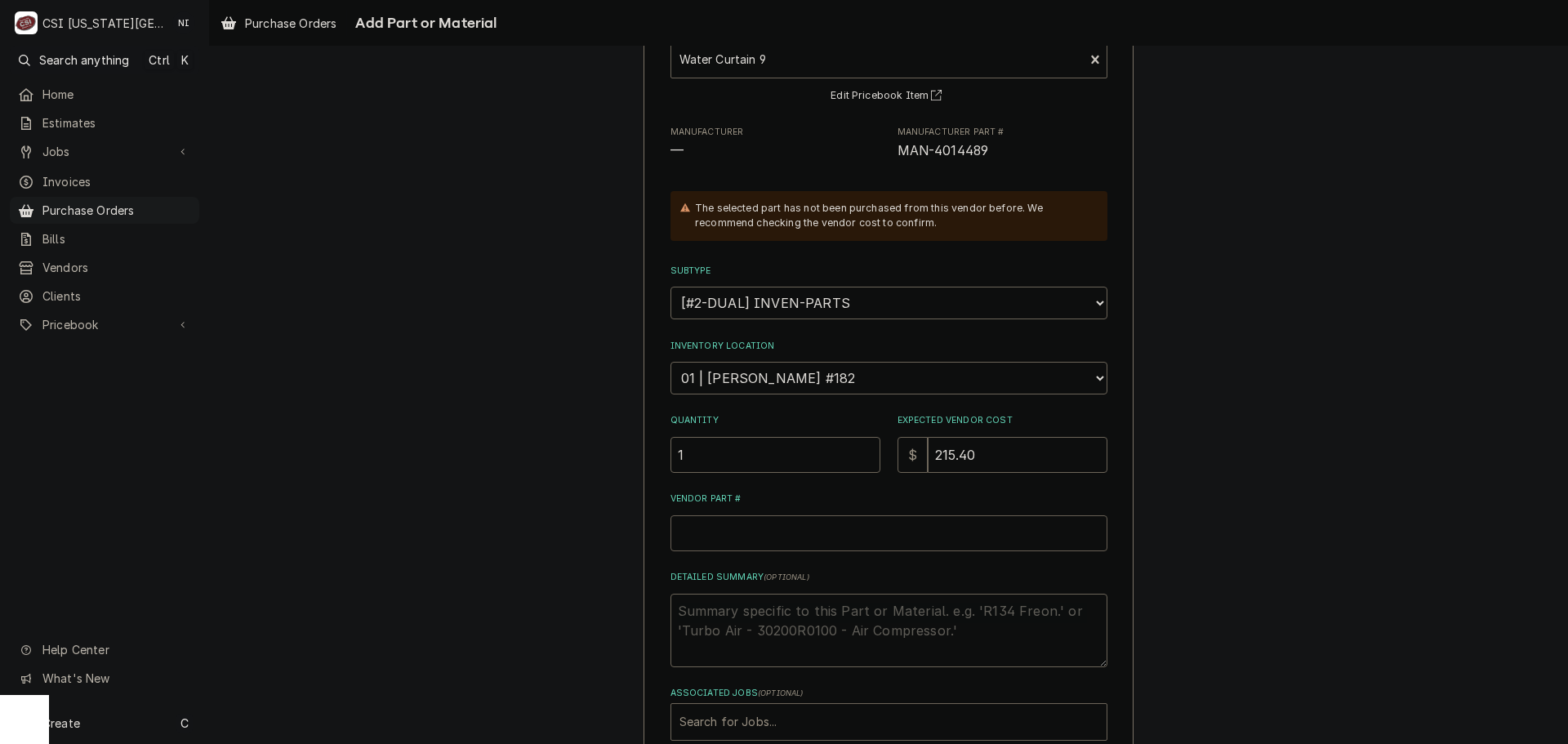
type textarea "x"
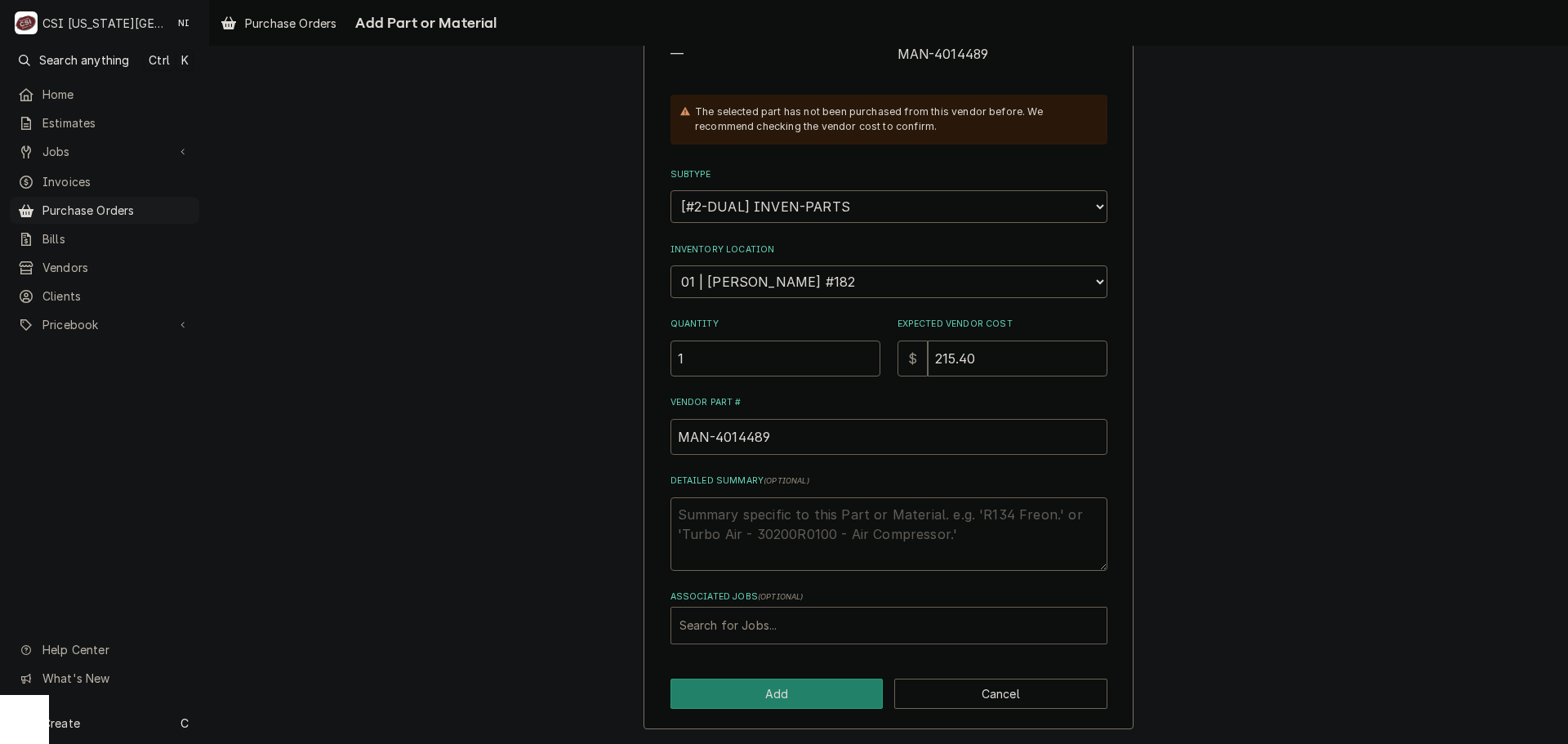
type input "MAN-4014489"
click at [775, 617] on div "Associated Jobs" at bounding box center [889, 626] width 419 height 30
type input "33180"
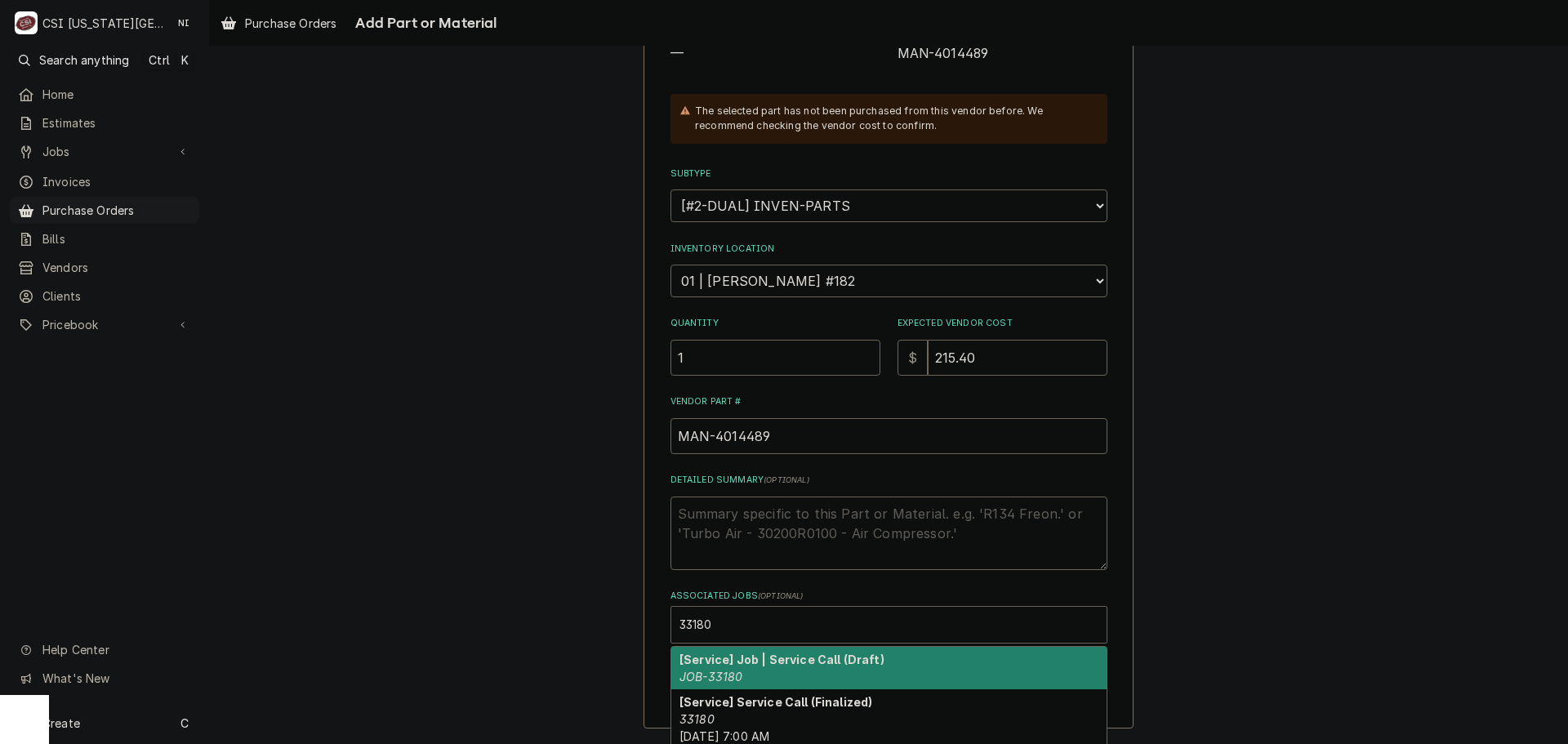
click at [798, 667] on strong "[Service] Job | Service Call (Draft)" at bounding box center [782, 659] width 205 height 14
type textarea "x"
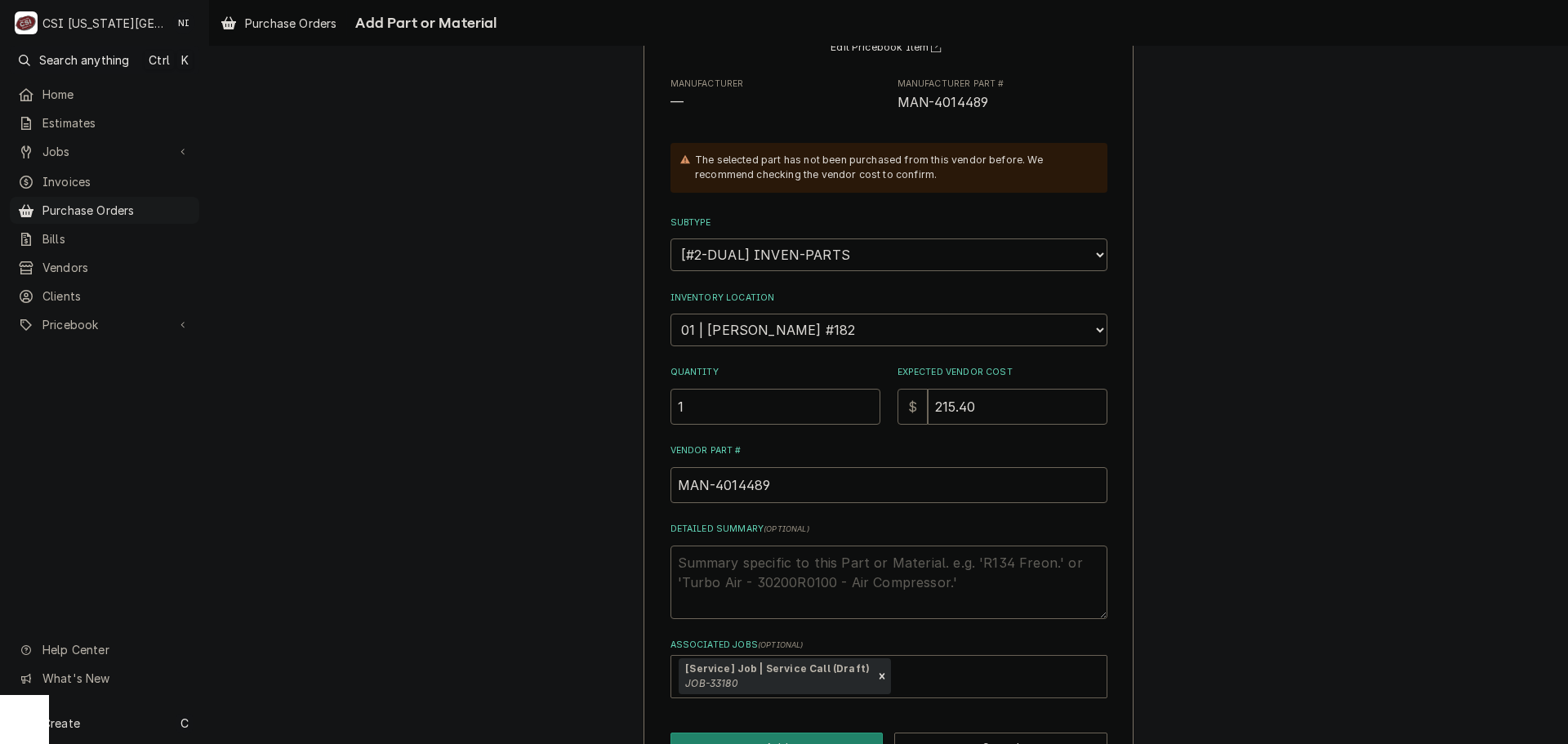
scroll to position [231, 0]
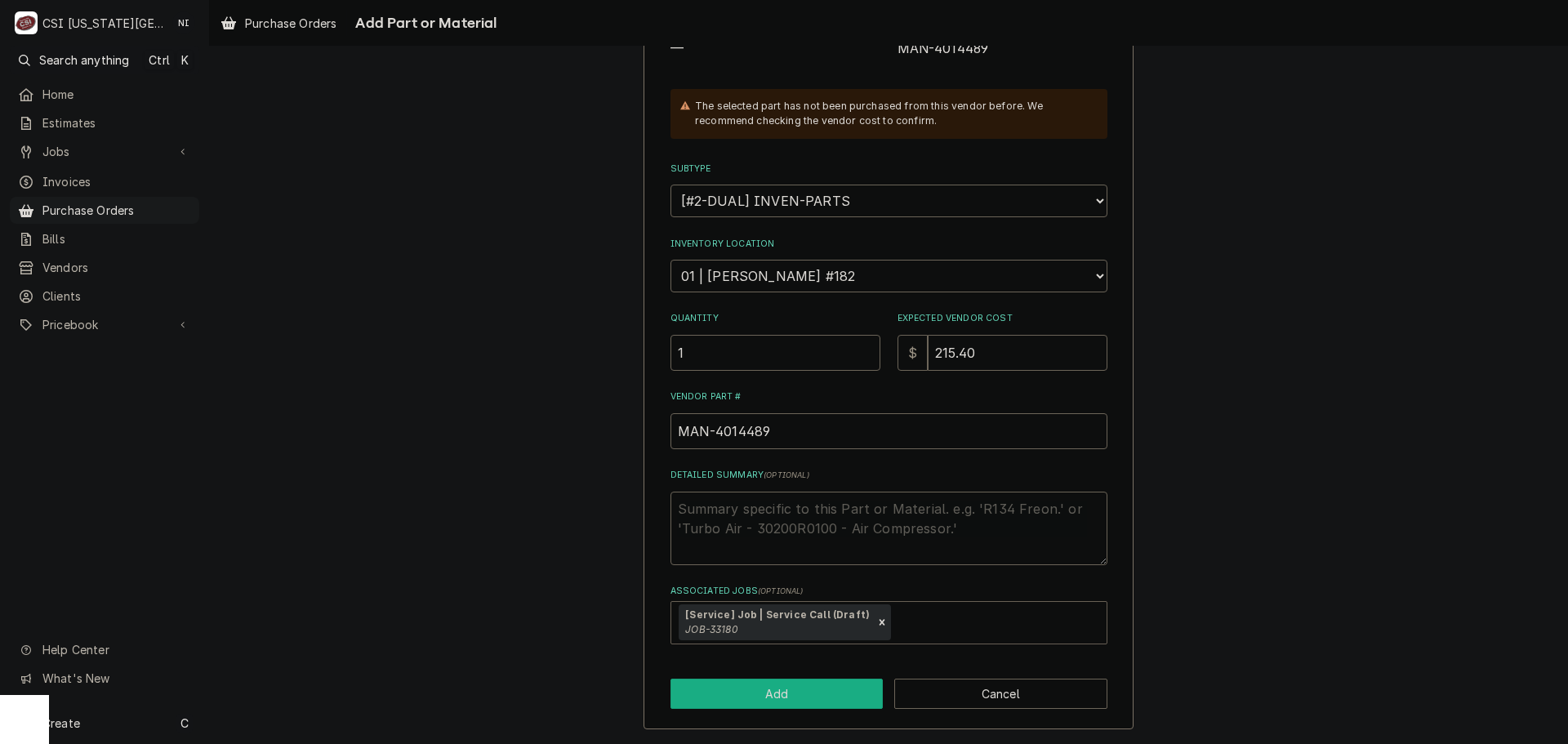
click at [790, 693] on button "Add" at bounding box center [777, 693] width 213 height 30
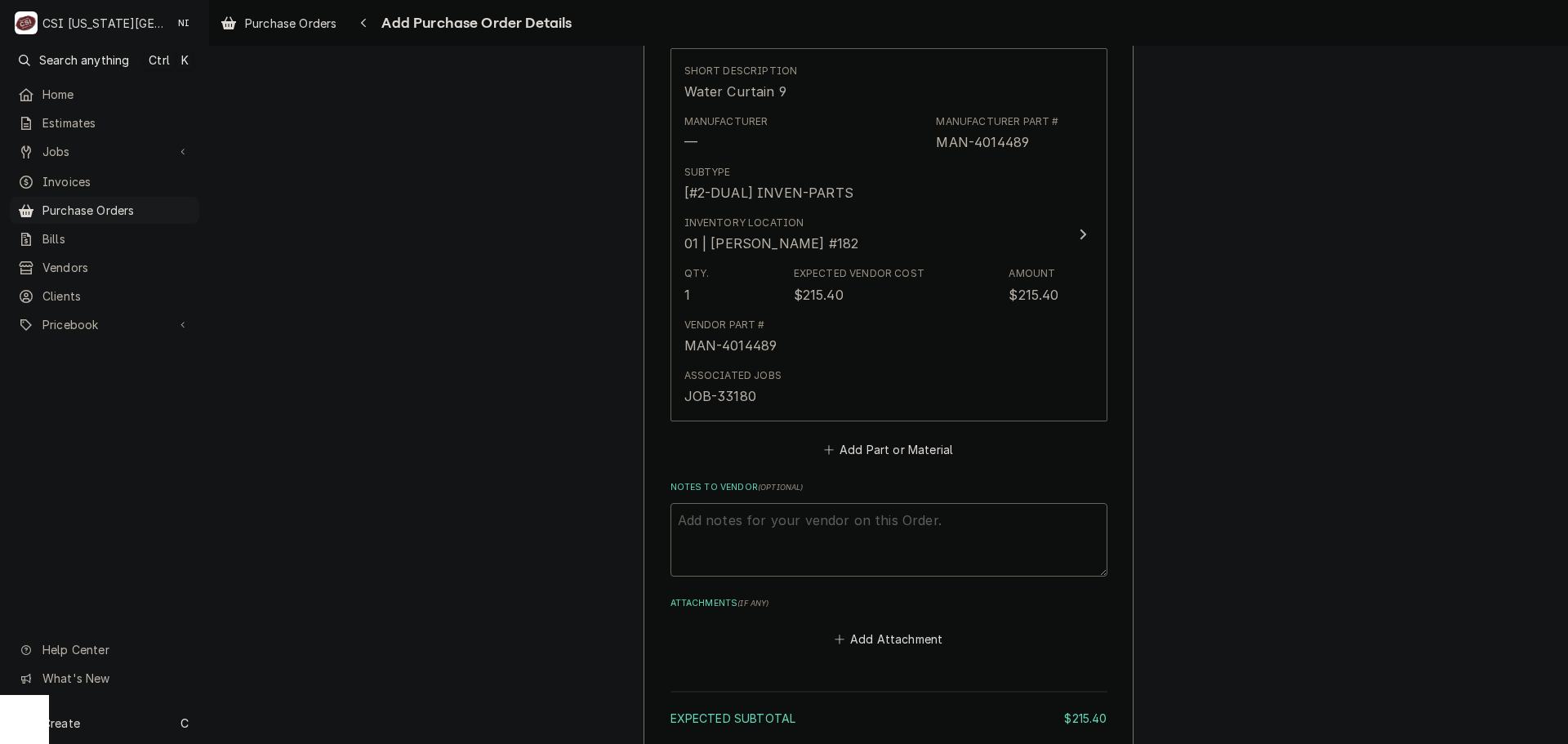
scroll to position [867, 0]
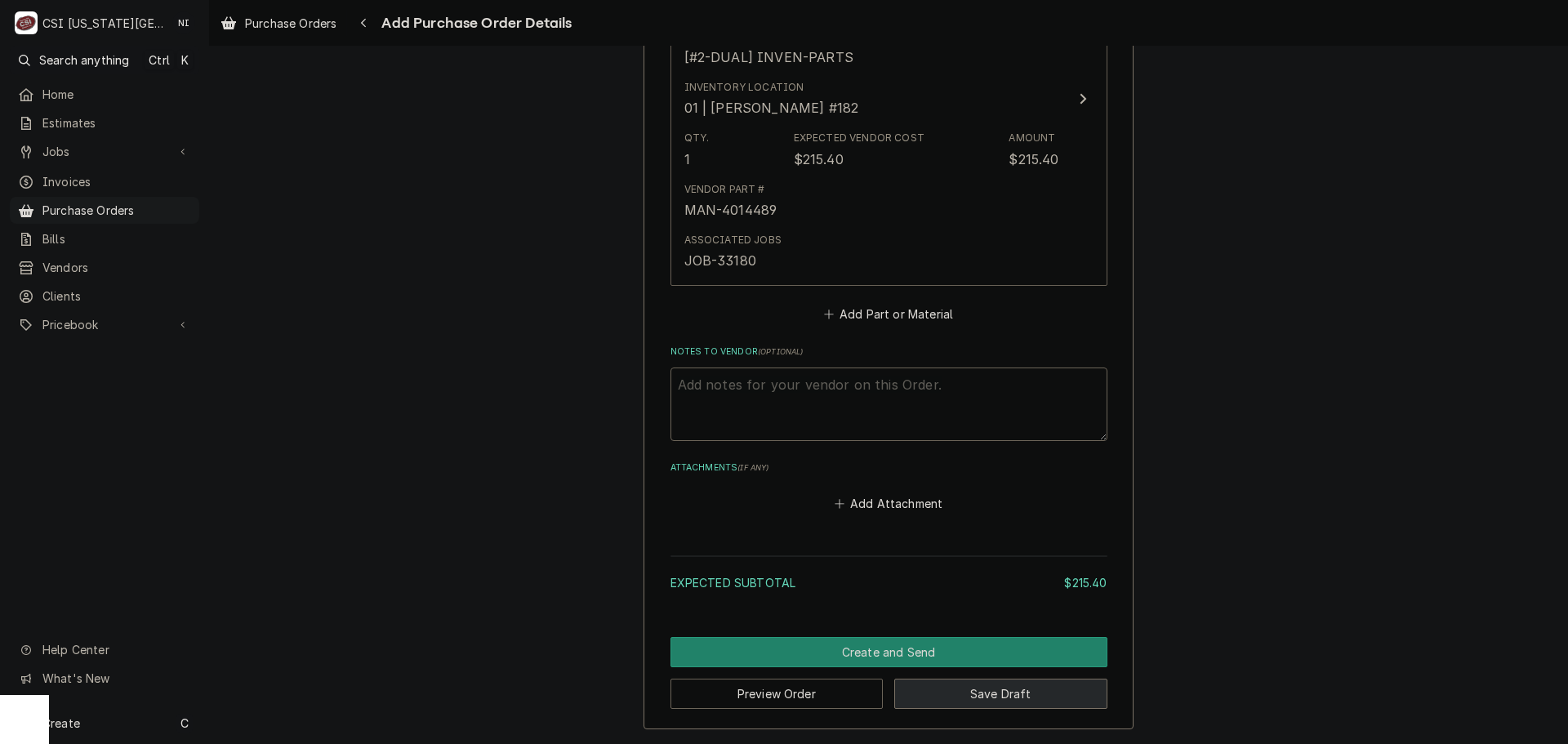
click at [1017, 691] on button "Save Draft" at bounding box center [1001, 693] width 213 height 30
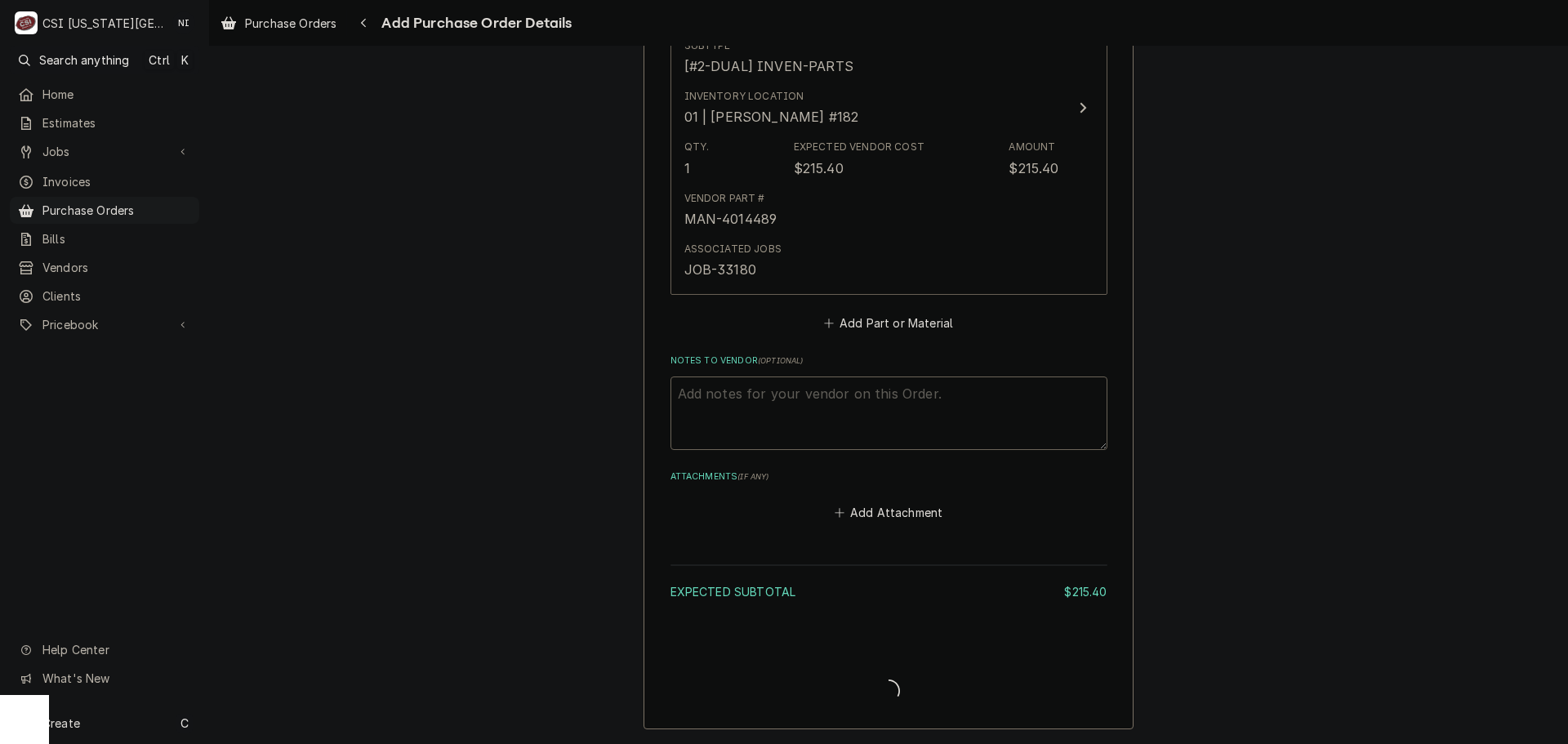
type textarea "x"
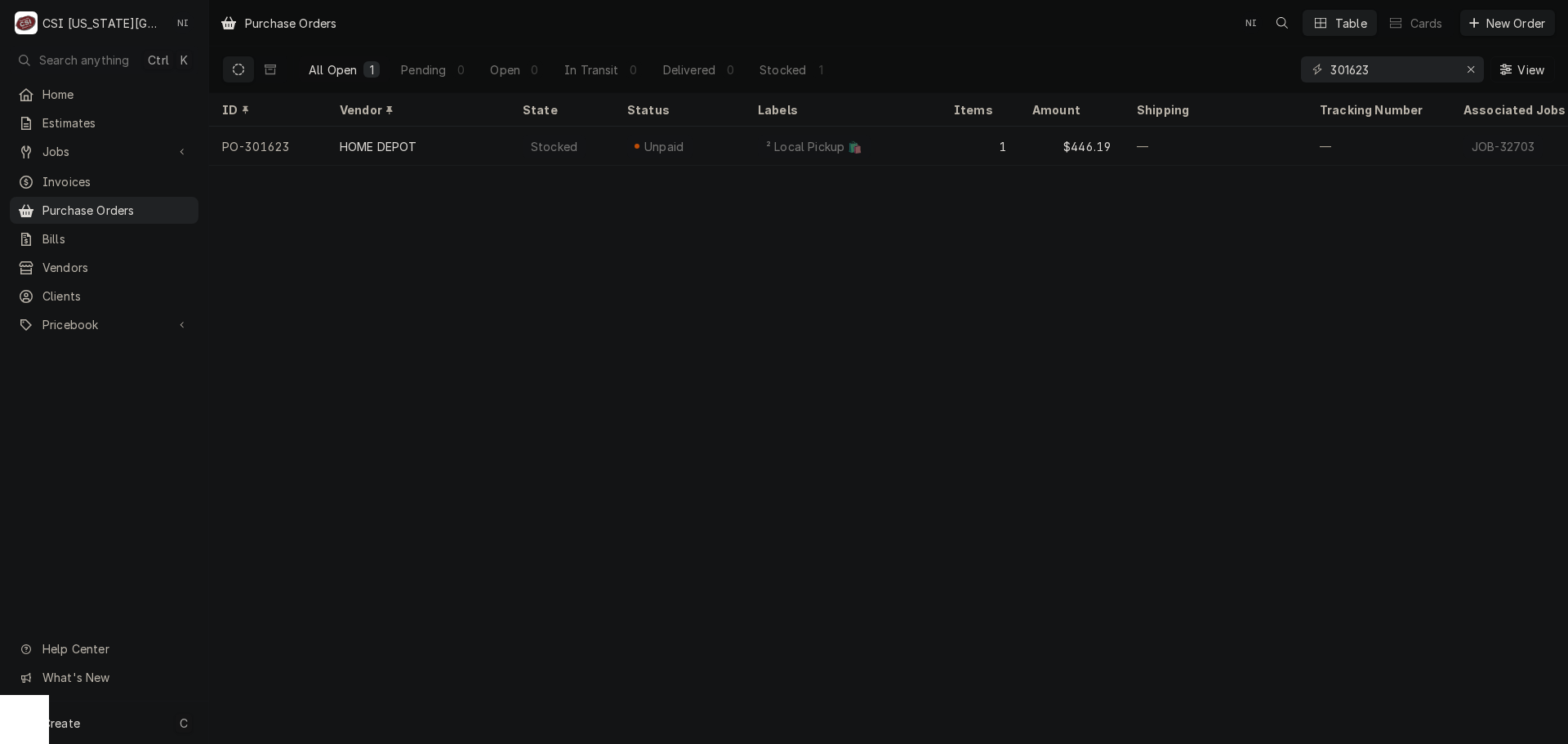
click at [100, 724] on div "Create C" at bounding box center [104, 722] width 208 height 42
click at [310, 611] on div "Purchase Order" at bounding box center [305, 610] width 109 height 17
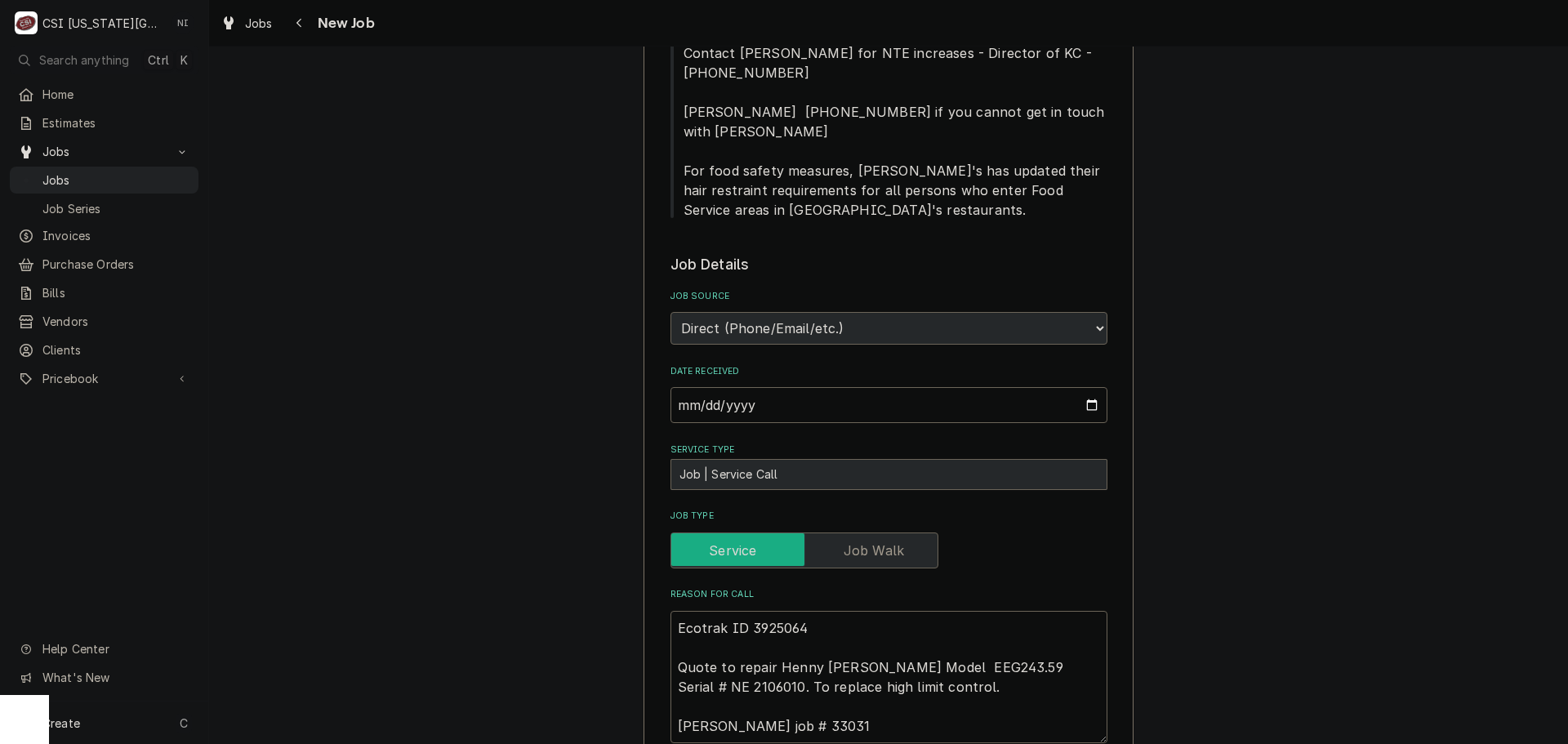
scroll to position [1062, 0]
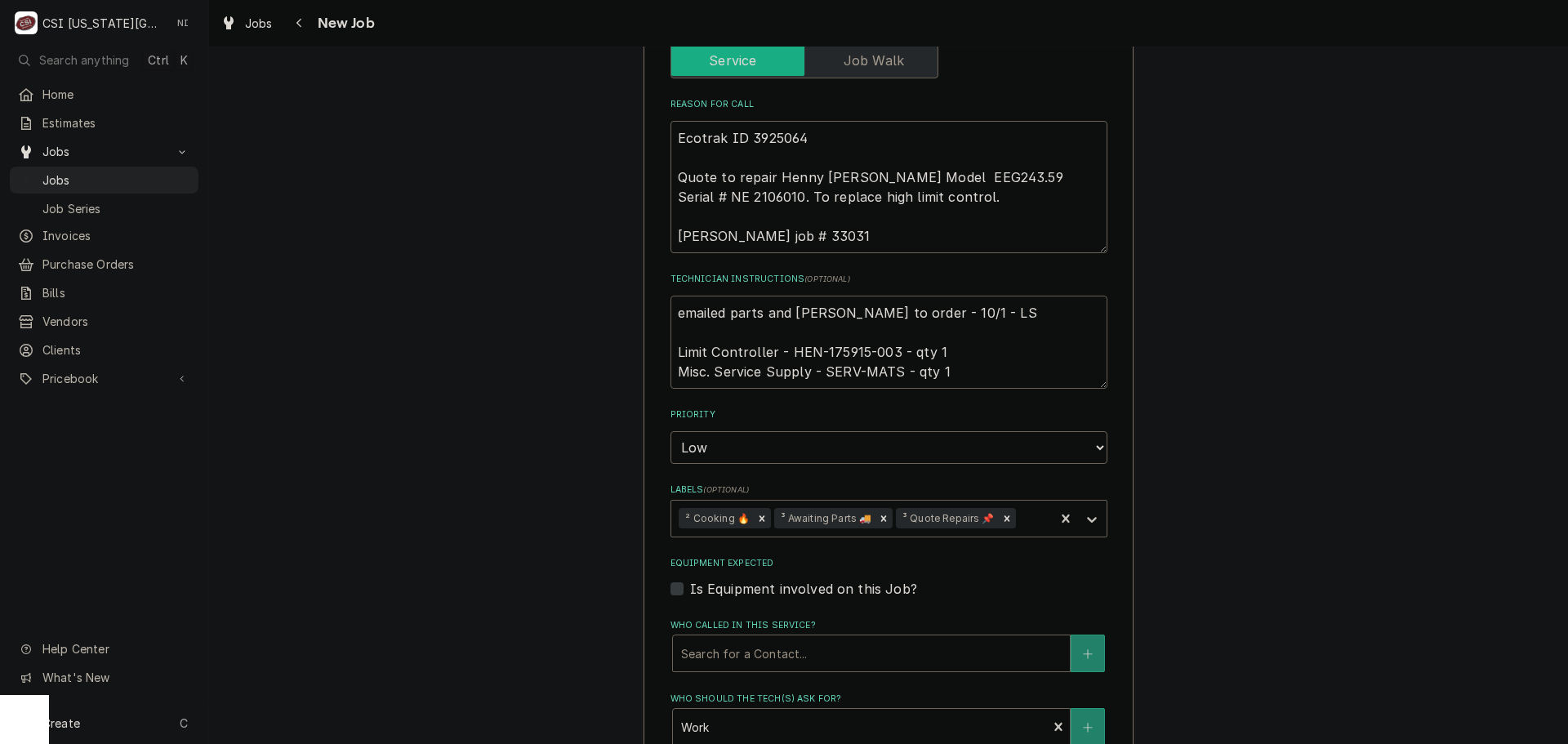
drag, startPoint x: 888, startPoint y: 311, endPoint x: 818, endPoint y: 310, distance: 70.0
click at [818, 310] on textarea "emailed parts and lindy to order - 10/1 - LS Limit Controller - HEN-175915-003 …" at bounding box center [889, 342] width 437 height 93
click at [671, 296] on textarea "emailed parts and lindy to order - 10/1 - LS Limit Controller - HEN-175915-003 …" at bounding box center [889, 342] width 437 height 93
type textarea "x"
type textarea "emailed parts and lindy to order - 10/1 - LS Limit Controller - HEN-175915-003 …"
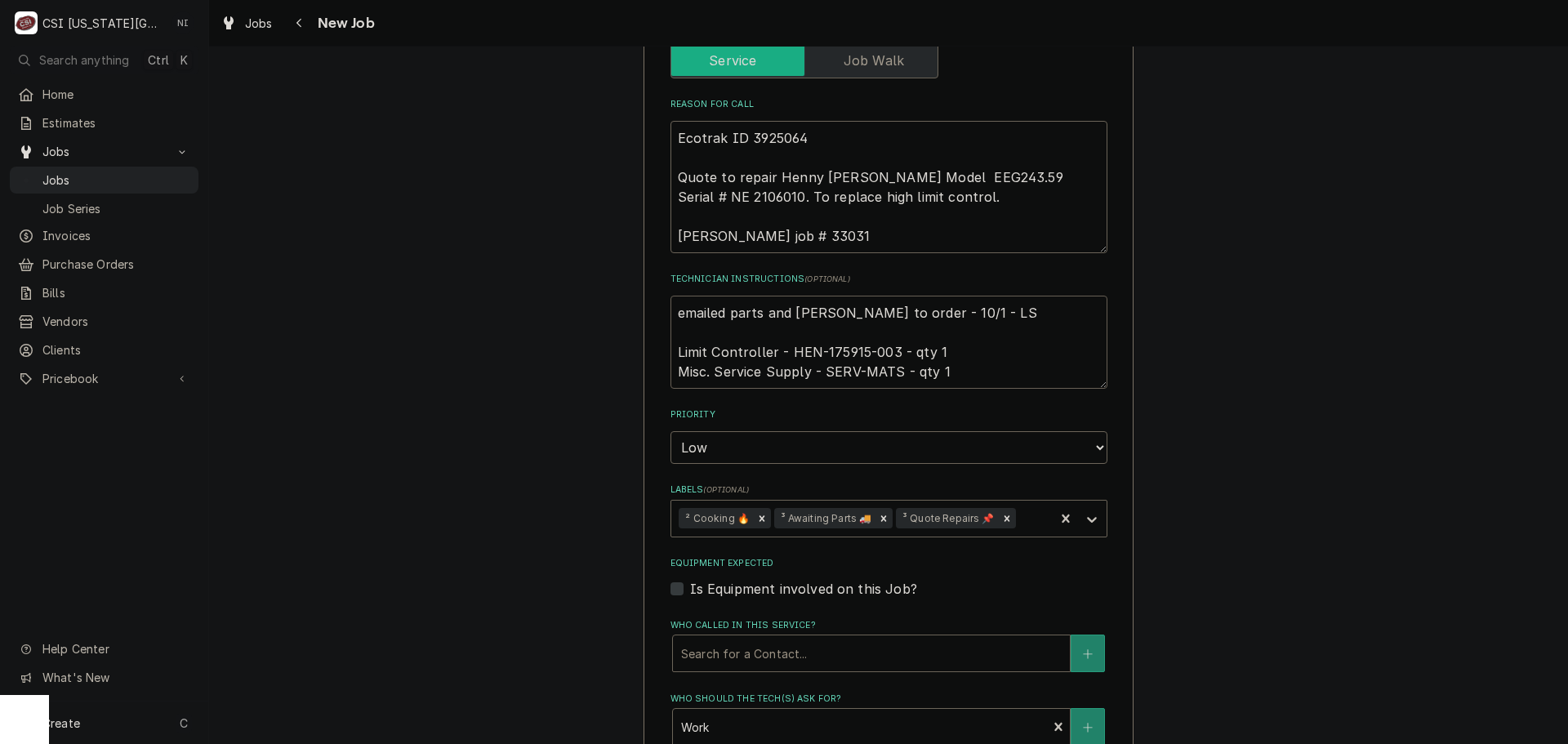
type textarea "x"
type textarea "emailed parts and lindy to order - 10/1 - LS Limit Controller - HEN-175915-003 …"
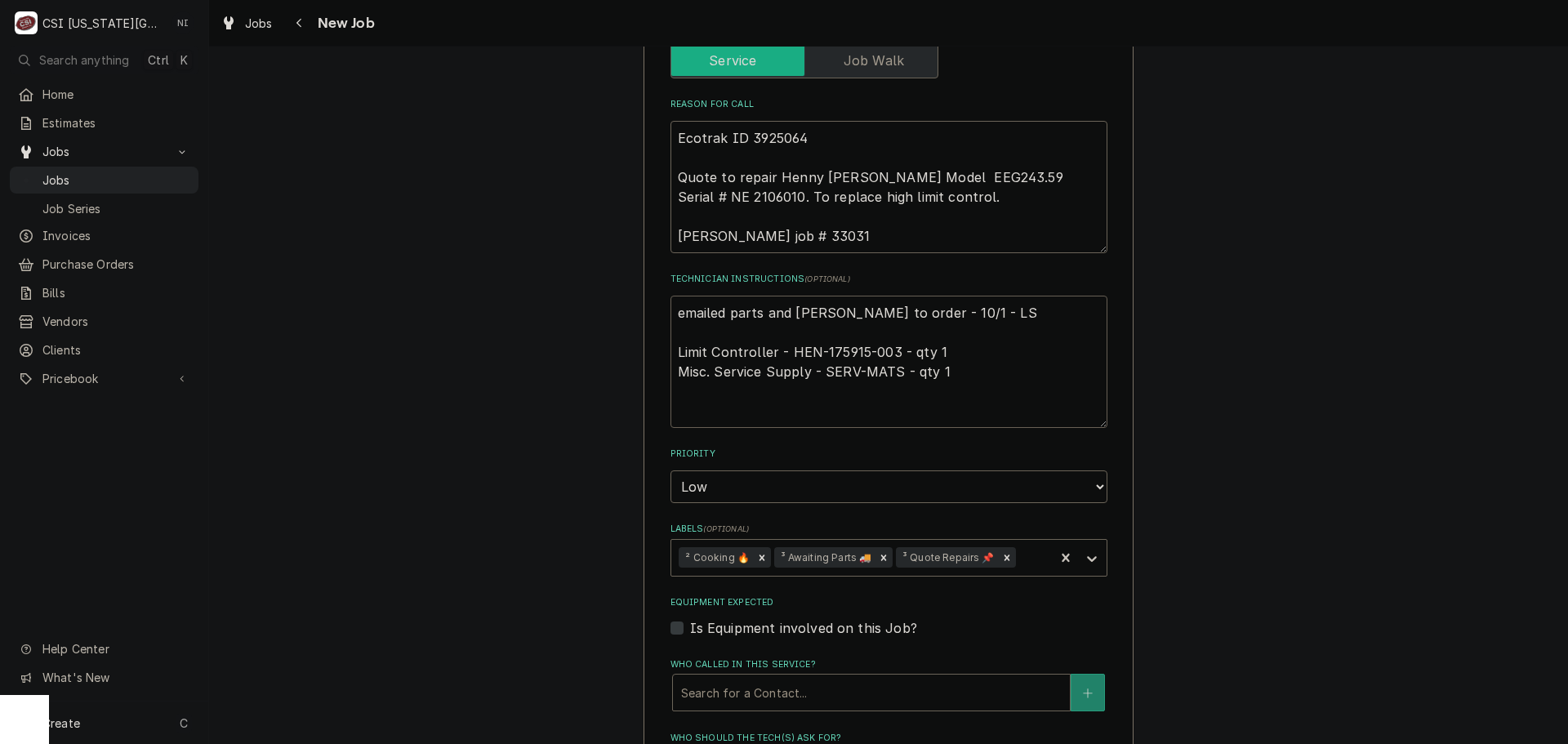
click at [767, 296] on textarea "emailed parts and lindy to order - 10/1 - LS Limit Controller - HEN-175915-003 …" at bounding box center [889, 362] width 437 height 132
type textarea "x"
type textarea "p emailed parts and lindy to order - 10/1 - LS Limit Controller - HEN-175915-00…"
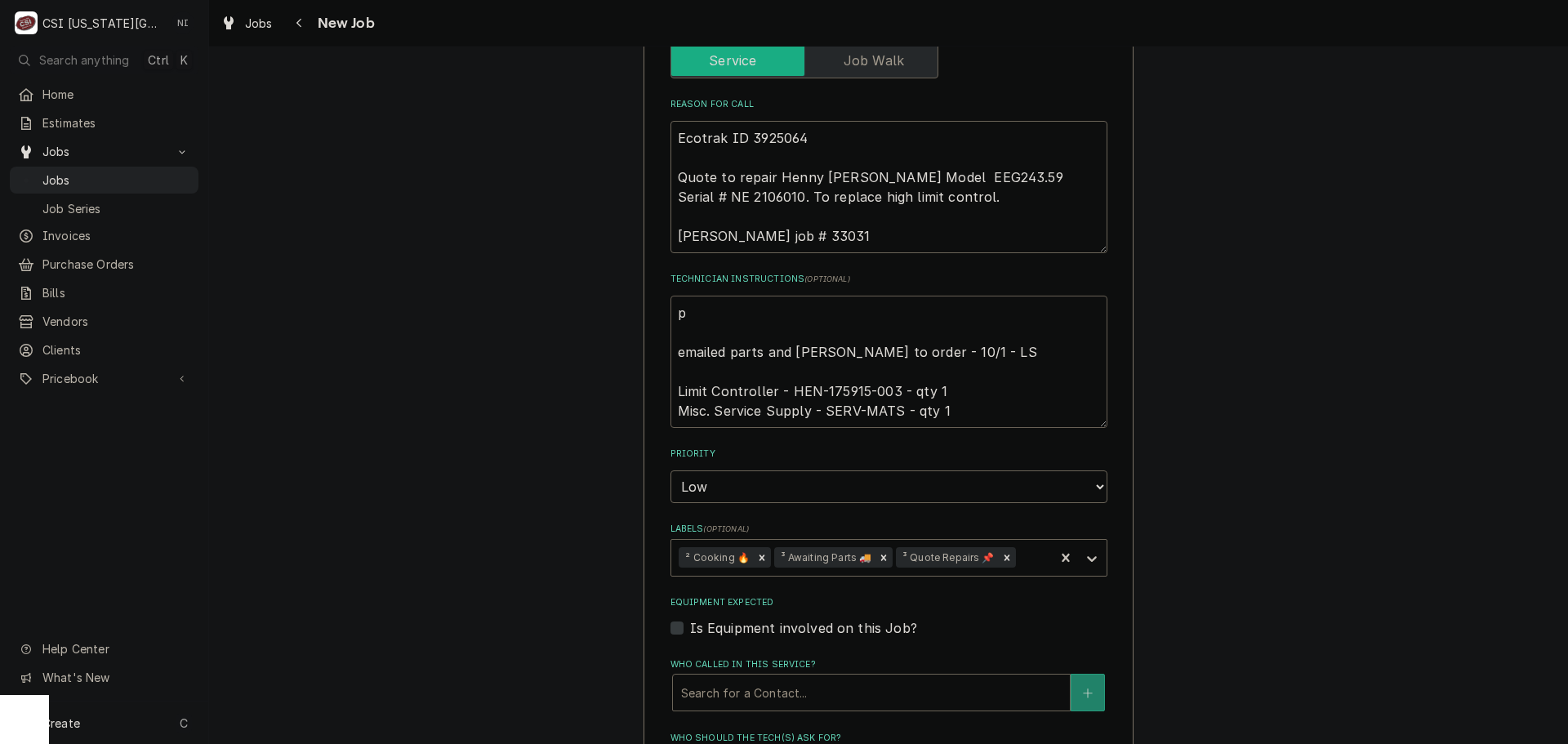
type textarea "x"
type textarea "pa emailed parts and lindy to order - 10/1 - LS Limit Controller - HEN-175915-0…"
type textarea "x"
type textarea "pars emailed parts and lindy to order - 10/1 - LS Limit Controller - HEN-175915…"
type textarea "x"
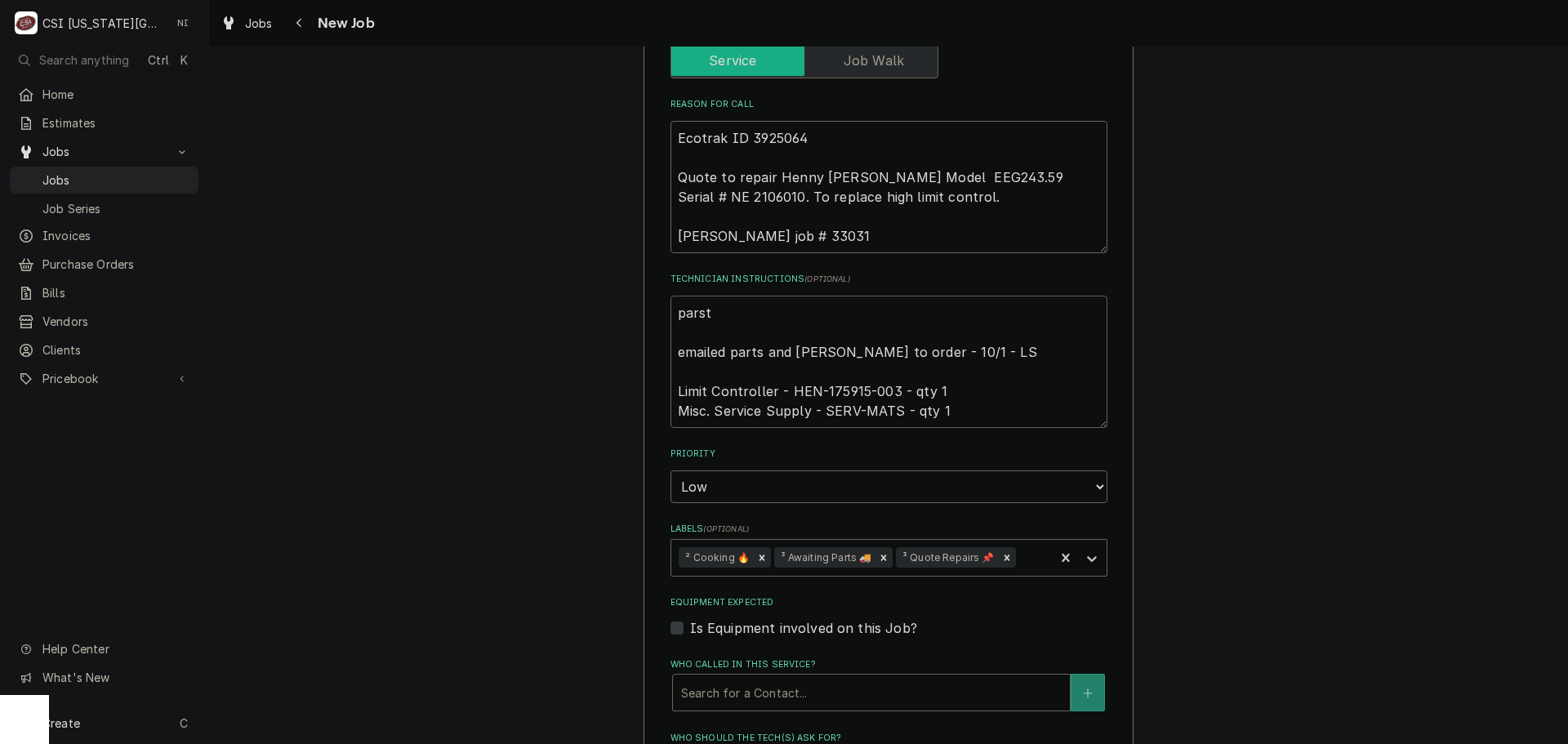
type textarea "parst emailed parts and lindy to order - 10/1 - LS Limit Controller - HEN-17591…"
type textarea "x"
type textarea "parst emailed parts and lindy to order - 10/1 - LS Limit Controller - HEN-17591…"
type textarea "x"
type textarea "pars emailed parts and lindy to order - 10/1 - LS Limit Controller - HEN-175915…"
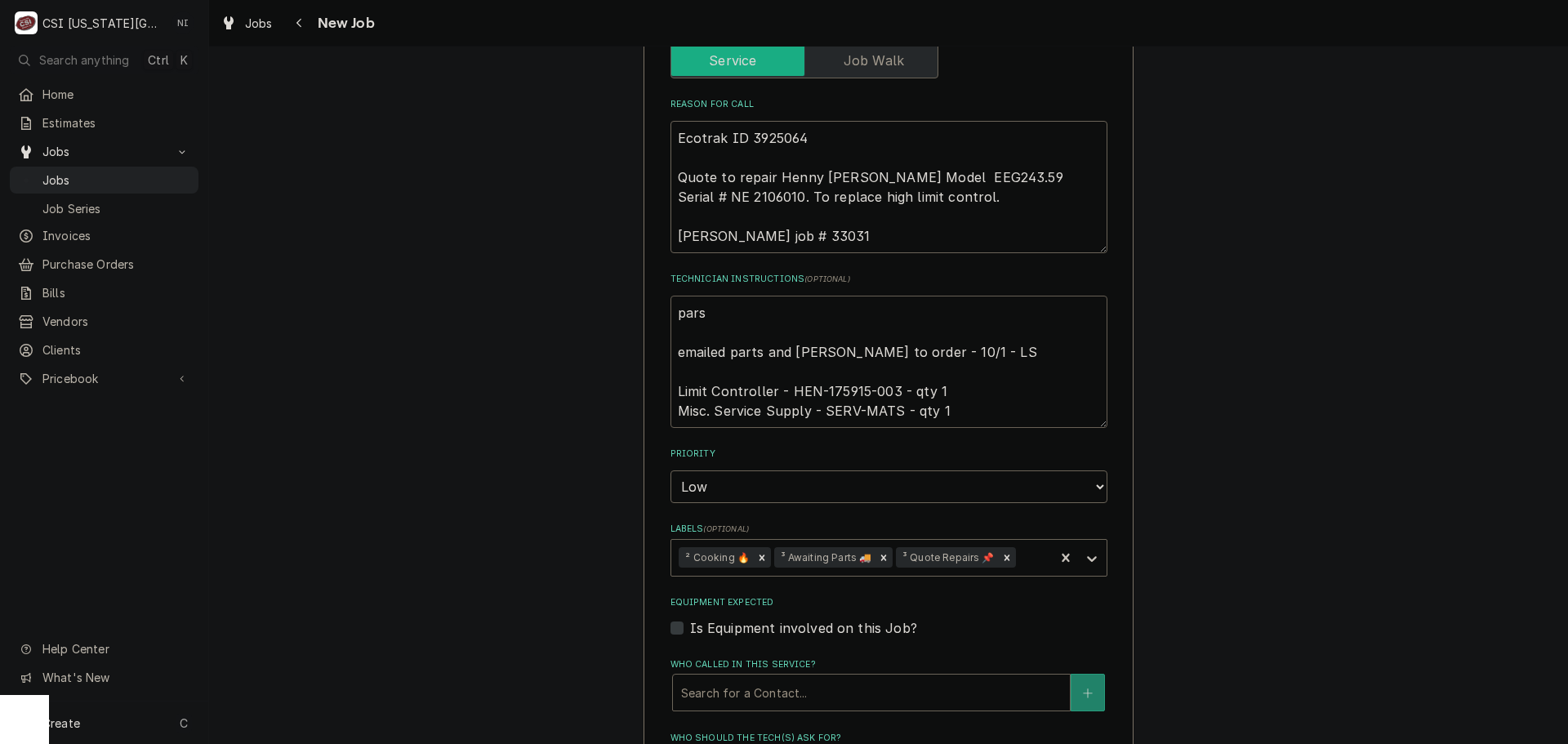
type textarea "x"
type textarea "par emailed parts and lindy to order - 10/1 - LS Limit Controller - HEN-175915-…"
type textarea "x"
type textarea "pa emailed parts and lindy to order - 10/1 - LS Limit Controller - HEN-175915-0…"
type textarea "x"
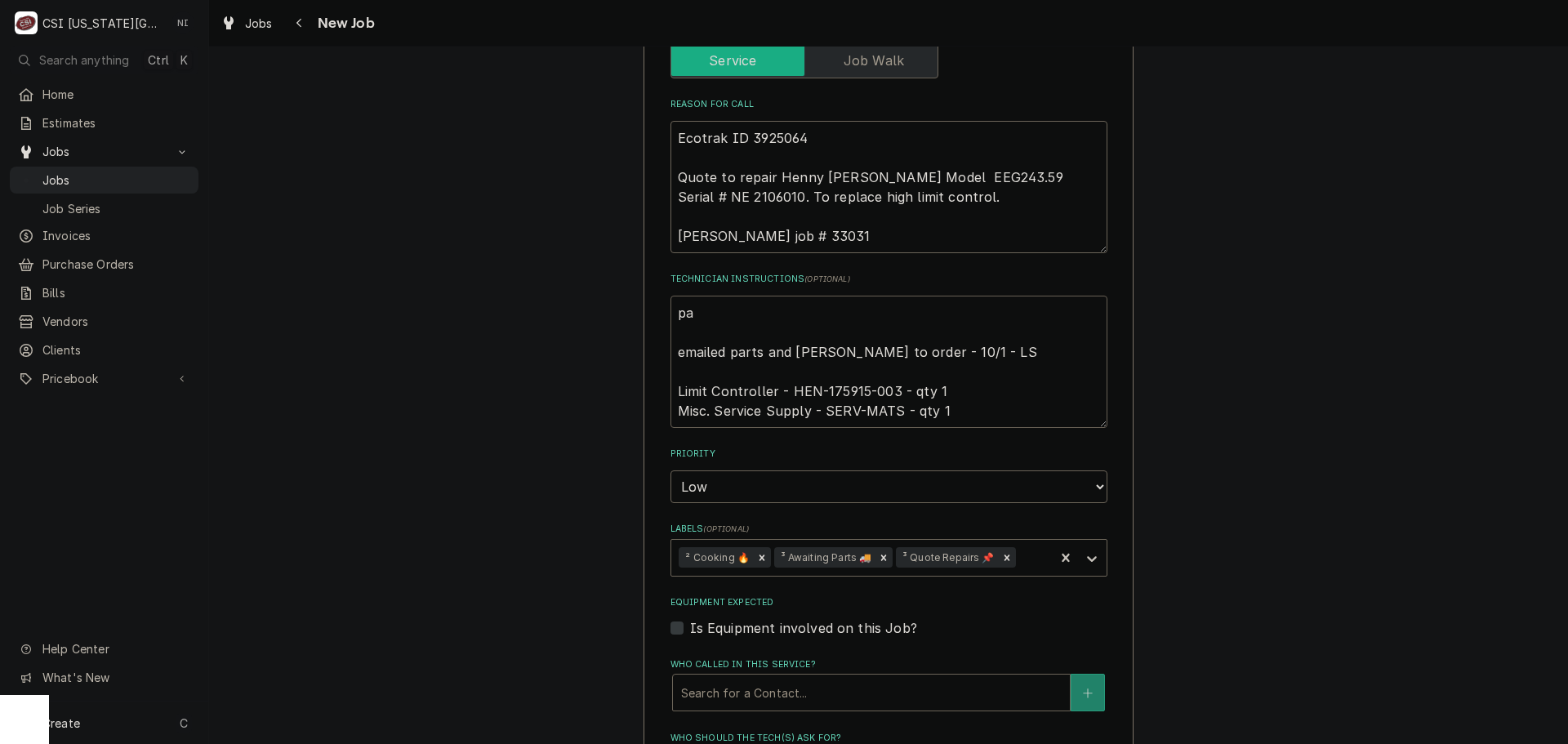
type textarea "p emailed parts and lindy to order - 10/1 - LS Limit Controller - HEN-175915-00…"
type textarea "x"
type textarea "emailed parts and lindy to order - 10/1 - LS Limit Controller - HEN-175915-003 …"
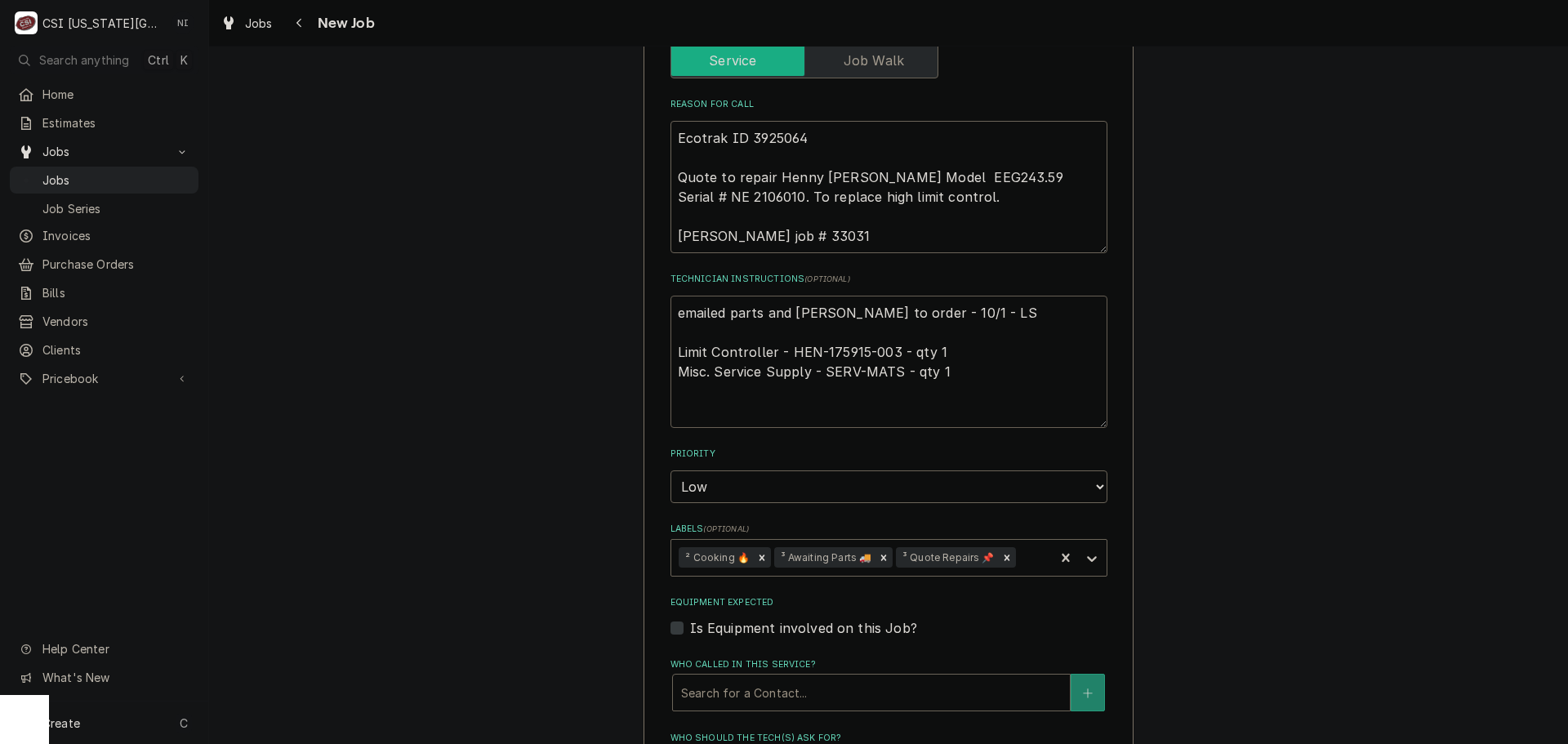
type textarea "x"
type textarea "P emailed parts and lindy to order - 10/1 - LS Limit Controller - HEN-175915-00…"
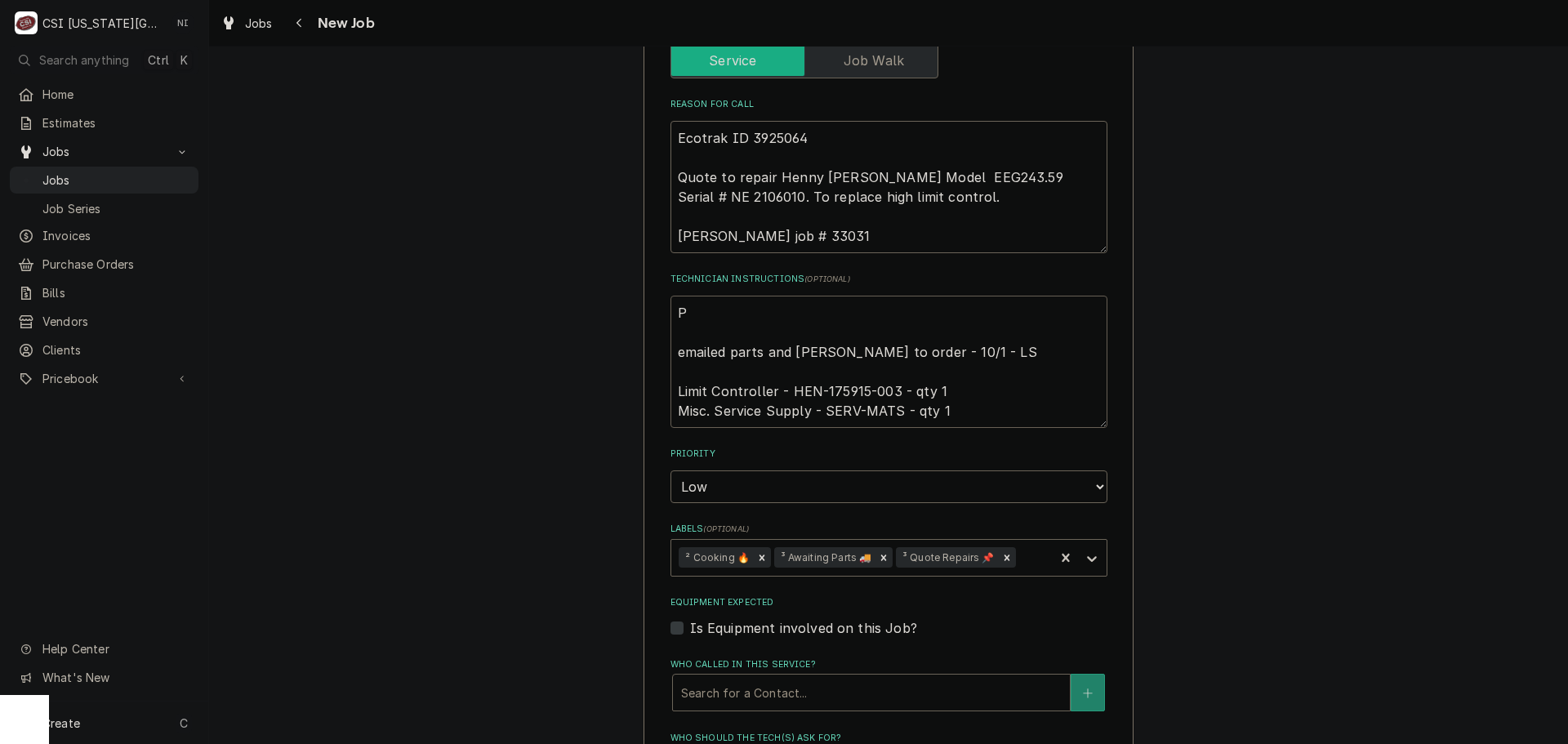
type textarea "x"
type textarea "Pa emailed parts and lindy to order - 10/1 - LS Limit Controller - HEN-175915-0…"
type textarea "x"
type textarea "Pat emailed parts and lindy to order - 10/1 - LS Limit Controller - HEN-175915-…"
type textarea "x"
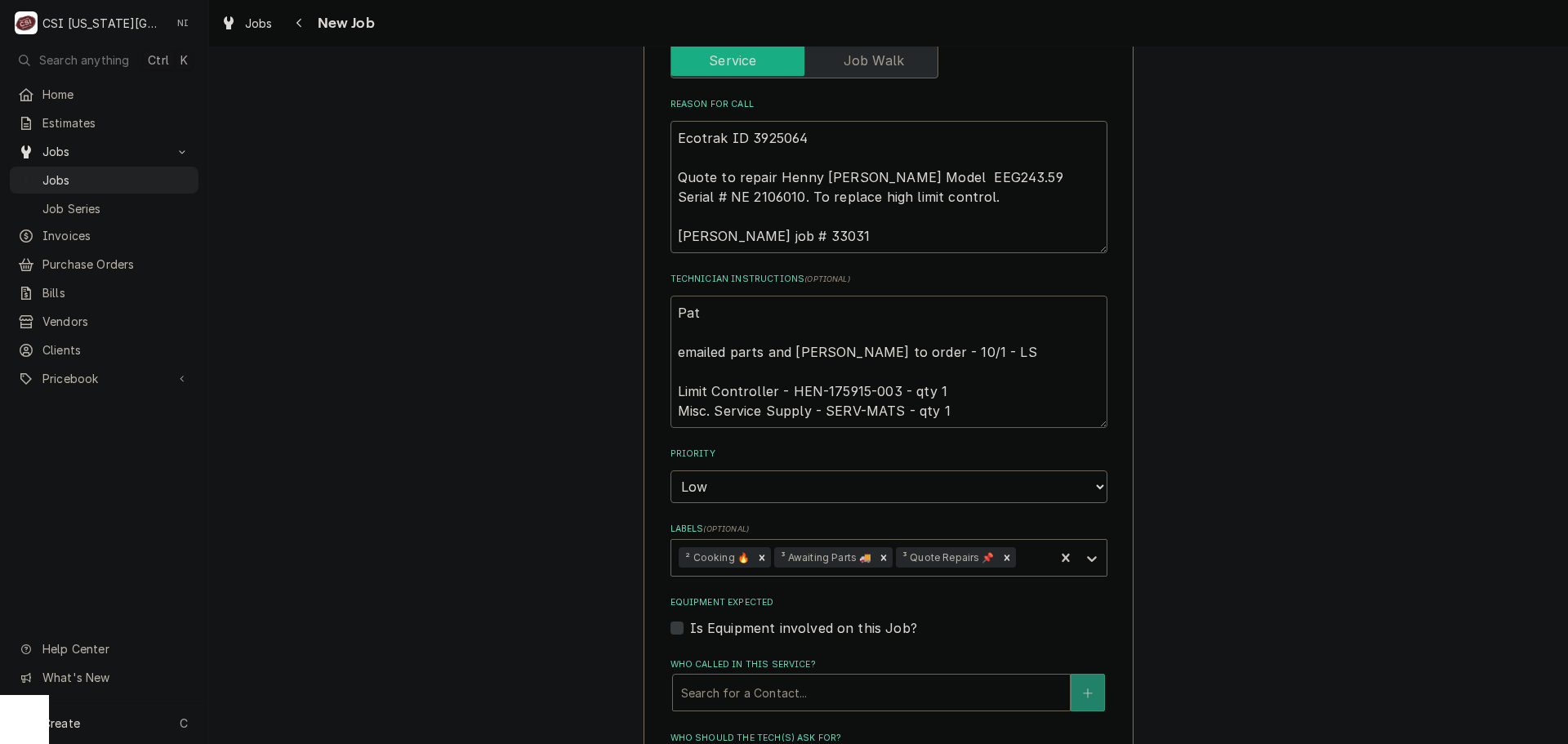
type textarea "Pats emailed parts and lindy to order - 10/1 - LS Limit Controller - HEN-175915…"
type textarea "x"
type textarea "Pats emailed parts and lindy to order - 10/1 - LS Limit Controller - HEN-175915…"
type textarea "x"
type textarea "Pats o emailed parts and lindy to order - 10/1 - LS Limit Controller - HEN-1759…"
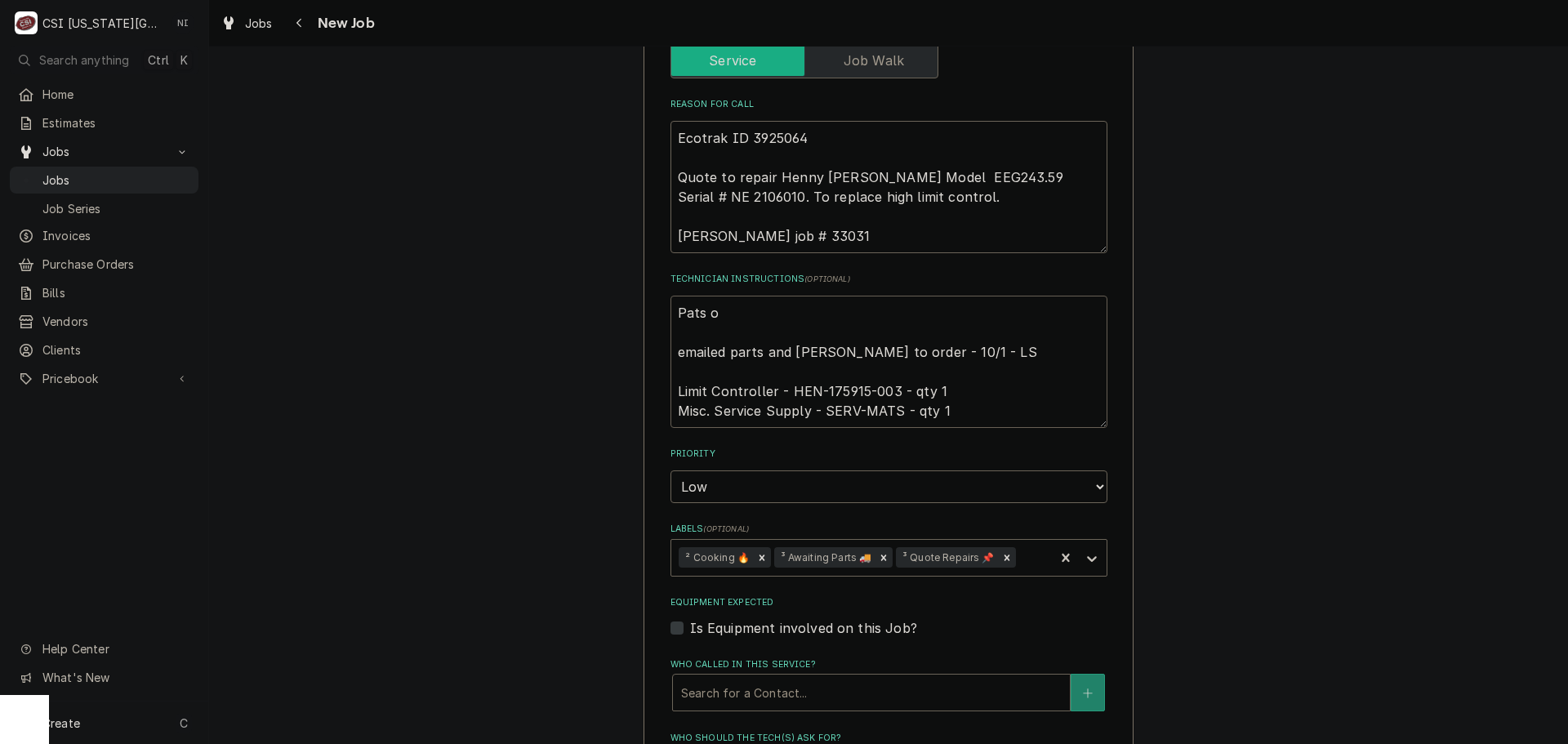
type textarea "x"
type textarea "Pats or emailed parts and lindy to order - 10/1 - LS Limit Controller - HEN-175…"
type textarea "x"
type textarea "Pats ord emailed parts and lindy to order - 10/1 - LS Limit Controller - HEN-17…"
type textarea "x"
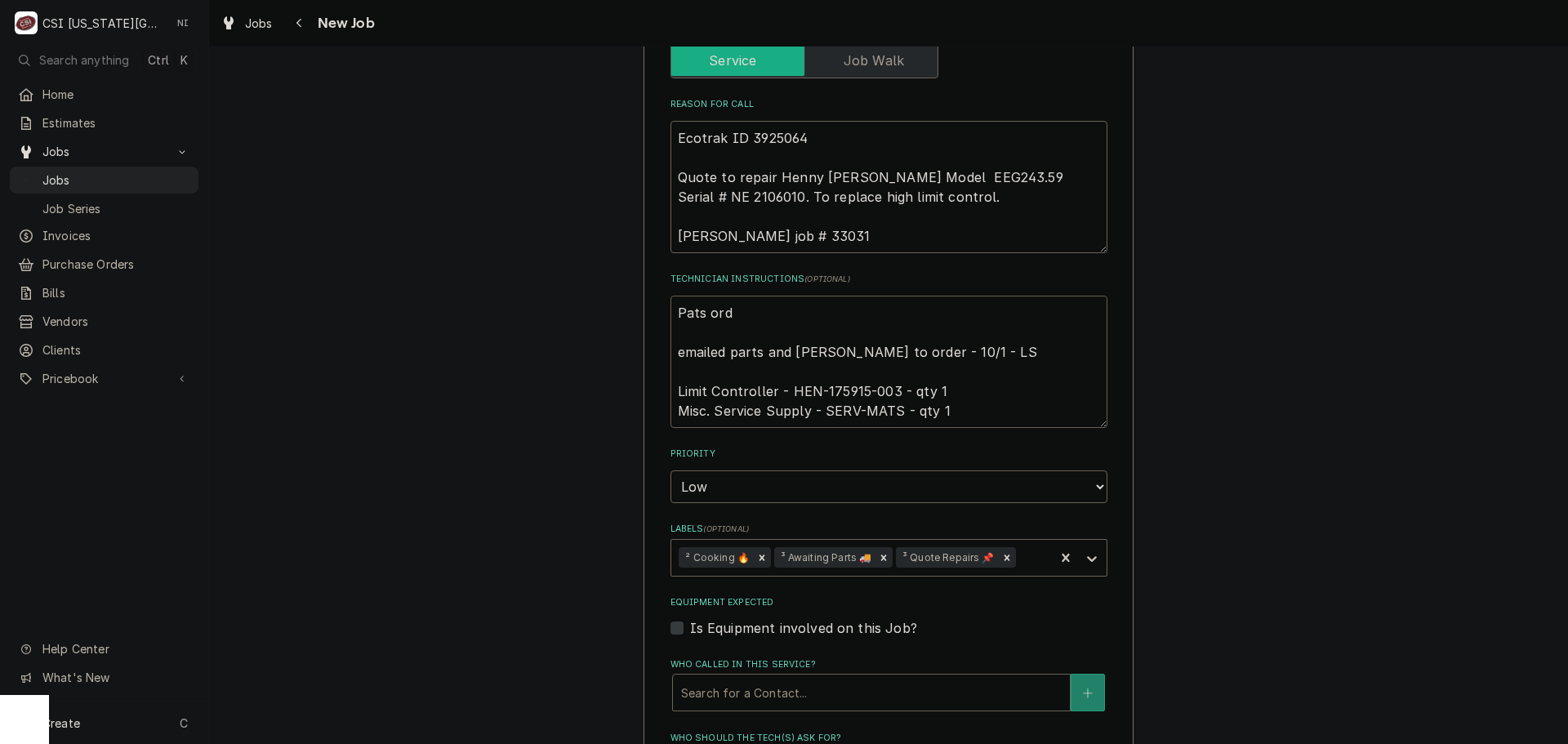
type textarea "Pats or emailed parts and lindy to order - 10/1 - LS Limit Controller - HEN-175…"
type textarea "x"
type textarea "Pats o emailed parts and lindy to order - 10/1 - LS Limit Controller - HEN-1759…"
type textarea "x"
type textarea "Pats emailed parts and lindy to order - 10/1 - LS Limit Controller - HEN-175915…"
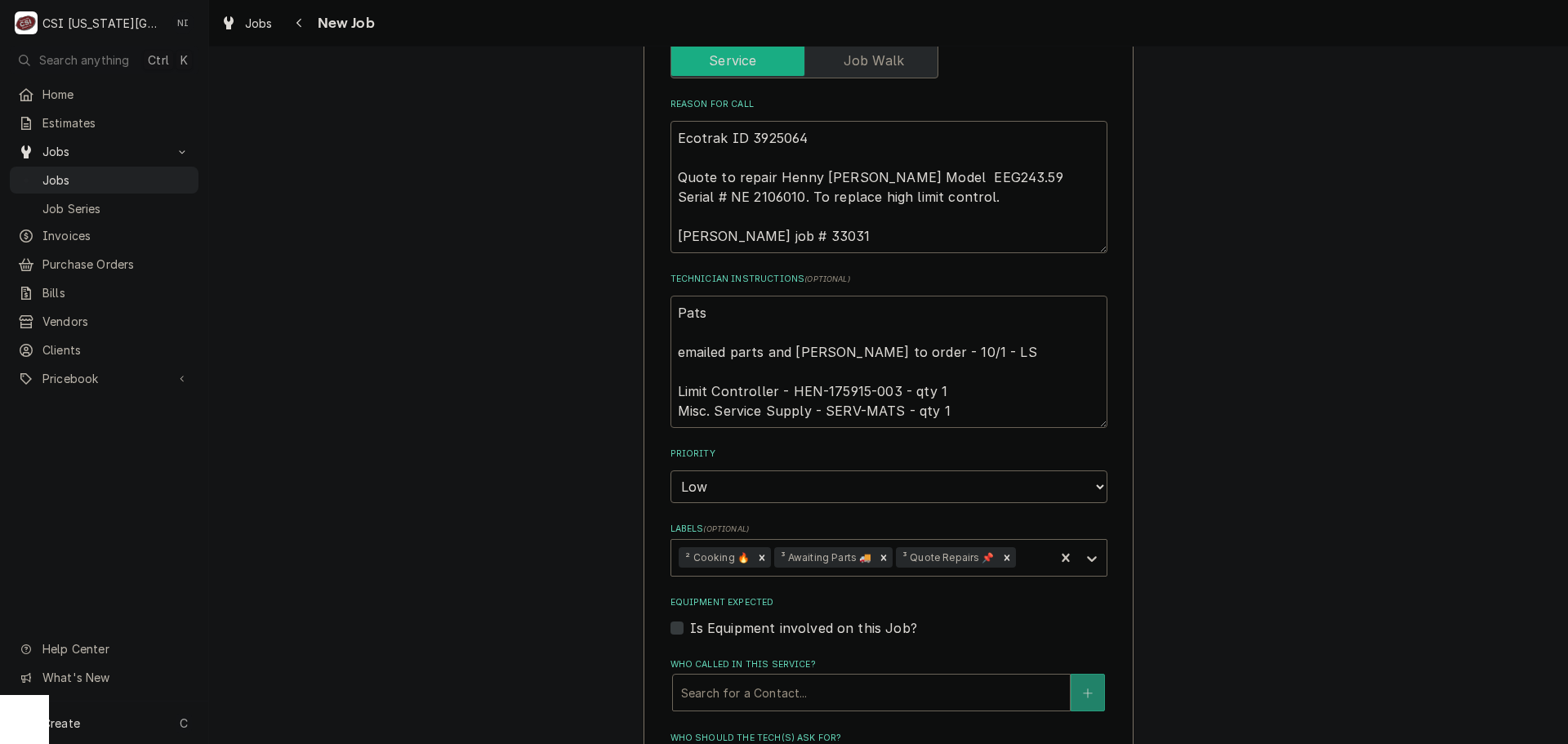
type textarea "x"
type textarea "Pats emailed parts and lindy to order - 10/1 - LS Limit Controller - HEN-175915…"
type textarea "x"
type textarea "Pat emailed parts and lindy to order - 10/1 - LS Limit Controller - HEN-175915-…"
type textarea "x"
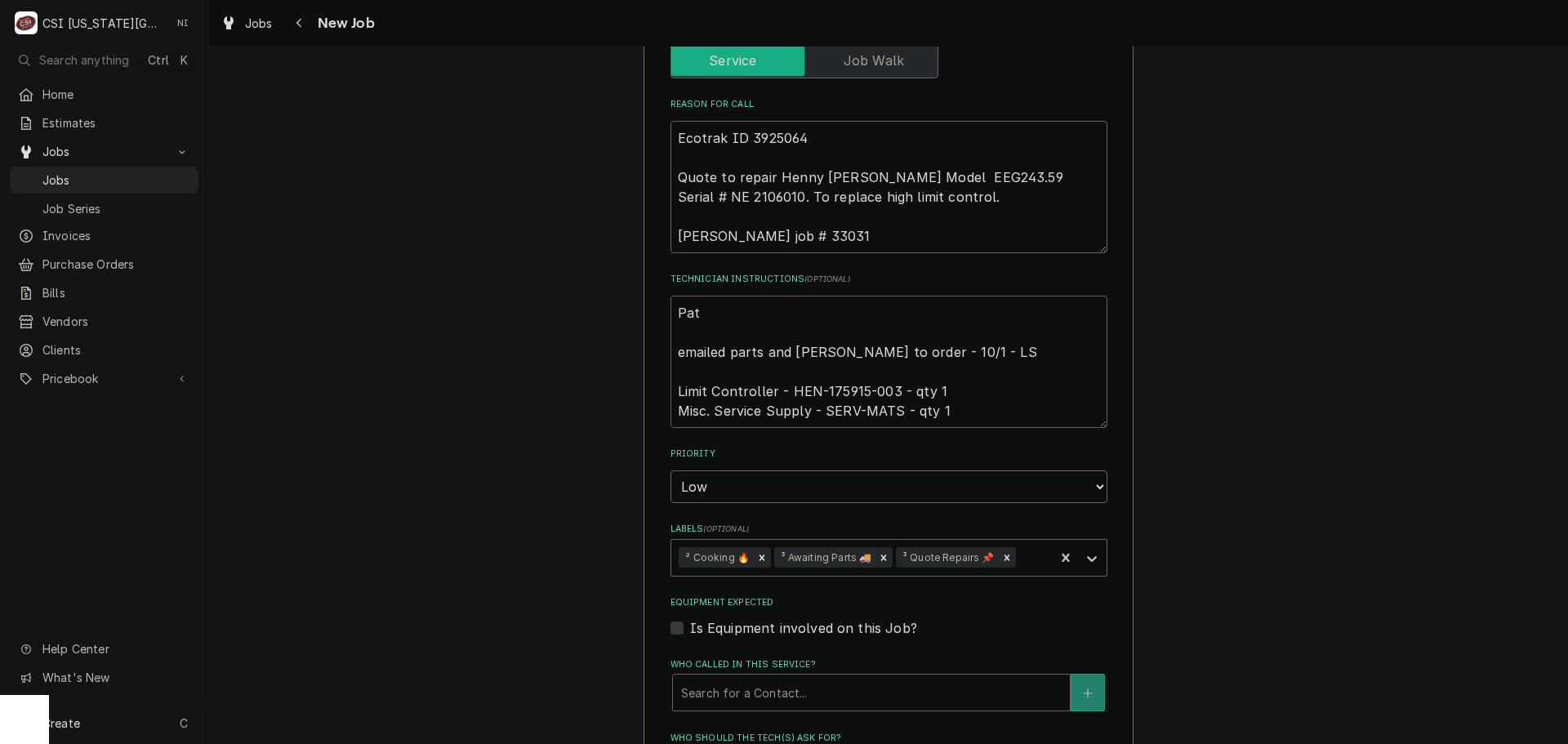
type textarea "Pa emailed parts and lindy to order - 10/1 - LS Limit Controller - HEN-175915-0…"
type textarea "x"
type textarea "Par emailed parts and lindy to order - 10/1 - LS Limit Controller - HEN-175915-…"
type textarea "x"
type textarea "Part emailed parts and lindy to order - 10/1 - LS Limit Controller - HEN-175915…"
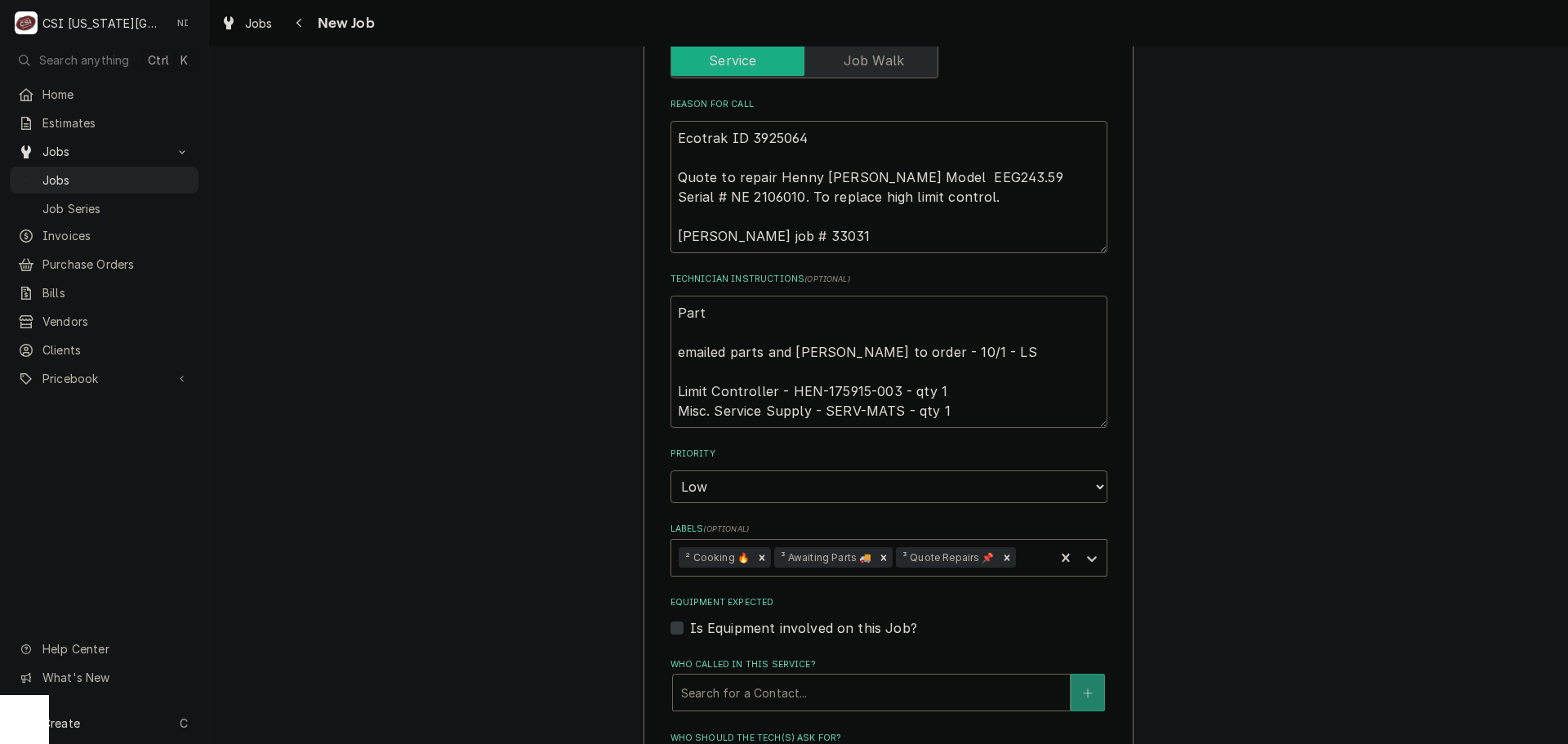
type textarea "x"
type textarea "Parts emailed parts and lindy to order - 10/1 - LS Limit Controller - HEN-17591…"
type textarea "x"
type textarea "Parts emailed parts and lindy to order - 10/1 - LS Limit Controller - HEN-17591…"
type textarea "x"
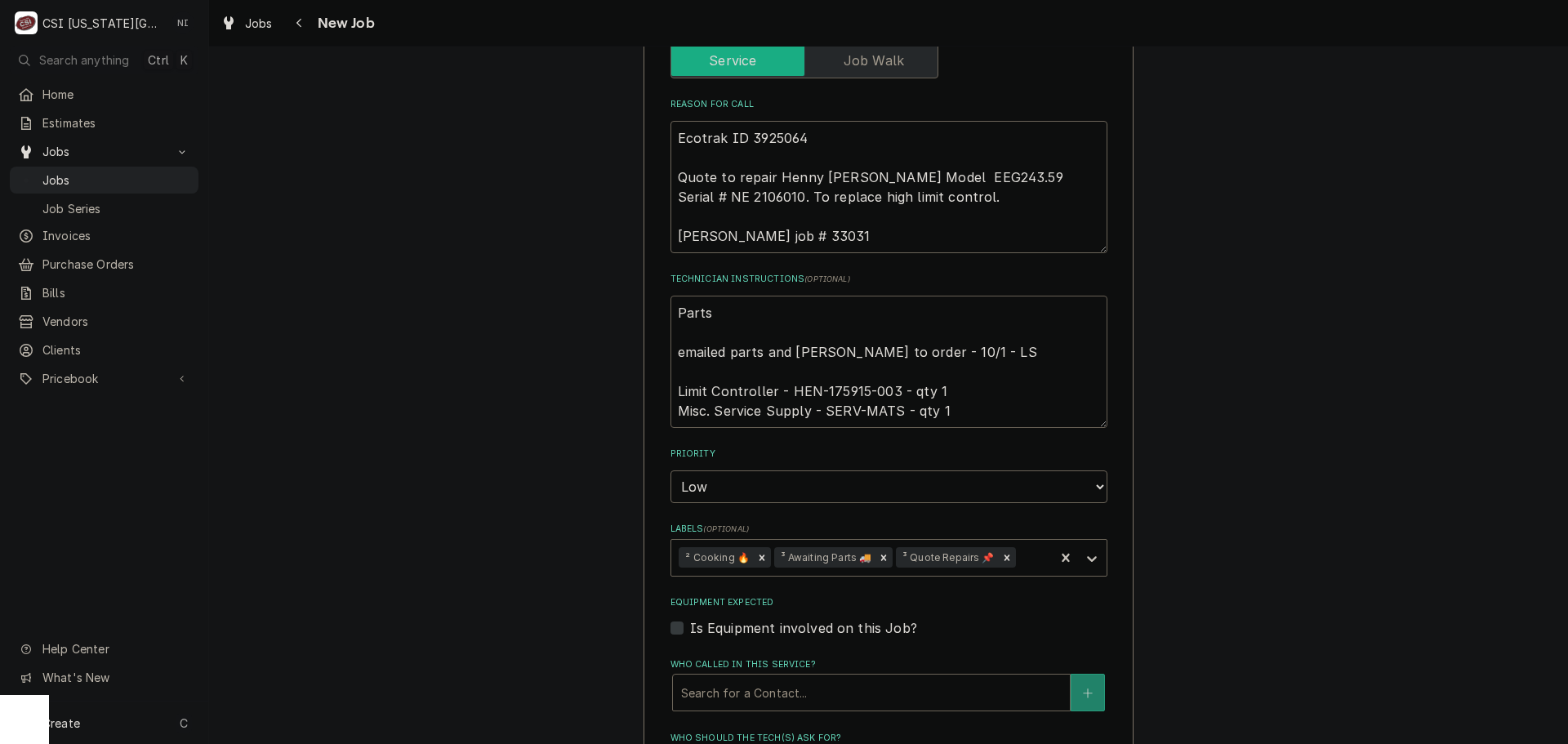
type textarea "Parts o emailed parts and lindy to order - 10/1 - LS Limit Controller - HEN-175…"
type textarea "x"
type textarea "Parts or emailed parts and lindy to order - 10/1 - LS Limit Controller - HEN-17…"
type textarea "x"
type textarea "Parts ord emailed parts and lindy to order - 10/1 - LS Limit Controller - HEN-1…"
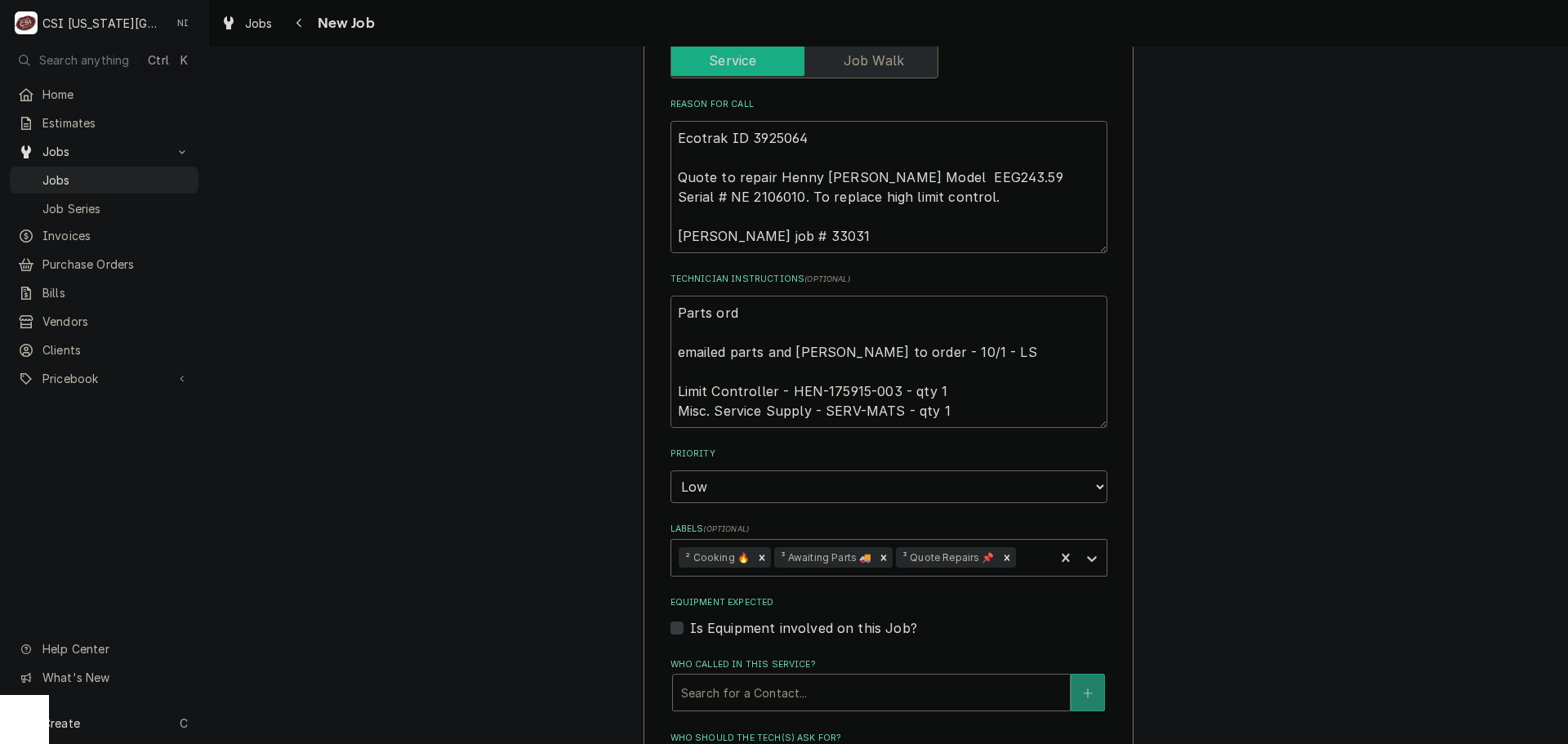
type textarea "x"
type textarea "Parts orde emailed parts and lindy to order - 10/1 - LS Limit Controller - HEN-…"
type textarea "x"
type textarea "Parts order emailed parts and lindy to order - 10/1 - LS Limit Controller - HEN…"
type textarea "x"
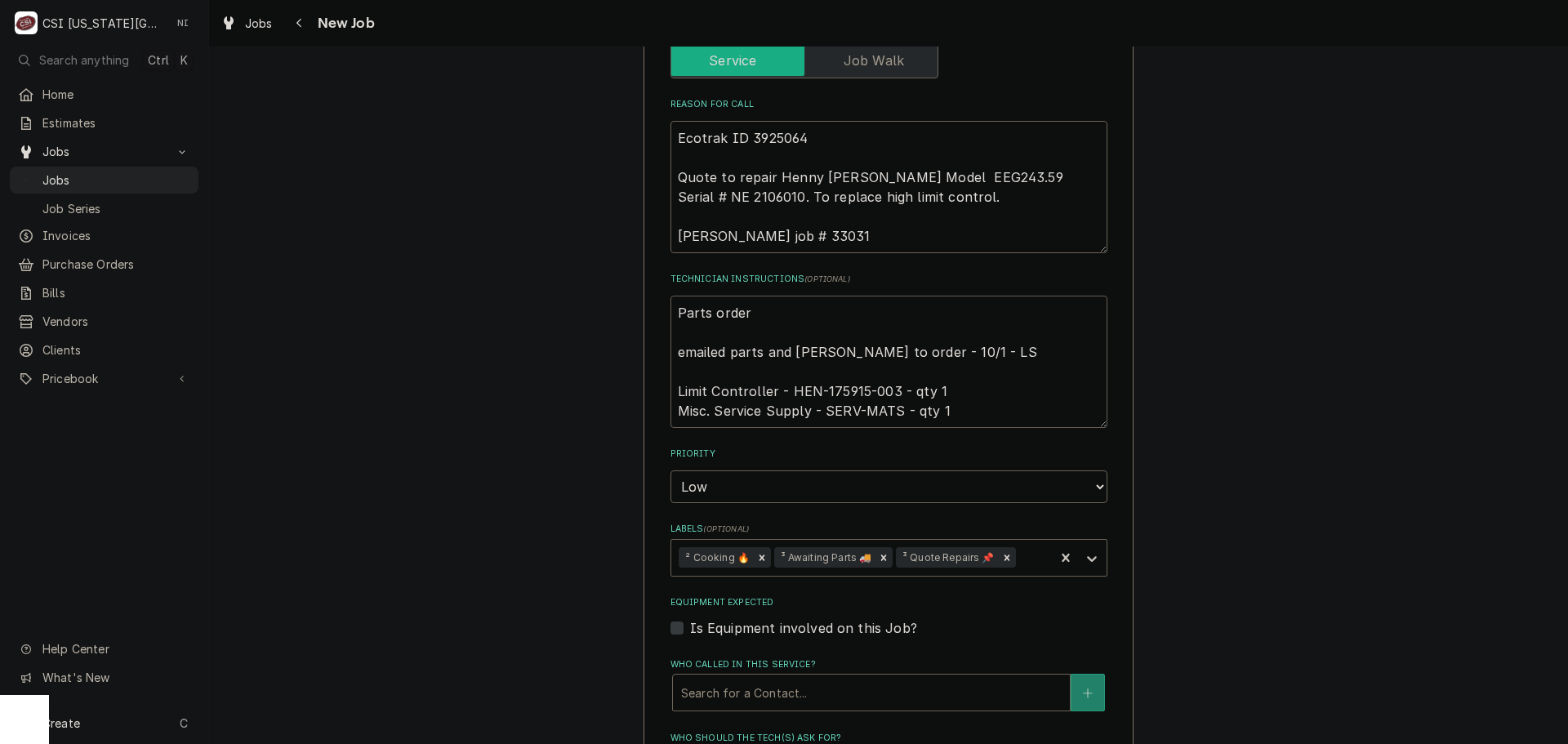
type textarea "Parts ordere emailed parts and lindy to order - 10/1 - LS Limit Controller - HE…"
type textarea "x"
type textarea "Parts ordered emailed parts and lindy to order - 10/1 - LS Limit Controller - H…"
type textarea "x"
type textarea "Parts ordered emailed parts and lindy to order - 10/1 - LS Limit Controller - H…"
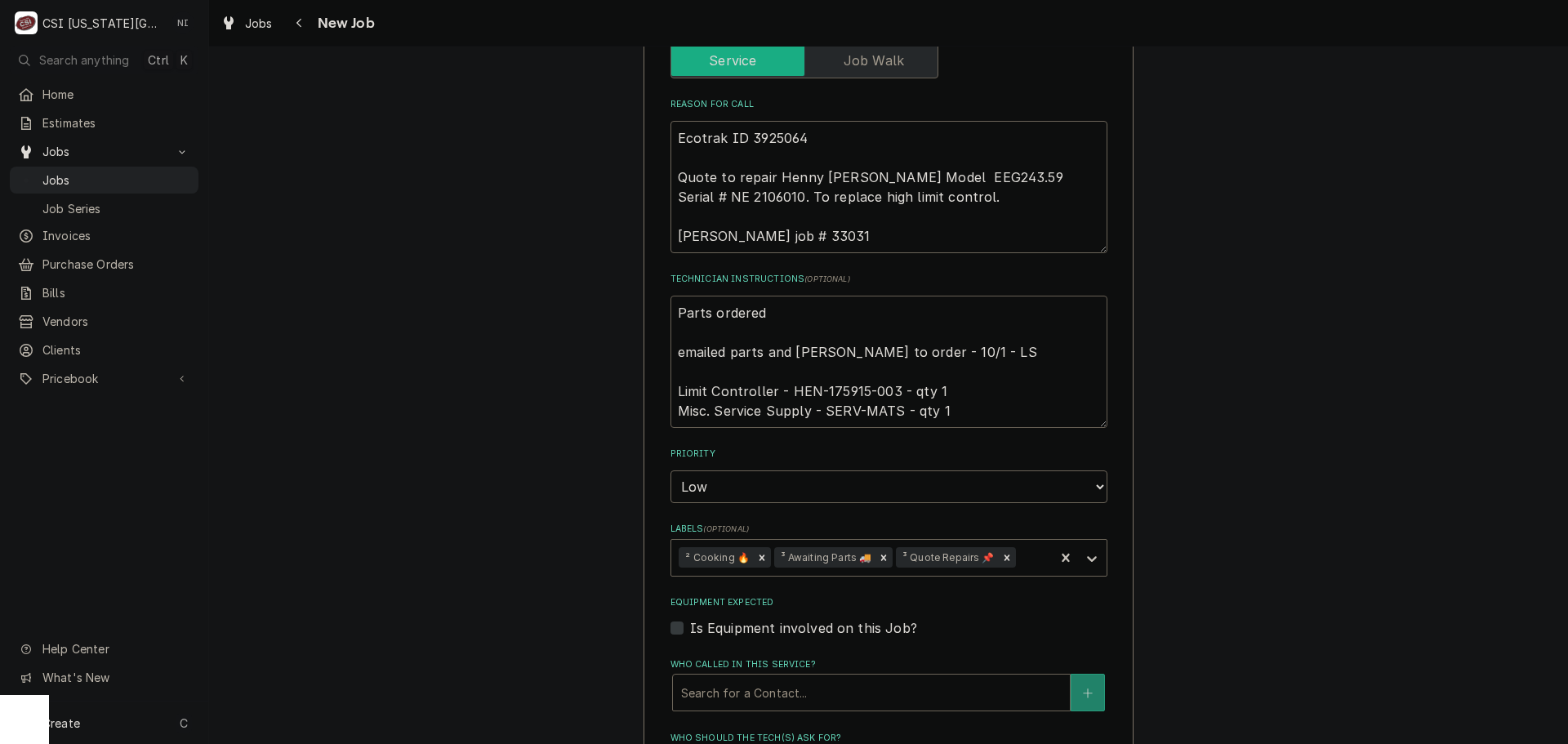
type textarea "x"
type textarea "Parts ordered o emailed parts and lindy to order - 10/1 - LS Limit Controller -…"
type textarea "x"
type textarea "Parts ordered on emailed parts and lindy to order - 10/1 - LS Limit Controller …"
type textarea "x"
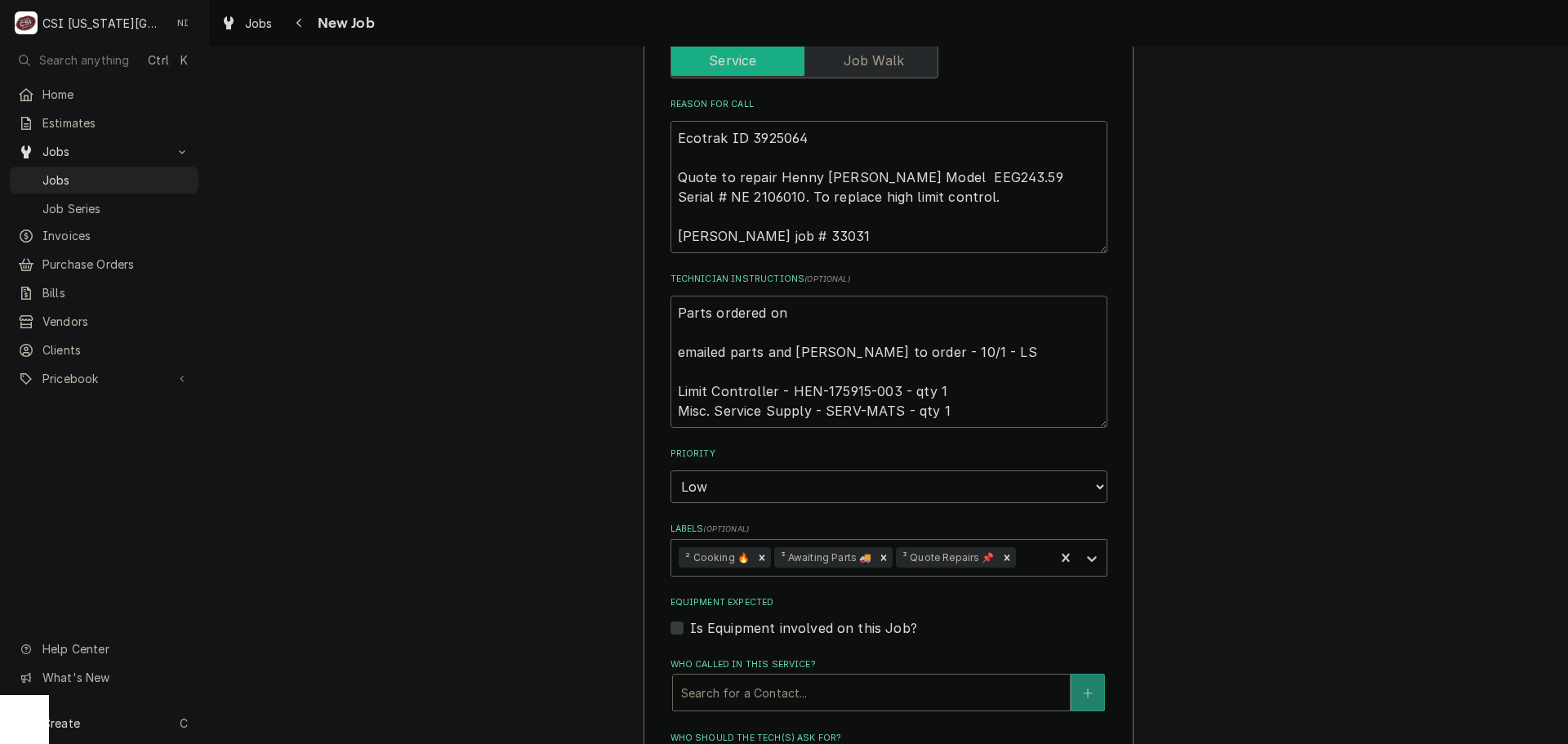
type textarea "Parts ordered on emailed parts and lindy to order - 10/1 - LS Limit Controller …"
type textarea "x"
type textarea "Parts ordered on P emailed parts and lindy to order - 10/1 - LS Limit Controlle…"
type textarea "x"
type textarea "Parts ordered on Po emailed parts and lindy to order - 10/1 - LS Limit Controll…"
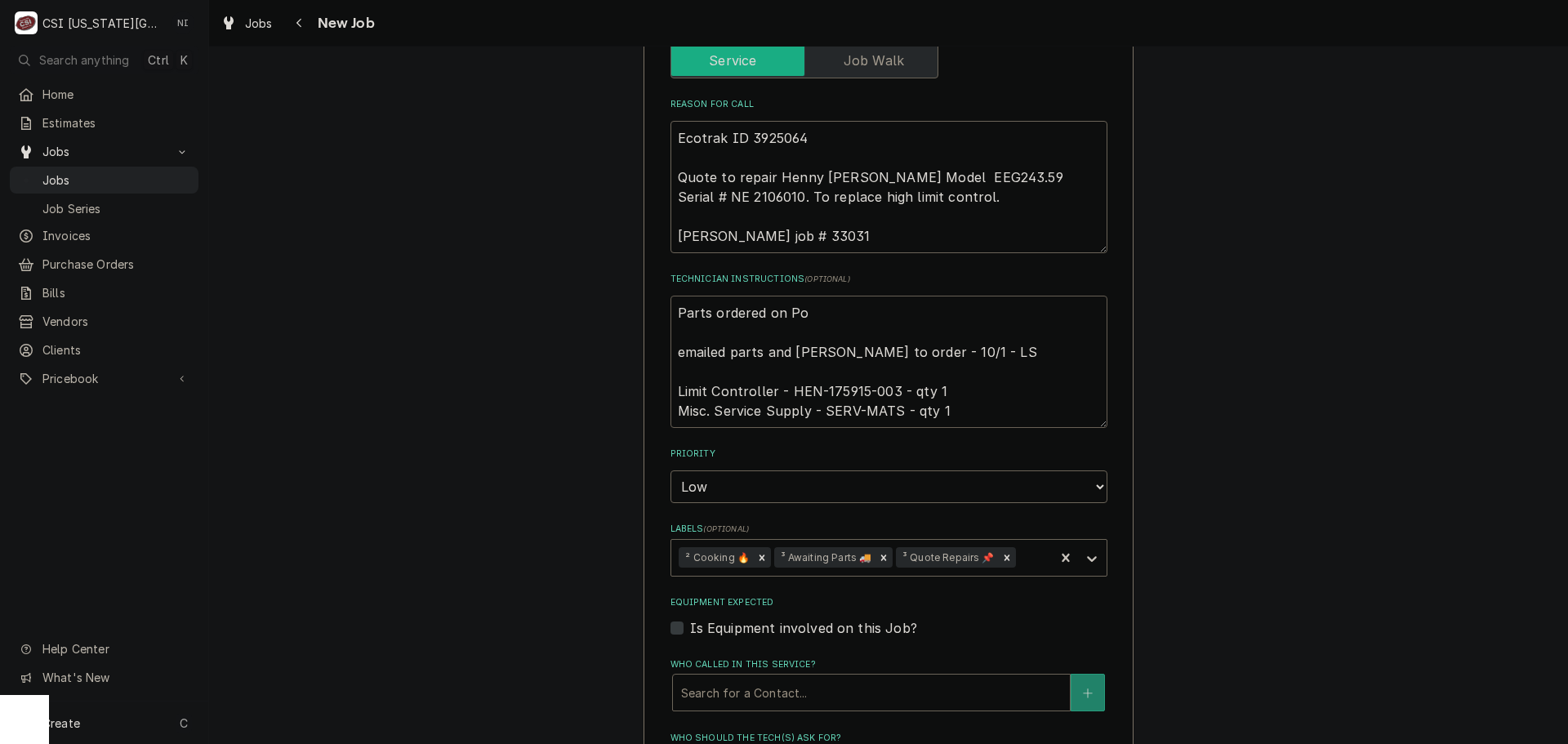
type textarea "x"
type textarea "Parts ordered on Po emailed parts and lindy to order - 10/1 - LS Limit Controll…"
type textarea "x"
type textarea "Parts ordered on Po 3 emailed parts and lindy to order - 10/1 - LS Limit Contro…"
type textarea "x"
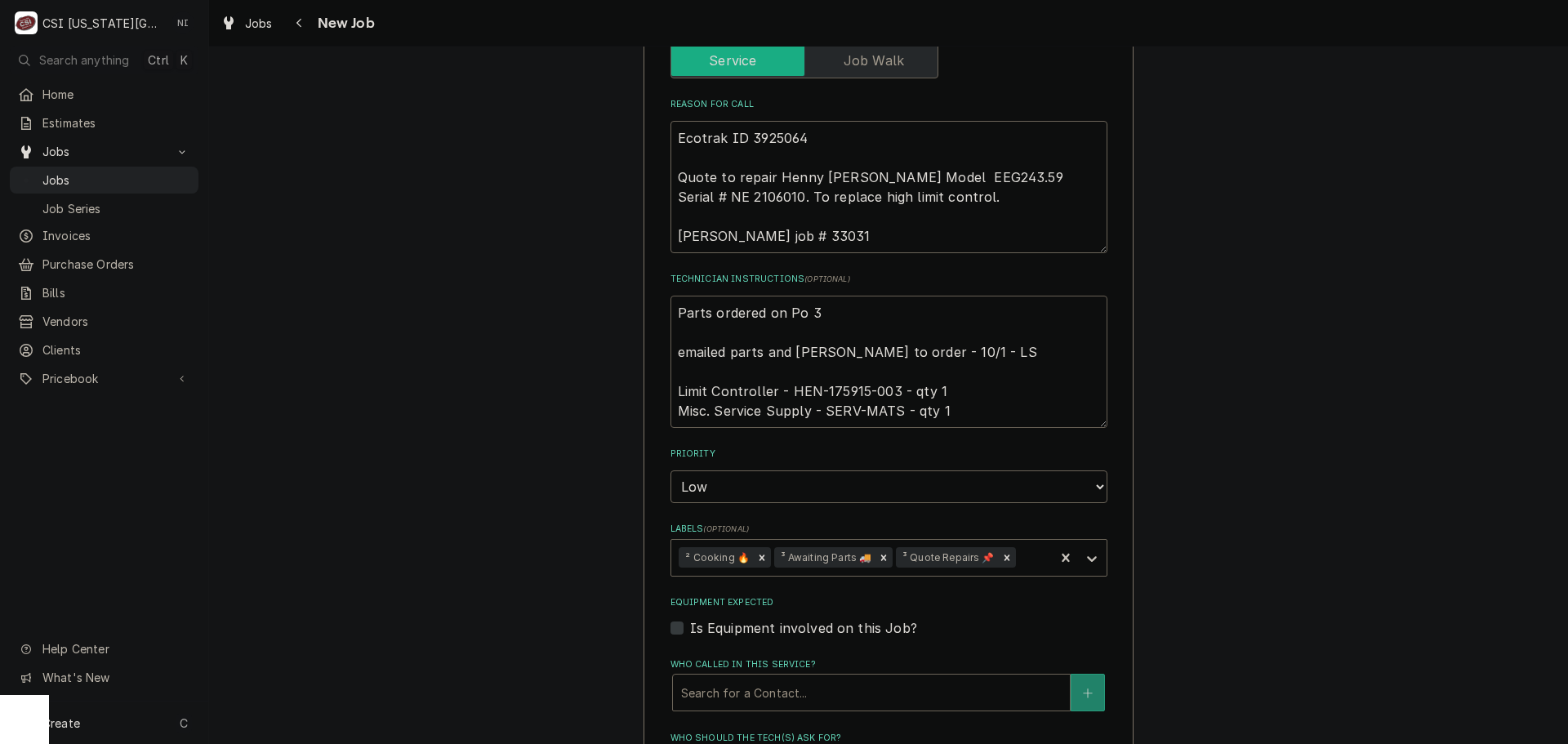
type textarea "Parts ordered on Po 30 emailed parts and lindy to order - 10/1 - LS Limit Contr…"
type textarea "x"
type textarea "Parts ordered on Po 301 emailed parts and lindy to order - 10/1 - LS Limit Cont…"
type textarea "x"
type textarea "Parts ordered on Po 3016 emailed parts and lindy to order - 10/1 - LS Limit Con…"
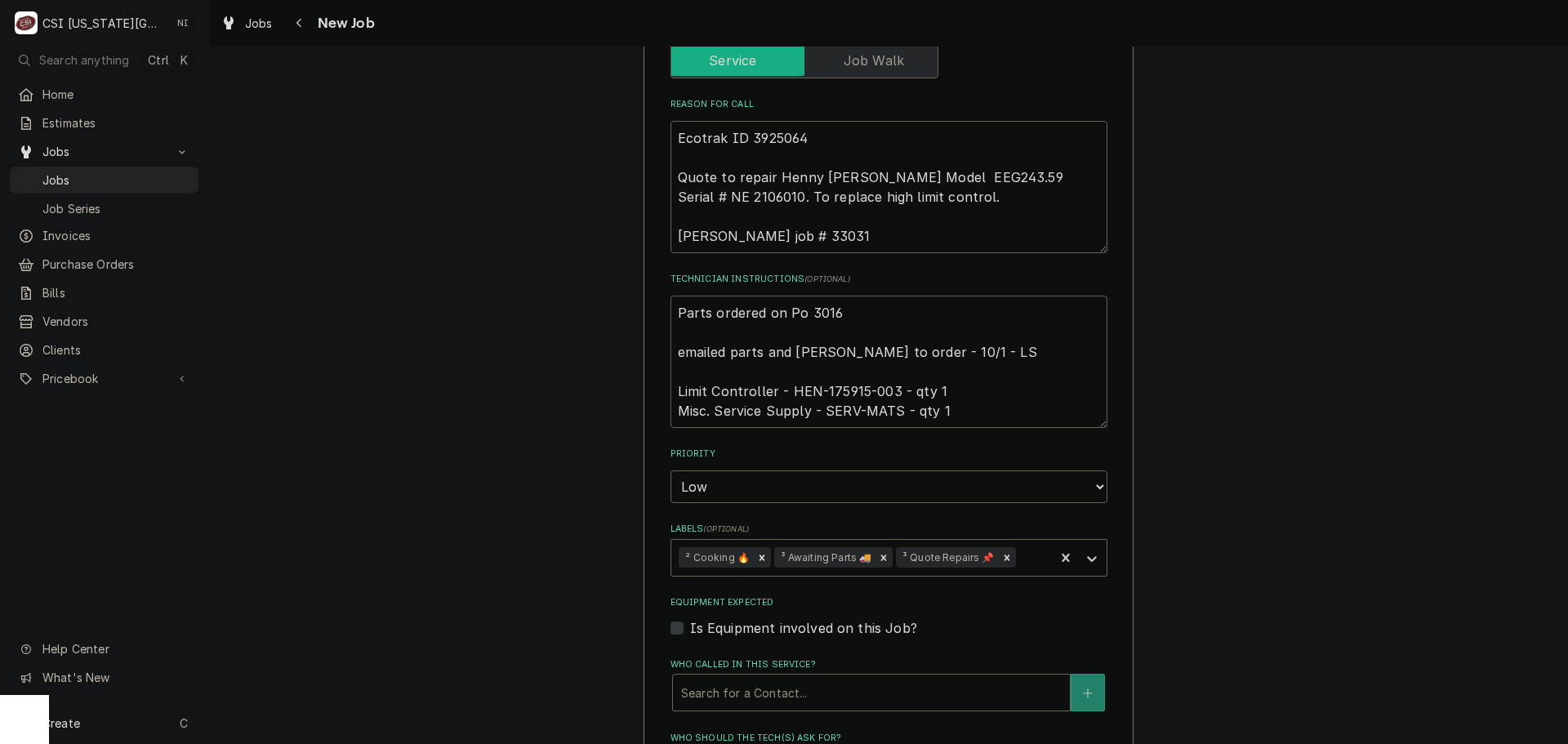
type textarea "x"
type textarea "Parts ordered on Po 30167 emailed parts and lindy to order - 10/1 - LS Limit Co…"
type textarea "x"
type textarea "Parts ordered on Po 301678 emailed parts and lindy to order - 10/1 - LS Limit C…"
type textarea "x"
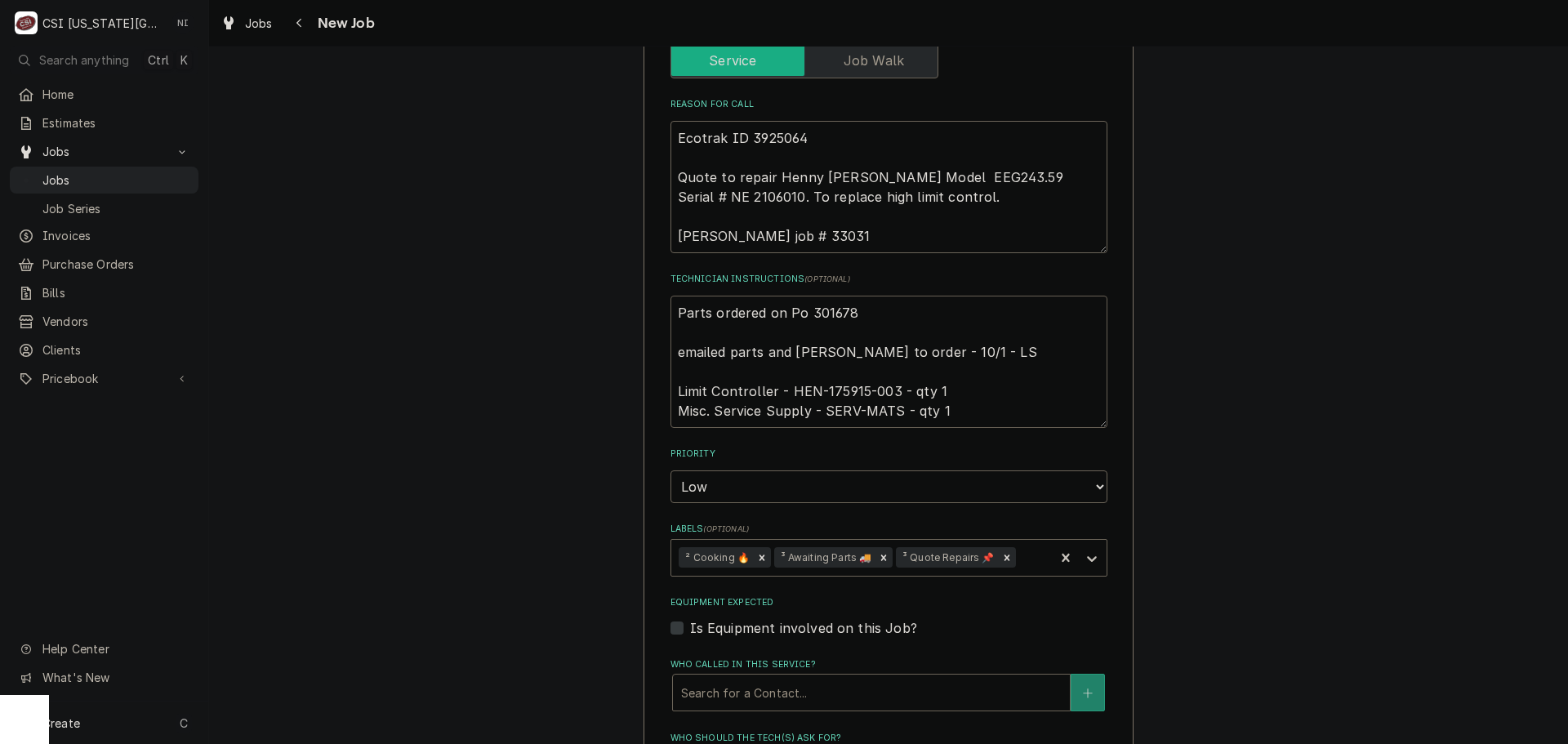
scroll to position [1551, 0]
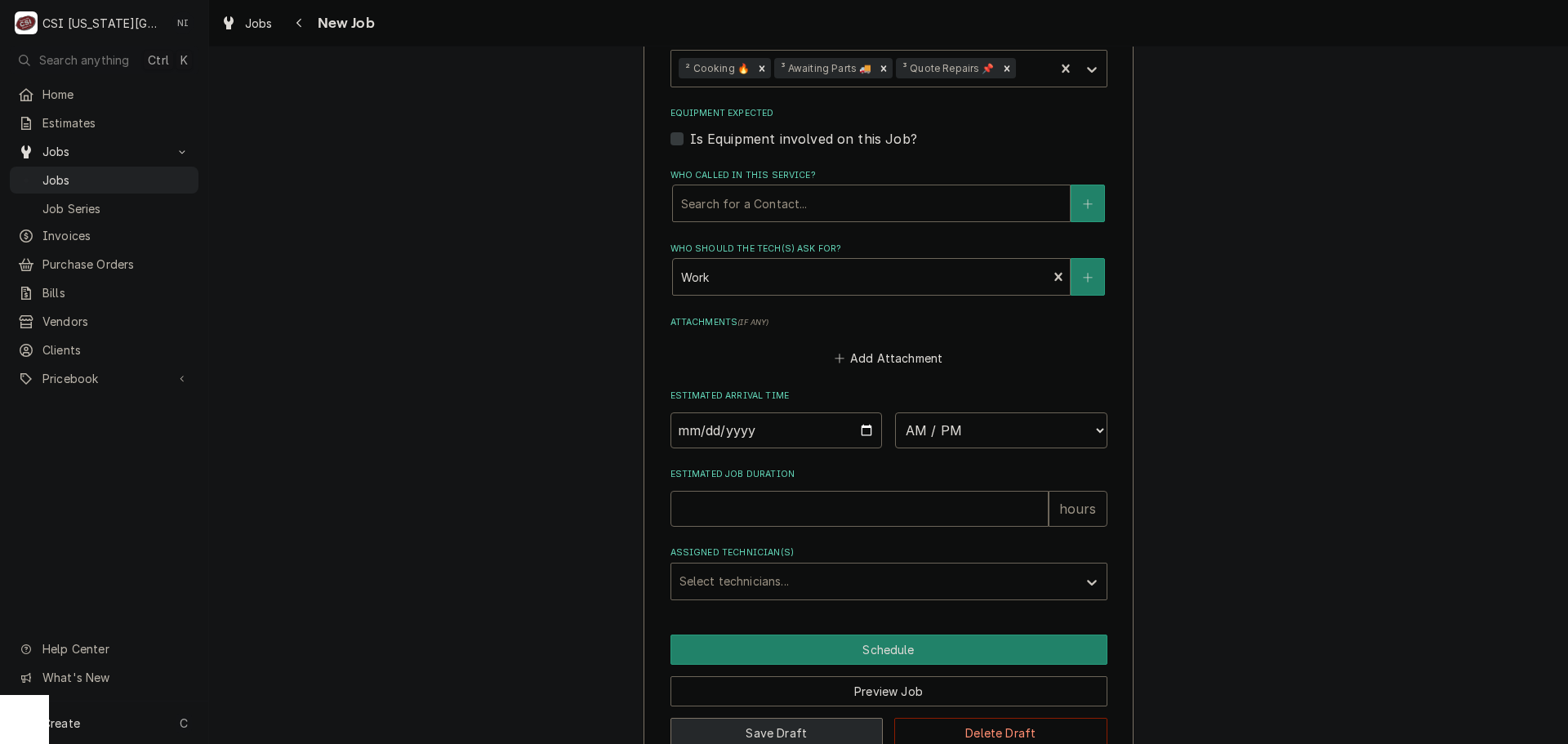
type textarea "Parts ordered on Po 301678 emailed parts and lindy to order - 10/1 - LS Limit C…"
click at [820, 718] on button "Save Draft" at bounding box center [777, 732] width 213 height 30
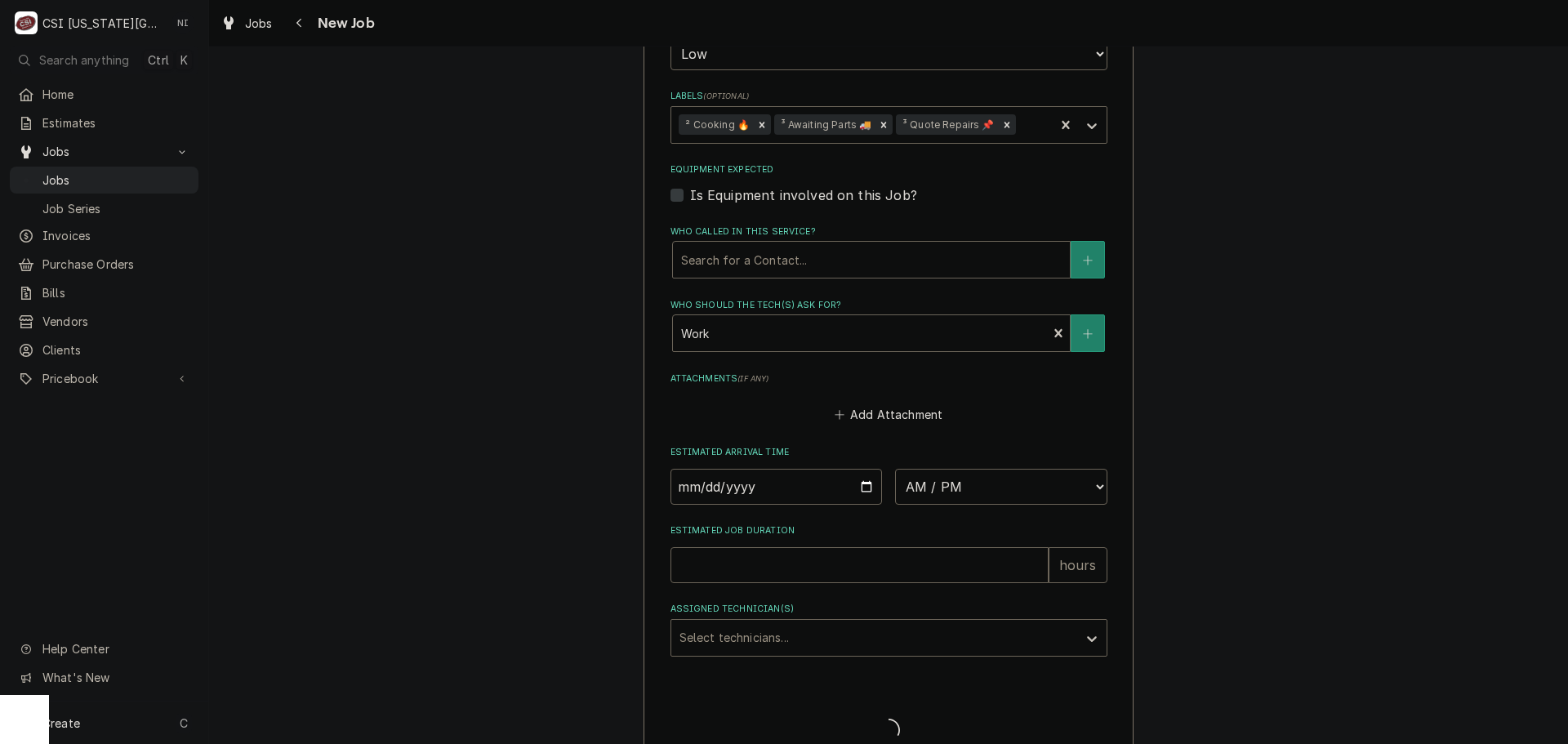
type textarea "x"
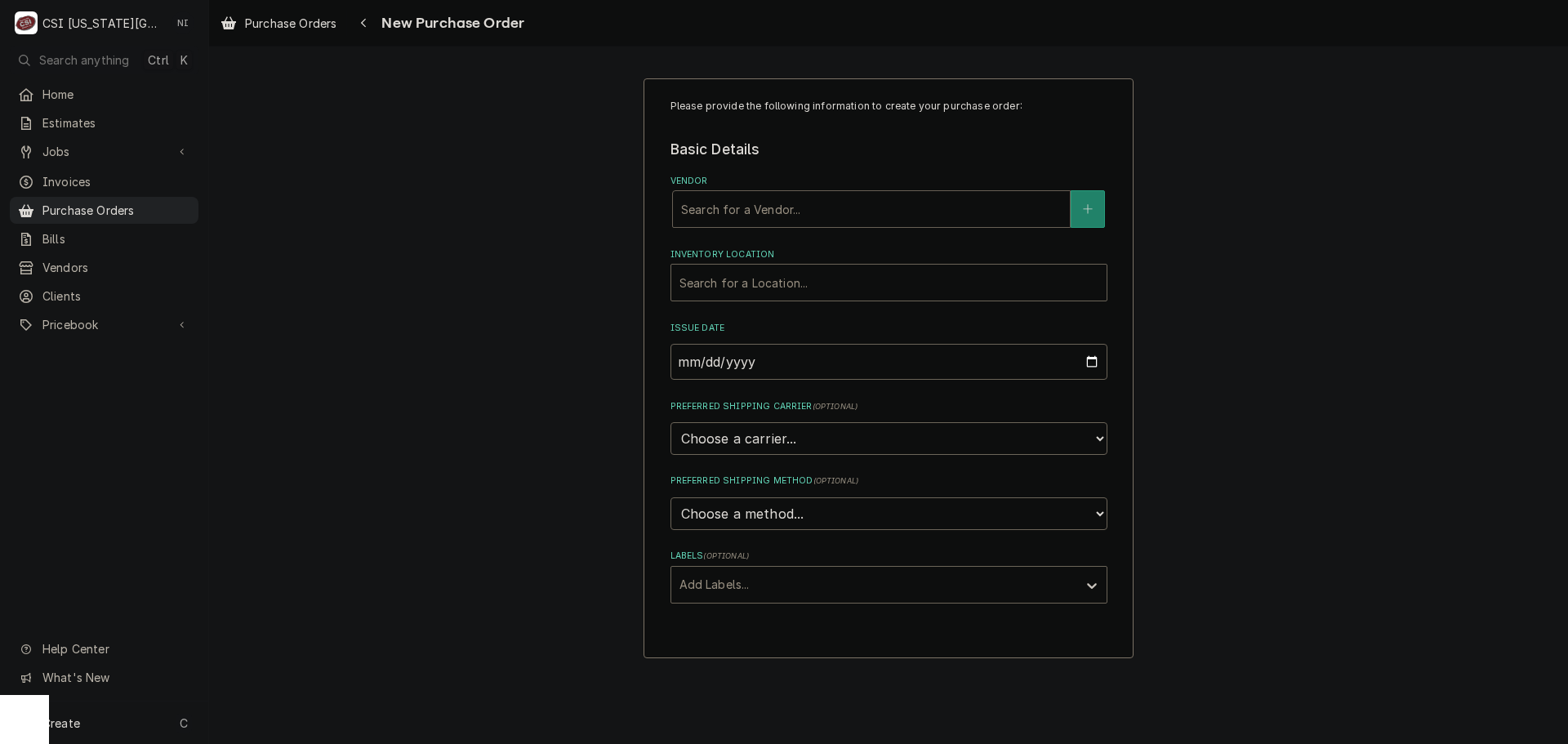
click at [726, 208] on div "Vendor" at bounding box center [871, 209] width 380 height 30
type input "[GEOGRAPHIC_DATA]"
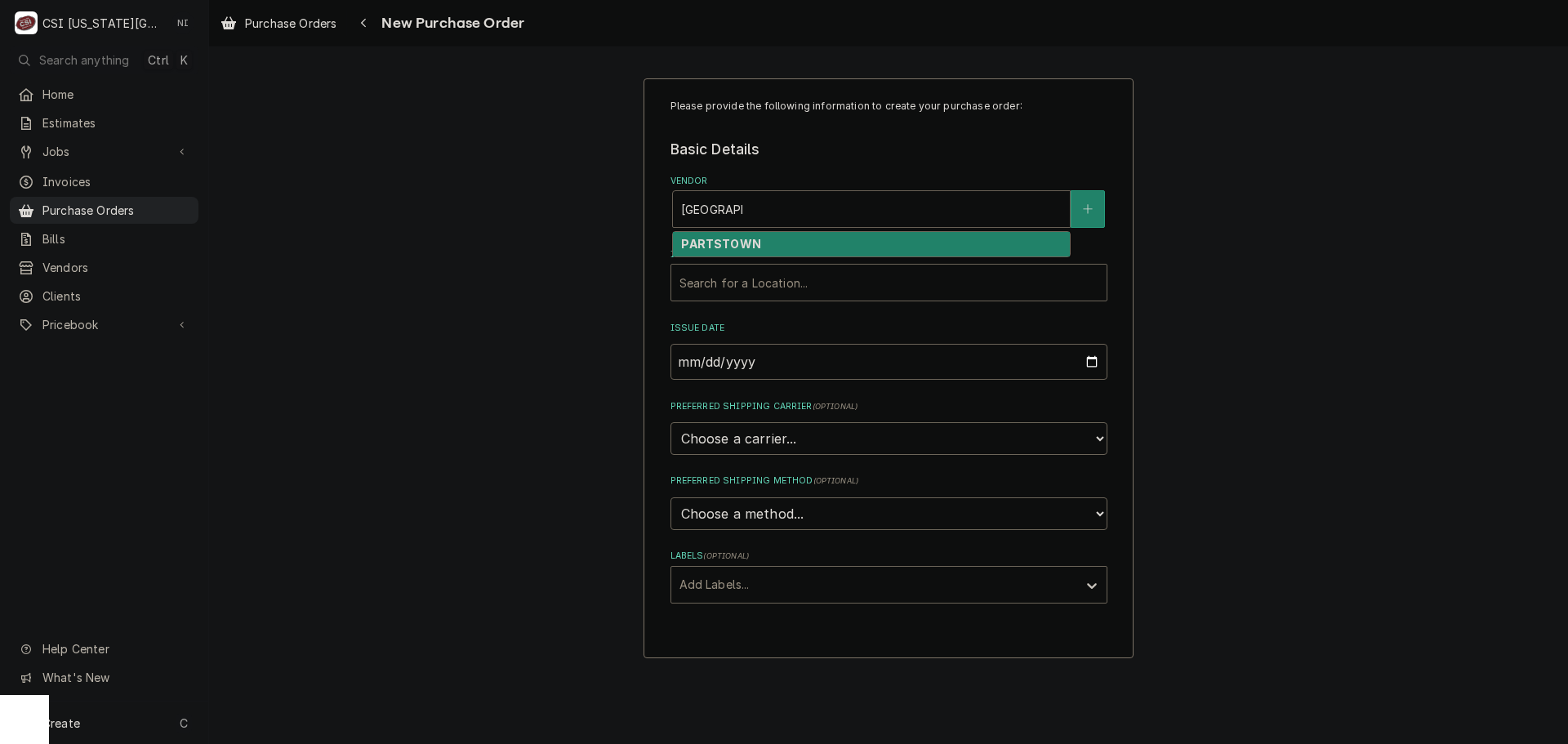
click at [715, 238] on strong "PARTSTOWN" at bounding box center [721, 243] width 80 height 14
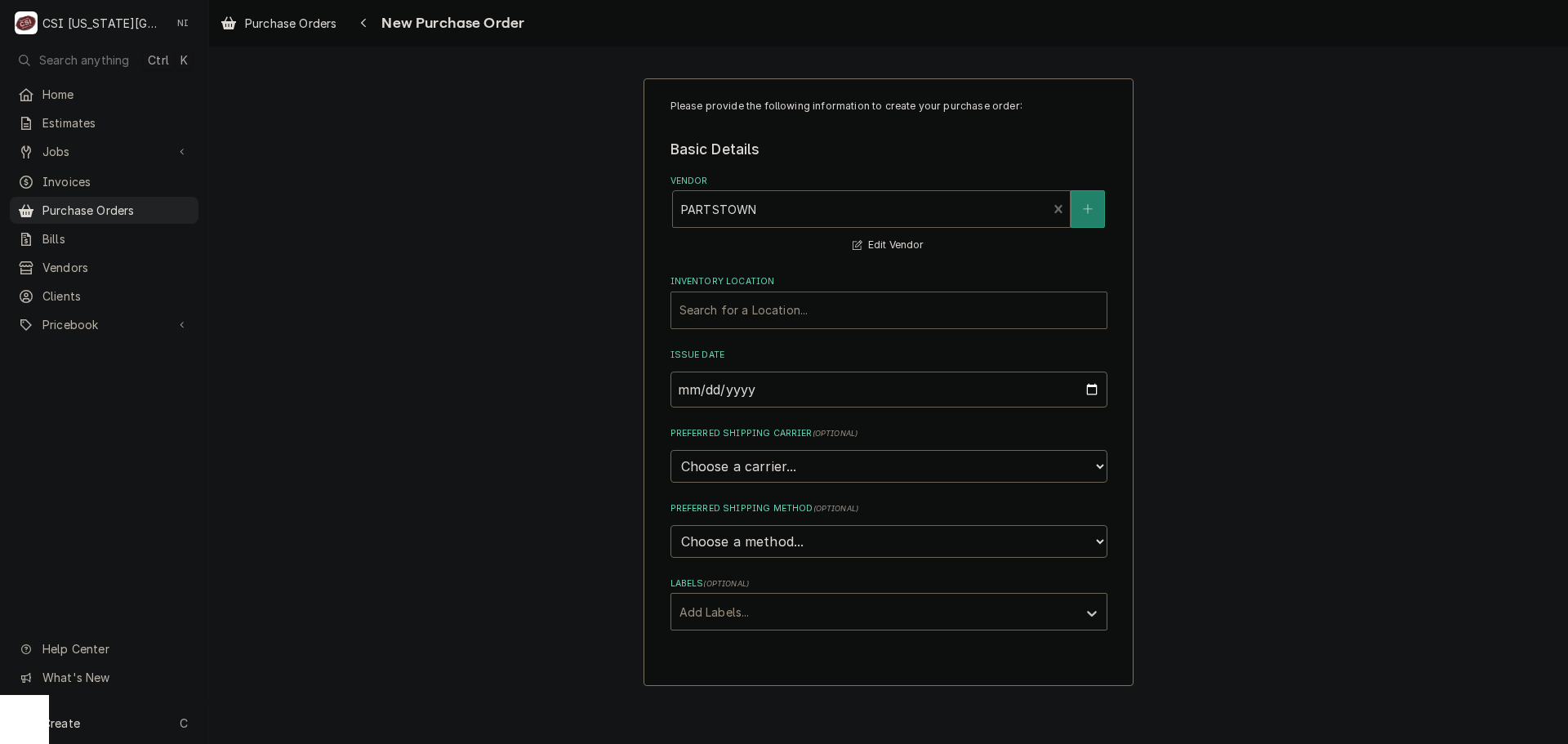
click at [739, 315] on div "Inventory Location" at bounding box center [889, 310] width 419 height 30
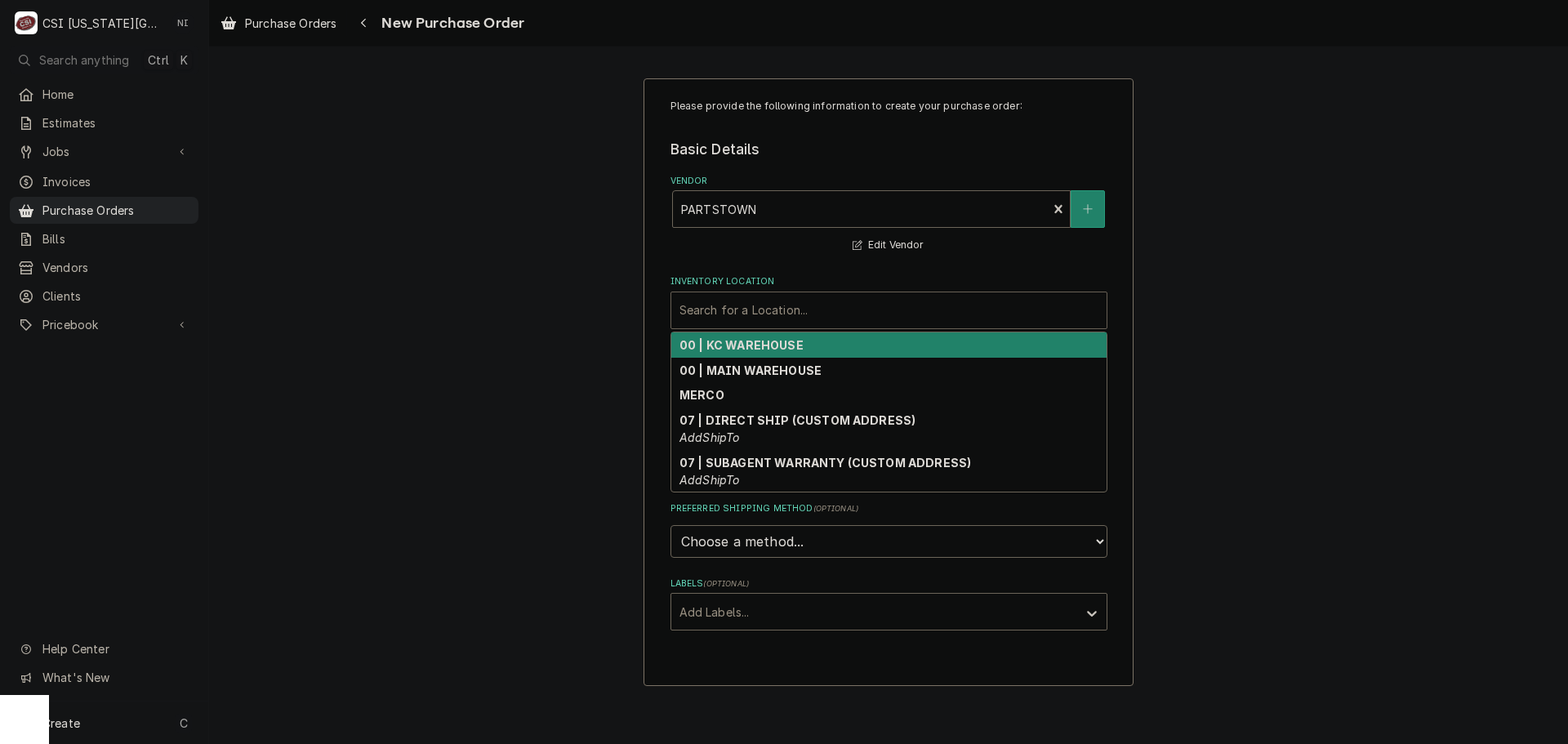
drag, startPoint x: 736, startPoint y: 339, endPoint x: 743, endPoint y: 352, distance: 14.8
click at [736, 341] on strong "00 | KC WAREHOUSE" at bounding box center [741, 344] width 124 height 14
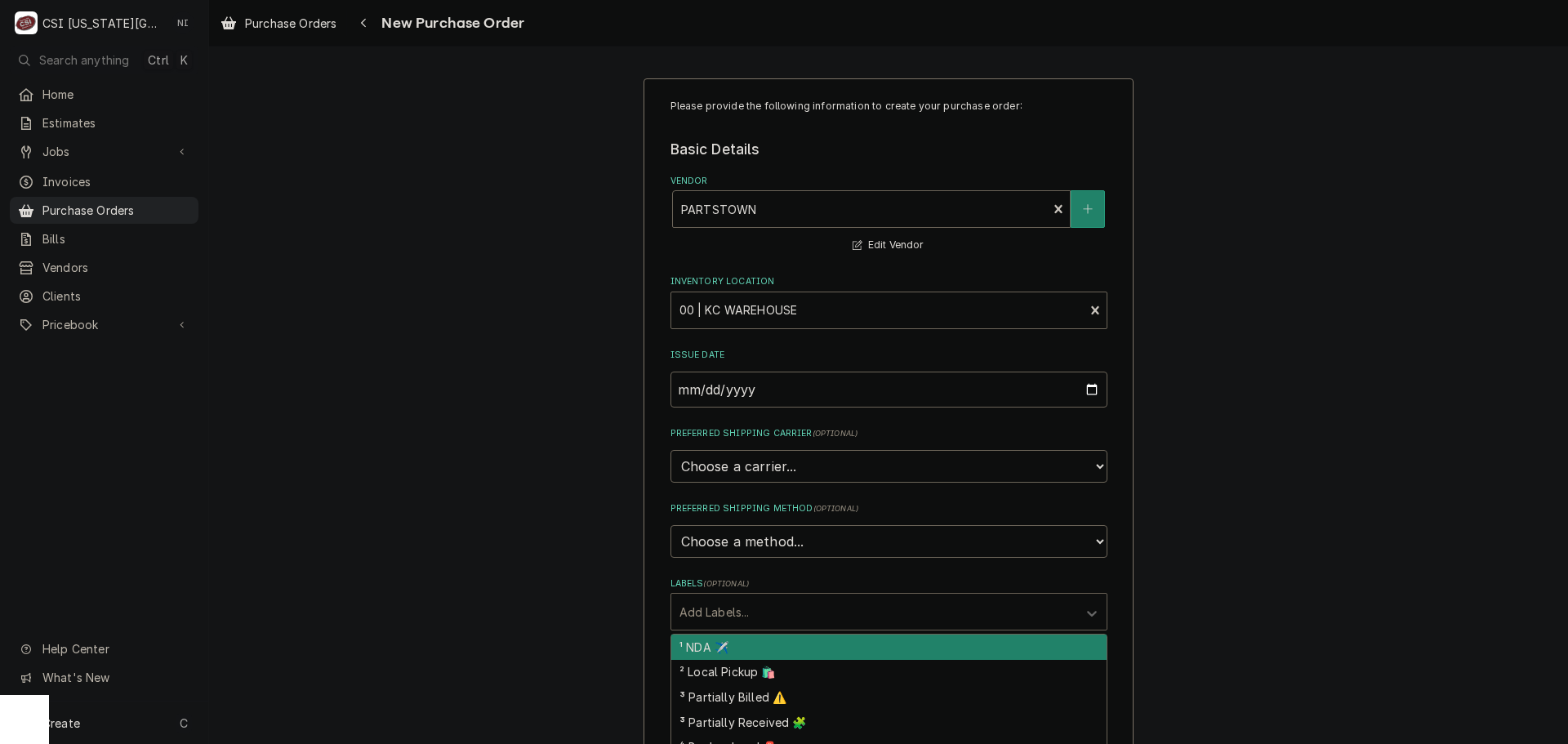
click at [755, 607] on div "Labels" at bounding box center [874, 612] width 390 height 30
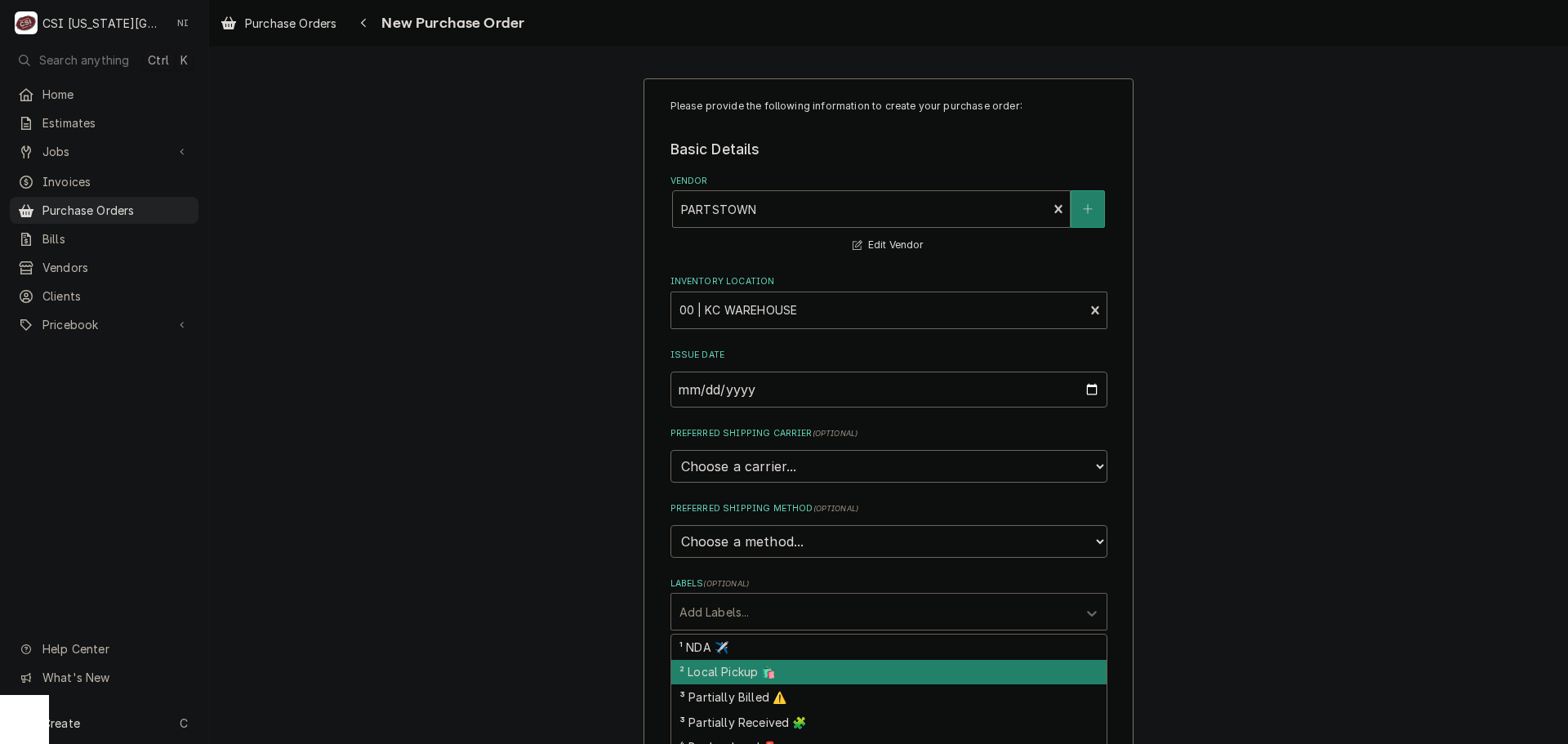
drag, startPoint x: 737, startPoint y: 668, endPoint x: 762, endPoint y: 668, distance: 25.0
click at [737, 670] on div "² Local Pickup 🛍️" at bounding box center [889, 673] width 436 height 25
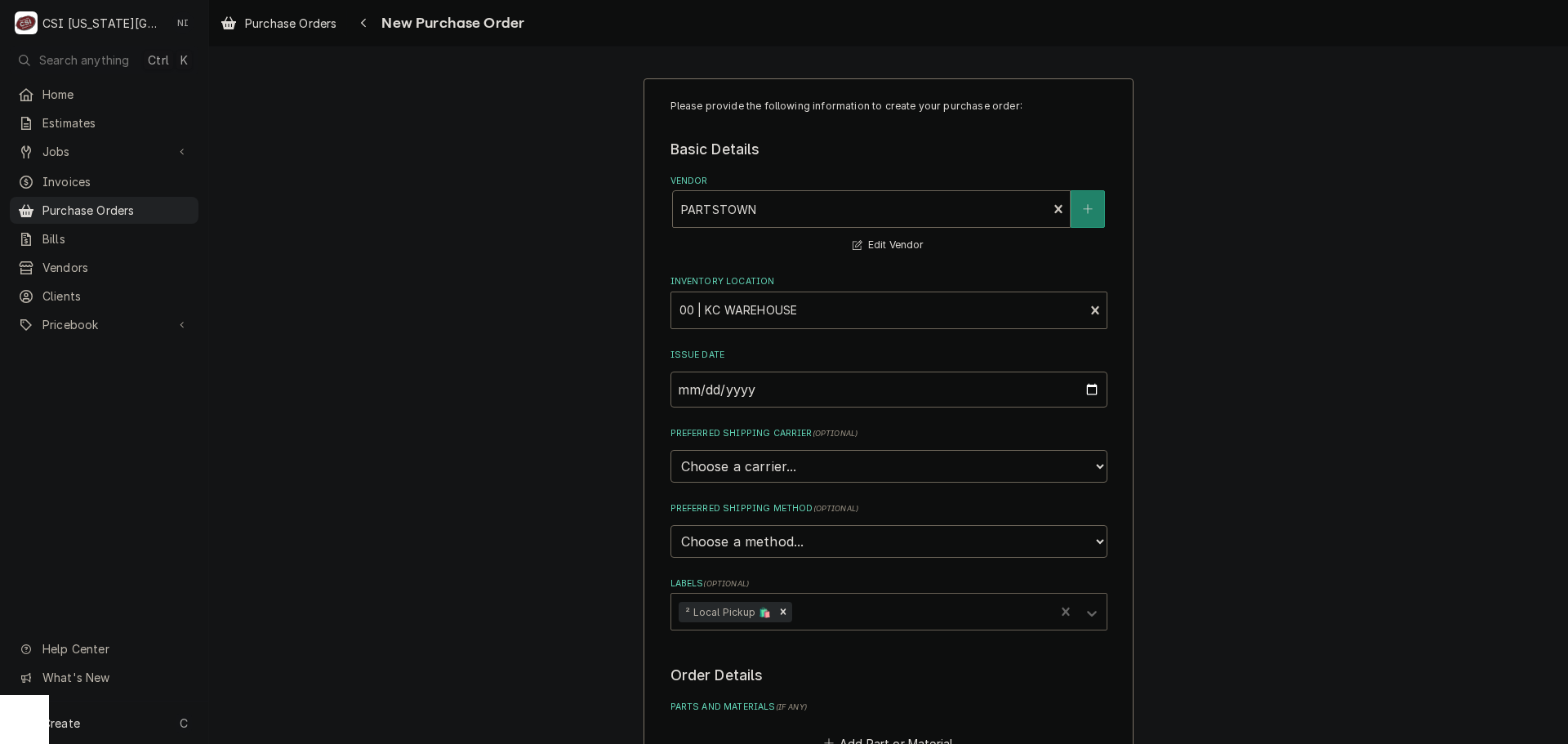
scroll to position [327, 0]
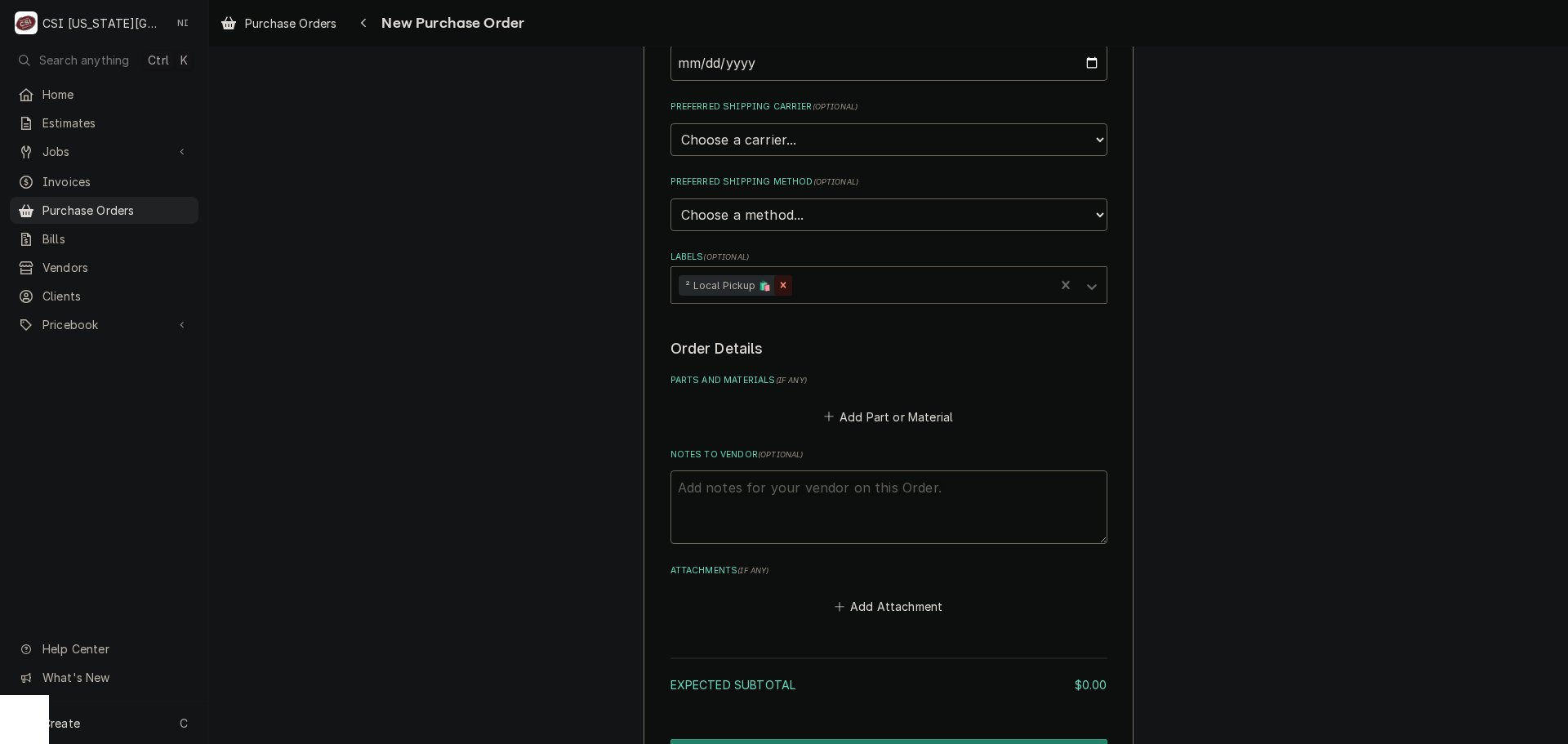
click at [778, 281] on icon "Remove ² Local Pickup 🛍️" at bounding box center [783, 285] width 12 height 12
type textarea "x"
click at [853, 423] on button "Add Part or Material" at bounding box center [887, 416] width 135 height 23
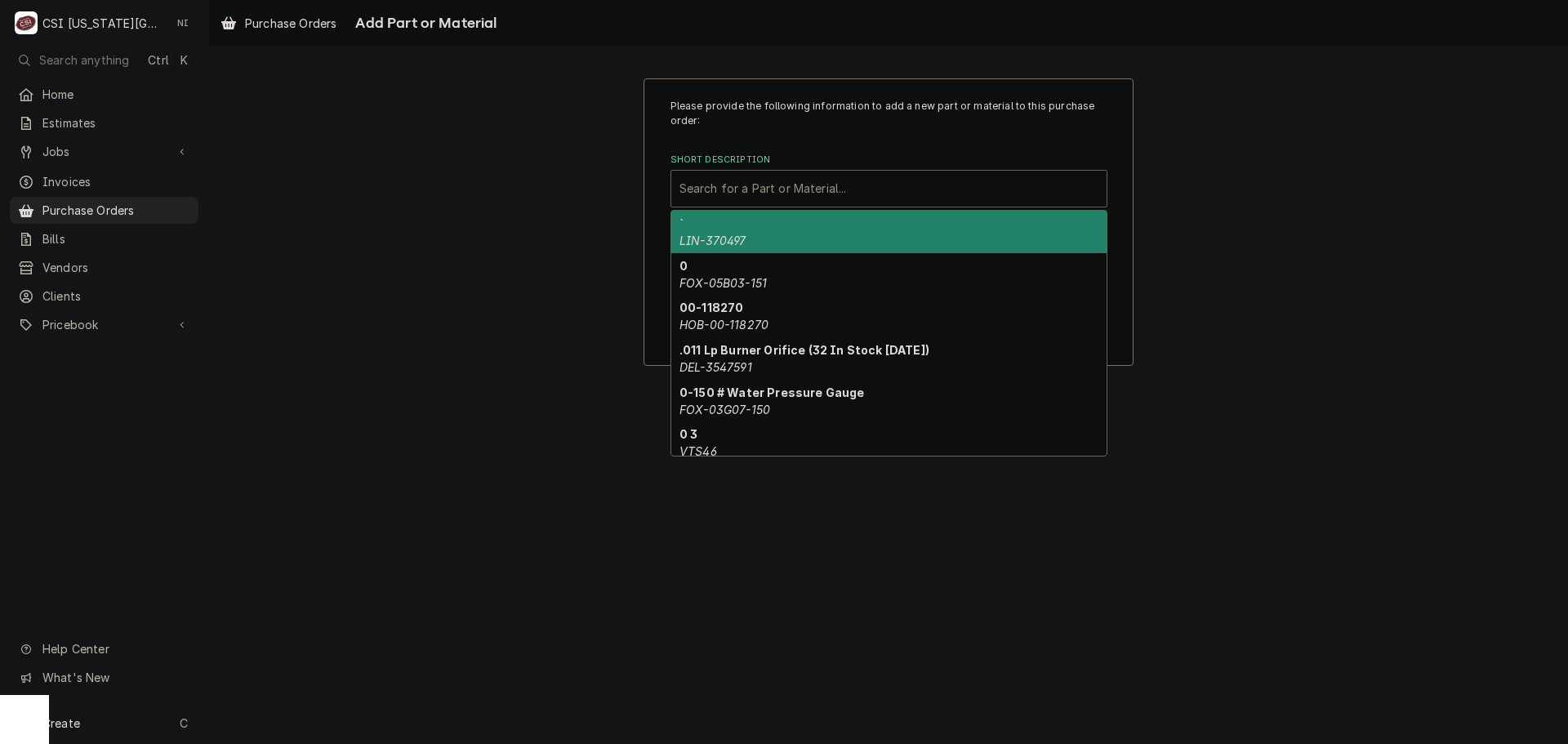
click at [782, 190] on div "Short Description" at bounding box center [889, 189] width 419 height 30
paste input "175915-003"
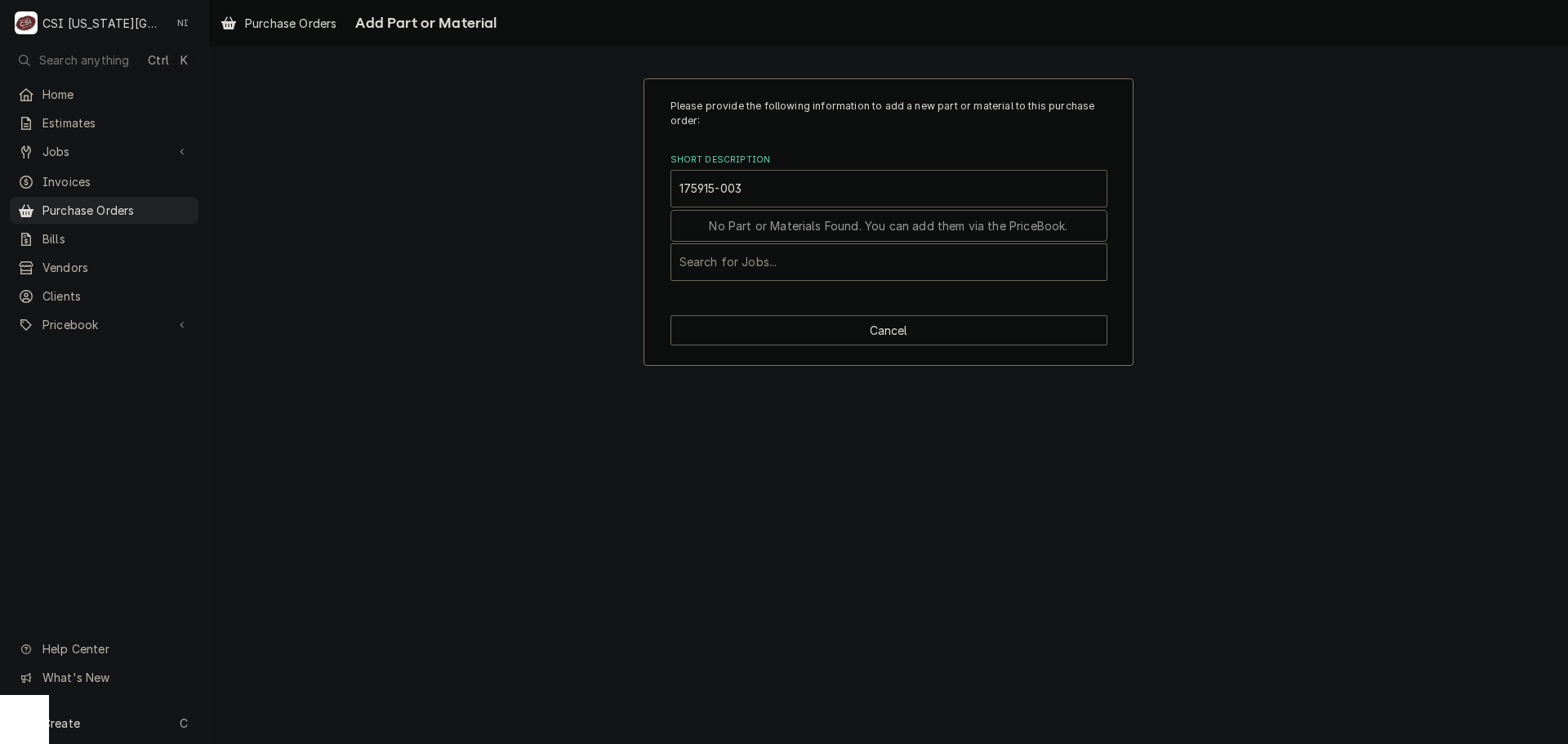
type input "175915-003"
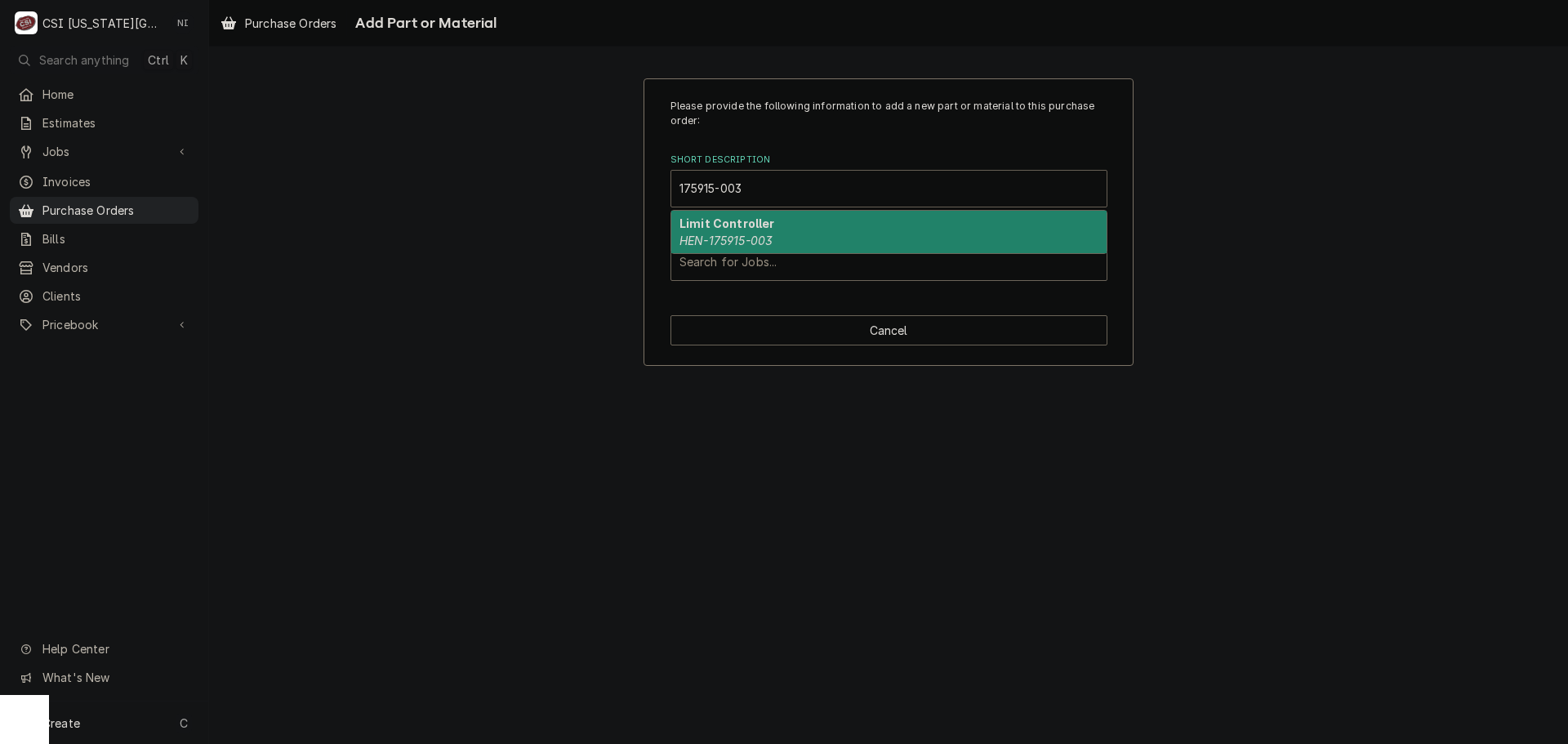
click at [728, 228] on strong "Limit Controller" at bounding box center [728, 223] width 96 height 14
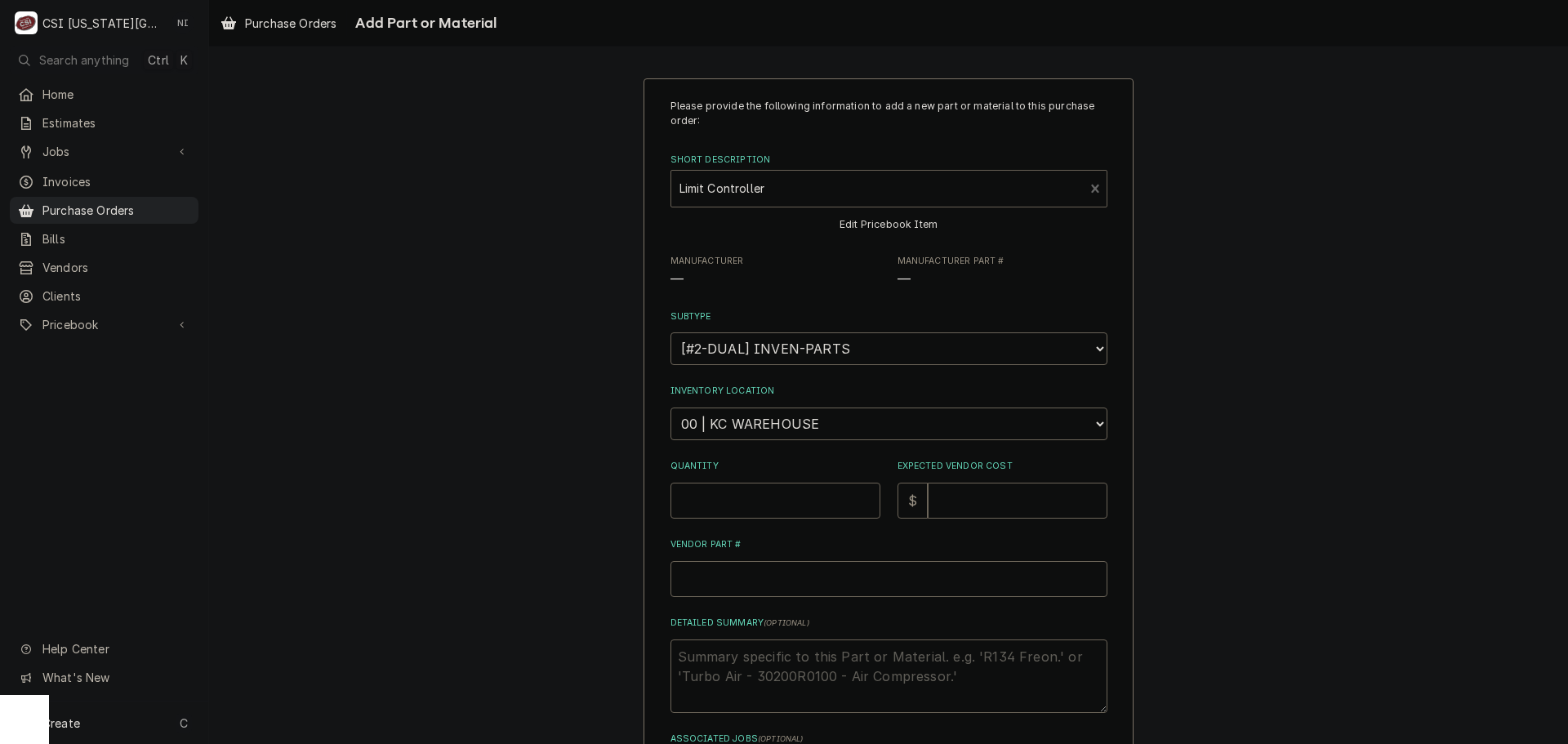
type textarea "x"
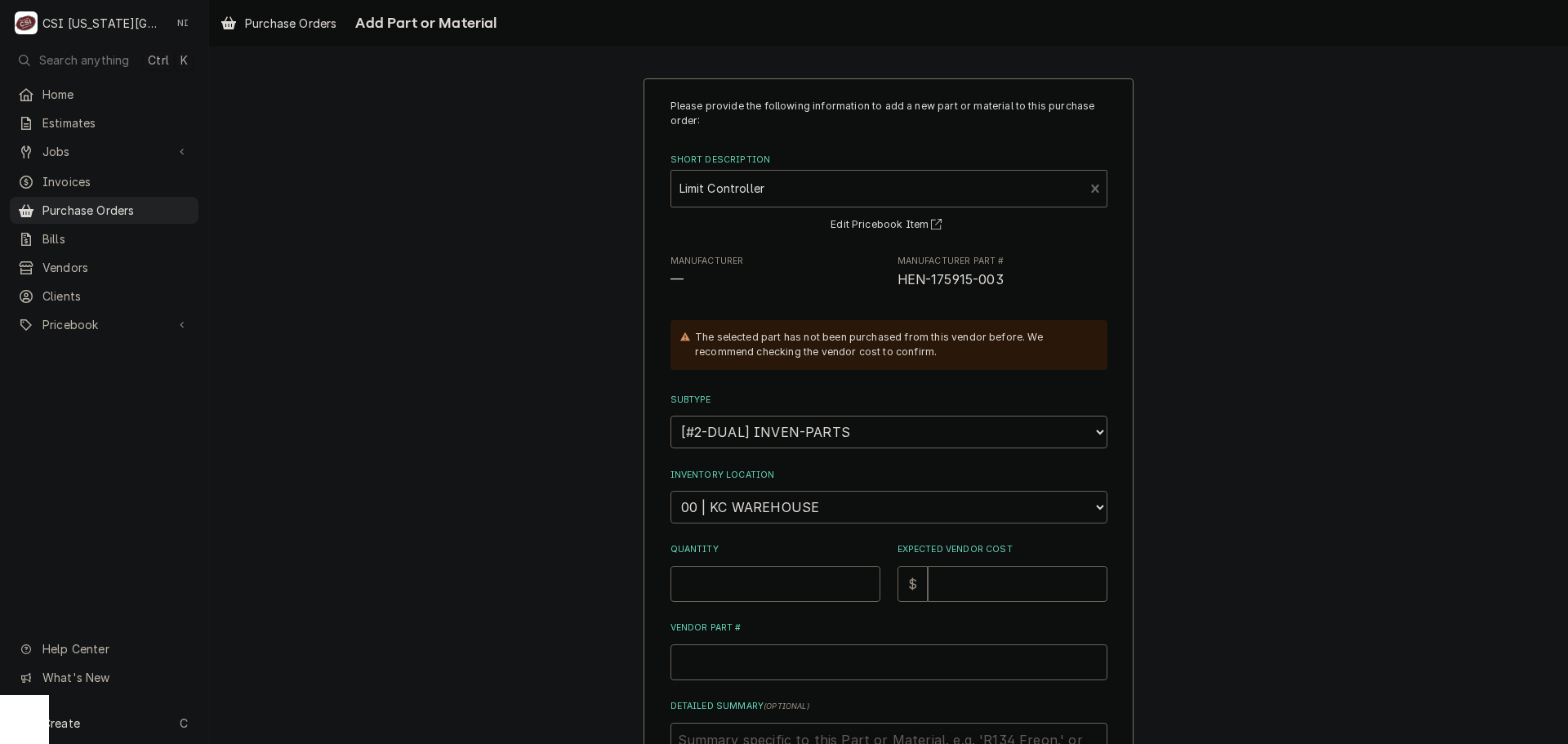
click at [784, 507] on select "Choose a location... 00 | KC WAREHOUSE 00 | MAIN WAREHOUSE 01 | [PERSON_NAME] #…" at bounding box center [889, 507] width 437 height 33
select select "2800"
click at [671, 491] on select "Choose a location... 00 | KC WAREHOUSE 00 | MAIN WAREHOUSE 01 | [PERSON_NAME] #…" at bounding box center [889, 507] width 437 height 33
click at [756, 593] on input "Quantity" at bounding box center [775, 584] width 210 height 36
type textarea "x"
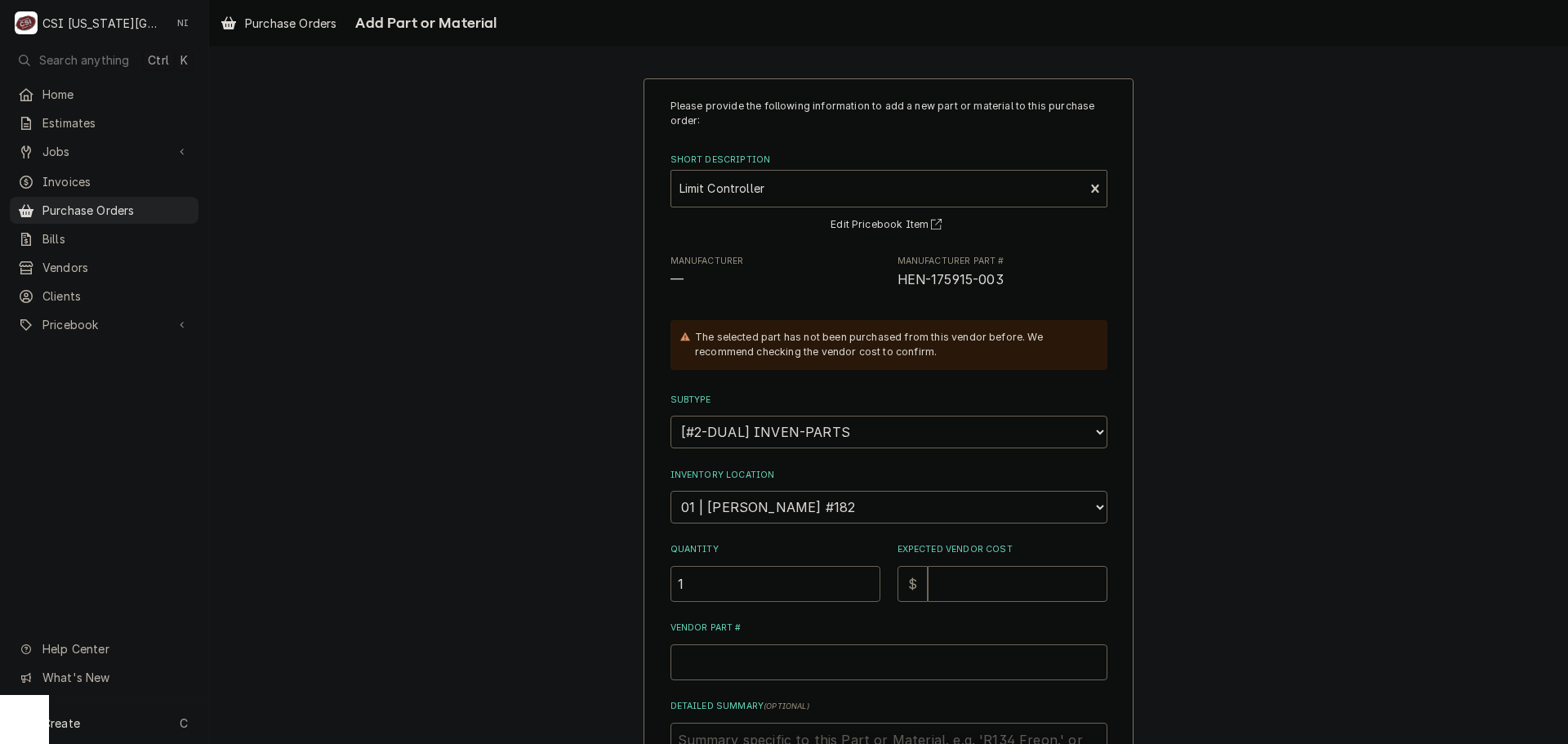
type input "1"
type textarea "x"
type input "2"
type textarea "x"
type input "28"
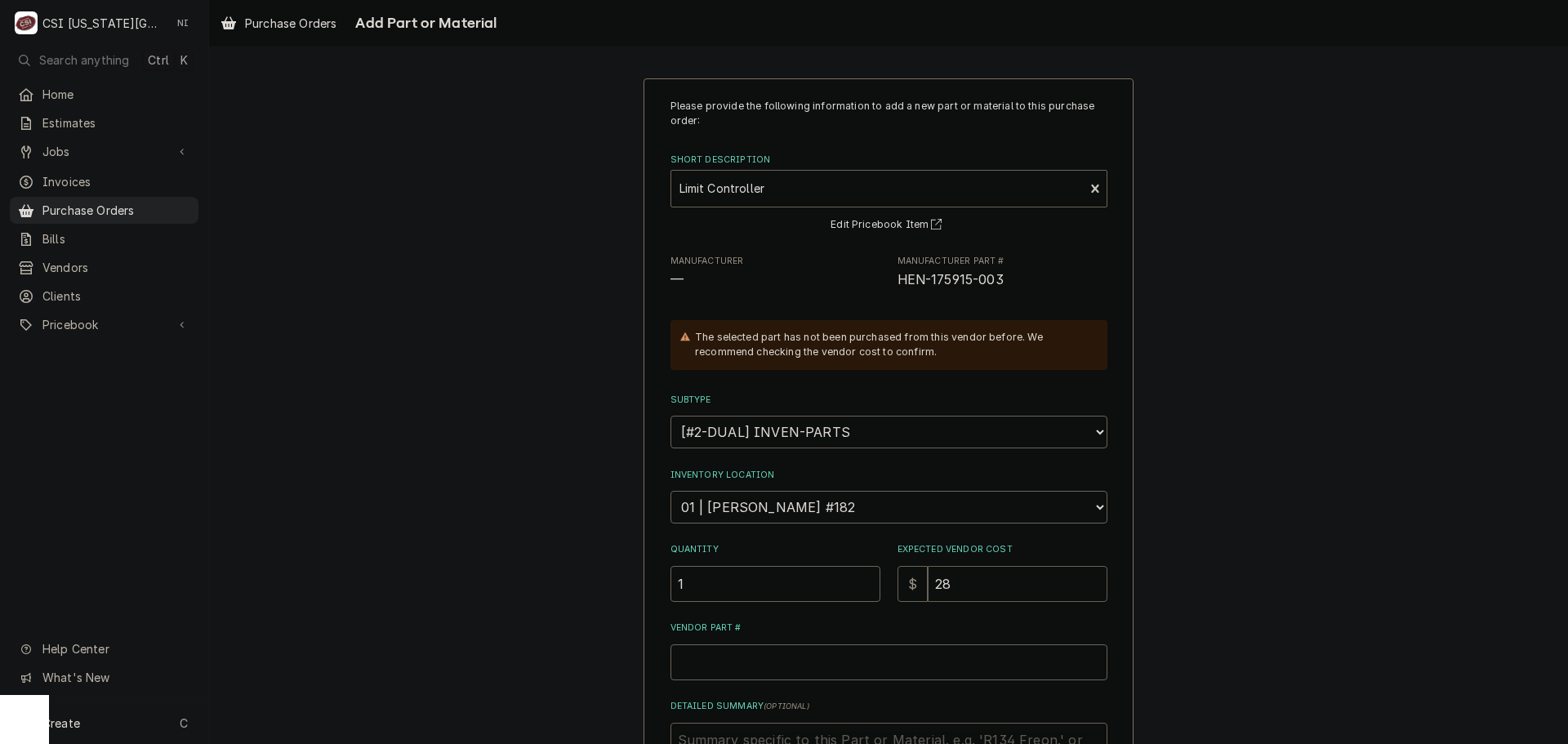
type textarea "x"
type input "289"
type textarea "x"
type input "289.9"
type textarea "x"
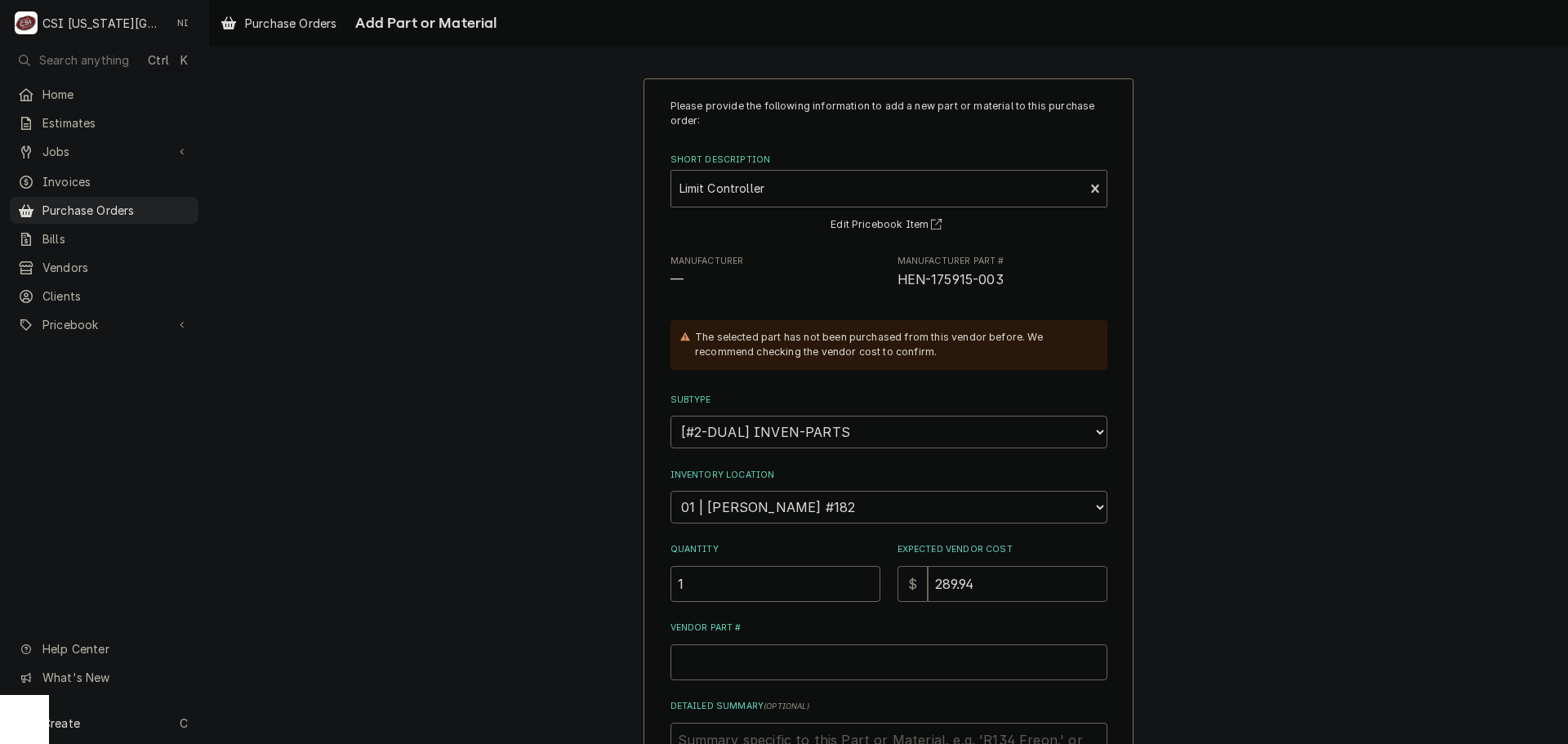
type input "289.94"
drag, startPoint x: 1005, startPoint y: 278, endPoint x: 885, endPoint y: 278, distance: 120.0
click at [885, 278] on div "Manufacturer — Manufacturer Part # HEN-175915-003" at bounding box center [889, 272] width 437 height 35
copy span "HEN-175915-003"
click at [811, 674] on input "Vendor Part #" at bounding box center [889, 663] width 437 height 36
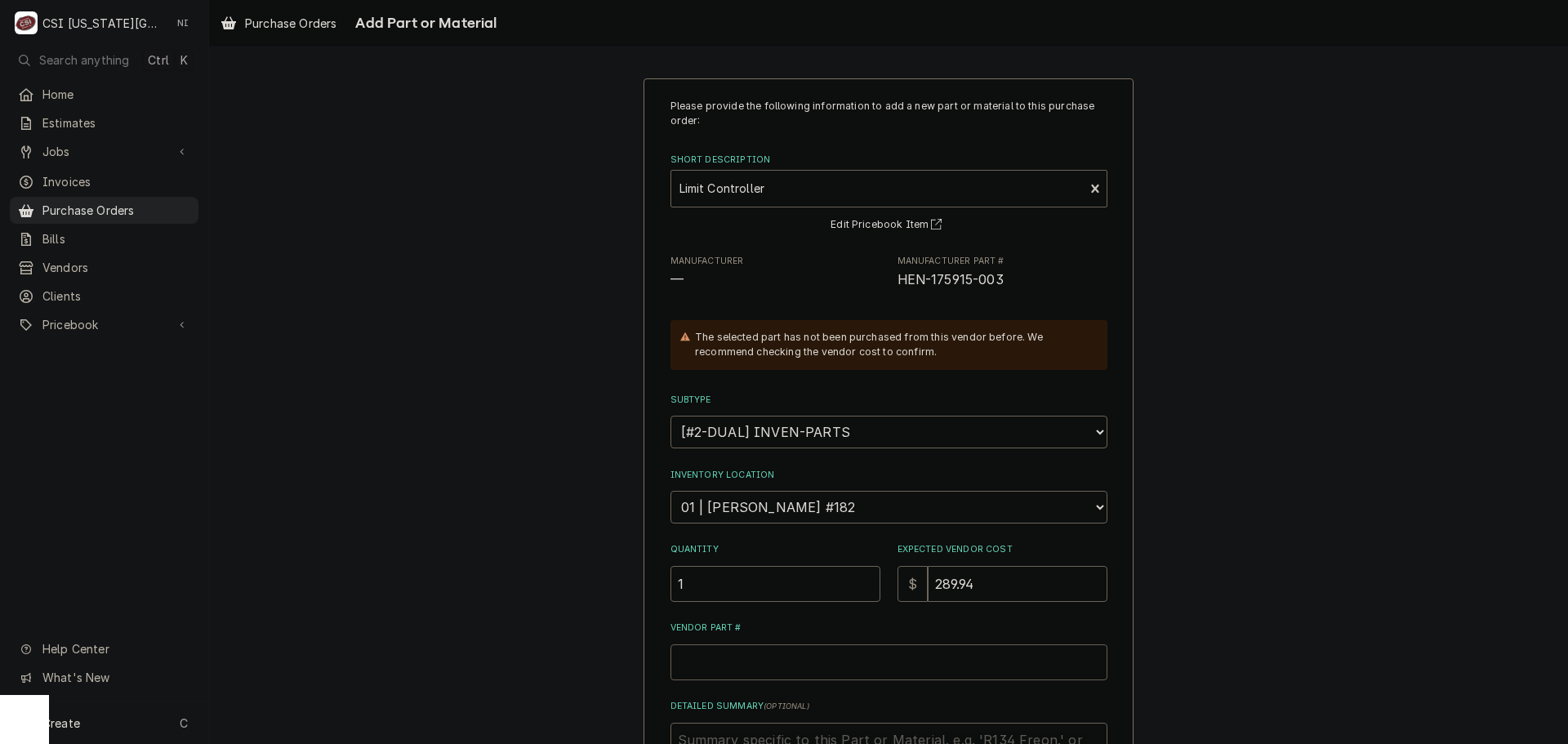
paste input "HEN-175915-003"
type textarea "x"
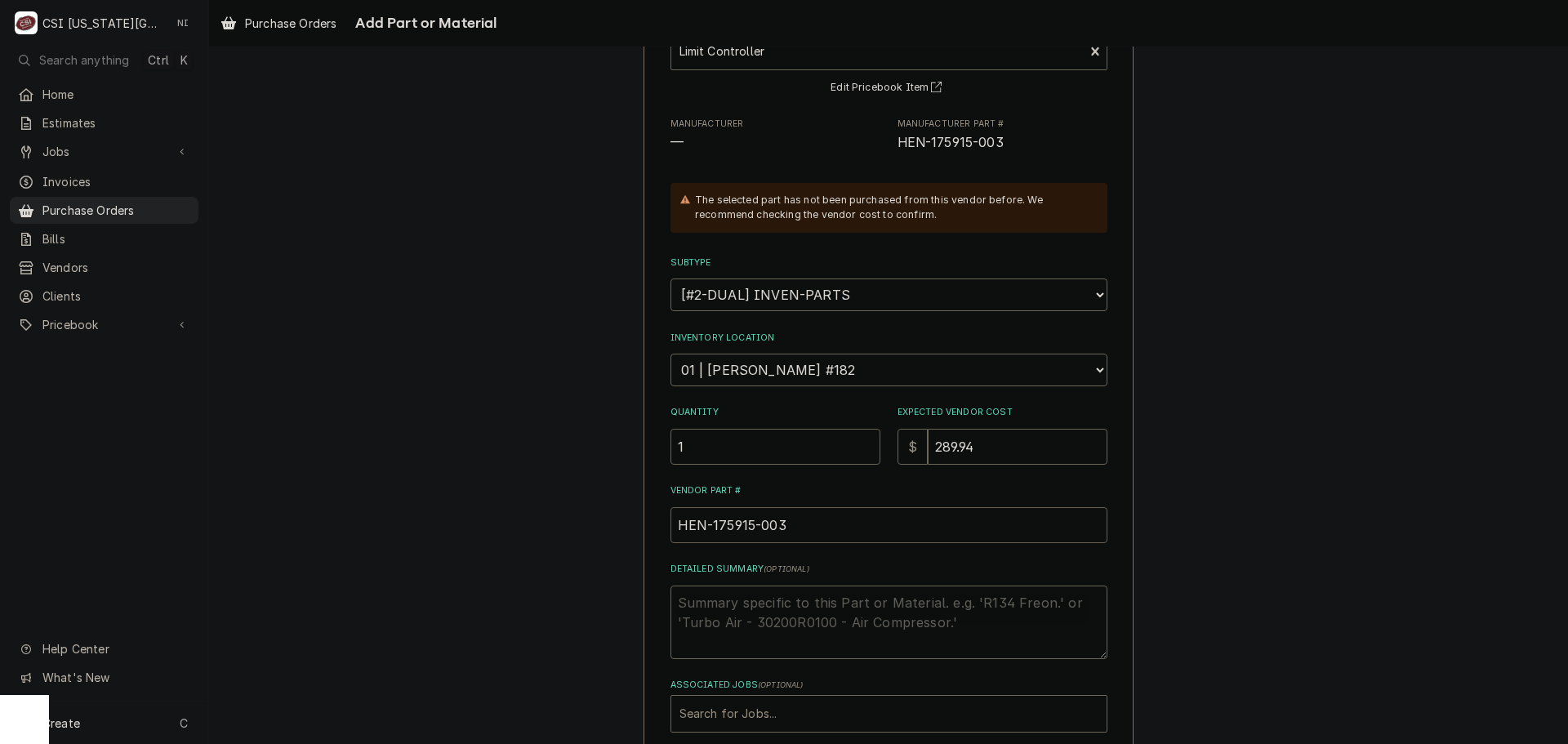
scroll to position [225, 0]
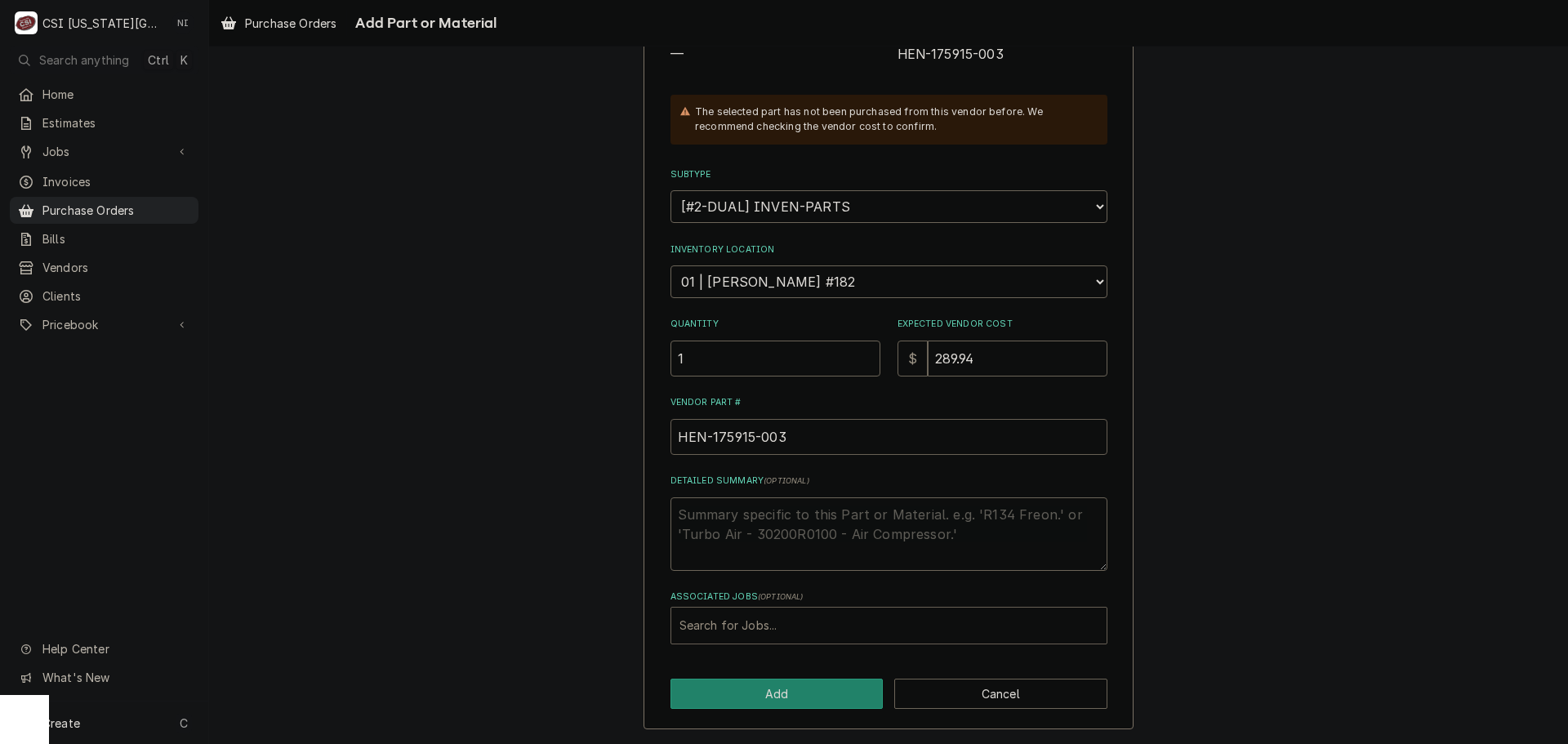
type input "HEN-175915-003"
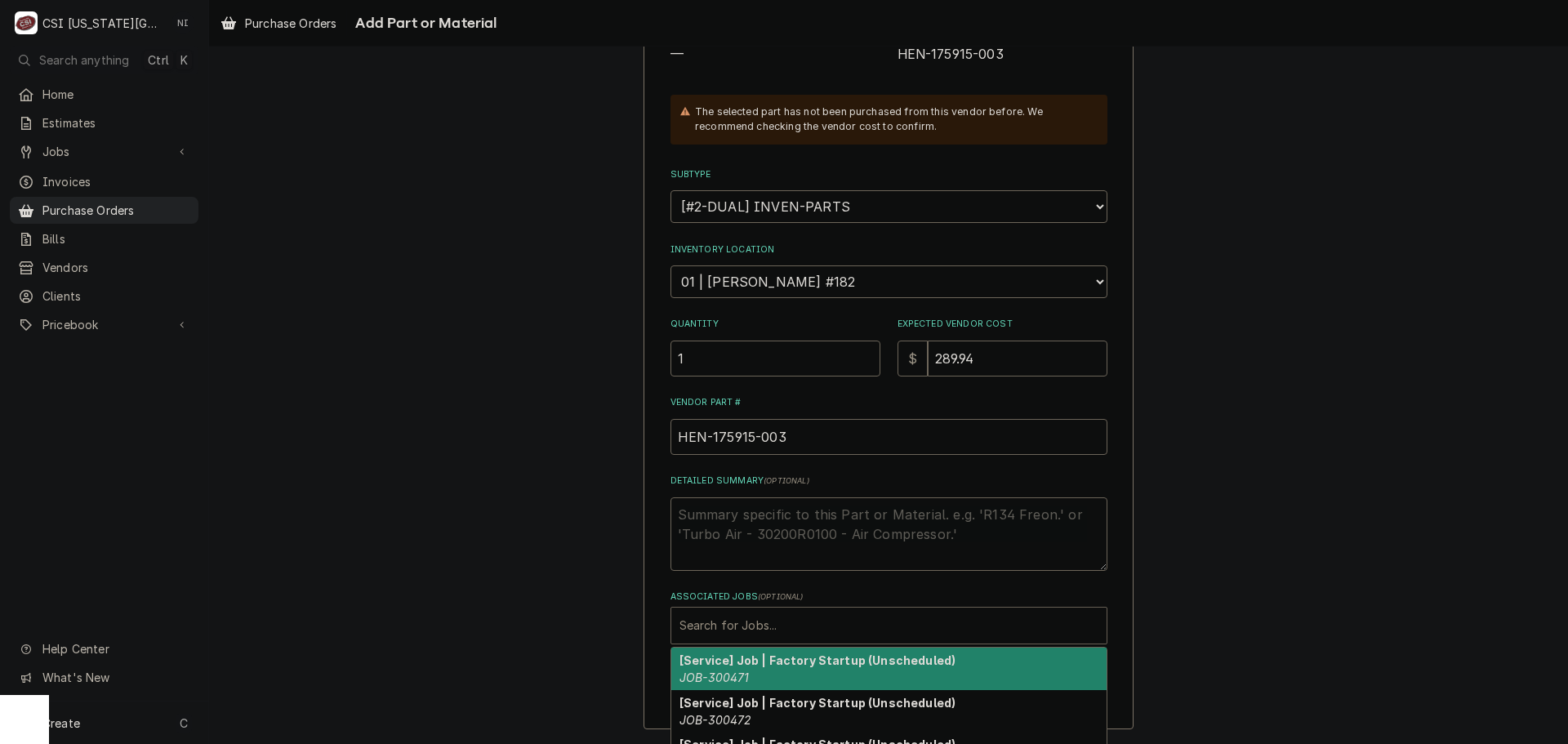
click at [731, 626] on div "Associated Jobs" at bounding box center [889, 626] width 419 height 30
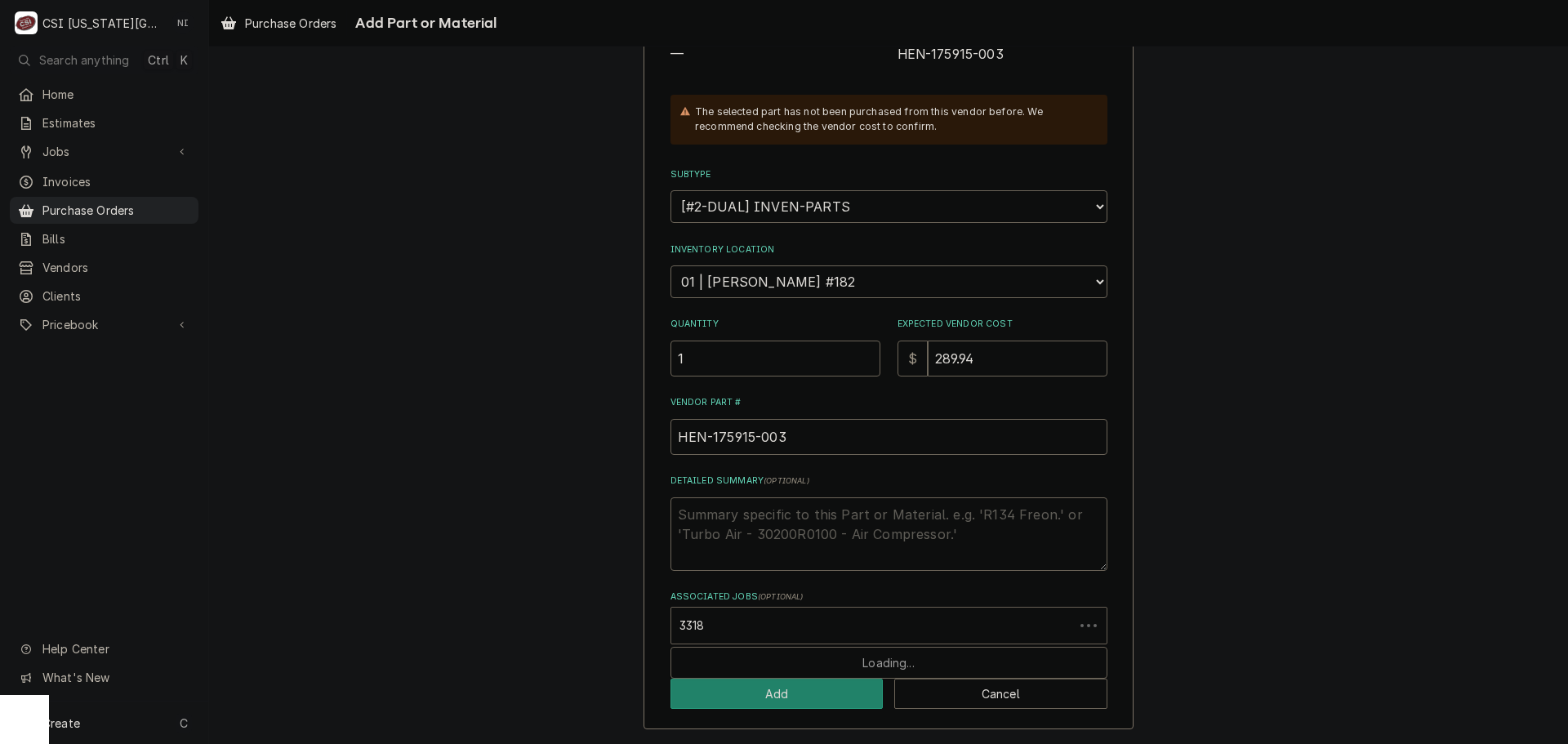
type input "33181"
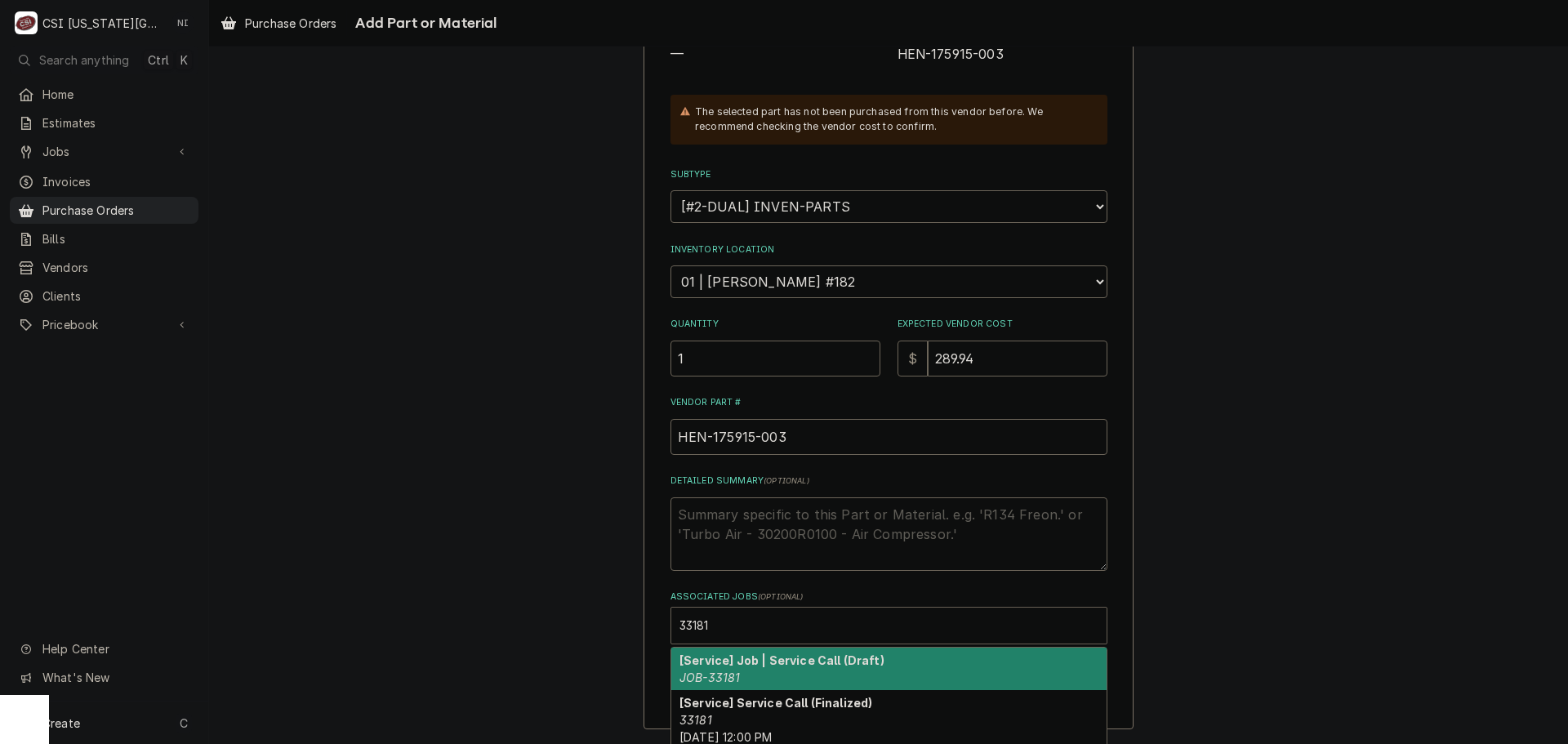
drag, startPoint x: 812, startPoint y: 672, endPoint x: 819, endPoint y: 664, distance: 10.6
click at [811, 671] on div "[Service] Job | Service Call (Draft) JOB-33181" at bounding box center [889, 669] width 436 height 42
type textarea "x"
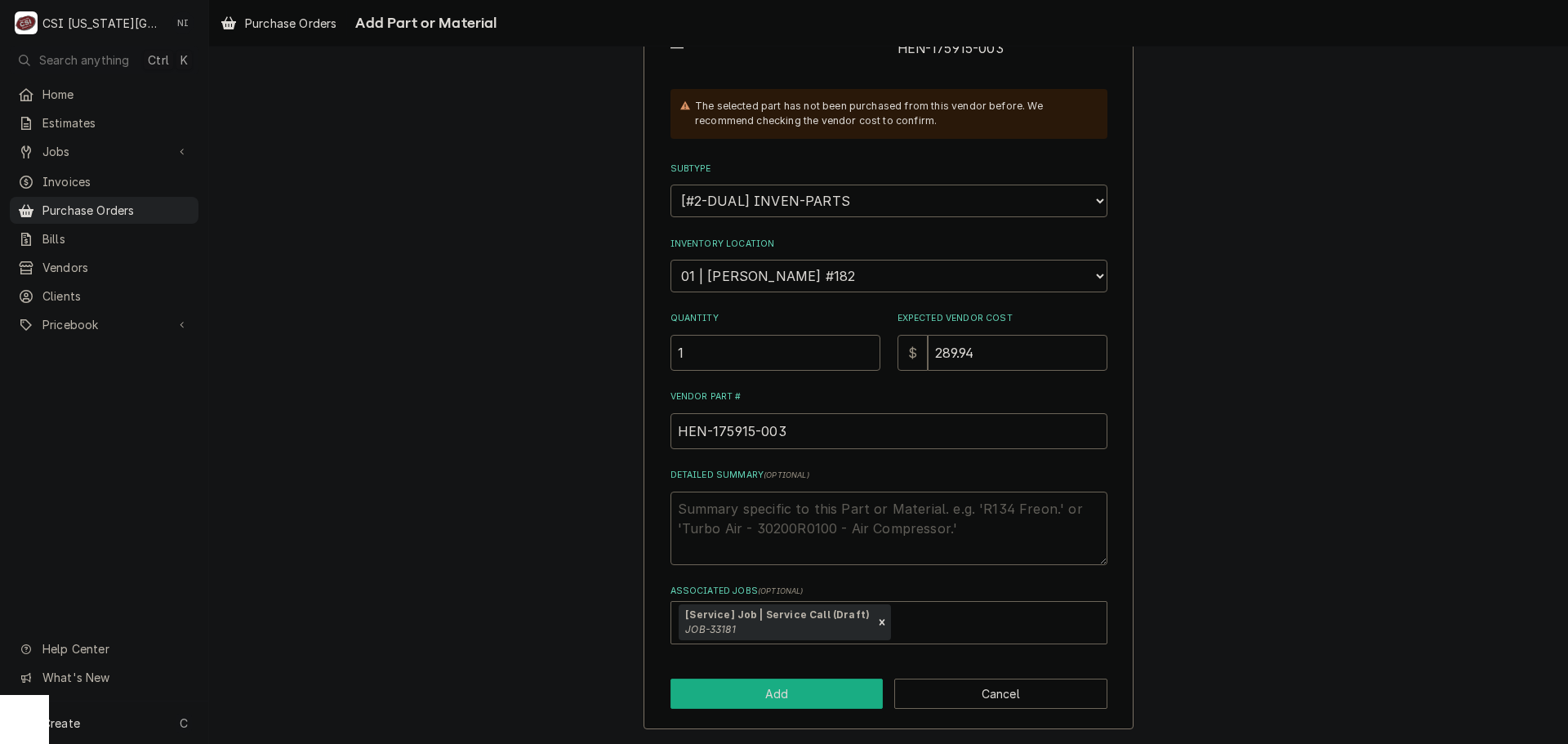
click at [790, 688] on button "Add" at bounding box center [777, 693] width 213 height 30
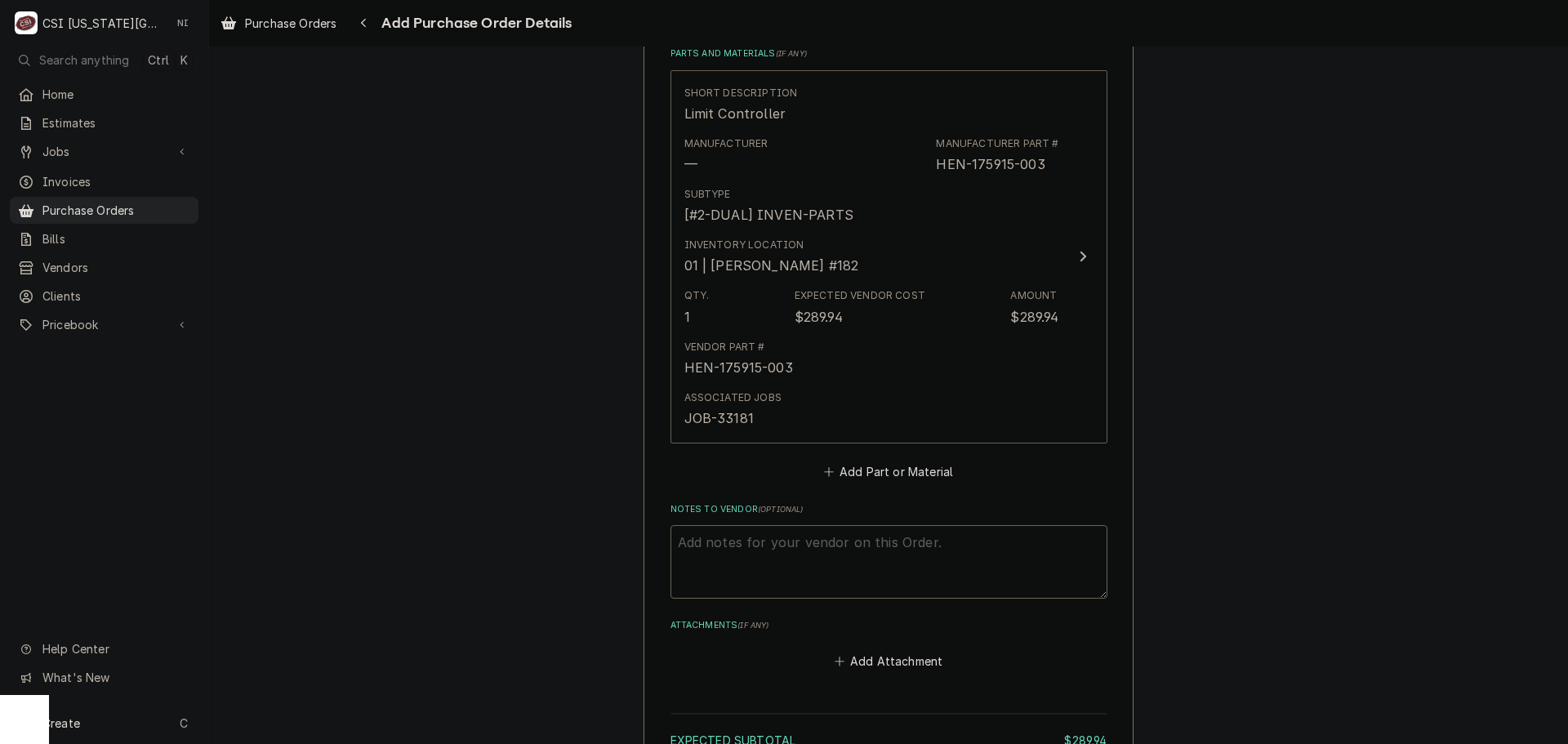
scroll to position [811, 0]
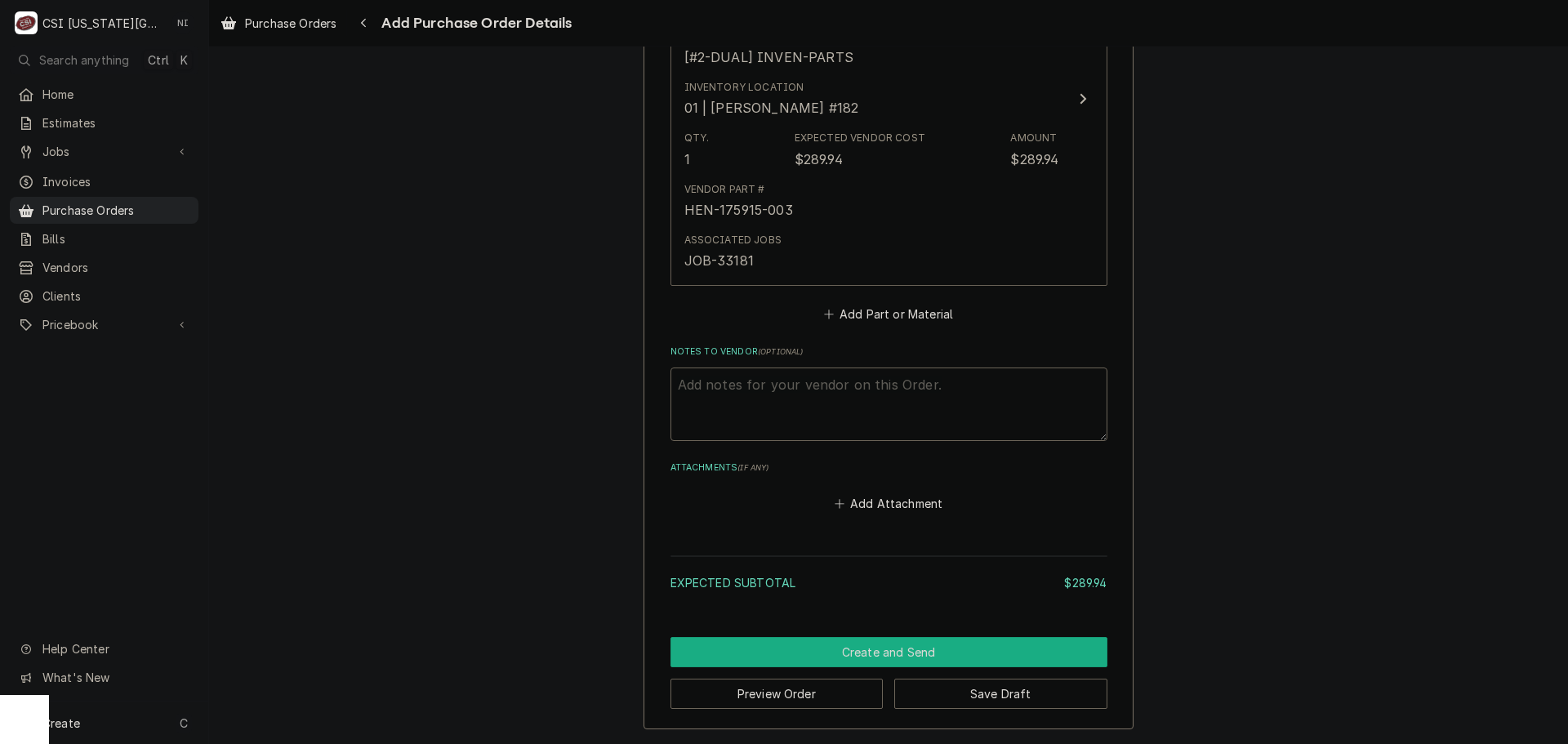
drag, startPoint x: 884, startPoint y: 653, endPoint x: 1524, endPoint y: 681, distance: 640.6
click at [886, 653] on button "Create and Send" at bounding box center [889, 652] width 437 height 30
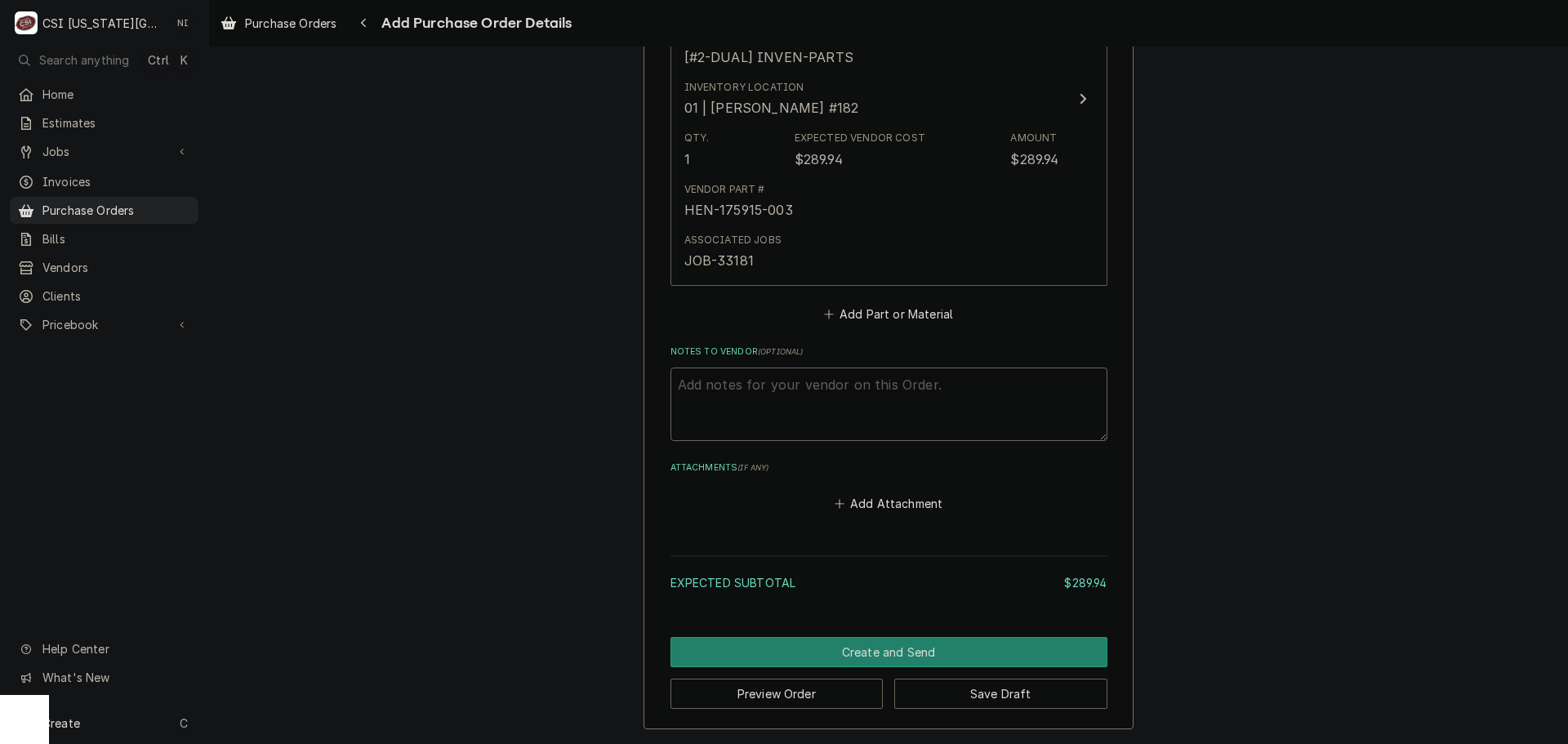
scroll to position [803, 0]
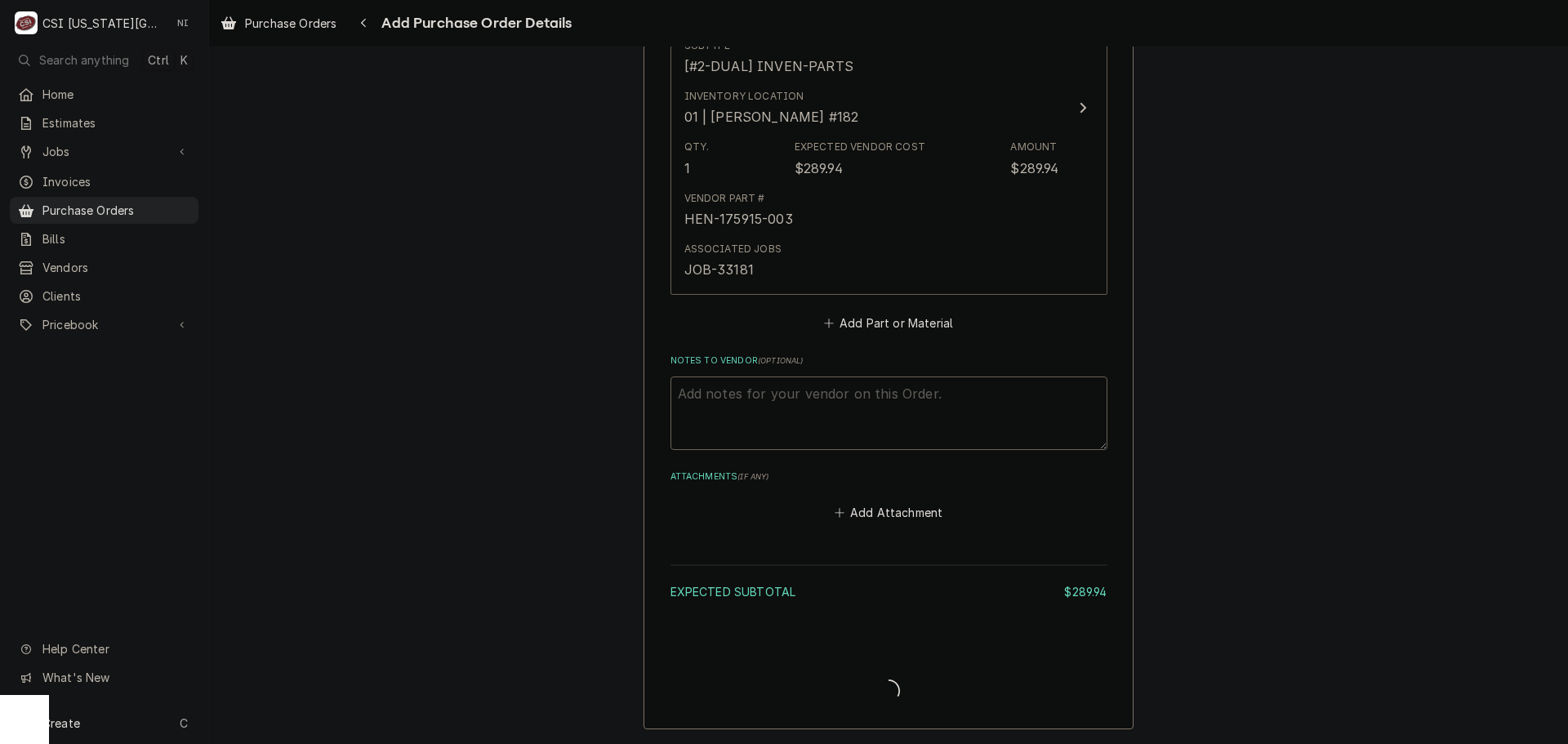
type textarea "x"
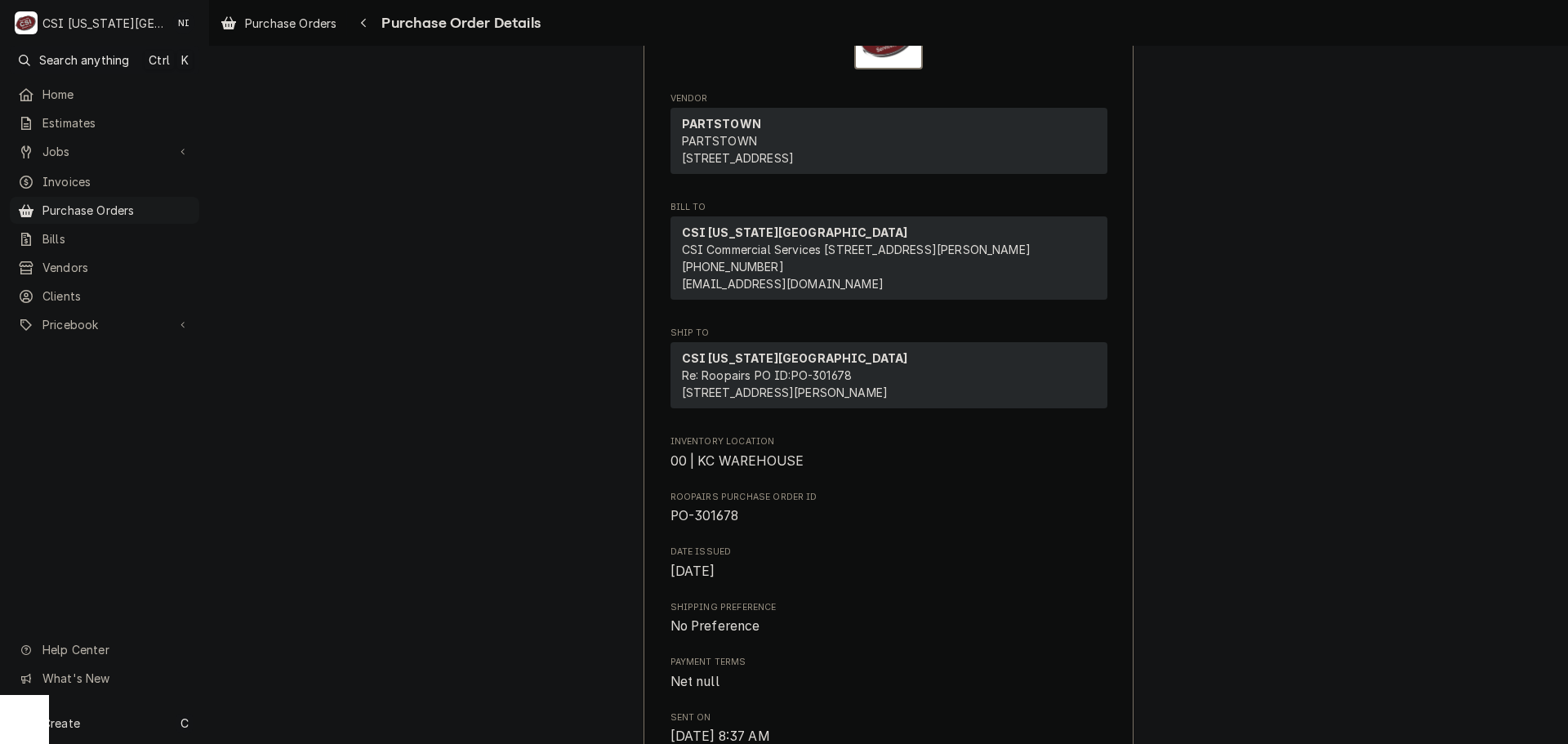
scroll to position [409, 0]
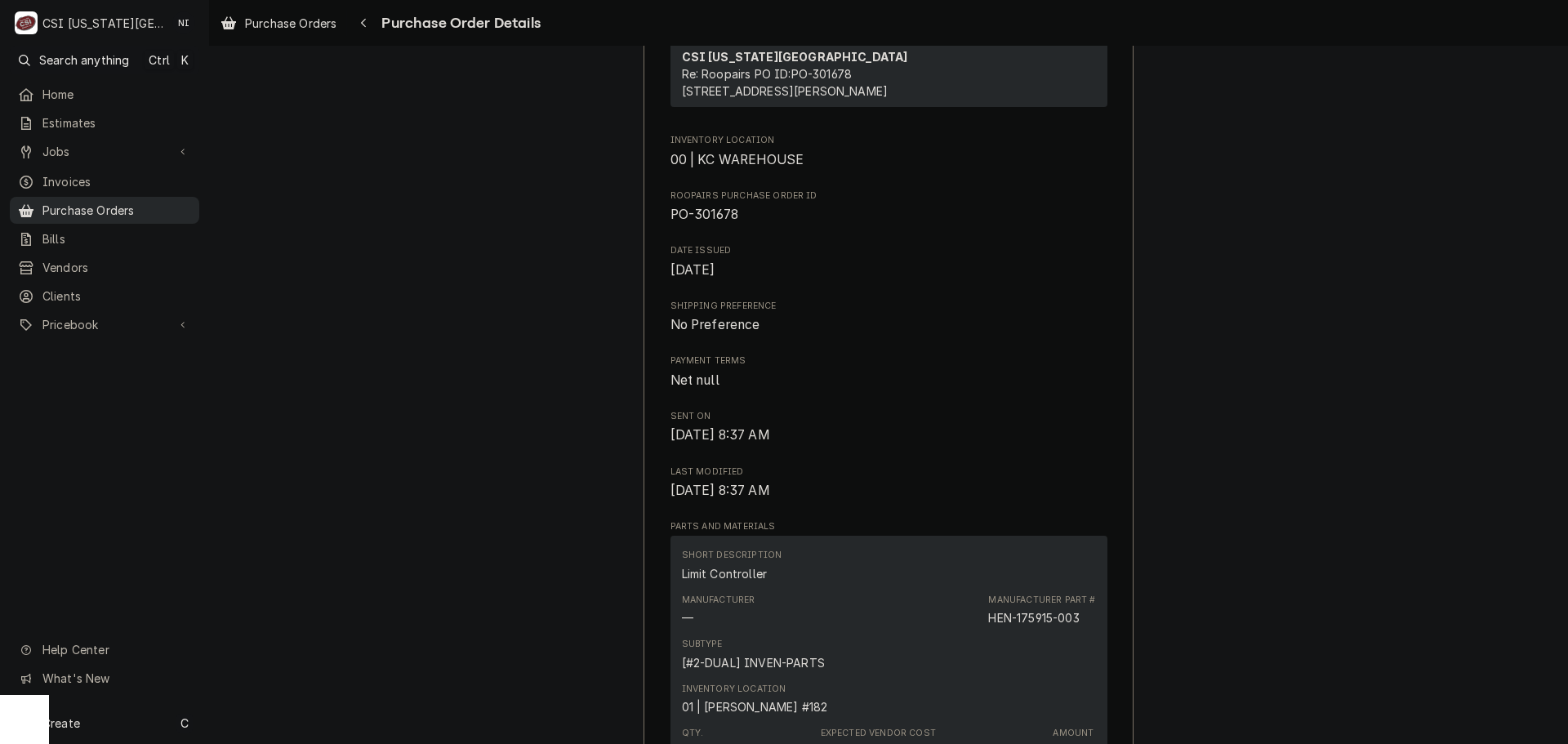
click at [136, 202] on span "Purchase Orders" at bounding box center [117, 210] width 148 height 17
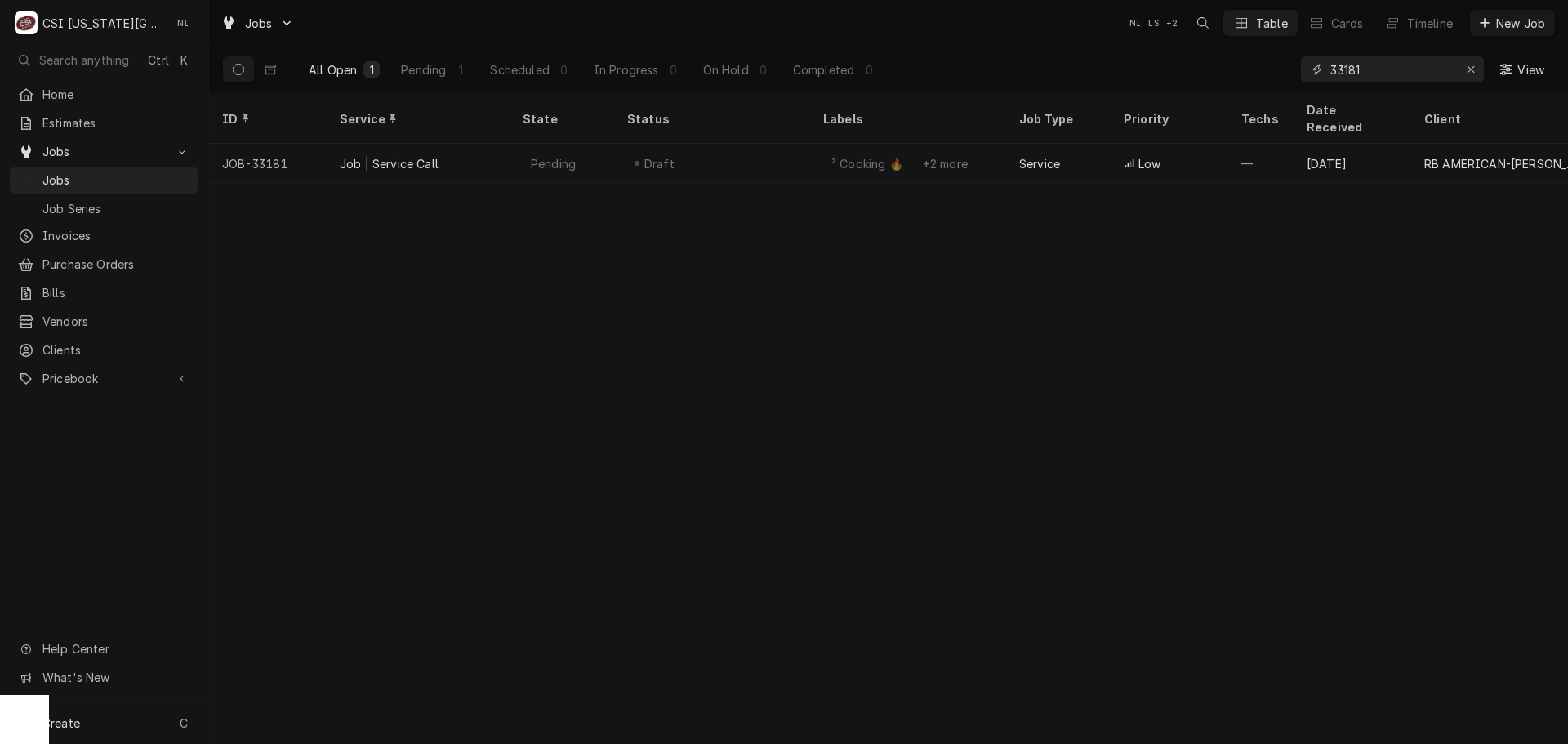
click at [1372, 70] on input "33181" at bounding box center [1392, 69] width 123 height 26
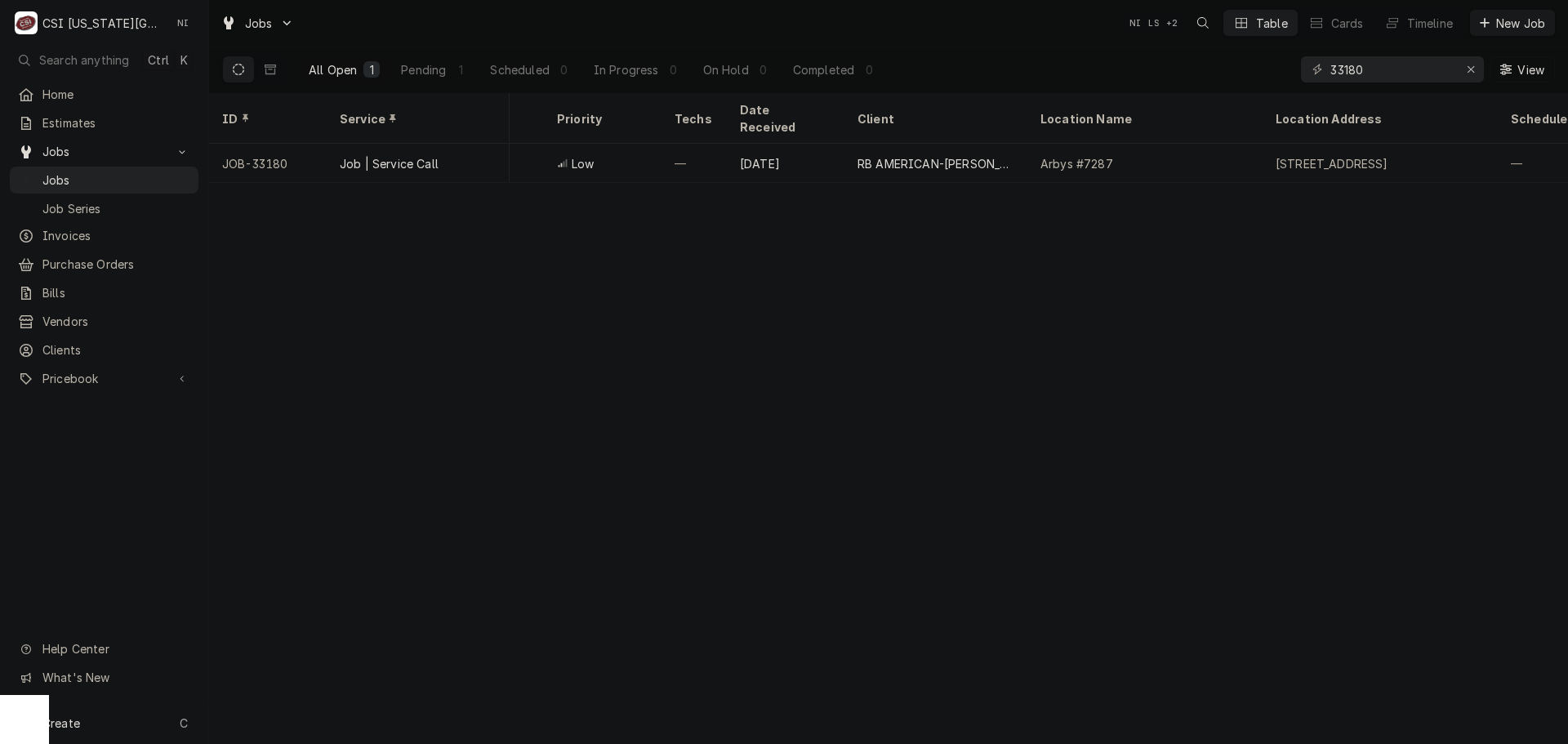
scroll to position [0, 688]
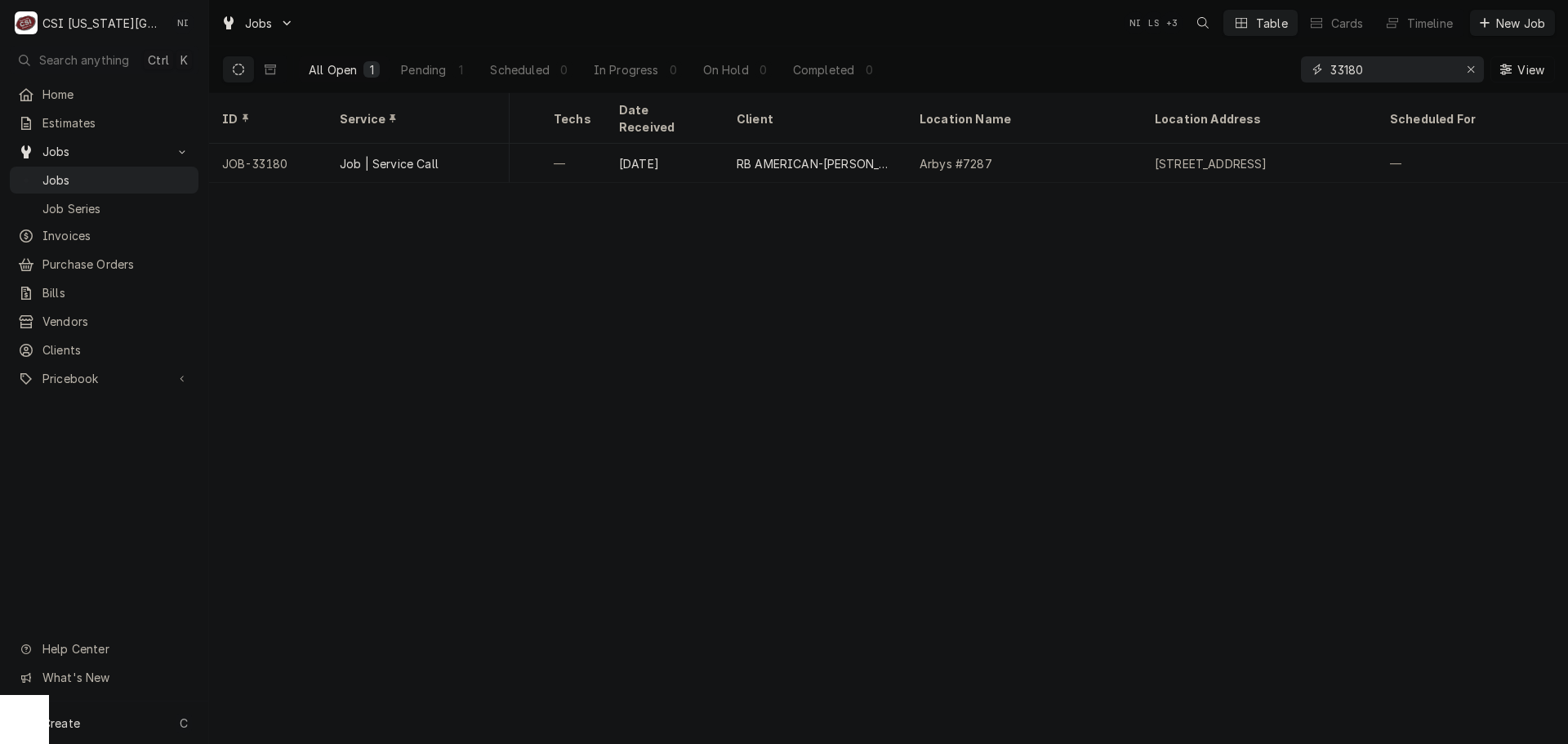
drag, startPoint x: 1371, startPoint y: 65, endPoint x: 1120, endPoint y: 75, distance: 251.2
click at [1129, 75] on div "All Open 1 Pending 1 Scheduled 0 In Progress 0 On Hold 0 Completed 0 33180 View" at bounding box center [888, 70] width 1333 height 46
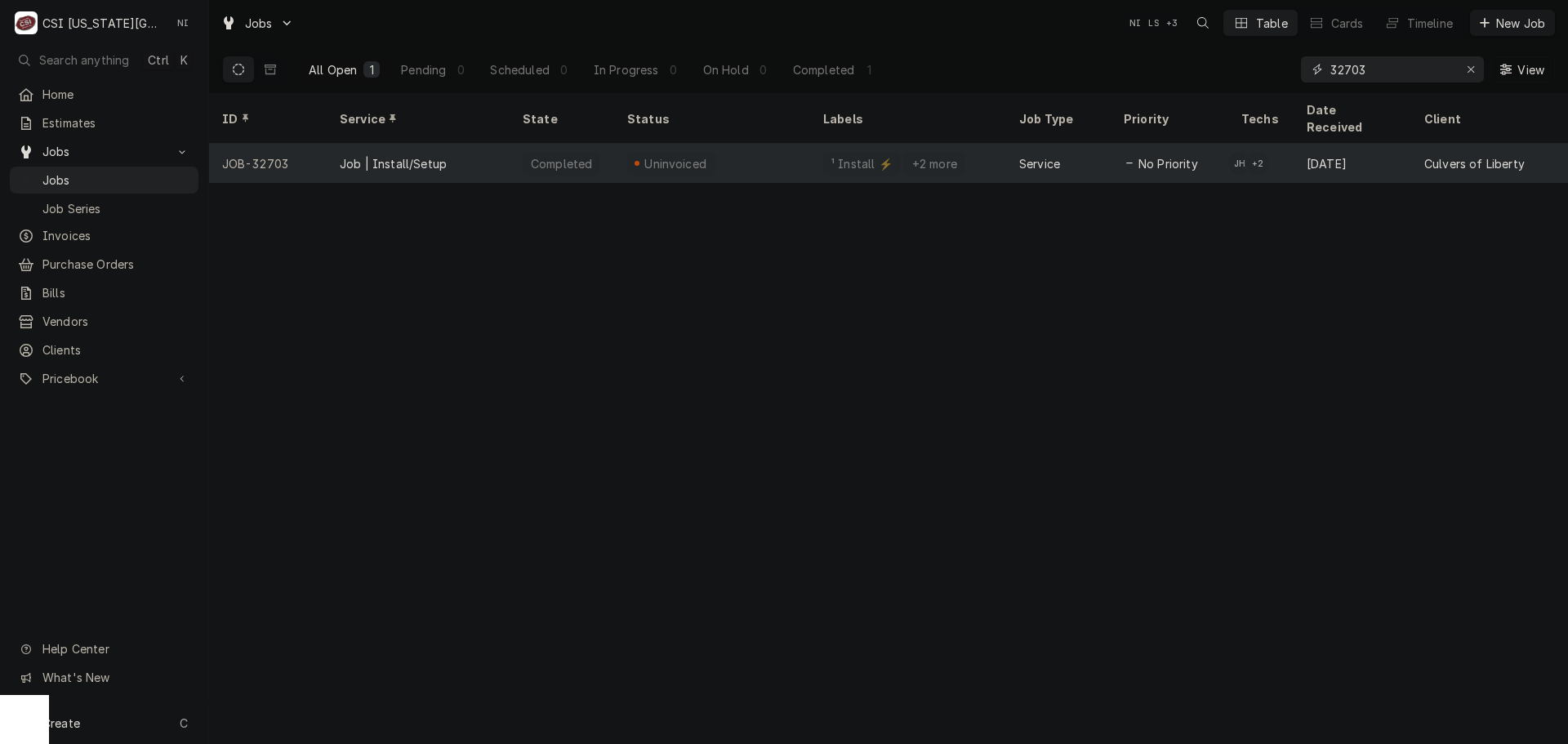
type input "32703"
click at [823, 152] on div "¹ Install ⚡️" at bounding box center [862, 164] width 78 height 24
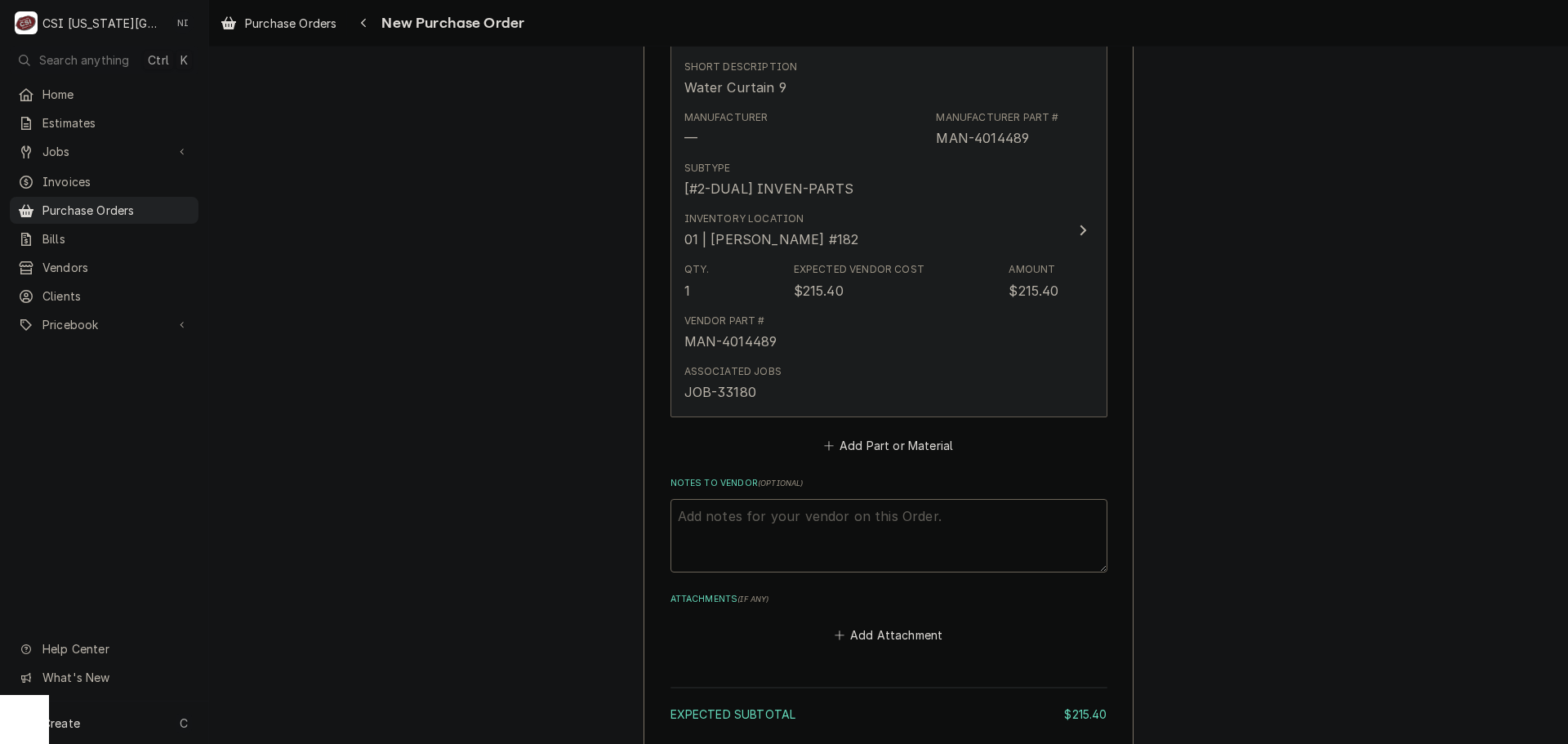
scroll to position [985, 0]
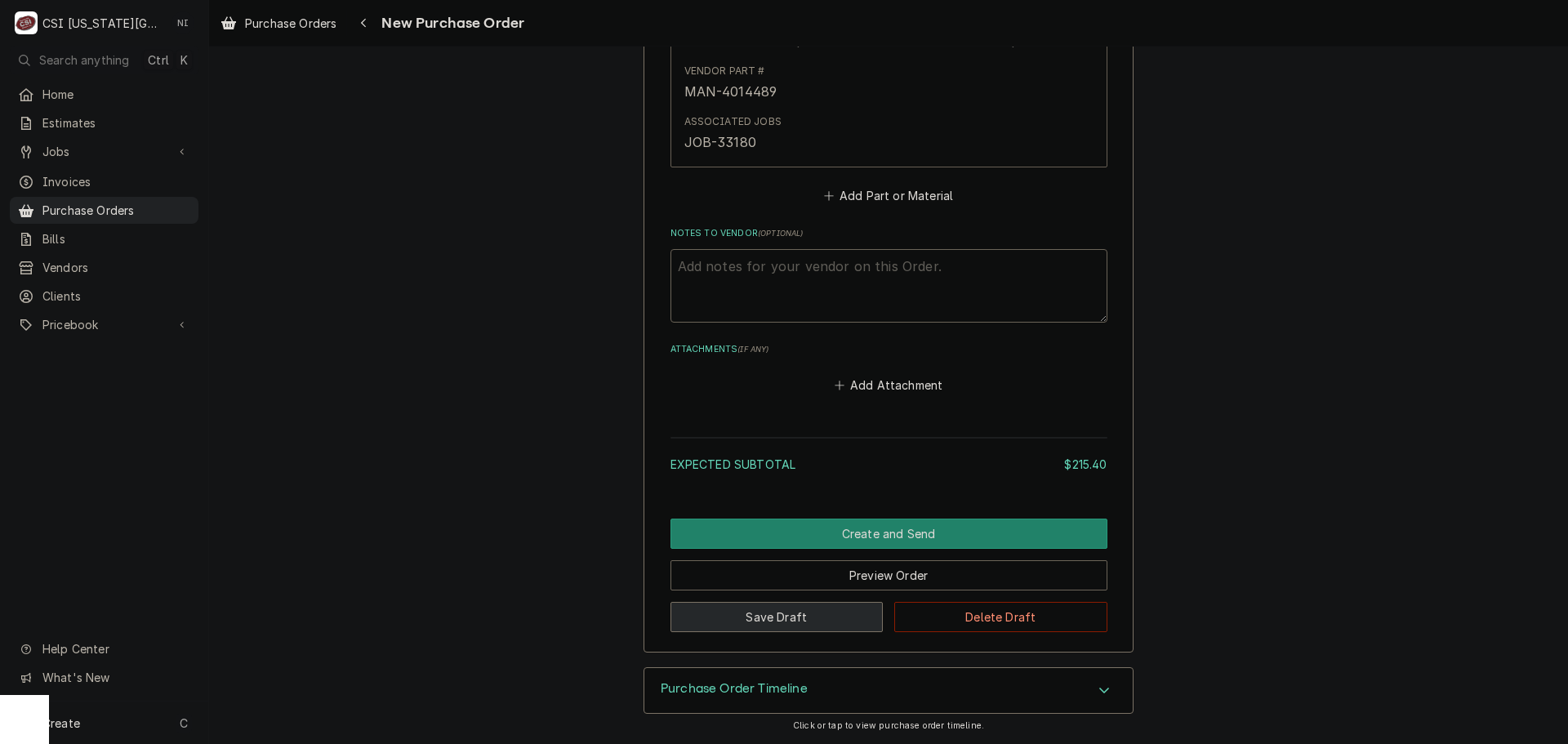
click at [840, 611] on button "Save Draft" at bounding box center [777, 617] width 213 height 30
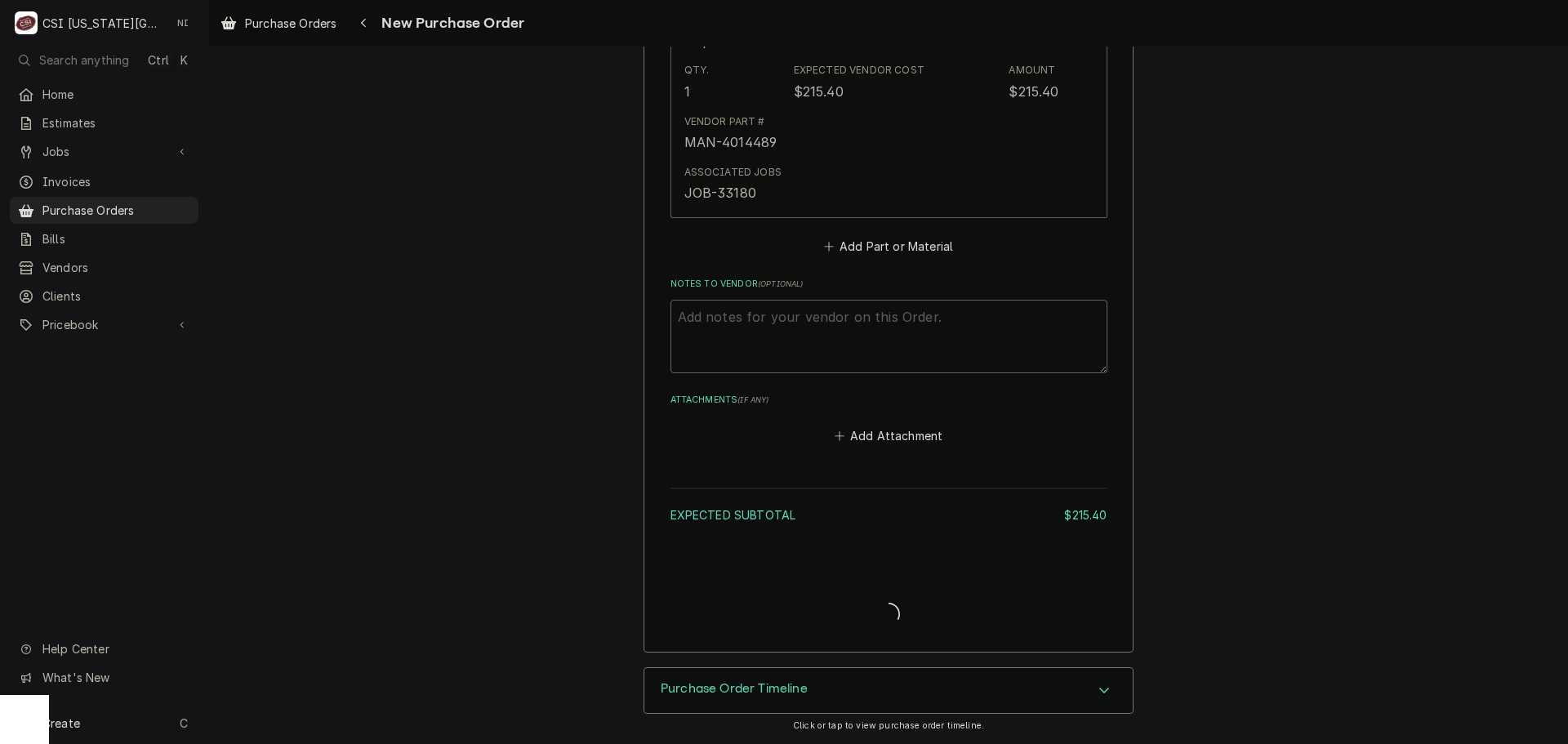
scroll to position [935, 0]
type textarea "x"
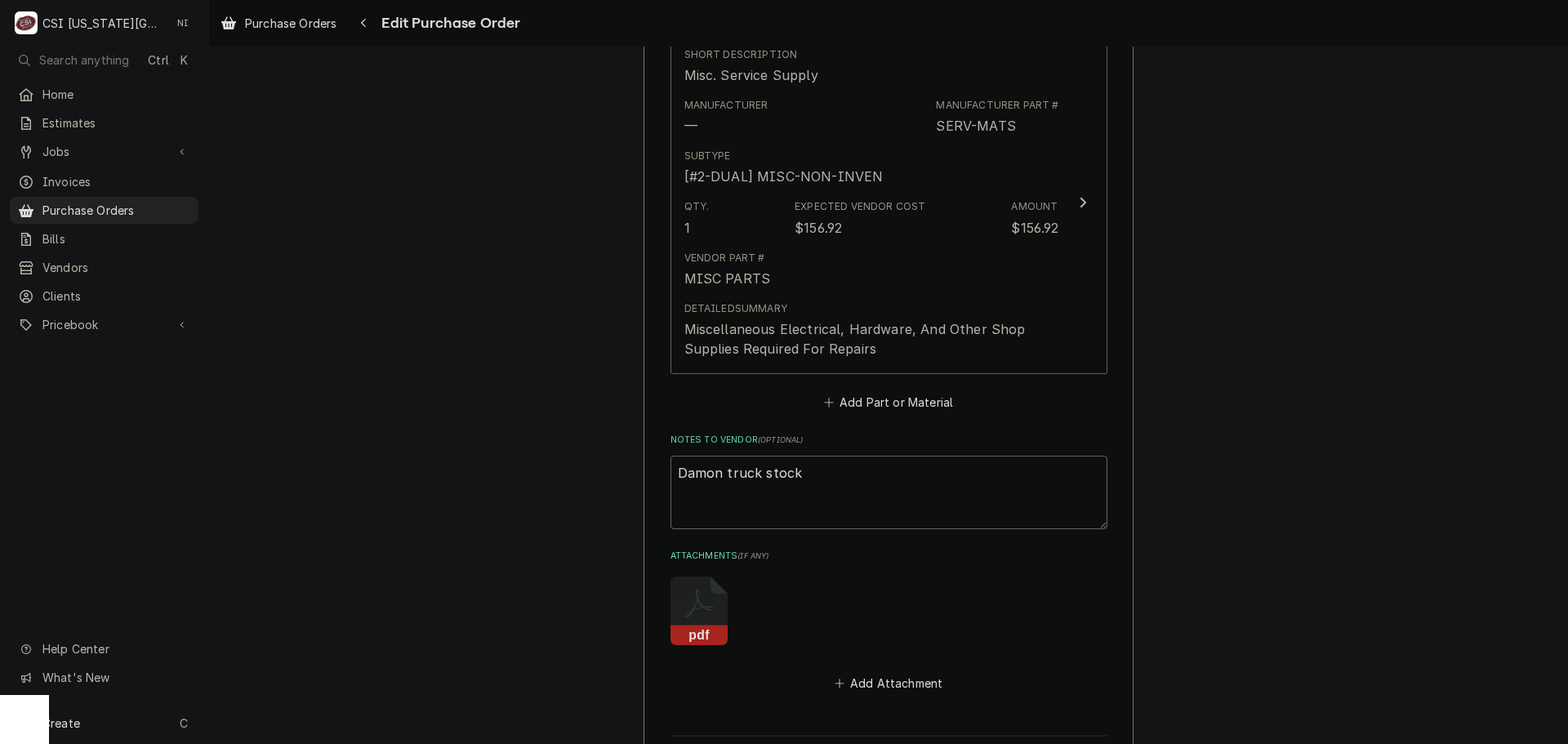
scroll to position [1000, 0]
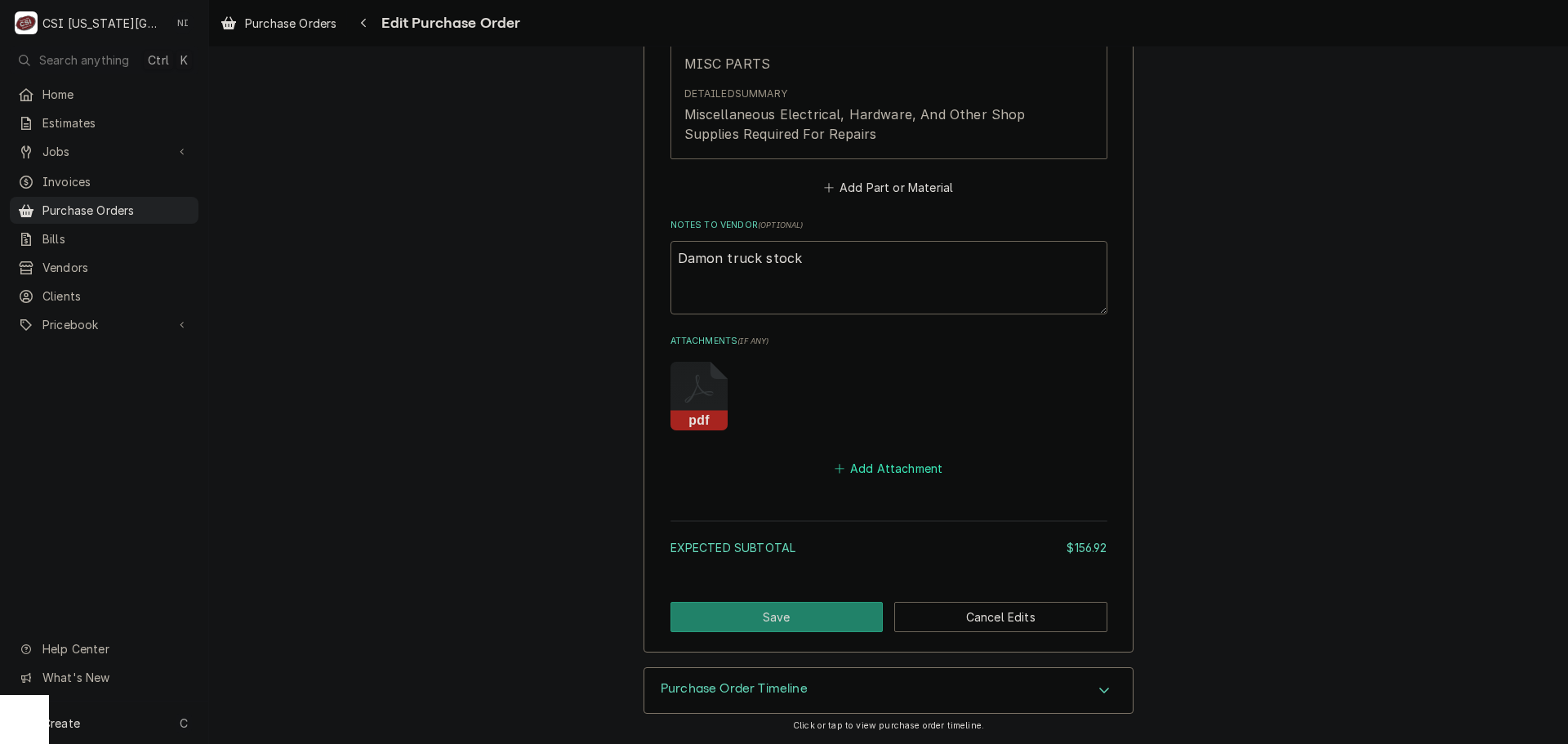
drag, startPoint x: 913, startPoint y: 474, endPoint x: 1529, endPoint y: 600, distance: 628.8
click at [914, 474] on button "Add Attachment" at bounding box center [888, 468] width 115 height 23
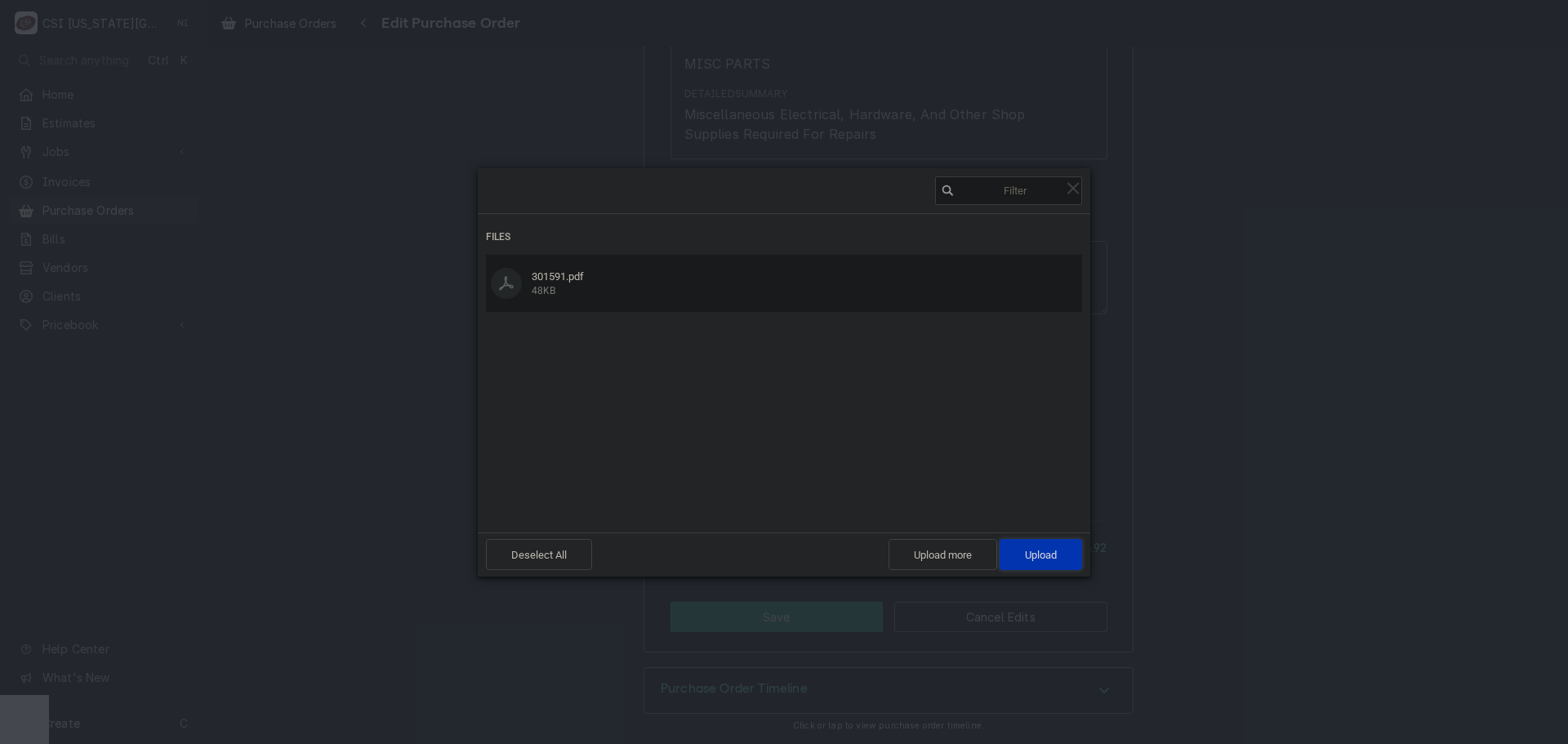
click at [1048, 543] on span "Upload 1" at bounding box center [1040, 555] width 82 height 31
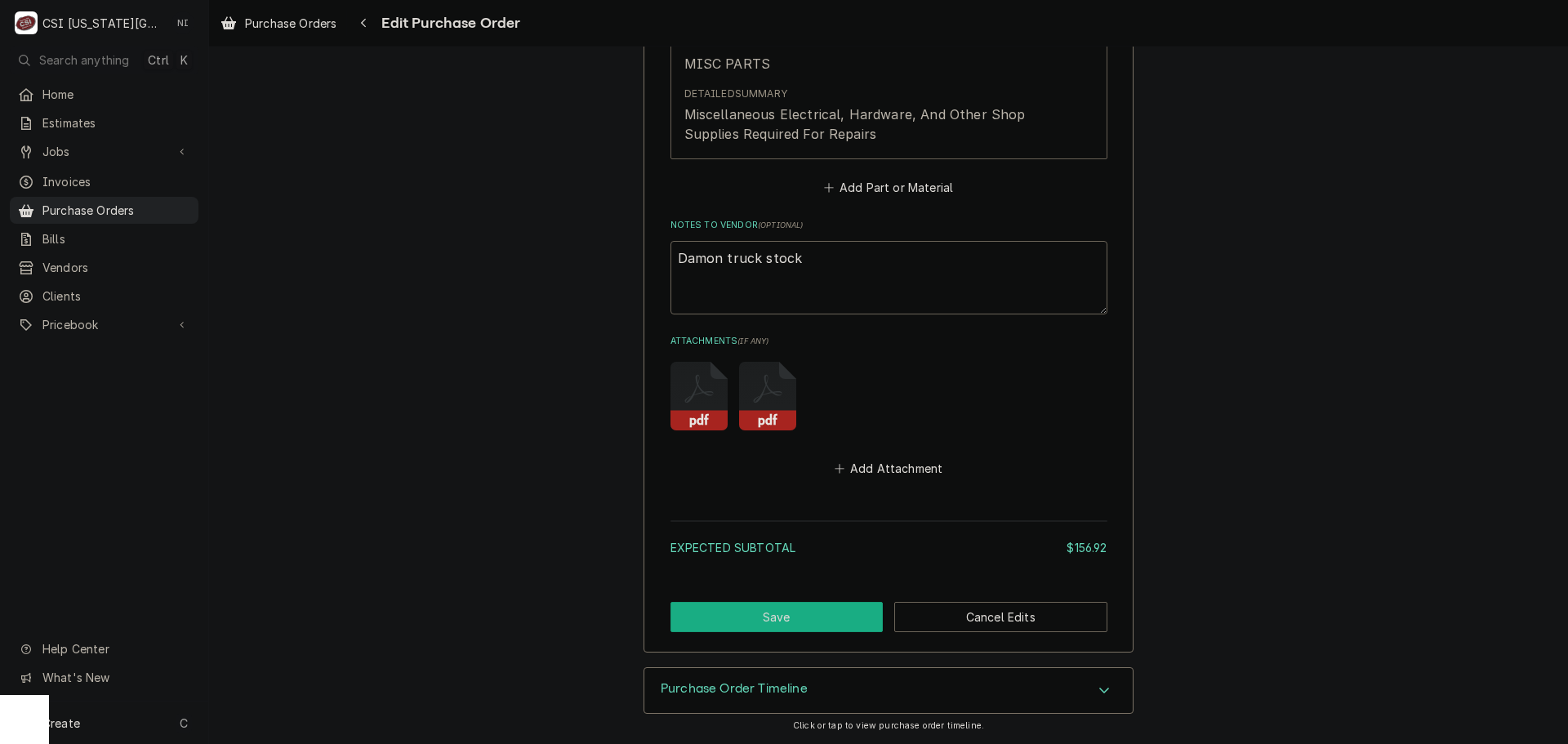
click at [816, 611] on button "Save" at bounding box center [777, 617] width 213 height 30
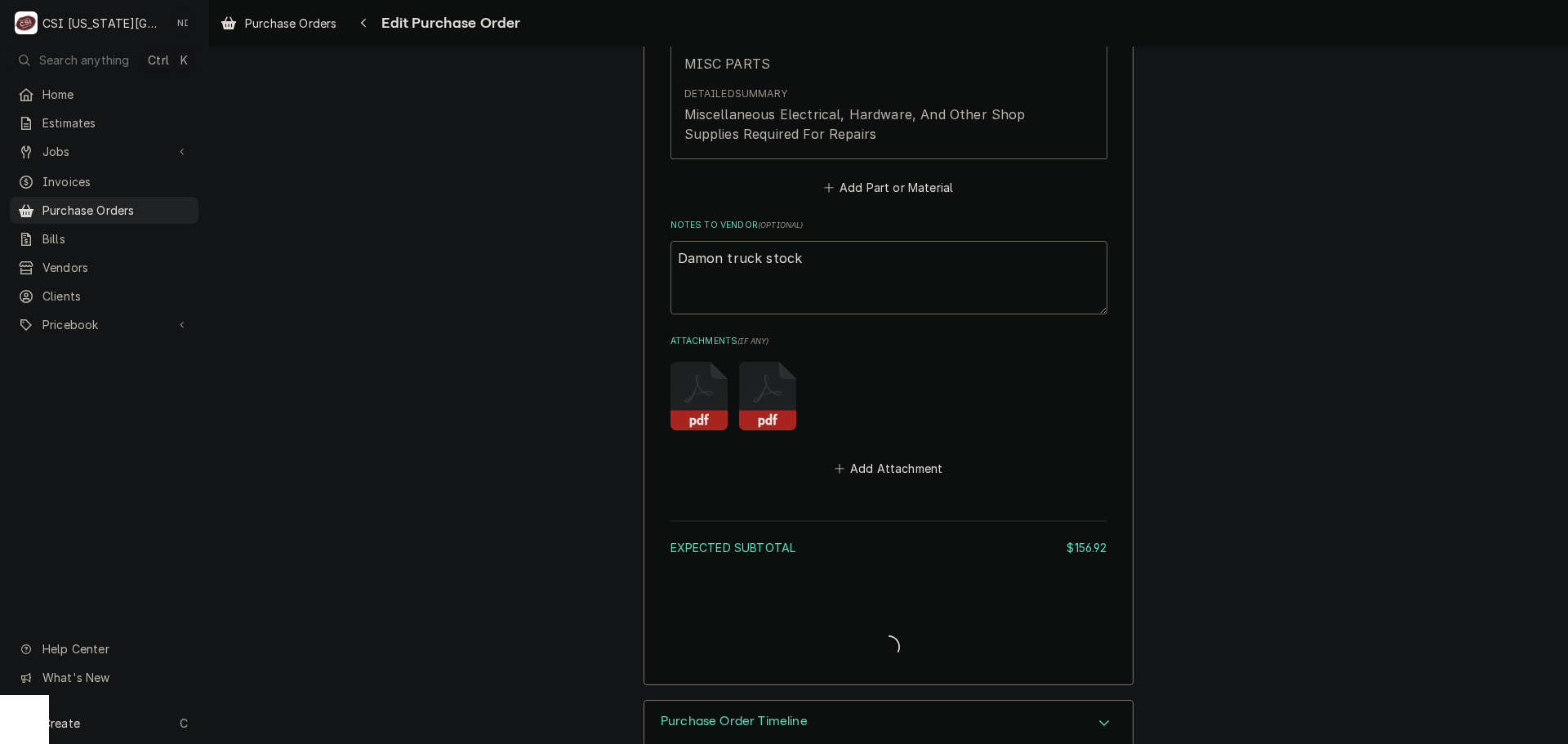
type textarea "x"
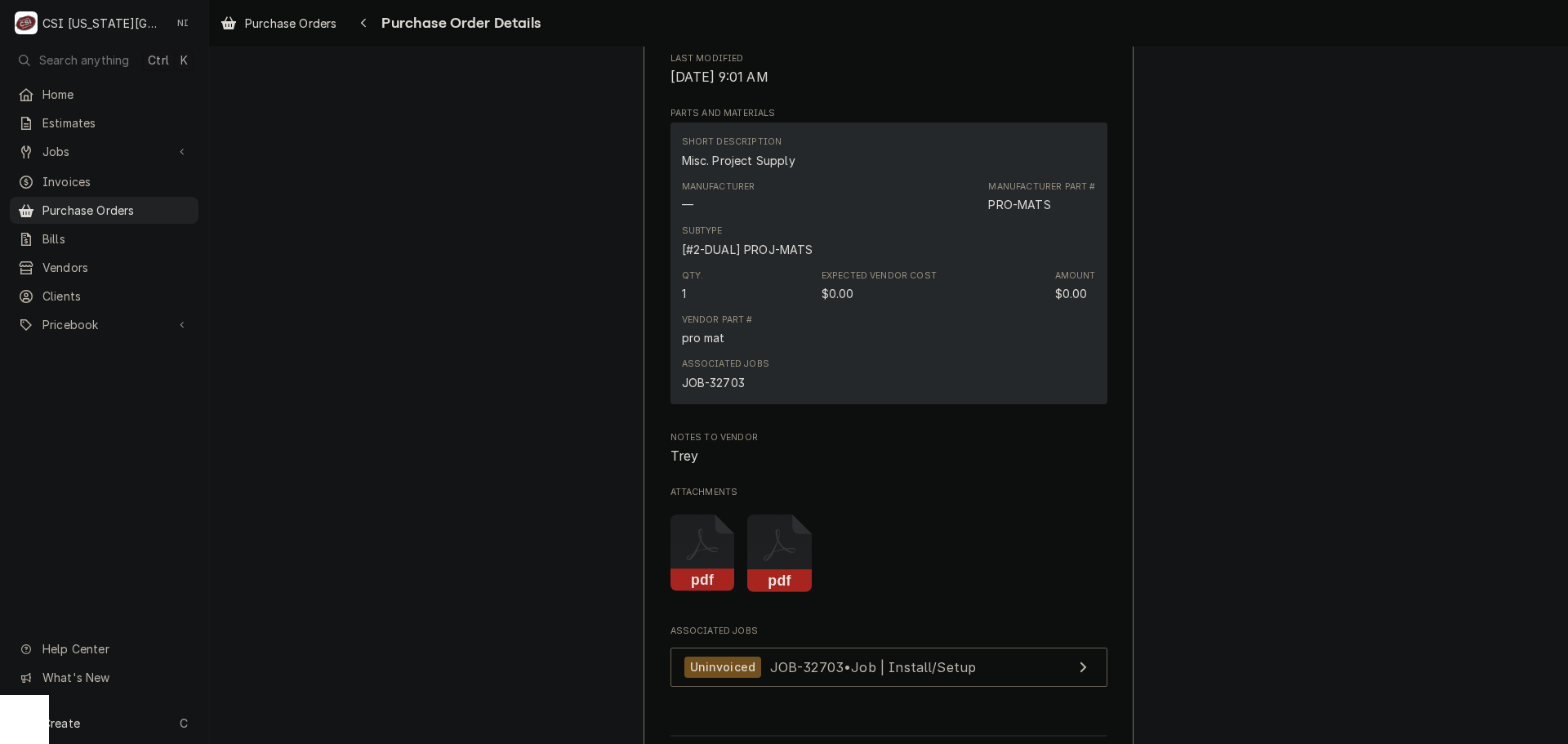
scroll to position [817, 0]
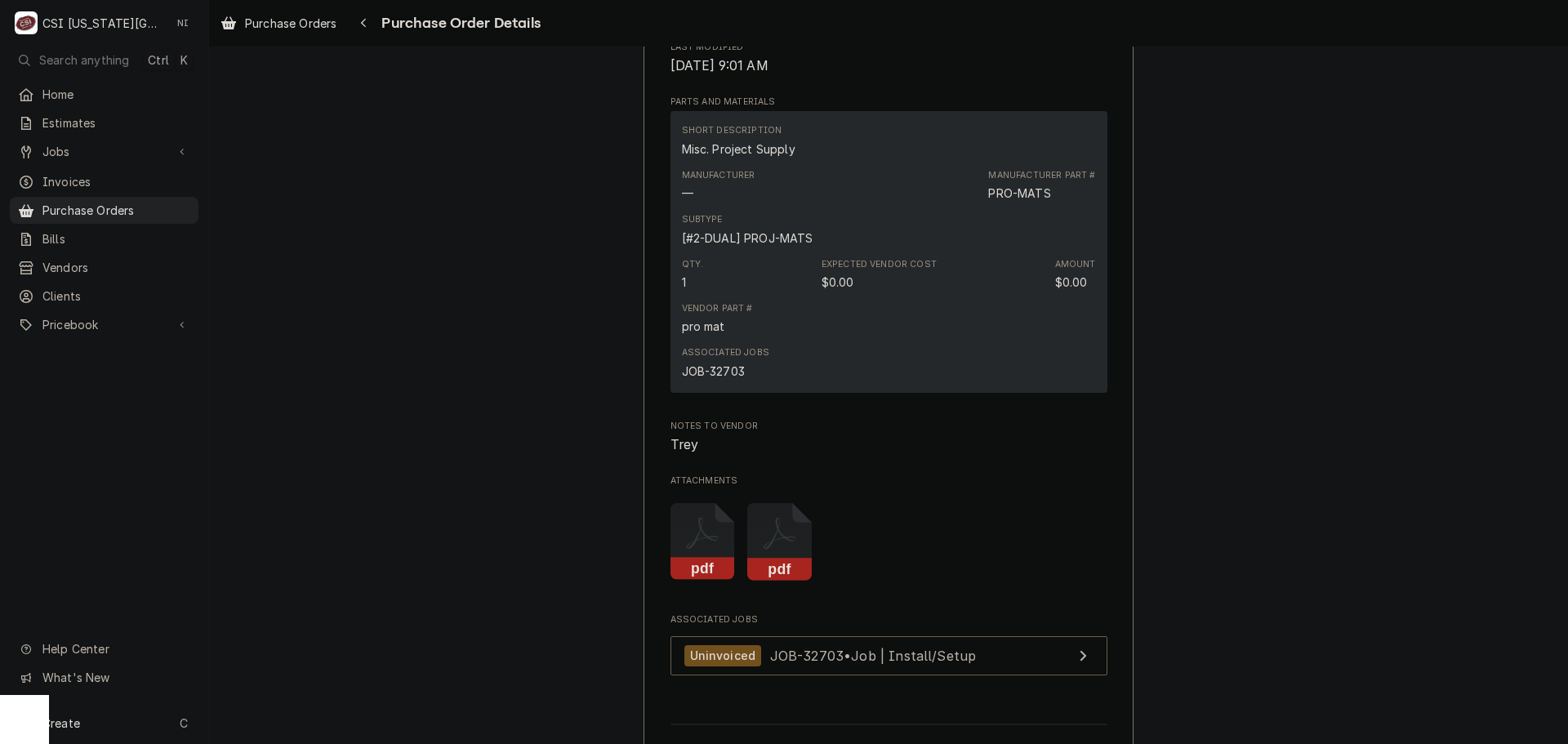
drag, startPoint x: 140, startPoint y: 211, endPoint x: 477, endPoint y: 38, distance: 378.8
click at [139, 211] on span "Purchase Orders" at bounding box center [117, 210] width 148 height 17
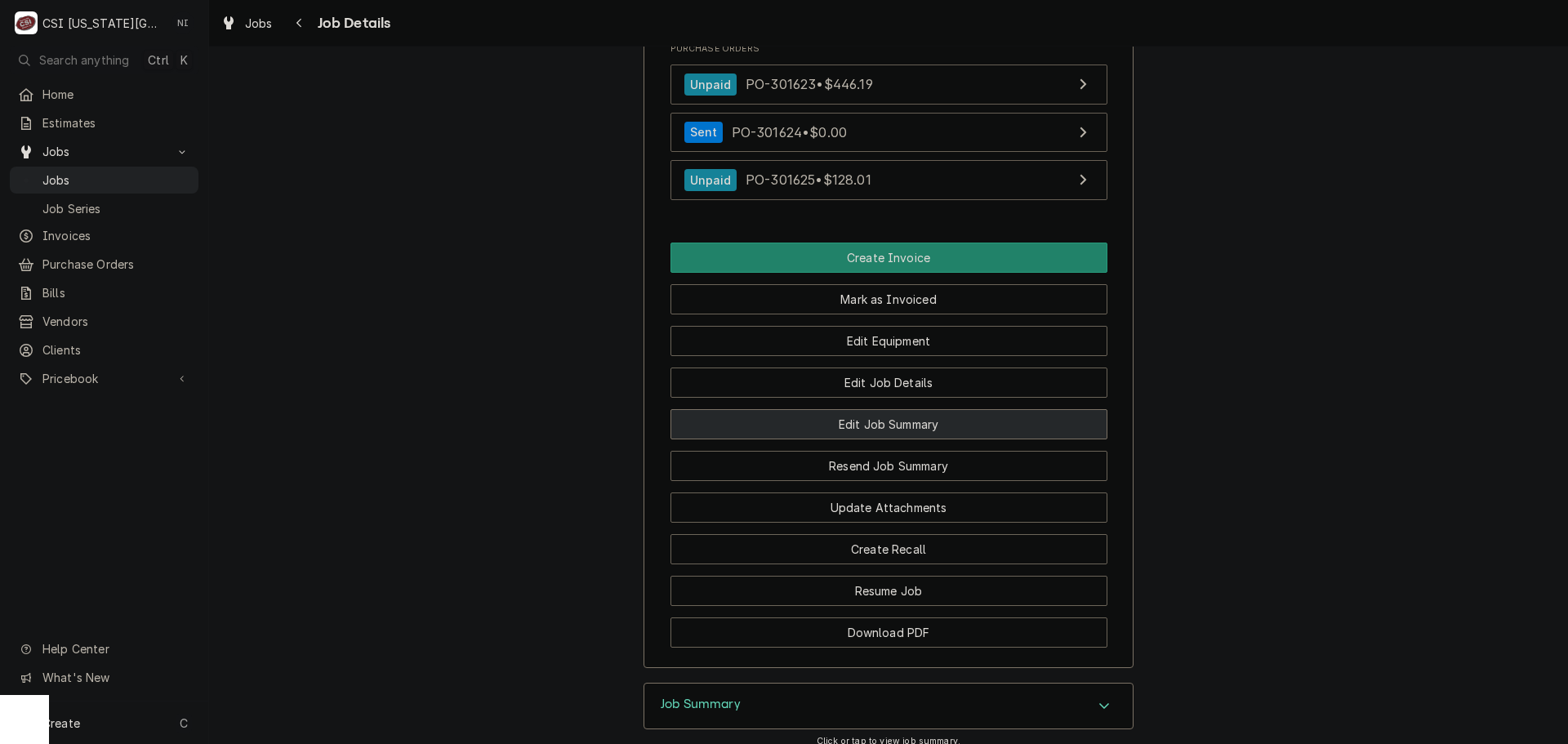
scroll to position [1389, 0]
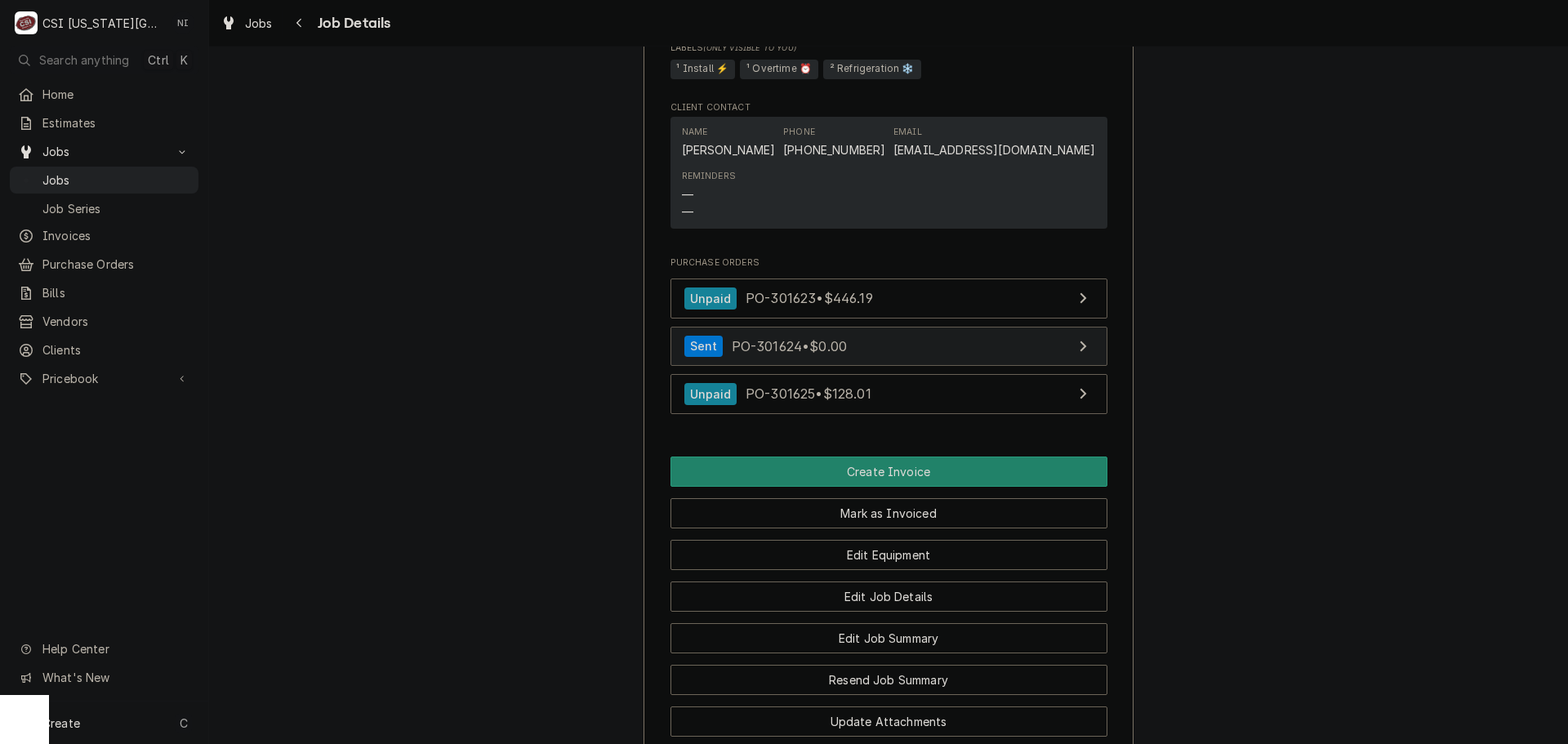
click at [967, 367] on link "Sent PO-301624 • $0.00" at bounding box center [889, 347] width 437 height 40
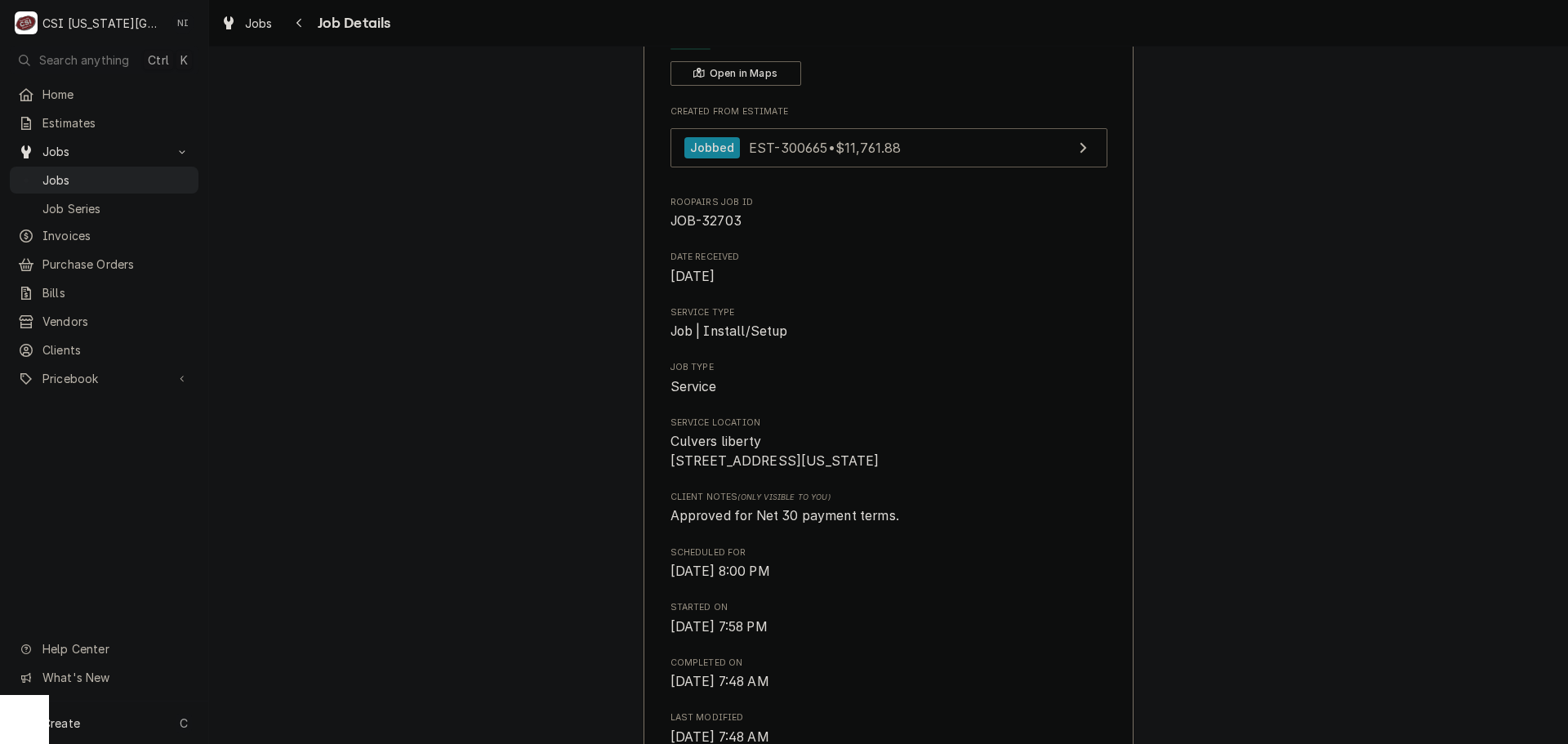
scroll to position [0, 0]
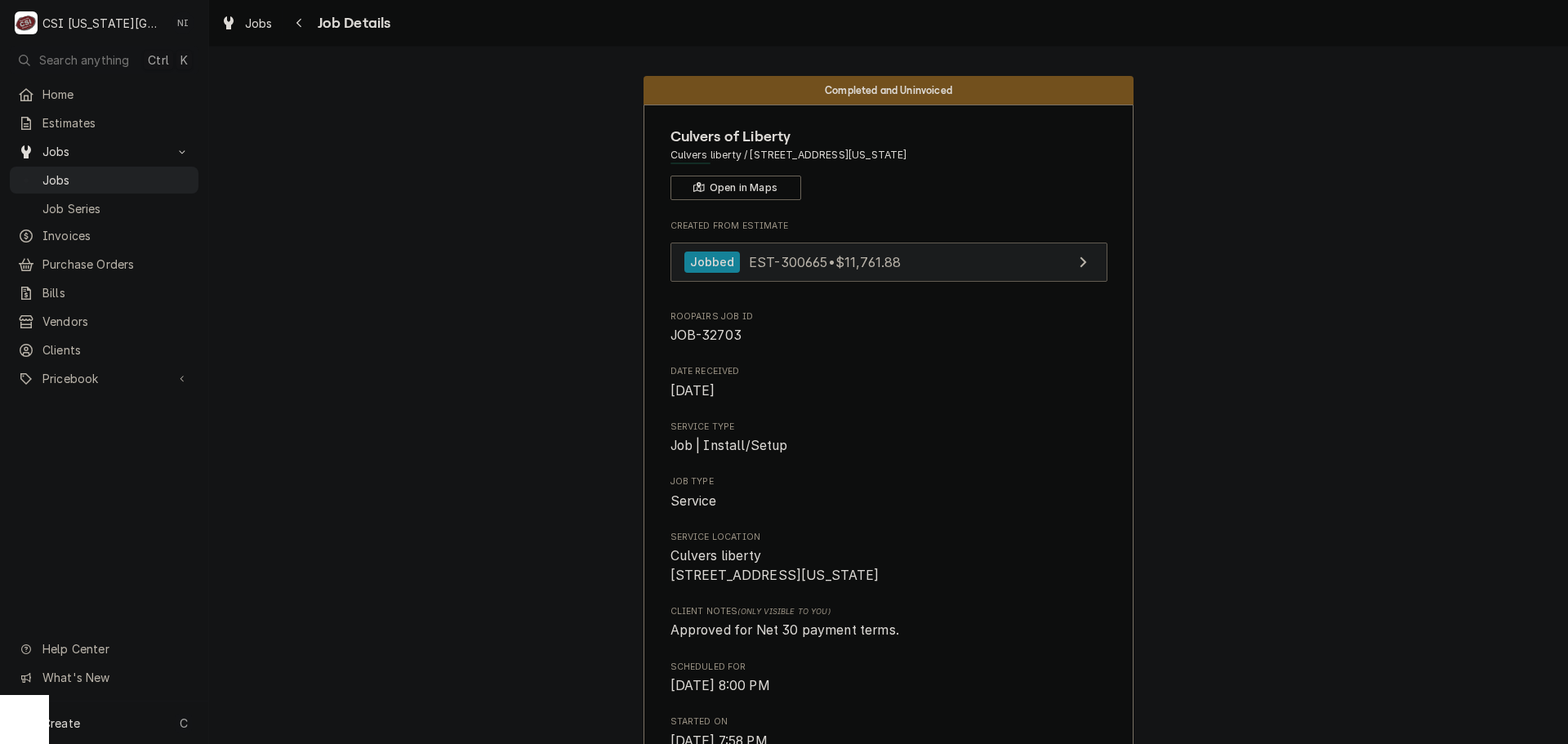
click at [965, 255] on link "Jobbed EST-300665 • $11,761.88" at bounding box center [889, 262] width 437 height 40
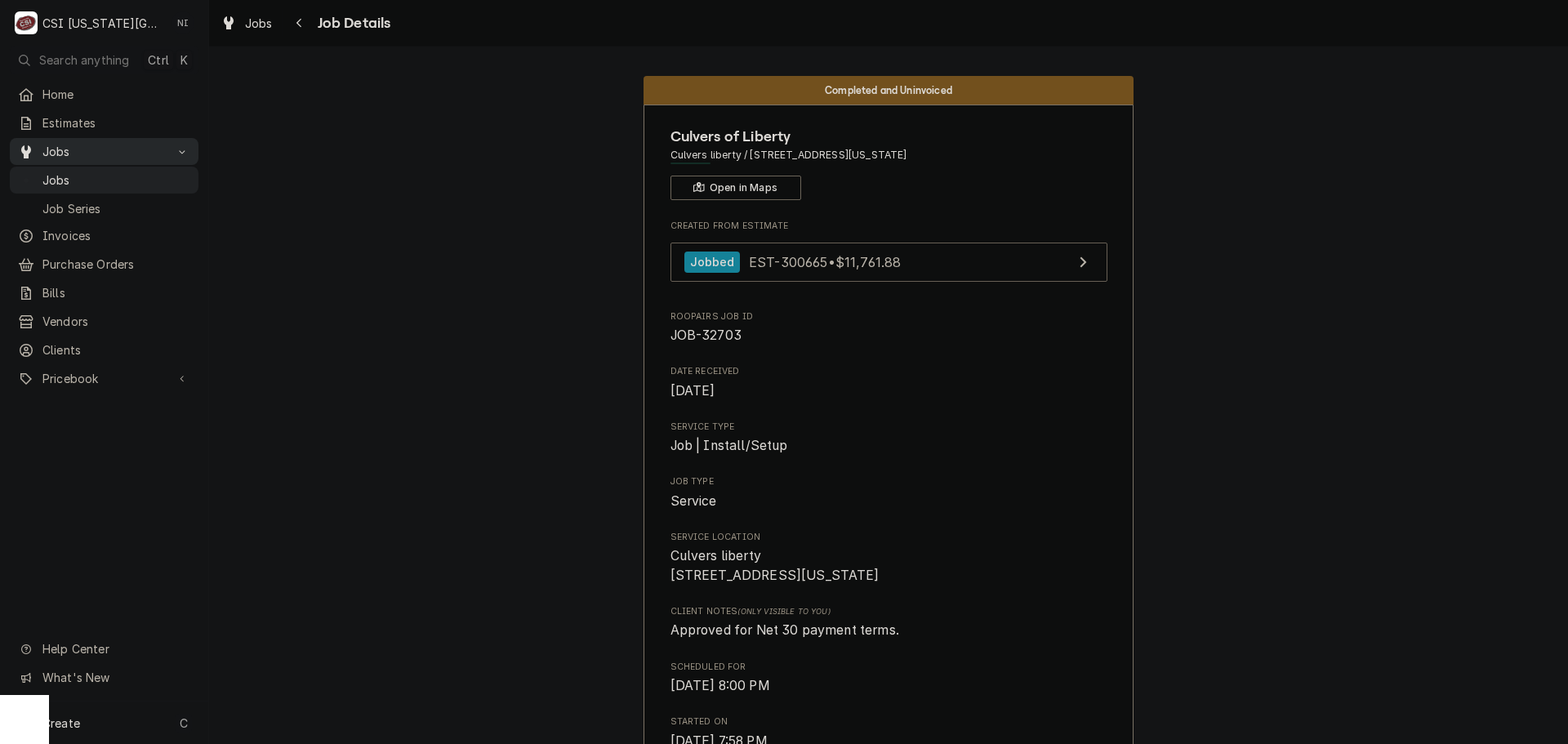
click at [140, 166] on link "Jobs" at bounding box center [104, 180] width 189 height 27
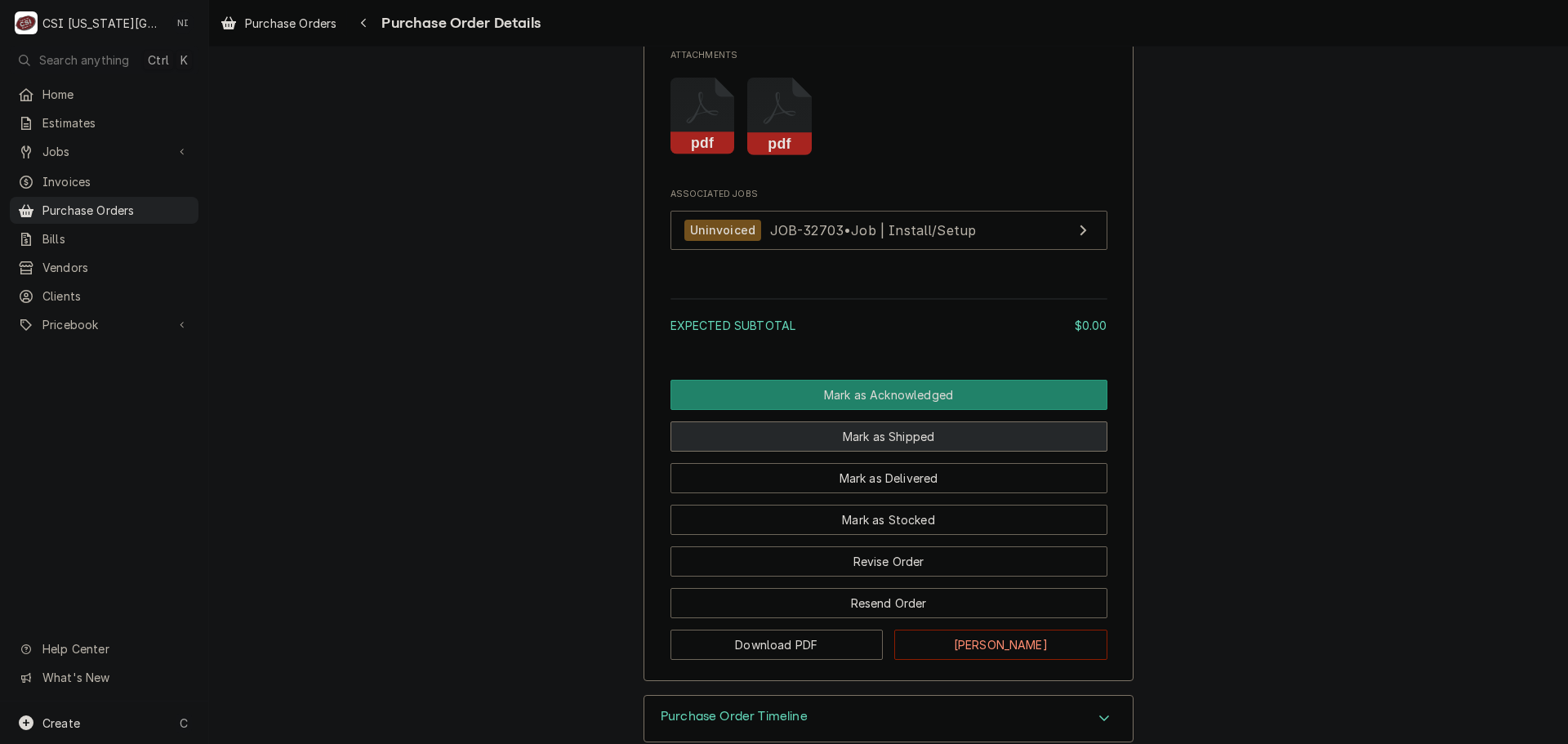
scroll to position [1340, 0]
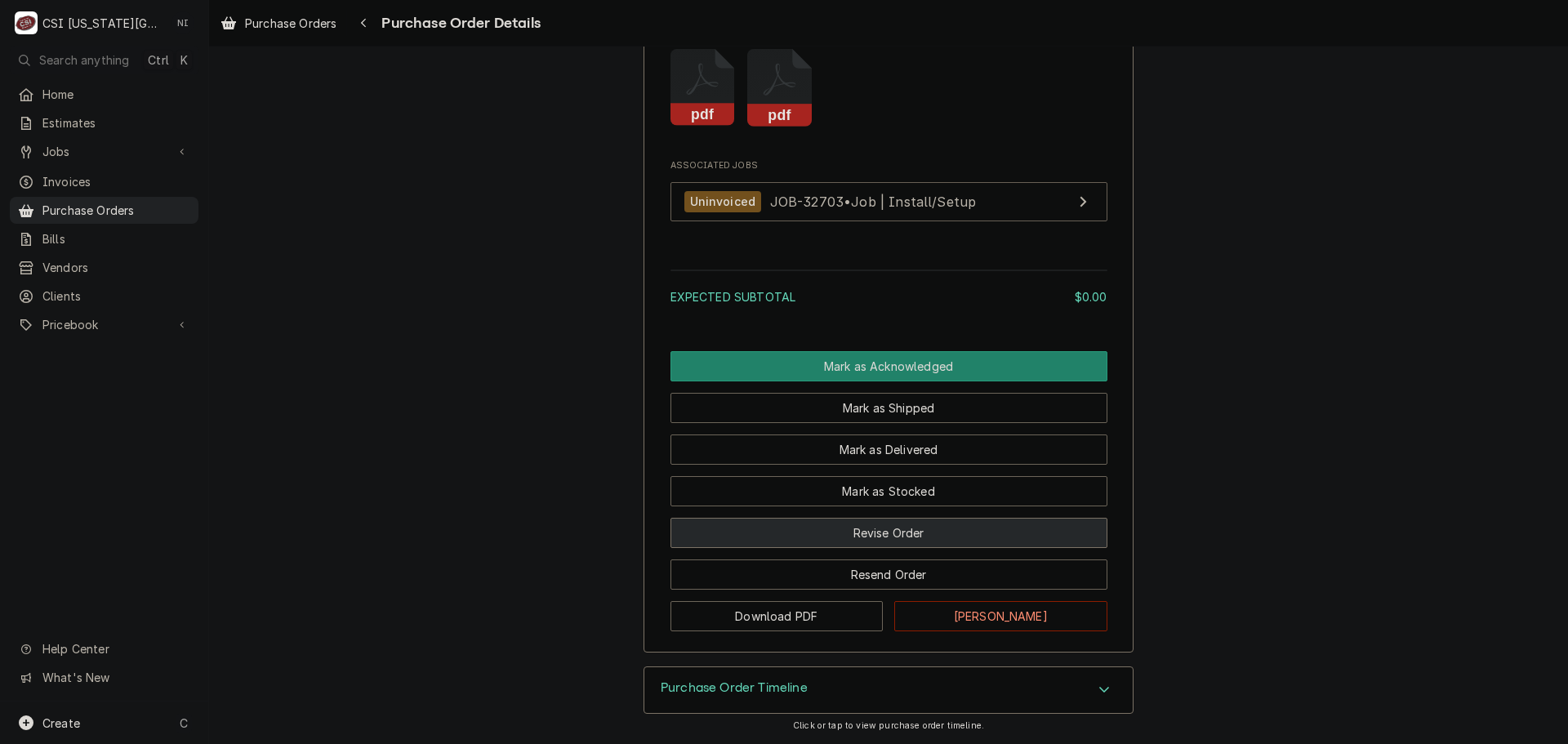
drag, startPoint x: 896, startPoint y: 528, endPoint x: 912, endPoint y: 527, distance: 16.0
click at [896, 528] on button "Revise Order" at bounding box center [889, 532] width 437 height 30
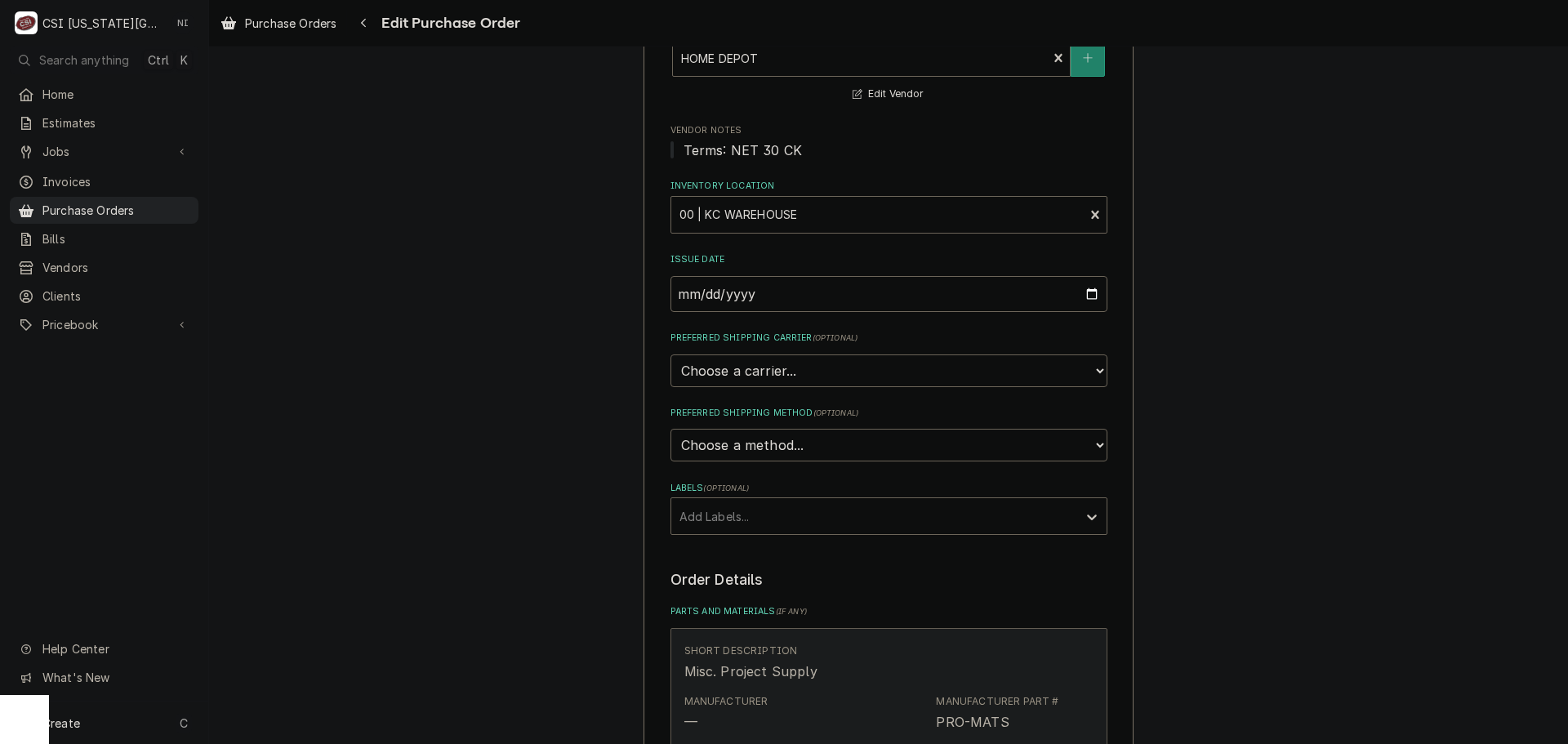
scroll to position [409, 0]
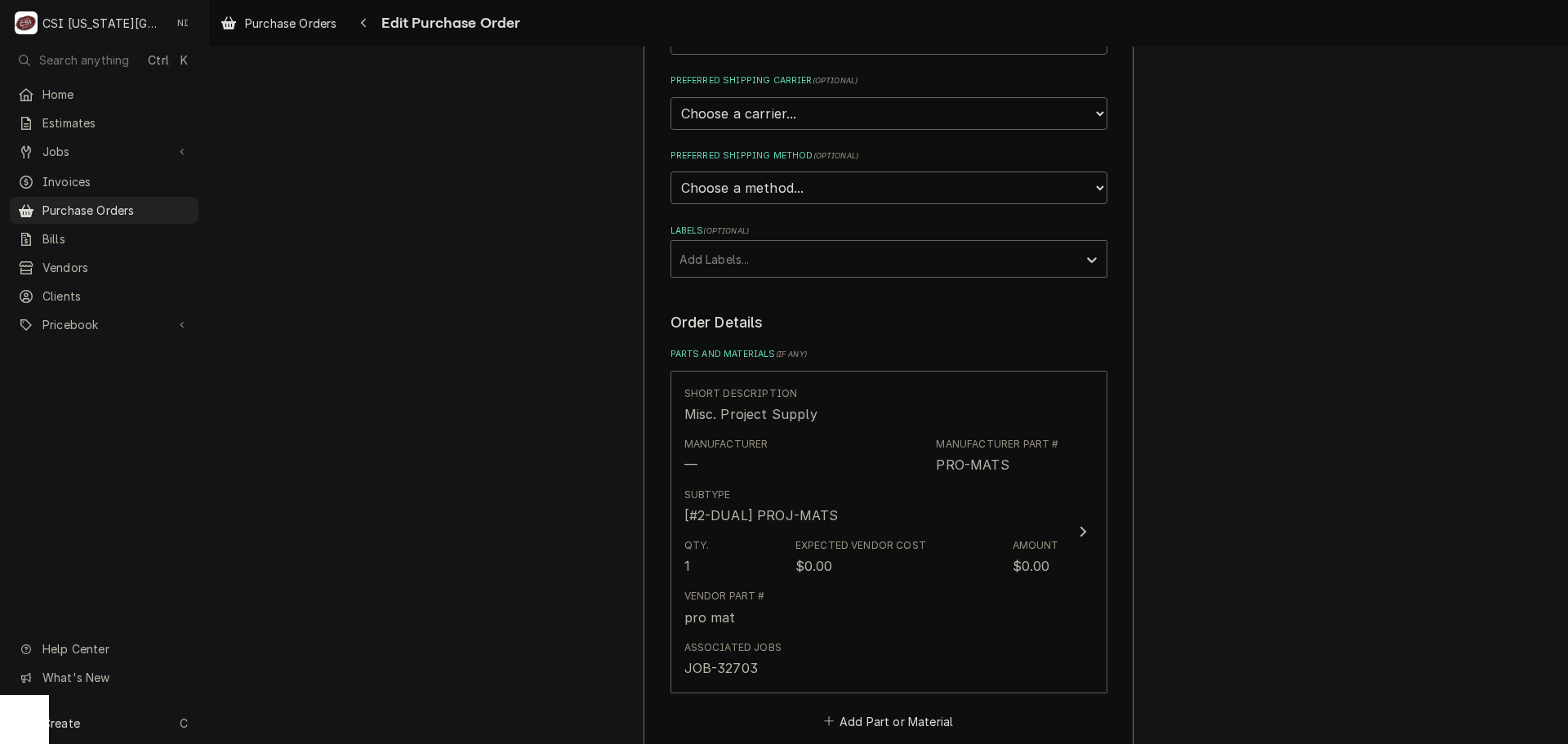
click at [734, 261] on div "Labels" at bounding box center [874, 259] width 390 height 30
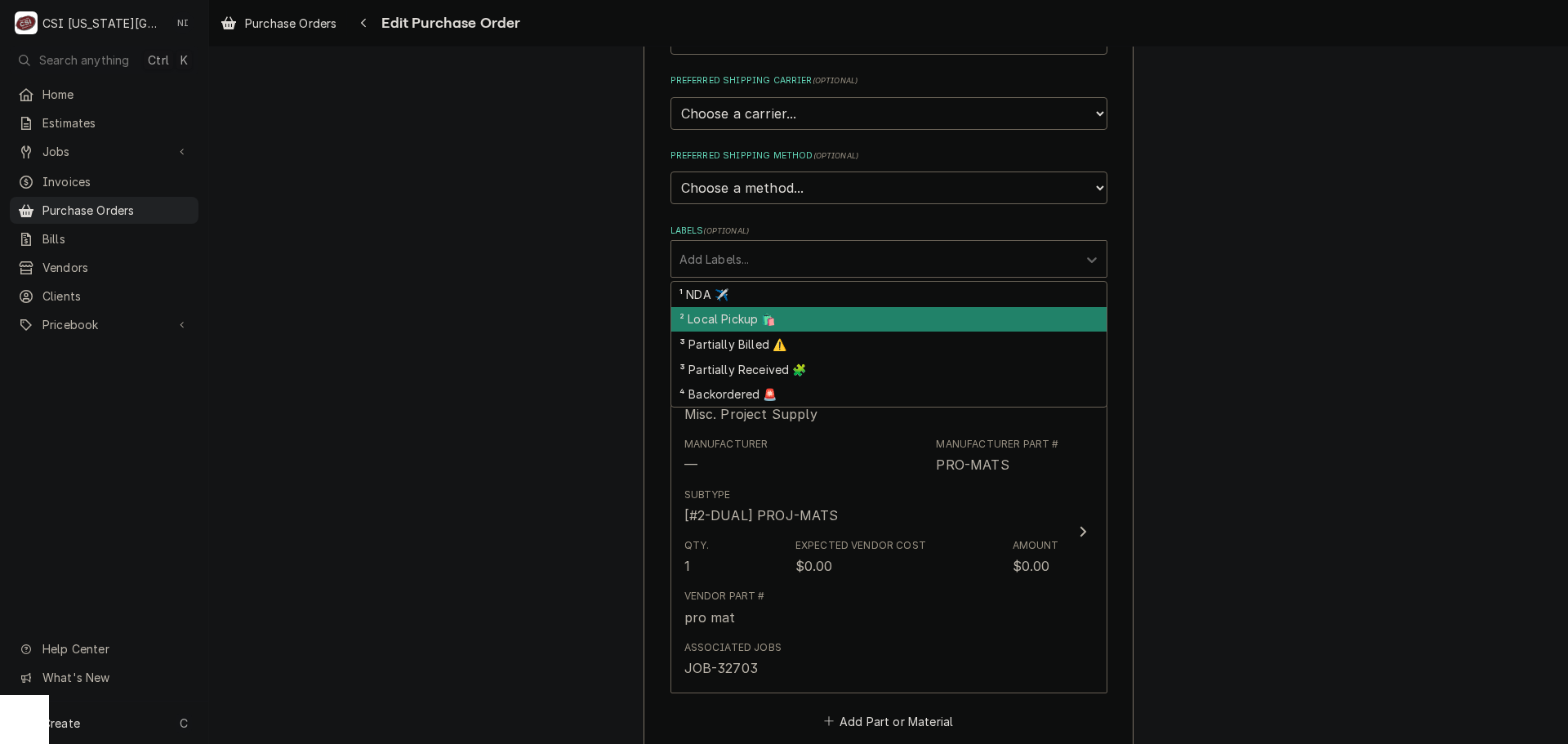
click at [743, 315] on div "² Local Pickup 🛍️" at bounding box center [889, 320] width 436 height 25
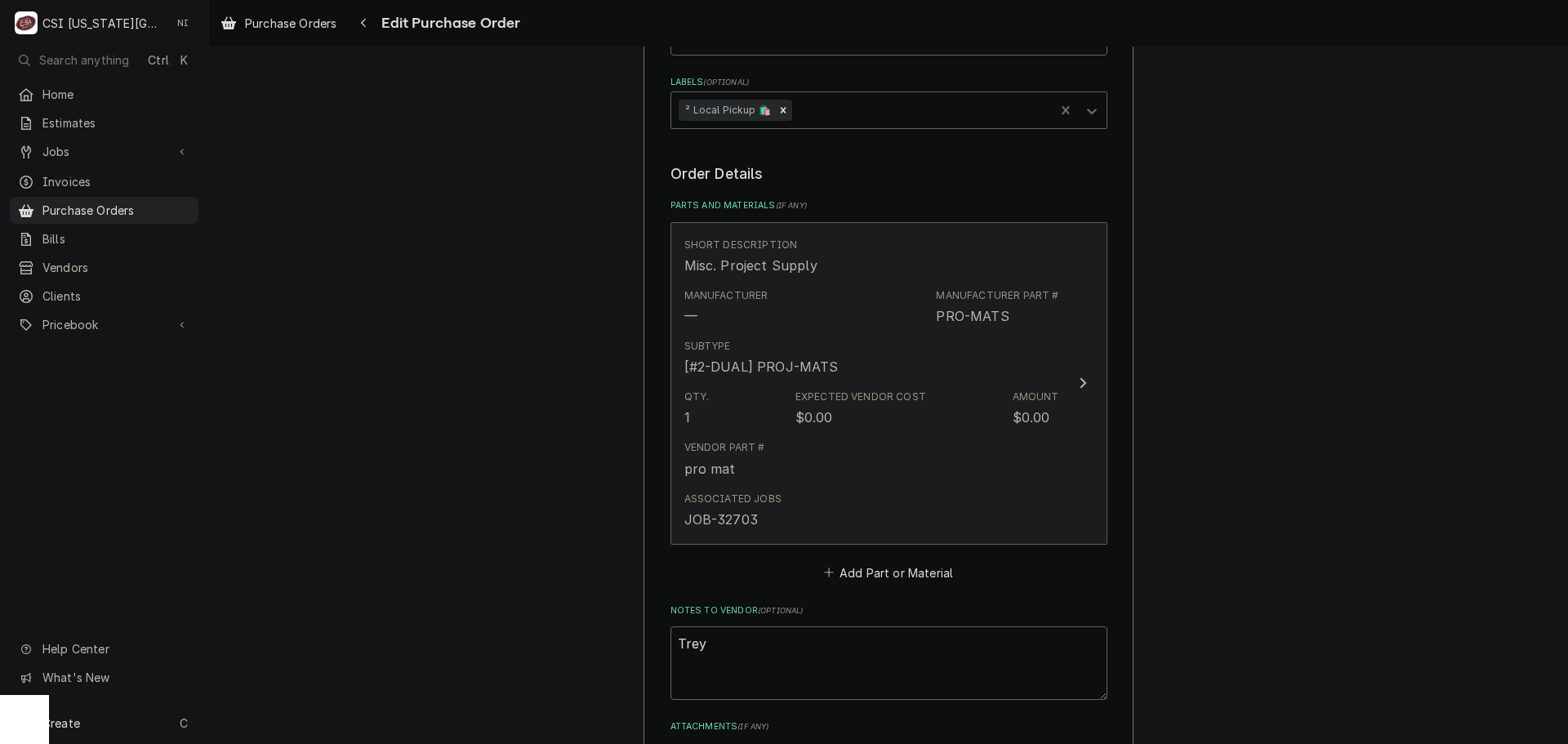
scroll to position [572, 0]
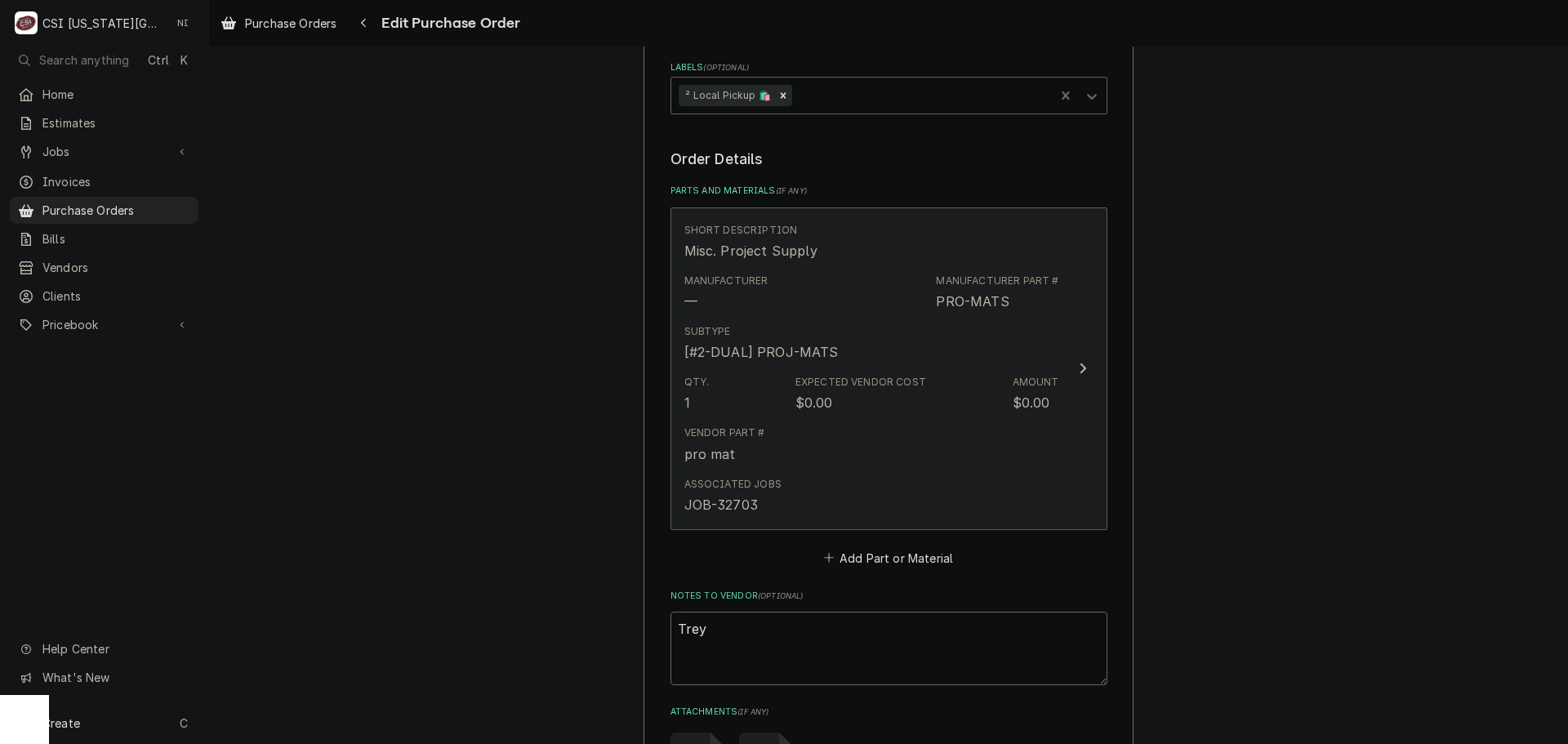
click at [906, 480] on div "Associated Jobs JOB-32703" at bounding box center [871, 496] width 375 height 51
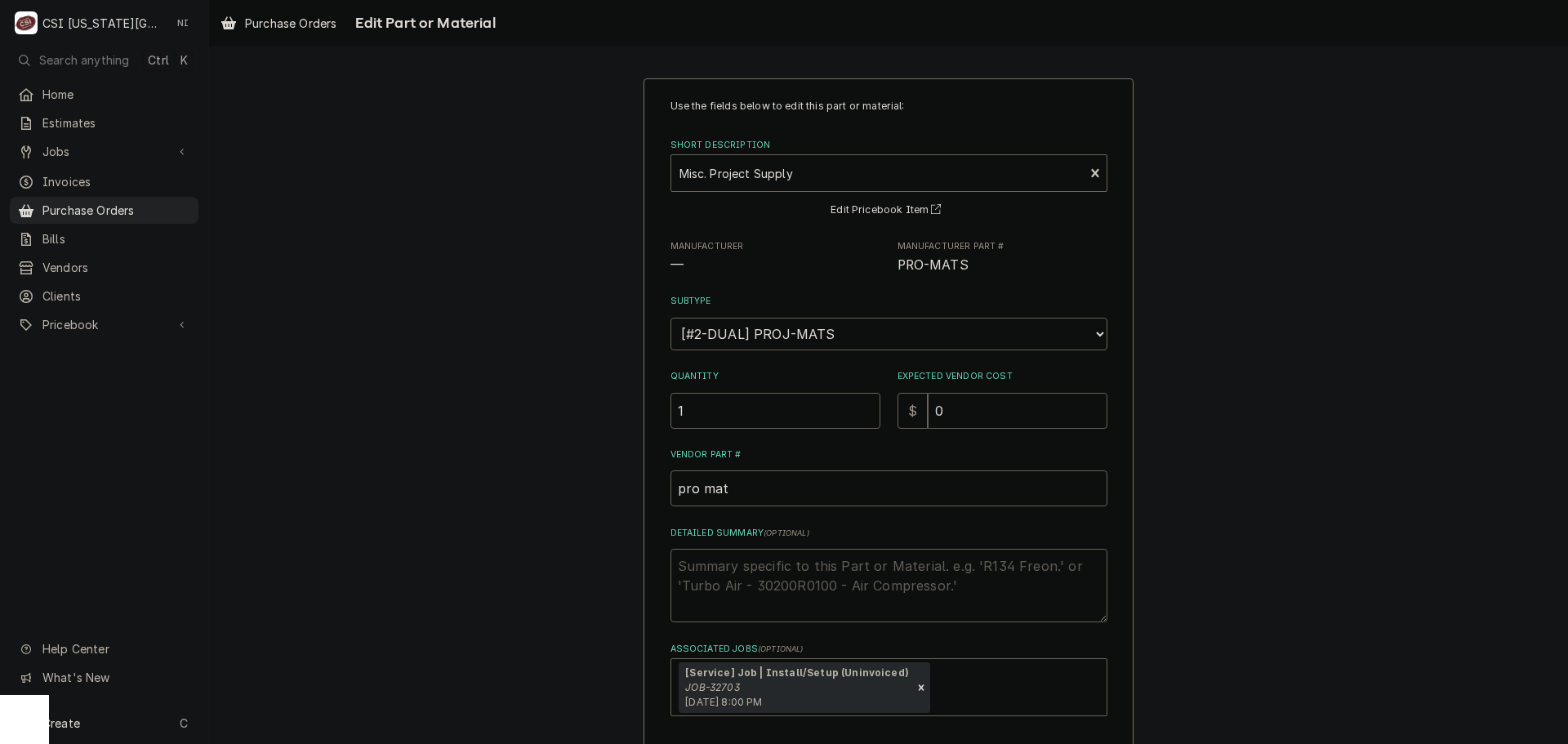
drag, startPoint x: 938, startPoint y: 407, endPoint x: 887, endPoint y: 402, distance: 51.2
click at [887, 403] on div "Quantity 1 Expected Vendor Cost $ 0" at bounding box center [889, 399] width 437 height 58
type textarea "x"
type input "2"
type textarea "x"
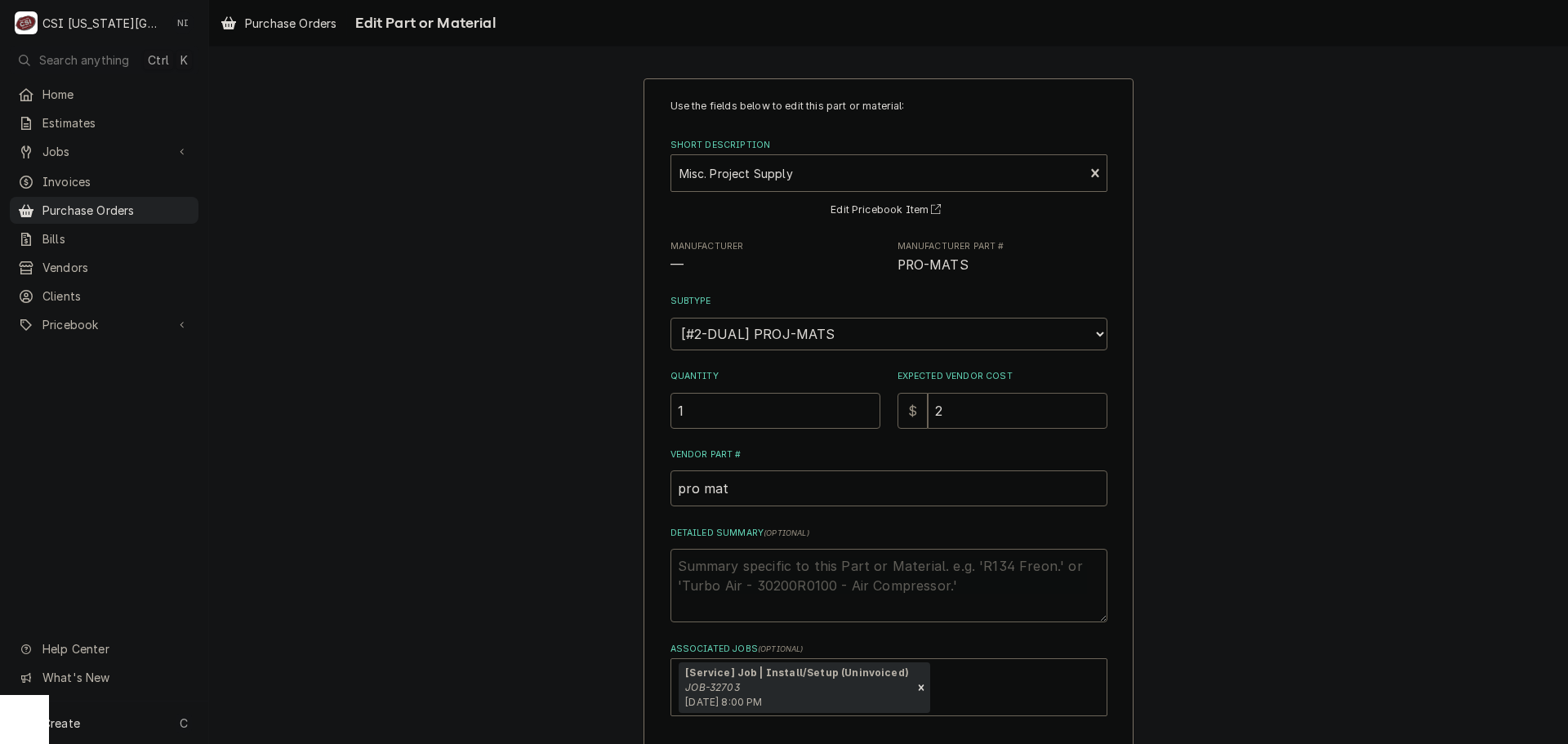
type input "28"
type textarea "x"
type input "28.4"
type textarea "x"
type input "28.41"
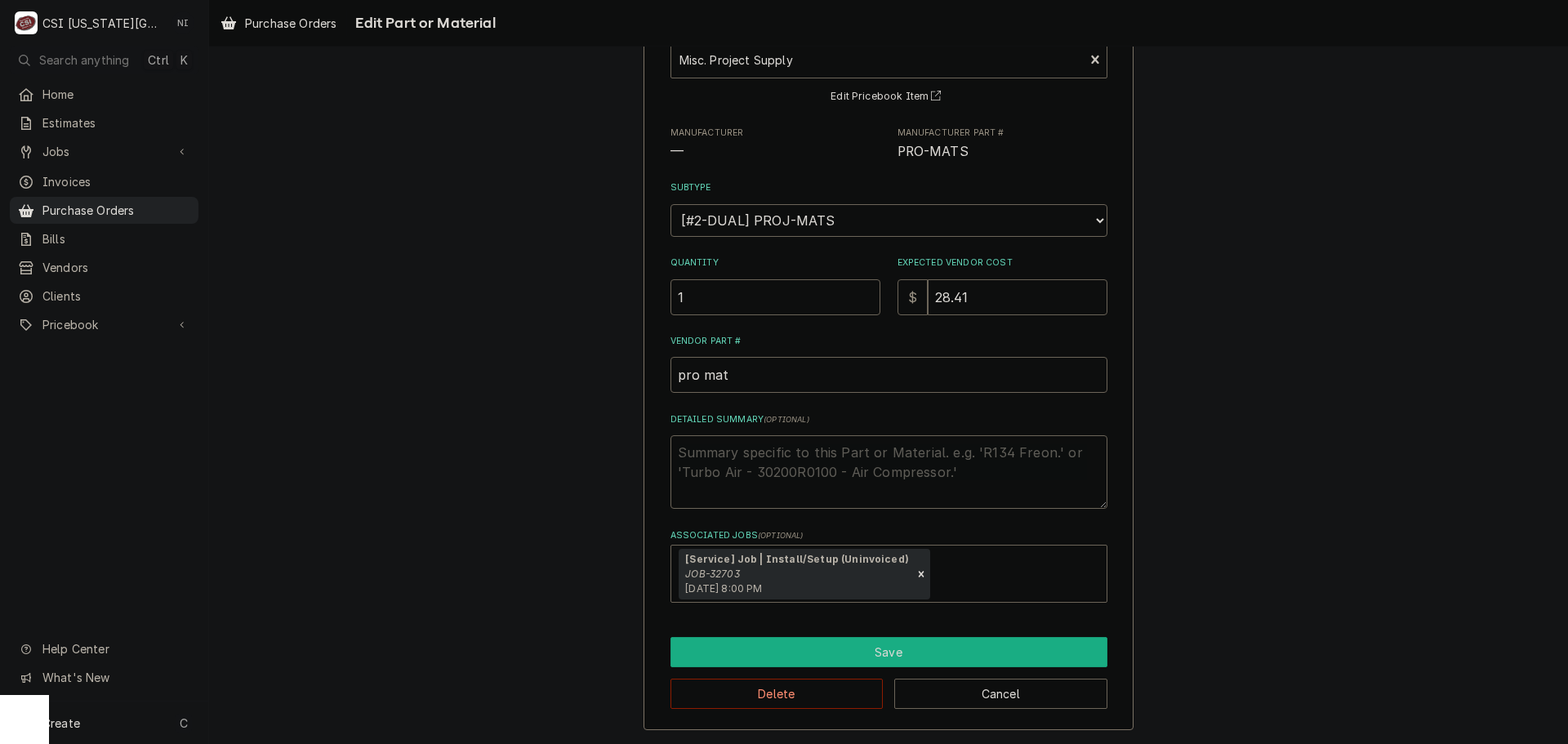
click at [893, 655] on button "Save" at bounding box center [889, 652] width 437 height 30
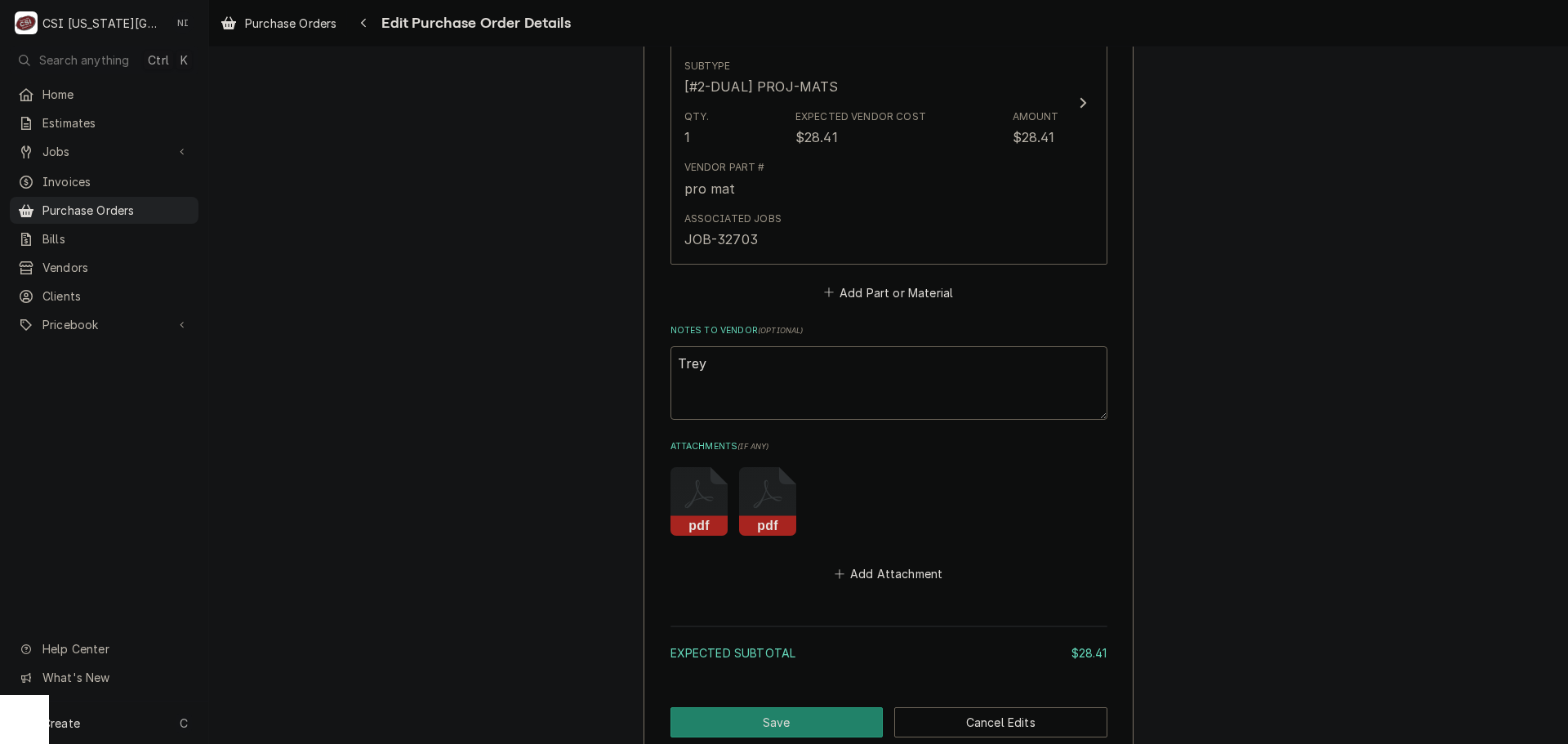
scroll to position [899, 0]
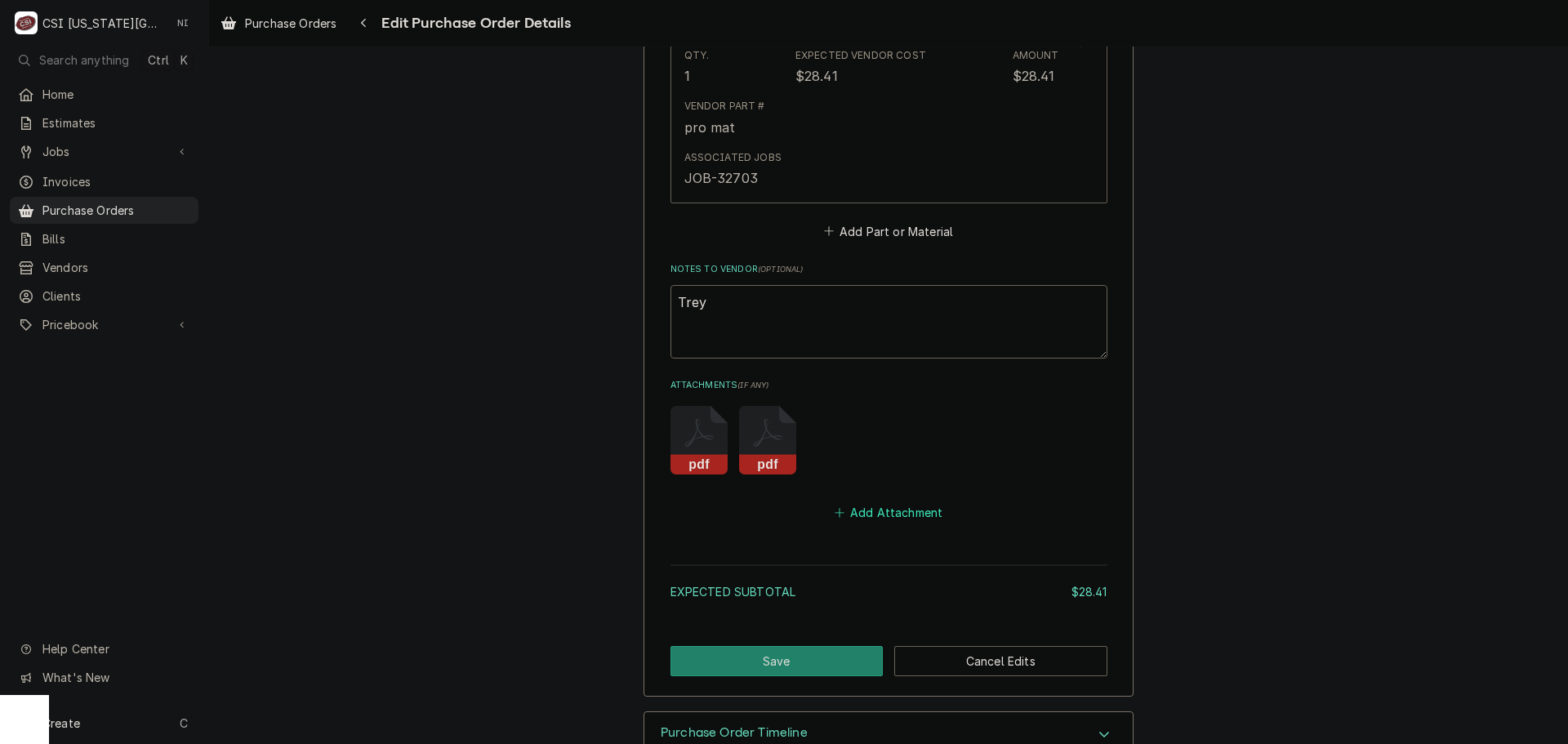
click at [901, 522] on button "Add Attachment" at bounding box center [888, 513] width 115 height 23
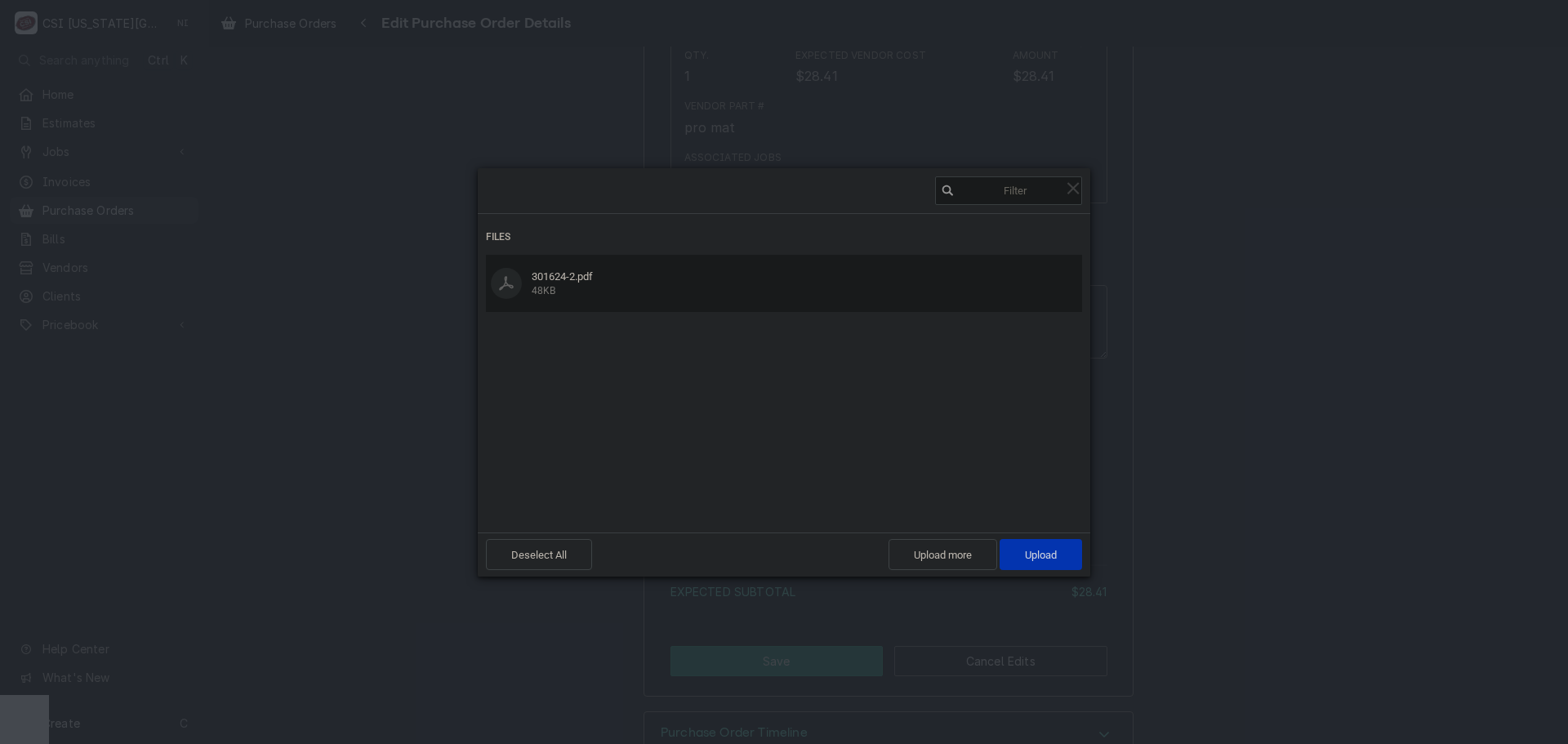
click at [1044, 537] on div "Deselect All Upload more Upload 1" at bounding box center [784, 554] width 613 height 44
click at [1046, 549] on span "Upload 1" at bounding box center [1040, 555] width 32 height 13
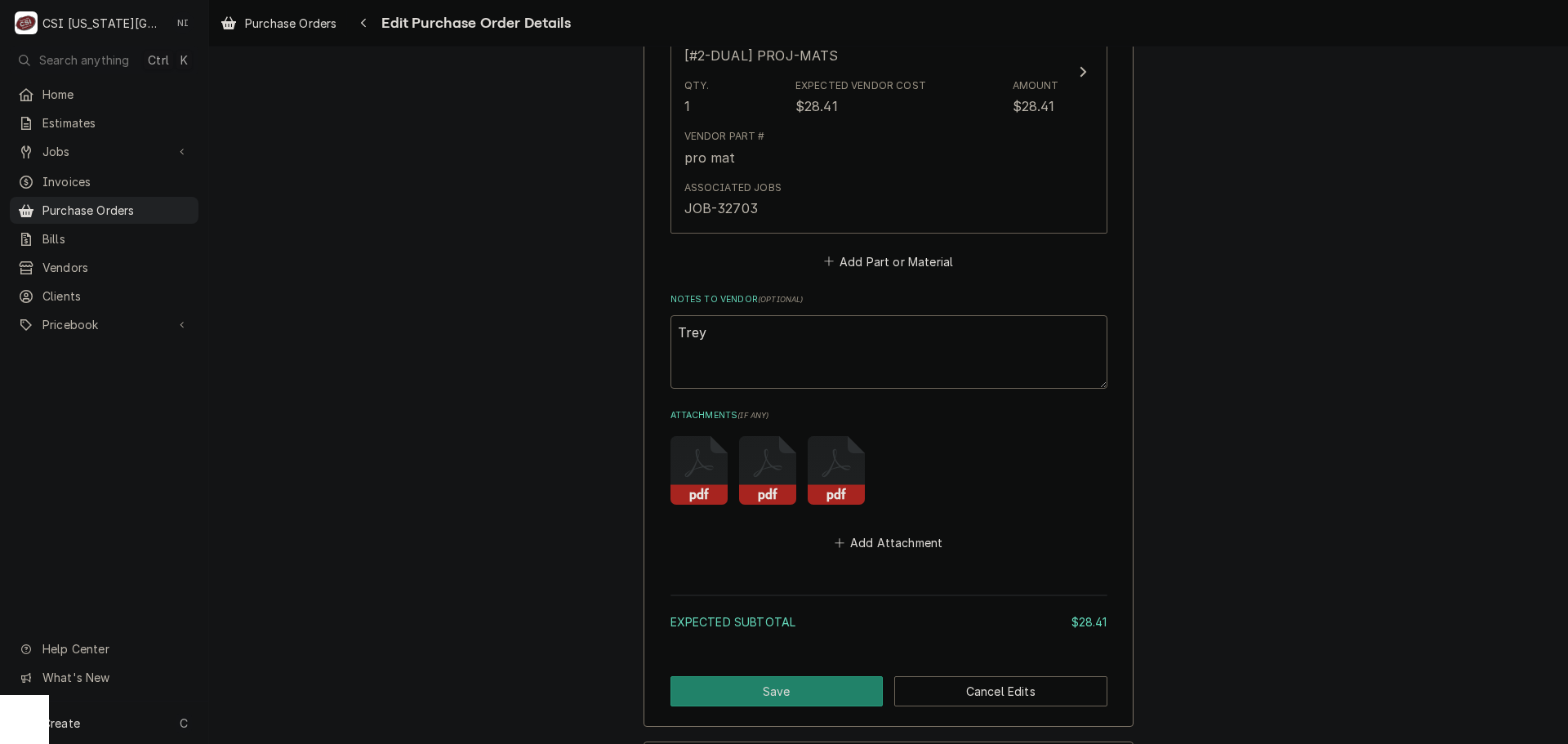
scroll to position [943, 0]
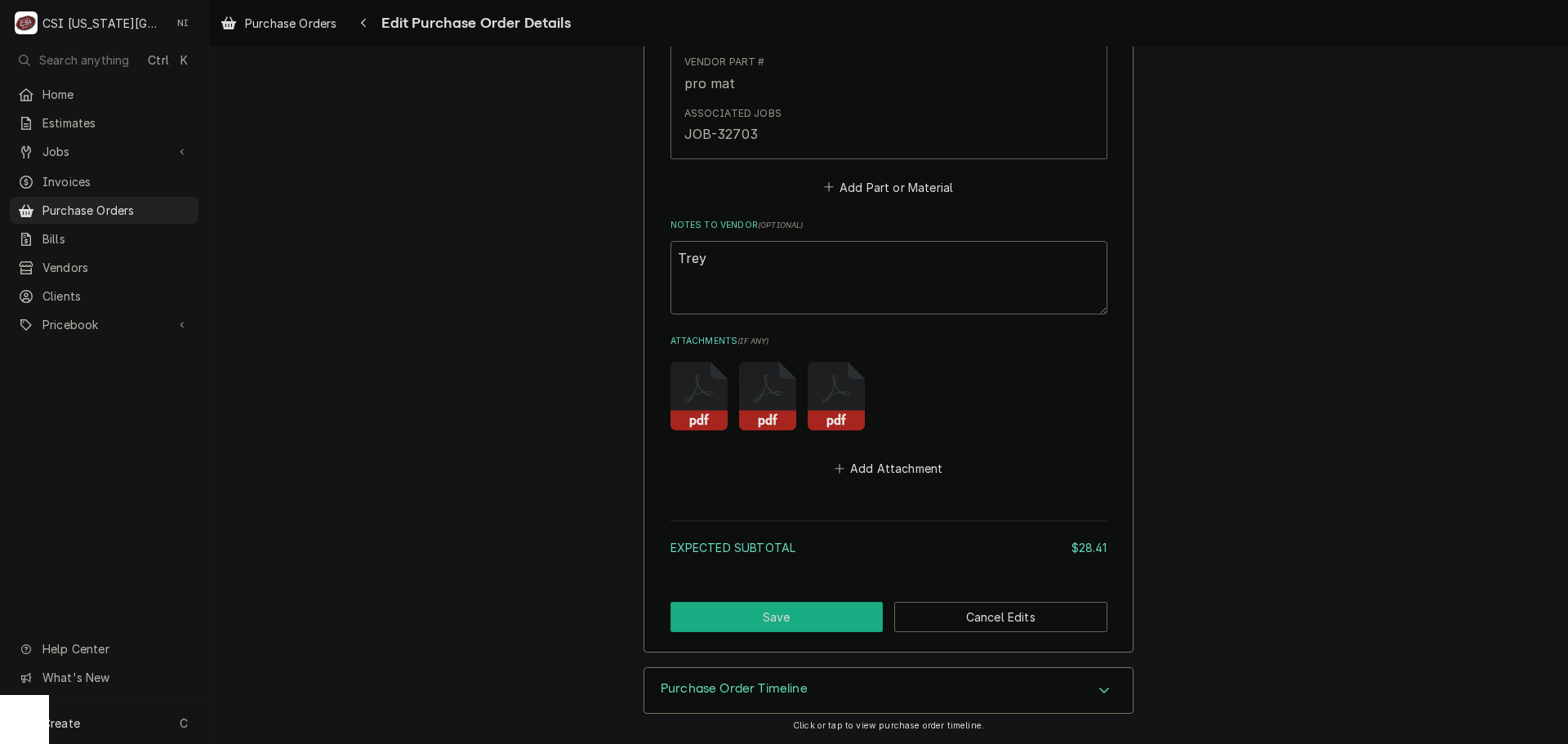
click at [853, 625] on button "Save" at bounding box center [777, 617] width 213 height 30
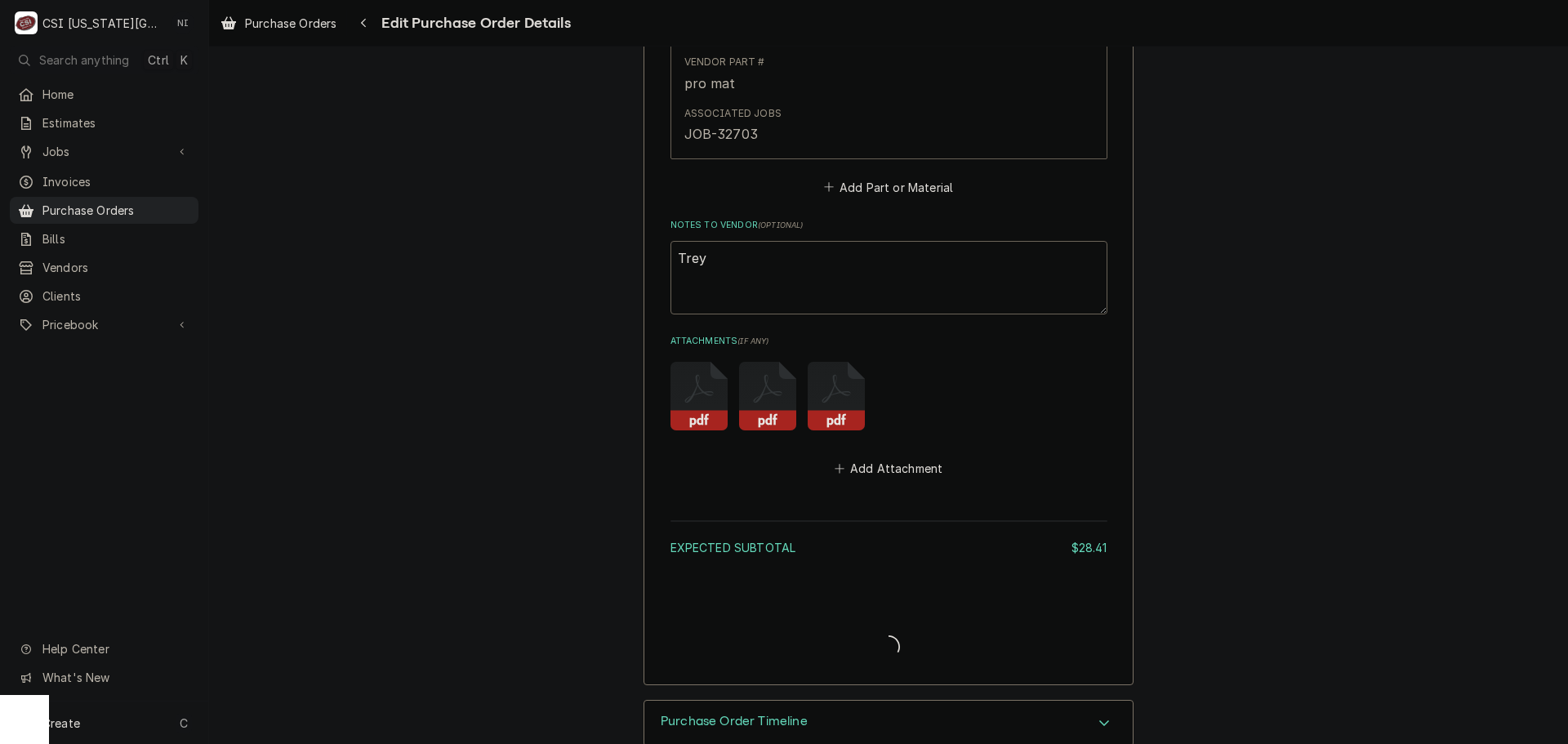
type textarea "x"
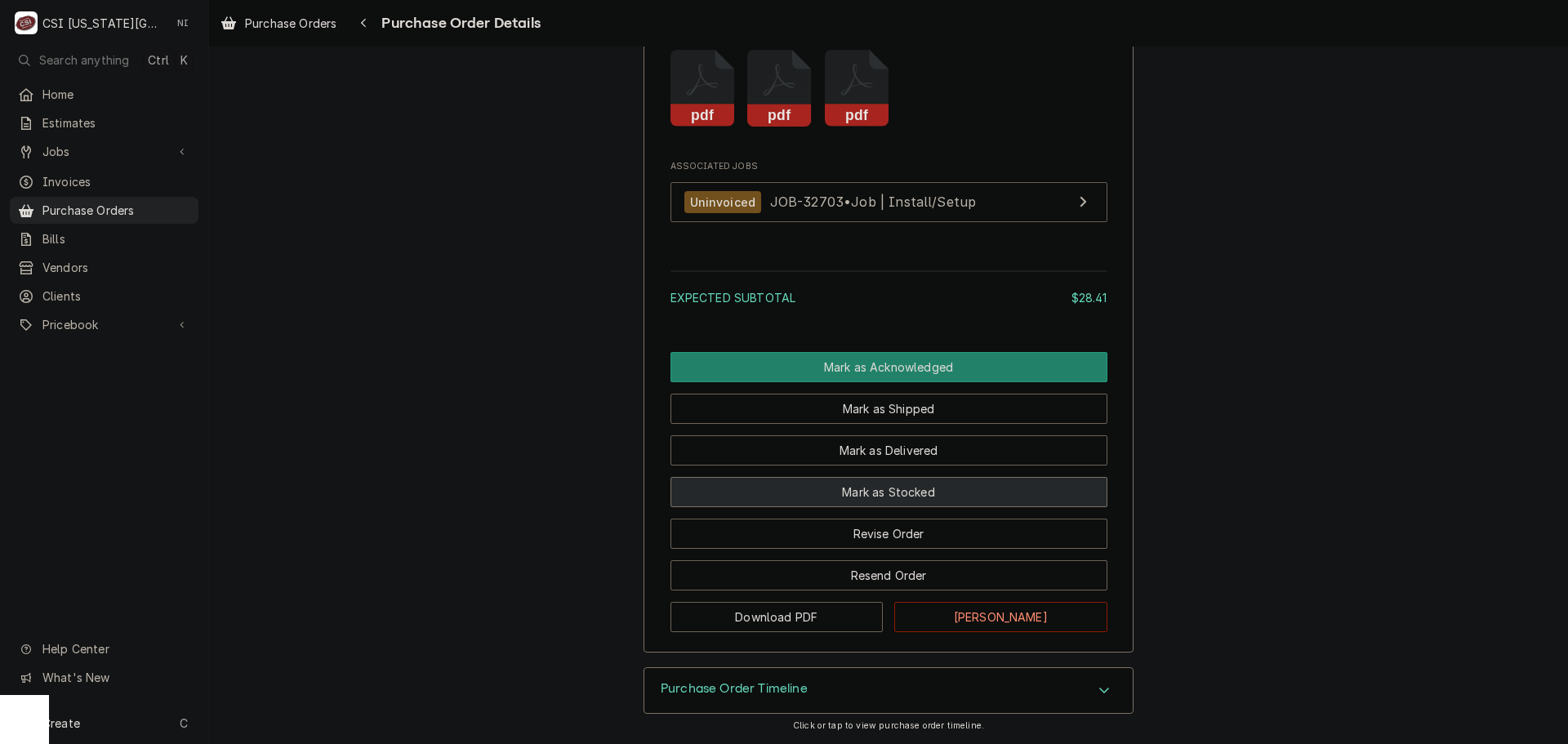
scroll to position [1399, 0]
click at [893, 494] on button "Mark as Stocked" at bounding box center [889, 492] width 437 height 30
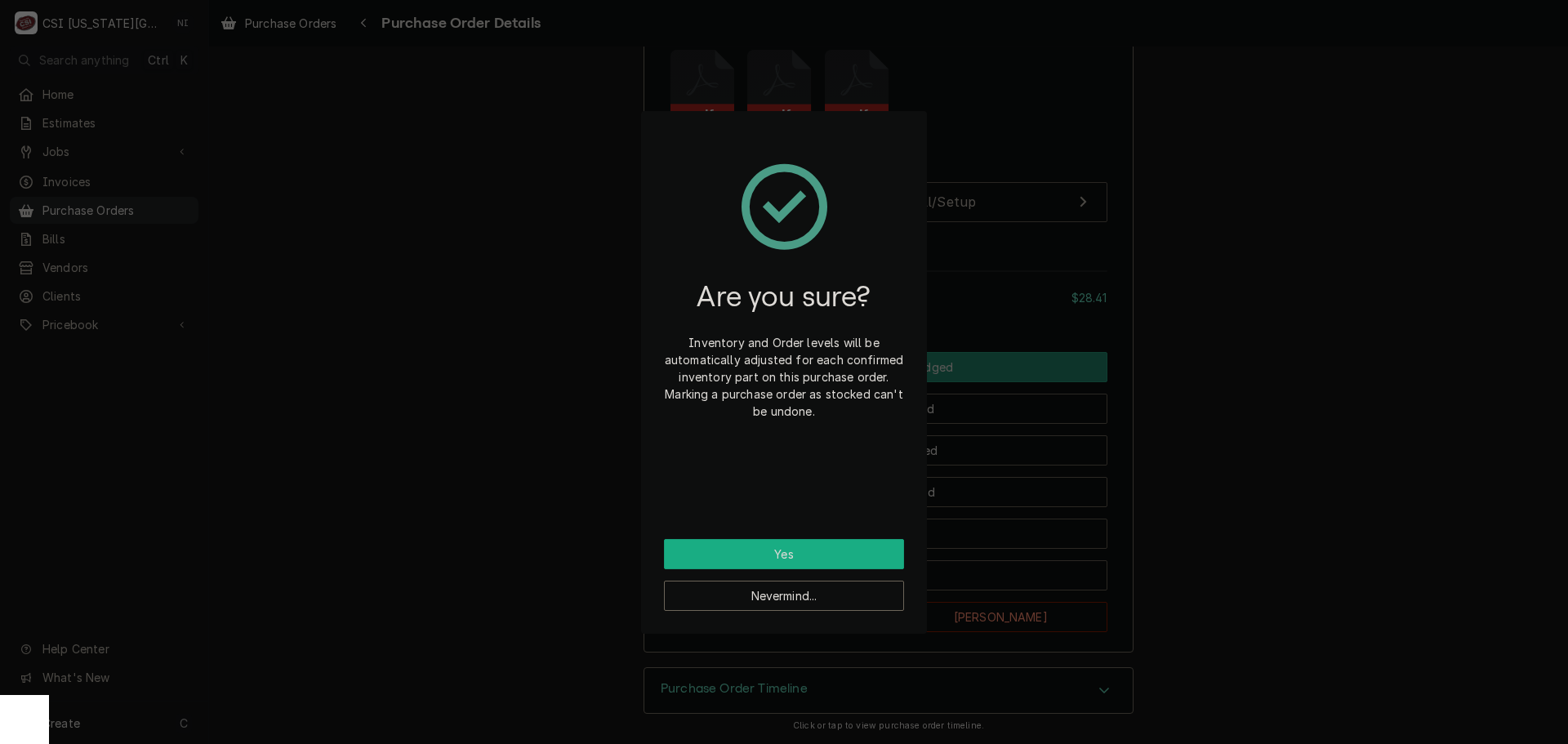
click at [847, 548] on button "Yes" at bounding box center [784, 554] width 240 height 30
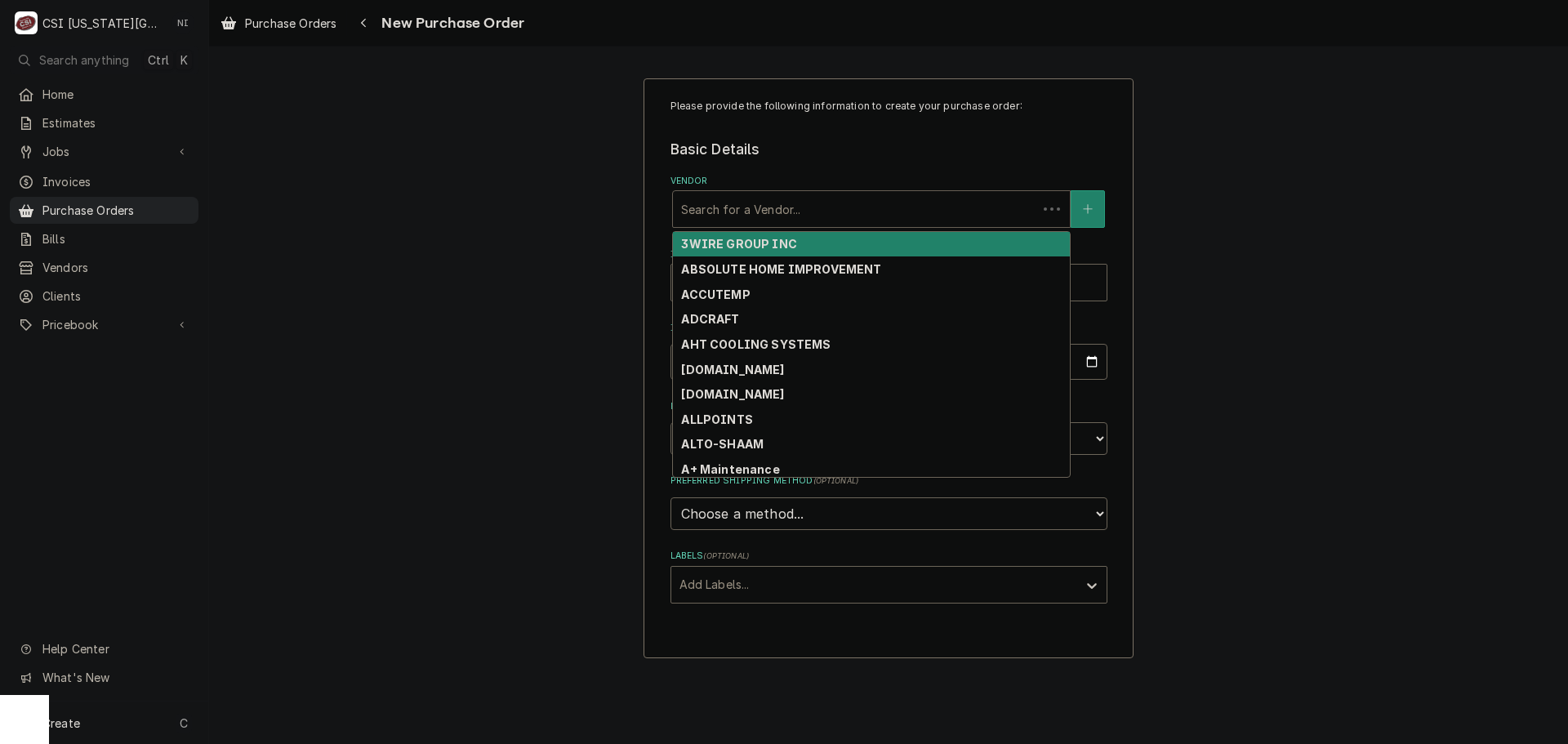
click at [775, 220] on div "Vendor" at bounding box center [855, 209] width 348 height 30
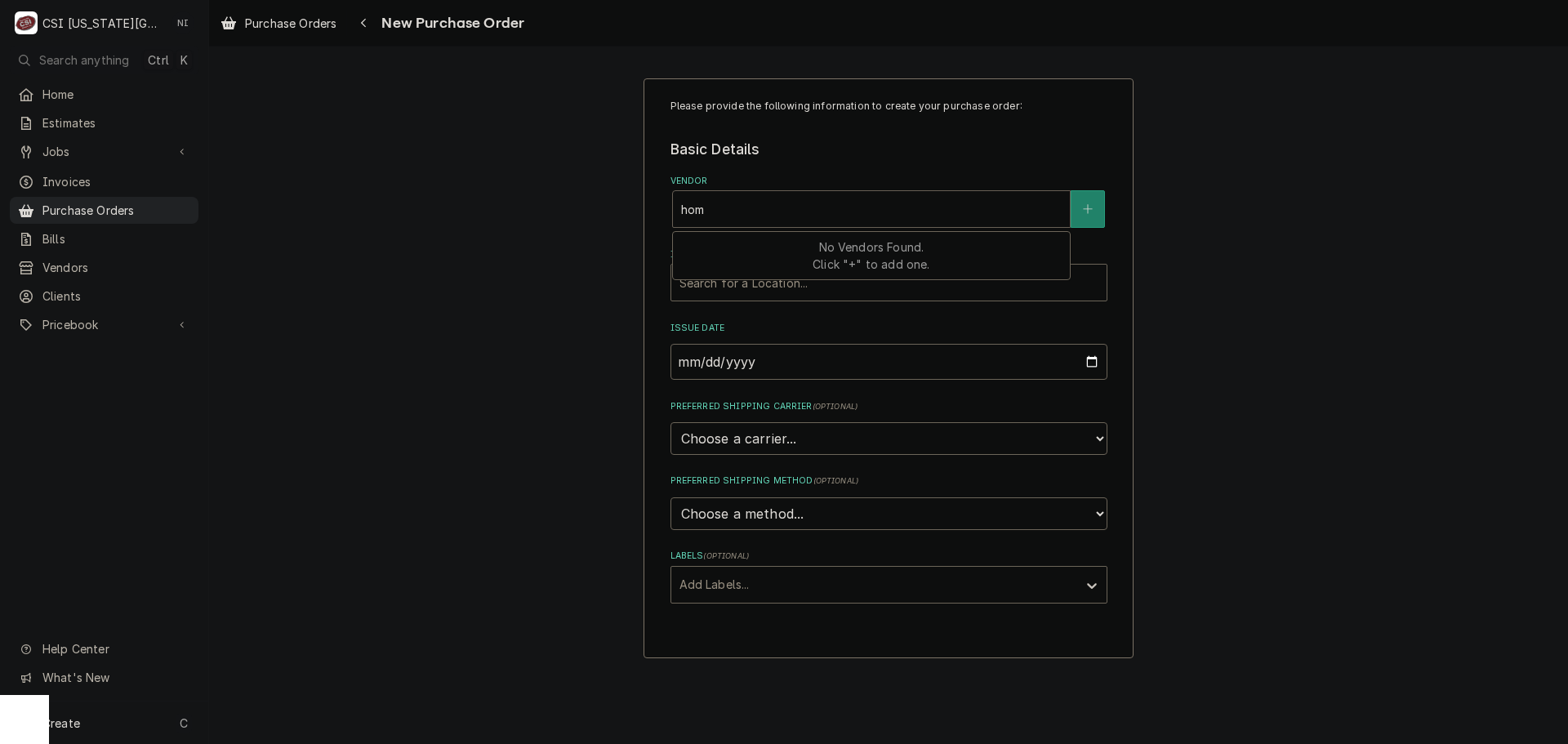
type input "home"
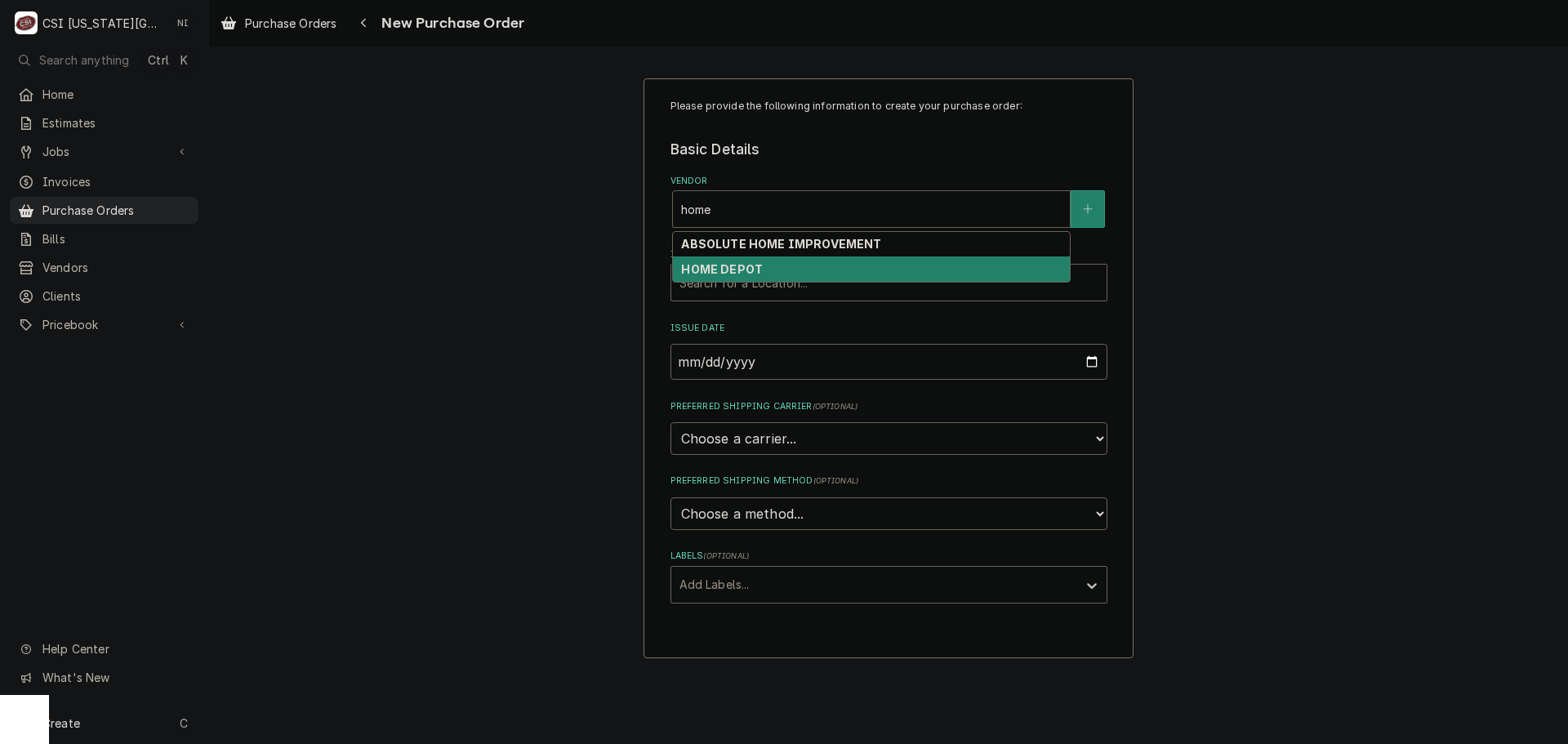
click at [768, 266] on div "HOME DEPOT" at bounding box center [871, 269] width 397 height 25
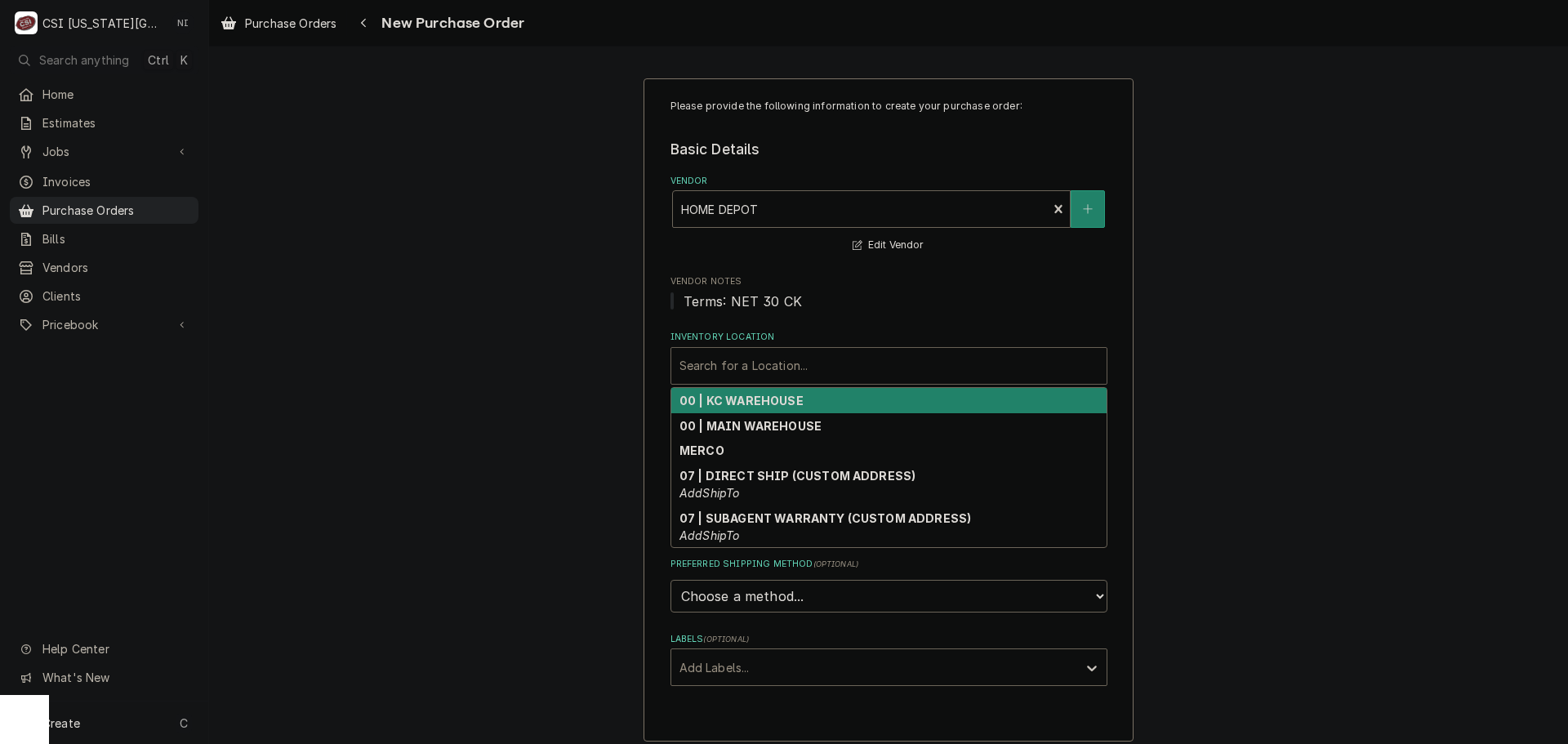
click at [780, 361] on div "Inventory Location" at bounding box center [889, 366] width 419 height 30
click at [752, 399] on strong "00 | KC WAREHOUSE" at bounding box center [741, 400] width 124 height 14
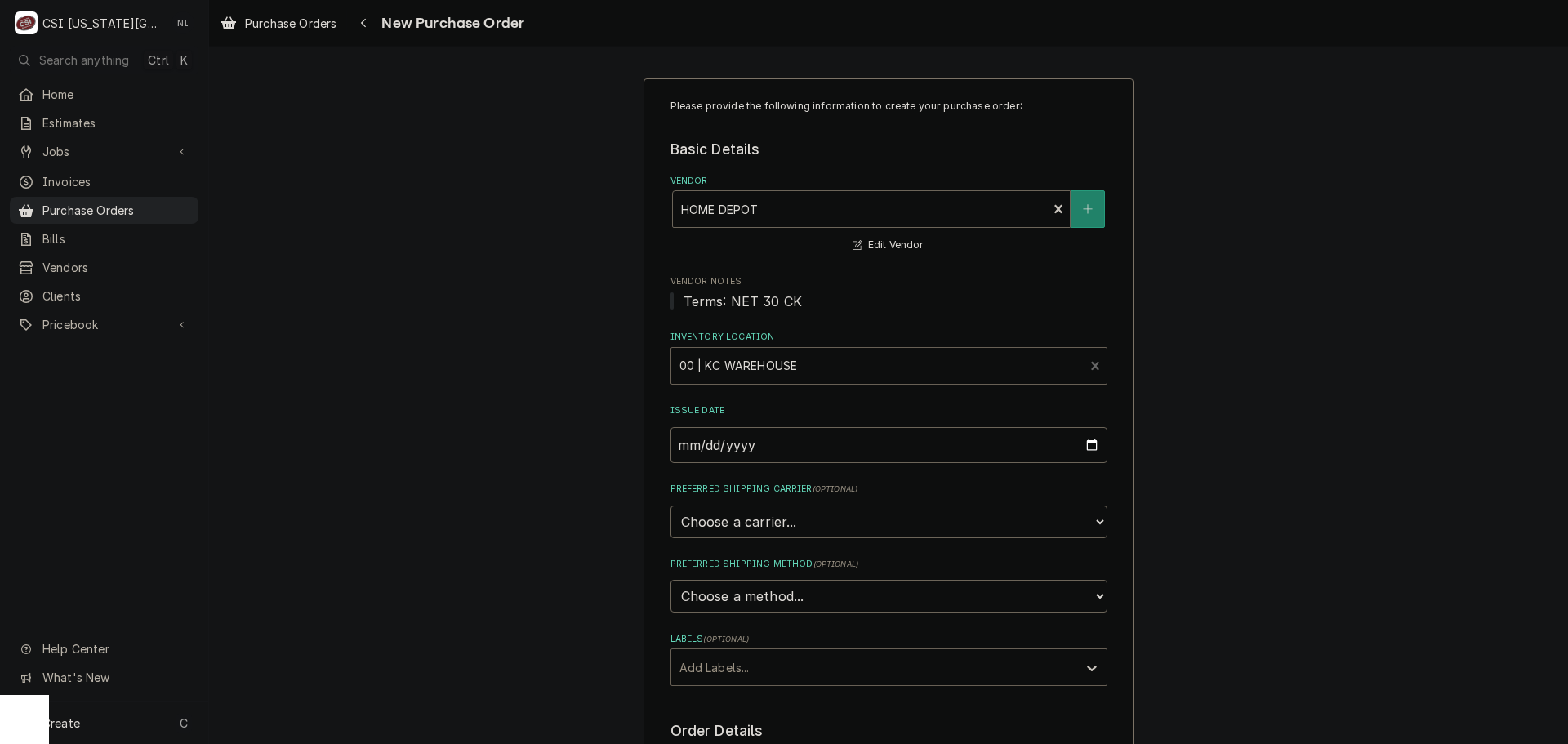
click at [767, 672] on div "Labels" at bounding box center [874, 667] width 390 height 30
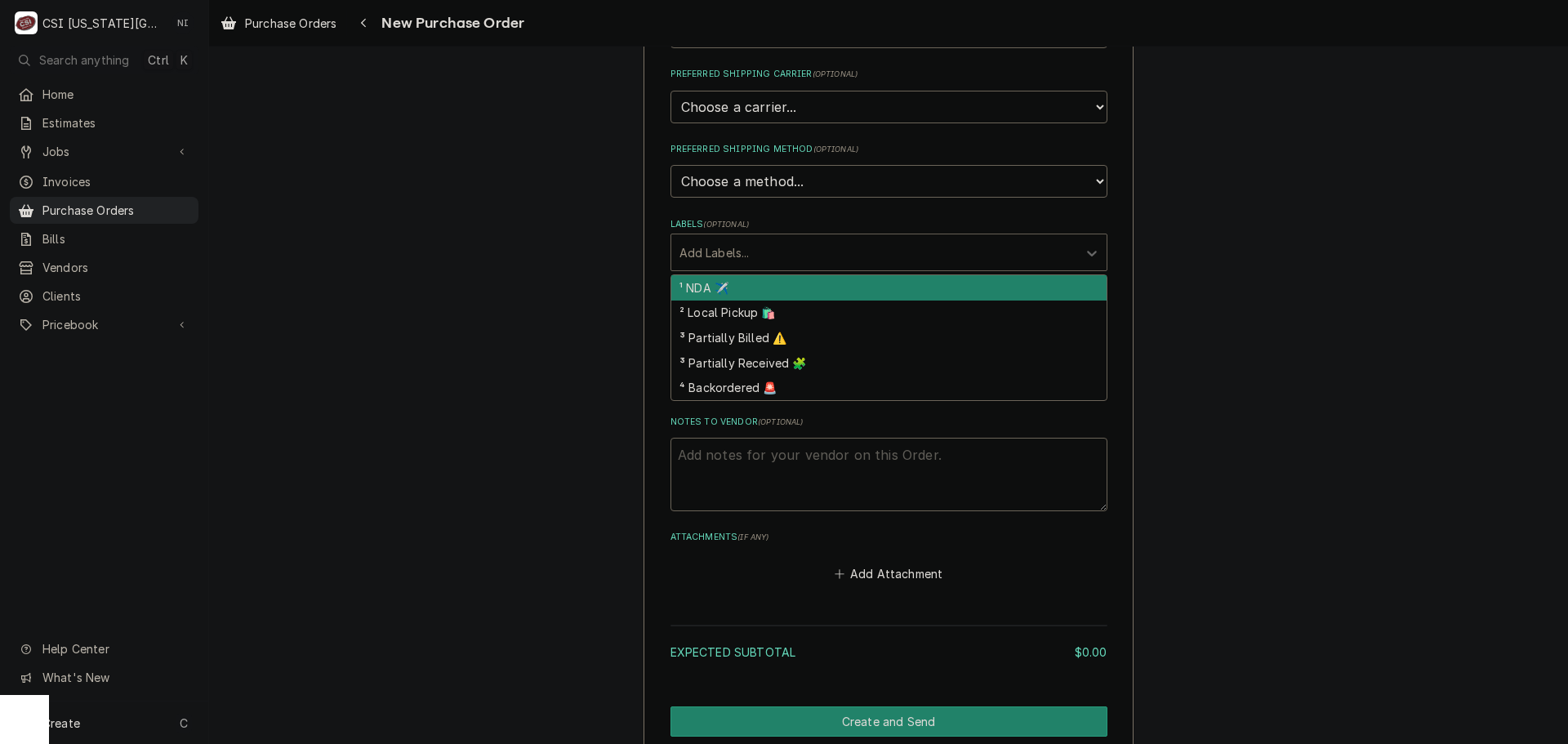
scroll to position [321, 0]
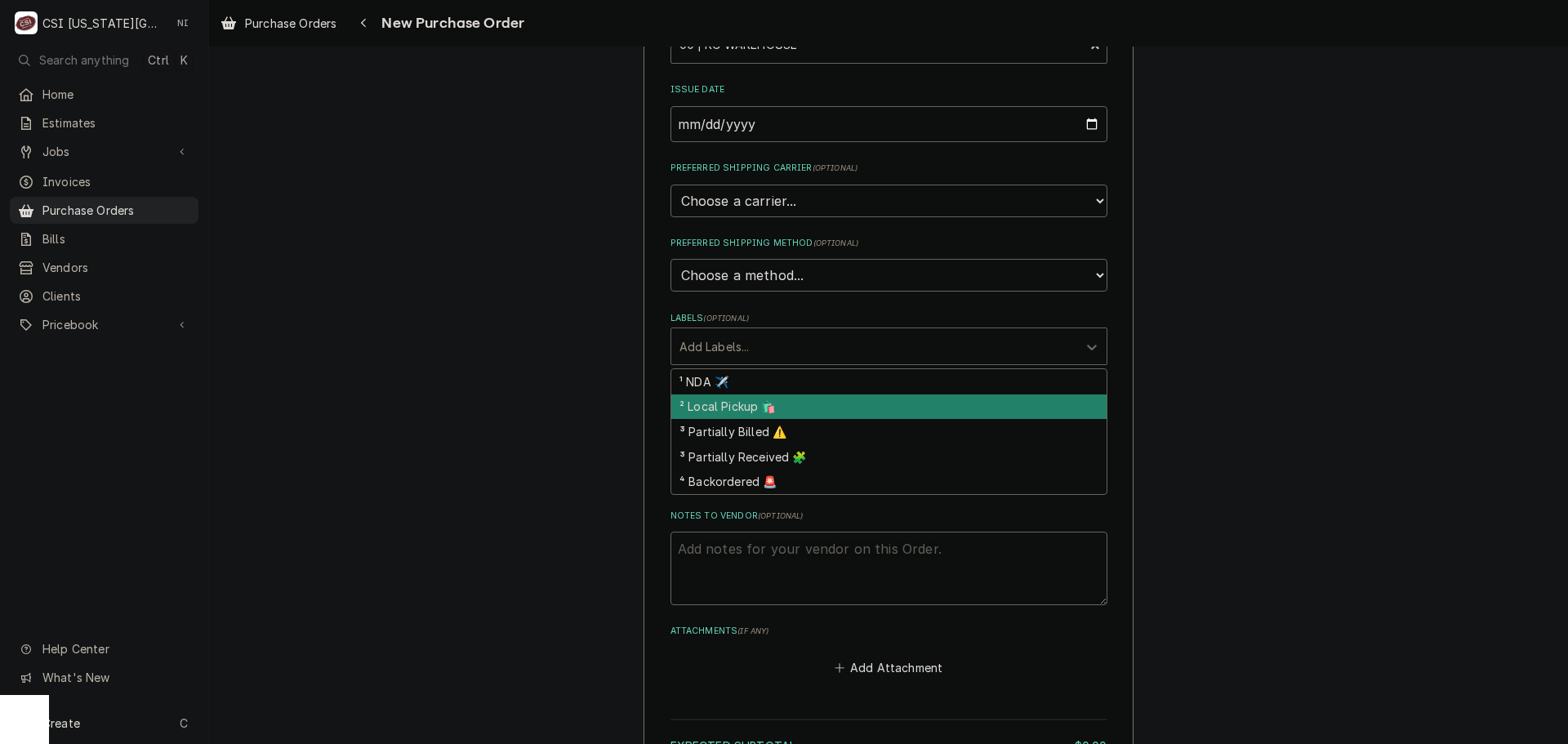
click at [718, 406] on div "² Local Pickup 🛍️" at bounding box center [889, 408] width 436 height 25
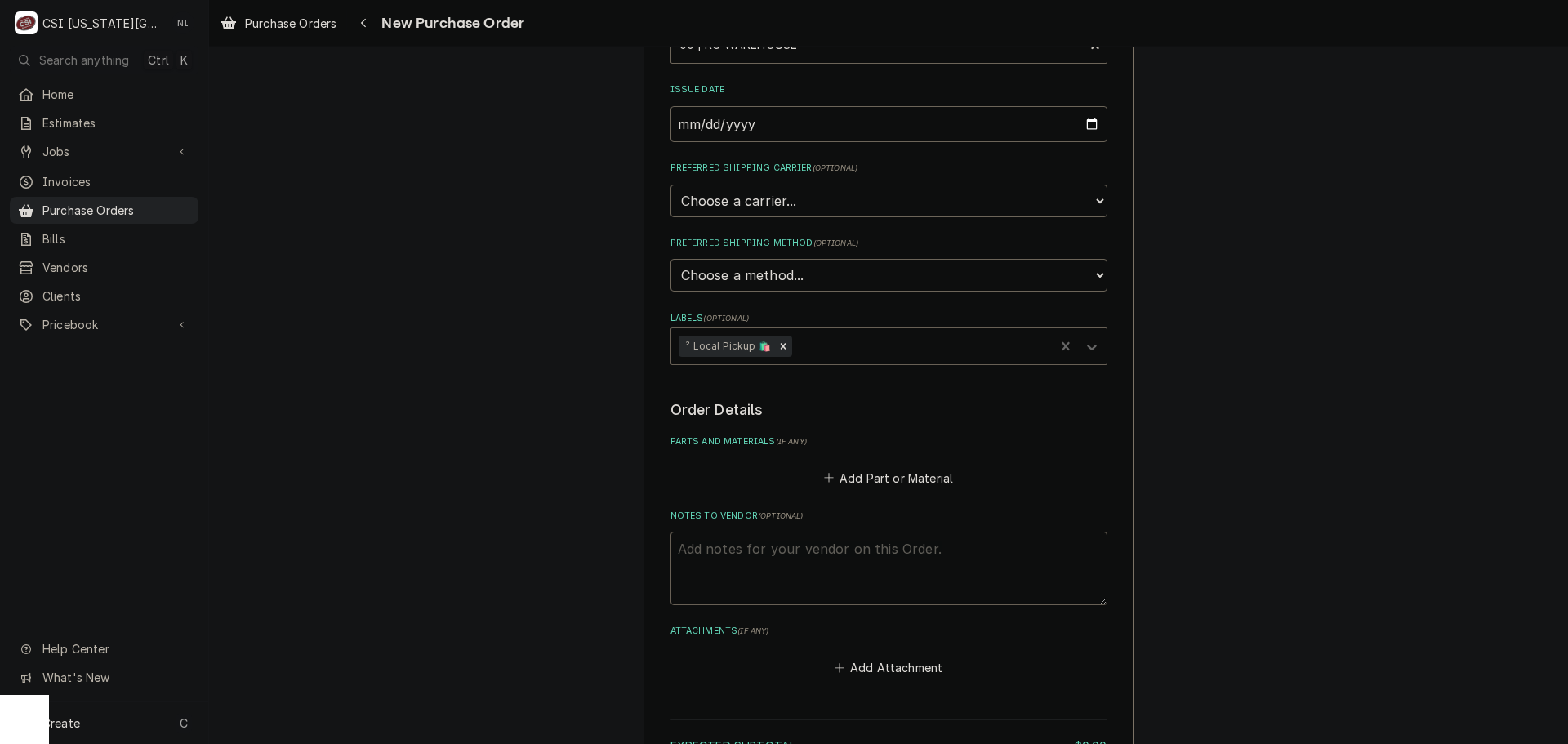
click at [762, 559] on textarea "Notes to Vendor ( optional )" at bounding box center [889, 568] width 437 height 73
click at [848, 542] on textarea "Notes to Vendor ( optional )" at bounding box center [889, 568] width 437 height 73
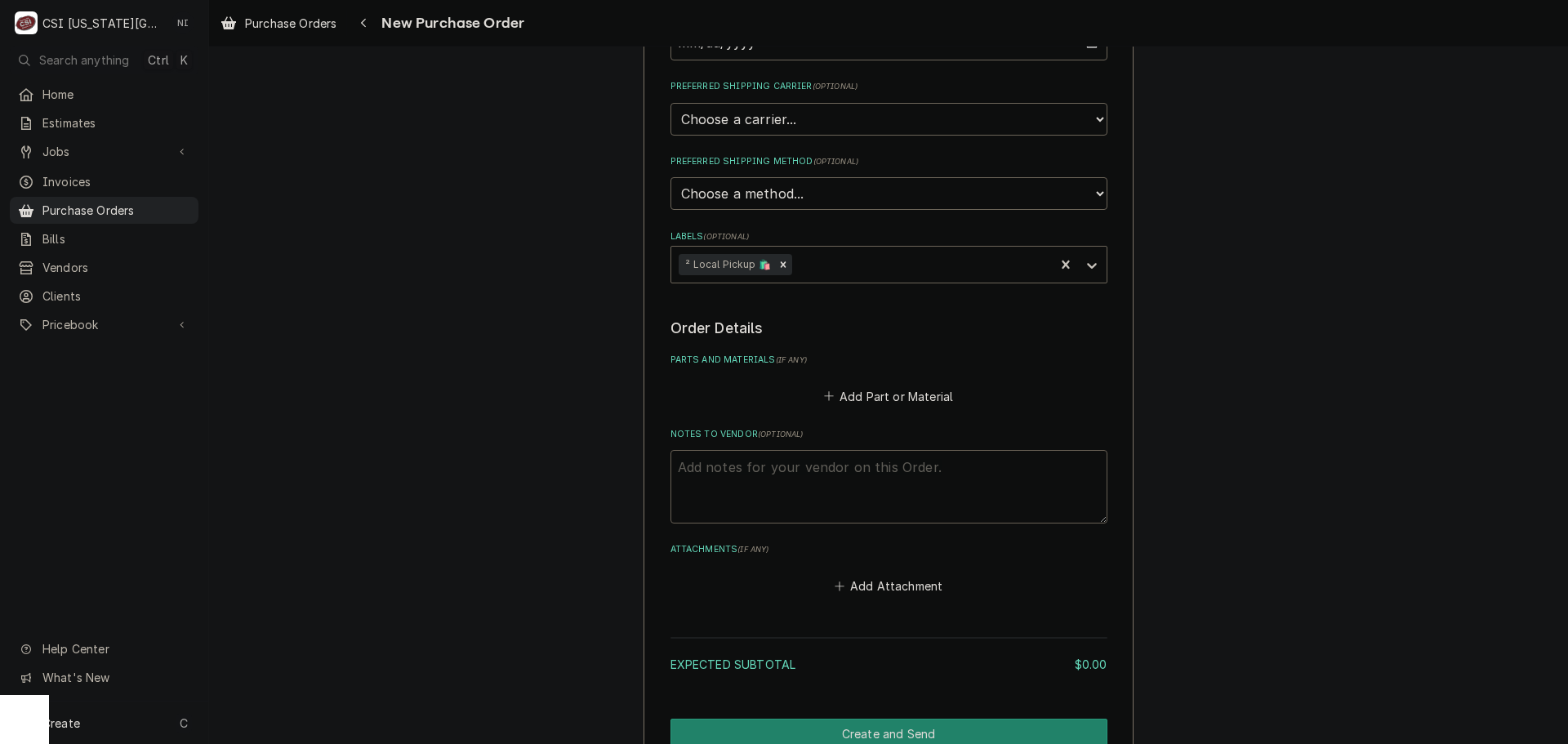
click at [813, 485] on textarea "Notes to Vendor ( optional )" at bounding box center [889, 486] width 437 height 73
type textarea "x"
type textarea "t"
type textarea "x"
type textarea "tr"
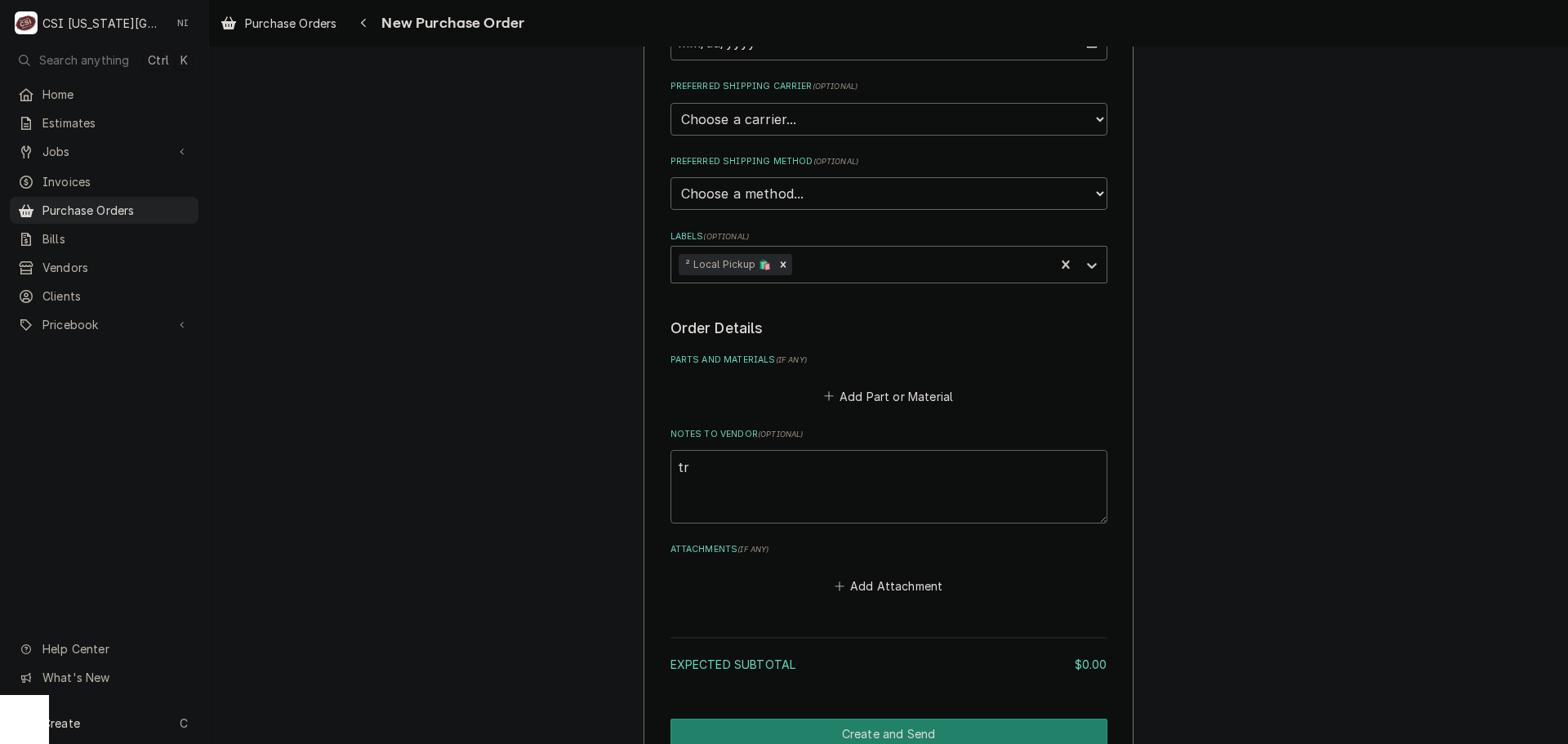
type textarea "x"
type textarea "tre"
type textarea "x"
type textarea "trey"
click at [867, 400] on button "Add Part or Material" at bounding box center [887, 396] width 135 height 23
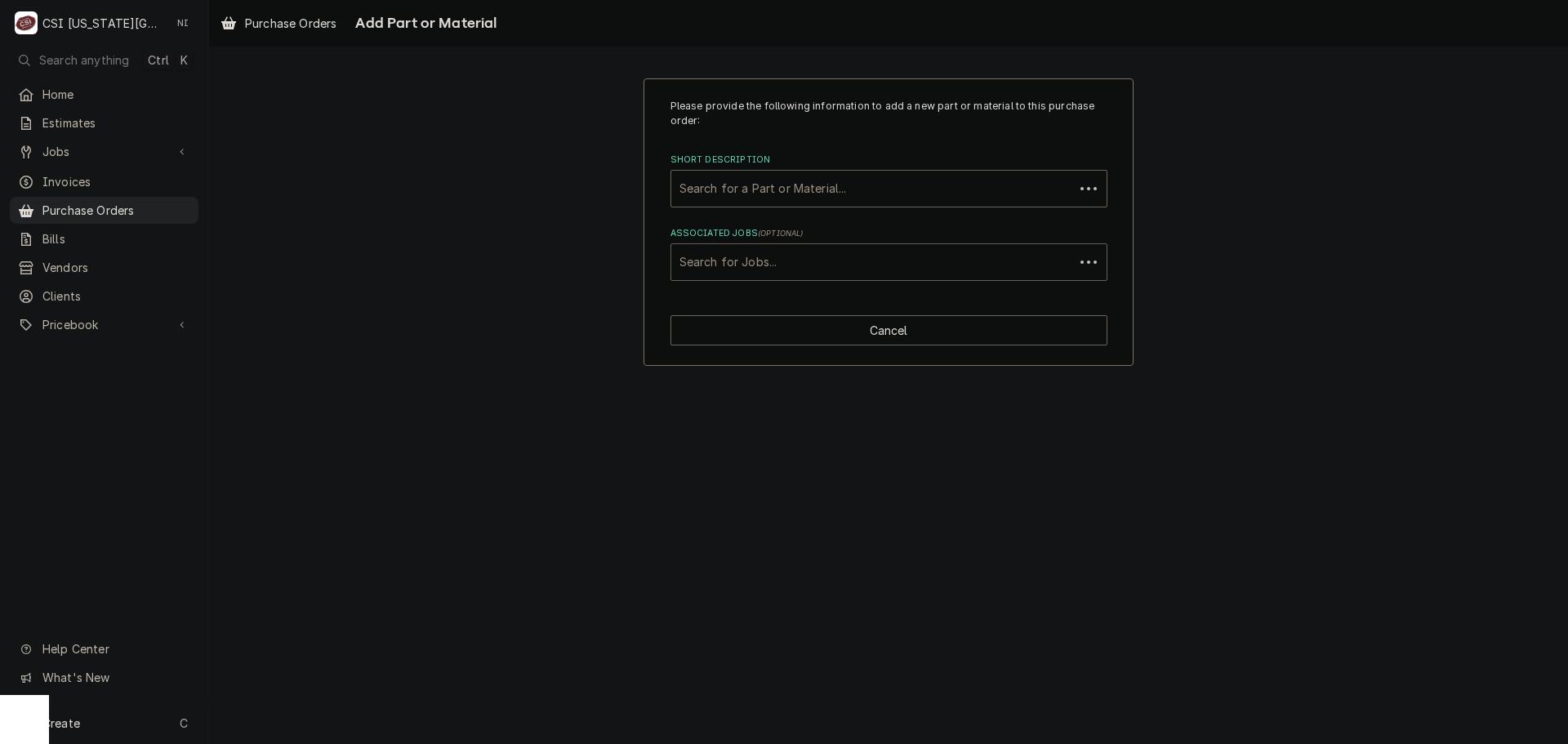
click at [818, 272] on div "Associated Jobs" at bounding box center [873, 262] width 387 height 30
type input "32703"
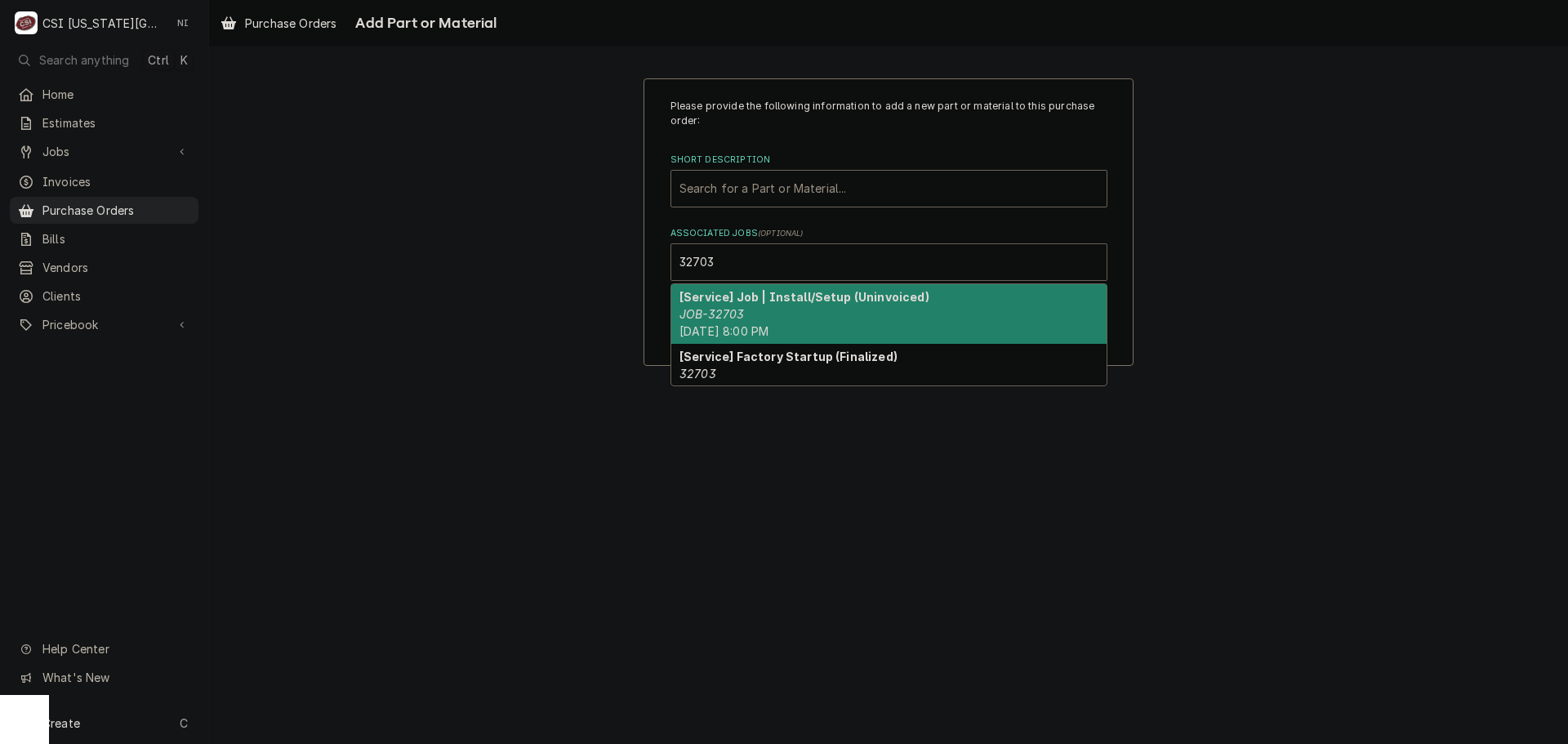
click at [808, 317] on div "[Service] Job | Install/Setup (Uninvoiced) JOB-32703 Thu, Sep 25th, 2025 - 8:00…" at bounding box center [889, 315] width 436 height 60
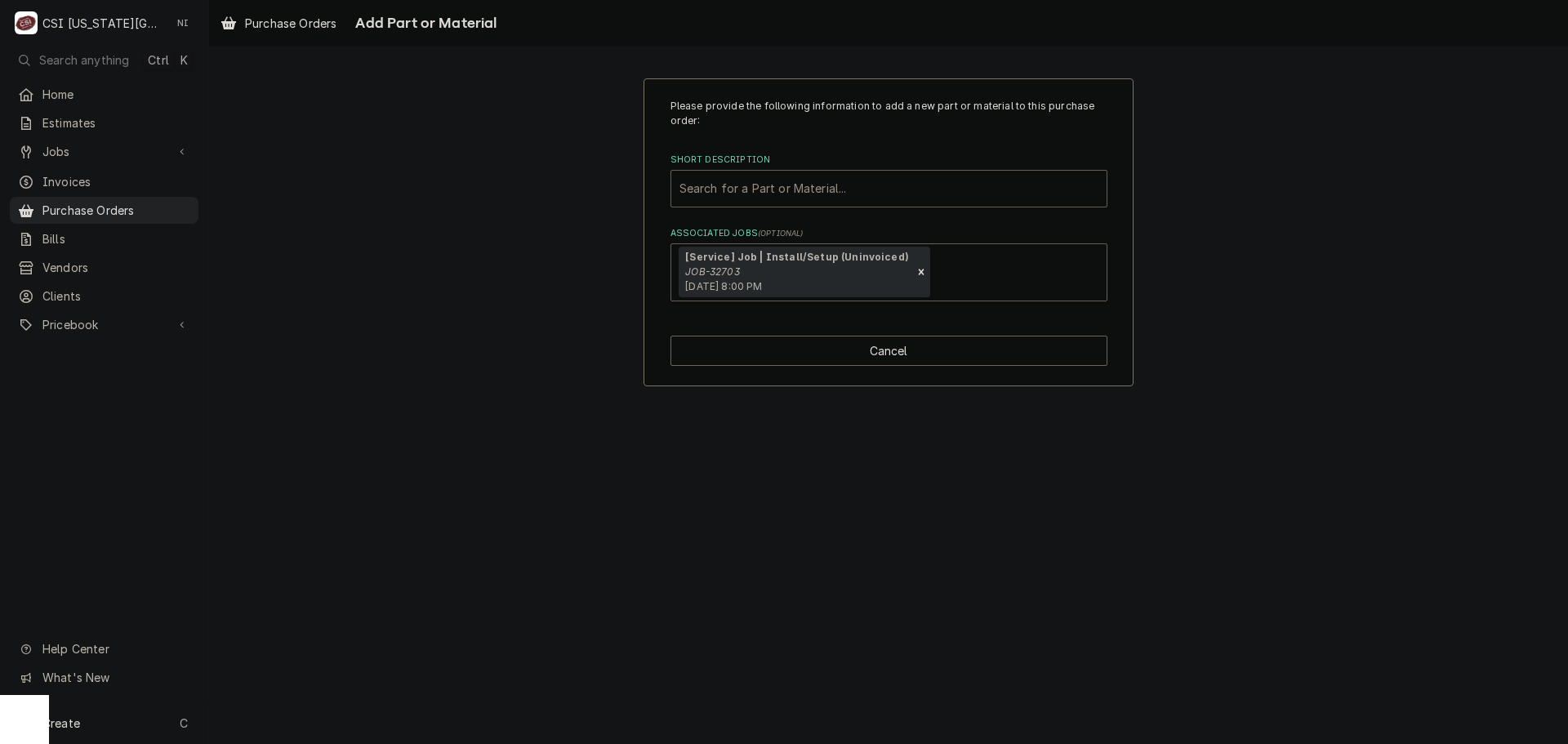
click at [789, 183] on div "Short Description" at bounding box center [889, 189] width 419 height 30
type input "misc pro"
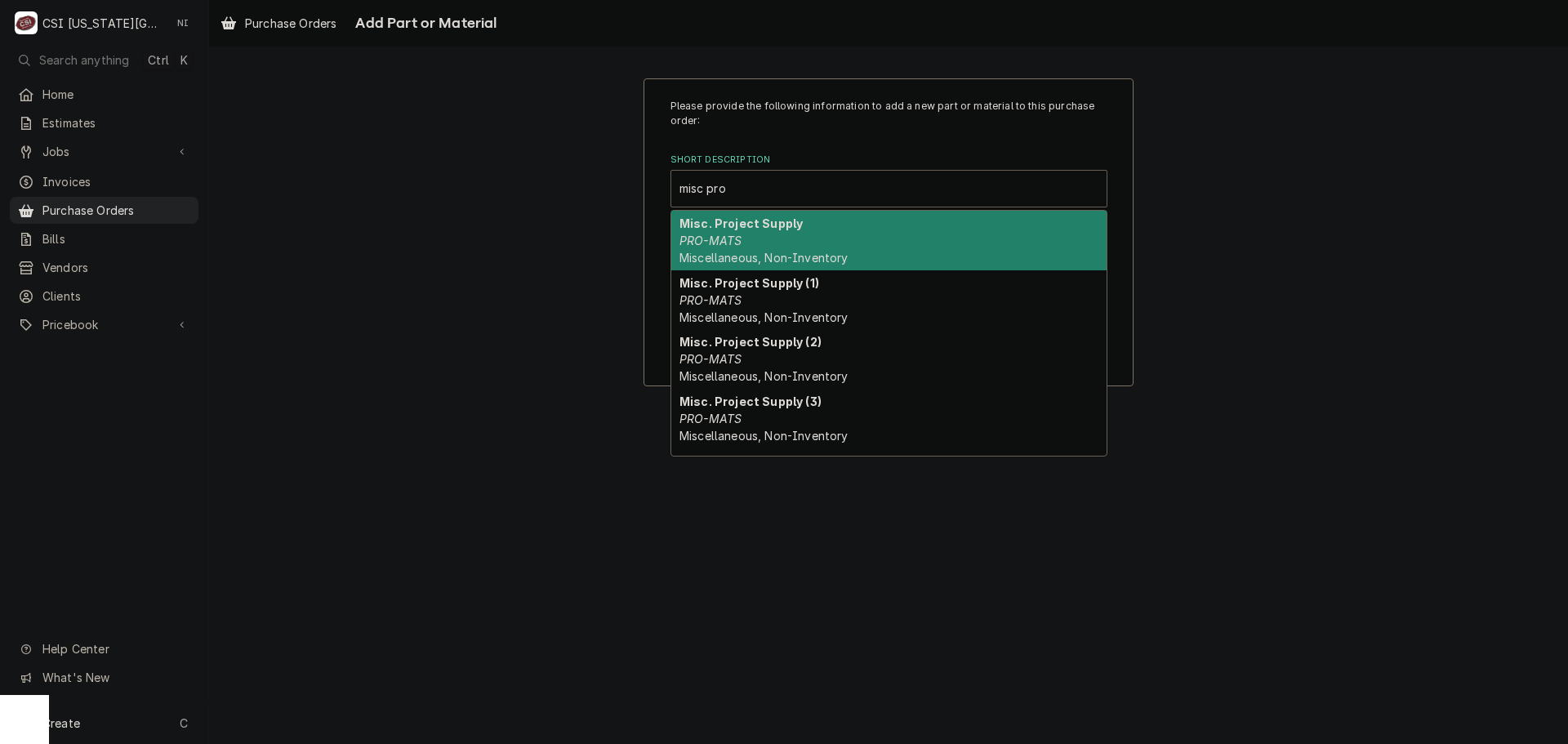
click at [718, 221] on strong "Misc. Project Supply" at bounding box center [741, 223] width 123 height 14
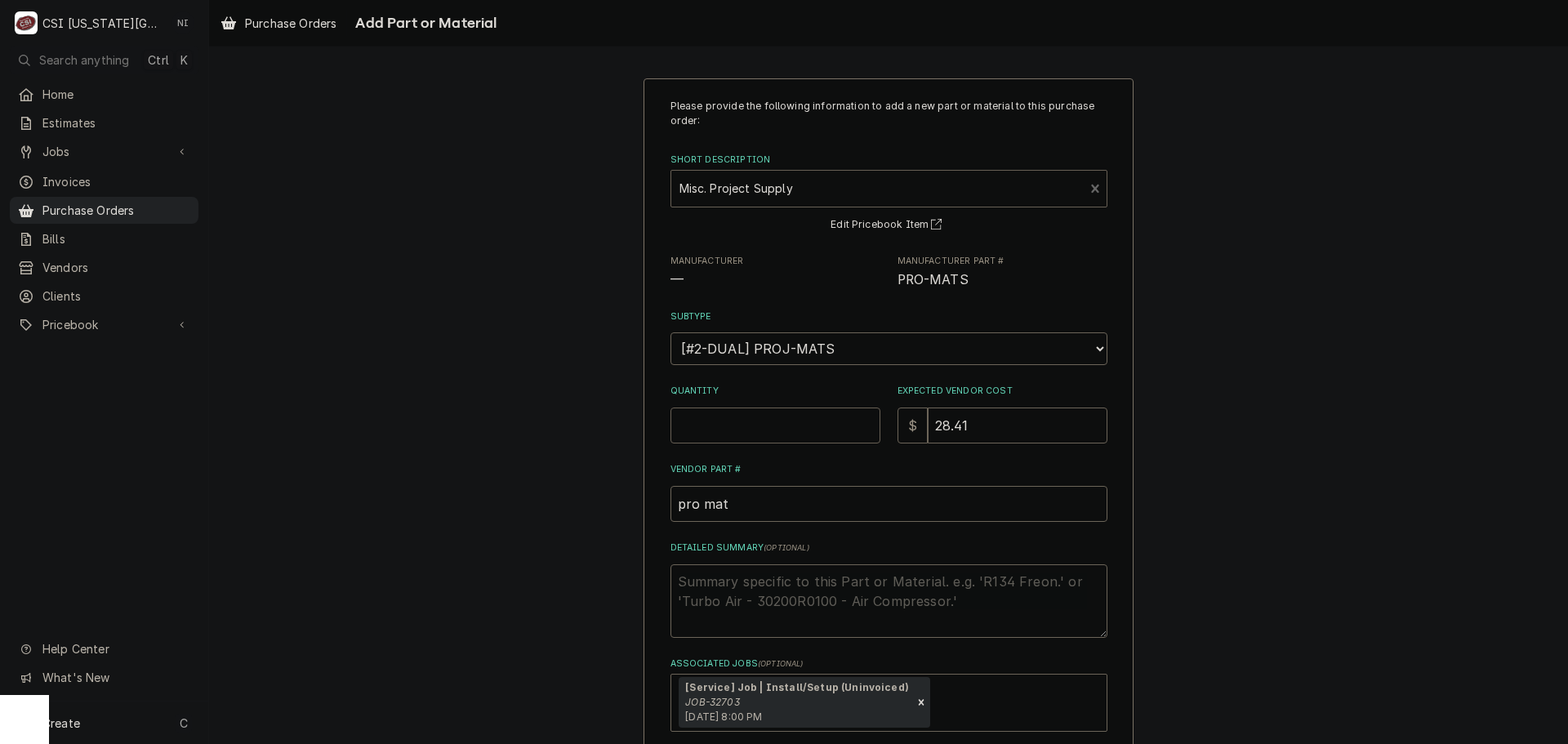
drag, startPoint x: 761, startPoint y: 427, endPoint x: 760, endPoint y: 419, distance: 8.1
click at [761, 425] on input "Quantity" at bounding box center [775, 426] width 210 height 36
type textarea "x"
type input "1"
type textarea "x"
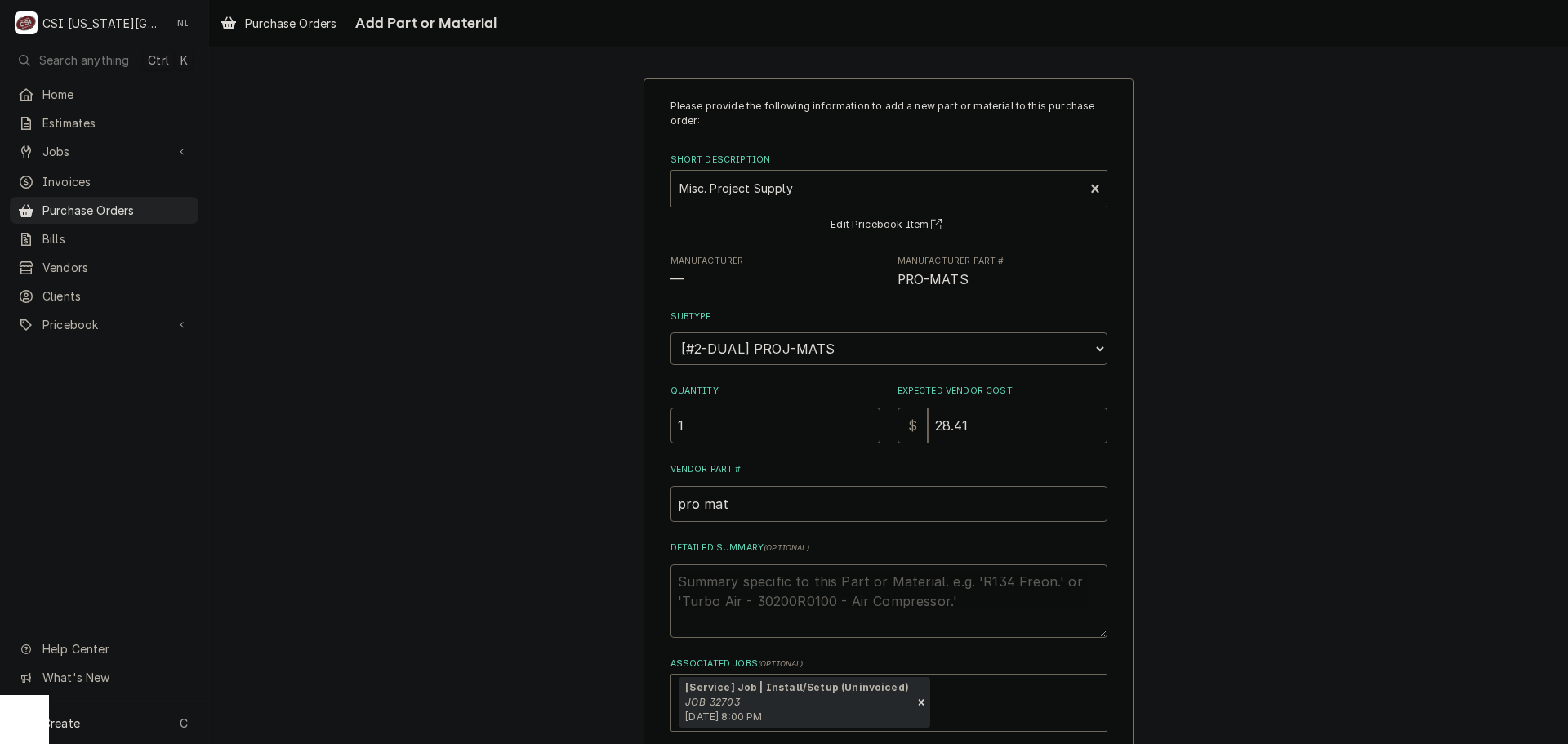
type input "5"
type textarea "x"
type input "56"
type textarea "x"
type input "56.8"
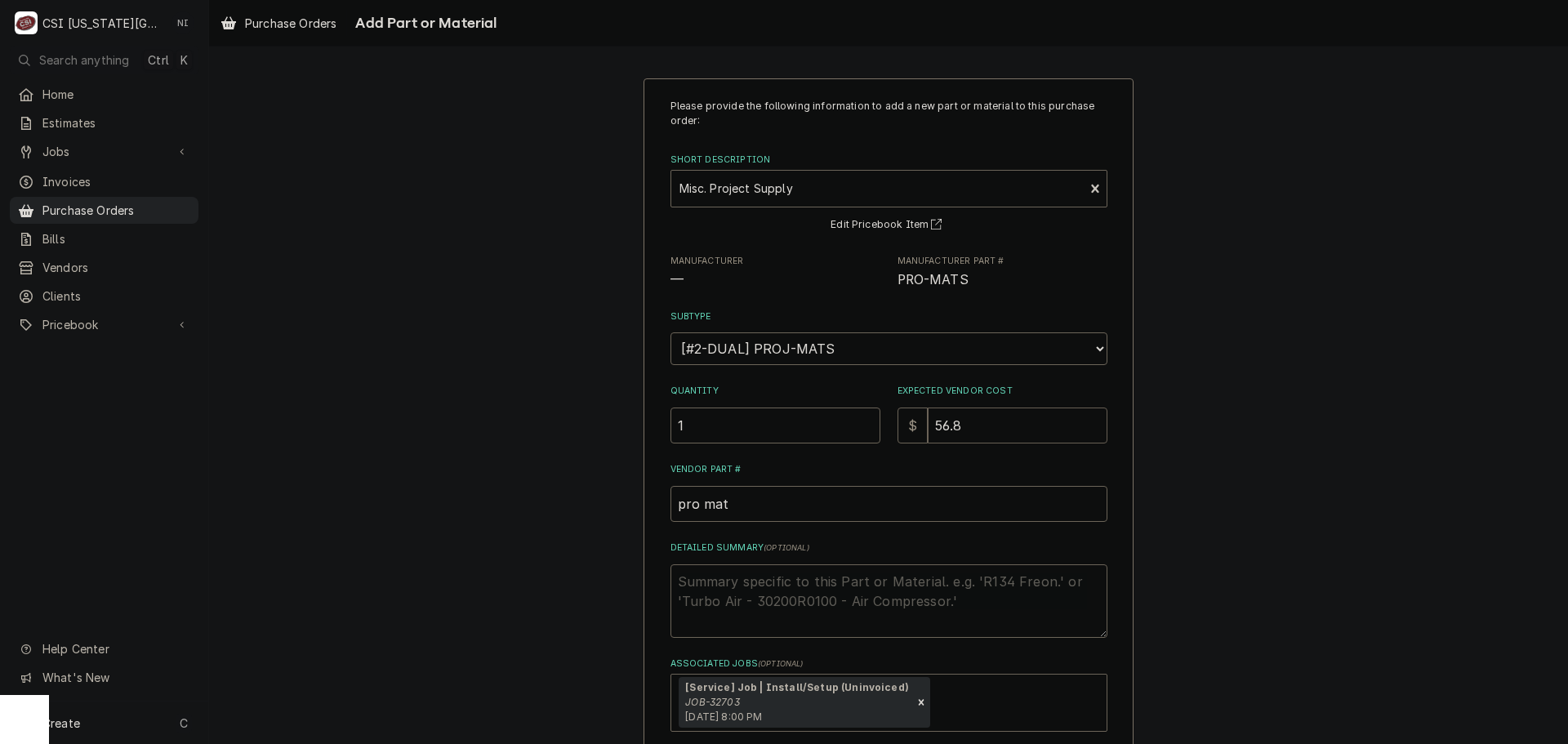
type textarea "x"
type input "56.81"
click at [746, 611] on textarea "Detailed Summary ( optional )" at bounding box center [889, 601] width 437 height 73
type textarea "x"
type textarea ";"
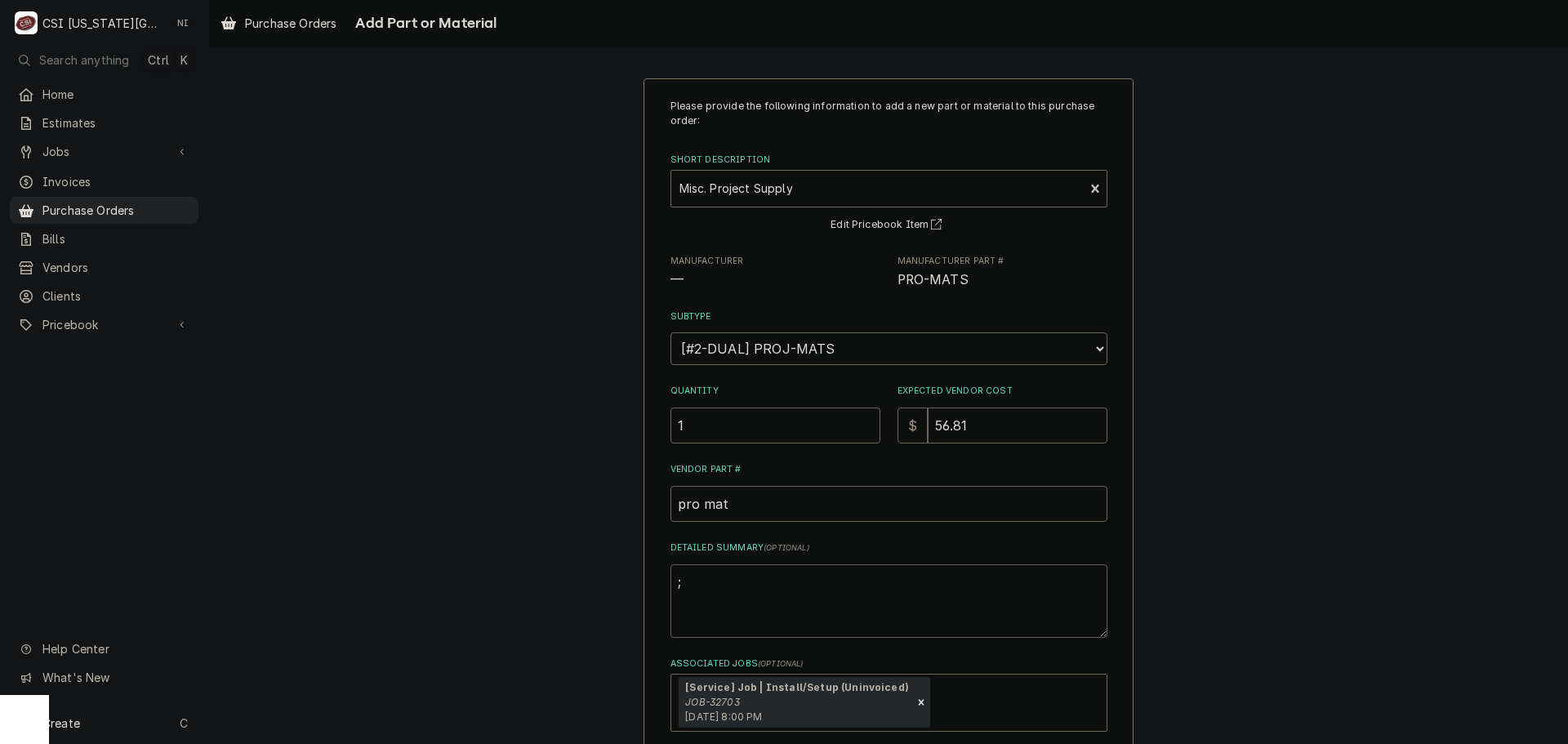
type textarea "x"
type textarea ";p"
type textarea "x"
type textarea ";pc"
type textarea "x"
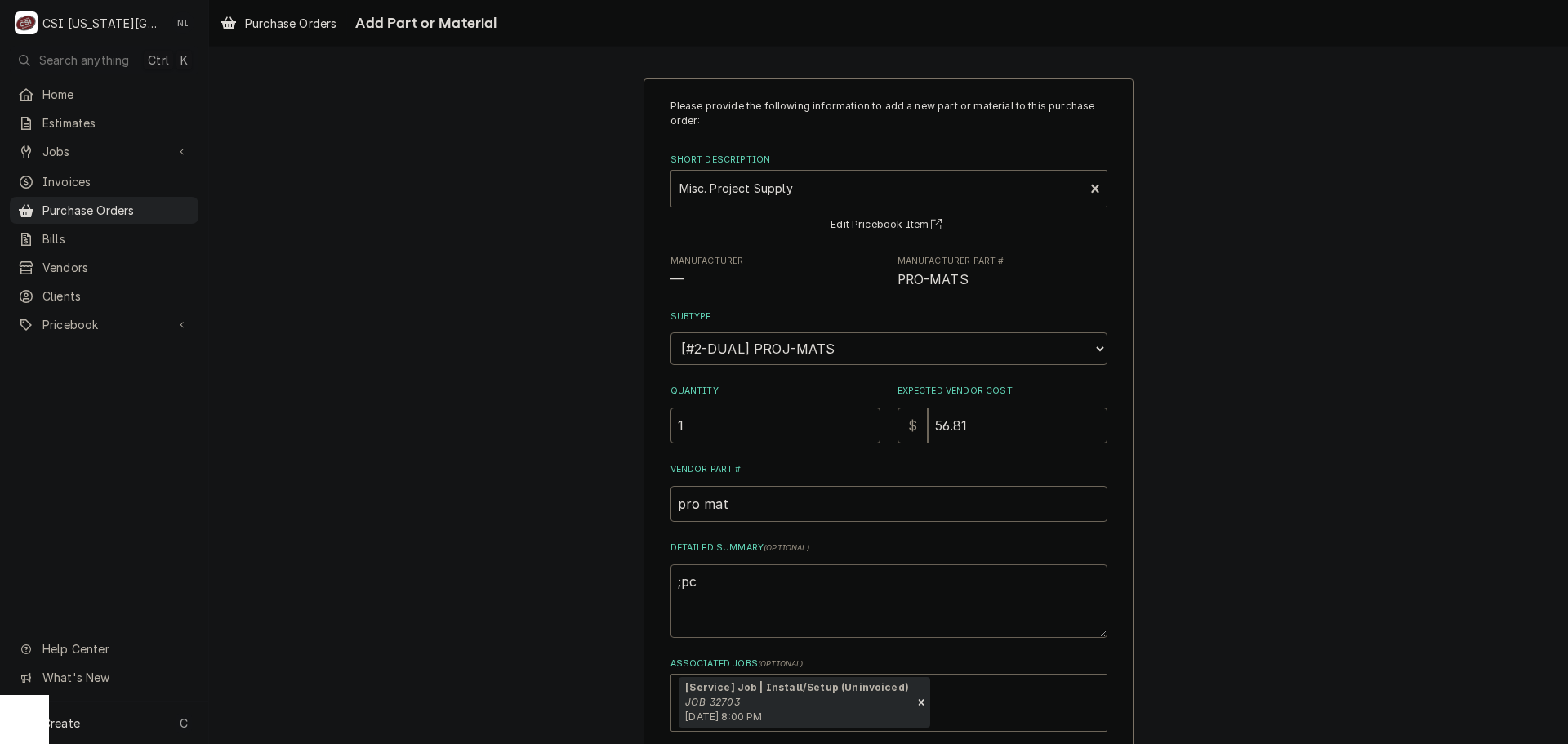
type textarea ";pcl"
type textarea "x"
type textarea ";pclo"
type textarea "x"
type textarea ";pclom"
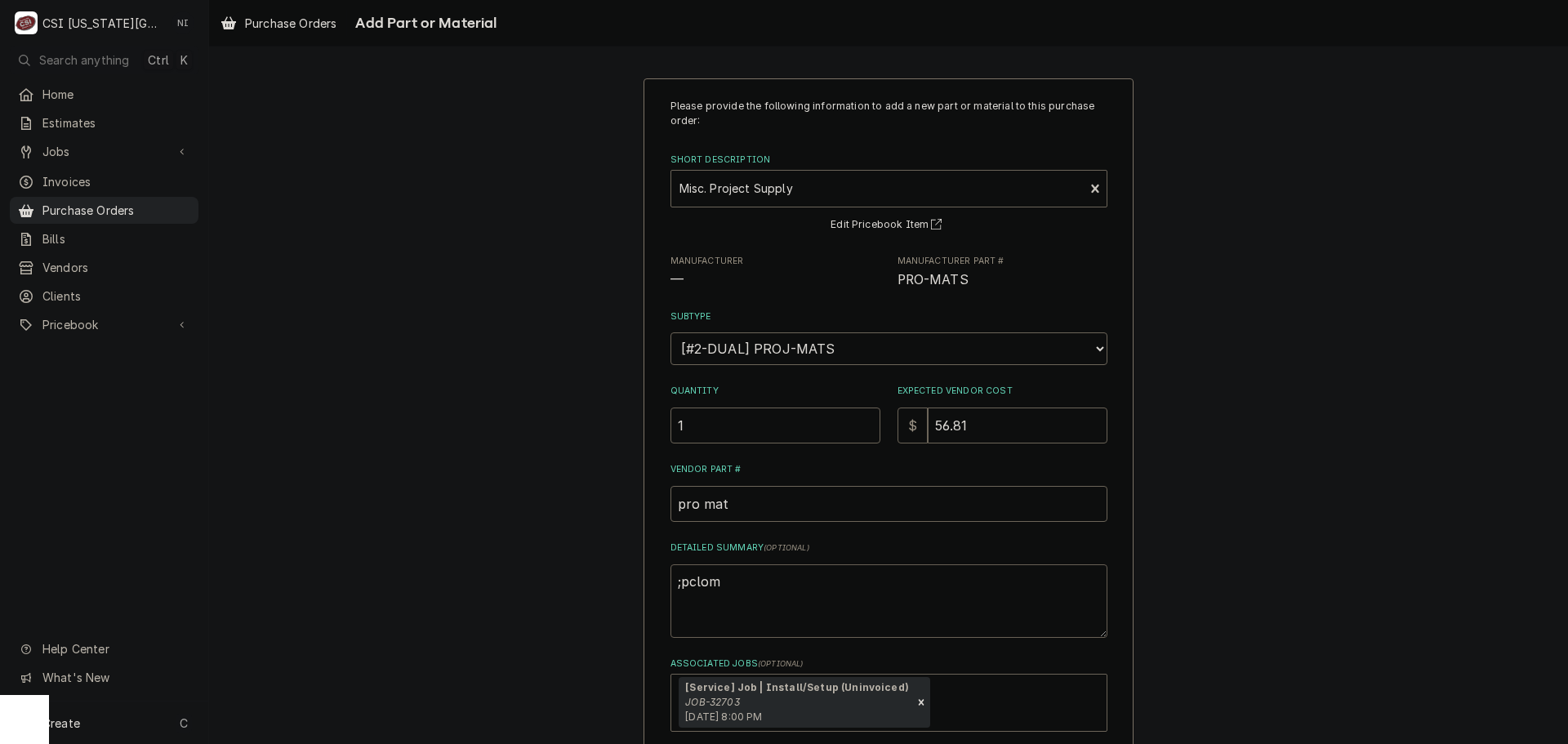
type textarea "x"
type textarea ";pclomg"
type textarea "x"
type textarea ";pclomg"
type textarea "x"
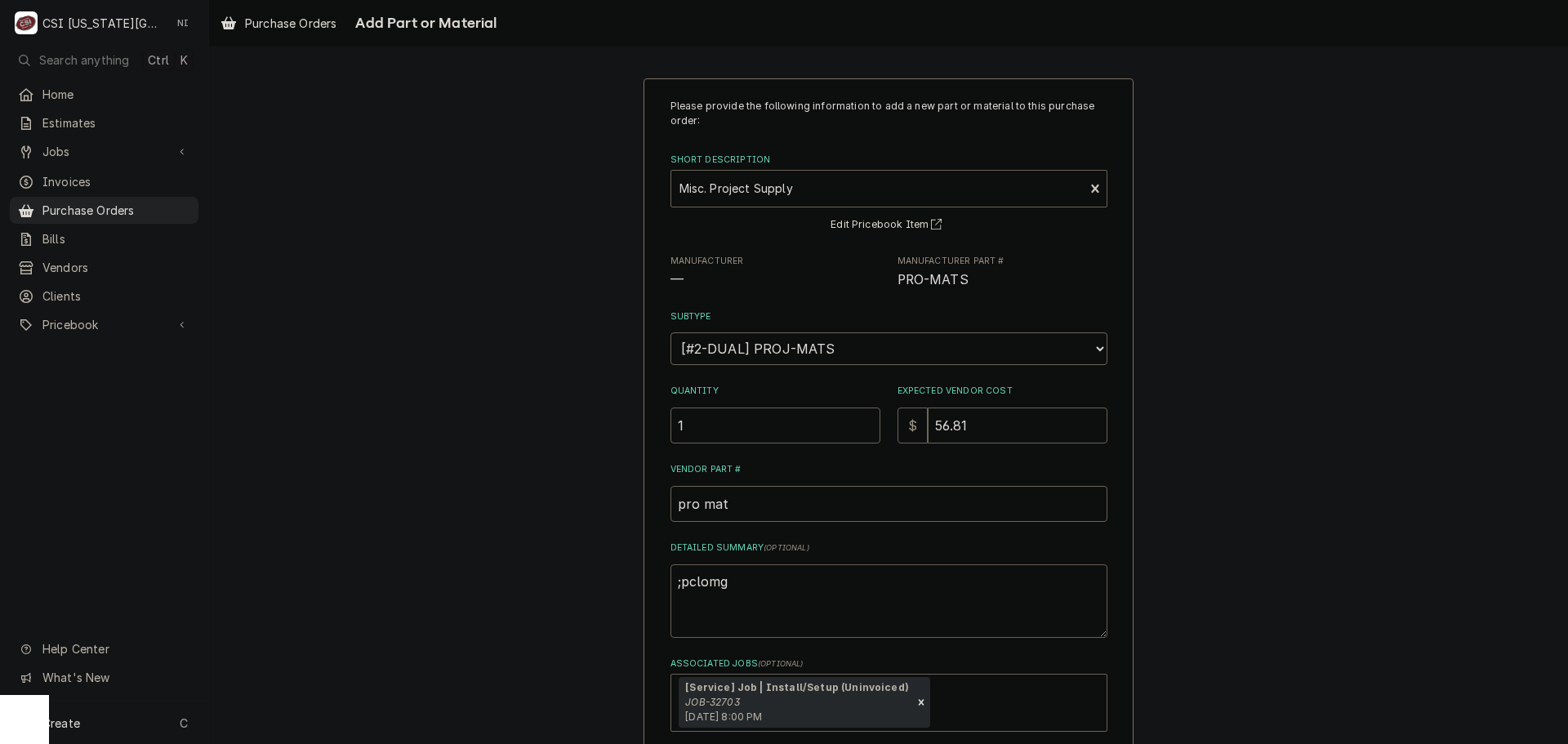
type textarea ";pclomg p"
type textarea "x"
type textarea ";pclomg pi"
type textarea "x"
type textarea ";pclomg pit"
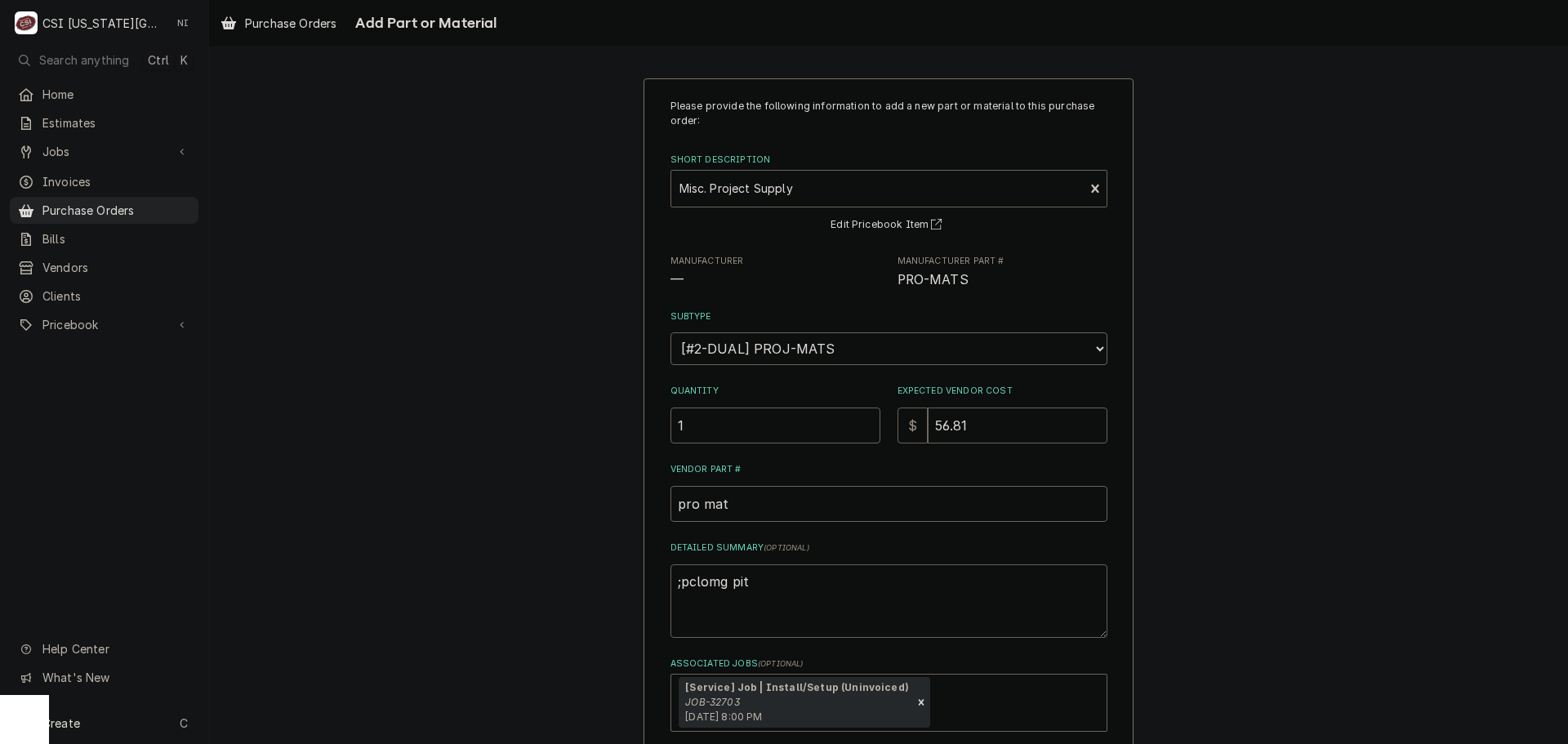
type textarea "x"
type textarea ";pclomg pi"
type textarea "x"
type textarea ";pclomg p"
type textarea "x"
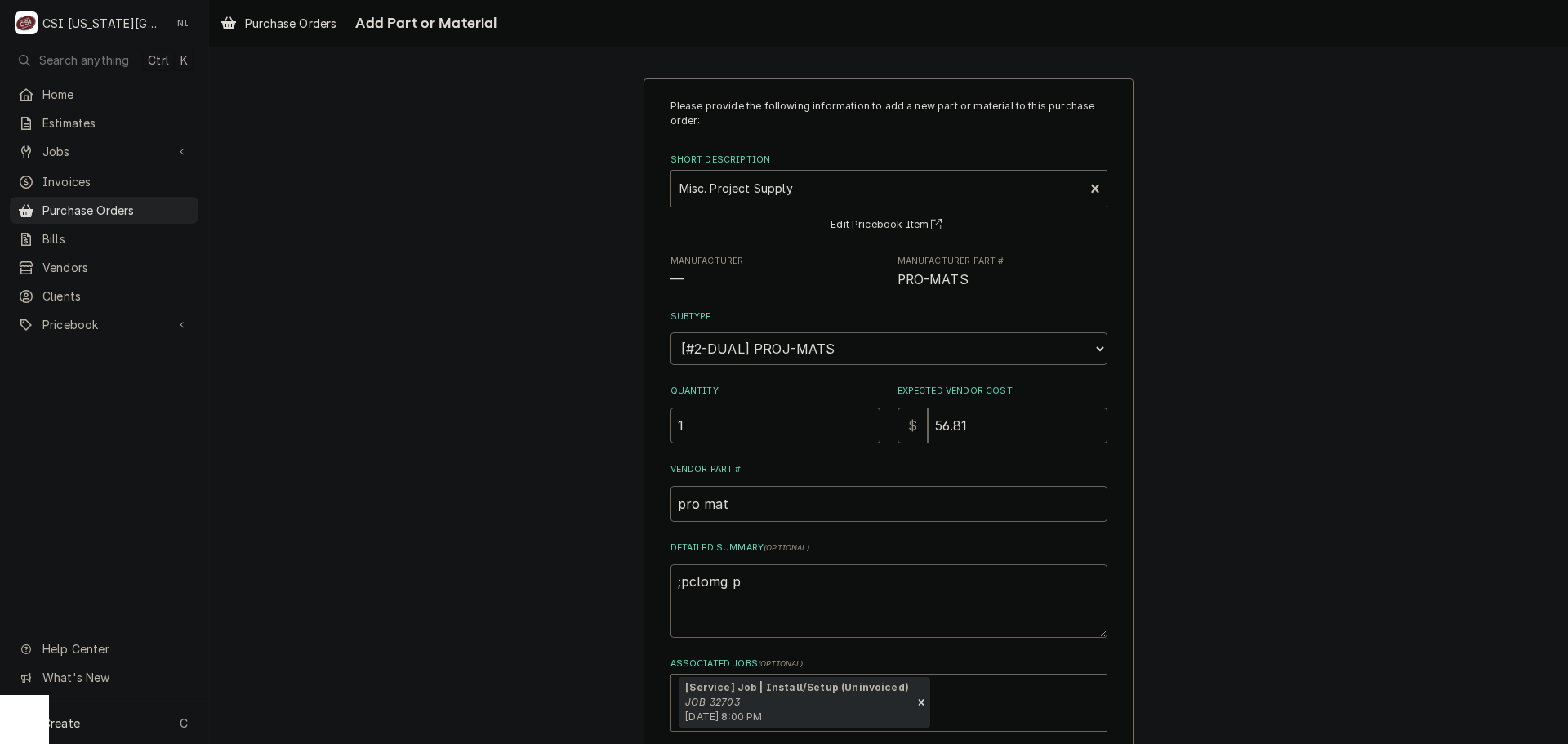
type textarea ";pclomg"
type textarea "x"
type textarea ";pclomg"
type textarea "x"
type textarea ";pclom"
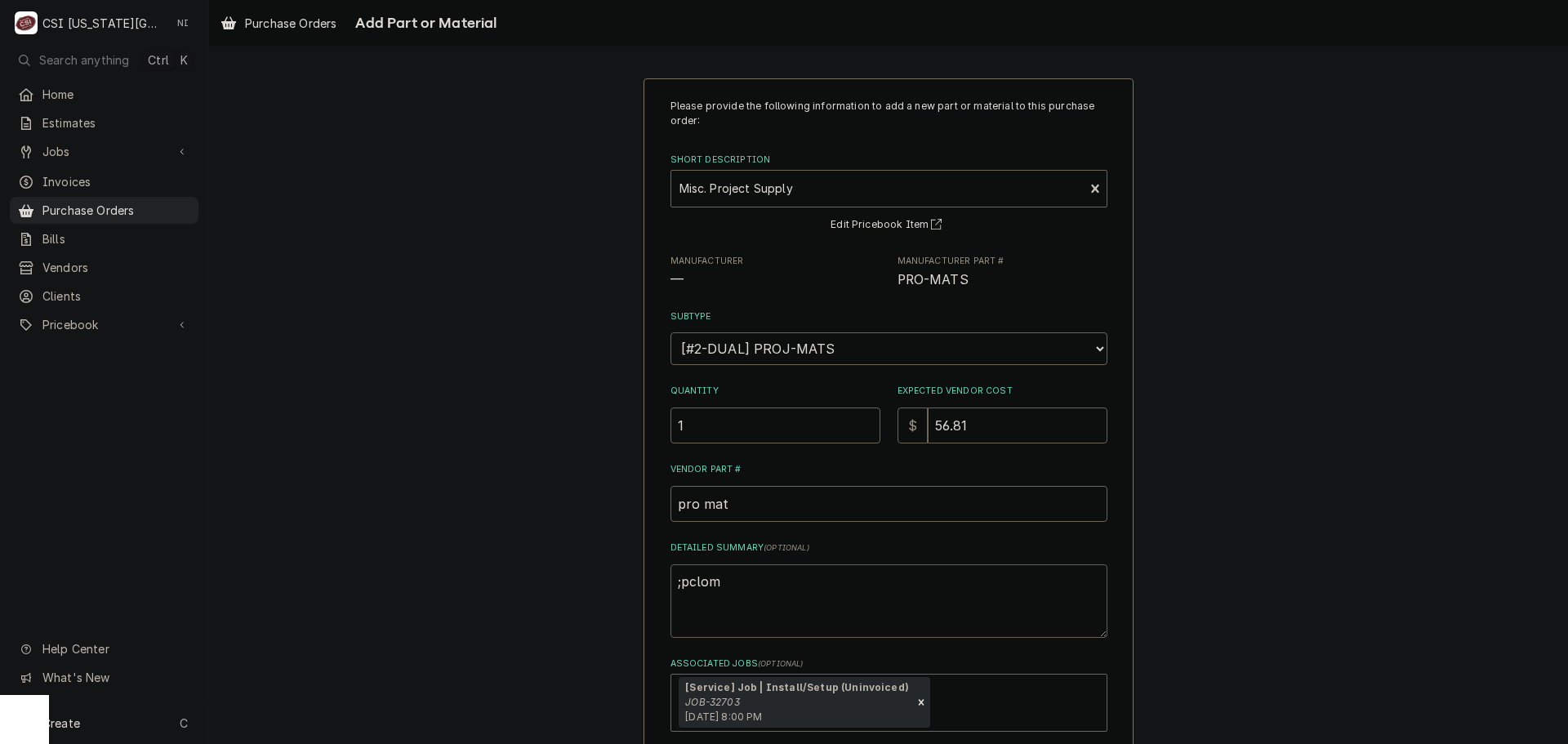
type textarea "x"
type textarea ";pclo"
type textarea "x"
type textarea ";pcl"
type textarea "x"
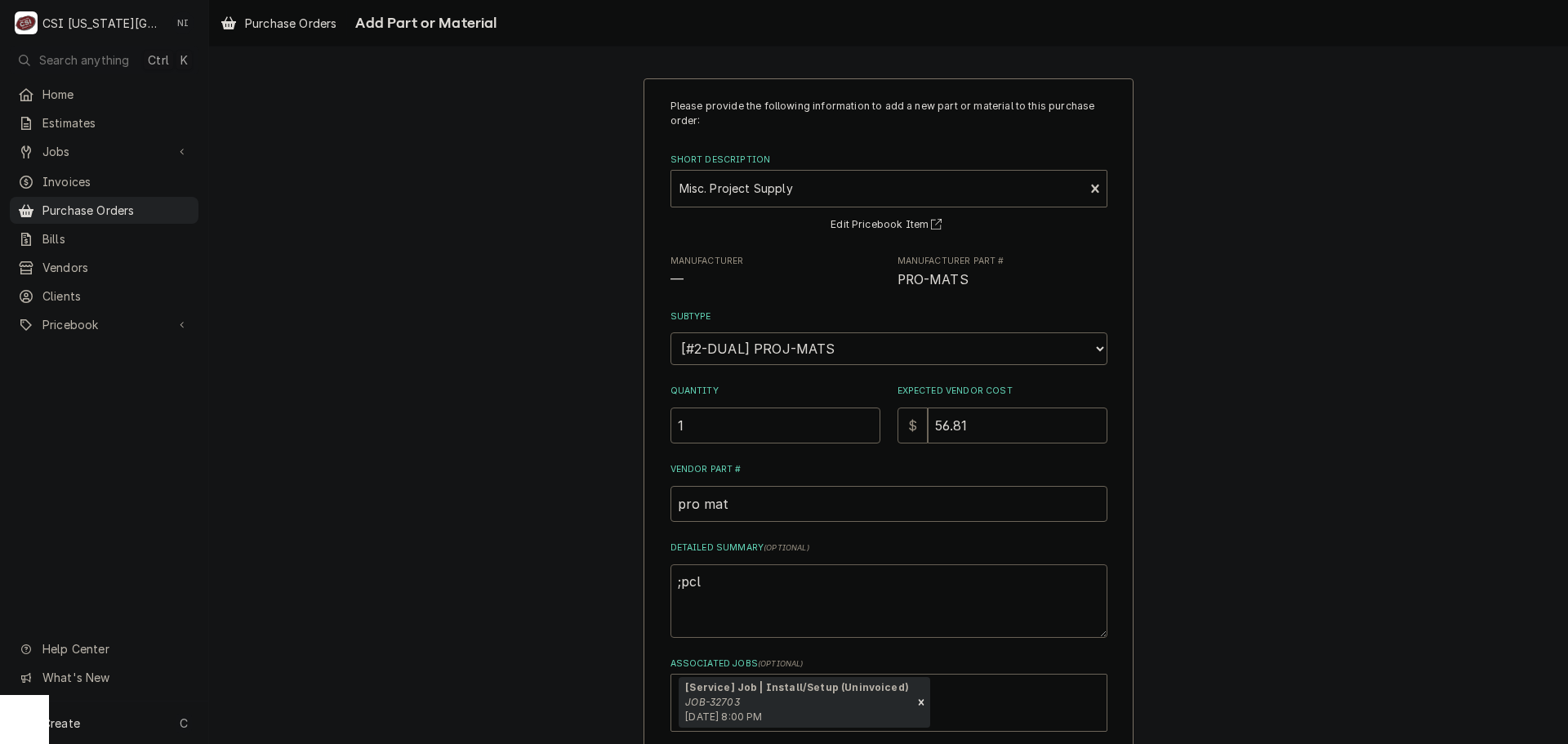
type textarea ";pc"
type textarea "x"
type textarea ";p"
type textarea "x"
type textarea ";"
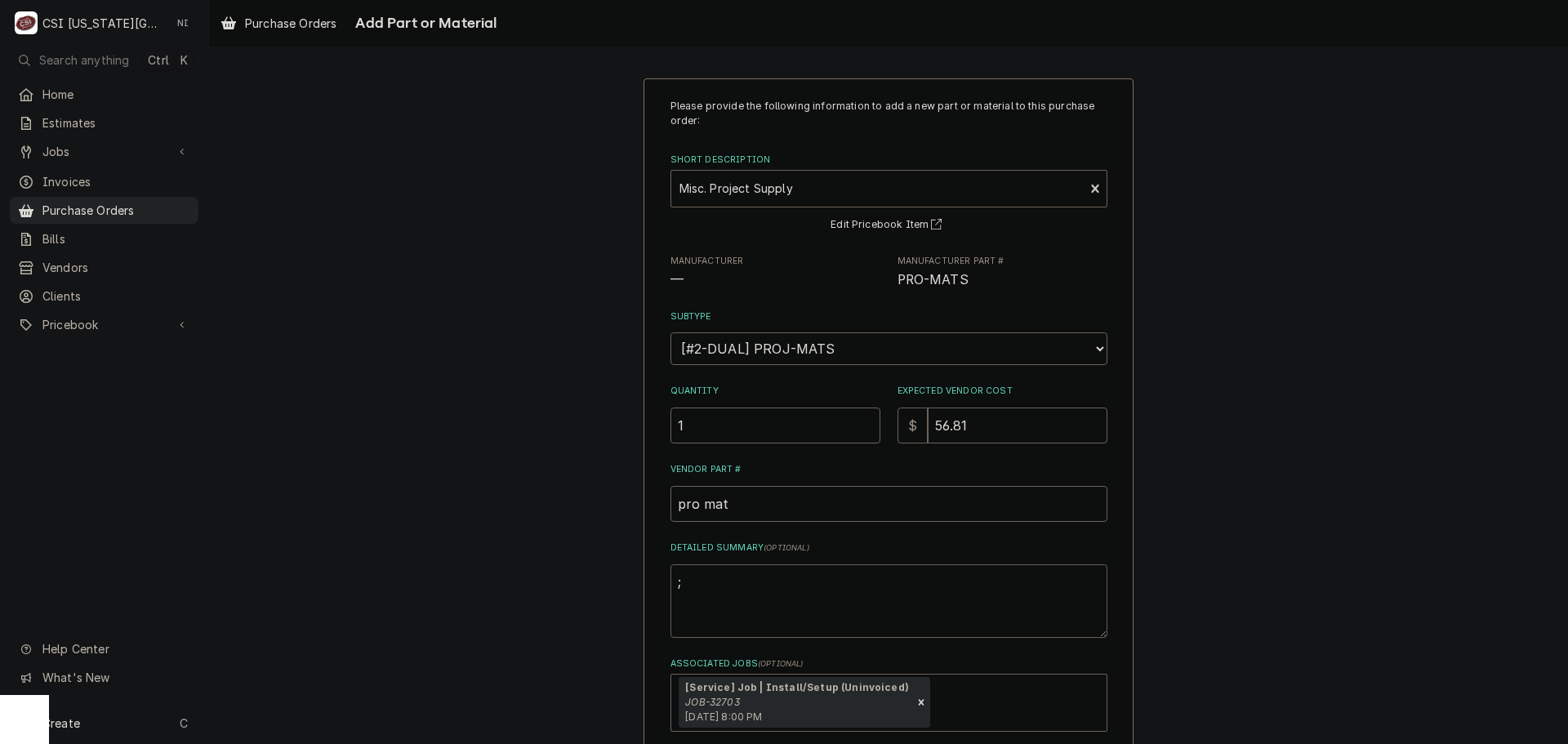
type textarea "x"
type textarea "l"
type textarea "x"
type textarea "lo"
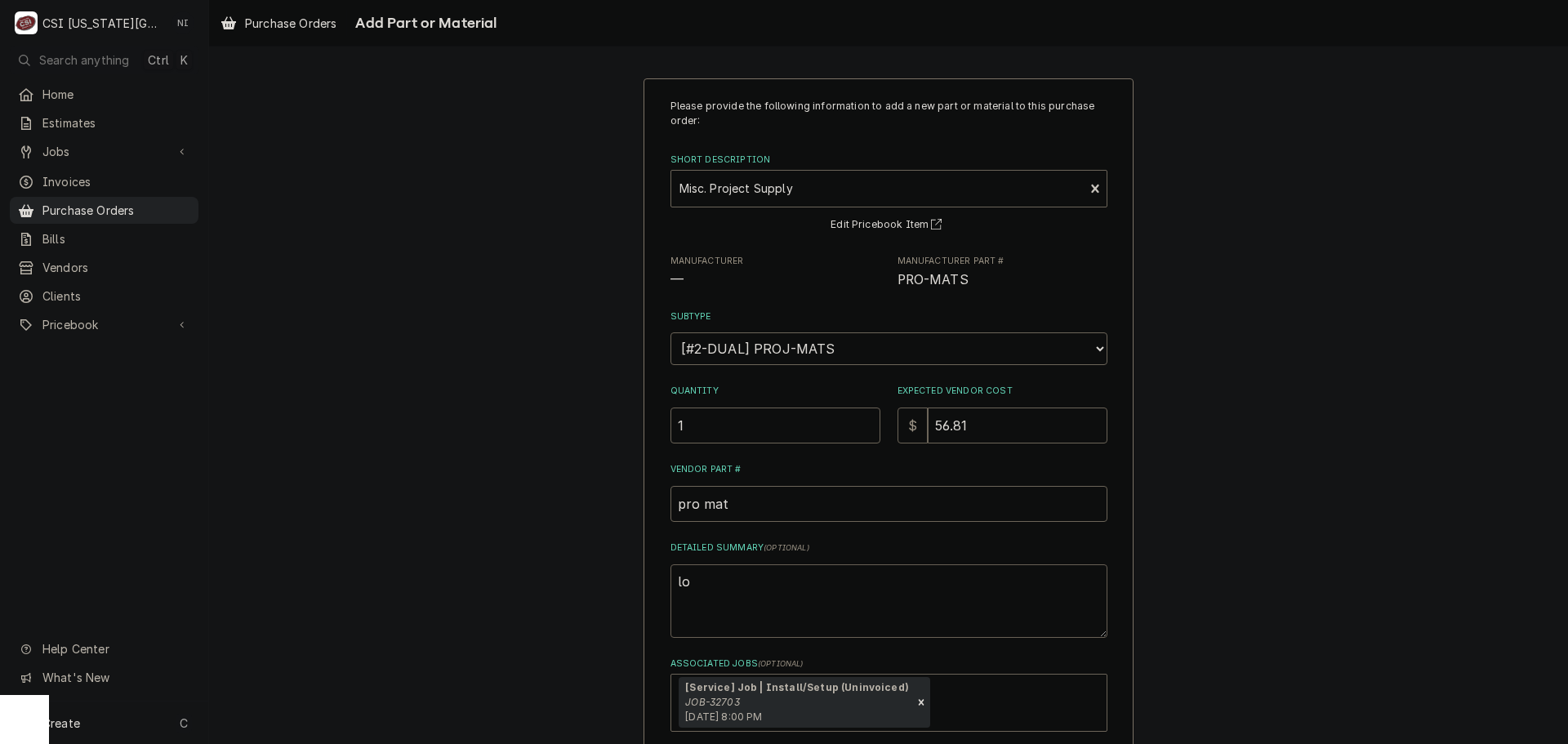
type textarea "x"
type textarea "loc"
type textarea "x"
type textarea "lock"
type textarea "x"
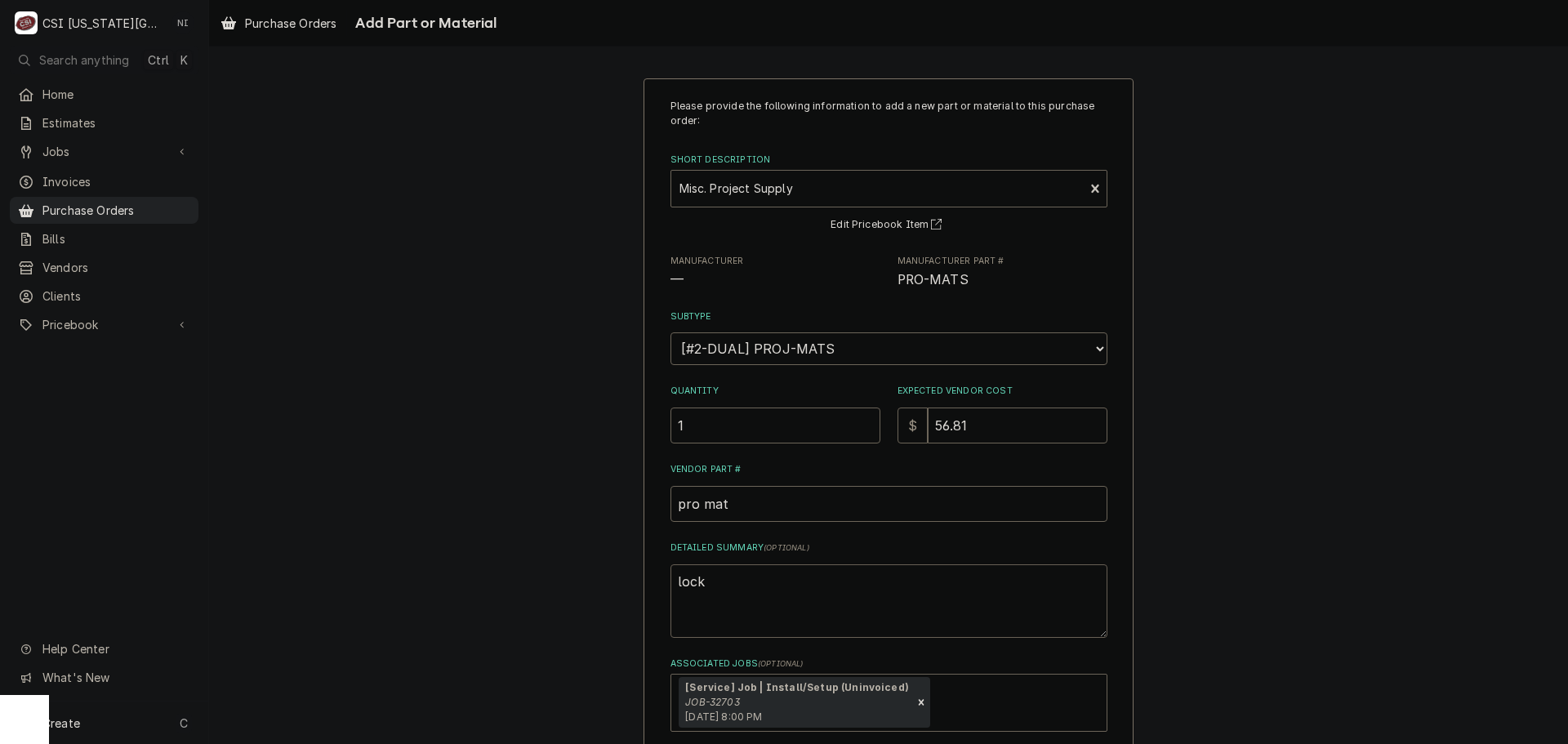
type textarea "locki"
type textarea "x"
type textarea "lockin"
type textarea "x"
type textarea "locking"
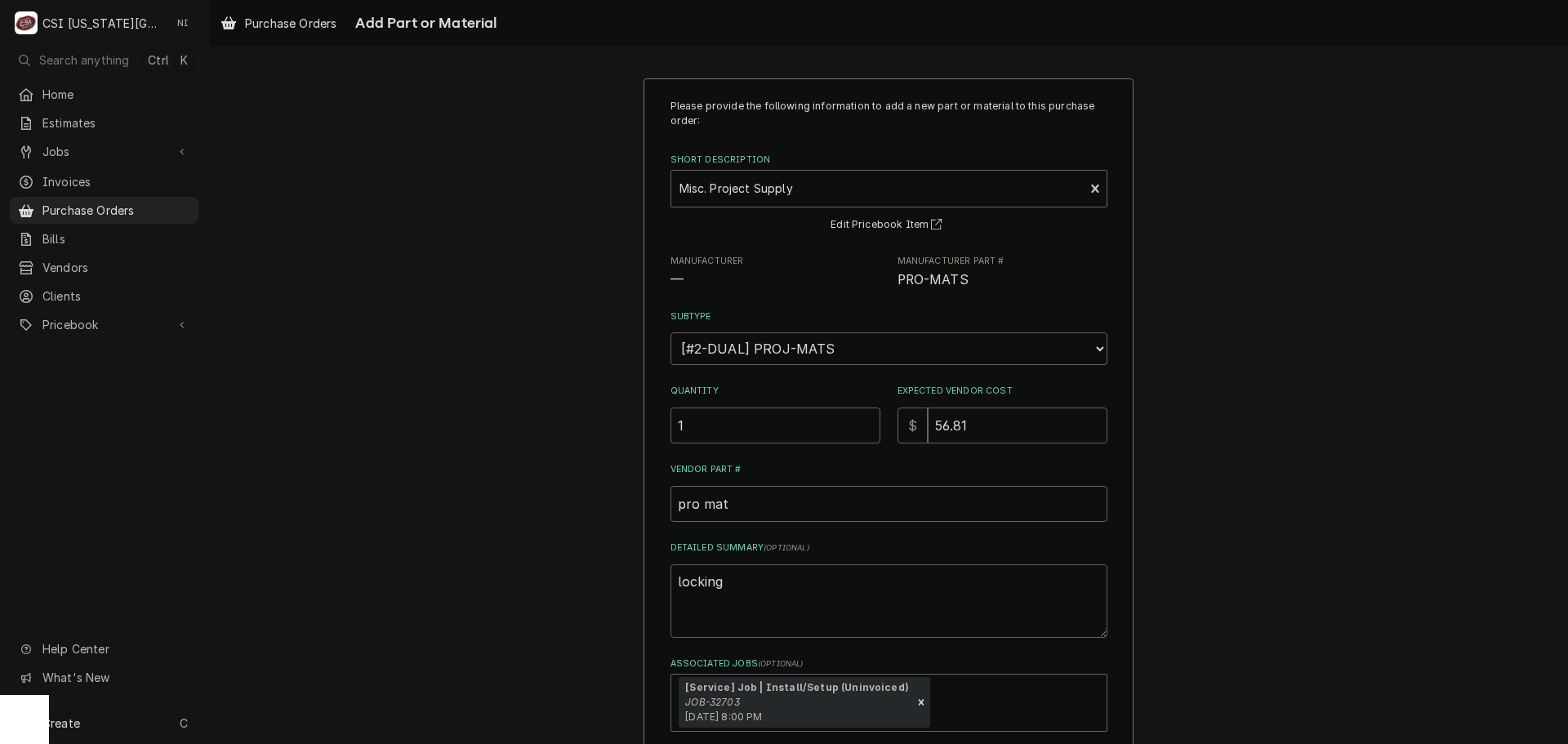
type textarea "x"
type textarea "locking"
type textarea "x"
type textarea "locking o"
type textarea "x"
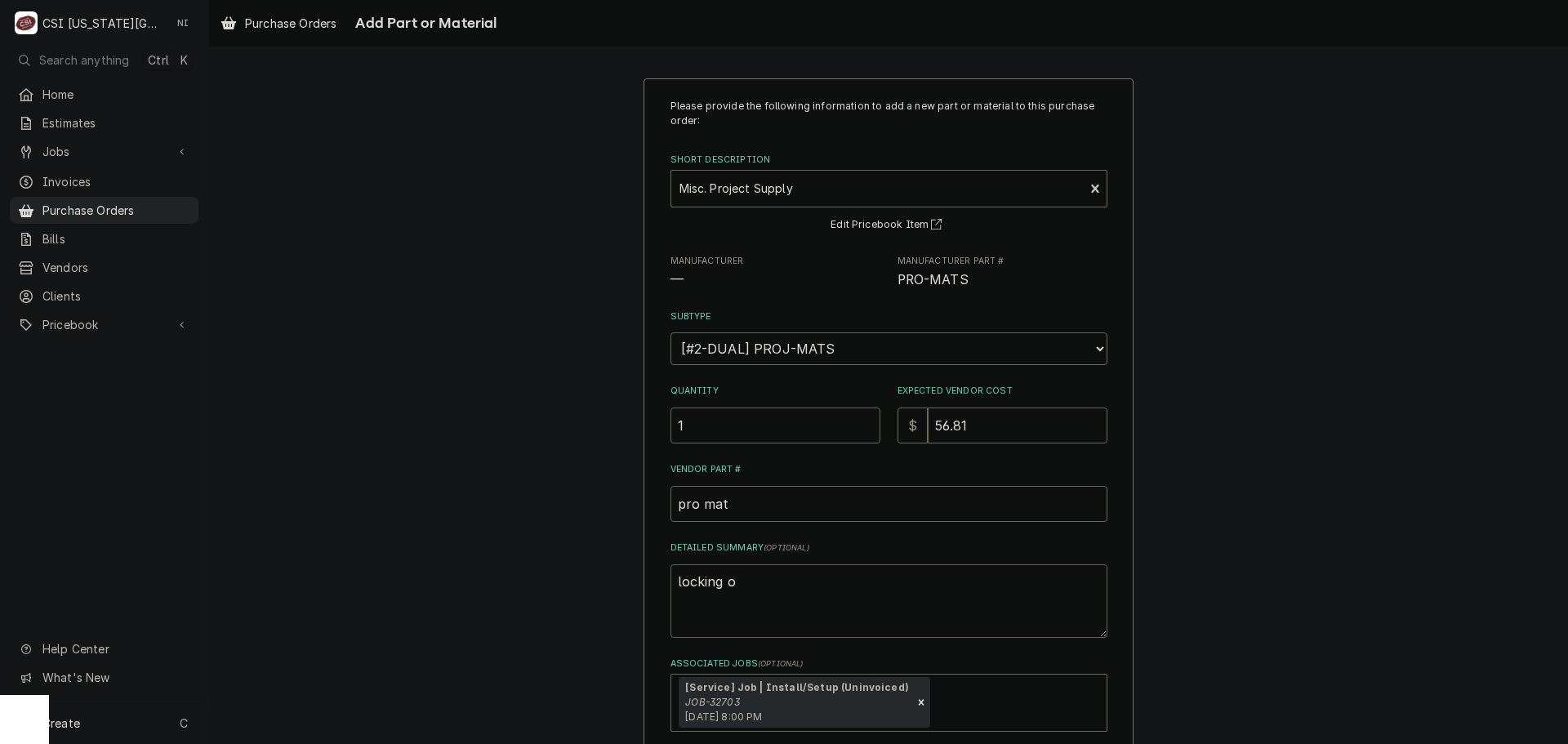
type textarea "locking ou"
type textarea "x"
type textarea "locking out"
type textarea "x"
type textarea "locking outl"
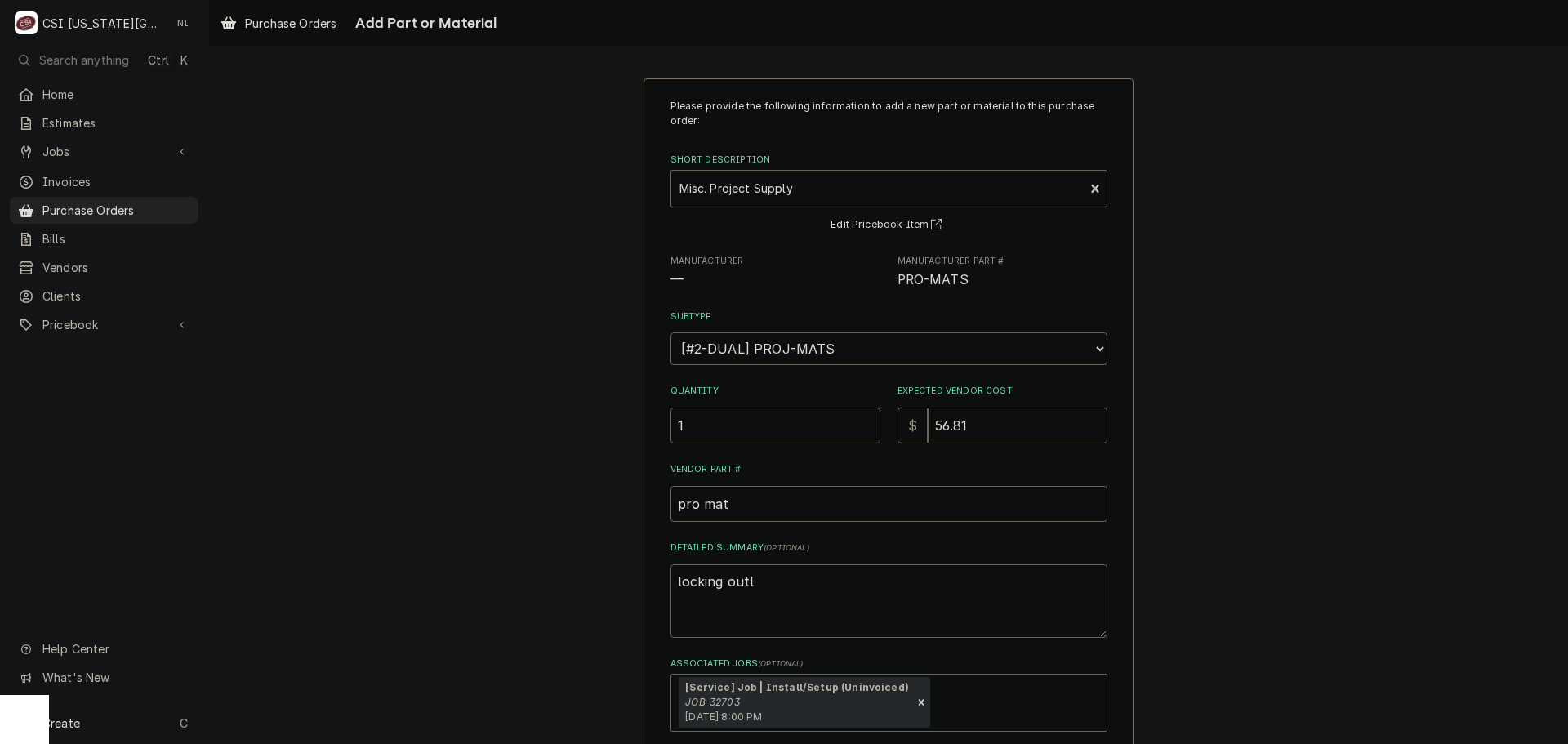
type textarea "x"
type textarea "locking outle"
type textarea "x"
type textarea "locking outlet"
type textarea "x"
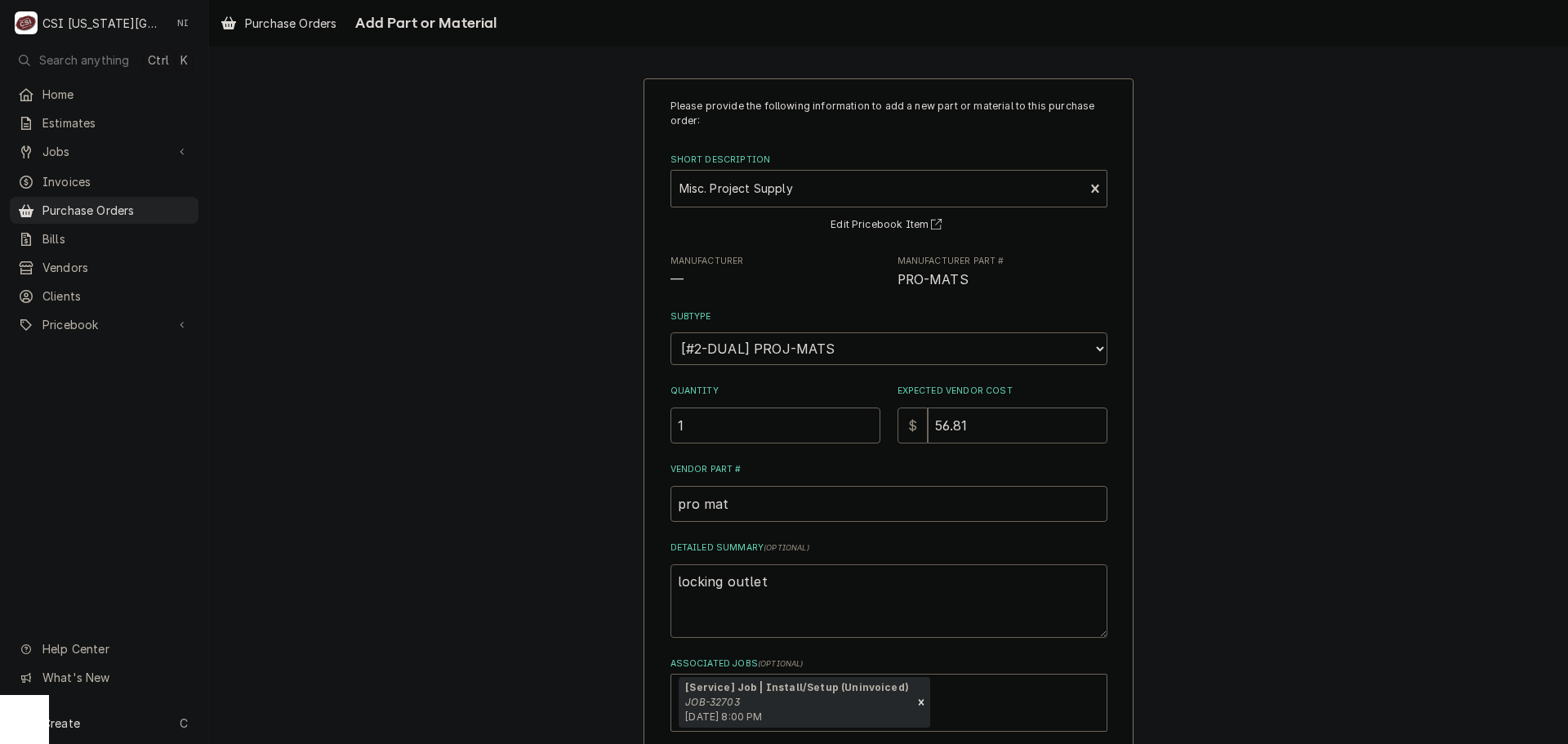
type textarea "locking outlet,"
type textarea "x"
type textarea "locking outlet,"
type textarea "x"
type textarea "locking outlet, c"
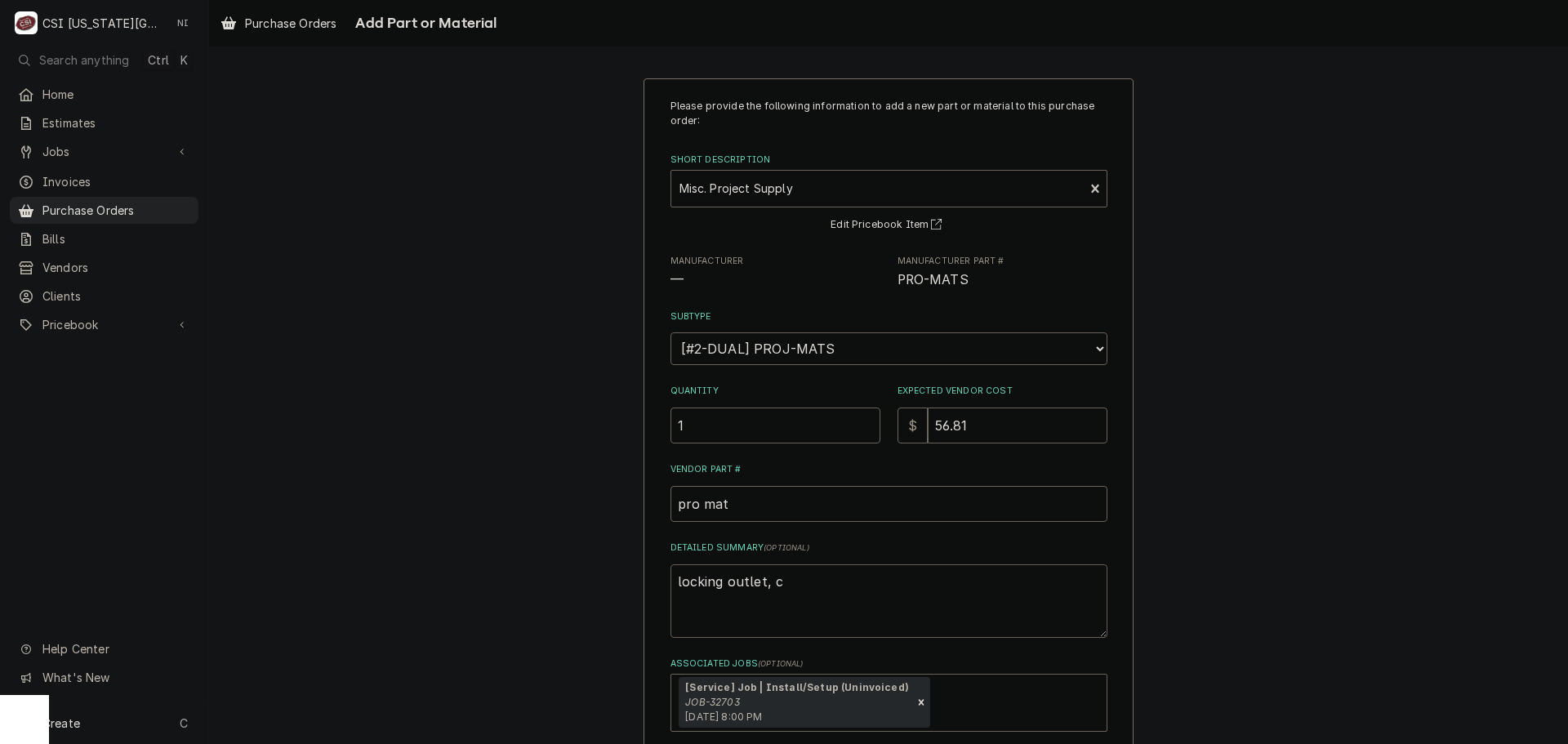
type textarea "x"
type textarea "locking outlet, cl"
type textarea "x"
type textarea "locking outlet, cla"
type textarea "x"
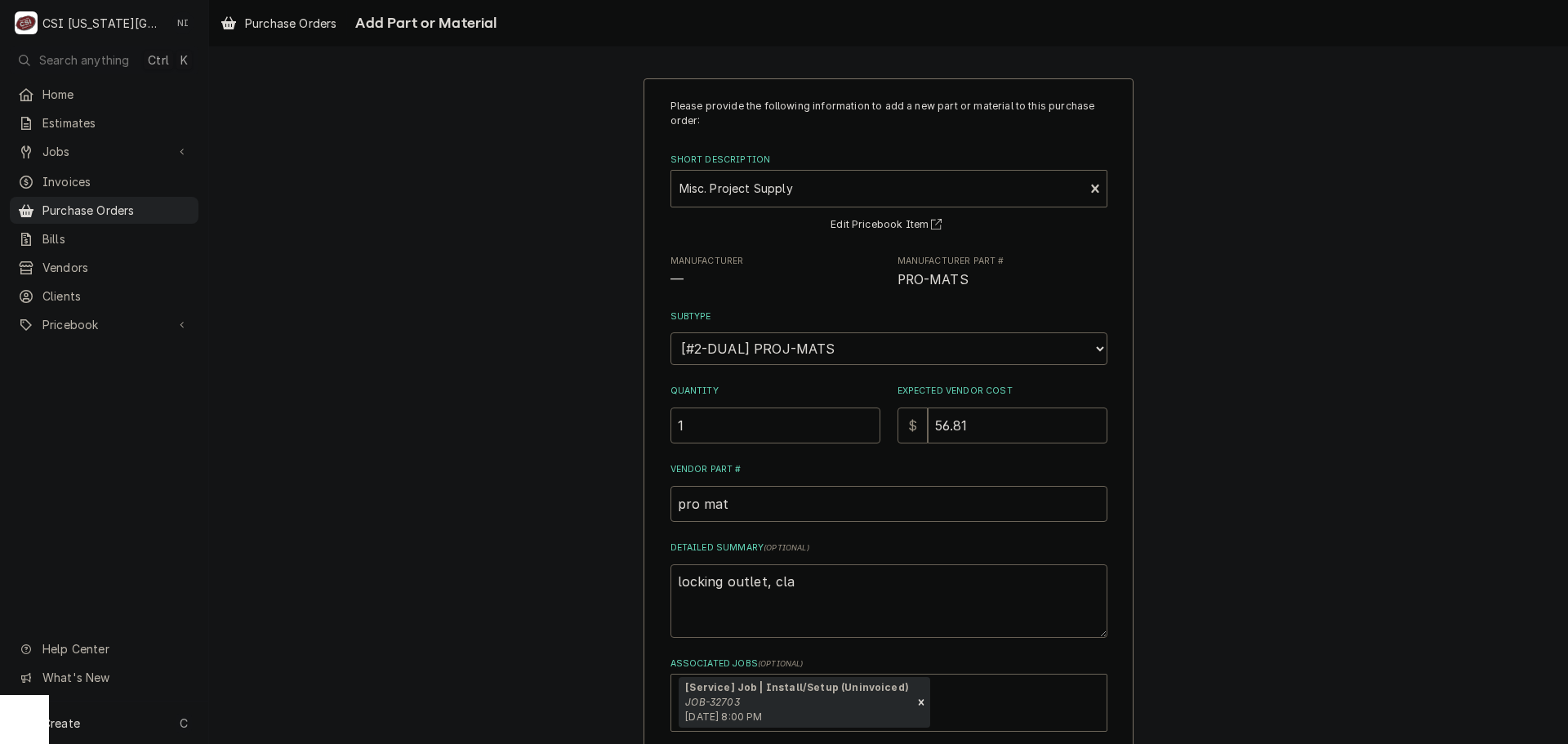
type textarea "locking outlet, clam"
type textarea "x"
type textarea "locking outlet, clamp"
type textarea "x"
type textarea "locking outlet, clamp,"
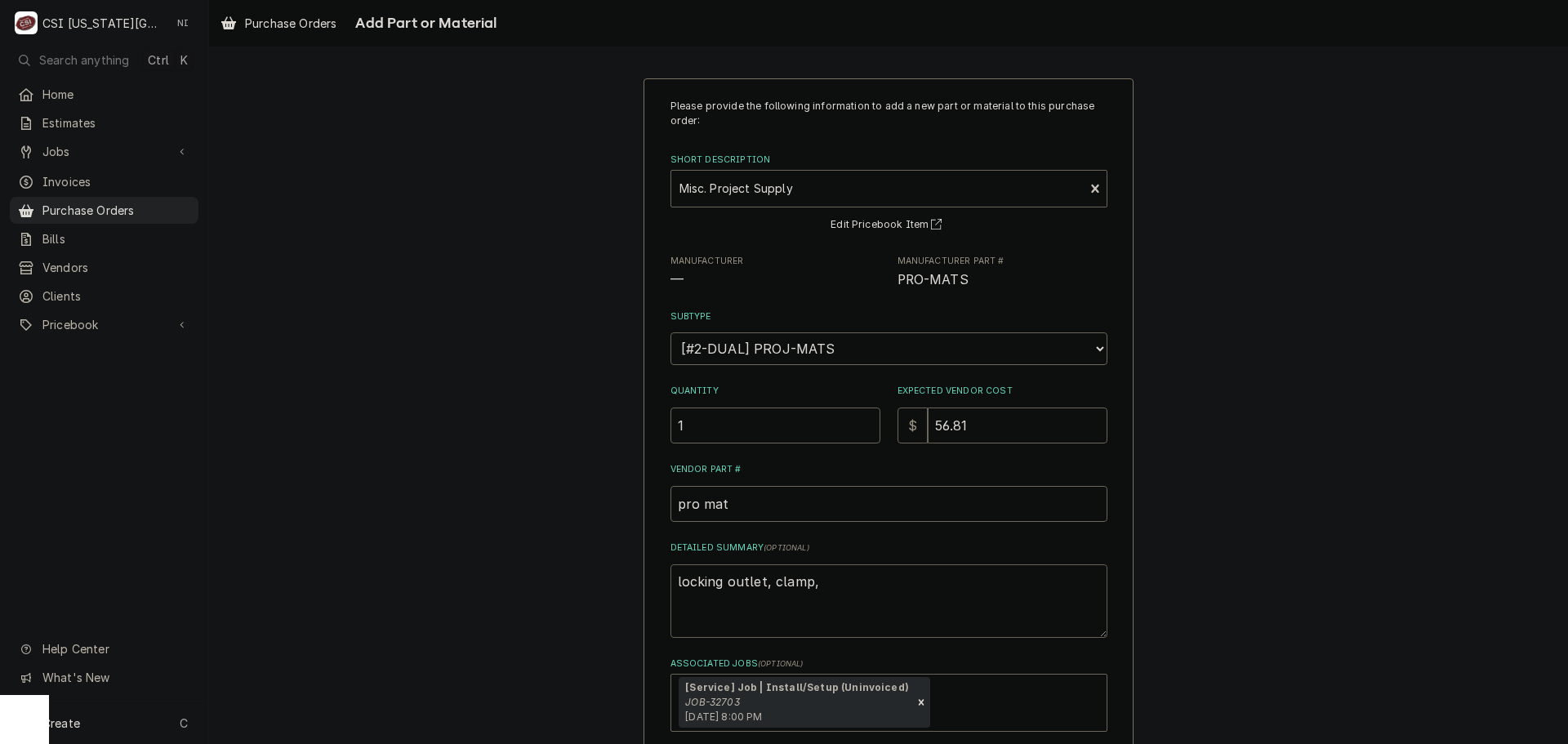
type textarea "x"
type textarea "locking outlet, clamp,"
type textarea "x"
type textarea "locking outlet, clamp, a"
type textarea "x"
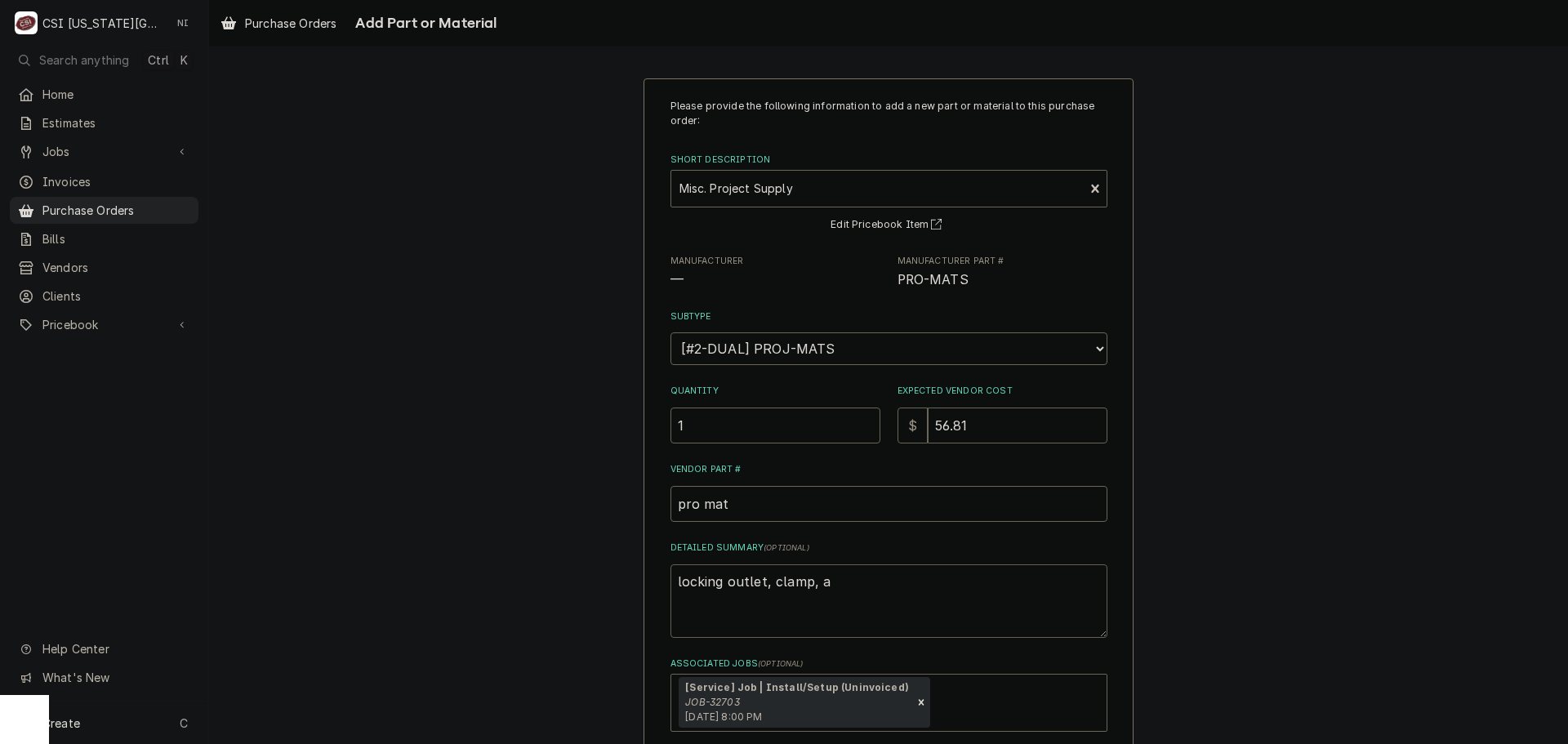
type textarea "locking outlet, clamp, ad"
type textarea "x"
type textarea "locking outlet, clamp, adp"
type textarea "x"
type textarea "locking outlet, clamp, adpa"
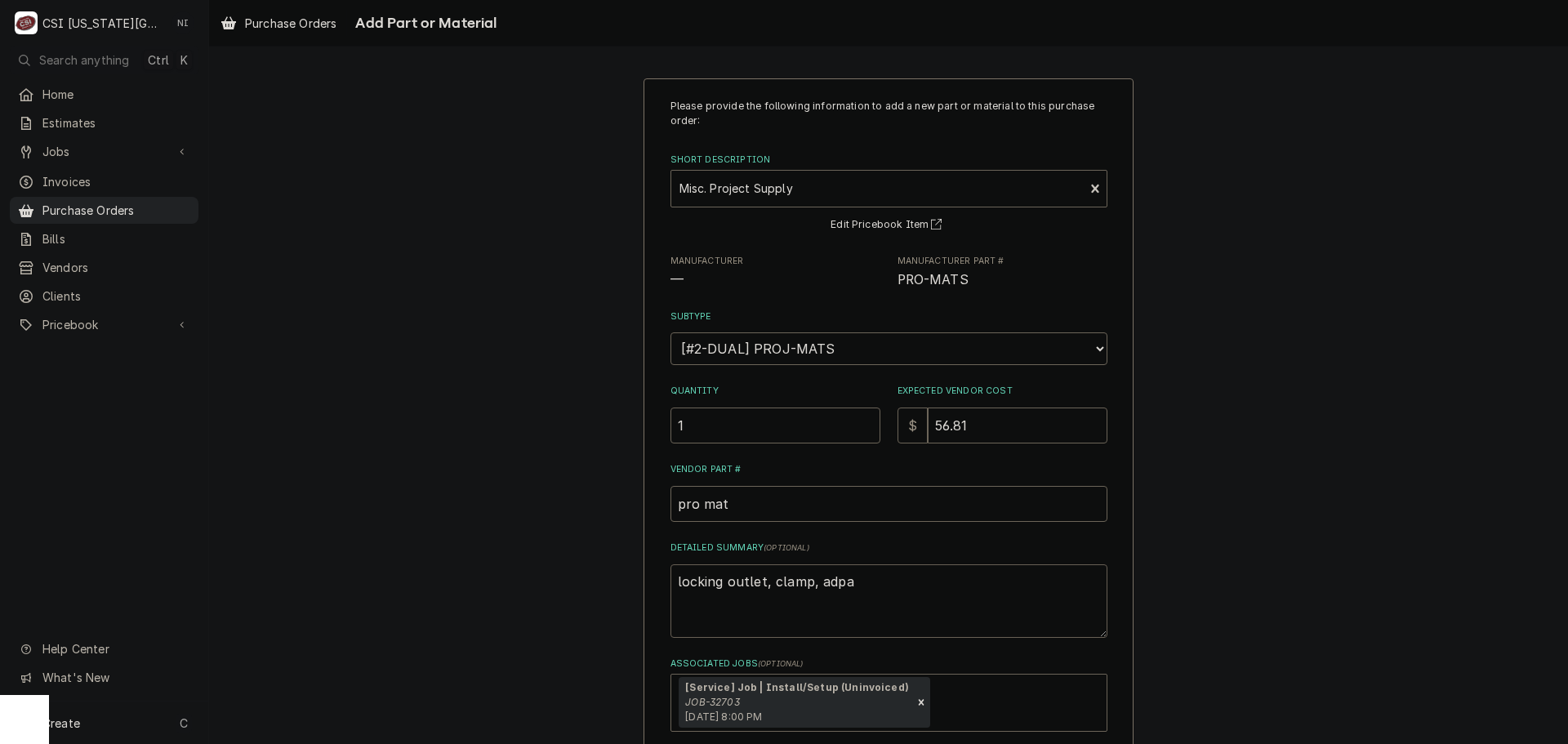
type textarea "x"
type textarea "locking outlet, clamp, adpat"
type textarea "x"
type textarea "locking outlet, clamp, adpate"
type textarea "x"
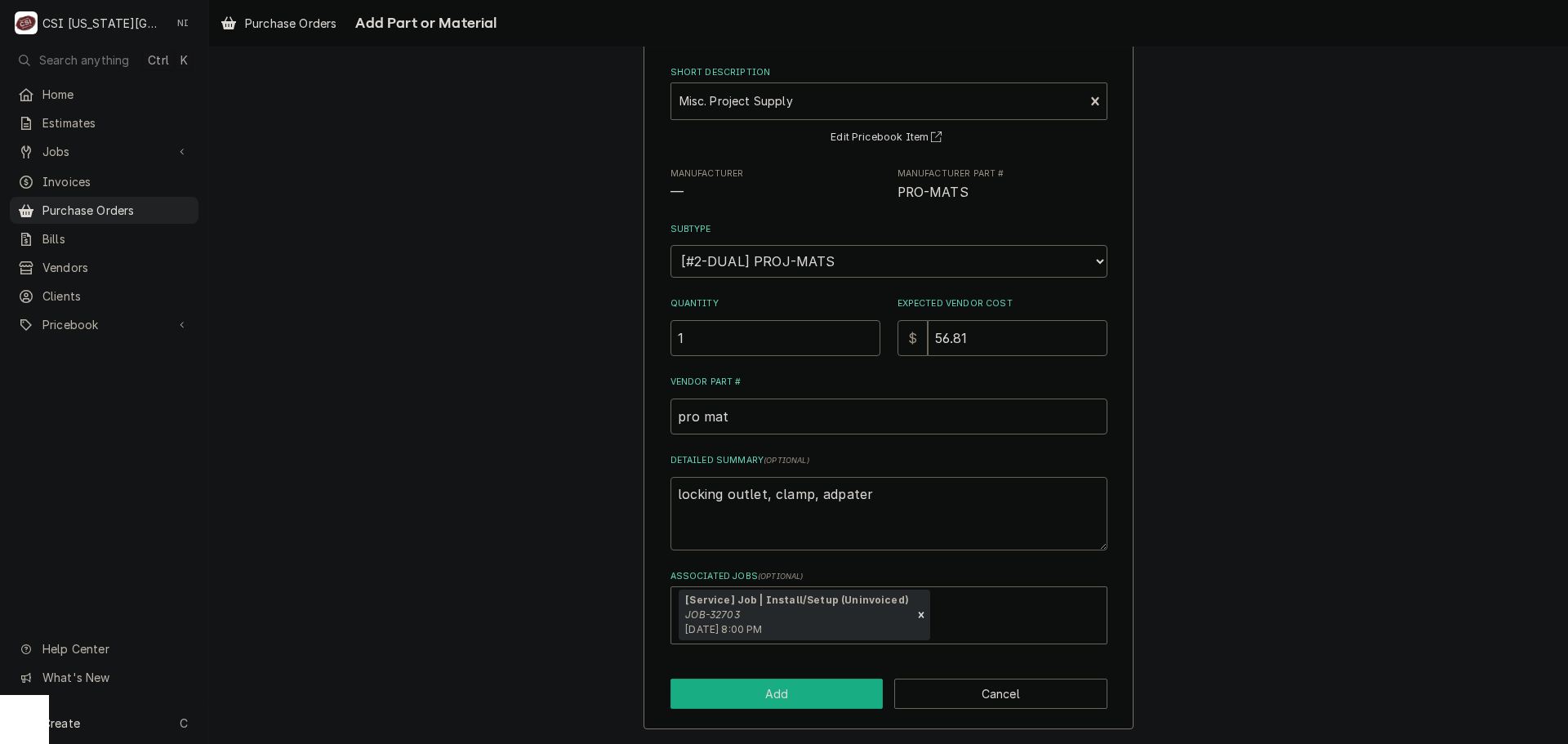
type textarea "locking outlet, clamp, adpater"
click at [797, 694] on button "Add" at bounding box center [777, 693] width 213 height 30
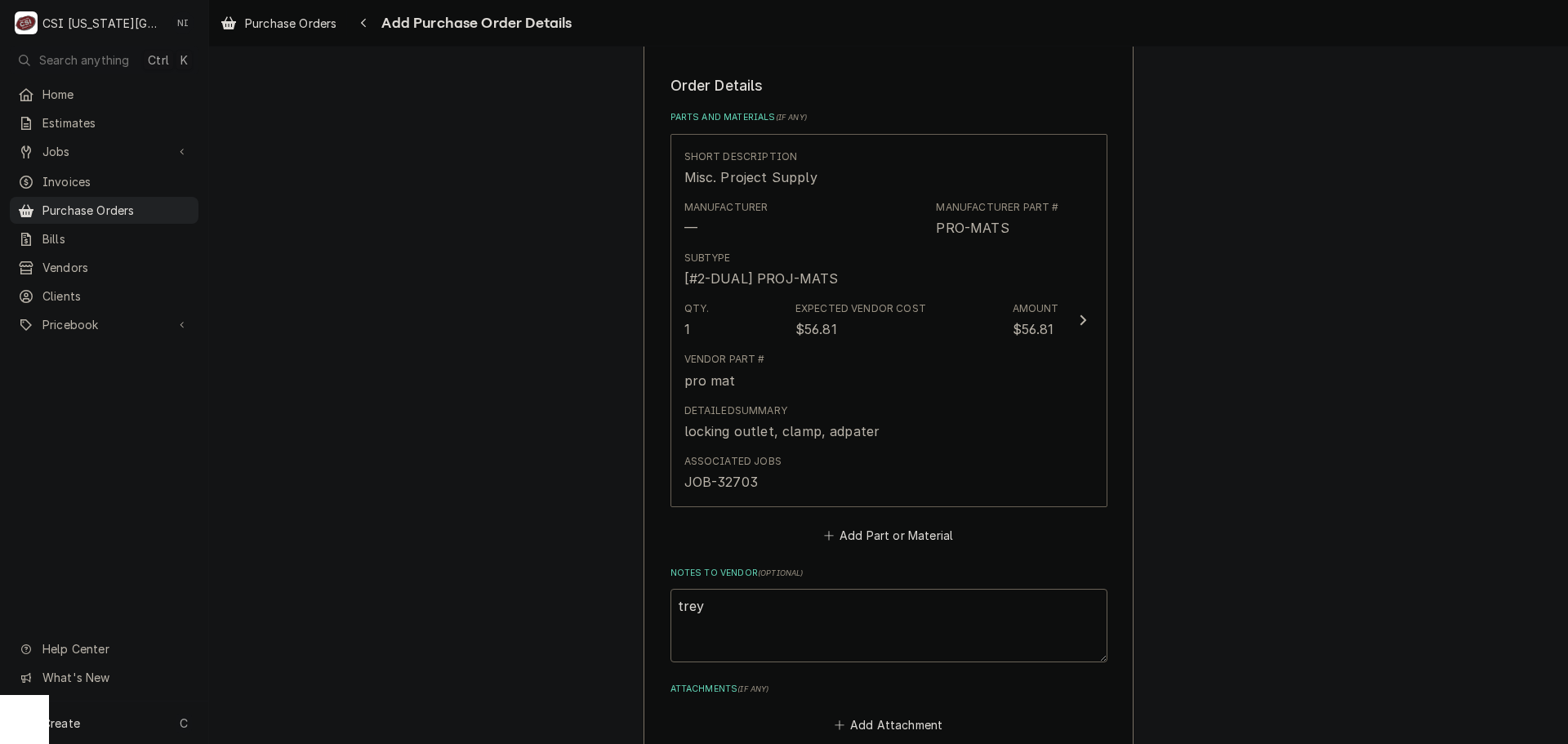
scroll to position [867, 0]
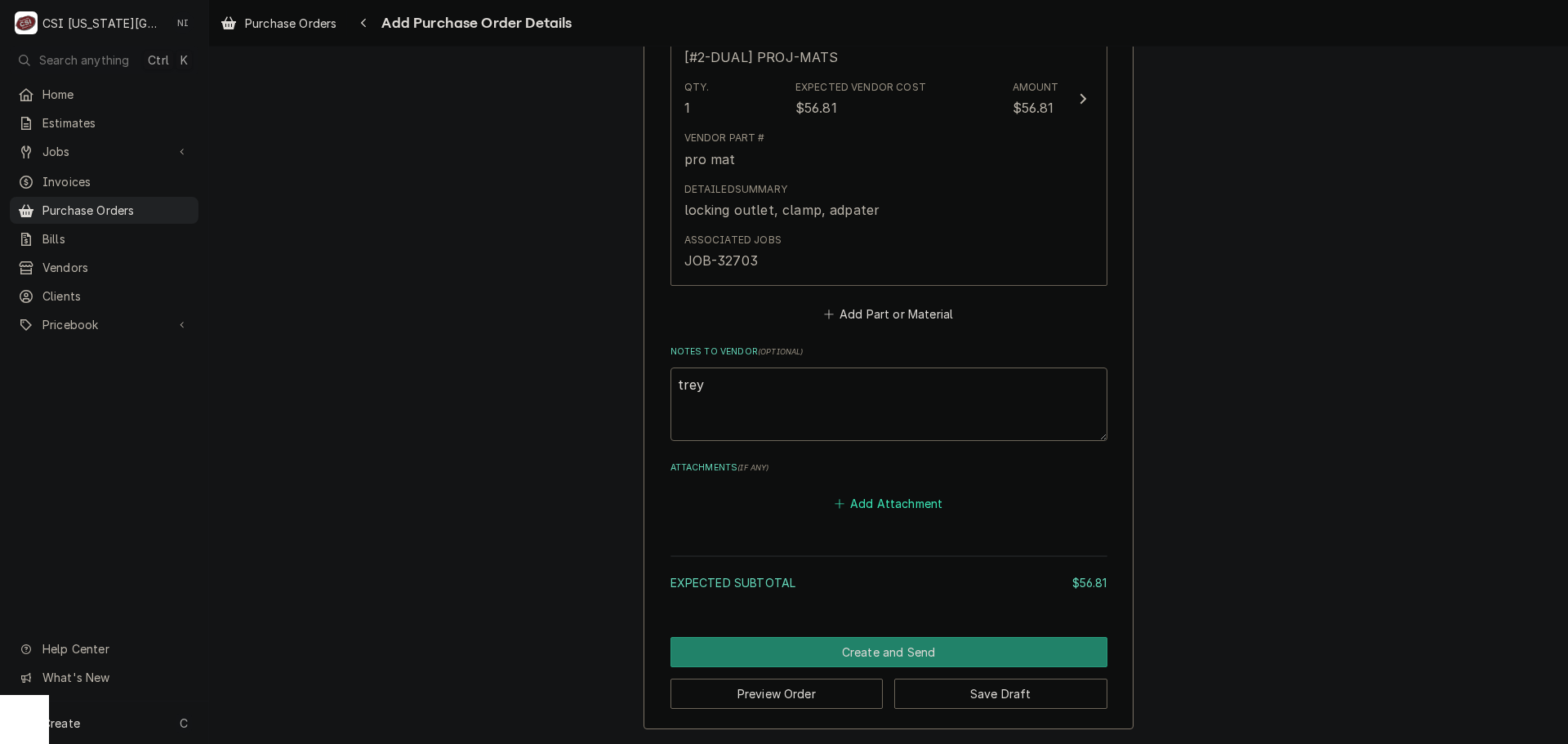
click at [898, 512] on button "Add Attachment" at bounding box center [888, 504] width 115 height 23
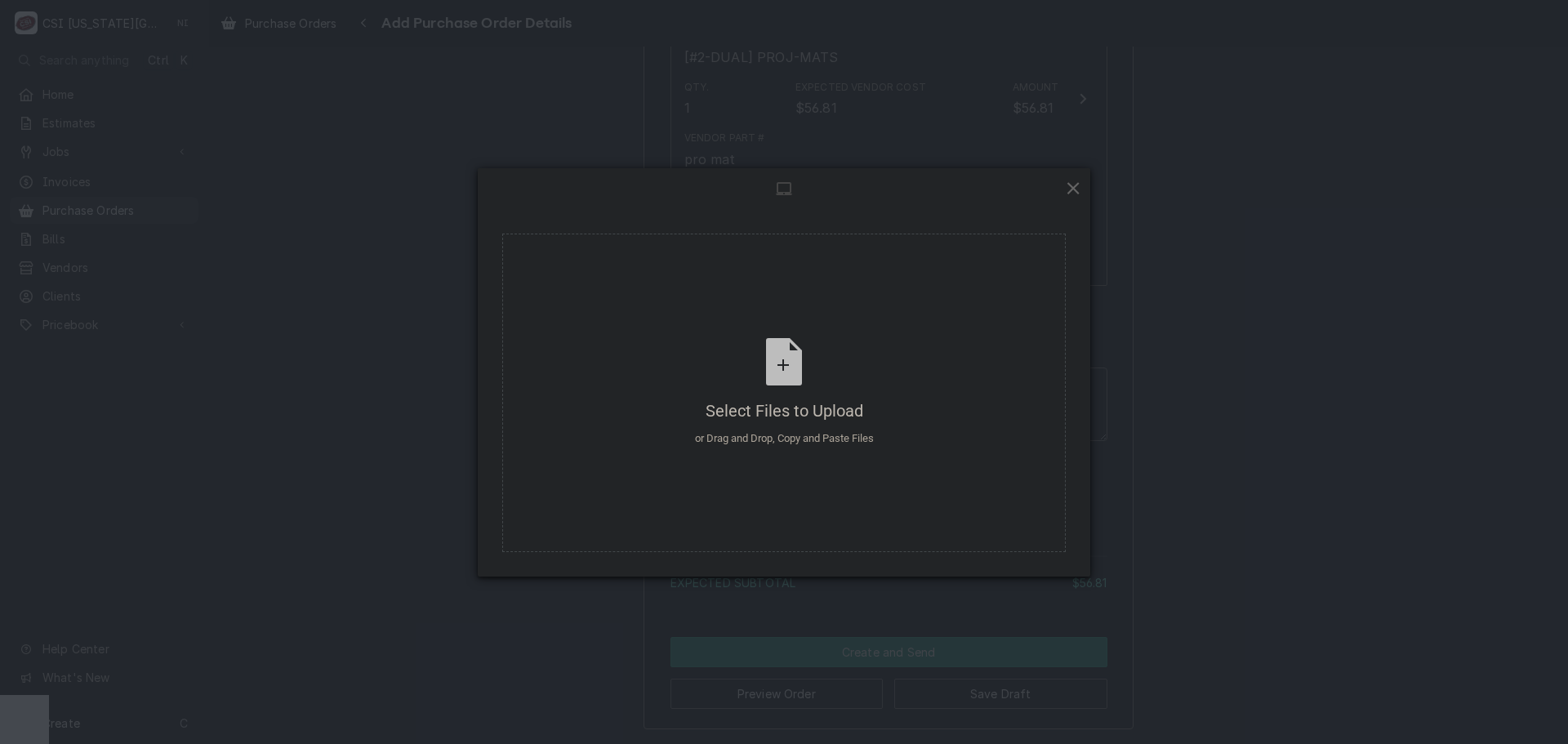
click at [1079, 185] on span at bounding box center [1074, 188] width 18 height 18
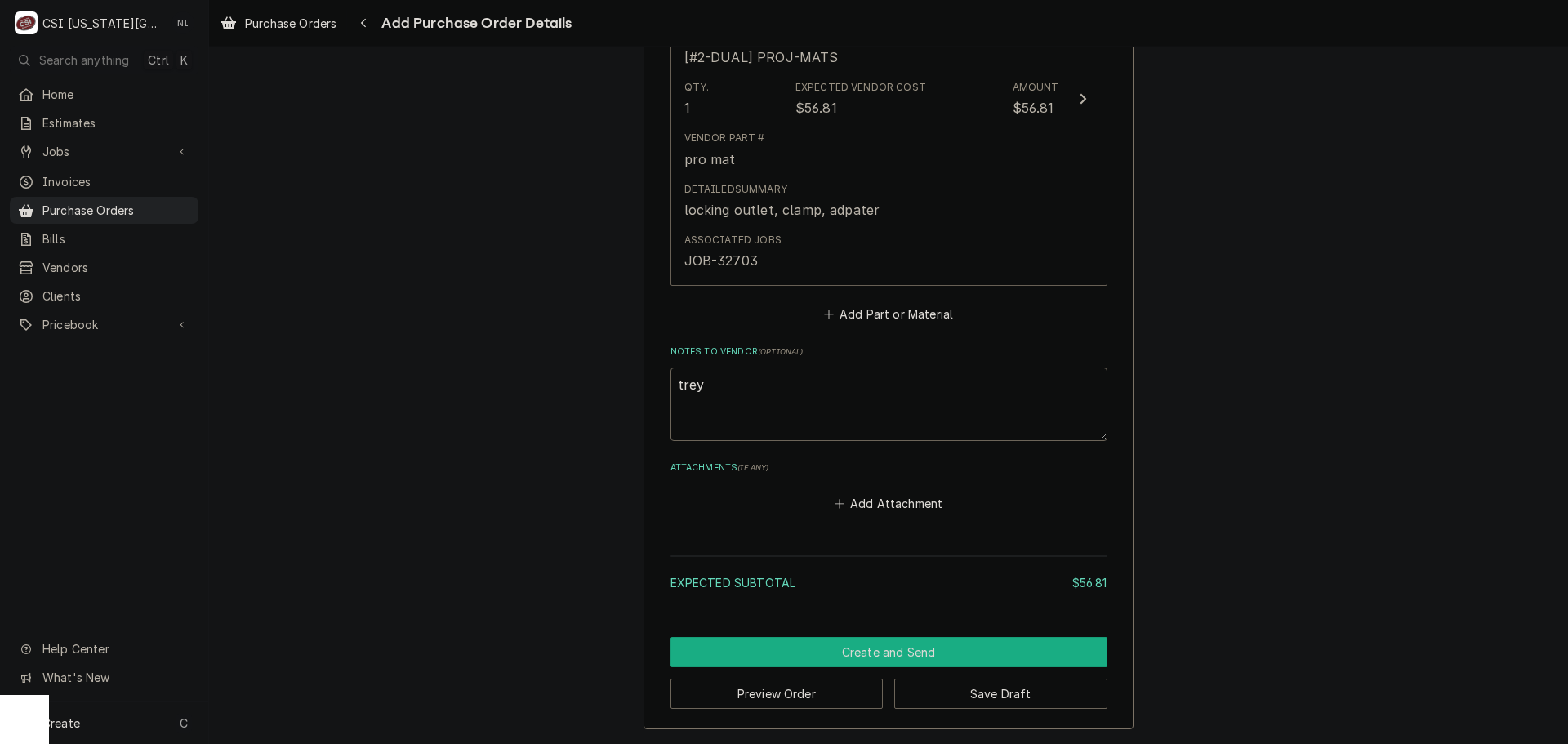
click at [941, 655] on button "Create and Send" at bounding box center [889, 652] width 437 height 30
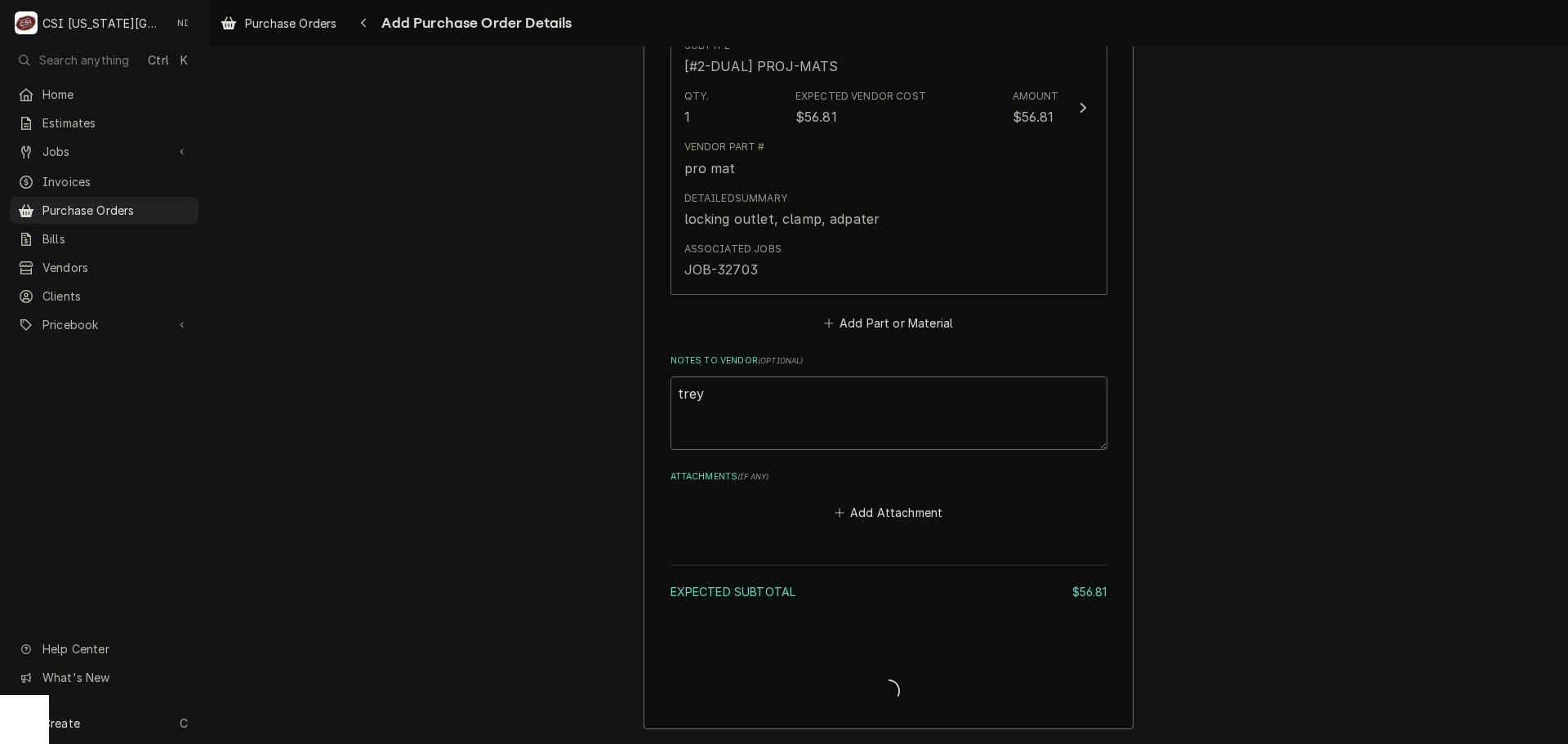
type textarea "x"
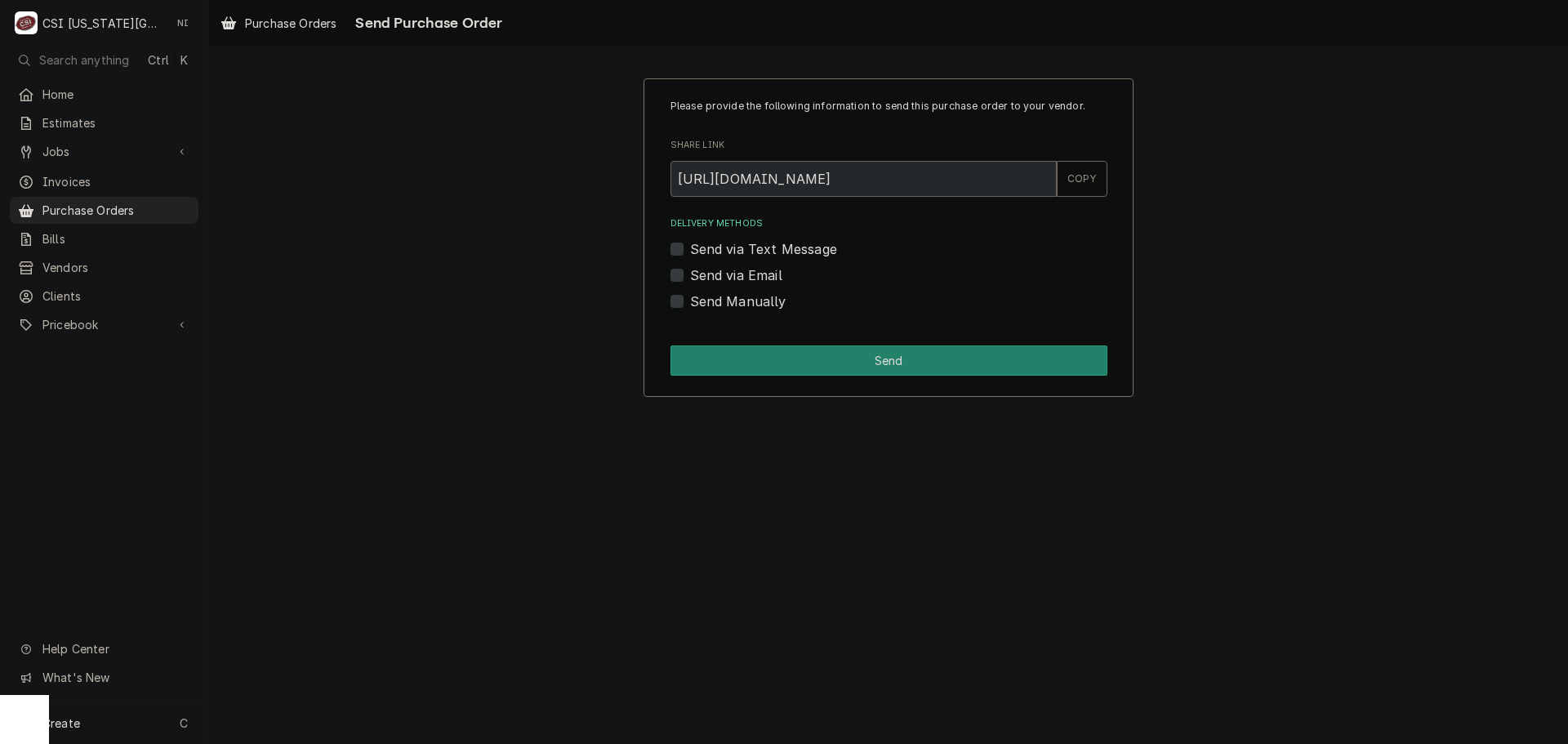
click at [690, 304] on label "Send Manually" at bounding box center [738, 302] width 97 height 20
click at [690, 304] on input "Send Manually" at bounding box center [909, 310] width 437 height 36
checkbox input "true"
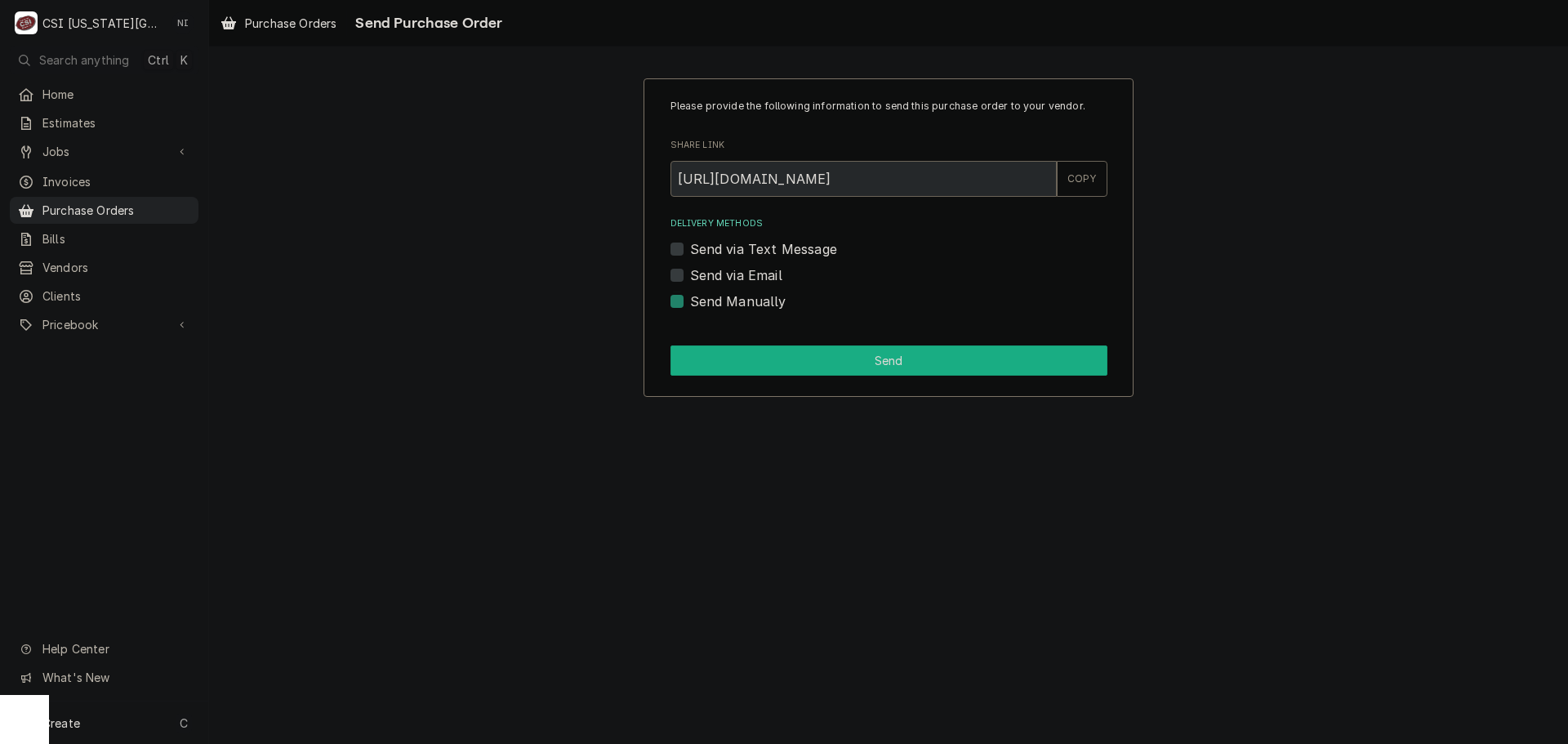
click at [765, 351] on button "Send" at bounding box center [889, 360] width 437 height 30
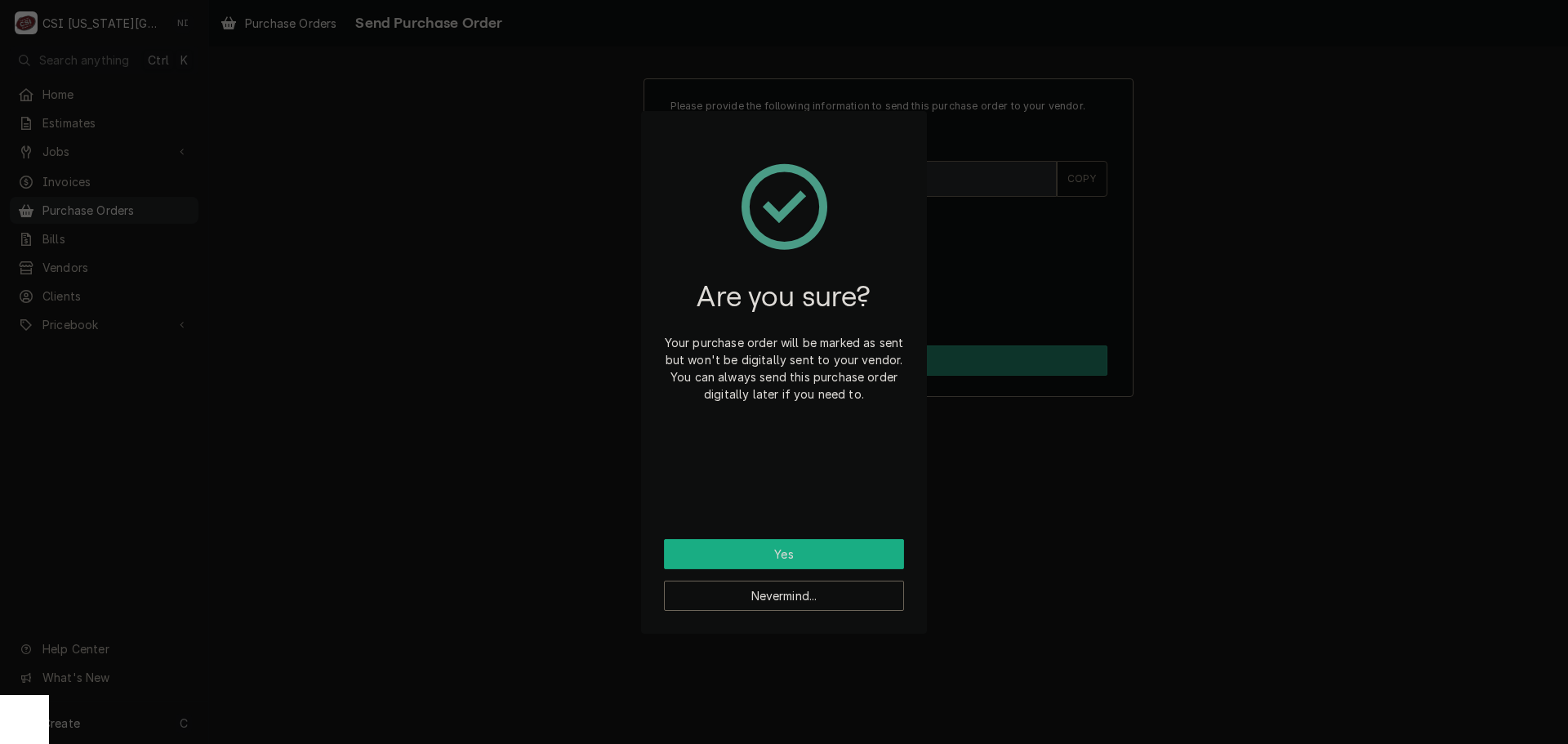
click at [822, 548] on button "Yes" at bounding box center [784, 554] width 240 height 30
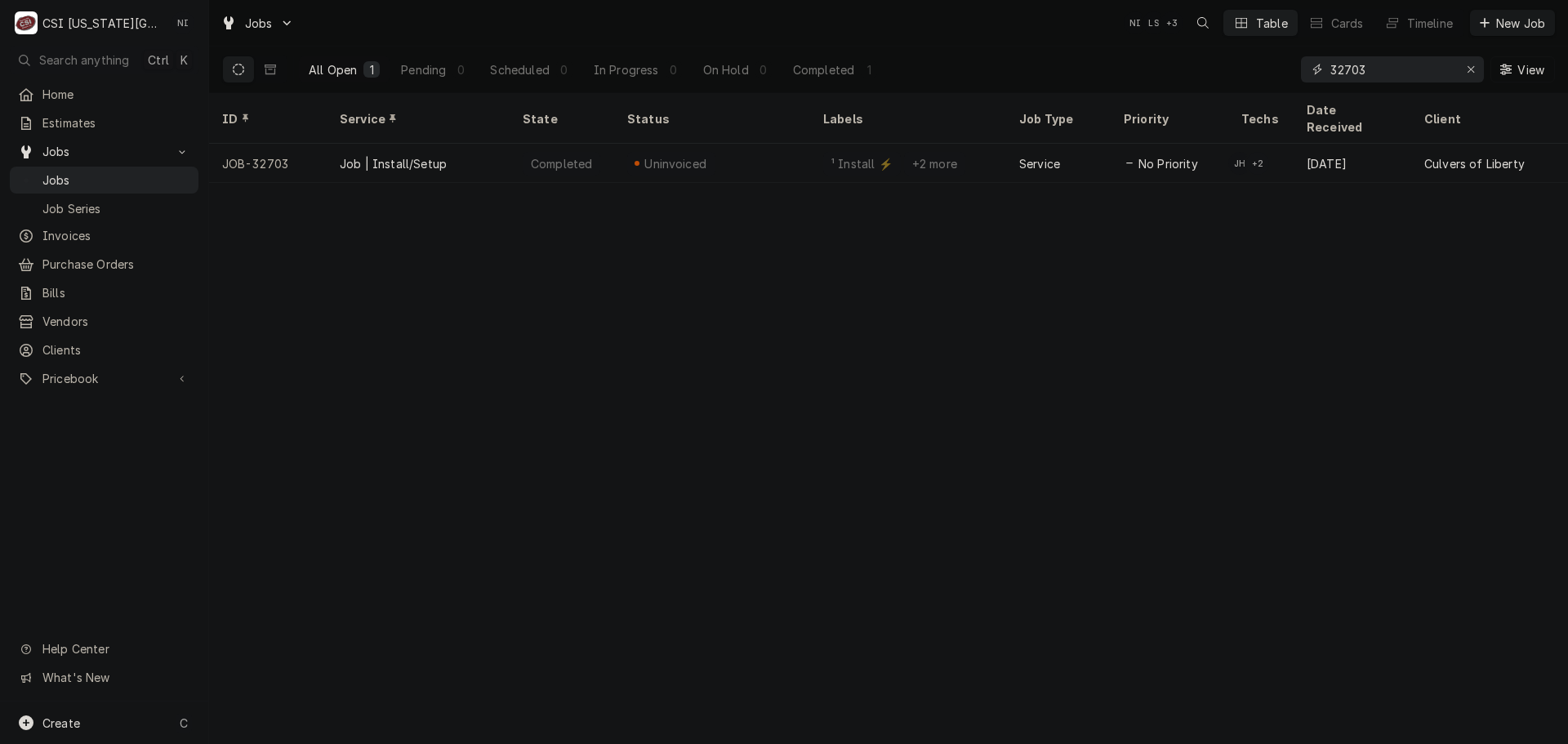
drag, startPoint x: 1364, startPoint y: 68, endPoint x: 1196, endPoint y: 89, distance: 169.3
click at [1254, 85] on div "All Open 1 Pending 0 Scheduled 0 In Progress 0 On Hold 0 Completed 1 32703 View" at bounding box center [888, 70] width 1333 height 46
type input "31175"
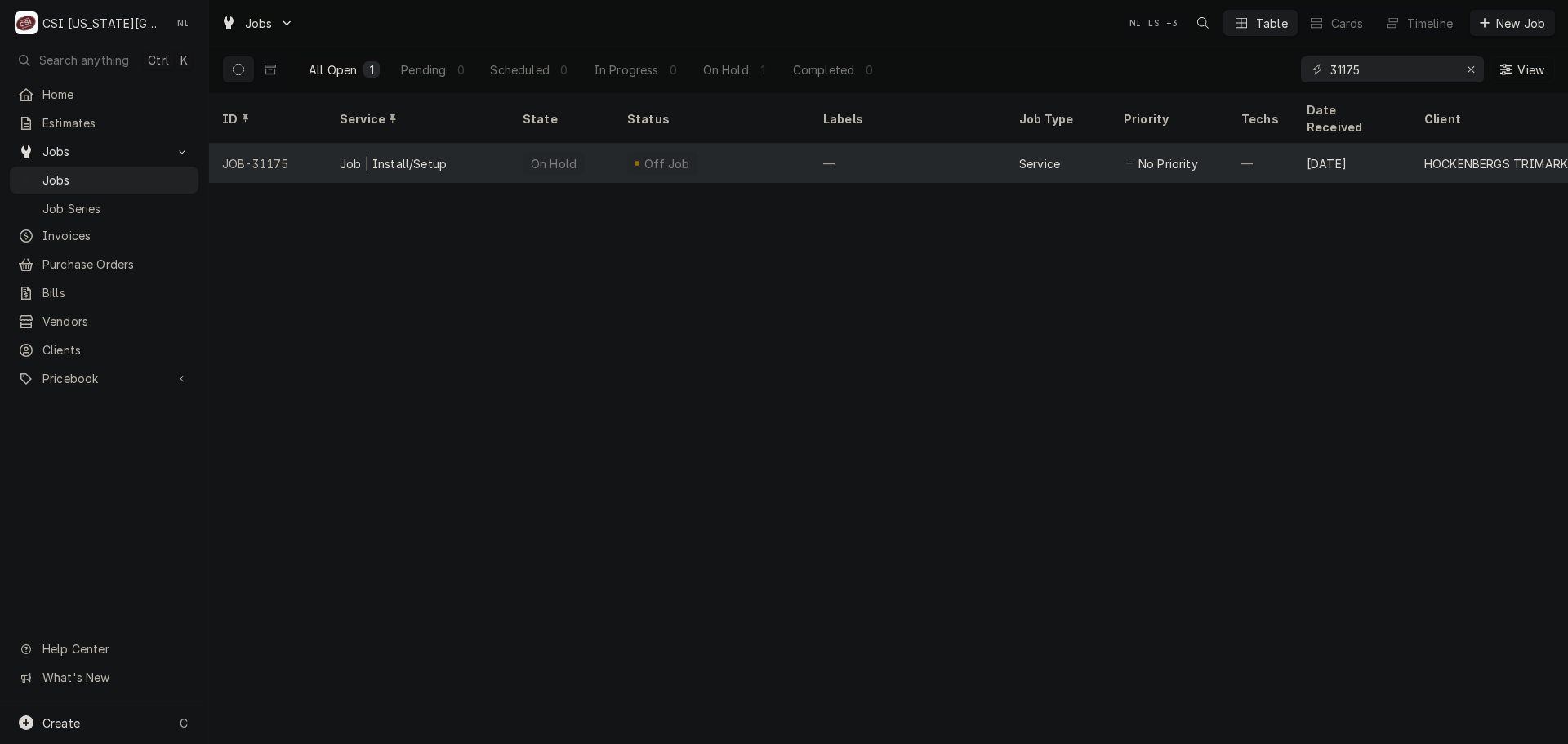
click at [953, 144] on div "—" at bounding box center [908, 163] width 196 height 39
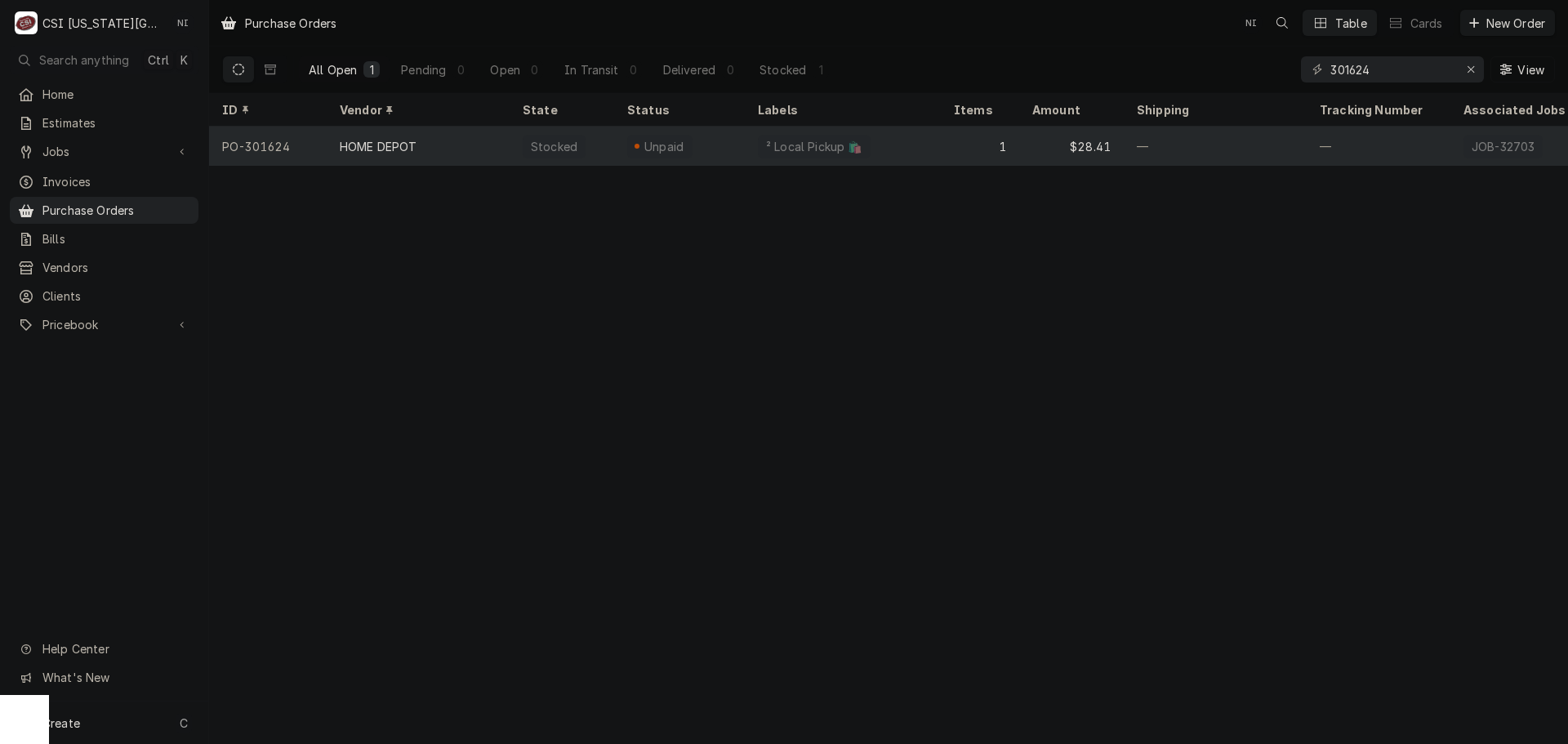
click at [935, 149] on div "² Local Pickup 🛍️" at bounding box center [842, 146] width 196 height 39
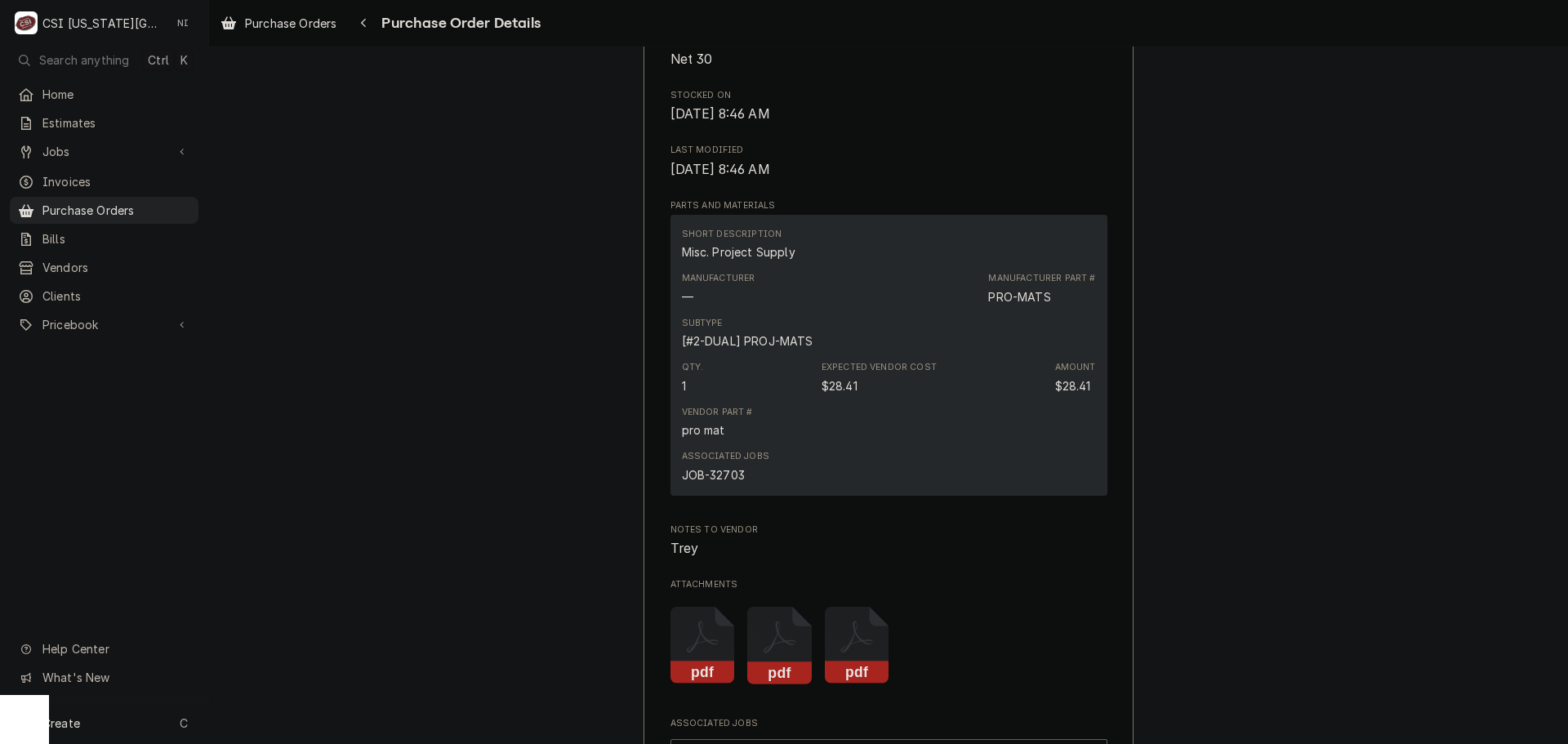
scroll to position [1389, 0]
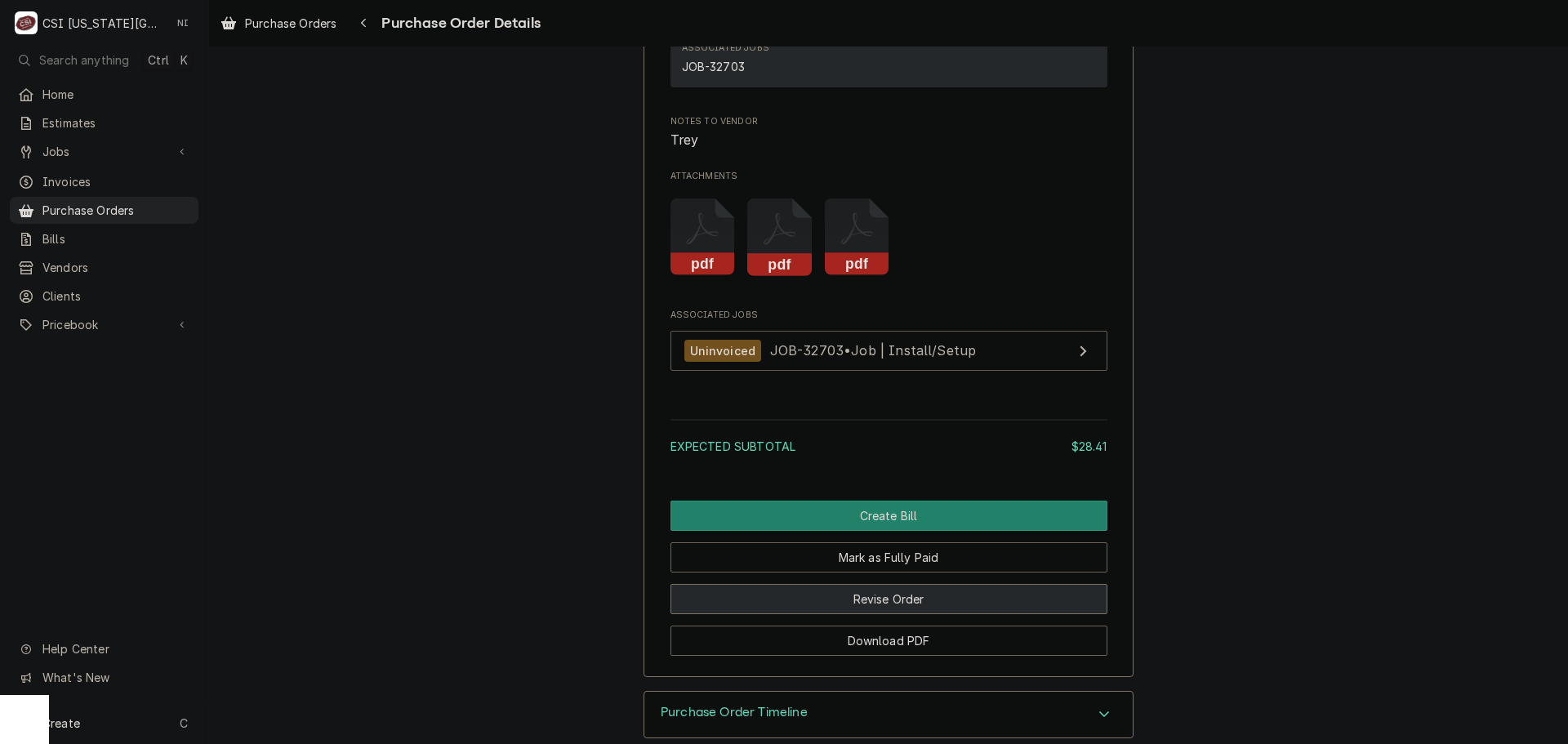
click at [905, 615] on button "Revise Order" at bounding box center [889, 598] width 437 height 30
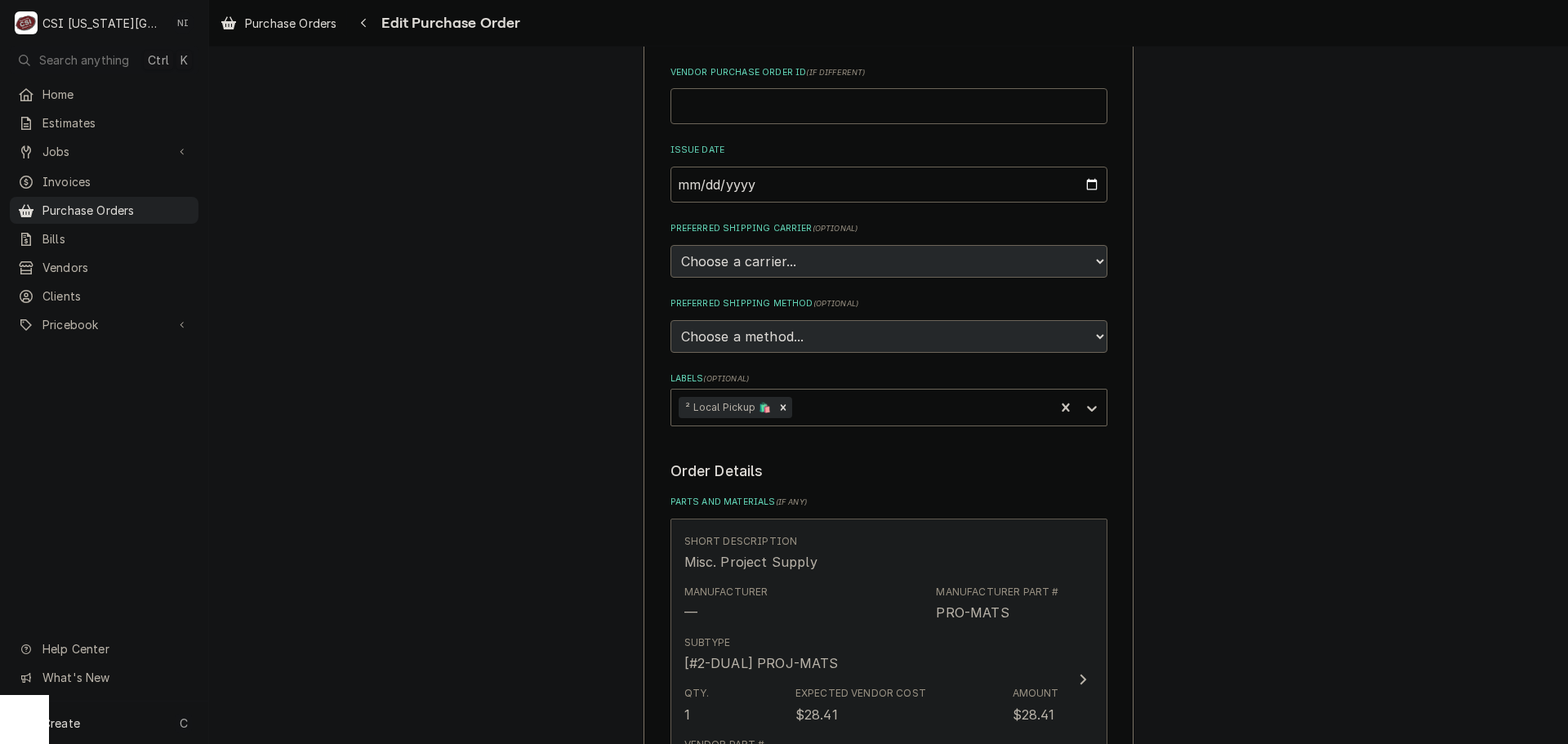
scroll to position [572, 0]
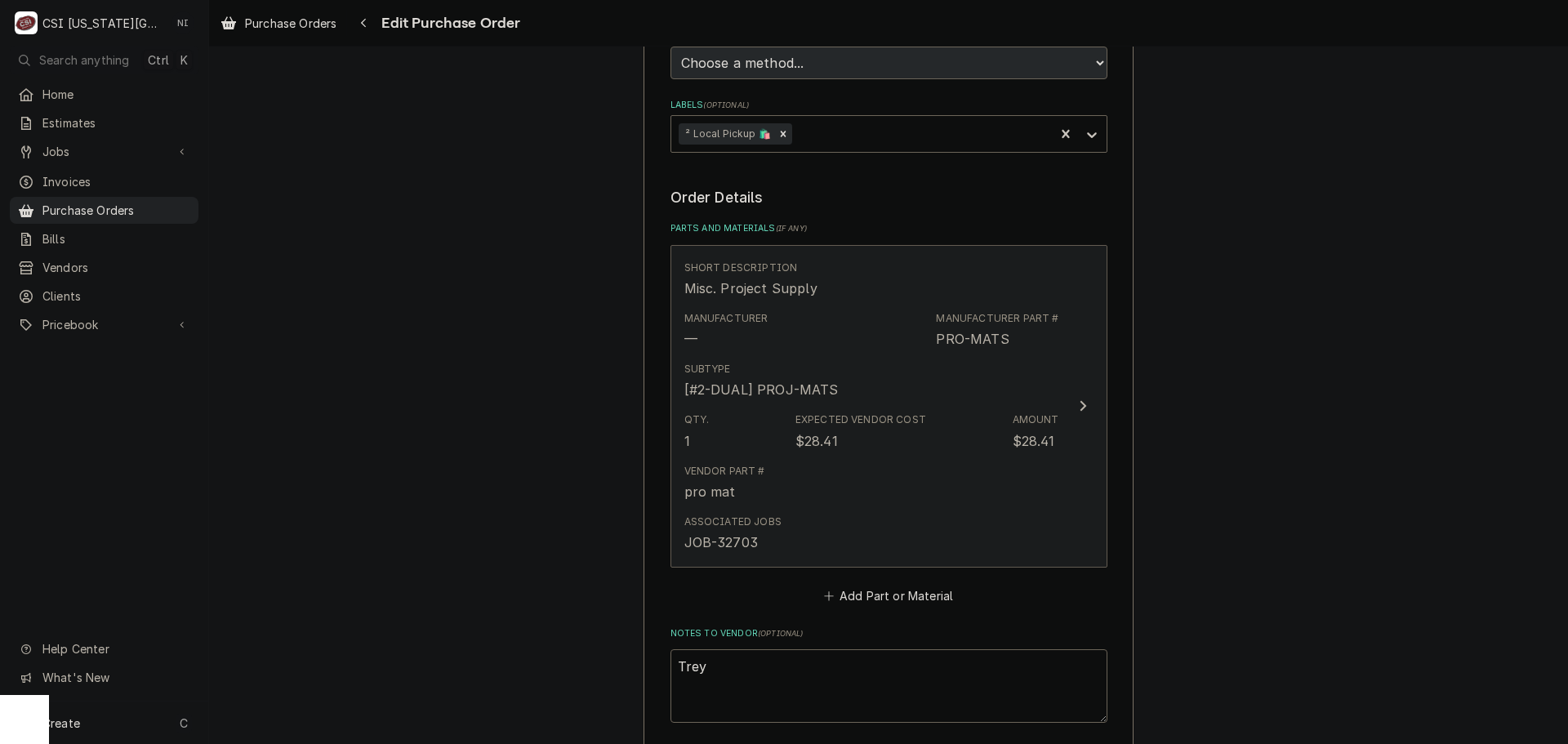
click at [962, 451] on div "Qty. 1 Expected Vendor Cost $28.41 Amount $28.41" at bounding box center [871, 431] width 375 height 51
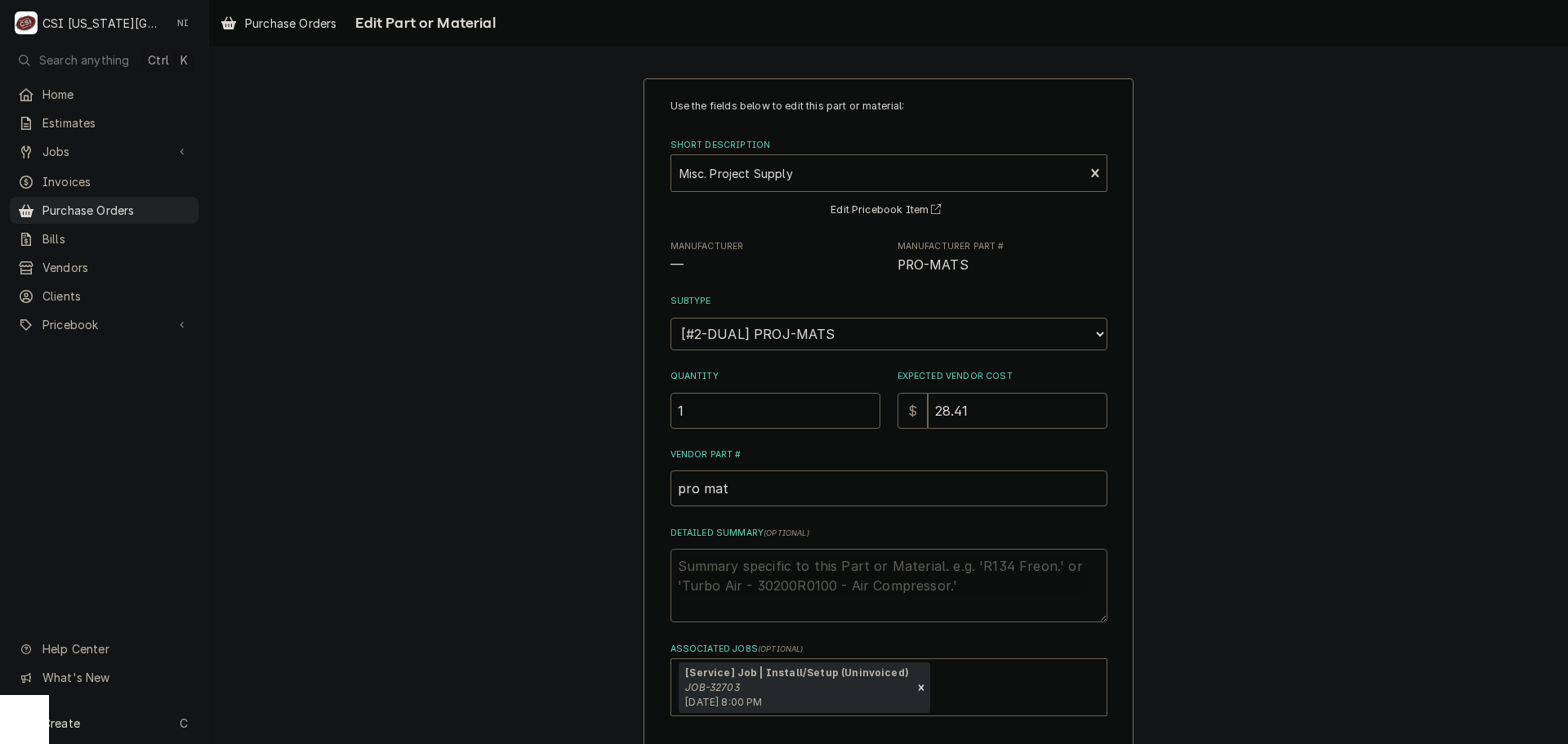
click at [742, 570] on textarea "Detailed Summary ( optional )" at bounding box center [889, 585] width 437 height 73
type textarea "x"
type textarea "h"
type textarea "x"
type textarea "ho"
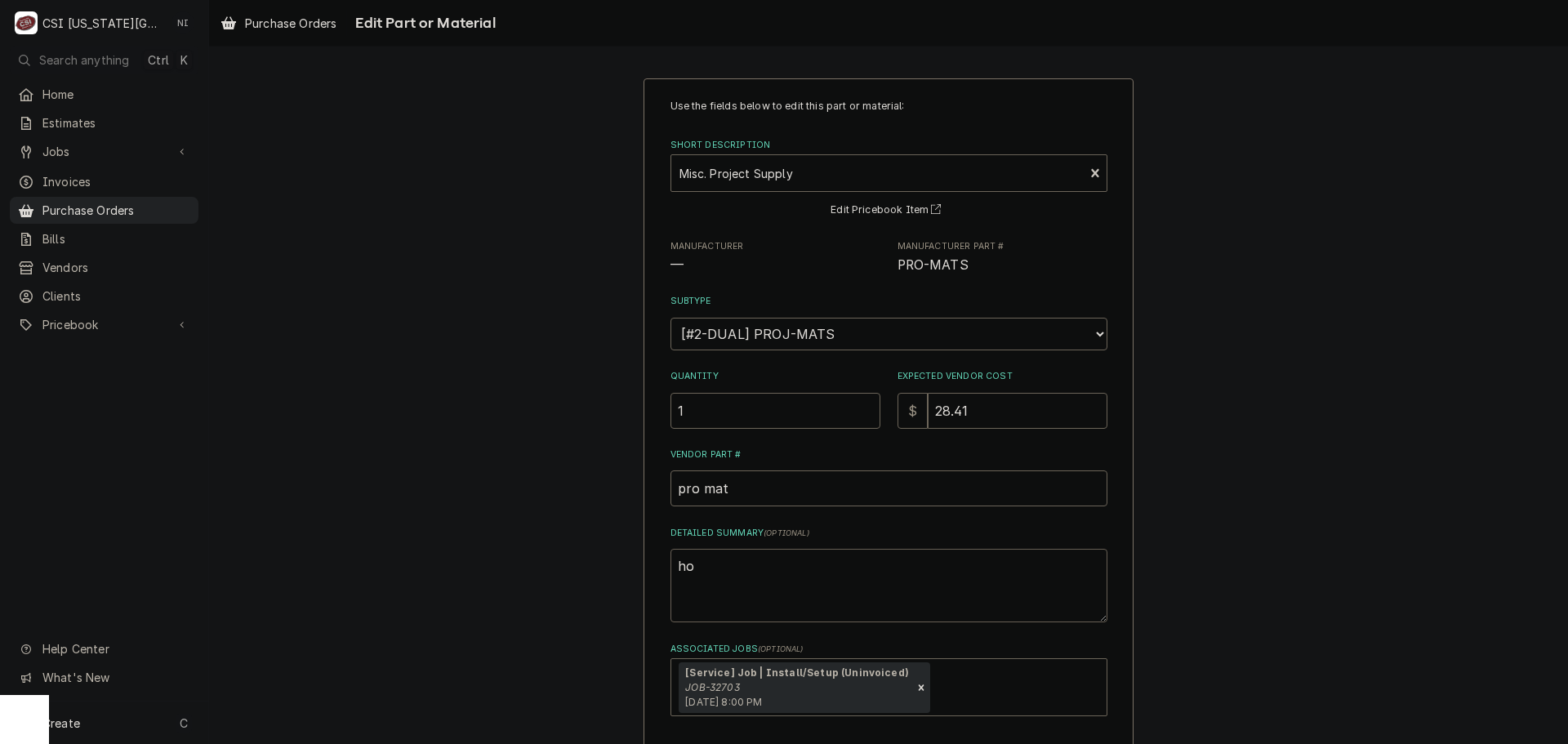
type textarea "x"
type textarea "hos"
type textarea "x"
type textarea "hosem"
type textarea "x"
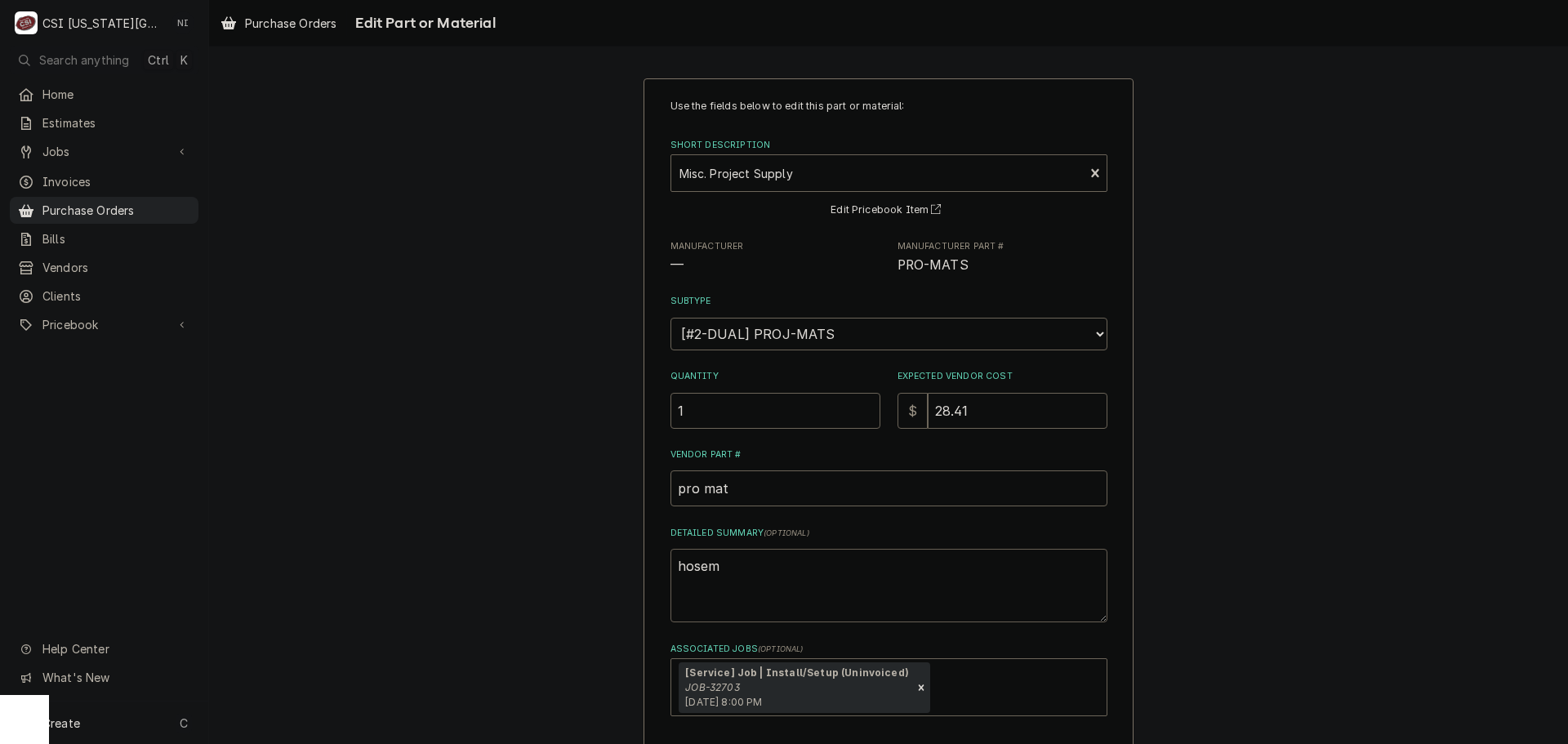
type textarea "hosem,"
type textarea "x"
type textarea "hosem,"
type textarea "x"
type textarea "hosem,"
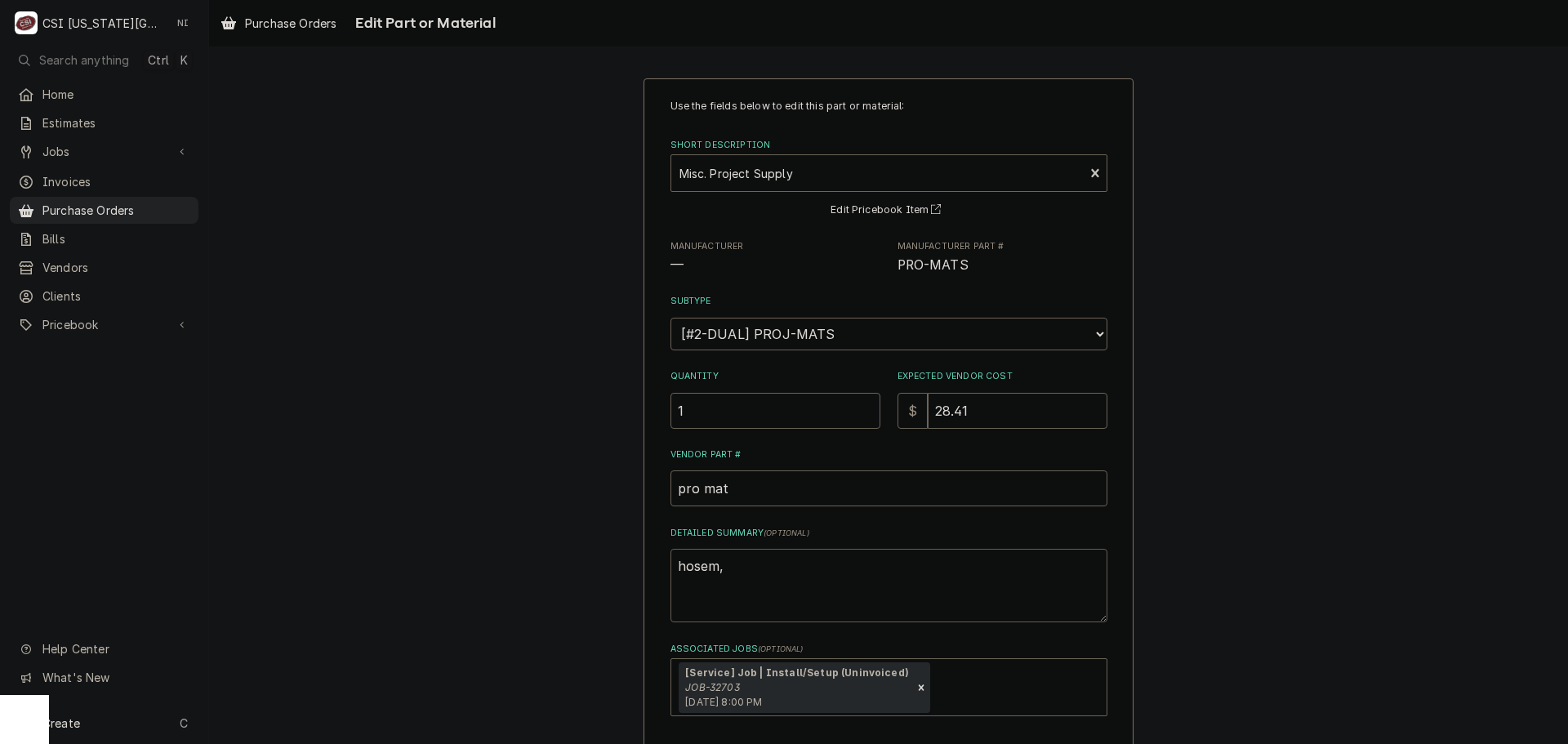
type textarea "x"
type textarea "hosem"
type textarea "x"
type textarea "hose"
type textarea "x"
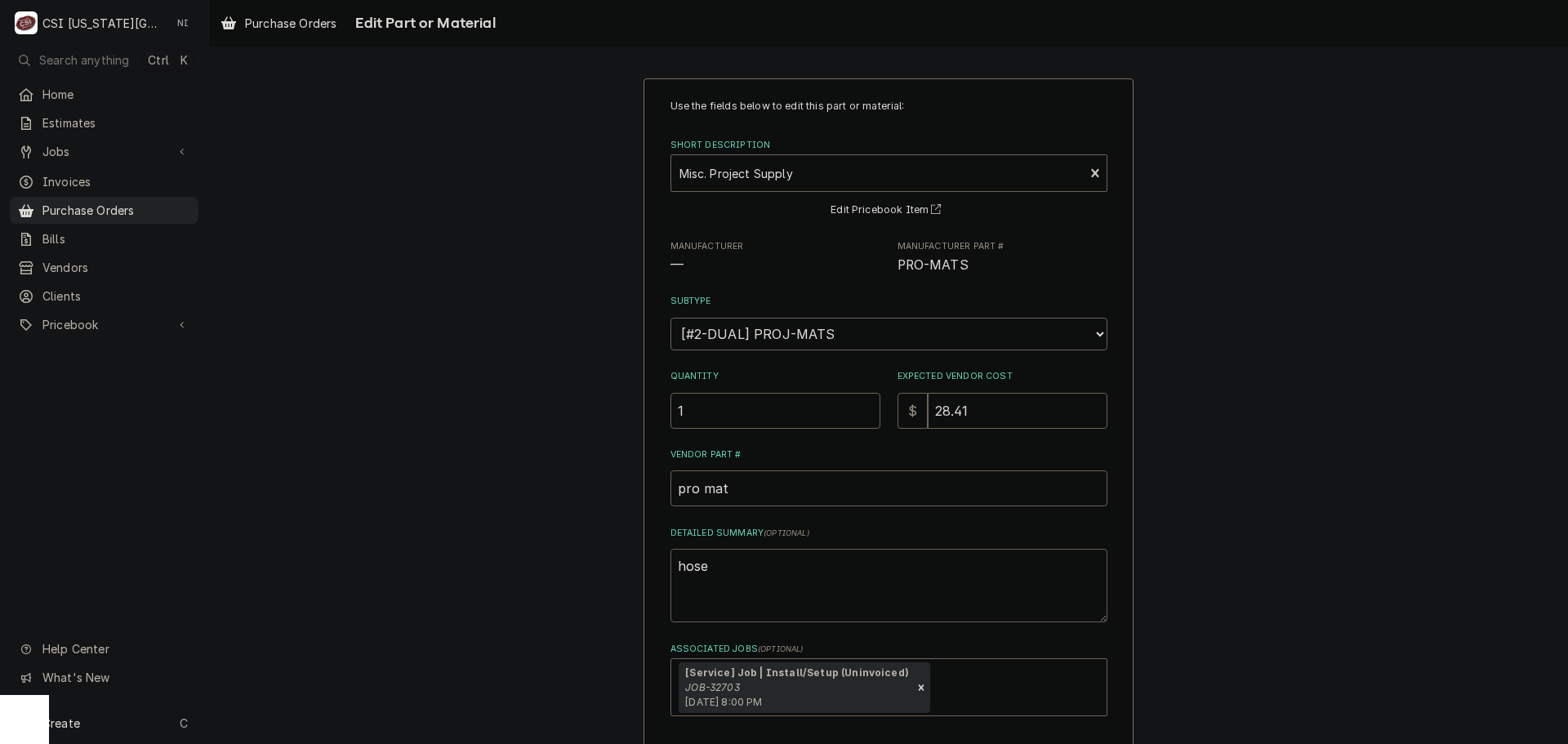
type textarea "hose,"
type textarea "x"
type textarea "hose,"
type textarea "x"
type textarea "hose, a"
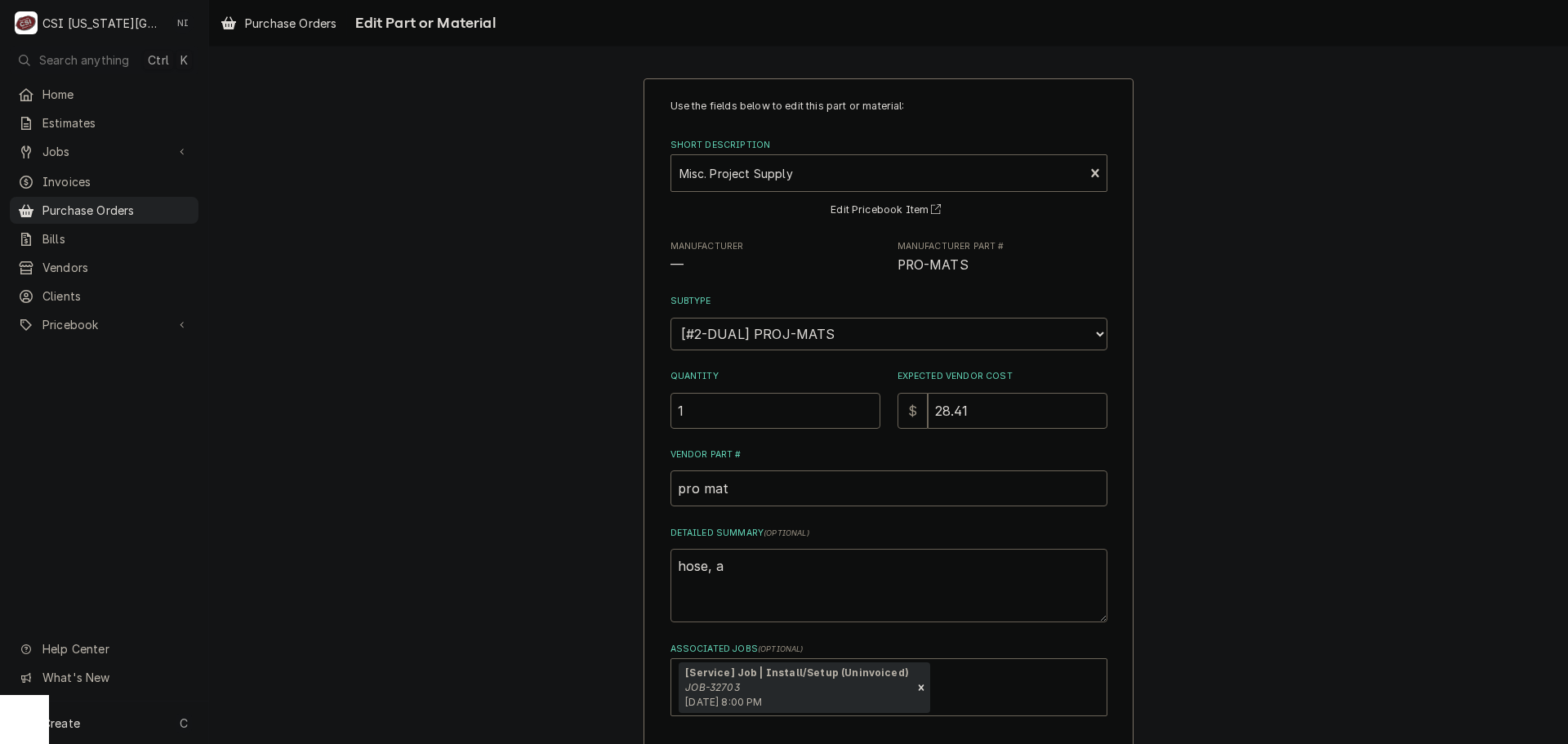
type textarea "x"
type textarea "hose, ad"
type textarea "x"
type textarea "hose, ada"
type textarea "x"
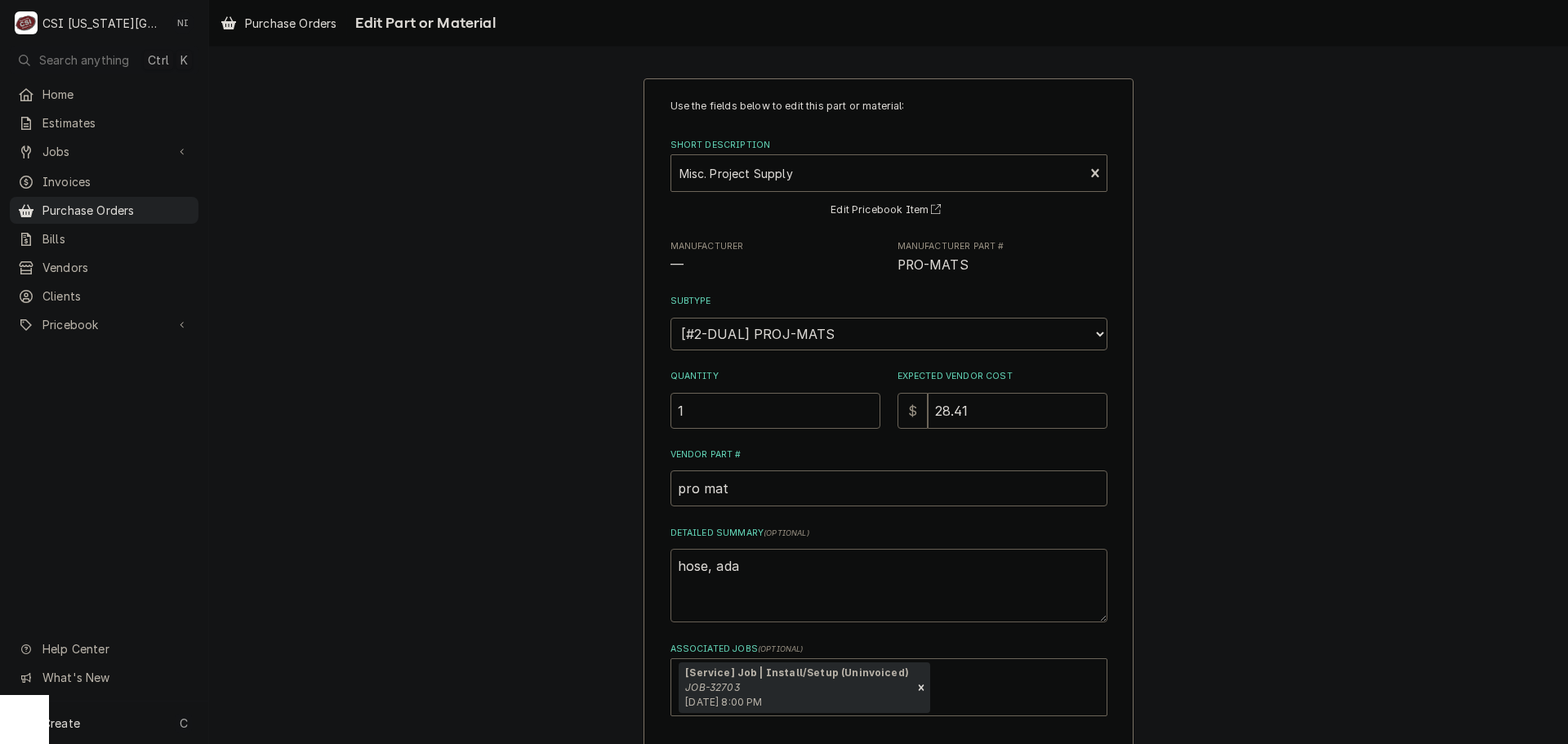
type textarea "hose, adat"
type textarea "x"
type textarea "hose, ada"
type textarea "x"
type textarea "hose, adap"
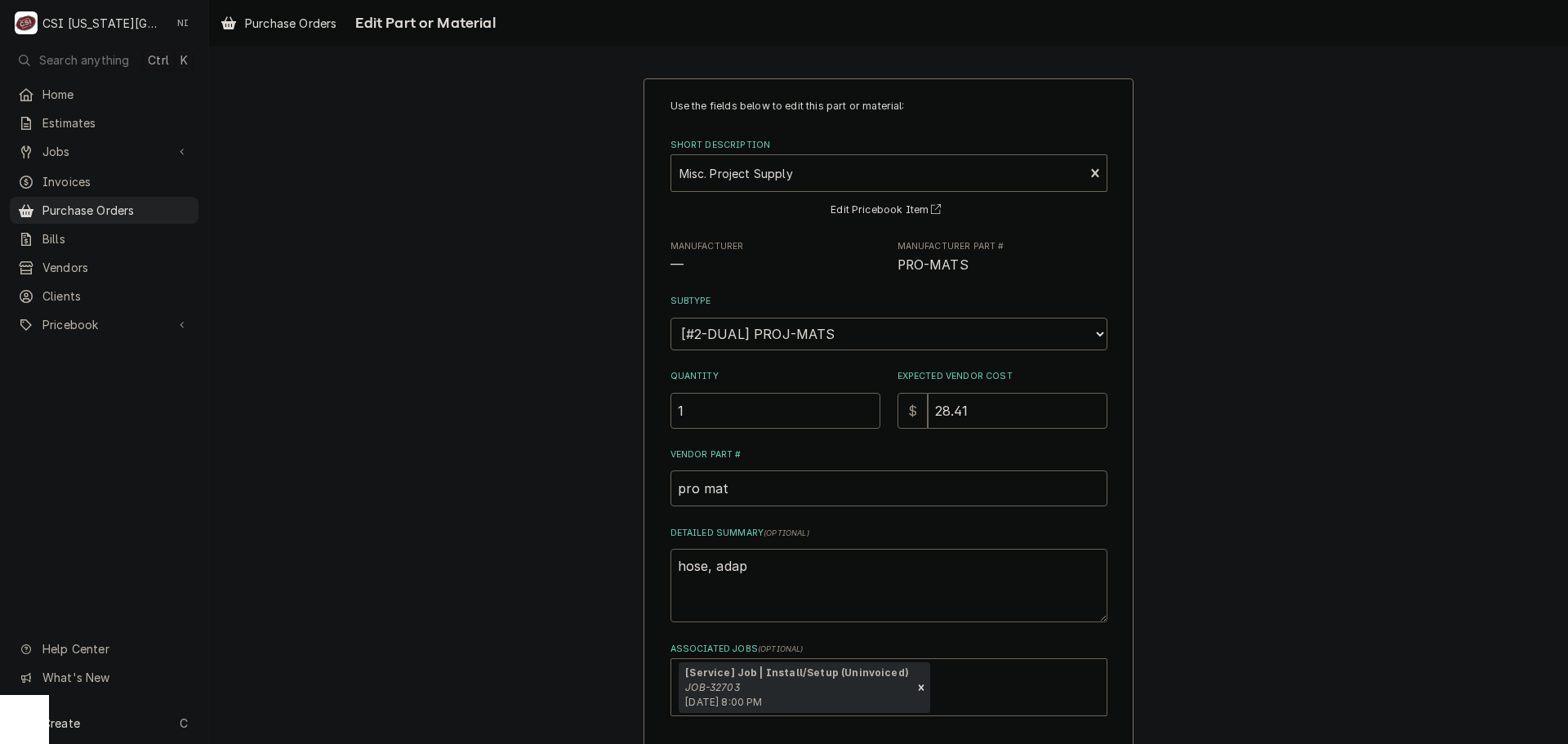
type textarea "x"
type textarea "hose, adapt"
type textarea "x"
type textarea "hose, adapte"
type textarea "x"
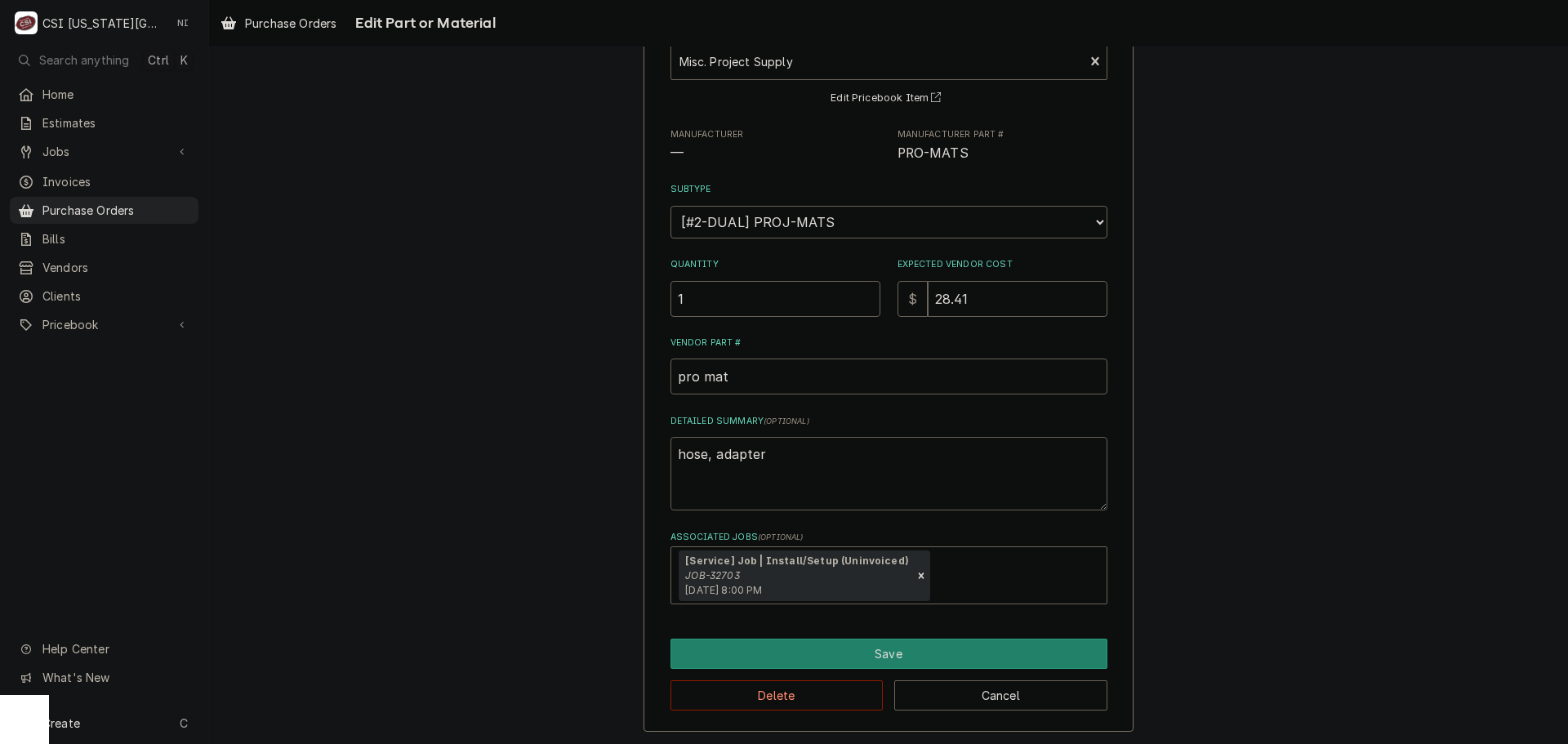
scroll to position [114, 0]
type textarea "hose, adapter"
click at [913, 654] on button "Save" at bounding box center [889, 652] width 437 height 30
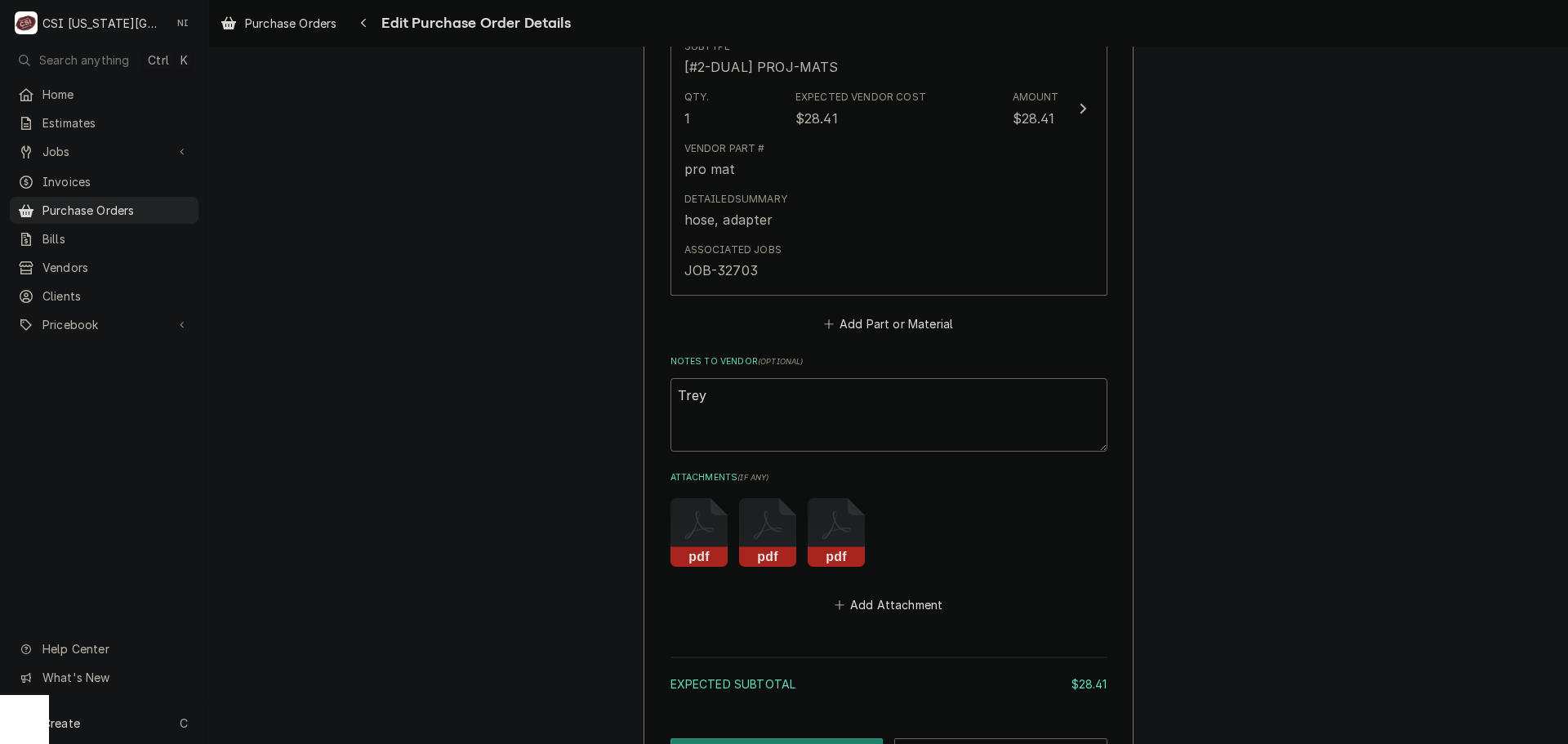
scroll to position [1031, 0]
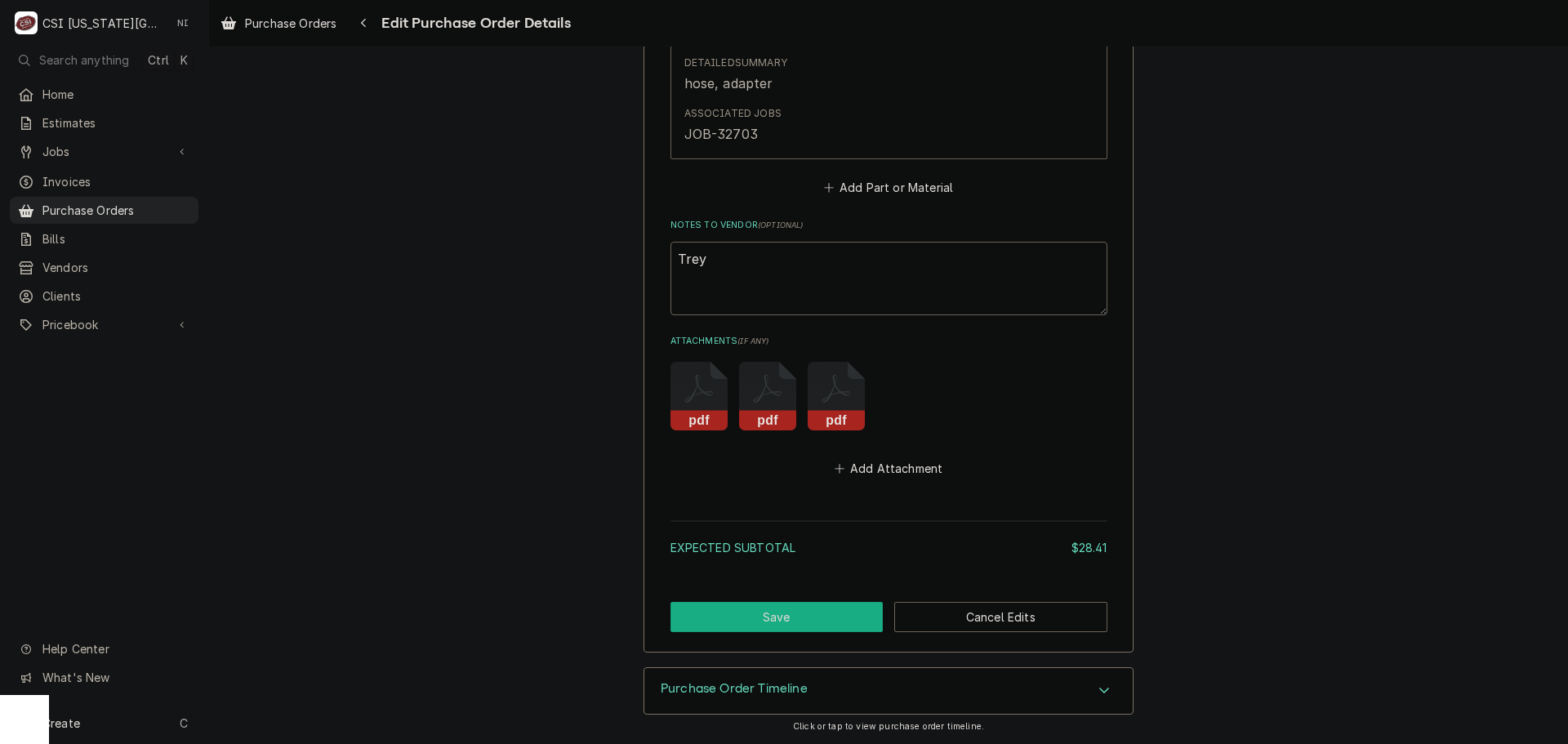
click at [791, 617] on button "Save" at bounding box center [777, 617] width 213 height 30
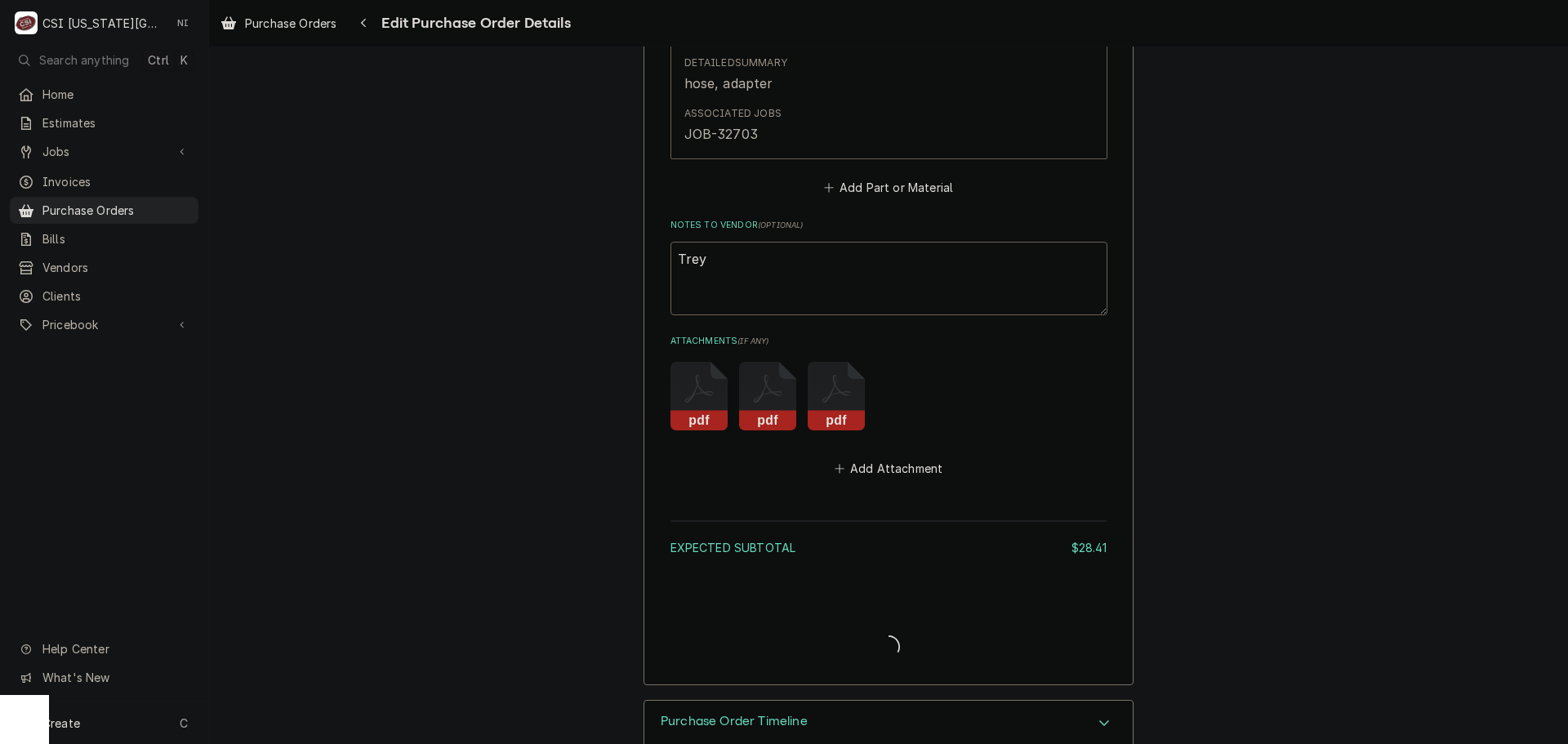
type textarea "x"
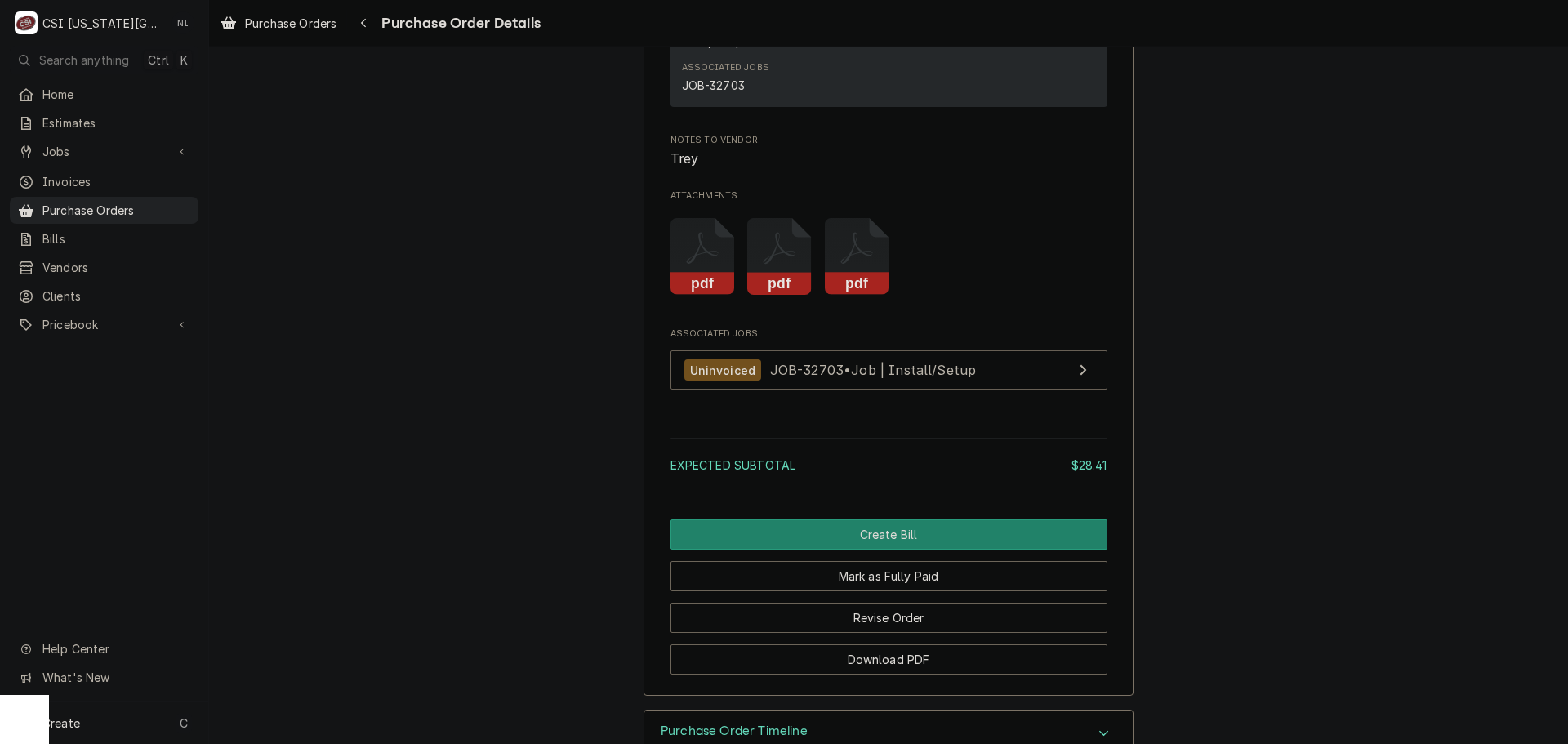
scroll to position [1526, 0]
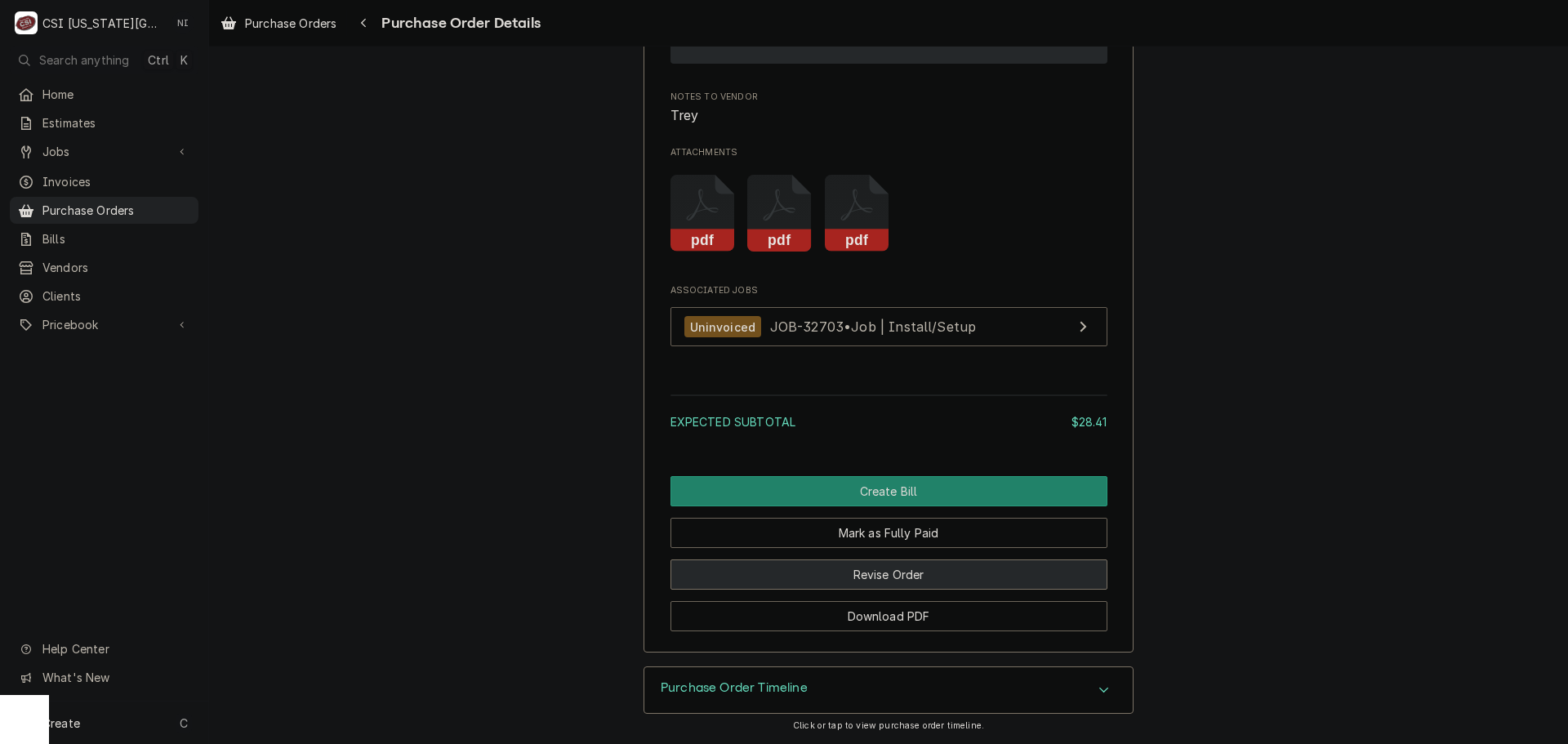
click at [873, 578] on button "Revise Order" at bounding box center [889, 574] width 437 height 30
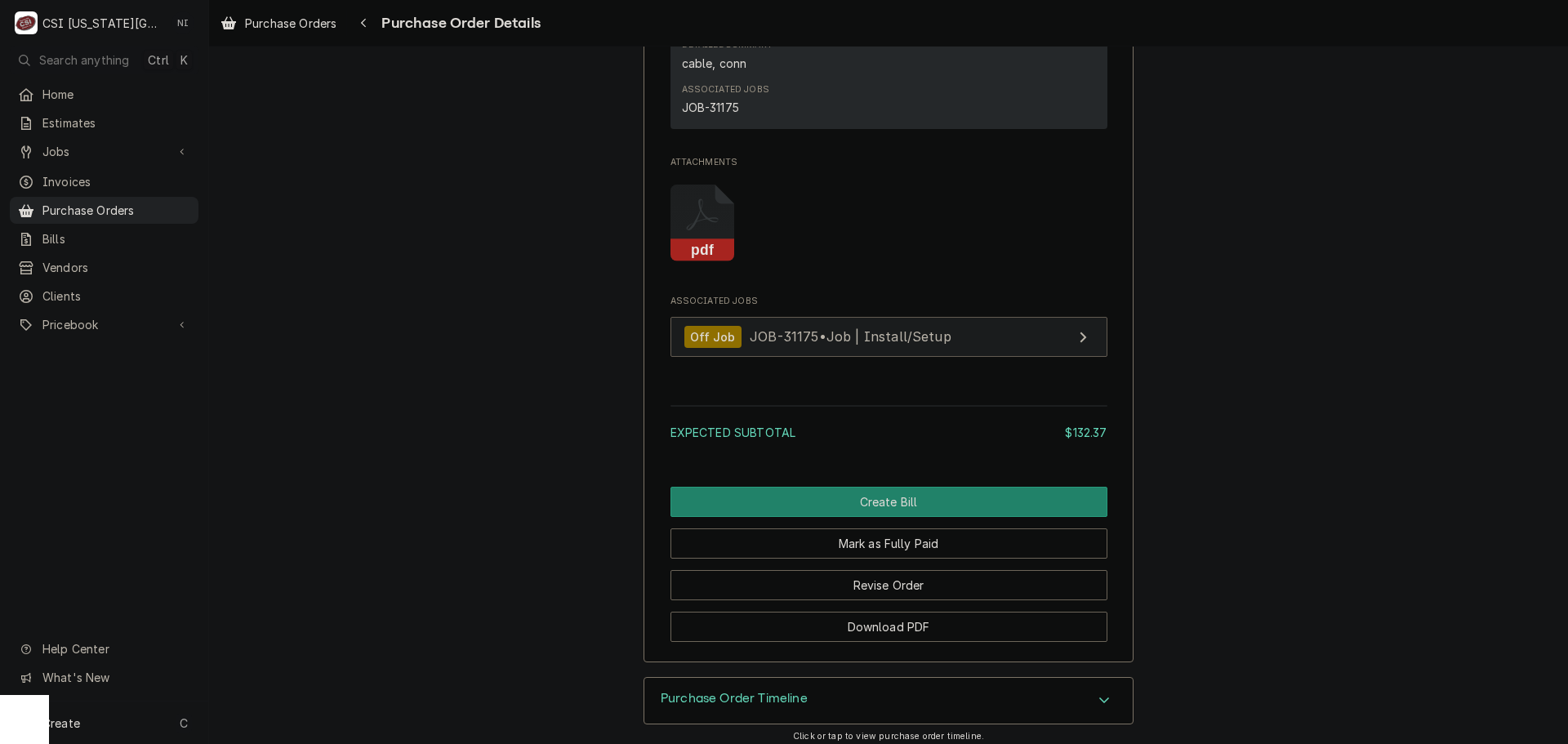
scroll to position [1471, 0]
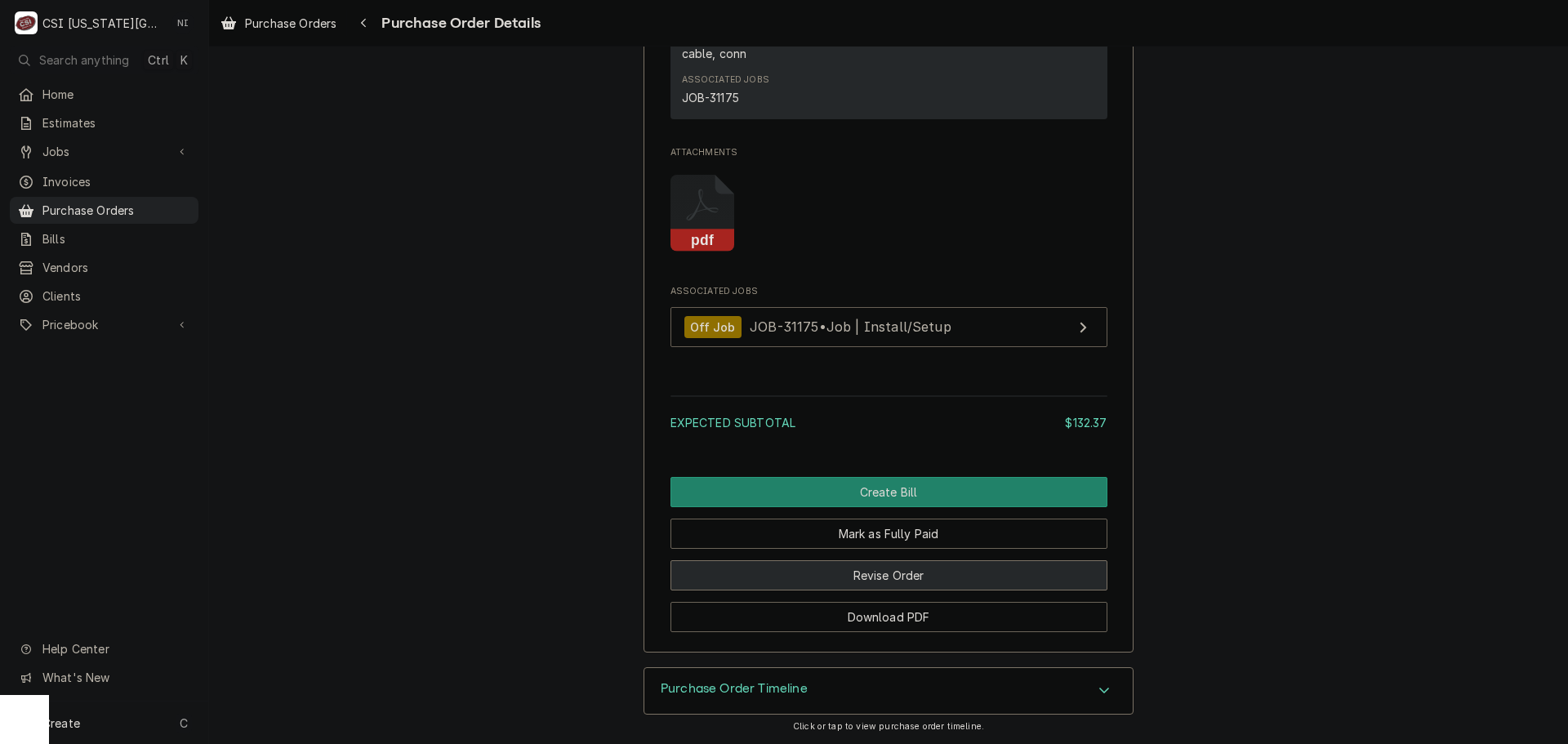
click at [930, 583] on button "Revise Order" at bounding box center [889, 575] width 437 height 30
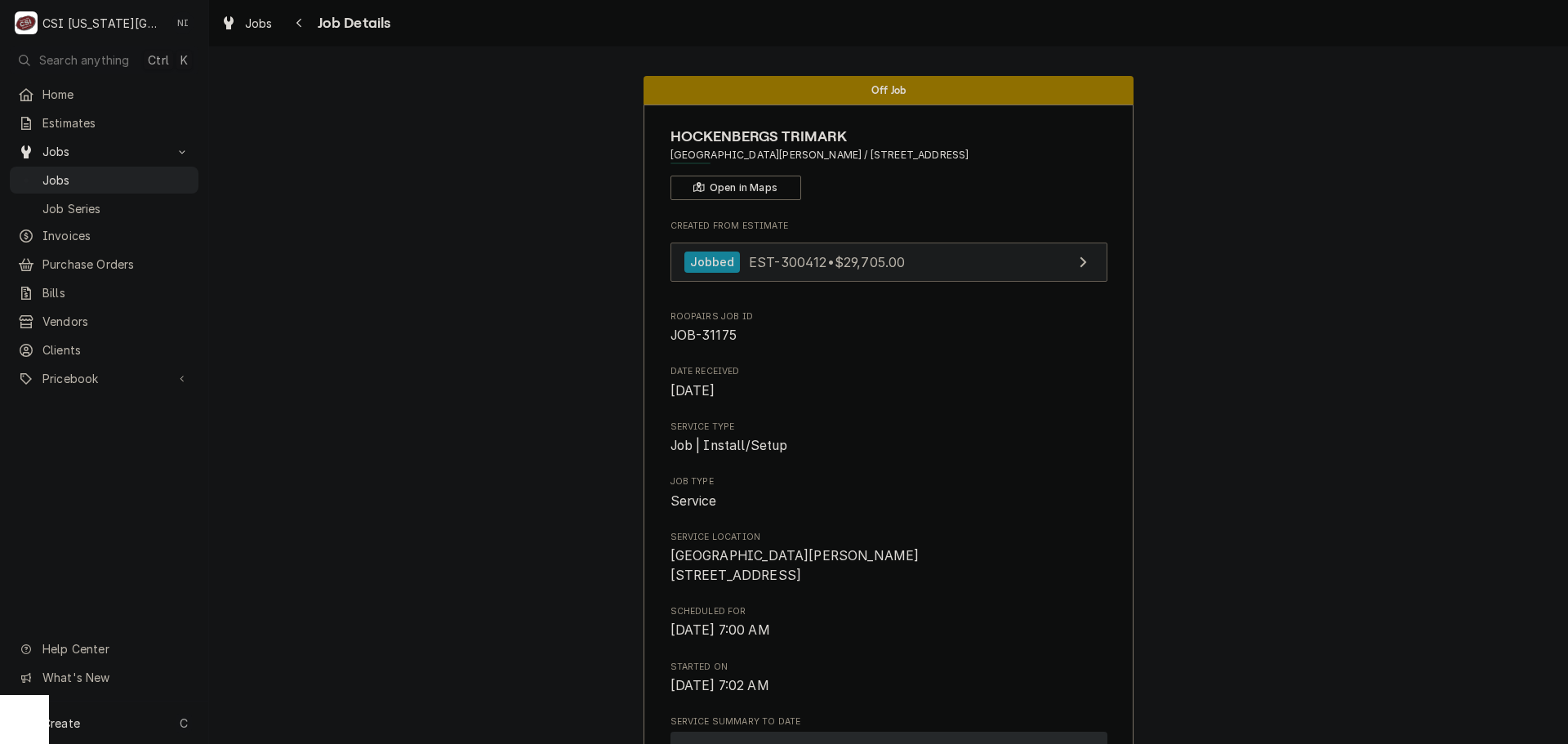
click at [963, 257] on link "Jobbed EST-300412 • $29,705.00" at bounding box center [889, 262] width 437 height 40
click at [143, 170] on div "Jobs" at bounding box center [104, 180] width 183 height 21
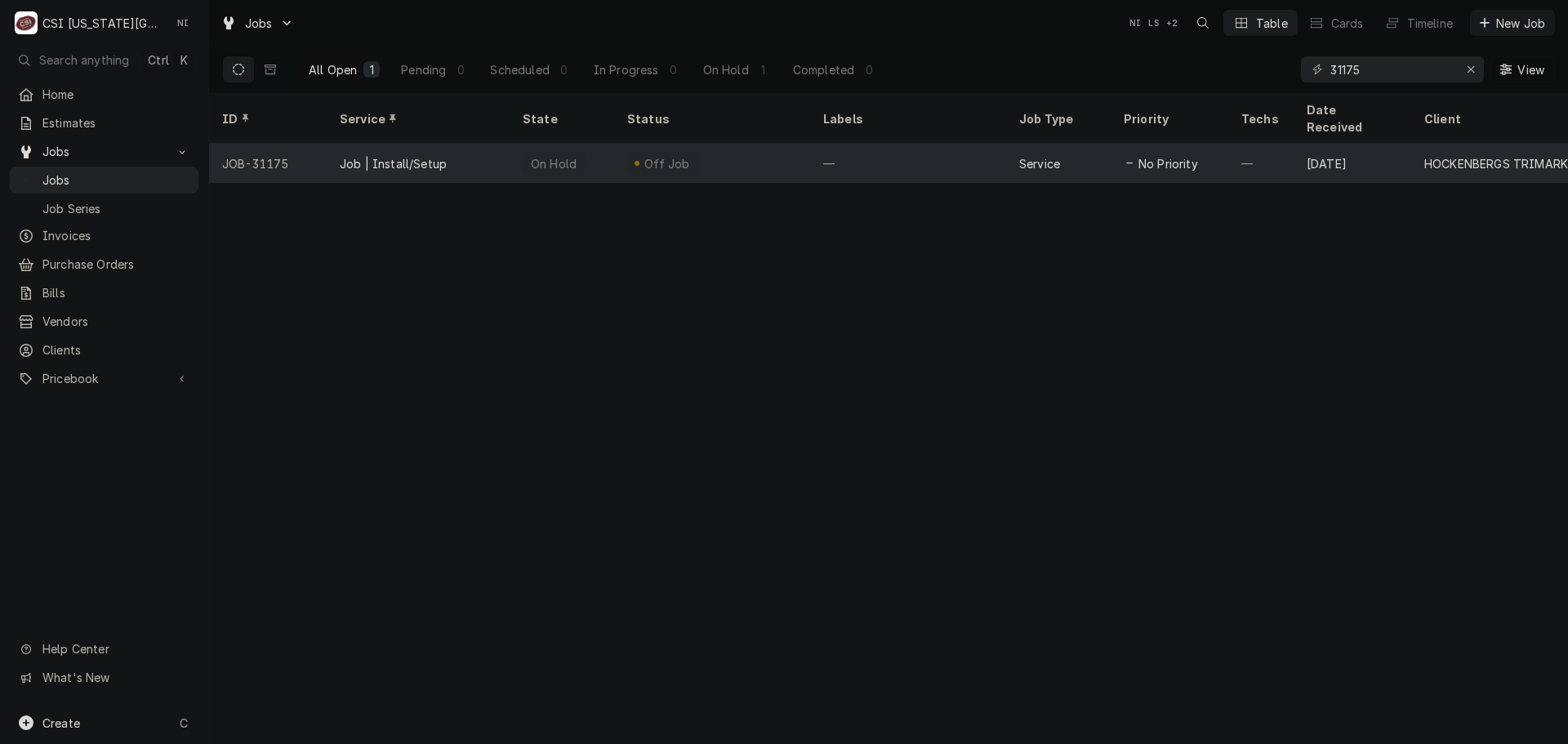
click at [453, 148] on div "Job | Install/Setup" at bounding box center [418, 163] width 183 height 39
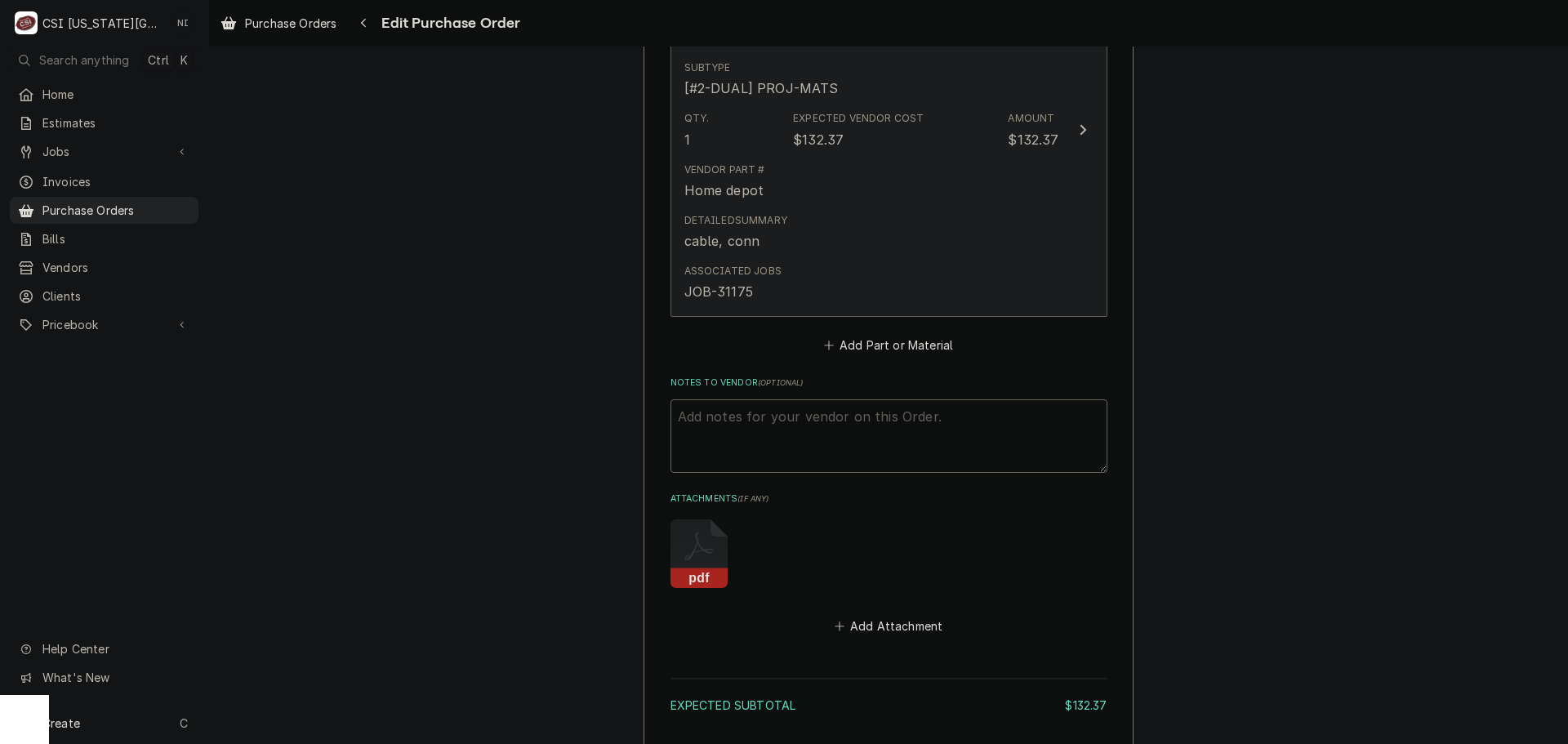
scroll to position [899, 0]
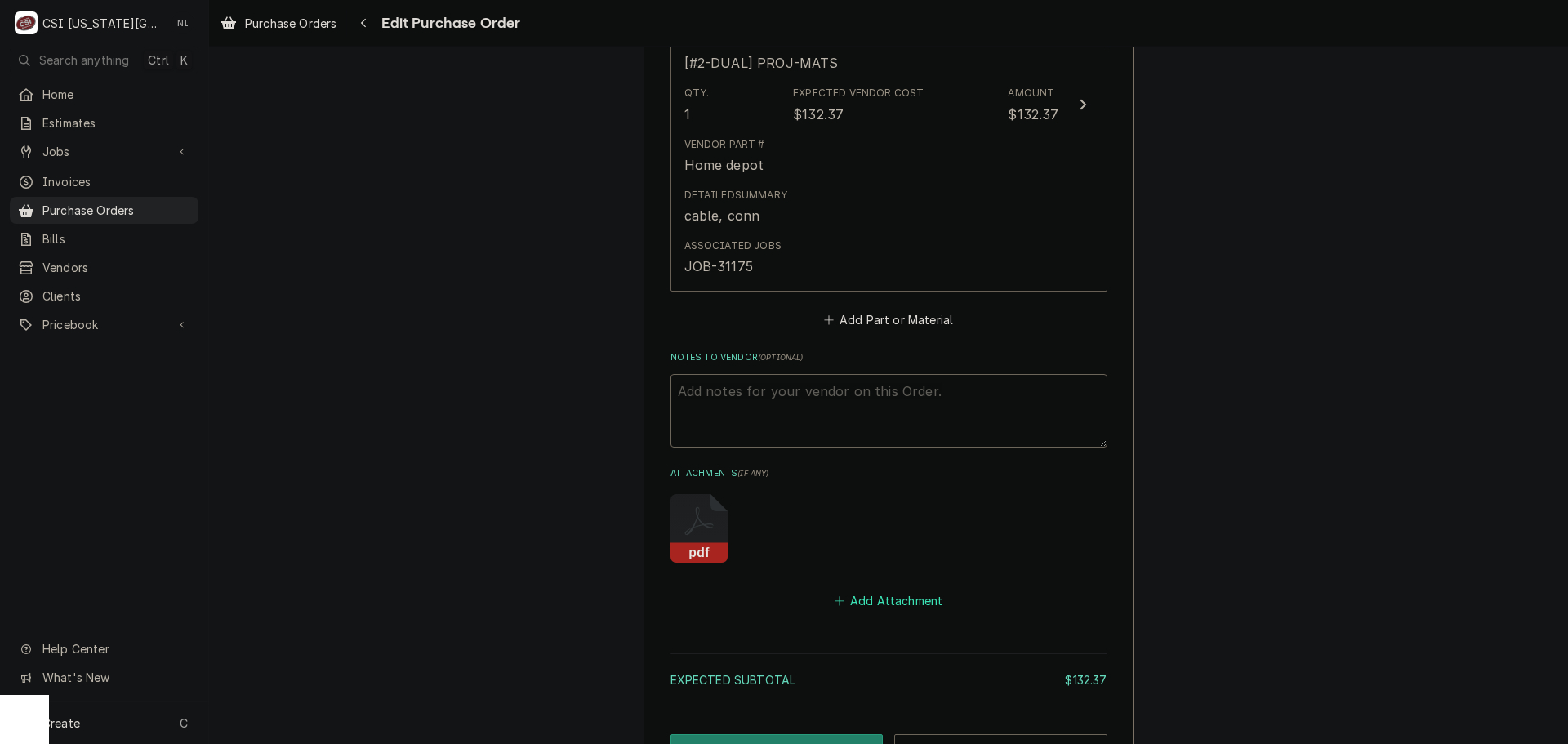
click at [894, 602] on button "Add Attachment" at bounding box center [888, 601] width 115 height 23
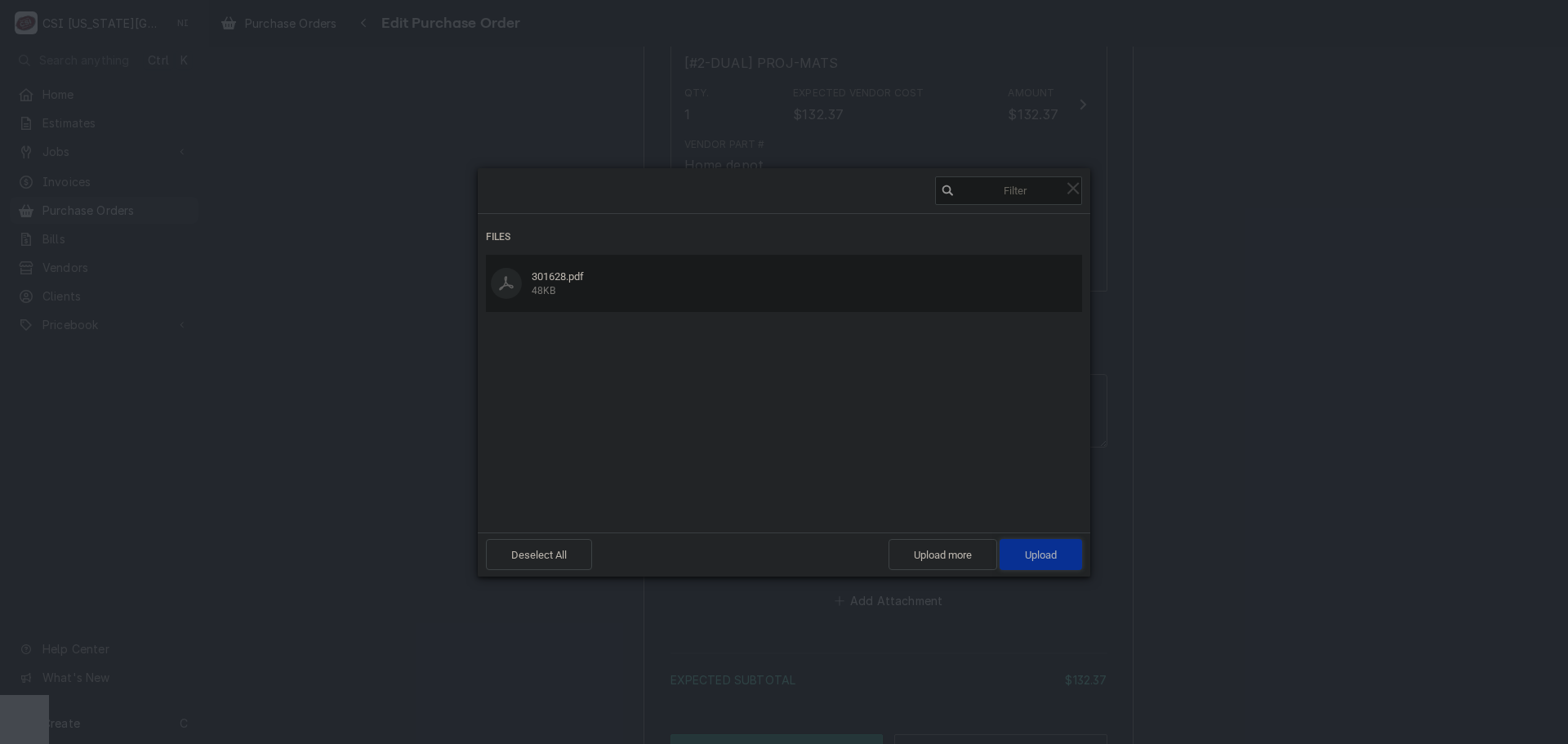
click at [1061, 556] on span "Upload 1" at bounding box center [1040, 555] width 82 height 31
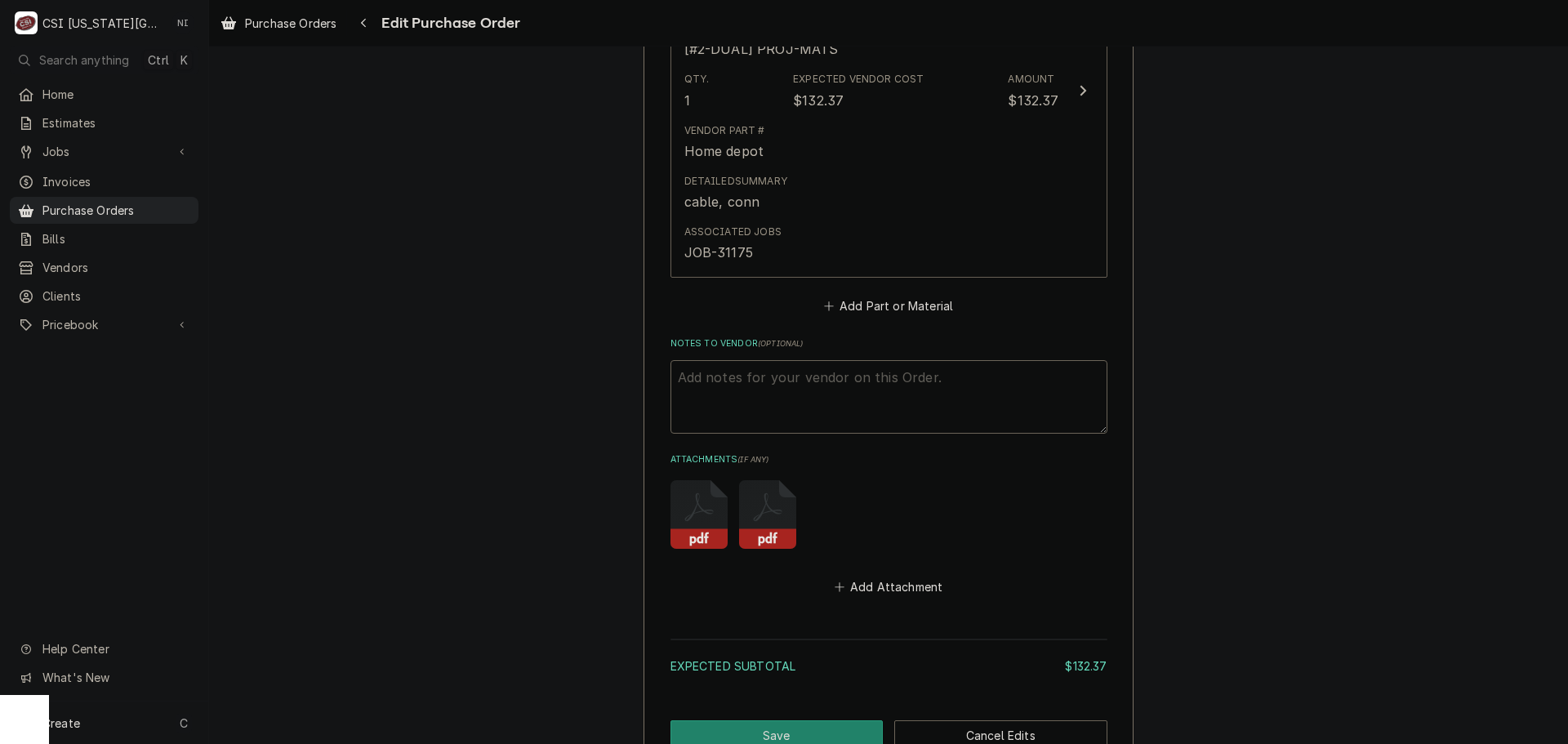
scroll to position [1031, 0]
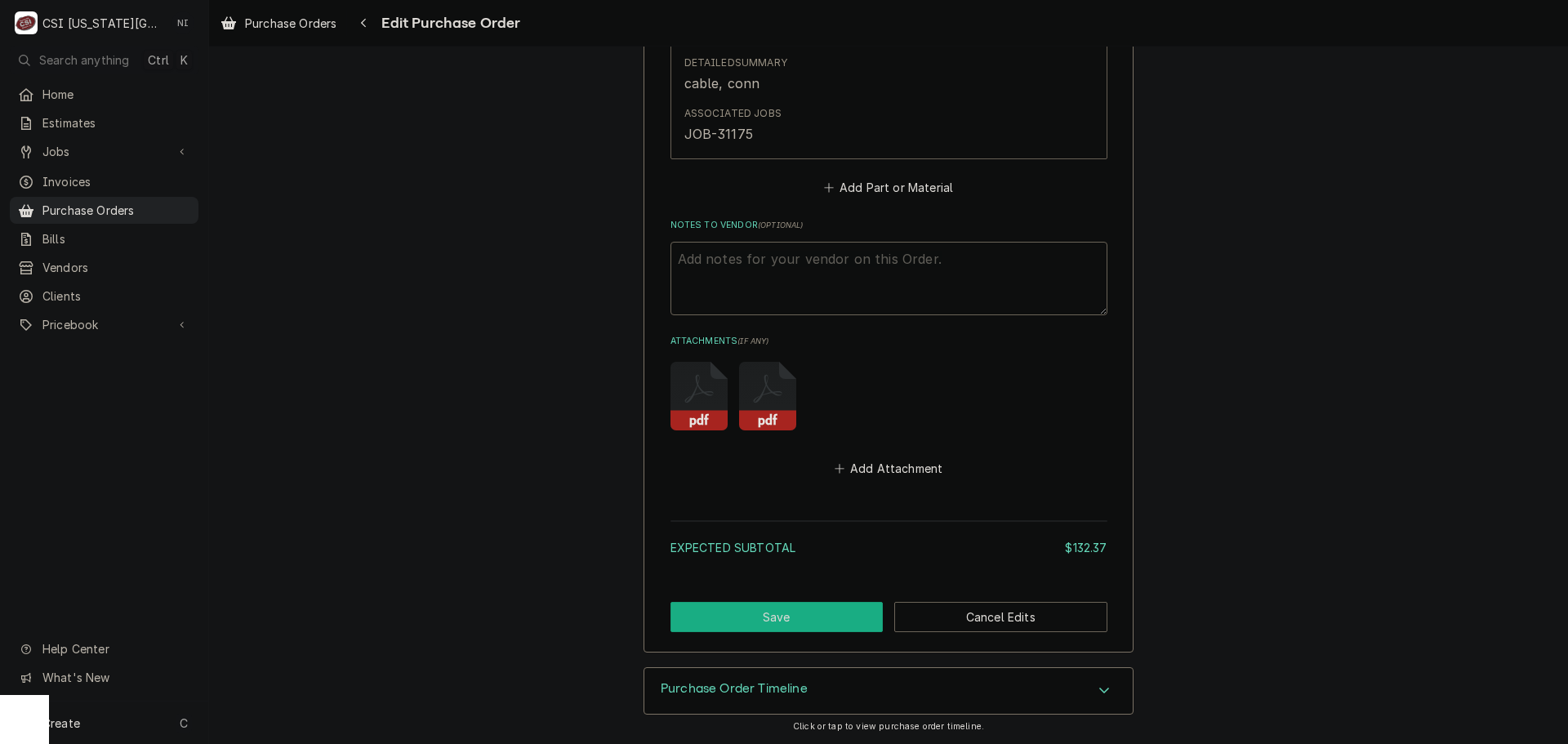
click at [823, 622] on button "Save" at bounding box center [777, 617] width 213 height 30
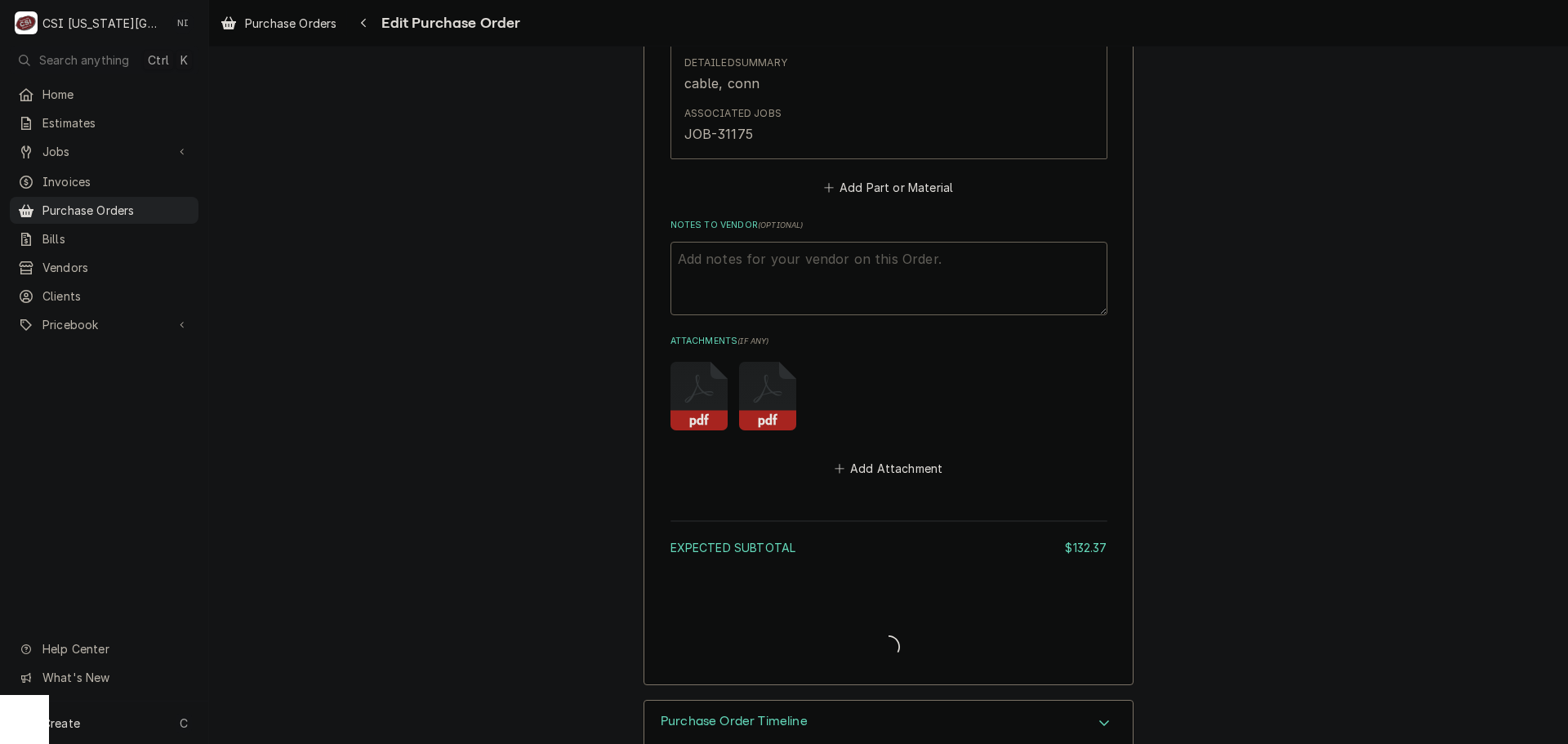
type textarea "x"
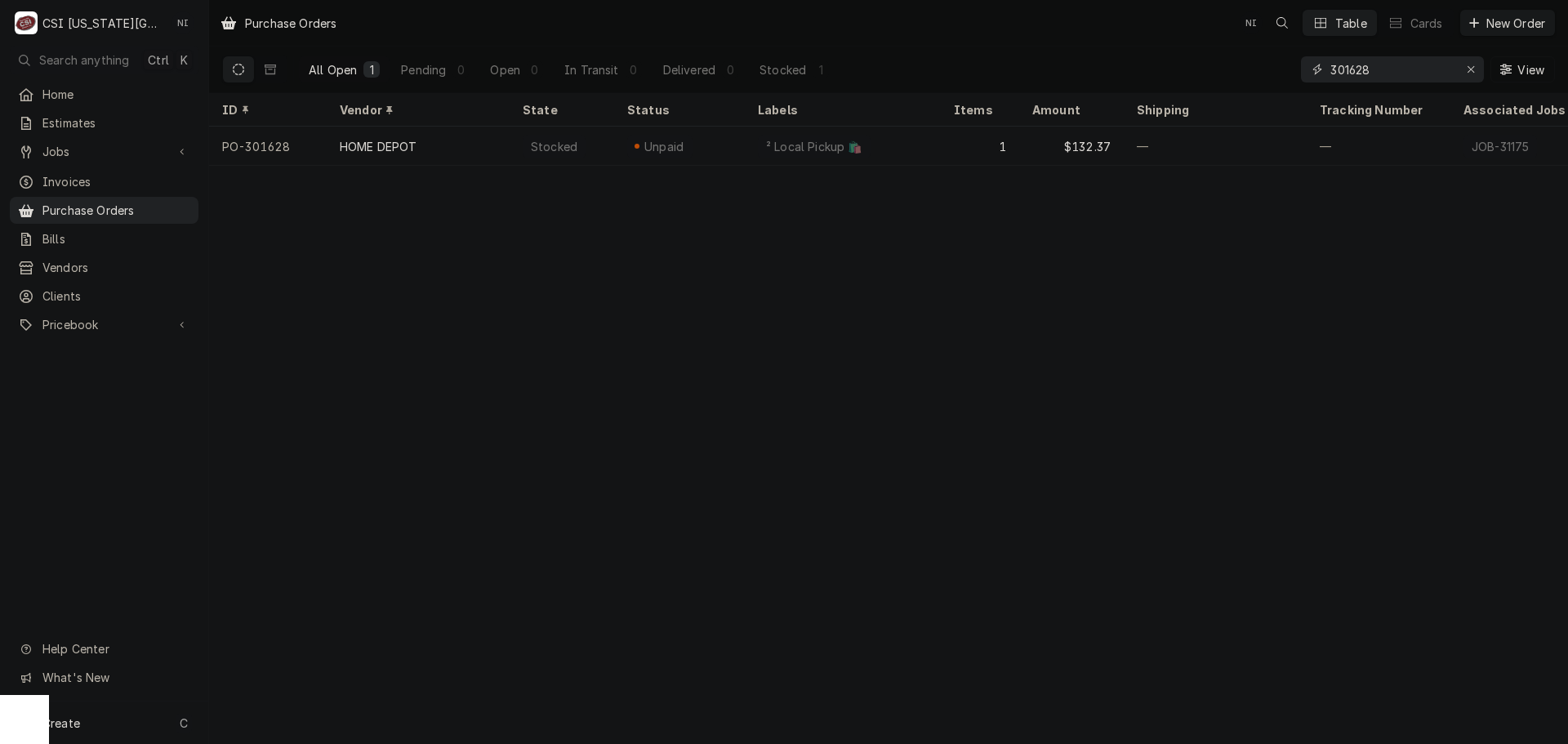
click at [1384, 72] on input "301628" at bounding box center [1392, 69] width 123 height 26
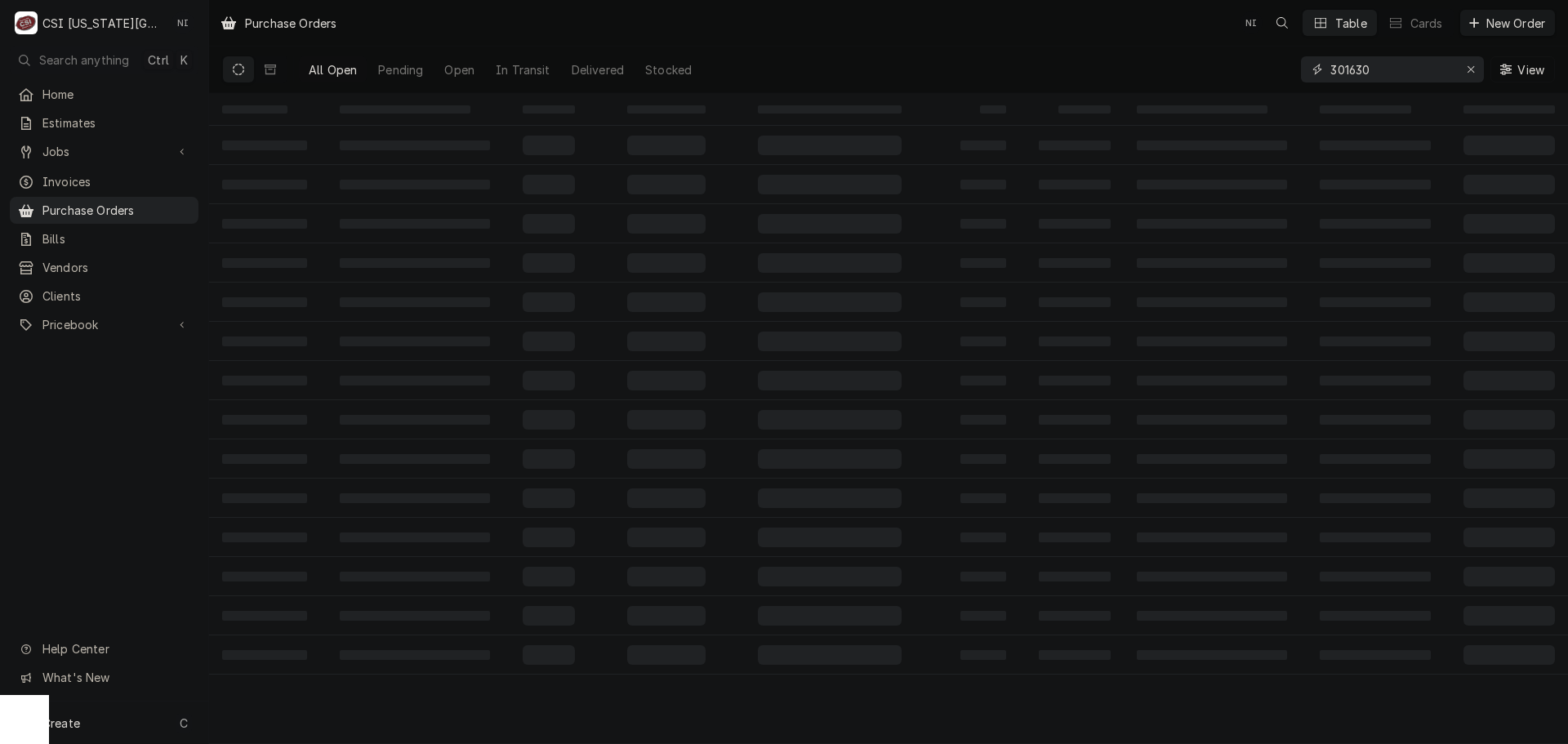
type input "301630"
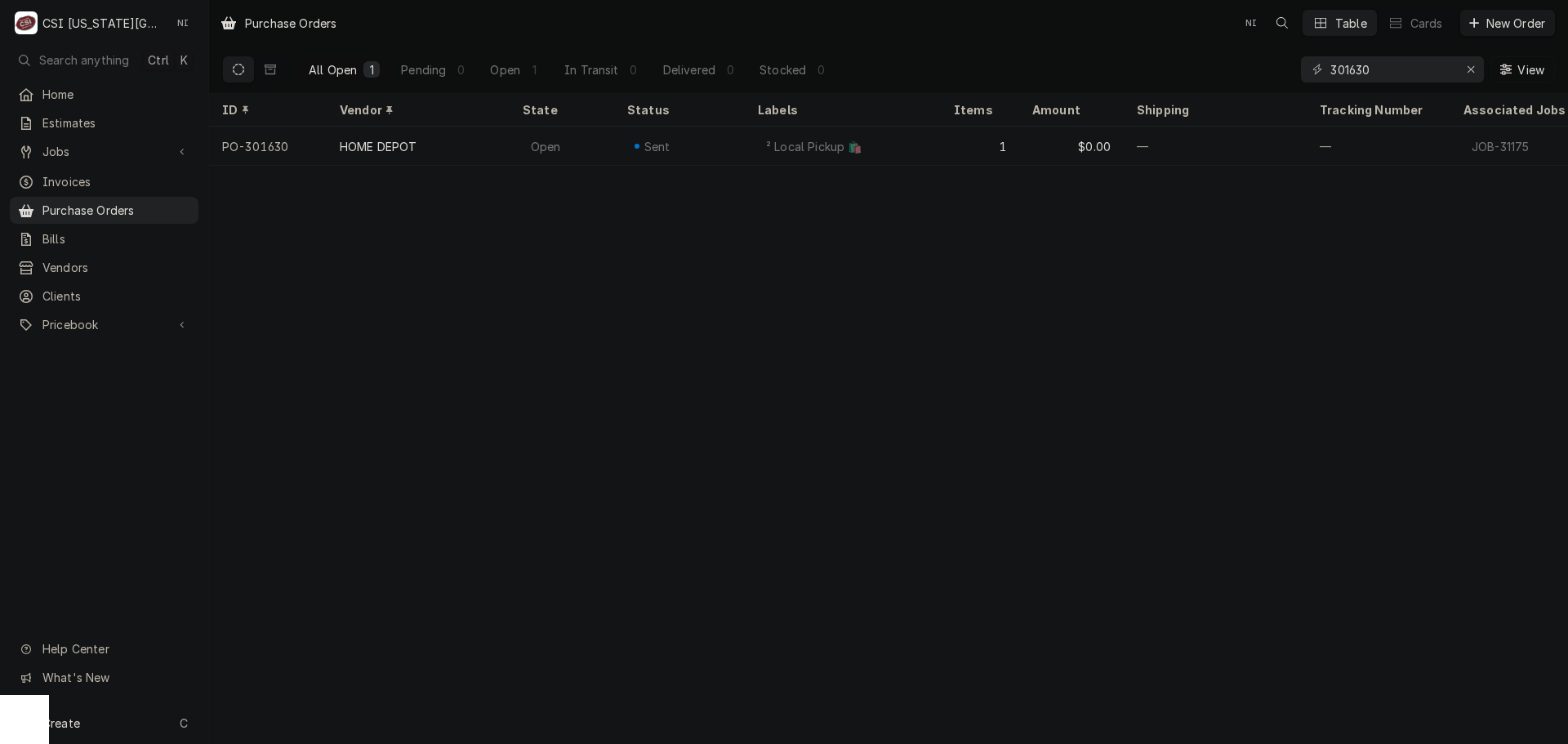
click at [903, 141] on div "² Local Pickup 🛍️" at bounding box center [842, 146] width 196 height 39
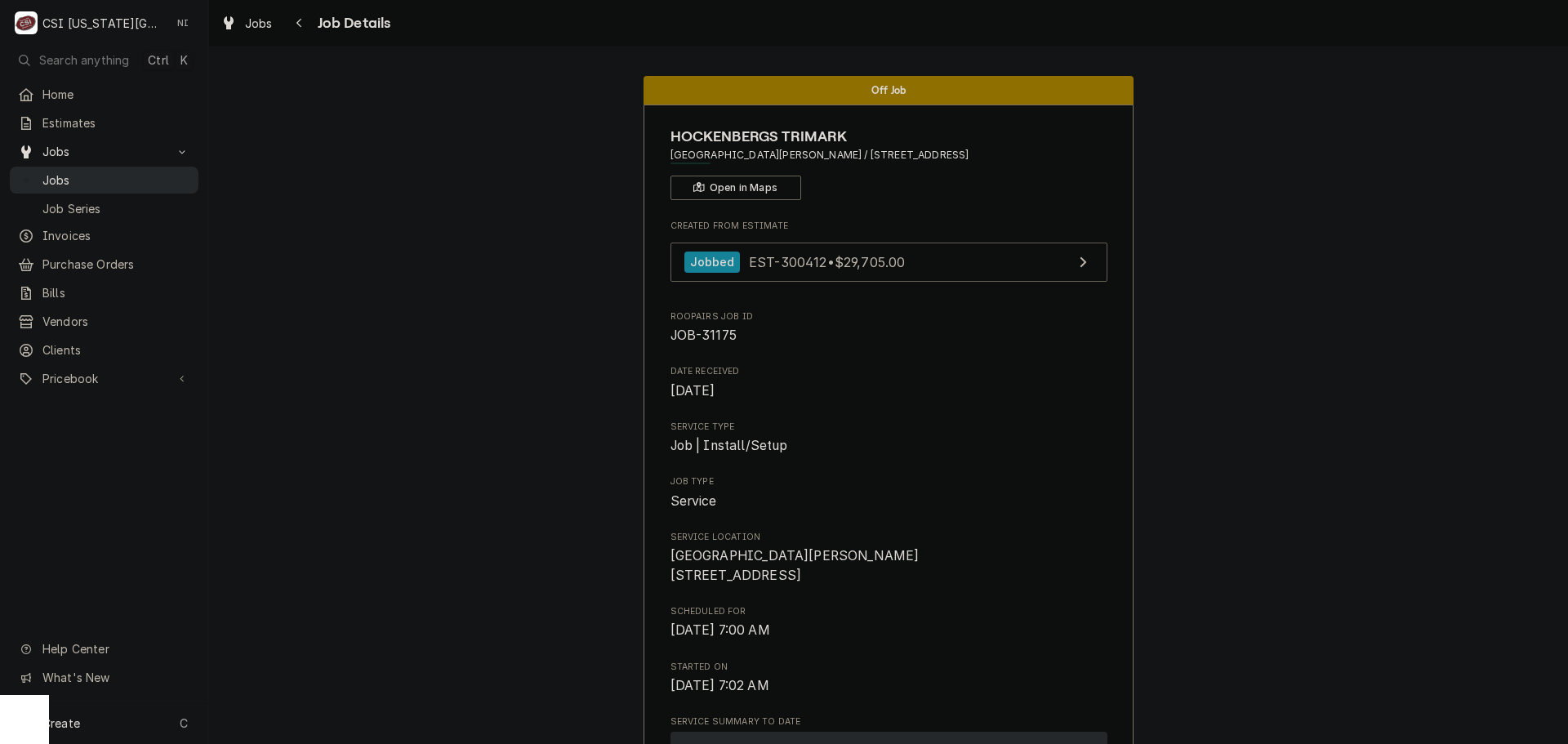
click at [174, 177] on span "Jobs" at bounding box center [117, 180] width 148 height 17
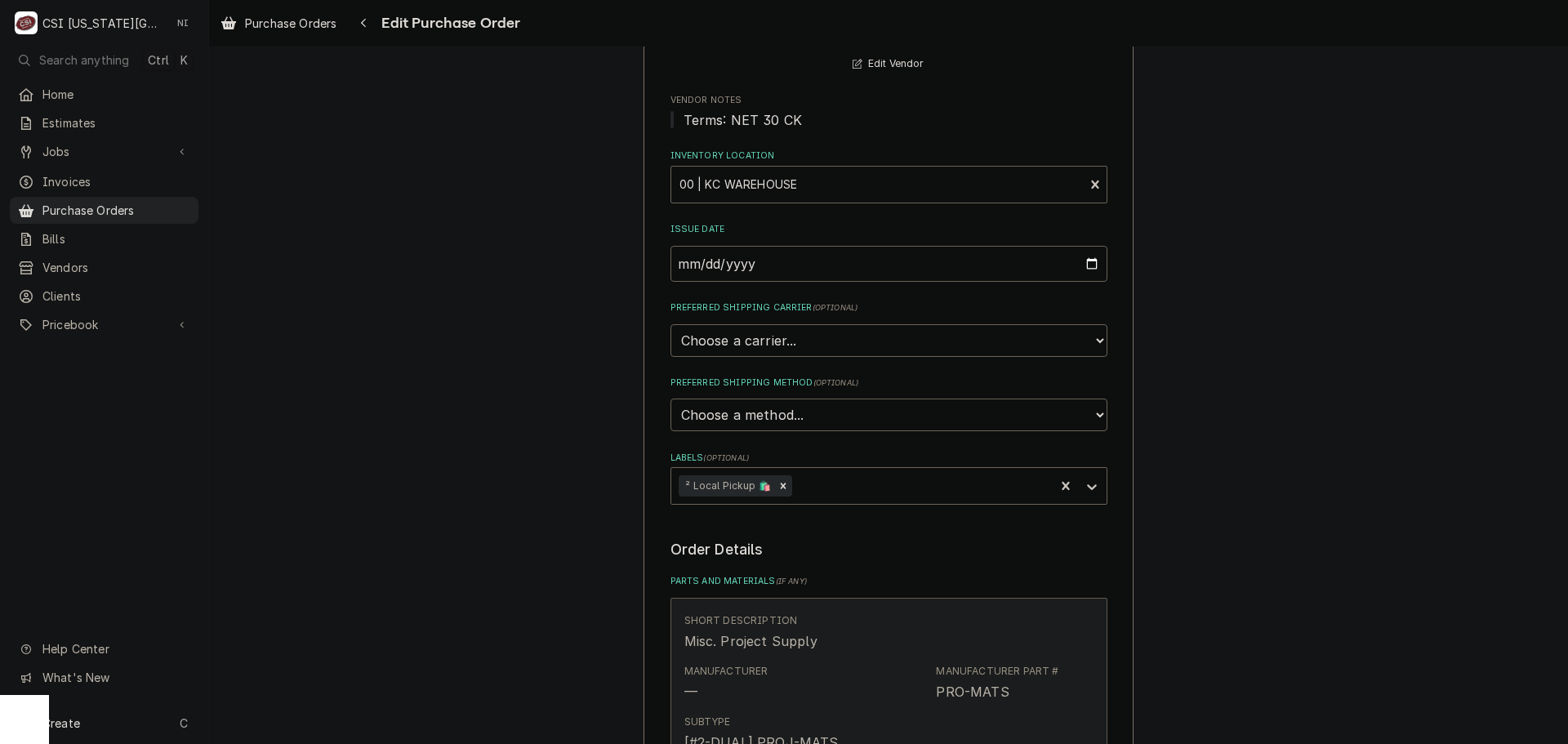
scroll to position [735, 0]
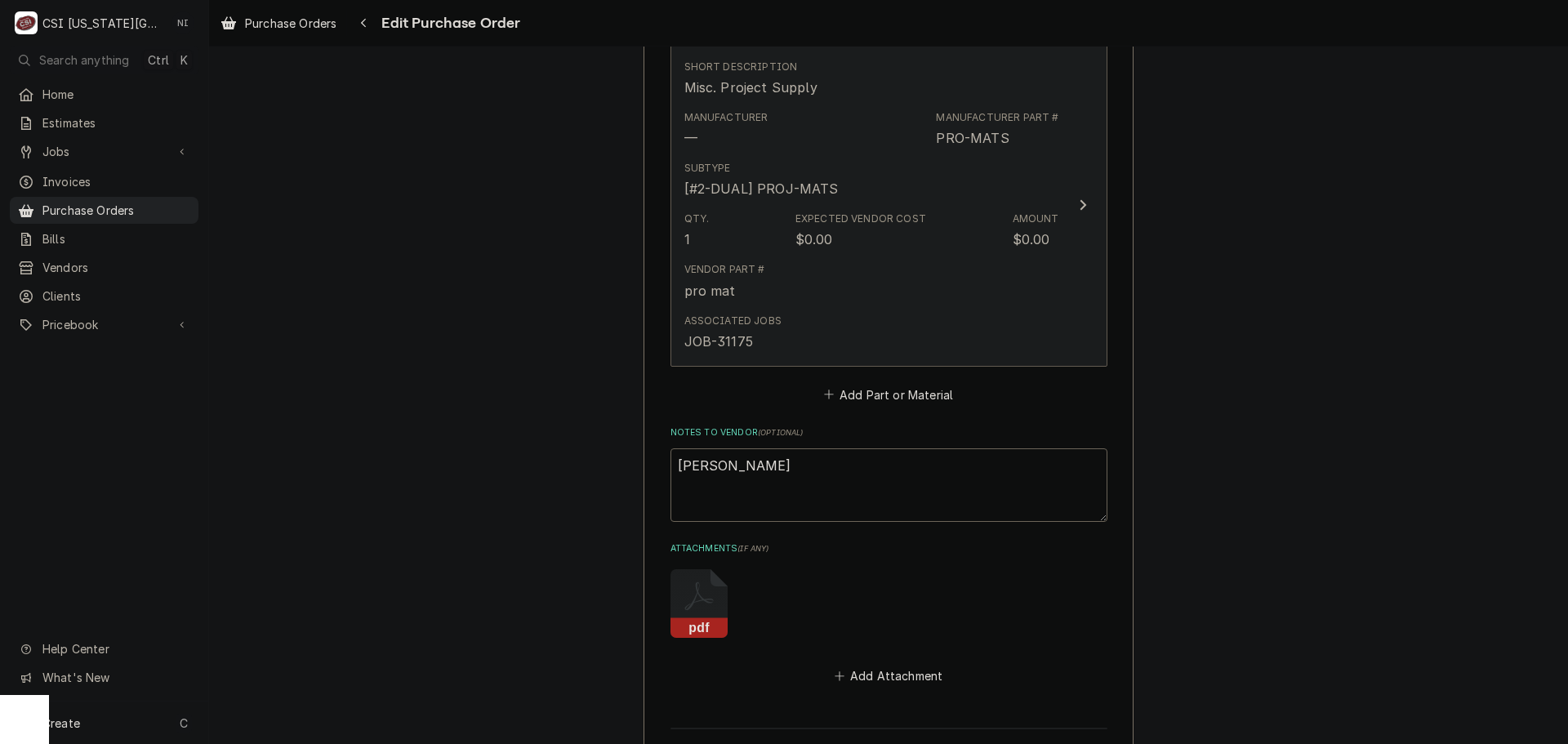
click at [910, 267] on div "Vendor Part # pro mat" at bounding box center [871, 281] width 375 height 51
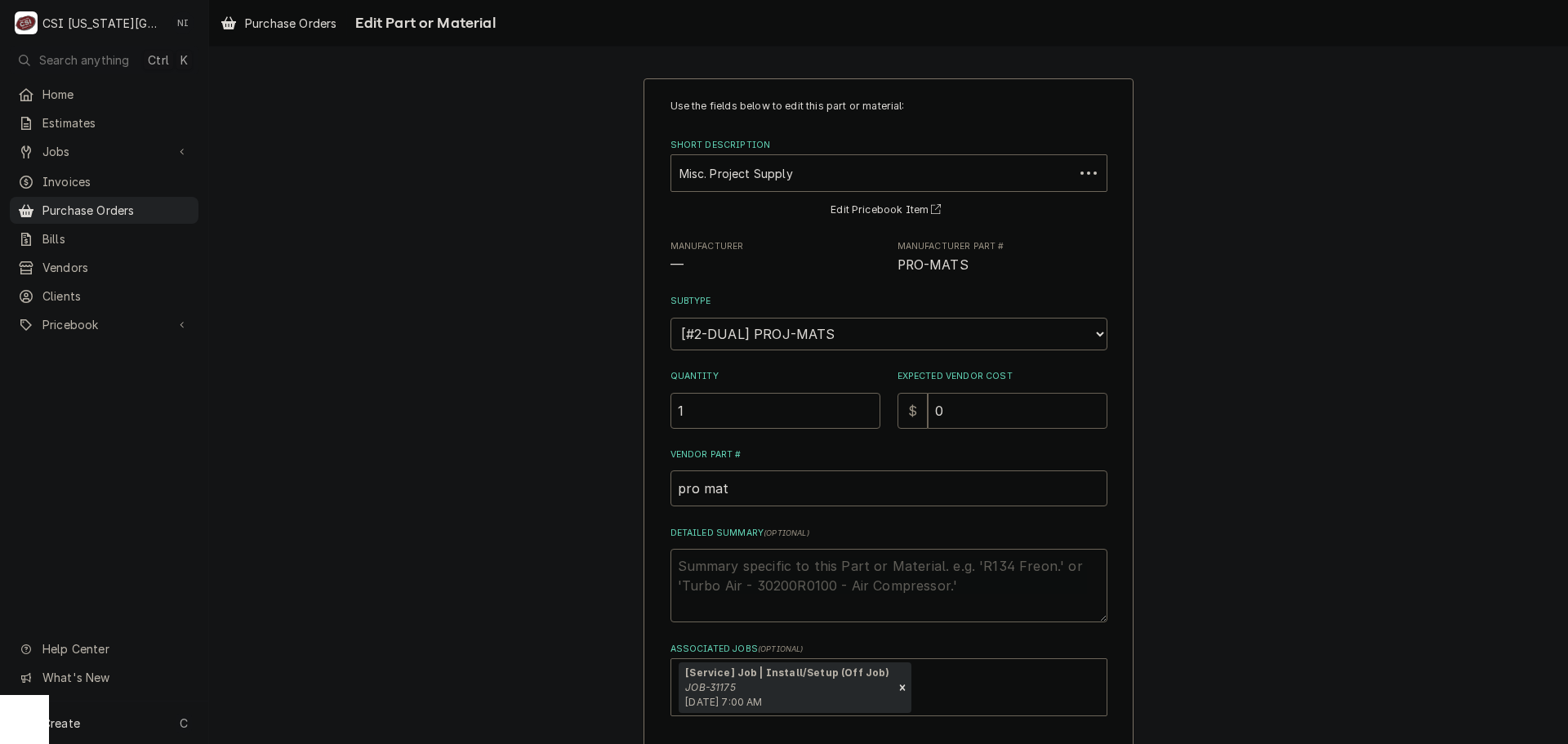
drag, startPoint x: 945, startPoint y: 421, endPoint x: 915, endPoint y: 417, distance: 30.3
click at [916, 417] on div "$ 0" at bounding box center [1002, 411] width 210 height 36
type textarea "x"
type input "3"
type textarea "x"
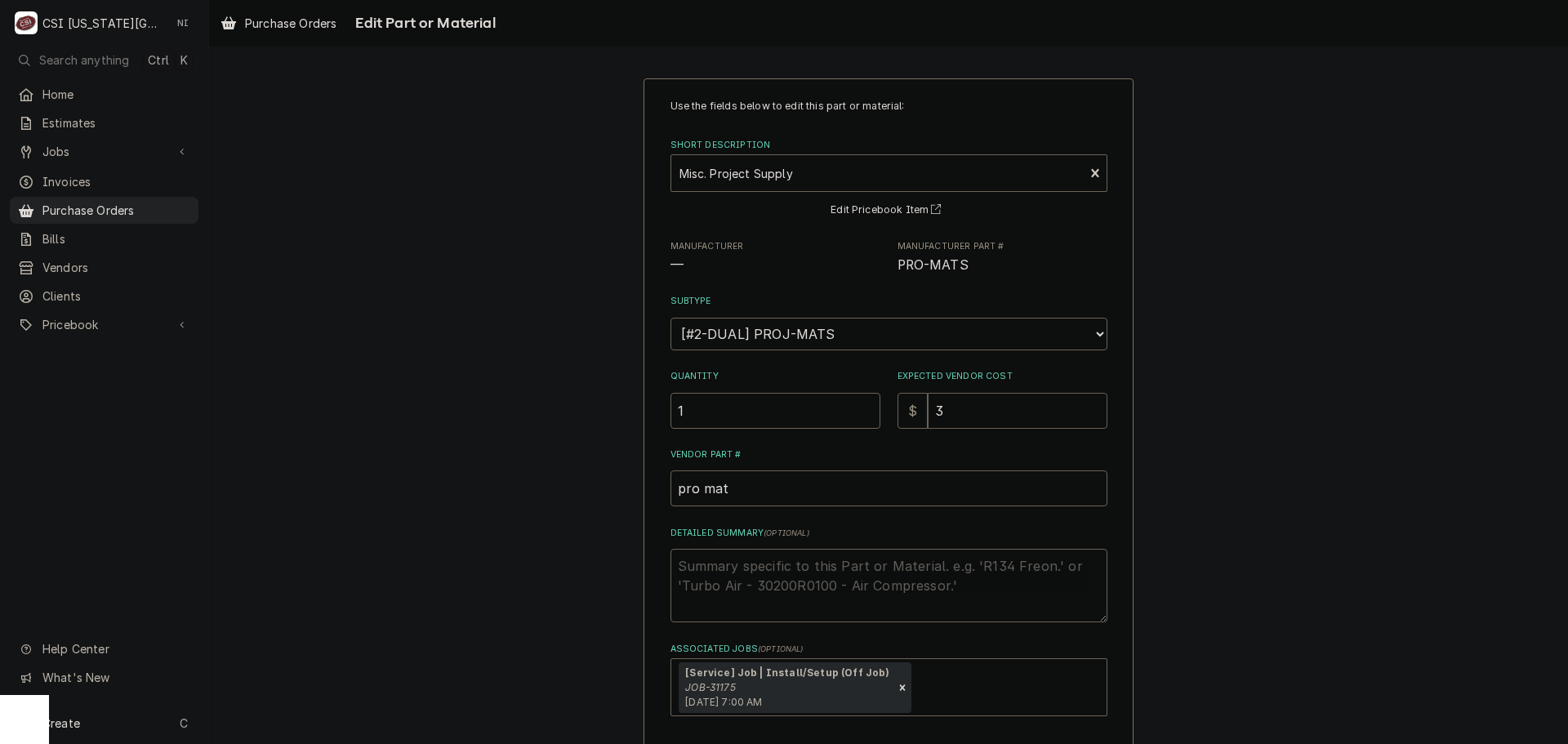
type input "31"
type textarea "x"
type input "318"
type textarea "x"
type input "318.9"
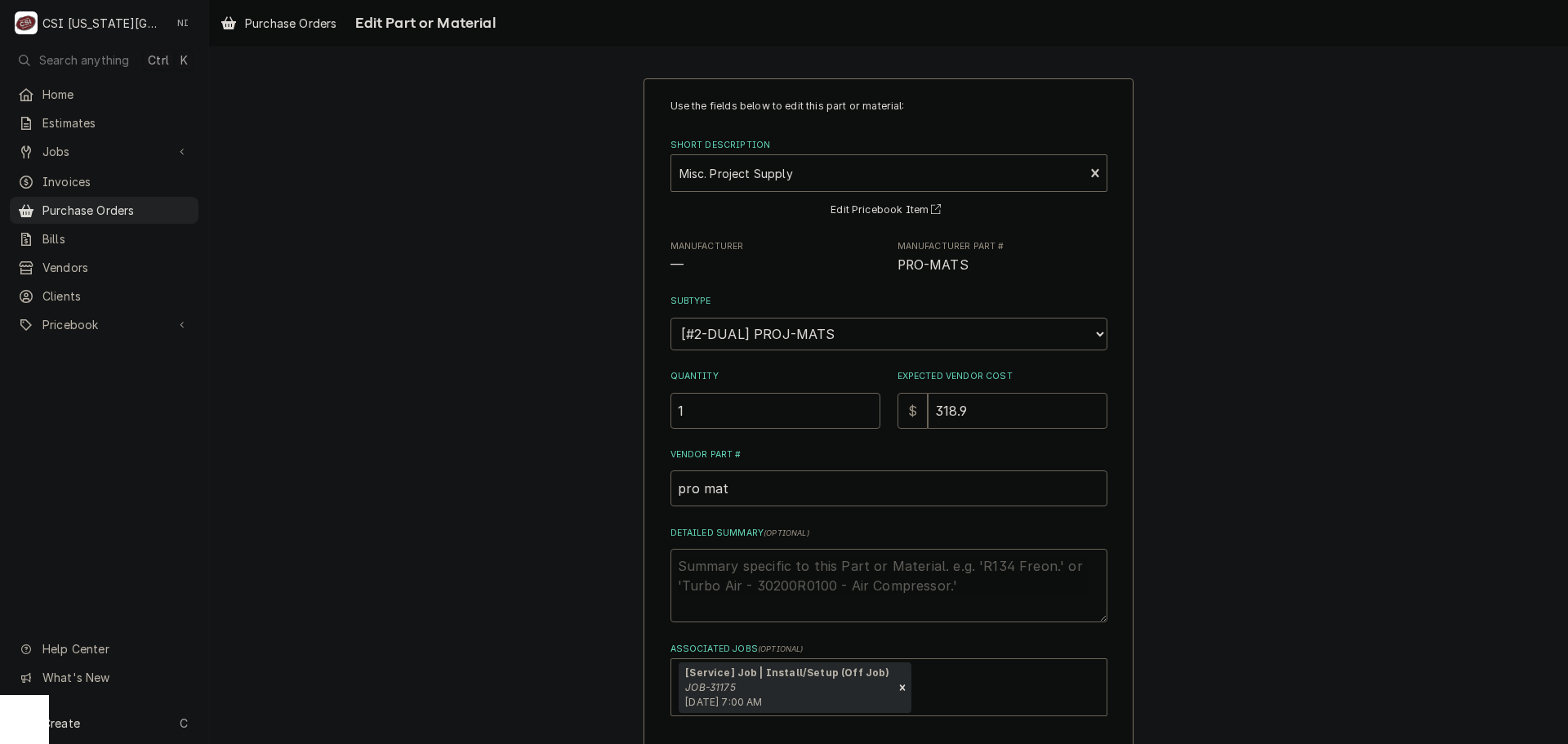
type textarea "x"
type input "318.91"
click at [840, 565] on textarea "Detailed Summary ( optional )" at bounding box center [889, 585] width 437 height 73
type textarea "x"
type textarea "l"
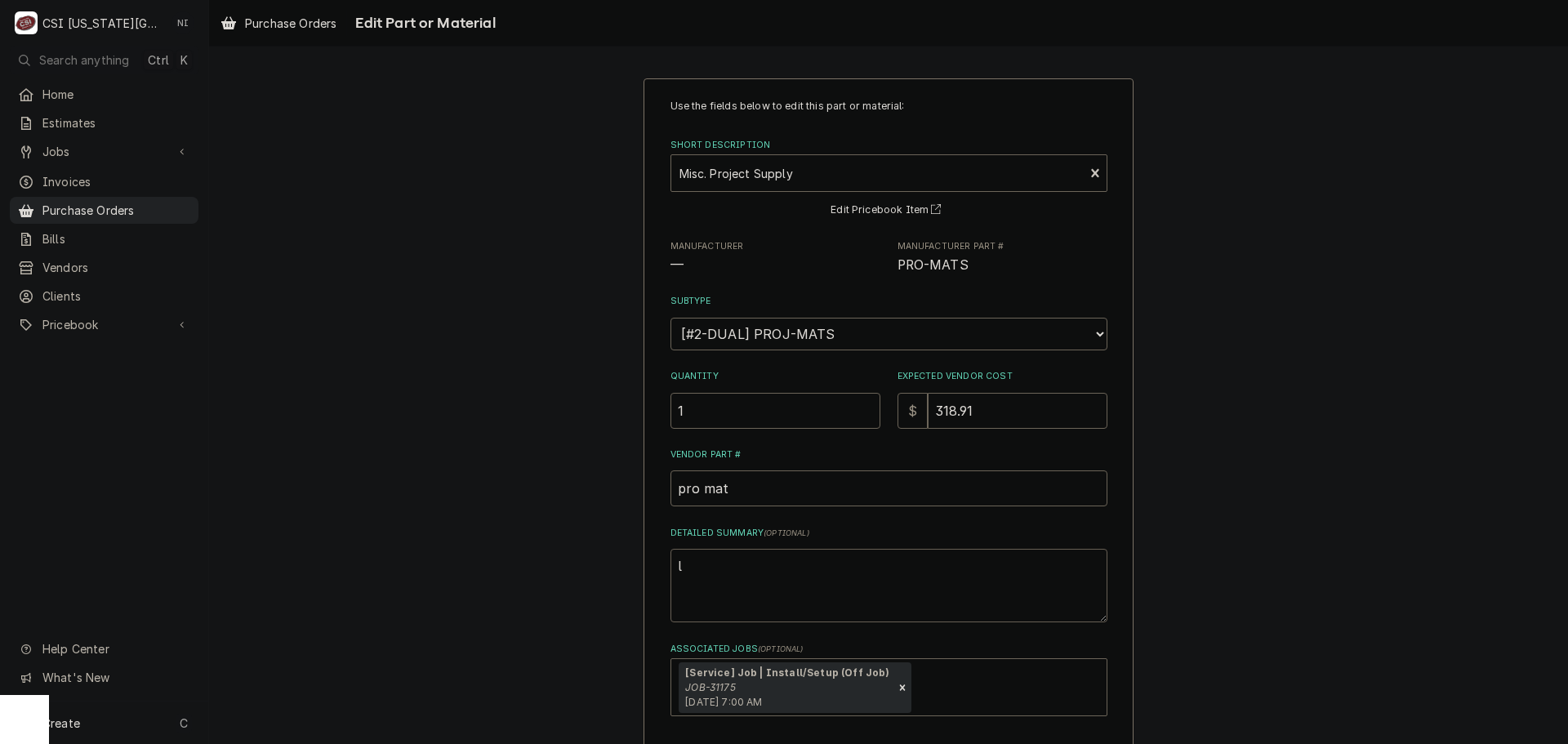
type textarea "x"
type textarea "c"
type textarea "x"
type textarea "ca"
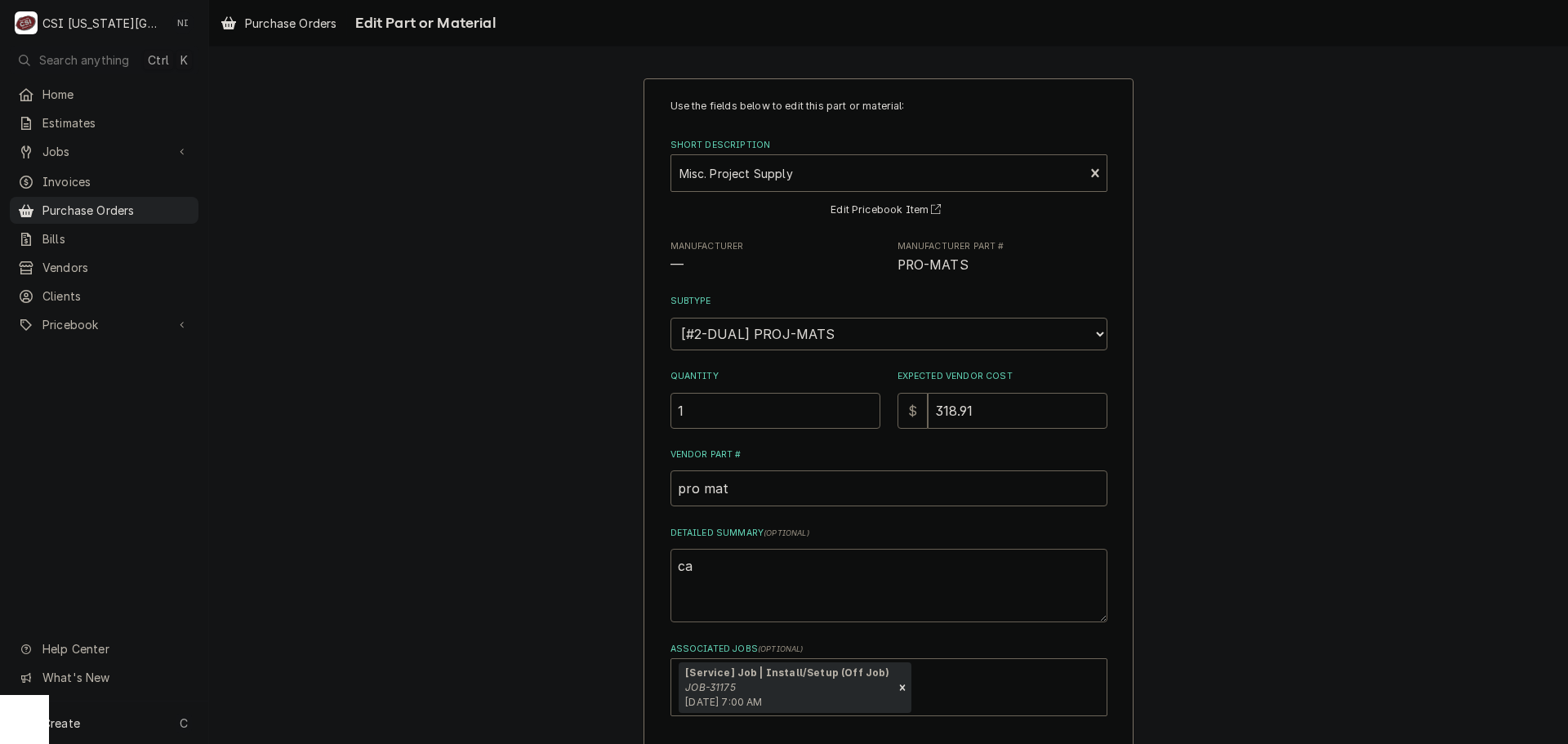
type textarea "x"
type textarea "cal"
type textarea "x"
type textarea "calb"
type textarea "x"
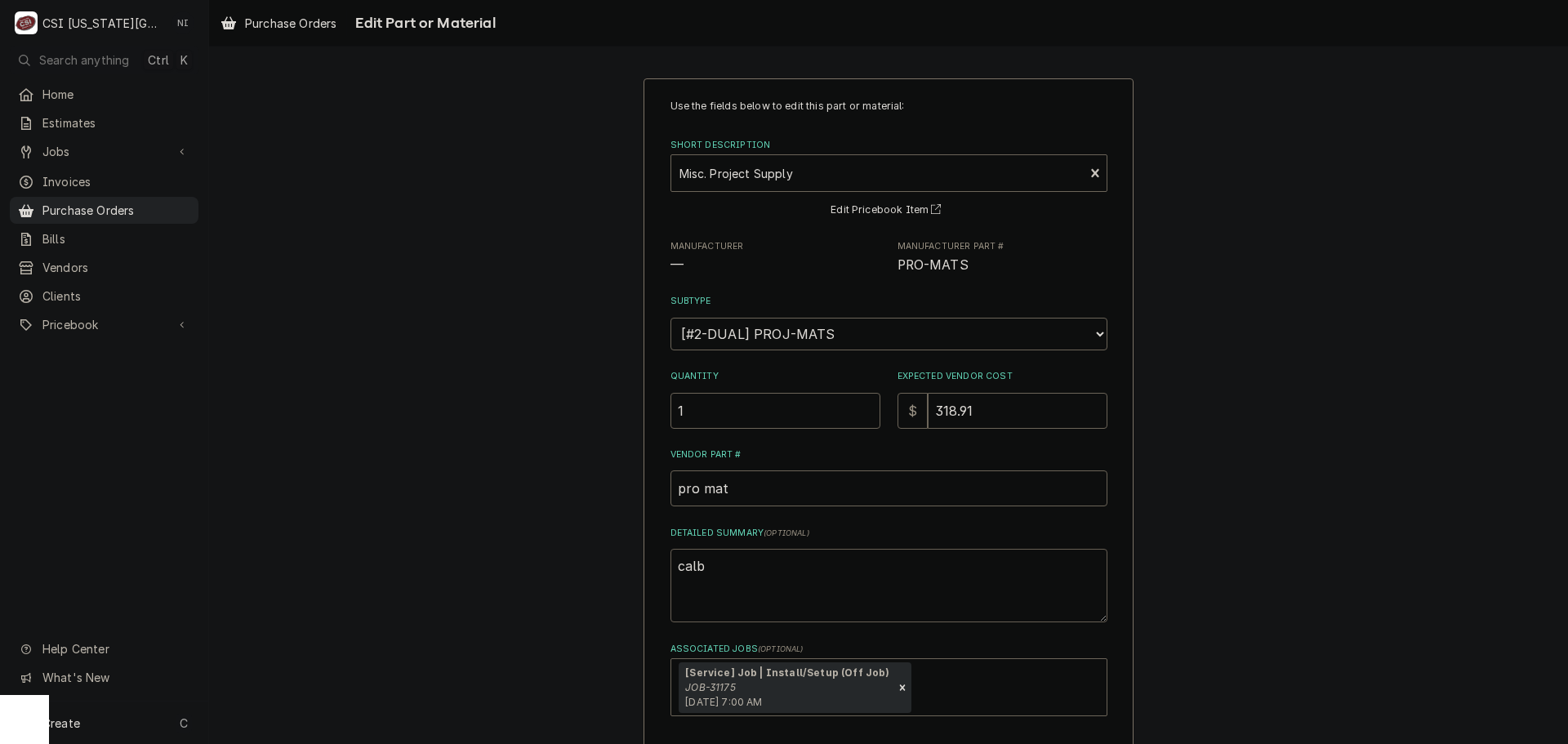
type textarea "calbe"
type textarea "x"
type textarea "calbe="
type textarea "x"
type textarea "calbe"
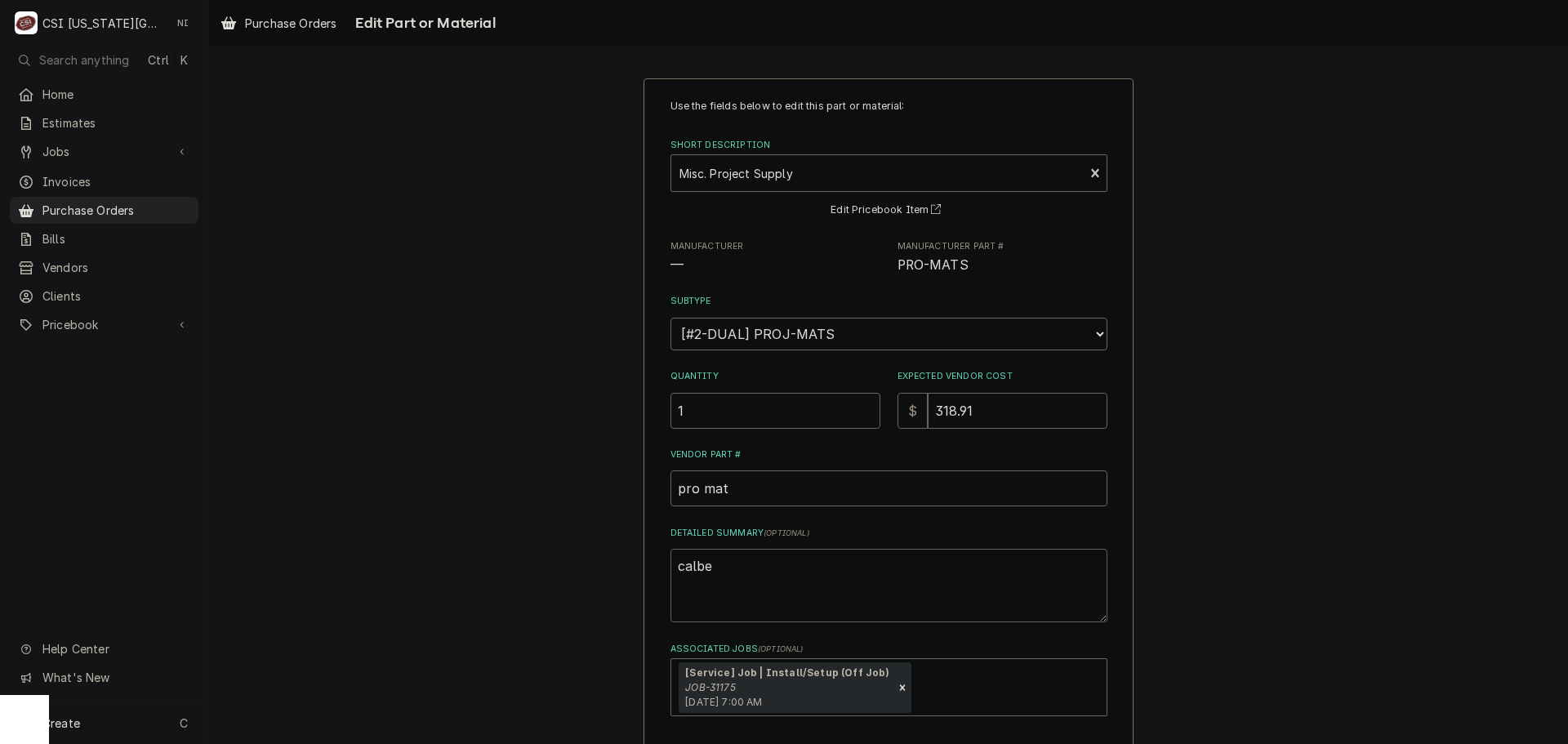
type textarea "x"
type textarea "calb"
type textarea "x"
type textarea "cal"
type textarea "x"
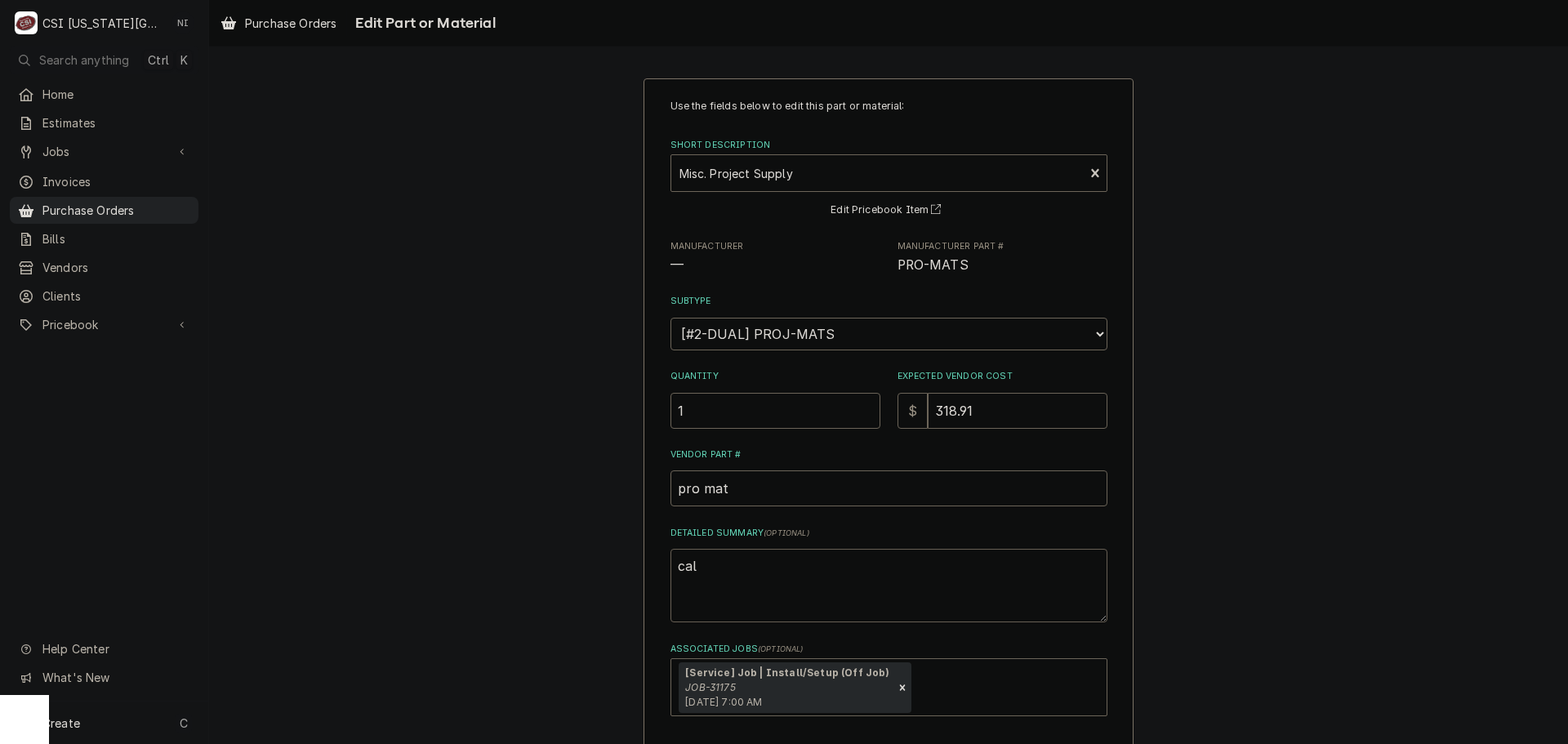
type textarea "ca"
type textarea "x"
type textarea "cab"
type textarea "x"
type textarea "cabl"
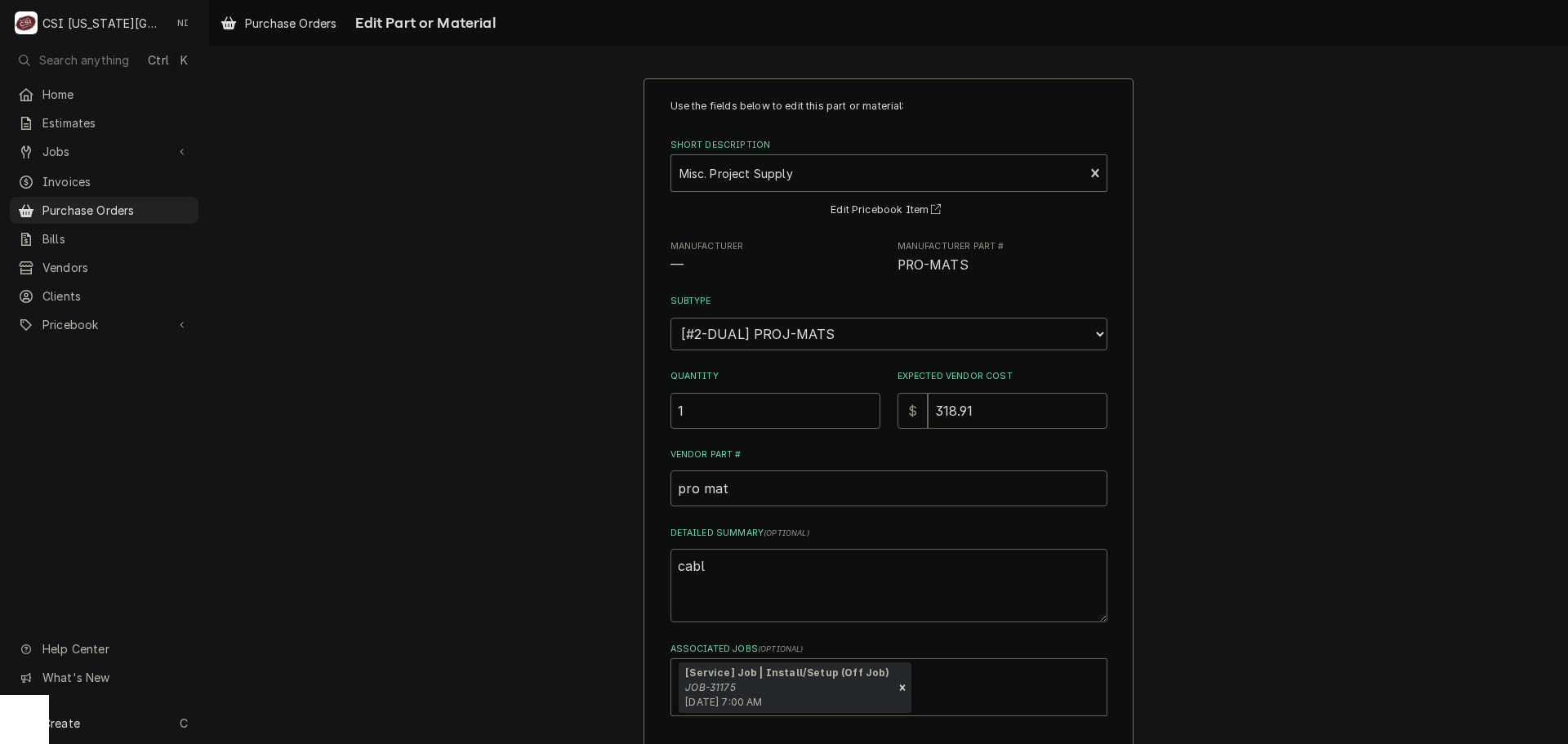
type textarea "x"
type textarea "cable"
type textarea "x"
type textarea "cable,"
type textarea "x"
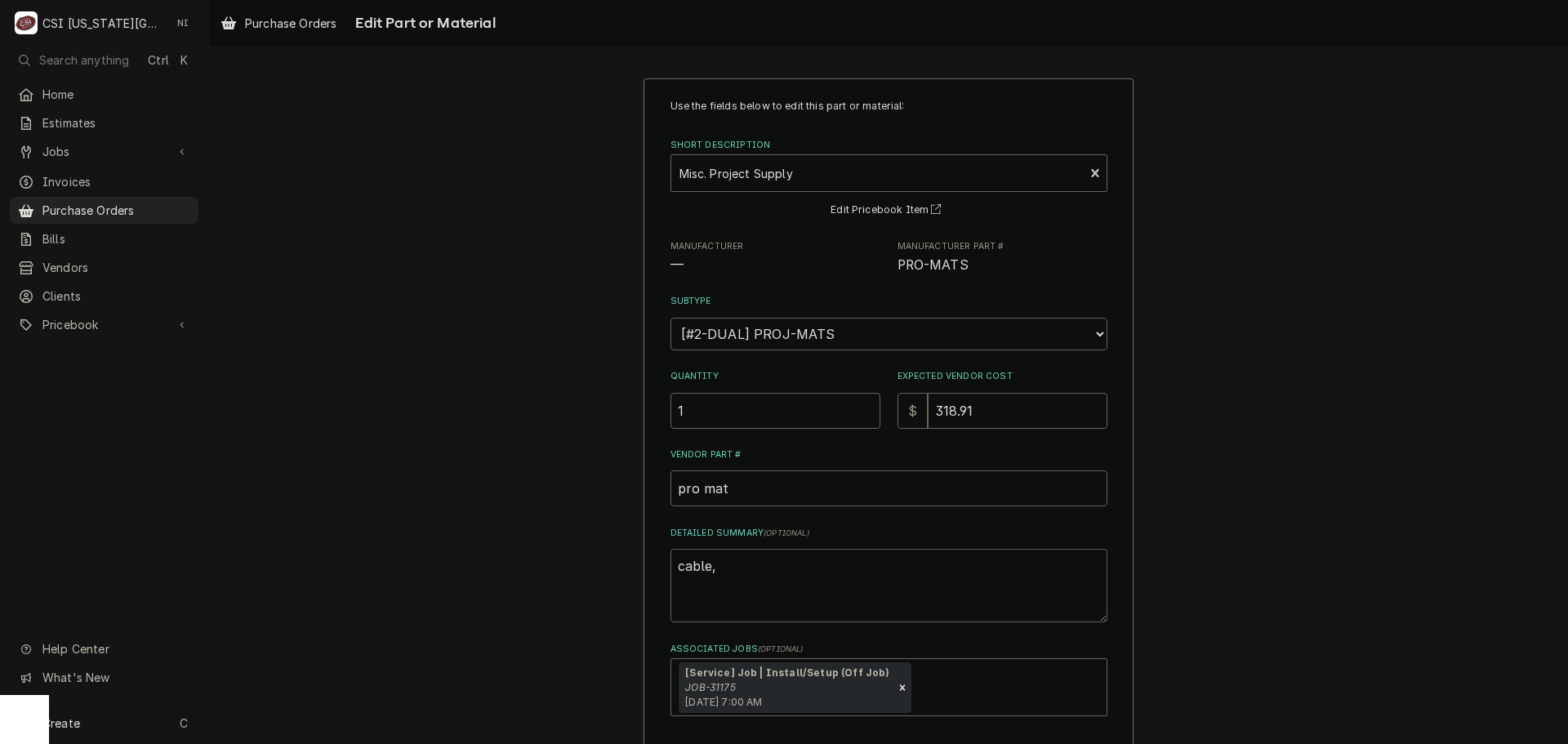
type textarea "cable,"
type textarea "x"
type textarea "cable, 8"
type textarea "x"
type textarea "cable, 88"
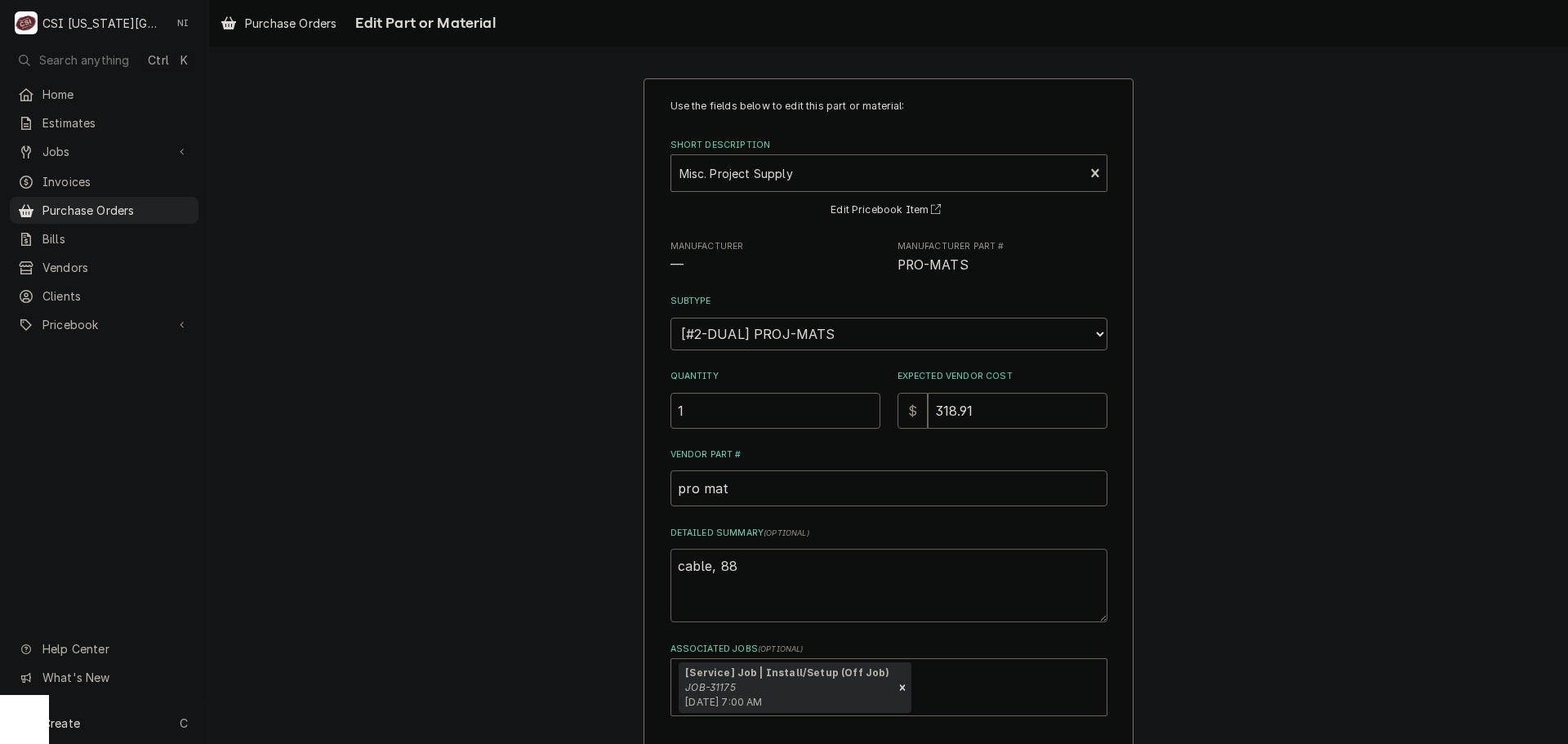
type textarea "x"
type textarea "cable, 8"
type textarea "x"
type textarea "cable,"
type textarea "x"
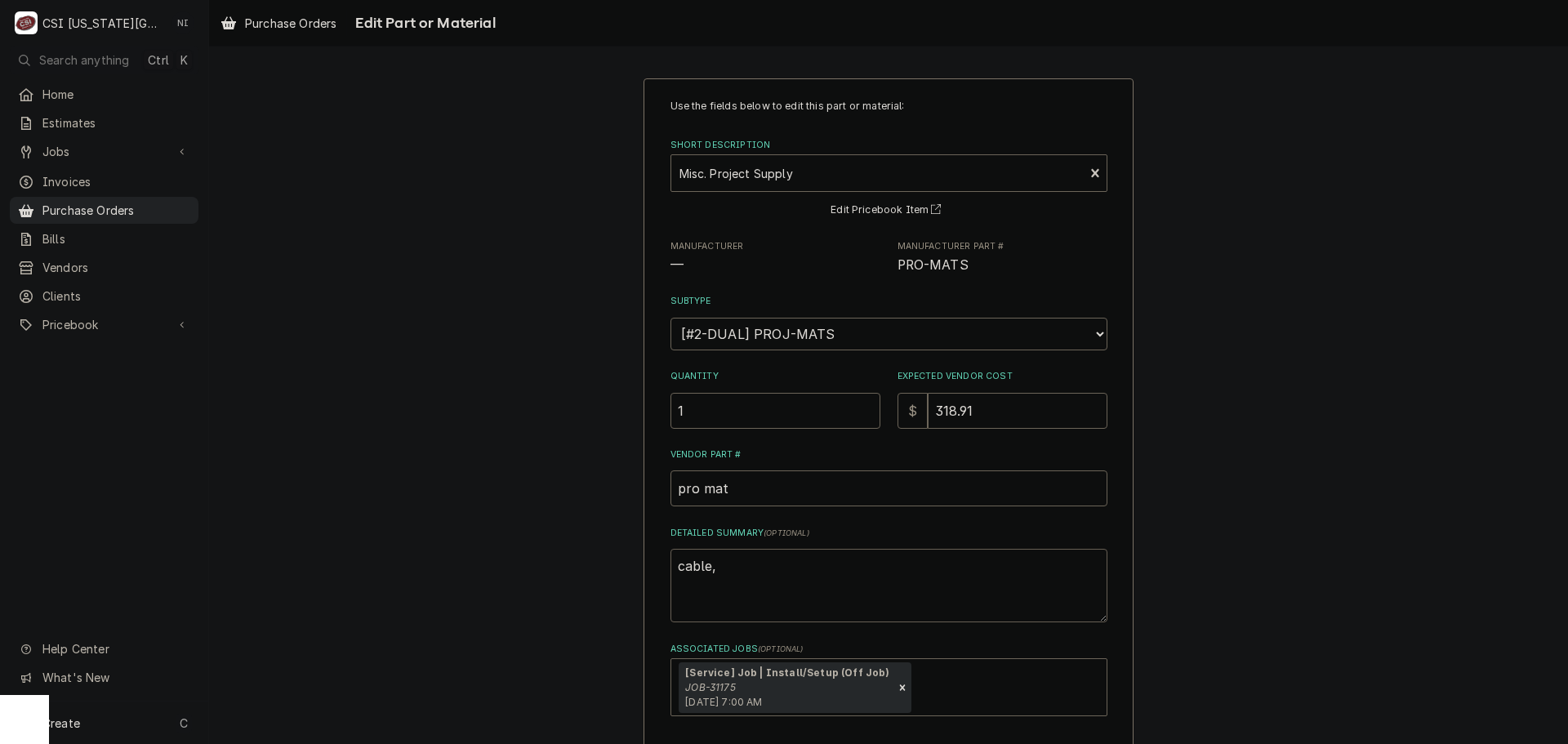
type textarea "cable, b"
type textarea "x"
type textarea "cable, ba"
type textarea "x"
type textarea "cable, bak"
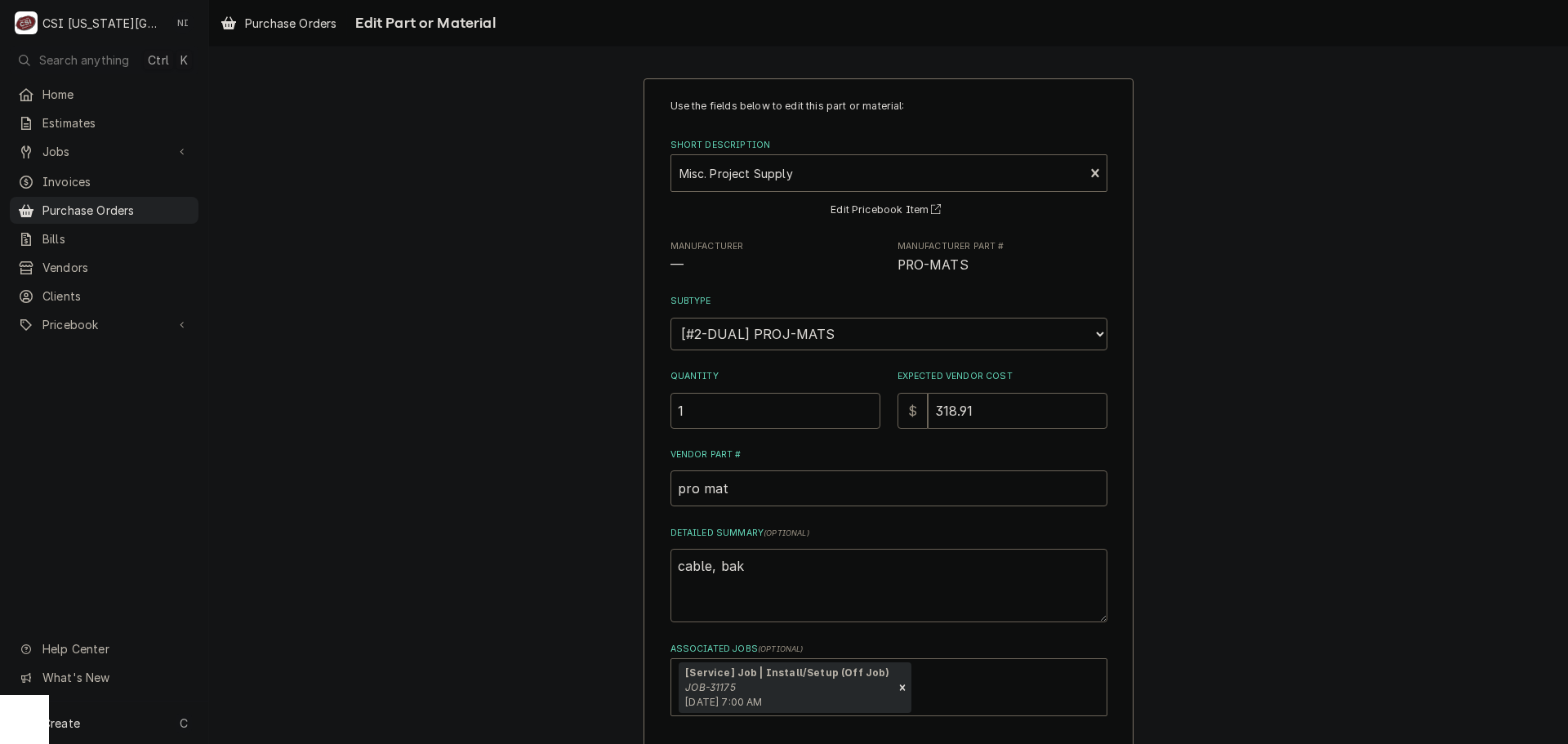
type textarea "x"
type textarea "cable, bat"
type textarea "x"
type textarea "cable, batt"
type textarea "x"
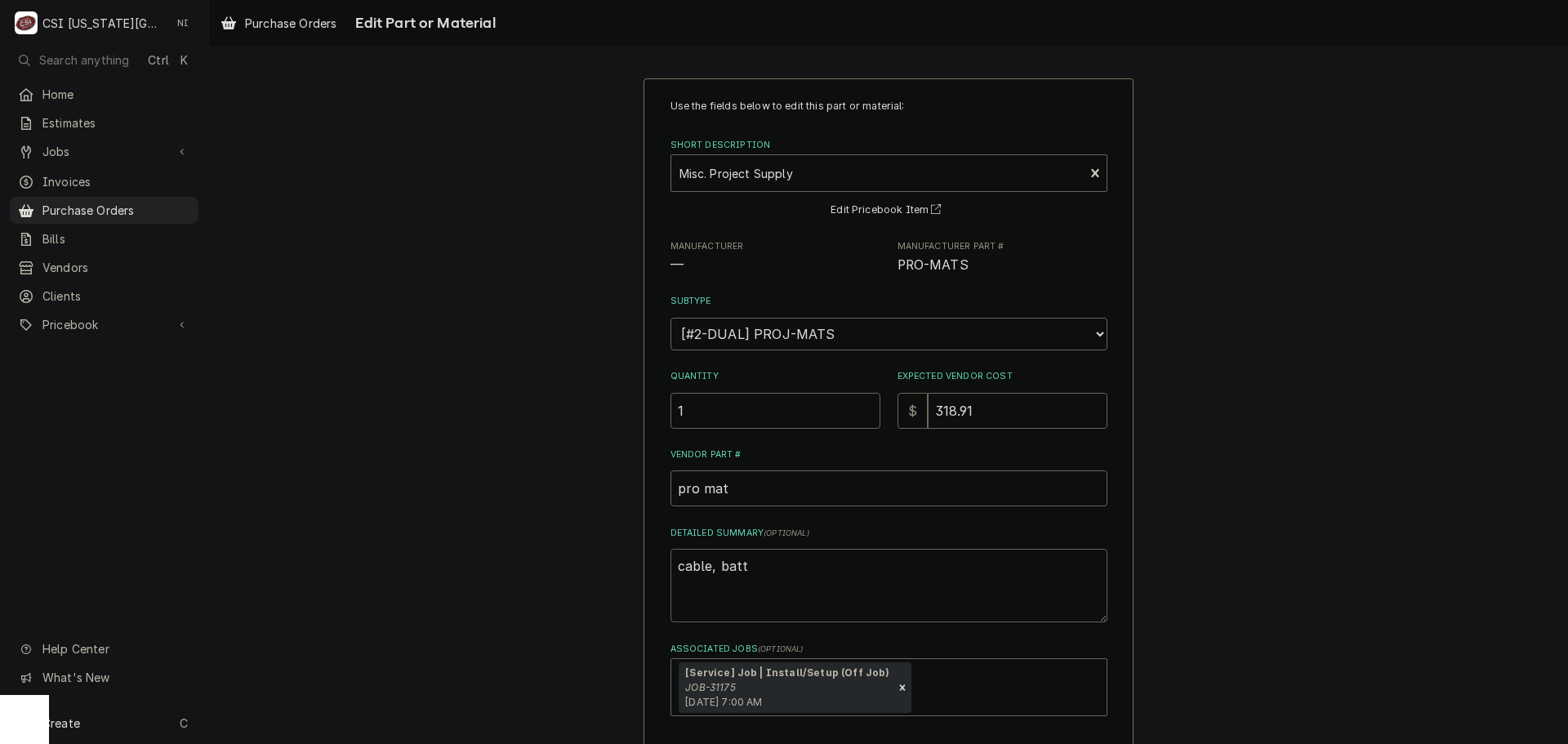
type textarea "cable, batte"
type textarea "x"
type textarea "cable, batter"
type textarea "x"
type textarea "cable, batteri"
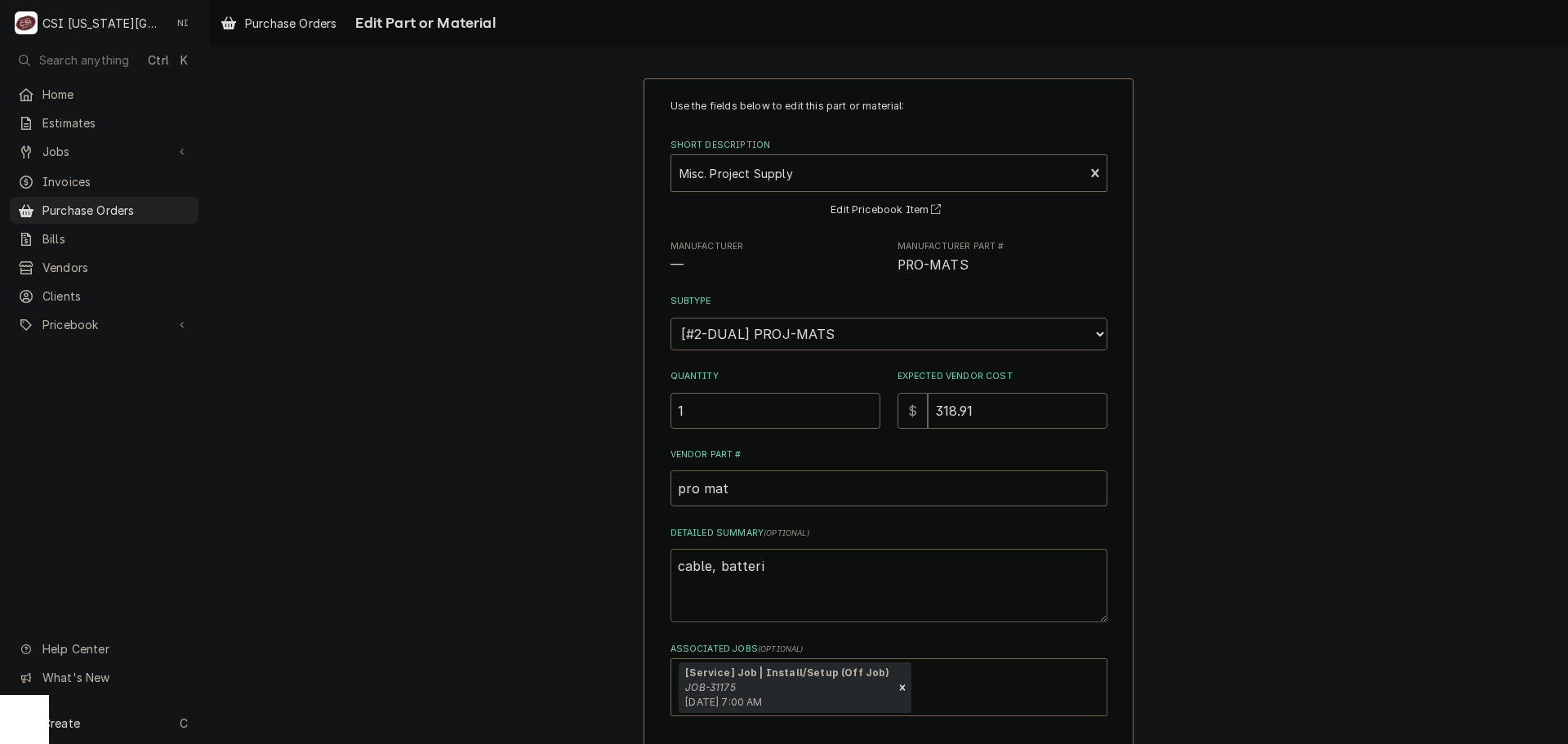
type textarea "x"
type textarea "cable, batterie"
type textarea "x"
type textarea "cable, batteries"
type textarea "x"
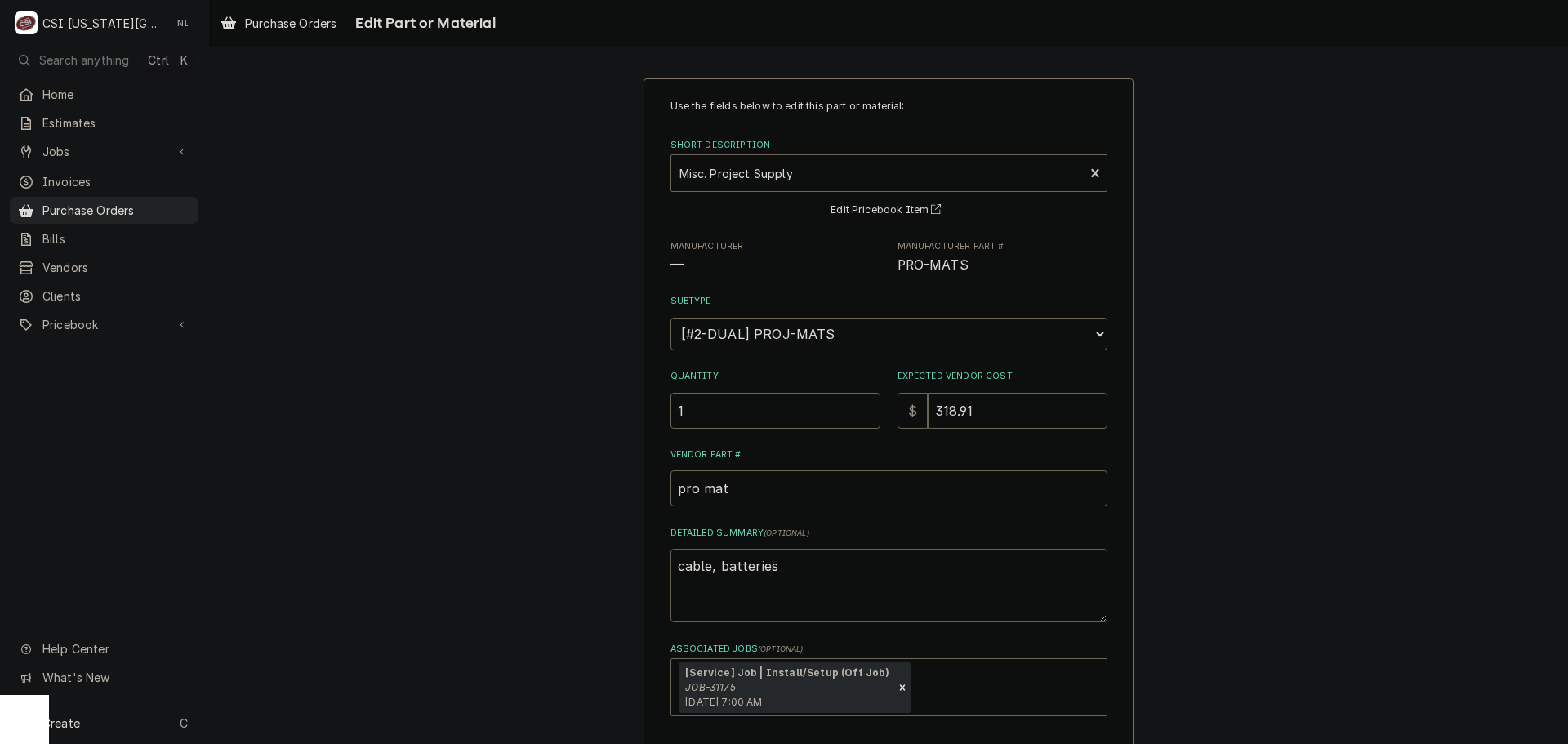
type textarea "cable, batteries,"
type textarea "x"
type textarea "cable, batteries,"
type textarea "x"
type textarea "cable, batteries, t"
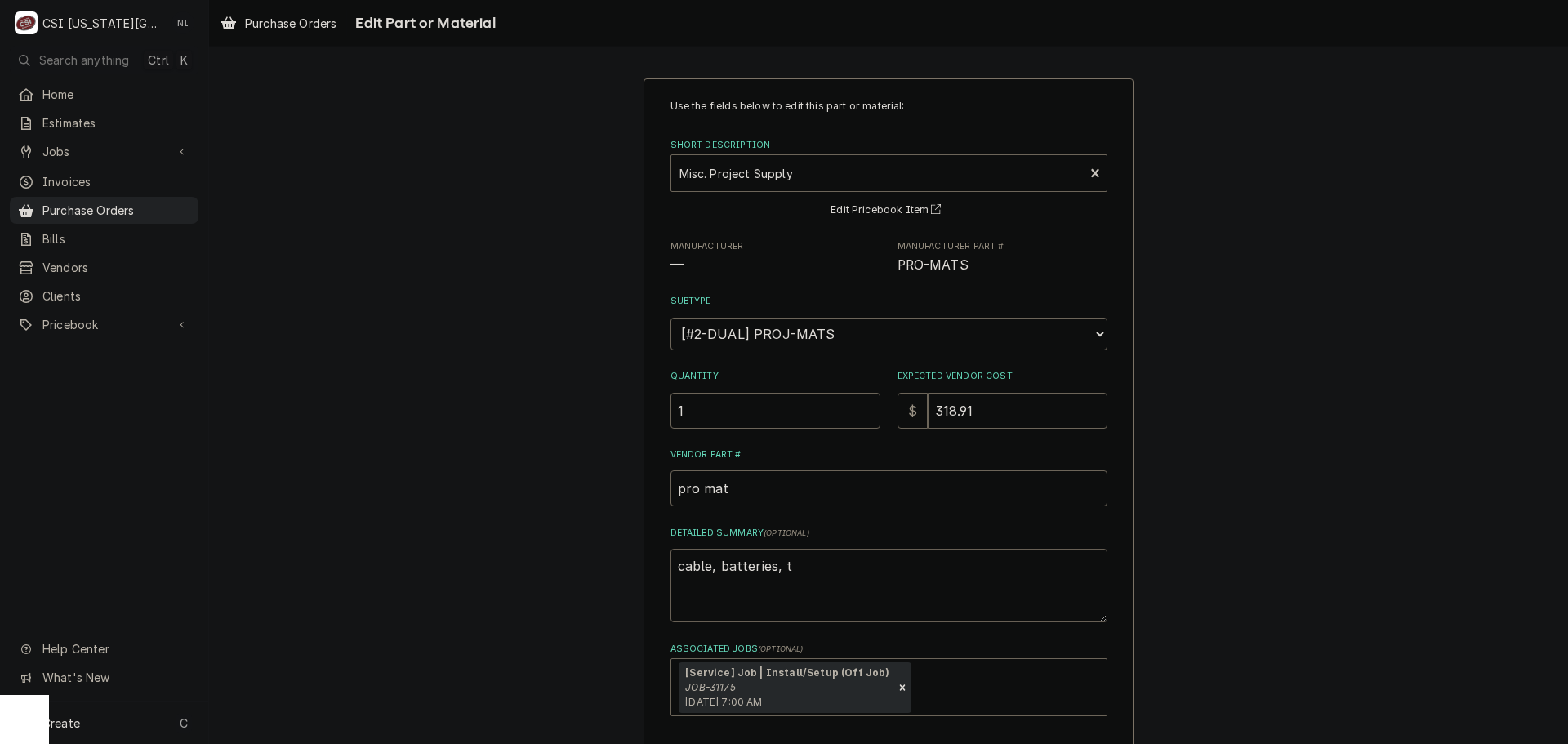
type textarea "x"
type textarea "cable, batteries, te"
type textarea "x"
type textarea "cable, batteries, ter"
type textarea "x"
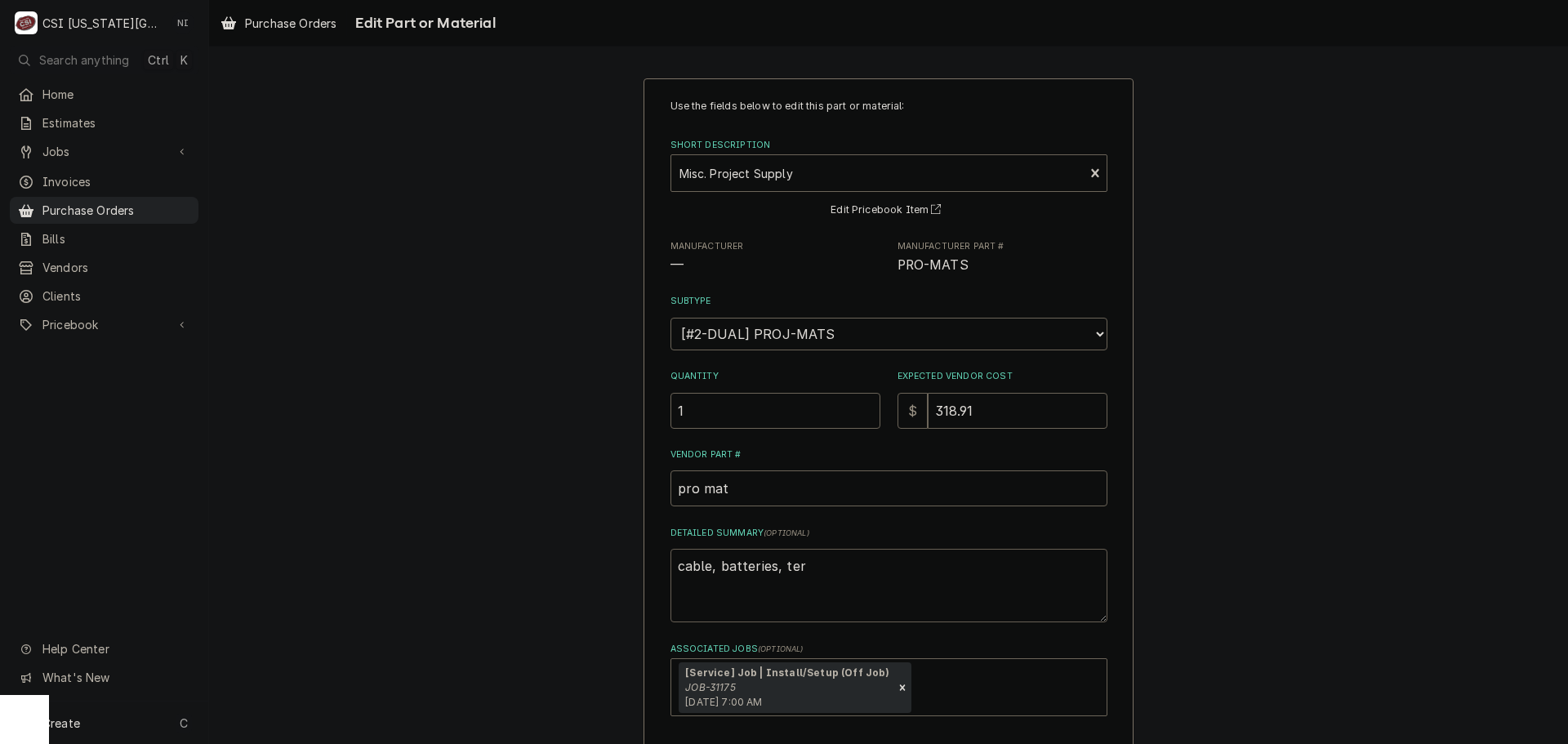
type textarea "cable, batteries, term"
type textarea "x"
type textarea "cable, batteries, termi"
type textarea "x"
type textarea "cable, batteries, termin"
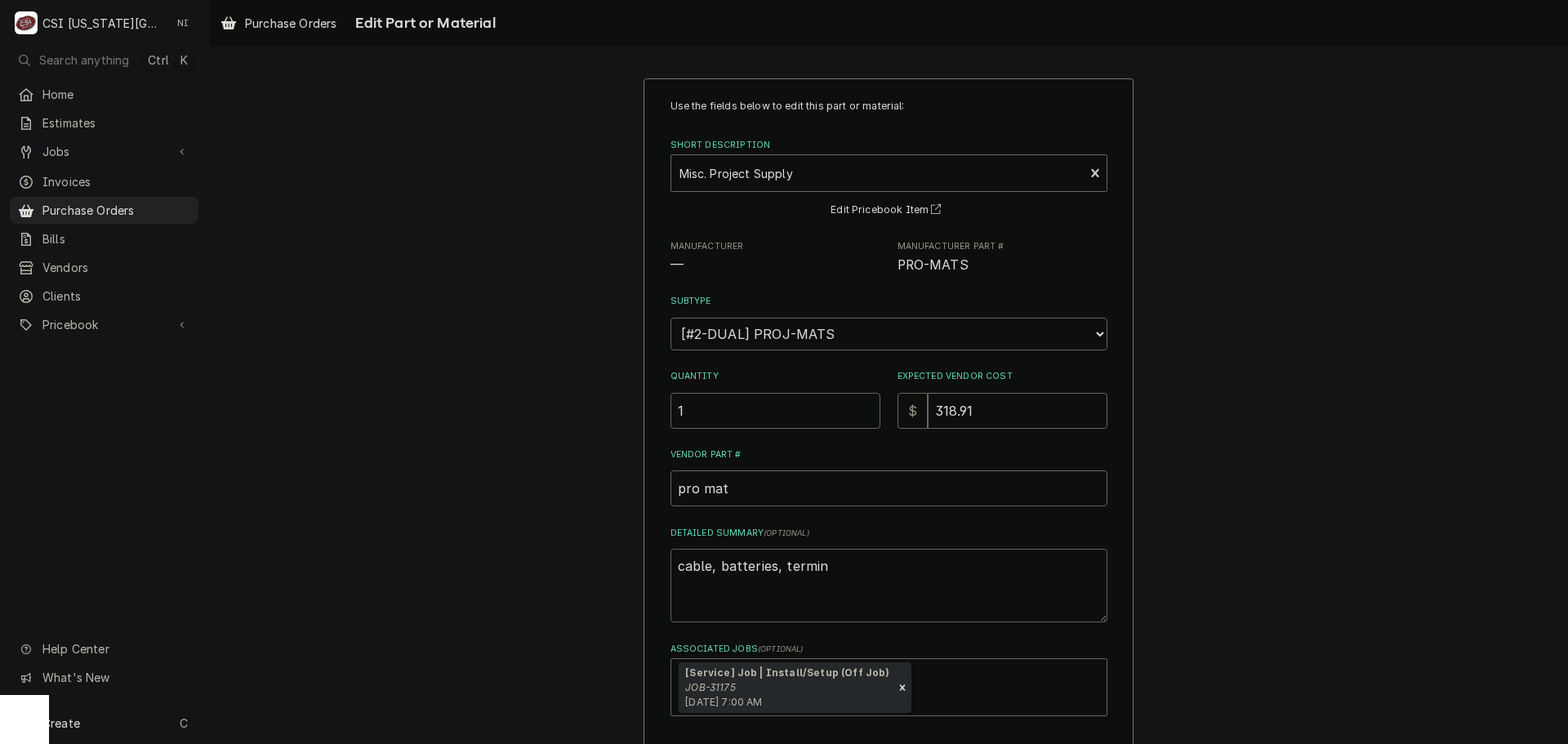
type textarea "x"
type textarea "cable, batteries, termina"
type textarea "x"
type textarea "cable, batteries, terminal"
type textarea "x"
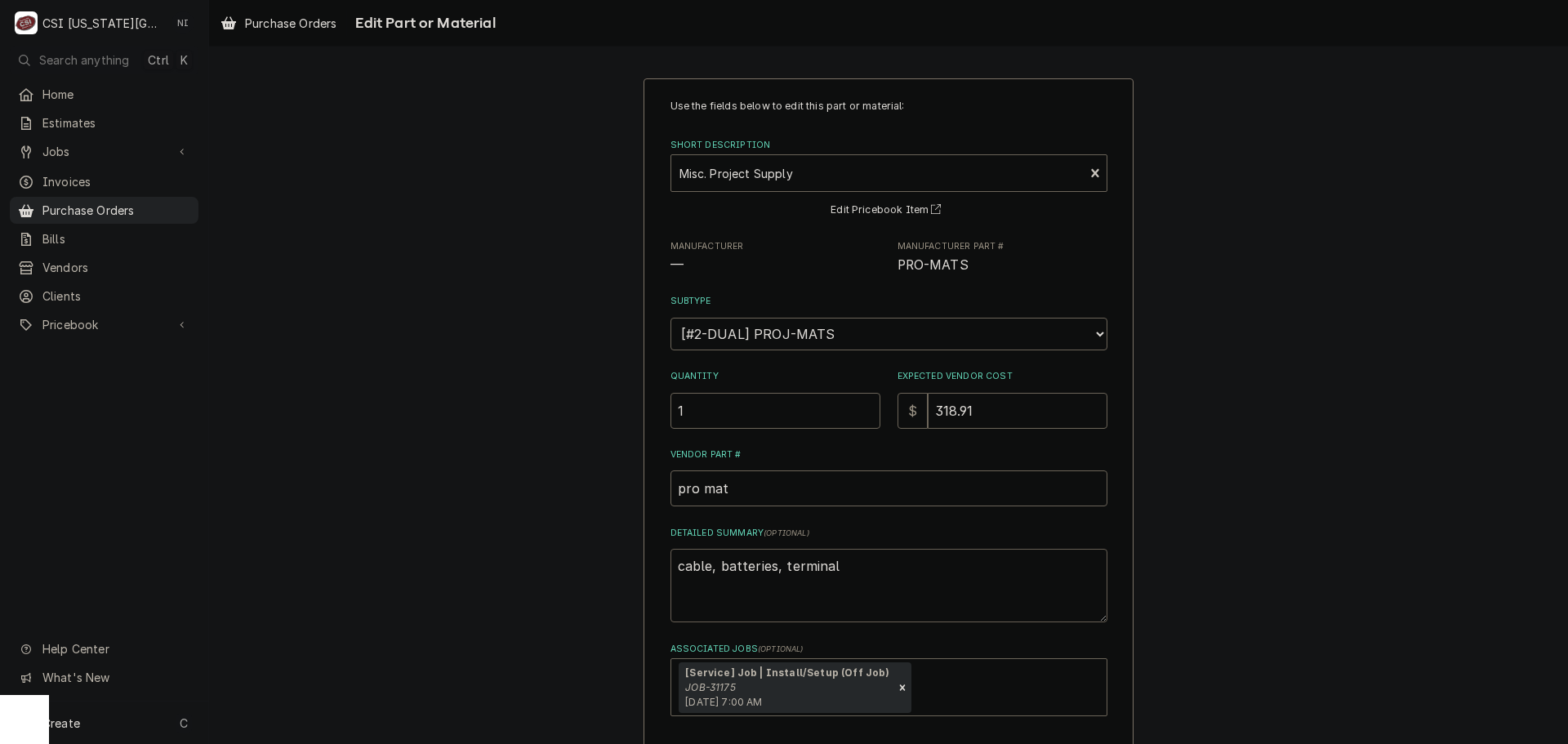
type textarea "cable, batteries, terminal"
type textarea "x"
type textarea "cable, batteries, terminal k"
type textarea "x"
type textarea "cable, batteries, terminal ki"
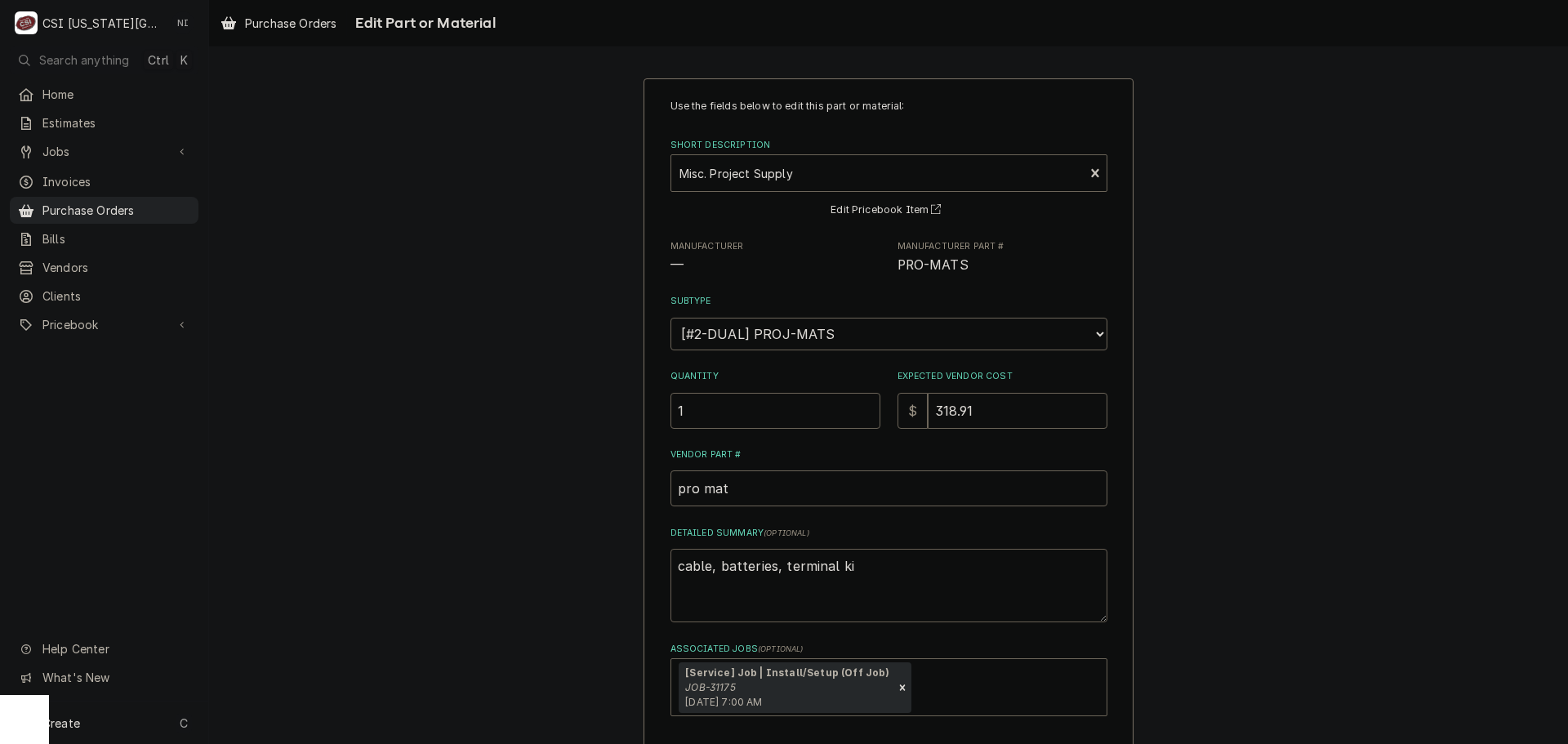
type textarea "x"
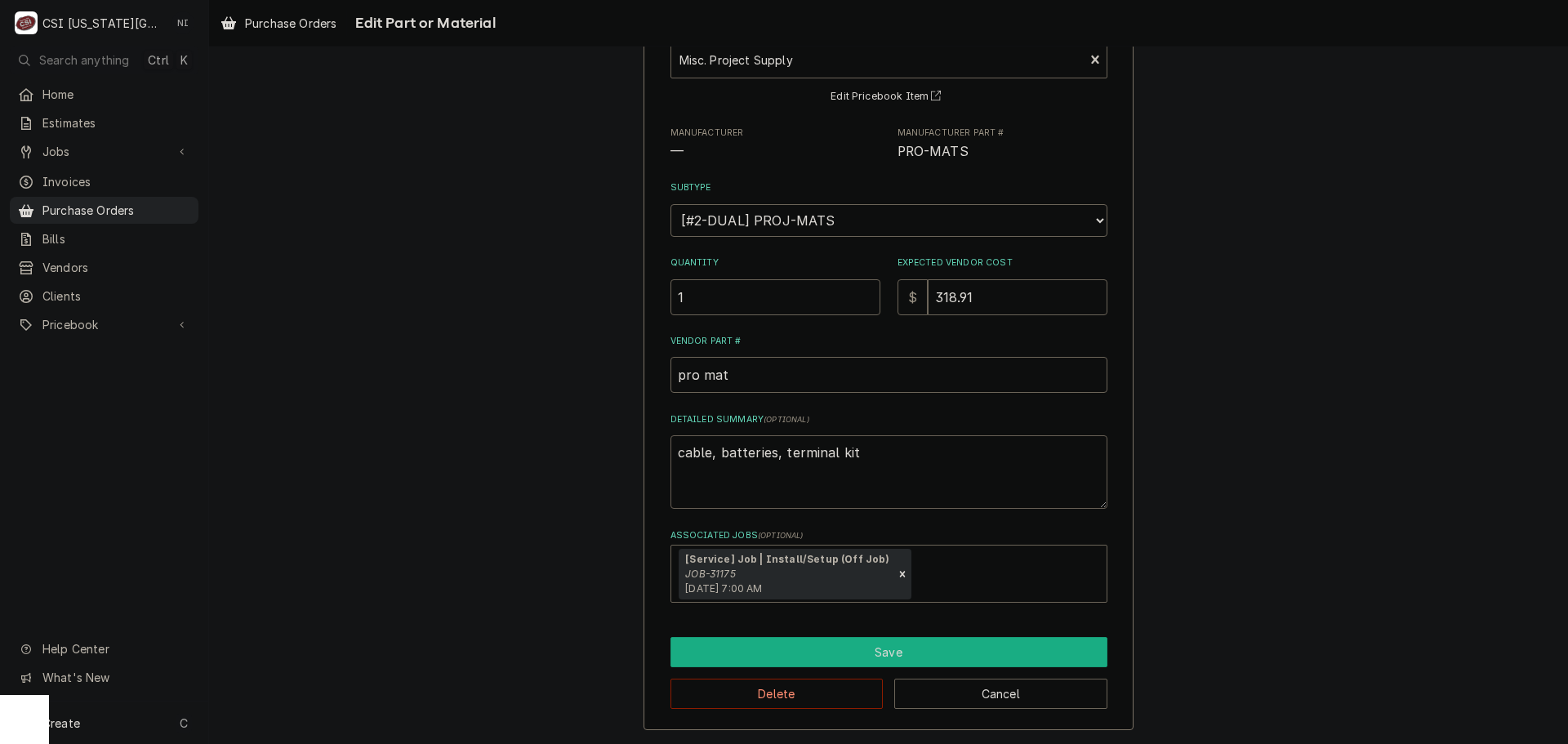
type textarea "cable, batteries, terminal kit"
click at [896, 654] on button "Save" at bounding box center [889, 652] width 437 height 30
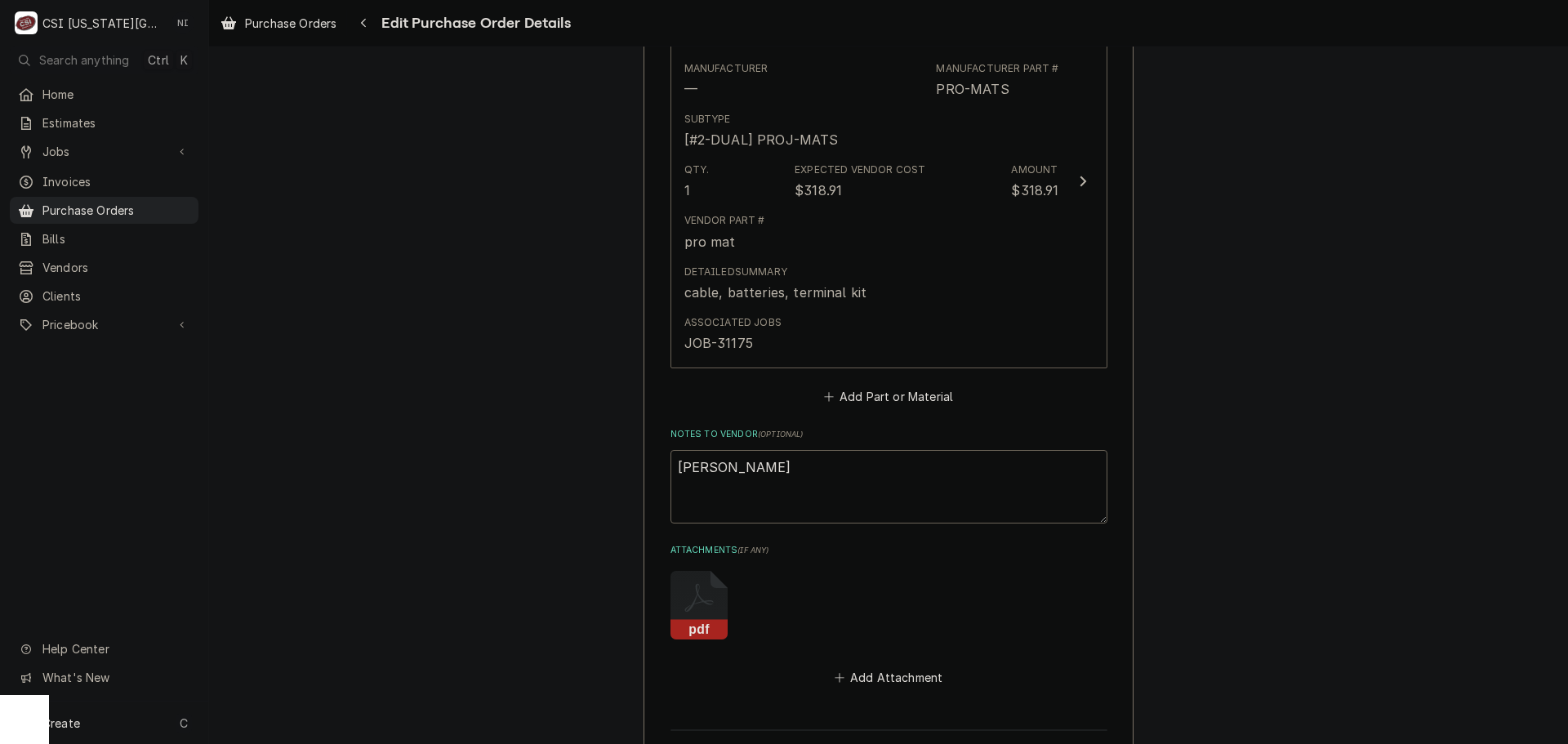
scroll to position [879, 0]
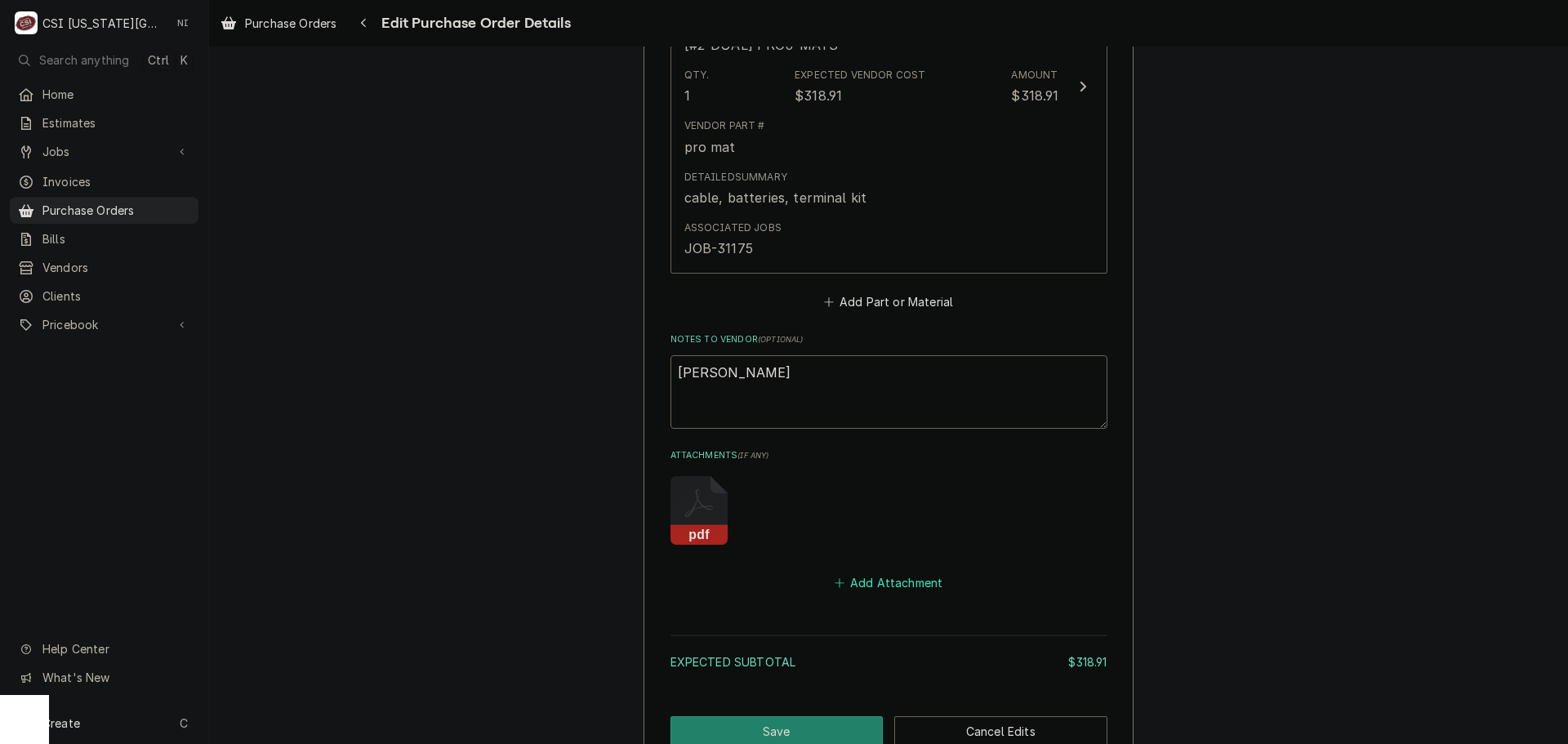
click at [930, 584] on button "Add Attachment" at bounding box center [888, 583] width 115 height 23
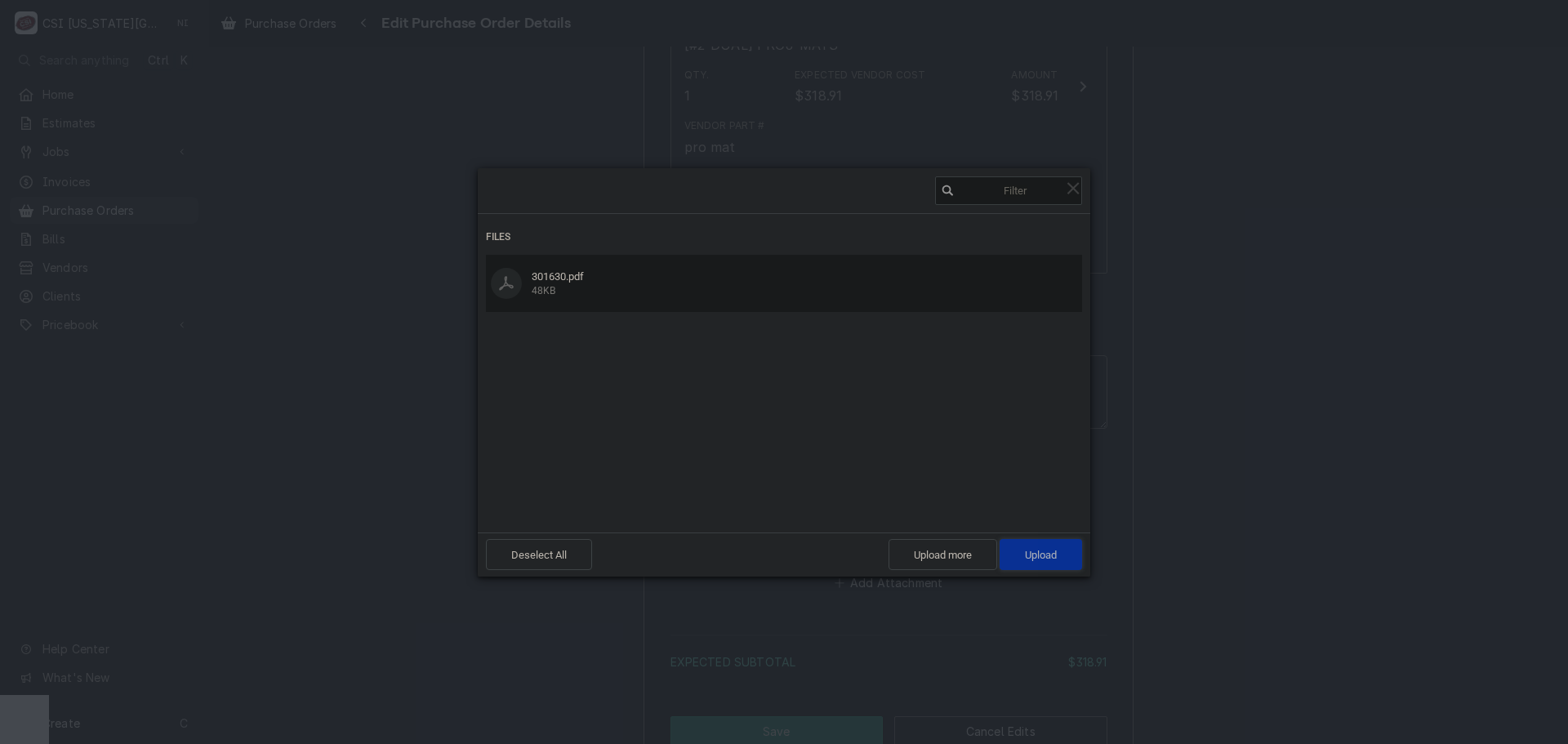
click at [1048, 552] on span "Upload 1" at bounding box center [1040, 555] width 32 height 13
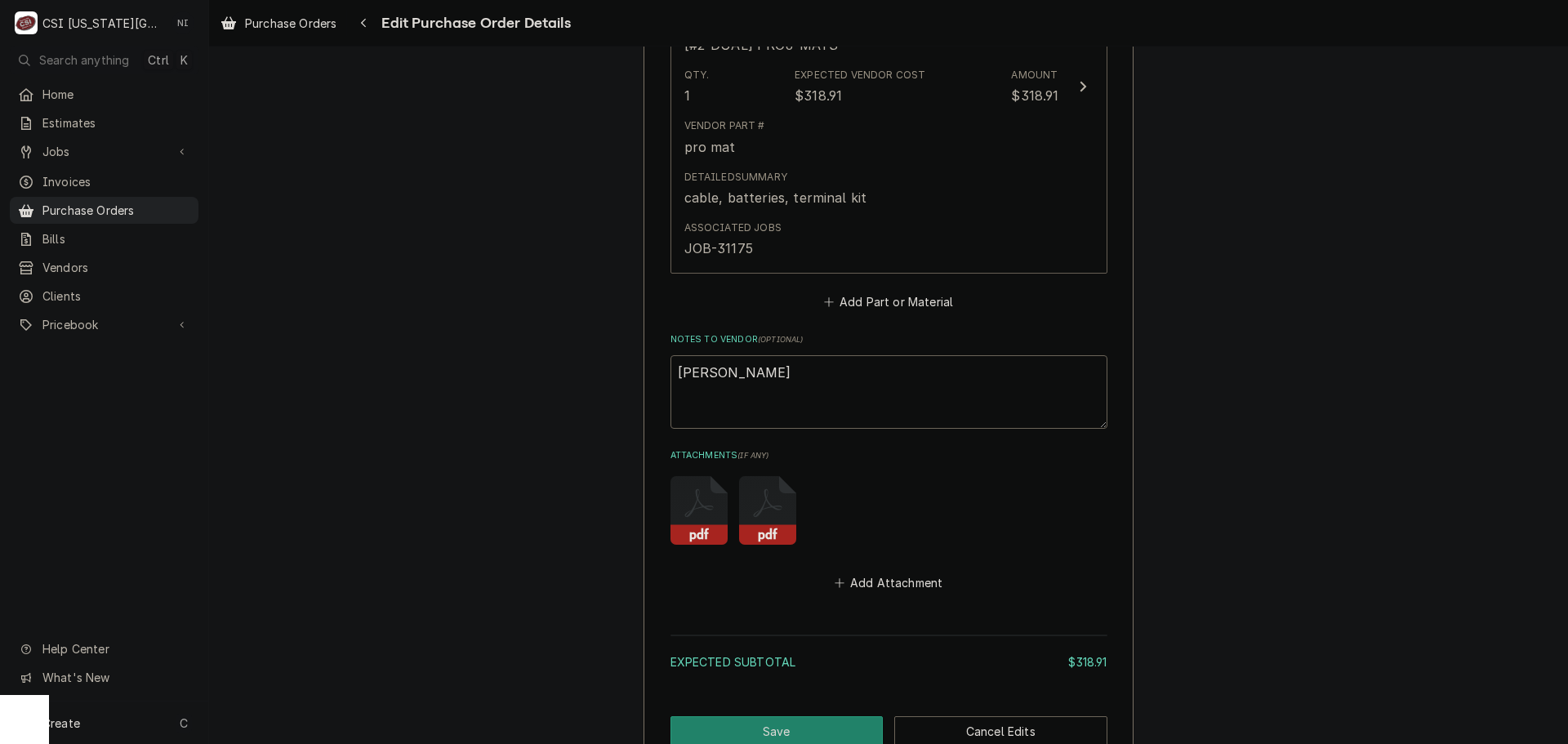
scroll to position [994, 0]
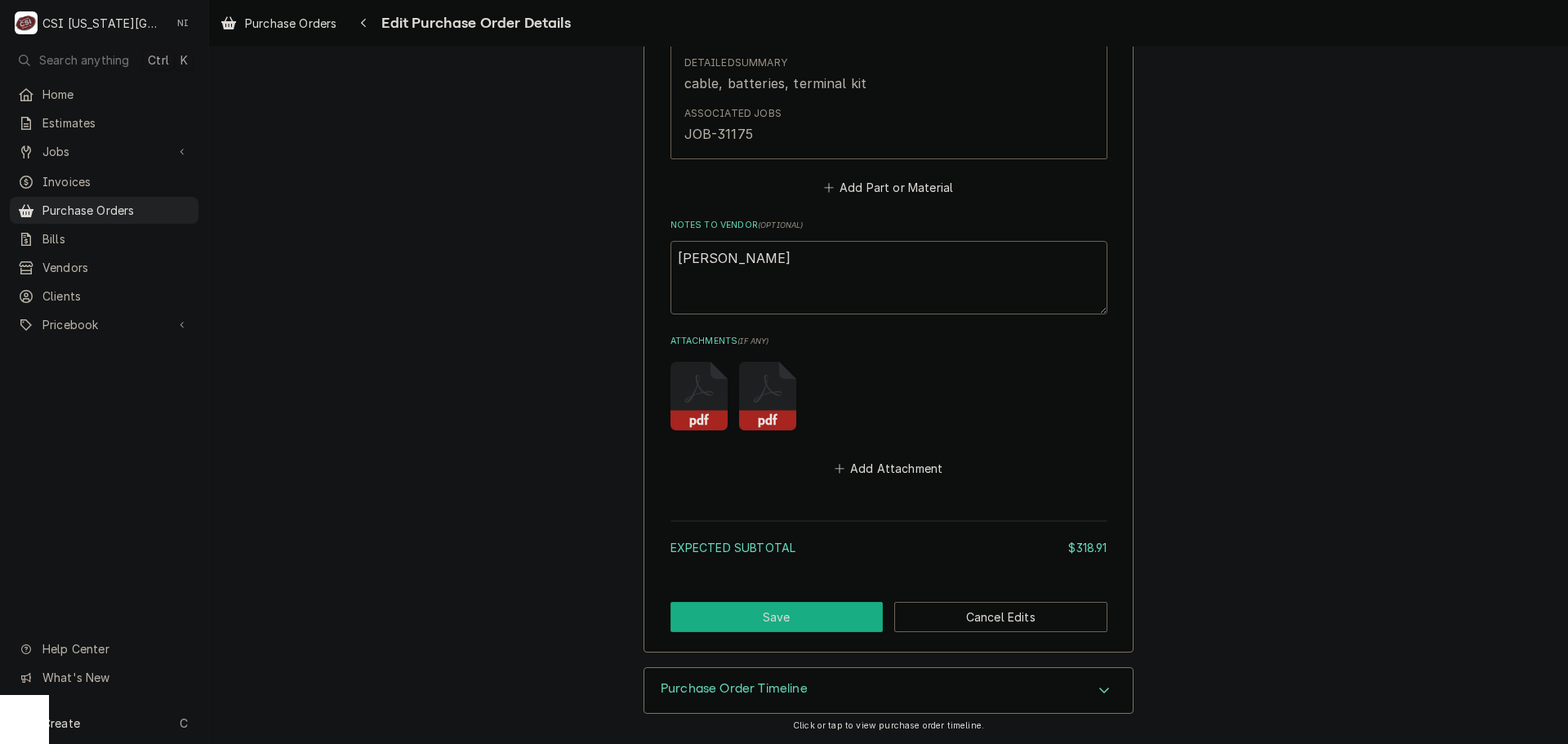
click at [786, 609] on button "Save" at bounding box center [777, 617] width 213 height 30
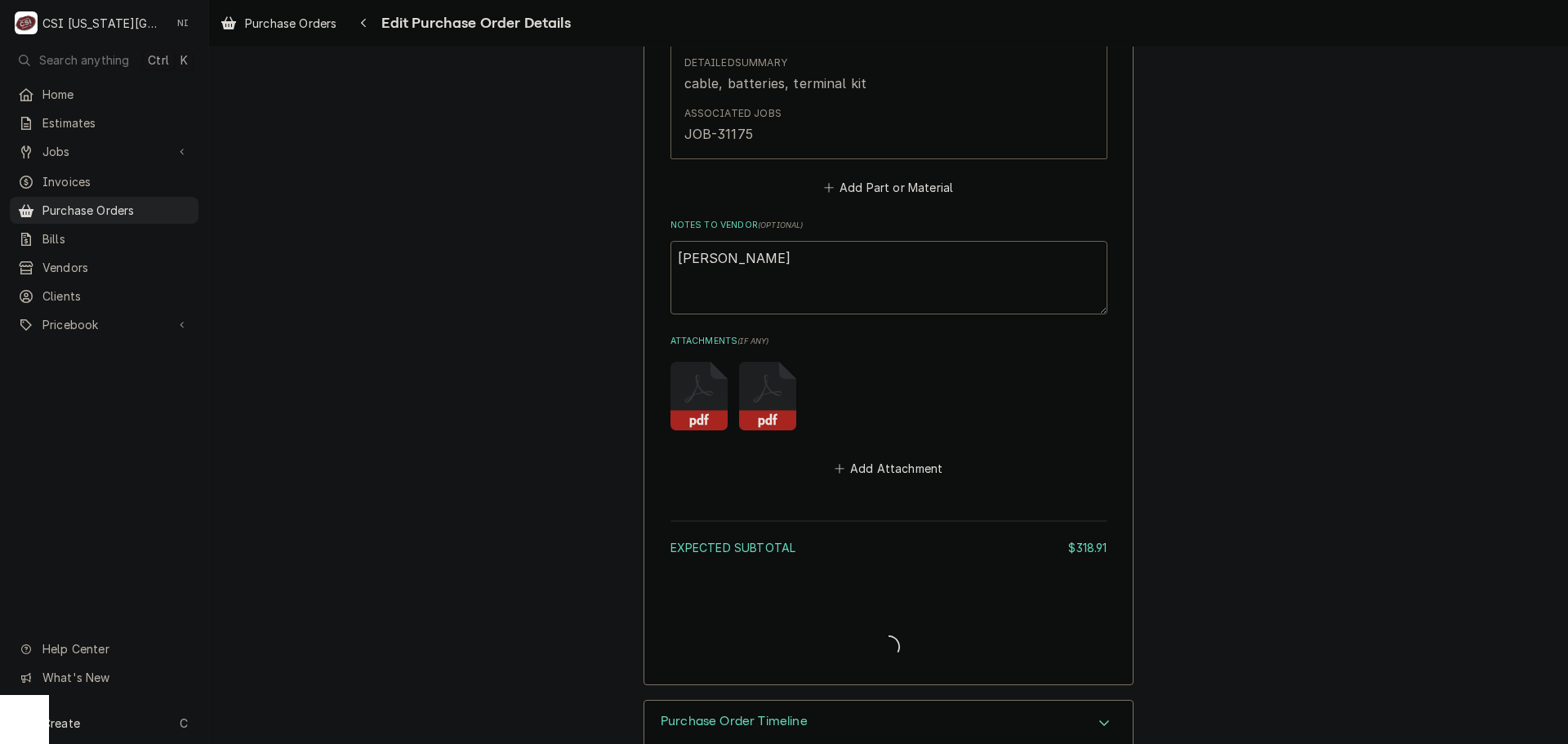
type textarea "x"
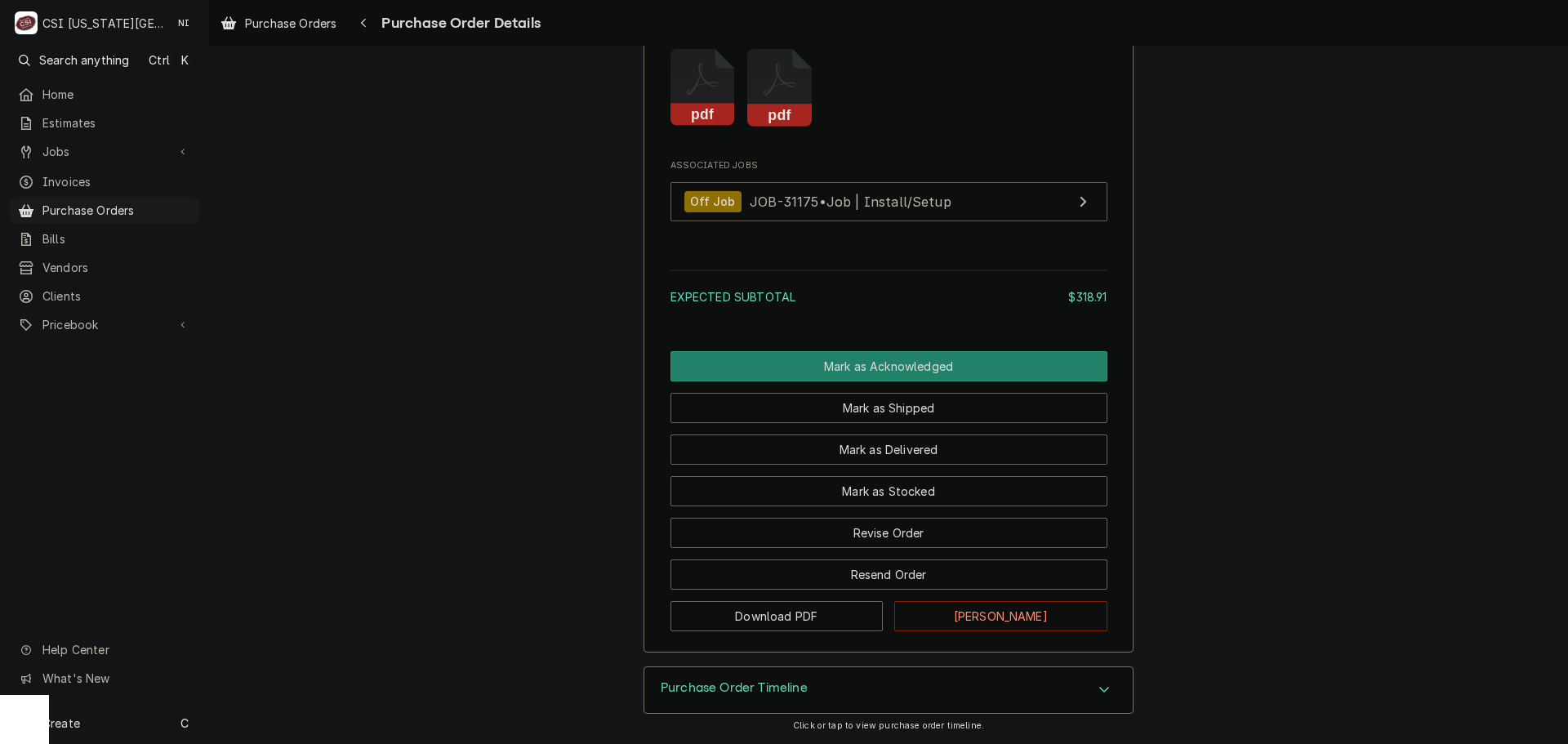
scroll to position [1389, 0]
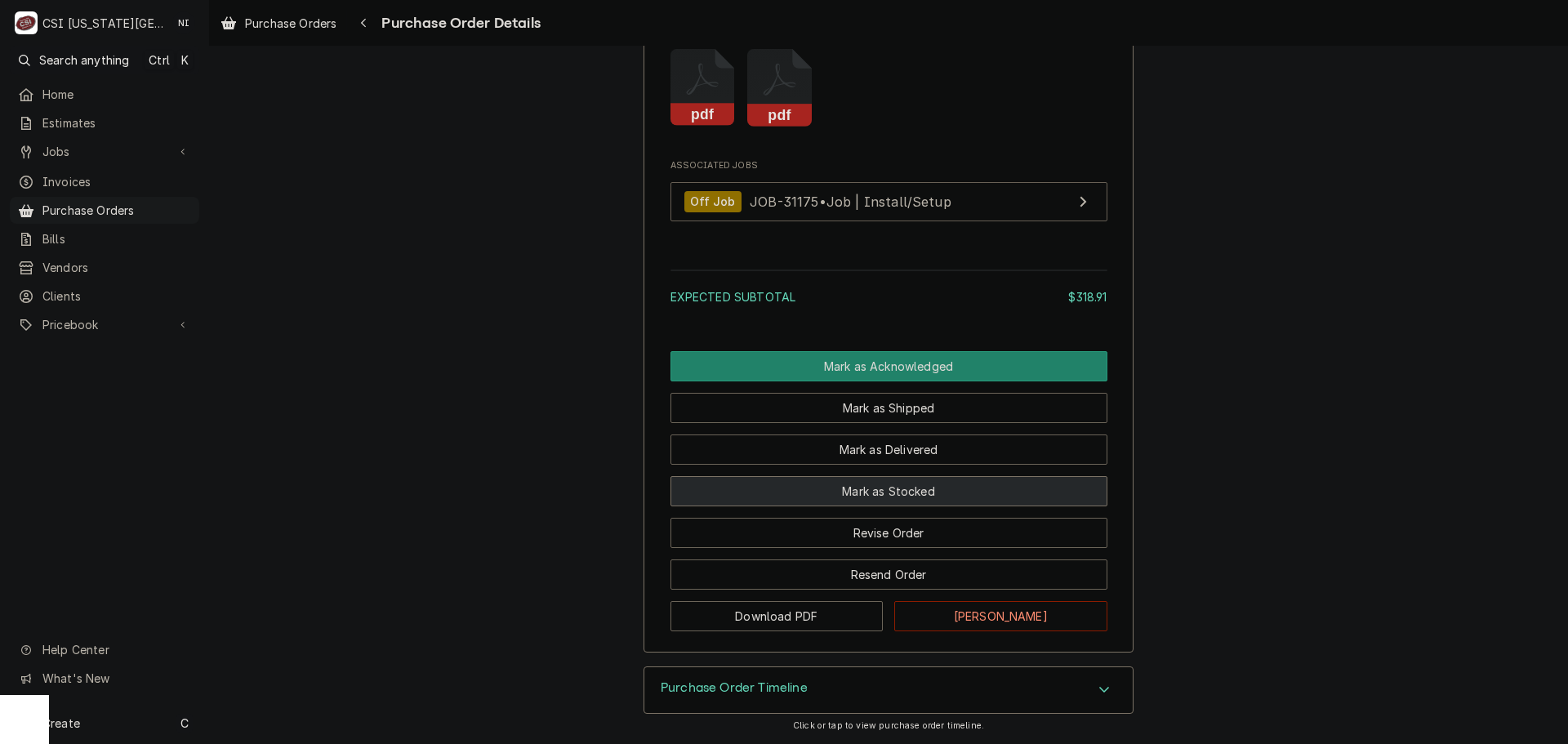
click at [888, 506] on button "Mark as Stocked" at bounding box center [889, 491] width 437 height 30
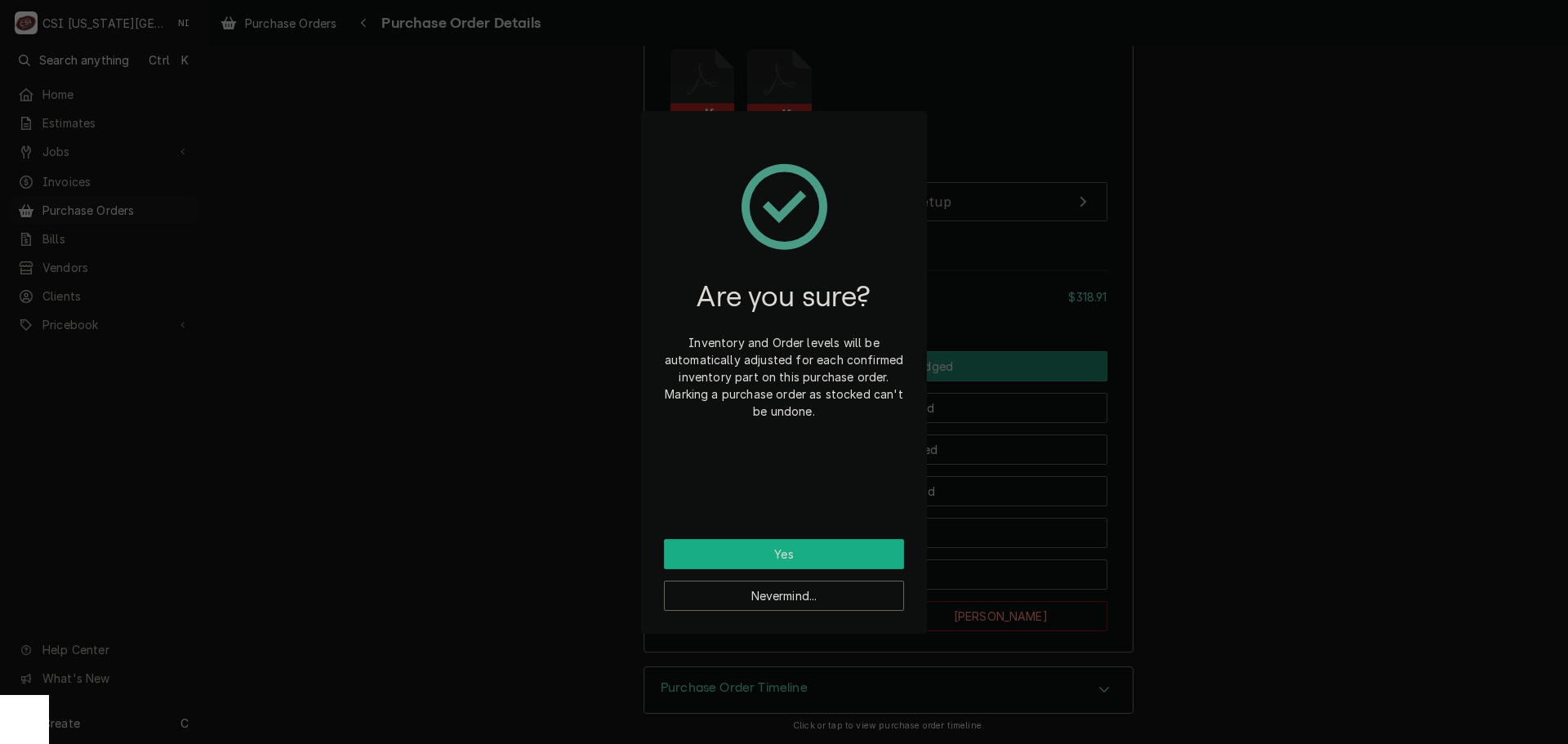
click at [803, 548] on button "Yes" at bounding box center [784, 554] width 240 height 30
